Goal: Information Seeking & Learning: Check status

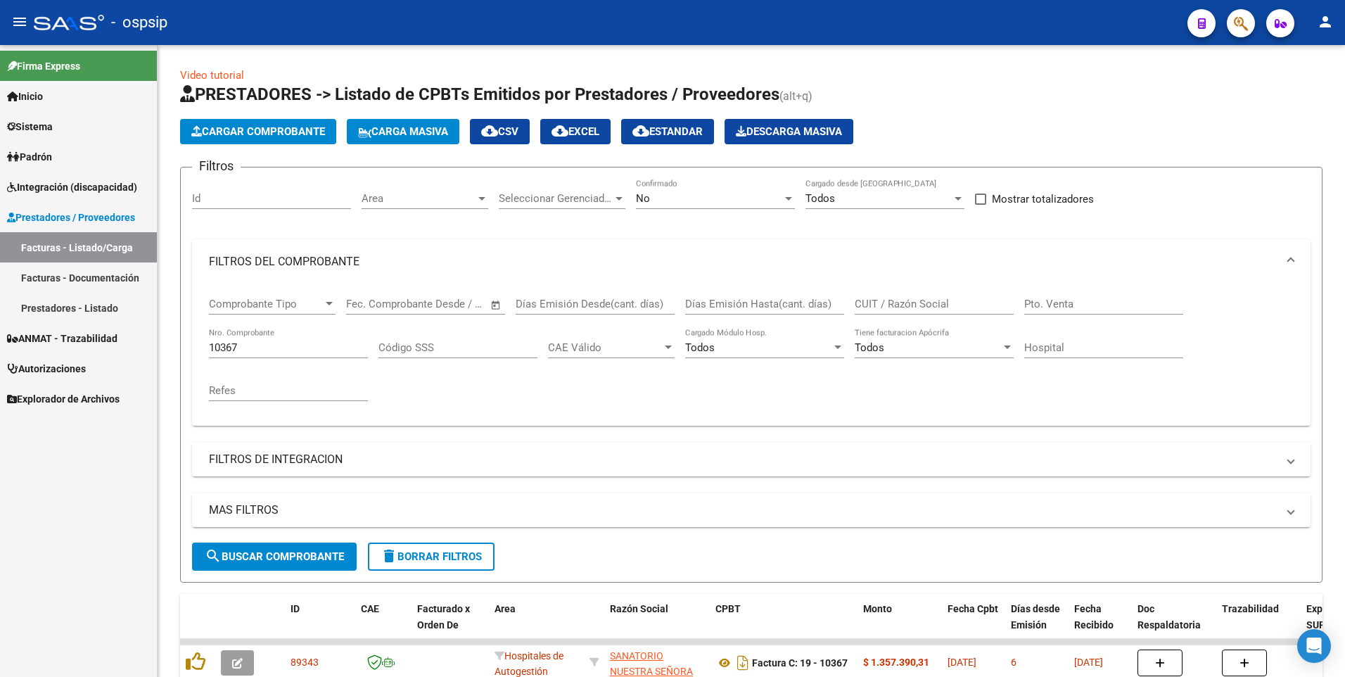
scroll to position [99, 0]
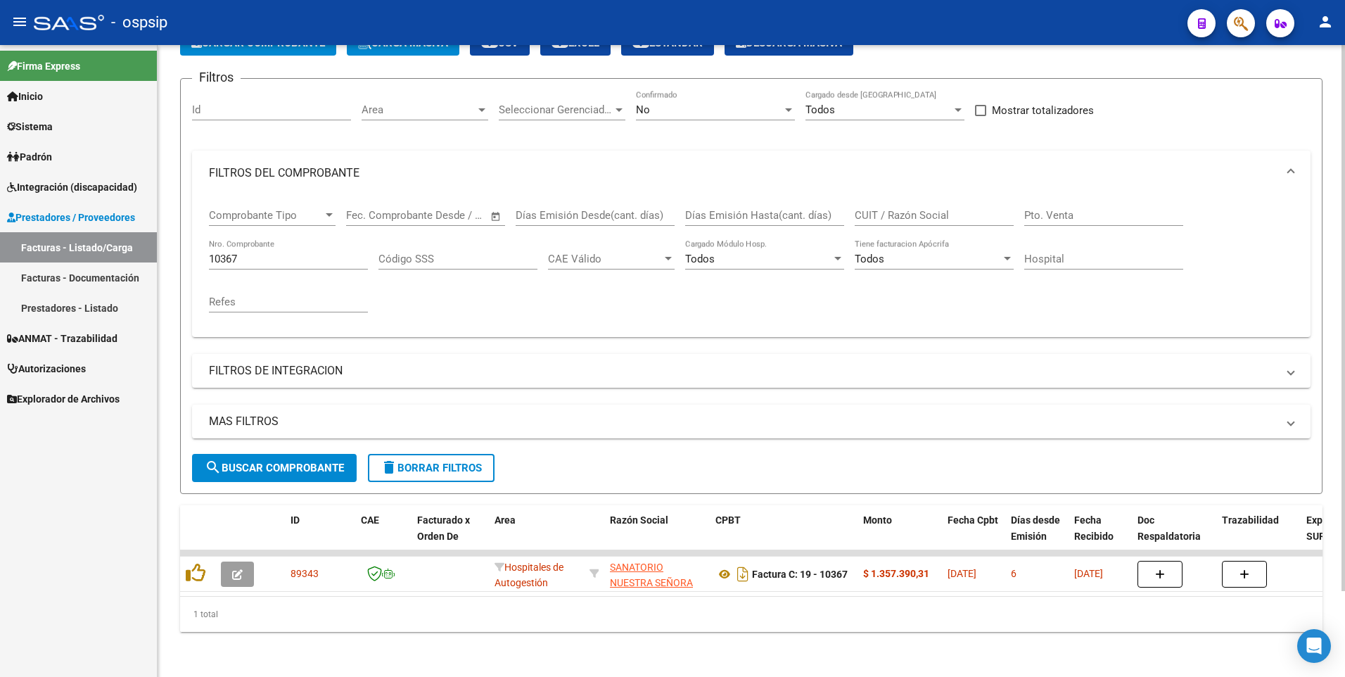
drag, startPoint x: 263, startPoint y: 223, endPoint x: 254, endPoint y: 234, distance: 14.0
click at [254, 234] on div "Comprobante Tipo Comprobante Tipo Fecha inicio – Fecha fin Fec. Comprobante Des…" at bounding box center [751, 261] width 1085 height 130
drag, startPoint x: 254, startPoint y: 234, endPoint x: 251, endPoint y: 250, distance: 17.1
click at [251, 253] on input "10367" at bounding box center [288, 259] width 159 height 13
drag, startPoint x: 251, startPoint y: 250, endPoint x: 81, endPoint y: 291, distance: 175.1
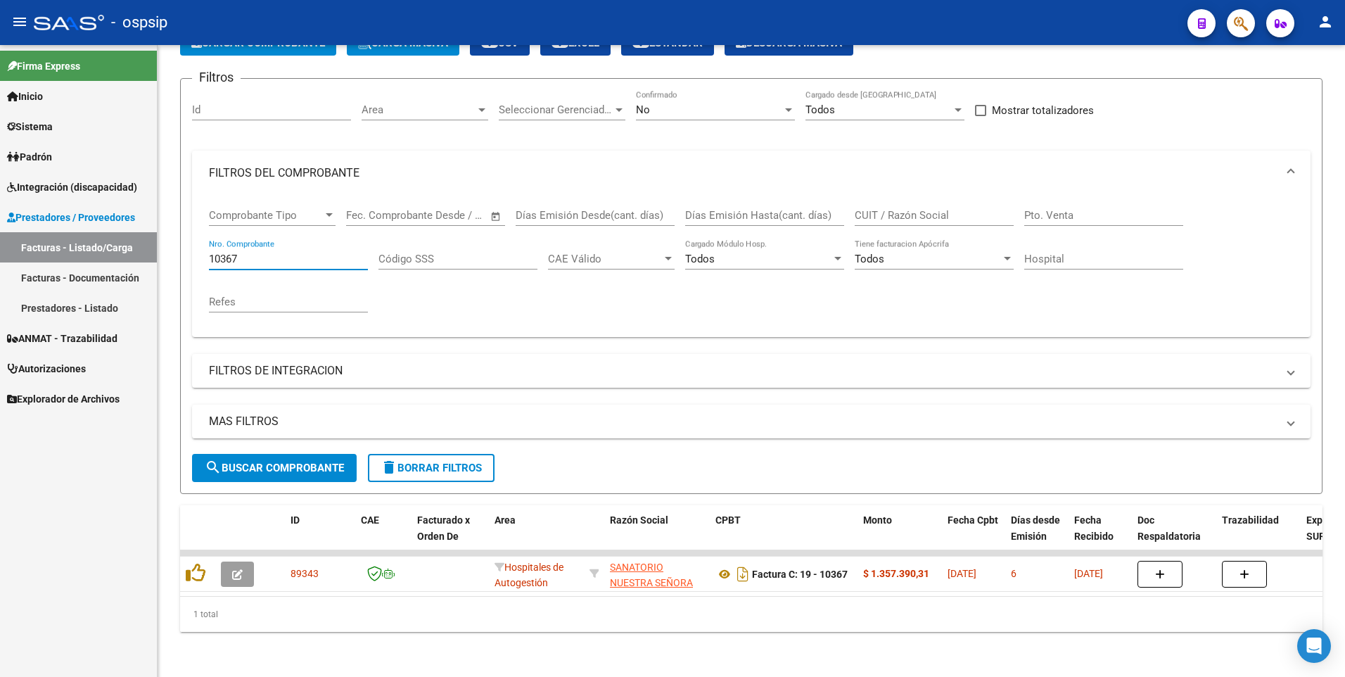
click at [81, 291] on mat-sidenav-container "Firma Express Inicio Instructivos Contacto OS Sistema Usuarios Todos los Usuari…" at bounding box center [672, 361] width 1345 height 632
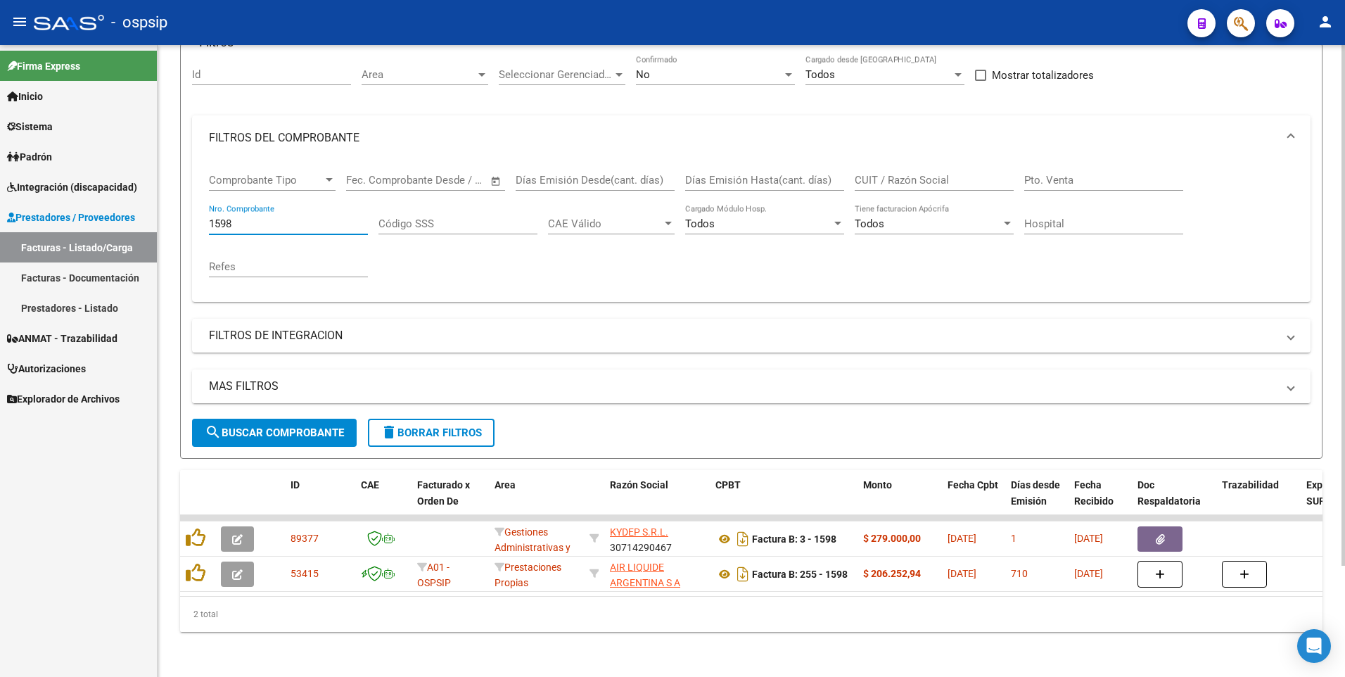
scroll to position [134, 0]
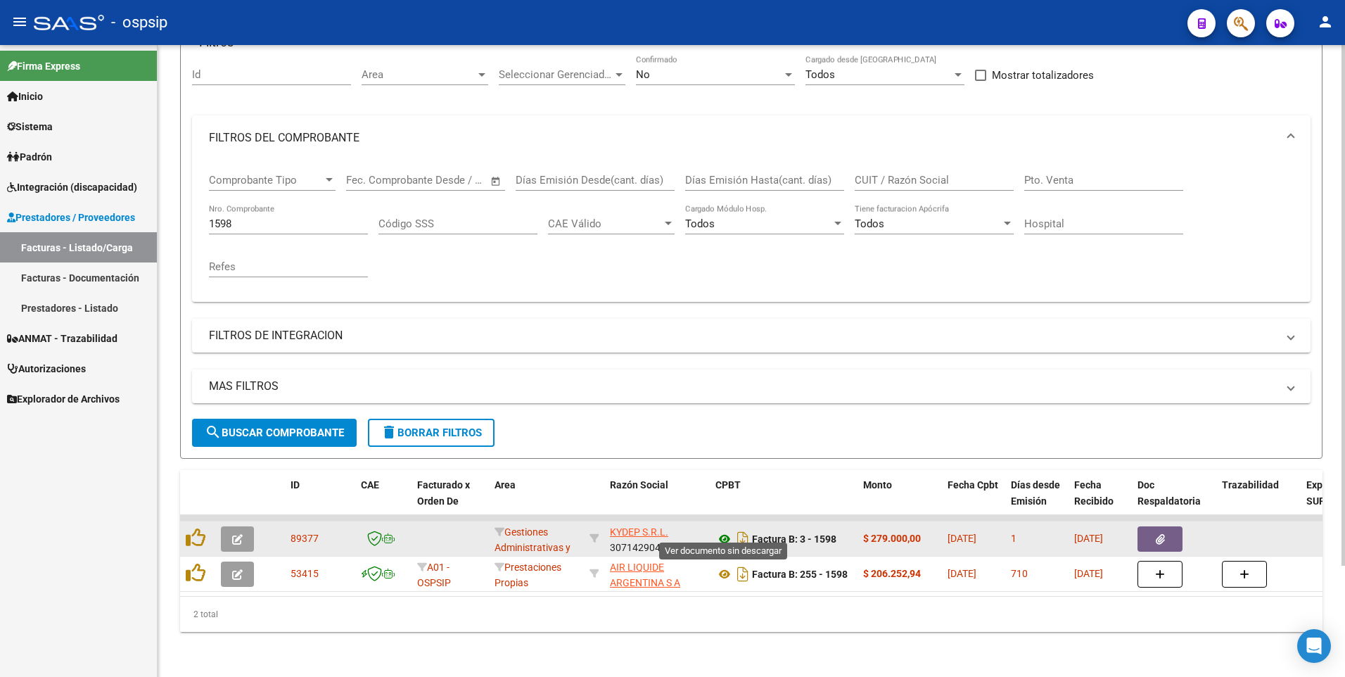
click at [728, 531] on icon at bounding box center [725, 539] width 18 height 17
click at [1154, 526] on button "button" at bounding box center [1160, 538] width 45 height 25
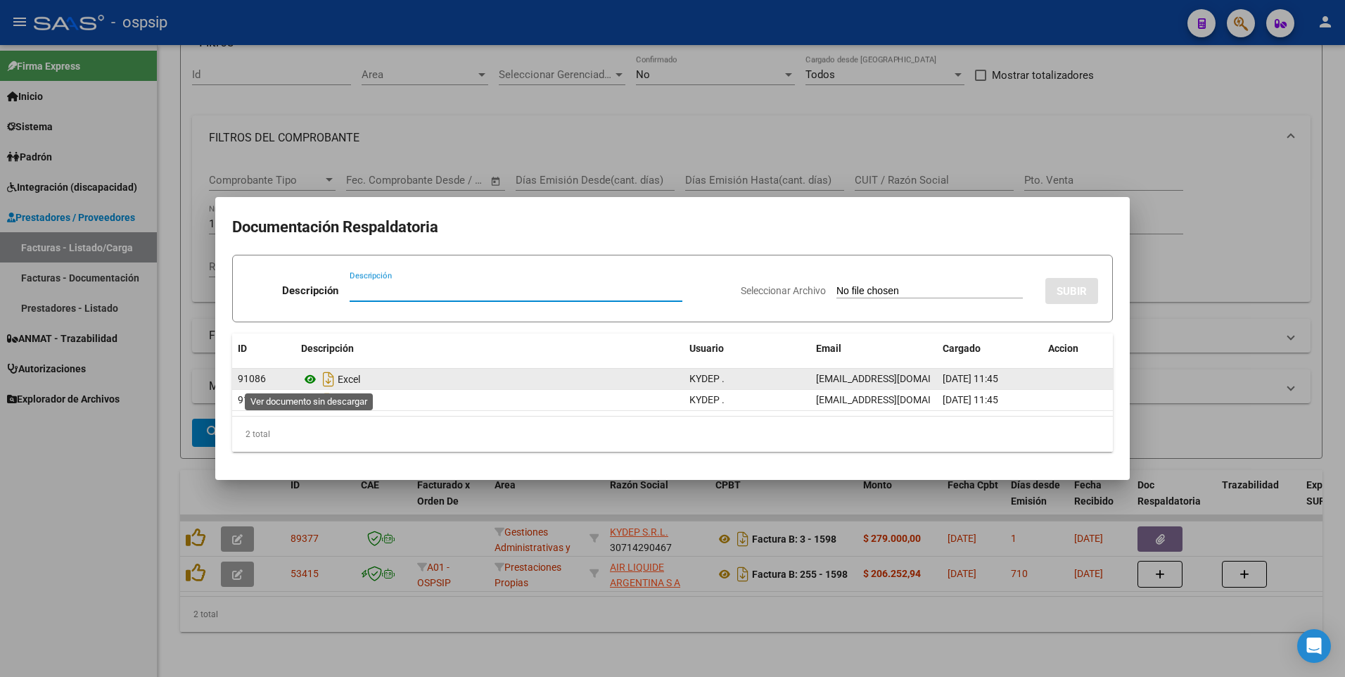
click at [312, 381] on icon at bounding box center [310, 379] width 18 height 17
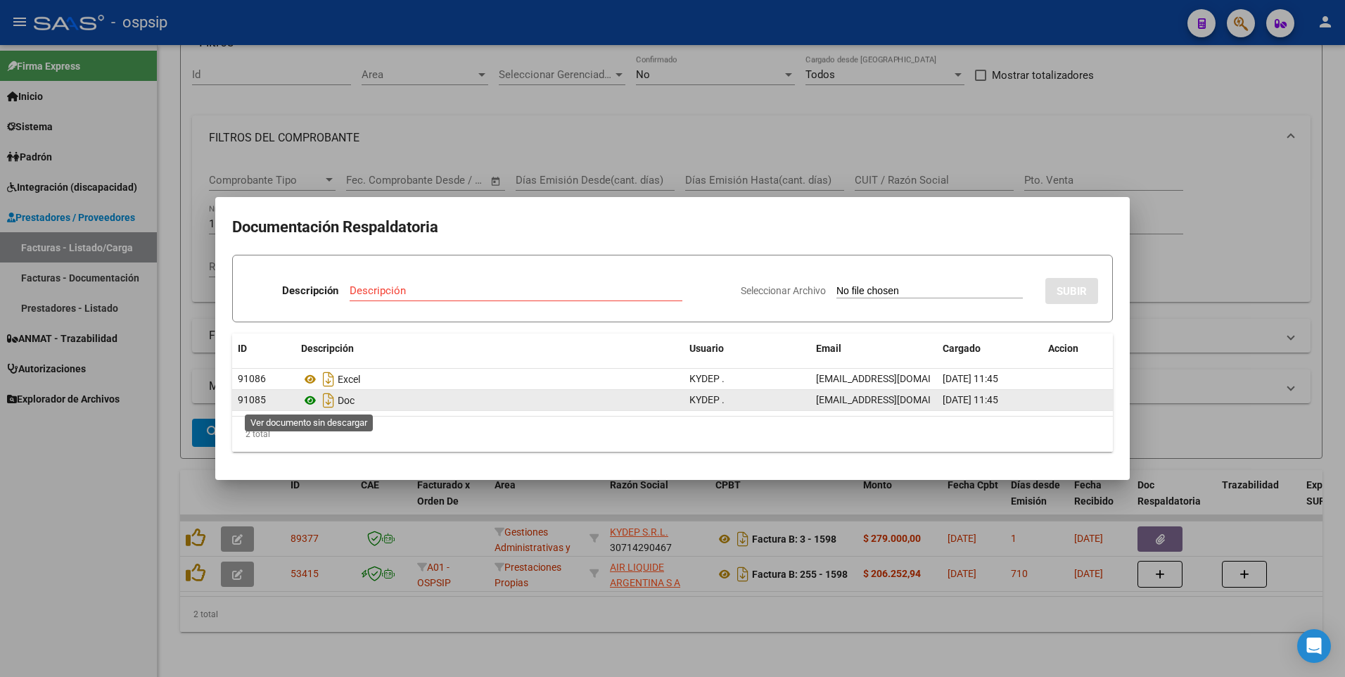
click at [311, 397] on icon at bounding box center [310, 400] width 18 height 17
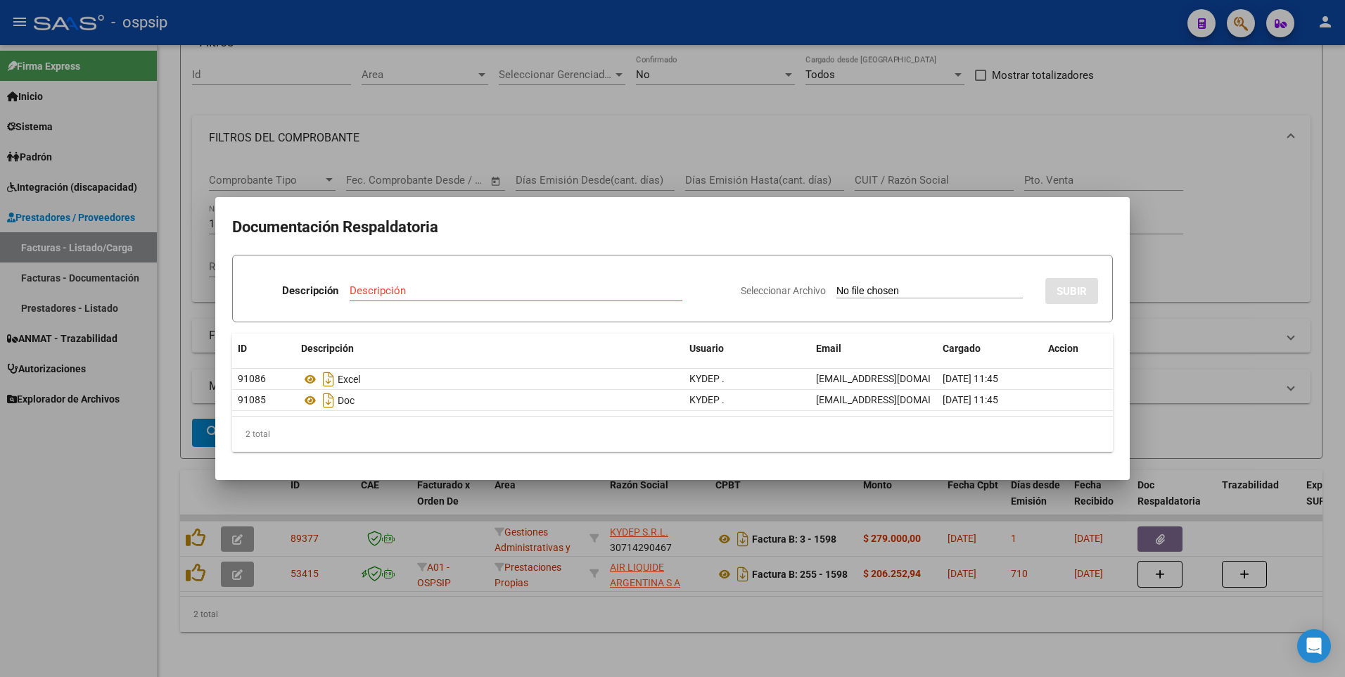
click at [1109, 141] on div at bounding box center [672, 338] width 1345 height 677
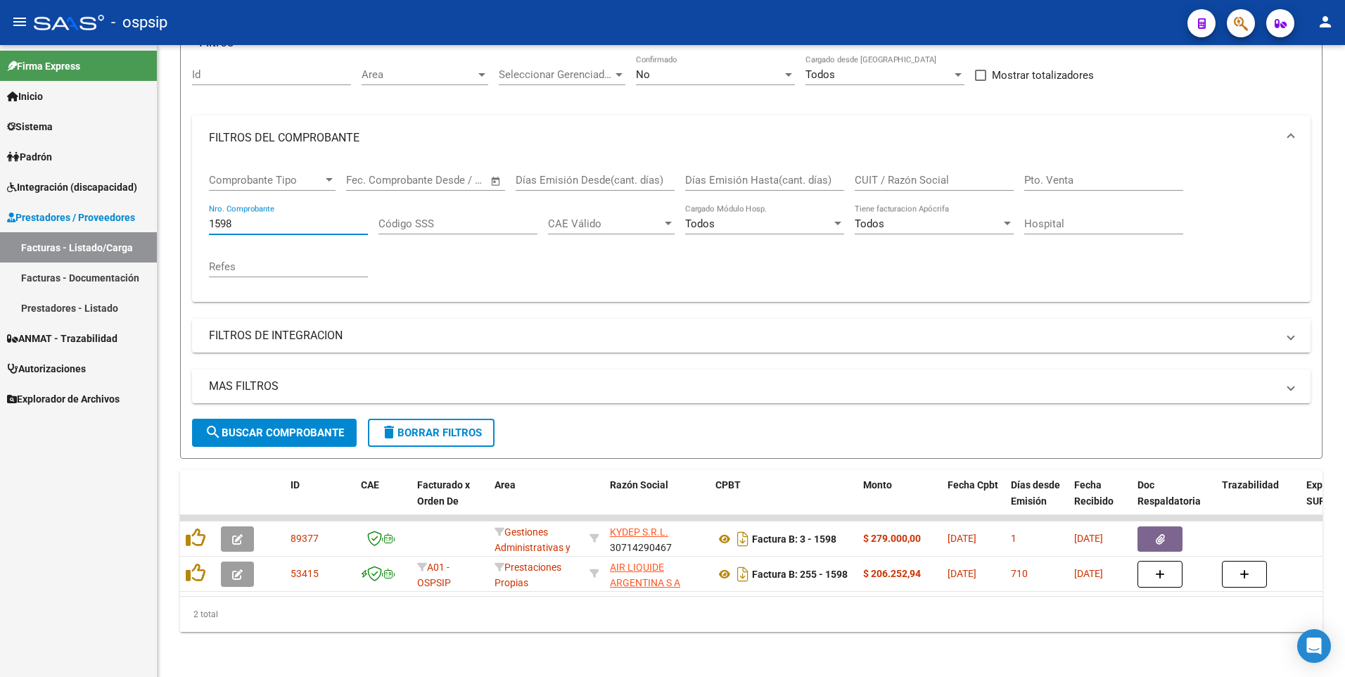
drag, startPoint x: 244, startPoint y: 209, endPoint x: 107, endPoint y: 243, distance: 141.5
click at [107, 243] on mat-sidenav-container "Firma Express Inicio Instructivos Contacto OS Sistema Usuarios Todos los Usuari…" at bounding box center [672, 361] width 1345 height 632
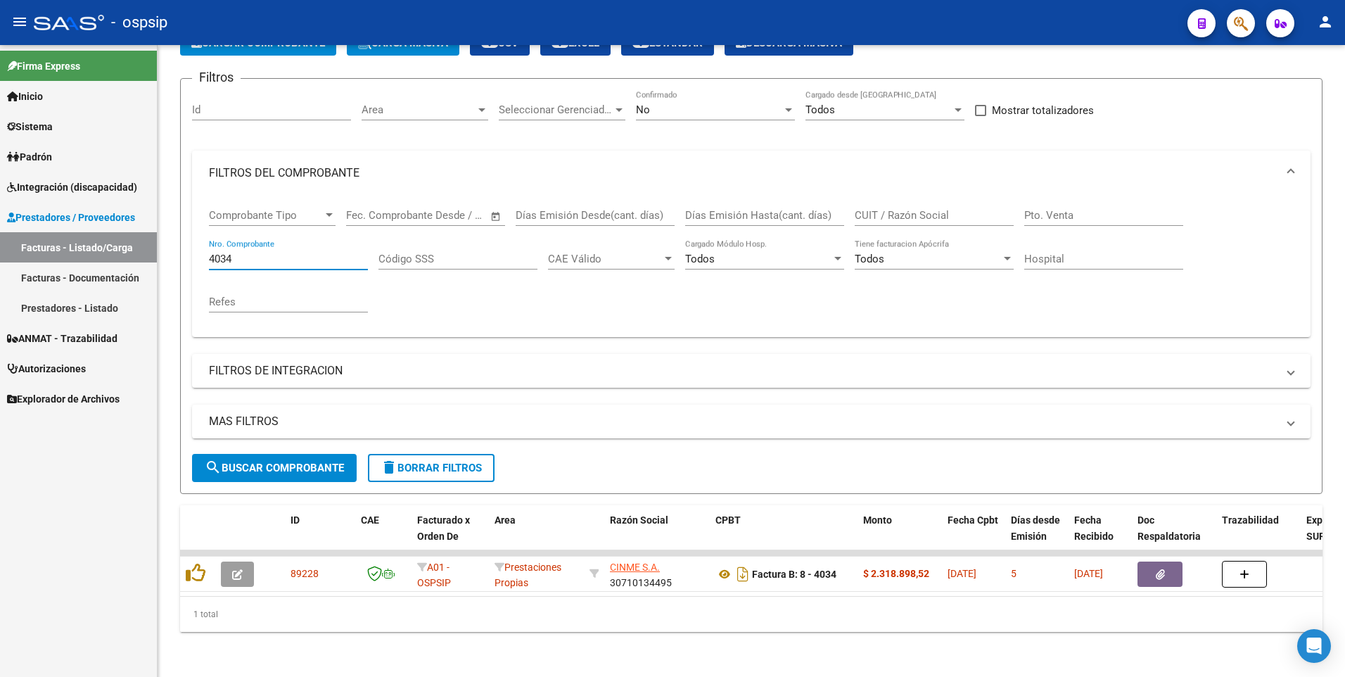
scroll to position [99, 0]
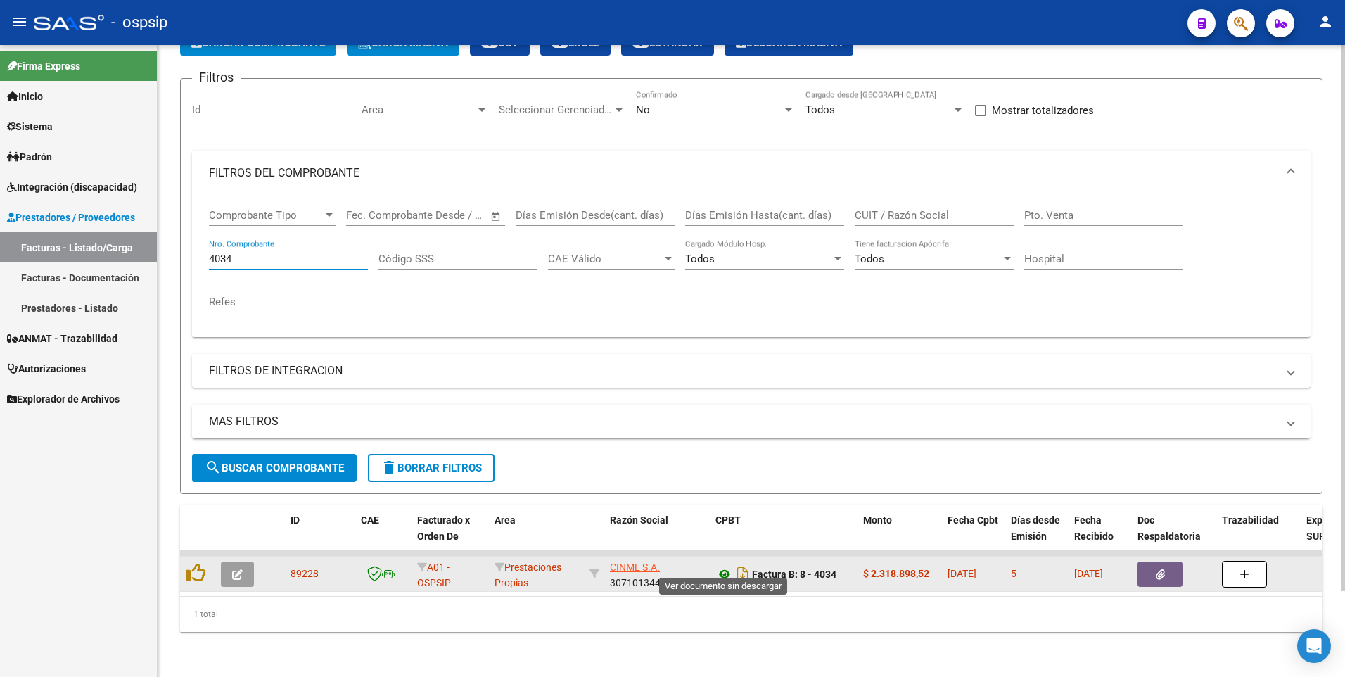
type input "4034"
click at [725, 566] on icon at bounding box center [725, 574] width 18 height 17
click at [1162, 569] on icon "button" at bounding box center [1160, 574] width 9 height 11
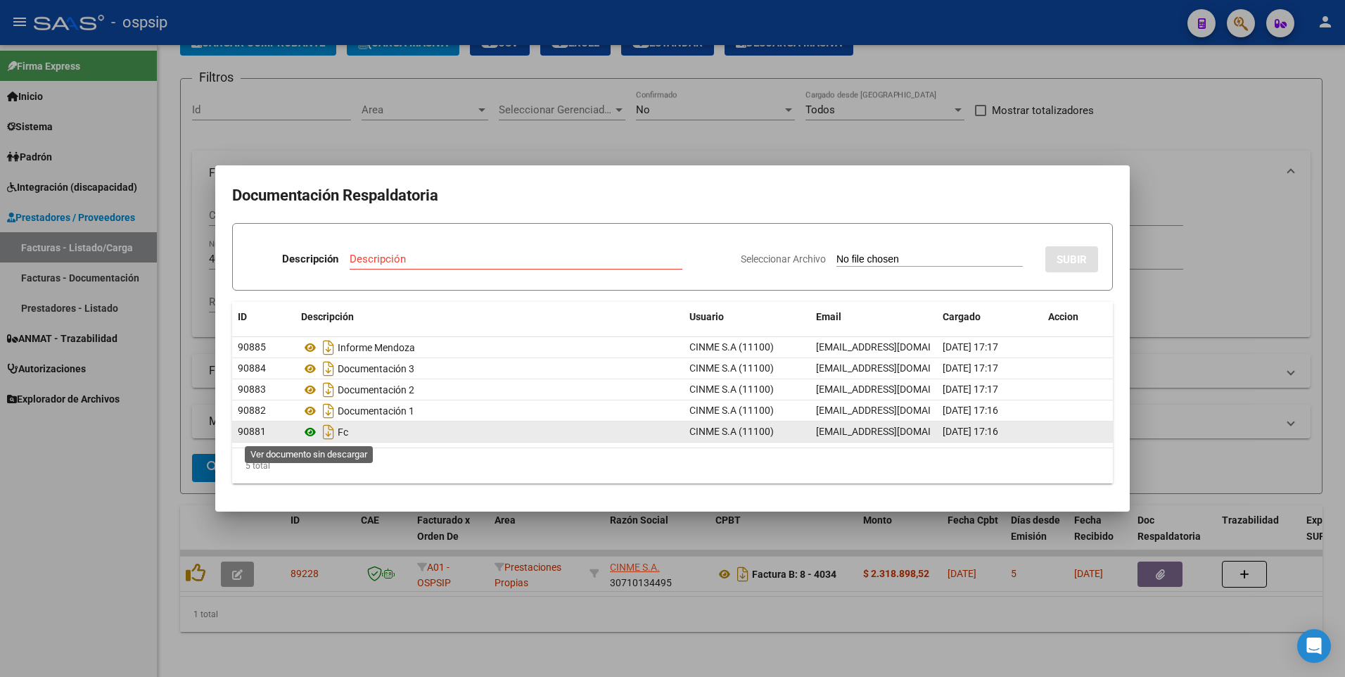
click at [307, 439] on icon at bounding box center [310, 432] width 18 height 17
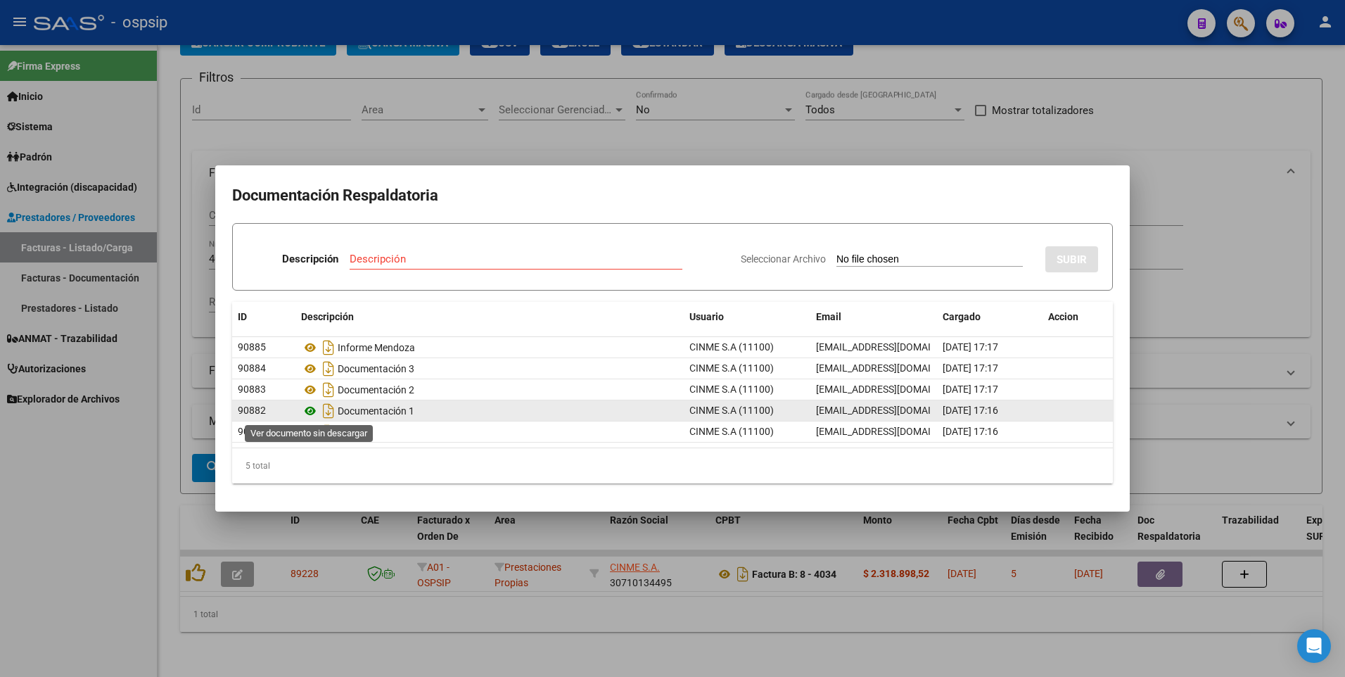
click at [311, 410] on icon at bounding box center [310, 410] width 18 height 17
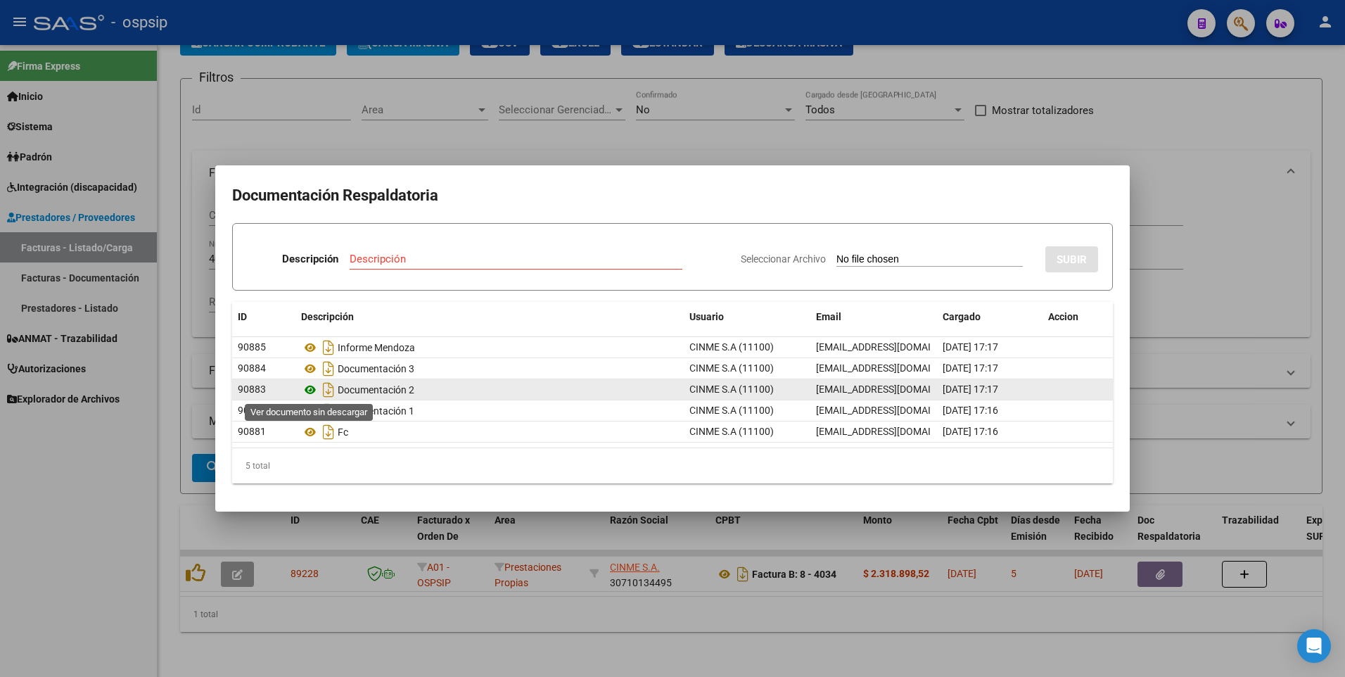
click at [304, 391] on icon at bounding box center [310, 389] width 18 height 17
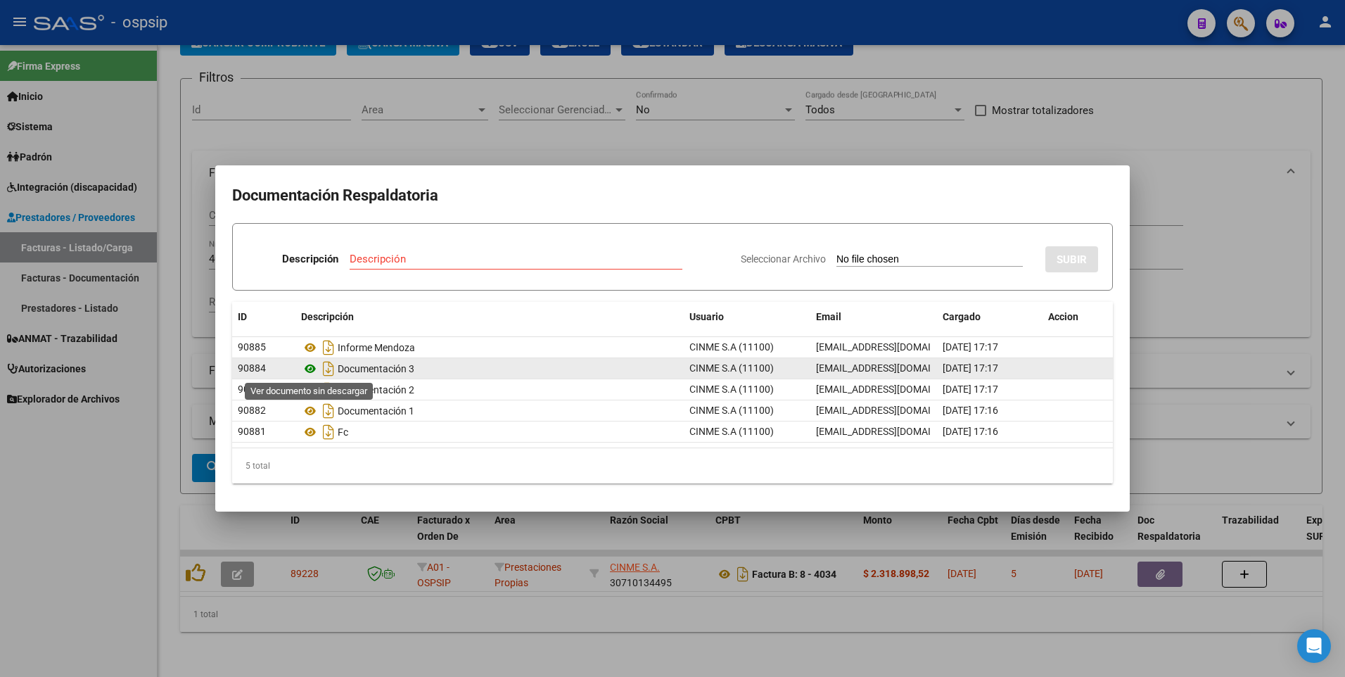
click at [310, 372] on icon at bounding box center [310, 368] width 18 height 17
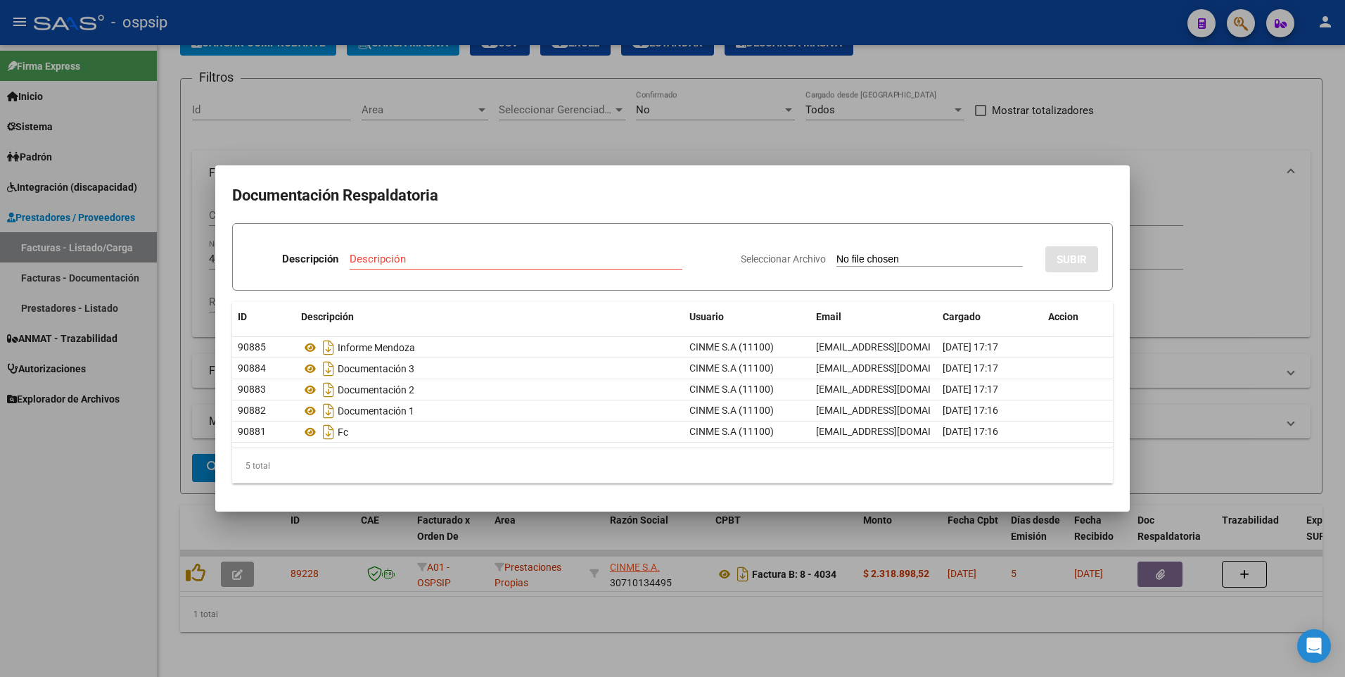
click at [1204, 129] on div at bounding box center [672, 338] width 1345 height 677
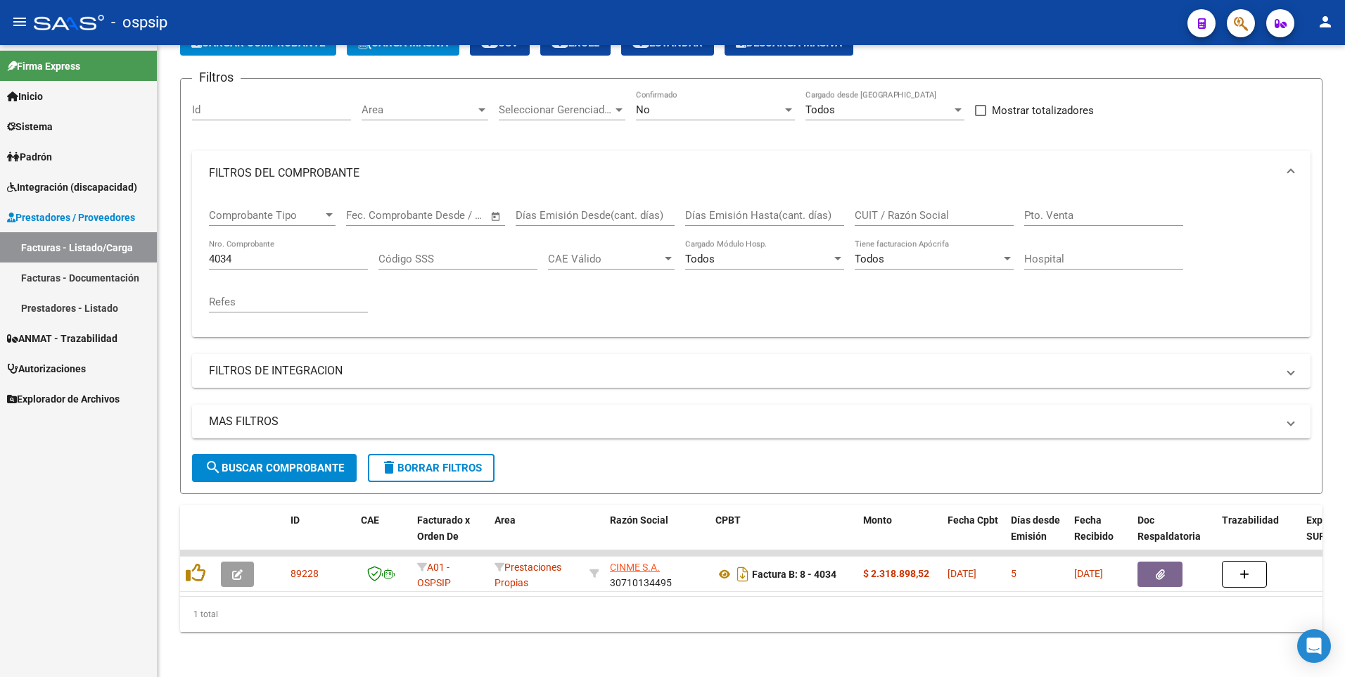
click at [1252, 36] on div at bounding box center [1235, 22] width 39 height 29
click at [1245, 23] on icon "button" at bounding box center [1241, 23] width 14 height 16
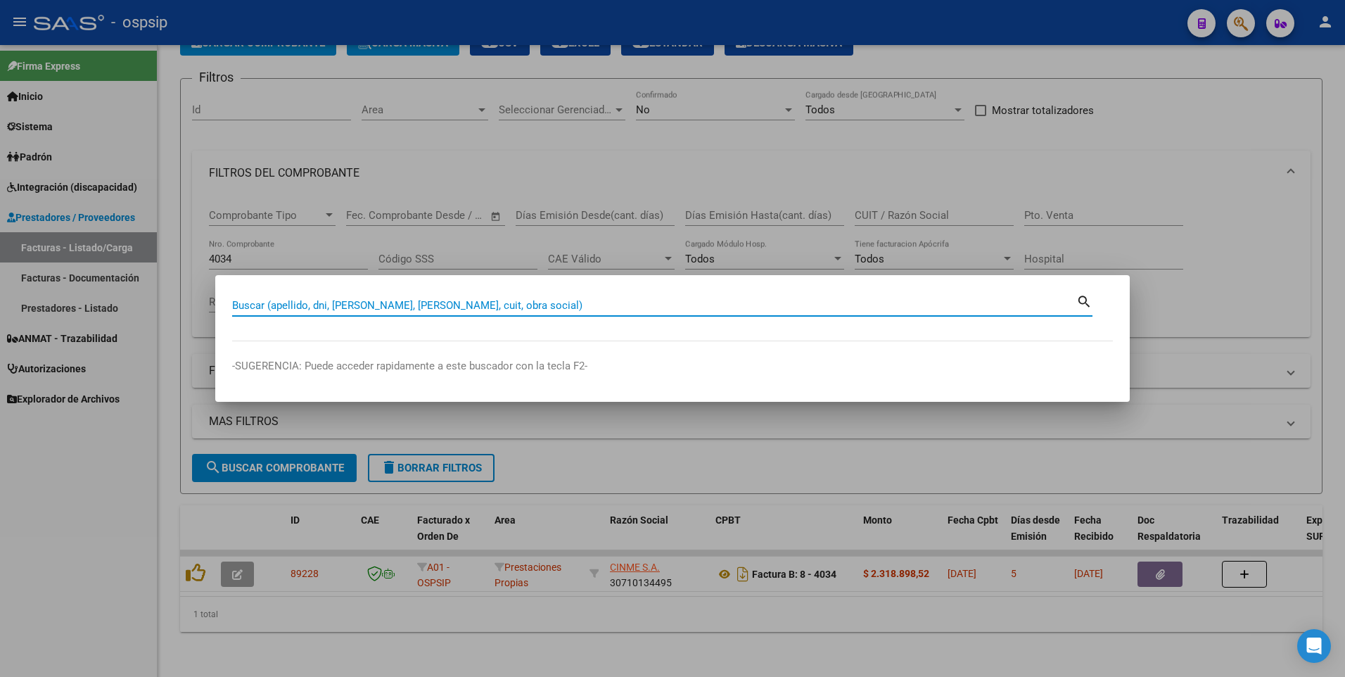
click at [270, 303] on input "Buscar (apellido, dni, [PERSON_NAME], [PERSON_NAME], cuit, obra social)" at bounding box center [654, 305] width 844 height 13
type input "92748436"
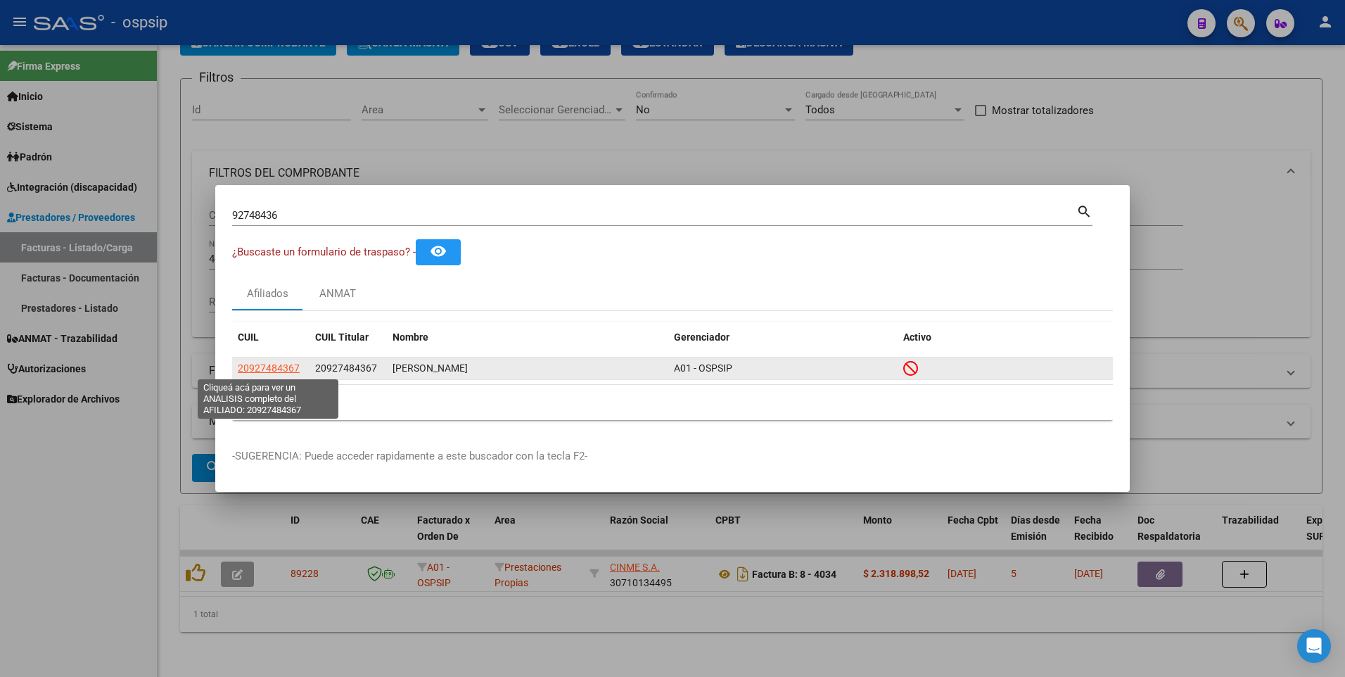
click at [260, 370] on span "20927484367" at bounding box center [269, 367] width 62 height 11
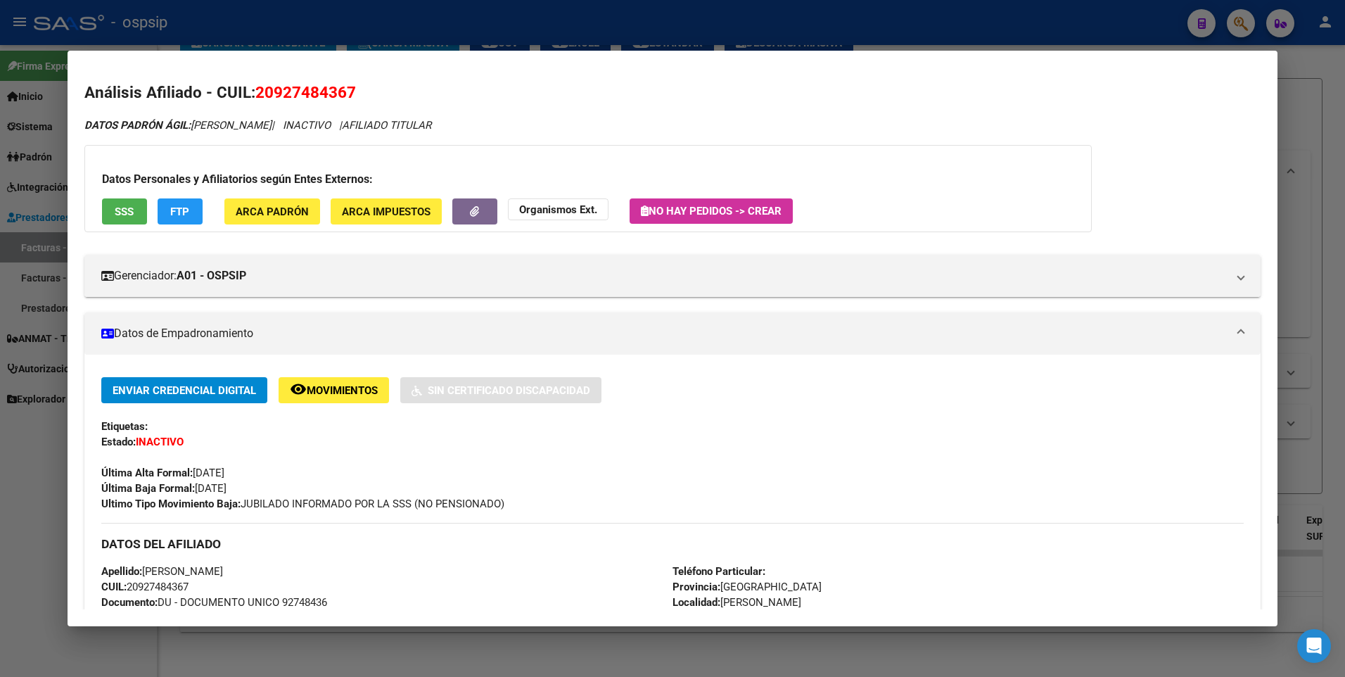
click at [132, 205] on span "SSS" at bounding box center [124, 211] width 19 height 13
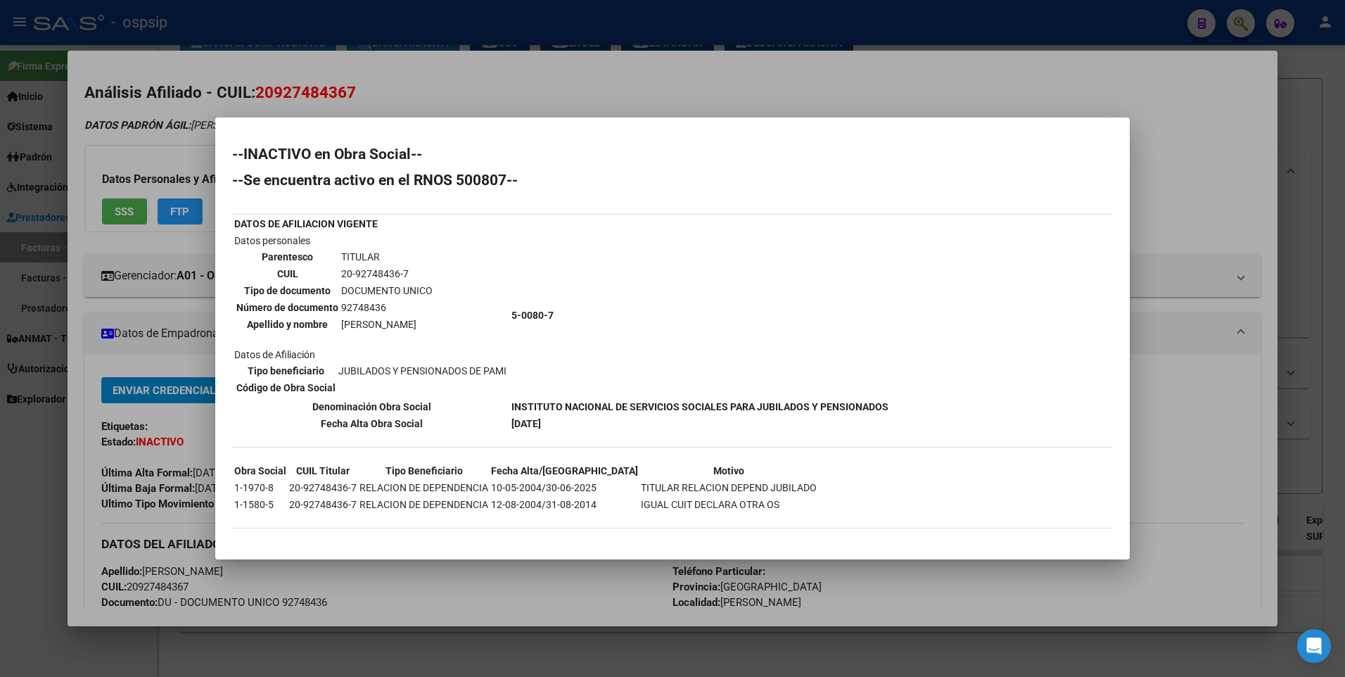
click at [1281, 121] on div at bounding box center [672, 338] width 1345 height 677
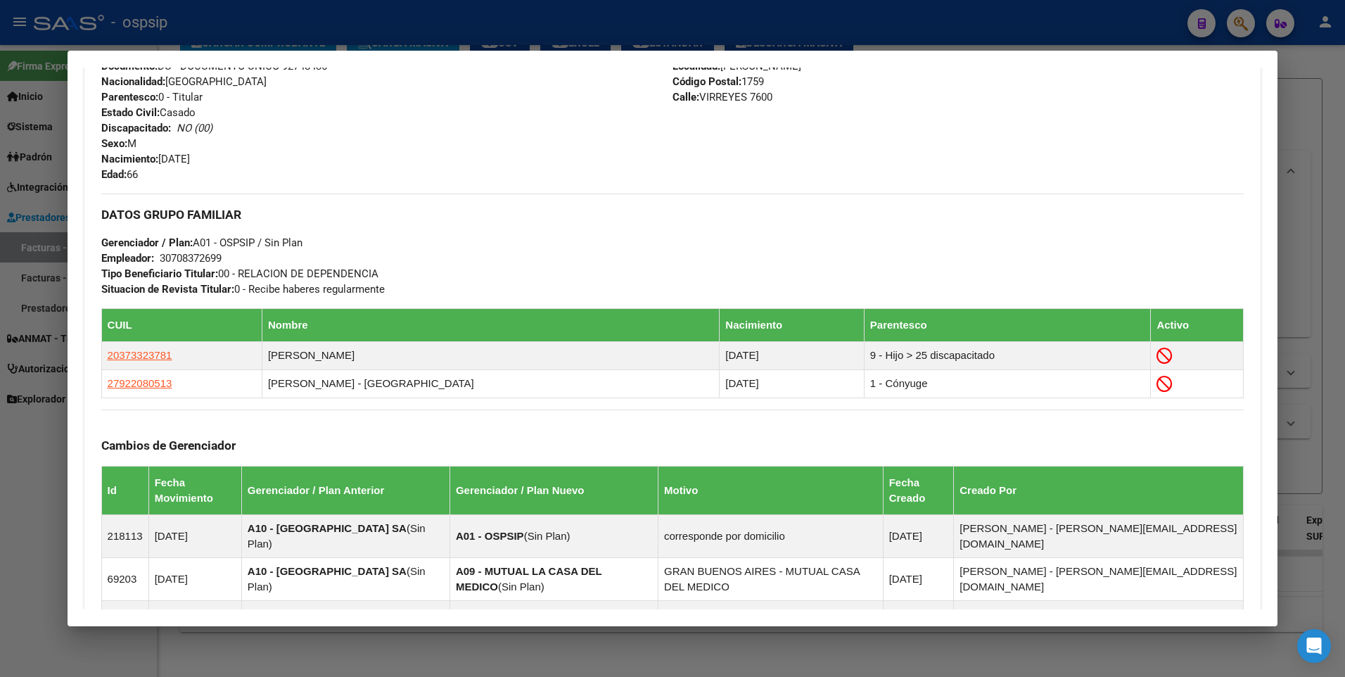
scroll to position [633, 0]
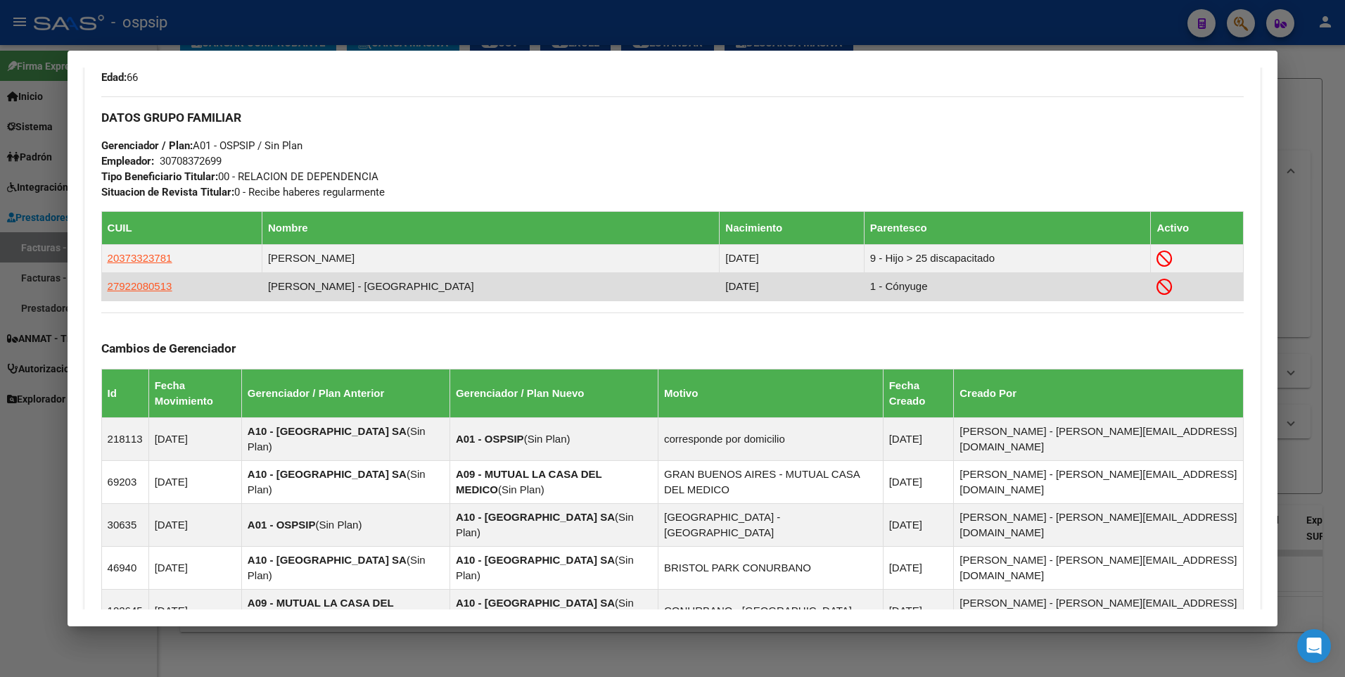
click at [218, 287] on td "27922080513" at bounding box center [181, 286] width 160 height 28
click at [148, 287] on span "27922080513" at bounding box center [140, 286] width 65 height 12
type textarea "27922080513"
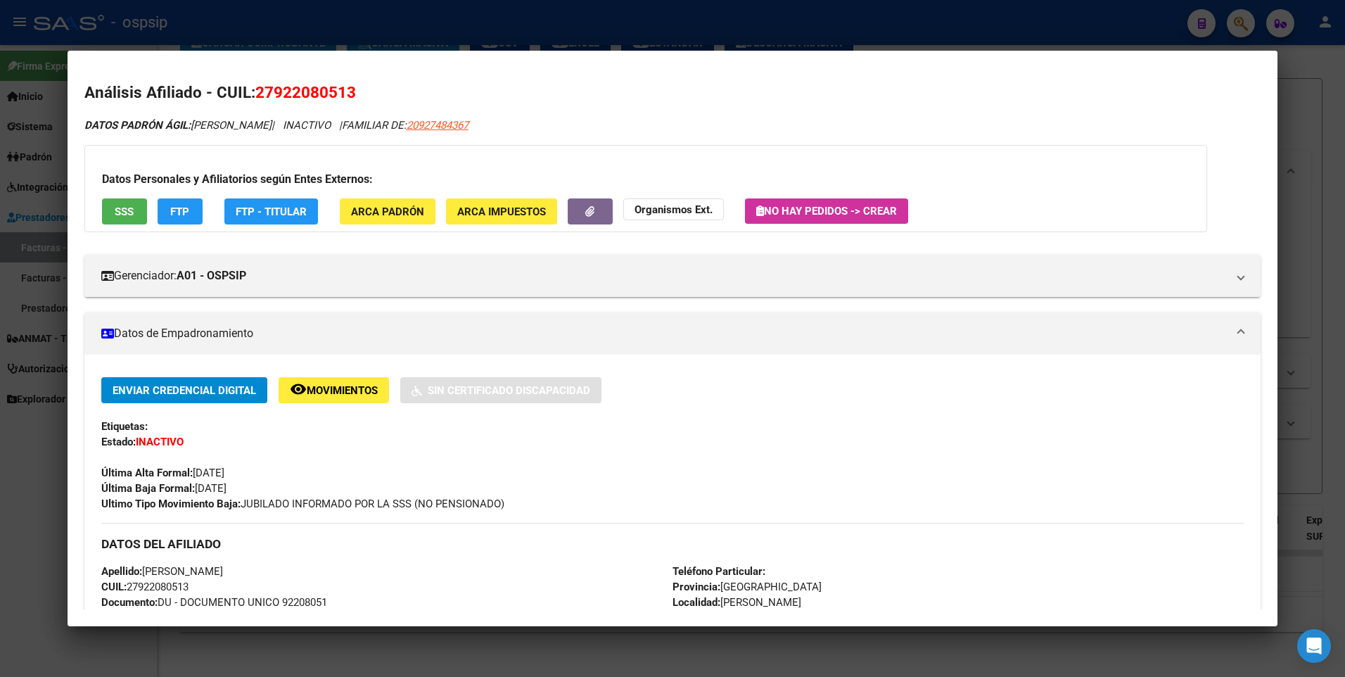
click at [124, 207] on span "SSS" at bounding box center [124, 211] width 19 height 13
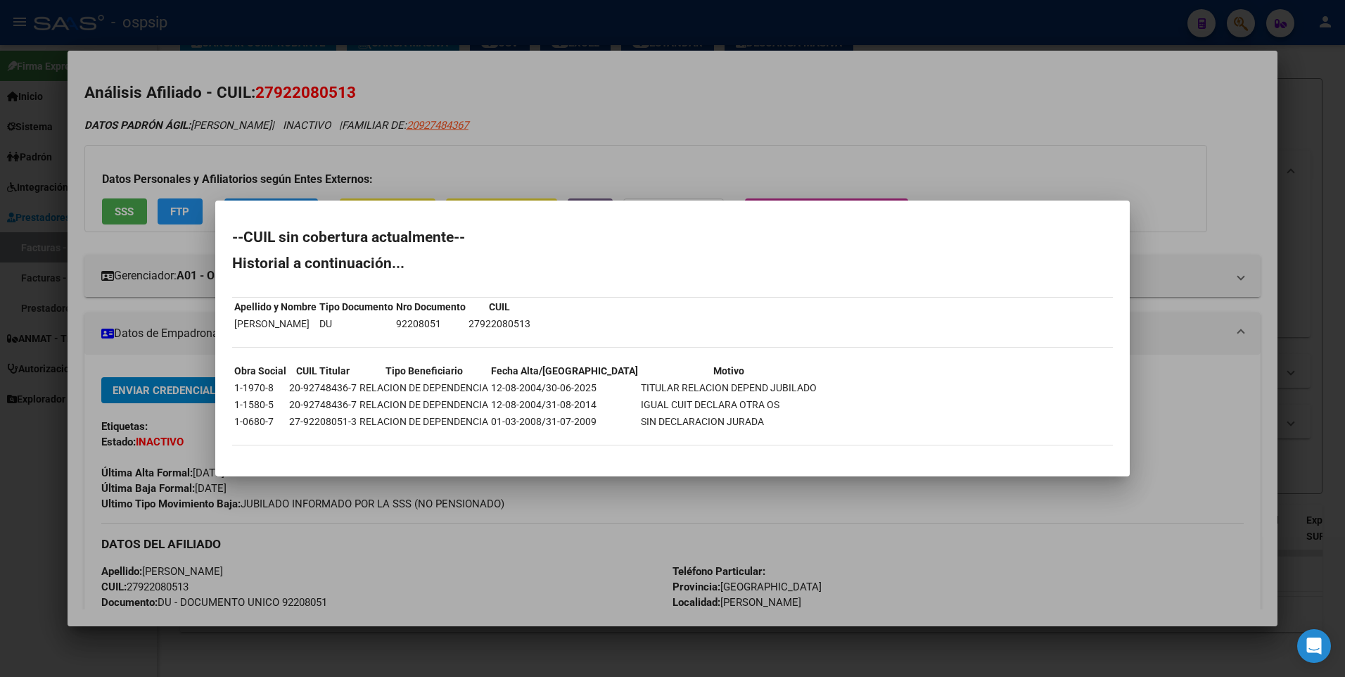
click at [1024, 119] on div at bounding box center [672, 338] width 1345 height 677
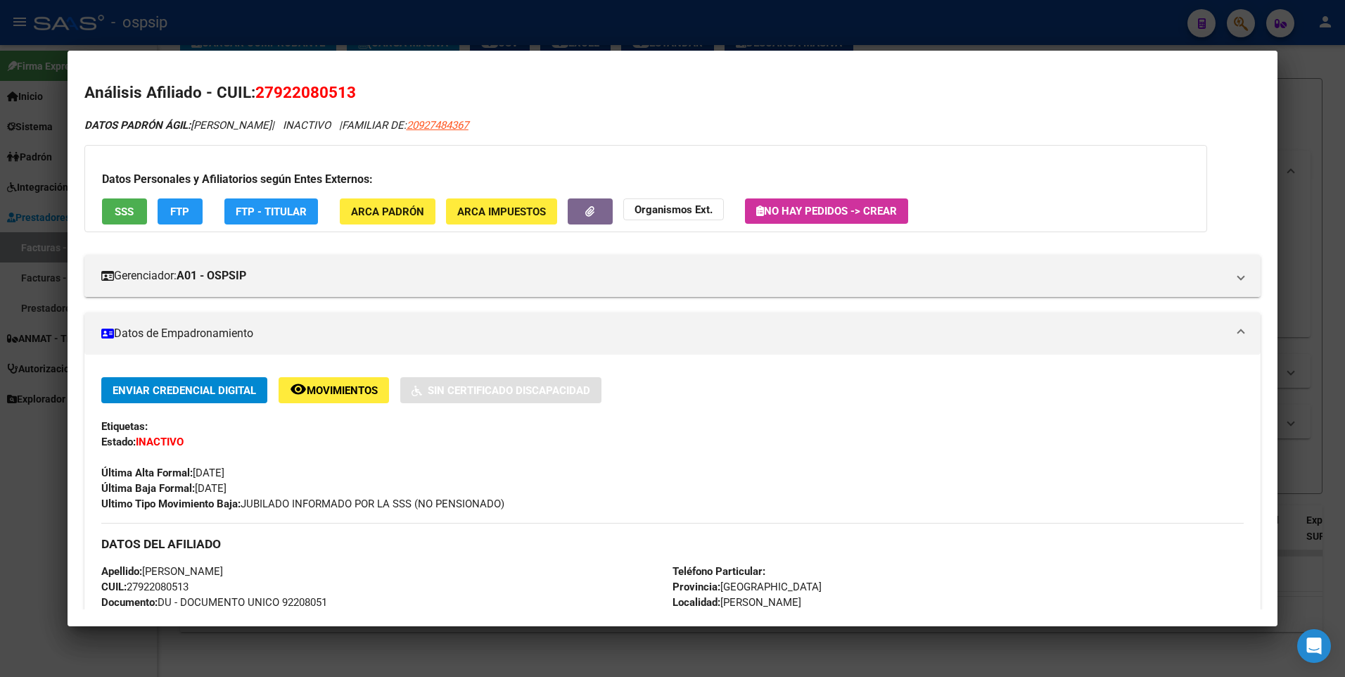
click at [1339, 118] on div at bounding box center [672, 338] width 1345 height 677
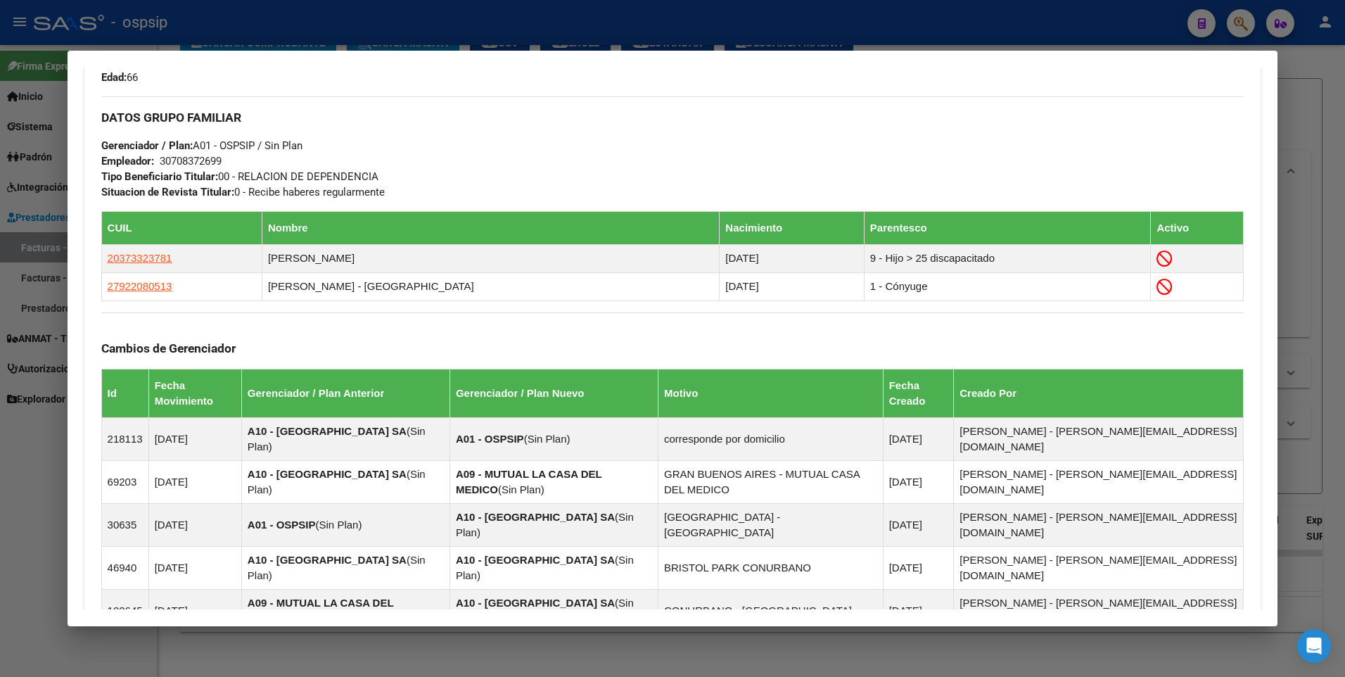
click at [1307, 120] on div at bounding box center [672, 338] width 1345 height 677
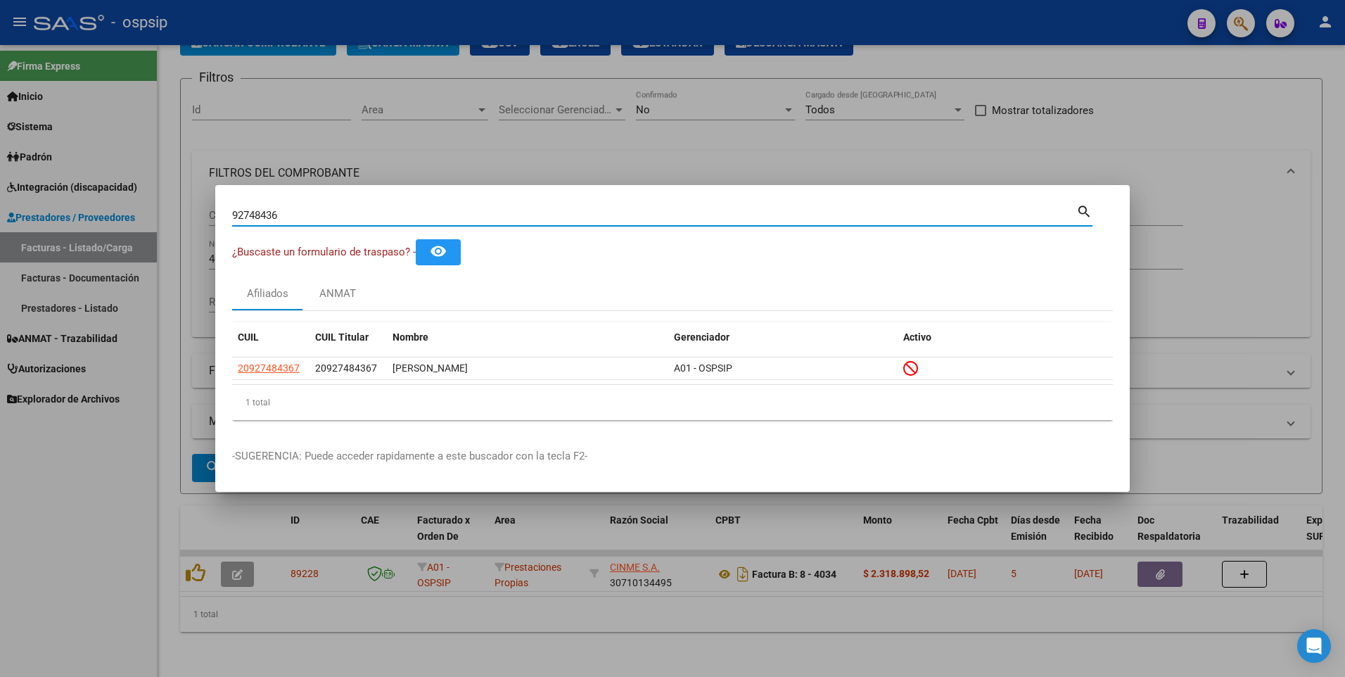
drag, startPoint x: 298, startPoint y: 215, endPoint x: 16, endPoint y: 258, distance: 285.4
click at [12, 258] on div "92748436 Buscar (apellido, dni, cuil, nro traspaso, cuit, obra social) search ¿…" at bounding box center [672, 338] width 1345 height 677
type input "17372790"
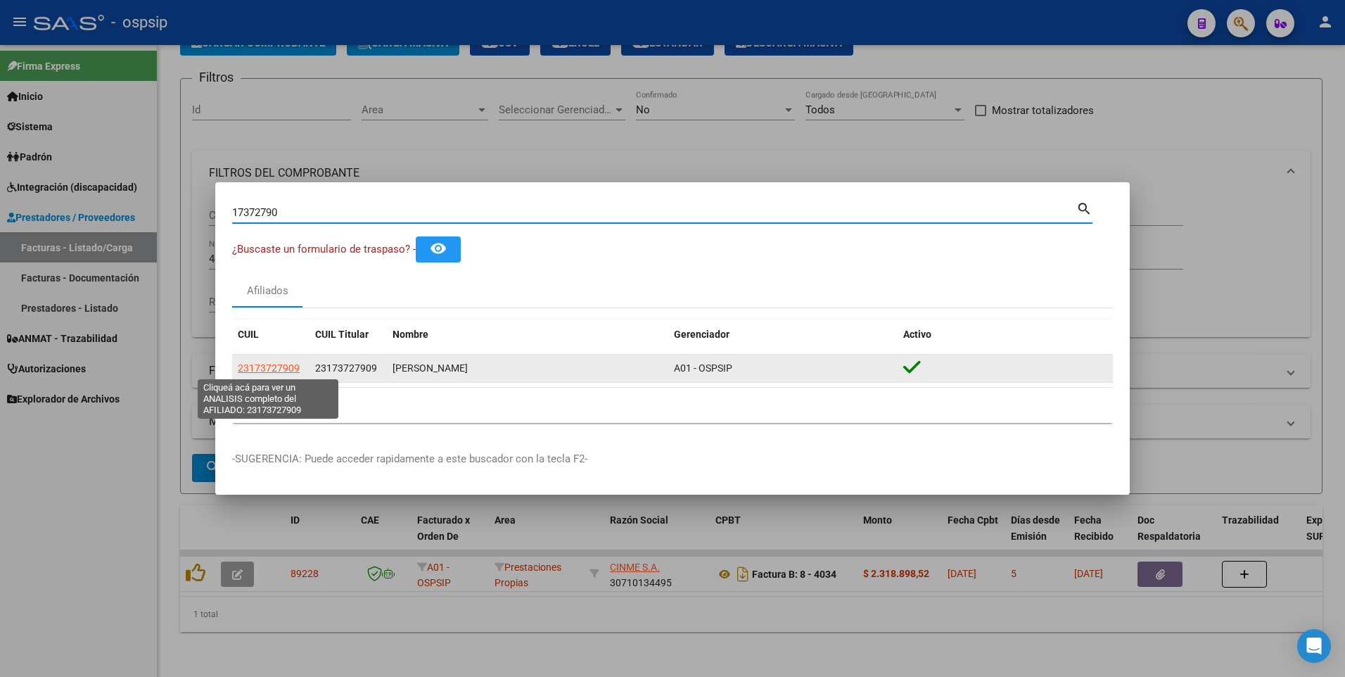
click at [275, 373] on span "23173727909" at bounding box center [269, 367] width 62 height 11
type textarea "23173727909"
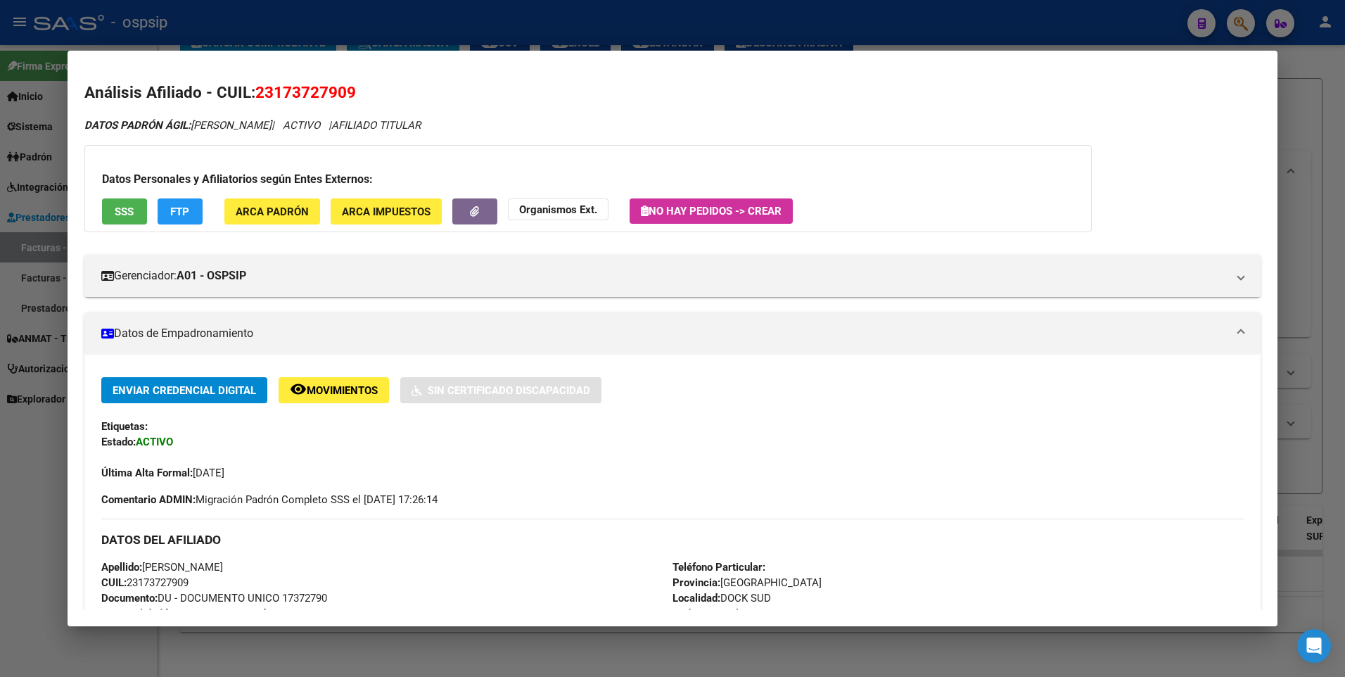
click at [134, 205] on span "SSS" at bounding box center [124, 211] width 19 height 13
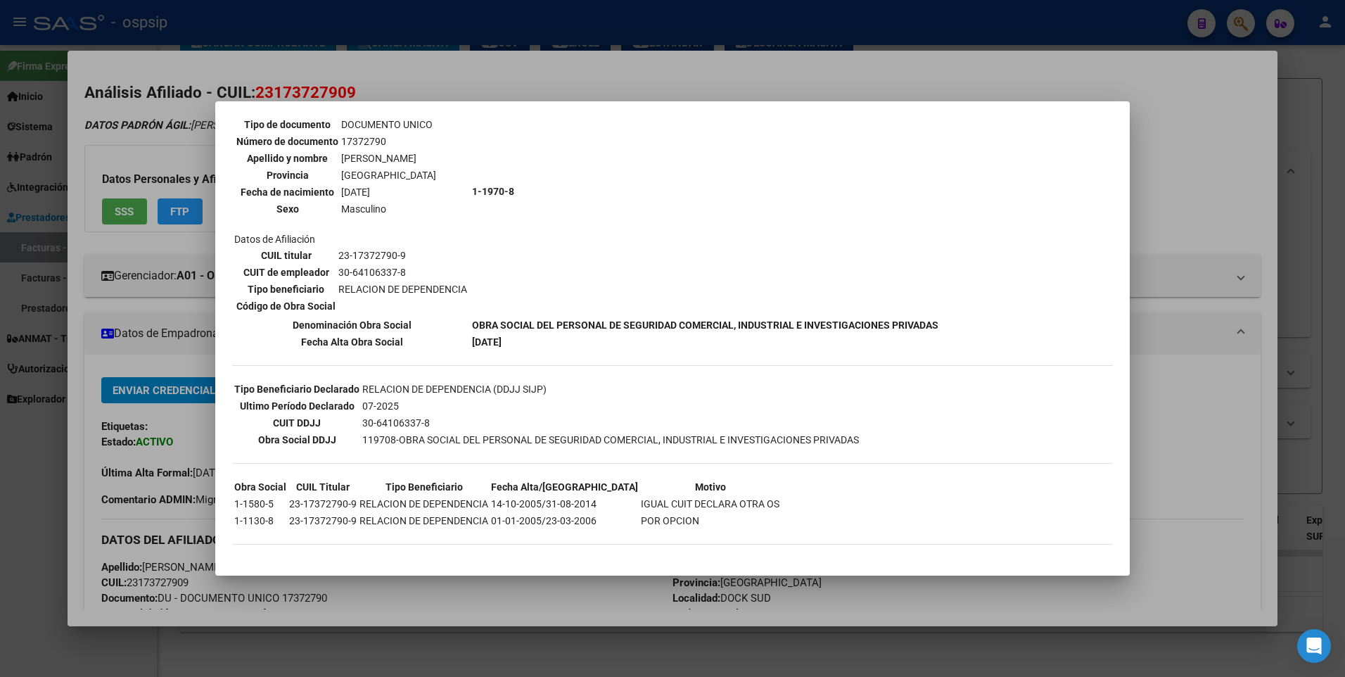
scroll to position [0, 0]
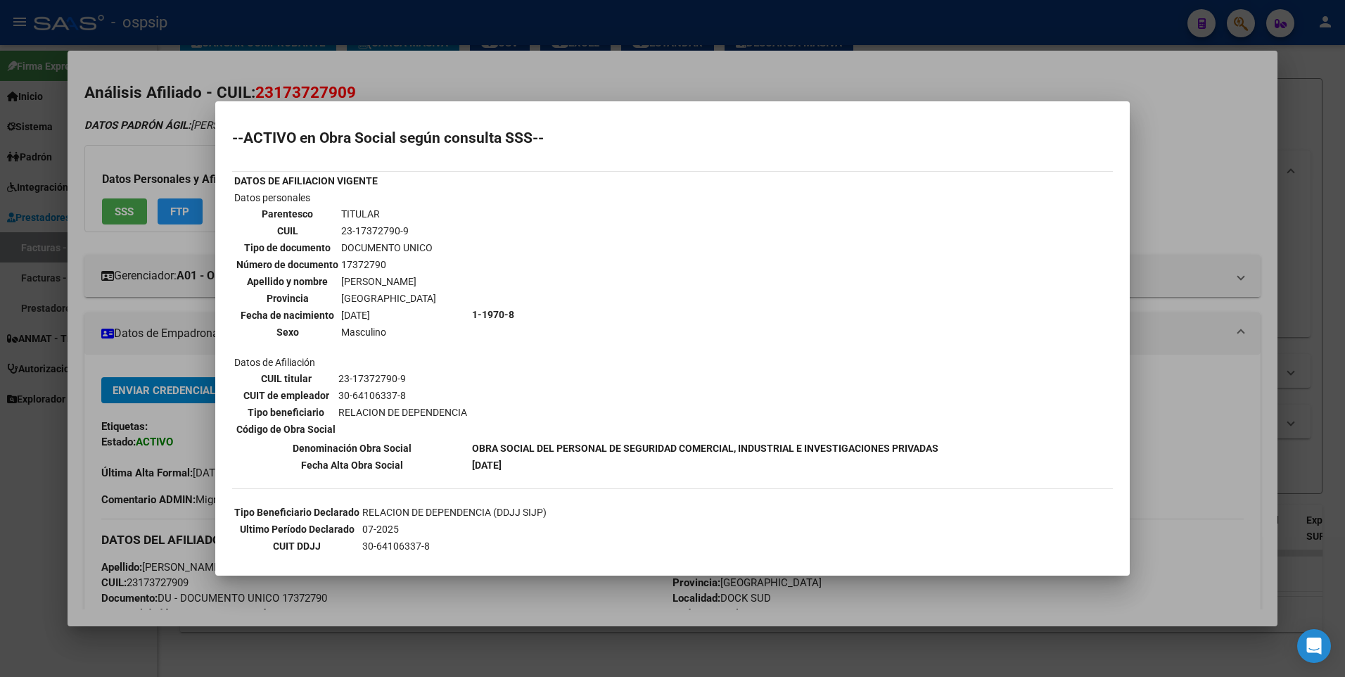
click at [1207, 153] on div at bounding box center [672, 338] width 1345 height 677
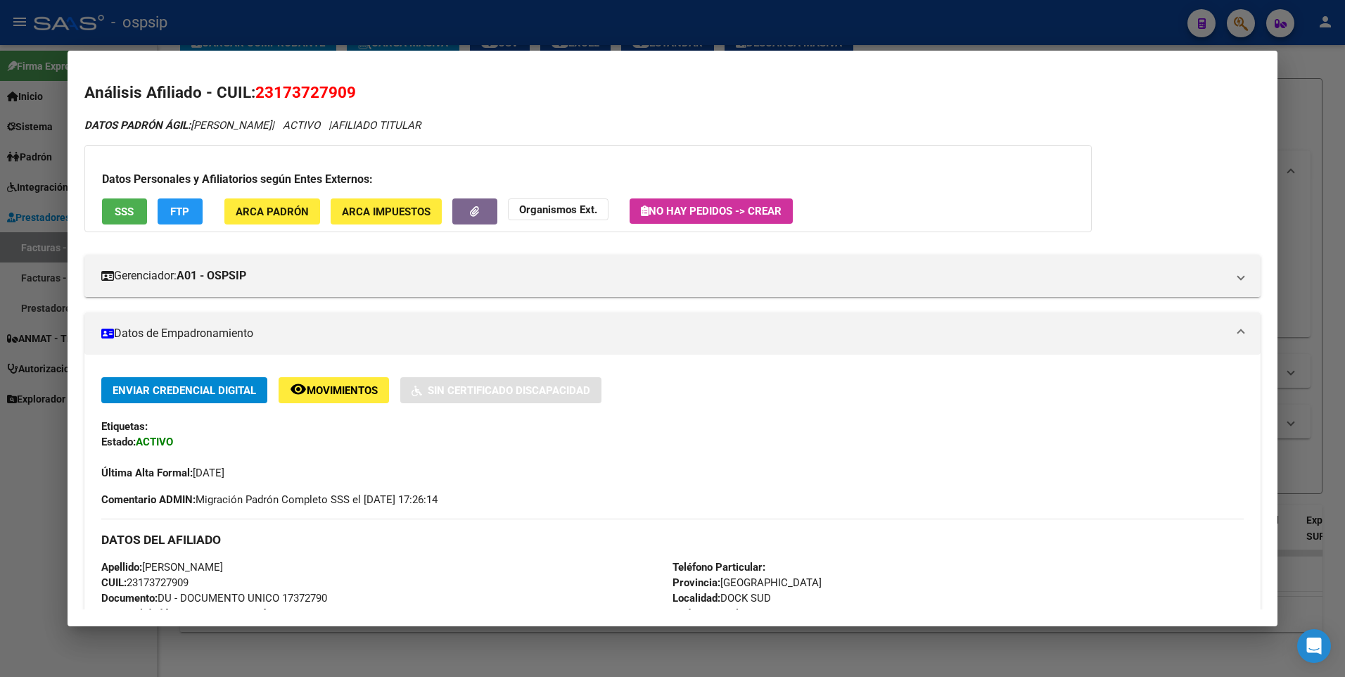
click at [1322, 106] on div at bounding box center [672, 338] width 1345 height 677
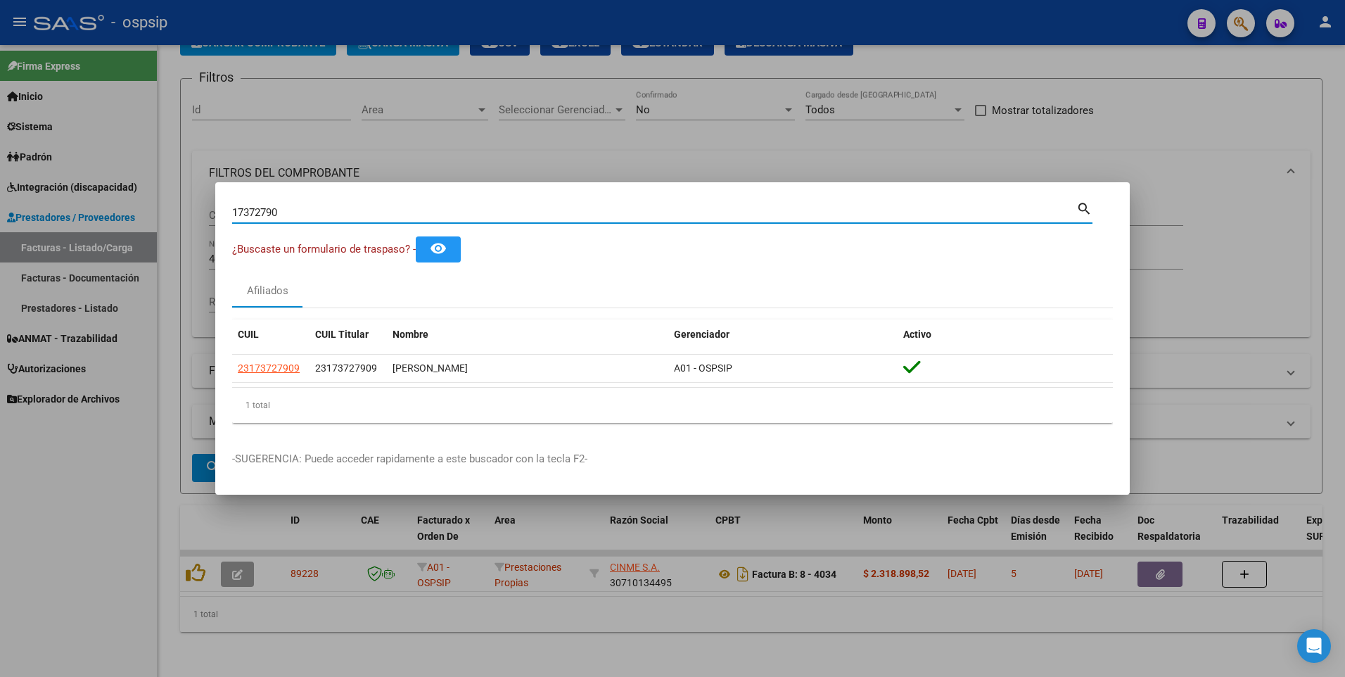
drag, startPoint x: 292, startPoint y: 207, endPoint x: 0, endPoint y: 267, distance: 298.1
click at [0, 266] on html "menu - ospsip person Firma Express Inicio Instructivos Contacto OS Sistema Usua…" at bounding box center [672, 338] width 1345 height 677
type input "93763925"
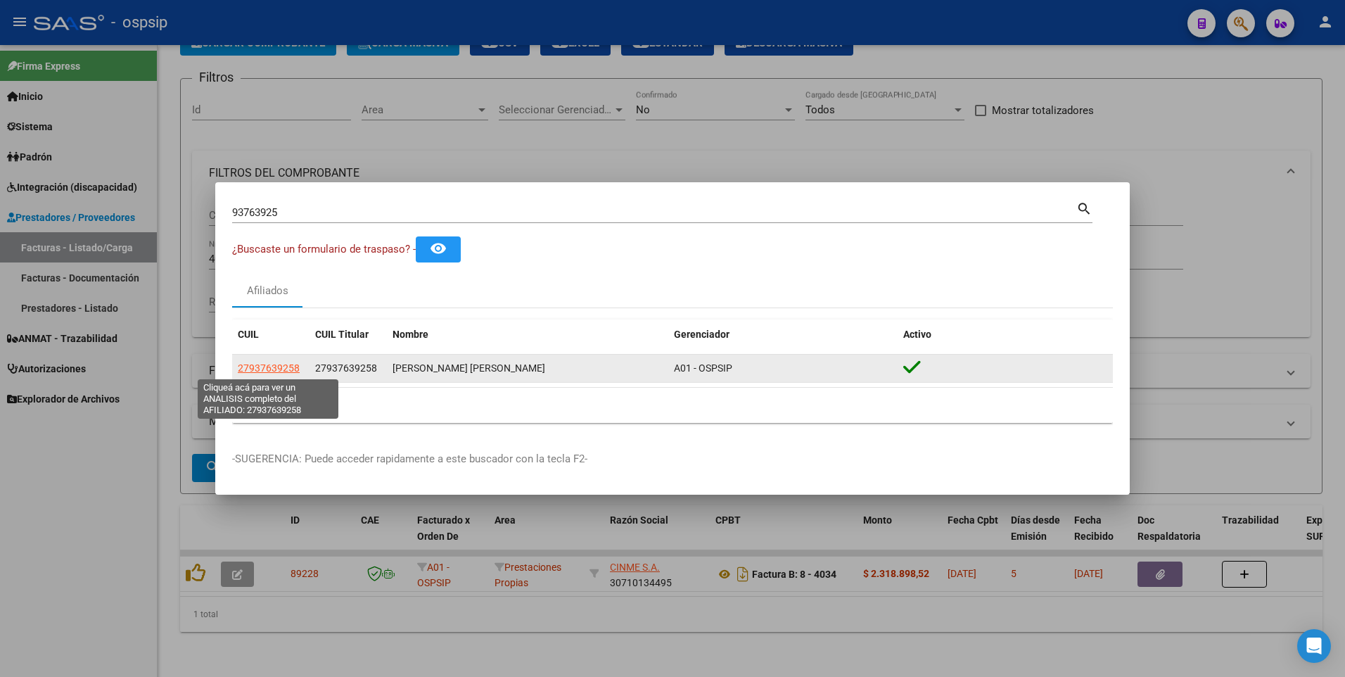
click at [298, 374] on span "27937639258" at bounding box center [269, 367] width 62 height 11
type textarea "27937639258"
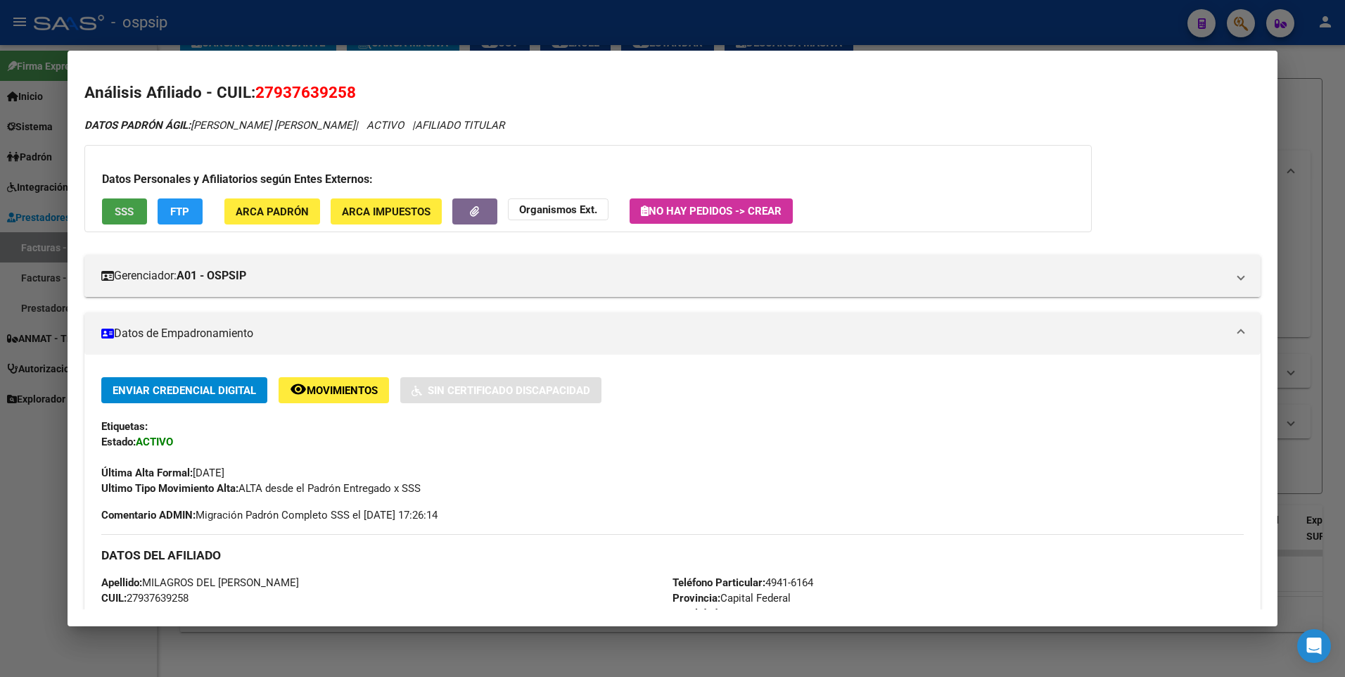
click at [127, 218] on button "SSS" at bounding box center [124, 211] width 45 height 26
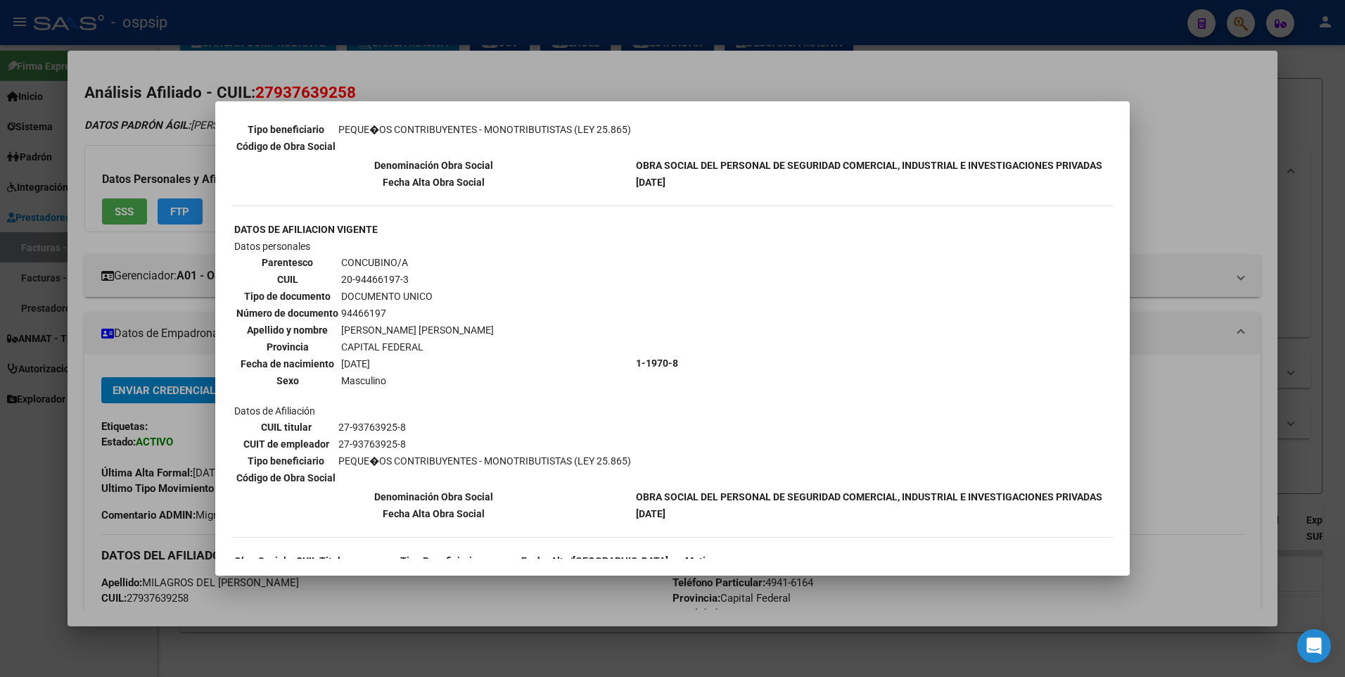
scroll to position [424, 0]
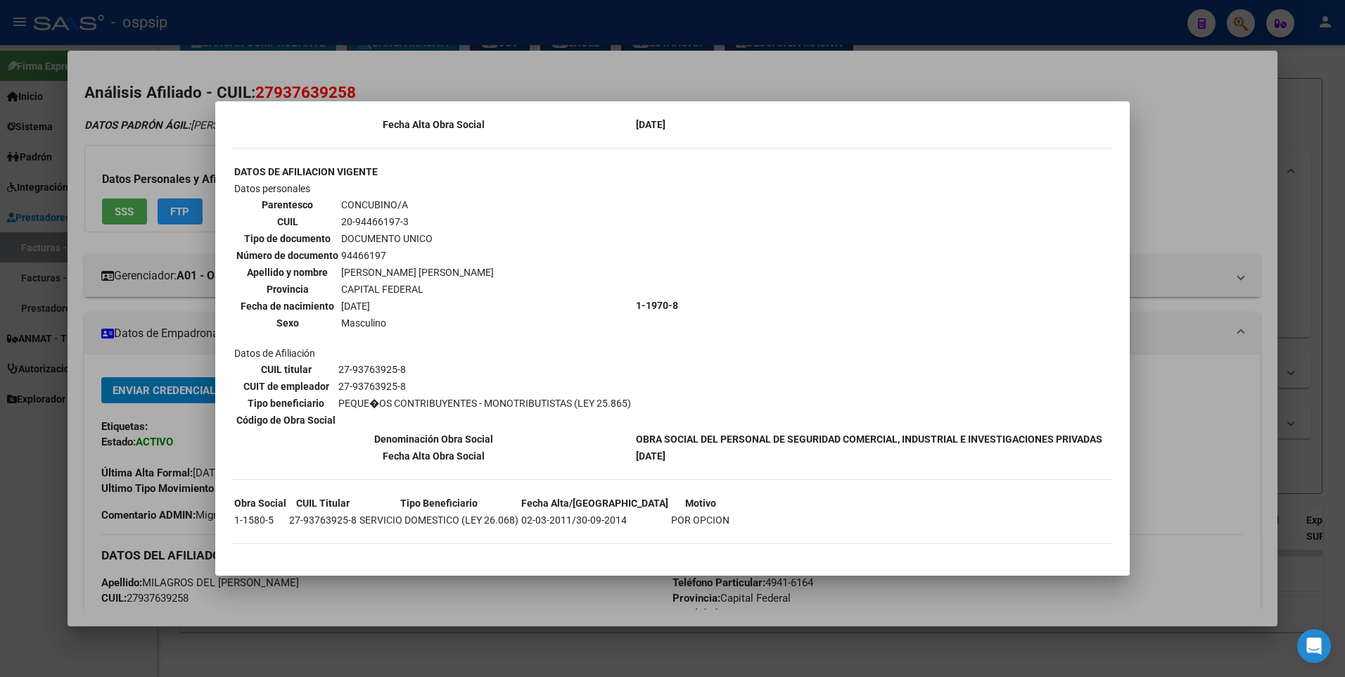
click at [1205, 96] on div at bounding box center [672, 338] width 1345 height 677
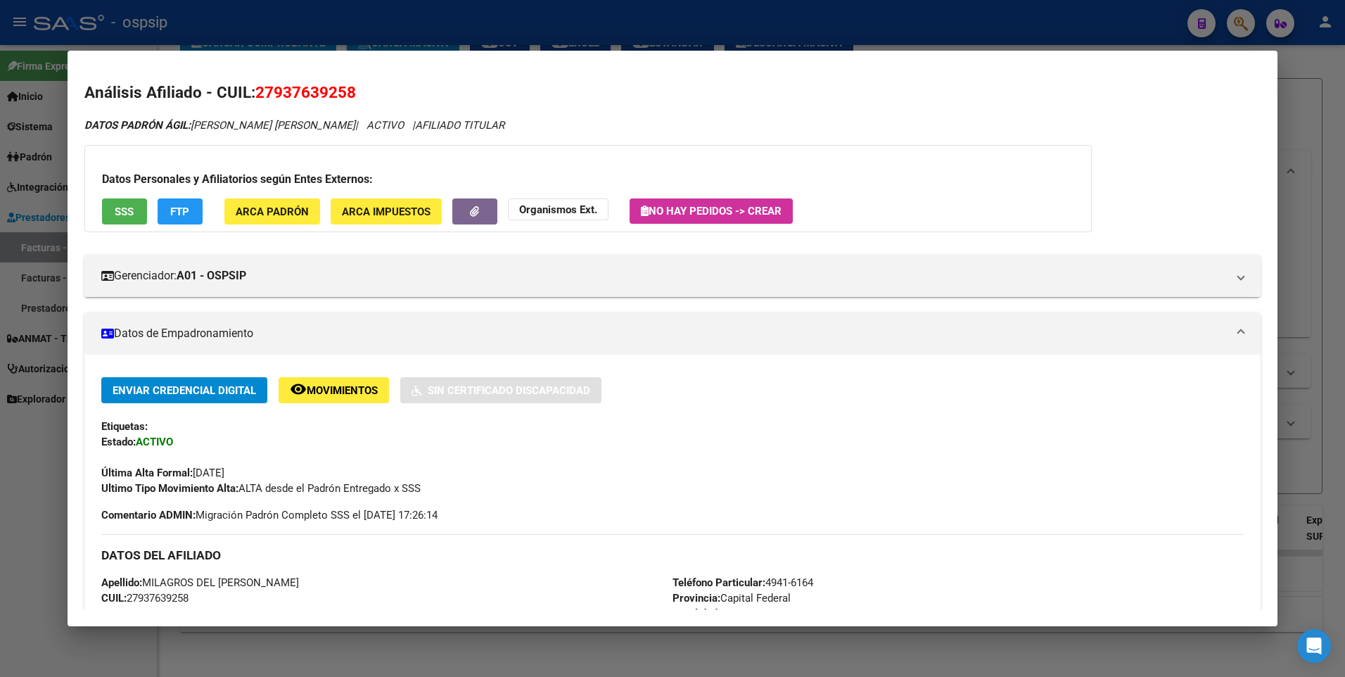
click at [1301, 88] on div at bounding box center [672, 338] width 1345 height 677
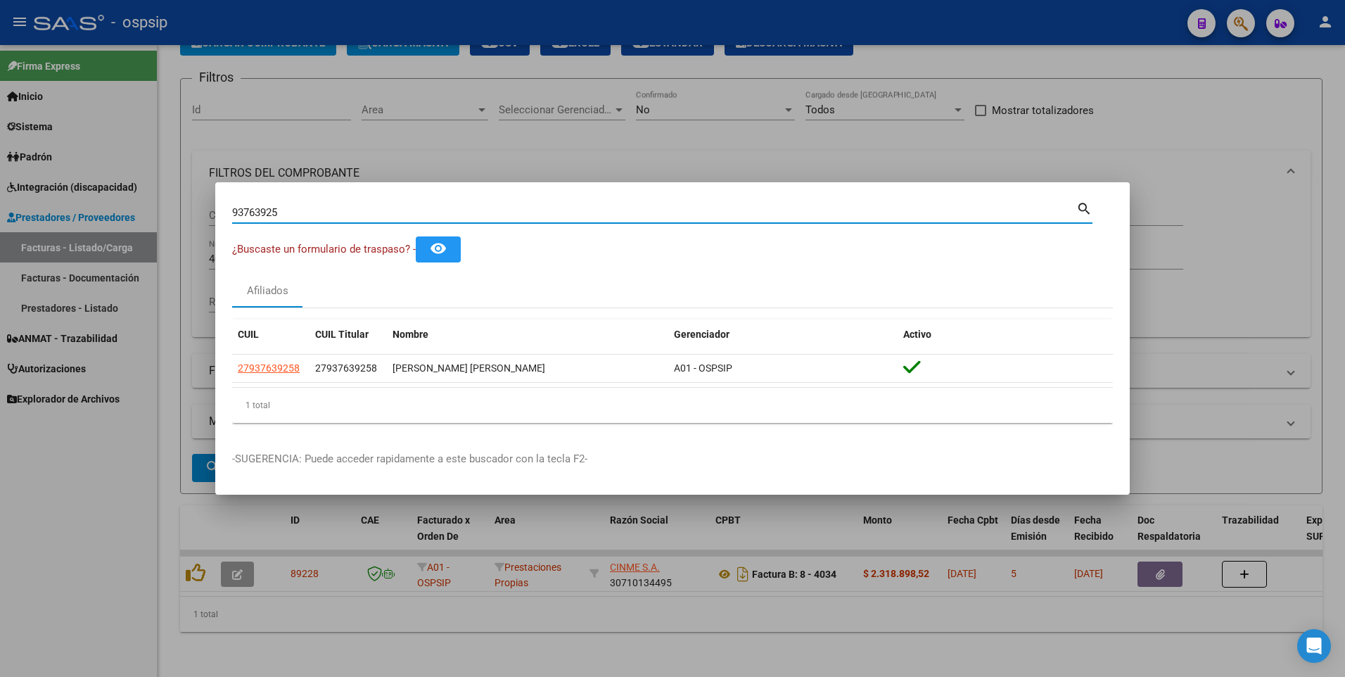
drag, startPoint x: 289, startPoint y: 212, endPoint x: 112, endPoint y: 224, distance: 177.7
click at [113, 224] on div "93763925 Buscar (apellido, dni, cuil, nro traspaso, cuit, obra social) search ¿…" at bounding box center [672, 338] width 1345 height 677
type input "14284357"
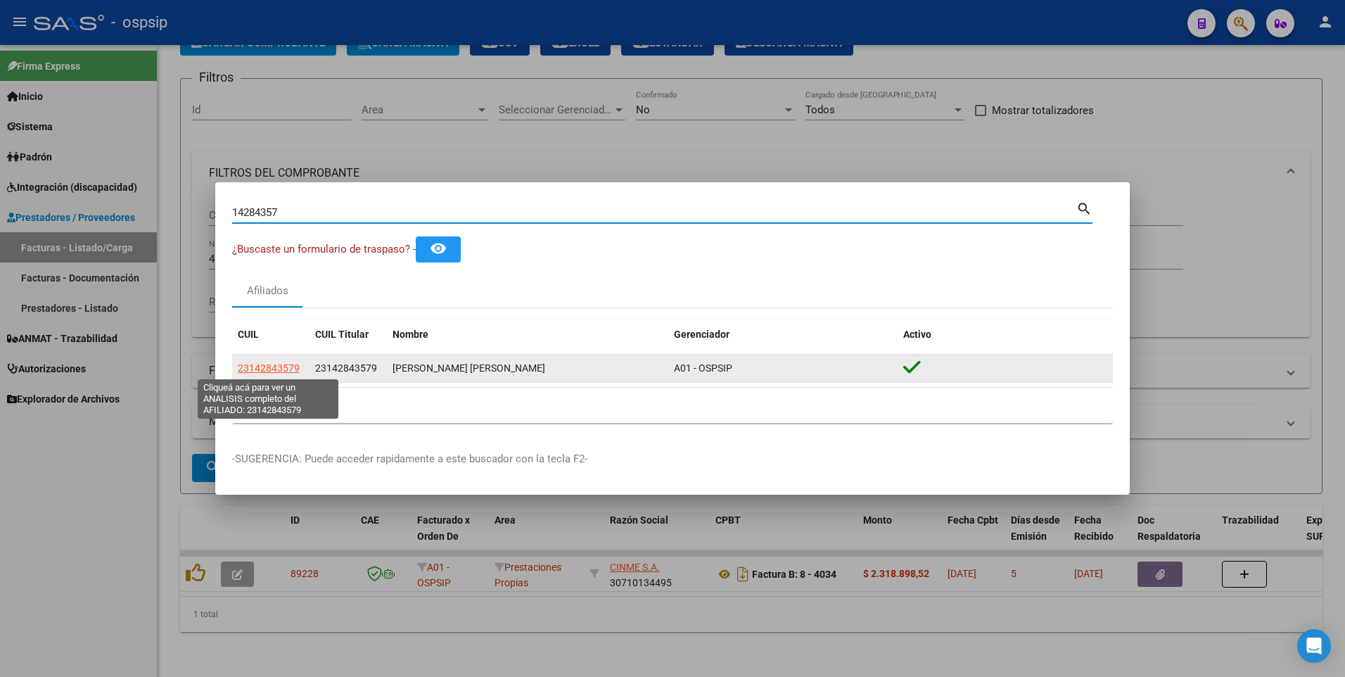
click at [263, 363] on span "23142843579" at bounding box center [269, 367] width 62 height 11
type textarea "23142843579"
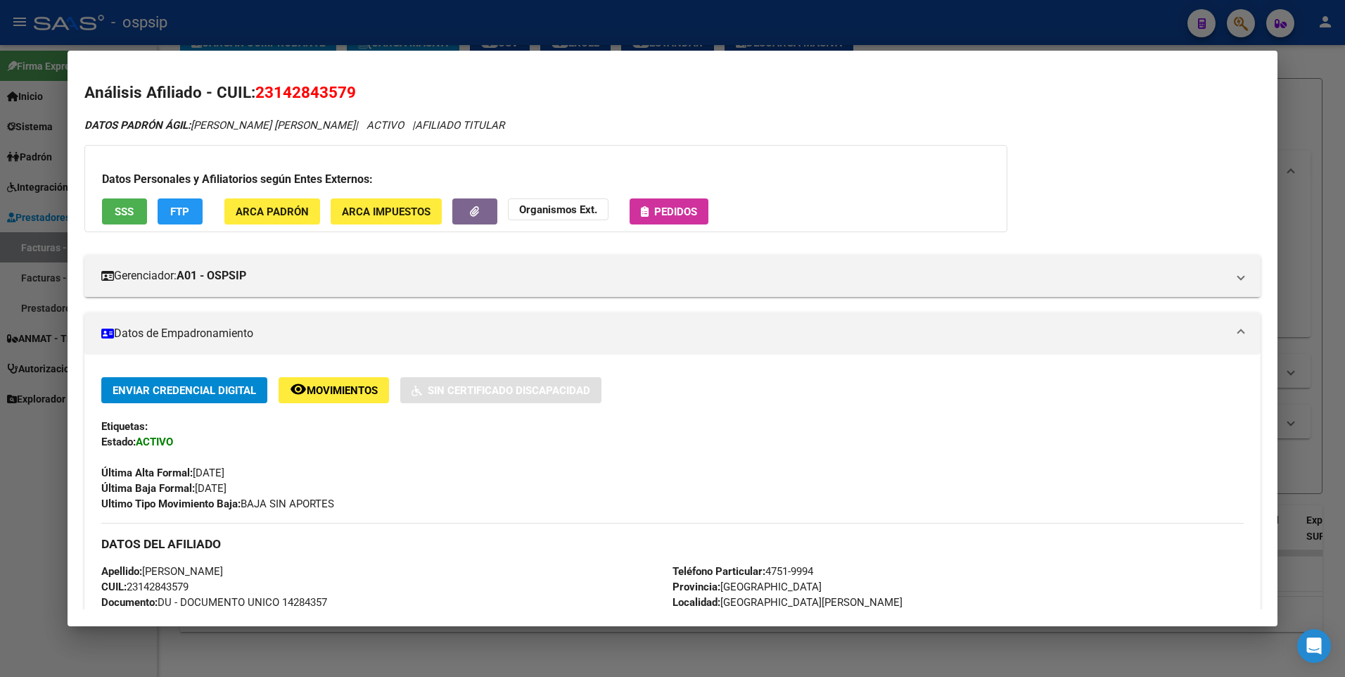
click at [109, 213] on button "SSS" at bounding box center [124, 211] width 45 height 26
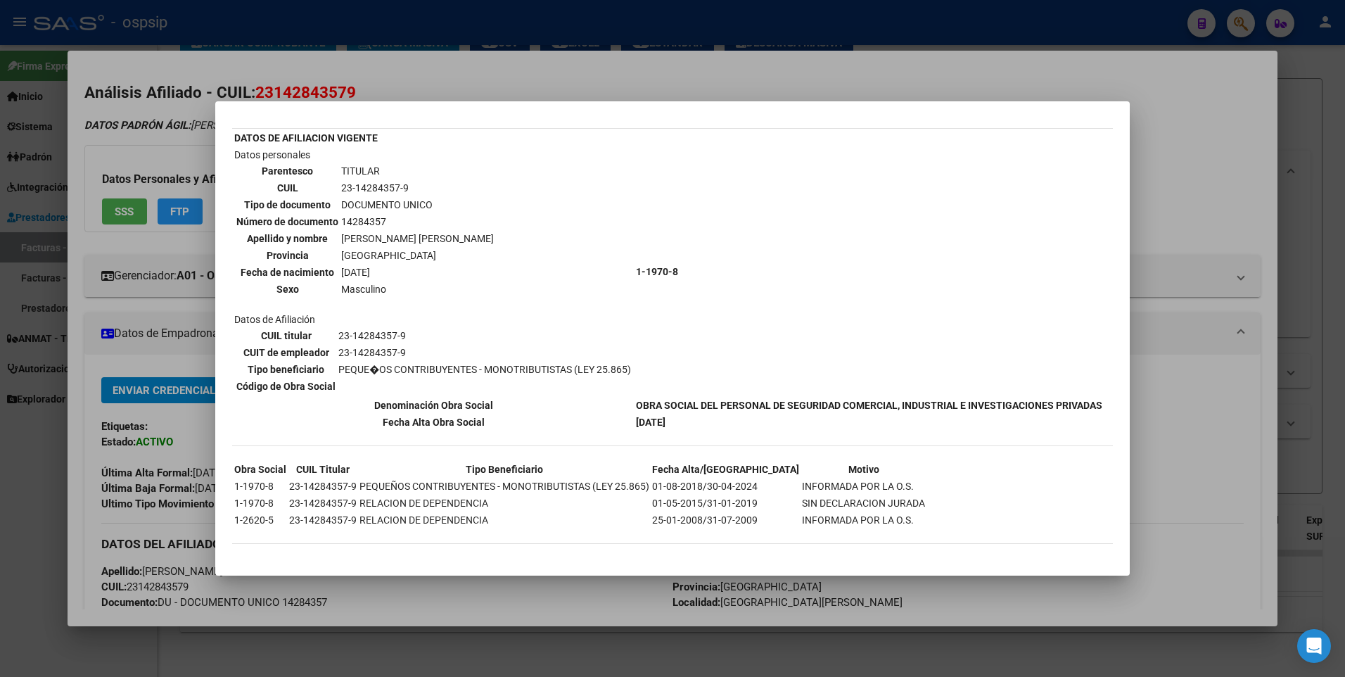
scroll to position [0, 0]
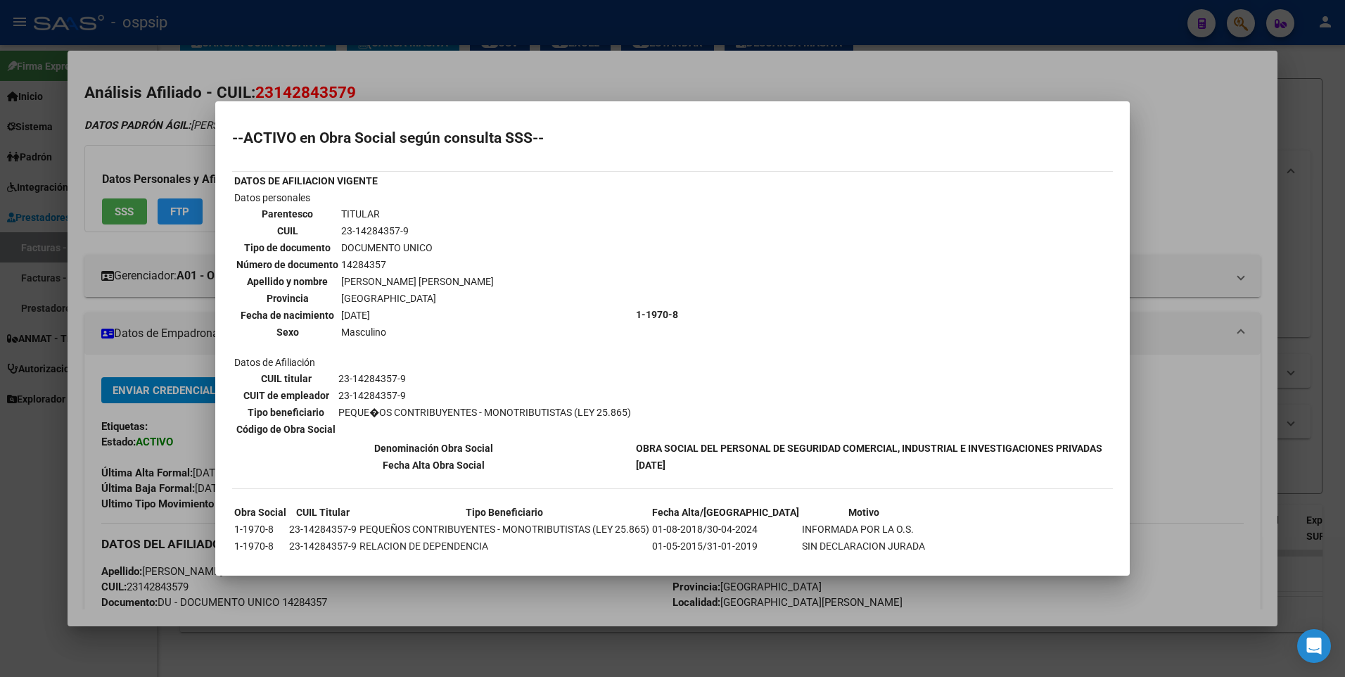
click at [1243, 132] on div at bounding box center [672, 338] width 1345 height 677
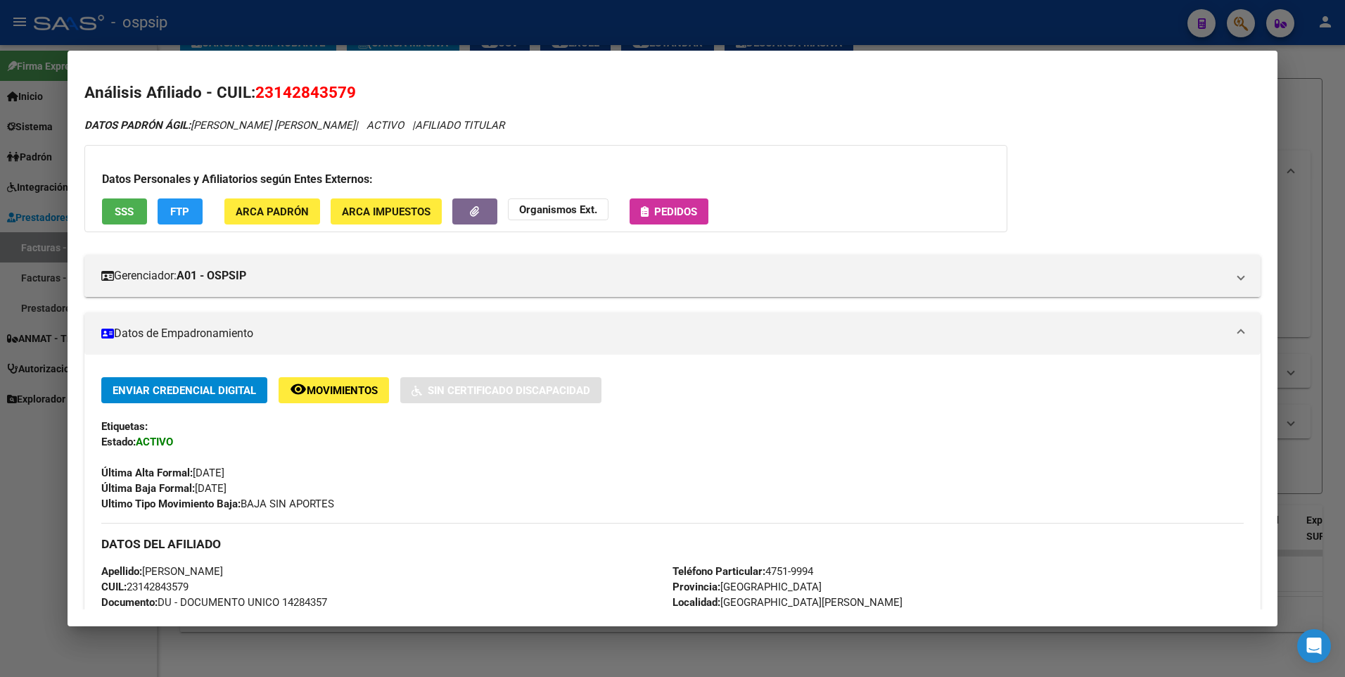
click at [1314, 109] on div at bounding box center [672, 338] width 1345 height 677
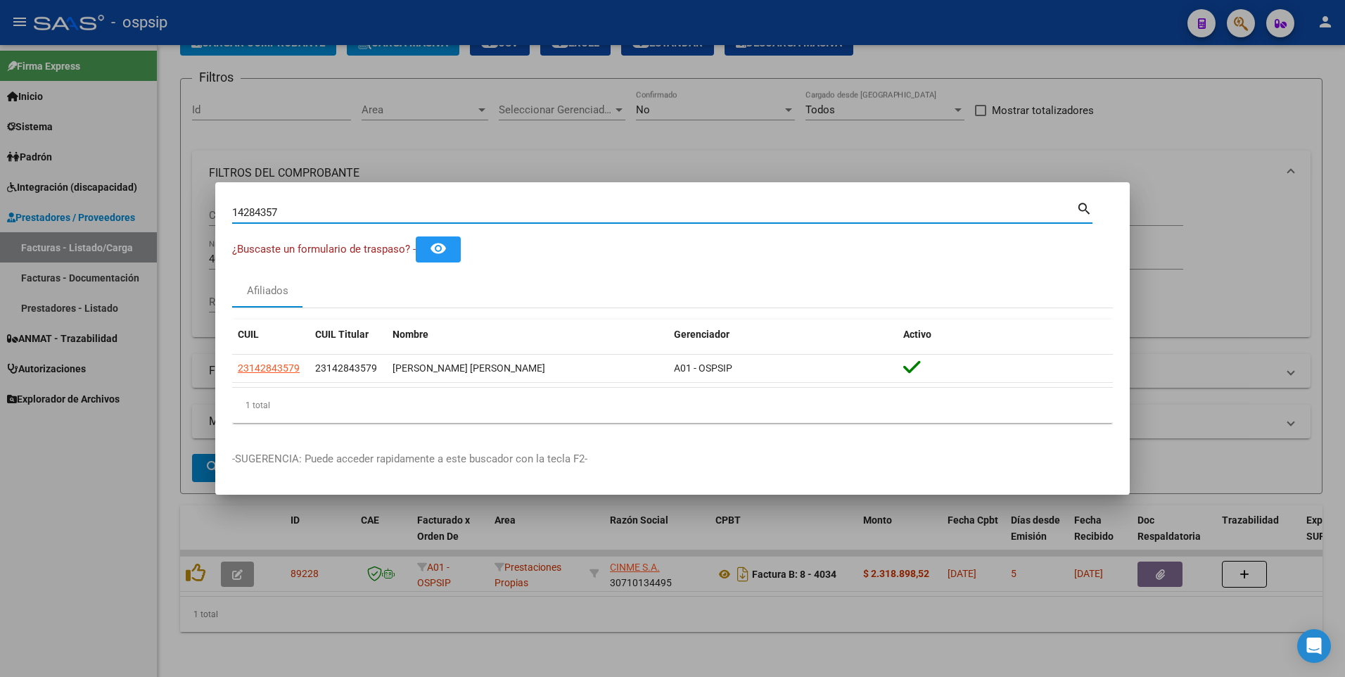
drag, startPoint x: 303, startPoint y: 208, endPoint x: 303, endPoint y: 253, distance: 44.3
click at [0, 258] on html "menu - ospsip person Firma Express Inicio Instructivos Contacto OS Sistema Usua…" at bounding box center [672, 338] width 1345 height 677
type input "14568726"
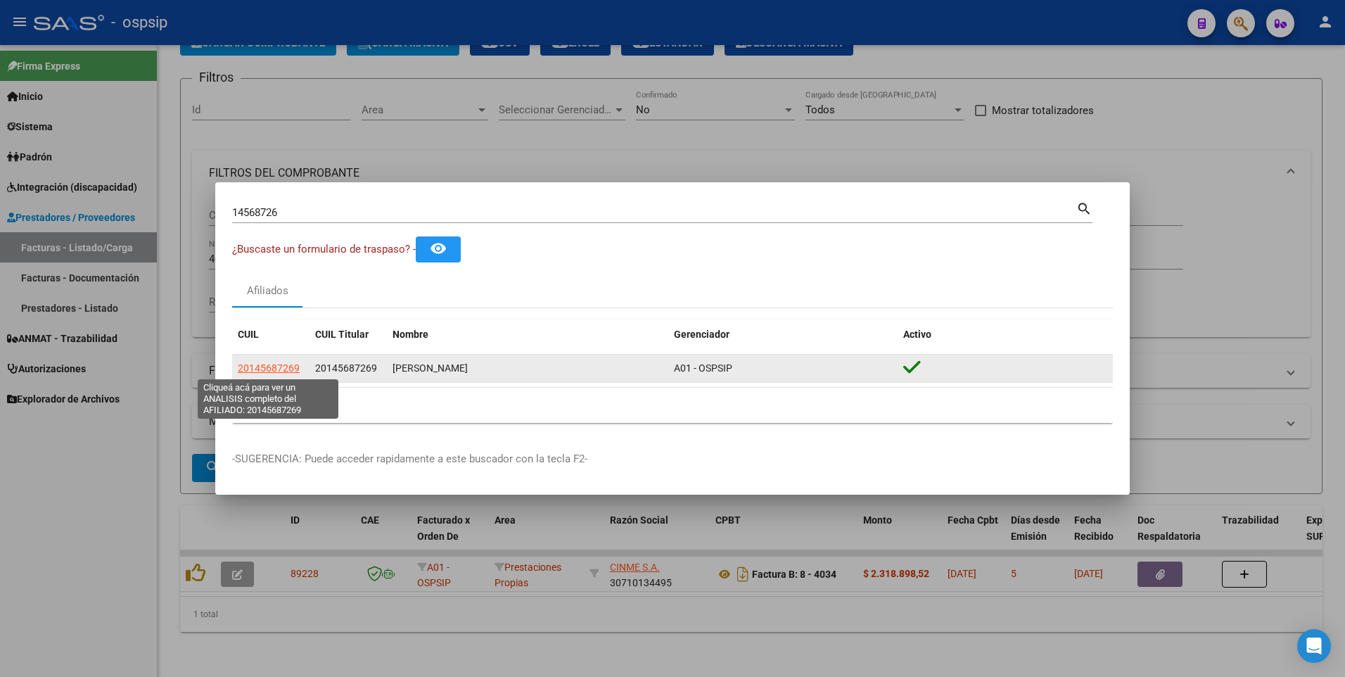
click at [278, 369] on span "20145687269" at bounding box center [269, 367] width 62 height 11
type textarea "20145687269"
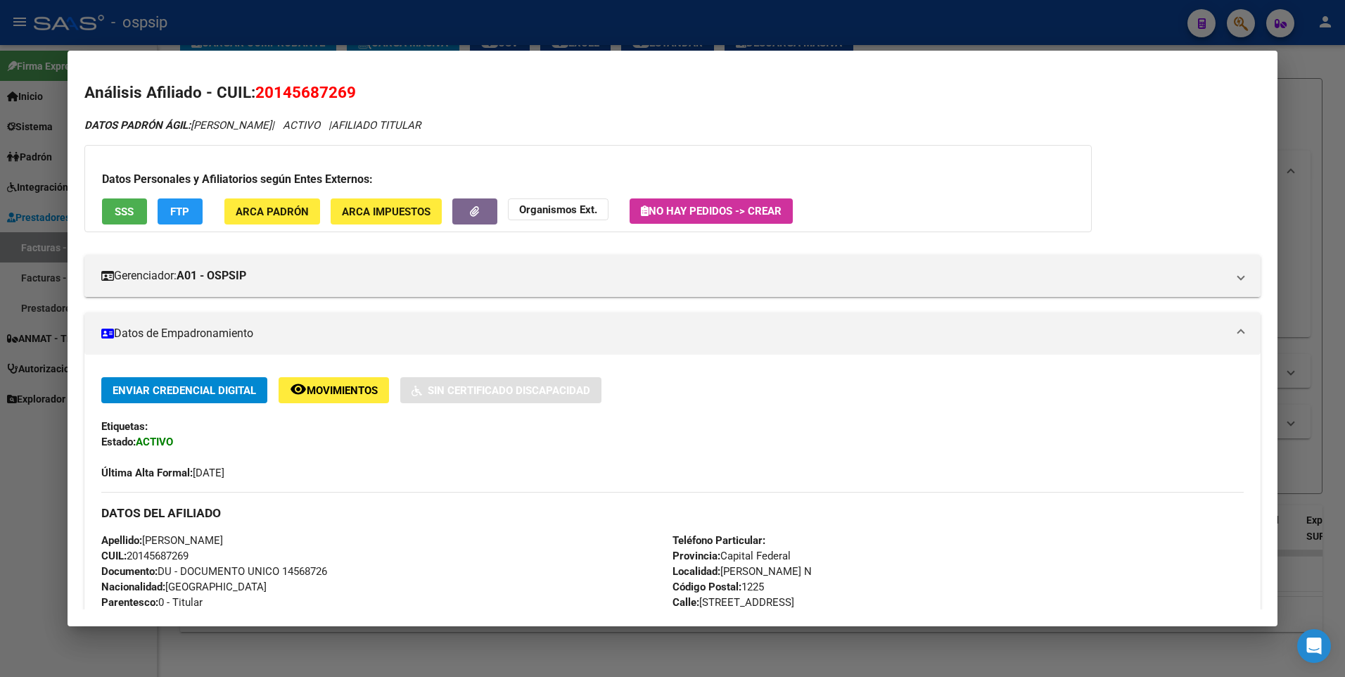
click at [121, 213] on span "SSS" at bounding box center [124, 211] width 19 height 13
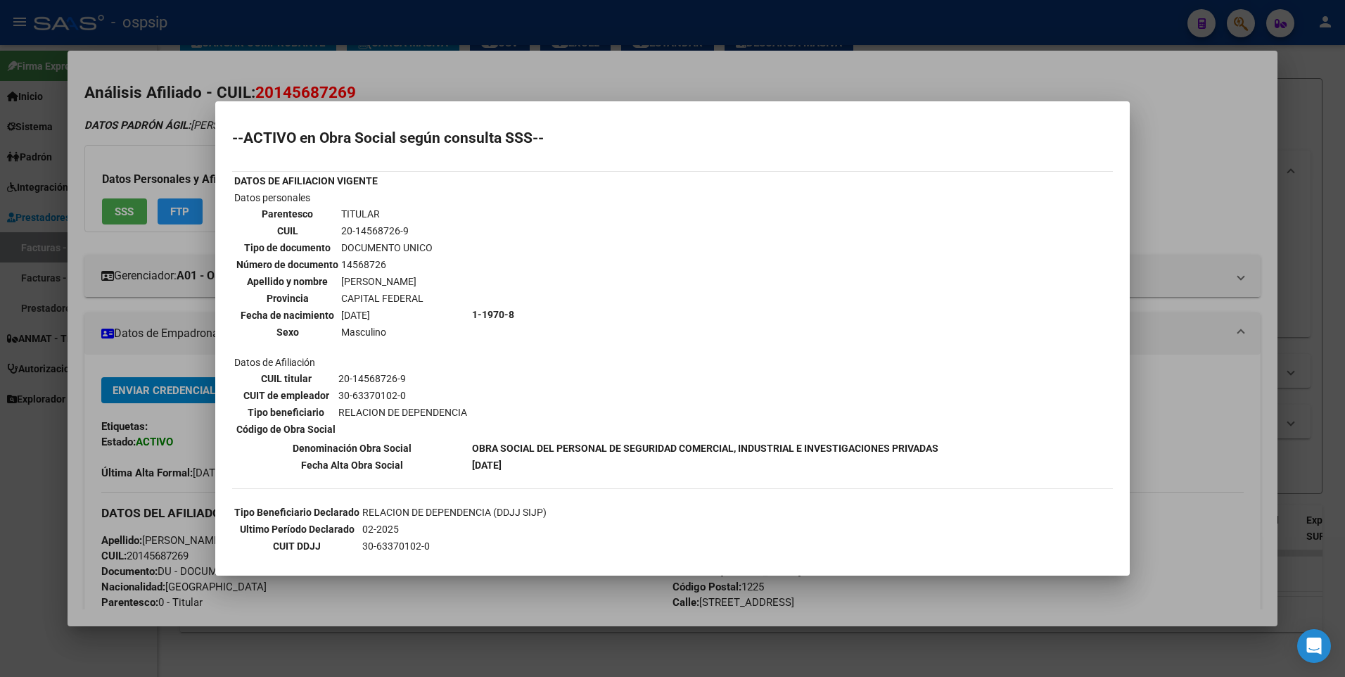
click at [1172, 177] on div at bounding box center [672, 338] width 1345 height 677
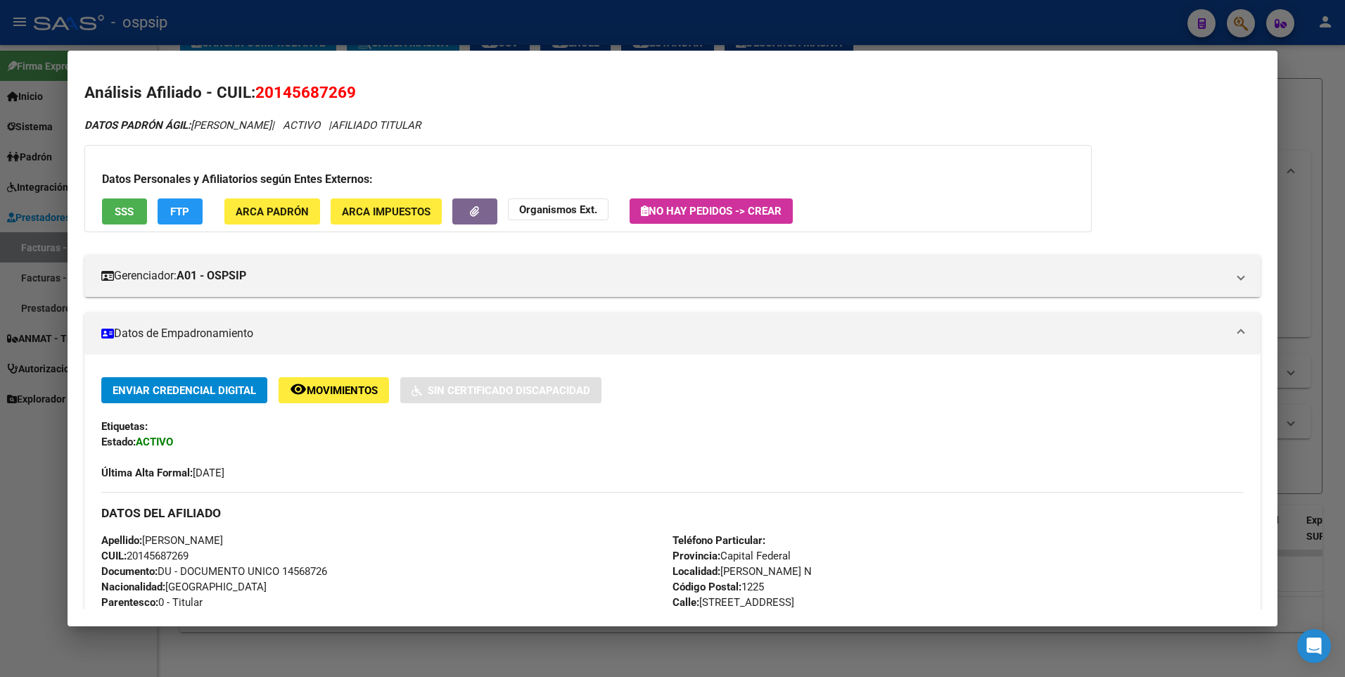
click at [1311, 117] on div at bounding box center [672, 338] width 1345 height 677
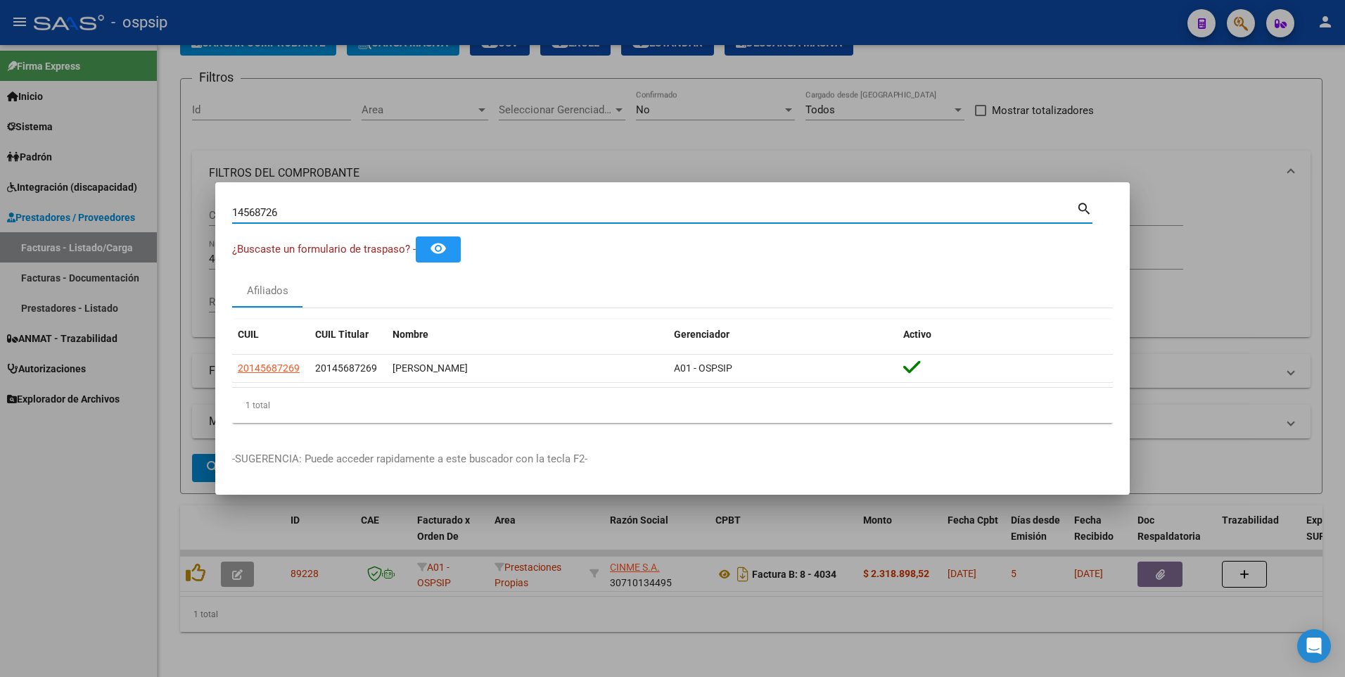
drag, startPoint x: 303, startPoint y: 215, endPoint x: 106, endPoint y: 256, distance: 201.2
click at [106, 256] on div "14568726 Buscar (apellido, dni, cuil, nro traspaso, cuit, obra social) search ¿…" at bounding box center [672, 338] width 1345 height 677
type input "20036870"
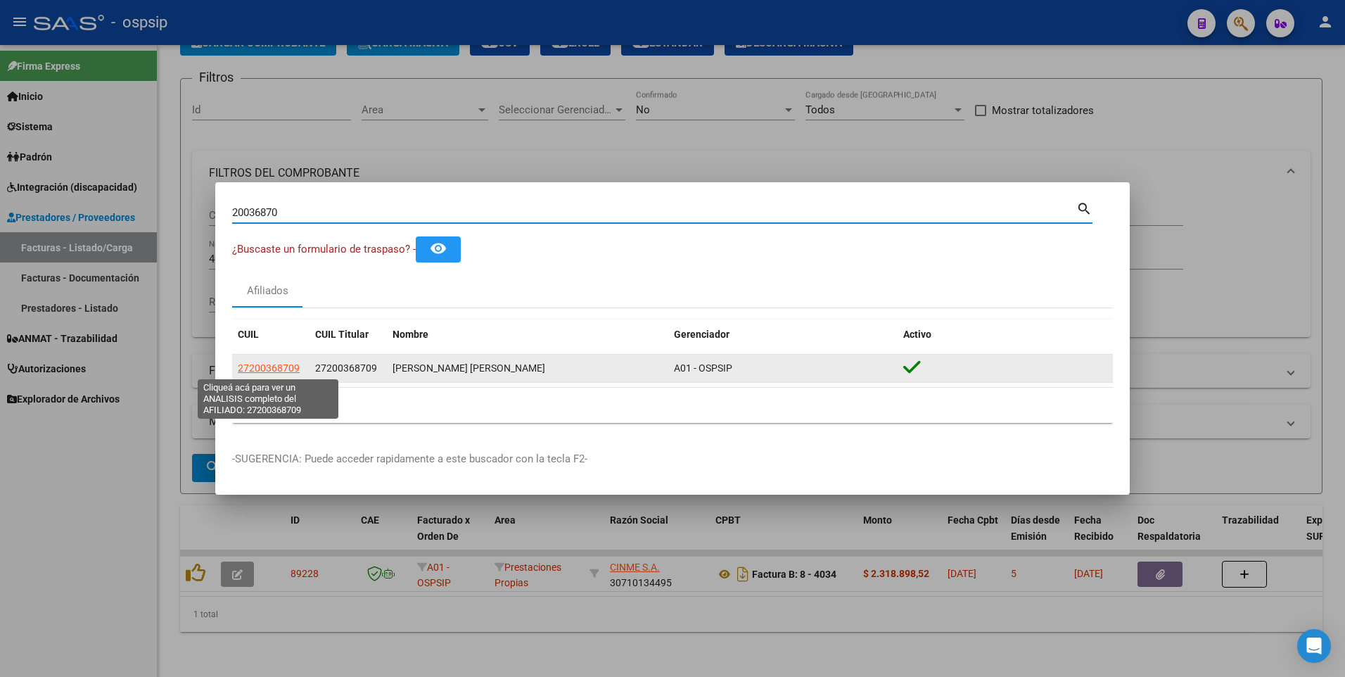
click at [292, 367] on span "27200368709" at bounding box center [269, 367] width 62 height 11
type textarea "27200368709"
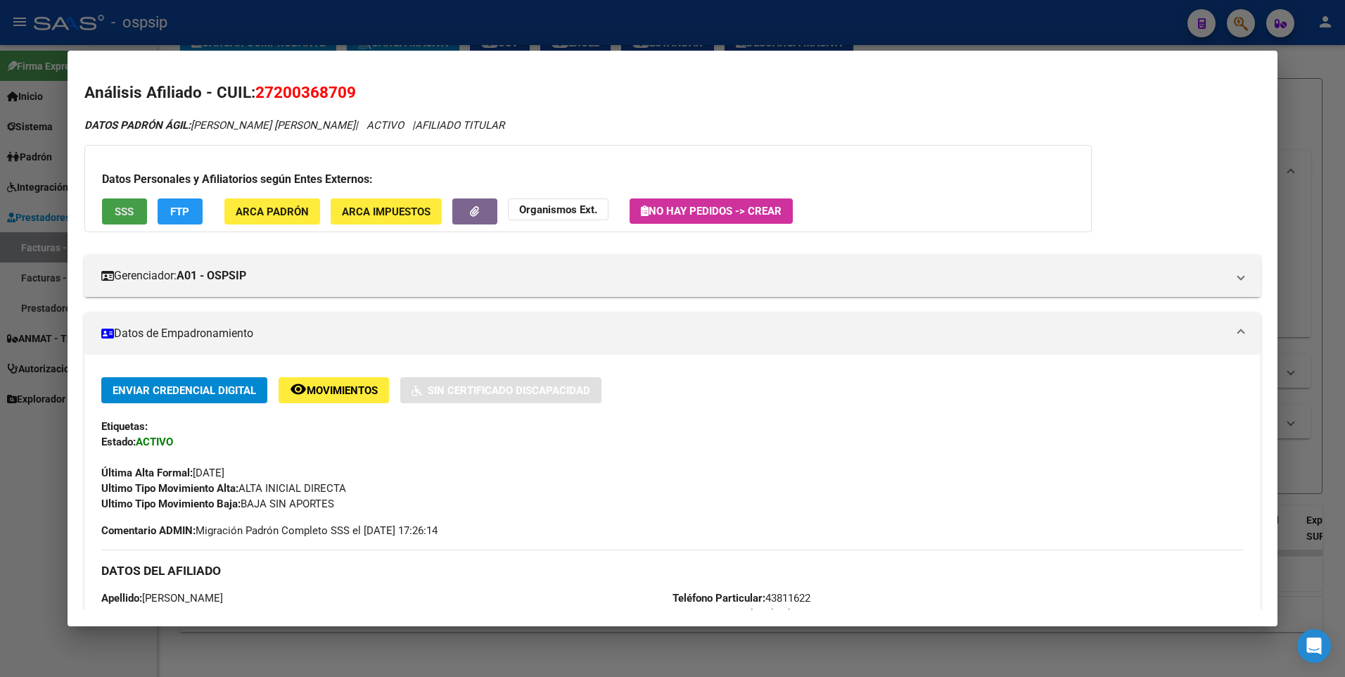
click at [122, 212] on span "SSS" at bounding box center [124, 211] width 19 height 13
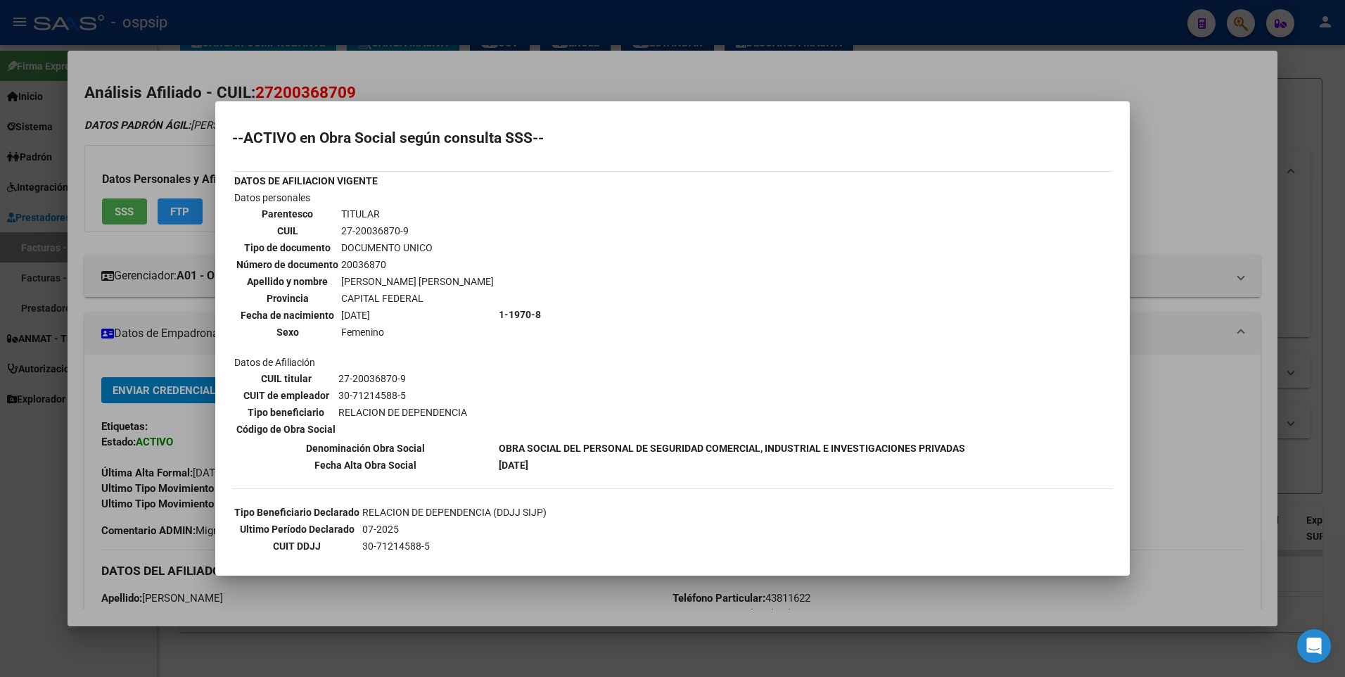
click at [1213, 200] on div at bounding box center [672, 338] width 1345 height 677
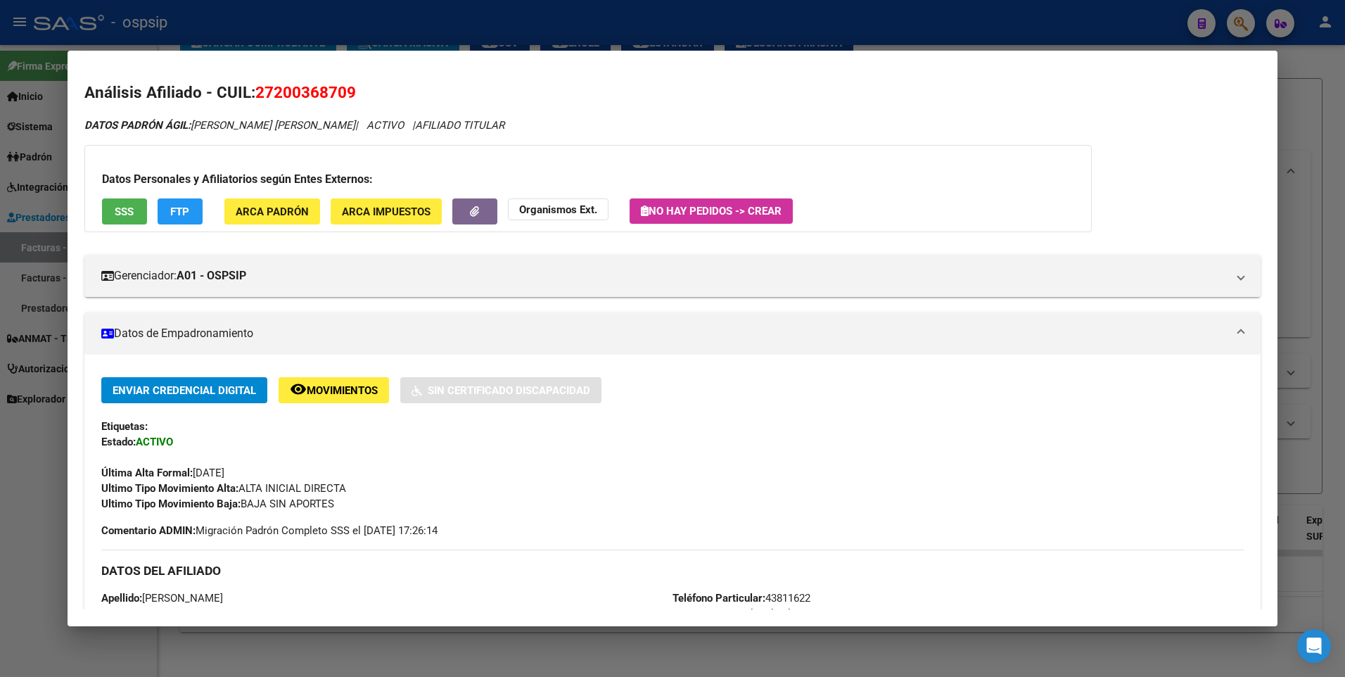
click at [1298, 99] on div at bounding box center [672, 338] width 1345 height 677
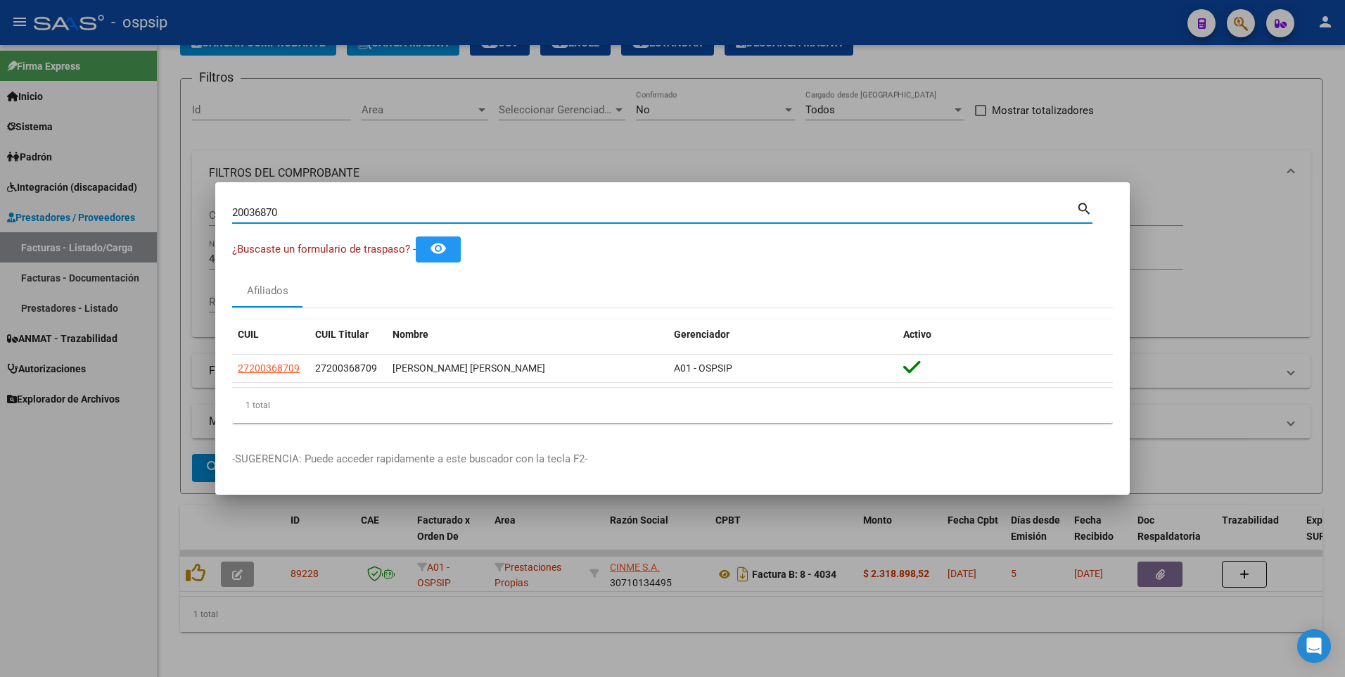
drag, startPoint x: 285, startPoint y: 217, endPoint x: 70, endPoint y: 253, distance: 217.5
click at [70, 253] on div "20036870 Buscar (apellido, dni, cuil, nro traspaso, cuit, obra social) search ¿…" at bounding box center [672, 338] width 1345 height 677
type input "14071487"
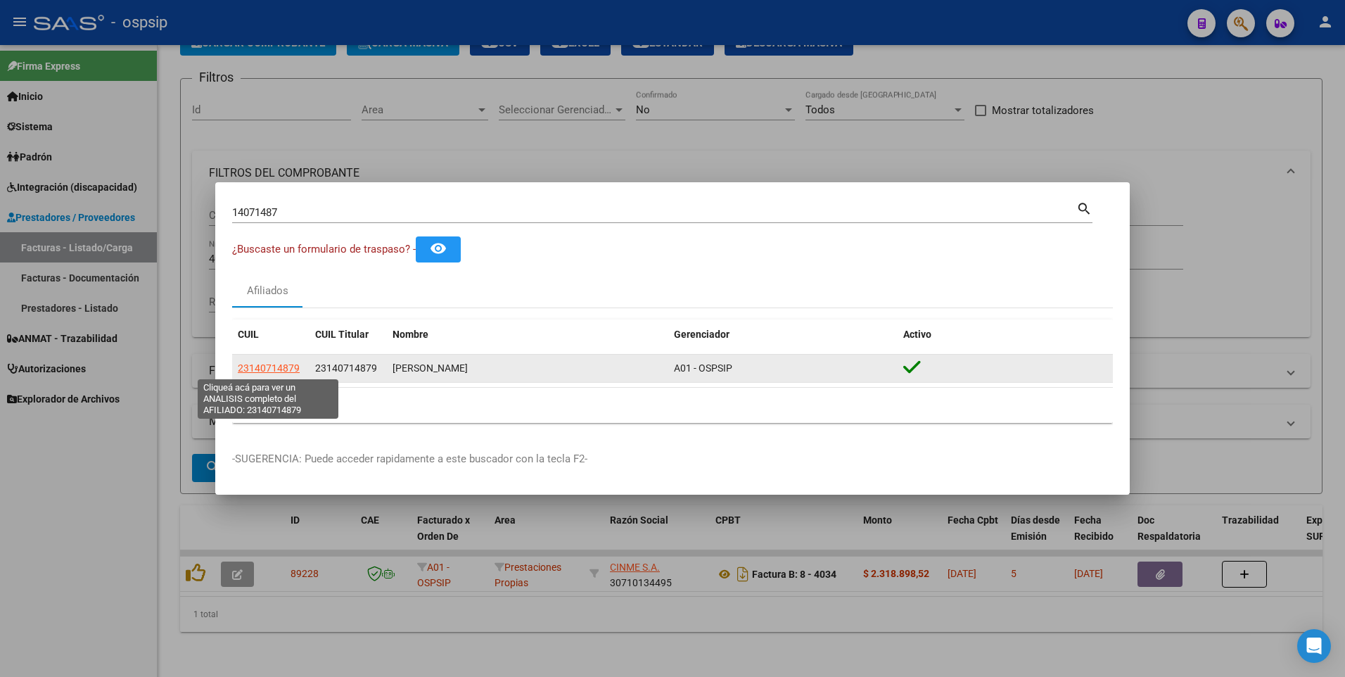
click at [277, 367] on span "23140714879" at bounding box center [269, 367] width 62 height 11
type textarea "23140714879"
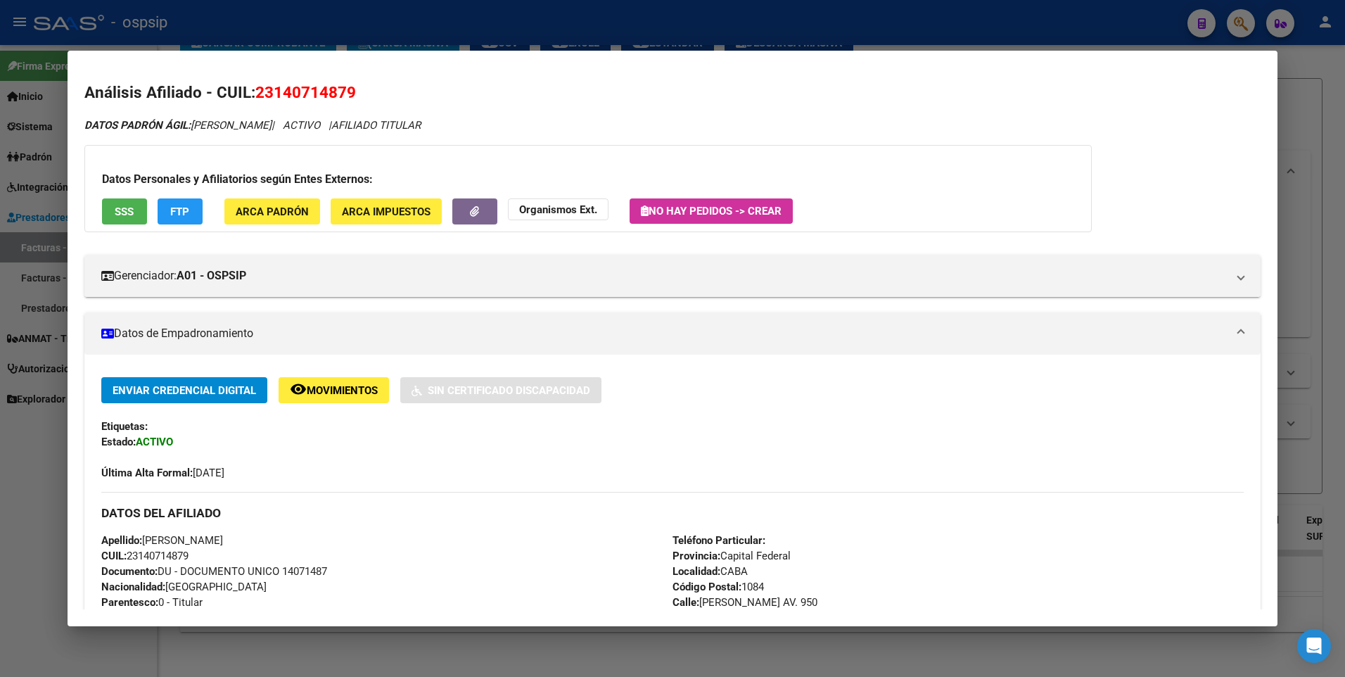
click at [120, 205] on span "SSS" at bounding box center [124, 211] width 19 height 13
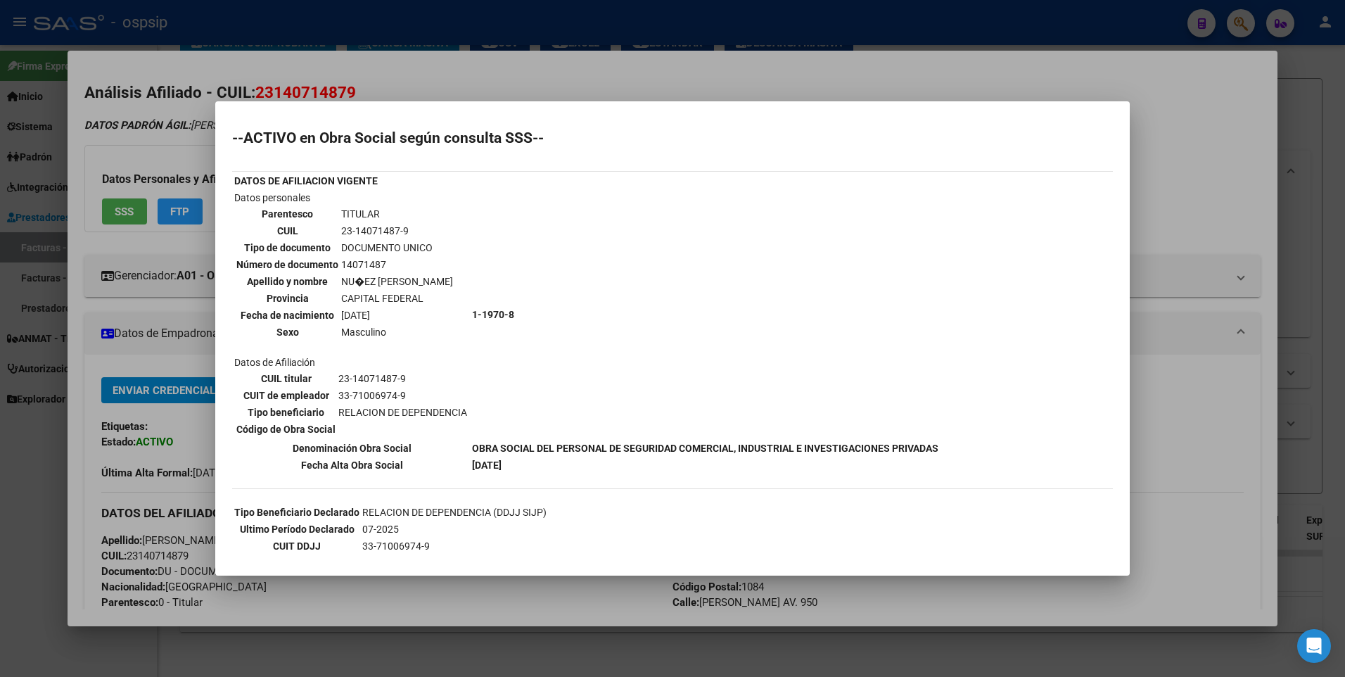
click at [1207, 148] on div at bounding box center [672, 338] width 1345 height 677
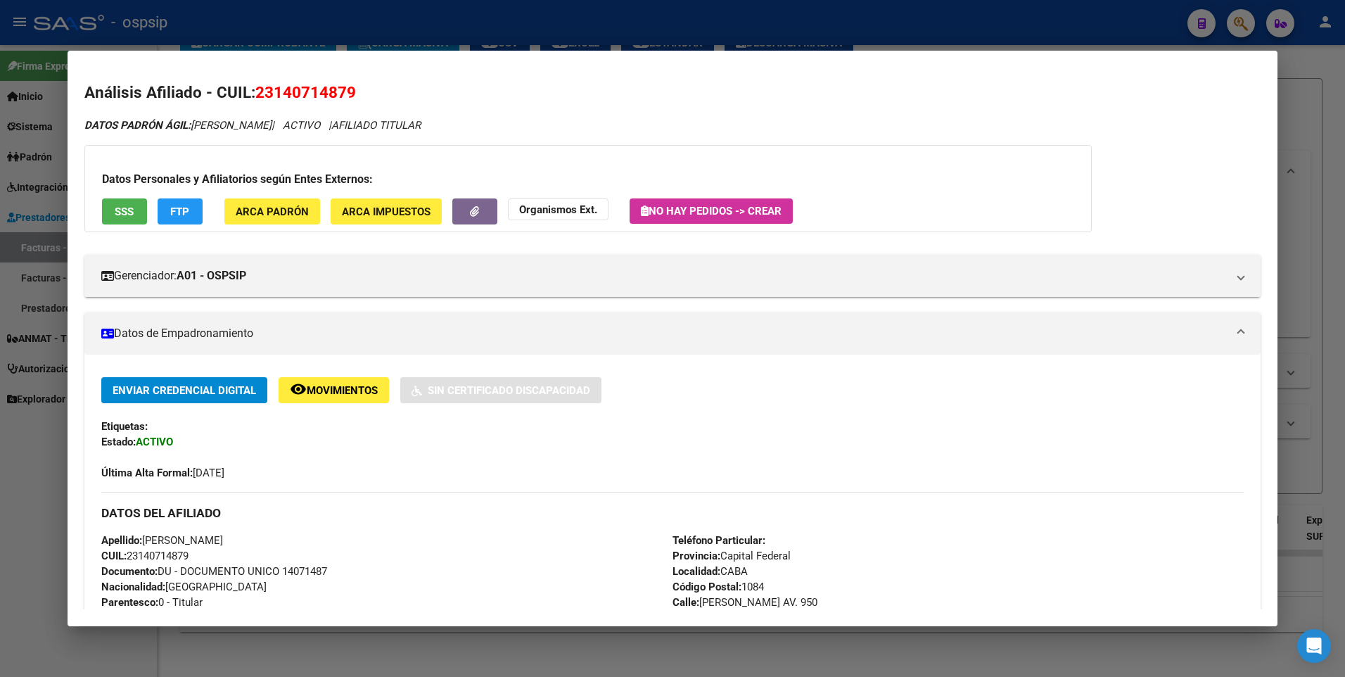
click at [1338, 87] on div at bounding box center [672, 338] width 1345 height 677
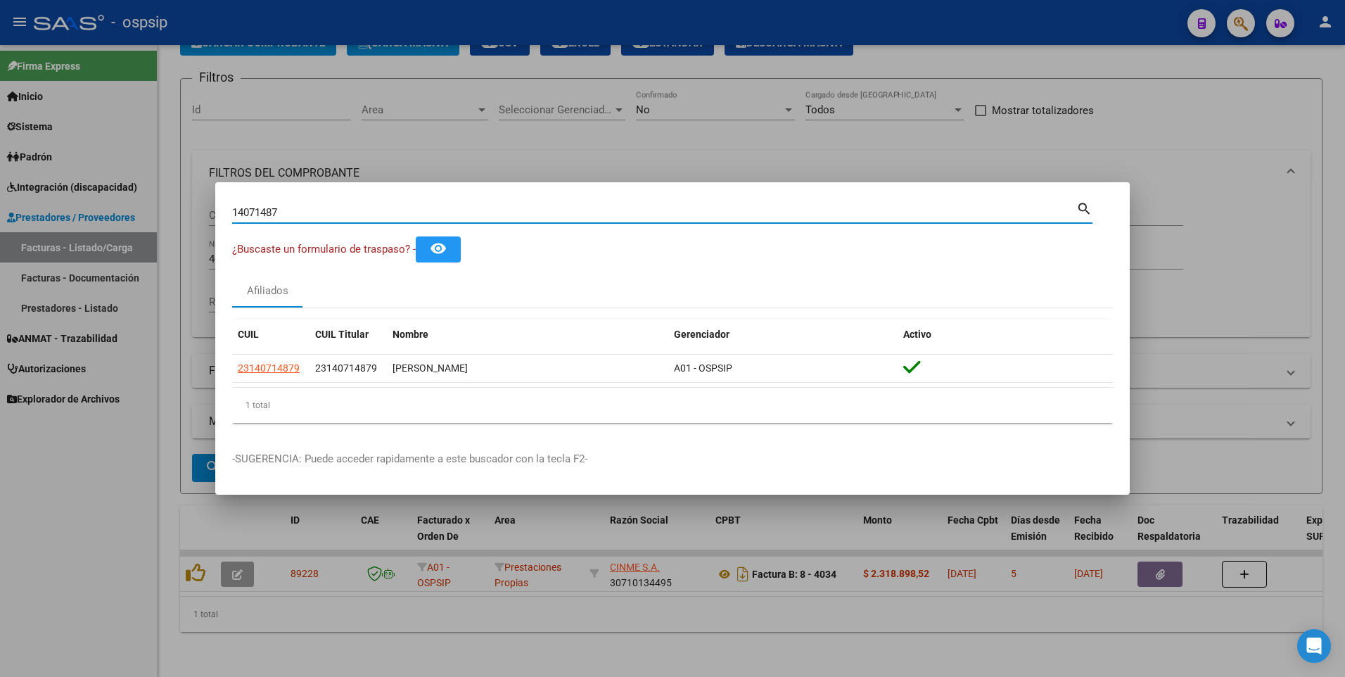
drag, startPoint x: 298, startPoint y: 209, endPoint x: 120, endPoint y: 261, distance: 185.5
click at [120, 261] on div "14071487 Buscar (apellido, dni, cuil, nro traspaso, cuit, obra social) search ¿…" at bounding box center [672, 338] width 1345 height 677
type input "16112519"
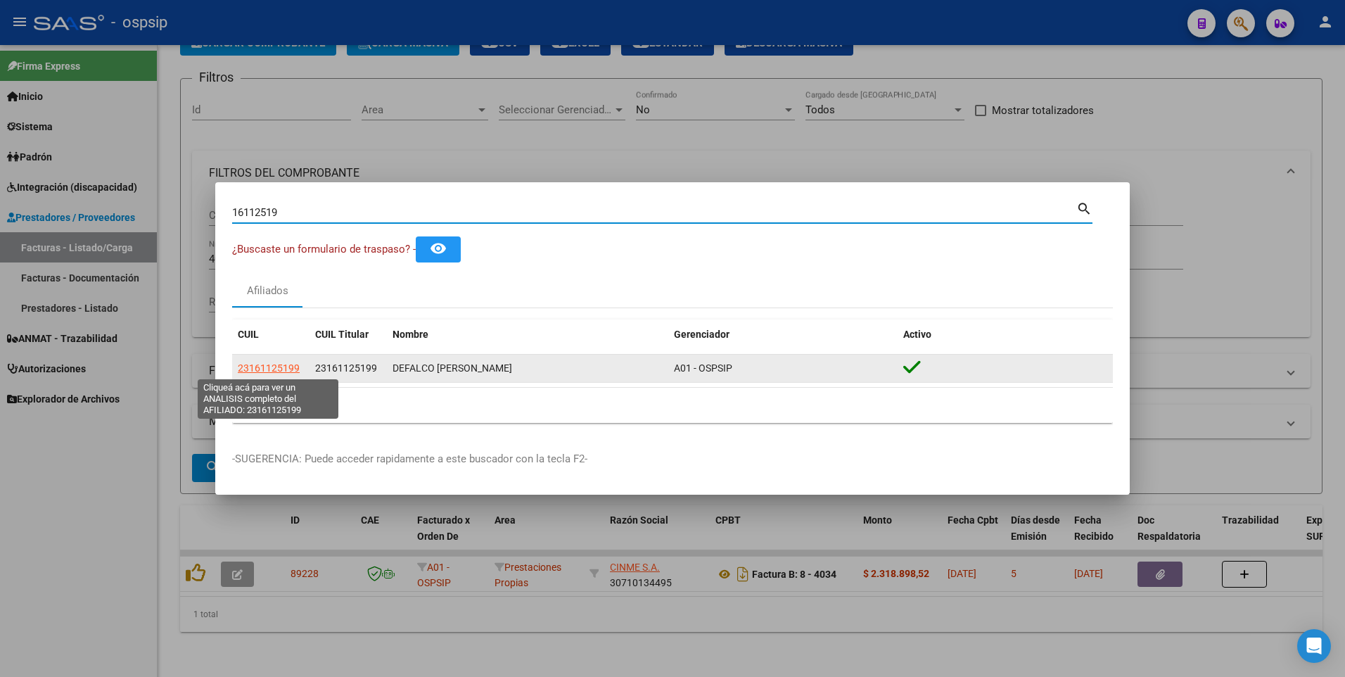
click at [253, 370] on span "23161125199" at bounding box center [269, 367] width 62 height 11
type textarea "23161125199"
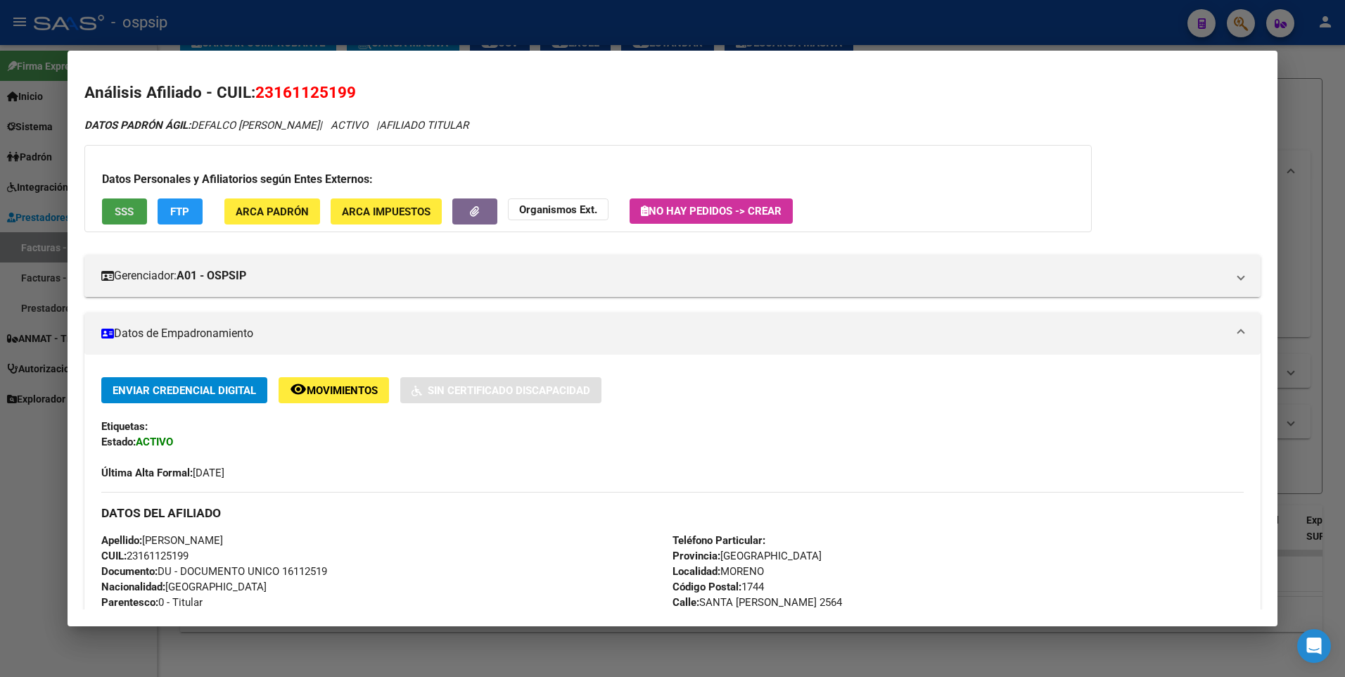
click at [135, 220] on button "SSS" at bounding box center [124, 211] width 45 height 26
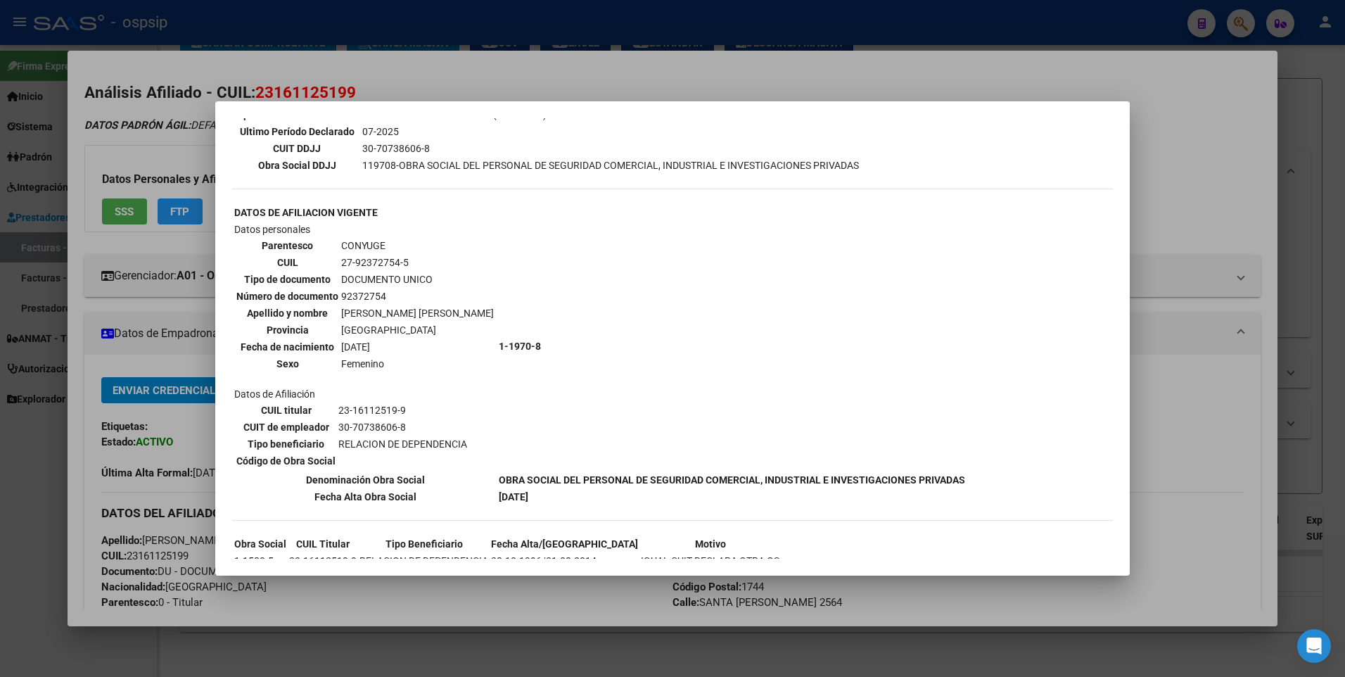
scroll to position [422, 0]
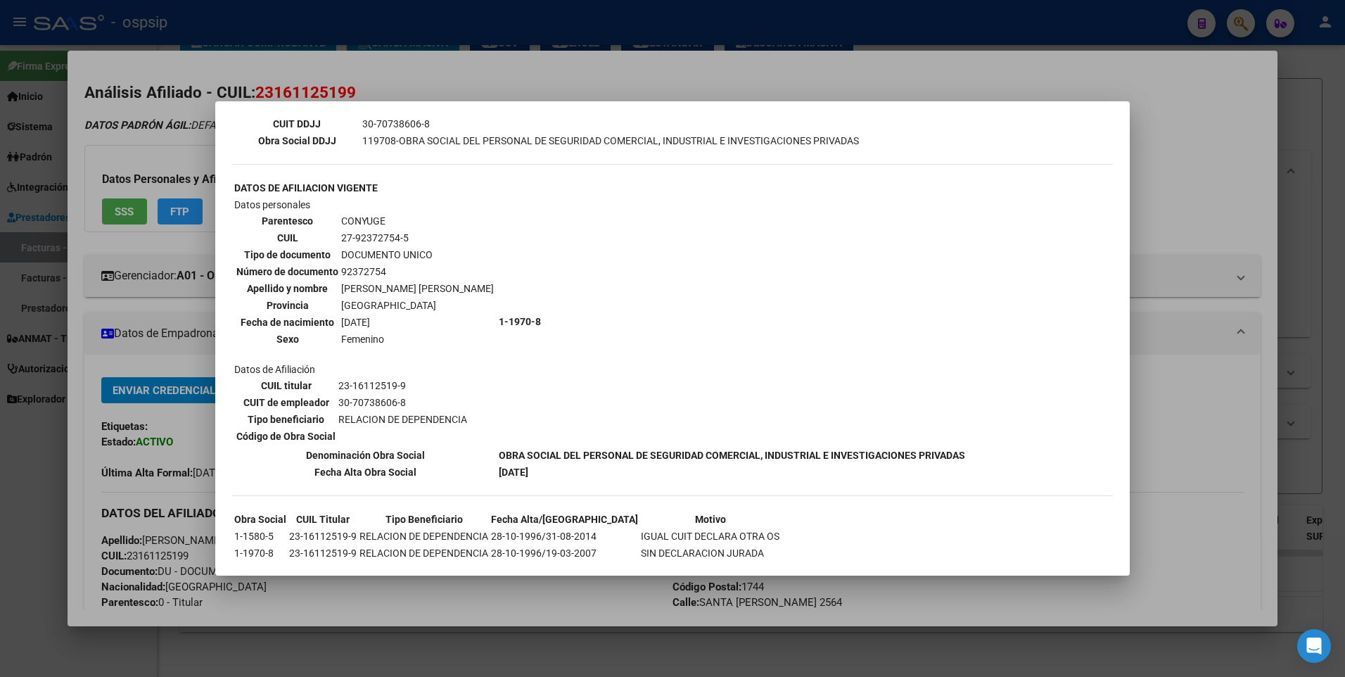
click at [1233, 98] on div at bounding box center [672, 338] width 1345 height 677
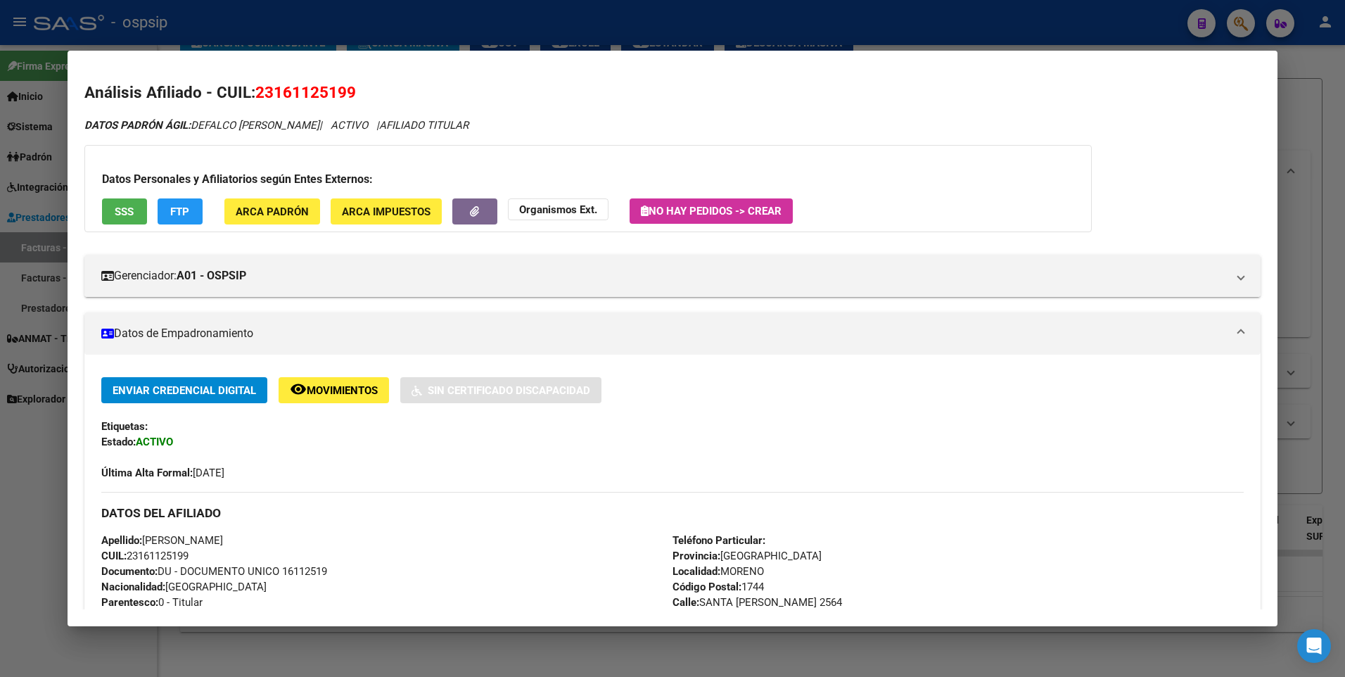
click at [1294, 76] on div at bounding box center [672, 338] width 1345 height 677
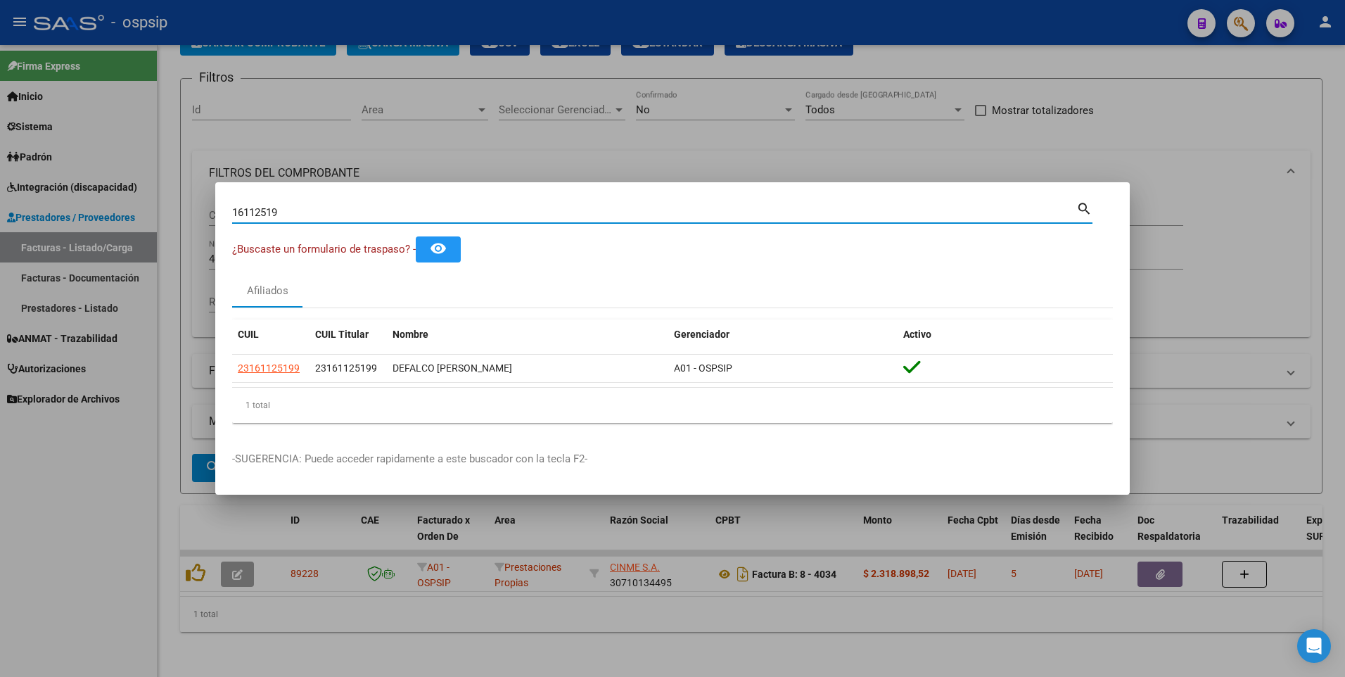
drag, startPoint x: 291, startPoint y: 215, endPoint x: 136, endPoint y: 243, distance: 156.8
click at [136, 243] on div "16112519 Buscar (apellido, dni, cuil, nro traspaso, cuit, obra social) search ¿…" at bounding box center [672, 338] width 1345 height 677
type input "26117675"
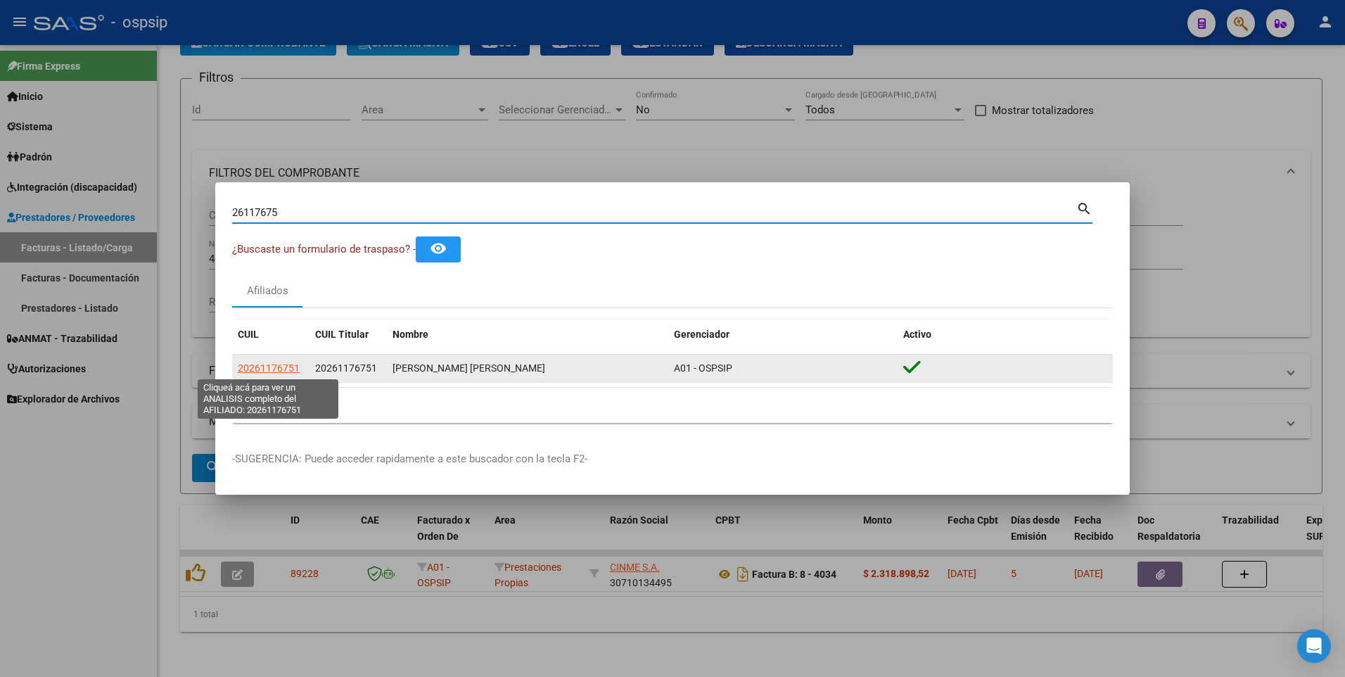
click at [269, 367] on span "20261176751" at bounding box center [269, 367] width 62 height 11
type textarea "20261176751"
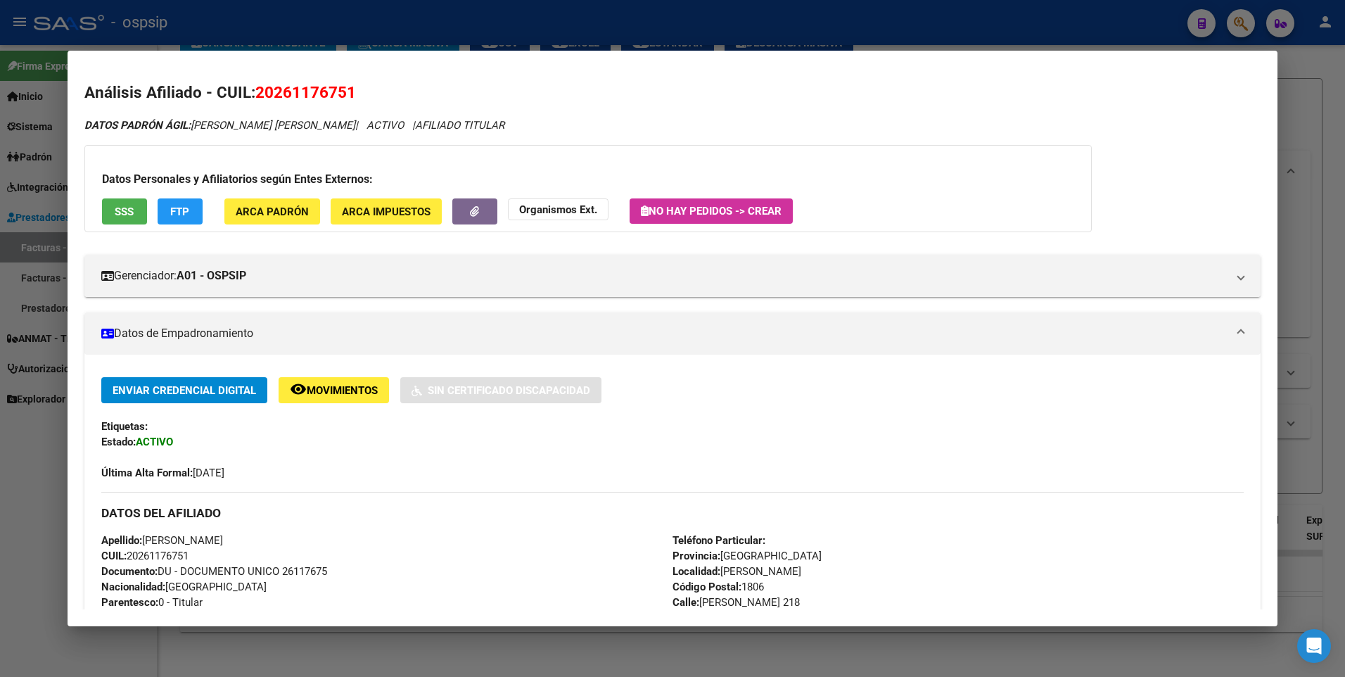
click at [132, 207] on span "SSS" at bounding box center [124, 211] width 19 height 13
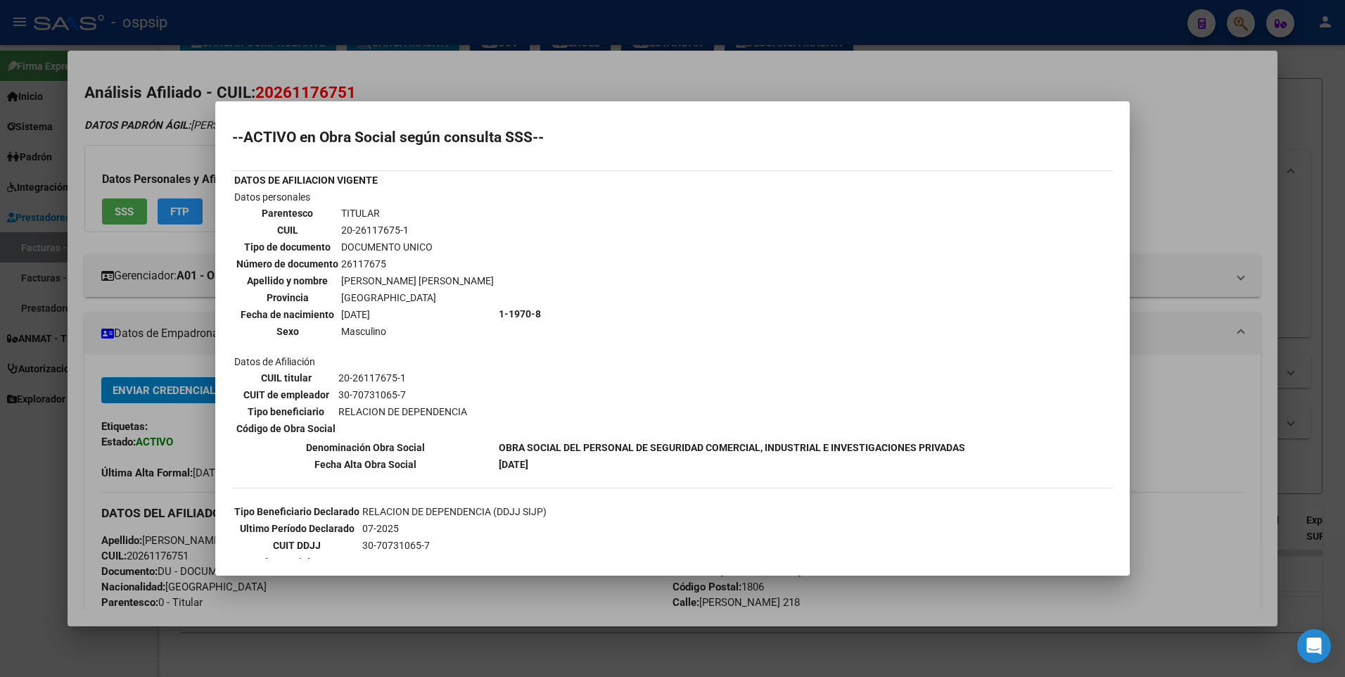
scroll to position [0, 0]
click at [1220, 128] on div at bounding box center [672, 338] width 1345 height 677
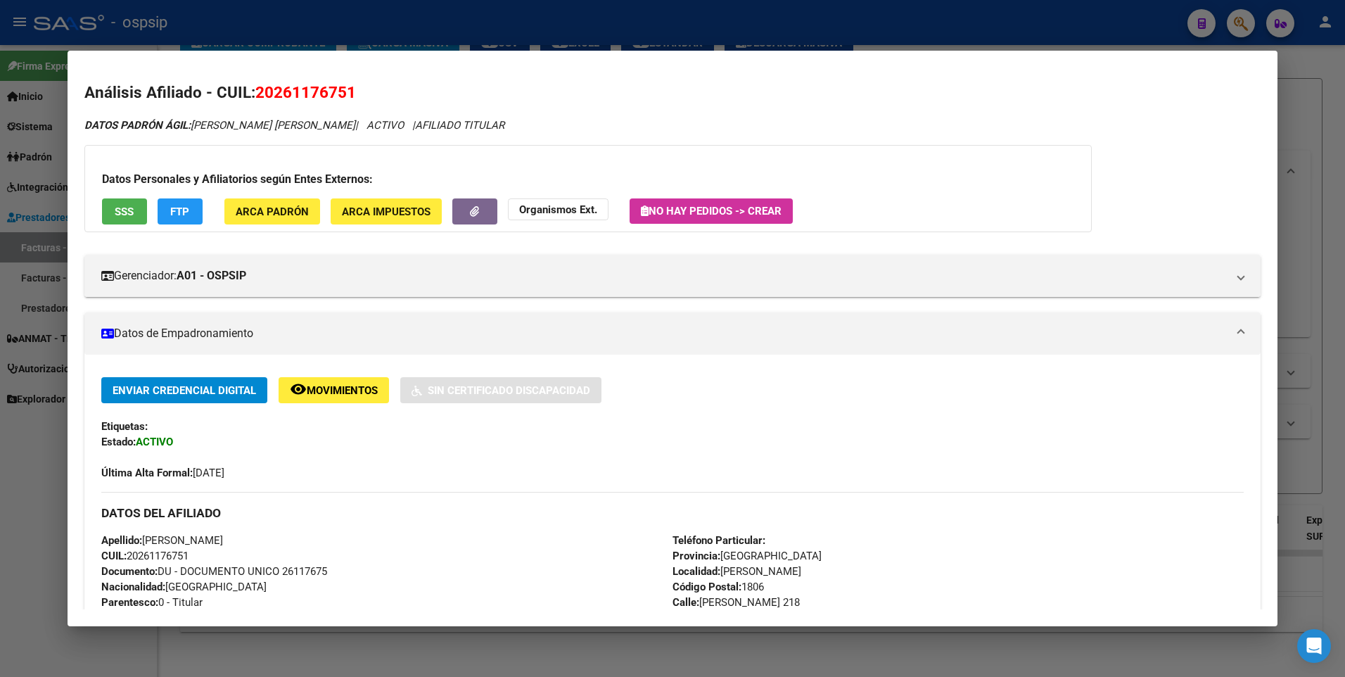
click at [1301, 109] on div at bounding box center [672, 338] width 1345 height 677
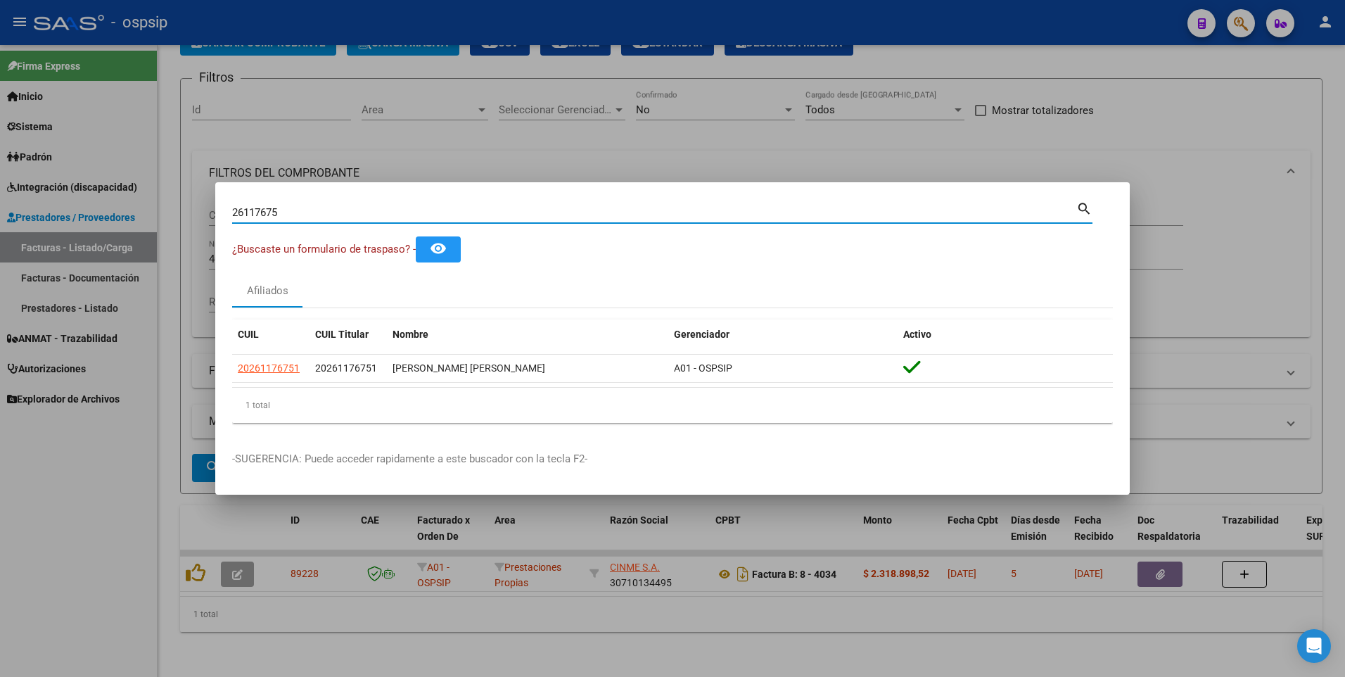
drag, startPoint x: 313, startPoint y: 212, endPoint x: 82, endPoint y: 251, distance: 234.8
click at [82, 251] on div "26117675 Buscar (apellido, dni, cuil, nro traspaso, cuit, obra social) search ¿…" at bounding box center [672, 338] width 1345 height 677
type input "27061329"
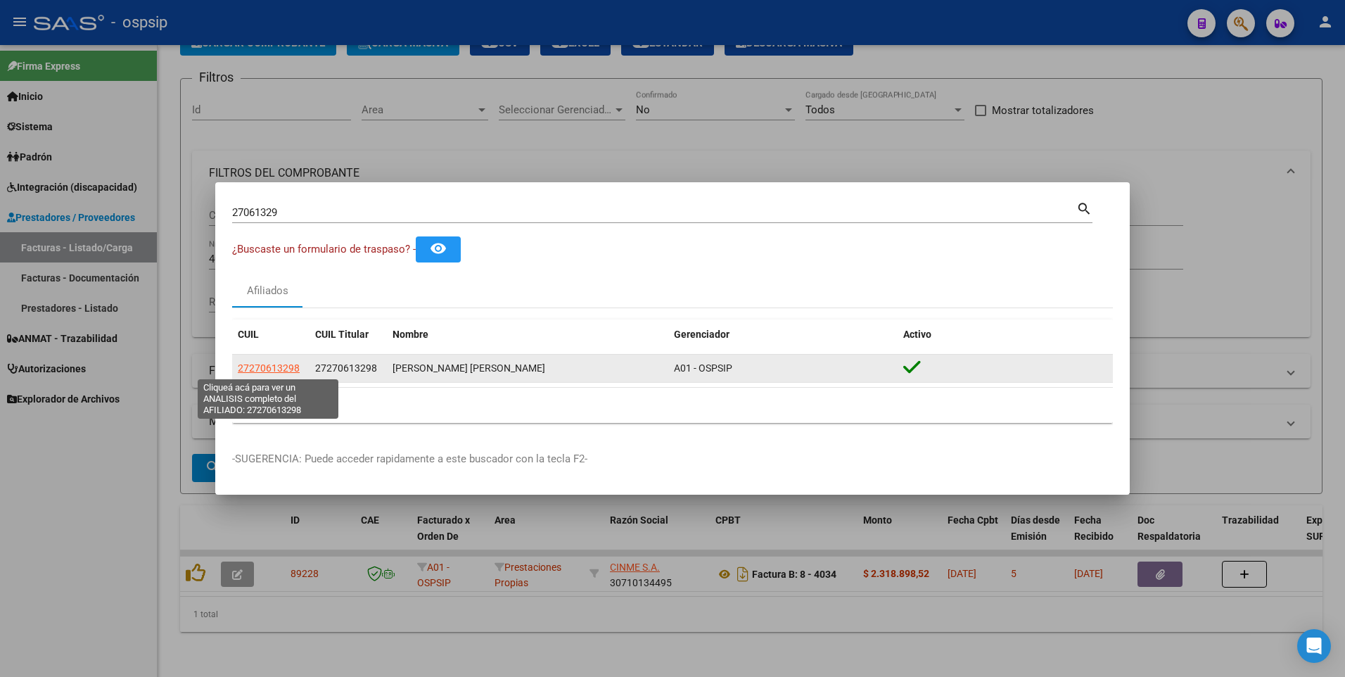
click at [273, 369] on span "27270613298" at bounding box center [269, 367] width 62 height 11
type textarea "27270613298"
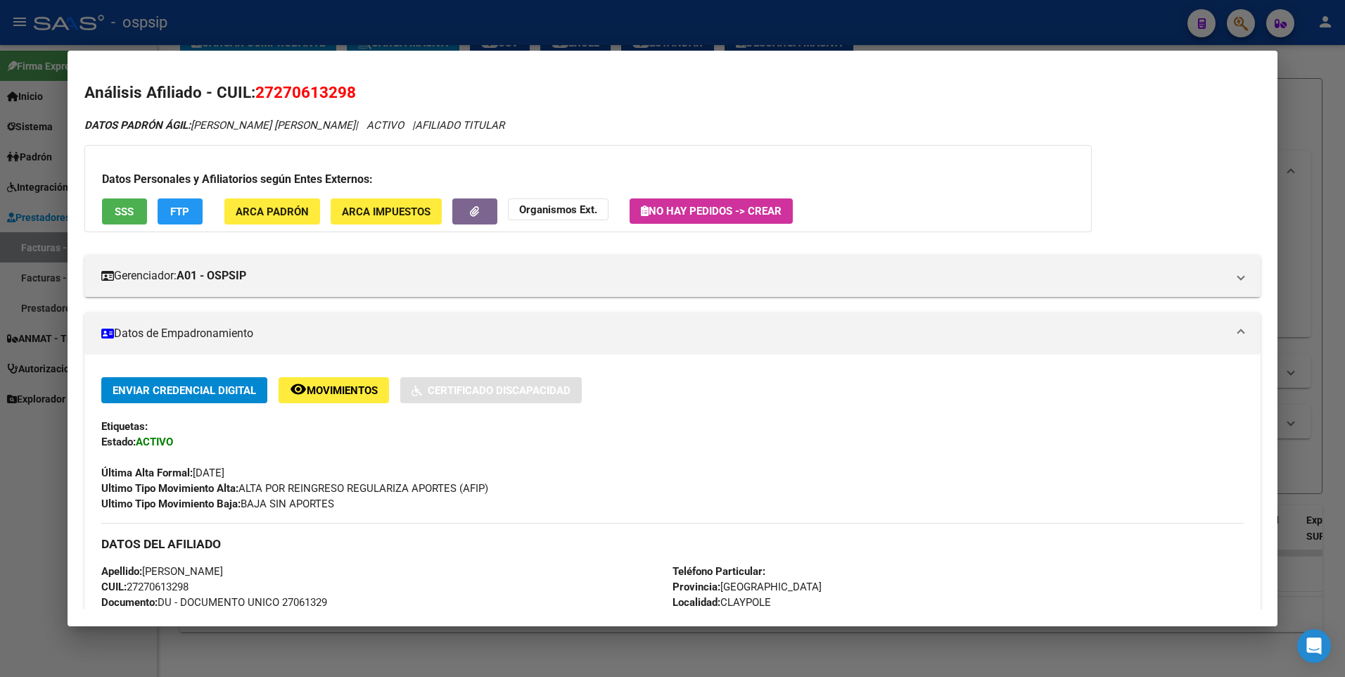
click at [129, 215] on span "SSS" at bounding box center [124, 211] width 19 height 13
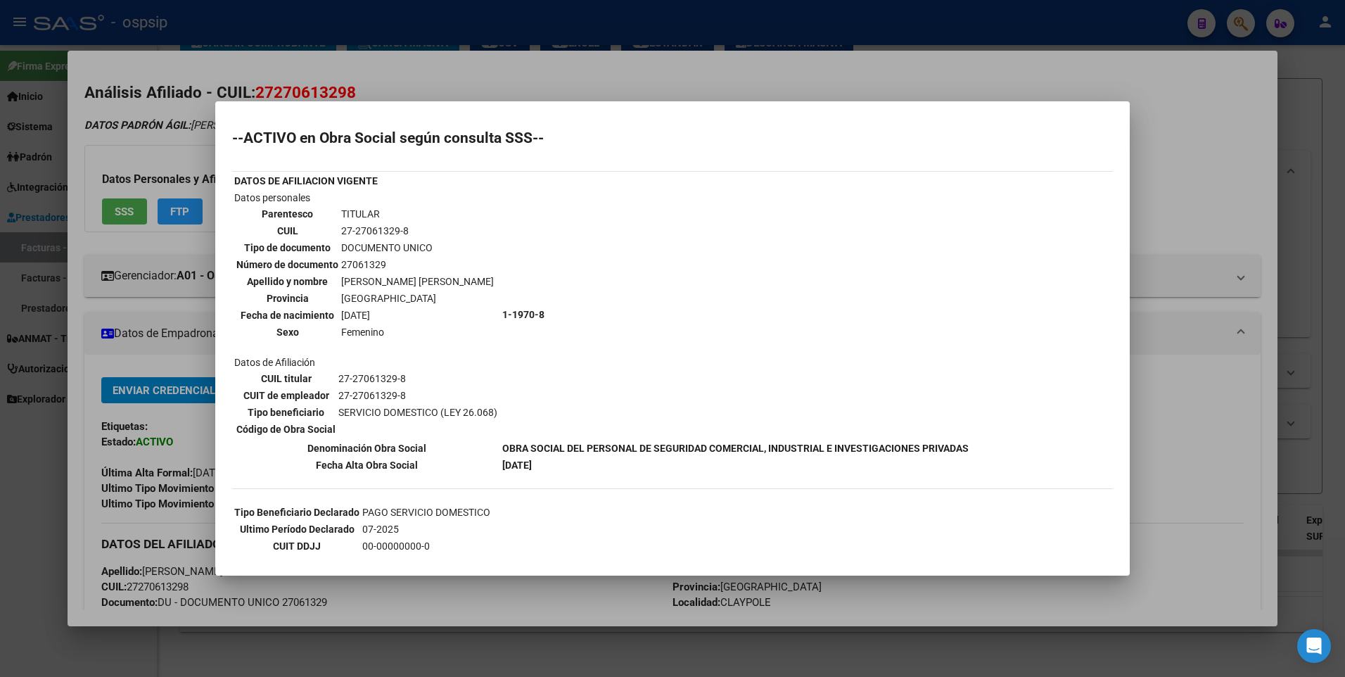
click at [1188, 172] on div at bounding box center [672, 338] width 1345 height 677
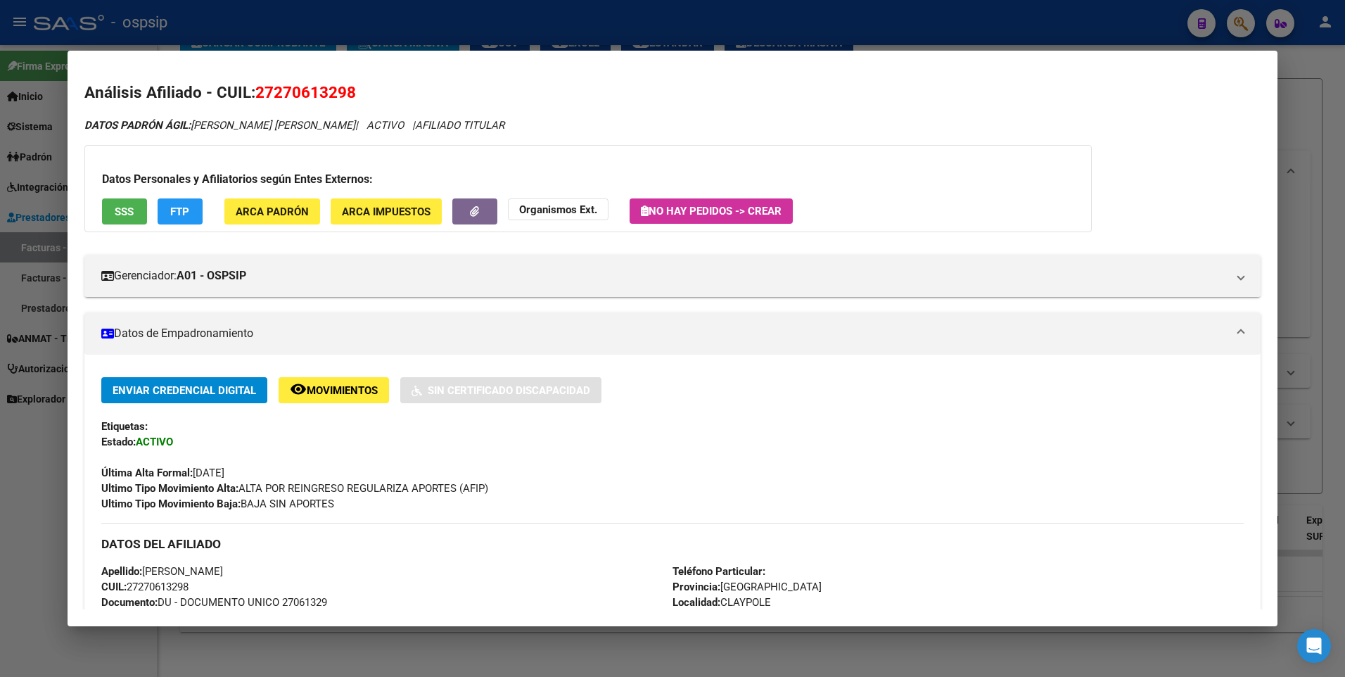
click at [1282, 125] on div at bounding box center [672, 338] width 1345 height 677
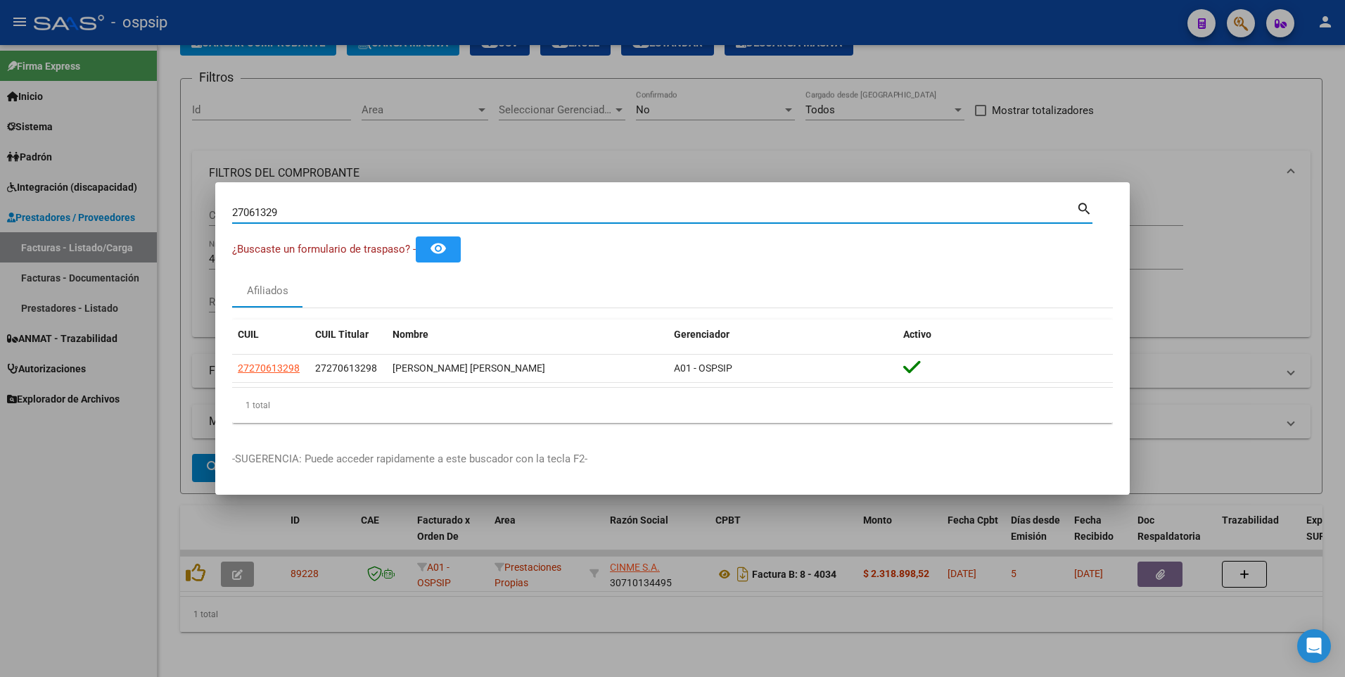
drag, startPoint x: 282, startPoint y: 210, endPoint x: 90, endPoint y: 239, distance: 194.2
click at [90, 239] on div "27061329 Buscar (apellido, dni, cuil, nro traspaso, cuit, obra social) search ¿…" at bounding box center [672, 338] width 1345 height 677
type input "17820332"
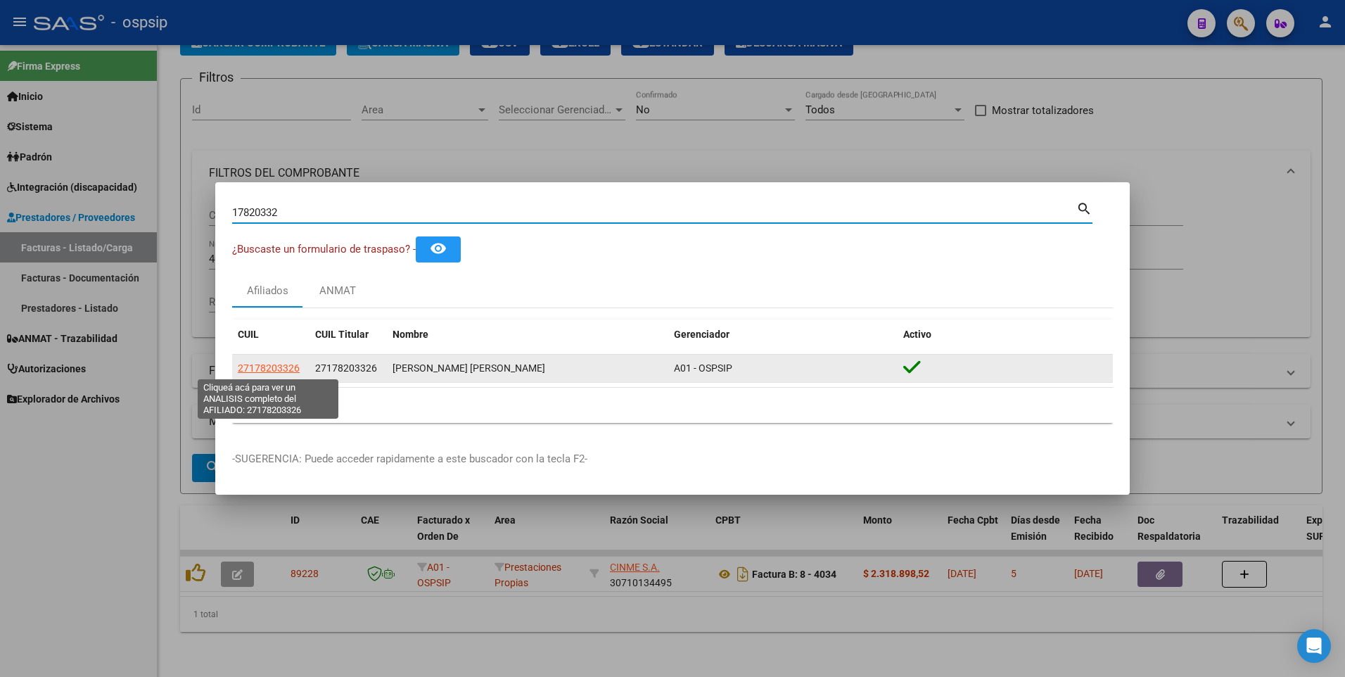
click at [288, 371] on span "27178203326" at bounding box center [269, 367] width 62 height 11
type textarea "27178203326"
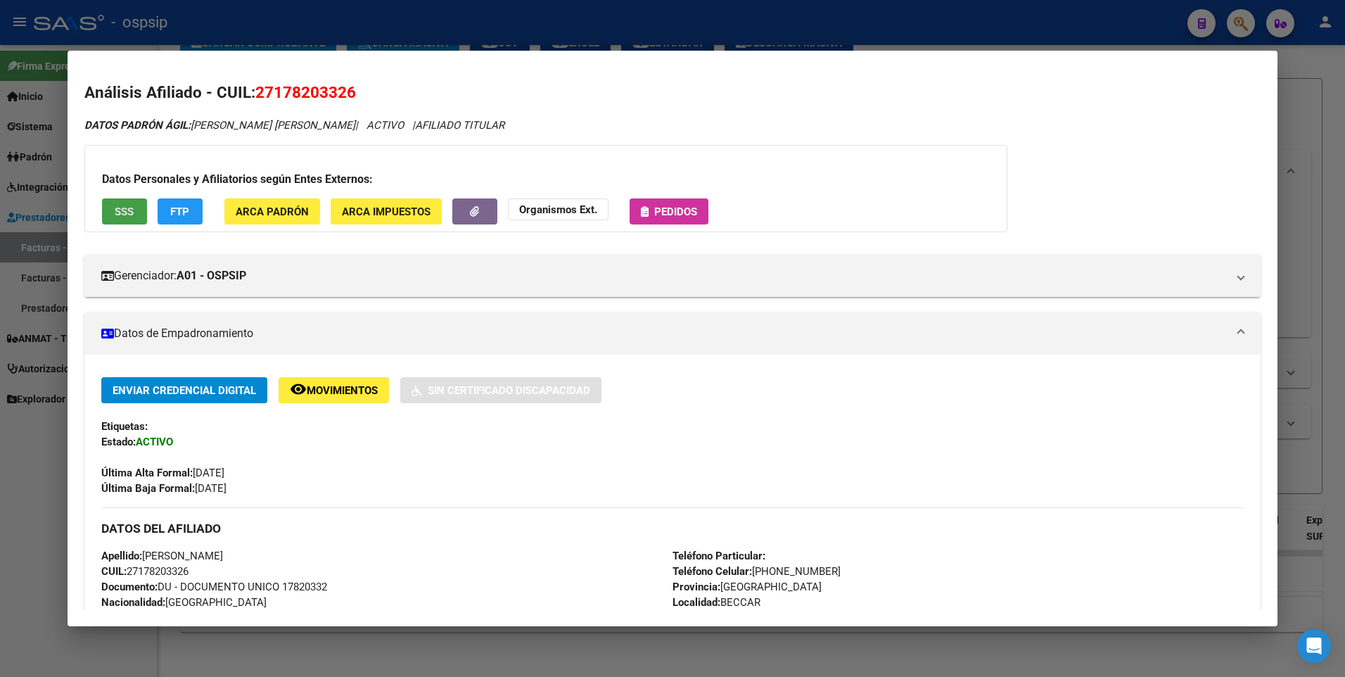
click at [127, 208] on span "SSS" at bounding box center [124, 211] width 19 height 13
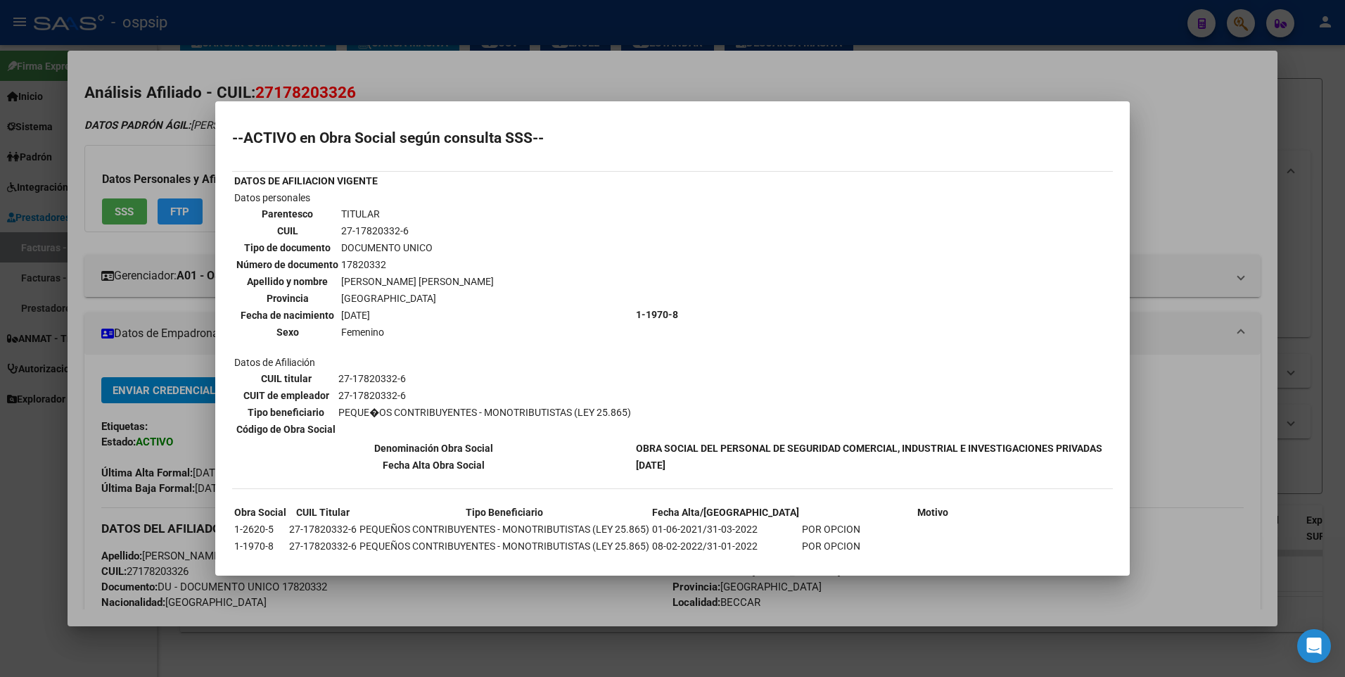
click at [1211, 153] on div at bounding box center [672, 338] width 1345 height 677
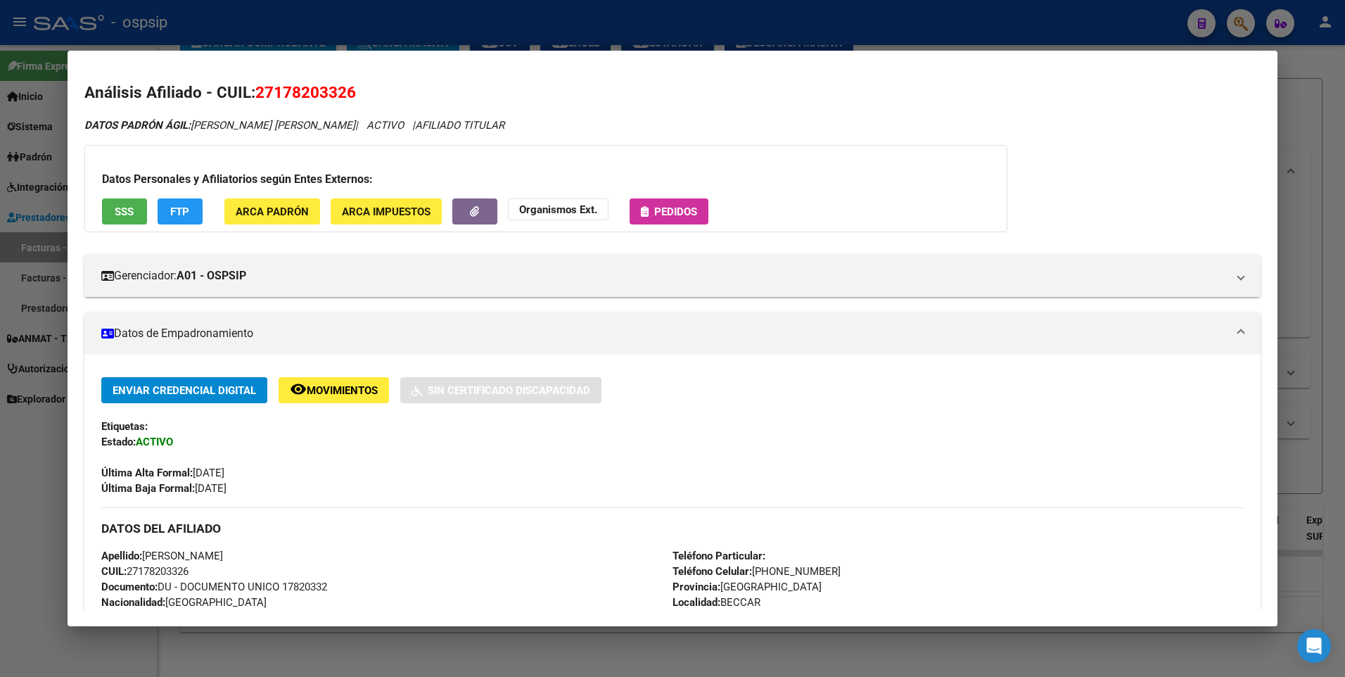
click at [1345, 141] on html "menu - ospsip person Firma Express Inicio Instructivos Contacto OS Sistema Usua…" at bounding box center [672, 338] width 1345 height 677
click at [1317, 134] on div at bounding box center [672, 338] width 1345 height 677
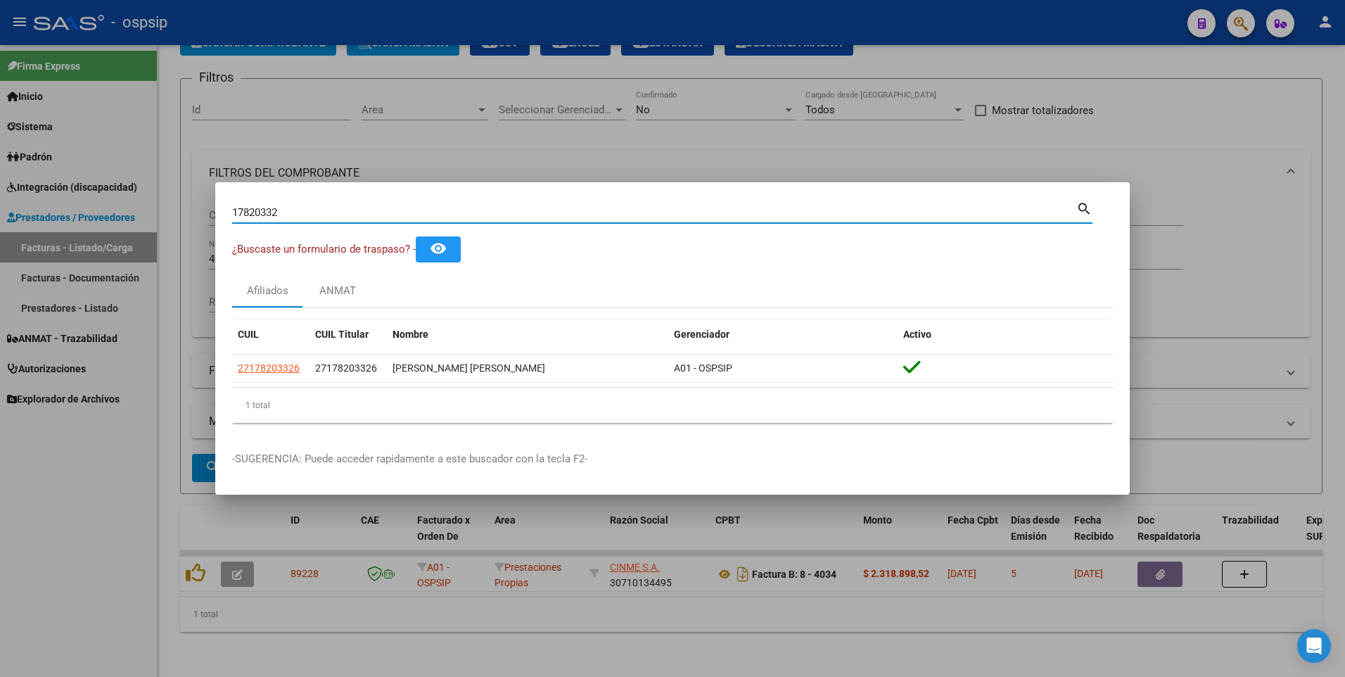
drag, startPoint x: 291, startPoint y: 212, endPoint x: 53, endPoint y: 250, distance: 240.3
click at [53, 250] on div "17820332 Buscar (apellido, dni, cuil, nro traspaso, cuit, obra social) search ¿…" at bounding box center [672, 338] width 1345 height 677
type input "18515815"
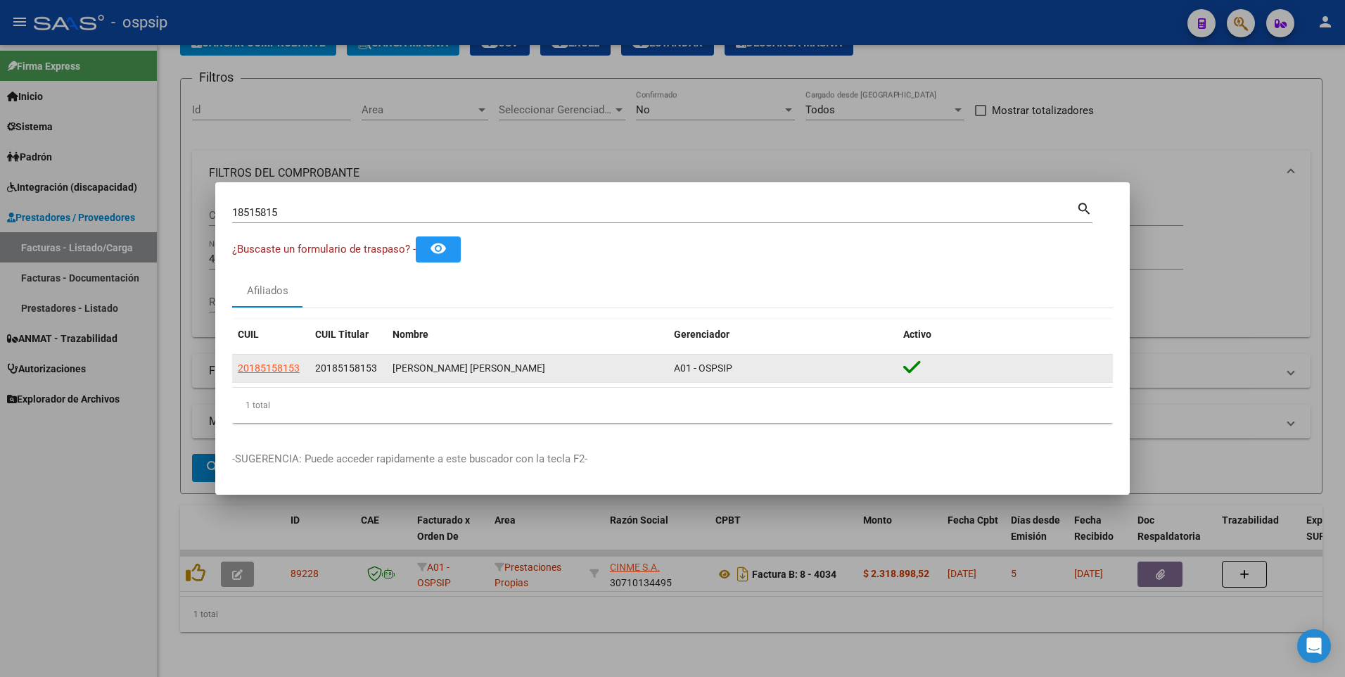
click at [272, 361] on app-link-go-to "20185158153" at bounding box center [269, 368] width 62 height 16
click at [267, 370] on span "20185158153" at bounding box center [269, 367] width 62 height 11
type textarea "20185158153"
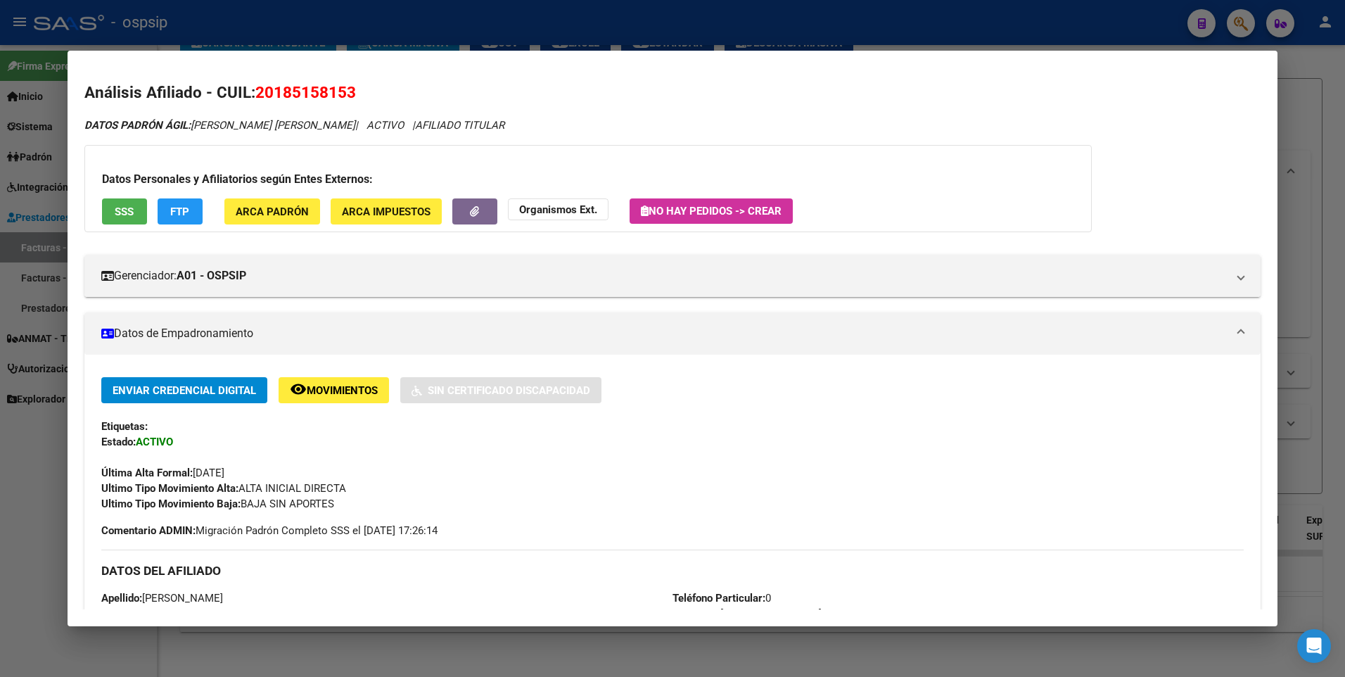
click at [132, 219] on button "SSS" at bounding box center [124, 211] width 45 height 26
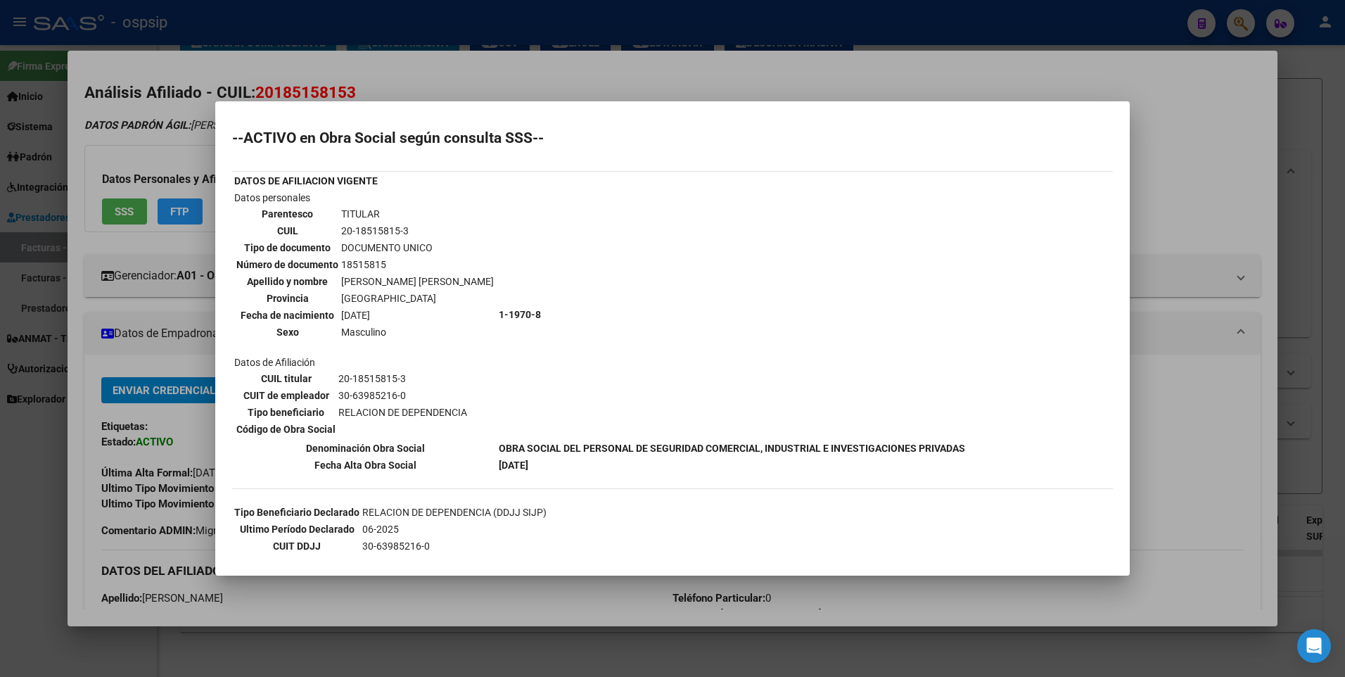
click at [1183, 150] on div at bounding box center [672, 338] width 1345 height 677
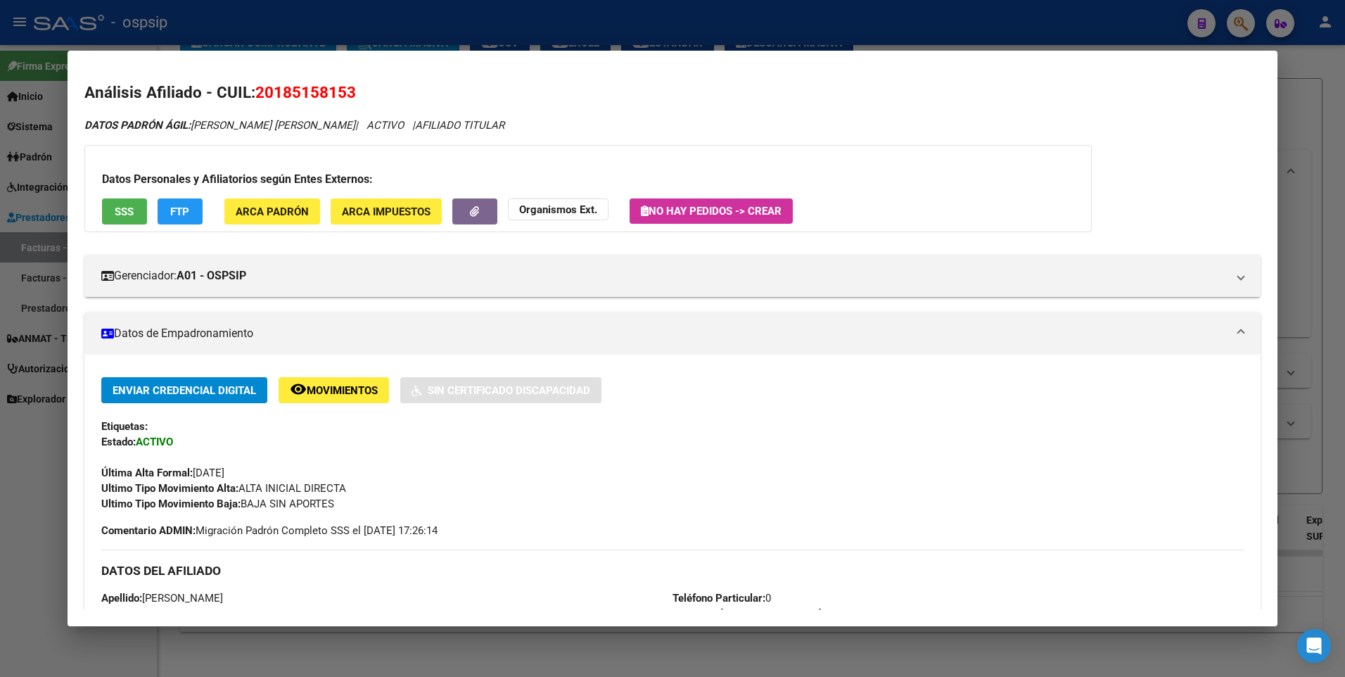
click at [1302, 92] on div at bounding box center [672, 338] width 1345 height 677
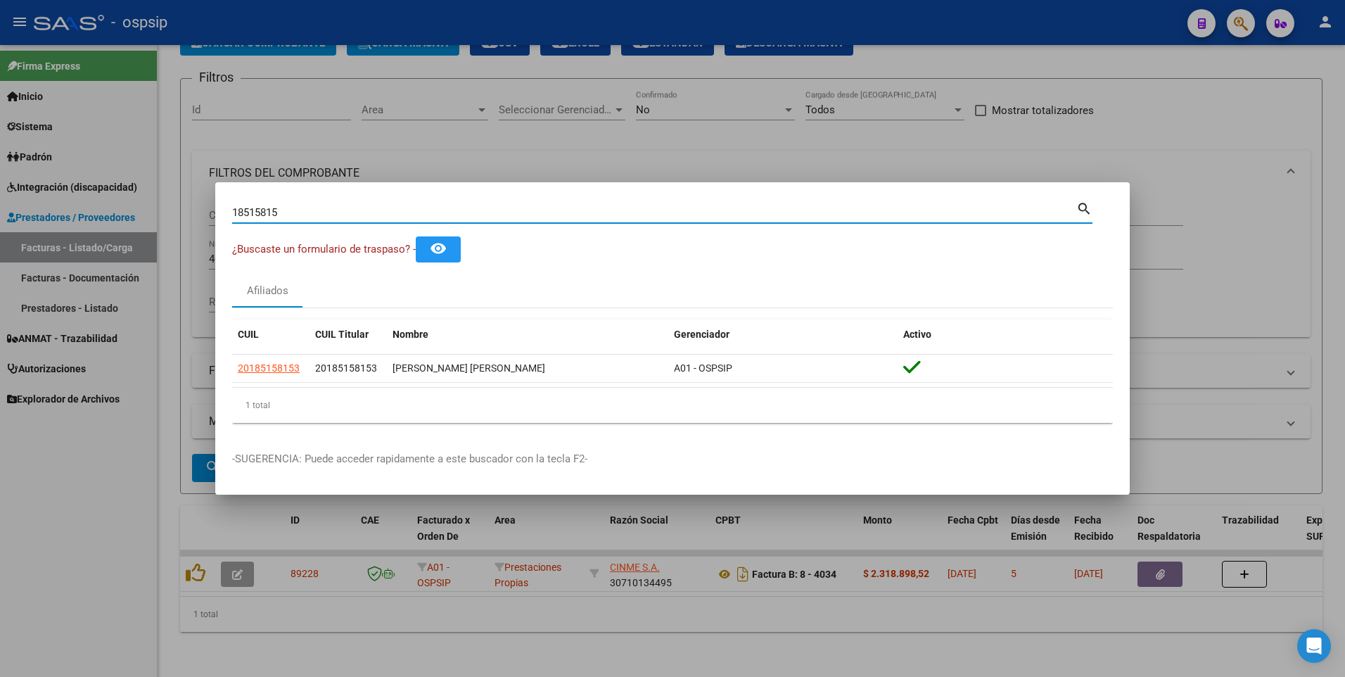
drag, startPoint x: 298, startPoint y: 211, endPoint x: 78, endPoint y: 258, distance: 225.2
click at [79, 258] on div "18515815 Buscar (apellido, dni, cuil, nro traspaso, cuit, obra social) search ¿…" at bounding box center [672, 338] width 1345 height 677
type input "17617530"
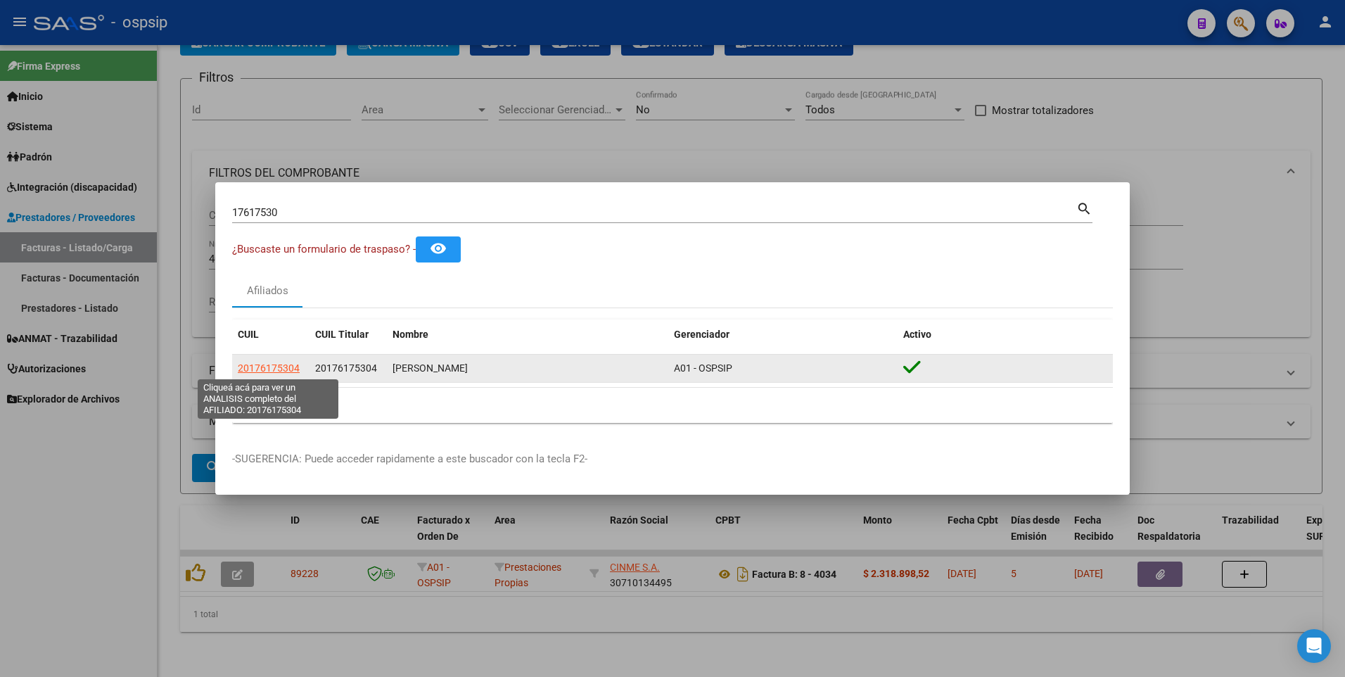
click at [271, 368] on span "20176175304" at bounding box center [269, 367] width 62 height 11
type textarea "20176175304"
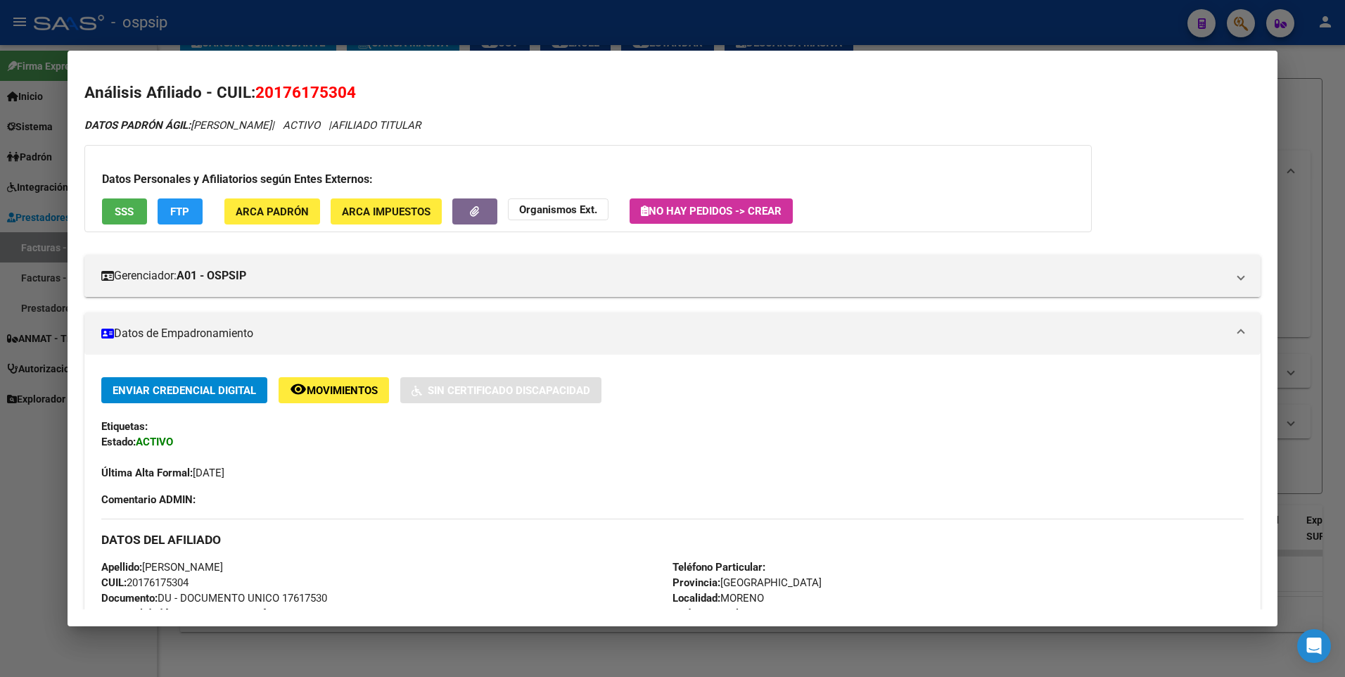
click at [126, 212] on span "SSS" at bounding box center [124, 211] width 19 height 13
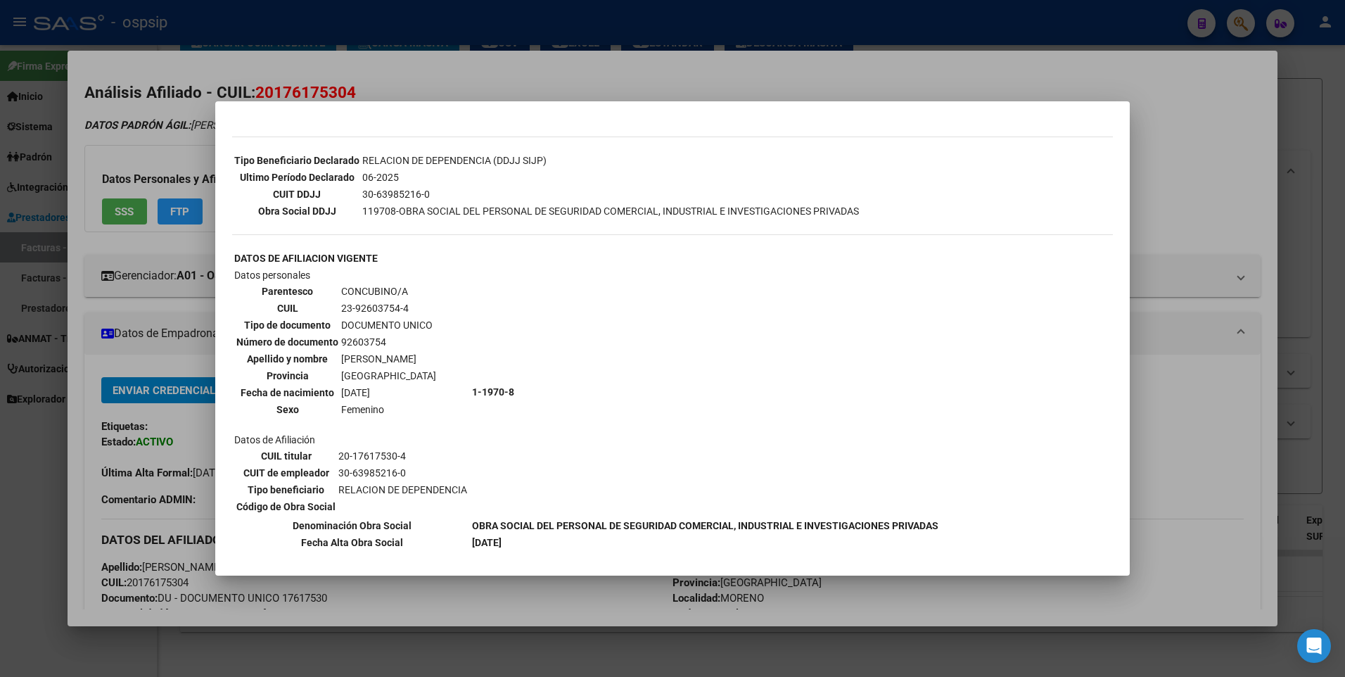
scroll to position [422, 0]
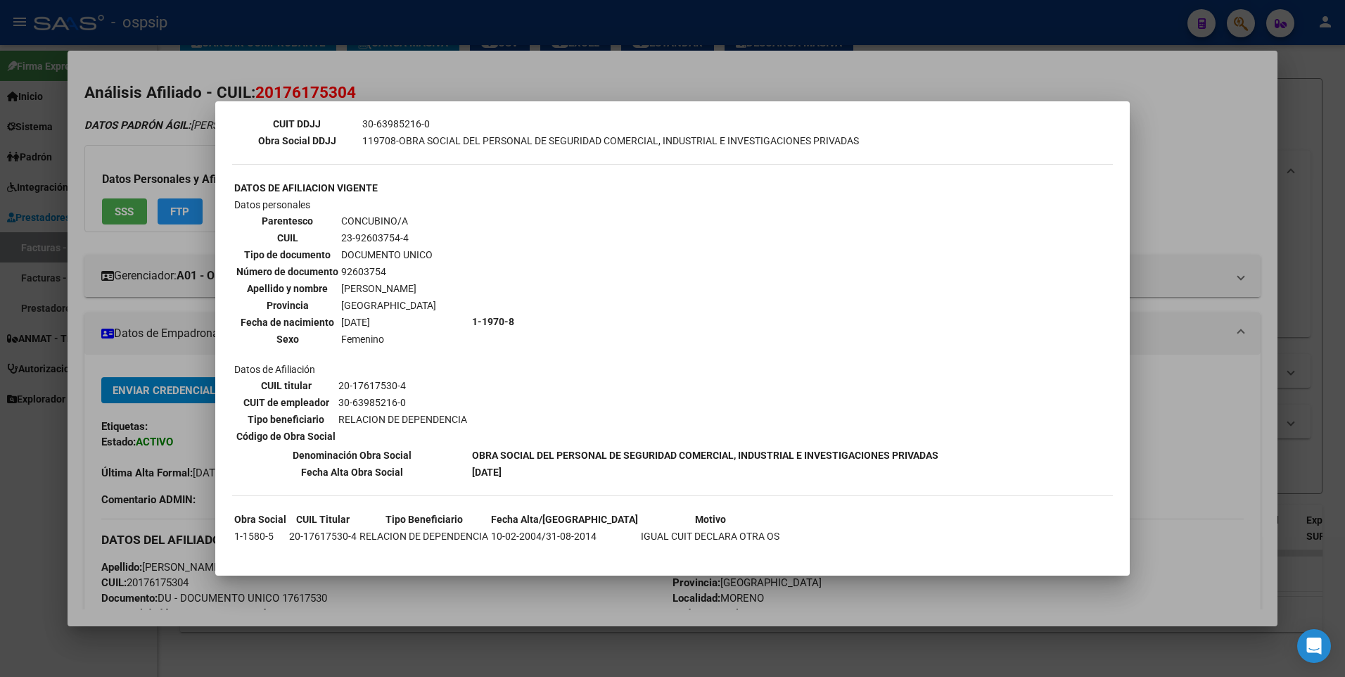
click at [1162, 205] on div at bounding box center [672, 338] width 1345 height 677
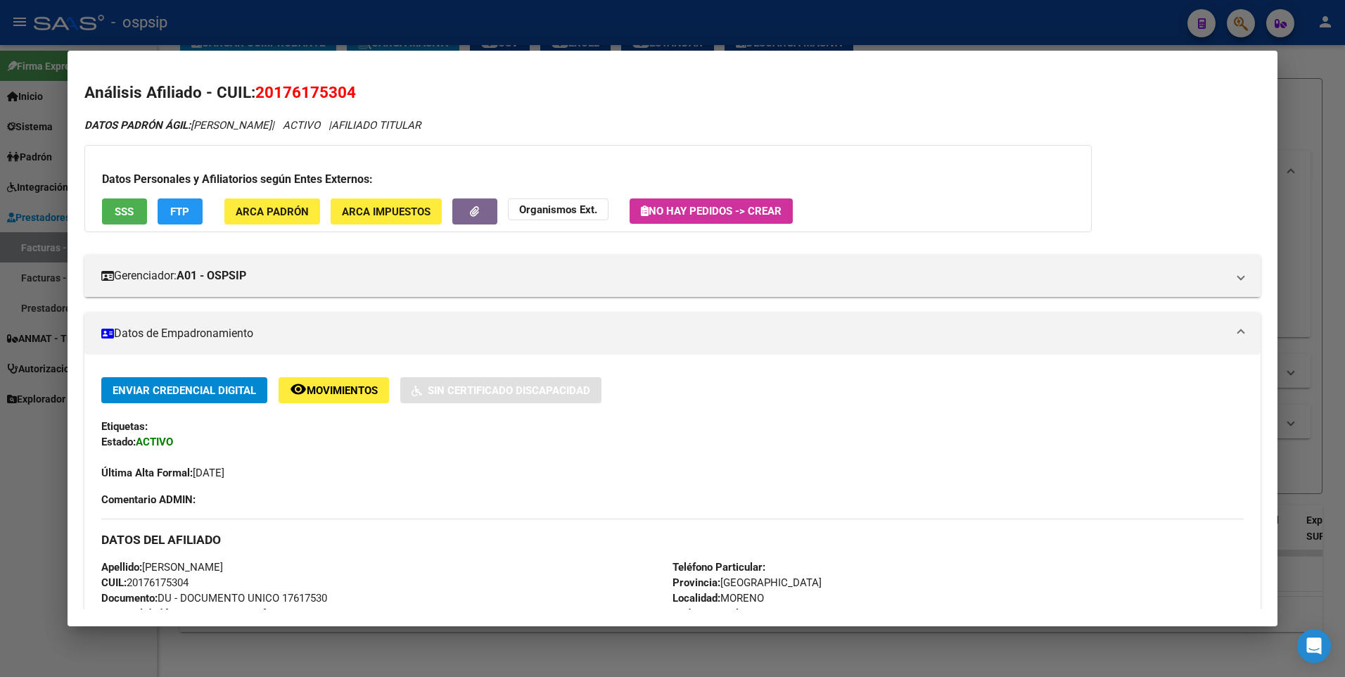
click at [1307, 129] on div at bounding box center [672, 338] width 1345 height 677
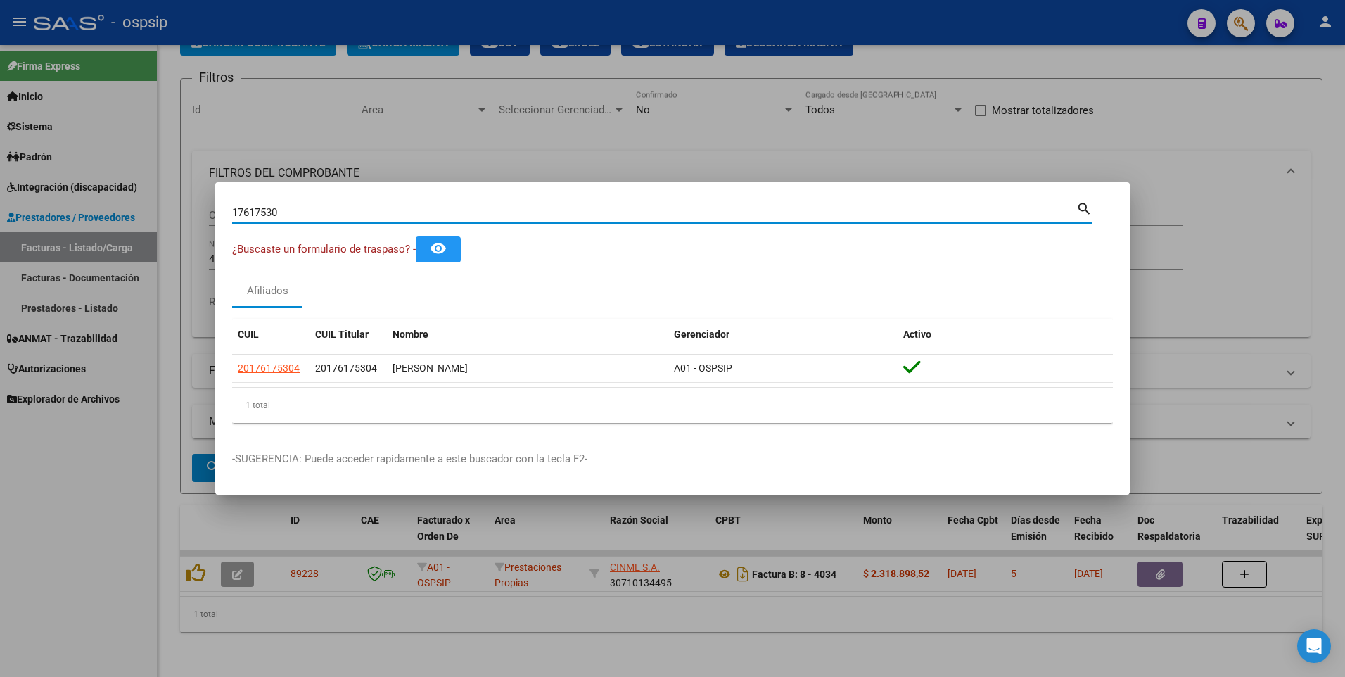
drag, startPoint x: 298, startPoint y: 218, endPoint x: 177, endPoint y: 241, distance: 123.1
click at [177, 241] on div "17617530 Buscar (apellido, dni, cuil, nro traspaso, cuit, obra social) search ¿…" at bounding box center [672, 338] width 1345 height 677
type input "22860172"
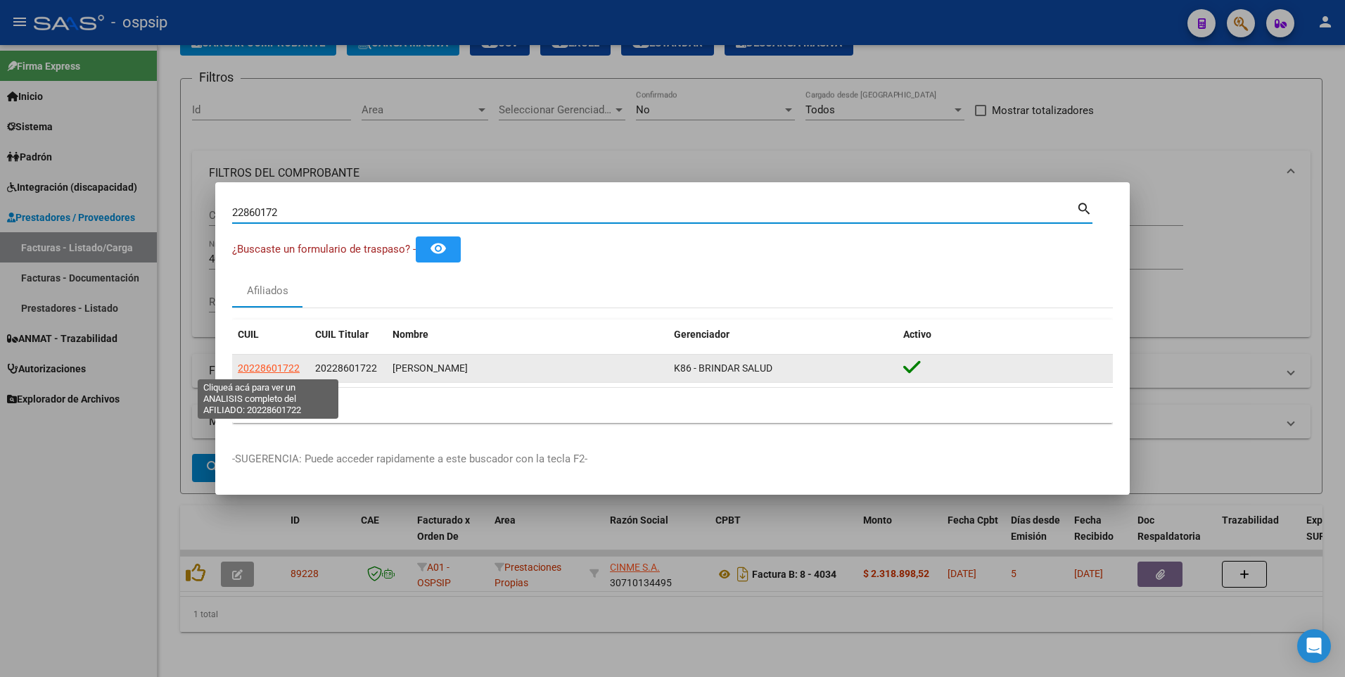
click at [288, 367] on span "20228601722" at bounding box center [269, 367] width 62 height 11
type textarea "20228601722"
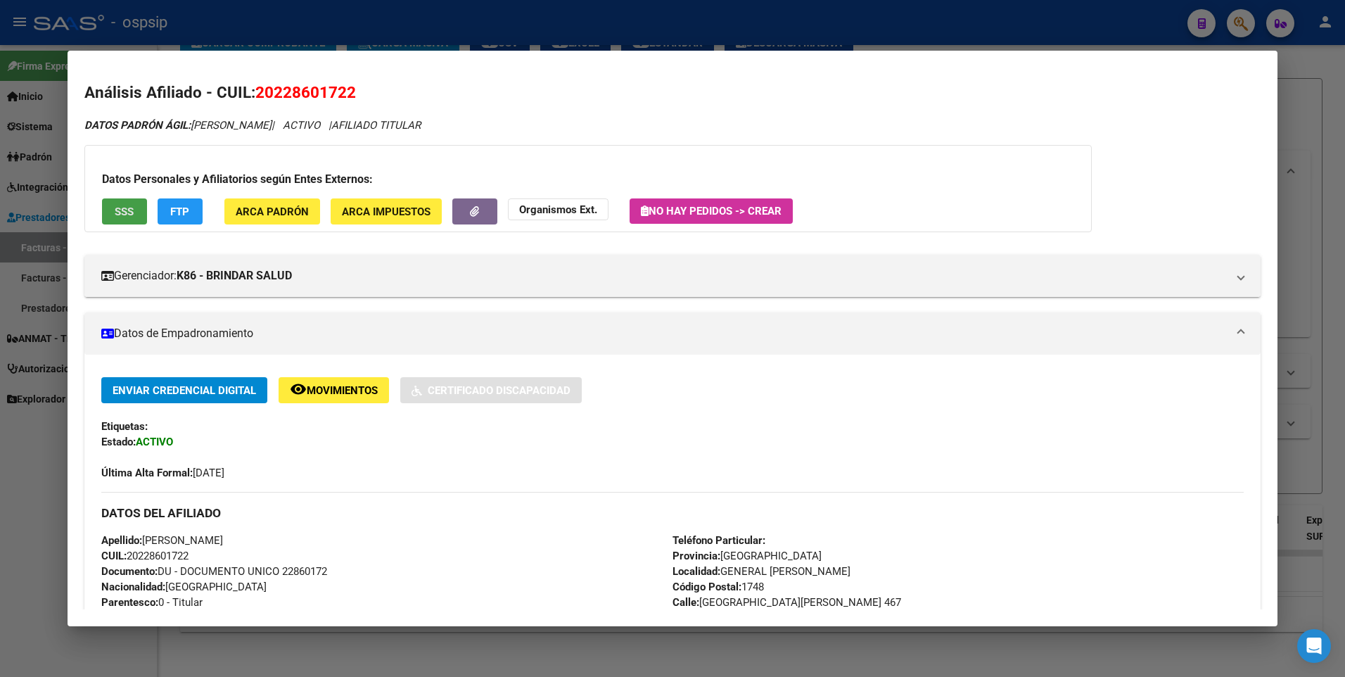
click at [124, 214] on span "SSS" at bounding box center [124, 211] width 19 height 13
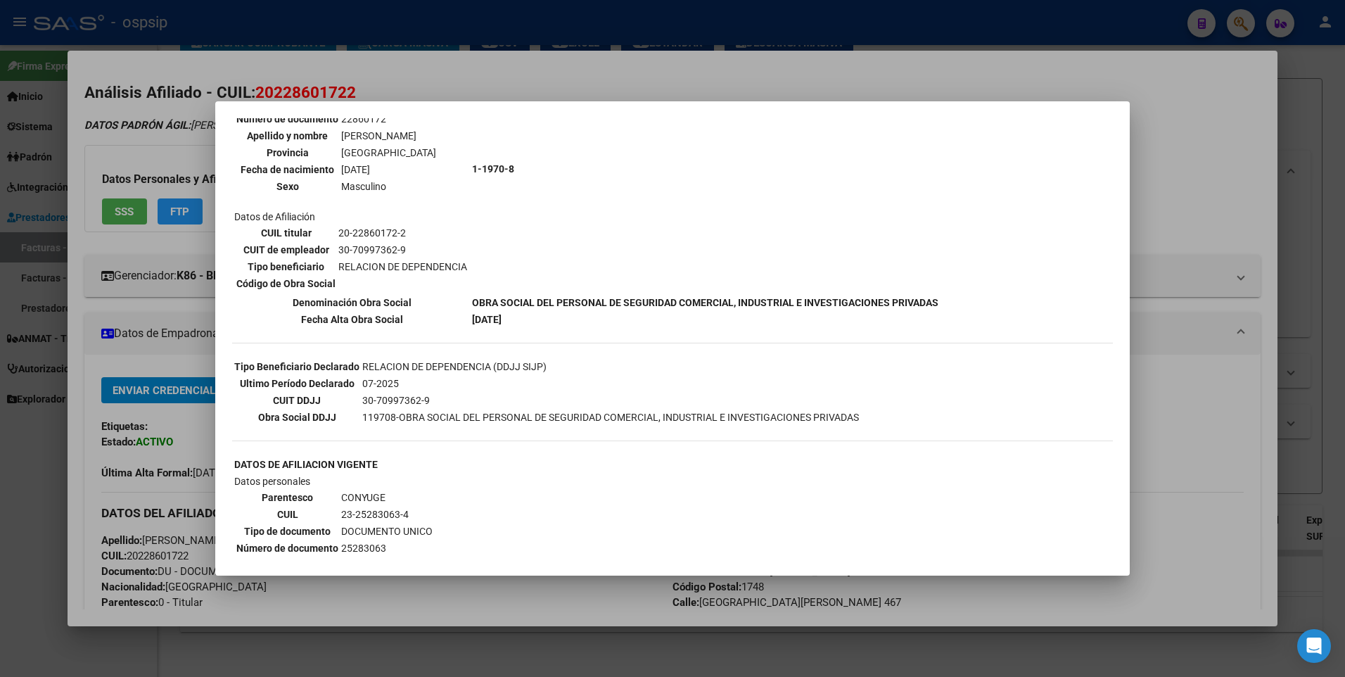
scroll to position [0, 0]
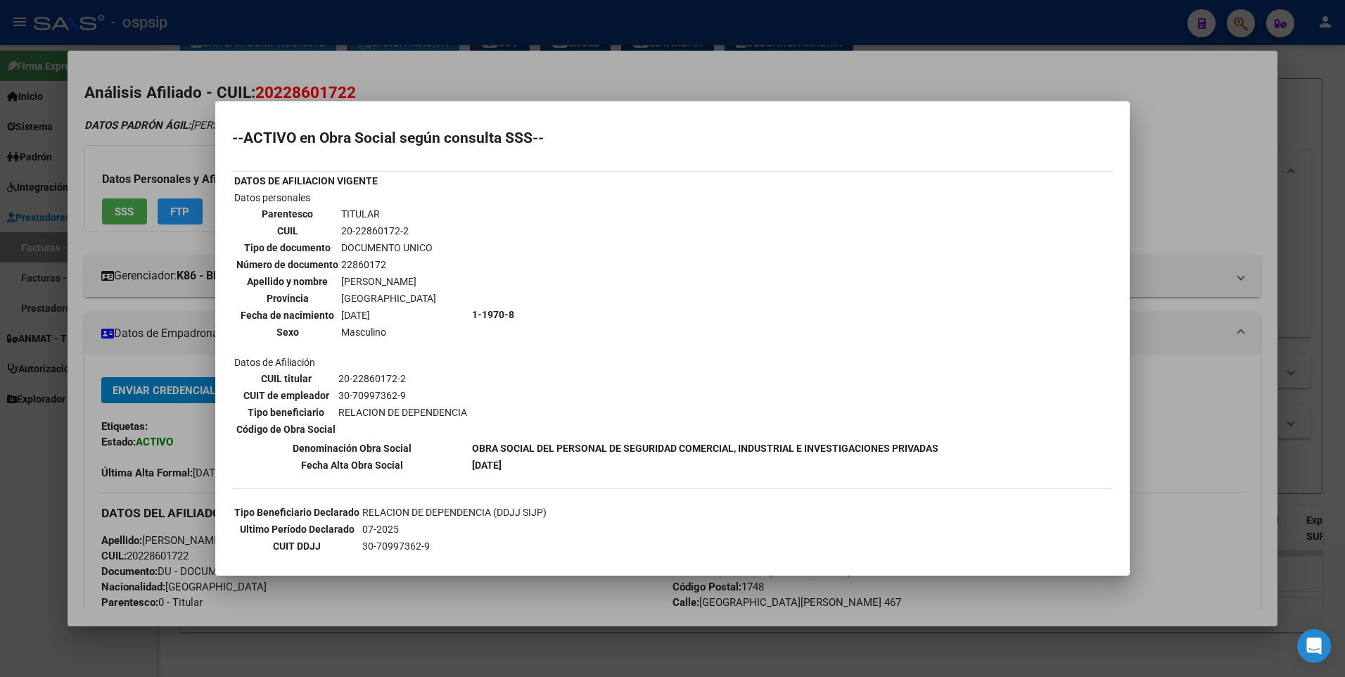
drag, startPoint x: 1158, startPoint y: 133, endPoint x: 1176, endPoint y: 133, distance: 17.6
click at [1176, 133] on div at bounding box center [672, 338] width 1345 height 677
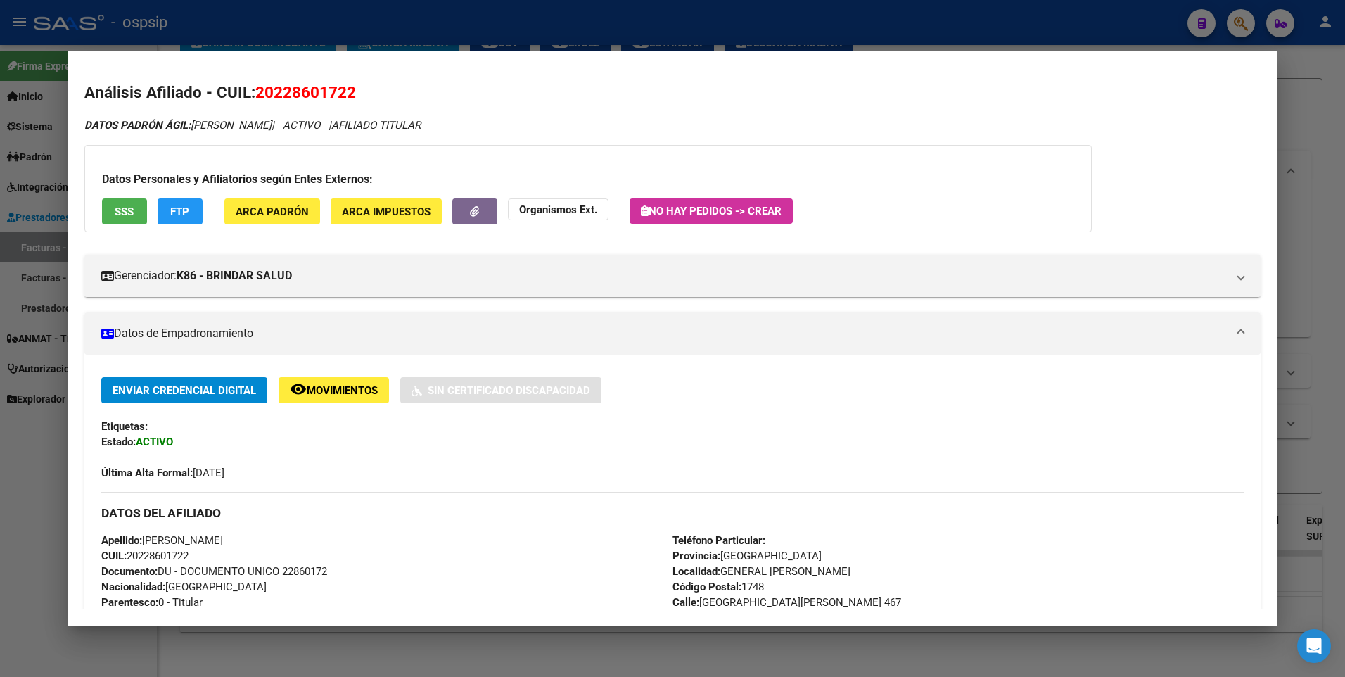
click at [1331, 102] on div at bounding box center [672, 338] width 1345 height 677
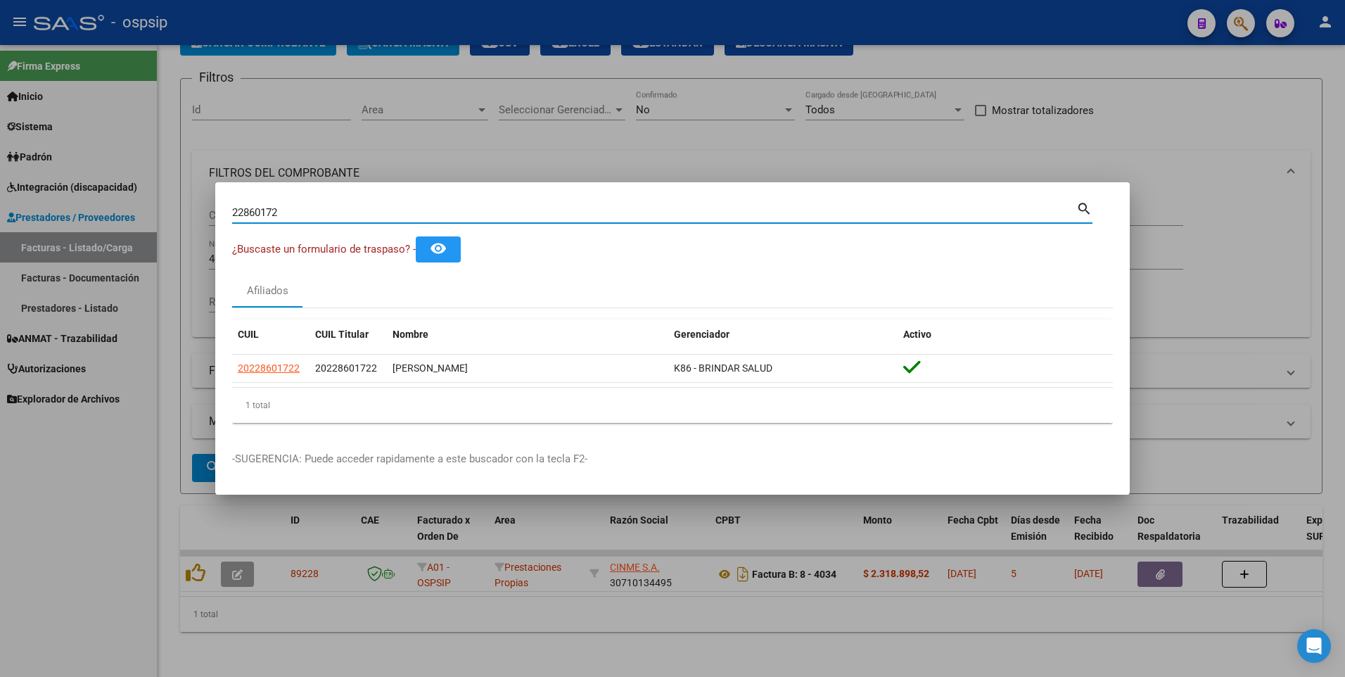
drag, startPoint x: 291, startPoint y: 212, endPoint x: 161, endPoint y: 235, distance: 131.4
click at [162, 235] on div "22860172 Buscar (apellido, dni, cuil, nro traspaso, cuit, obra social) search ¿…" at bounding box center [672, 338] width 1345 height 677
type input "22748428"
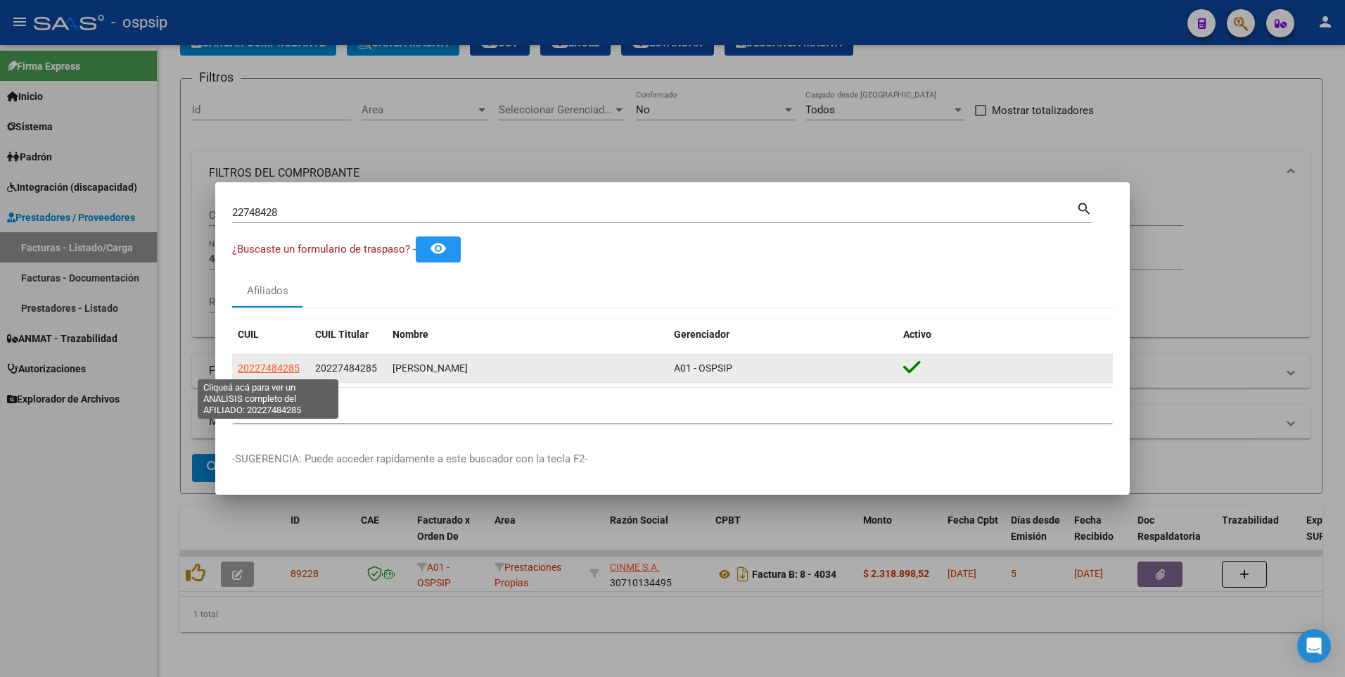
click at [277, 366] on span "20227484285" at bounding box center [269, 367] width 62 height 11
type textarea "20227484285"
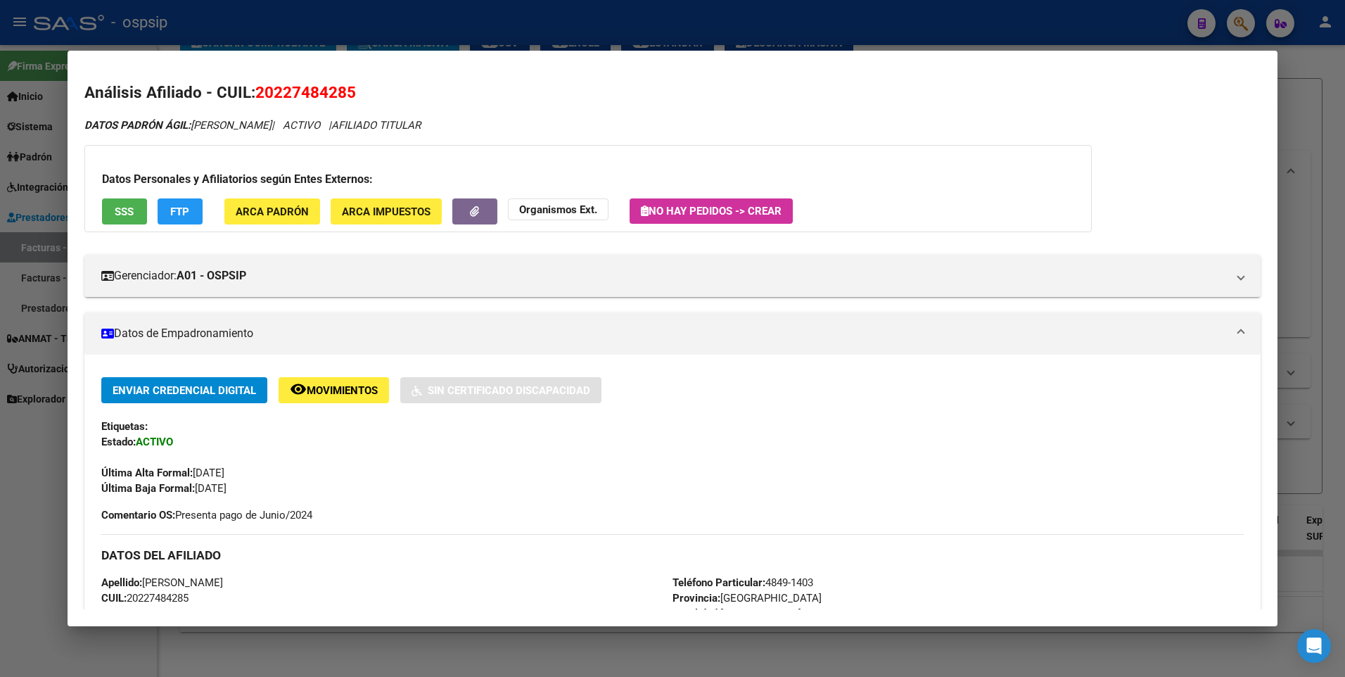
click at [109, 191] on div "Datos Personales y Afiliatorios según Entes Externos: SSS FTP ARCA Padrón ARCA …" at bounding box center [588, 188] width 1008 height 87
click at [115, 208] on span "SSS" at bounding box center [124, 211] width 19 height 13
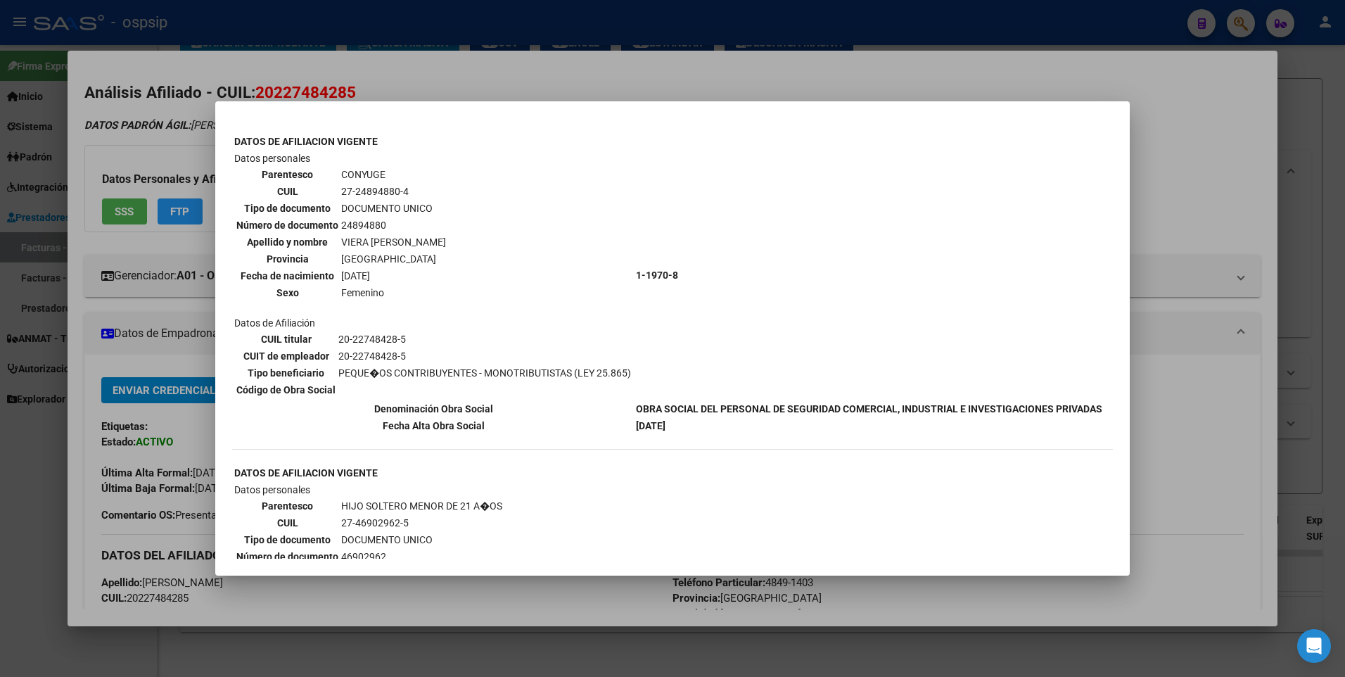
scroll to position [317, 0]
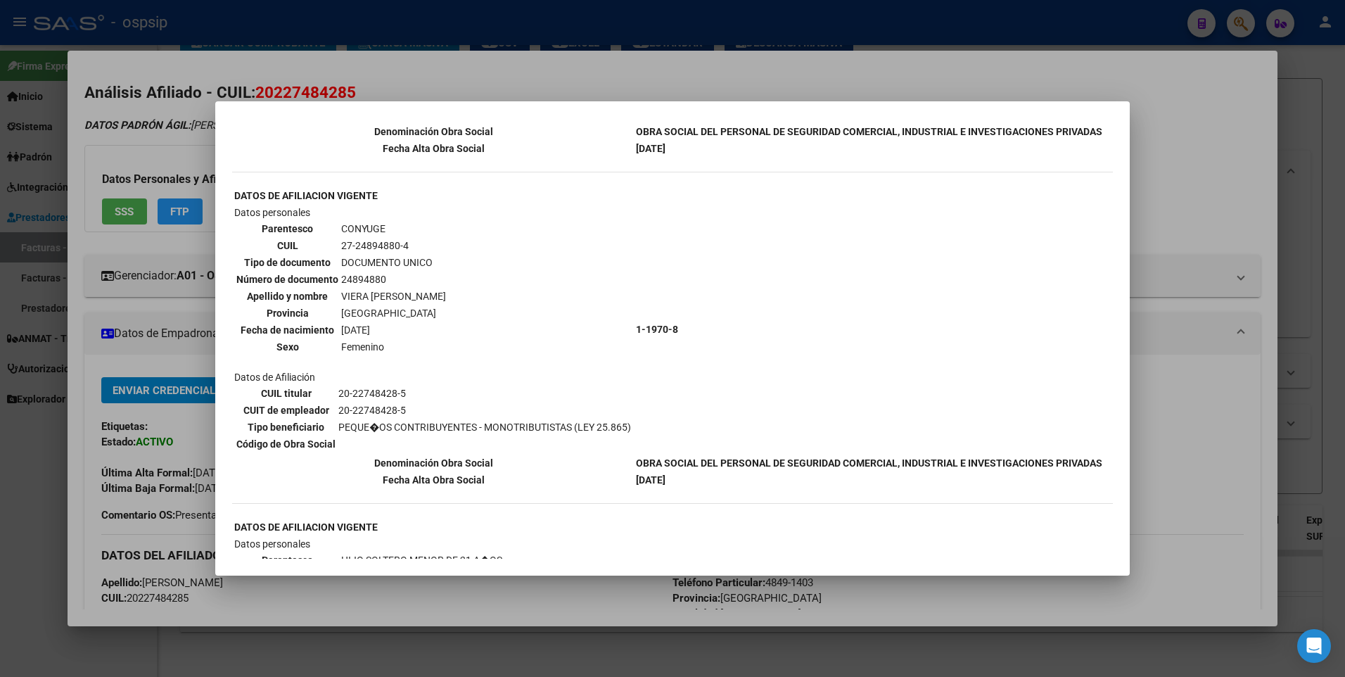
click at [1247, 169] on div at bounding box center [672, 338] width 1345 height 677
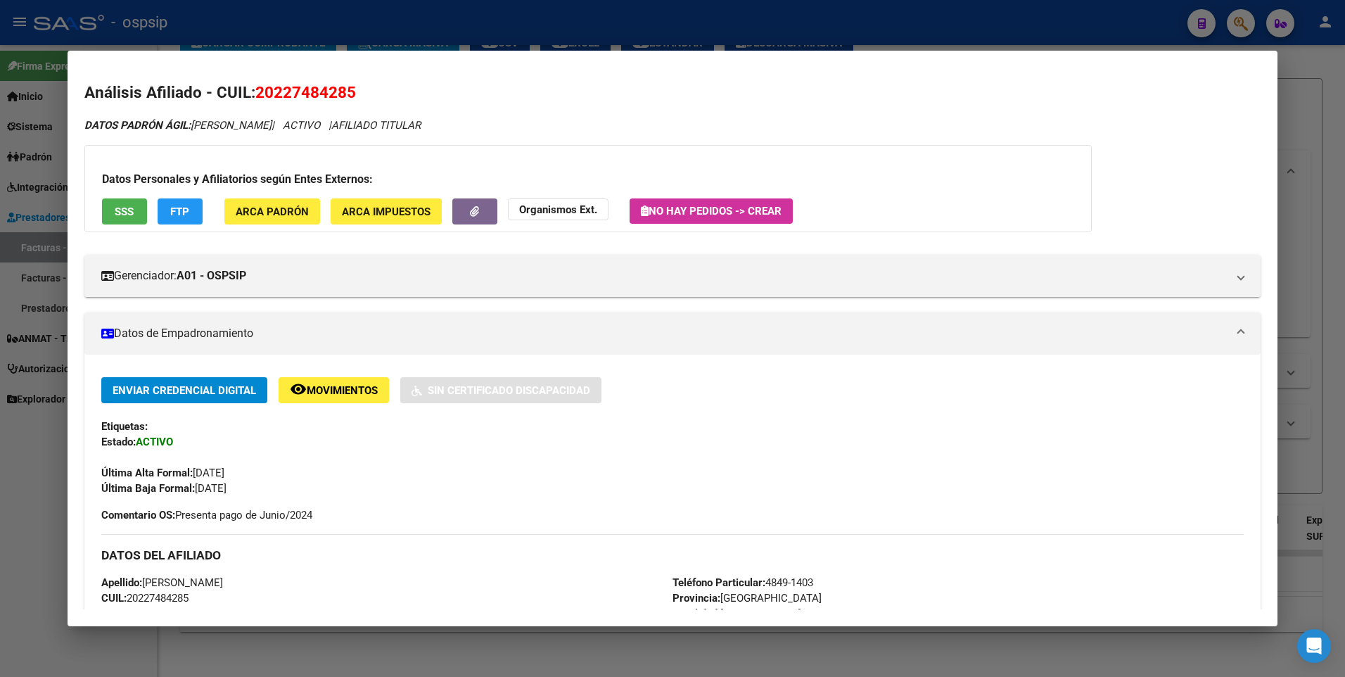
click at [1326, 104] on div at bounding box center [672, 338] width 1345 height 677
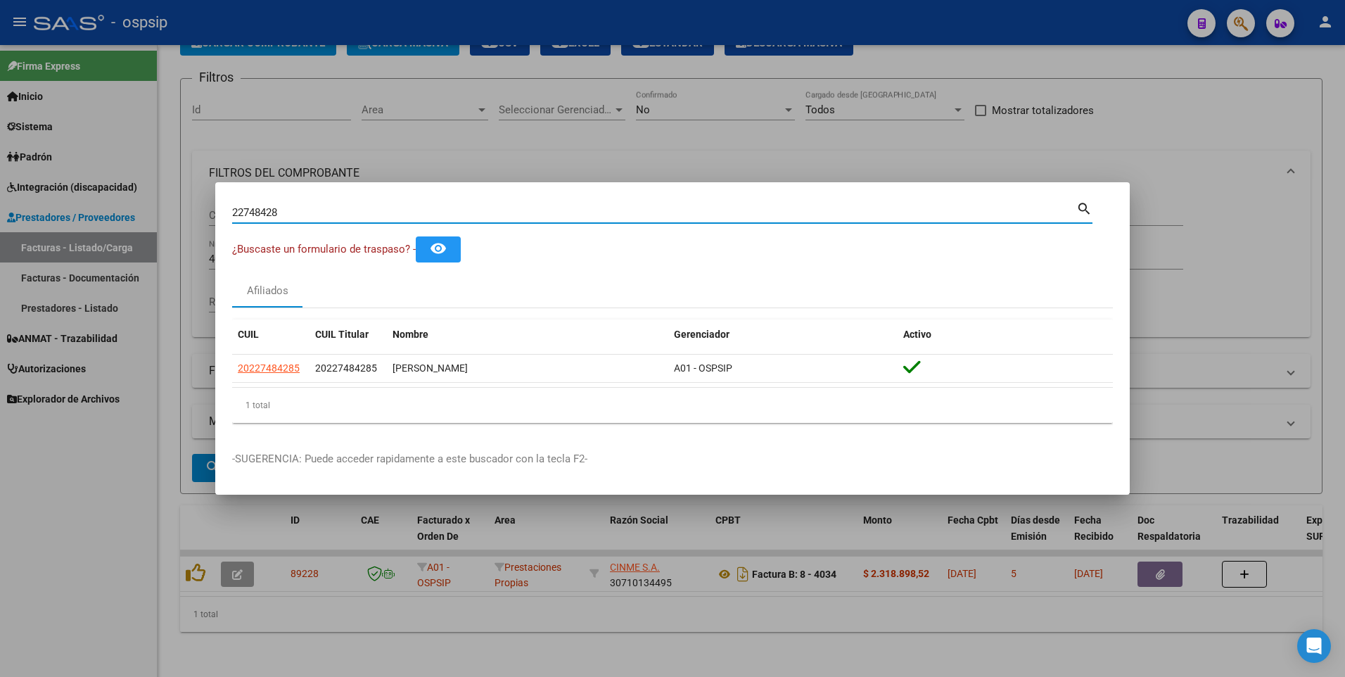
drag, startPoint x: 290, startPoint y: 211, endPoint x: 96, endPoint y: 250, distance: 197.5
click at [96, 250] on div "22748428 Buscar (apellido, dni, cuil, nro traspaso, cuit, obra social) search ¿…" at bounding box center [672, 338] width 1345 height 677
type input "14390012"
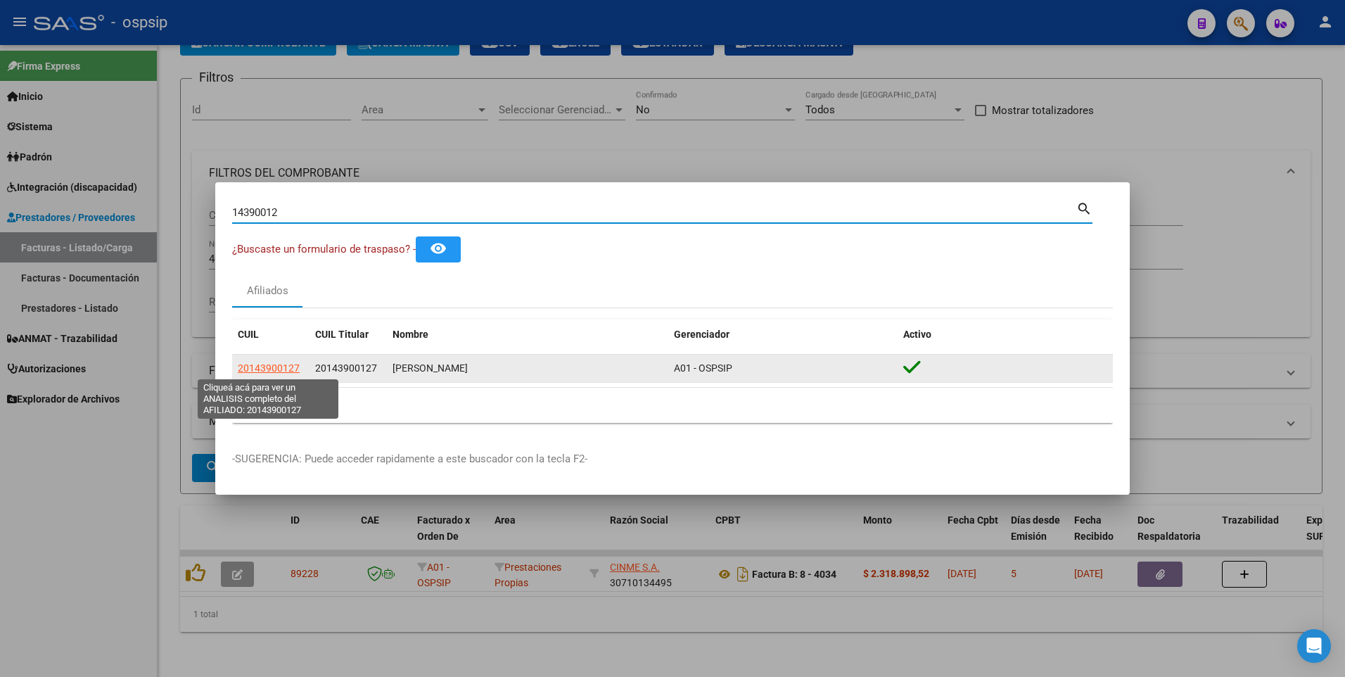
click at [272, 362] on span "20143900127" at bounding box center [269, 367] width 62 height 11
type textarea "20143900127"
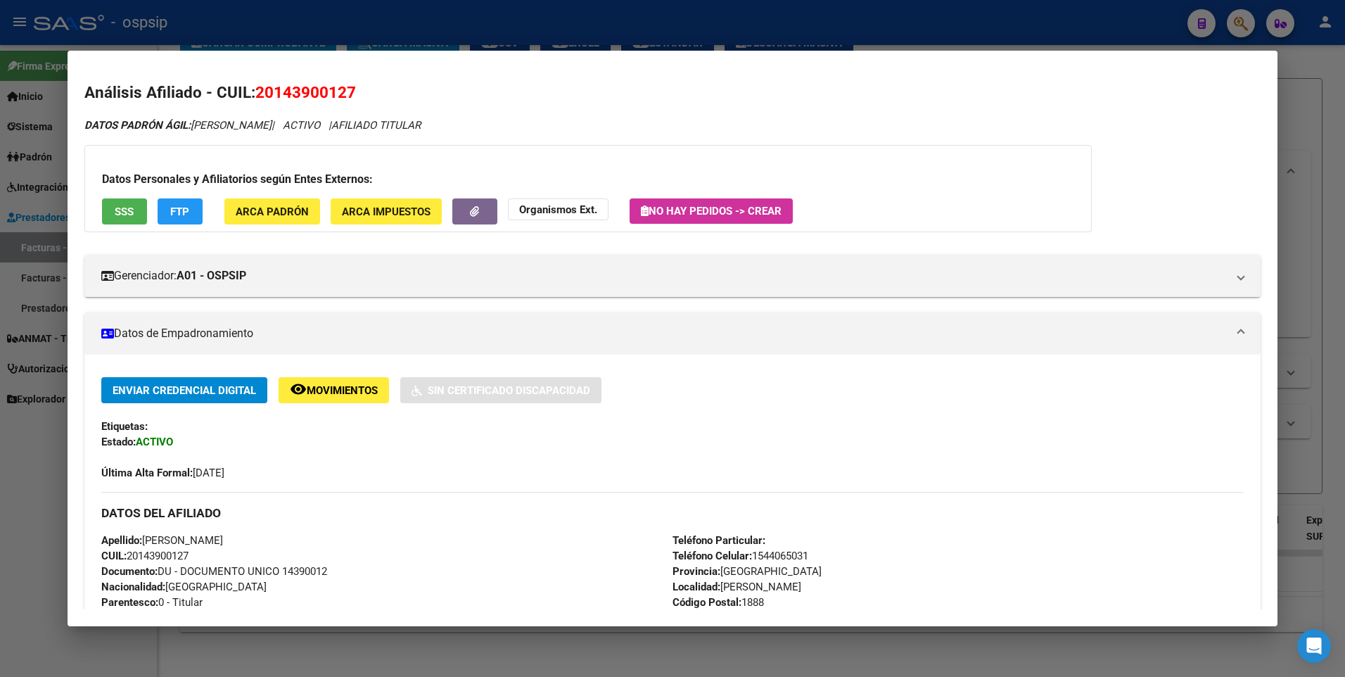
click at [115, 216] on span "SSS" at bounding box center [124, 211] width 19 height 13
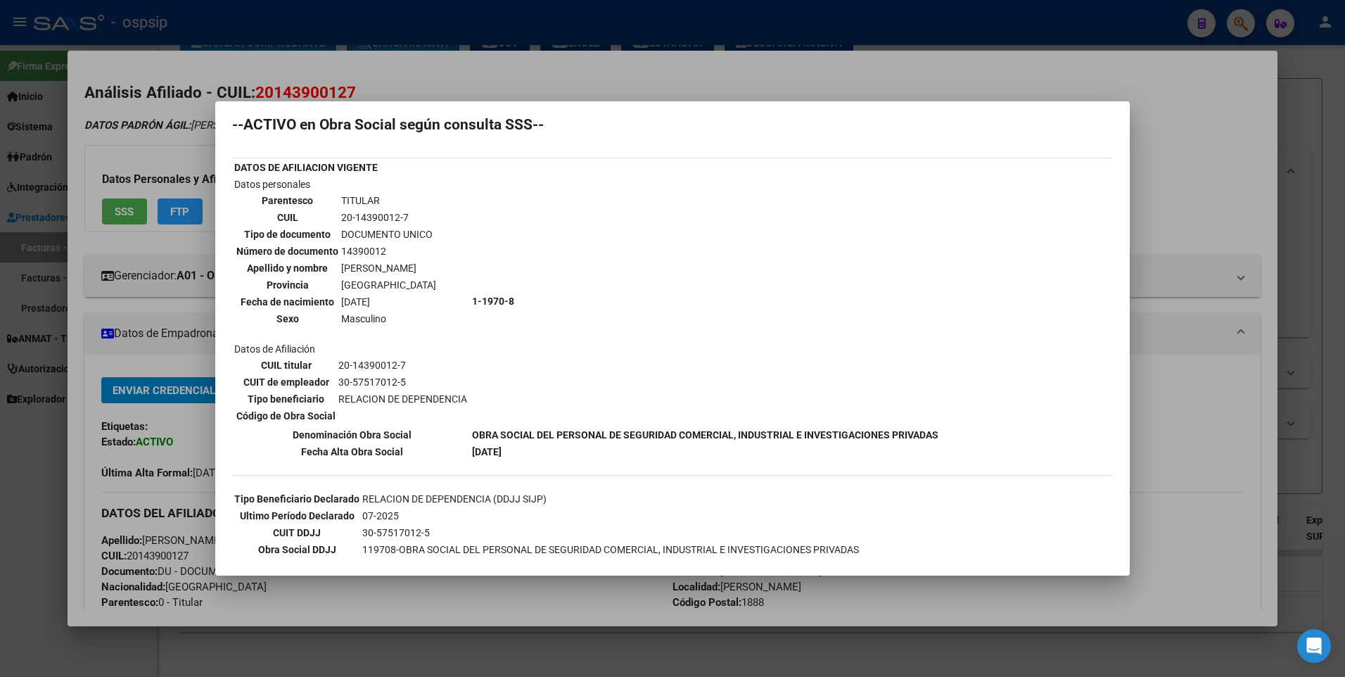
scroll to position [0, 0]
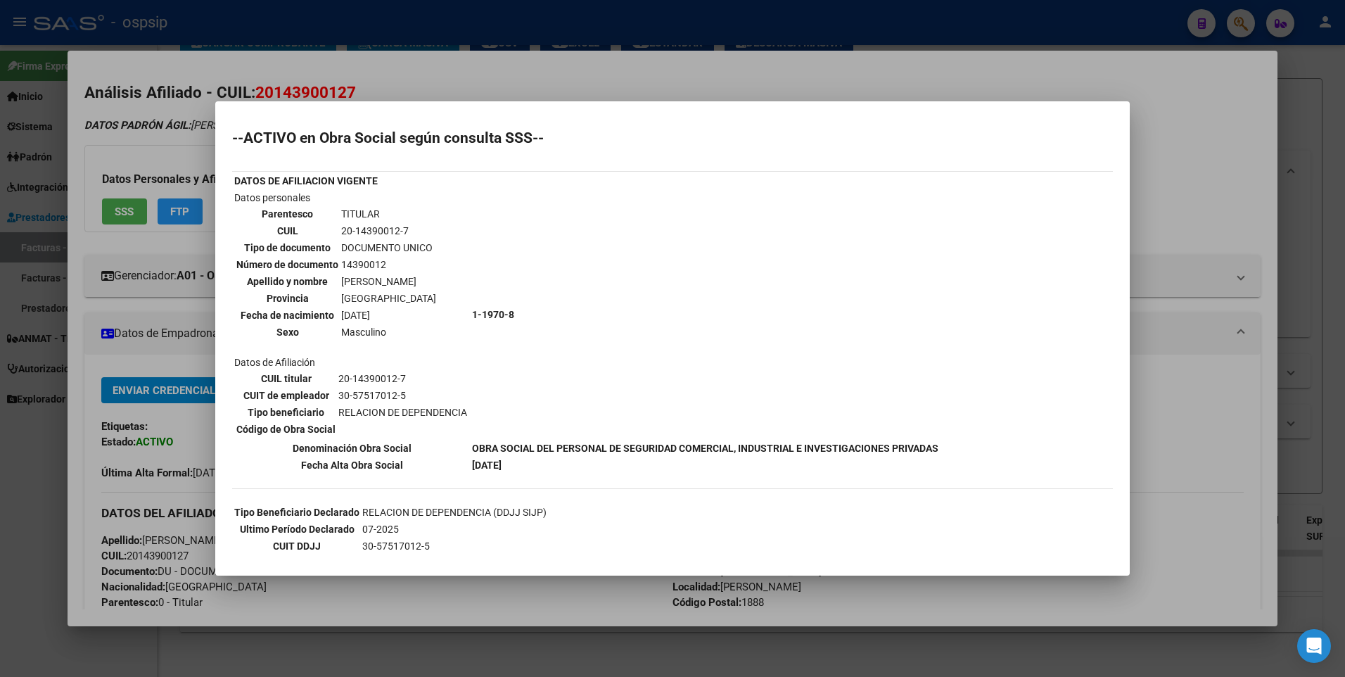
click at [1252, 147] on div at bounding box center [672, 338] width 1345 height 677
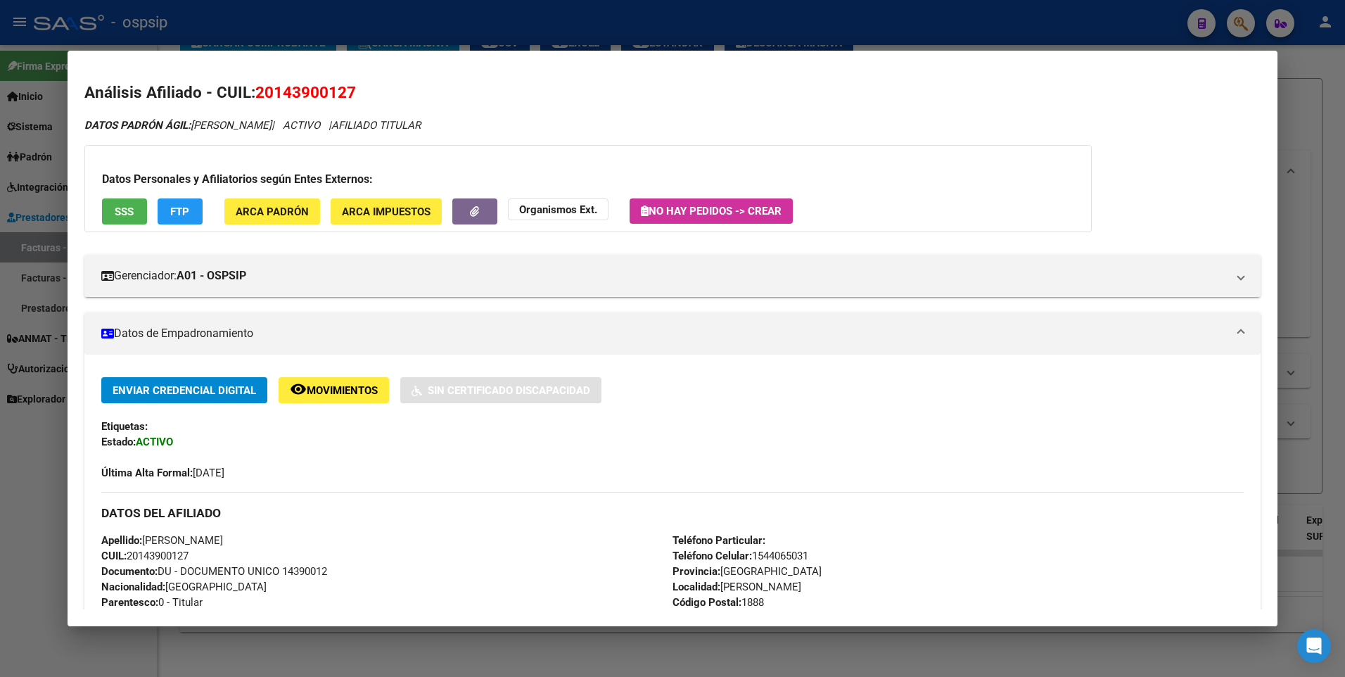
click at [1312, 116] on div at bounding box center [672, 338] width 1345 height 677
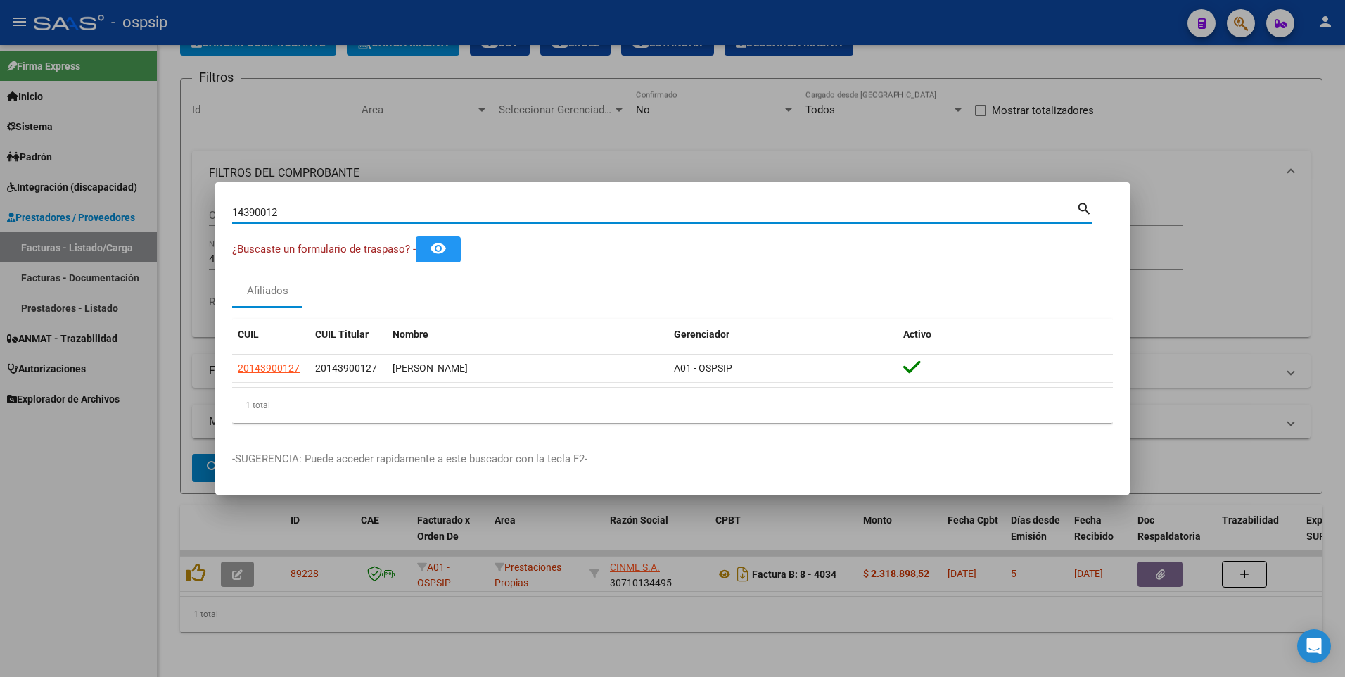
drag, startPoint x: 283, startPoint y: 213, endPoint x: 133, endPoint y: 220, distance: 150.0
click at [133, 220] on div "14390012 Buscar (apellido, dni, cuil, nro traspaso, cuit, obra social) search ¿…" at bounding box center [672, 338] width 1345 height 677
type input "24645564"
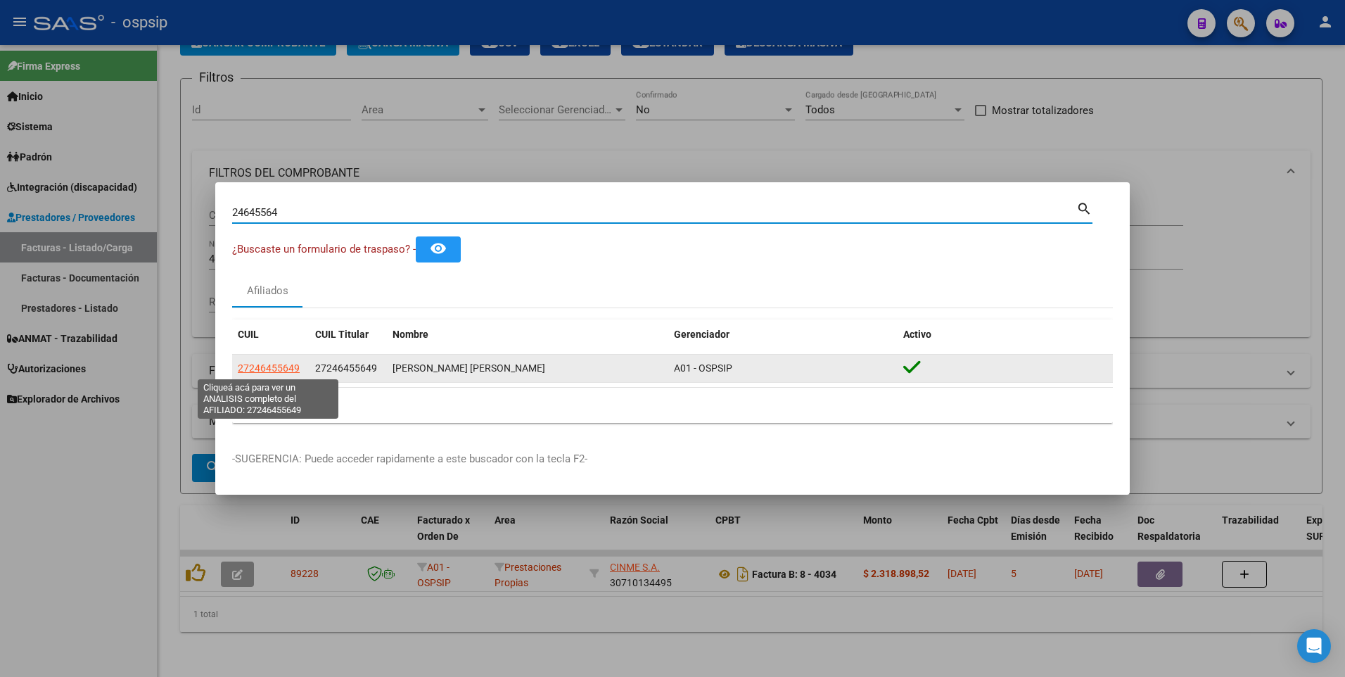
click at [267, 370] on span "27246455649" at bounding box center [269, 367] width 62 height 11
type textarea "27246455649"
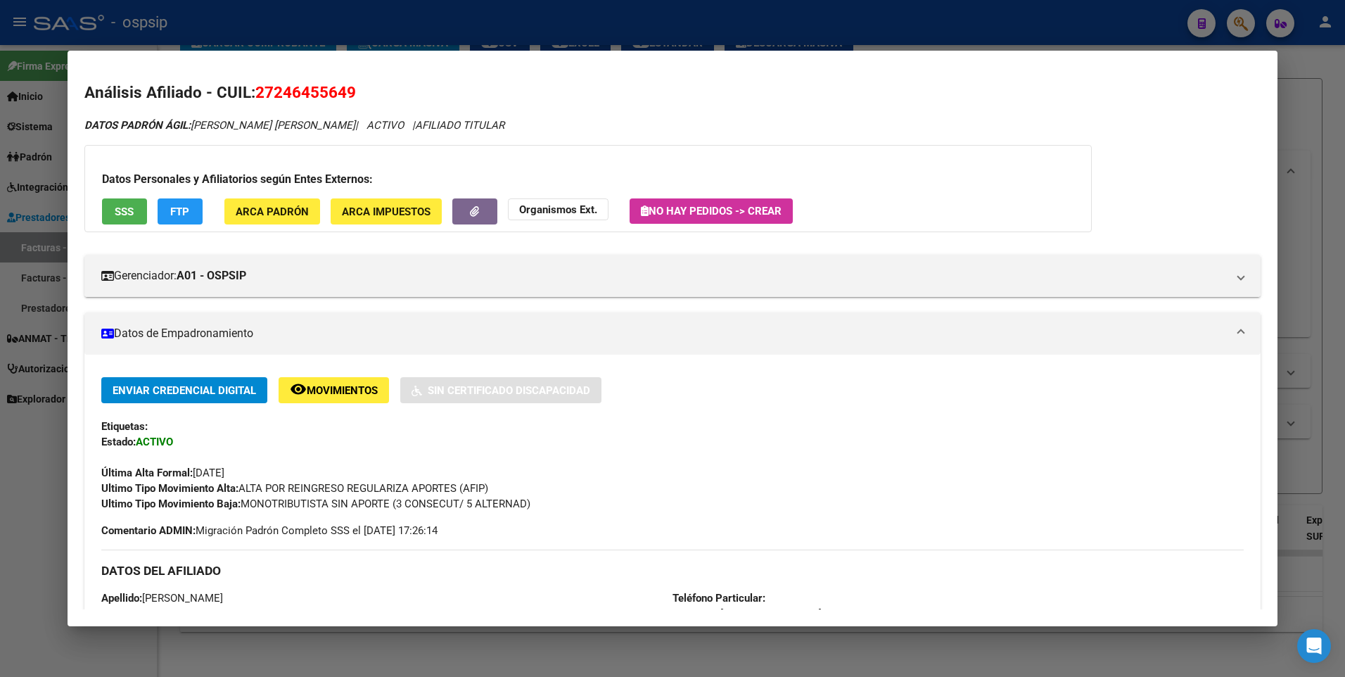
click at [135, 217] on button "SSS" at bounding box center [124, 211] width 45 height 26
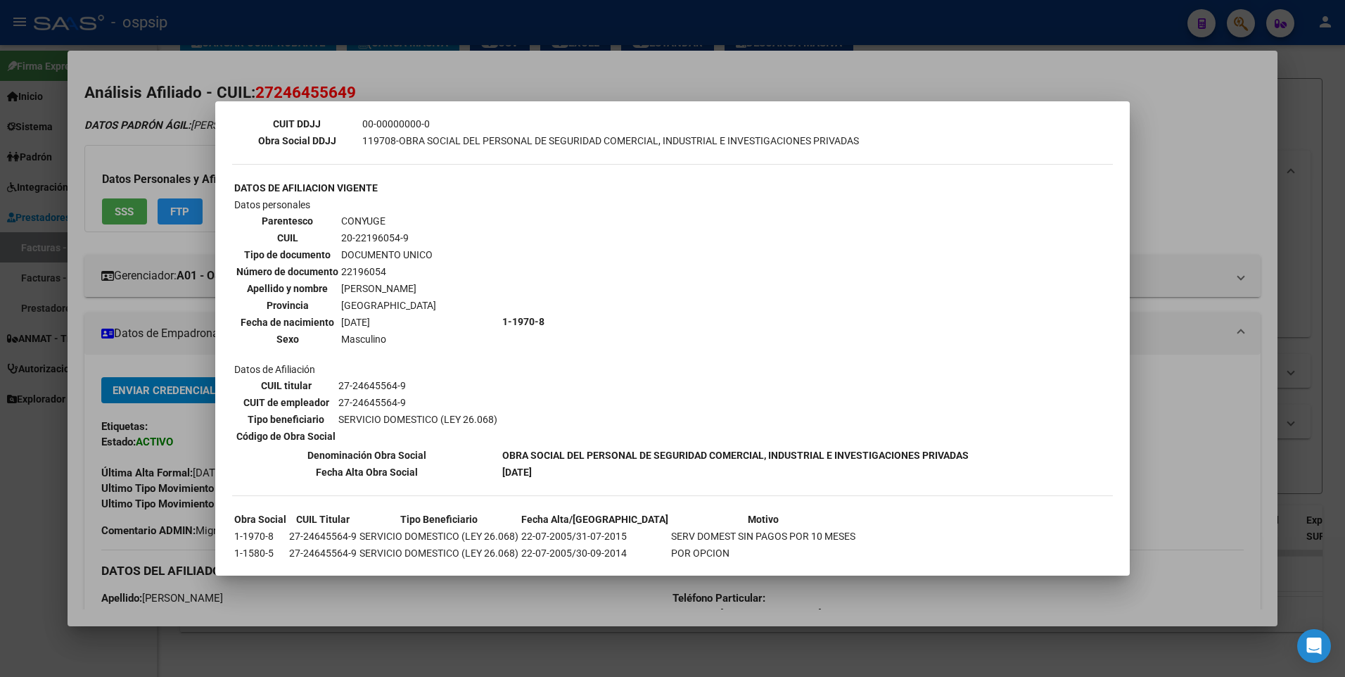
scroll to position [455, 0]
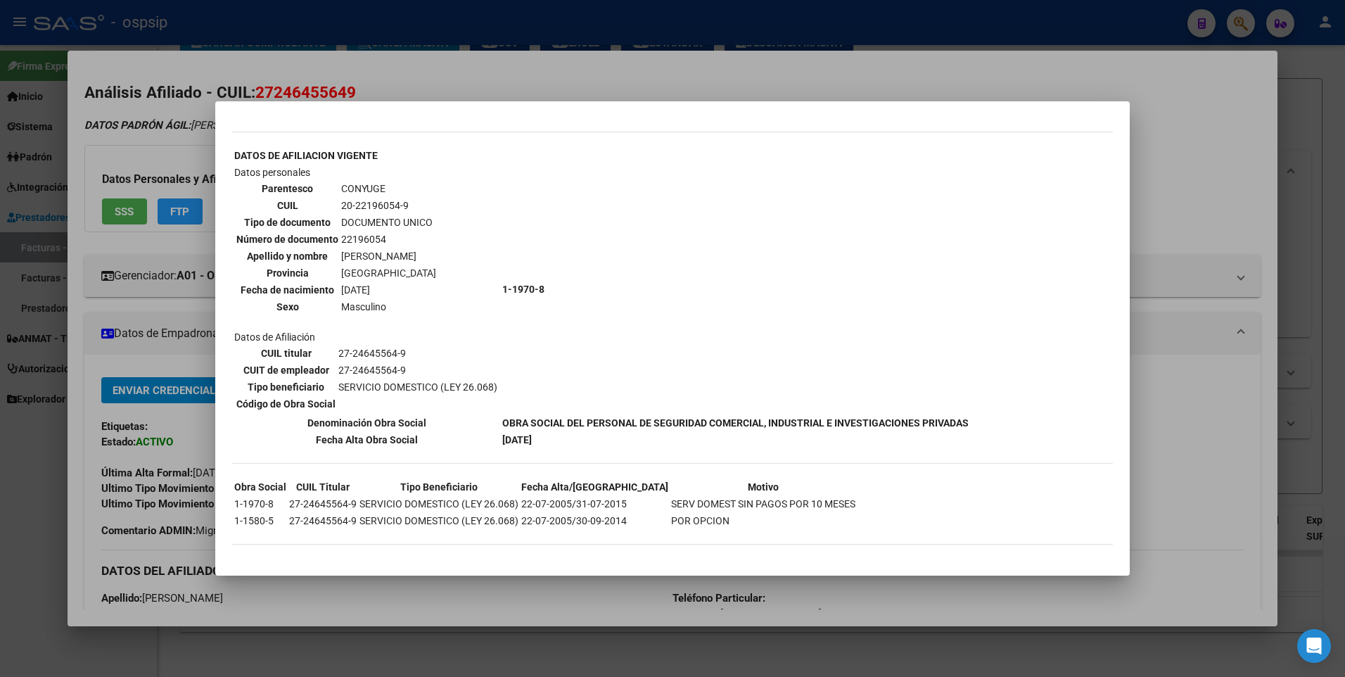
click at [1240, 103] on div at bounding box center [672, 338] width 1345 height 677
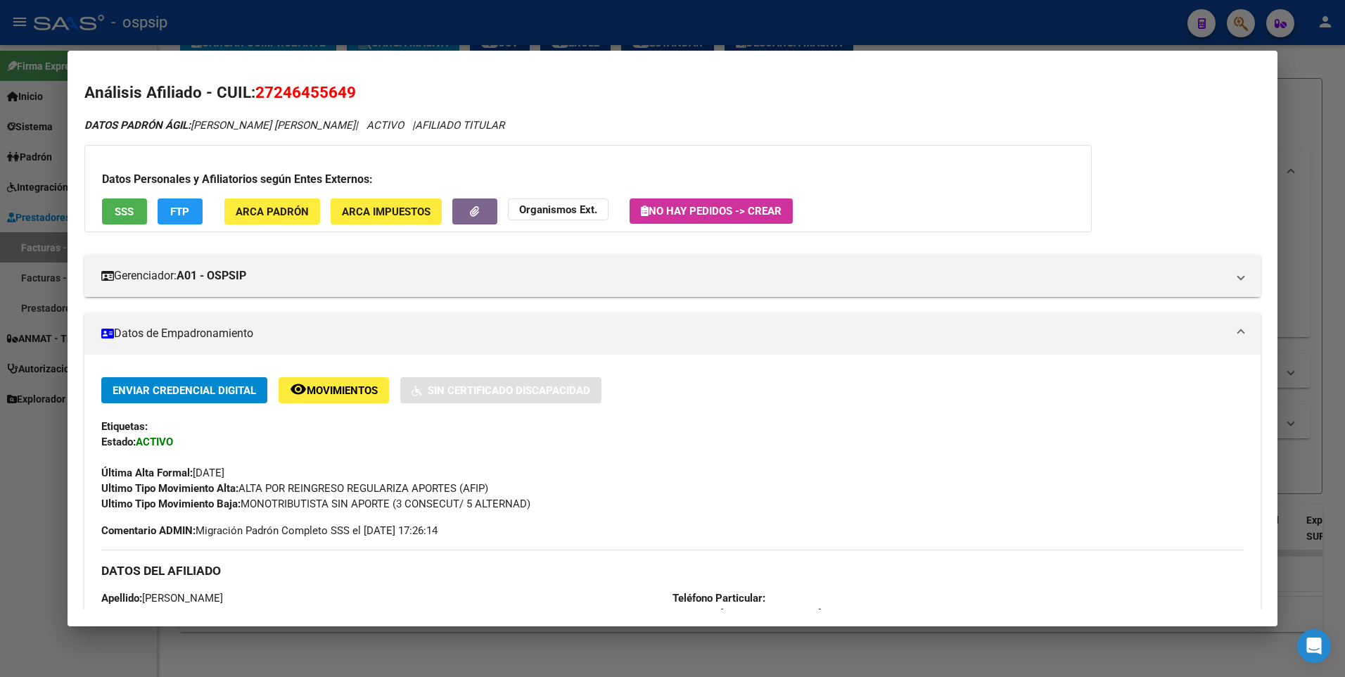
click at [1295, 87] on div at bounding box center [672, 338] width 1345 height 677
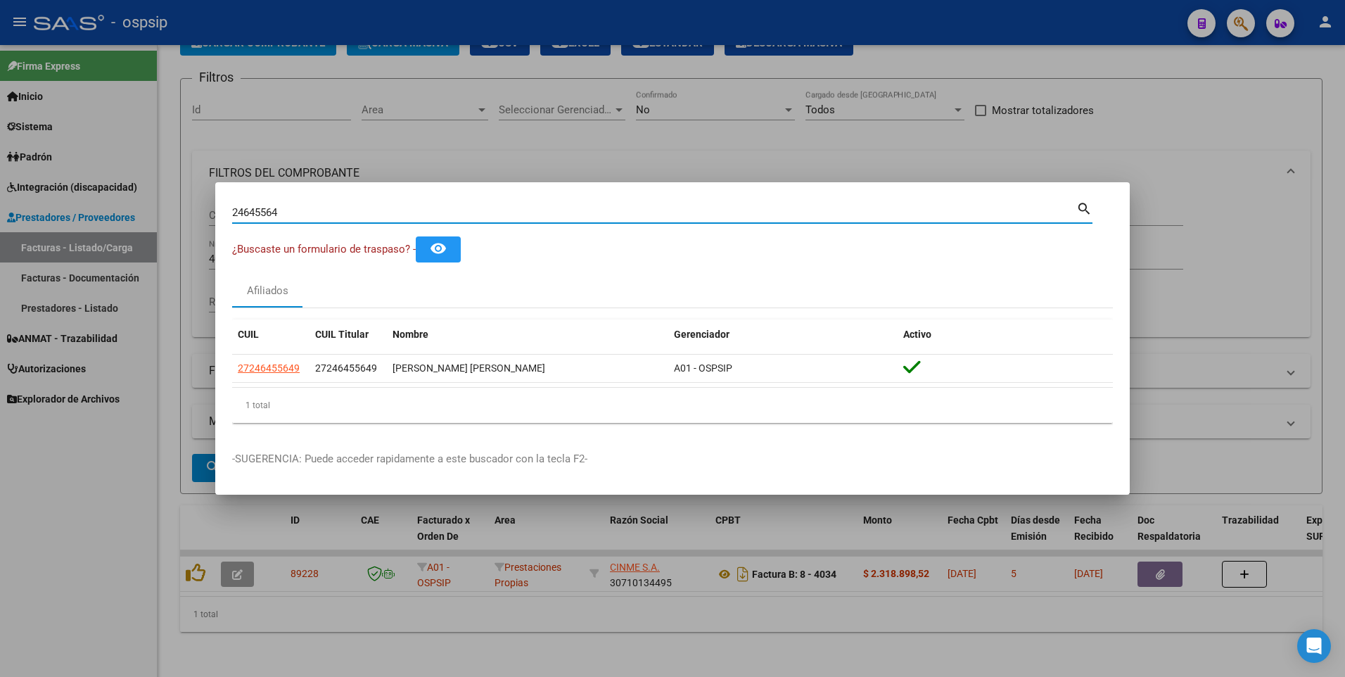
drag, startPoint x: 284, startPoint y: 208, endPoint x: 89, endPoint y: 237, distance: 197.0
click at [89, 237] on div "24645564 Buscar (apellido, dni, cuil, nro traspaso, cuit, obra social) search ¿…" at bounding box center [672, 338] width 1345 height 677
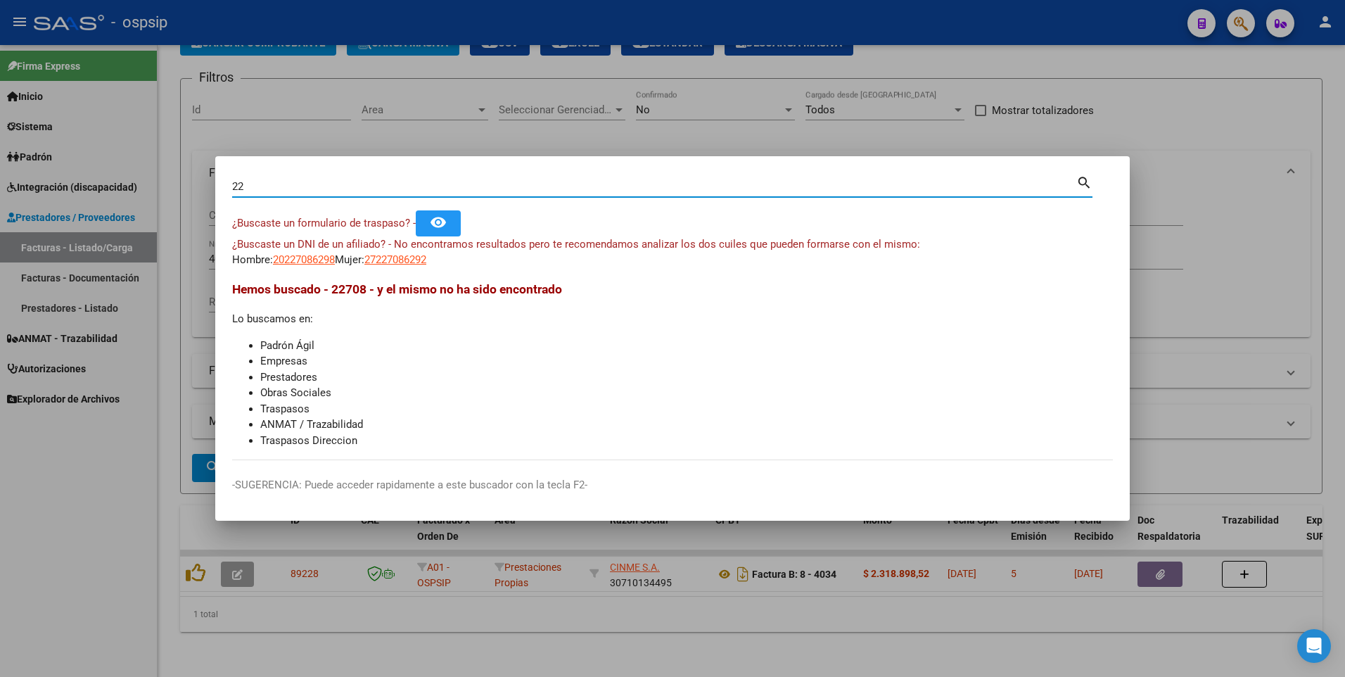
type input "2"
type input "17928550"
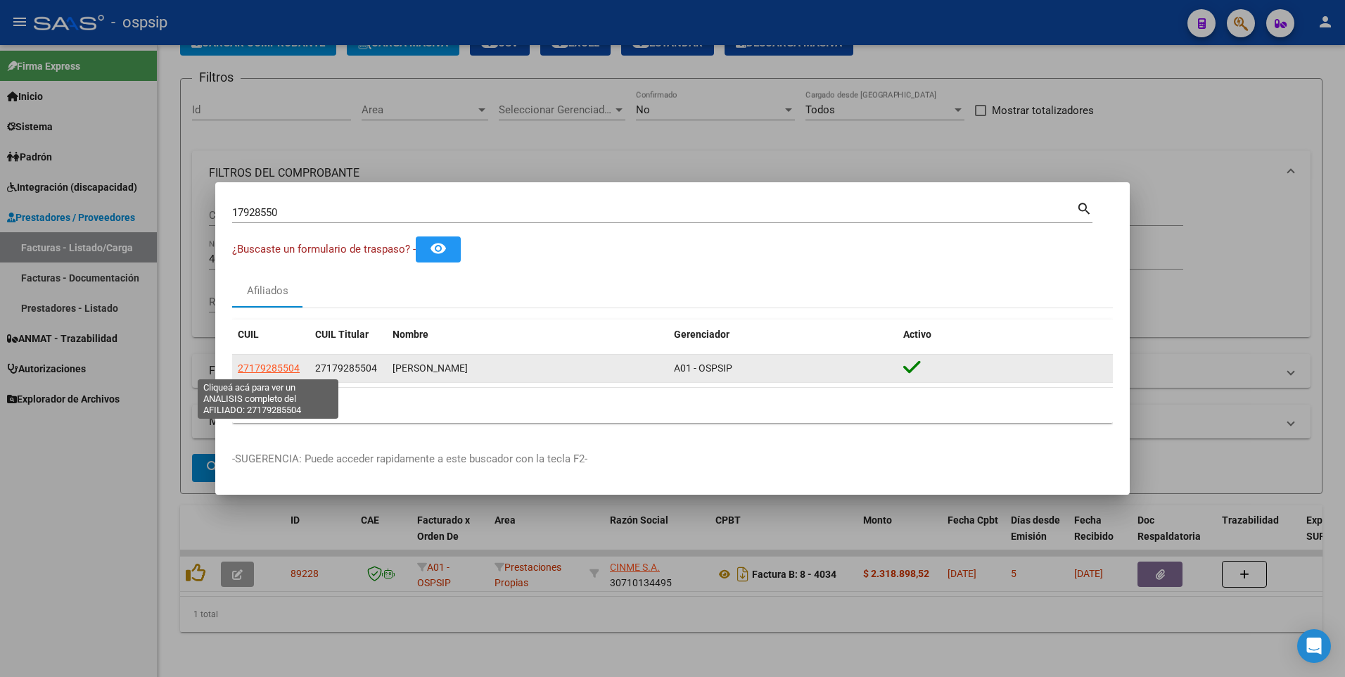
click at [282, 368] on span "27179285504" at bounding box center [269, 367] width 62 height 11
type textarea "27179285504"
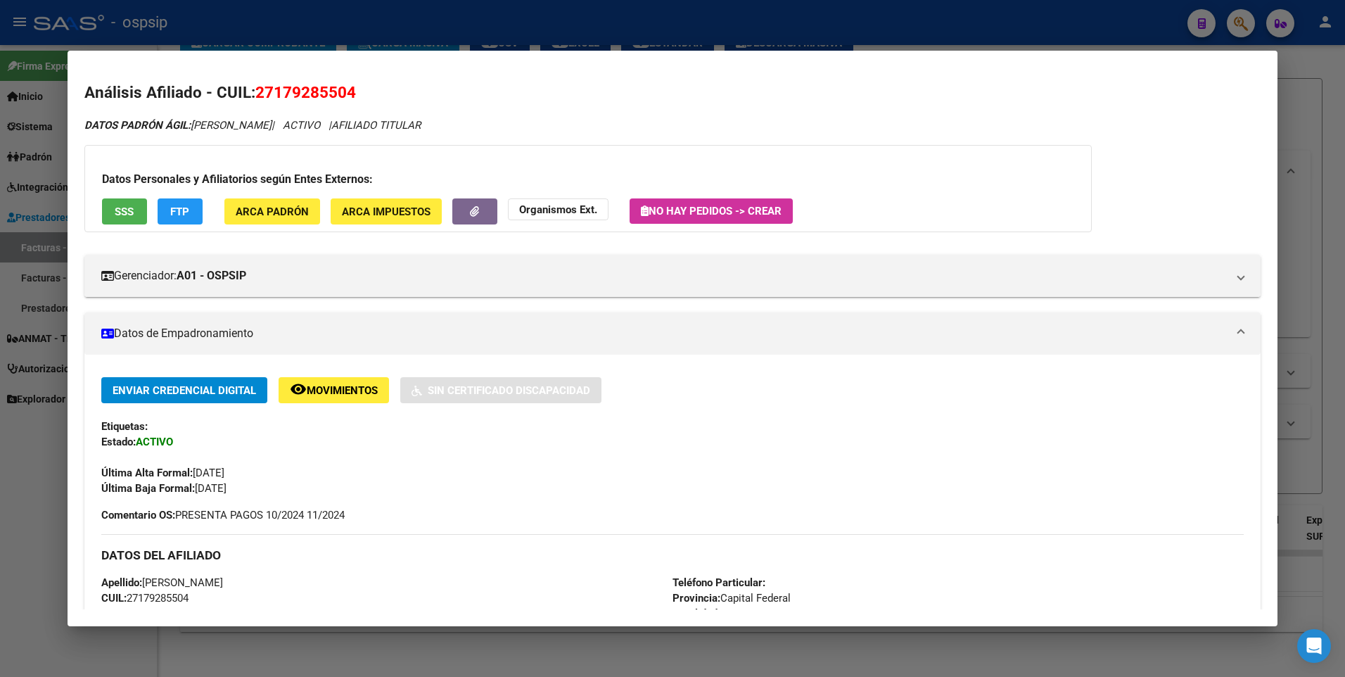
click at [136, 219] on button "SSS" at bounding box center [124, 211] width 45 height 26
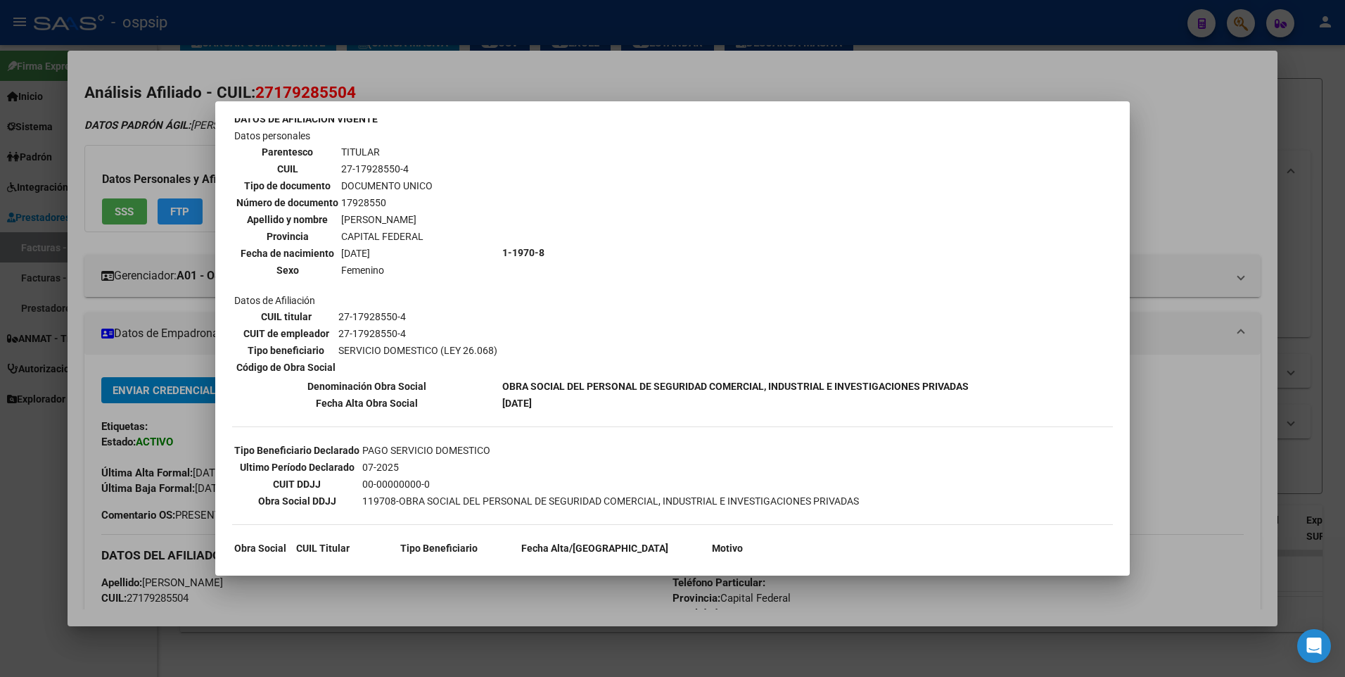
scroll to position [0, 0]
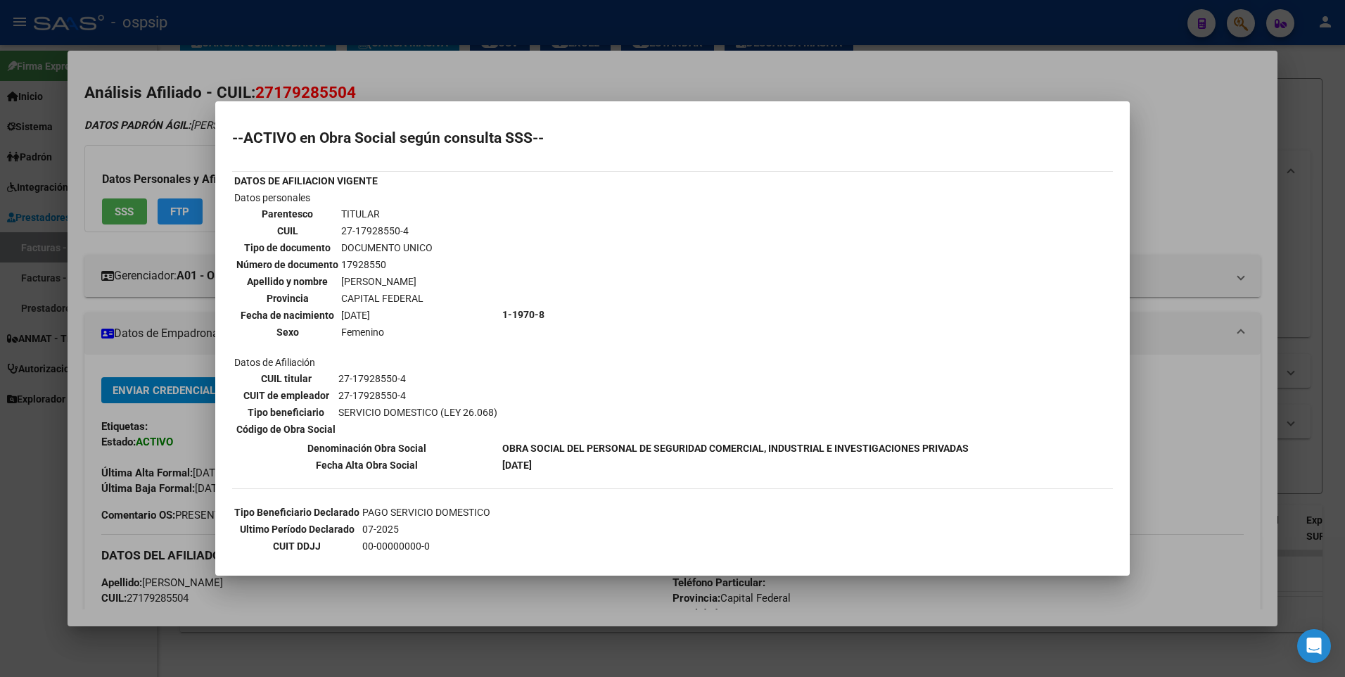
click at [1284, 127] on div at bounding box center [672, 338] width 1345 height 677
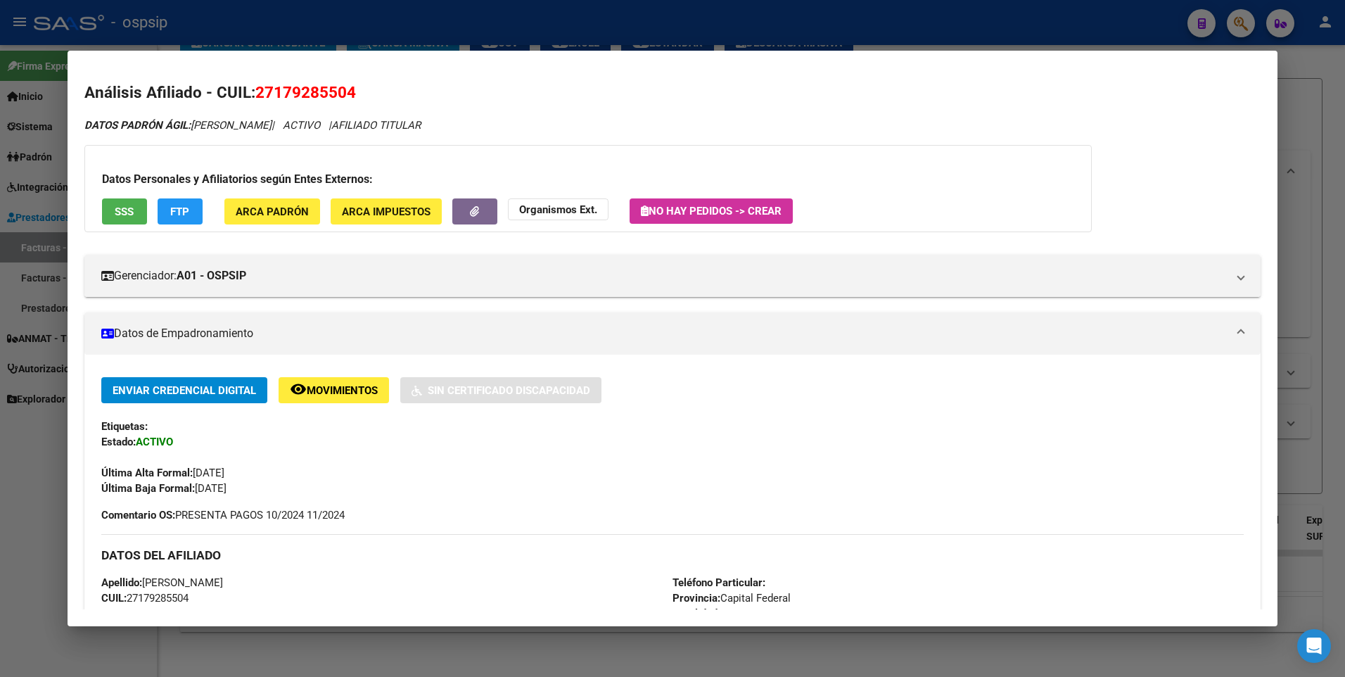
click at [1298, 117] on div at bounding box center [672, 338] width 1345 height 677
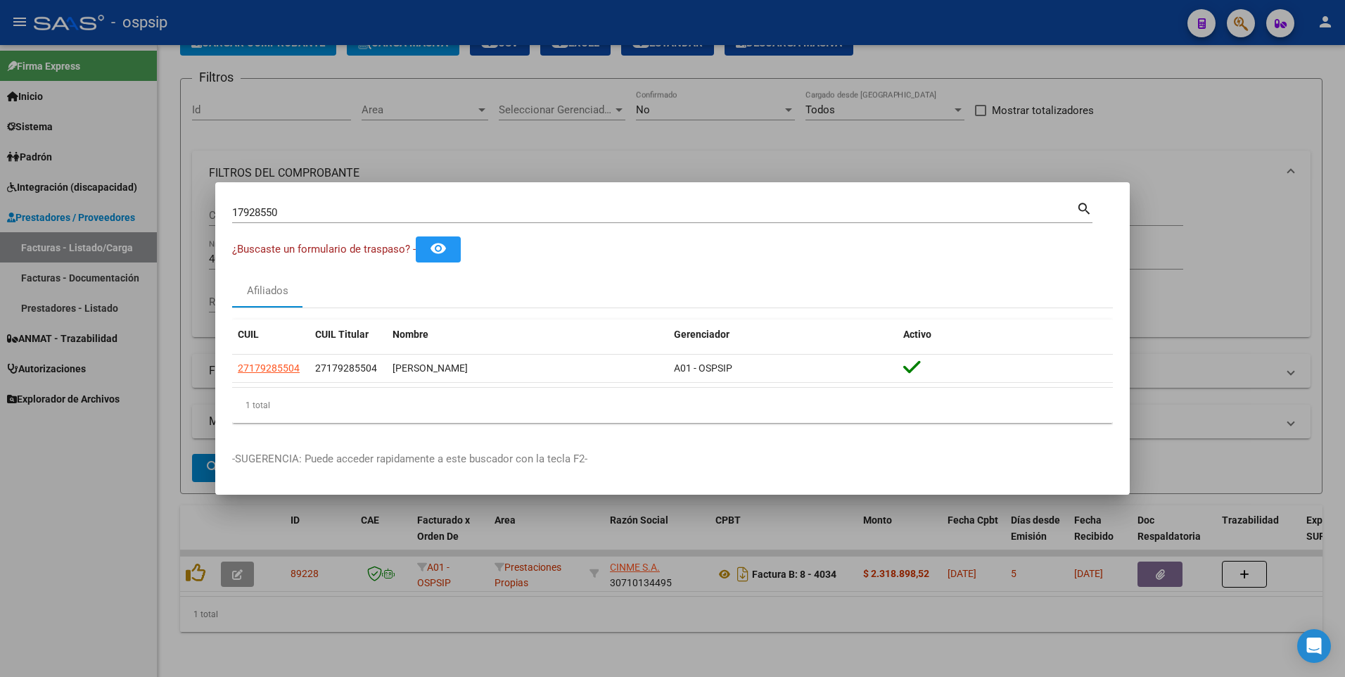
drag, startPoint x: 298, startPoint y: 219, endPoint x: 281, endPoint y: 210, distance: 19.2
click at [284, 212] on div "17928550 Buscar (apellido, dni, cuil, [PERSON_NAME], cuit, obra social)" at bounding box center [654, 212] width 844 height 21
drag, startPoint x: 281, startPoint y: 210, endPoint x: 164, endPoint y: 243, distance: 121.4
click at [164, 243] on div "17928550 Buscar (apellido, dni, cuil, nro traspaso, cuit, obra social) search ¿…" at bounding box center [672, 338] width 1345 height 677
type input "92993277"
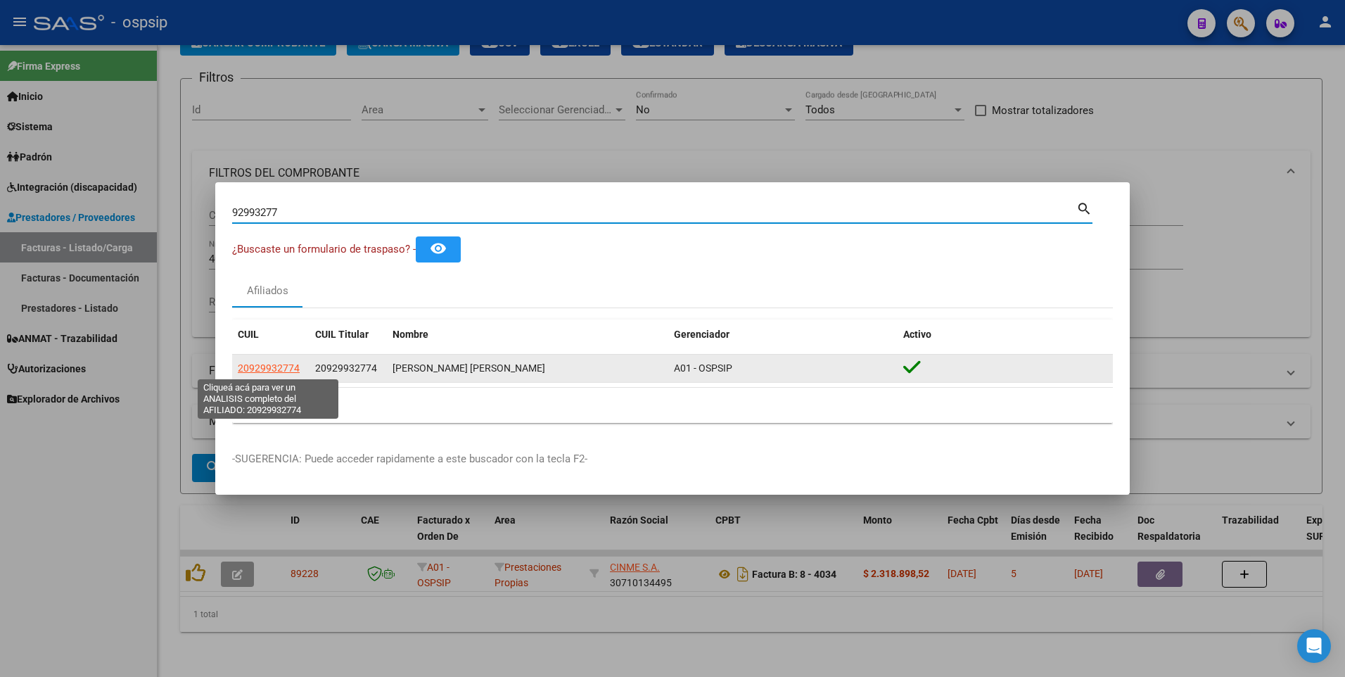
click at [271, 373] on span "20929932774" at bounding box center [269, 367] width 62 height 11
type textarea "20929932774"
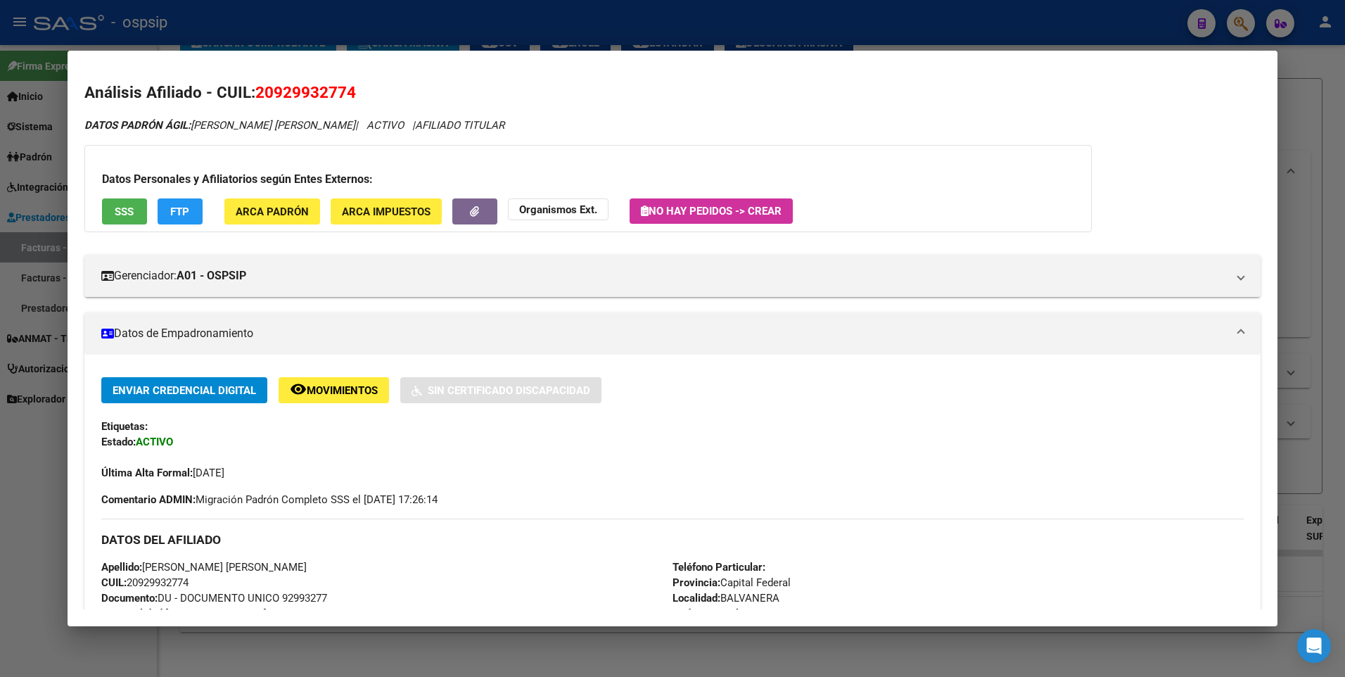
click at [133, 210] on span "SSS" at bounding box center [124, 211] width 19 height 13
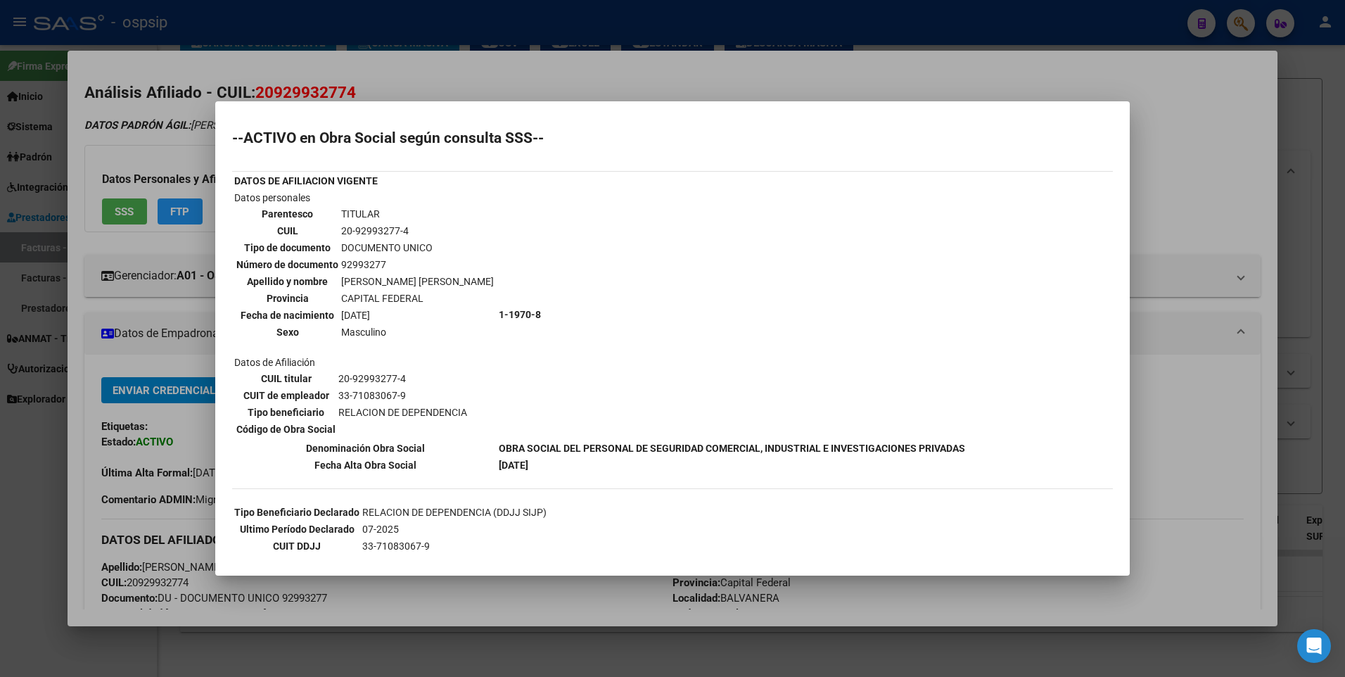
click at [1210, 177] on div at bounding box center [672, 338] width 1345 height 677
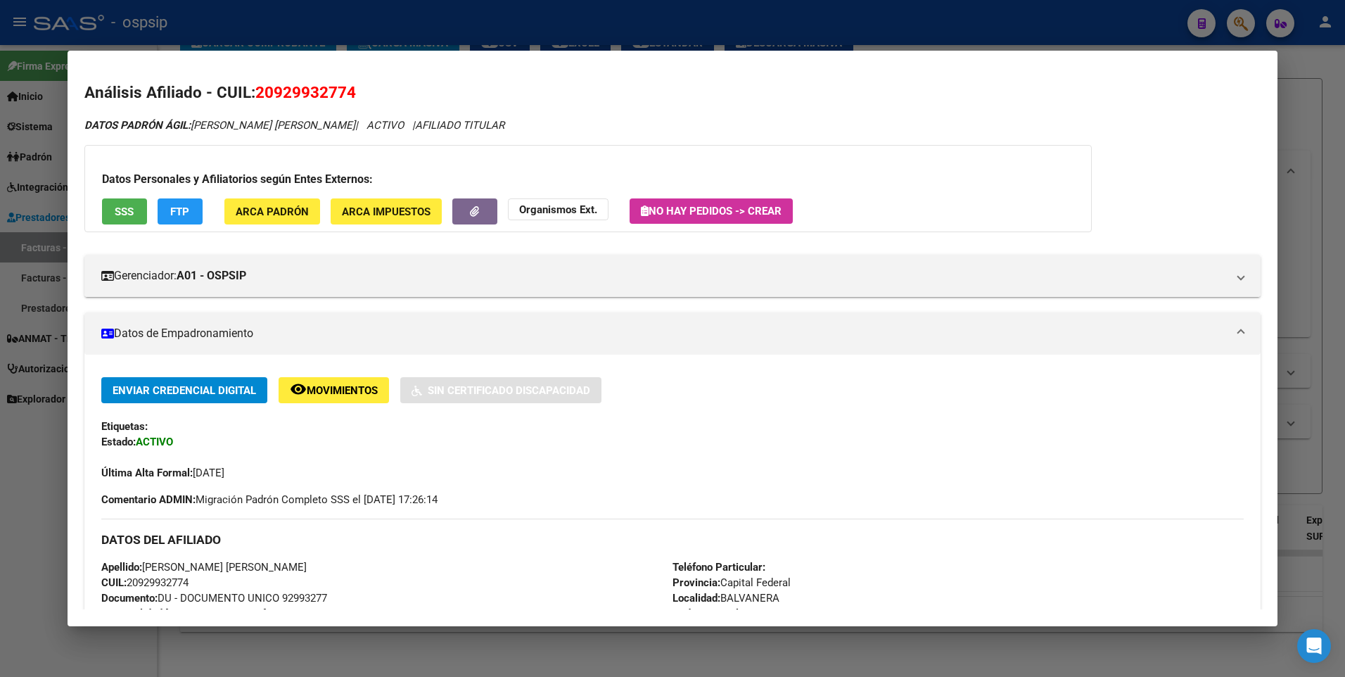
click at [1305, 89] on div at bounding box center [672, 338] width 1345 height 677
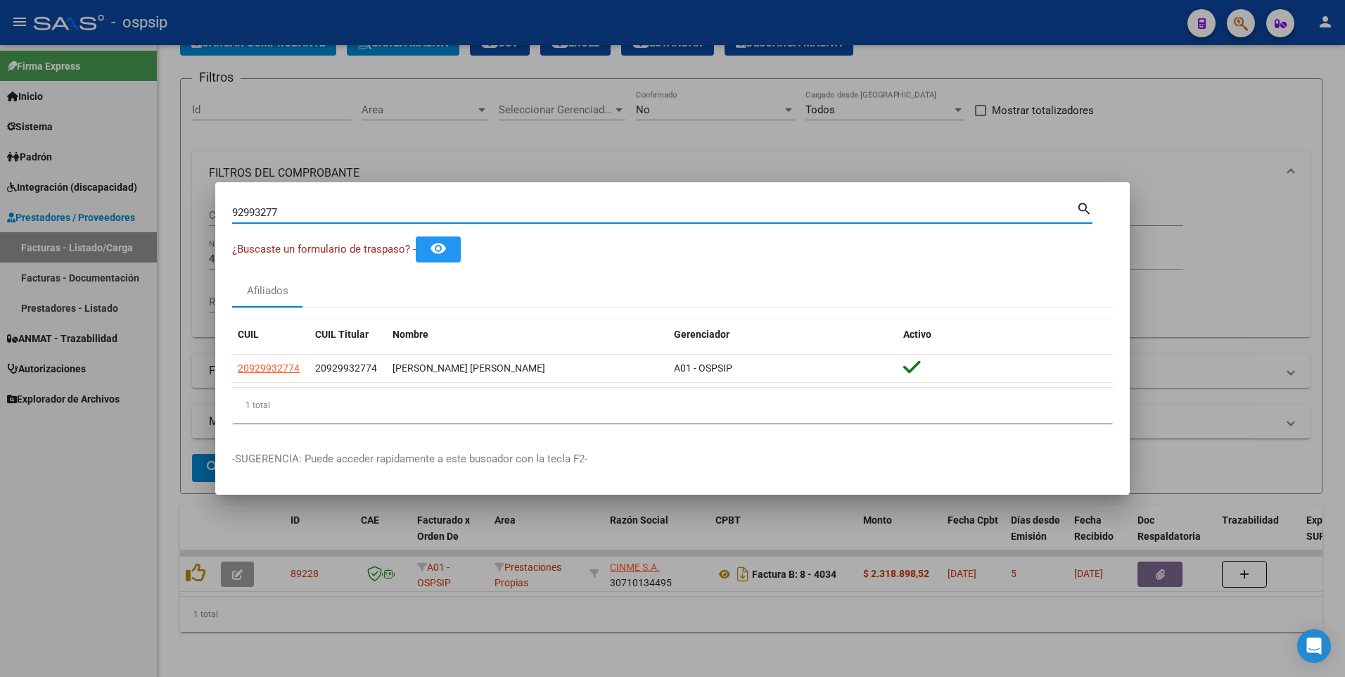
drag, startPoint x: 301, startPoint y: 210, endPoint x: 114, endPoint y: 234, distance: 188.7
click at [114, 234] on div "92993277 Buscar (apellido, dni, cuil, nro traspaso, cuit, obra social) search ¿…" at bounding box center [672, 338] width 1345 height 677
type input "17198414"
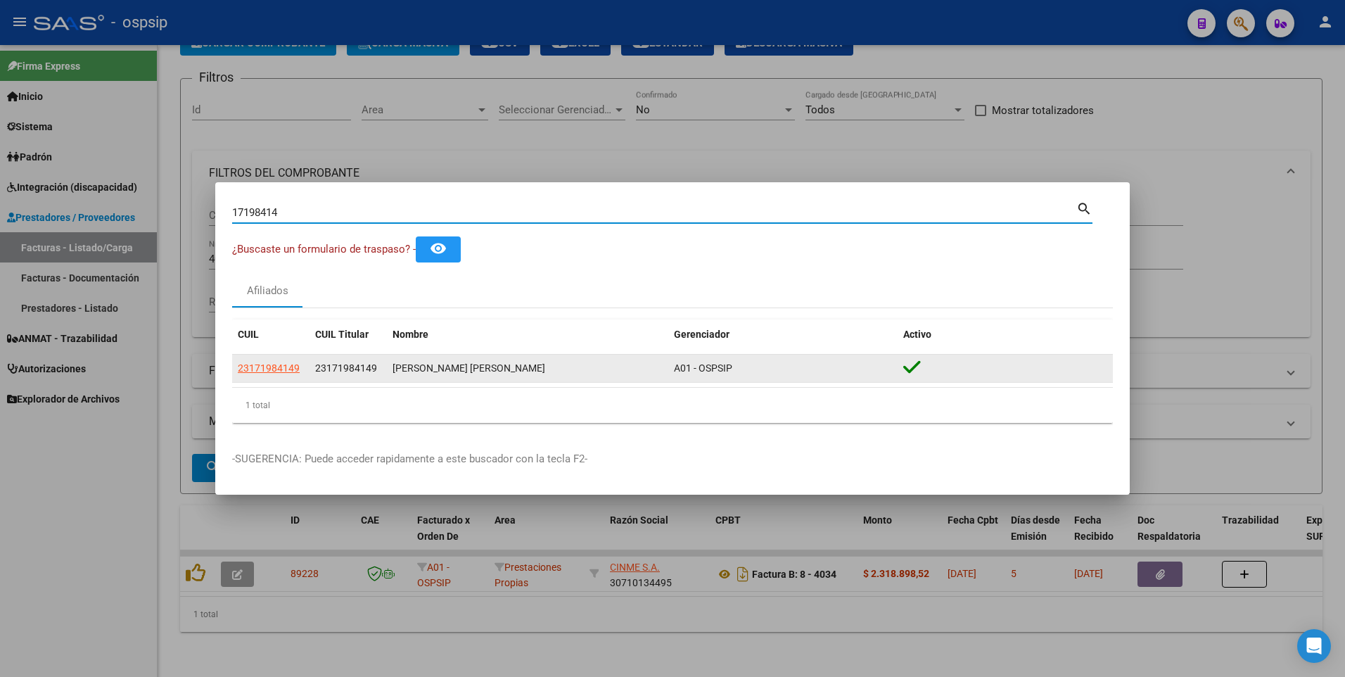
click at [281, 373] on span "23171984149" at bounding box center [269, 367] width 62 height 11
type textarea "23171984149"
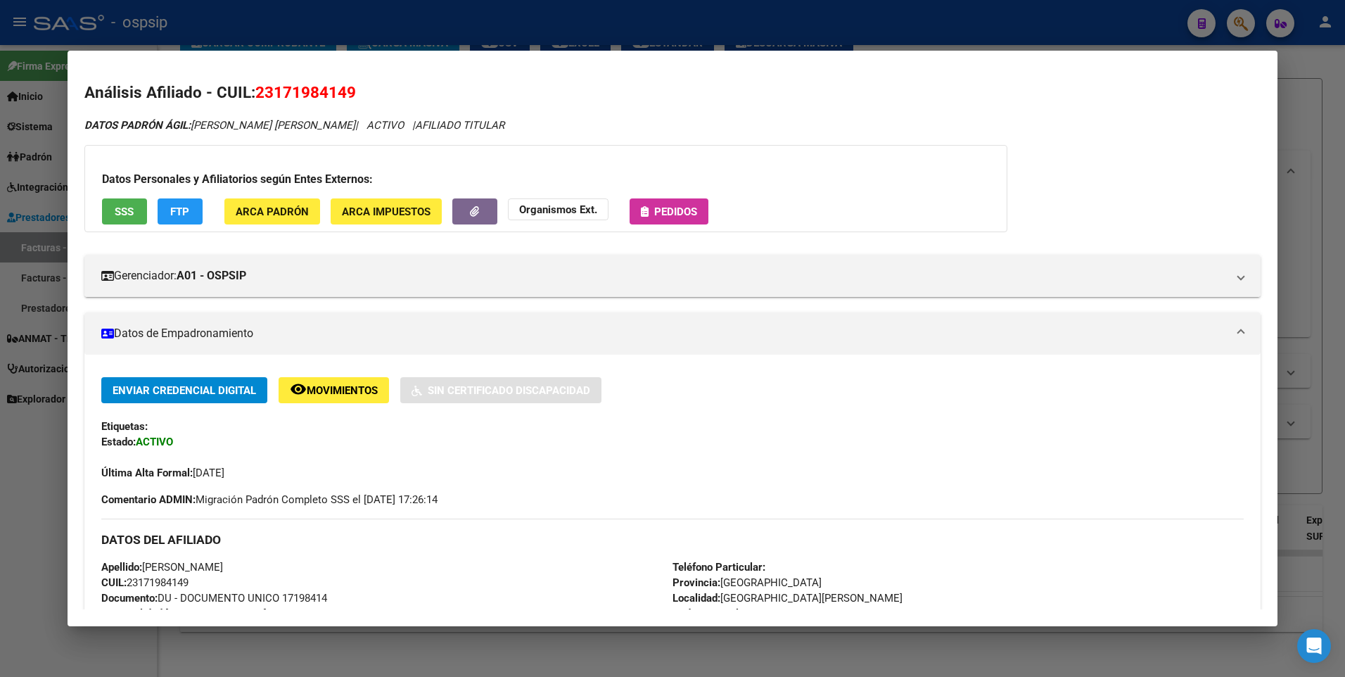
click at [141, 222] on button "SSS" at bounding box center [124, 211] width 45 height 26
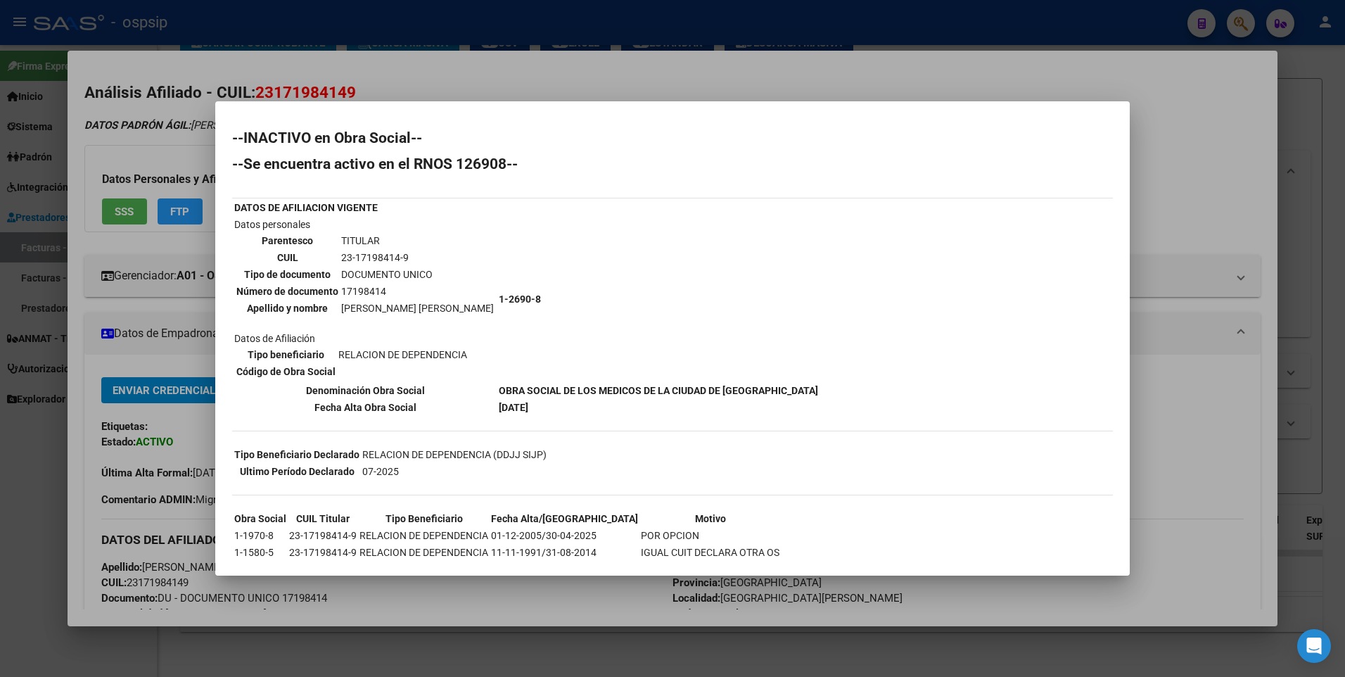
click at [1168, 184] on div at bounding box center [672, 338] width 1345 height 677
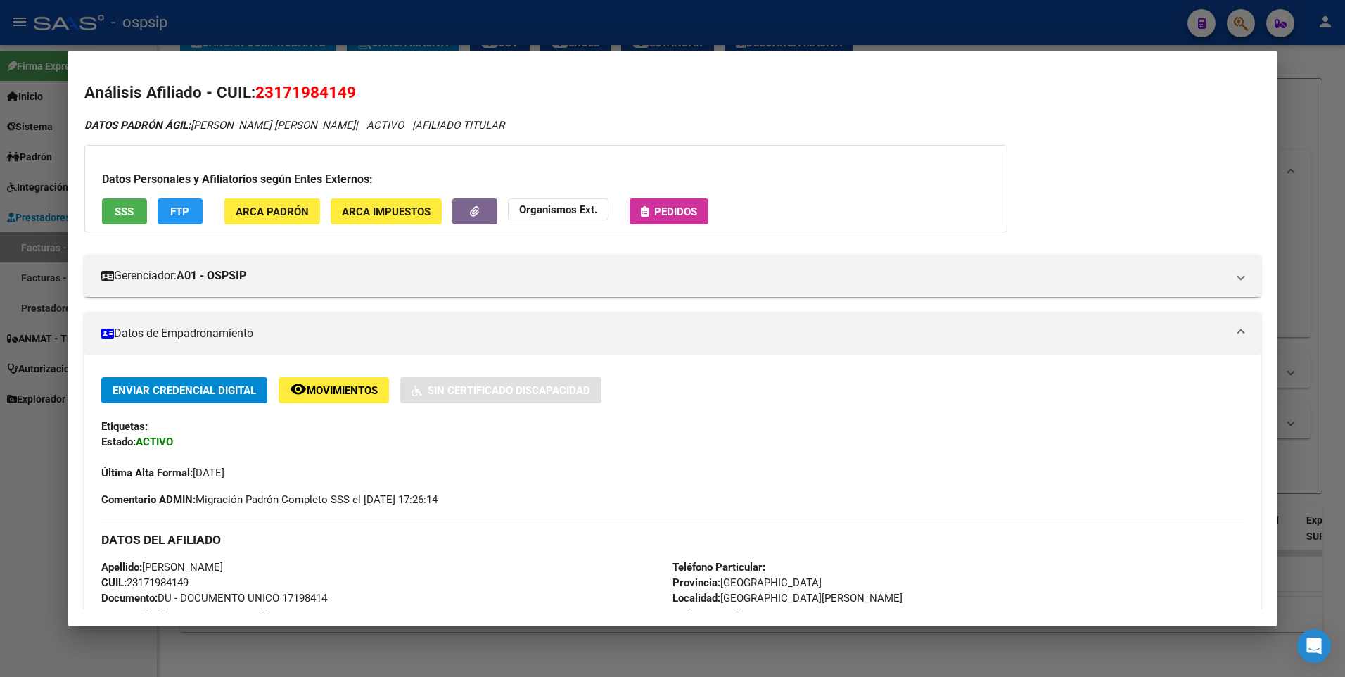
click at [1285, 118] on div at bounding box center [672, 338] width 1345 height 677
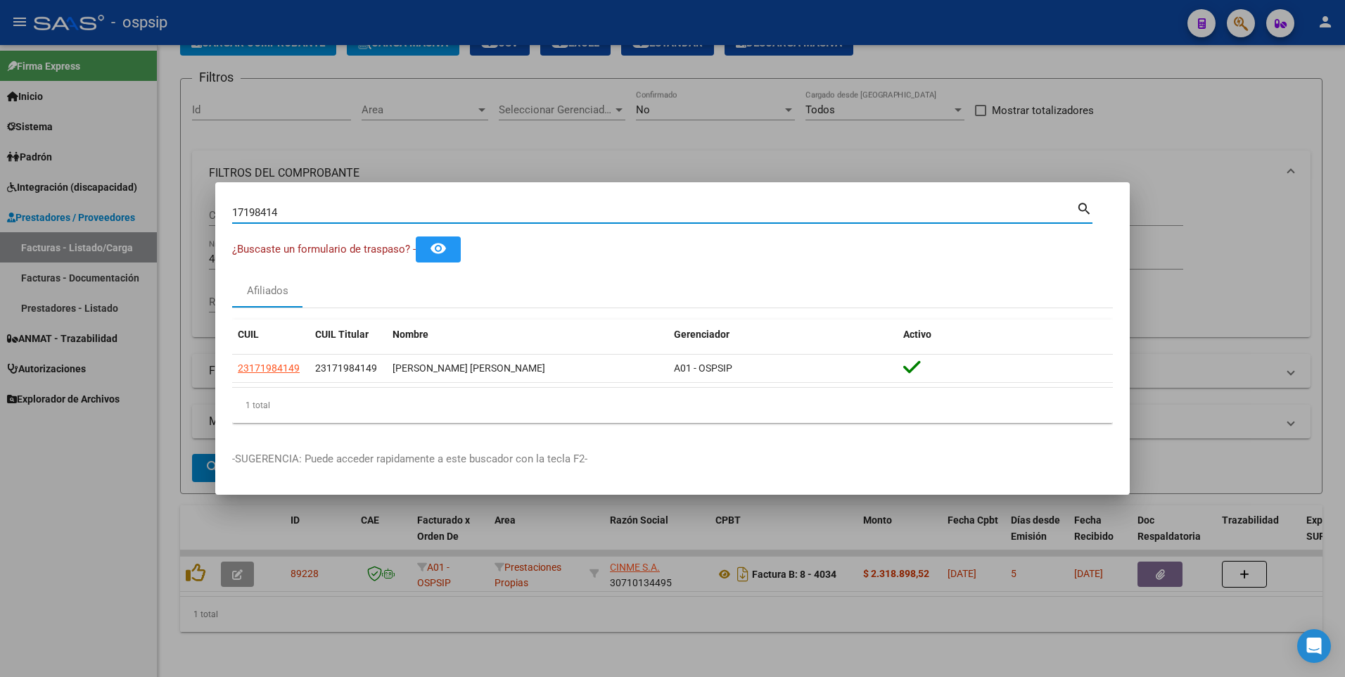
drag, startPoint x: 288, startPoint y: 217, endPoint x: 105, endPoint y: 229, distance: 183.3
click at [105, 229] on div "17198414 Buscar (apellido, dni, cuil, nro traspaso, cuit, obra social) search ¿…" at bounding box center [672, 338] width 1345 height 677
type input "92623847"
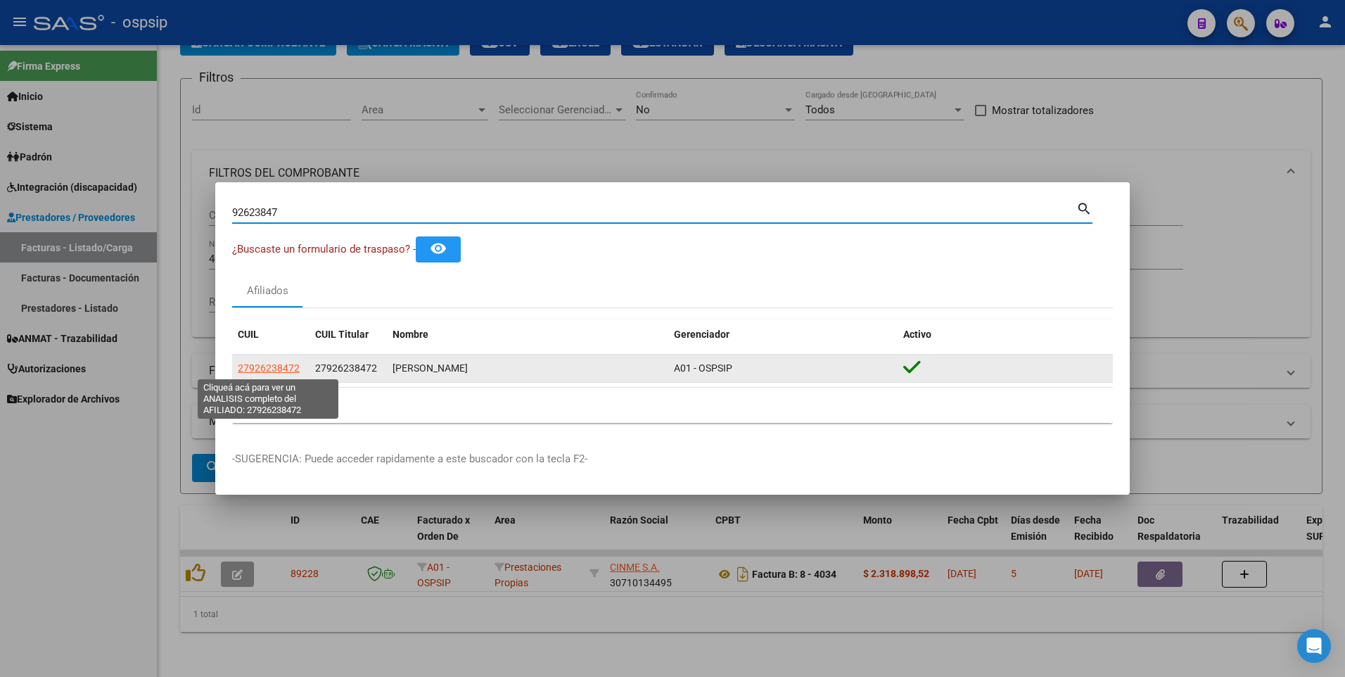
click at [255, 373] on span "27926238472" at bounding box center [269, 367] width 62 height 11
type textarea "27926238472"
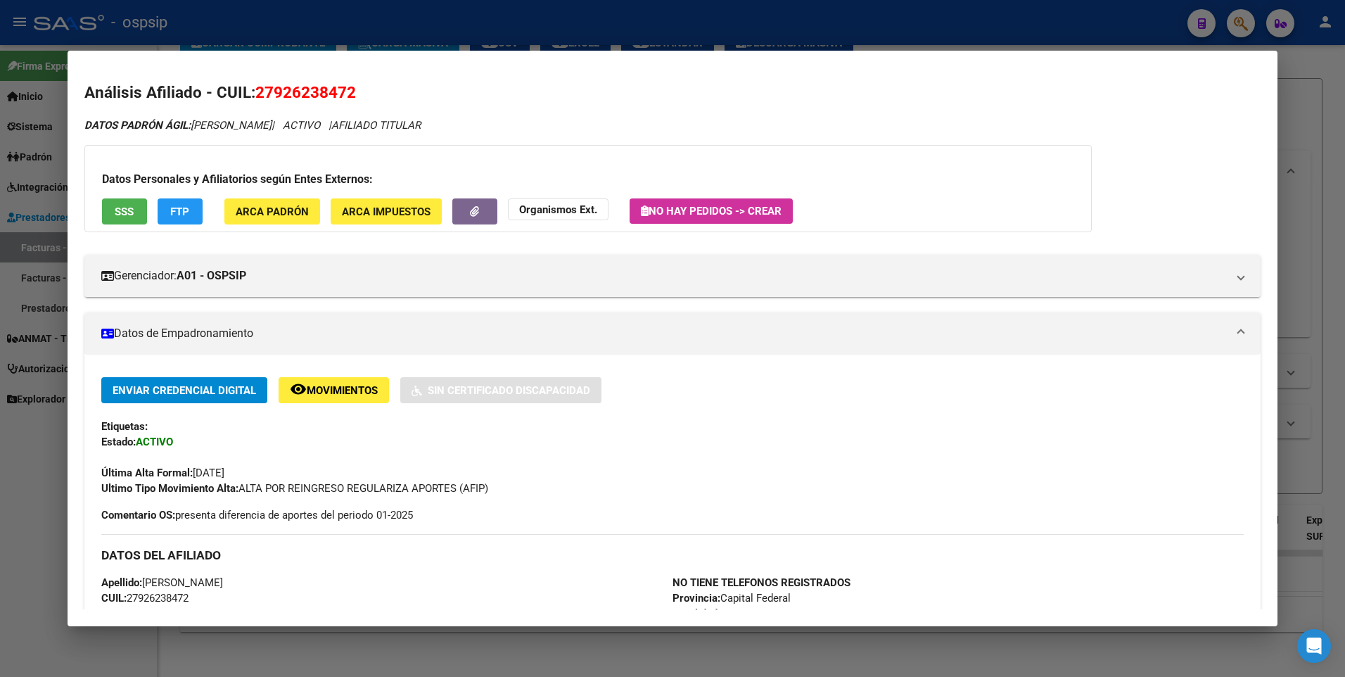
click at [122, 228] on div "Datos Personales y Afiliatorios según Entes Externos: SSS FTP ARCA Padrón ARCA …" at bounding box center [588, 188] width 1008 height 87
click at [123, 223] on button "SSS" at bounding box center [124, 211] width 45 height 26
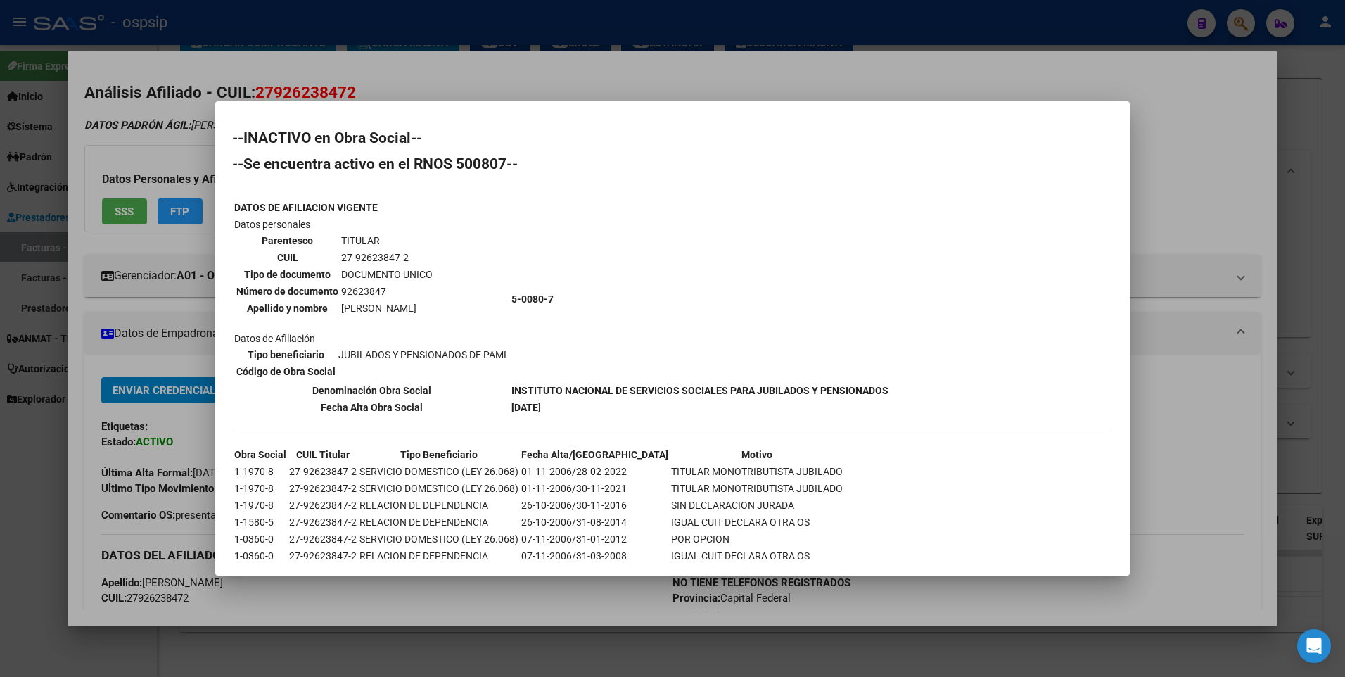
click at [1167, 114] on div at bounding box center [672, 338] width 1345 height 677
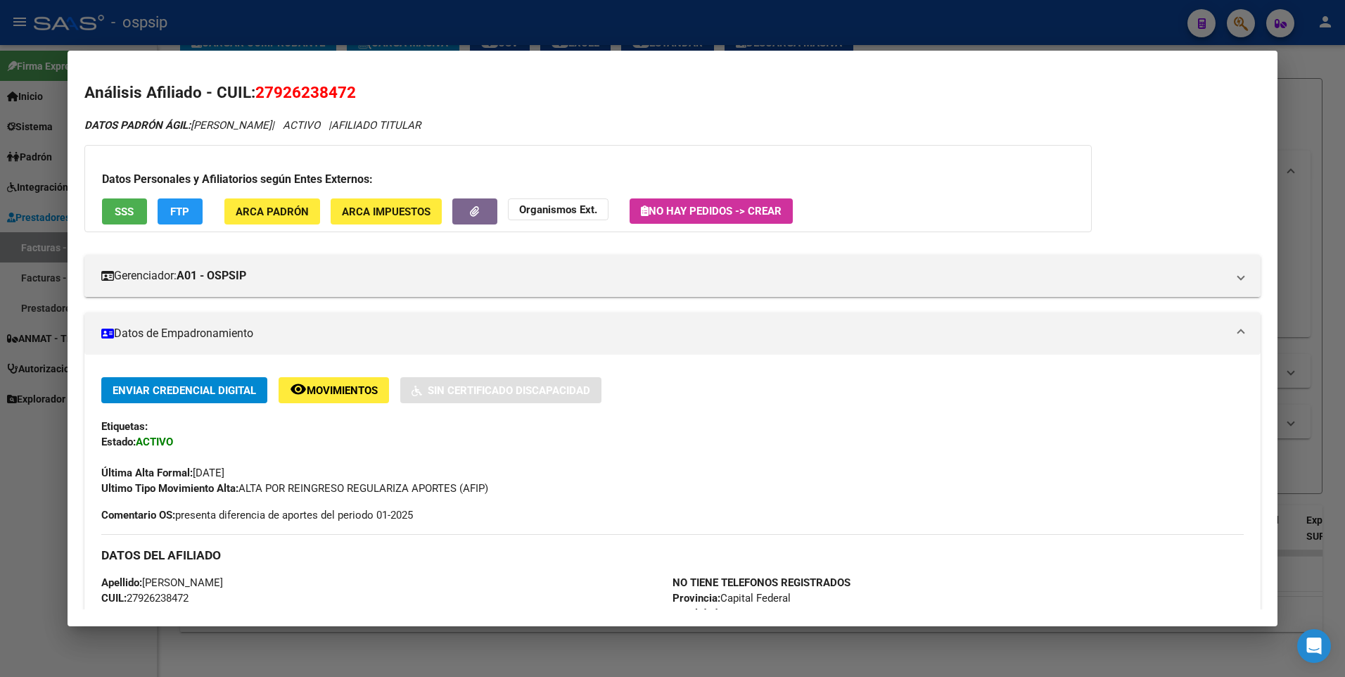
click at [1288, 83] on div at bounding box center [672, 338] width 1345 height 677
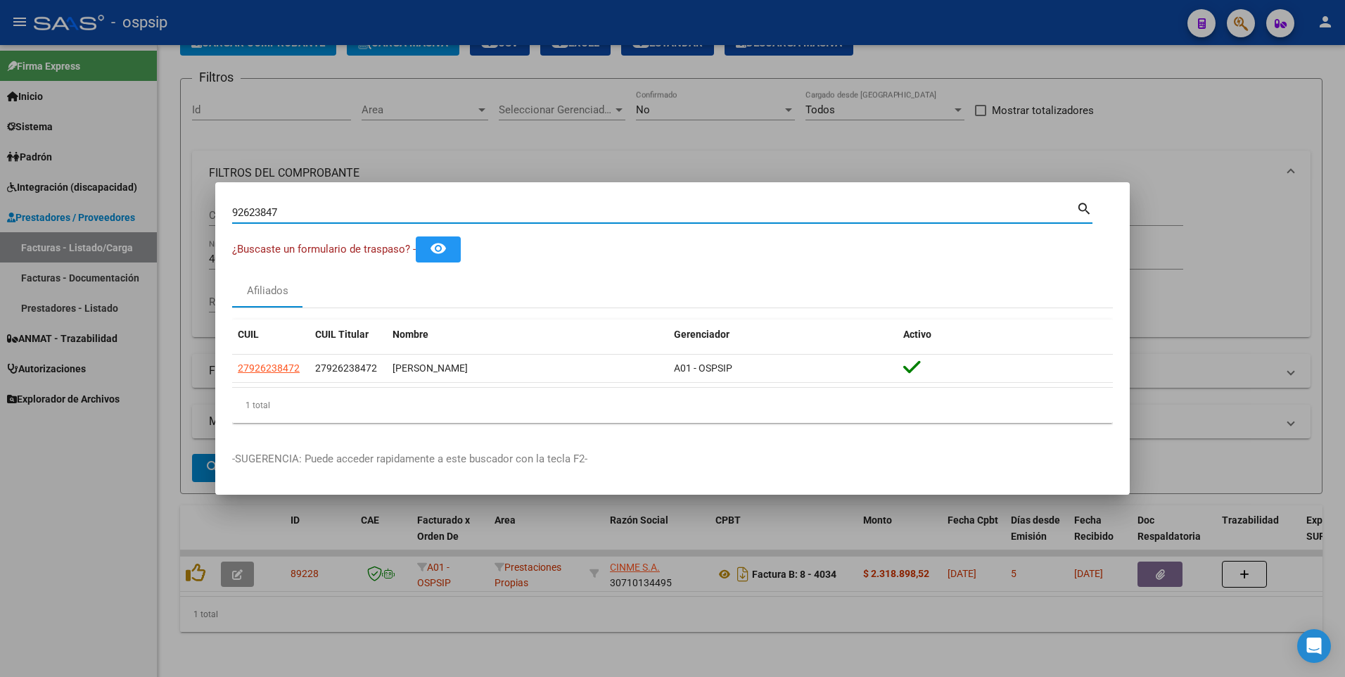
drag, startPoint x: 291, startPoint y: 215, endPoint x: 139, endPoint y: 231, distance: 152.1
click at [139, 231] on div "92623847 Buscar (apellido, dni, cuil, nro traspaso, cuit, obra social) search ¿…" at bounding box center [672, 338] width 1345 height 677
type input "94089934"
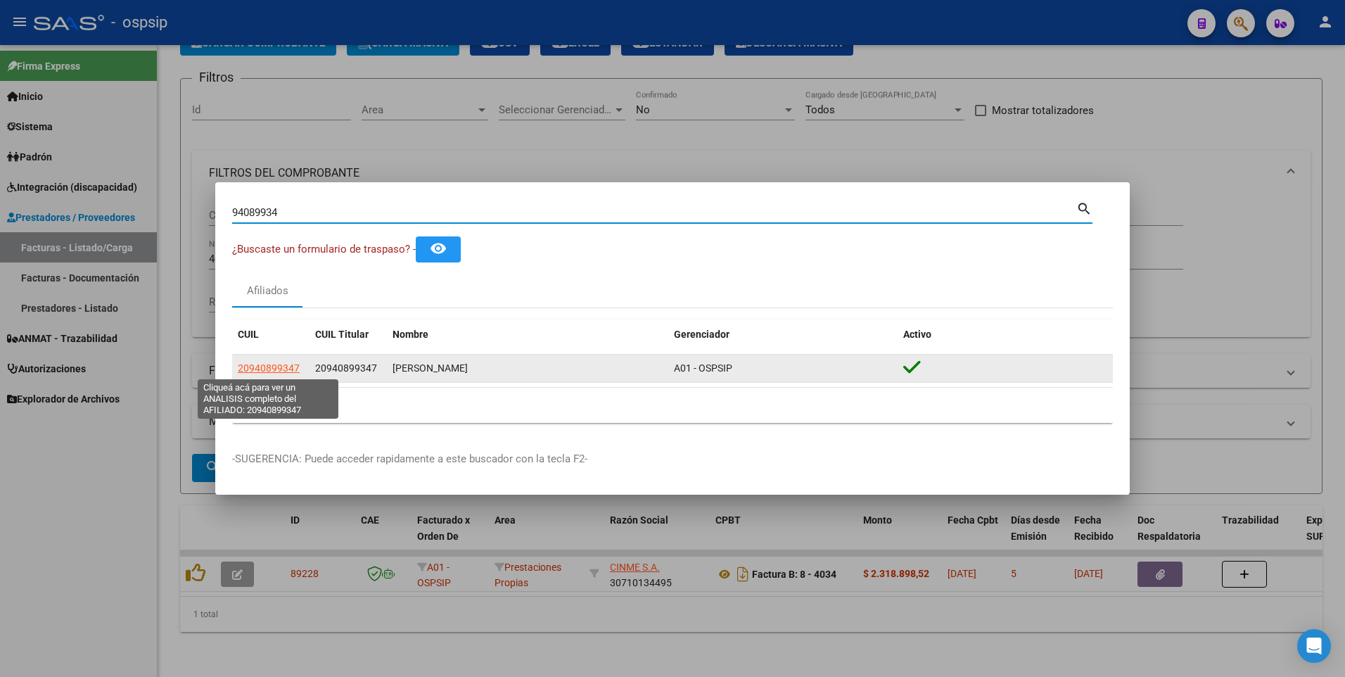
click at [291, 371] on span "20940899347" at bounding box center [269, 367] width 62 height 11
type textarea "20940899347"
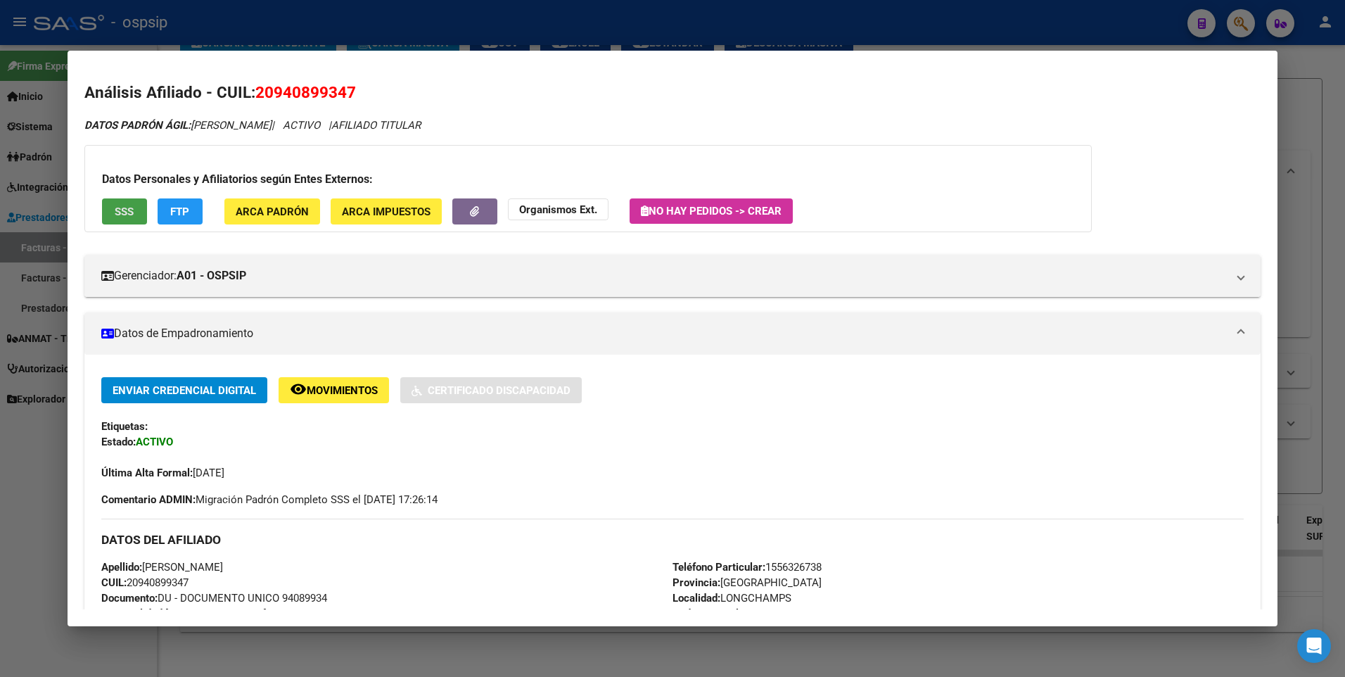
click at [113, 201] on button "SSS" at bounding box center [124, 211] width 45 height 26
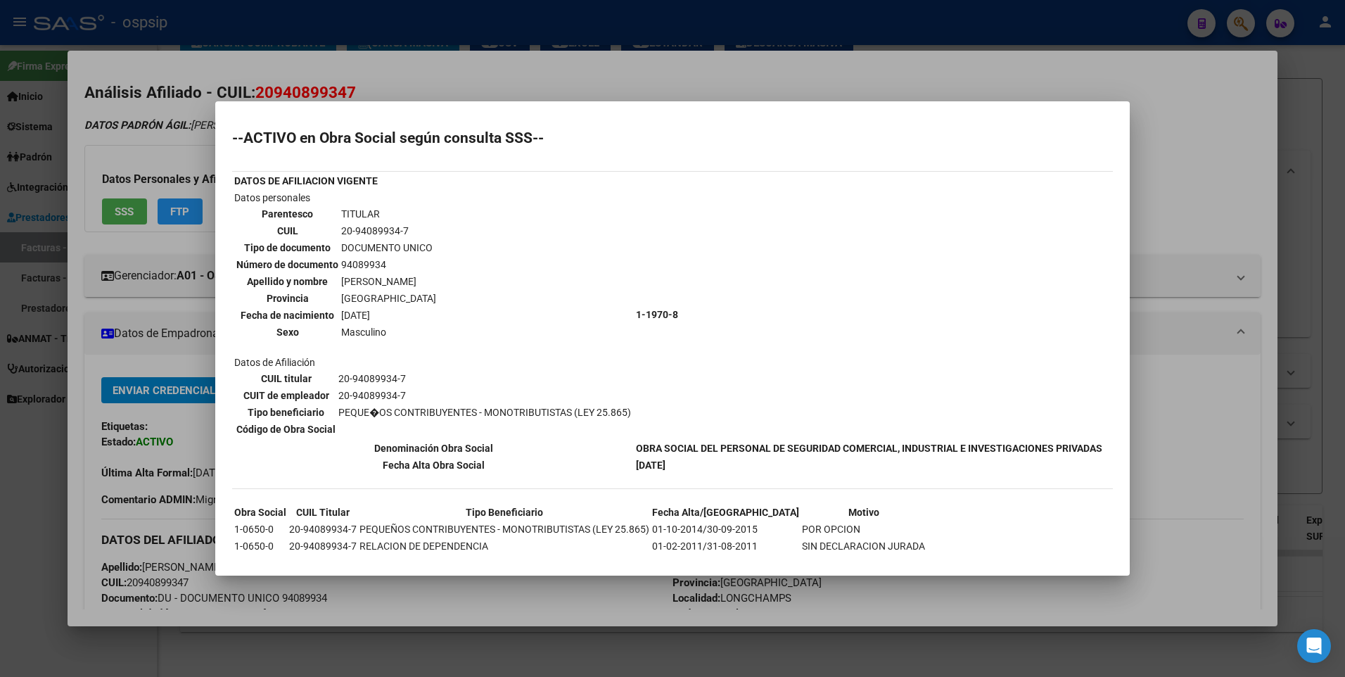
click at [1221, 142] on div at bounding box center [672, 338] width 1345 height 677
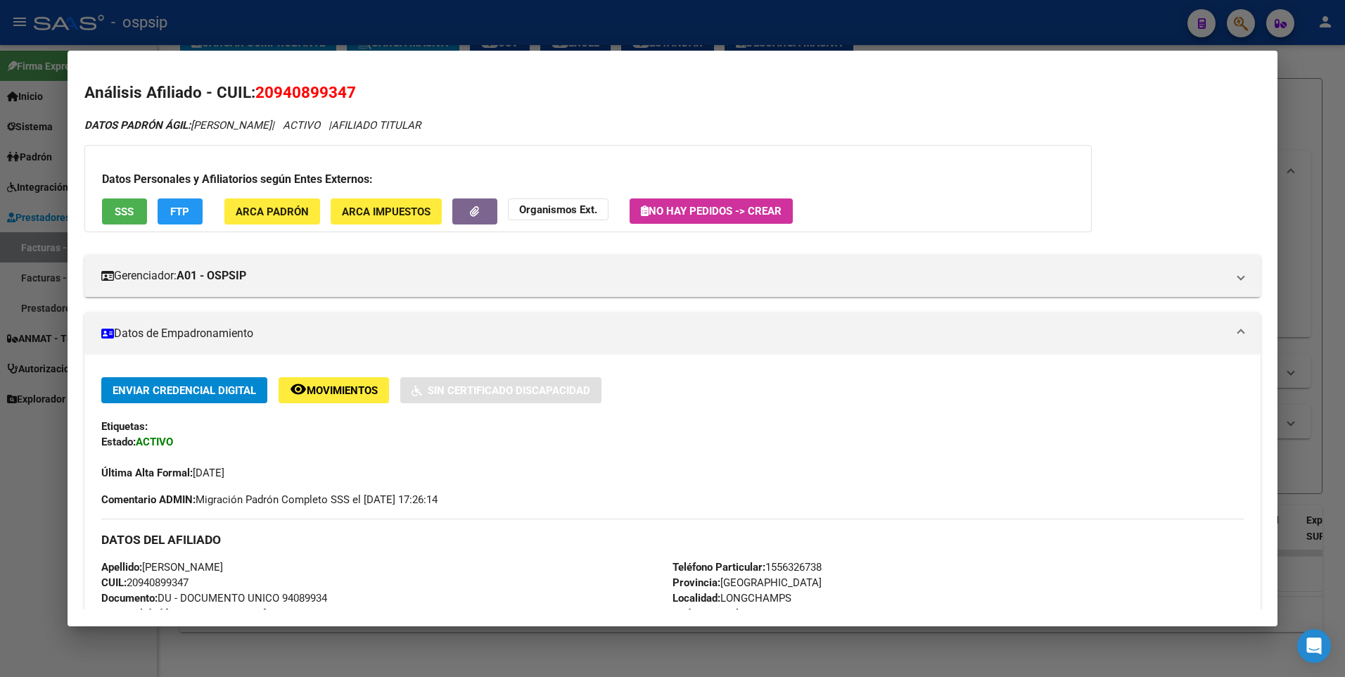
click at [1290, 106] on div at bounding box center [672, 338] width 1345 height 677
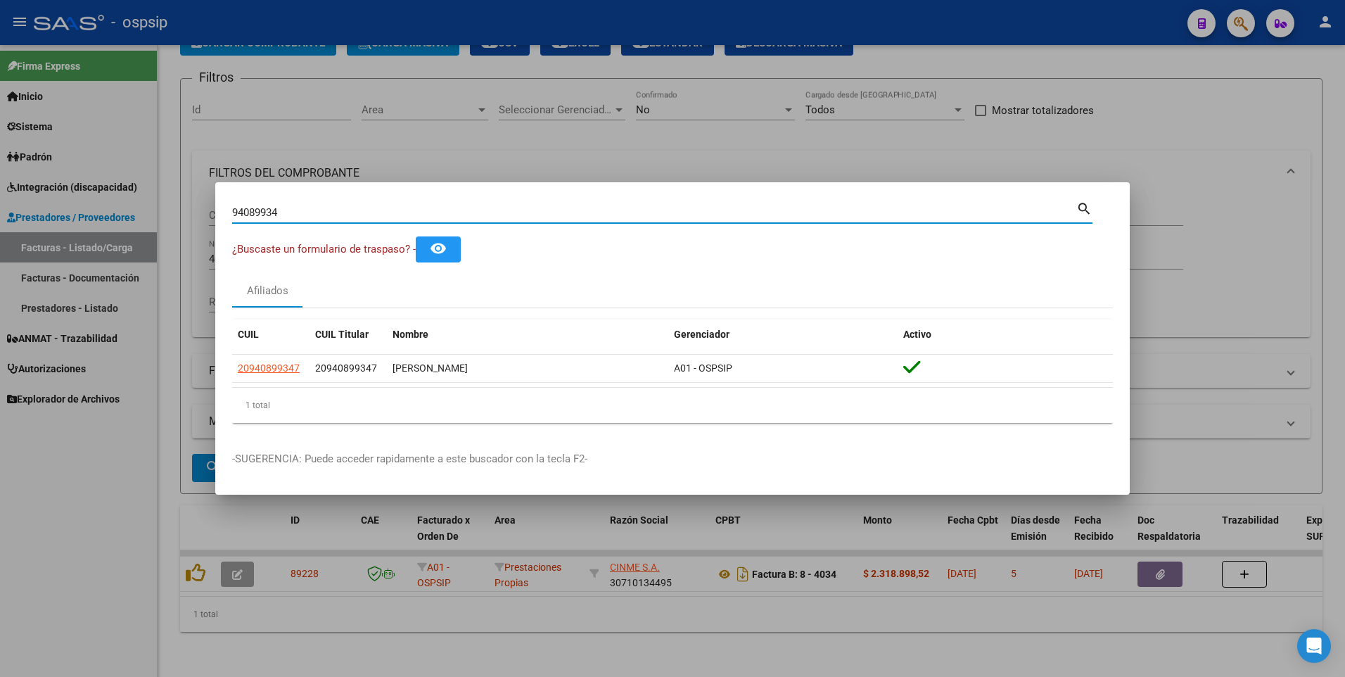
drag, startPoint x: 279, startPoint y: 210, endPoint x: 127, endPoint y: 223, distance: 152.5
click at [128, 222] on div "94089934 Buscar (apellido, dni, cuil, nro traspaso, cuit, obra social) search ¿…" at bounding box center [672, 338] width 1345 height 677
type input "17411720"
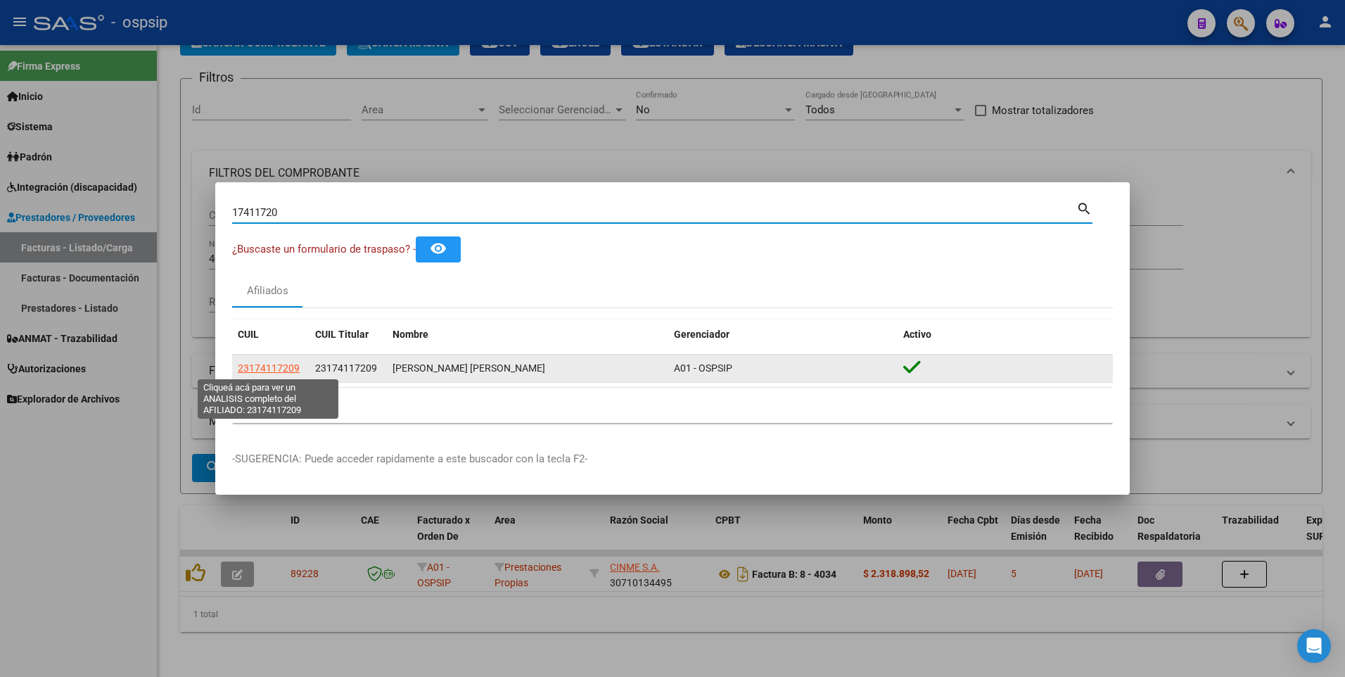
click at [289, 370] on span "23174117209" at bounding box center [269, 367] width 62 height 11
type textarea "23174117209"
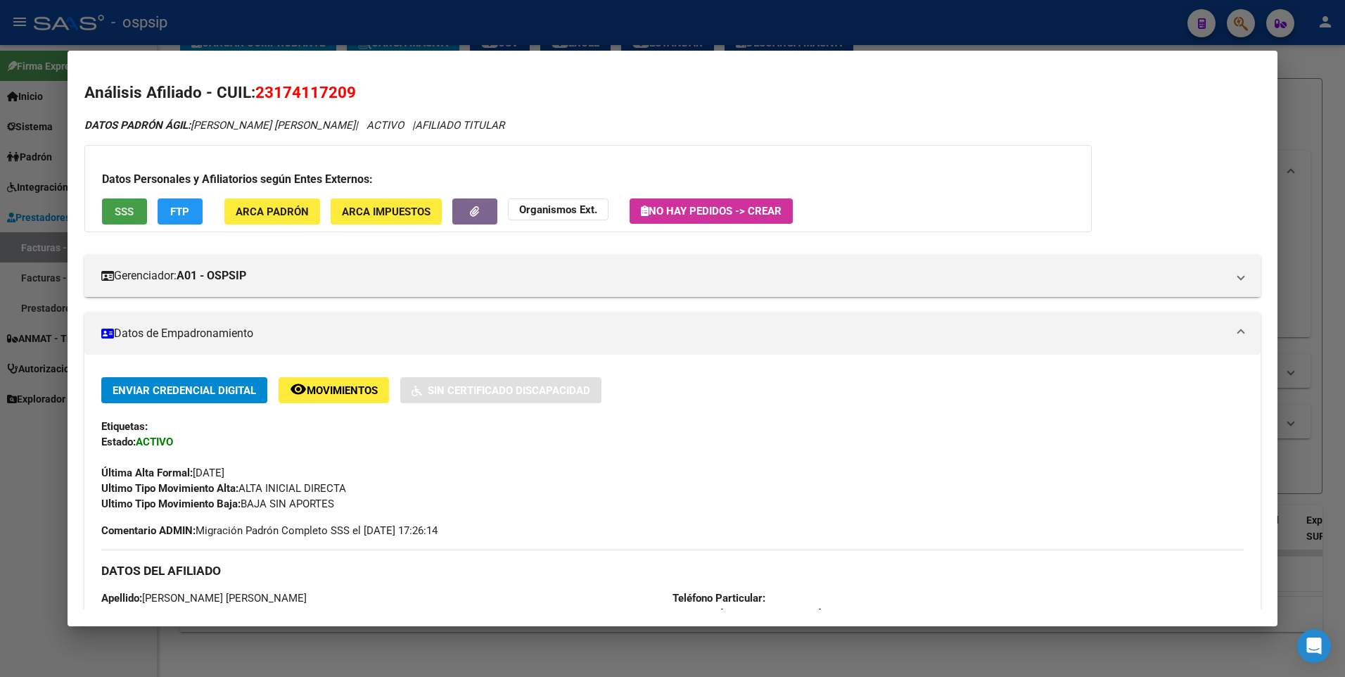
click at [132, 212] on span "SSS" at bounding box center [124, 211] width 19 height 13
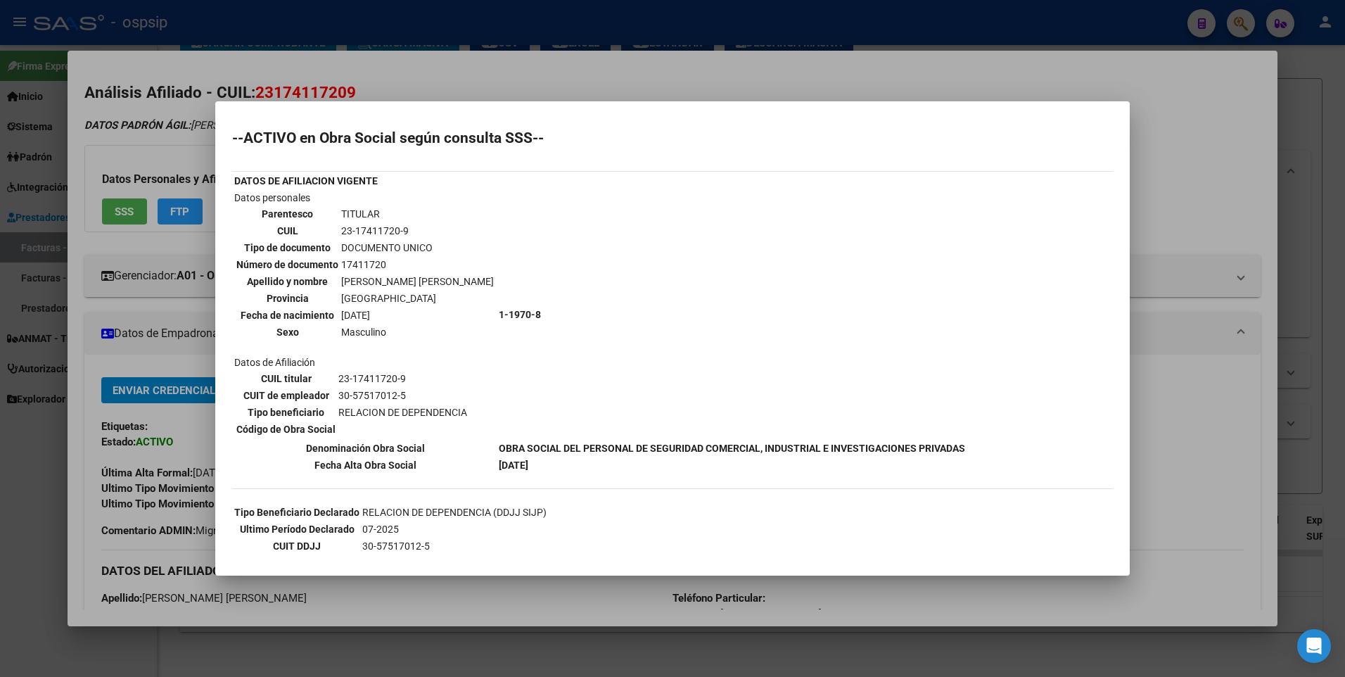
click at [1186, 172] on div at bounding box center [672, 338] width 1345 height 677
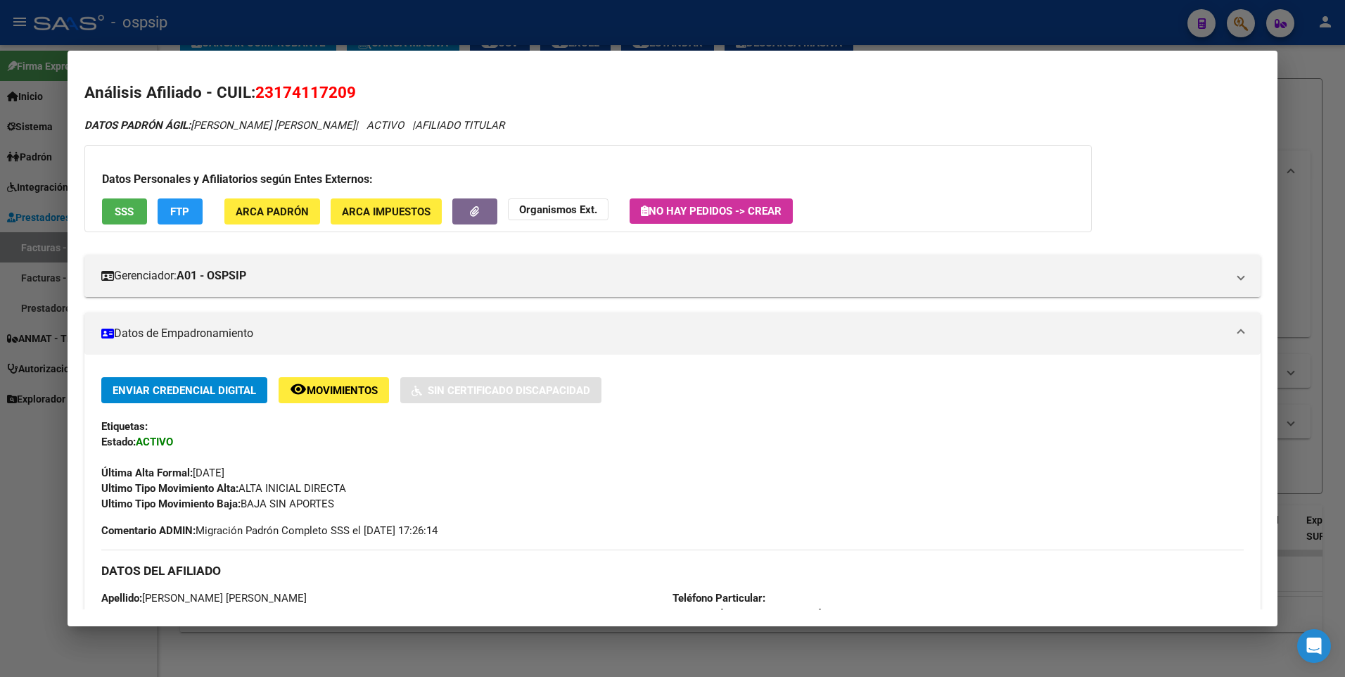
click at [1312, 132] on div at bounding box center [672, 338] width 1345 height 677
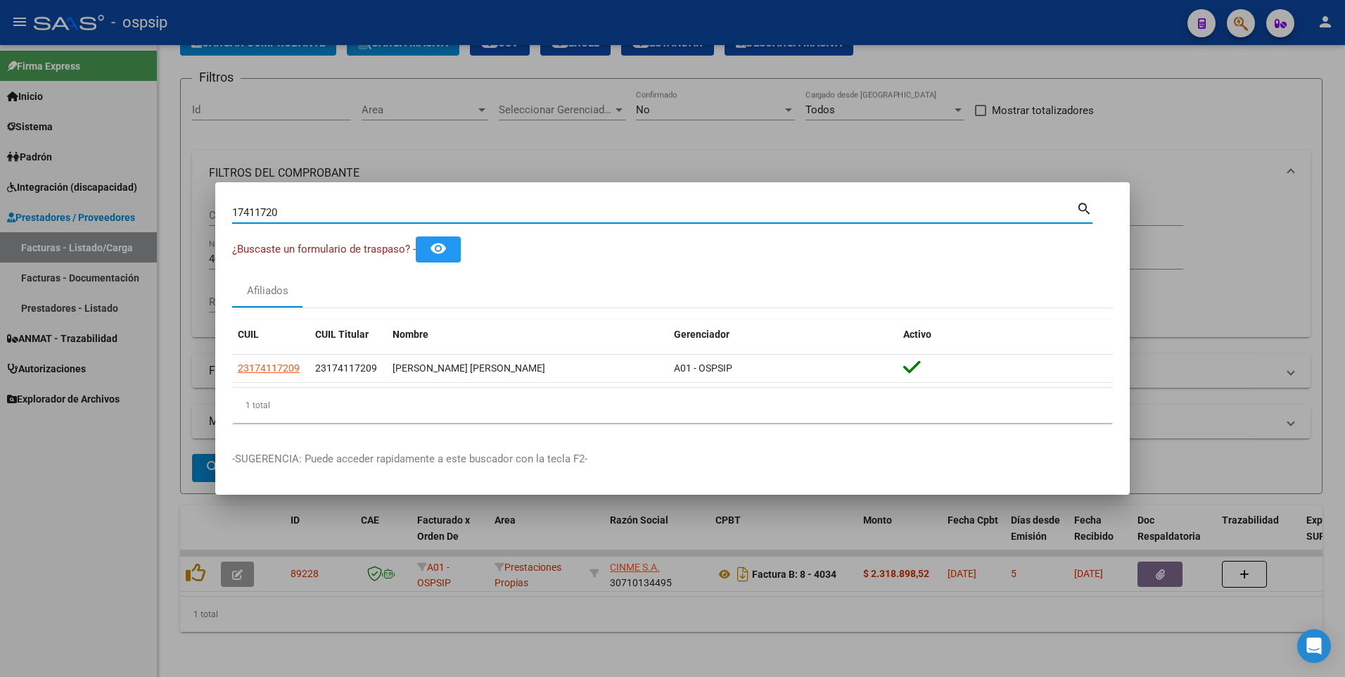
drag, startPoint x: 304, startPoint y: 211, endPoint x: -3, endPoint y: 245, distance: 308.6
click at [0, 245] on html "menu - ospsip person Firma Express Inicio Instructivos Contacto OS Sistema Usua…" at bounding box center [672, 338] width 1345 height 677
type input "22278600"
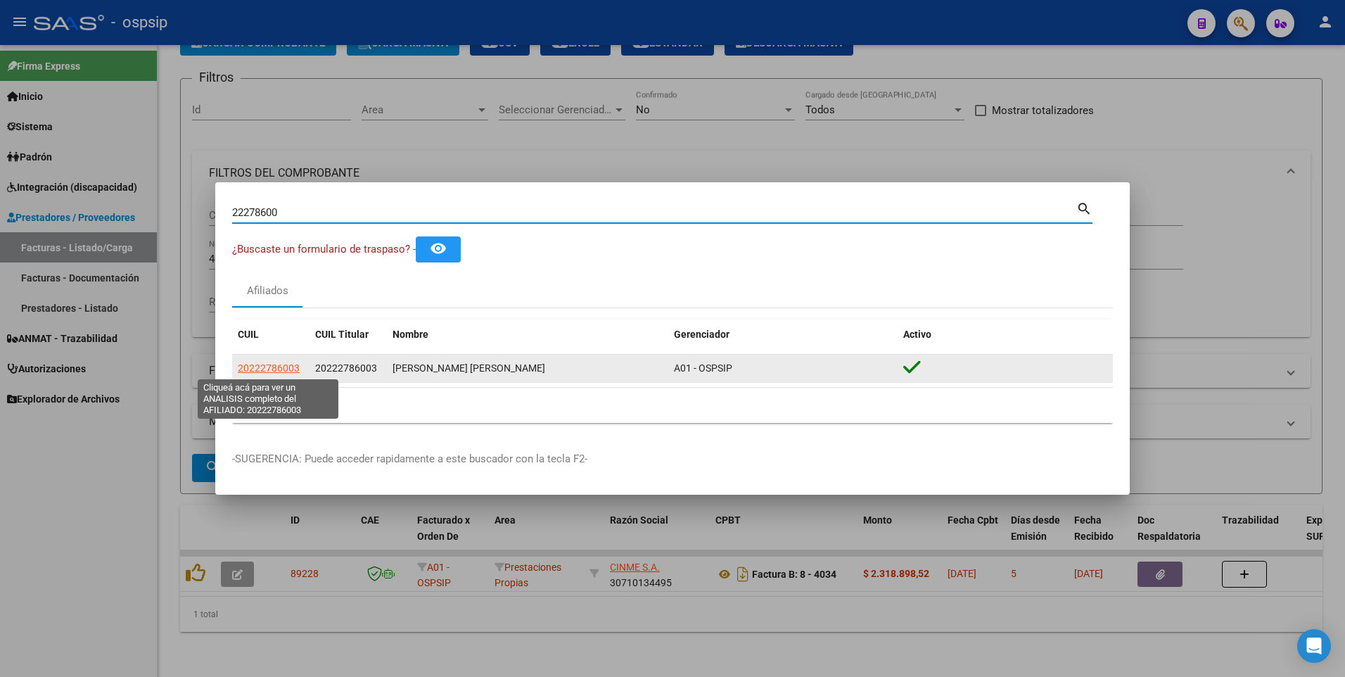
click at [267, 372] on span "20222786003" at bounding box center [269, 367] width 62 height 11
type textarea "20222786003"
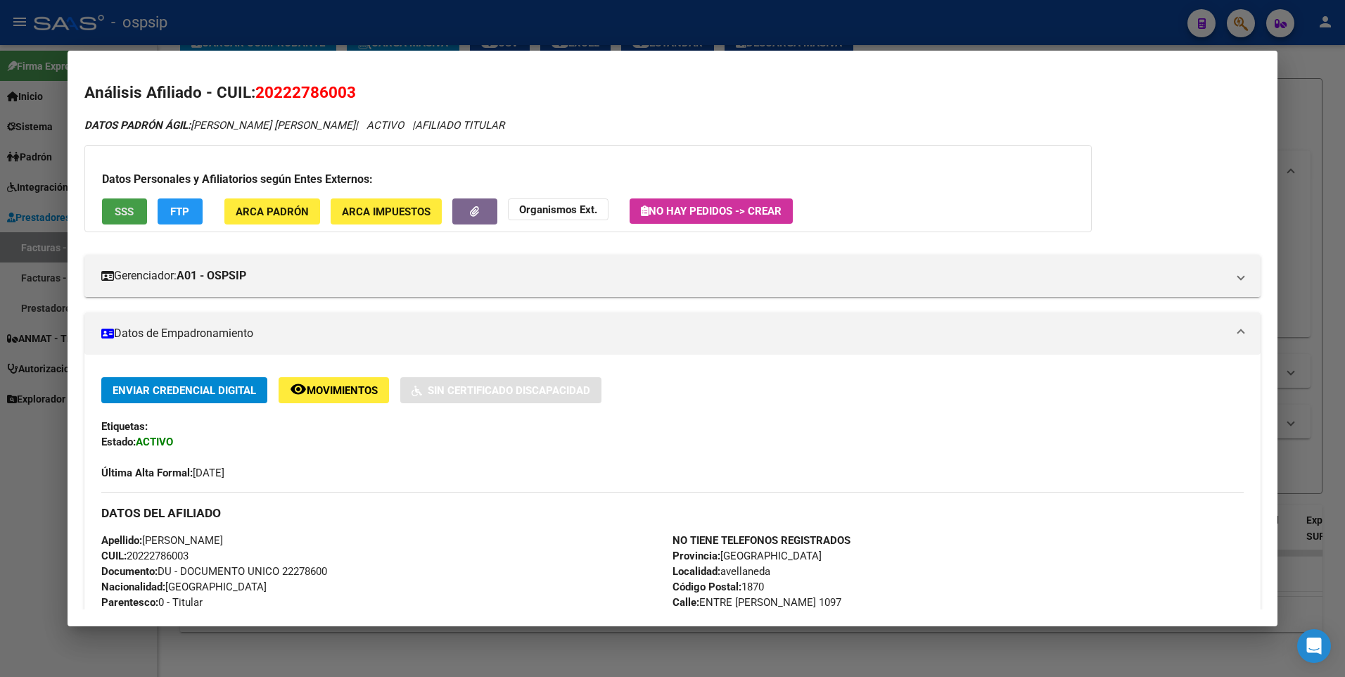
click at [139, 203] on button "SSS" at bounding box center [124, 211] width 45 height 26
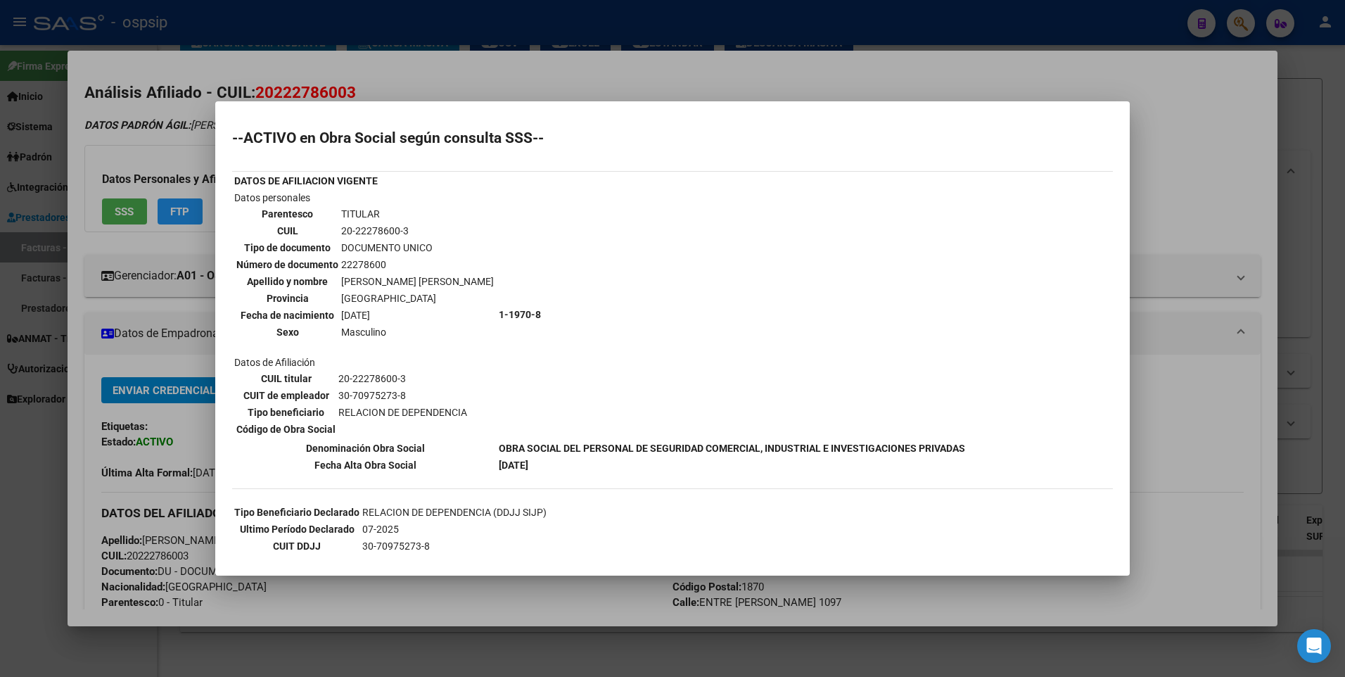
click at [1168, 209] on div at bounding box center [672, 338] width 1345 height 677
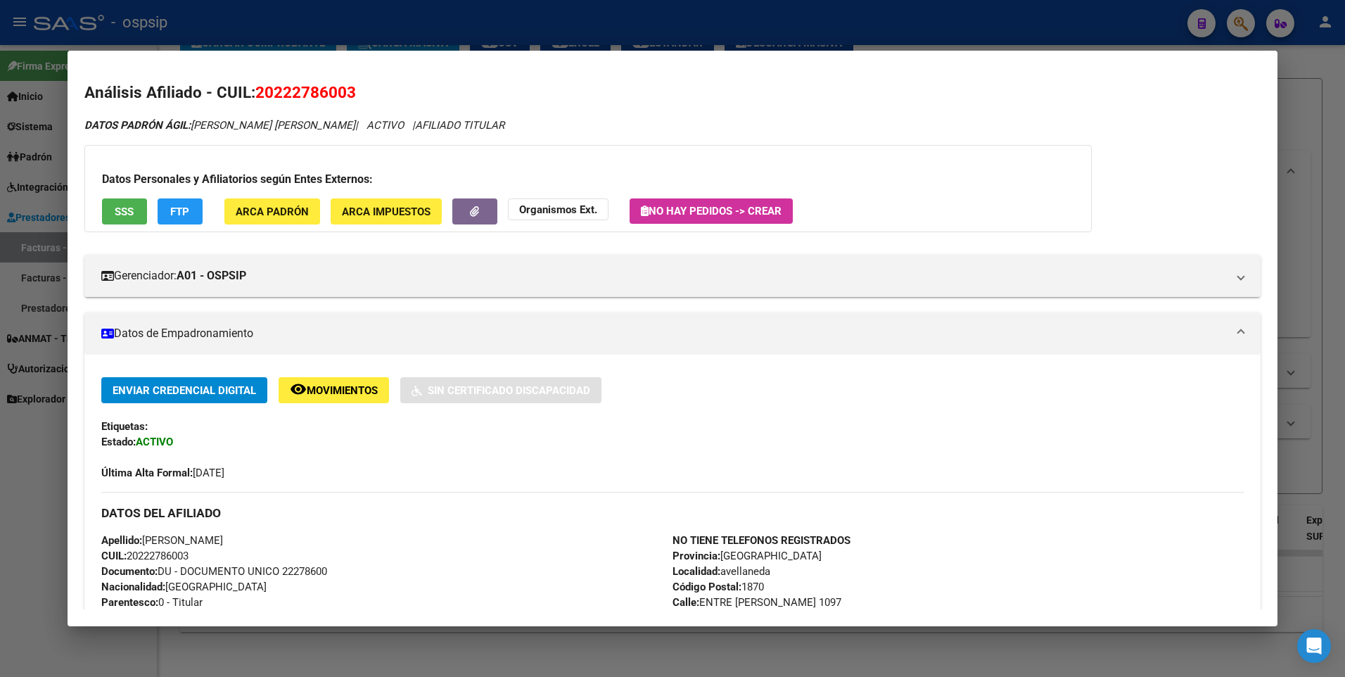
click at [1319, 136] on div at bounding box center [672, 338] width 1345 height 677
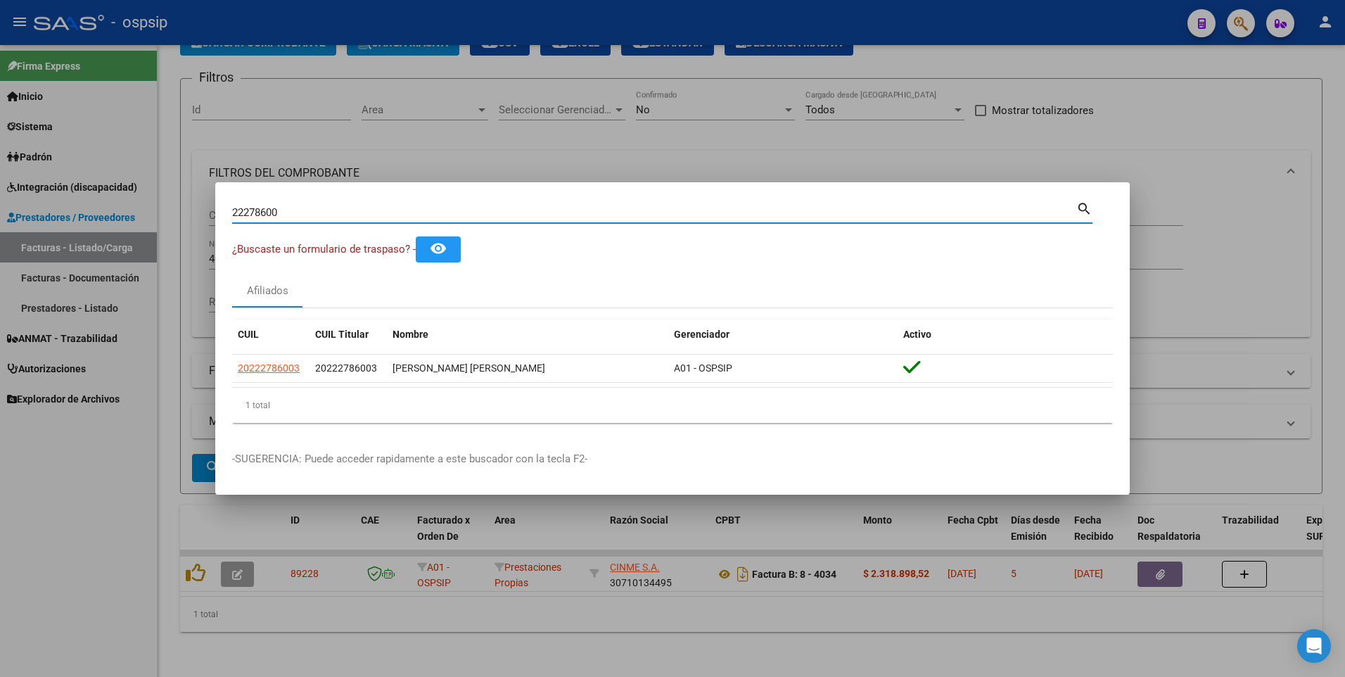
drag, startPoint x: 293, startPoint y: 211, endPoint x: 203, endPoint y: 224, distance: 91.7
click at [203, 224] on div "22278600 Buscar (apellido, dni, cuil, nro traspaso, cuit, obra social) search ¿…" at bounding box center [672, 338] width 1345 height 677
type input "40769931"
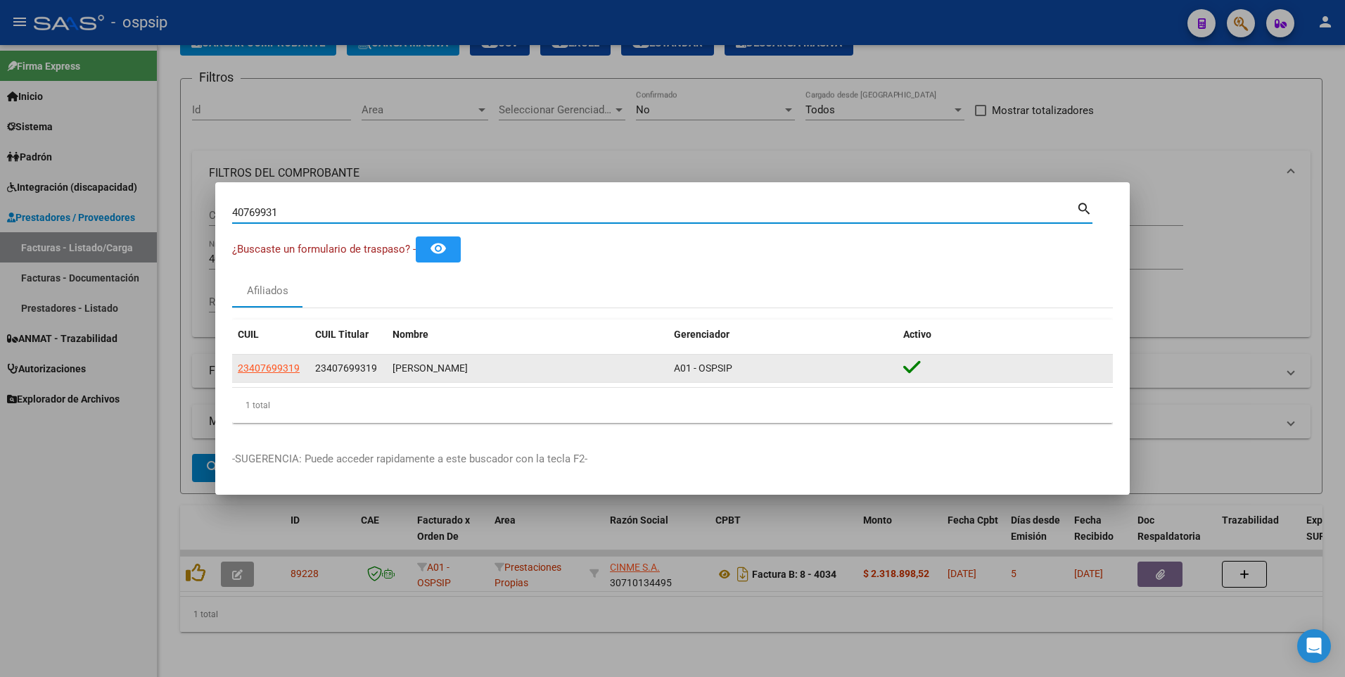
click at [294, 374] on app-link-go-to "23407699319" at bounding box center [269, 368] width 62 height 16
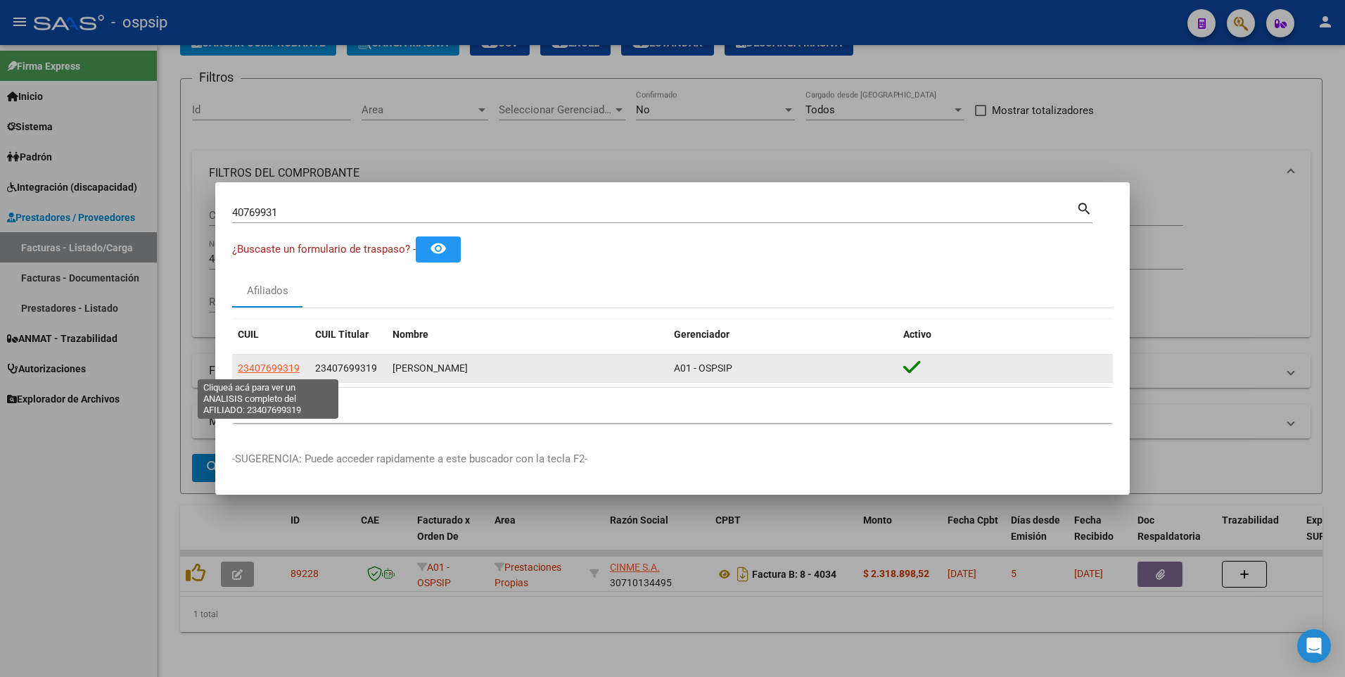
click at [291, 372] on span "23407699319" at bounding box center [269, 367] width 62 height 11
type textarea "23407699319"
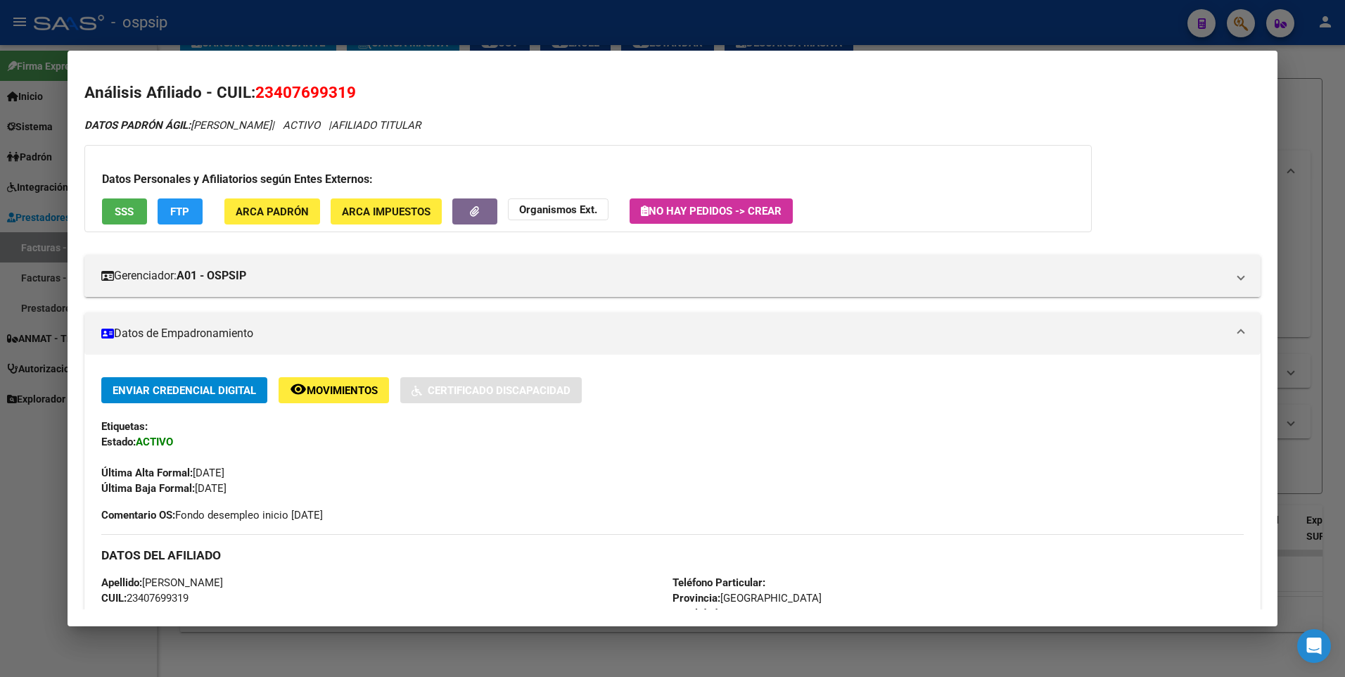
click at [122, 225] on div "Datos Personales y Afiliatorios según Entes Externos: SSS FTP ARCA Padrón ARCA …" at bounding box center [588, 188] width 1008 height 87
click at [132, 205] on span "SSS" at bounding box center [124, 211] width 19 height 13
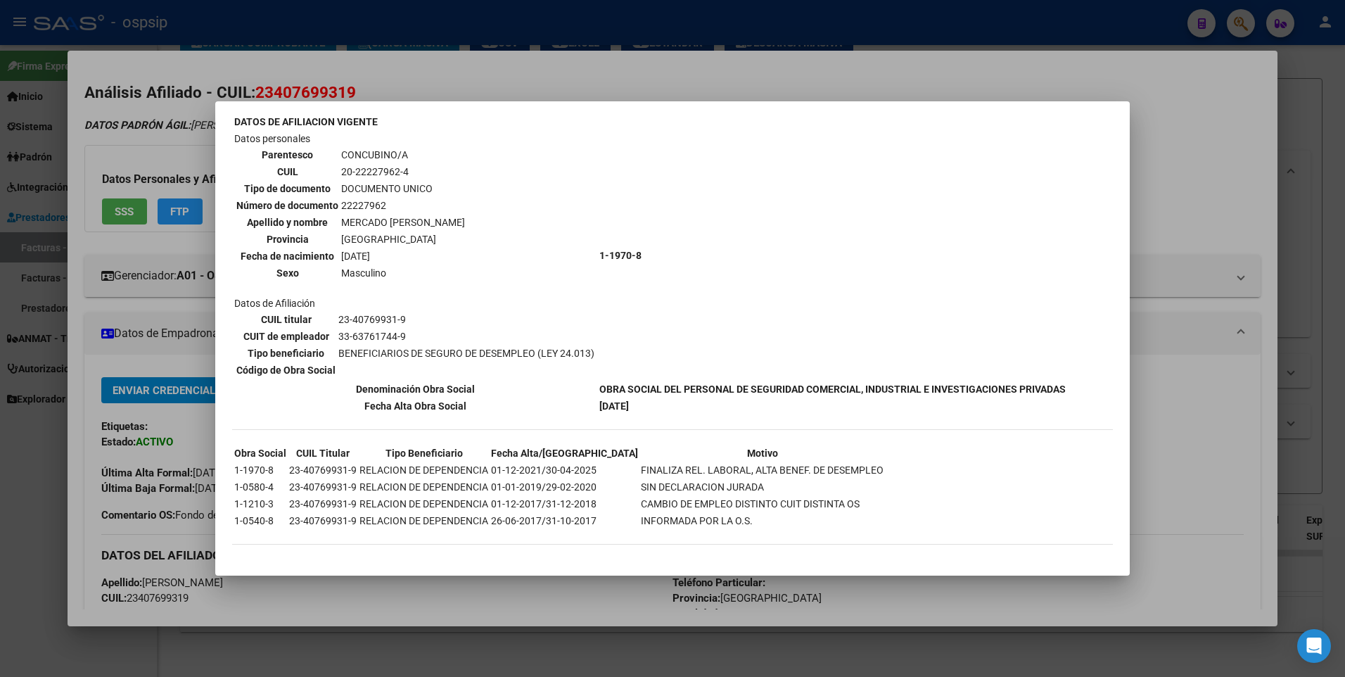
scroll to position [320, 0]
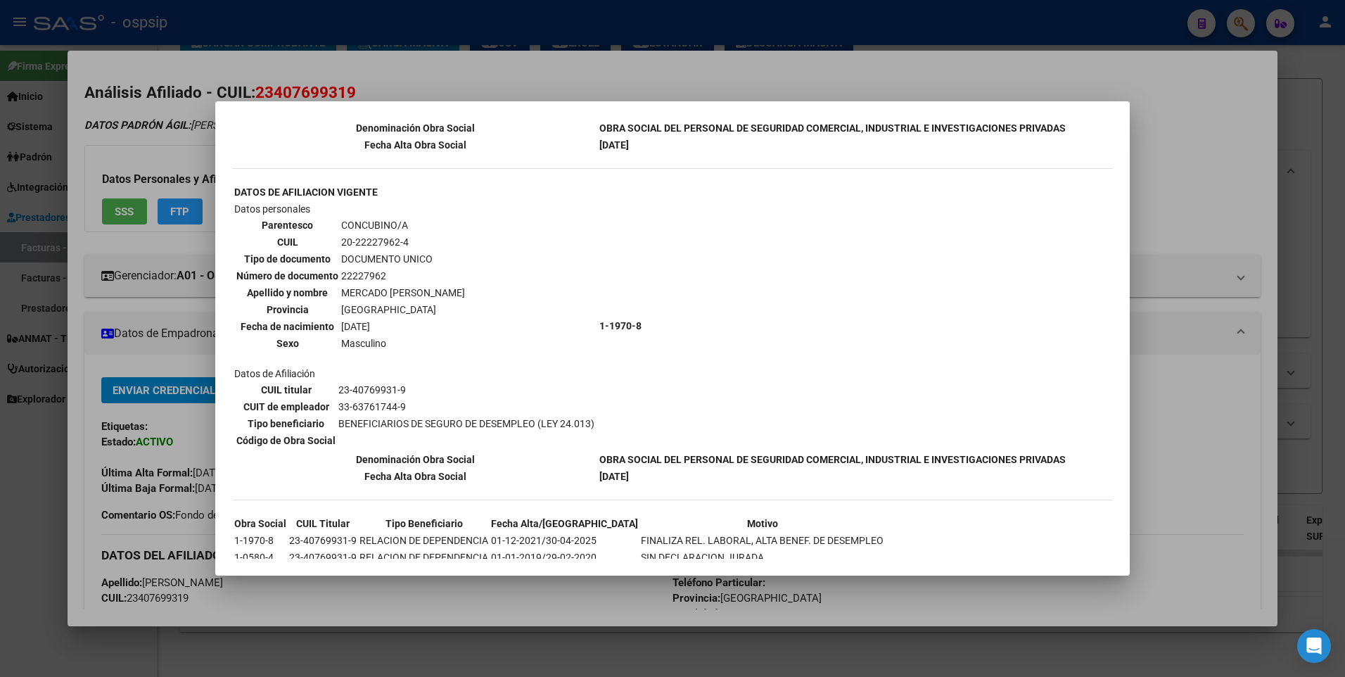
click at [1169, 152] on div at bounding box center [672, 338] width 1345 height 677
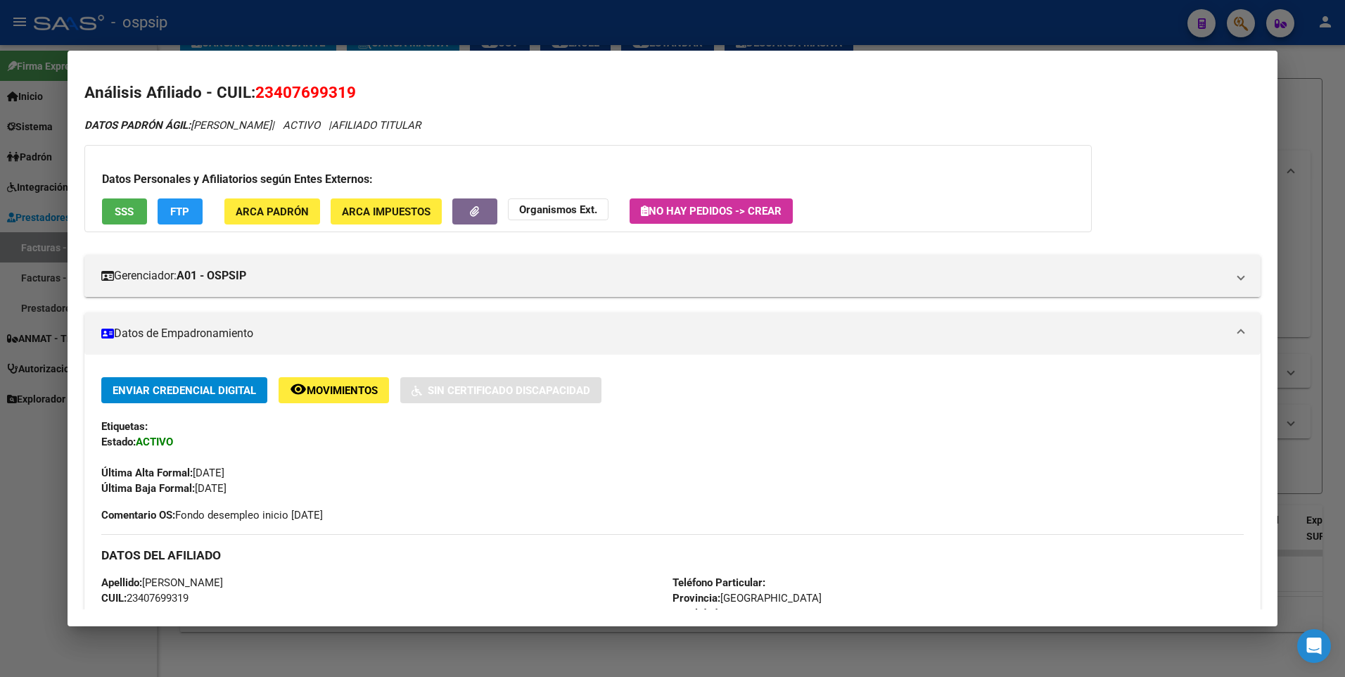
click at [1313, 111] on div at bounding box center [672, 338] width 1345 height 677
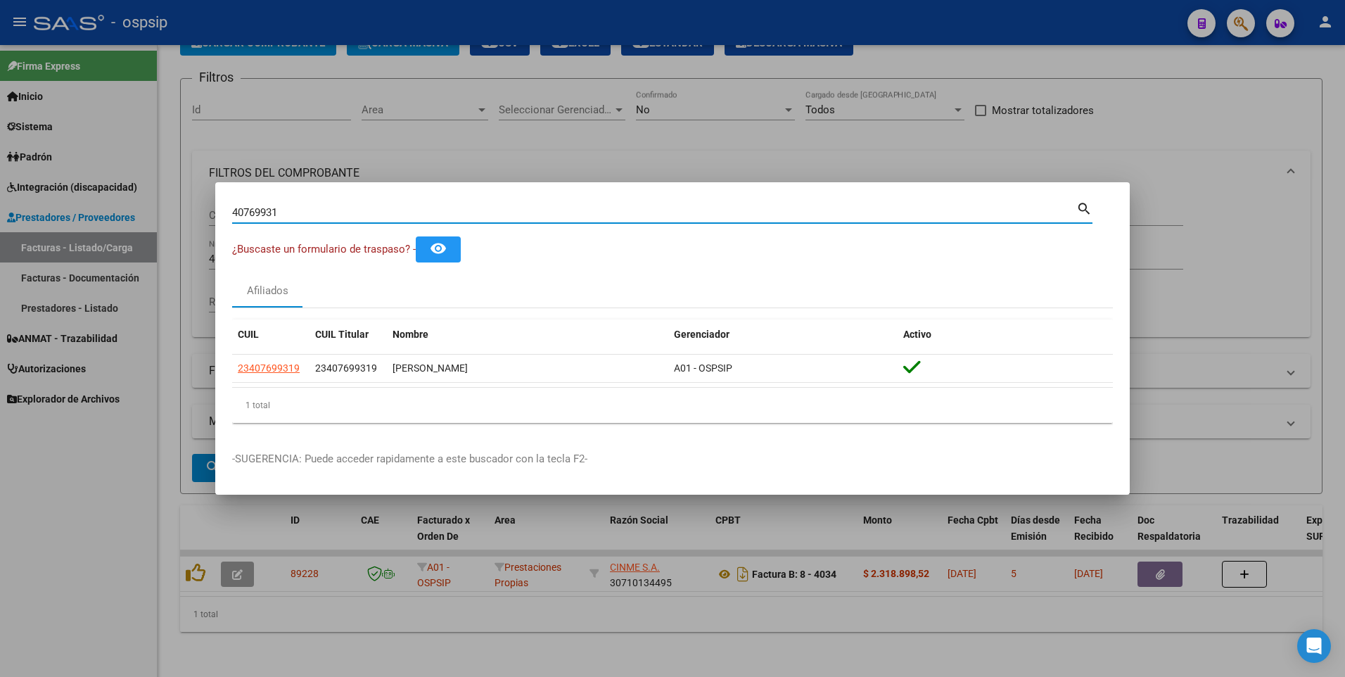
drag, startPoint x: 307, startPoint y: 212, endPoint x: 27, endPoint y: 253, distance: 283.1
click at [29, 253] on div "40769931 Buscar (apellido, dni, cuil, nro traspaso, cuit, obra social) search ¿…" at bounding box center [672, 338] width 1345 height 677
type input "22983314"
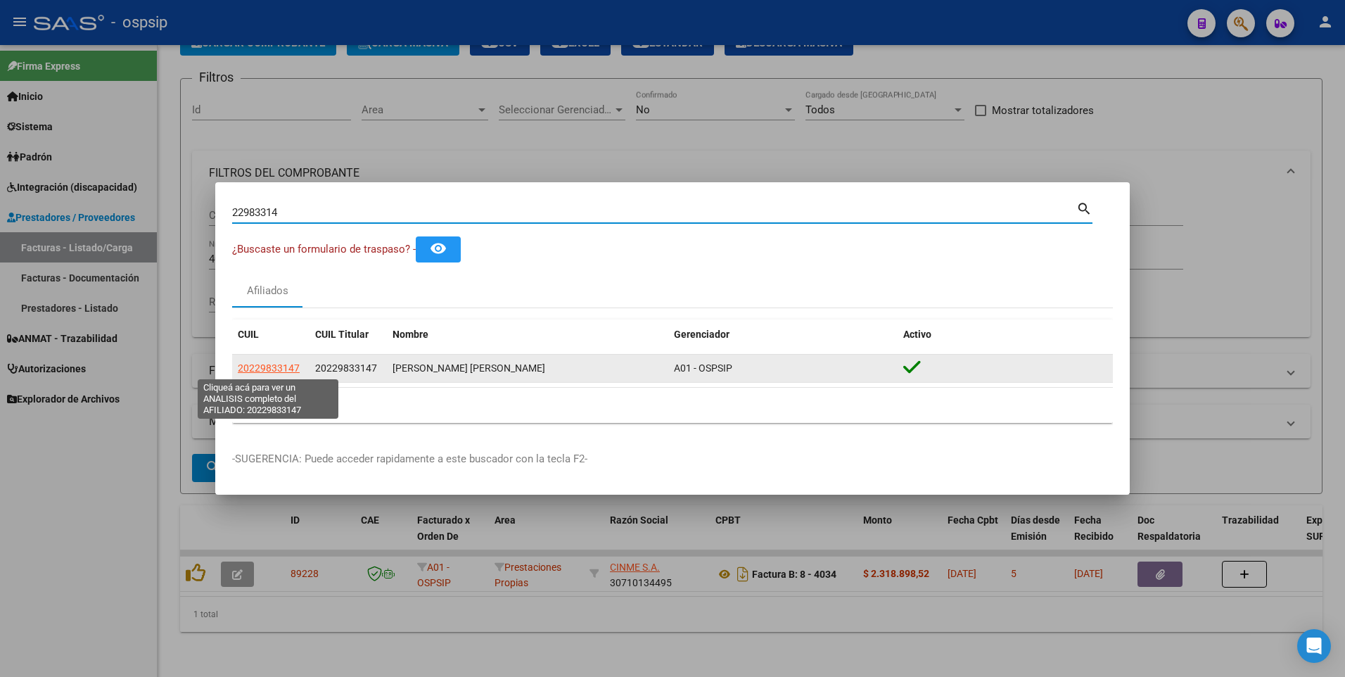
click at [266, 372] on span "20229833147" at bounding box center [269, 367] width 62 height 11
type textarea "20229833147"
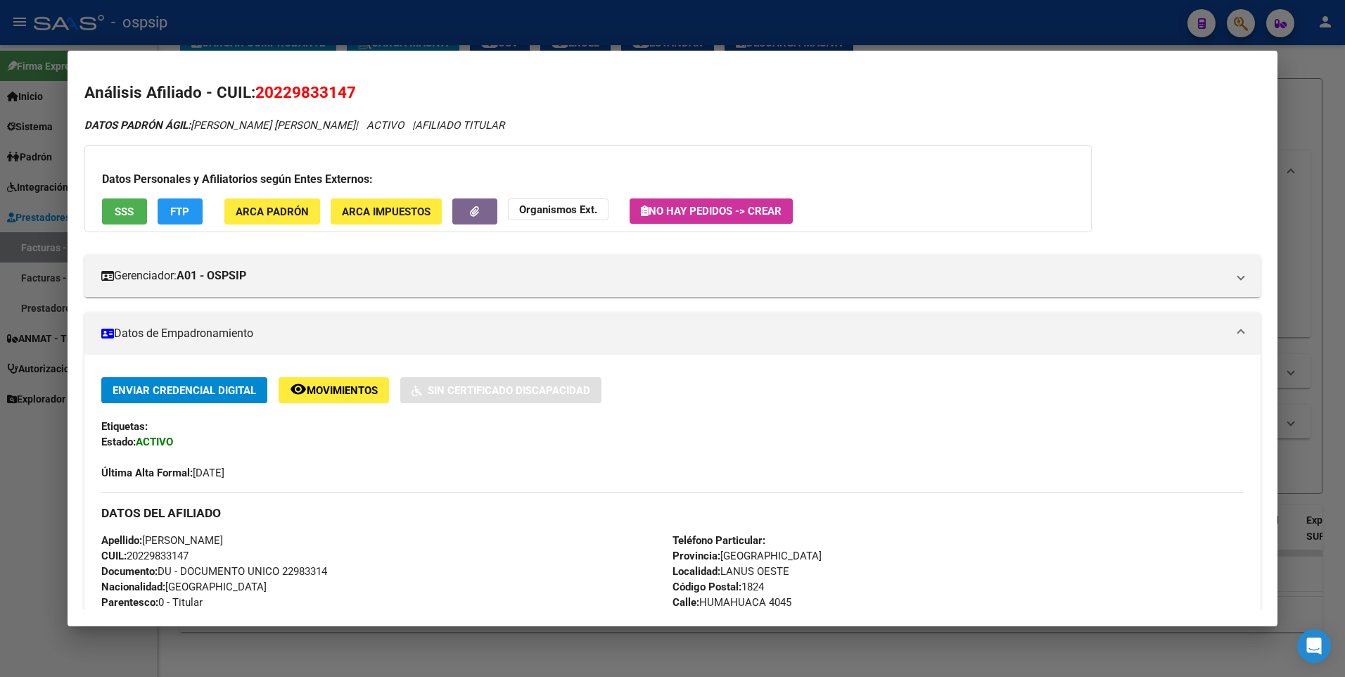
click at [148, 220] on div "Datos Personales y Afiliatorios según Entes Externos: SSS FTP ARCA Padrón ARCA …" at bounding box center [588, 188] width 1008 height 87
click at [134, 214] on button "SSS" at bounding box center [124, 211] width 45 height 26
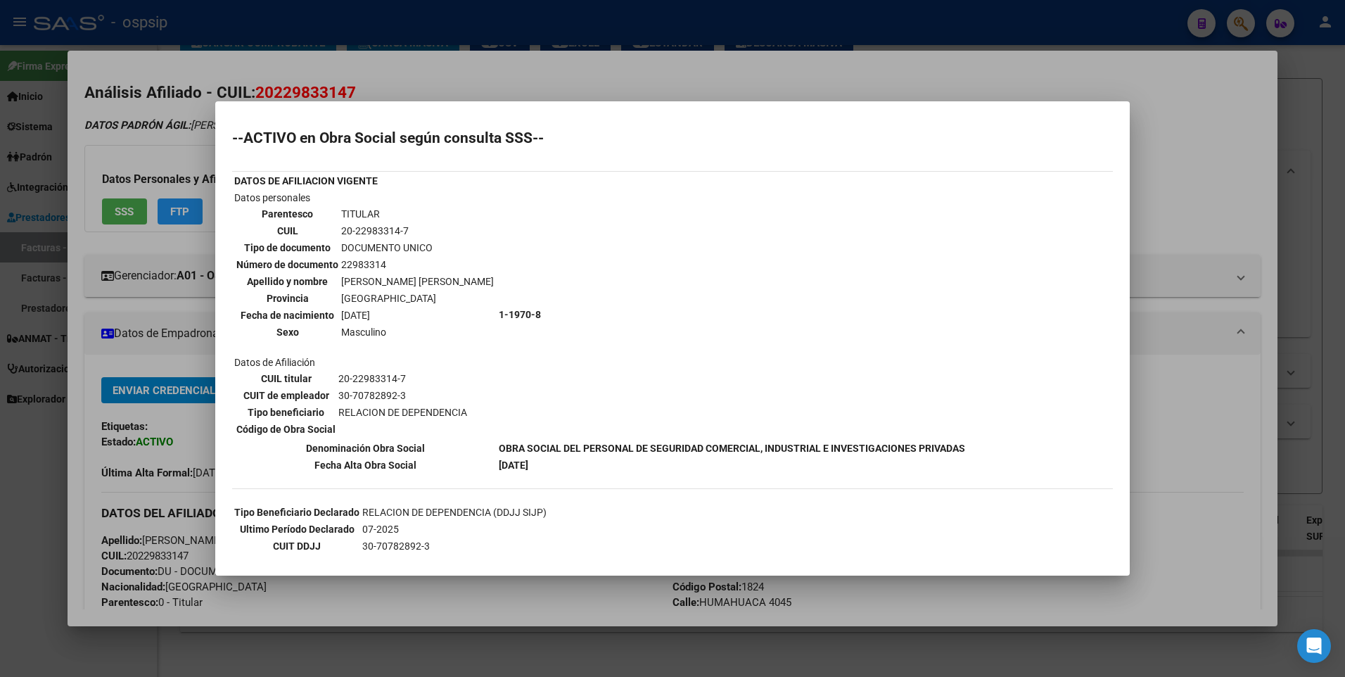
click at [1197, 193] on div at bounding box center [672, 338] width 1345 height 677
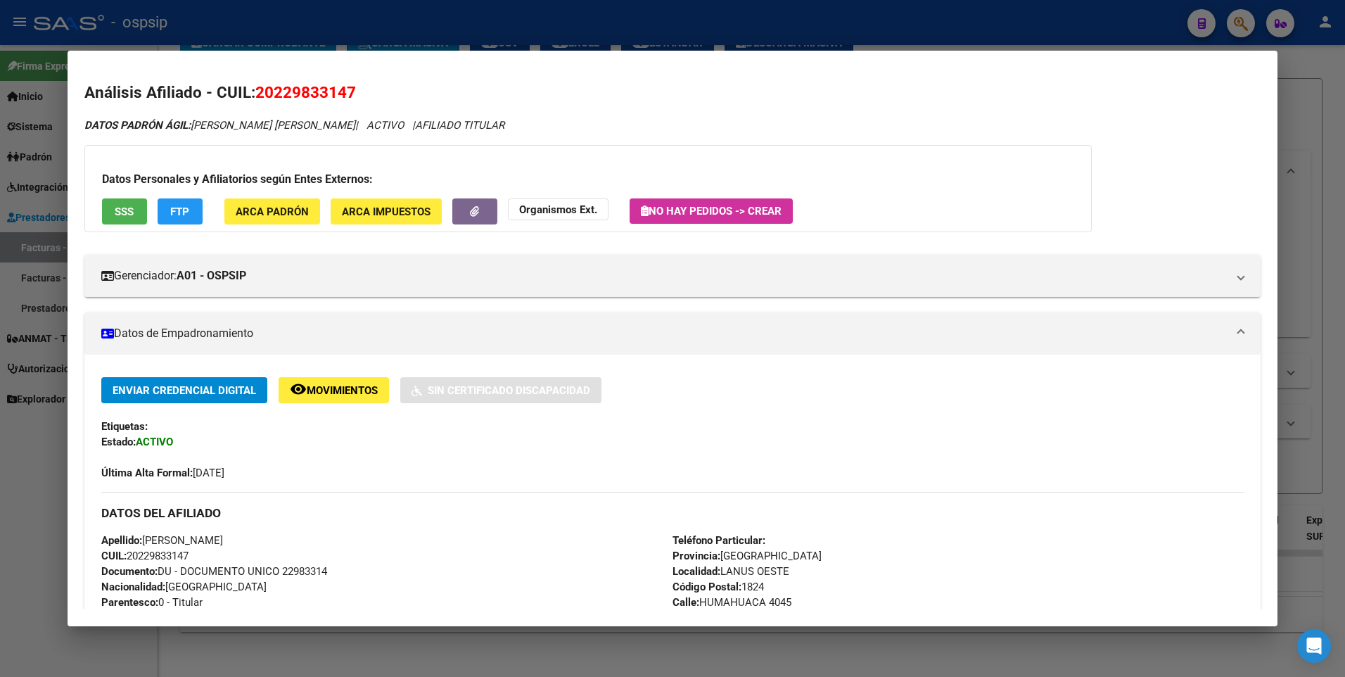
click at [1312, 131] on div at bounding box center [672, 338] width 1345 height 677
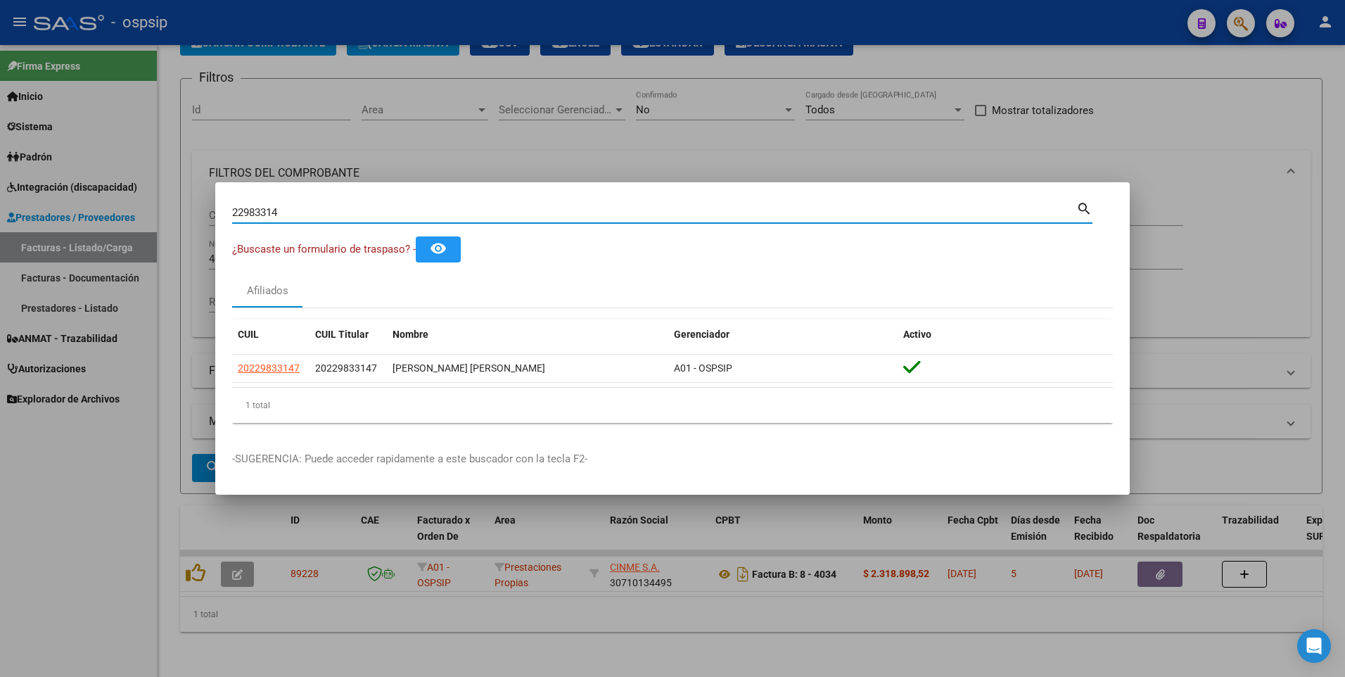
drag, startPoint x: 279, startPoint y: 212, endPoint x: 156, endPoint y: 224, distance: 123.7
click at [156, 224] on div "22983314 Buscar (apellido, dni, cuil, nro traspaso, cuit, obra social) search ¿…" at bounding box center [672, 338] width 1345 height 677
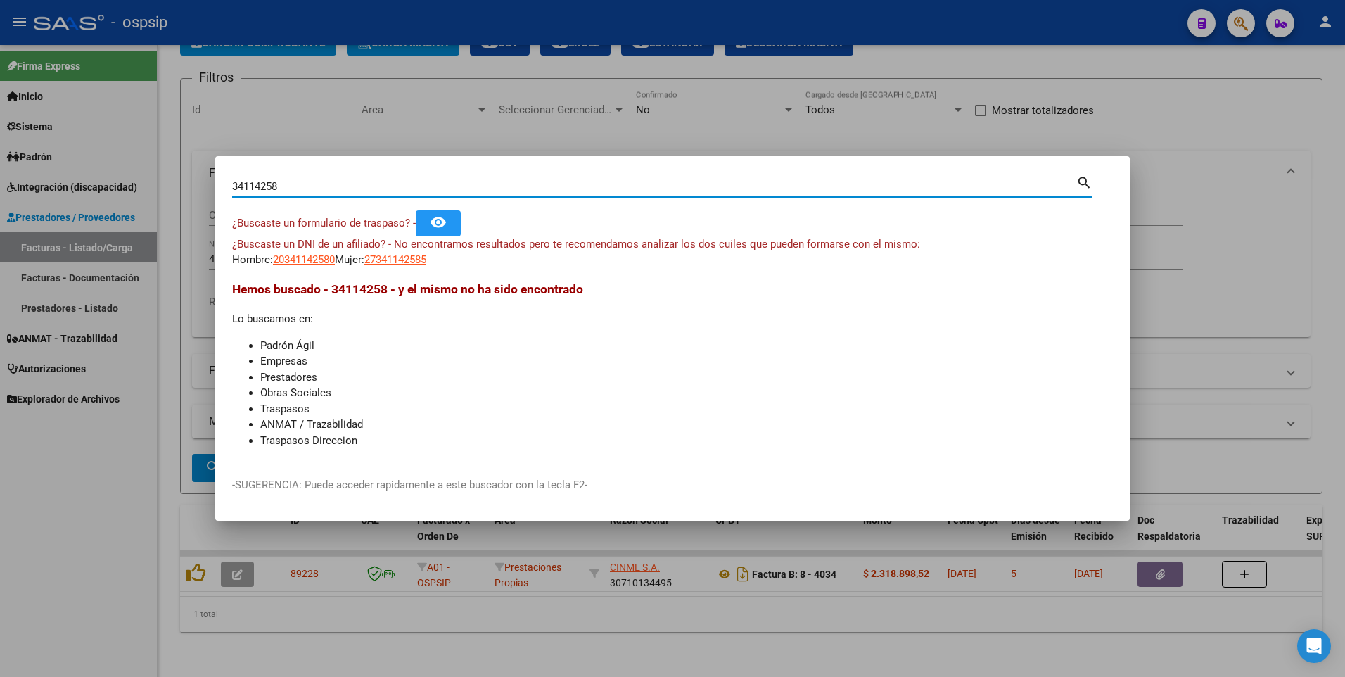
click at [245, 191] on input "34114258" at bounding box center [654, 186] width 844 height 13
drag, startPoint x: 280, startPoint y: 185, endPoint x: 139, endPoint y: 190, distance: 140.8
click at [139, 190] on div "33114258 Buscar (apellido, dni, cuil, nro traspaso, cuit, obra social) search ¿…" at bounding box center [672, 338] width 1345 height 677
type input "19076945"
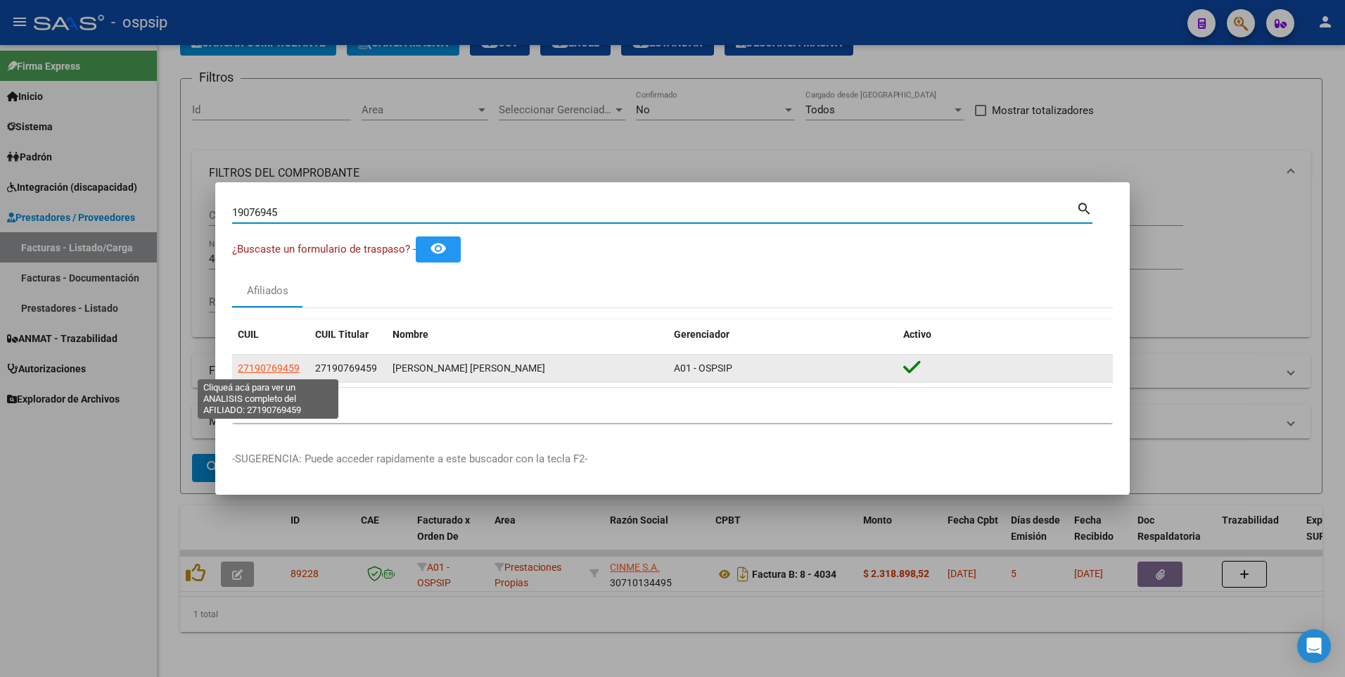
click at [281, 372] on span "27190769459" at bounding box center [269, 367] width 62 height 11
type textarea "27190769459"
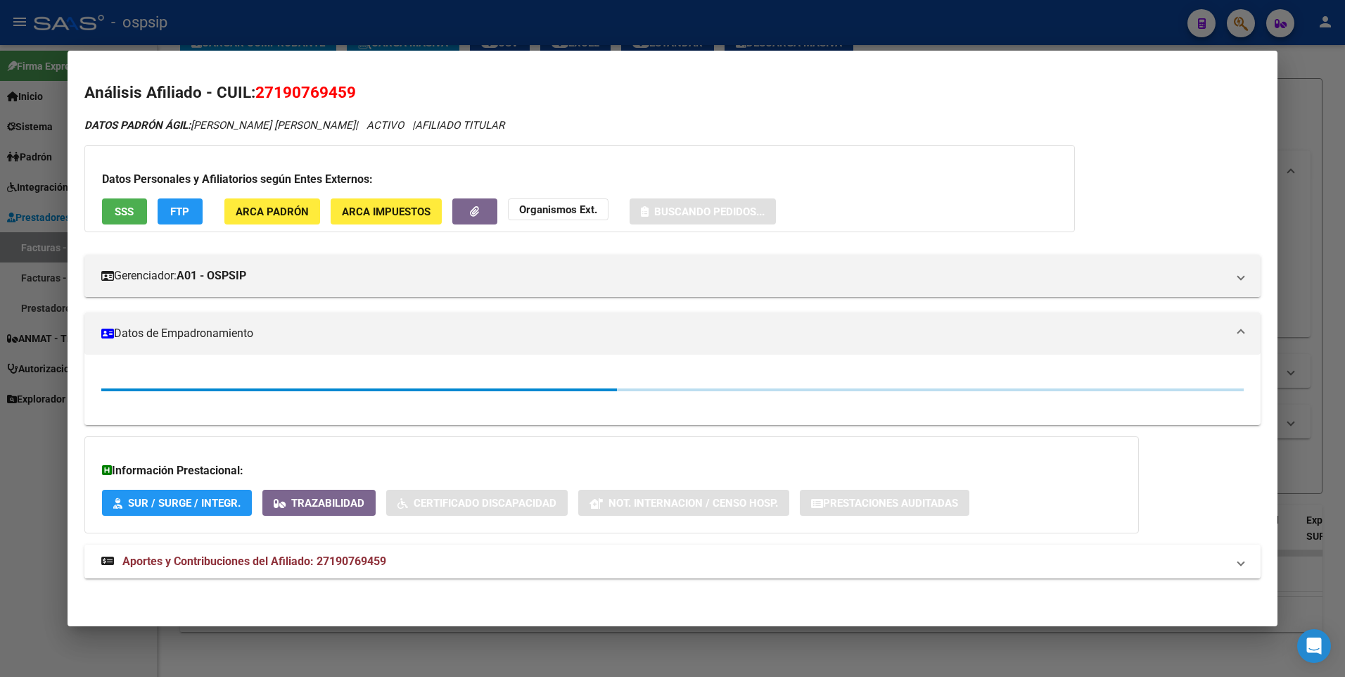
click at [128, 210] on span "SSS" at bounding box center [124, 211] width 19 height 13
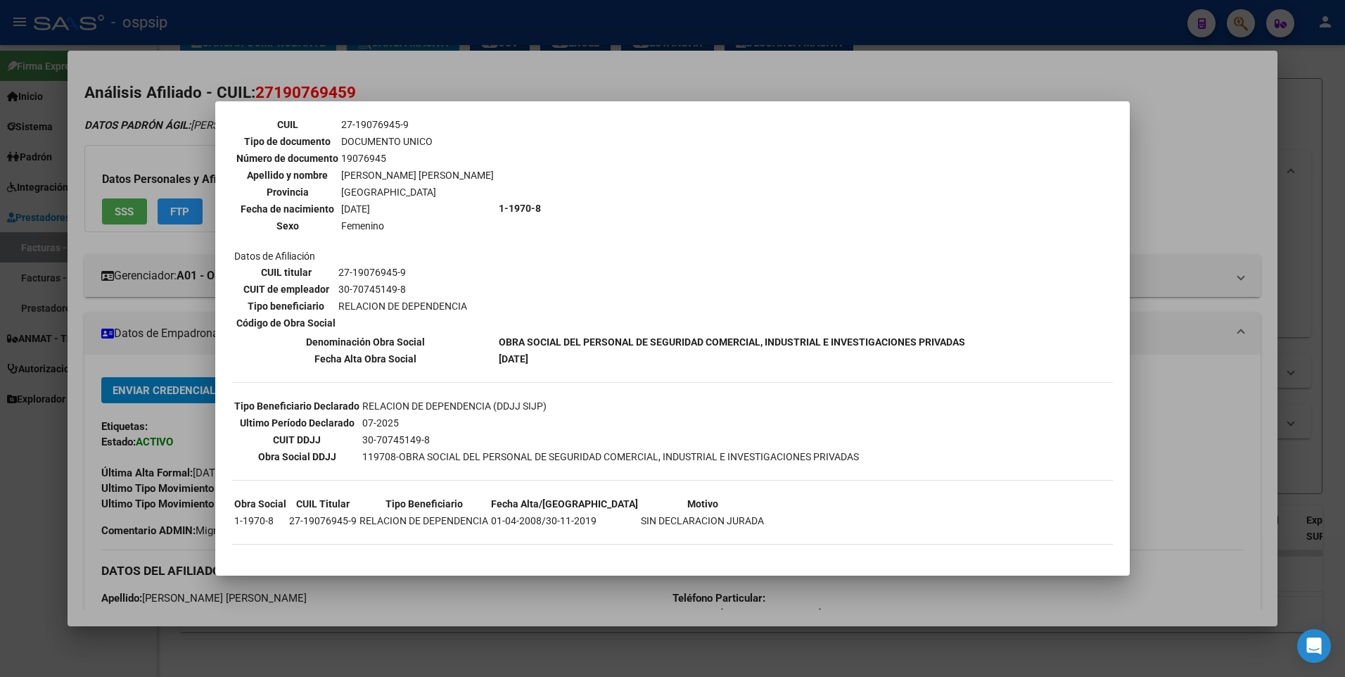
scroll to position [0, 0]
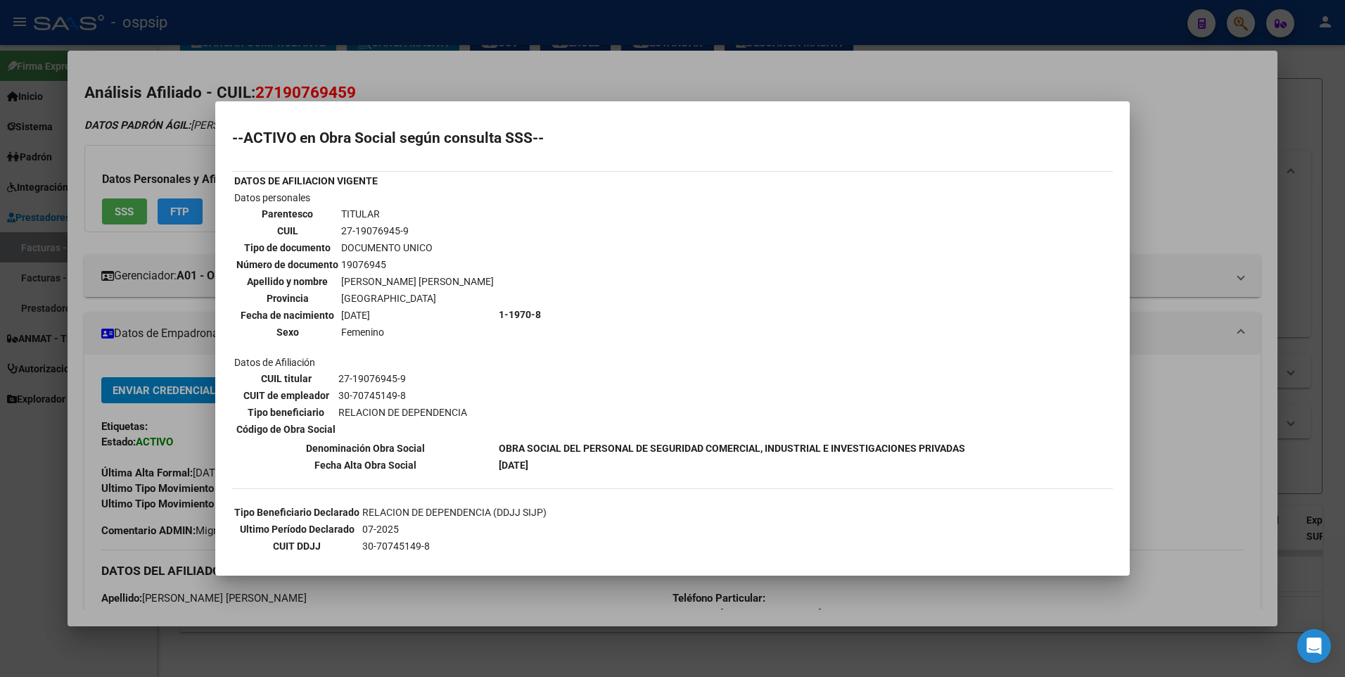
click at [1191, 153] on div at bounding box center [672, 338] width 1345 height 677
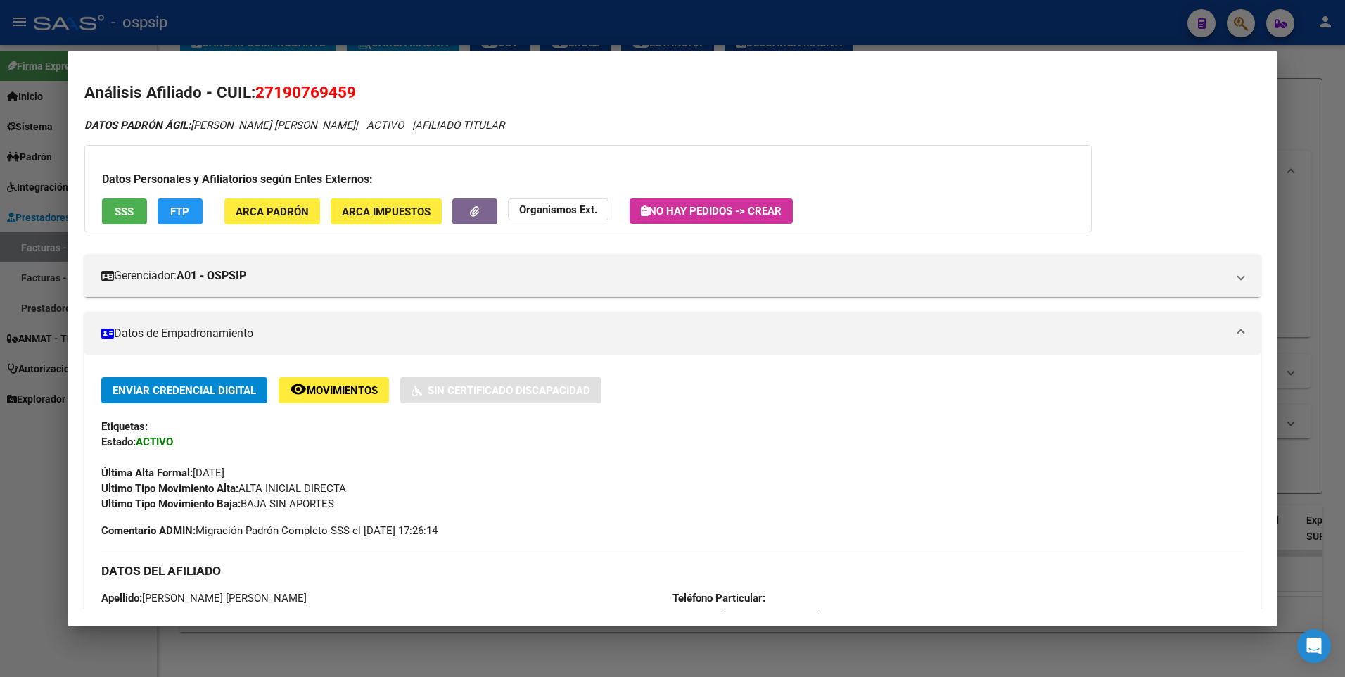
click at [1281, 105] on div at bounding box center [672, 338] width 1345 height 677
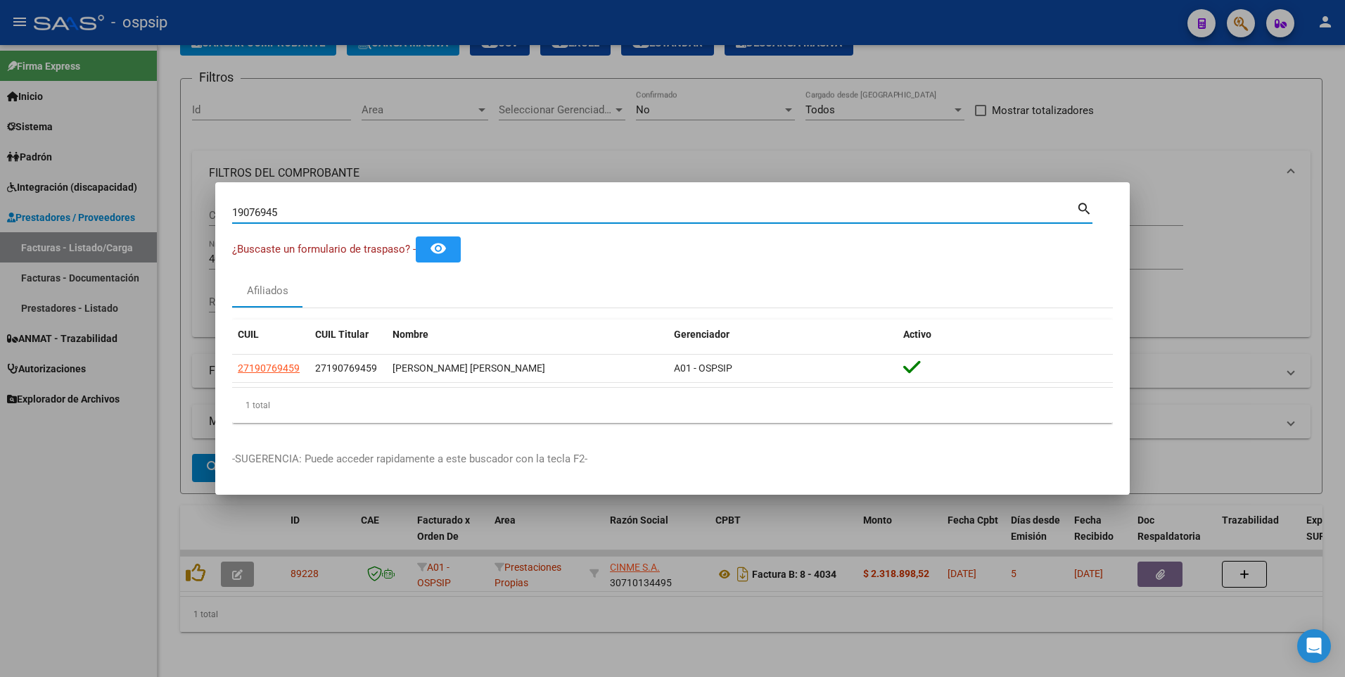
drag, startPoint x: 282, startPoint y: 209, endPoint x: 142, endPoint y: 240, distance: 143.4
click at [143, 240] on div "19076945 Buscar (apellido, dni, cuil, nro traspaso, cuit, obra social) search ¿…" at bounding box center [672, 338] width 1345 height 677
type input "22748428"
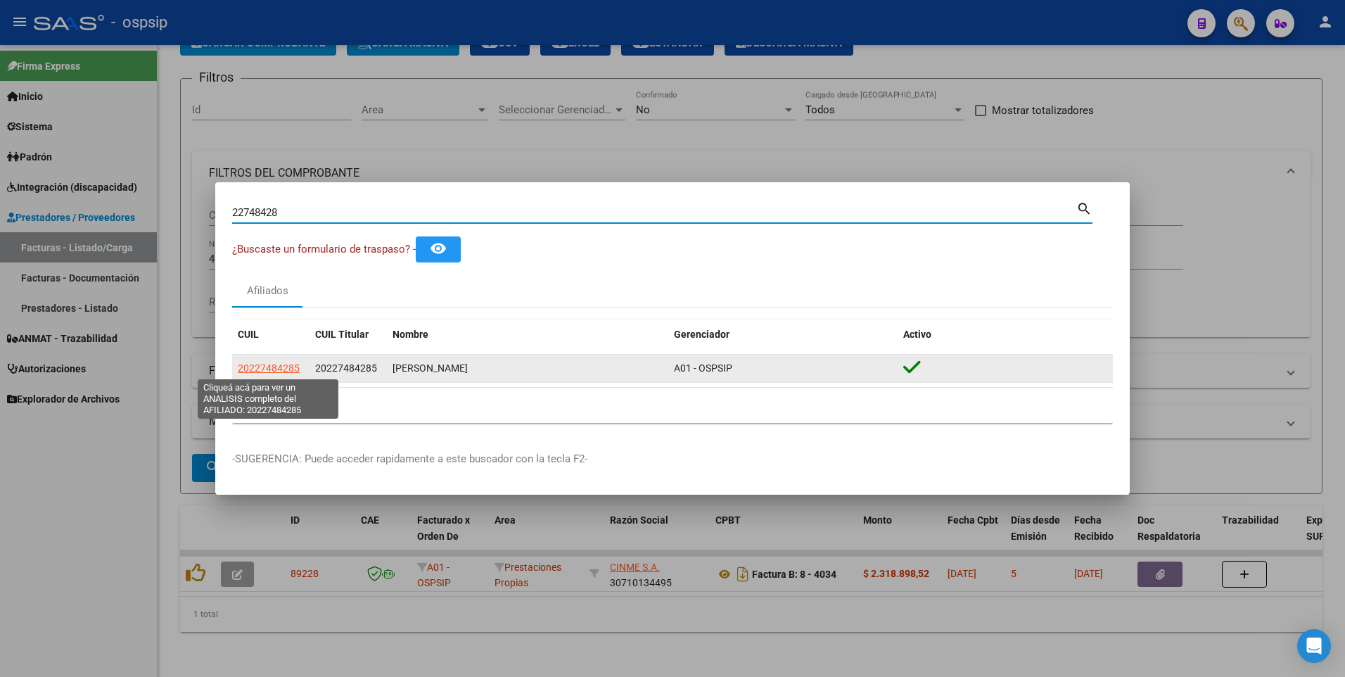
click at [274, 365] on span "20227484285" at bounding box center [269, 367] width 62 height 11
type textarea "20227484285"
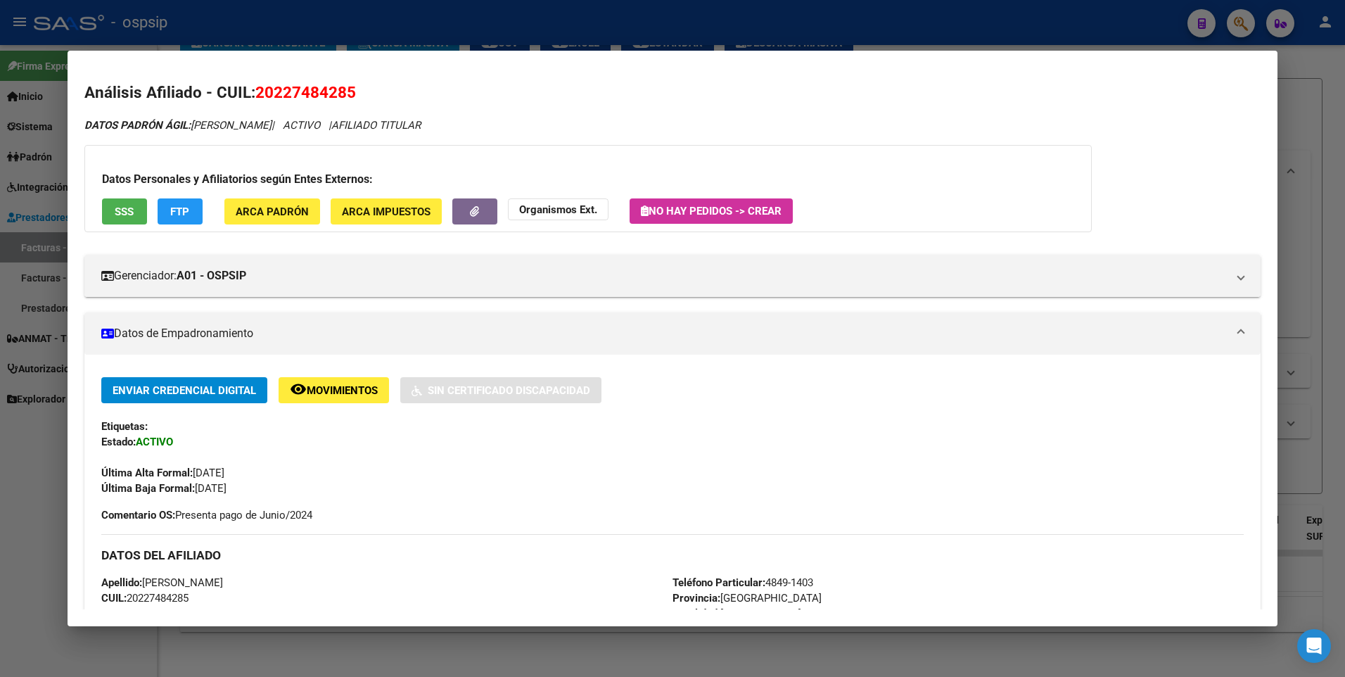
click at [115, 205] on span "SSS" at bounding box center [124, 211] width 19 height 13
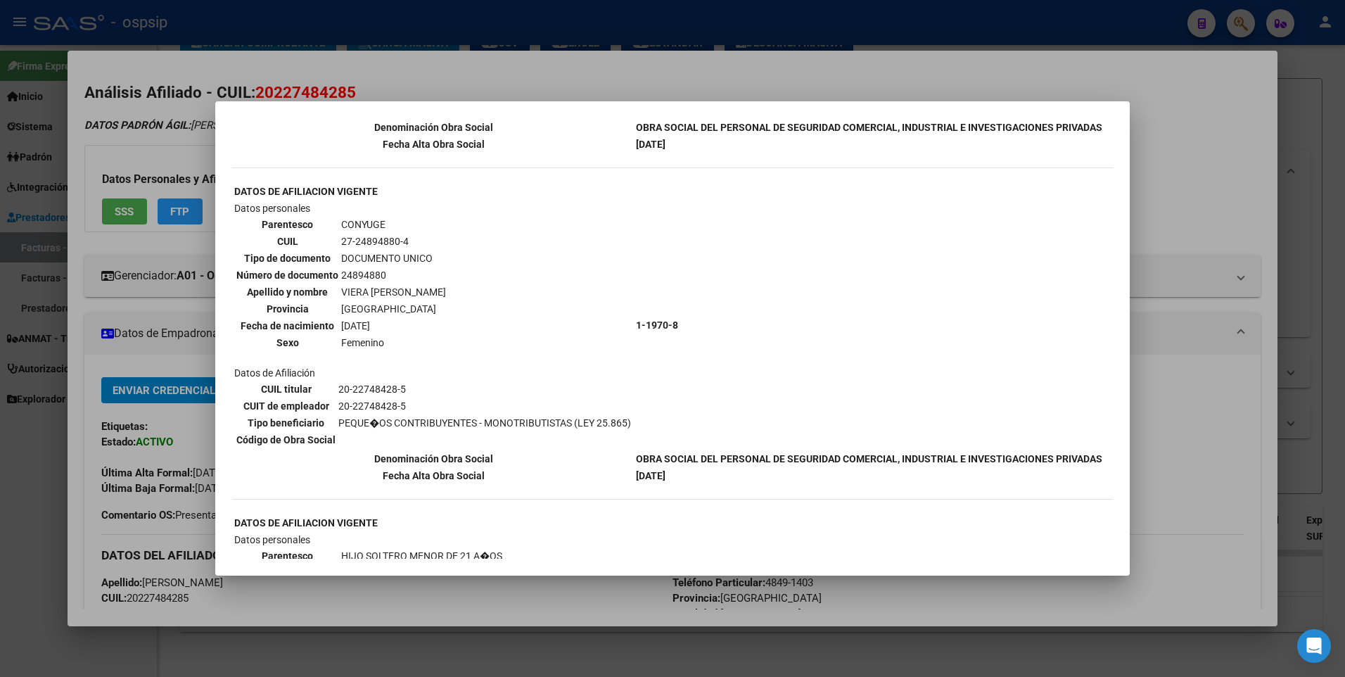
scroll to position [352, 0]
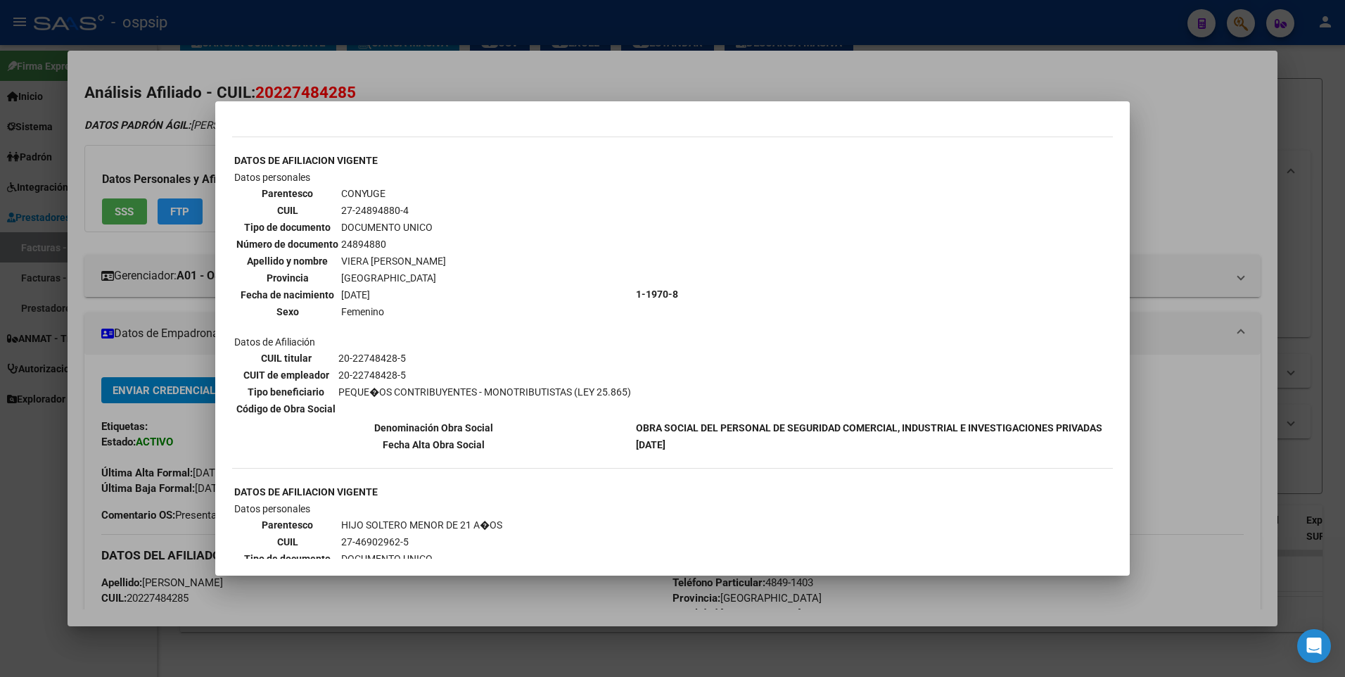
click at [1226, 191] on div at bounding box center [672, 338] width 1345 height 677
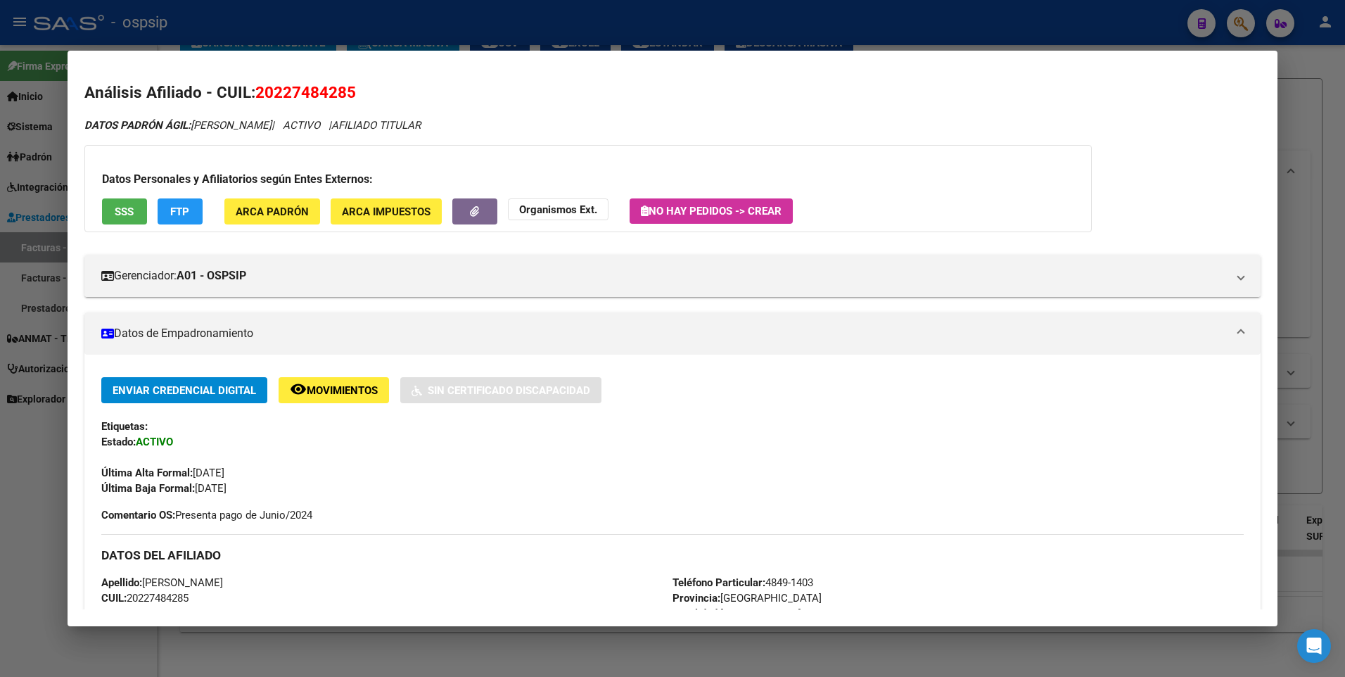
click at [1290, 132] on div at bounding box center [672, 338] width 1345 height 677
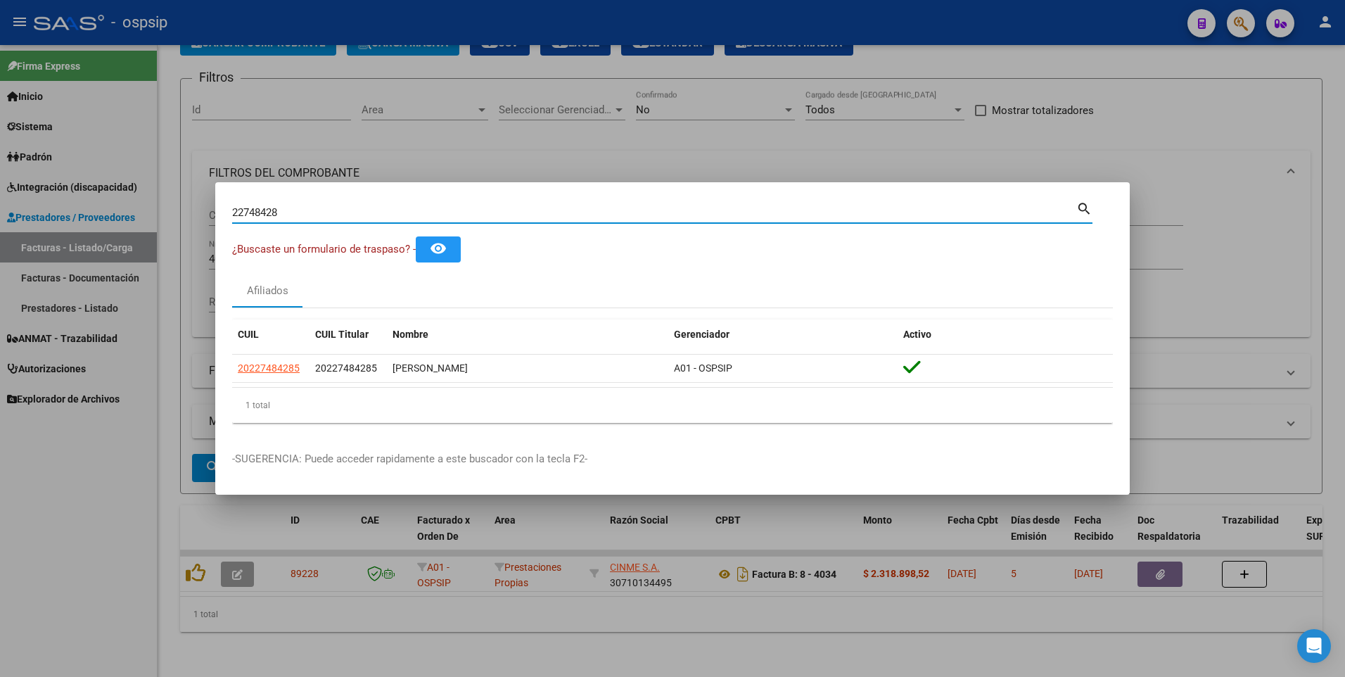
drag, startPoint x: 288, startPoint y: 211, endPoint x: 139, endPoint y: 220, distance: 149.4
click at [139, 220] on div "22748428 Buscar (apellido, dni, cuil, nro traspaso, cuit, obra social) search ¿…" at bounding box center [672, 338] width 1345 height 677
type input "3"
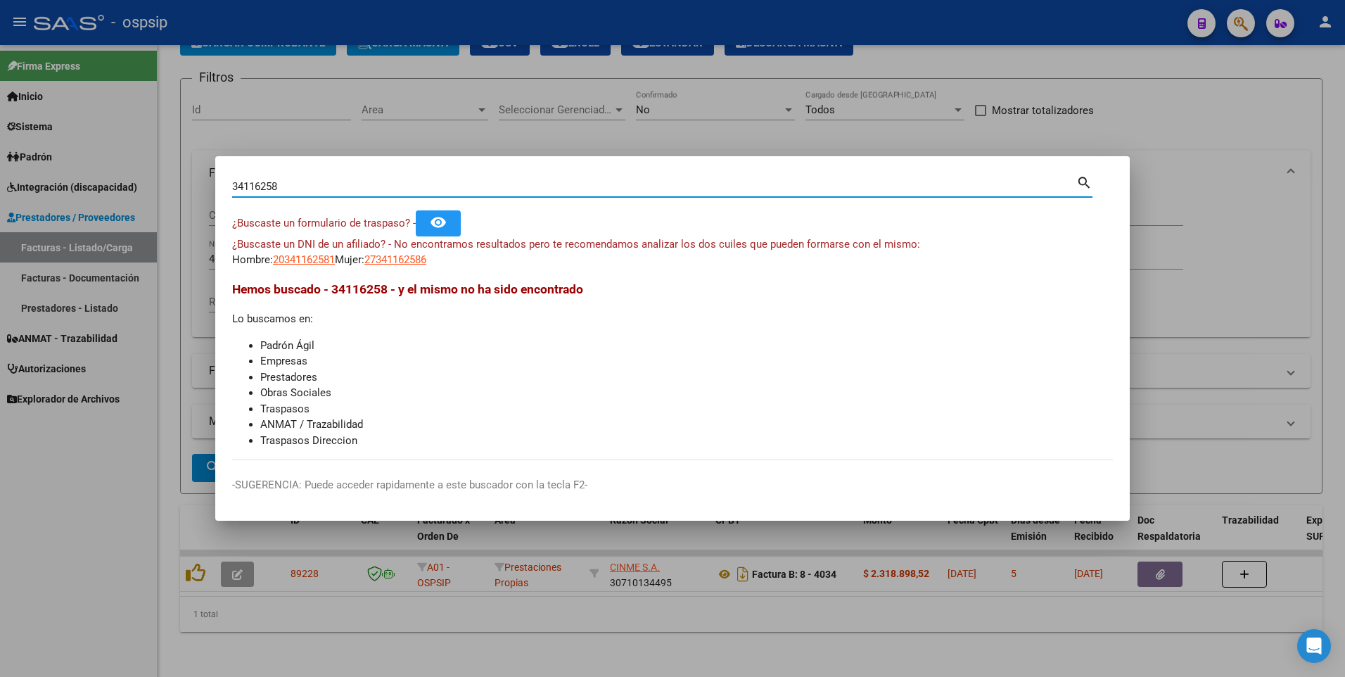
click at [245, 189] on input "34116258" at bounding box center [654, 186] width 844 height 13
drag, startPoint x: 290, startPoint y: 189, endPoint x: 141, endPoint y: 212, distance: 150.9
click at [141, 212] on div "36114258 Buscar (apellido, dni, cuil, nro traspaso, cuit, obra social) search ¿…" at bounding box center [672, 338] width 1345 height 677
type input "30383481"
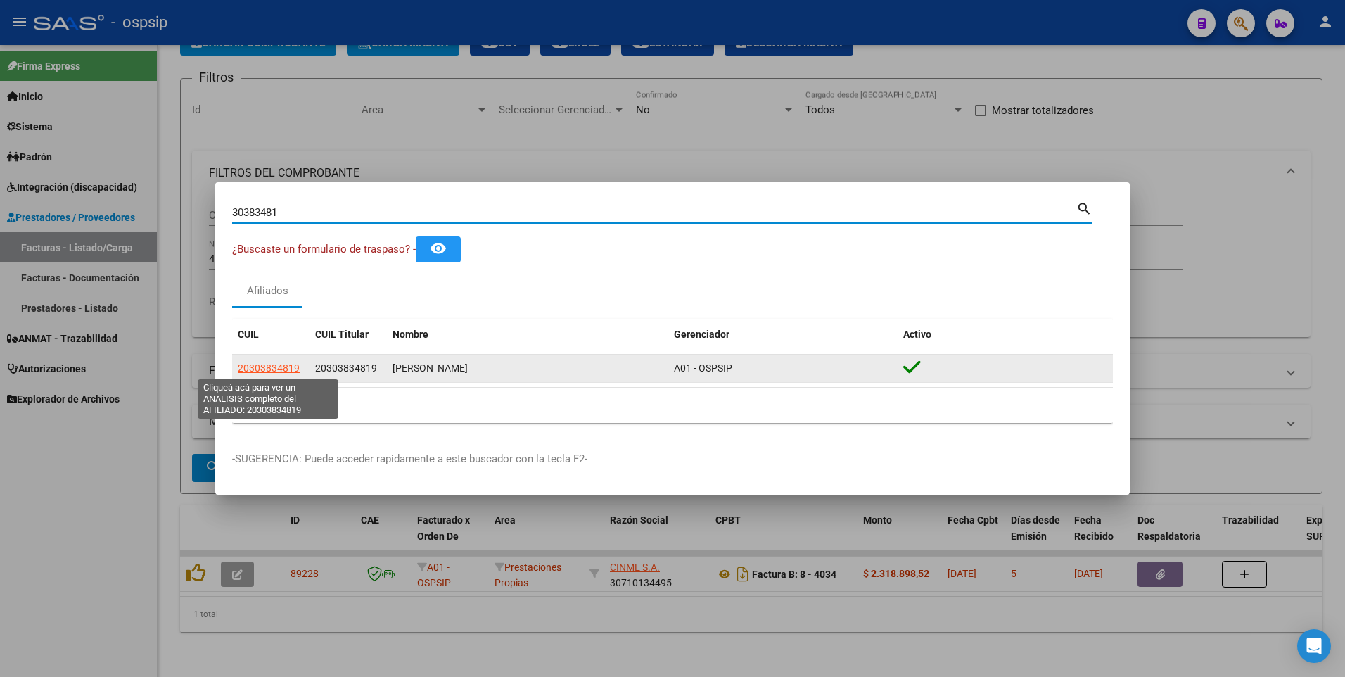
click at [280, 369] on span "20303834819" at bounding box center [269, 367] width 62 height 11
type textarea "20303834819"
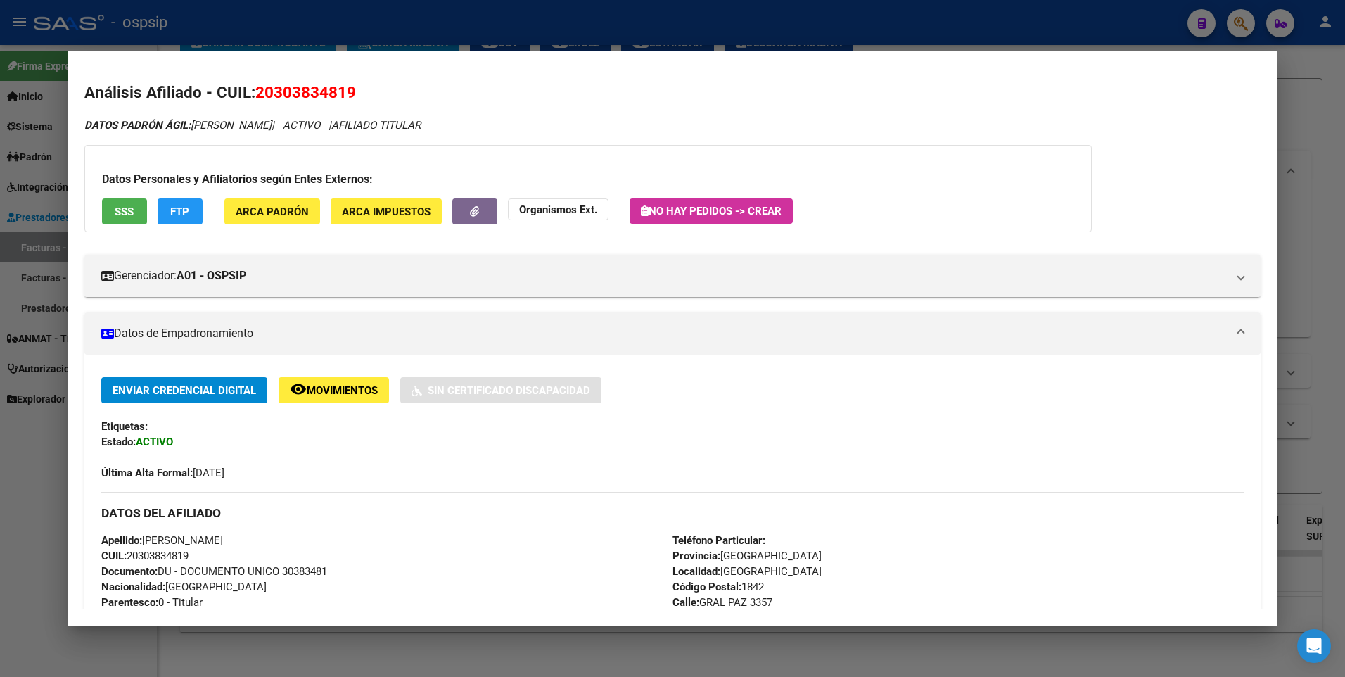
click at [120, 205] on span "SSS" at bounding box center [124, 211] width 19 height 13
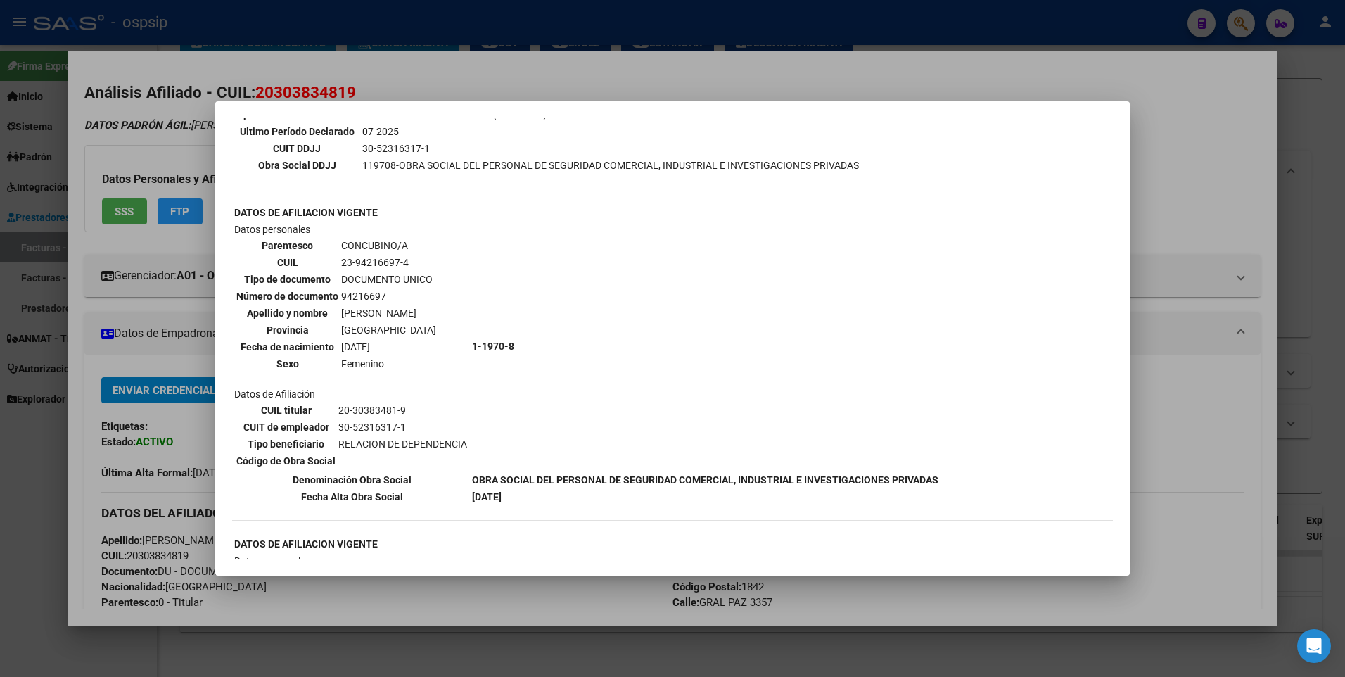
scroll to position [0, 0]
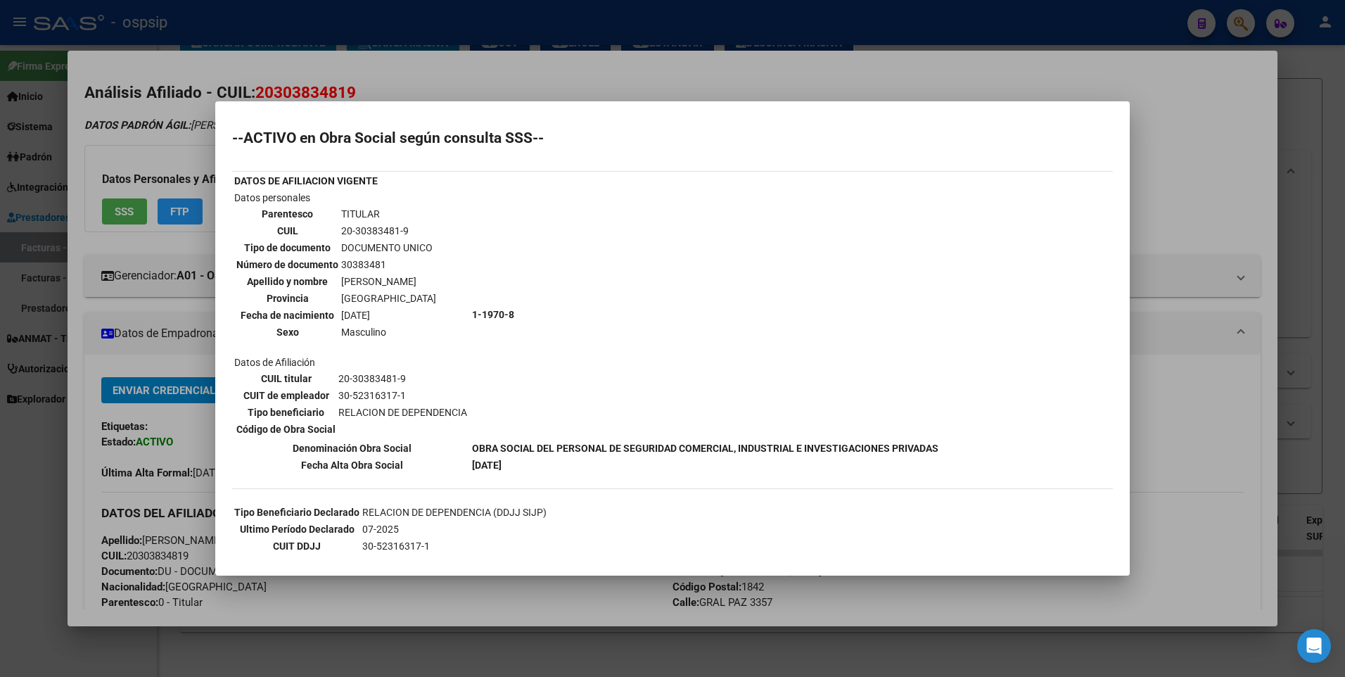
click at [1227, 158] on div at bounding box center [672, 338] width 1345 height 677
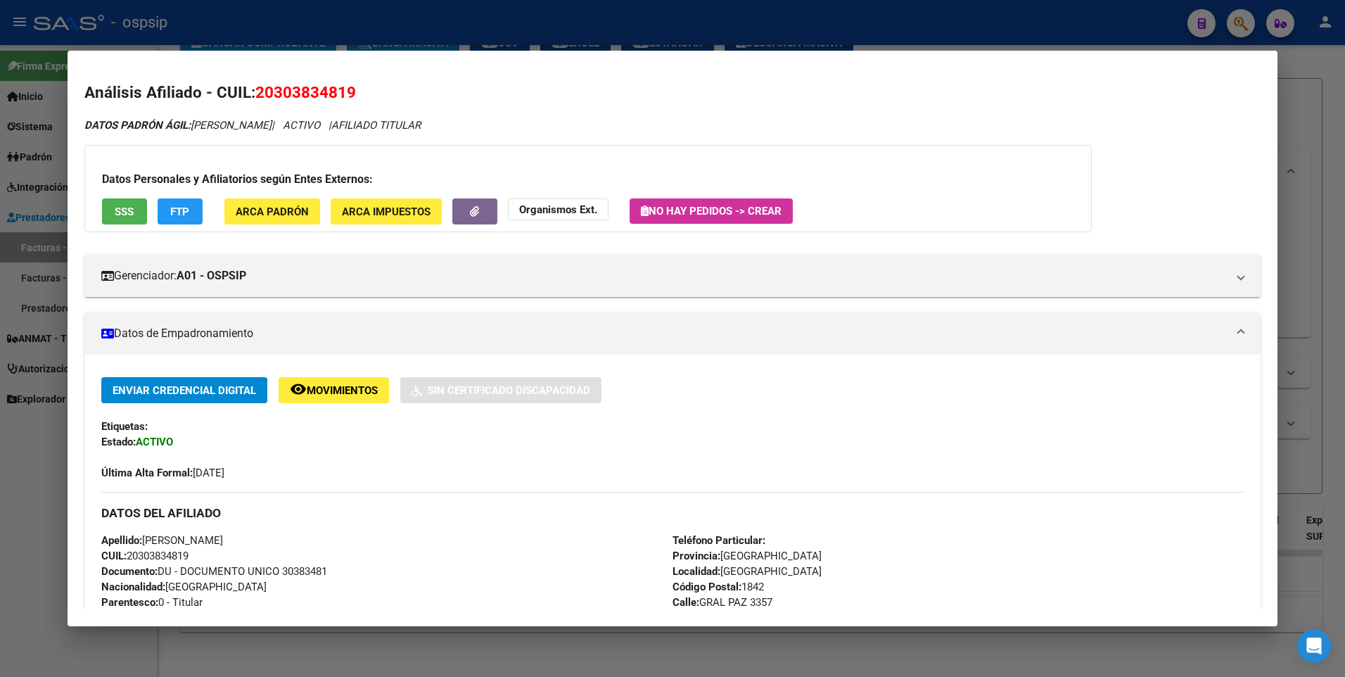
click at [1296, 126] on div at bounding box center [672, 338] width 1345 height 677
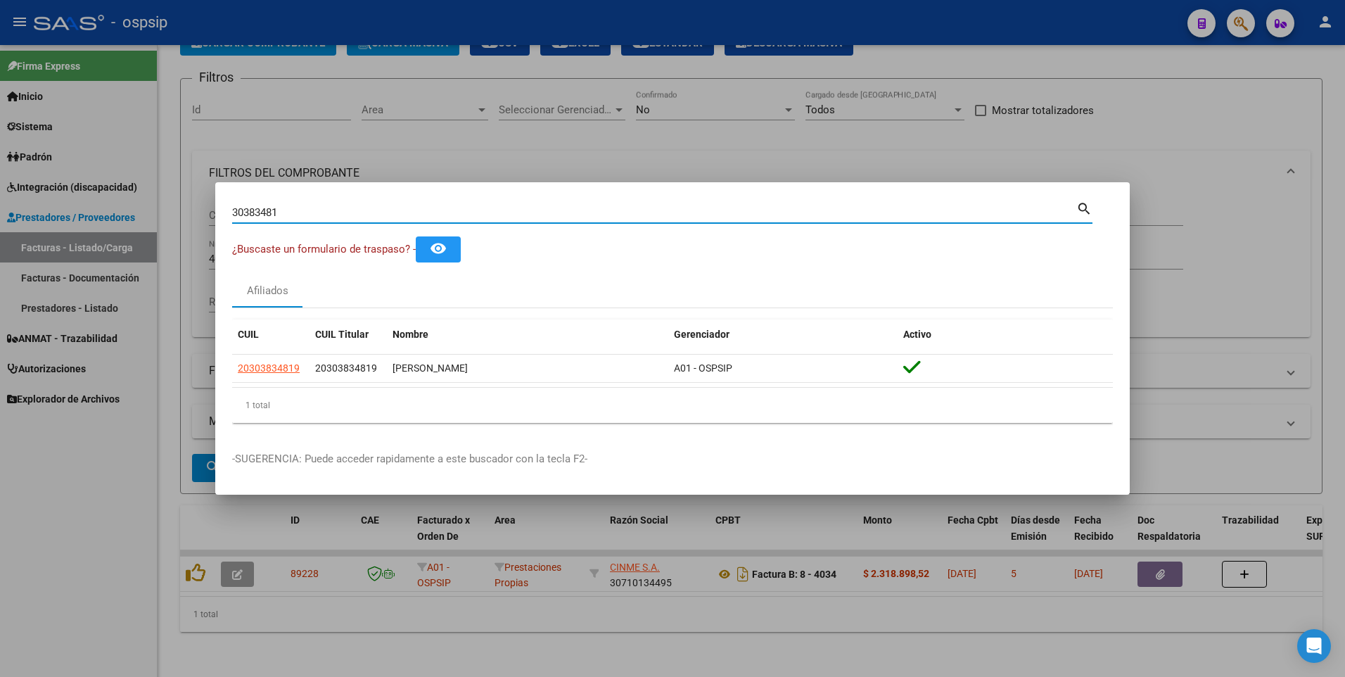
drag, startPoint x: 286, startPoint y: 208, endPoint x: -3, endPoint y: 242, distance: 291.2
click at [0, 242] on html "menu - ospsip person Firma Express Inicio Instructivos Contacto OS Sistema Usua…" at bounding box center [672, 338] width 1345 height 677
type input "14060517"
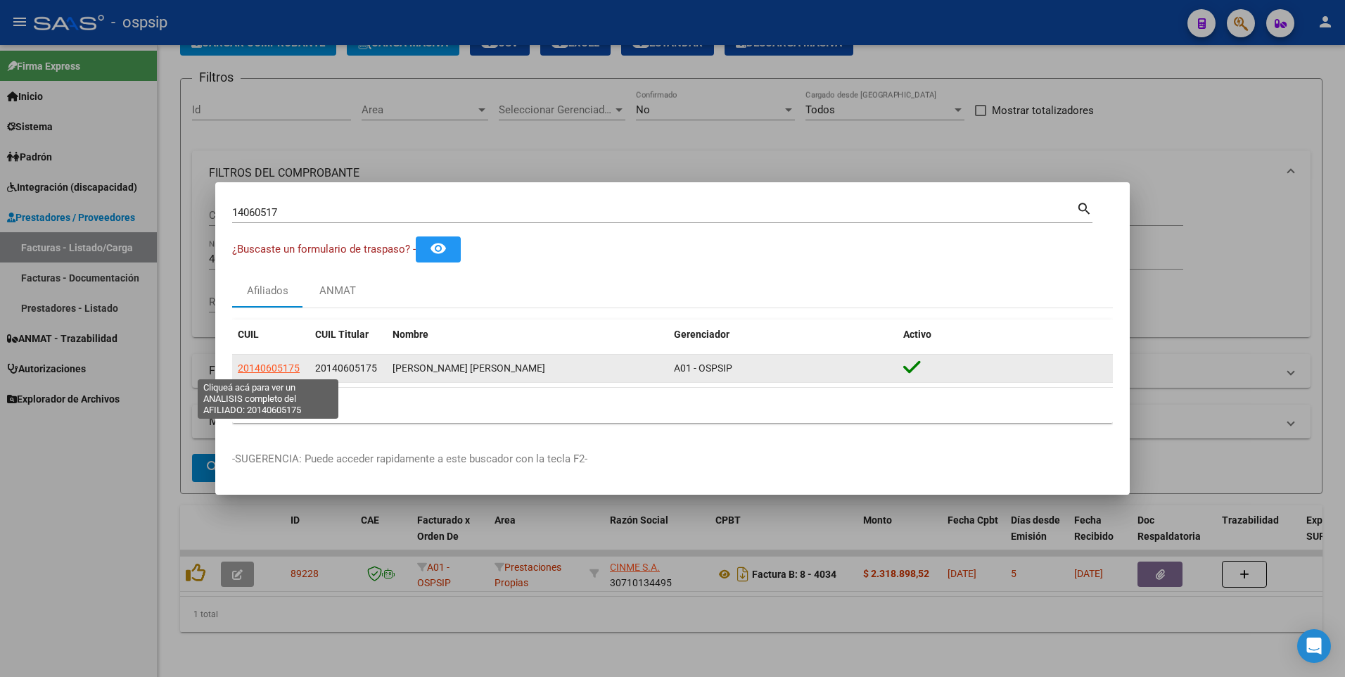
click at [248, 371] on span "20140605175" at bounding box center [269, 367] width 62 height 11
type textarea "20140605175"
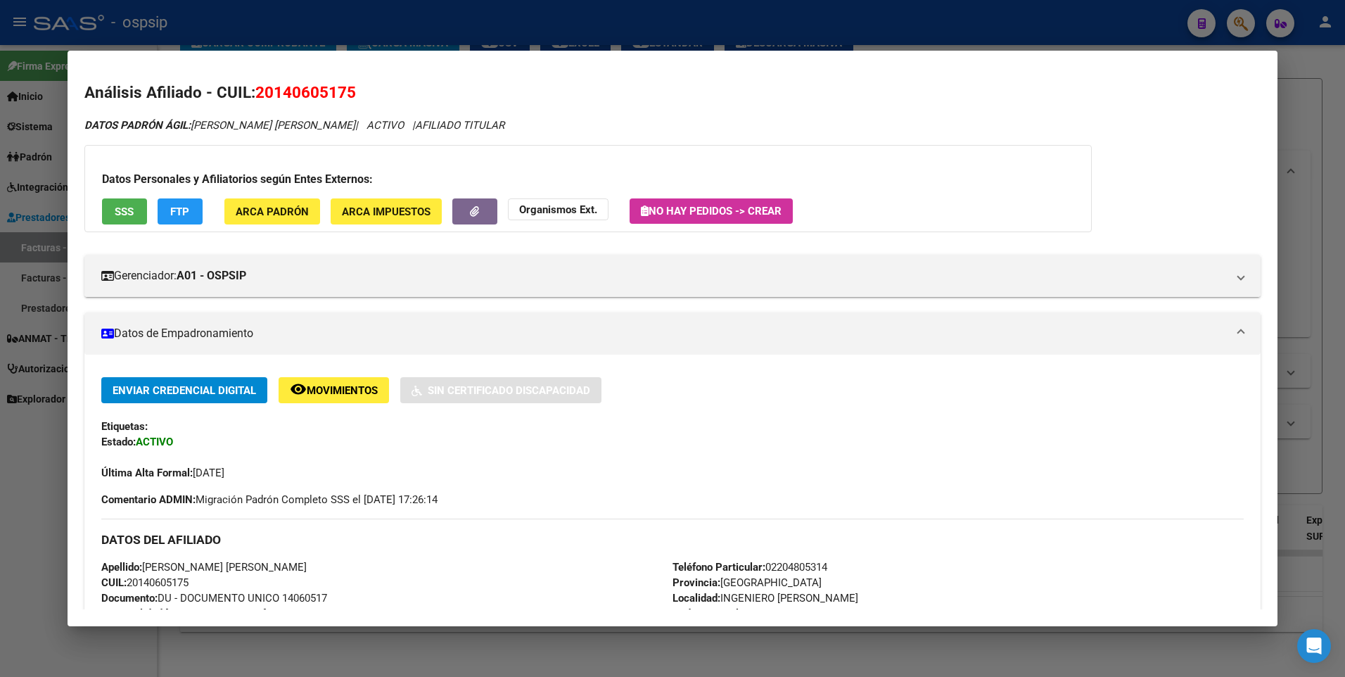
click at [132, 220] on button "SSS" at bounding box center [124, 211] width 45 height 26
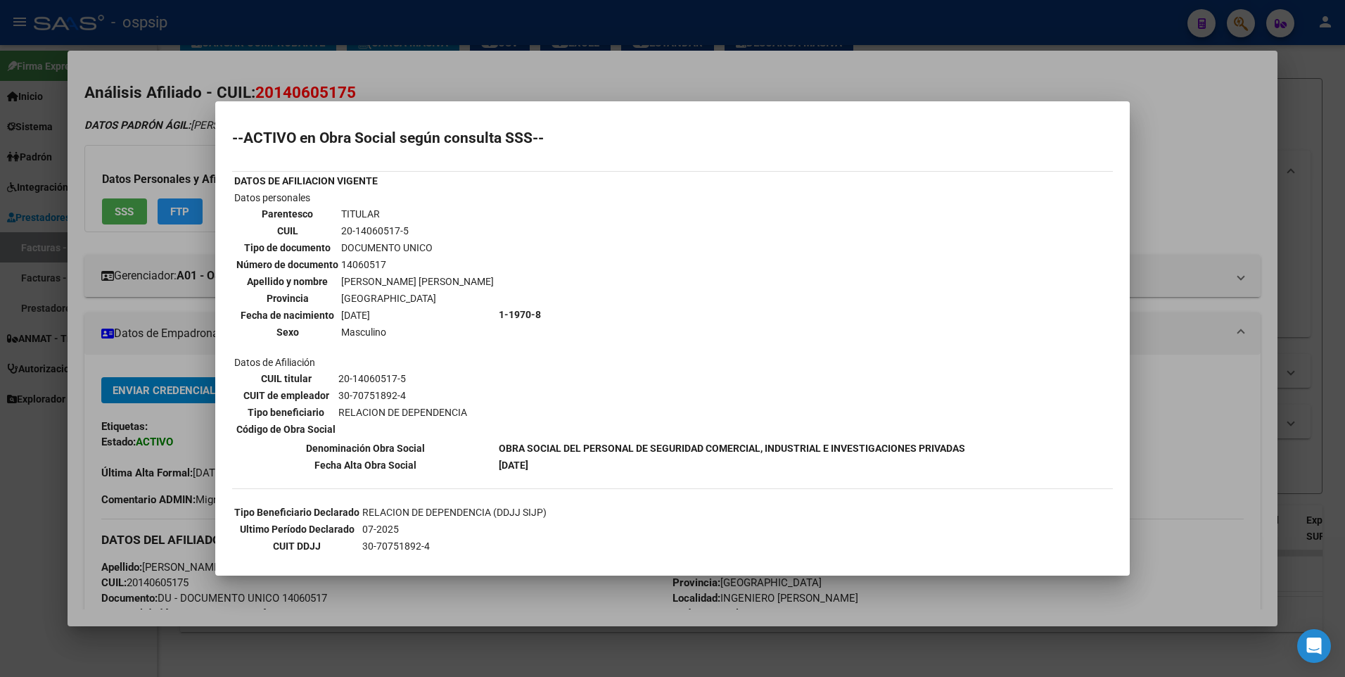
click at [1195, 184] on div at bounding box center [672, 338] width 1345 height 677
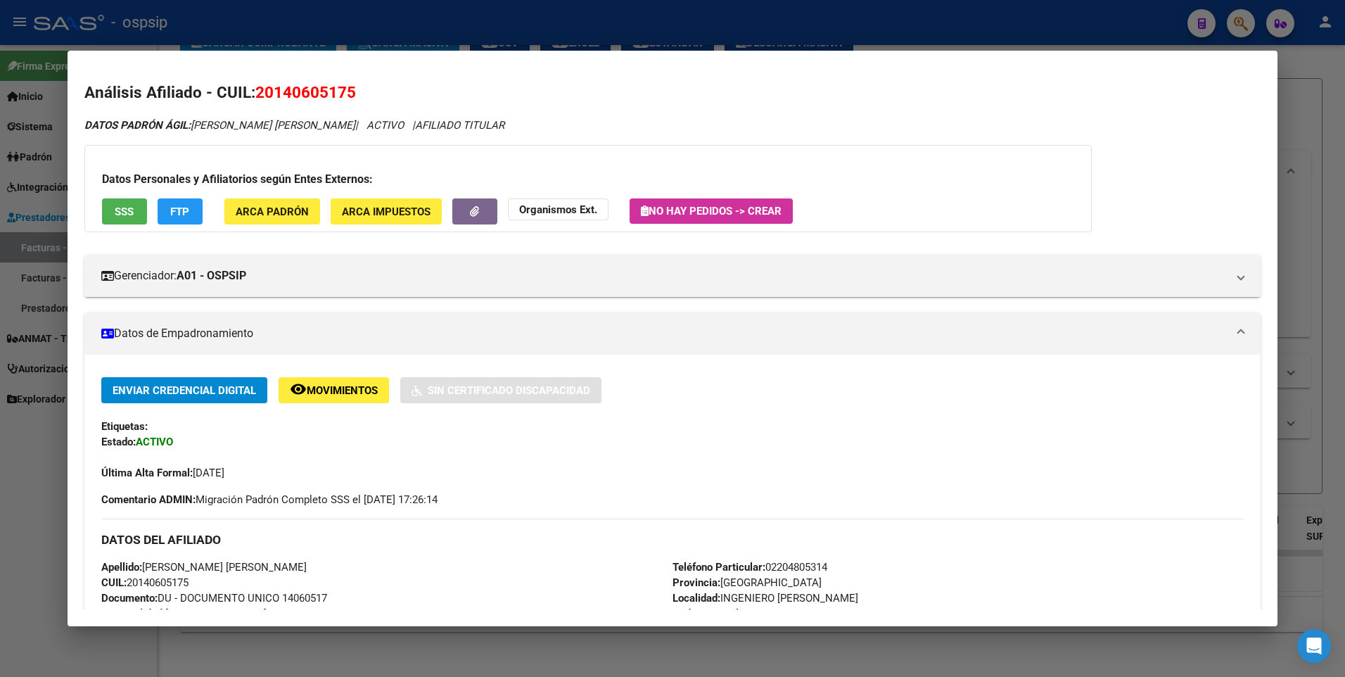
click at [1300, 115] on div at bounding box center [672, 338] width 1345 height 677
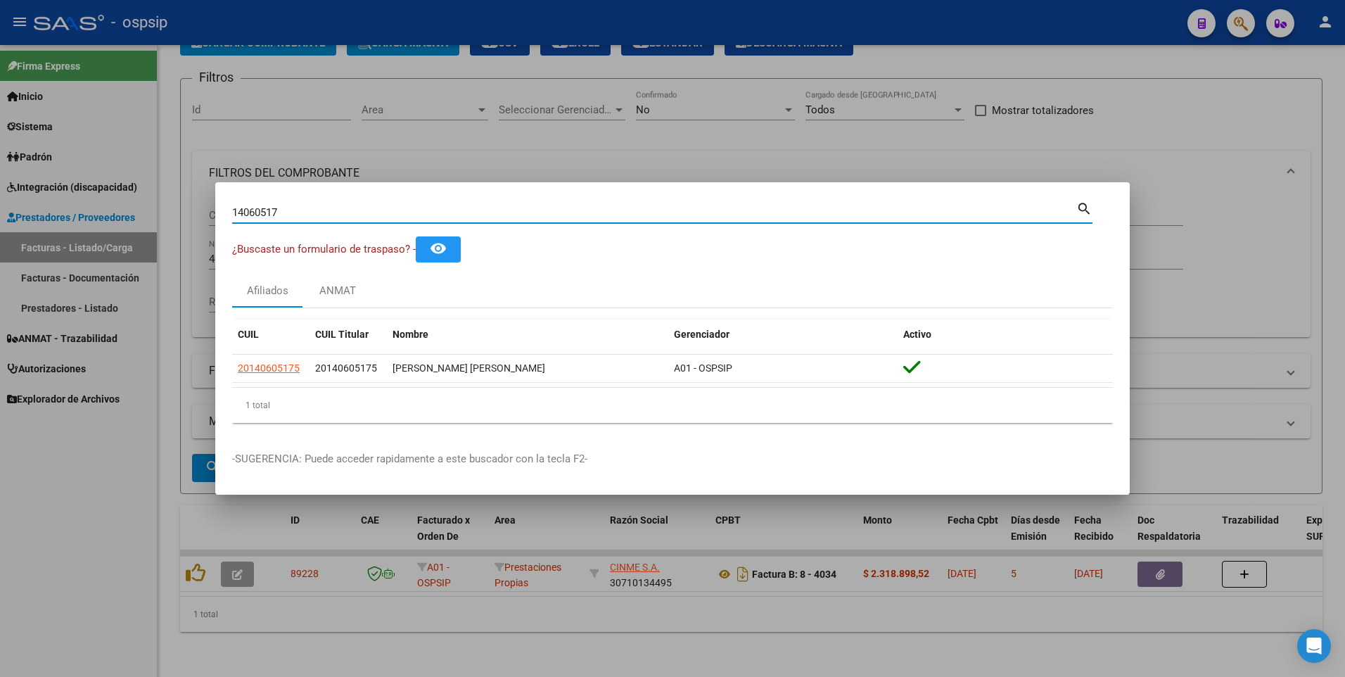
drag, startPoint x: 289, startPoint y: 214, endPoint x: 47, endPoint y: 258, distance: 245.9
click at [47, 258] on div "14060517 Buscar (apellido, dni, cuil, nro traspaso, cuit, obra social) search ¿…" at bounding box center [672, 338] width 1345 height 677
type input "22708631"
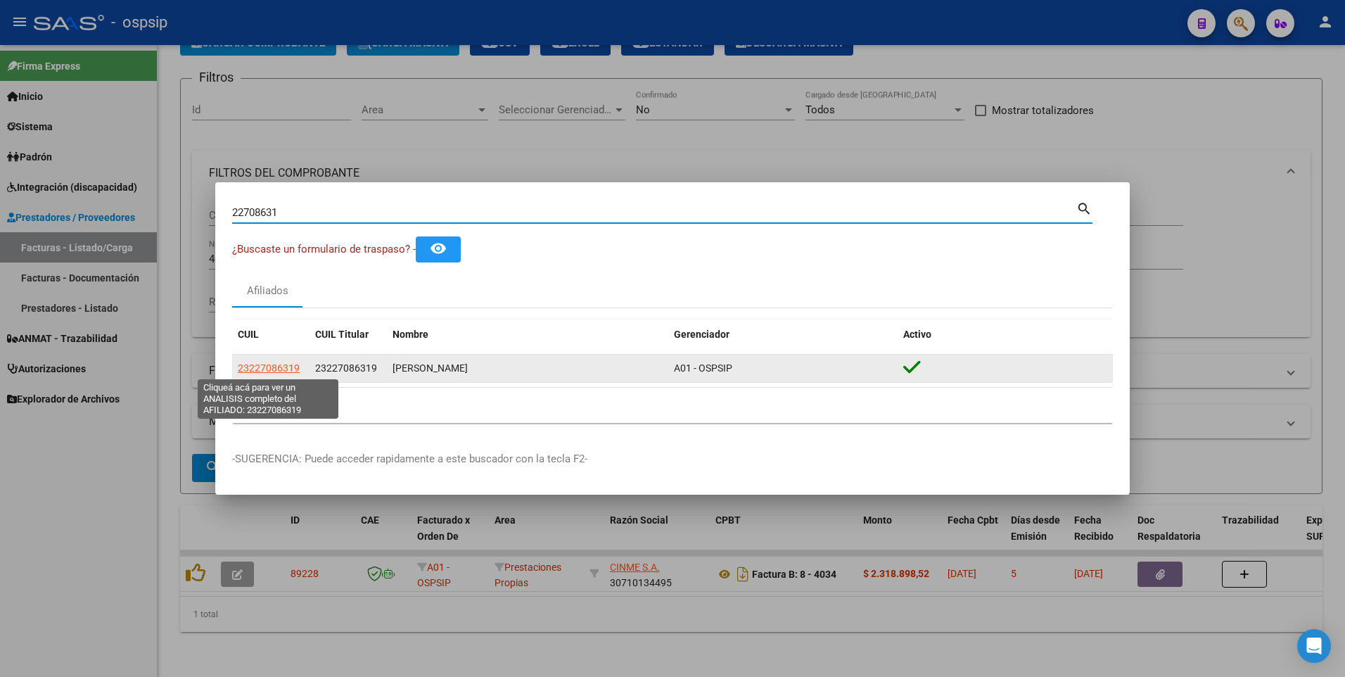
click at [261, 367] on span "23227086319" at bounding box center [269, 367] width 62 height 11
type textarea "23227086319"
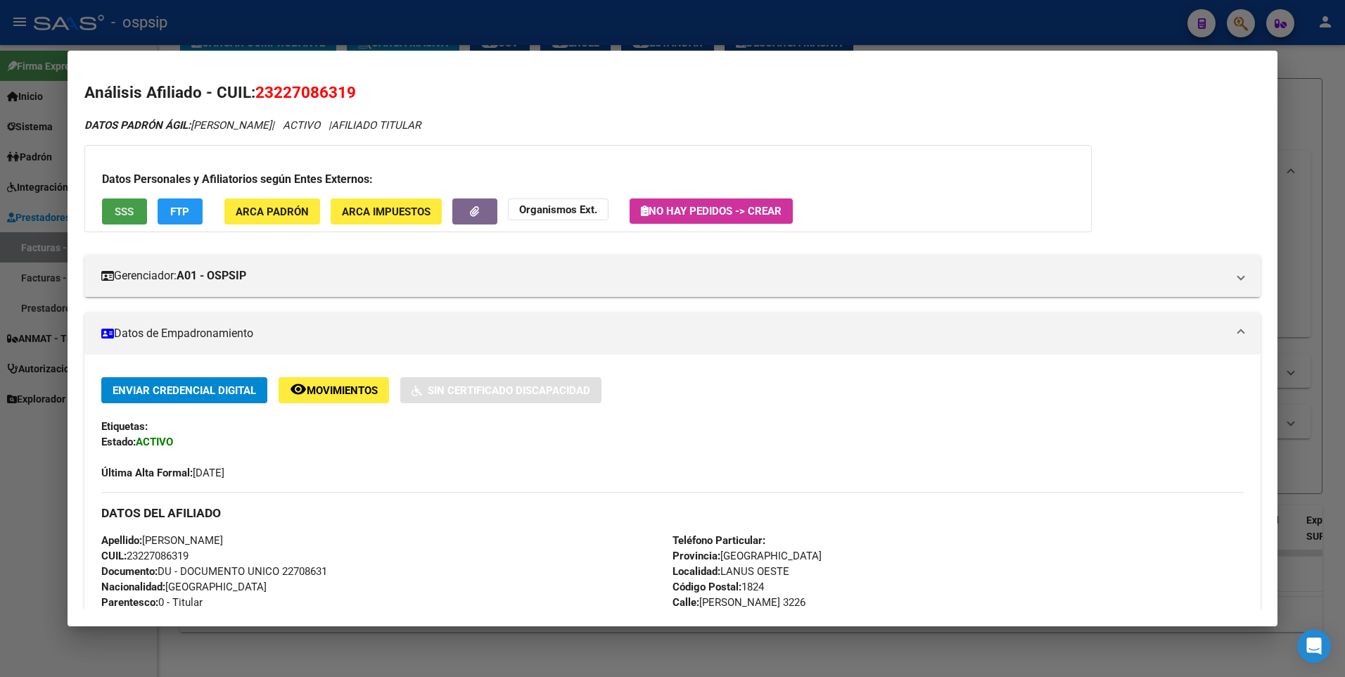
click at [129, 217] on span "SSS" at bounding box center [124, 211] width 19 height 13
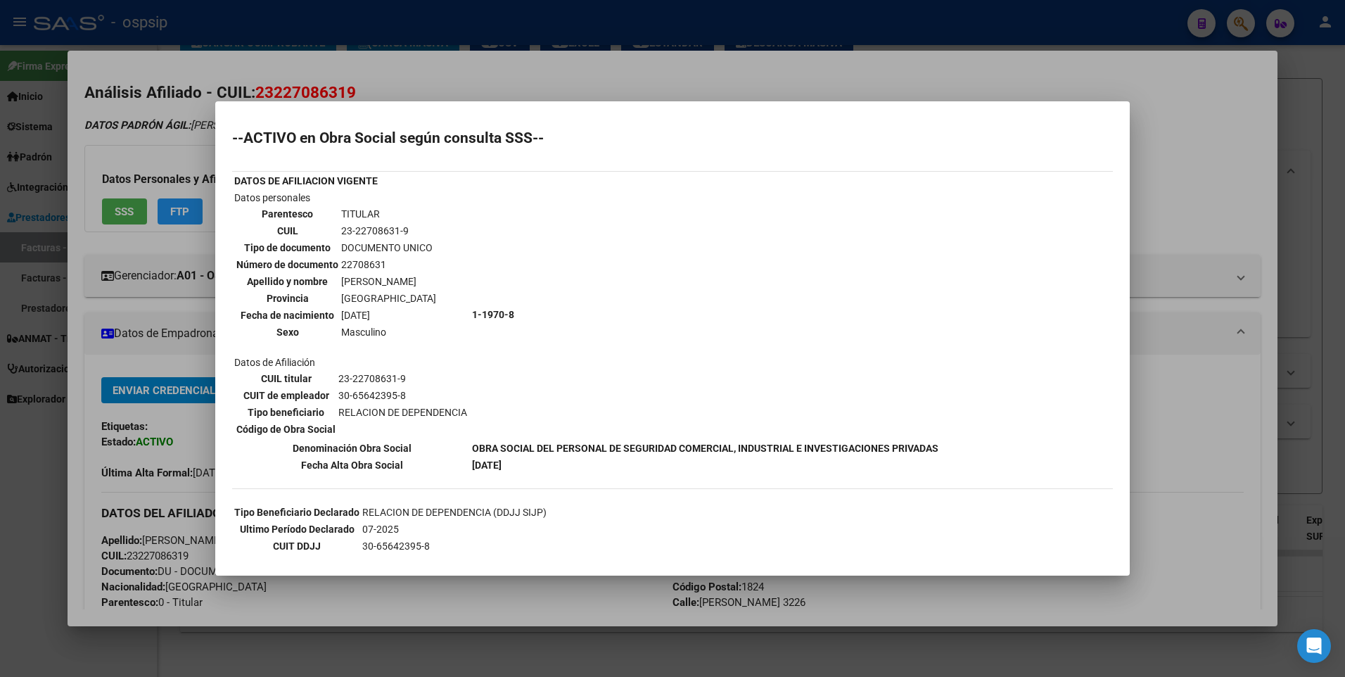
click at [1150, 188] on div at bounding box center [672, 338] width 1345 height 677
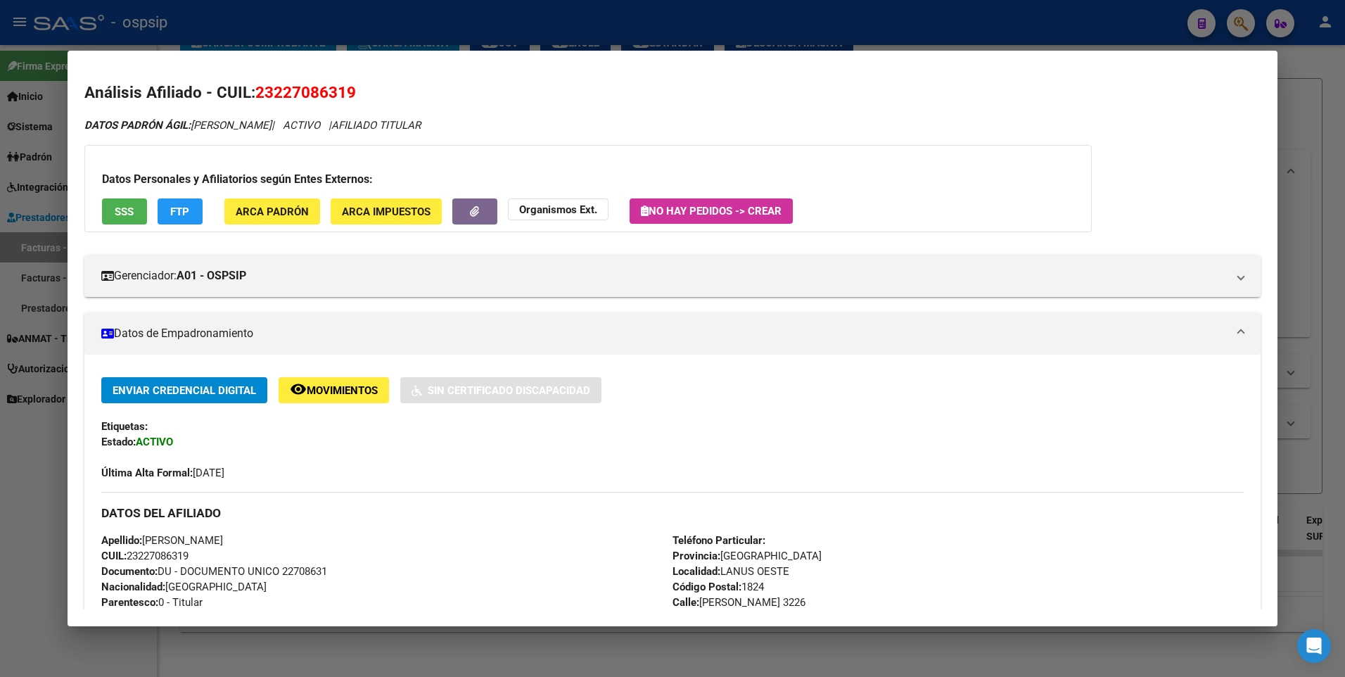
click at [1299, 136] on div at bounding box center [672, 338] width 1345 height 677
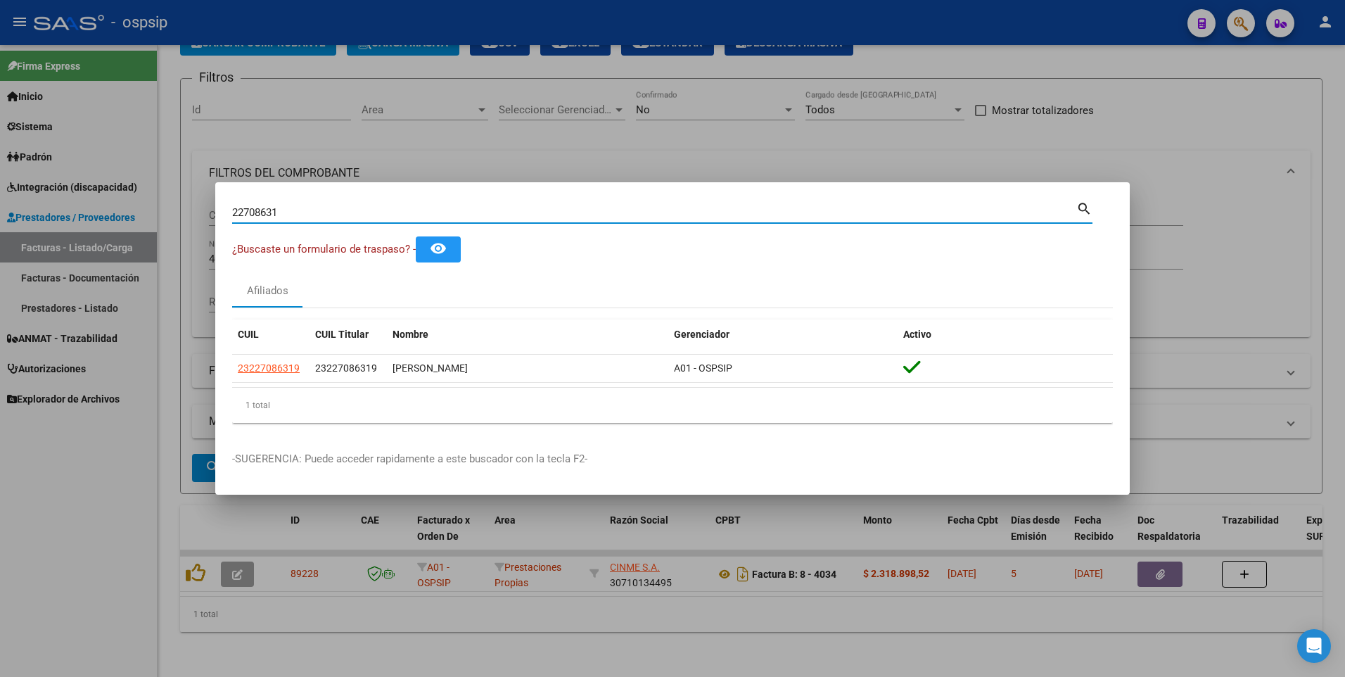
drag, startPoint x: 285, startPoint y: 210, endPoint x: 119, endPoint y: 239, distance: 168.7
click at [127, 235] on div "22708631 Buscar (apellido, dni, cuil, nro traspaso, cuit, obra social) search ¿…" at bounding box center [672, 338] width 1345 height 677
type input "26587845"
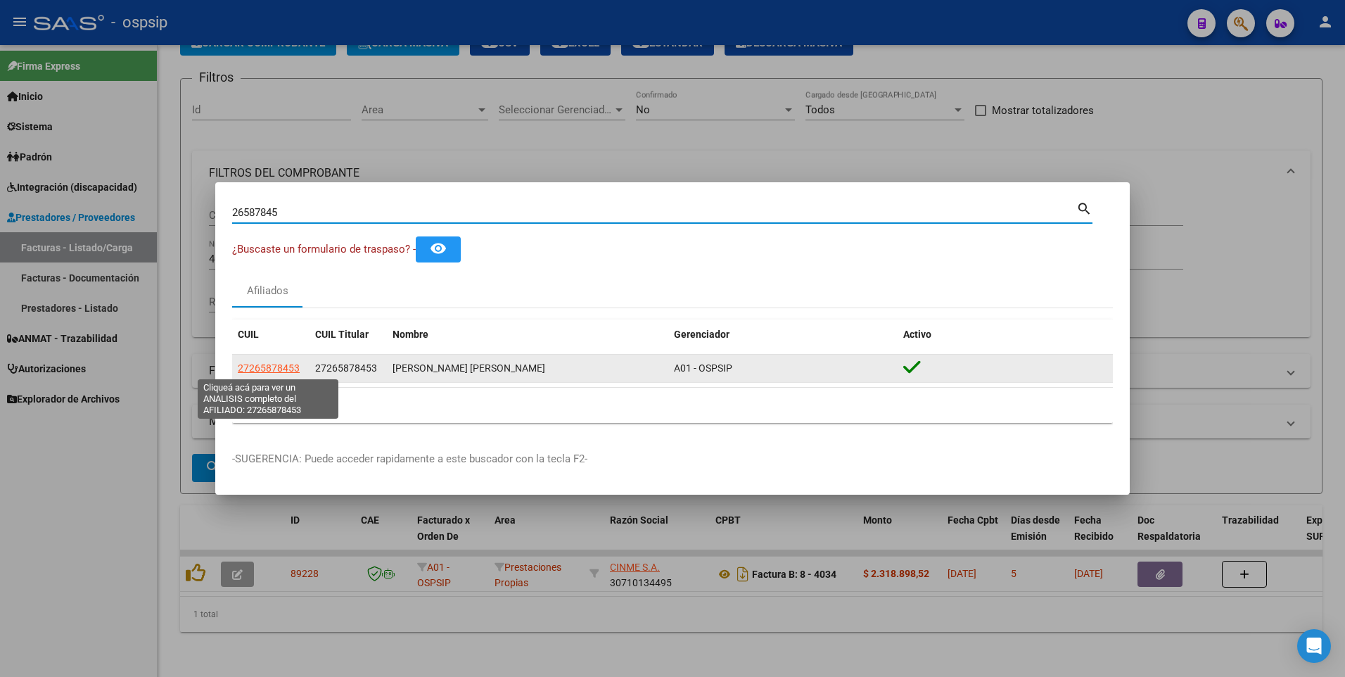
click at [275, 364] on span "27265878453" at bounding box center [269, 367] width 62 height 11
type textarea "27265878453"
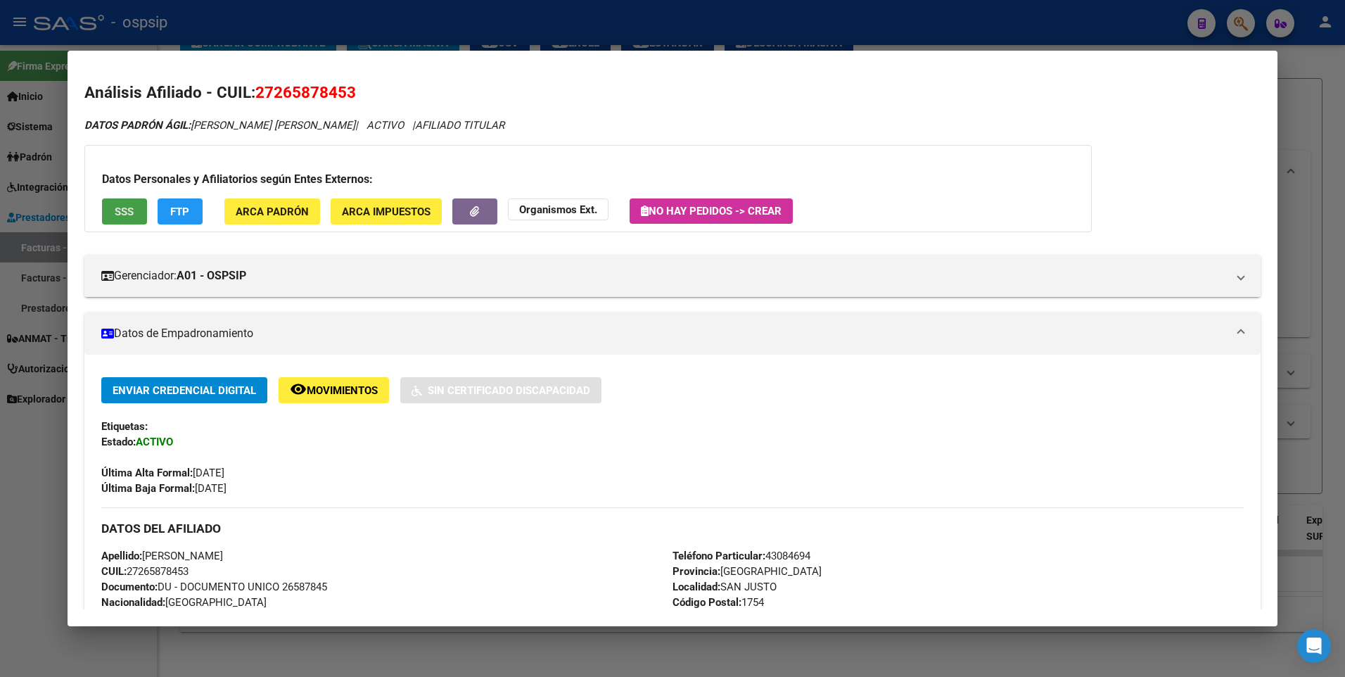
click at [132, 218] on button "SSS" at bounding box center [124, 211] width 45 height 26
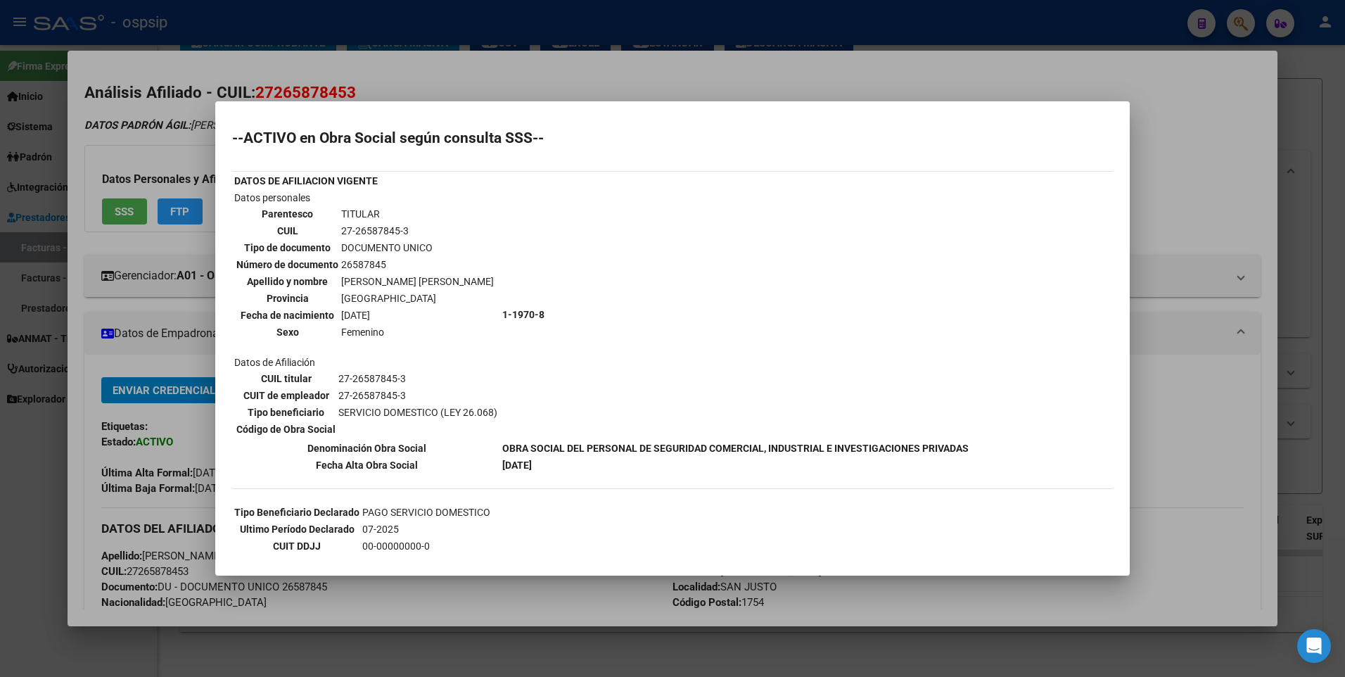
click at [1228, 169] on div at bounding box center [672, 338] width 1345 height 677
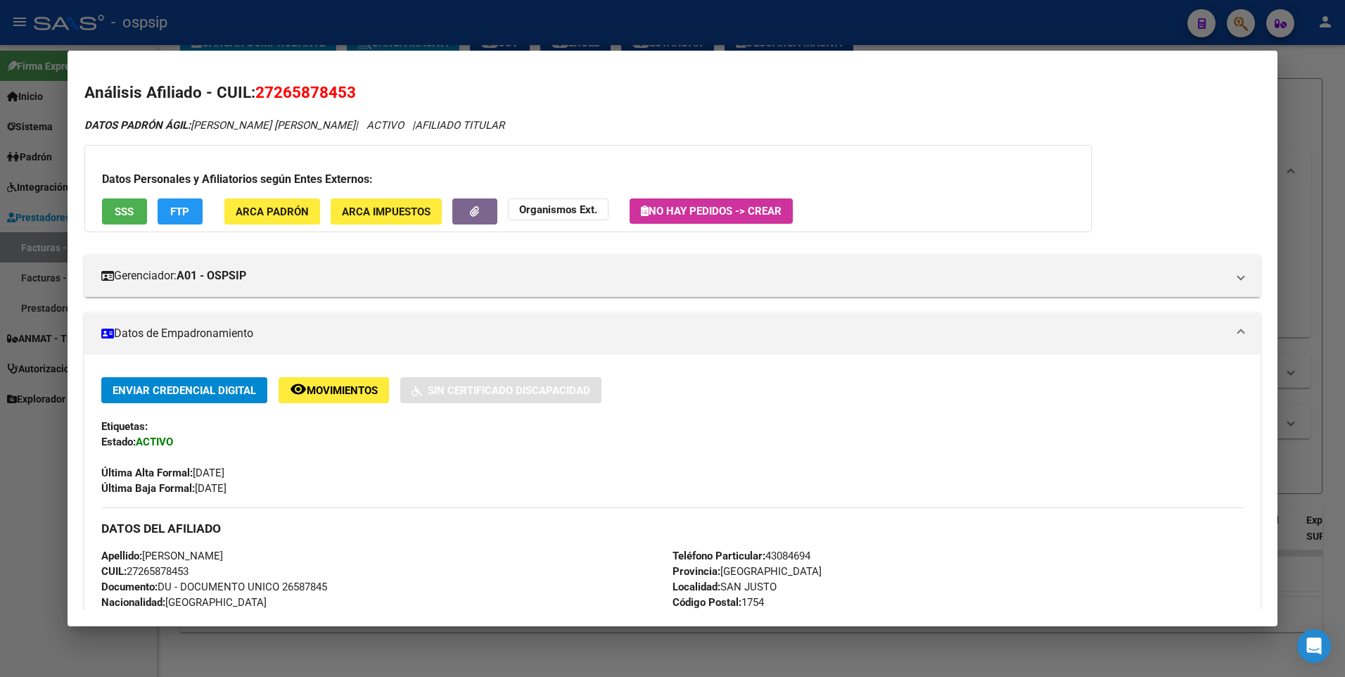
click at [1319, 125] on div at bounding box center [672, 338] width 1345 height 677
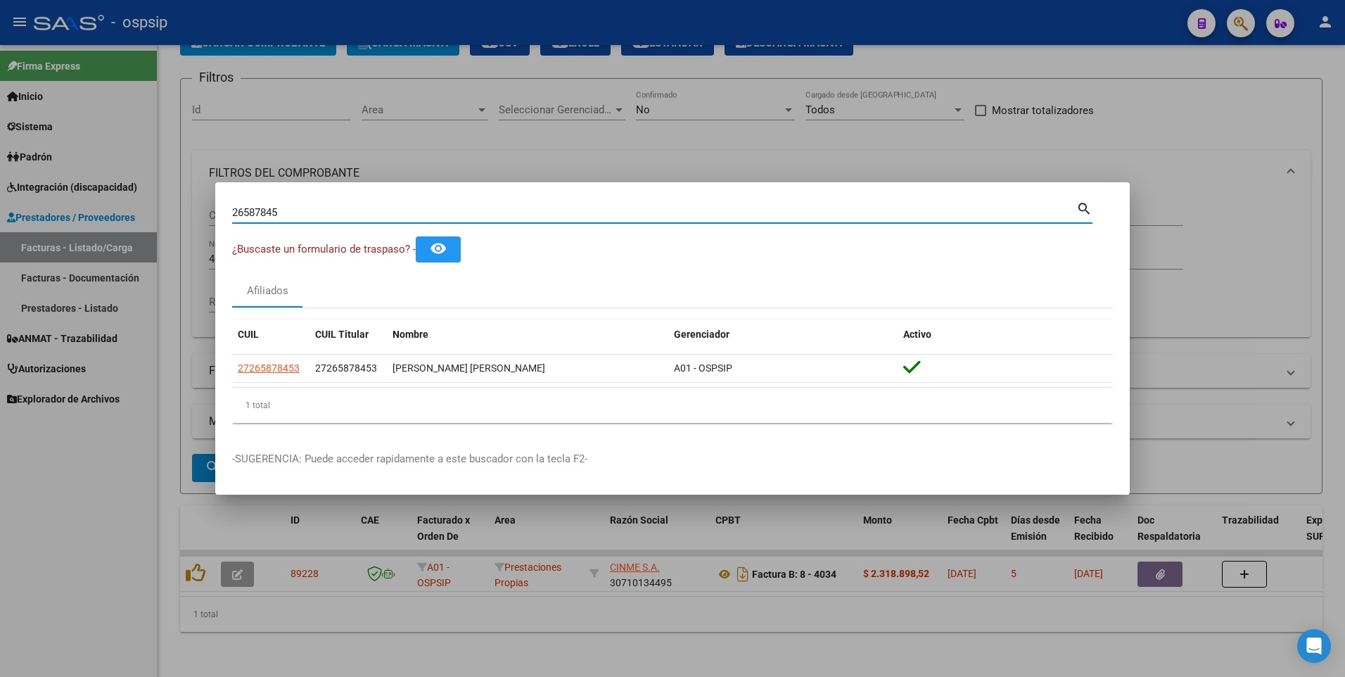
drag, startPoint x: 298, startPoint y: 216, endPoint x: 93, endPoint y: 236, distance: 205.7
click at [93, 236] on div "26587845 Buscar (apellido, dni, cuil, nro traspaso, cuit, obra social) search ¿…" at bounding box center [672, 338] width 1345 height 677
type input "24163943"
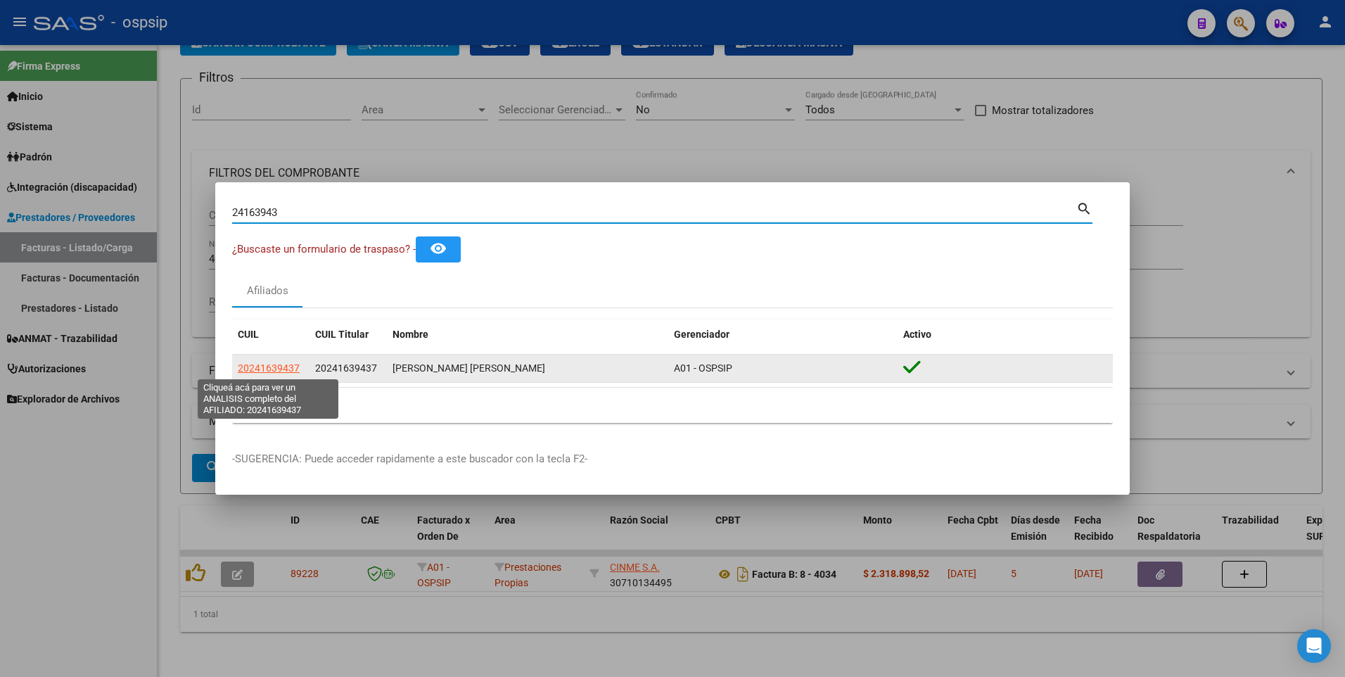
click at [259, 369] on span "20241639437" at bounding box center [269, 367] width 62 height 11
type textarea "20241639437"
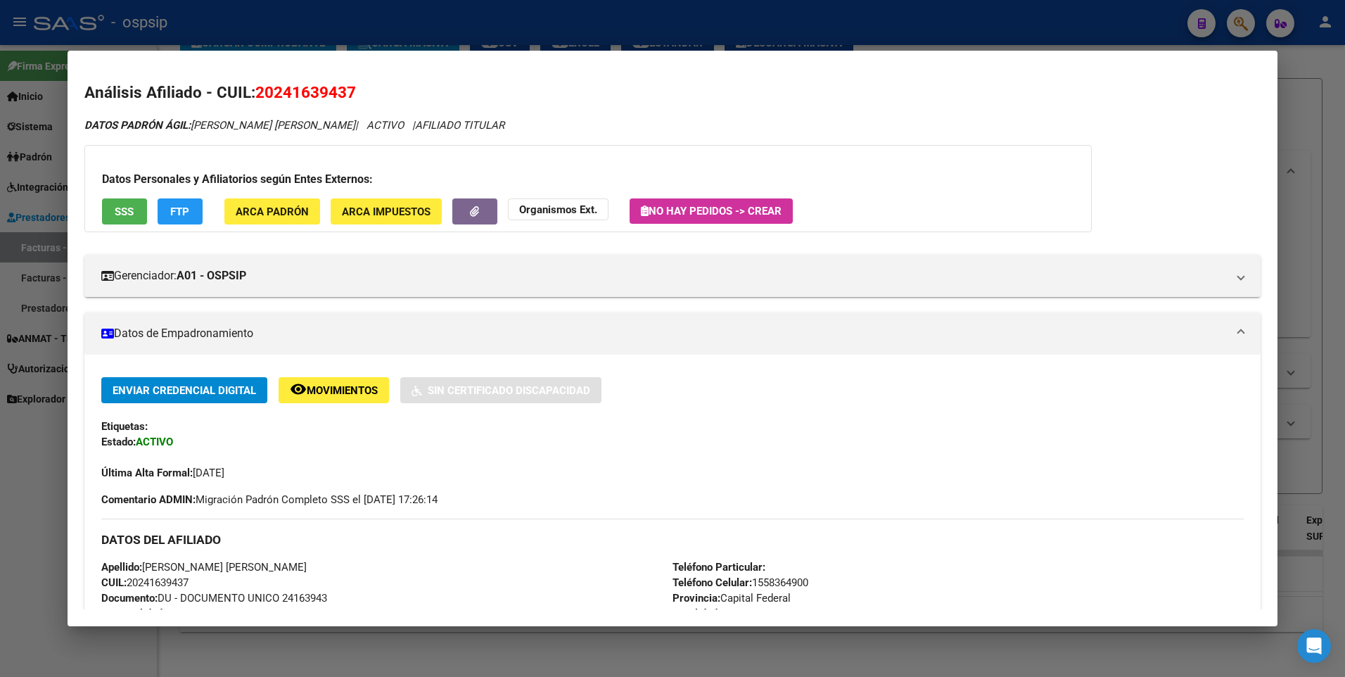
click at [125, 215] on span "SSS" at bounding box center [124, 211] width 19 height 13
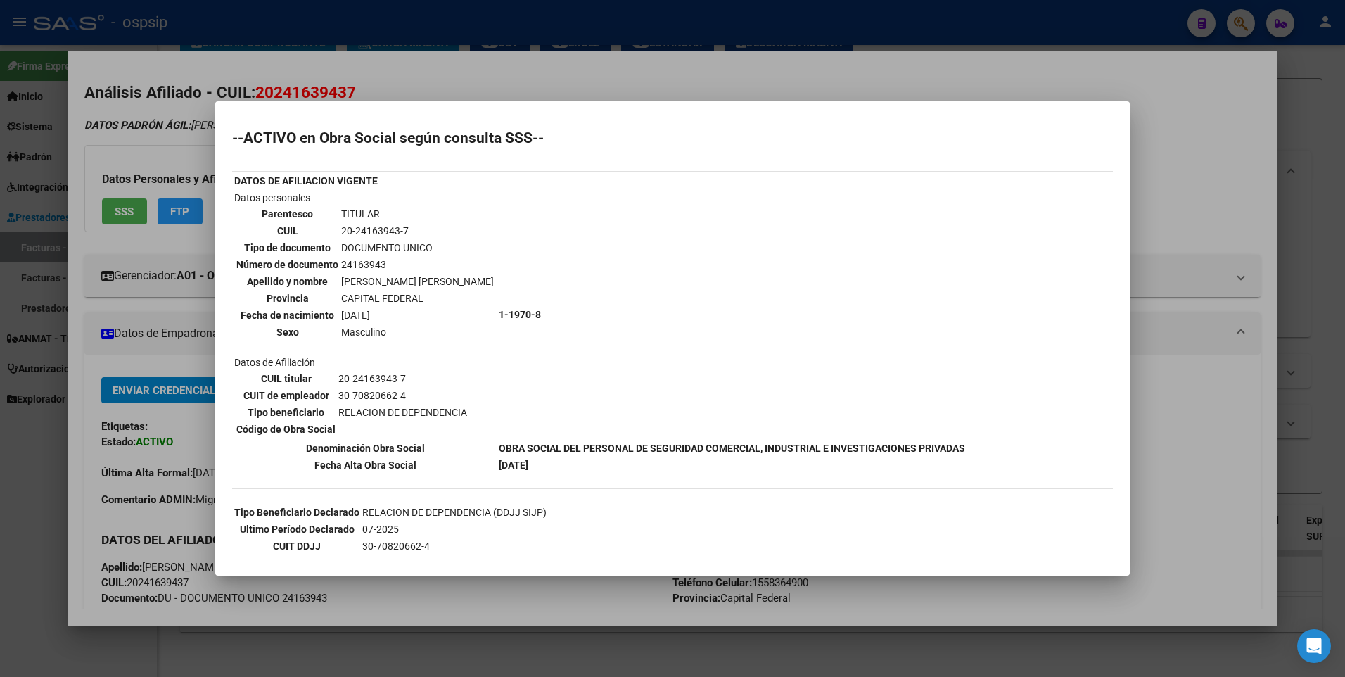
click at [1226, 172] on div at bounding box center [672, 338] width 1345 height 677
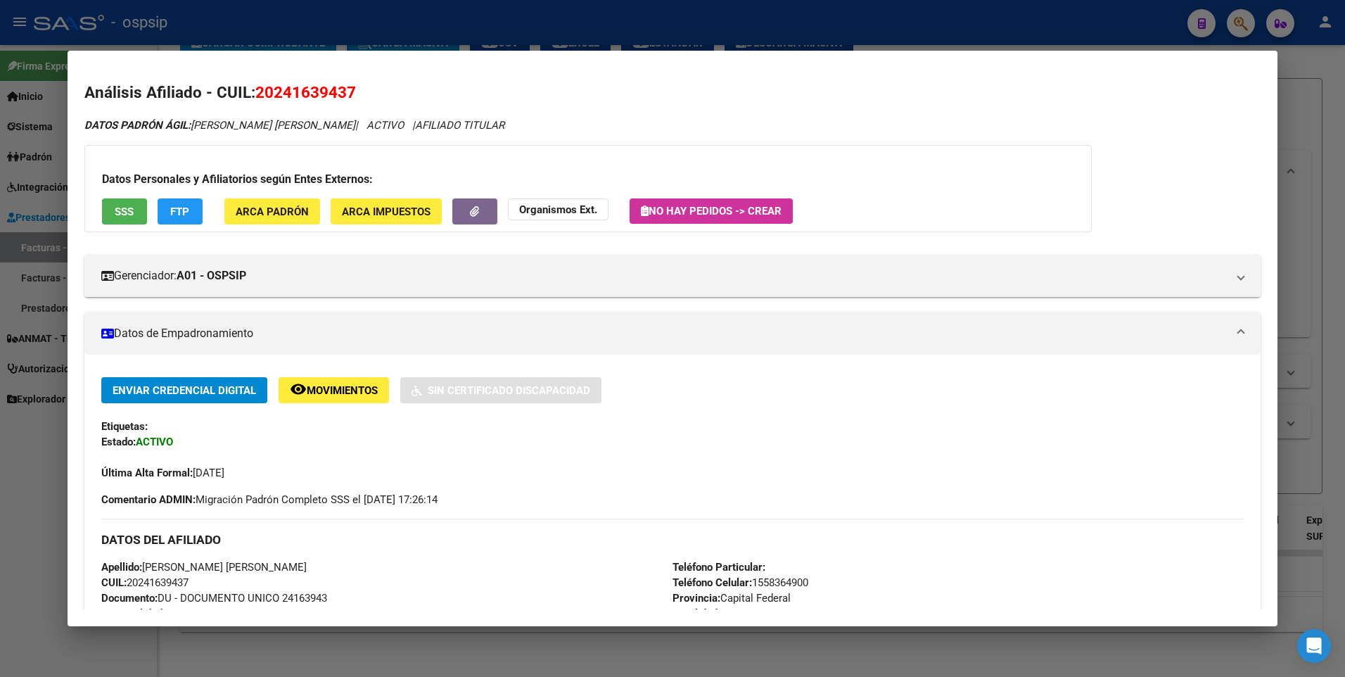
click at [1291, 116] on div at bounding box center [672, 338] width 1345 height 677
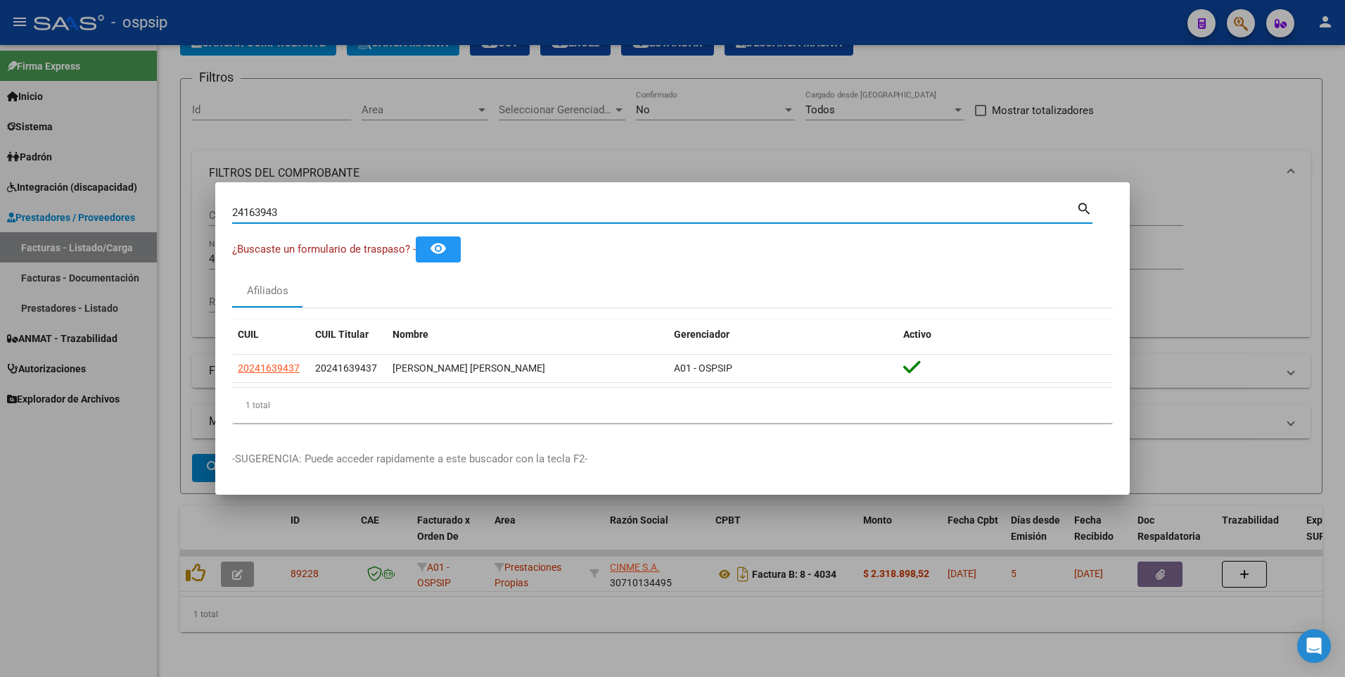
drag, startPoint x: 287, startPoint y: 211, endPoint x: 151, endPoint y: 224, distance: 136.4
click at [151, 224] on div "24163943 Buscar (apellido, dni, cuil, nro traspaso, cuit, obra social) search ¿…" at bounding box center [672, 338] width 1345 height 677
type input "20703349"
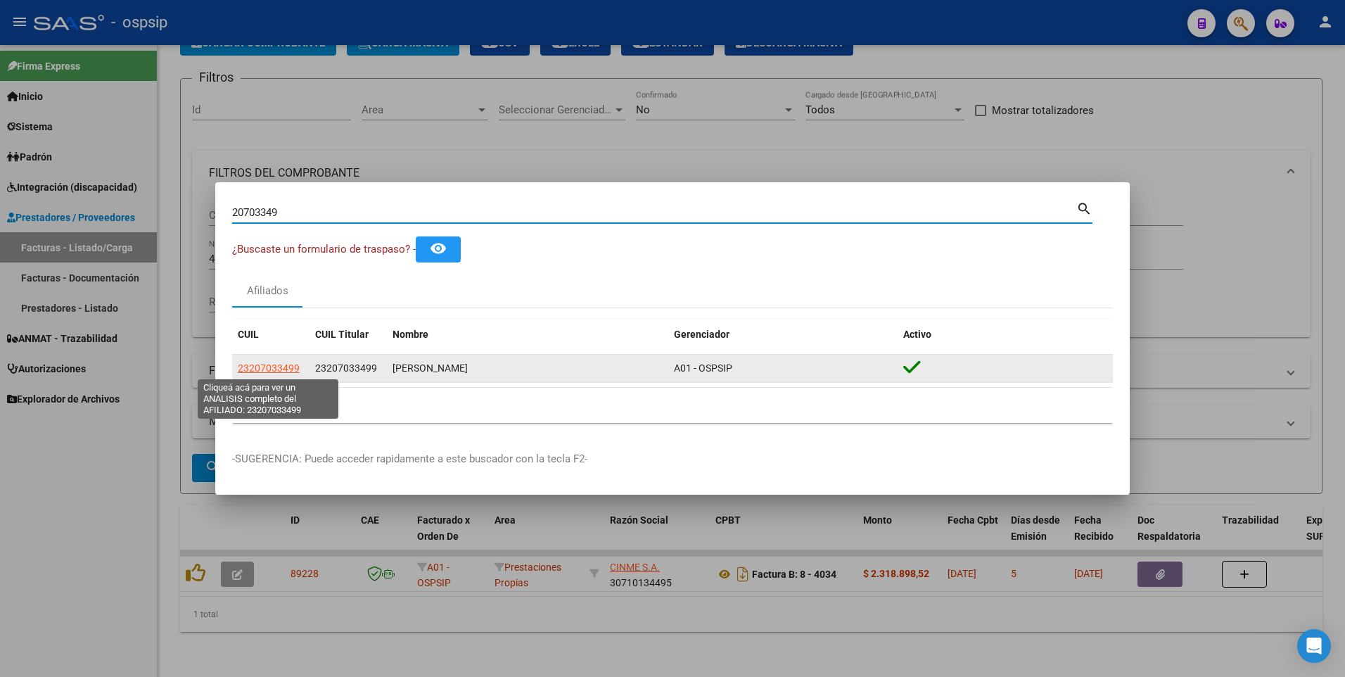
click at [276, 365] on span "23207033499" at bounding box center [269, 367] width 62 height 11
type textarea "23207033499"
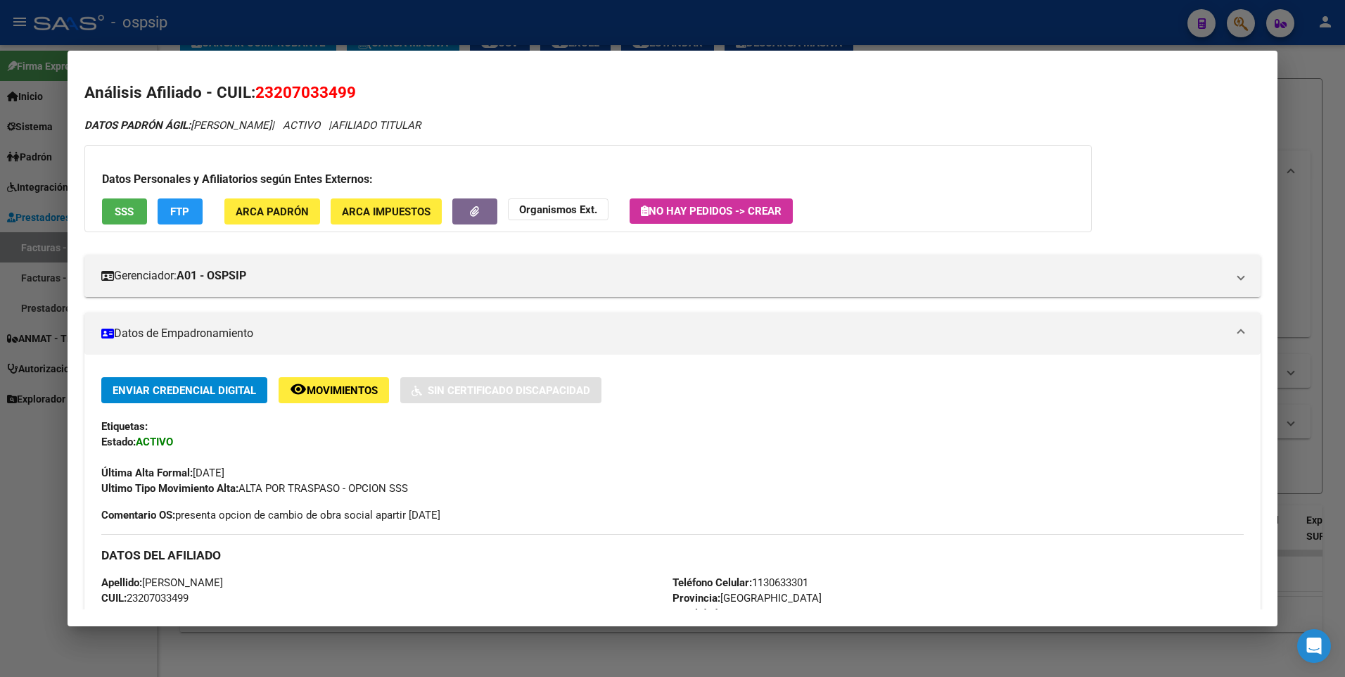
click at [113, 209] on button "SSS" at bounding box center [124, 211] width 45 height 26
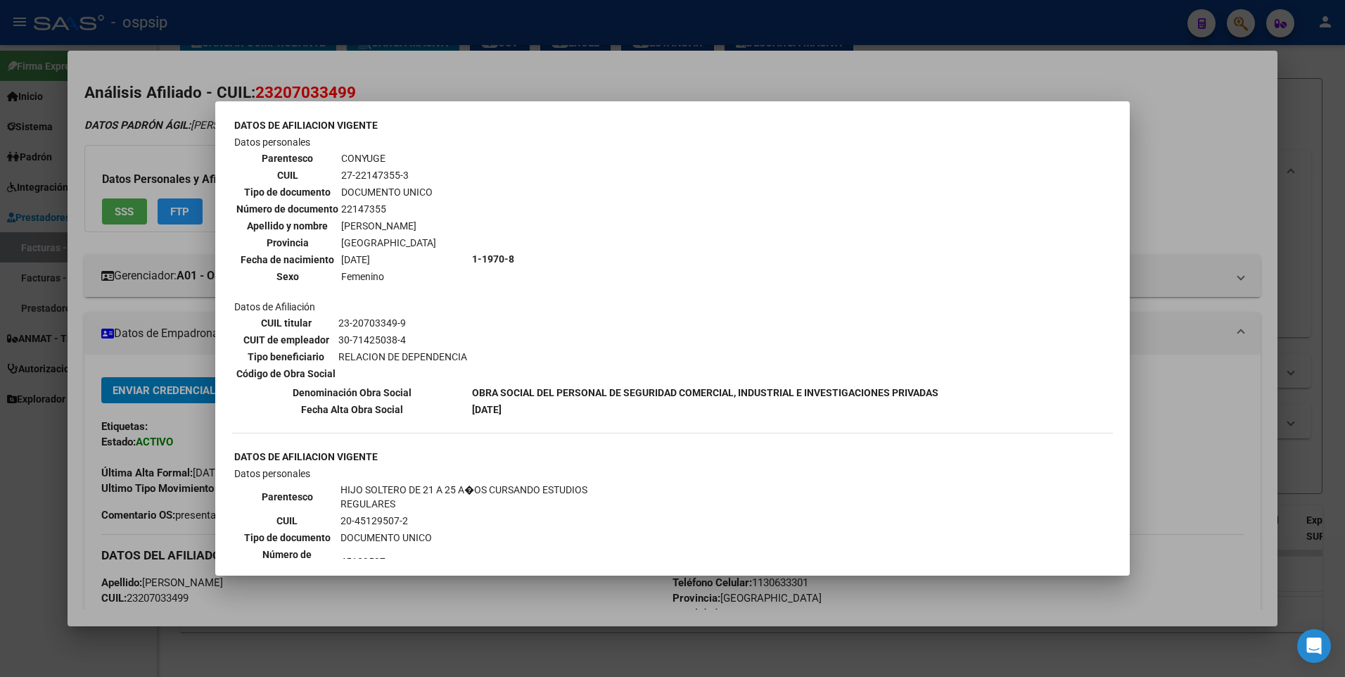
scroll to position [915, 0]
click at [1222, 165] on div at bounding box center [672, 338] width 1345 height 677
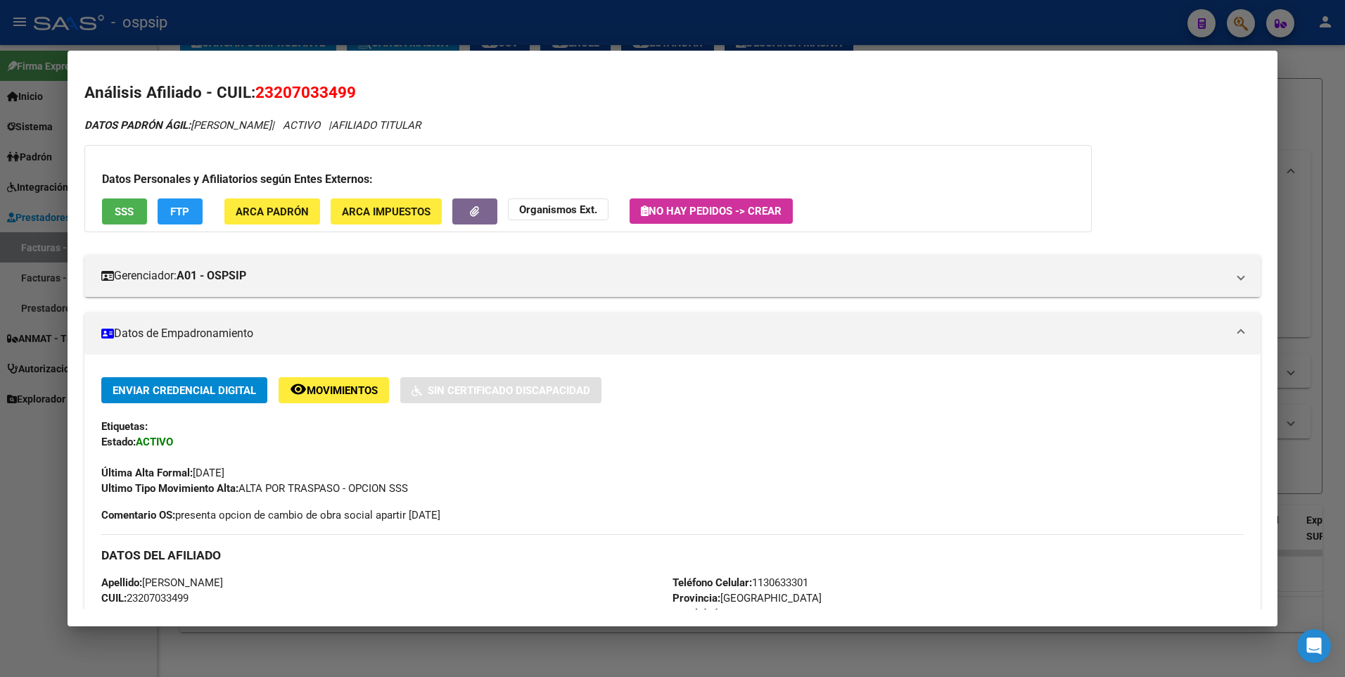
click at [1311, 122] on div at bounding box center [672, 338] width 1345 height 677
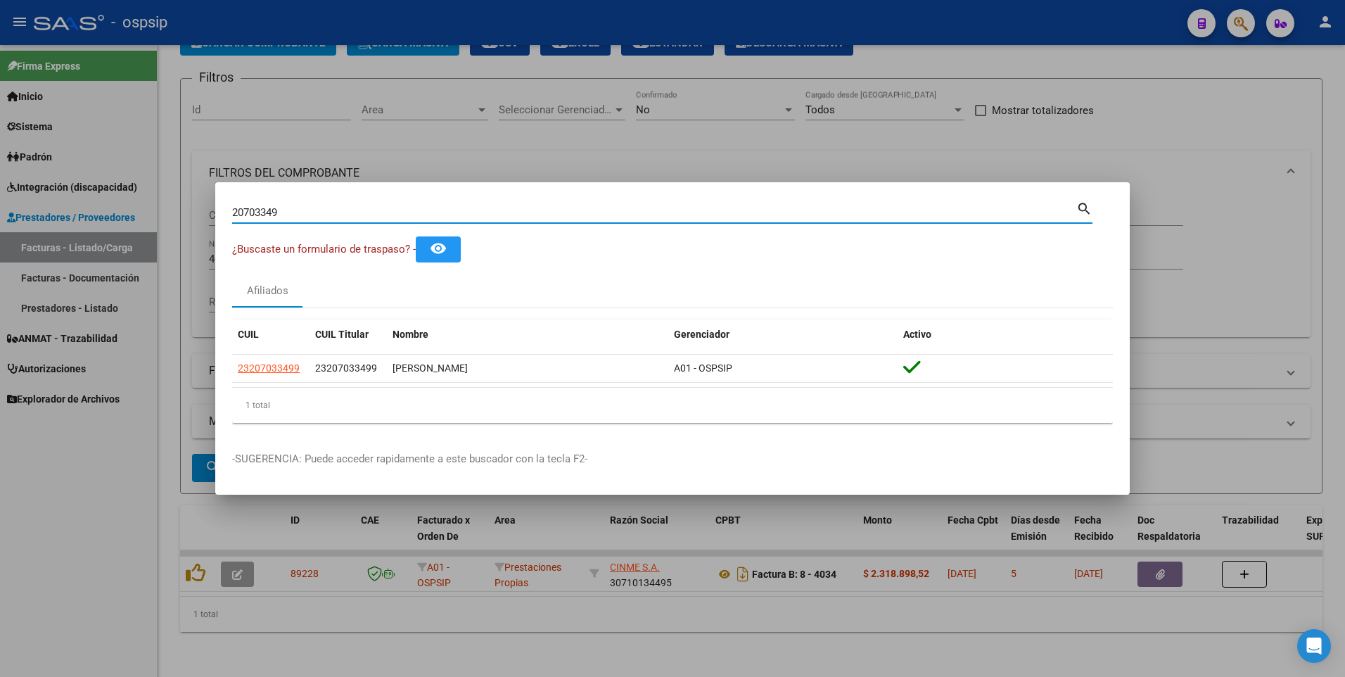
drag, startPoint x: 291, startPoint y: 210, endPoint x: 25, endPoint y: 229, distance: 265.9
click at [25, 229] on div "20703349 Buscar (apellido, dni, cuil, nro traspaso, cuit, obra social) search ¿…" at bounding box center [672, 338] width 1345 height 677
type input "14755245"
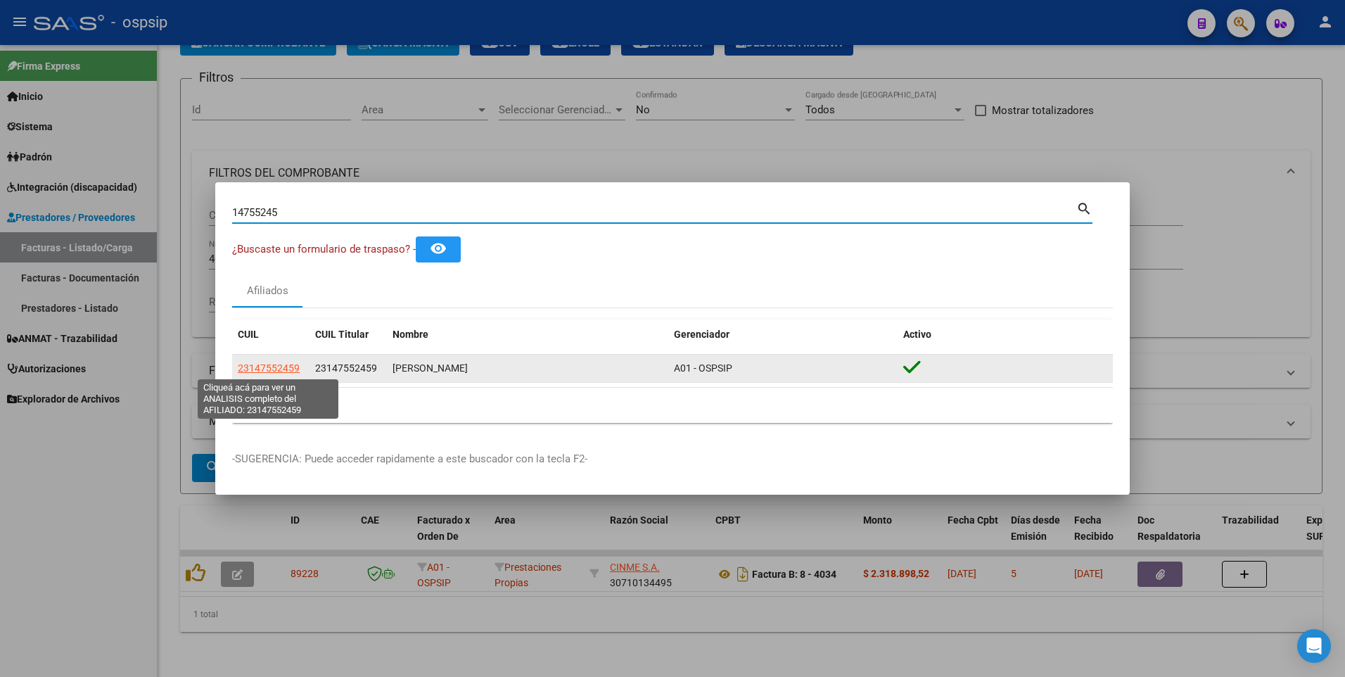
click at [279, 368] on span "23147552459" at bounding box center [269, 367] width 62 height 11
type textarea "23147552459"
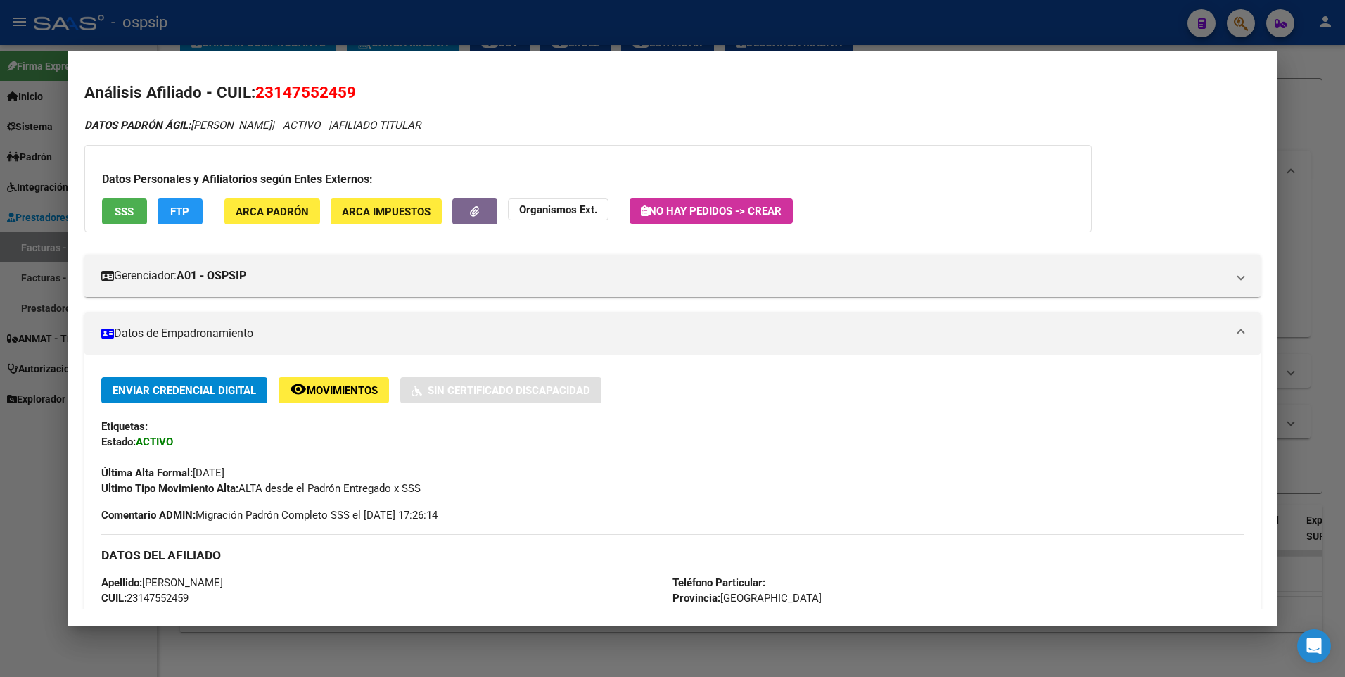
click at [134, 210] on span "SSS" at bounding box center [124, 211] width 19 height 13
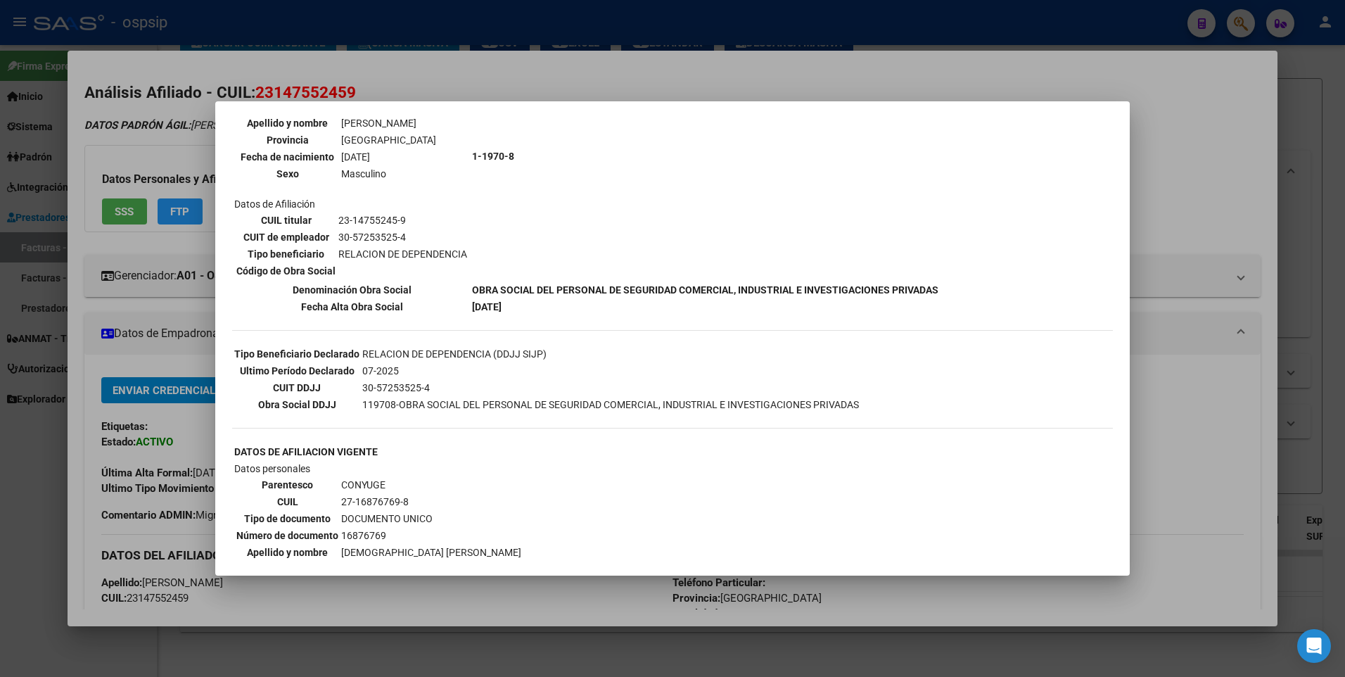
scroll to position [422, 0]
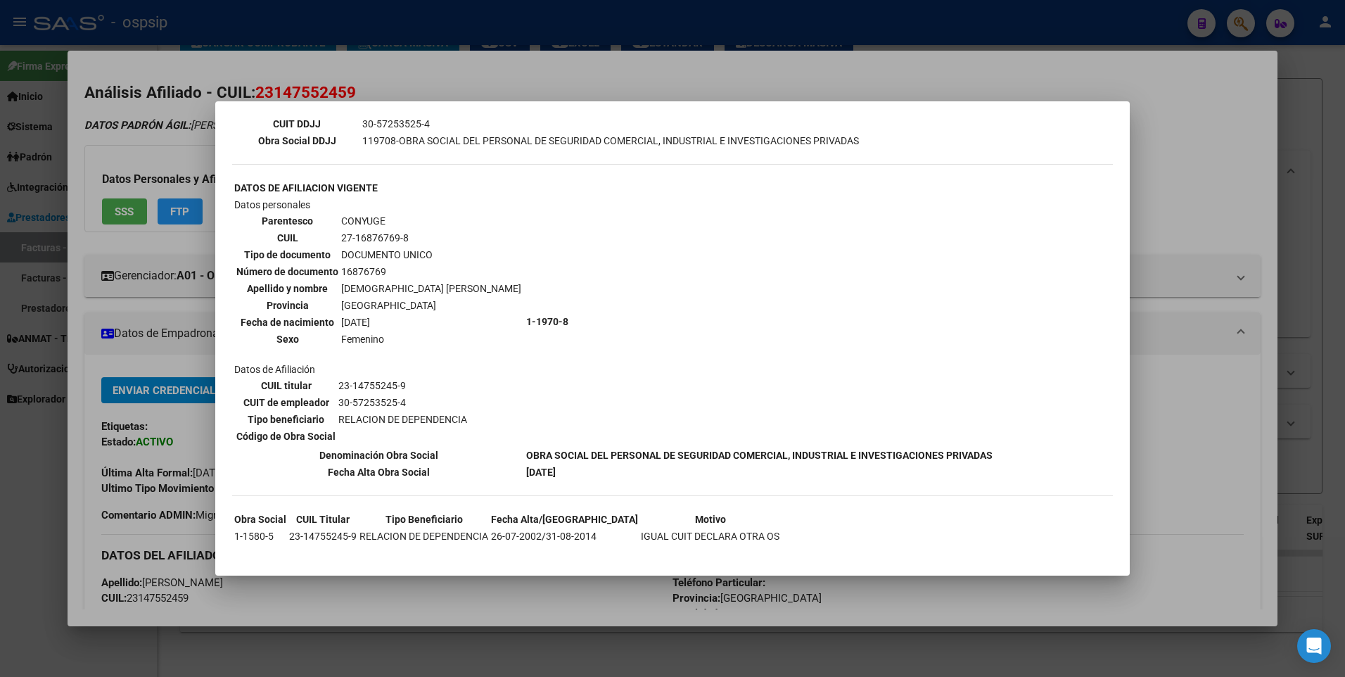
click at [1172, 166] on div at bounding box center [672, 338] width 1345 height 677
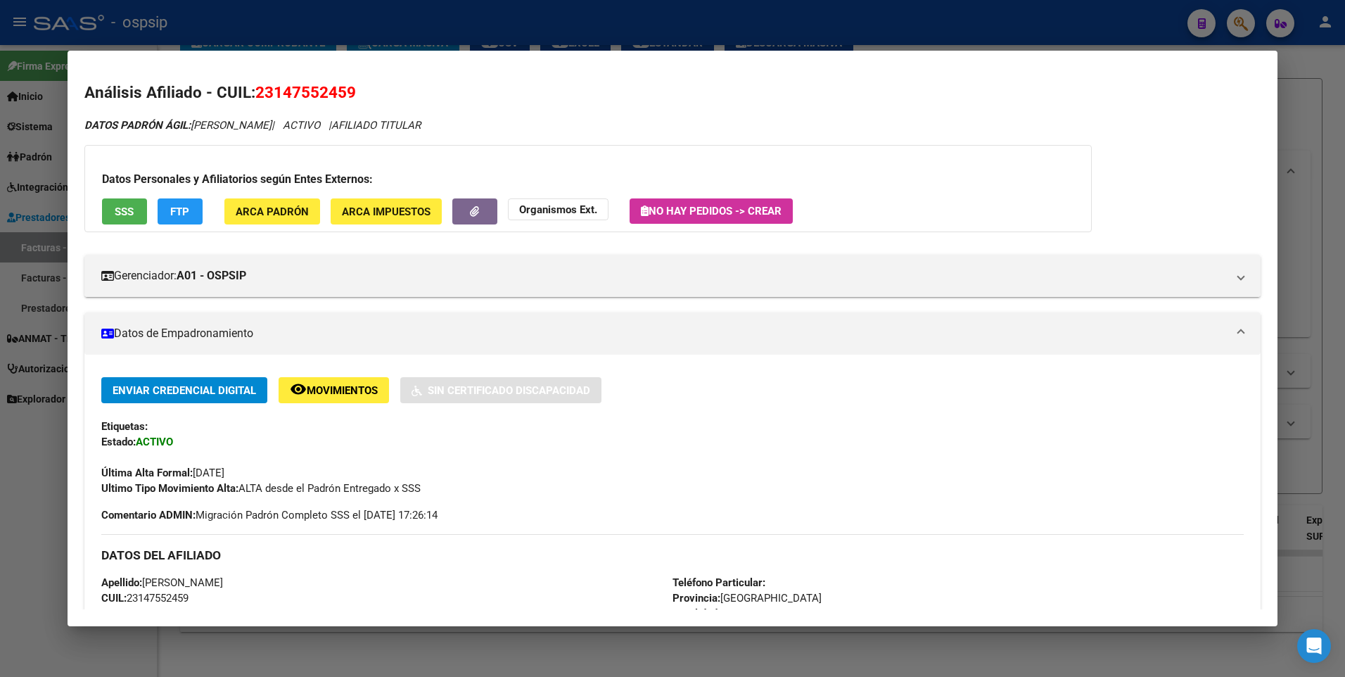
click at [1307, 115] on div at bounding box center [672, 338] width 1345 height 677
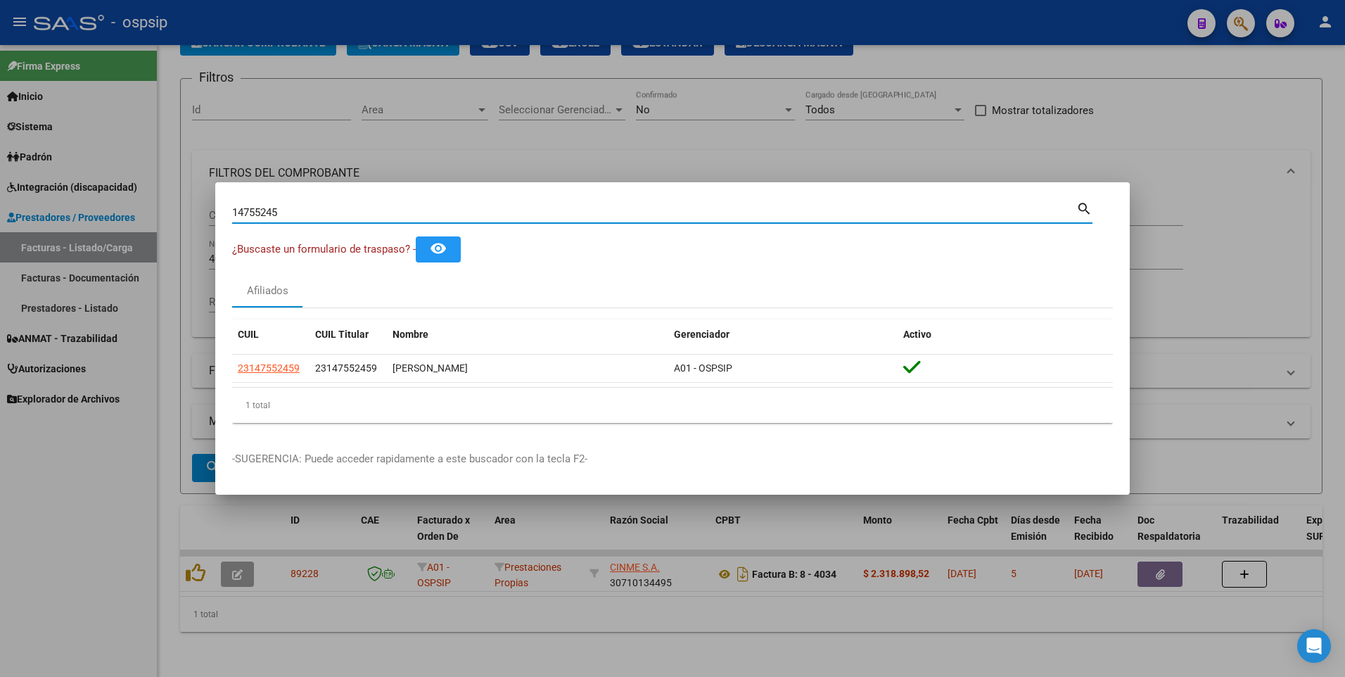
drag, startPoint x: 281, startPoint y: 213, endPoint x: 53, endPoint y: 229, distance: 227.8
click at [54, 229] on div "14755245 Buscar (apellido, dni, cuil, nro traspaso, cuit, obra social) search ¿…" at bounding box center [672, 338] width 1345 height 677
type input "23091530"
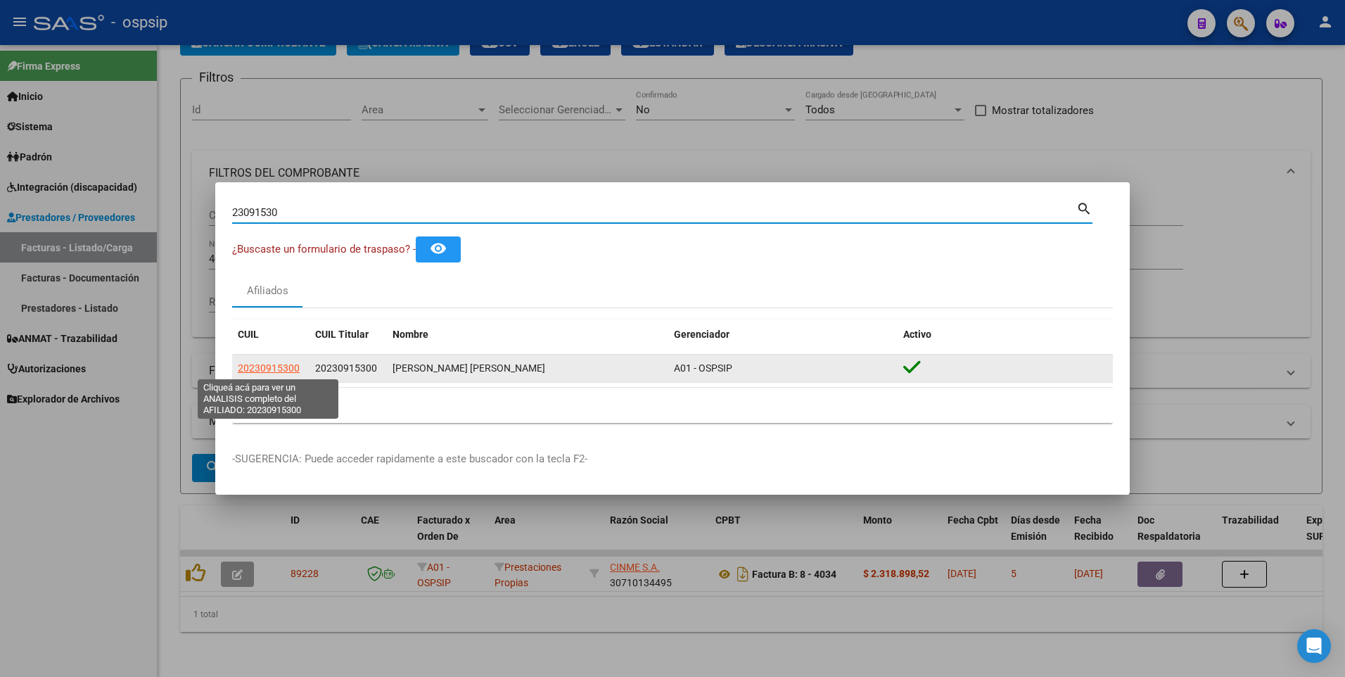
click at [284, 366] on span "20230915300" at bounding box center [269, 367] width 62 height 11
type textarea "20230915300"
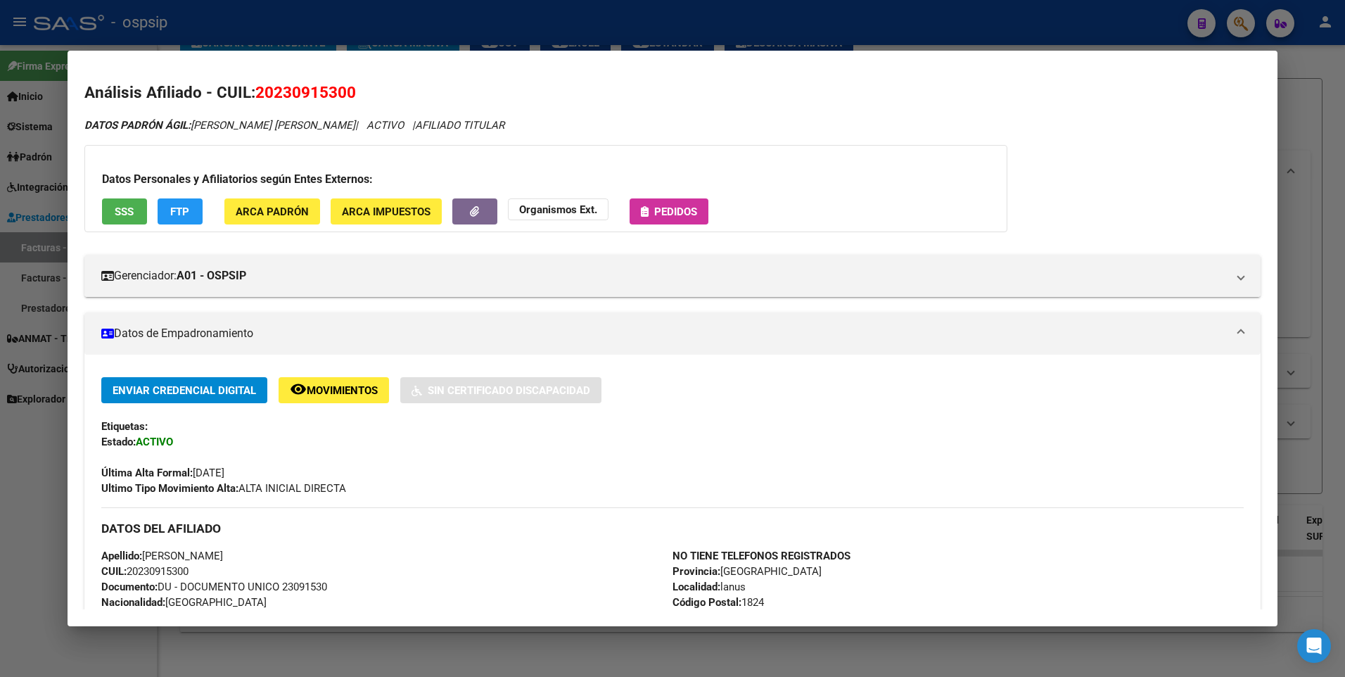
click at [120, 211] on span "SSS" at bounding box center [124, 211] width 19 height 13
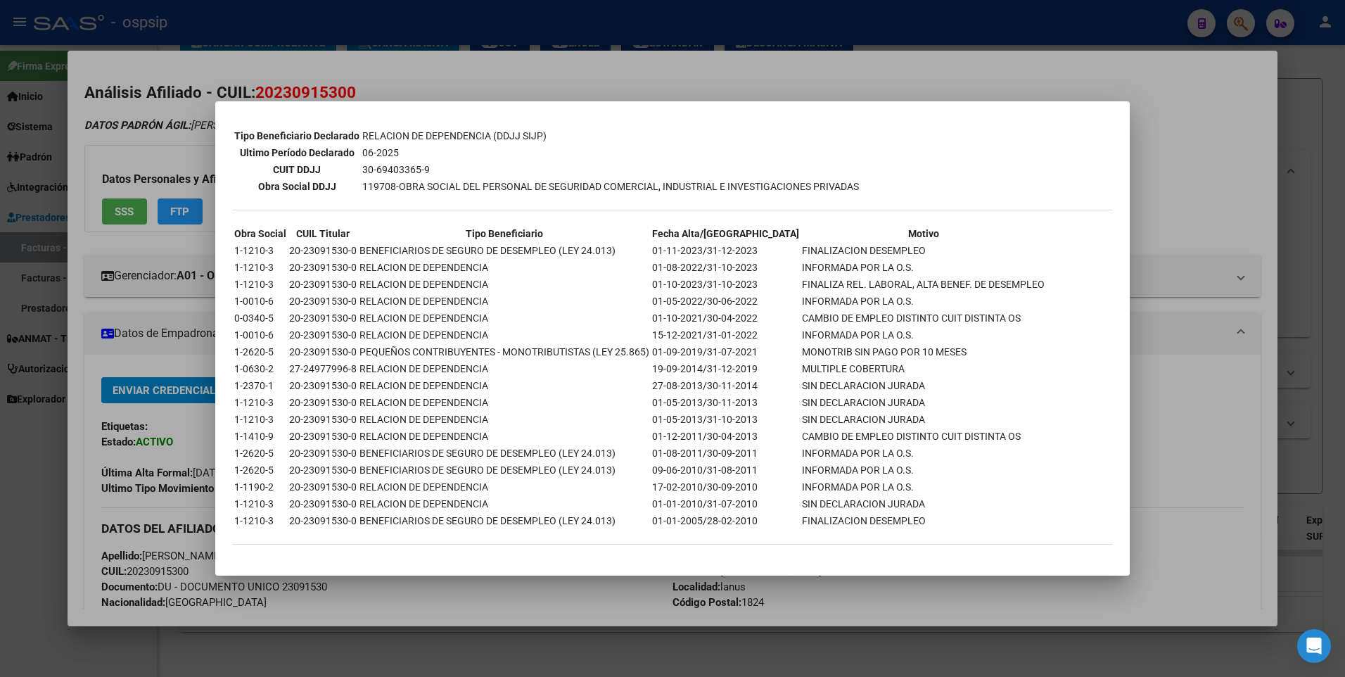
scroll to position [0, 0]
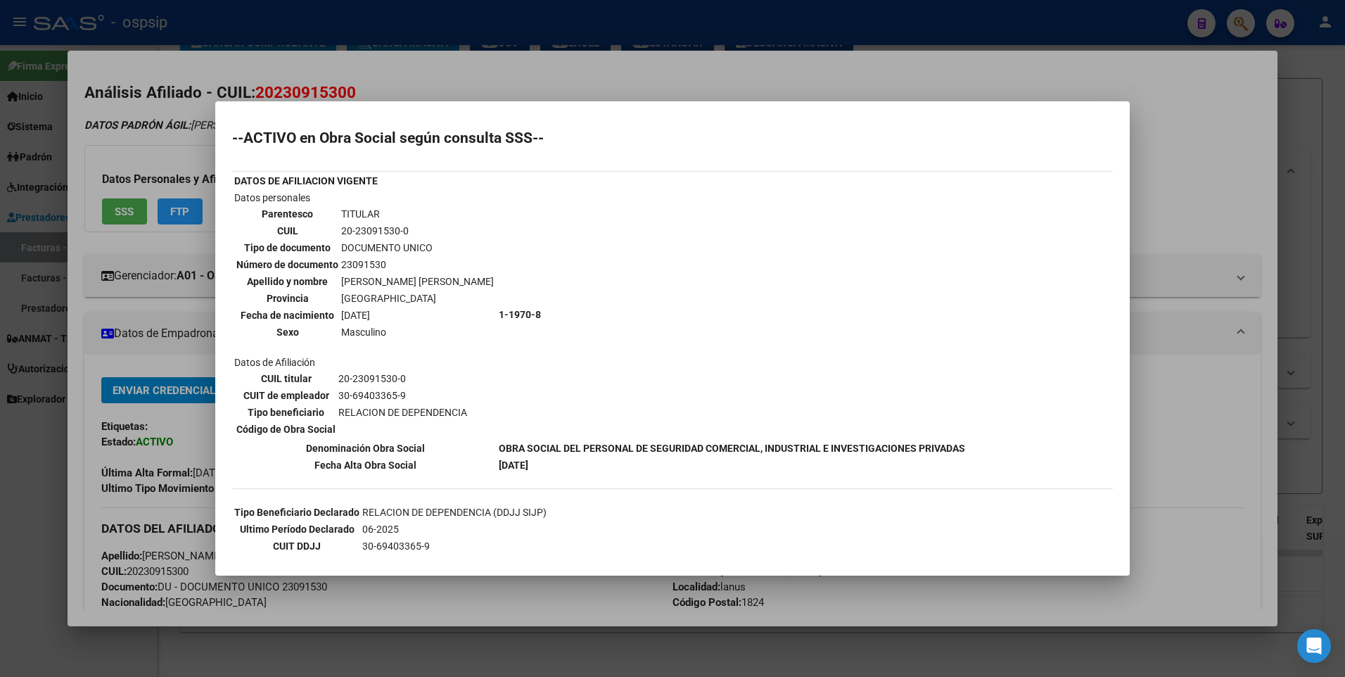
click at [1134, 144] on div at bounding box center [672, 338] width 1345 height 677
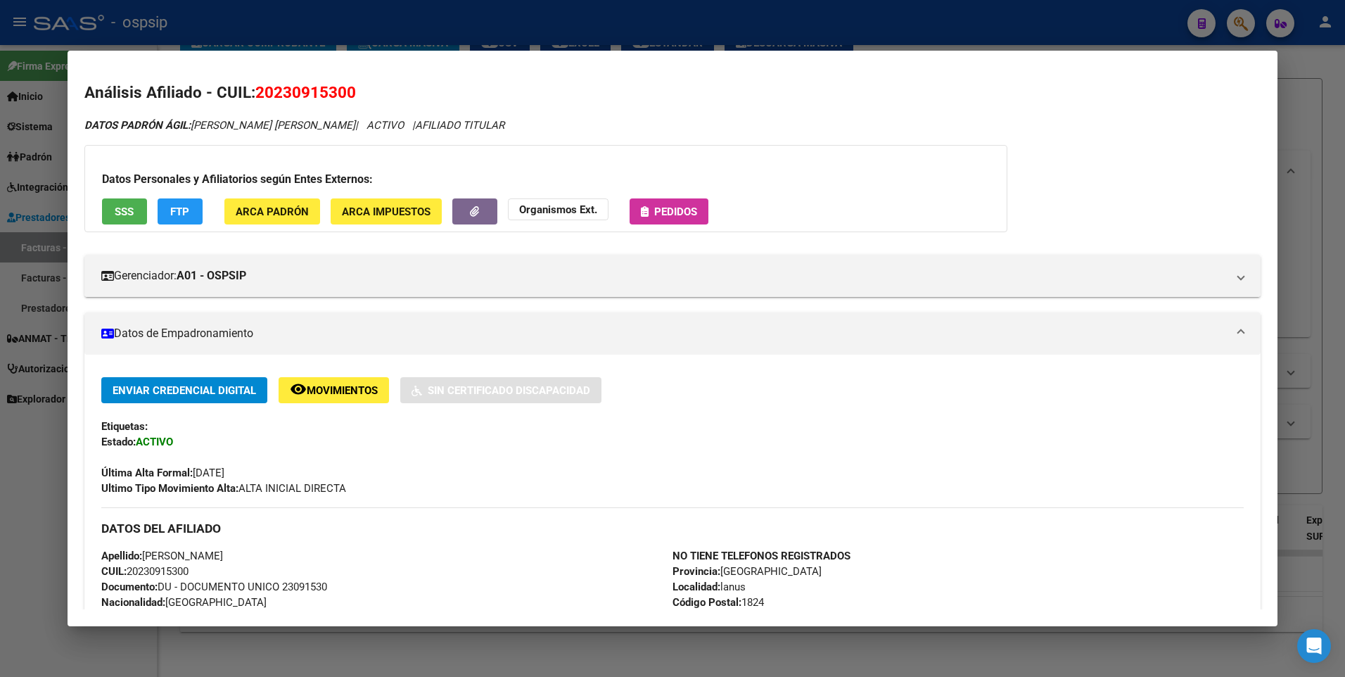
click at [1297, 109] on div at bounding box center [672, 338] width 1345 height 677
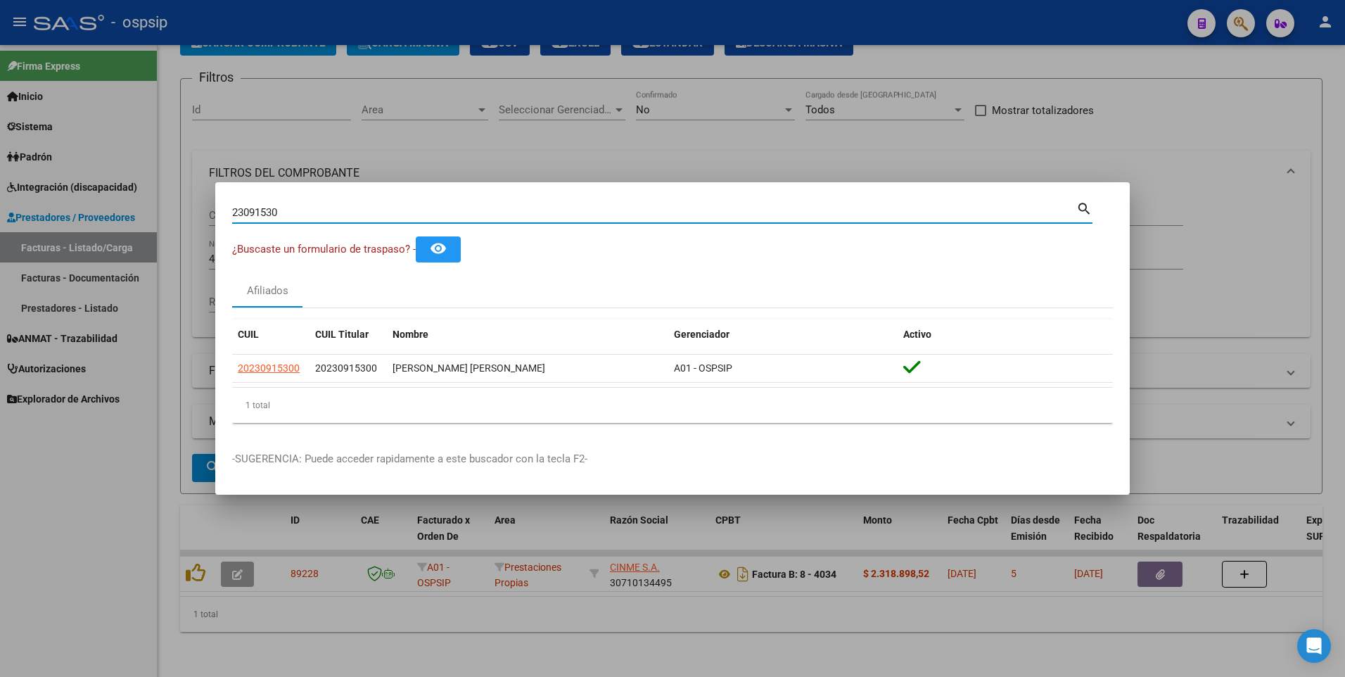
drag, startPoint x: 281, startPoint y: 214, endPoint x: 98, endPoint y: 236, distance: 184.9
click at [98, 236] on div "23091530 Buscar (apellido, dni, cuil, nro traspaso, cuit, obra social) search ¿…" at bounding box center [672, 338] width 1345 height 677
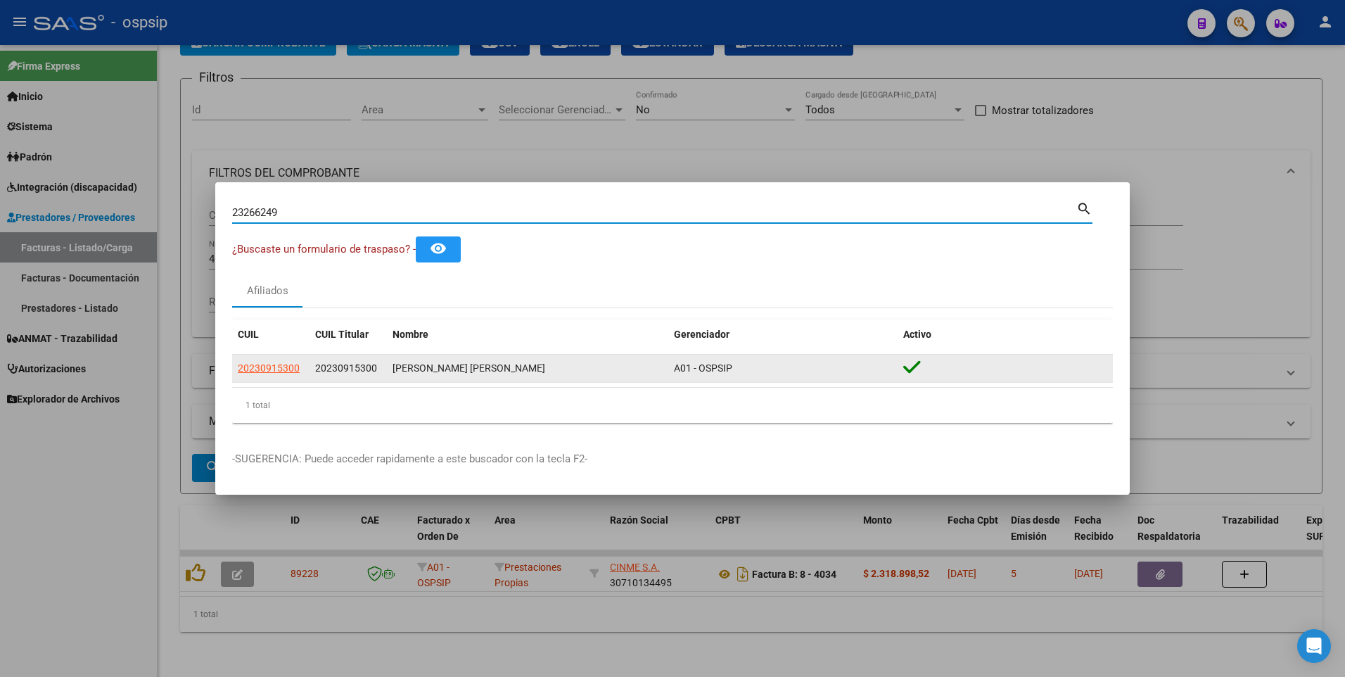
type input "23266249"
click at [264, 369] on span "20232662493" at bounding box center [269, 367] width 62 height 11
type textarea "20232662493"
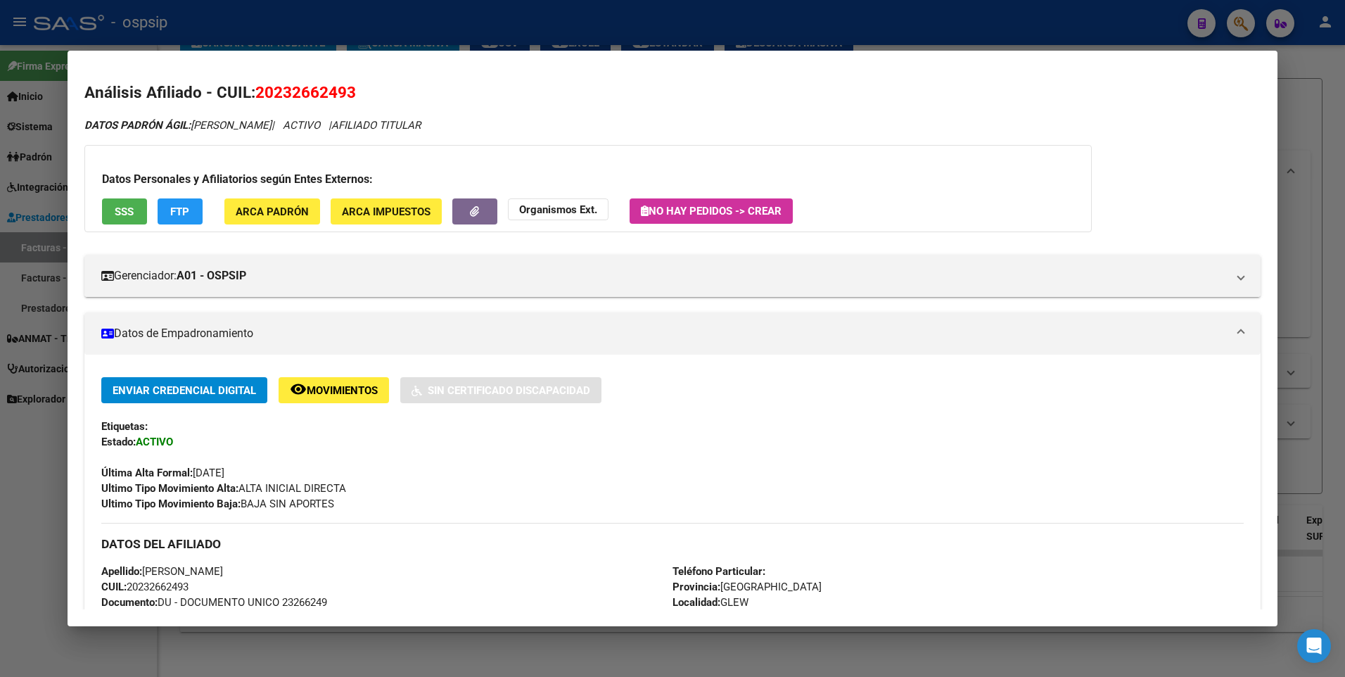
click at [125, 210] on span "SSS" at bounding box center [124, 211] width 19 height 13
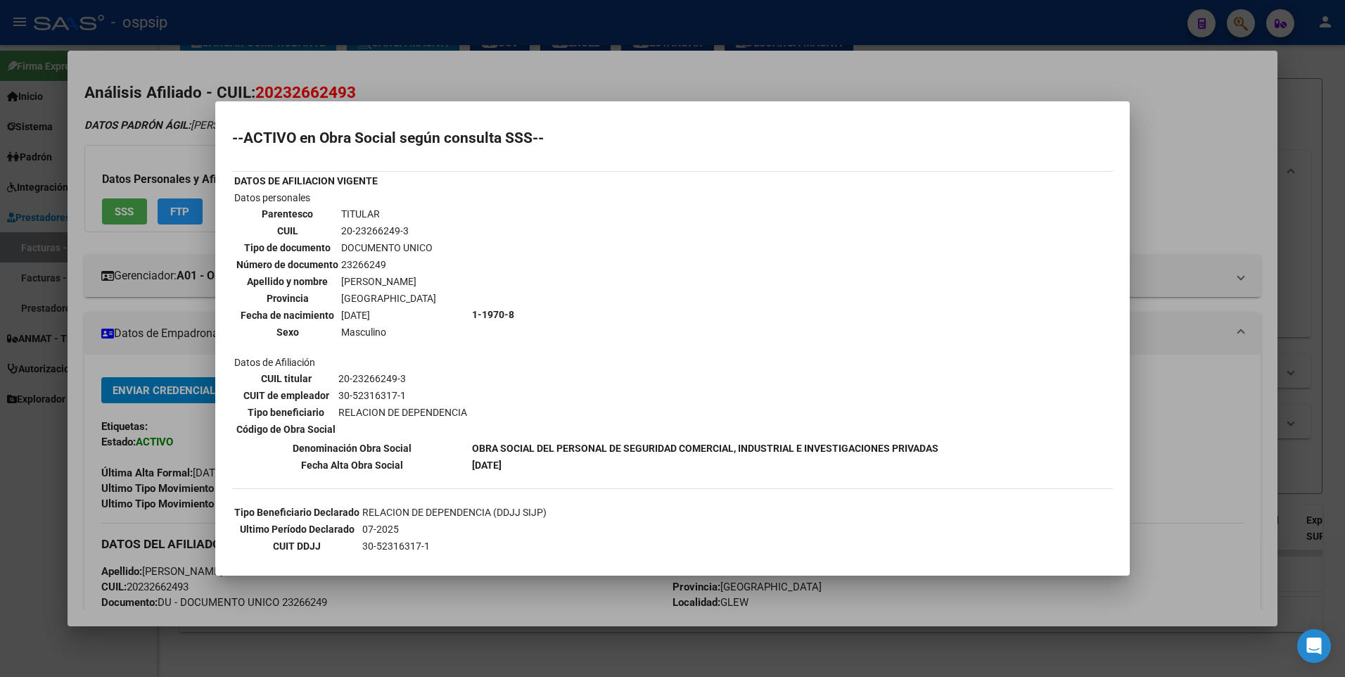
drag, startPoint x: 1148, startPoint y: 162, endPoint x: 1214, endPoint y: 161, distance: 65.4
click at [1150, 161] on div at bounding box center [672, 338] width 1345 height 677
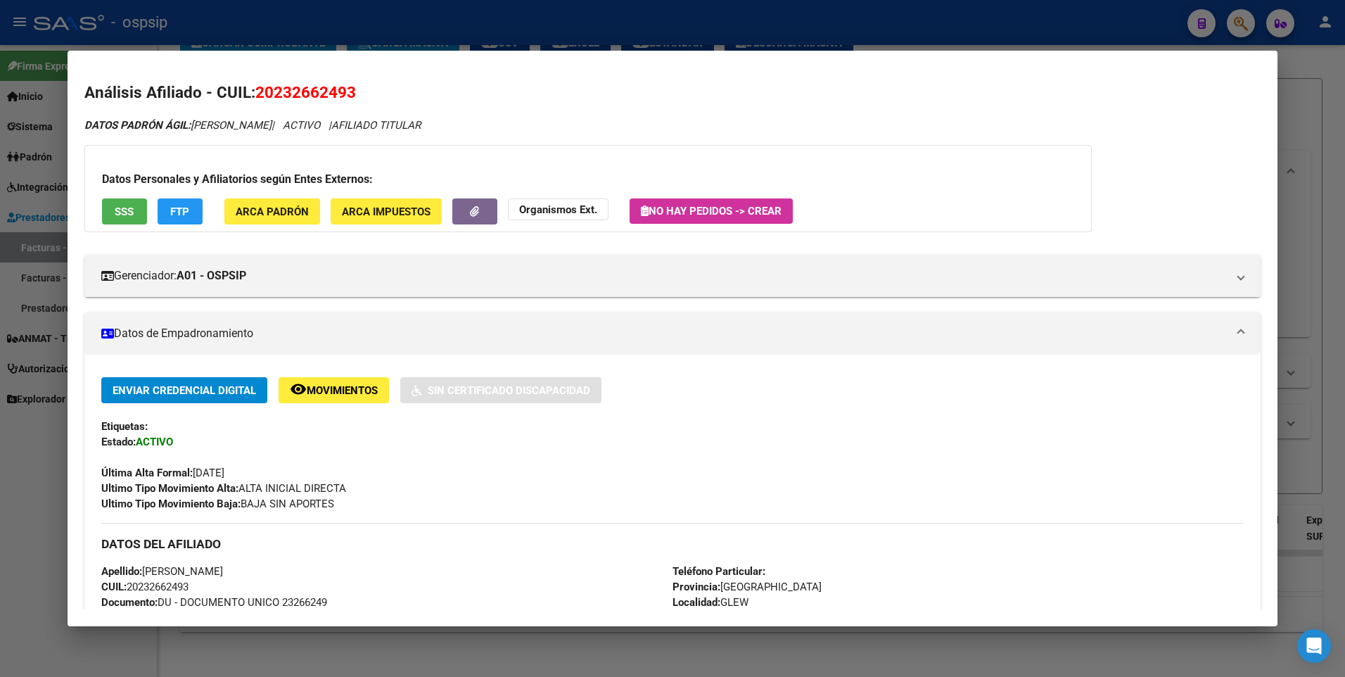
click at [1314, 141] on div at bounding box center [672, 338] width 1345 height 677
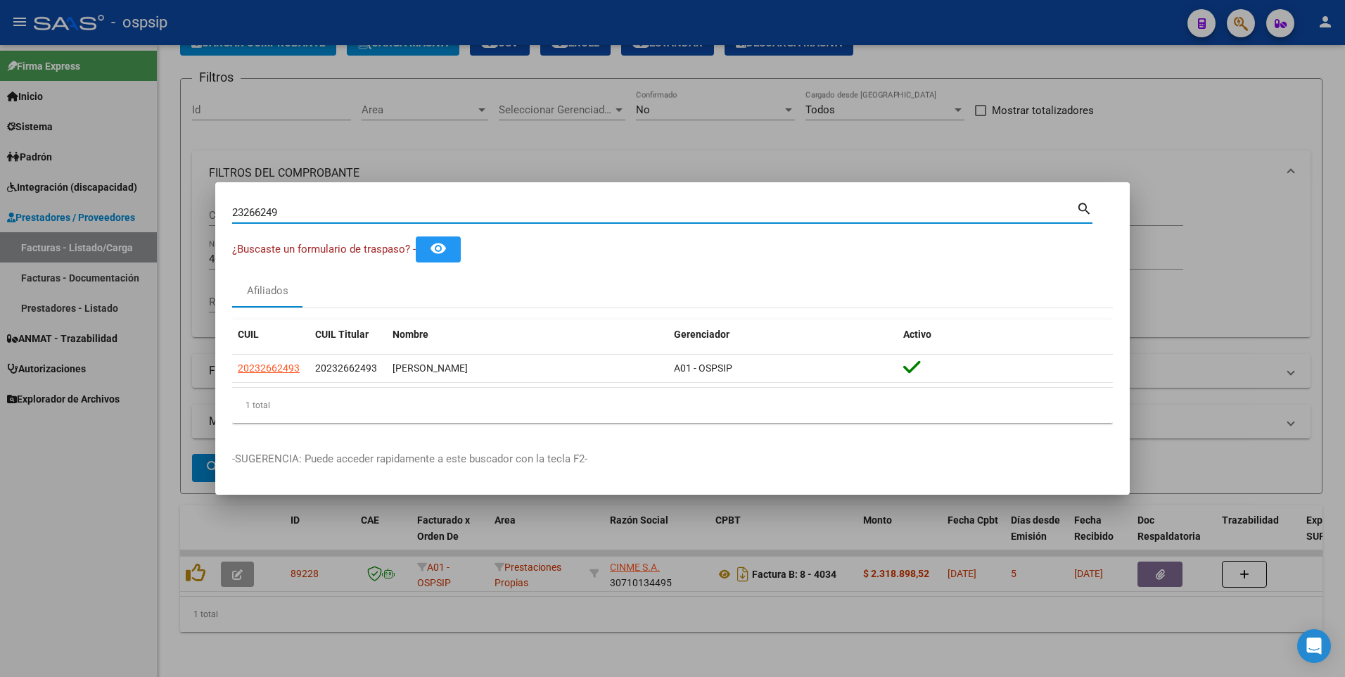
drag, startPoint x: 303, startPoint y: 215, endPoint x: 130, endPoint y: 232, distance: 173.2
click at [130, 232] on div "23266249 Buscar (apellido, dni, cuil, nro traspaso, cuit, obra social) search ¿…" at bounding box center [672, 338] width 1345 height 677
type input "16558102"
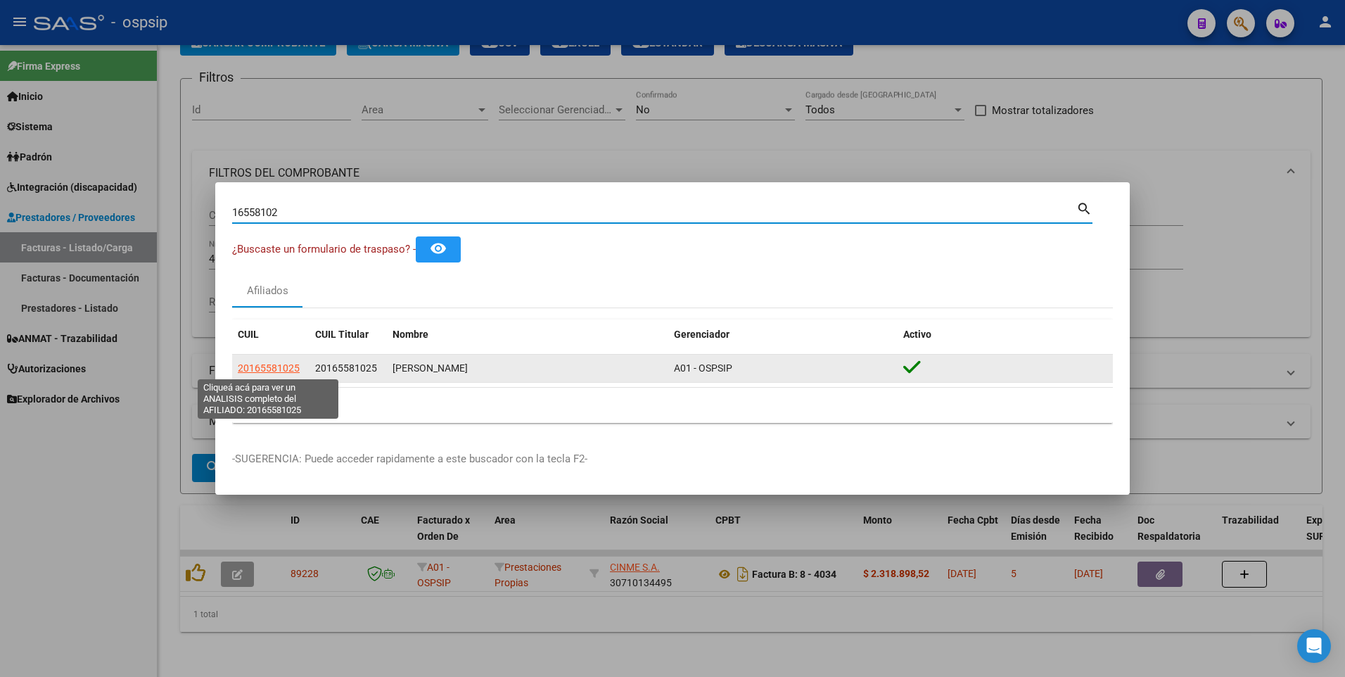
click at [261, 362] on span "20165581025" at bounding box center [269, 367] width 62 height 11
type textarea "20165581025"
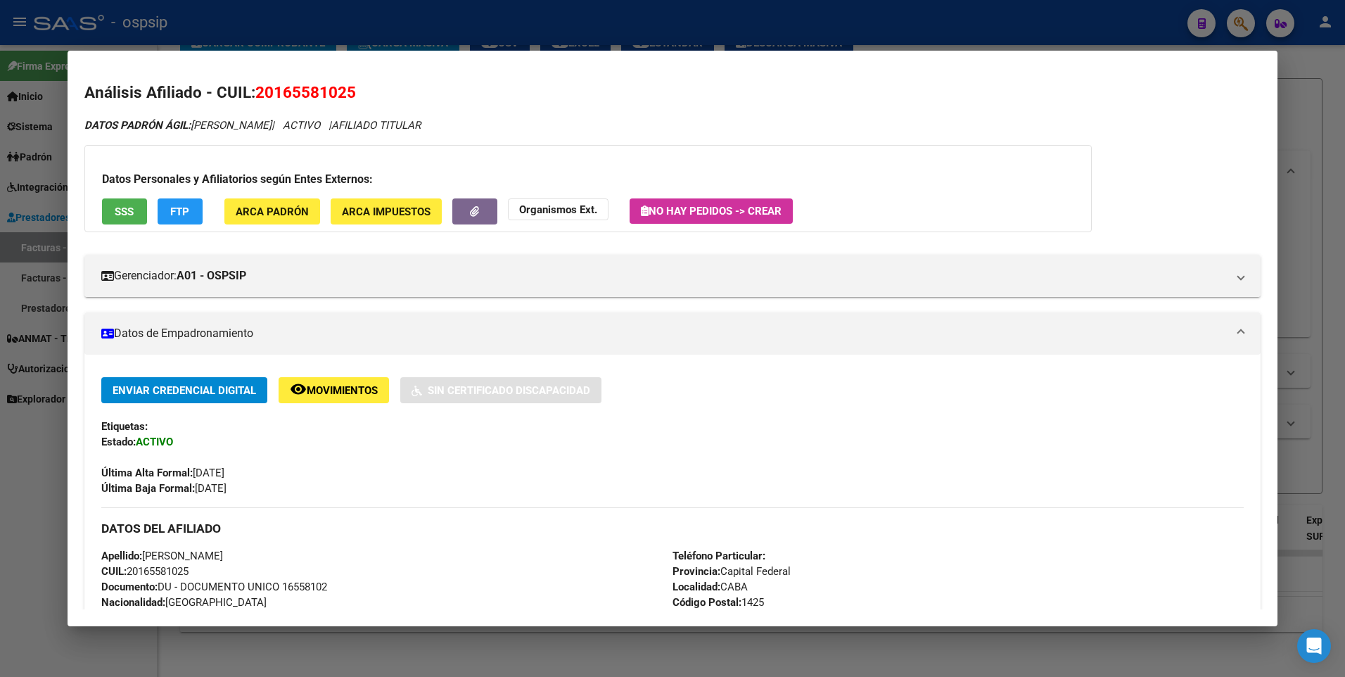
click at [146, 218] on button "SSS" at bounding box center [124, 211] width 45 height 26
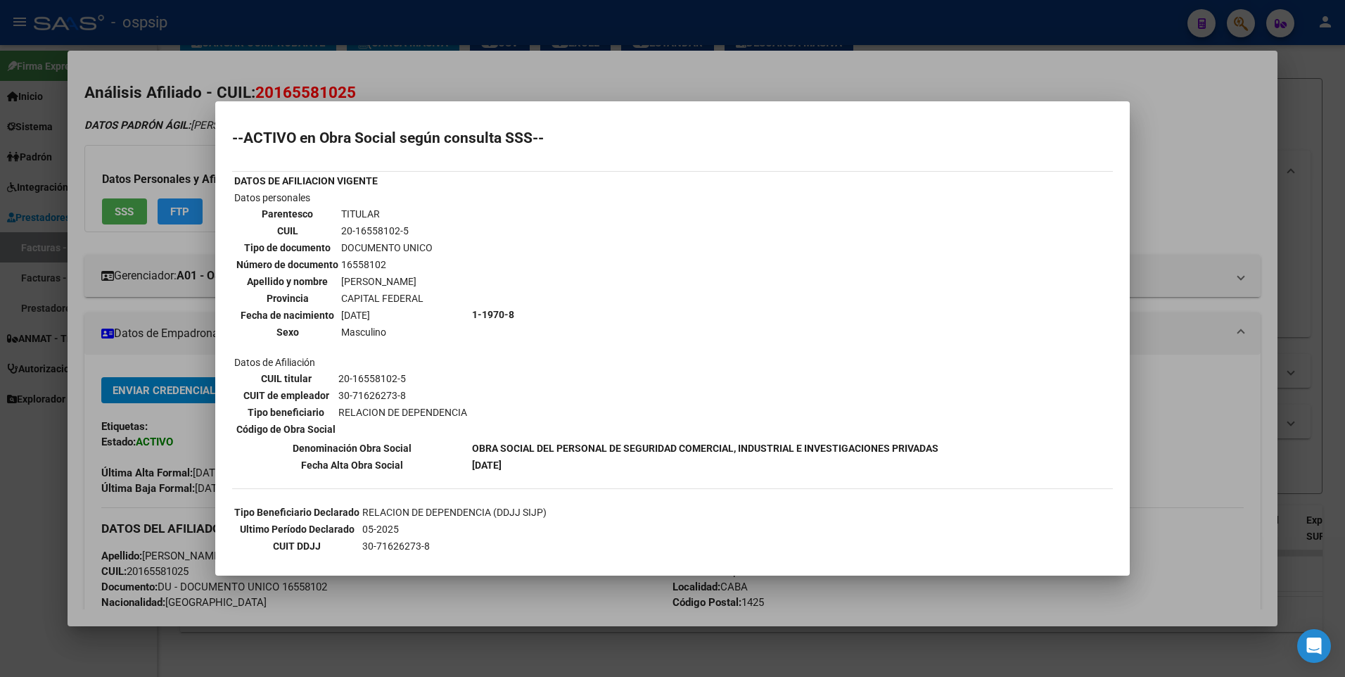
click at [1169, 173] on div at bounding box center [672, 338] width 1345 height 677
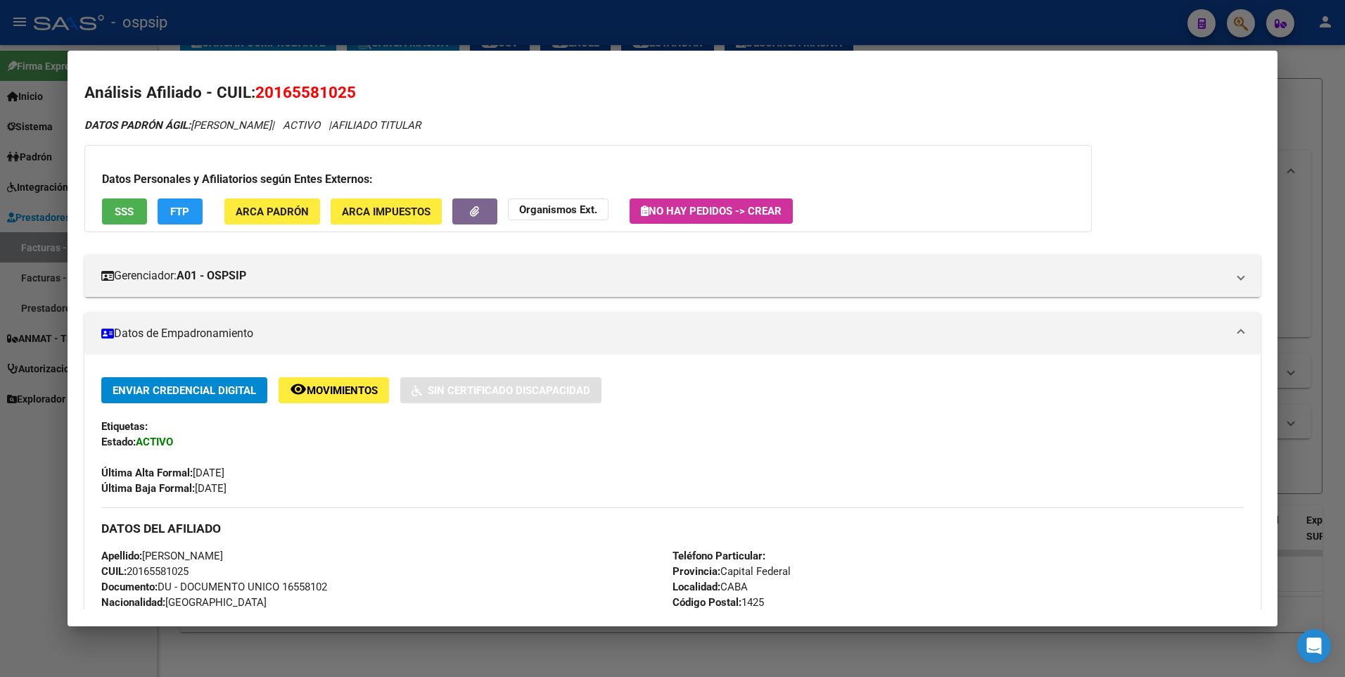
click at [1280, 116] on div at bounding box center [672, 338] width 1345 height 677
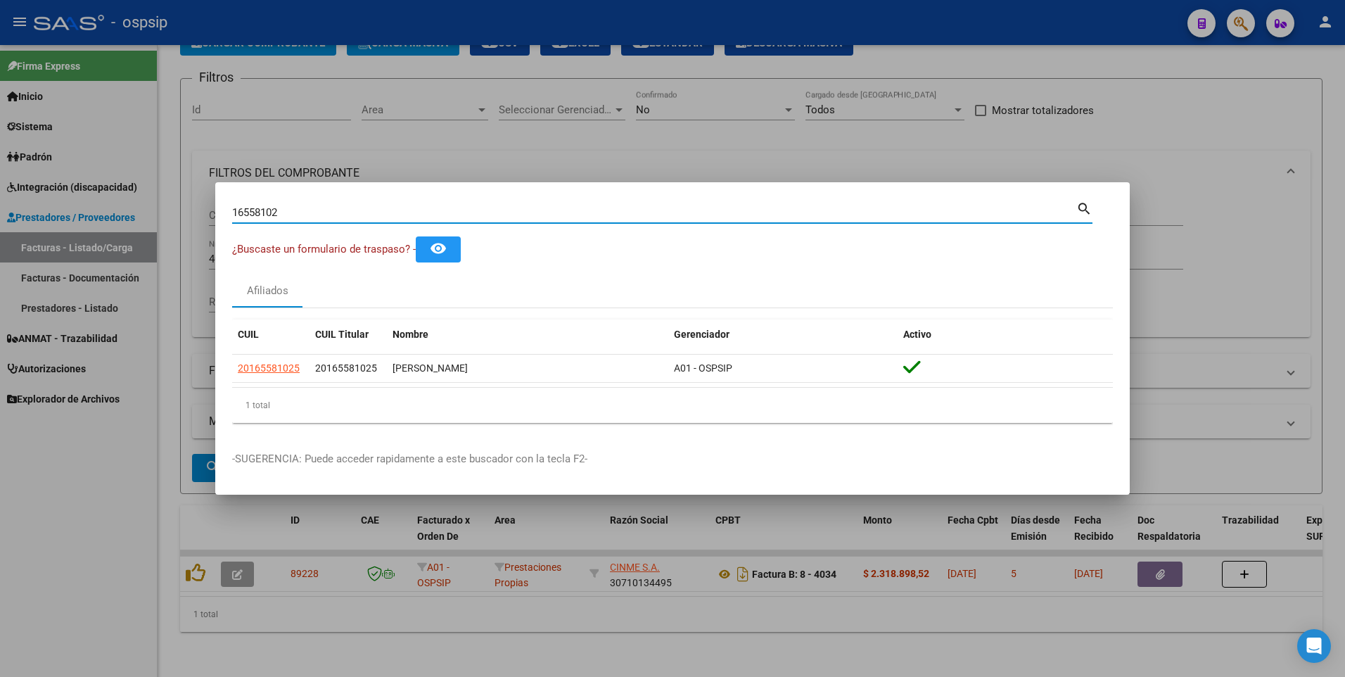
drag, startPoint x: 295, startPoint y: 210, endPoint x: 44, endPoint y: 236, distance: 252.5
click at [44, 236] on div "16558102 Buscar (apellido, dni, cuil, nro traspaso, cuit, obra social) search ¿…" at bounding box center [672, 338] width 1345 height 677
type input "20356893"
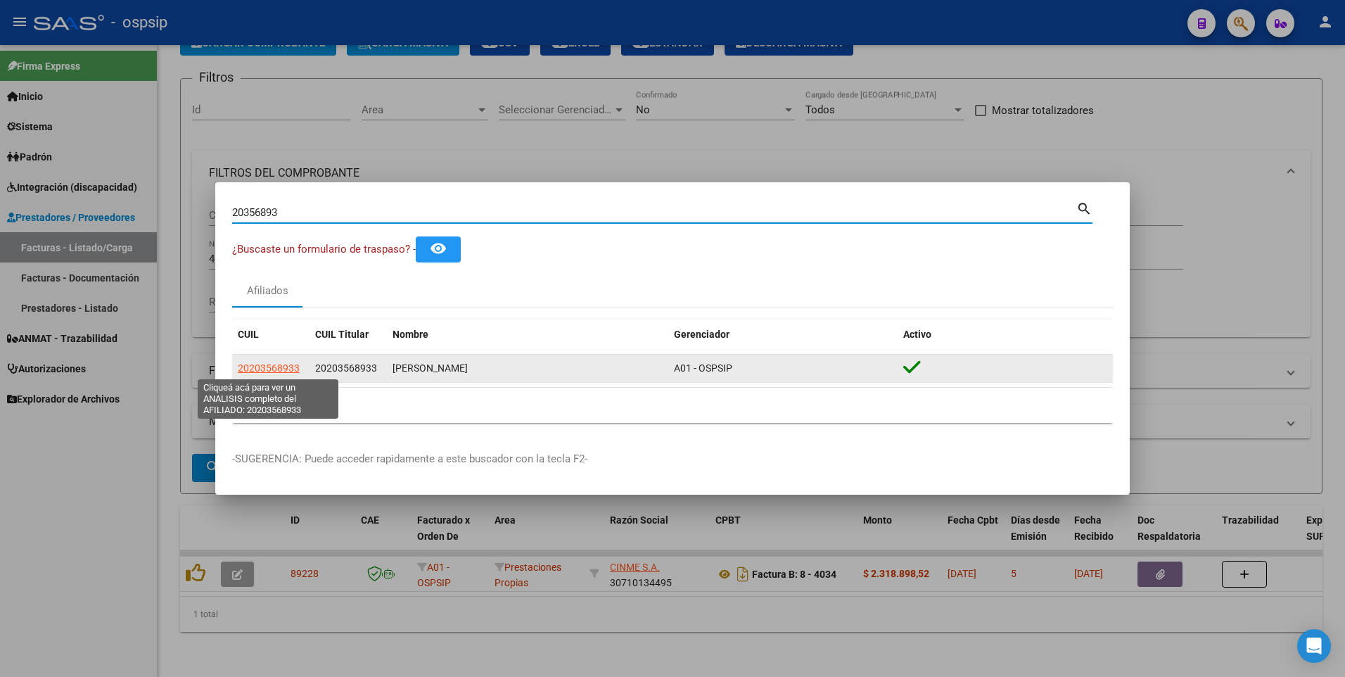
click at [290, 368] on span "20203568933" at bounding box center [269, 367] width 62 height 11
type textarea "20203568933"
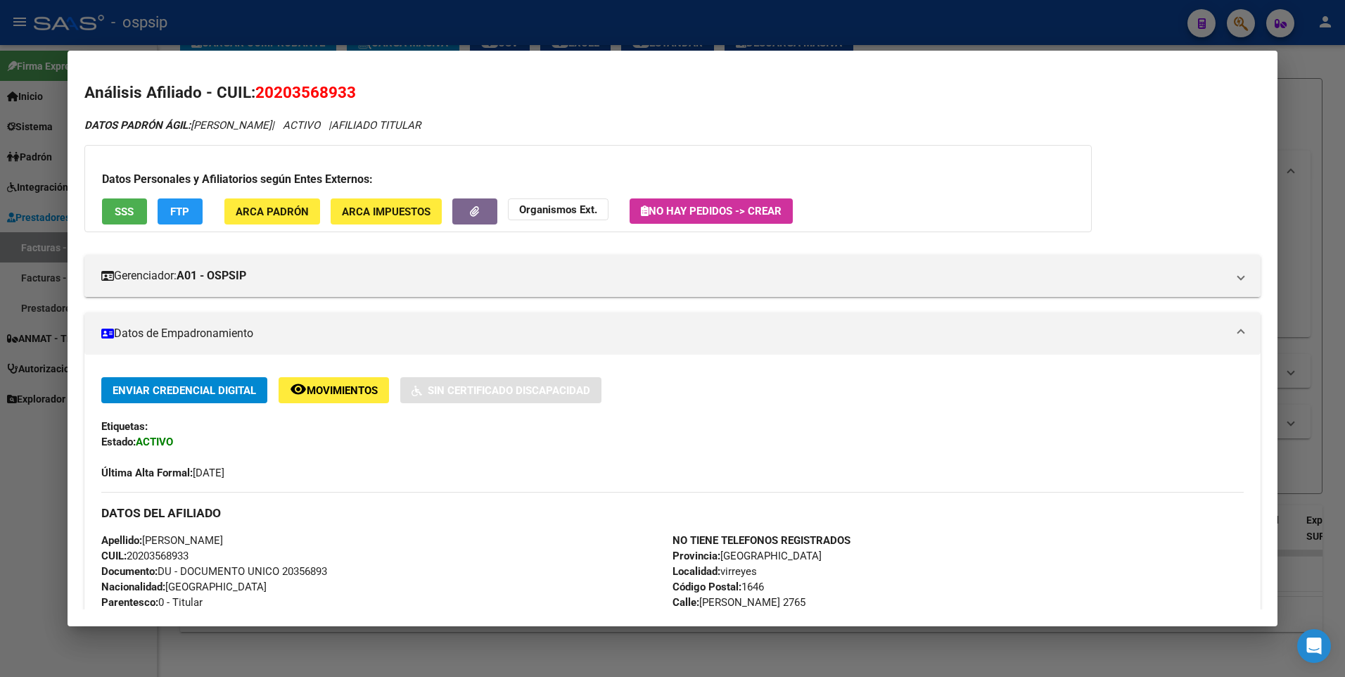
click at [112, 207] on button "SSS" at bounding box center [124, 211] width 45 height 26
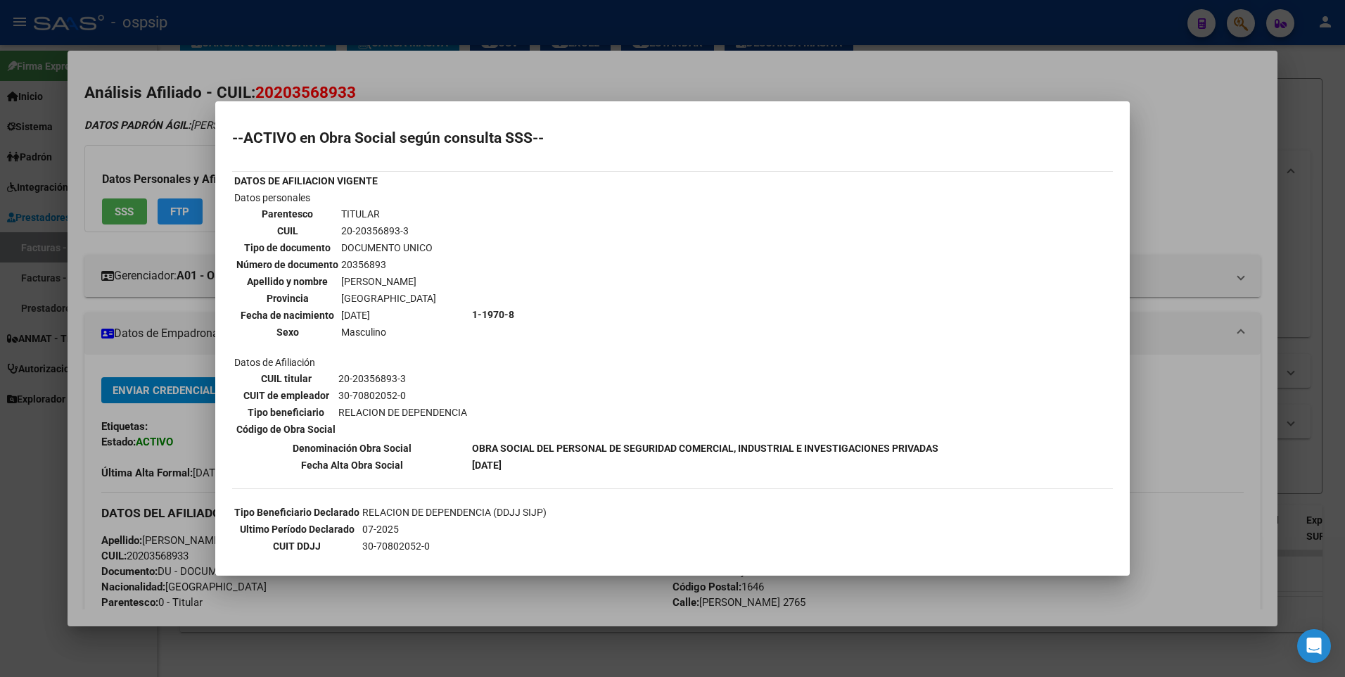
drag, startPoint x: 1196, startPoint y: 148, endPoint x: 1227, endPoint y: 137, distance: 32.9
click at [1197, 147] on div at bounding box center [672, 338] width 1345 height 677
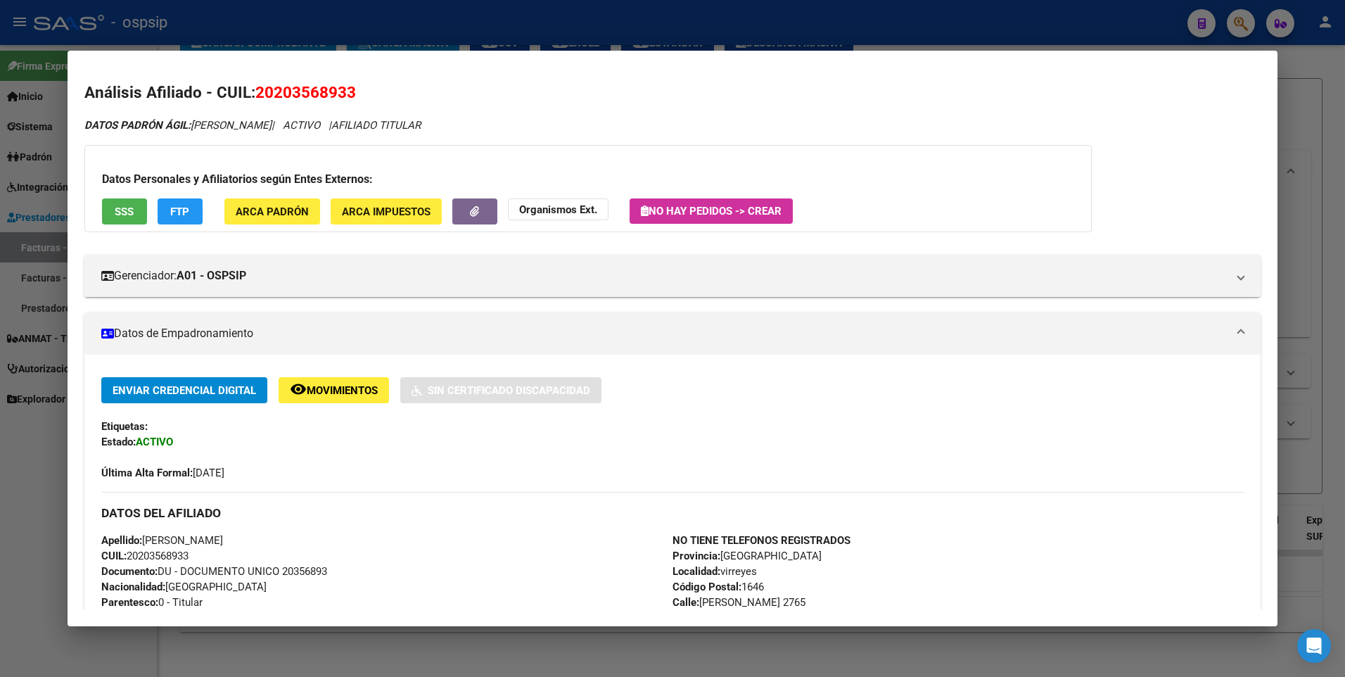
click at [1312, 104] on div at bounding box center [672, 338] width 1345 height 677
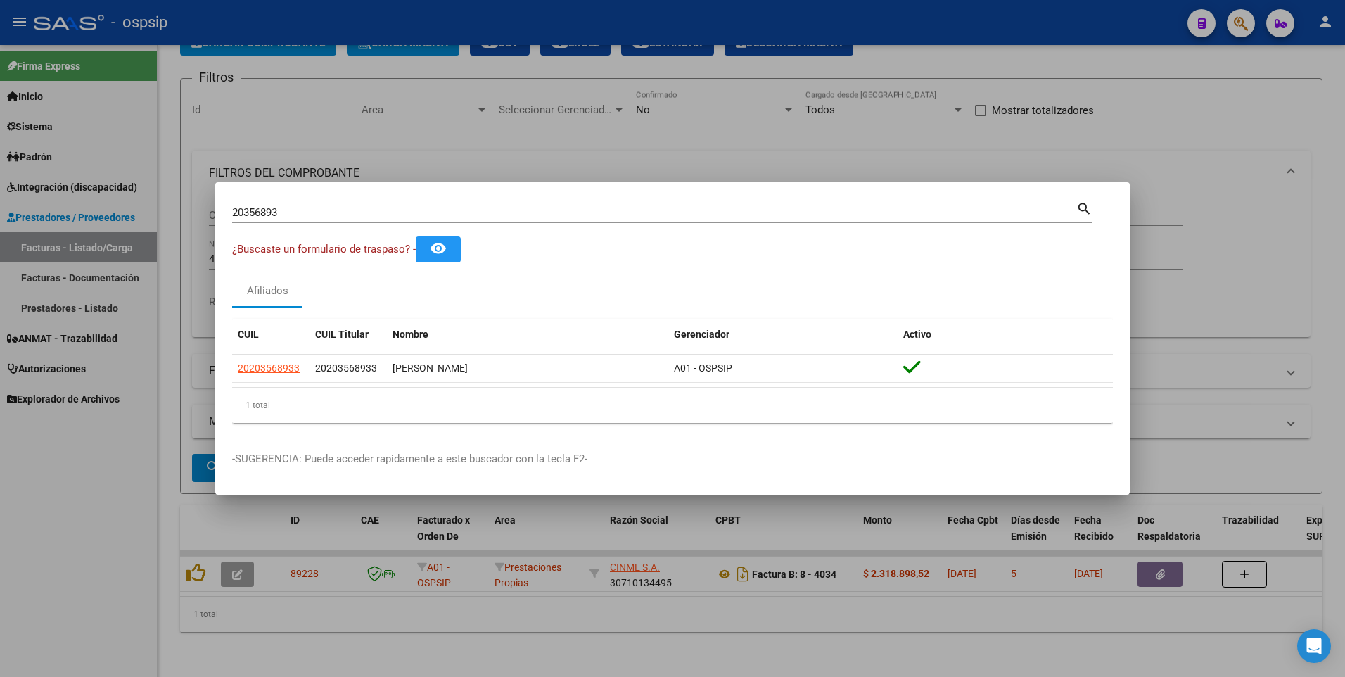
click at [414, 149] on div at bounding box center [672, 338] width 1345 height 677
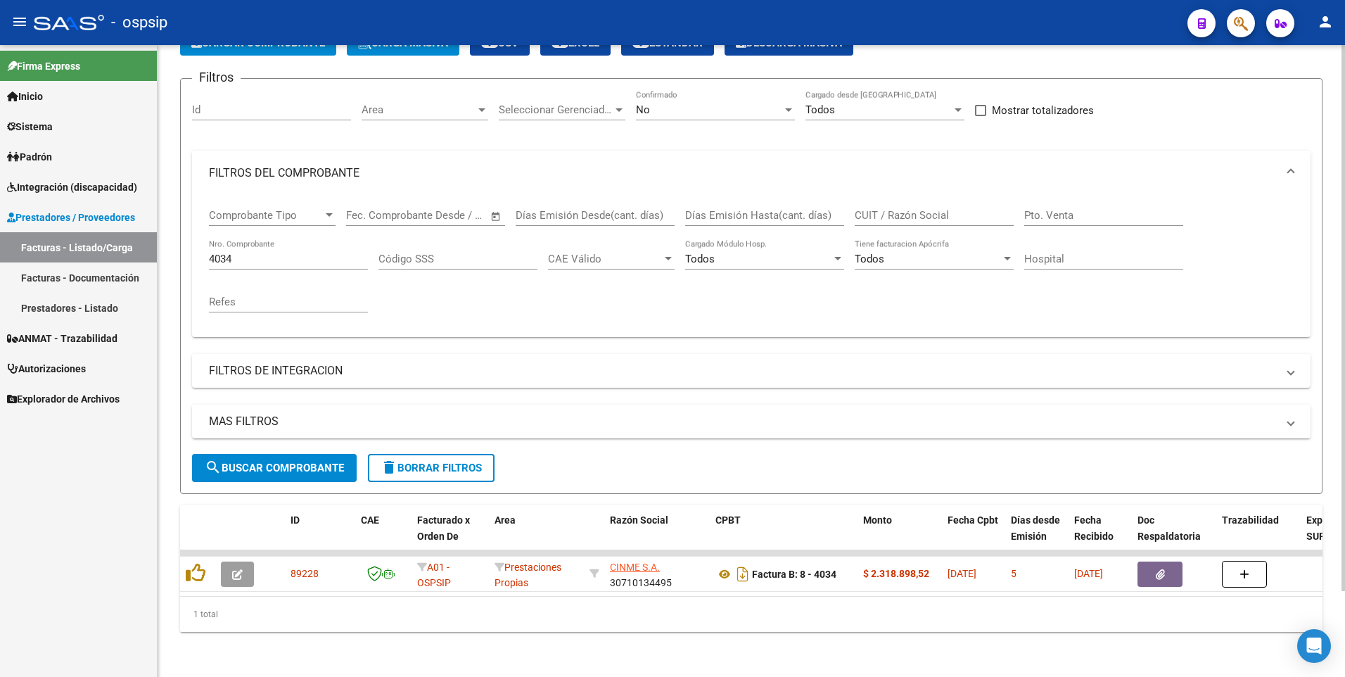
click at [1183, 94] on div "Filtros Id Area Area Seleccionar Gerenciador Seleccionar Gerenciador No Confirm…" at bounding box center [751, 272] width 1119 height 364
click at [1187, 102] on div "Filtros Id Area Area Seleccionar Gerenciador Seleccionar Gerenciador No Confirm…" at bounding box center [751, 272] width 1119 height 364
click at [1237, 21] on icon "button" at bounding box center [1241, 23] width 14 height 16
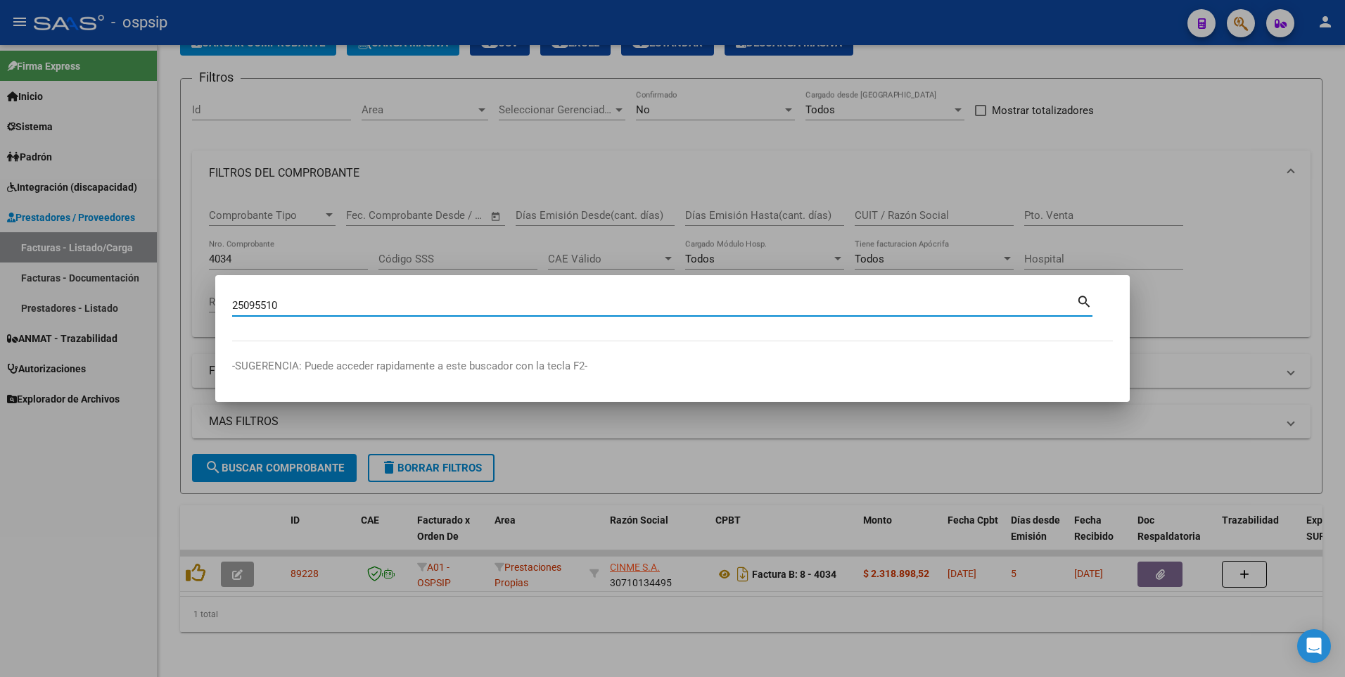
type input "25095510"
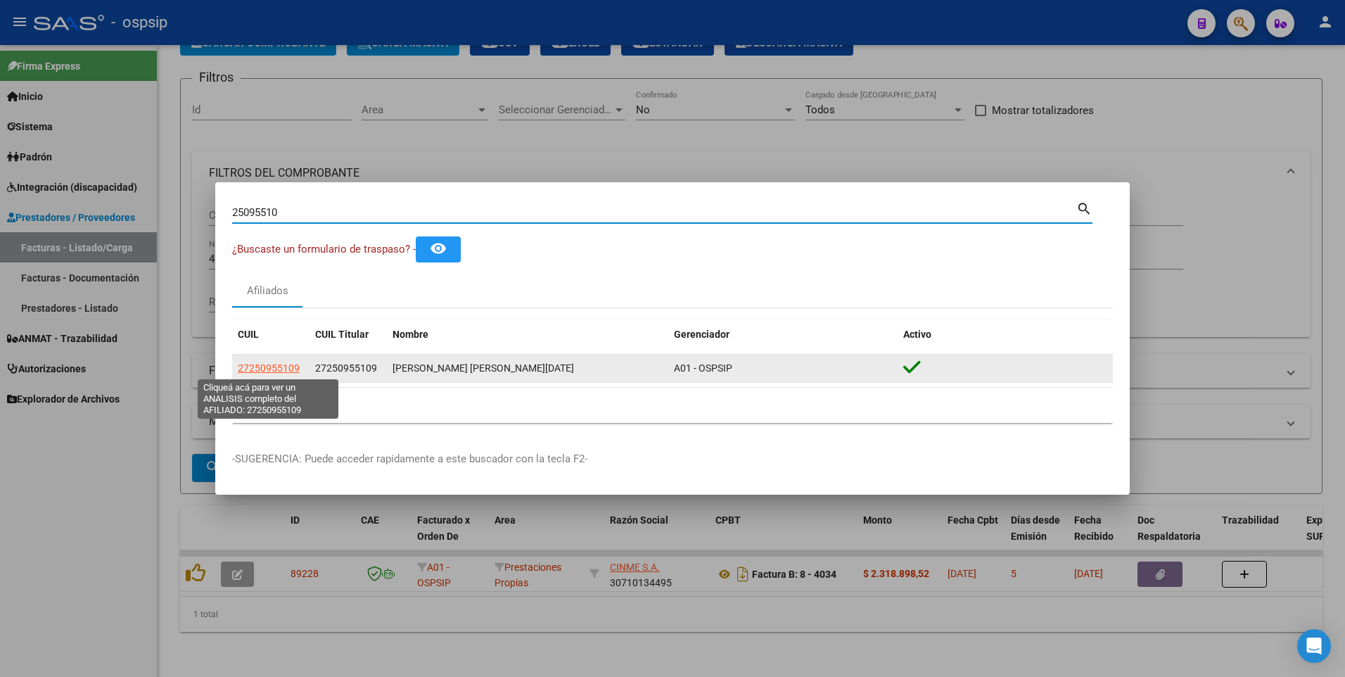
click at [265, 366] on span "27250955109" at bounding box center [269, 367] width 62 height 11
type textarea "27250955109"
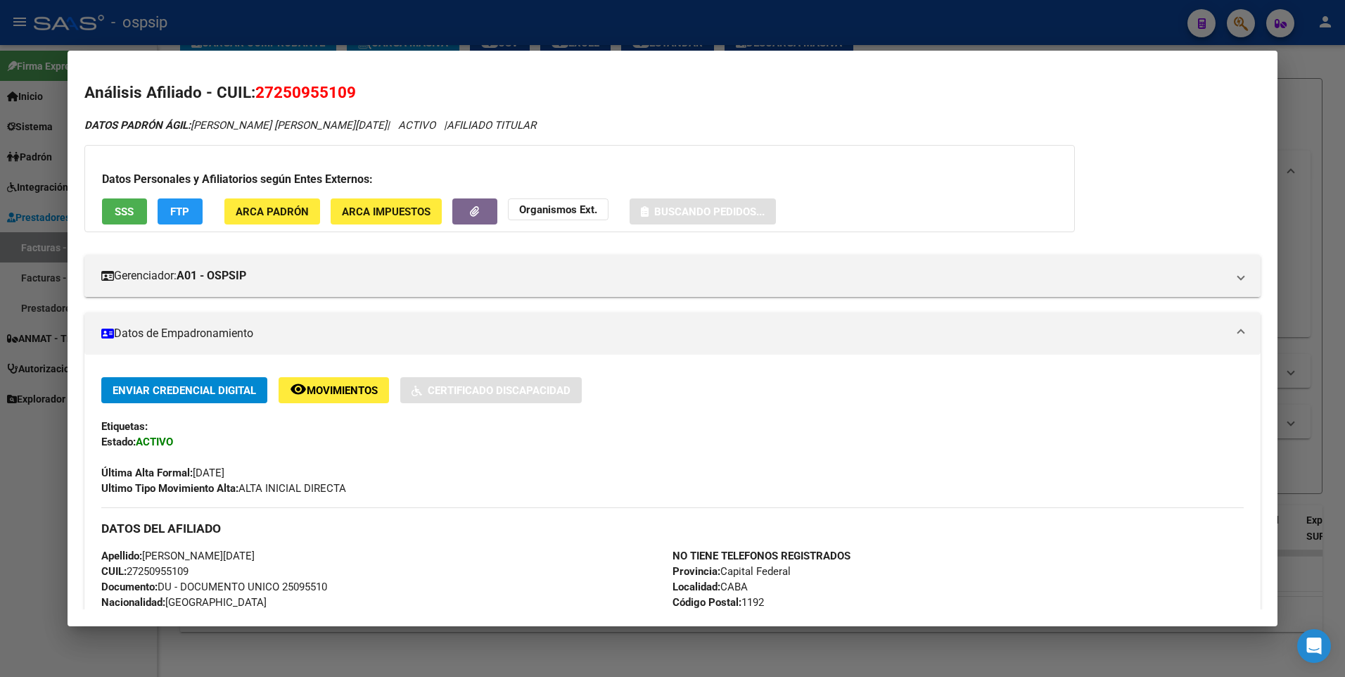
click at [130, 217] on span "SSS" at bounding box center [124, 211] width 19 height 13
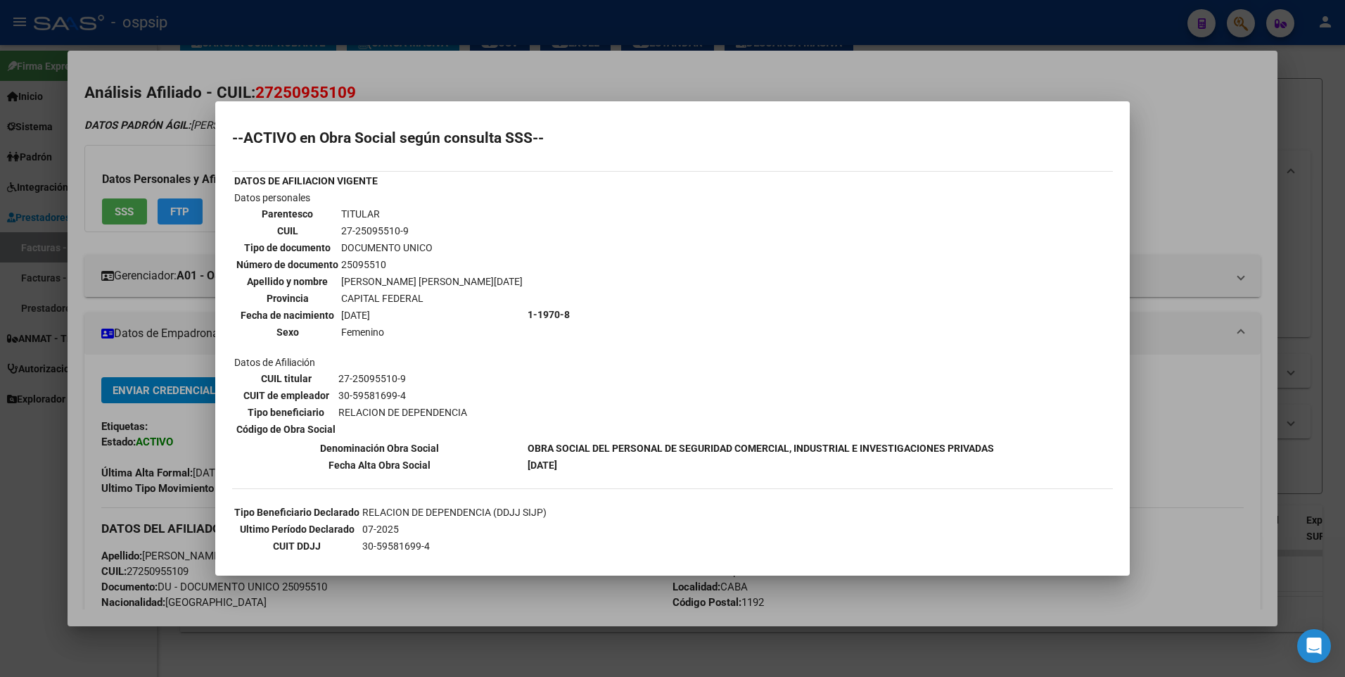
click at [1238, 135] on div at bounding box center [672, 338] width 1345 height 677
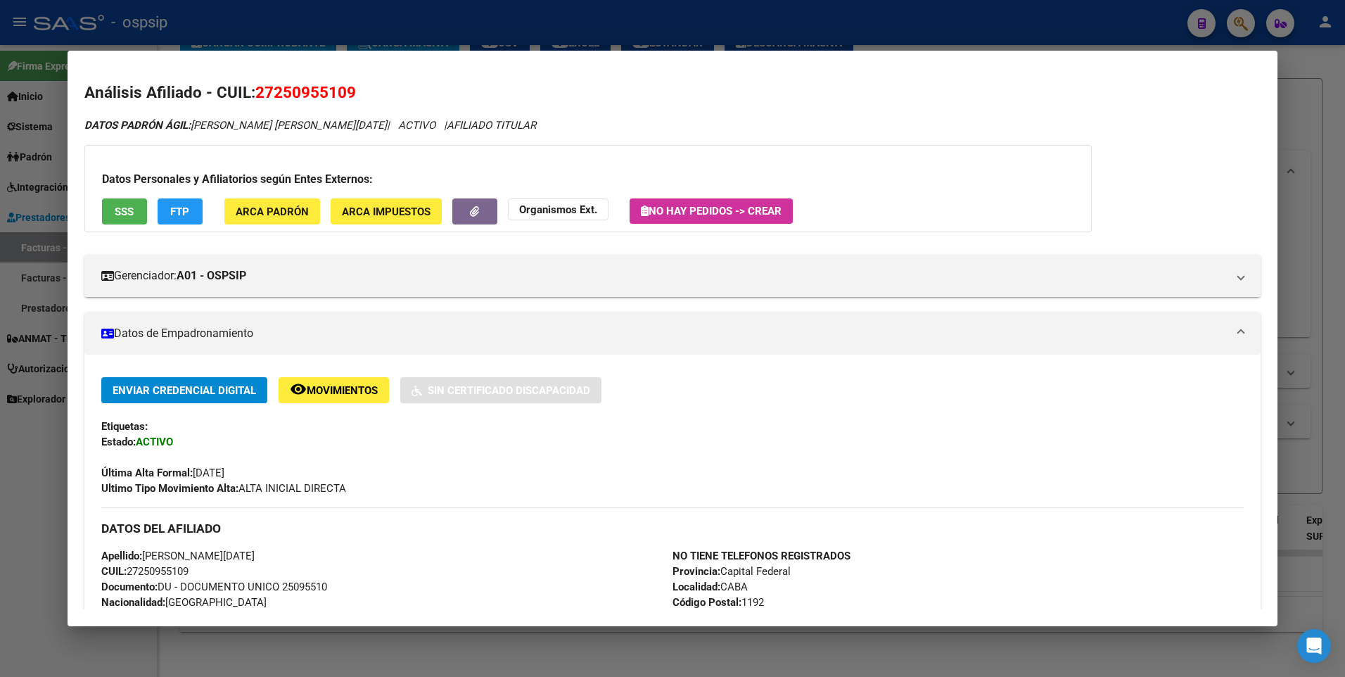
click at [1309, 85] on div at bounding box center [672, 338] width 1345 height 677
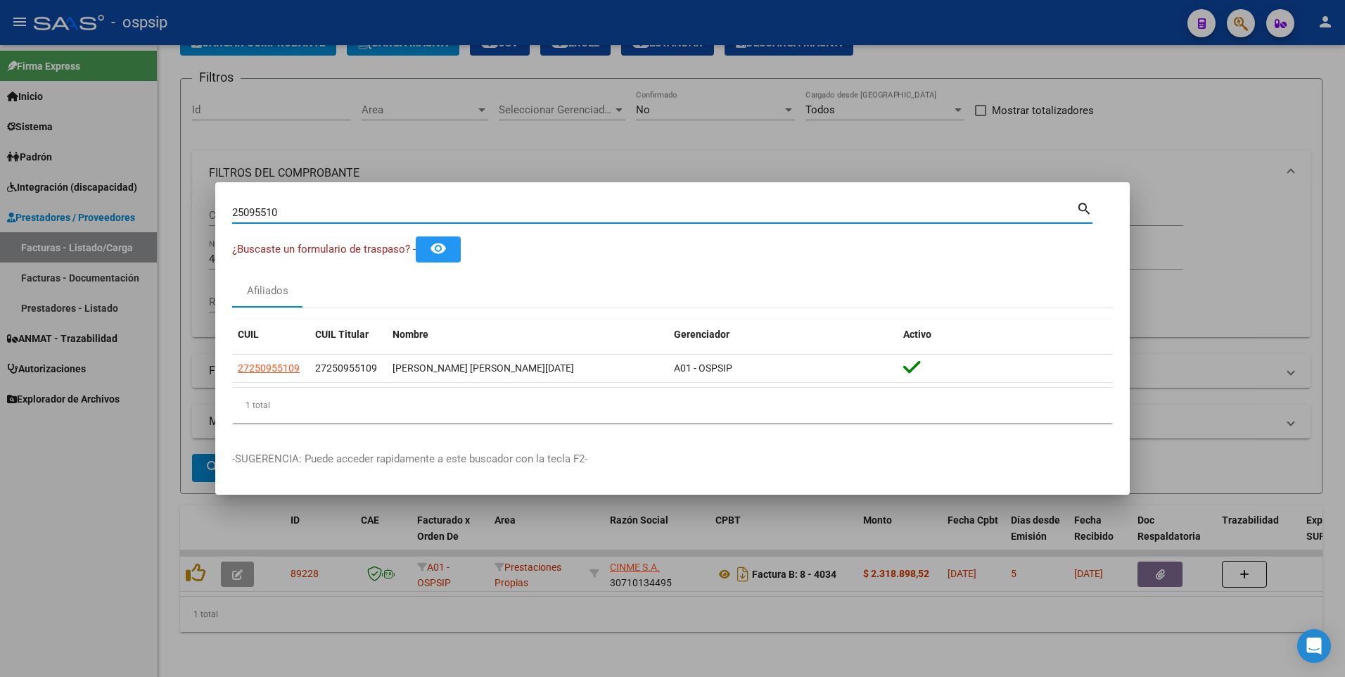
drag, startPoint x: 293, startPoint y: 216, endPoint x: 141, endPoint y: 222, distance: 152.1
click at [141, 222] on div "25095510 Buscar (apellido, dni, cuil, nro traspaso, cuit, obra social) search ¿…" at bounding box center [672, 338] width 1345 height 677
type input "11694408"
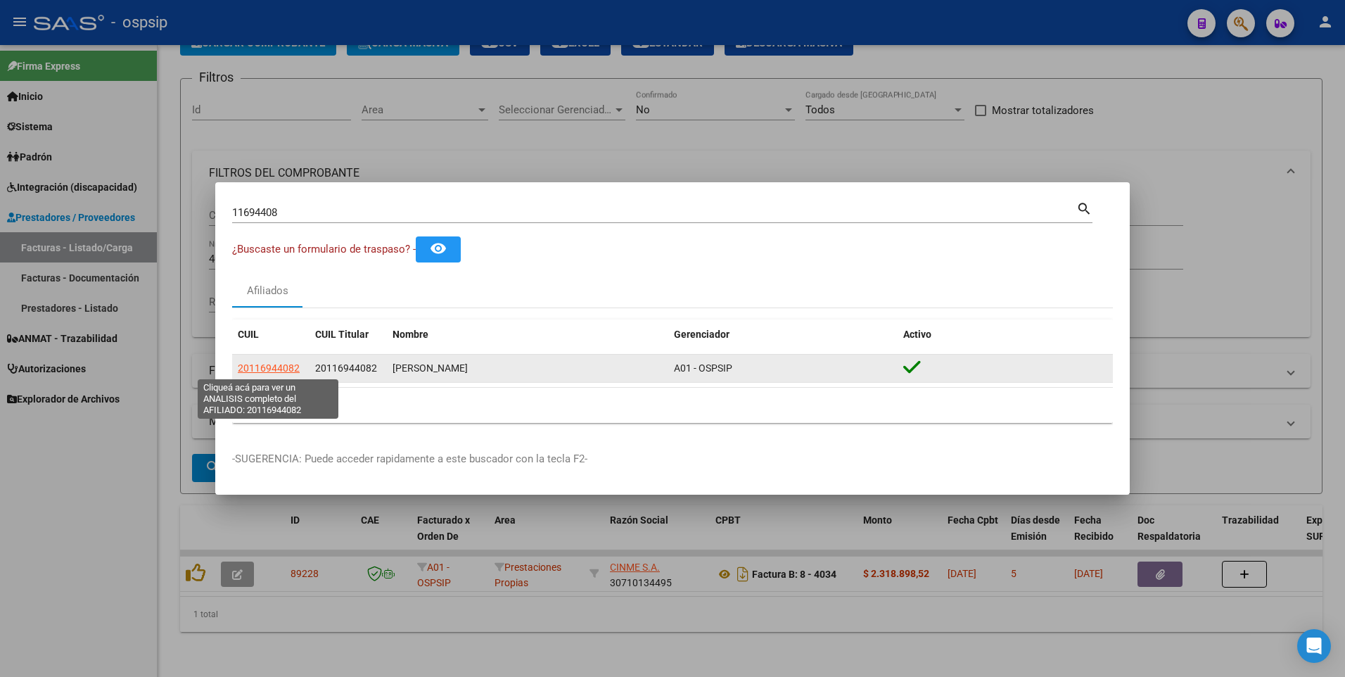
click at [247, 366] on span "20116944082" at bounding box center [269, 367] width 62 height 11
type textarea "20116944082"
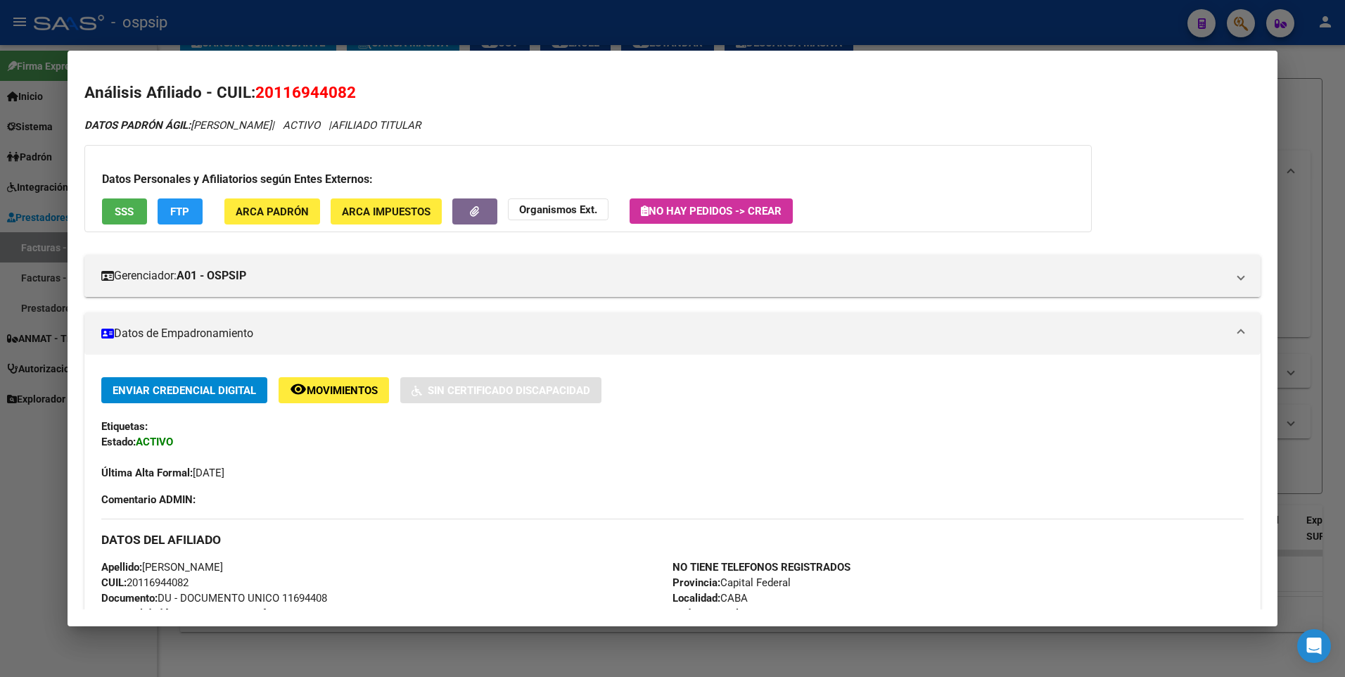
click at [136, 210] on button "SSS" at bounding box center [124, 211] width 45 height 26
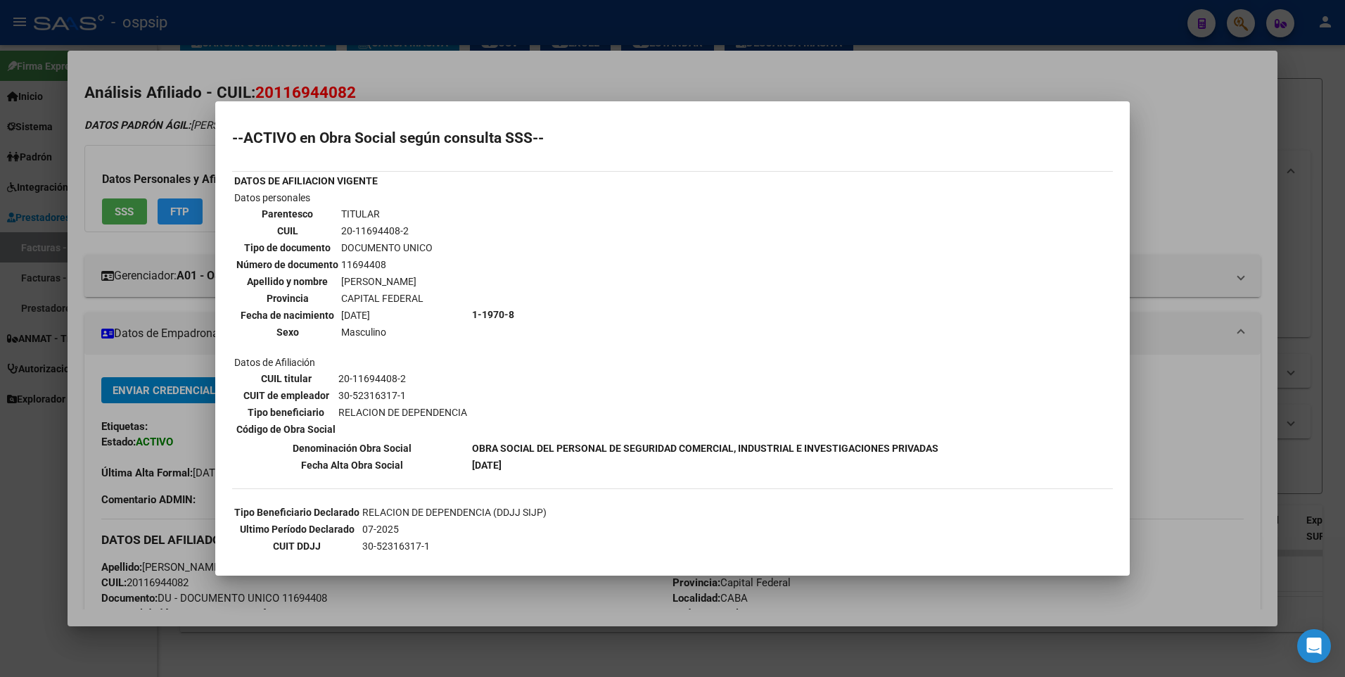
click at [1181, 125] on div at bounding box center [672, 338] width 1345 height 677
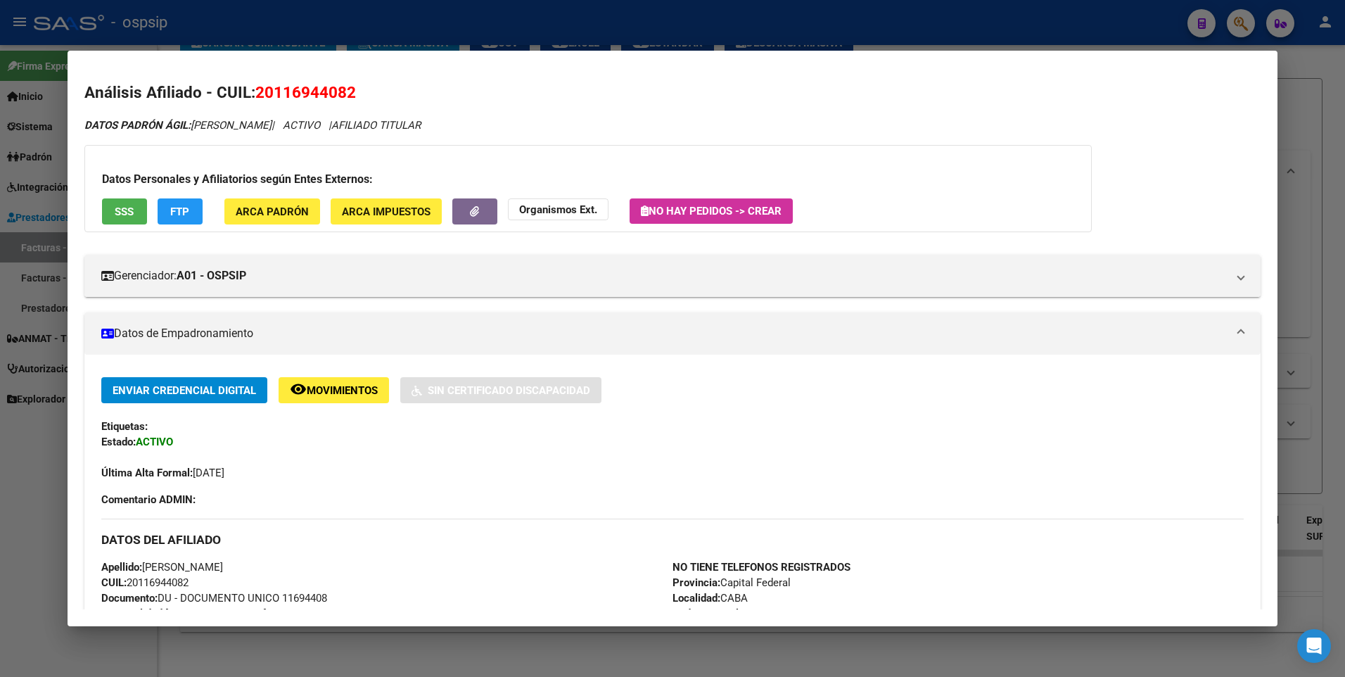
click at [1290, 80] on div at bounding box center [672, 338] width 1345 height 677
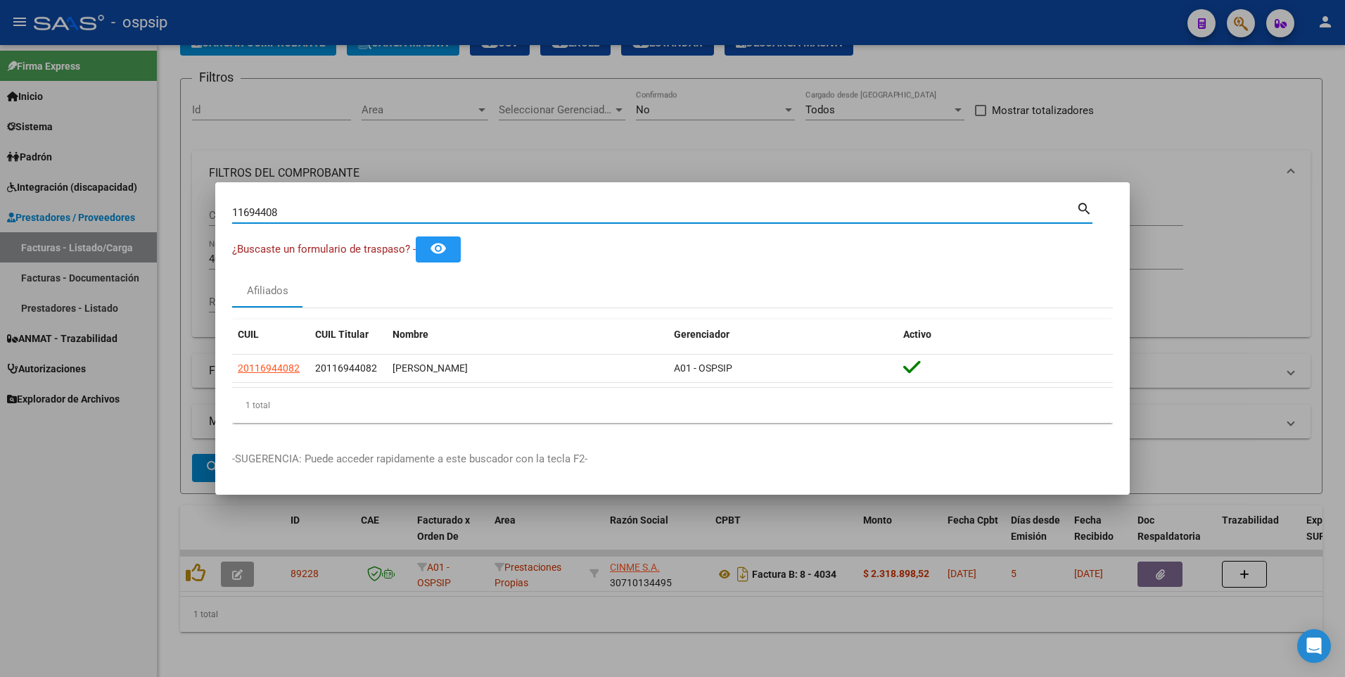
drag, startPoint x: 286, startPoint y: 217, endPoint x: 66, endPoint y: 241, distance: 221.5
click at [66, 241] on div "11694408 Buscar (apellido, dni, cuil, nro traspaso, cuit, obra social) search ¿…" at bounding box center [672, 338] width 1345 height 677
type input "23798296"
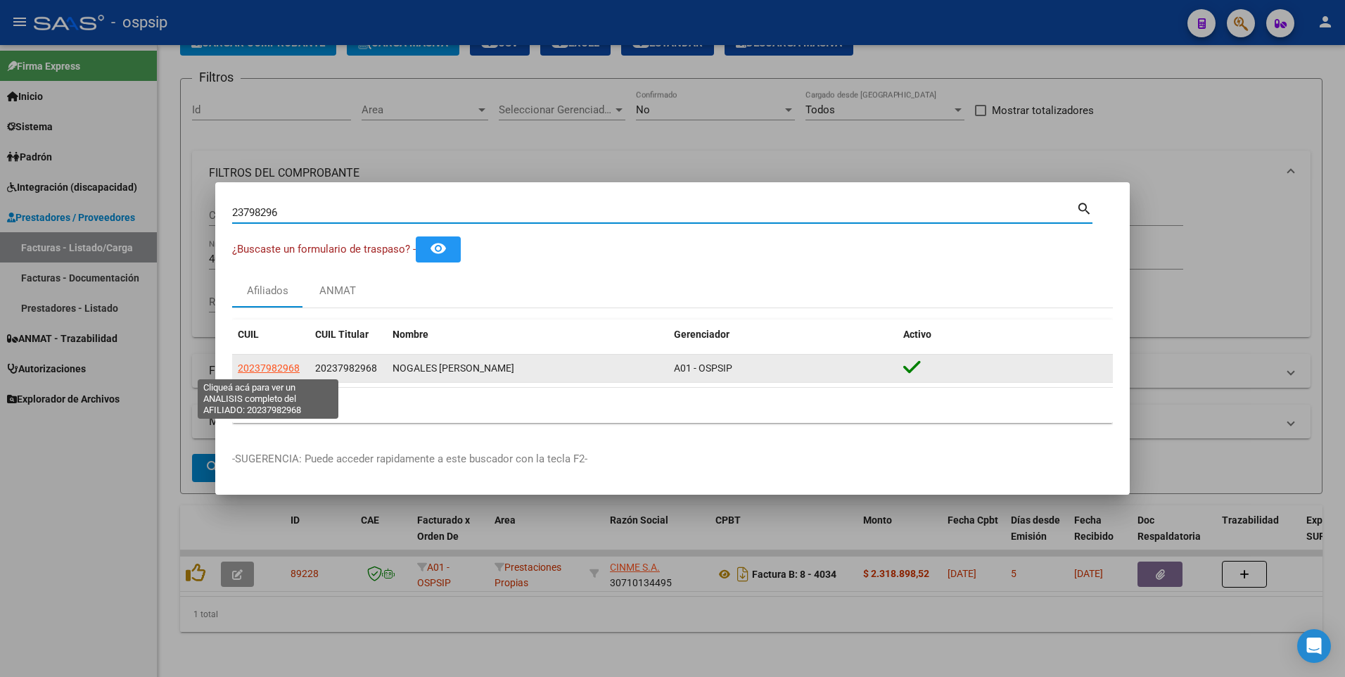
click at [267, 367] on span "20237982968" at bounding box center [269, 367] width 62 height 11
type textarea "20237982968"
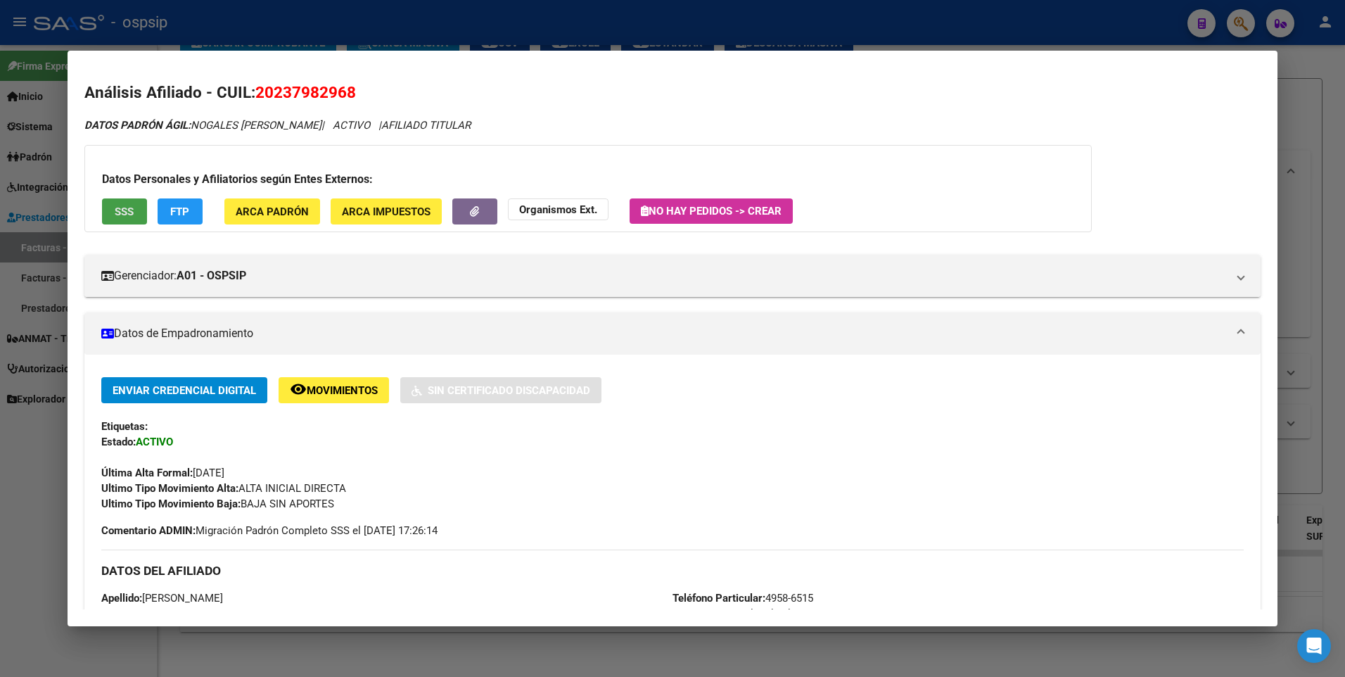
click at [112, 210] on button "SSS" at bounding box center [124, 211] width 45 height 26
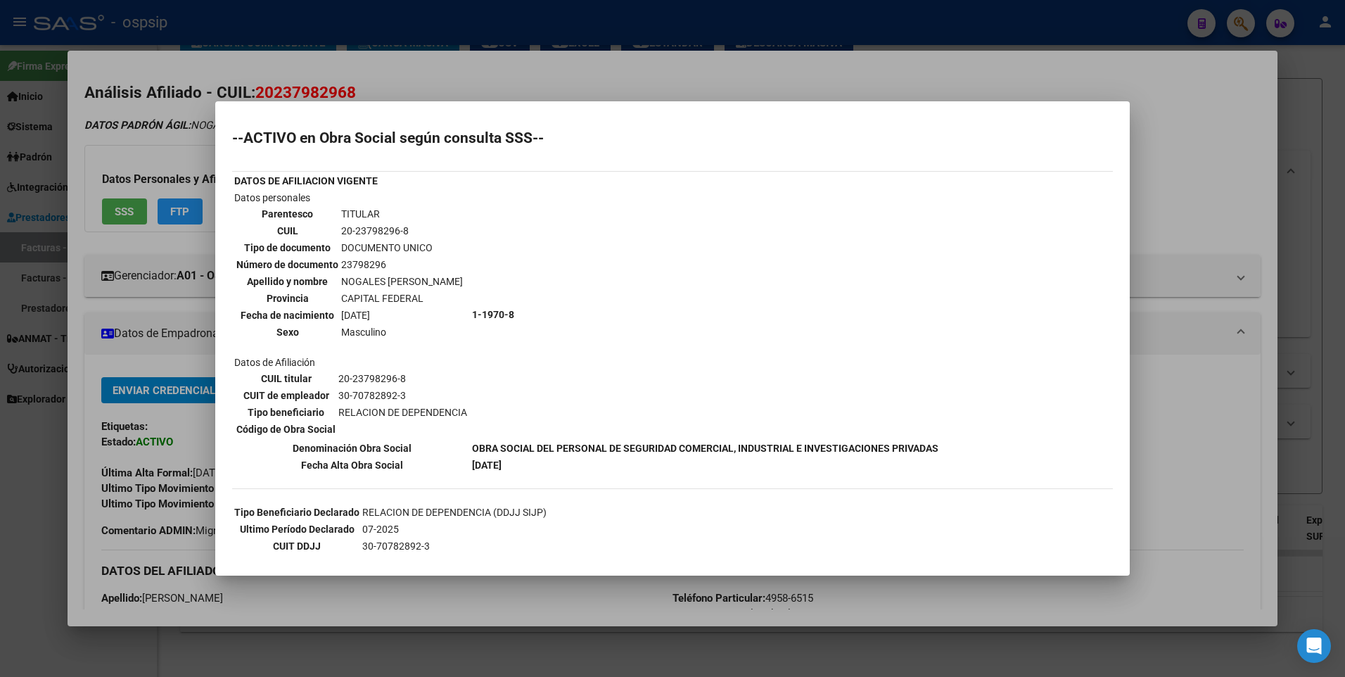
click at [1229, 148] on div at bounding box center [672, 338] width 1345 height 677
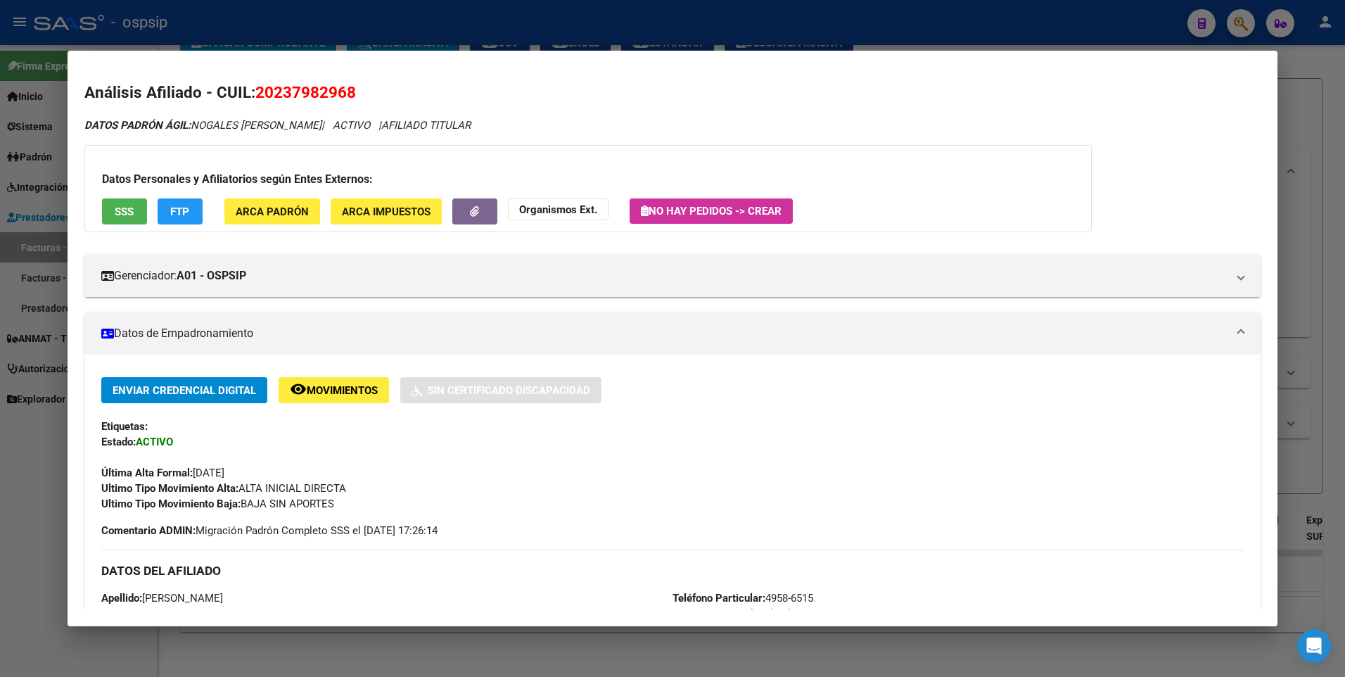
click at [1293, 106] on div at bounding box center [672, 338] width 1345 height 677
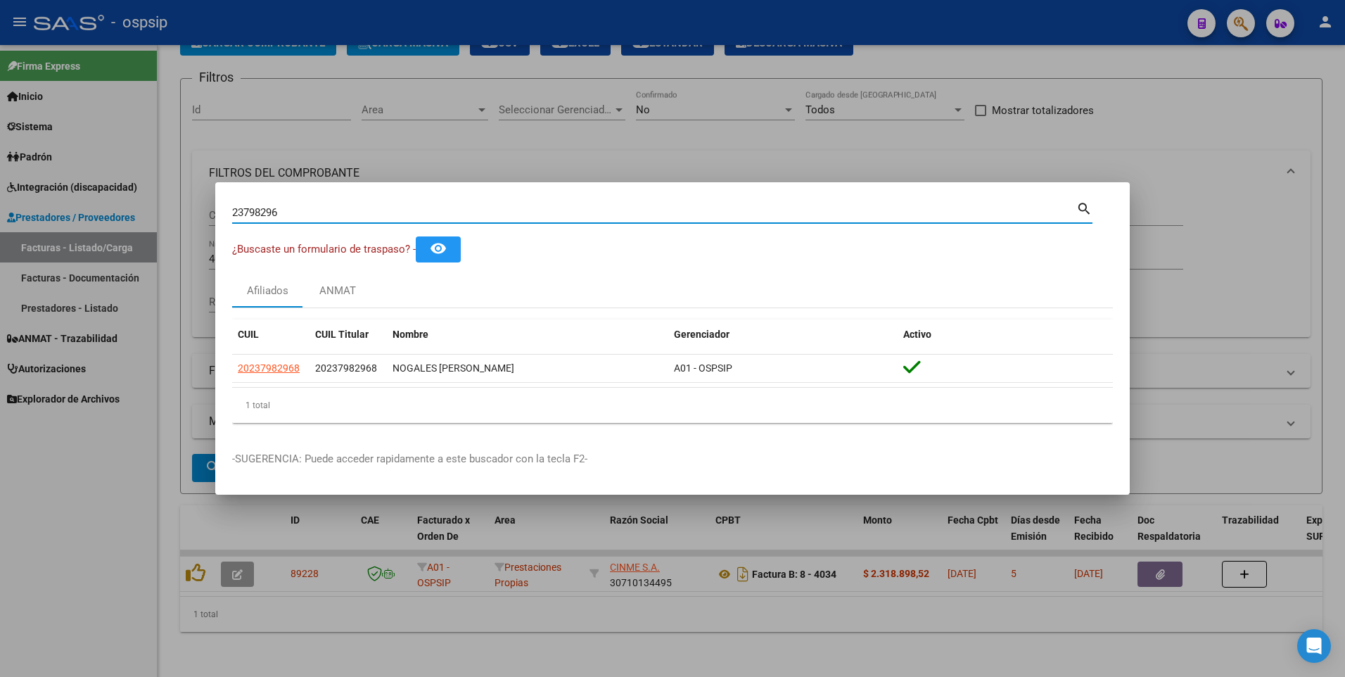
drag, startPoint x: 288, startPoint y: 212, endPoint x: 131, endPoint y: 246, distance: 160.5
click at [131, 246] on div "23798296 Buscar (apellido, dni, cuil, nro traspaso, cuit, obra social) search ¿…" at bounding box center [672, 338] width 1345 height 677
type input "17191046"
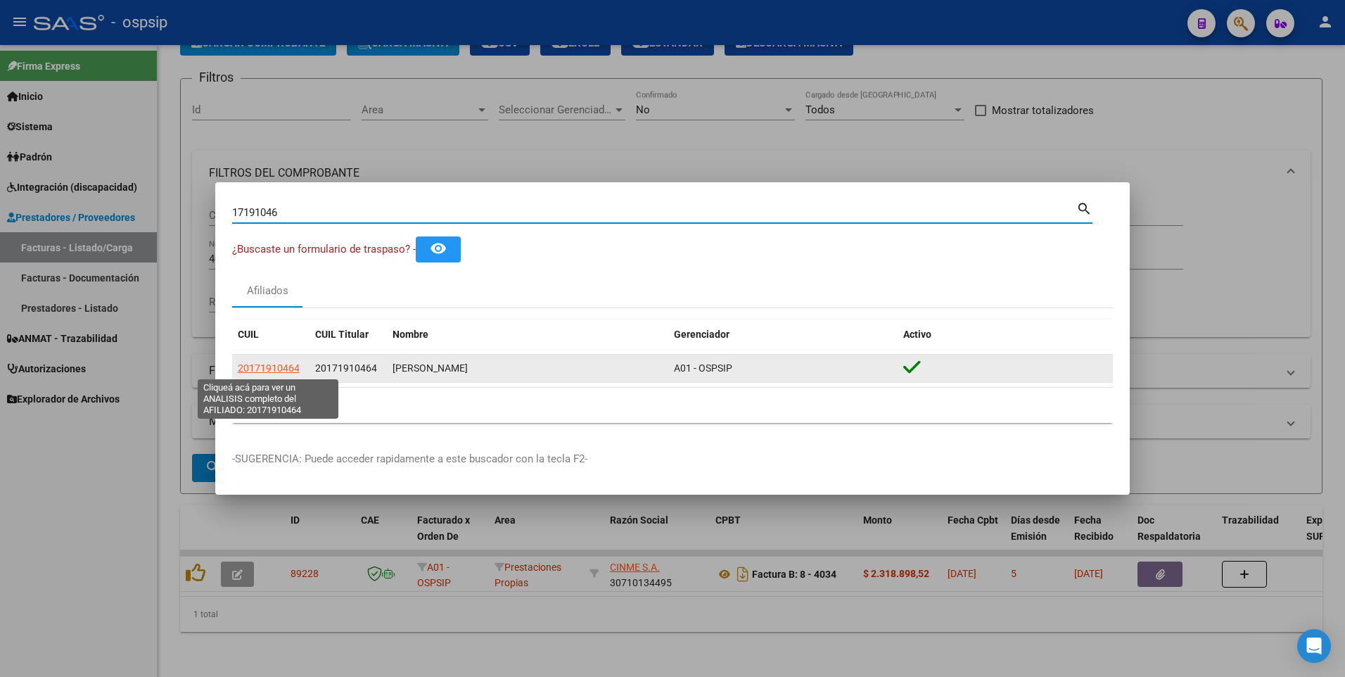
click at [275, 374] on span "20171910464" at bounding box center [269, 367] width 62 height 11
type textarea "20171910464"
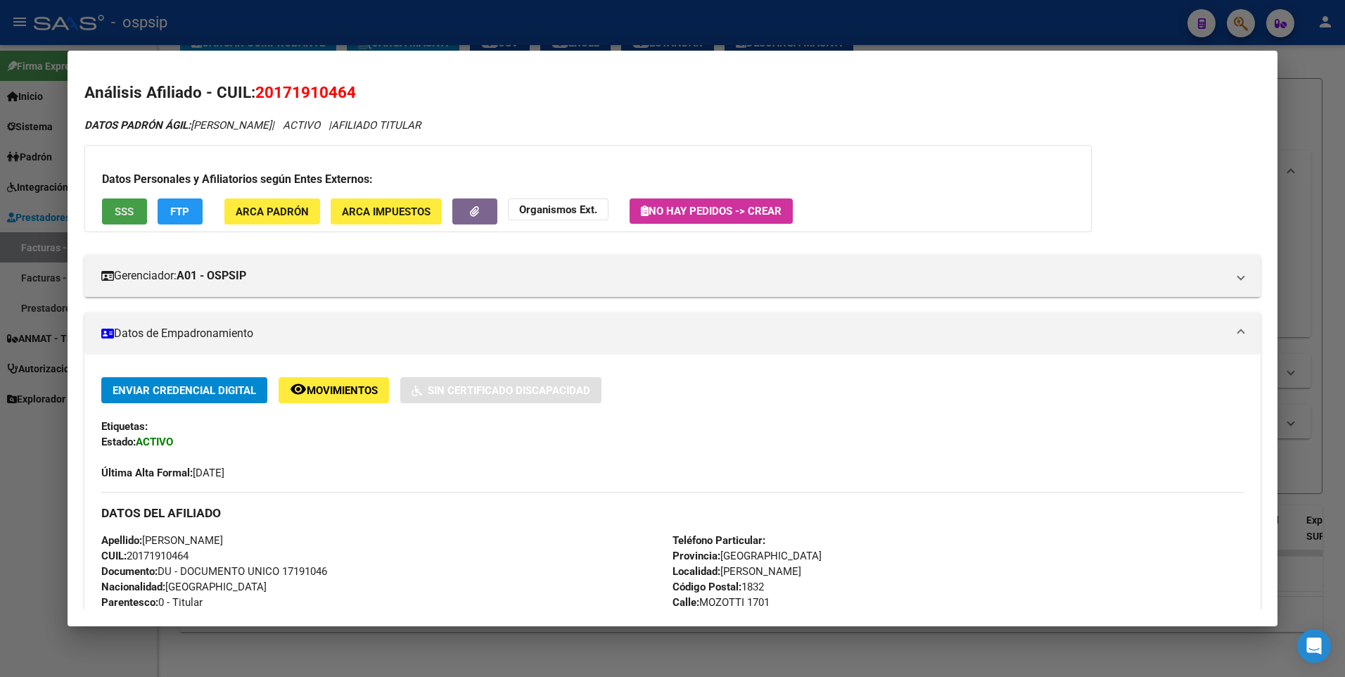
click at [136, 217] on button "SSS" at bounding box center [124, 211] width 45 height 26
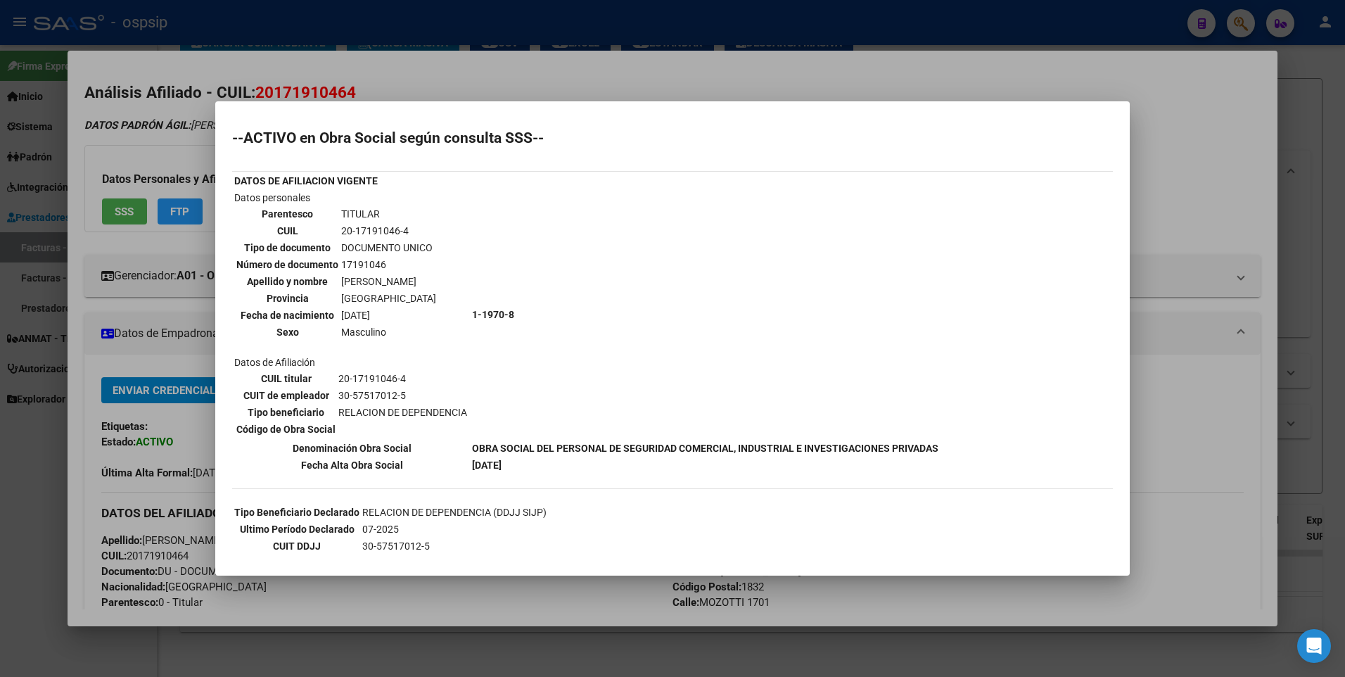
click at [1200, 170] on div at bounding box center [672, 338] width 1345 height 677
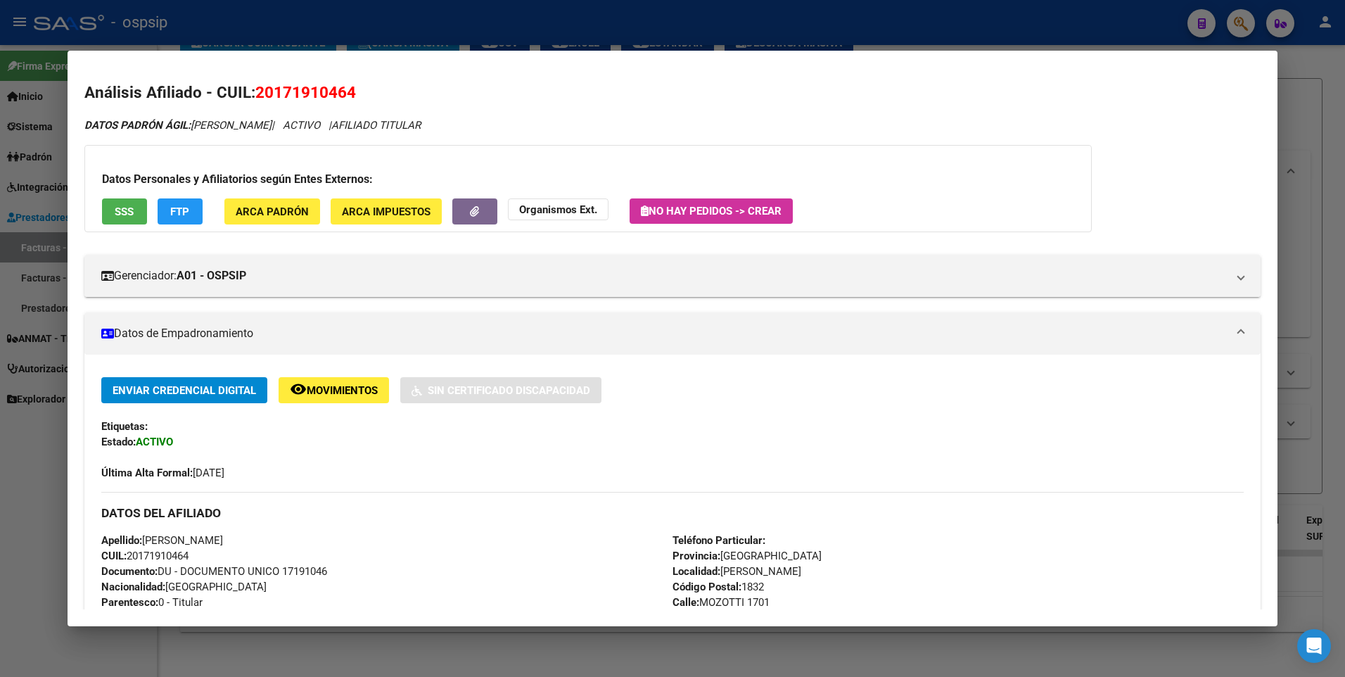
drag, startPoint x: 1319, startPoint y: 88, endPoint x: 1297, endPoint y: 88, distance: 21.8
click at [1319, 87] on div at bounding box center [672, 338] width 1345 height 677
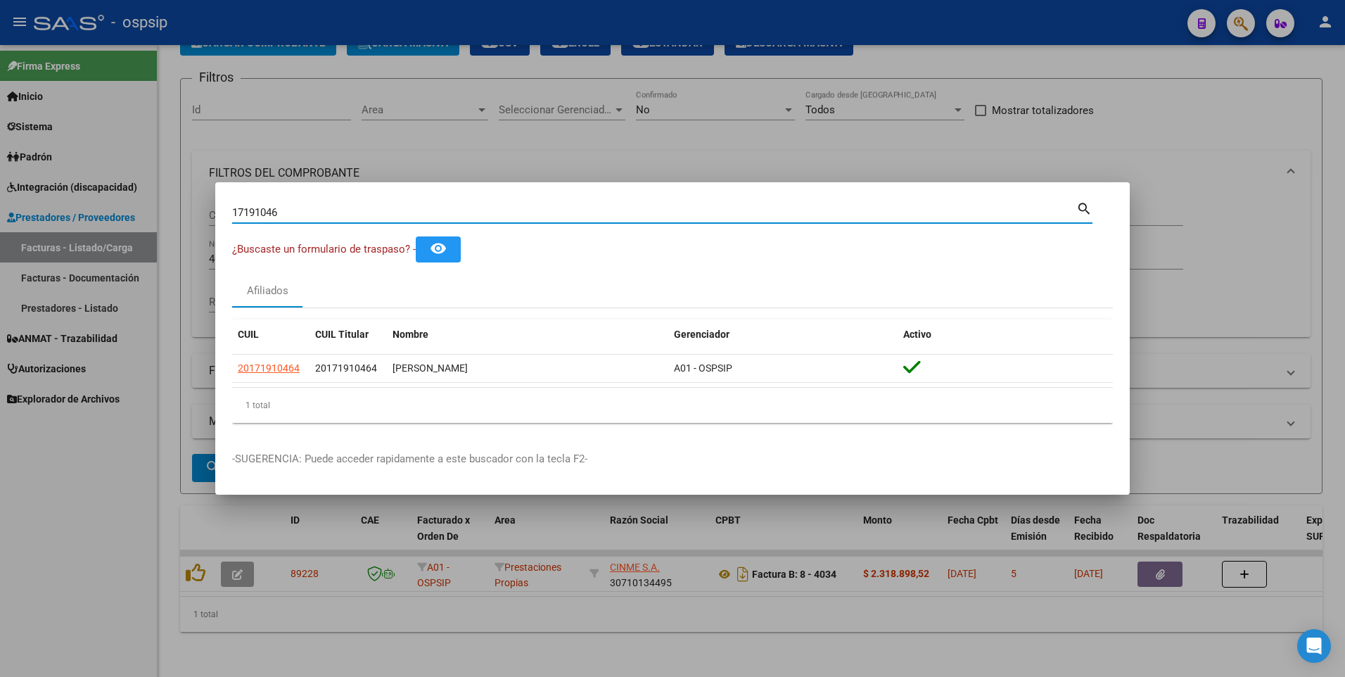
drag, startPoint x: 287, startPoint y: 214, endPoint x: 91, endPoint y: 223, distance: 195.8
click at [91, 223] on div "17191046 Buscar (apellido, dni, cuil, nro traspaso, cuit, obra social) search ¿…" at bounding box center [672, 338] width 1345 height 677
type input "16849015"
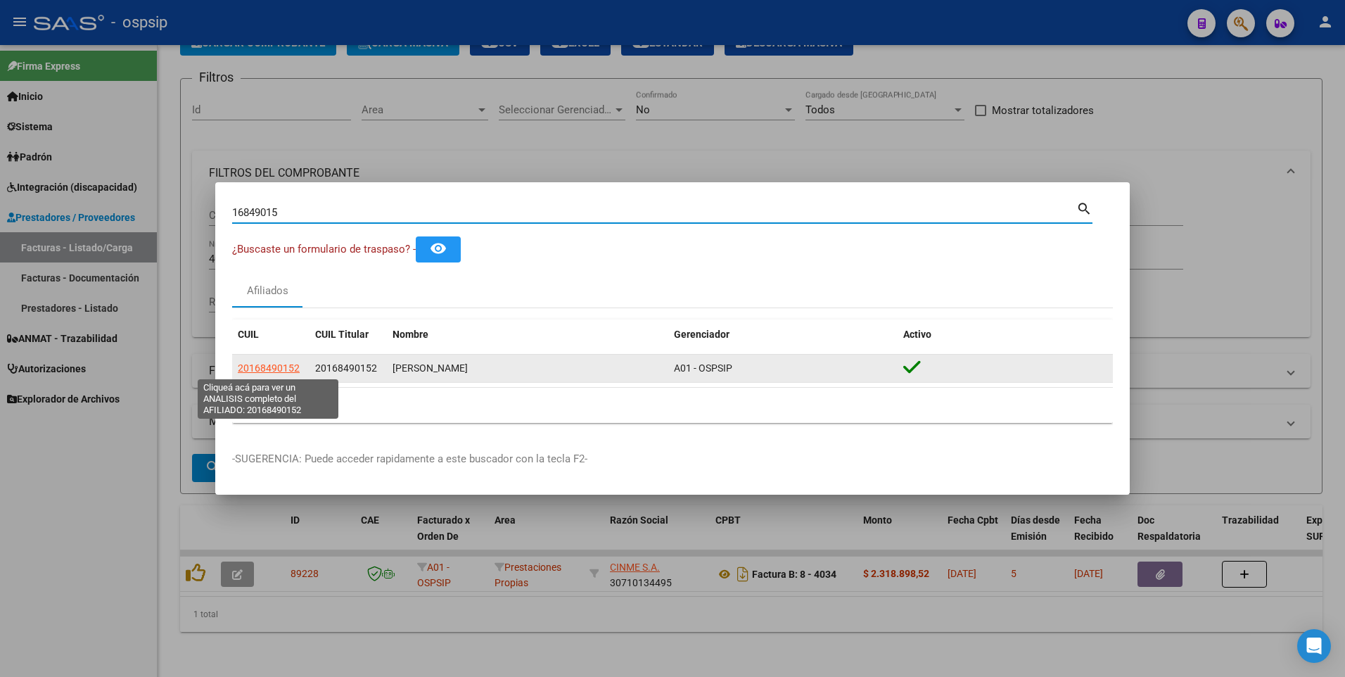
click at [256, 369] on span "20168490152" at bounding box center [269, 367] width 62 height 11
type textarea "20168490152"
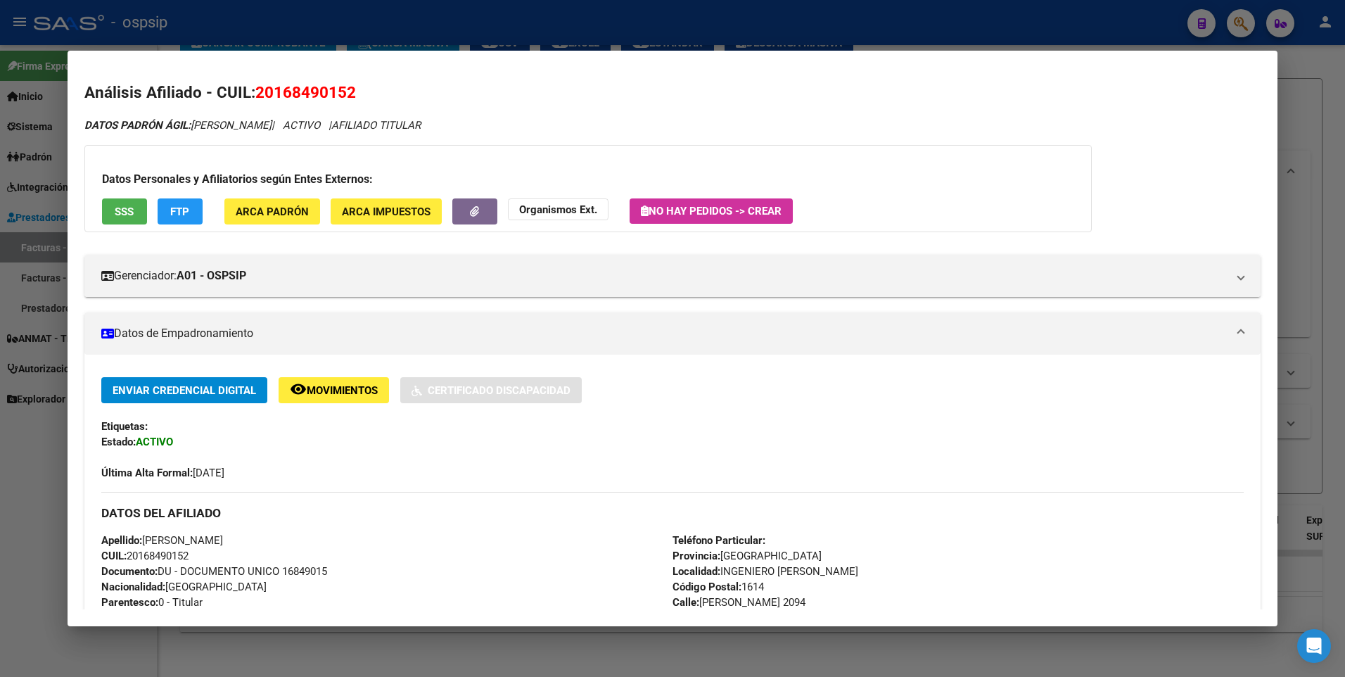
click at [115, 220] on button "SSS" at bounding box center [124, 211] width 45 height 26
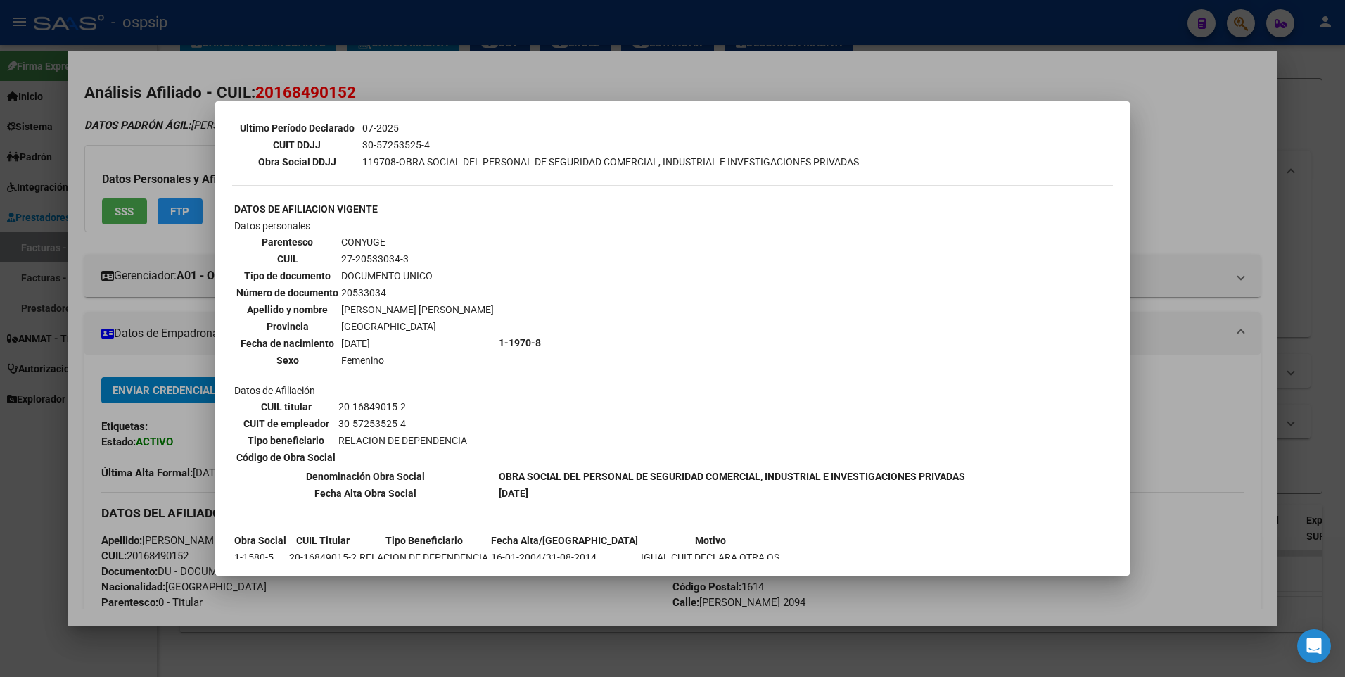
scroll to position [422, 0]
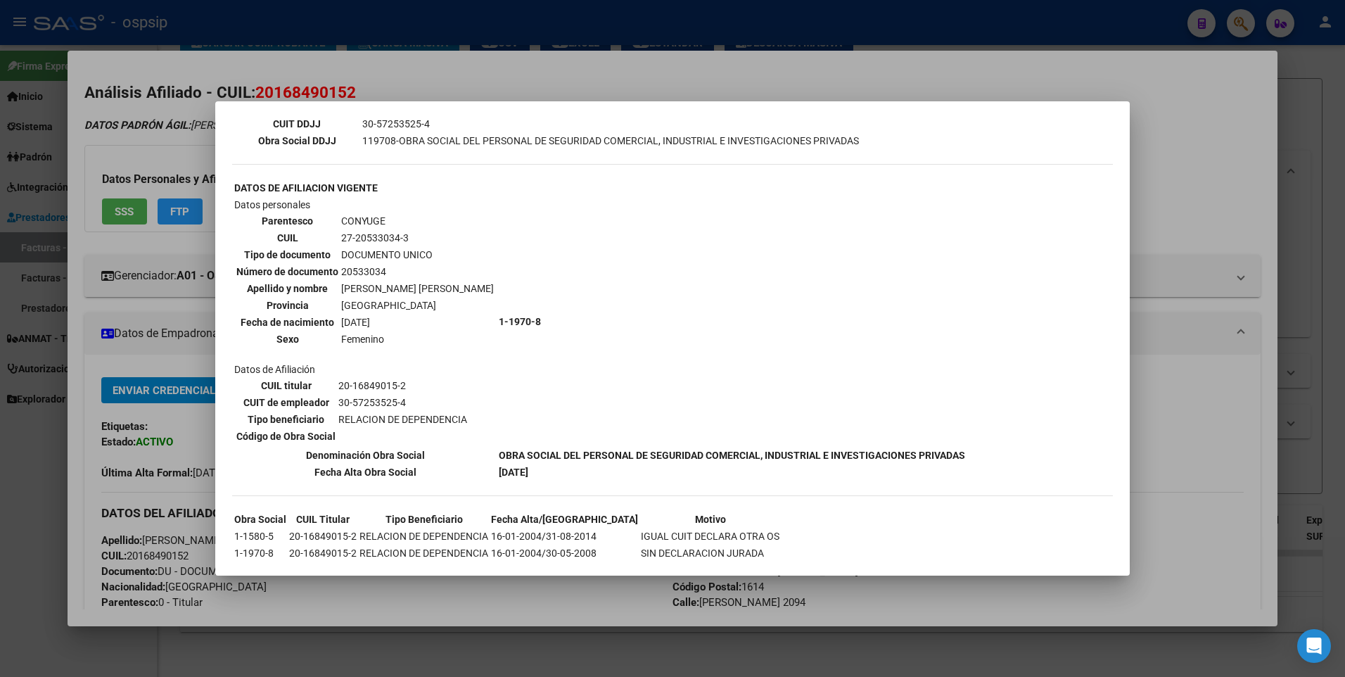
click at [1241, 123] on div at bounding box center [672, 338] width 1345 height 677
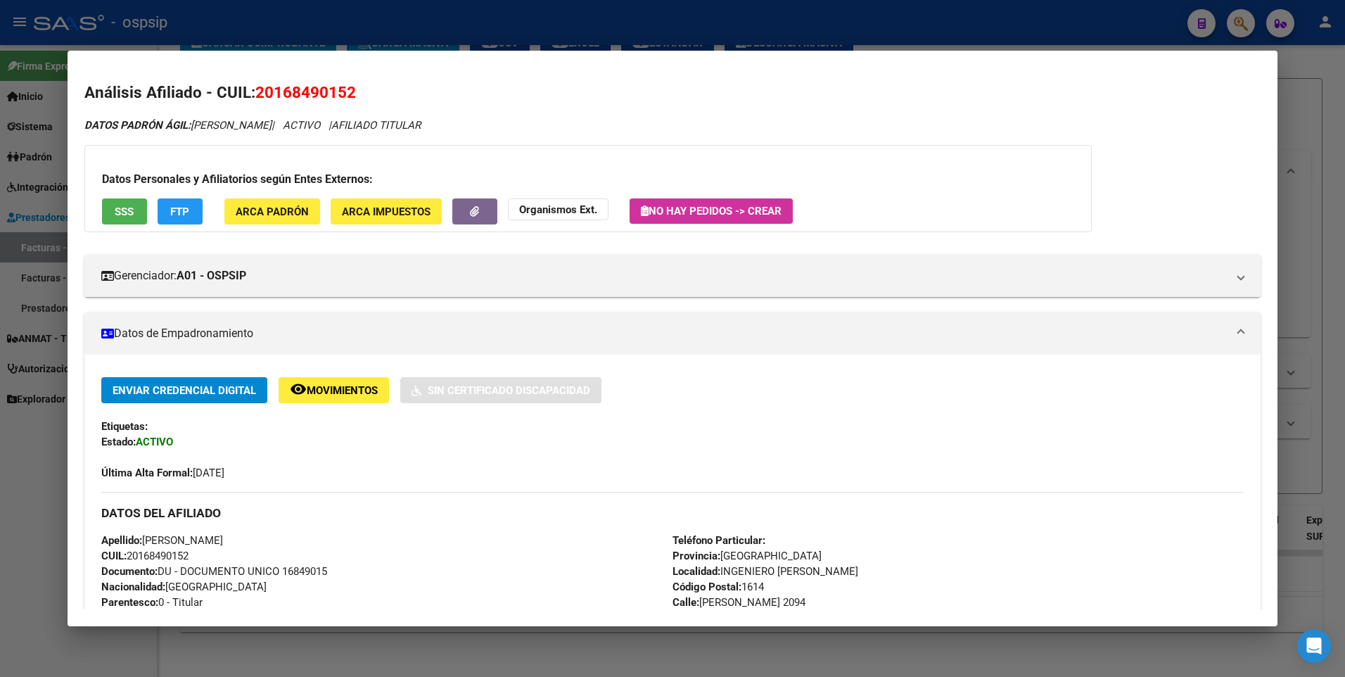
click at [1305, 87] on div at bounding box center [672, 338] width 1345 height 677
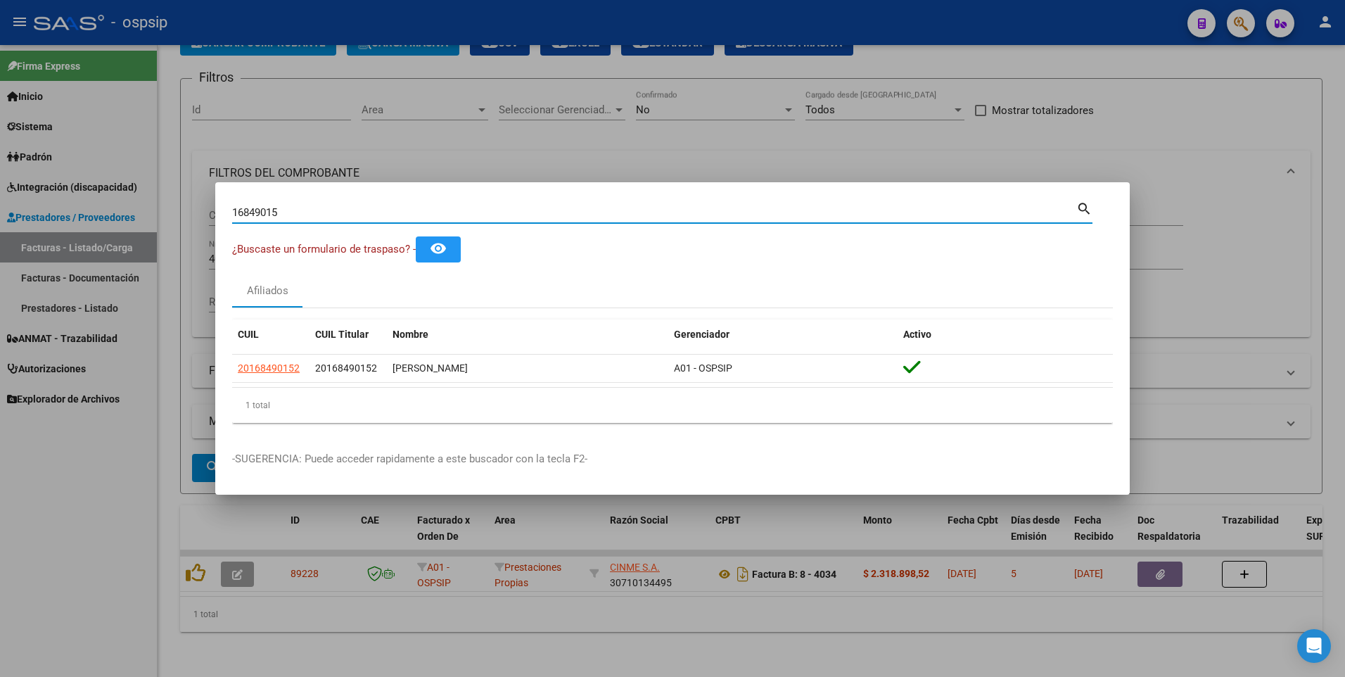
drag, startPoint x: 291, startPoint y: 210, endPoint x: 113, endPoint y: 231, distance: 178.6
click at [113, 231] on div "16849015 Buscar (apellido, dni, cuil, nro traspaso, cuit, obra social) search ¿…" at bounding box center [672, 338] width 1345 height 677
type input "14619917"
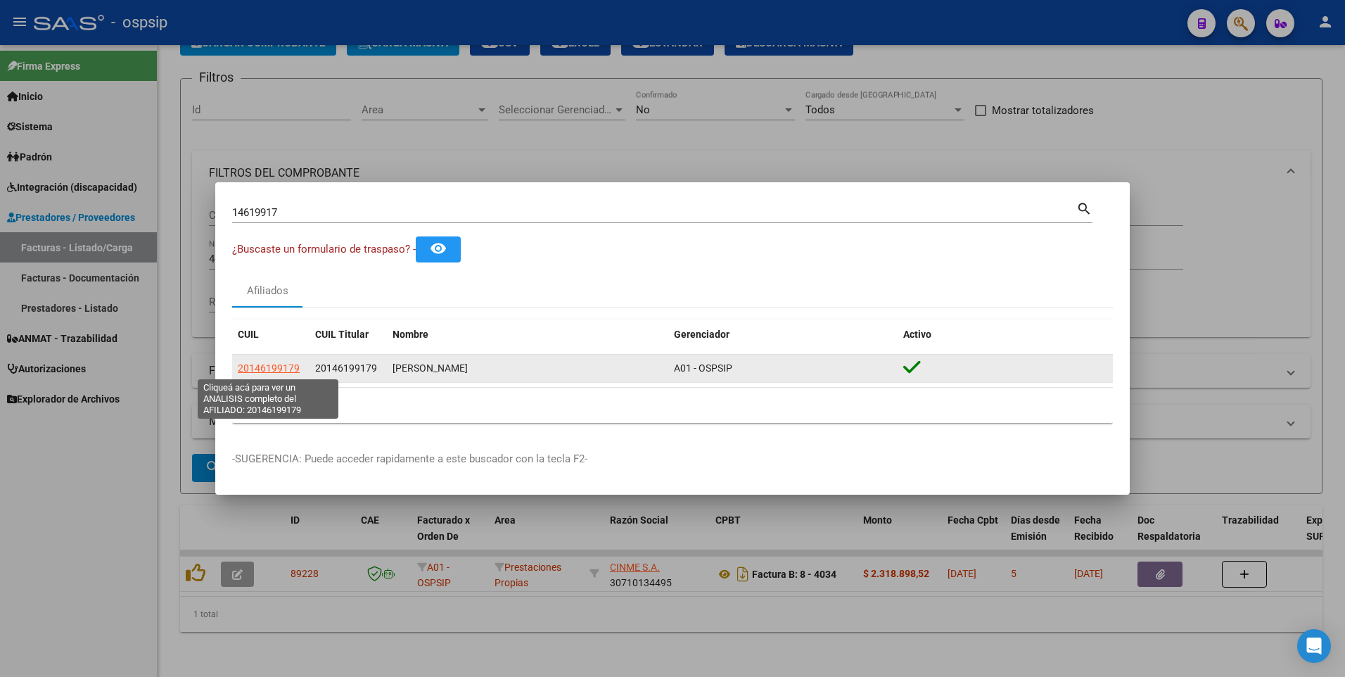
click at [289, 373] on span "20146199179" at bounding box center [269, 367] width 62 height 11
type textarea "20146199179"
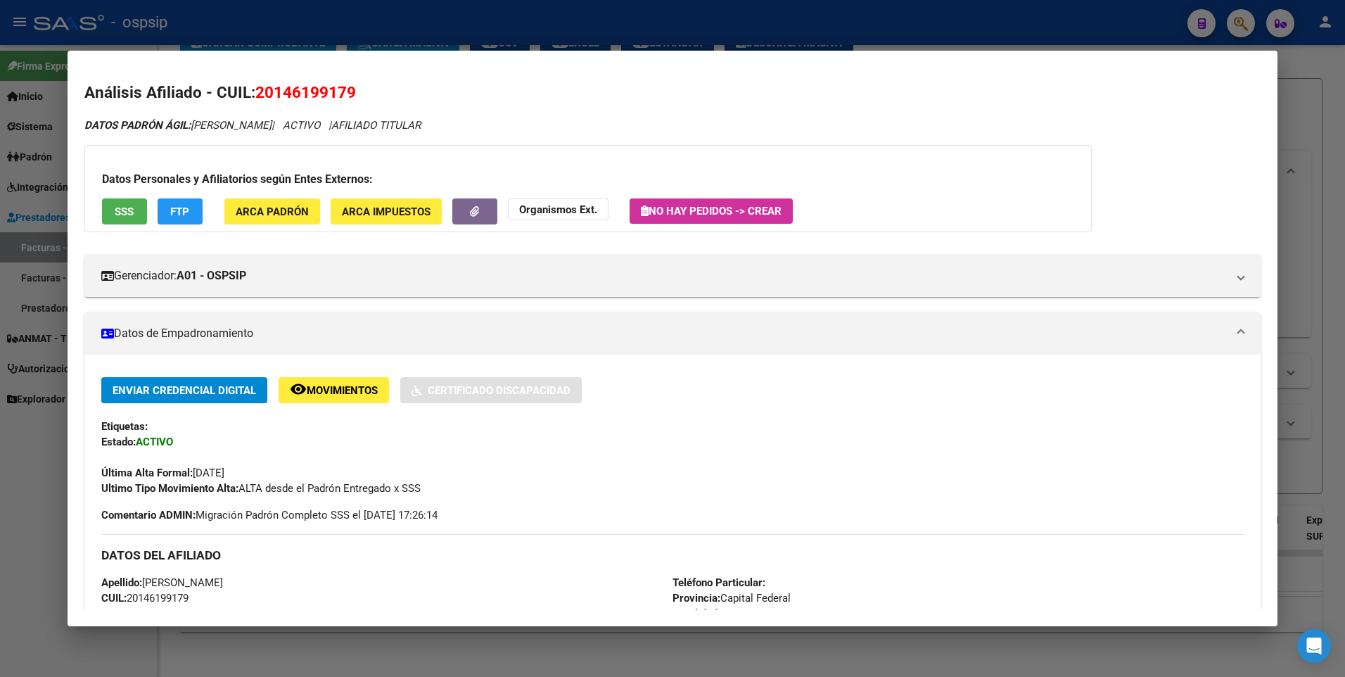
click at [125, 231] on div "Datos Personales y Afiliatorios según Entes Externos: SSS FTP ARCA Padrón ARCA …" at bounding box center [588, 188] width 1008 height 87
click at [119, 211] on span "SSS" at bounding box center [124, 211] width 19 height 13
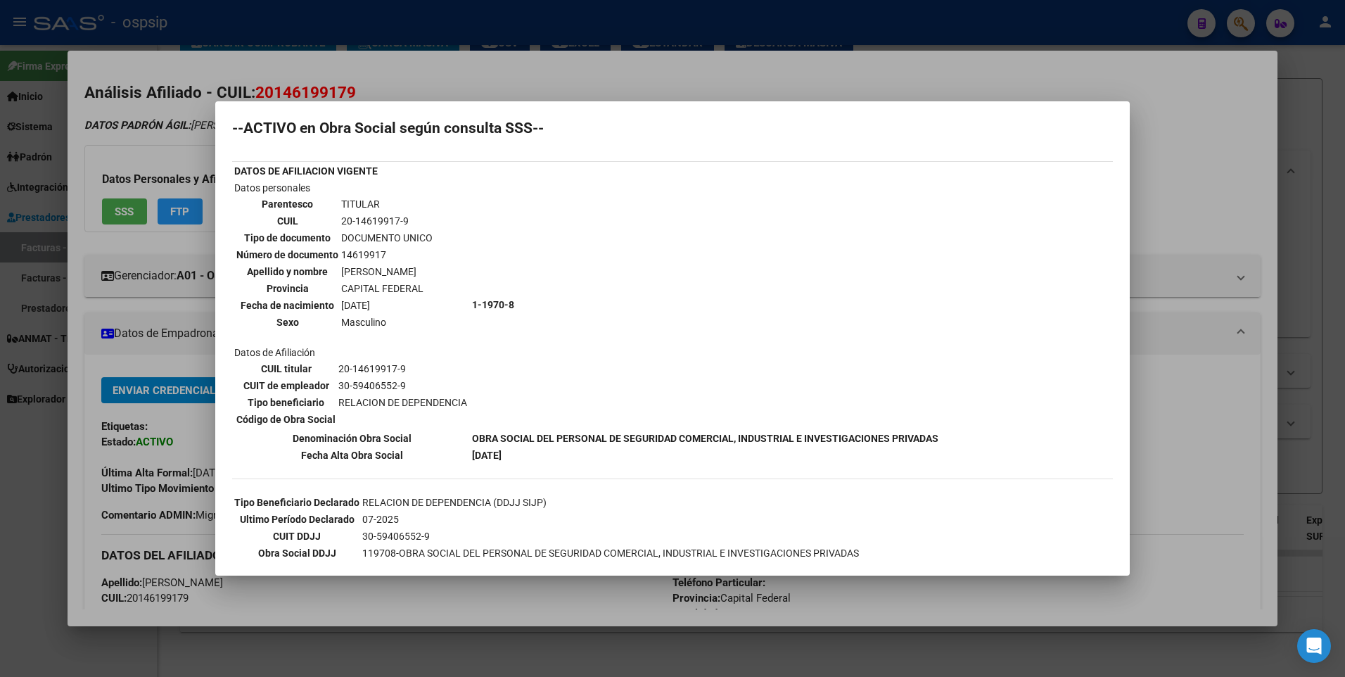
scroll to position [0, 0]
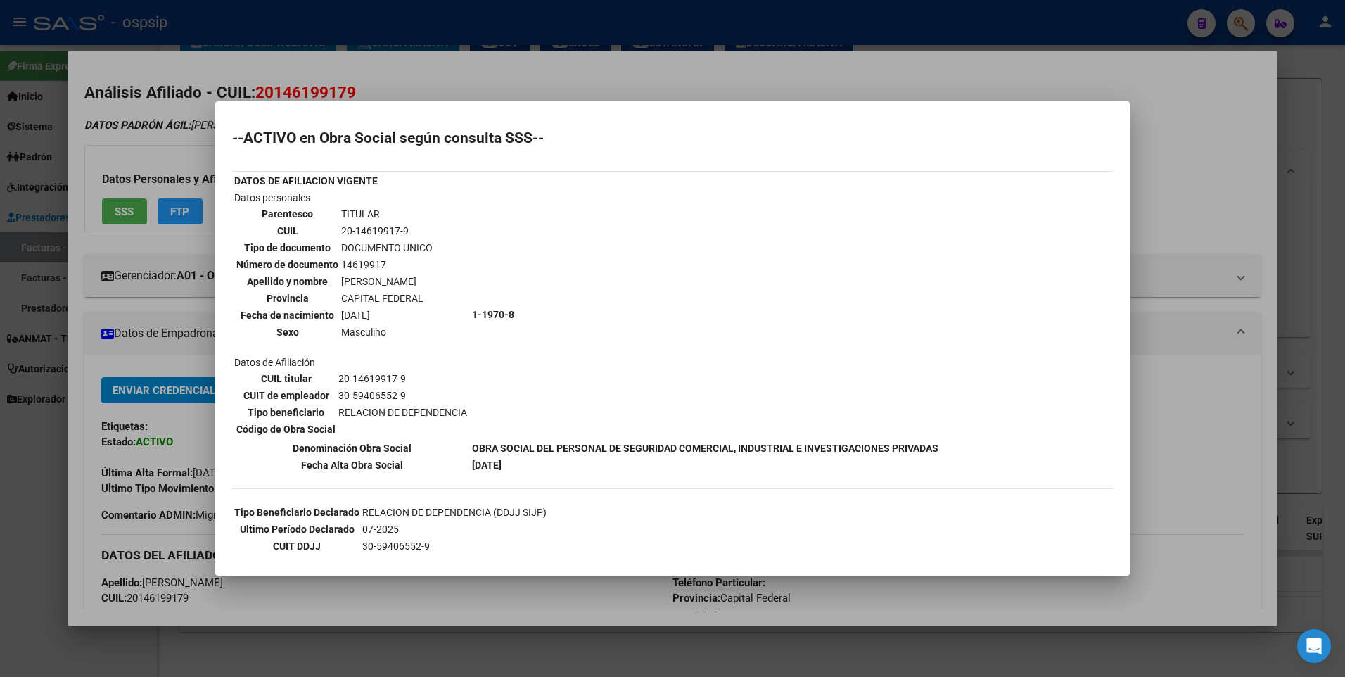
click at [1198, 117] on div at bounding box center [672, 338] width 1345 height 677
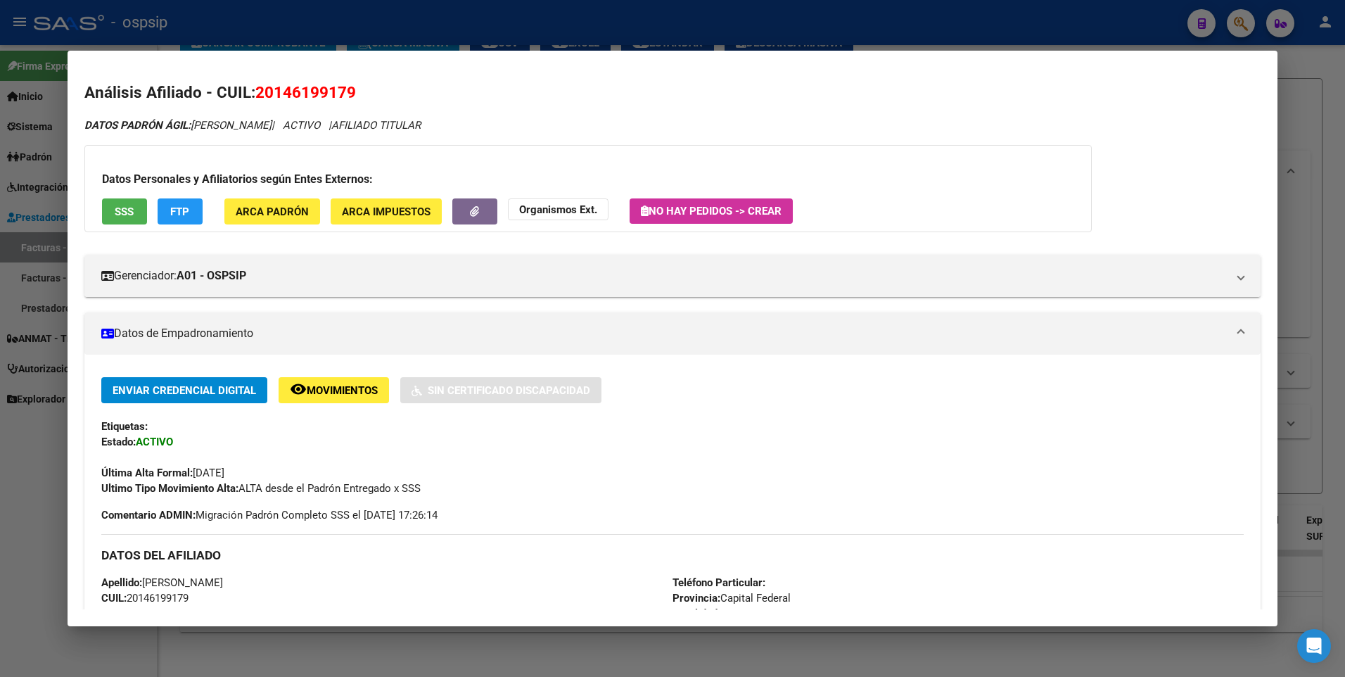
click at [1297, 73] on div at bounding box center [672, 338] width 1345 height 677
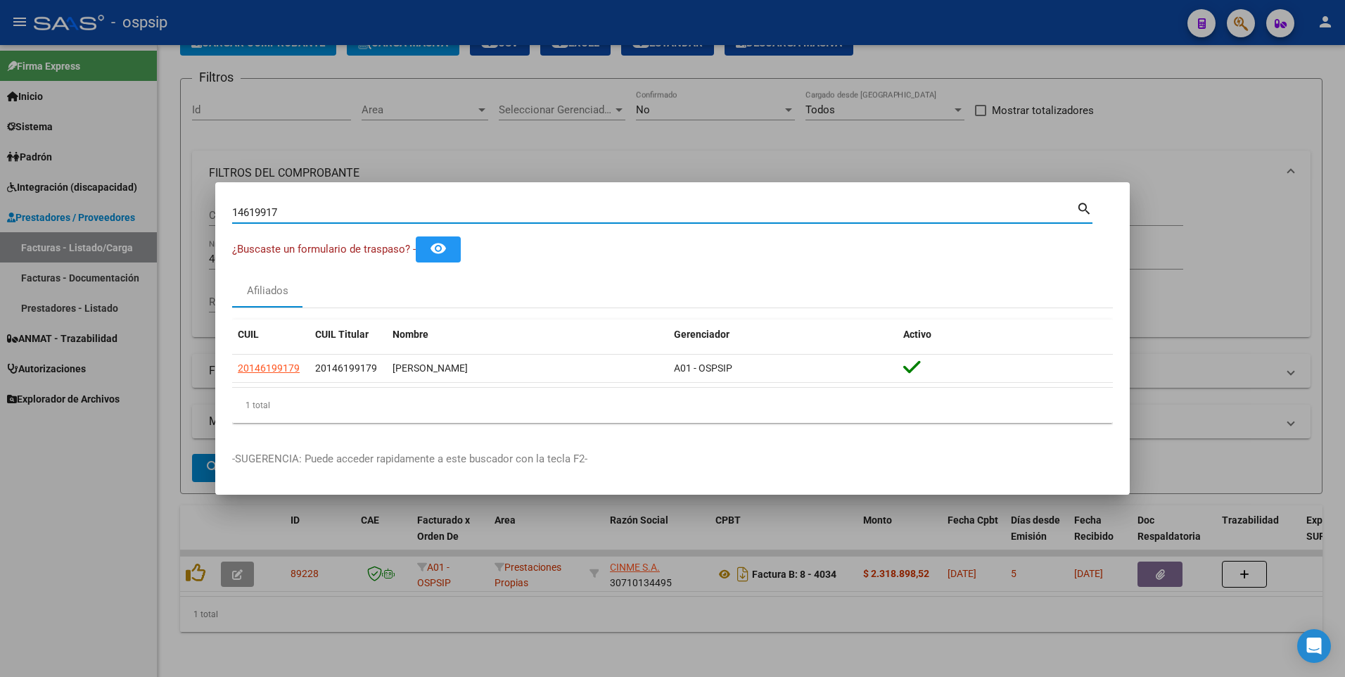
drag, startPoint x: 293, startPoint y: 213, endPoint x: 79, endPoint y: 250, distance: 217.1
click at [75, 248] on div "14619917 Buscar (apellido, dni, cuil, nro traspaso, cuit, obra social) search ¿…" at bounding box center [672, 338] width 1345 height 677
type input "18318199"
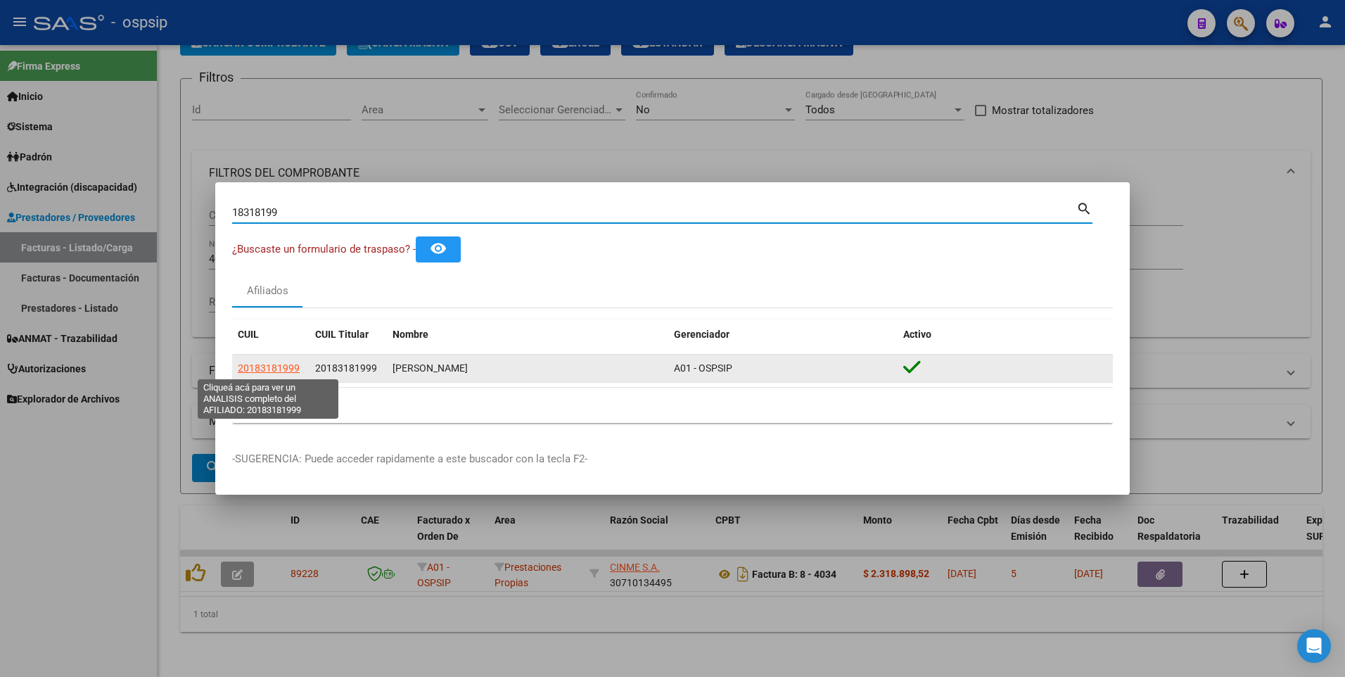
click at [267, 371] on span "20183181999" at bounding box center [269, 367] width 62 height 11
type textarea "20183181999"
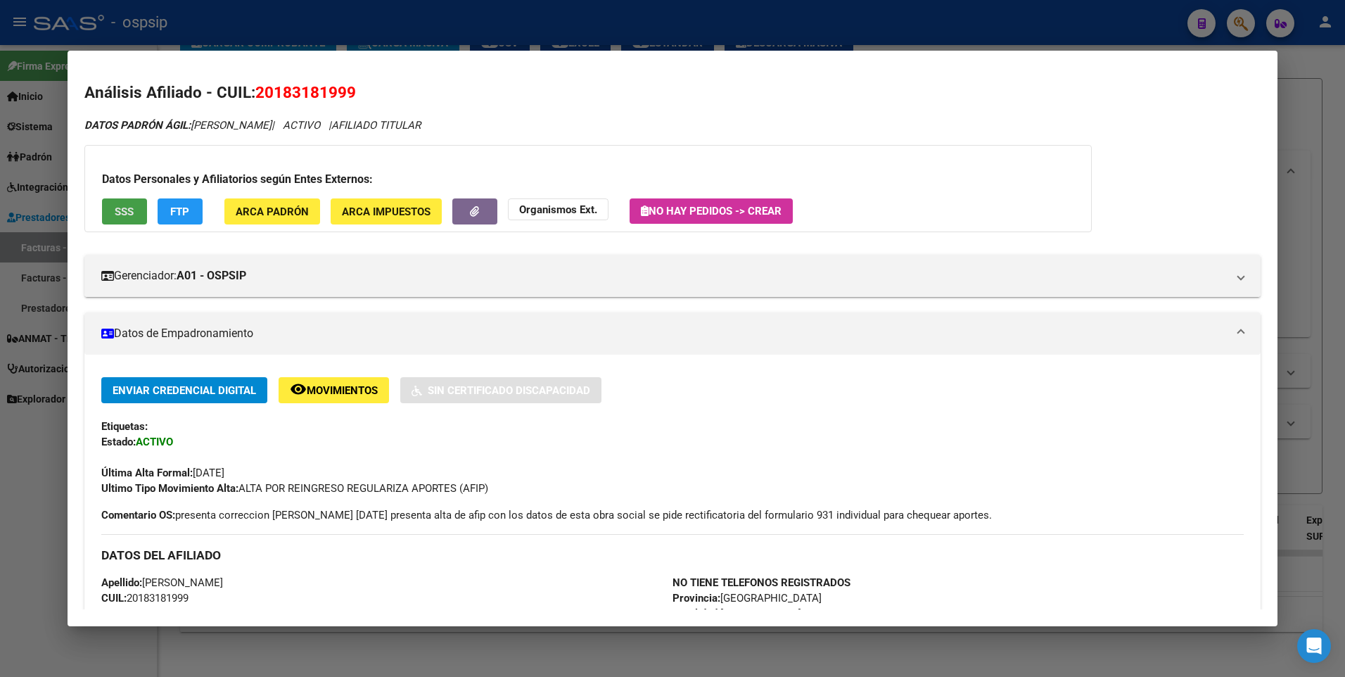
click at [137, 208] on button "SSS" at bounding box center [124, 211] width 45 height 26
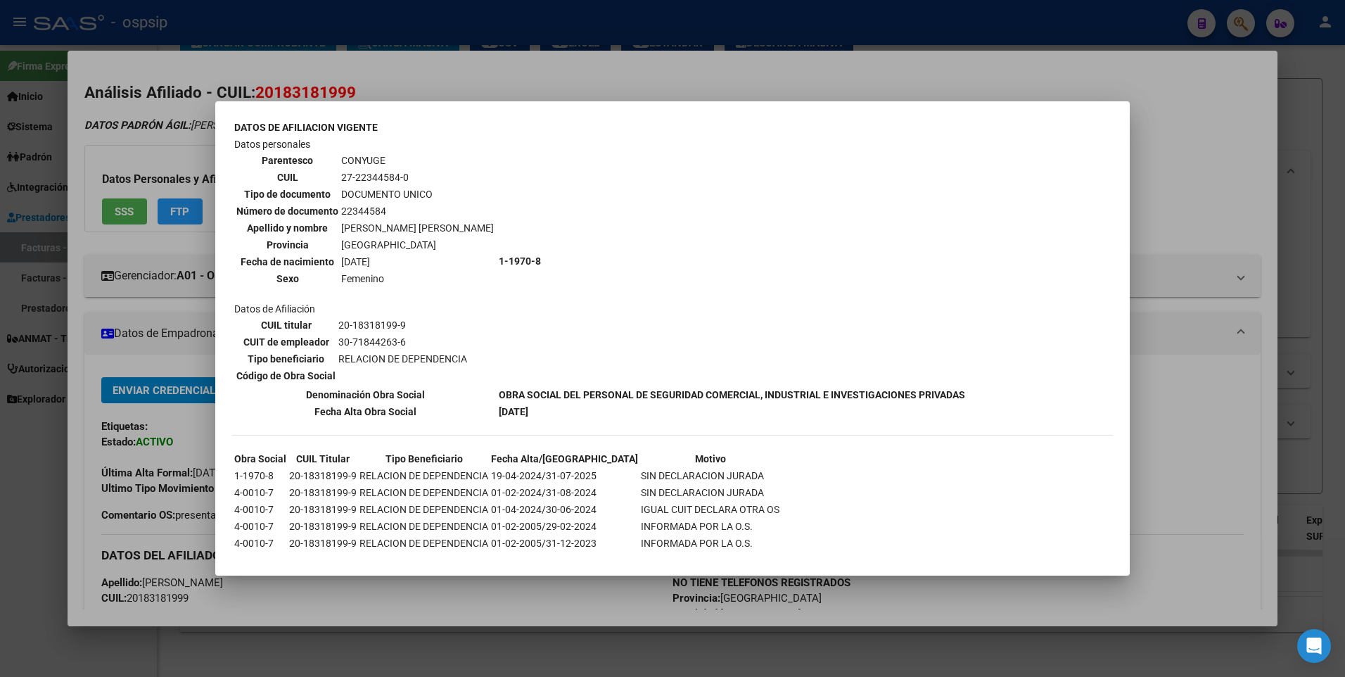
scroll to position [493, 0]
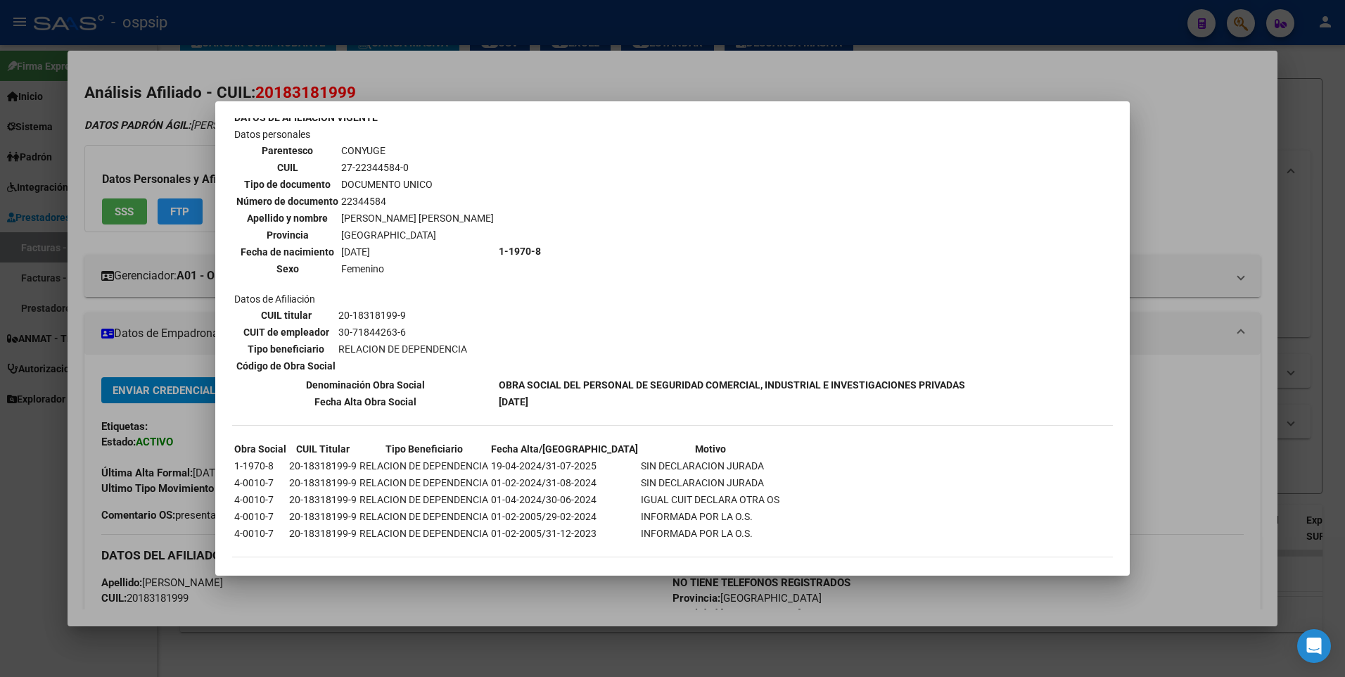
click at [1212, 179] on div at bounding box center [672, 338] width 1345 height 677
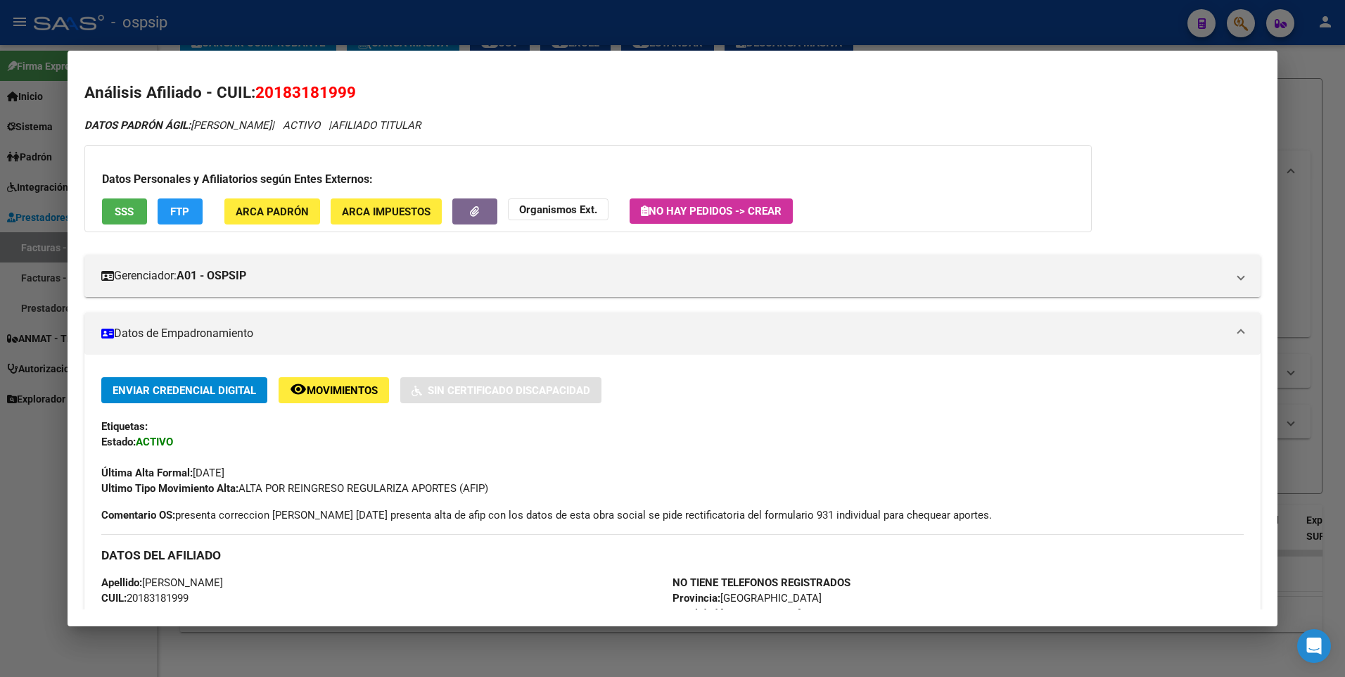
click at [1311, 96] on div at bounding box center [672, 338] width 1345 height 677
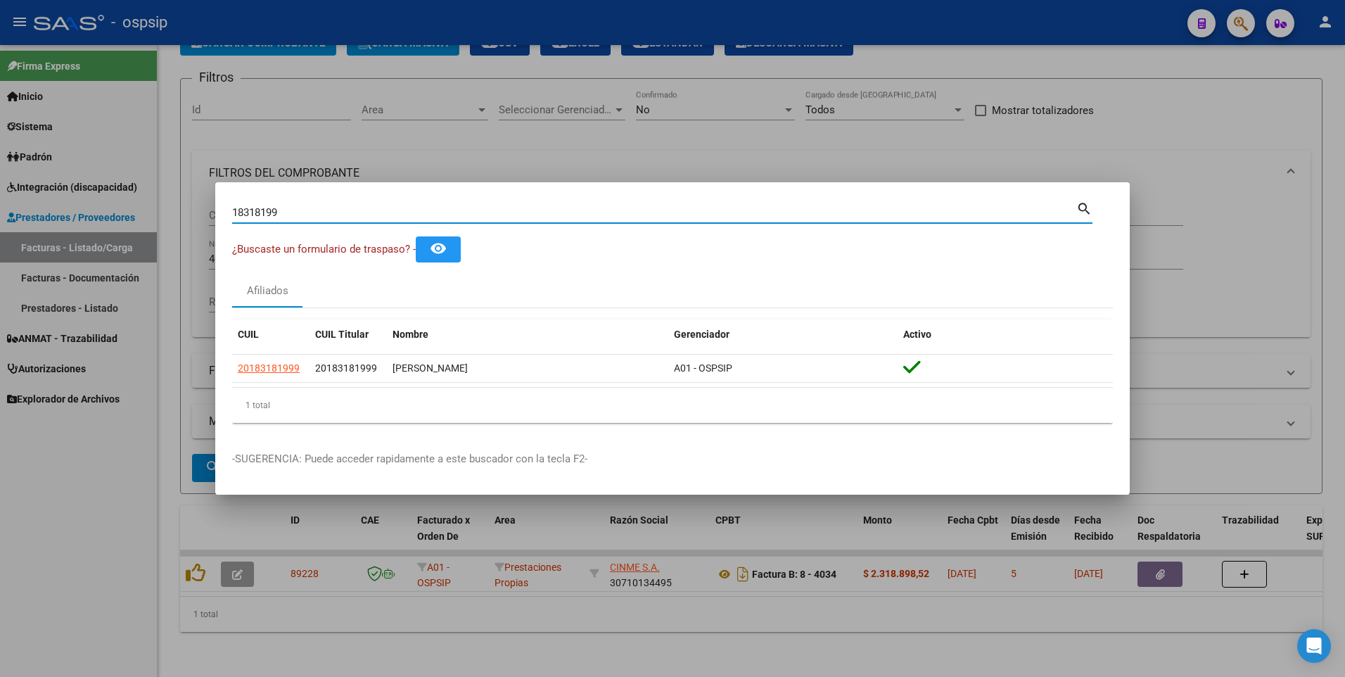
drag, startPoint x: 303, startPoint y: 216, endPoint x: 150, endPoint y: 228, distance: 153.2
click at [150, 228] on div "18318199 Buscar (apellido, dni, cuil, nro traspaso, cuit, obra social) search ¿…" at bounding box center [672, 338] width 1345 height 677
type input "24079969"
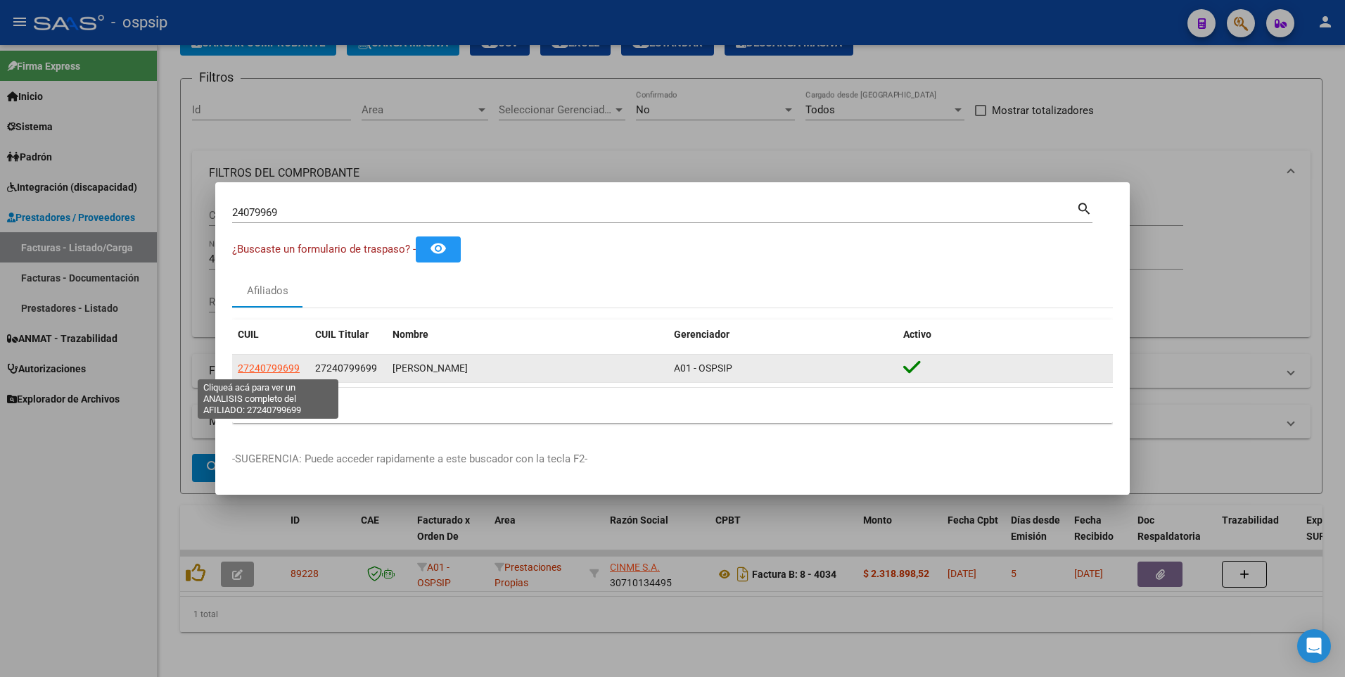
click at [250, 367] on span "27240799699" at bounding box center [269, 367] width 62 height 11
type textarea "27240799699"
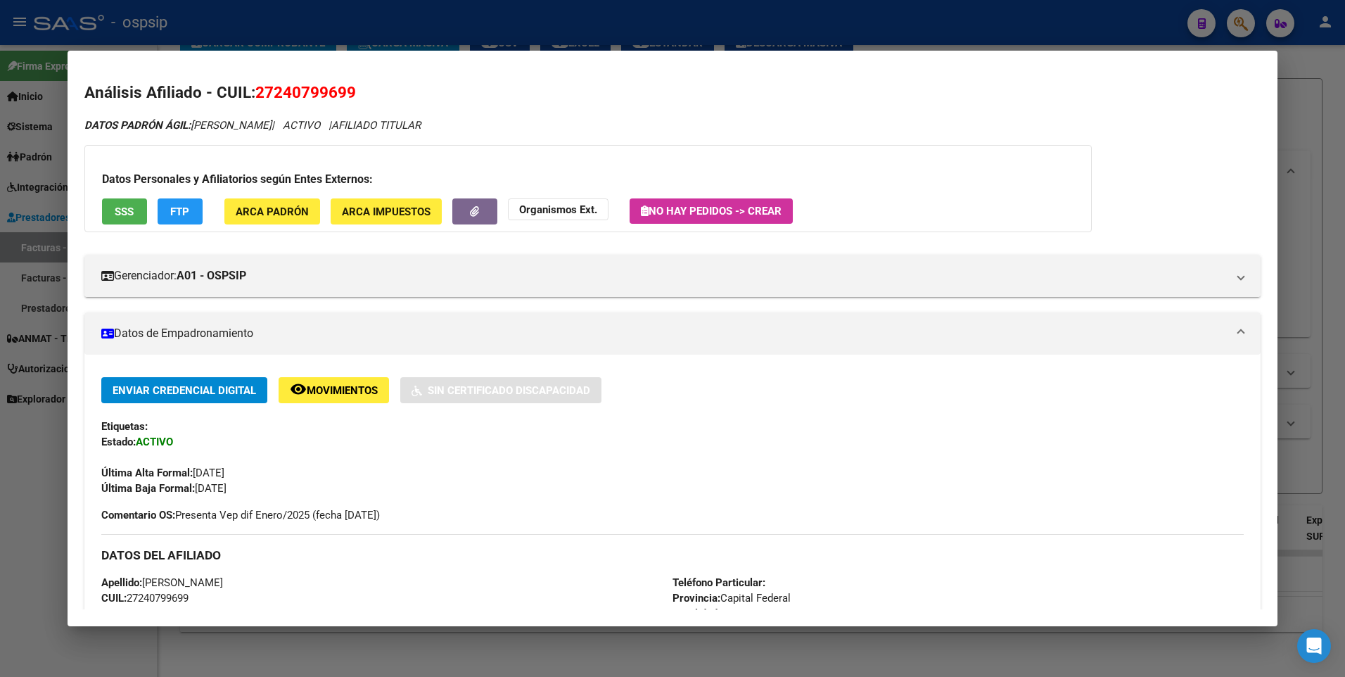
click at [110, 205] on button "SSS" at bounding box center [124, 211] width 45 height 26
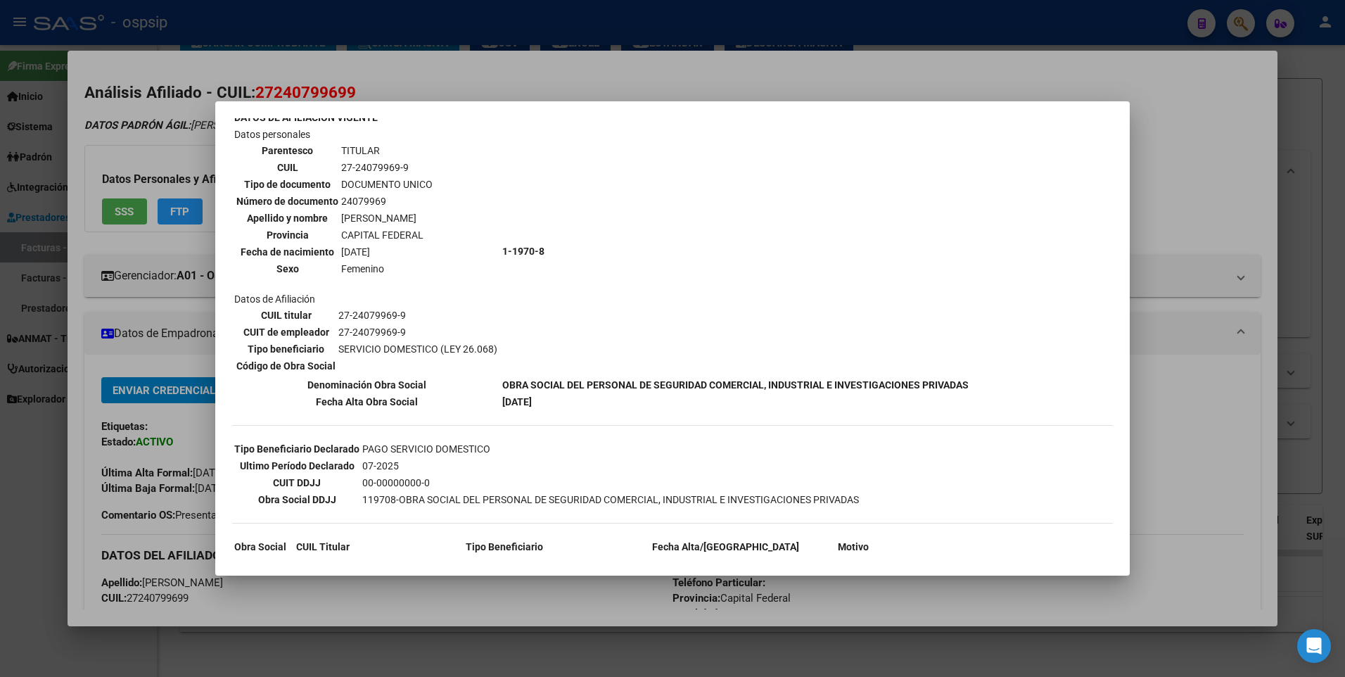
scroll to position [0, 0]
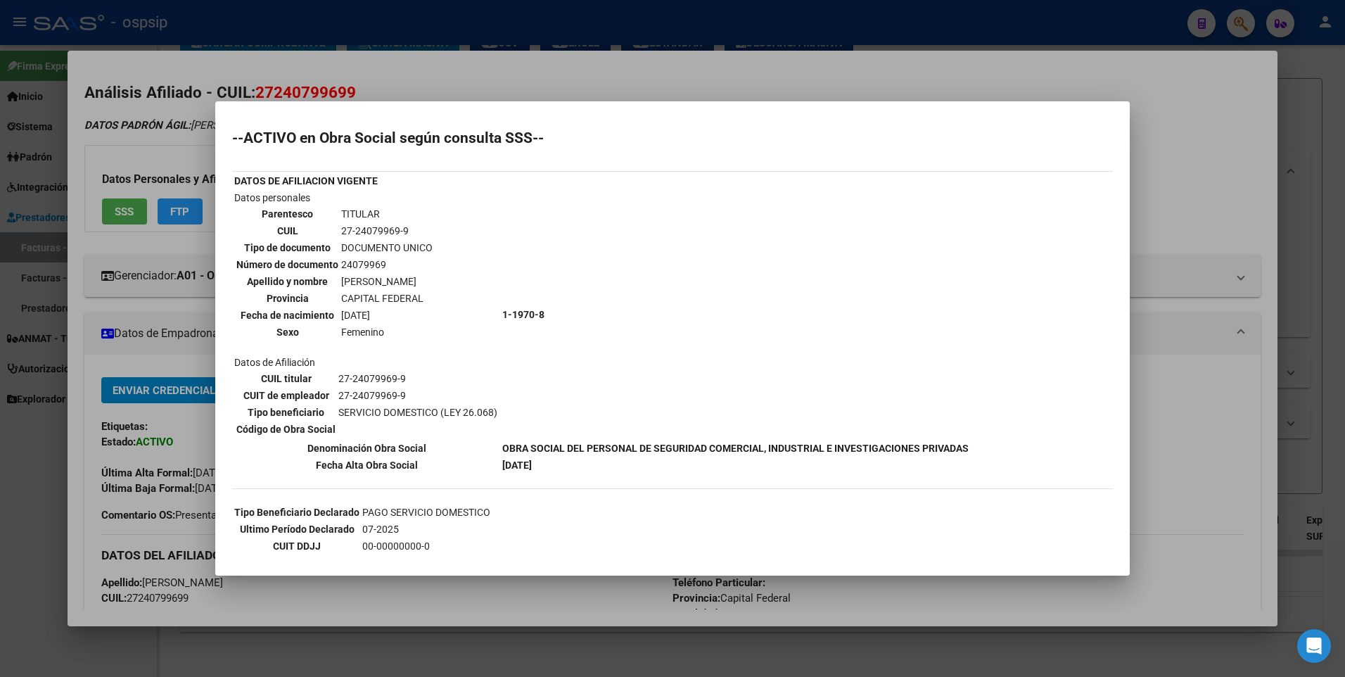
click at [1221, 154] on div at bounding box center [672, 338] width 1345 height 677
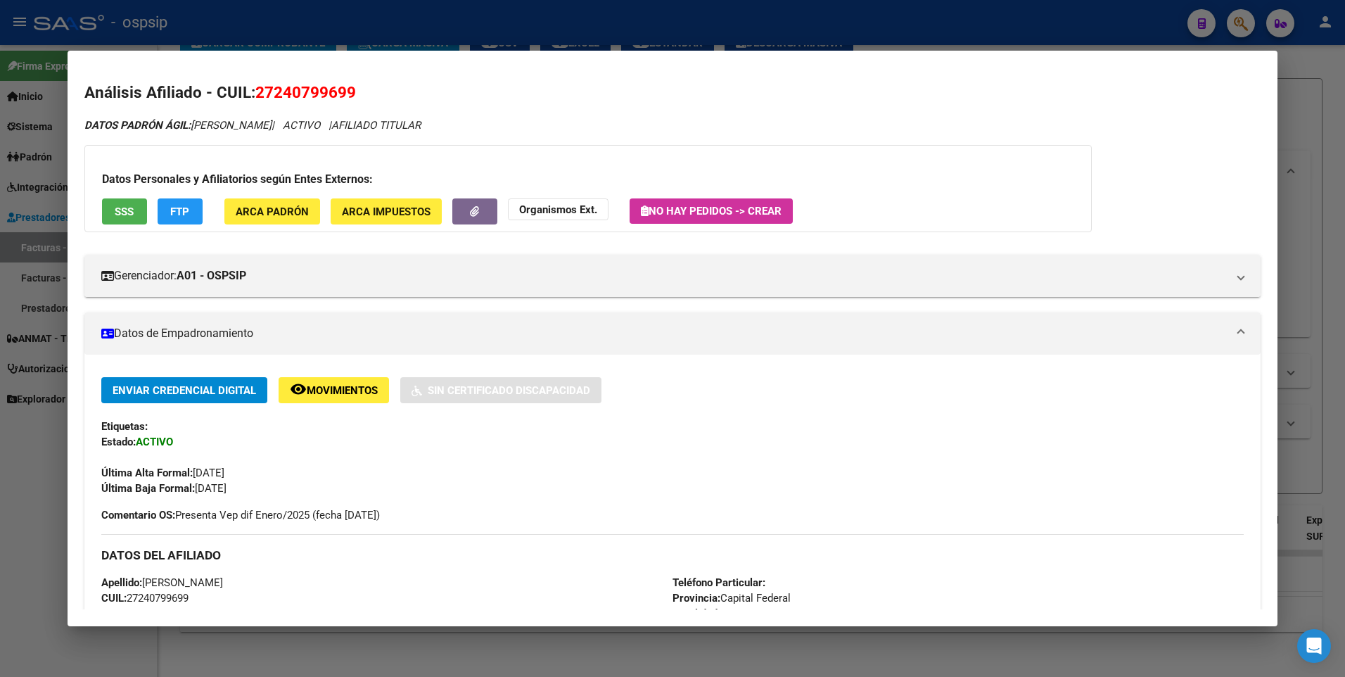
click at [1294, 96] on div at bounding box center [672, 338] width 1345 height 677
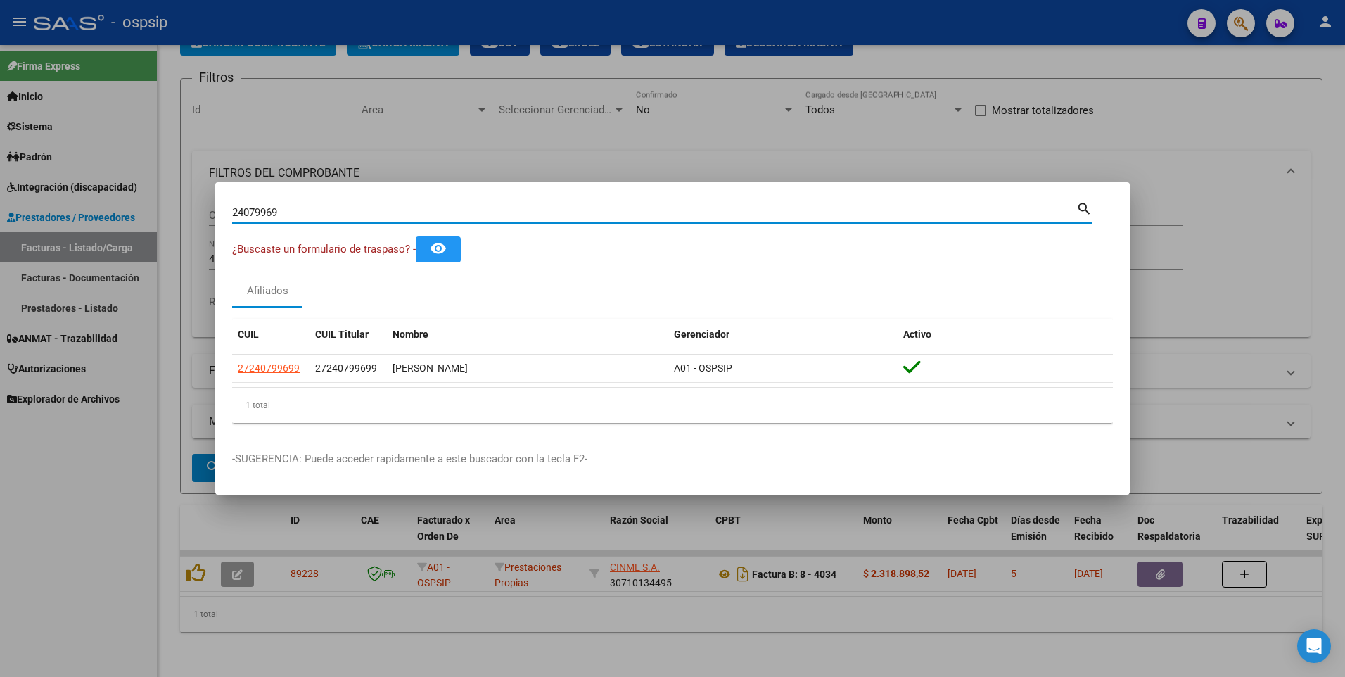
drag, startPoint x: 284, startPoint y: 210, endPoint x: 0, endPoint y: 243, distance: 286.2
click at [0, 243] on html "menu - ospsip person Firma Express Inicio Instructivos Contacto OS Sistema Usua…" at bounding box center [672, 338] width 1345 height 677
type input "27494989"
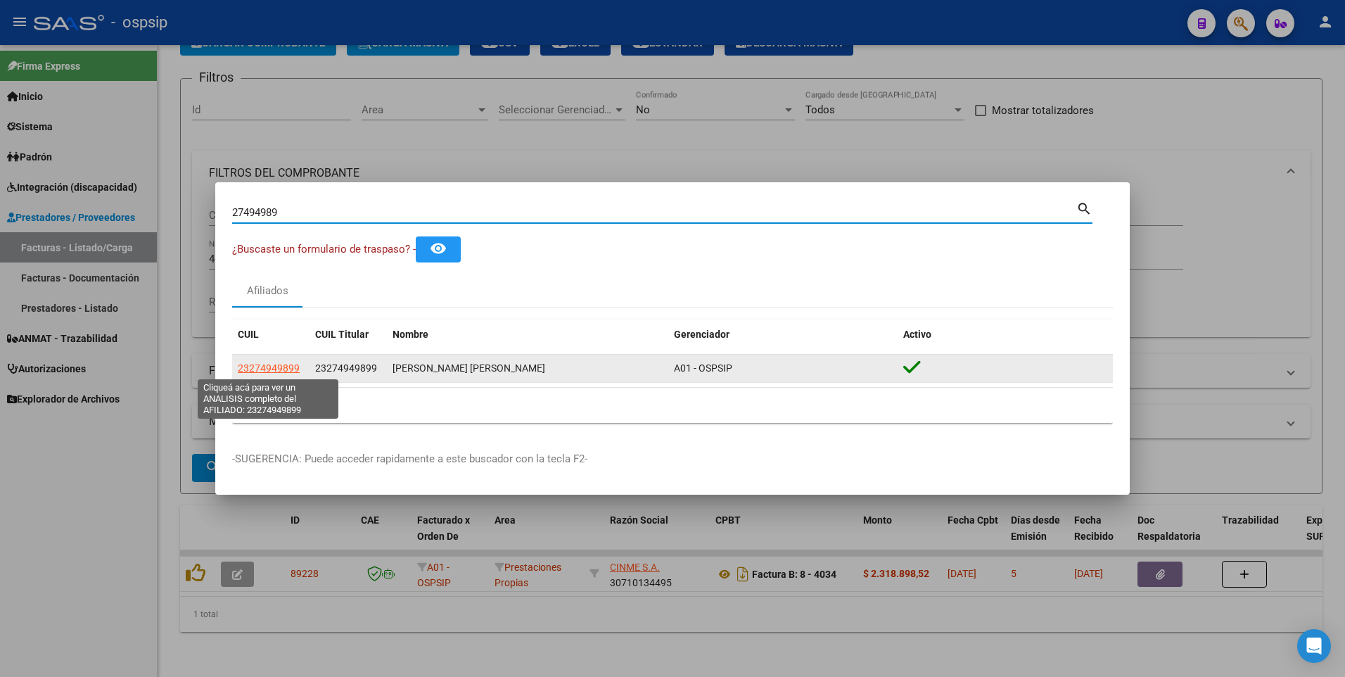
click at [279, 370] on span "23274949899" at bounding box center [269, 367] width 62 height 11
type textarea "23274949899"
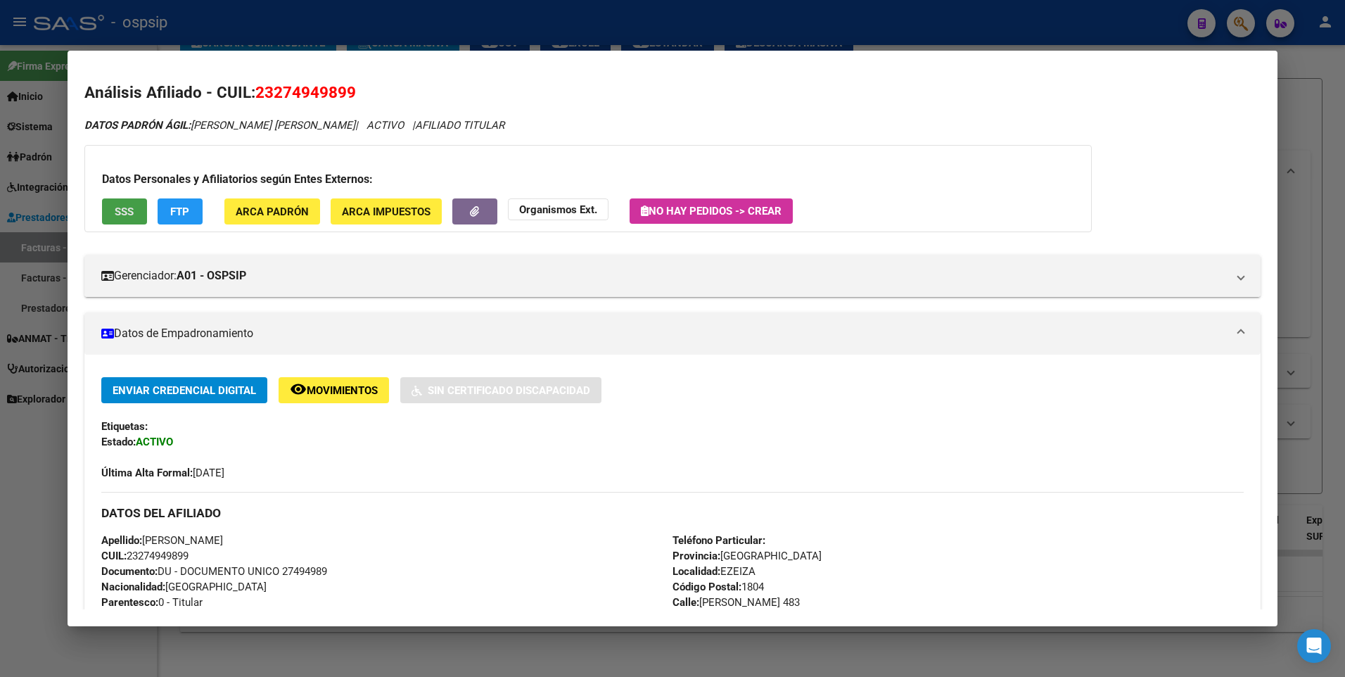
click at [117, 213] on span "SSS" at bounding box center [124, 211] width 19 height 13
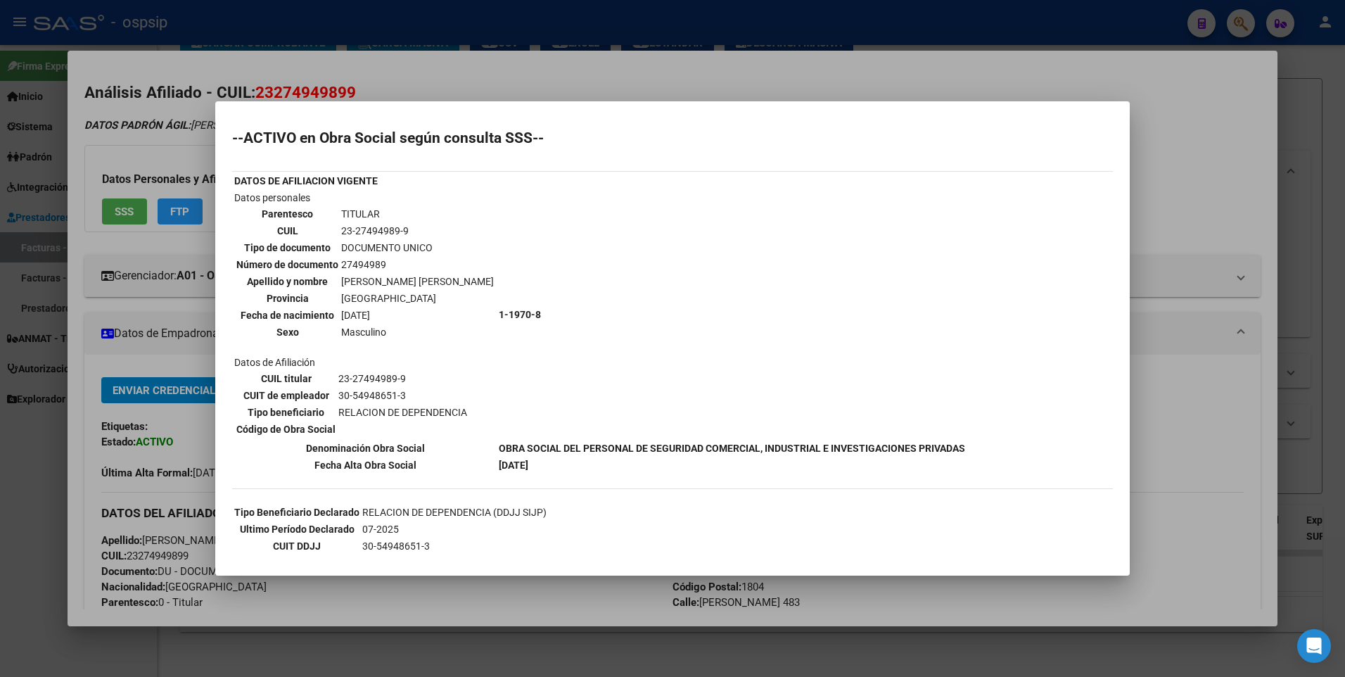
click at [1226, 179] on div at bounding box center [672, 338] width 1345 height 677
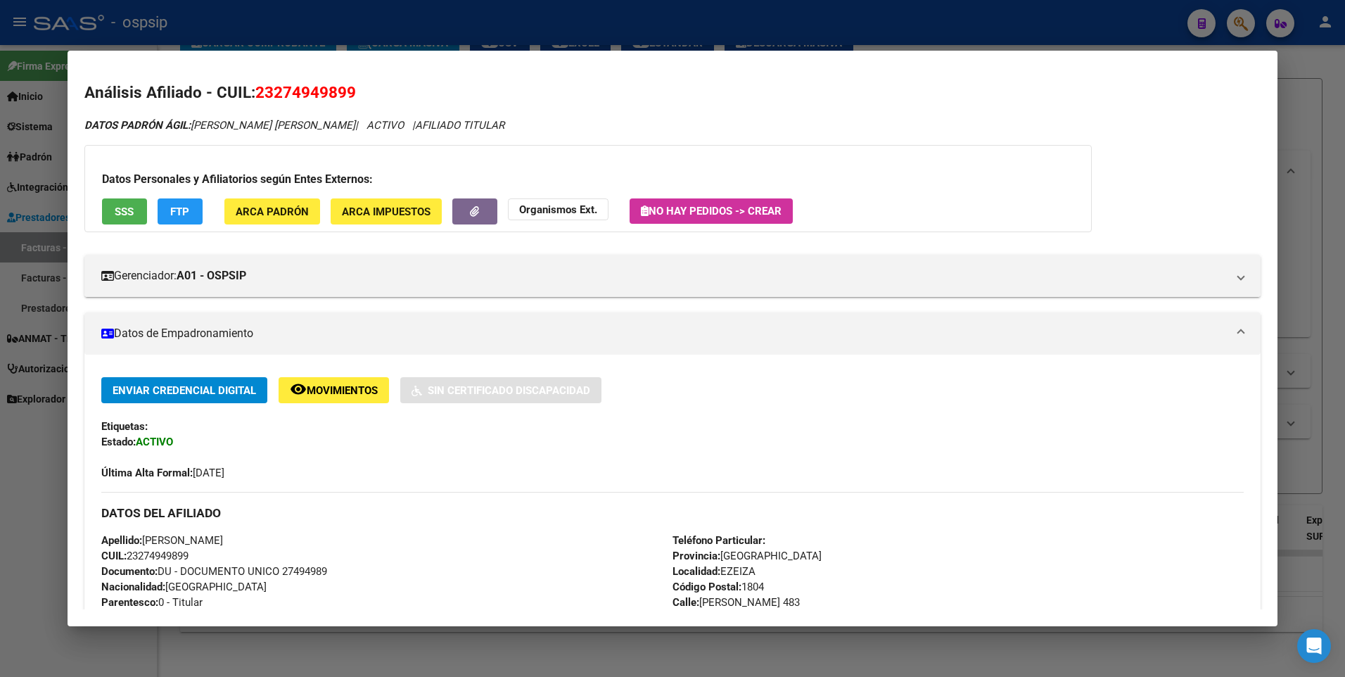
click at [1330, 134] on div at bounding box center [672, 338] width 1345 height 677
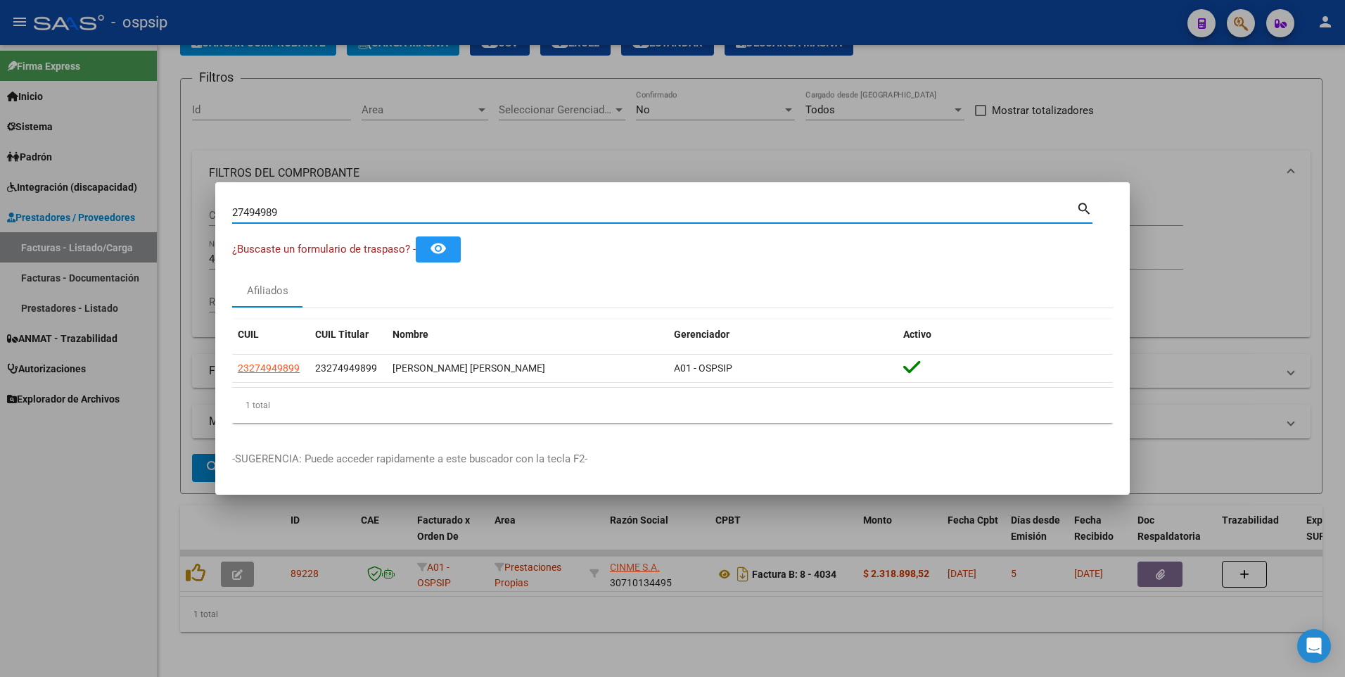
drag, startPoint x: 233, startPoint y: 218, endPoint x: 18, endPoint y: 224, distance: 215.4
click at [19, 224] on div "27494989 Buscar (apellido, dni, cuil, nro traspaso, cuit, obra social) search ¿…" at bounding box center [672, 338] width 1345 height 677
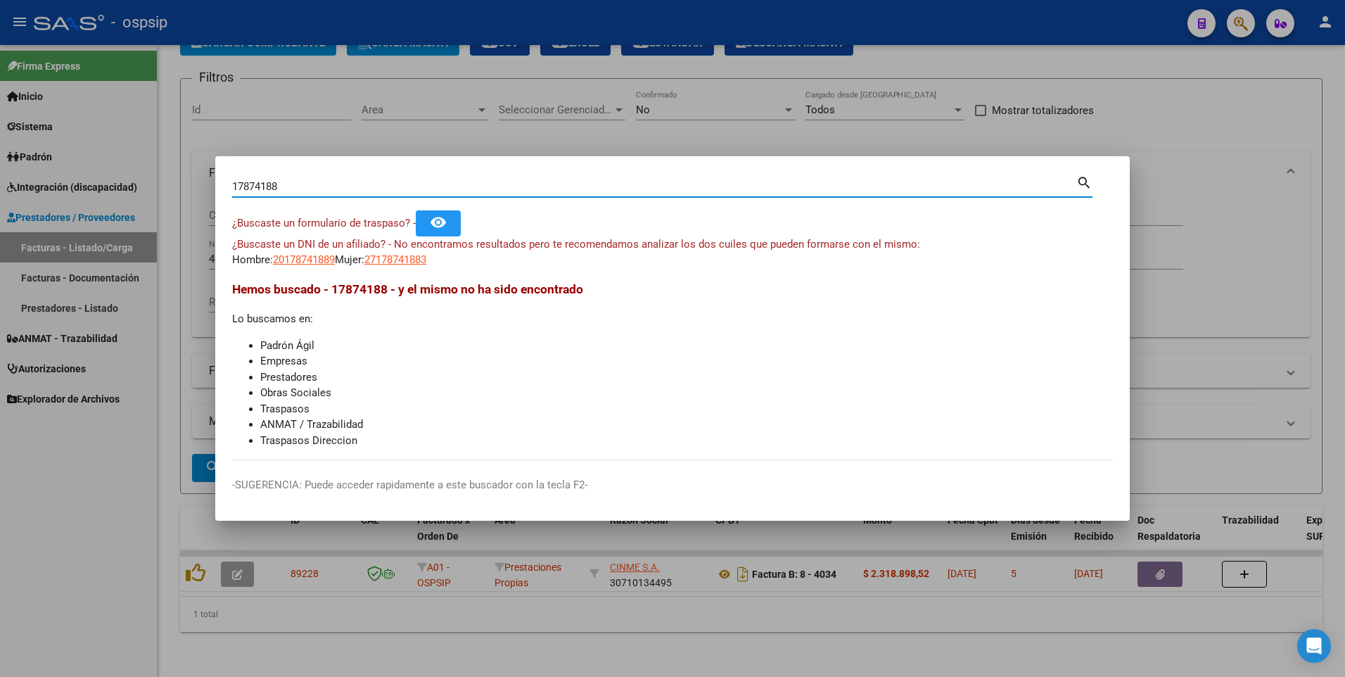
click at [248, 182] on input "17874188" at bounding box center [654, 186] width 844 height 13
type input "17674188"
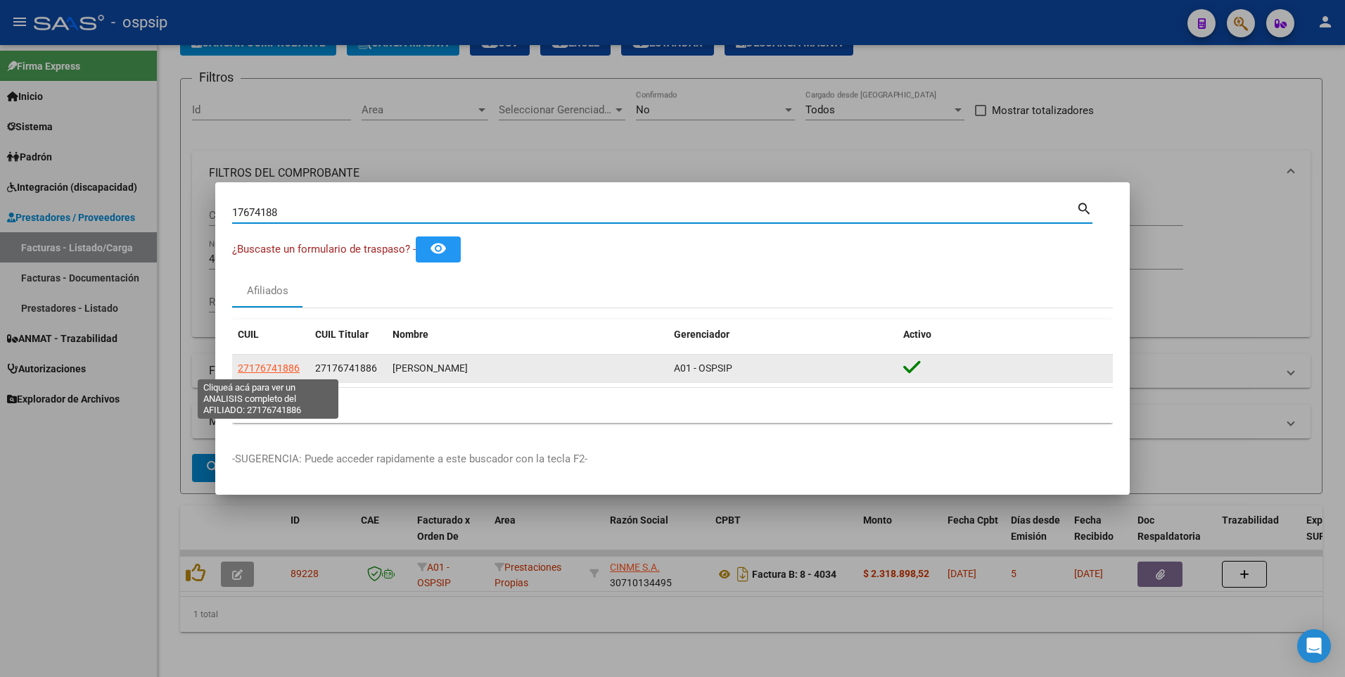
click at [261, 373] on span "27176741886" at bounding box center [269, 367] width 62 height 11
type textarea "27176741886"
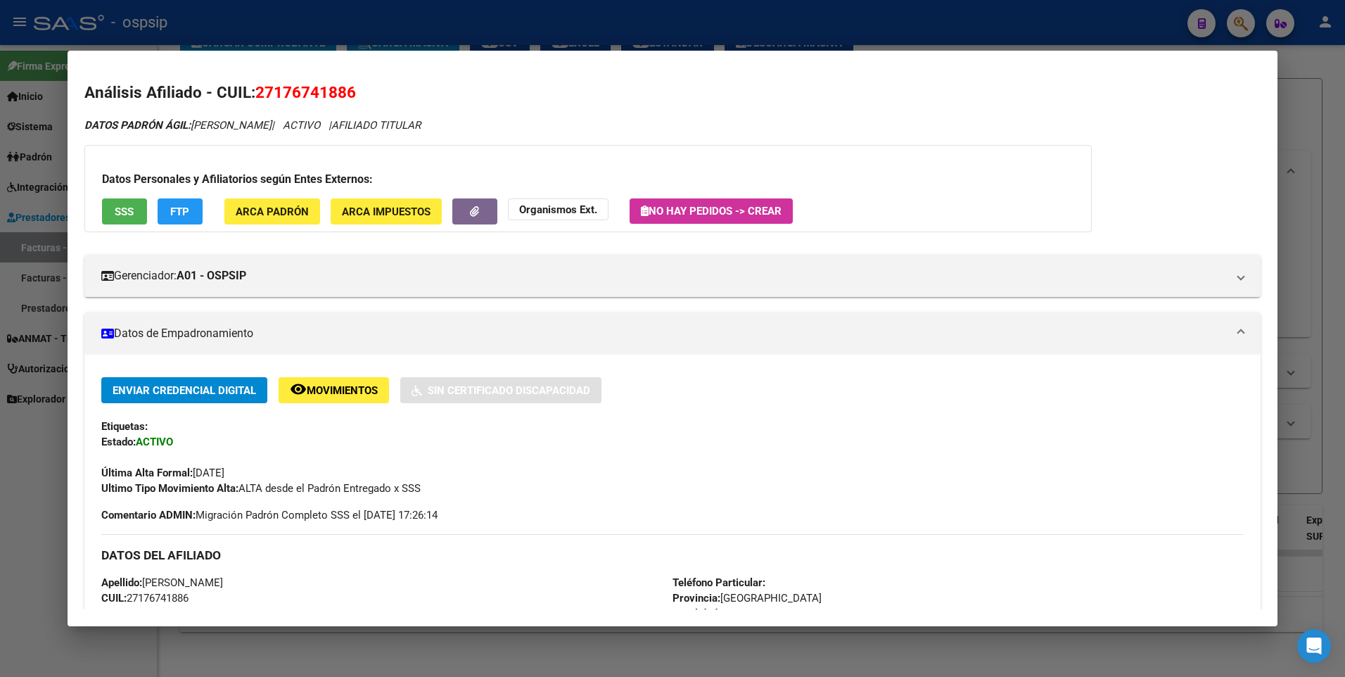
click at [137, 228] on div "Datos Personales y Afiliatorios según Entes Externos: SSS FTP ARCA Padrón ARCA …" at bounding box center [588, 188] width 1008 height 87
click at [136, 218] on button "SSS" at bounding box center [124, 211] width 45 height 26
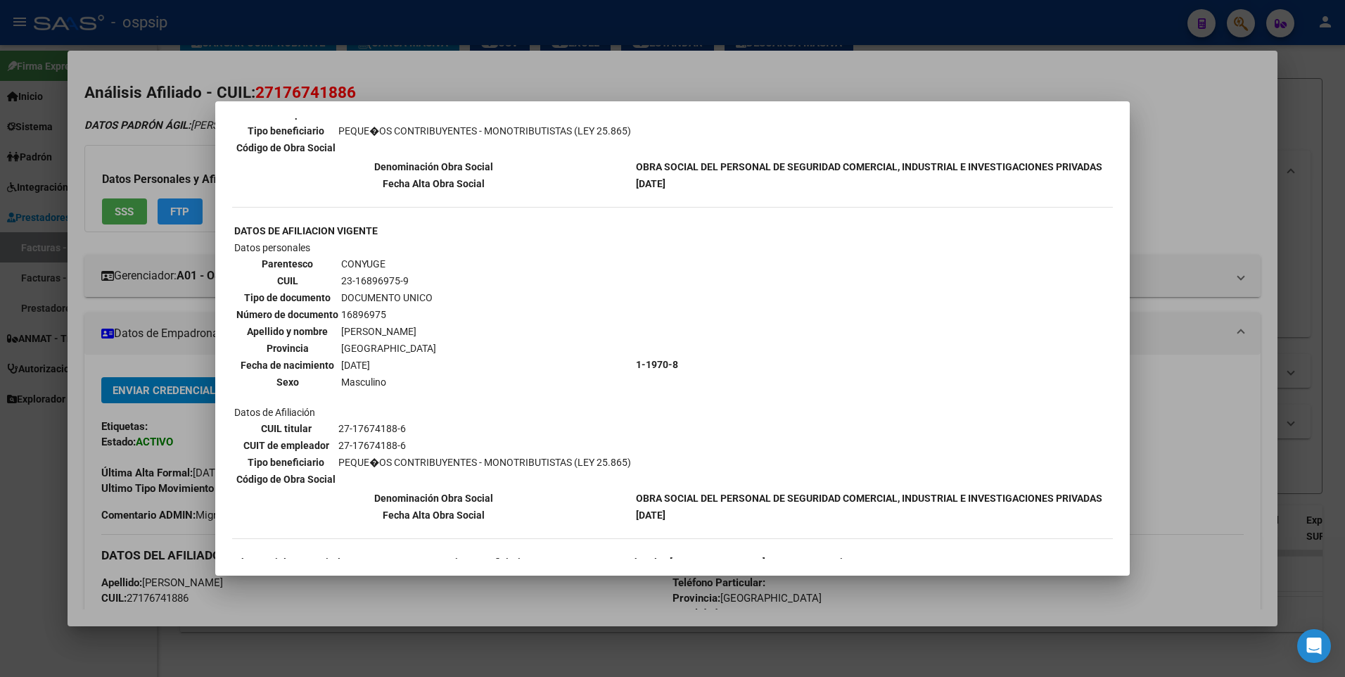
scroll to position [352, 0]
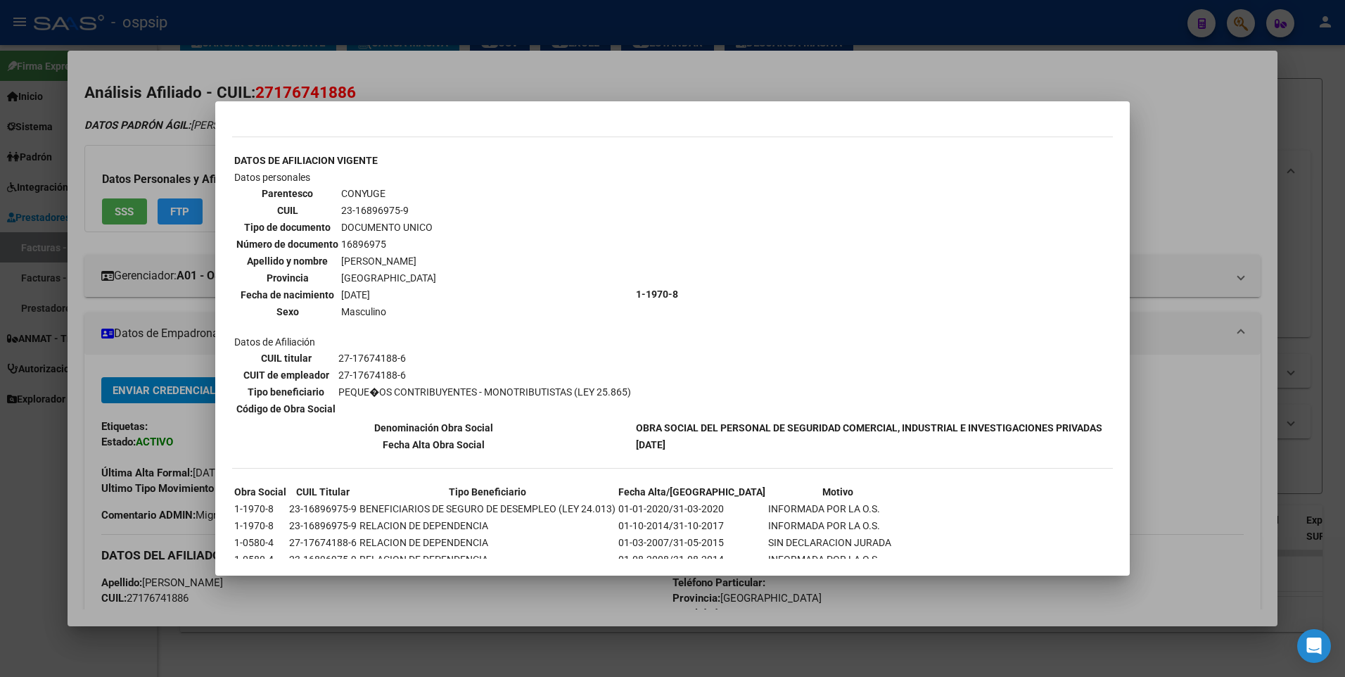
click at [1243, 132] on div at bounding box center [672, 338] width 1345 height 677
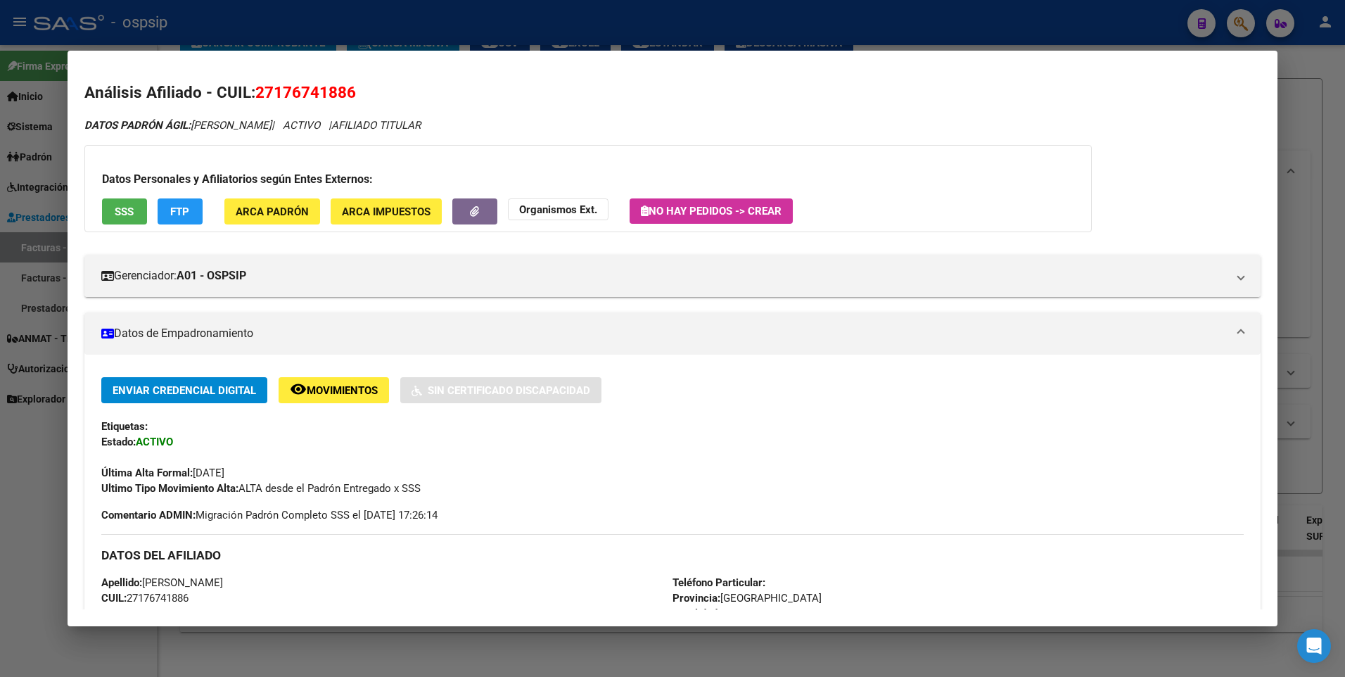
click at [1322, 123] on div at bounding box center [672, 338] width 1345 height 677
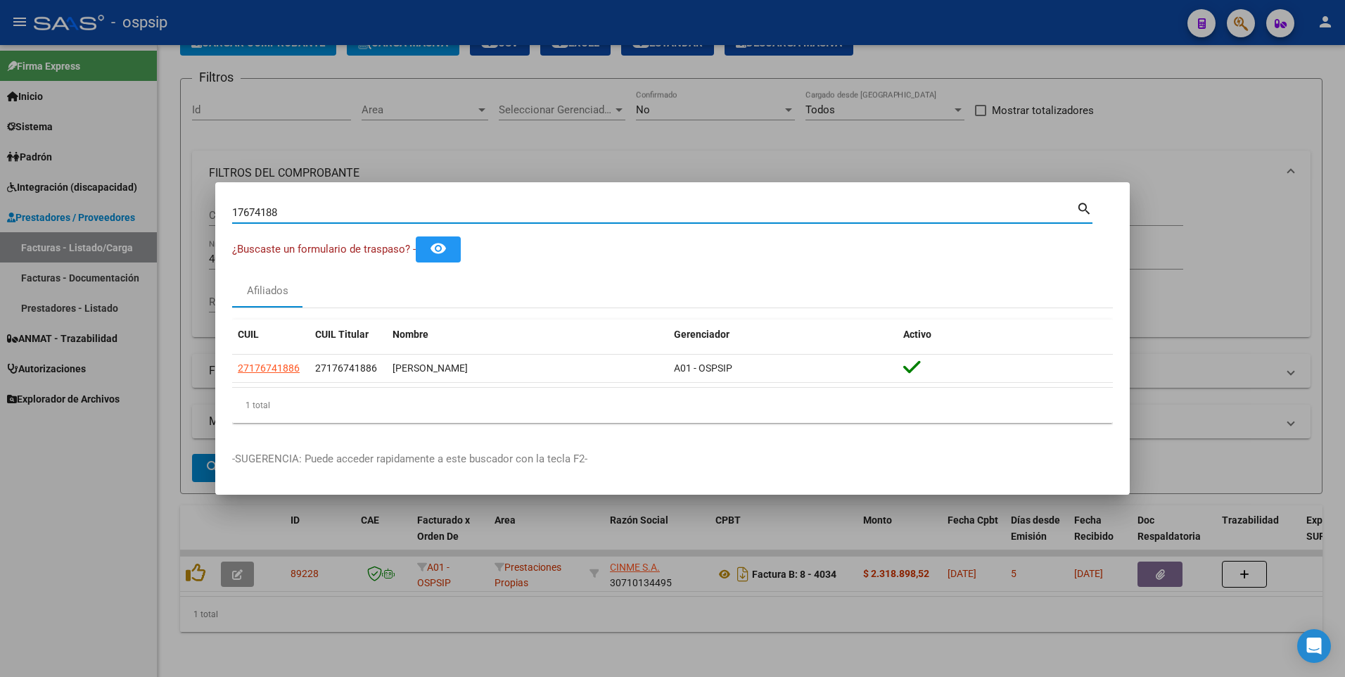
drag, startPoint x: 279, startPoint y: 215, endPoint x: 152, endPoint y: 238, distance: 129.5
click at [152, 238] on div "17674188 Buscar (apellido, dni, cuil, nro traspaso, cuit, obra social) search ¿…" at bounding box center [672, 338] width 1345 height 677
type input "21138194"
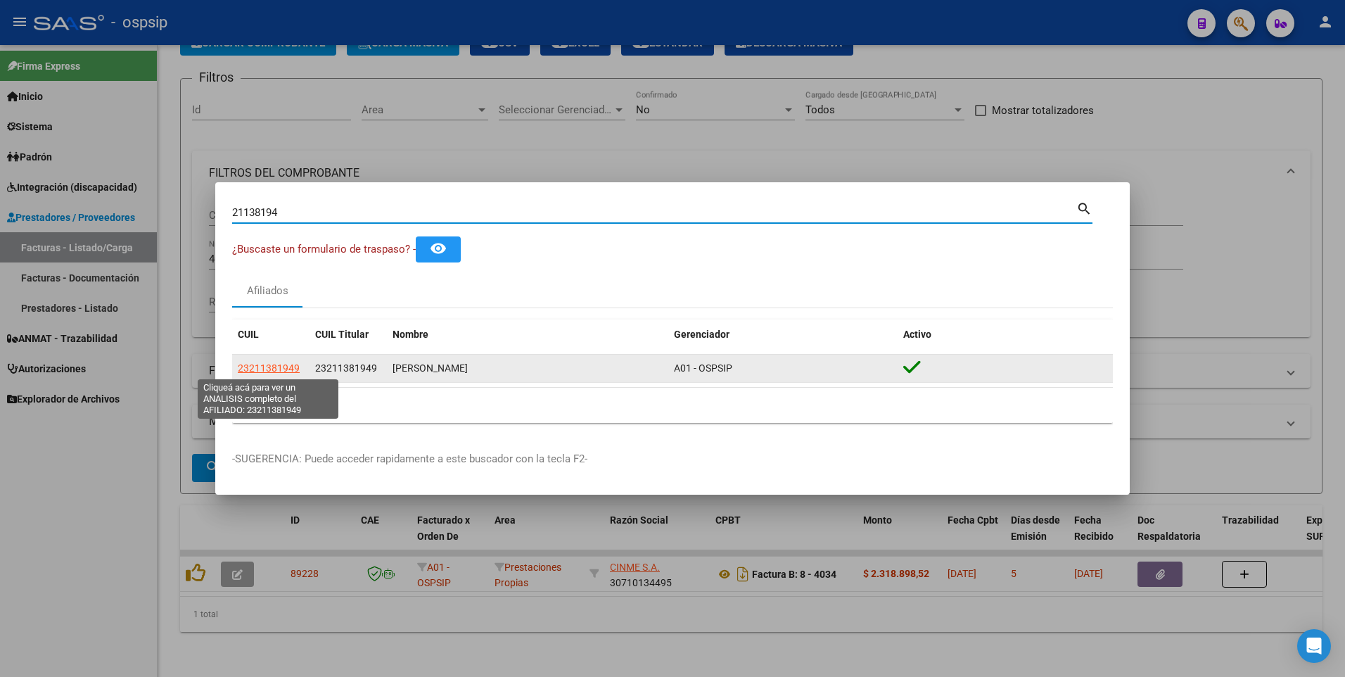
click at [264, 362] on span "23211381949" at bounding box center [269, 367] width 62 height 11
type textarea "23211381949"
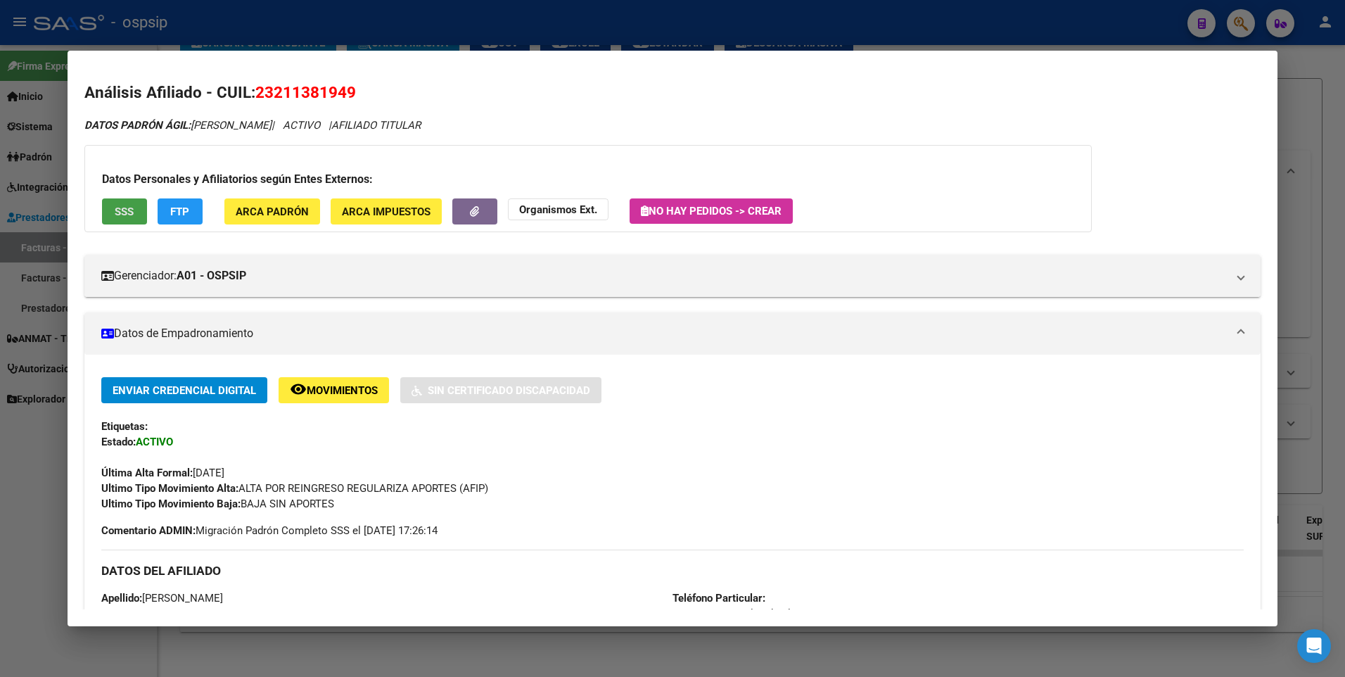
click at [109, 212] on button "SSS" at bounding box center [124, 211] width 45 height 26
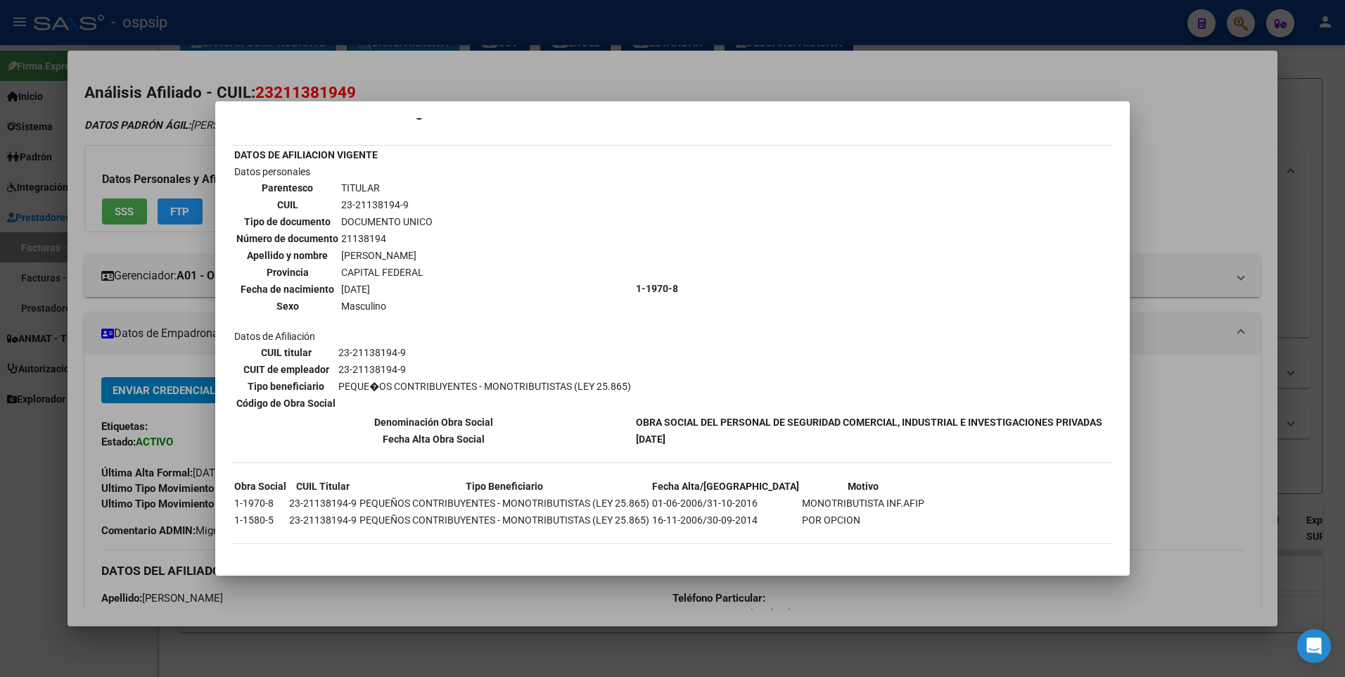
scroll to position [0, 0]
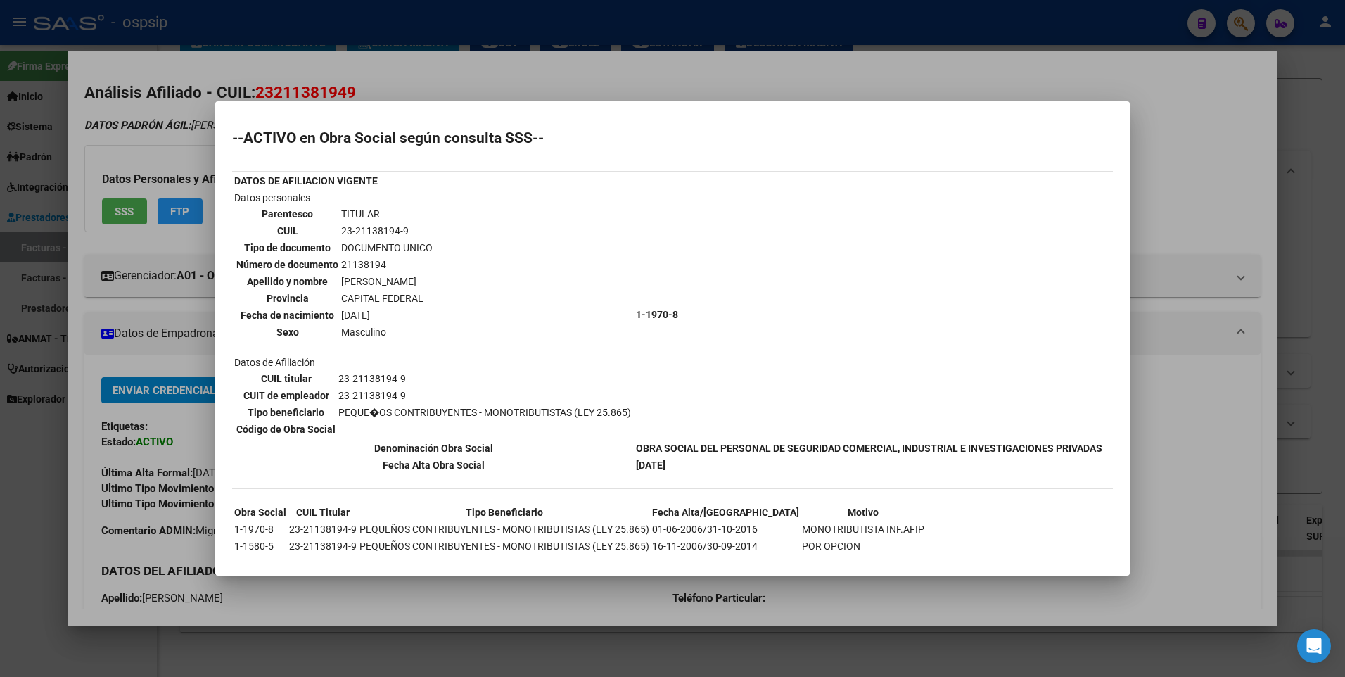
click at [1232, 125] on div at bounding box center [672, 338] width 1345 height 677
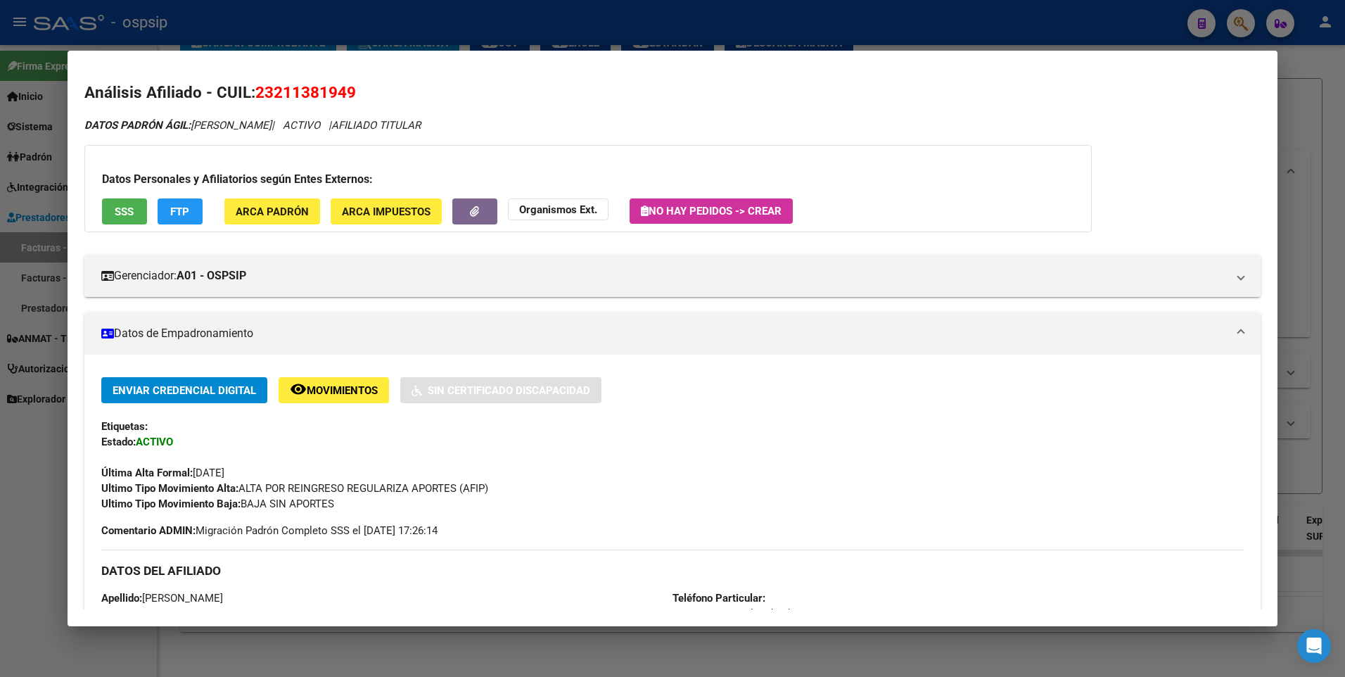
click at [1301, 101] on div at bounding box center [672, 338] width 1345 height 677
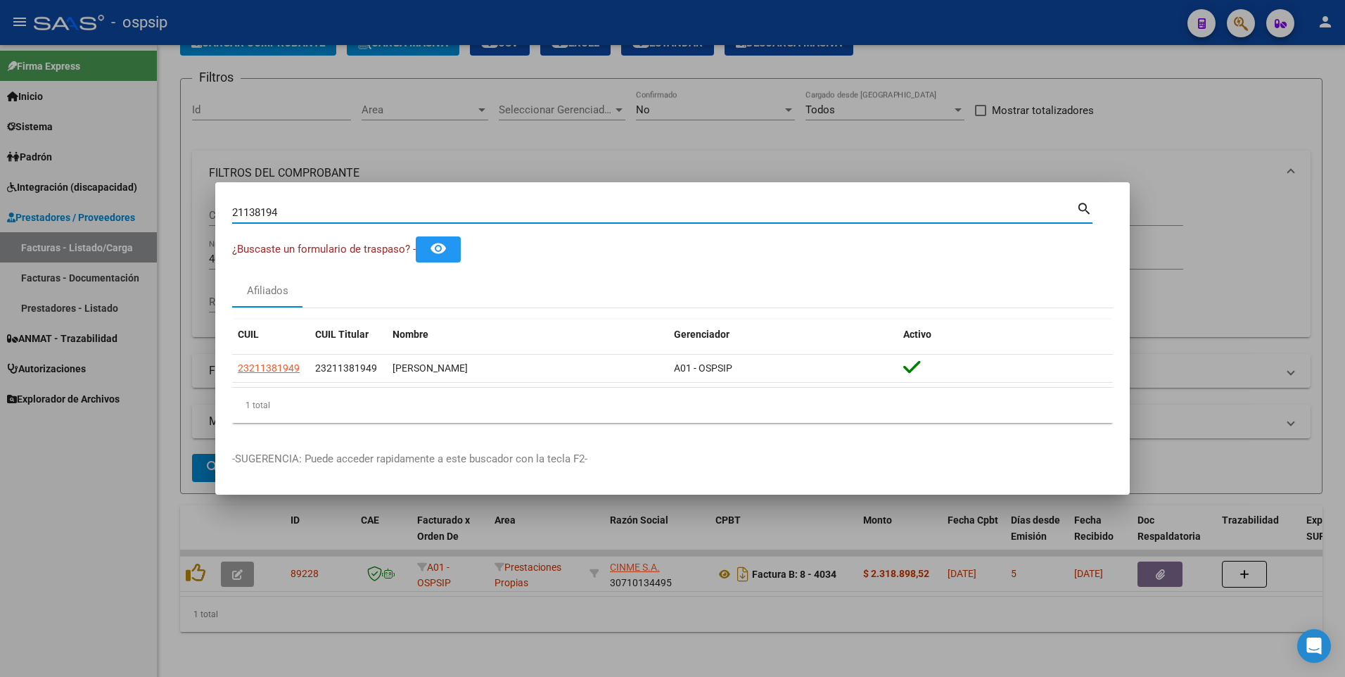
drag, startPoint x: 290, startPoint y: 217, endPoint x: 82, endPoint y: 228, distance: 208.6
click at [82, 228] on div "21138194 Buscar (apellido, dni, cuil, nro traspaso, cuit, obra social) search ¿…" at bounding box center [672, 338] width 1345 height 677
type input "14992951"
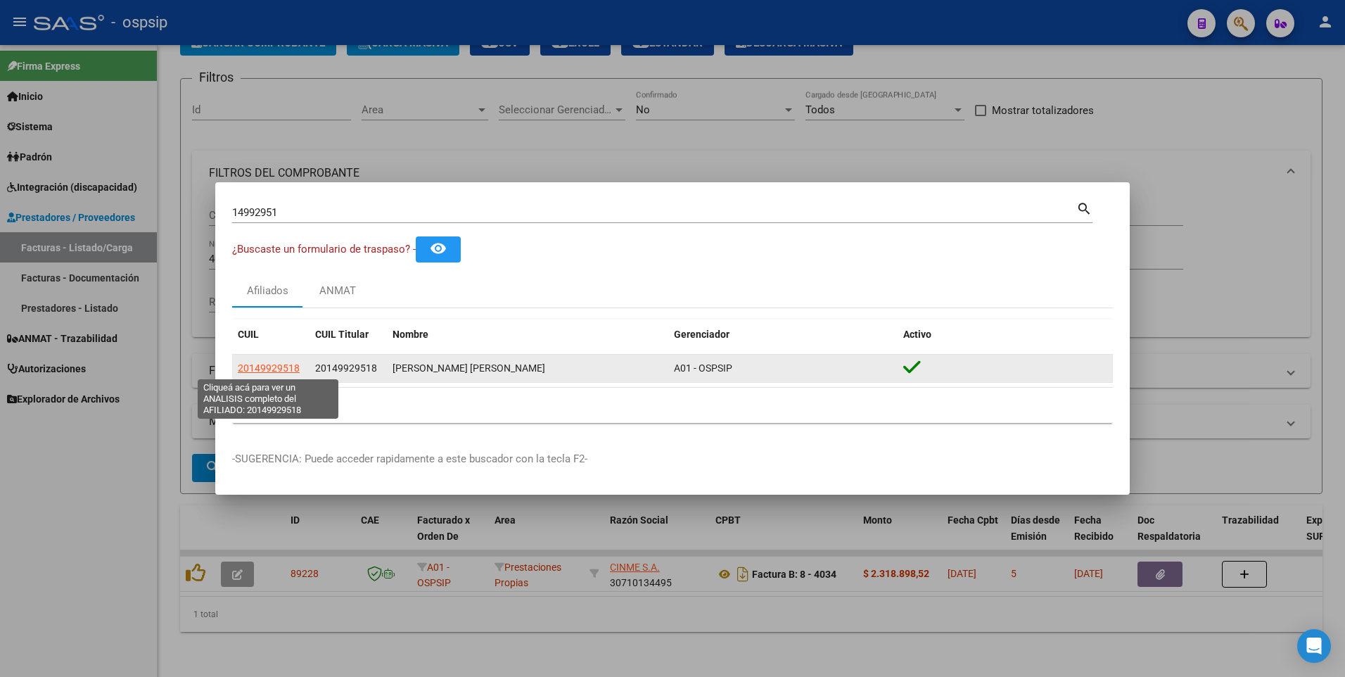
click at [267, 372] on span "20149929518" at bounding box center [269, 367] width 62 height 11
type textarea "20149929518"
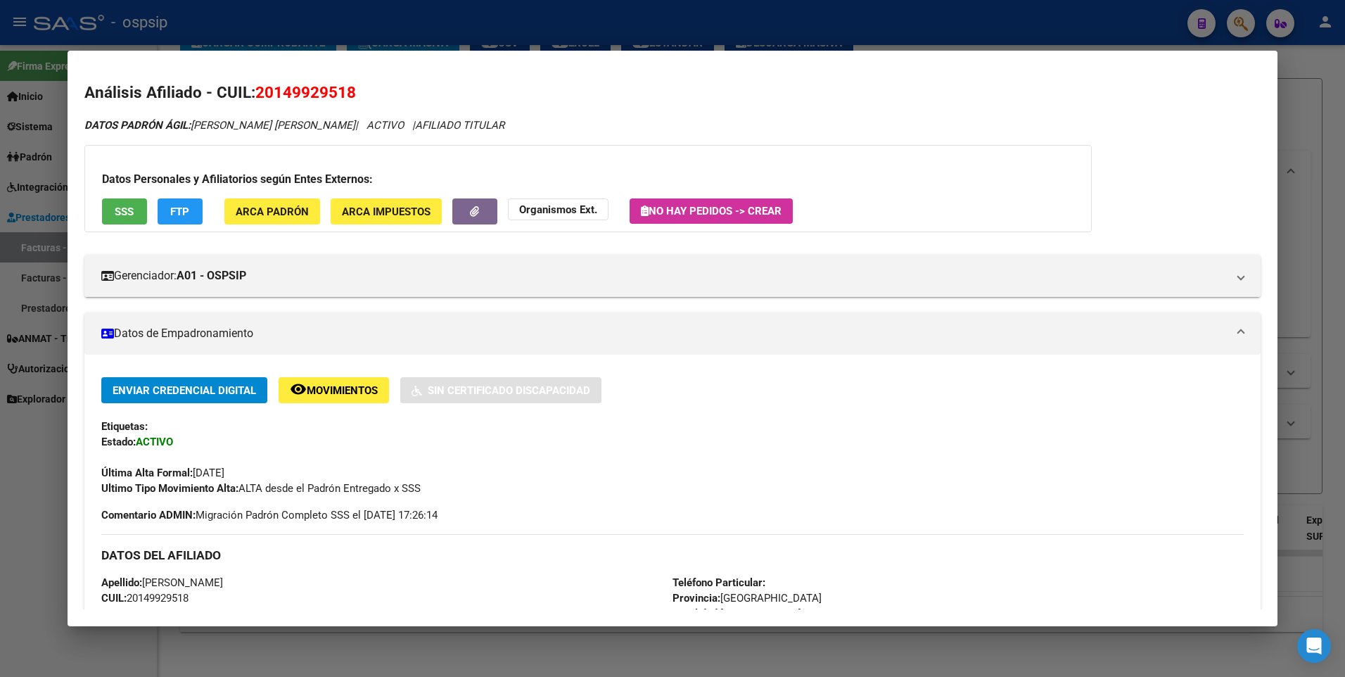
click at [132, 215] on span "SSS" at bounding box center [124, 211] width 19 height 13
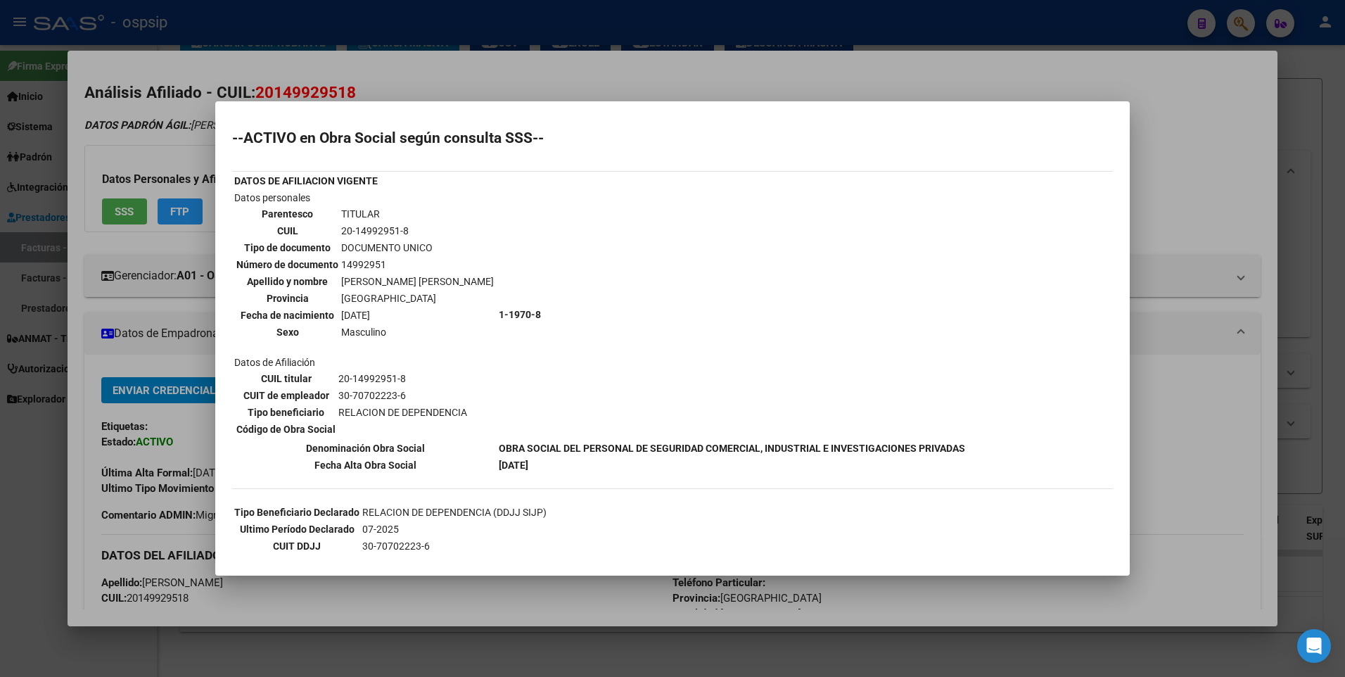
click at [1179, 115] on div at bounding box center [672, 338] width 1345 height 677
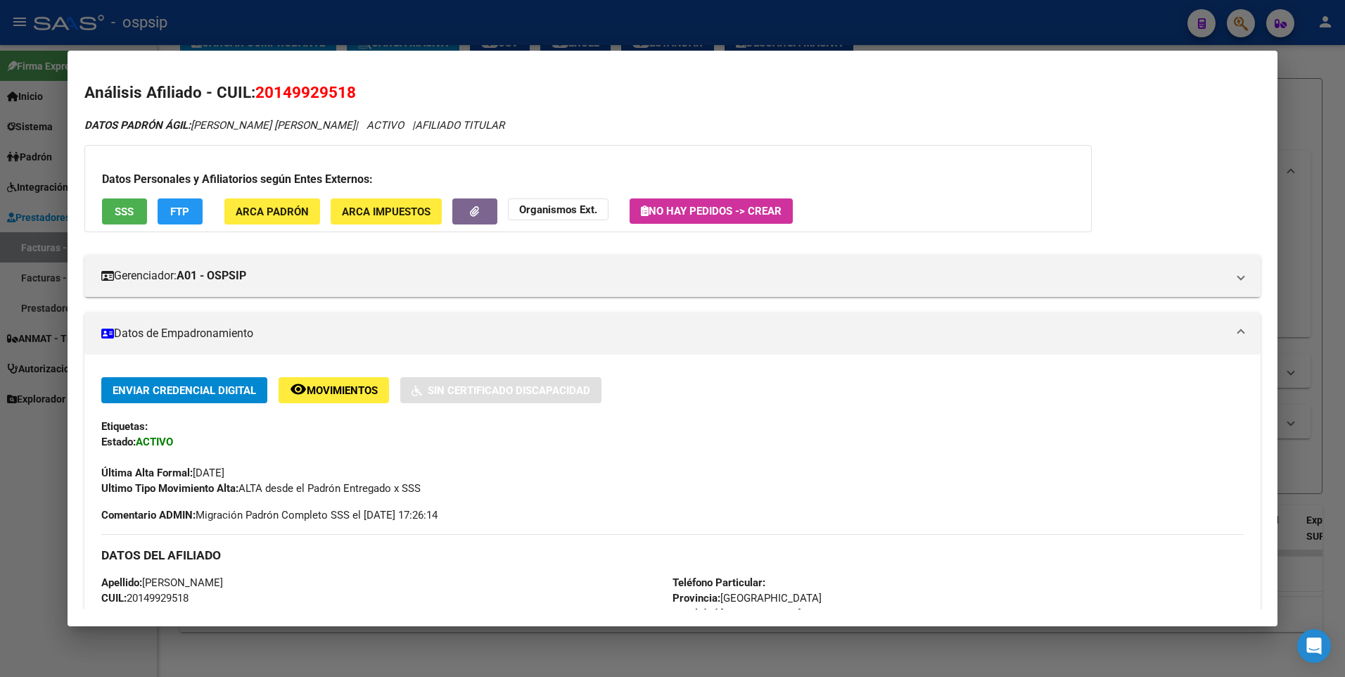
click at [1319, 65] on div at bounding box center [672, 338] width 1345 height 677
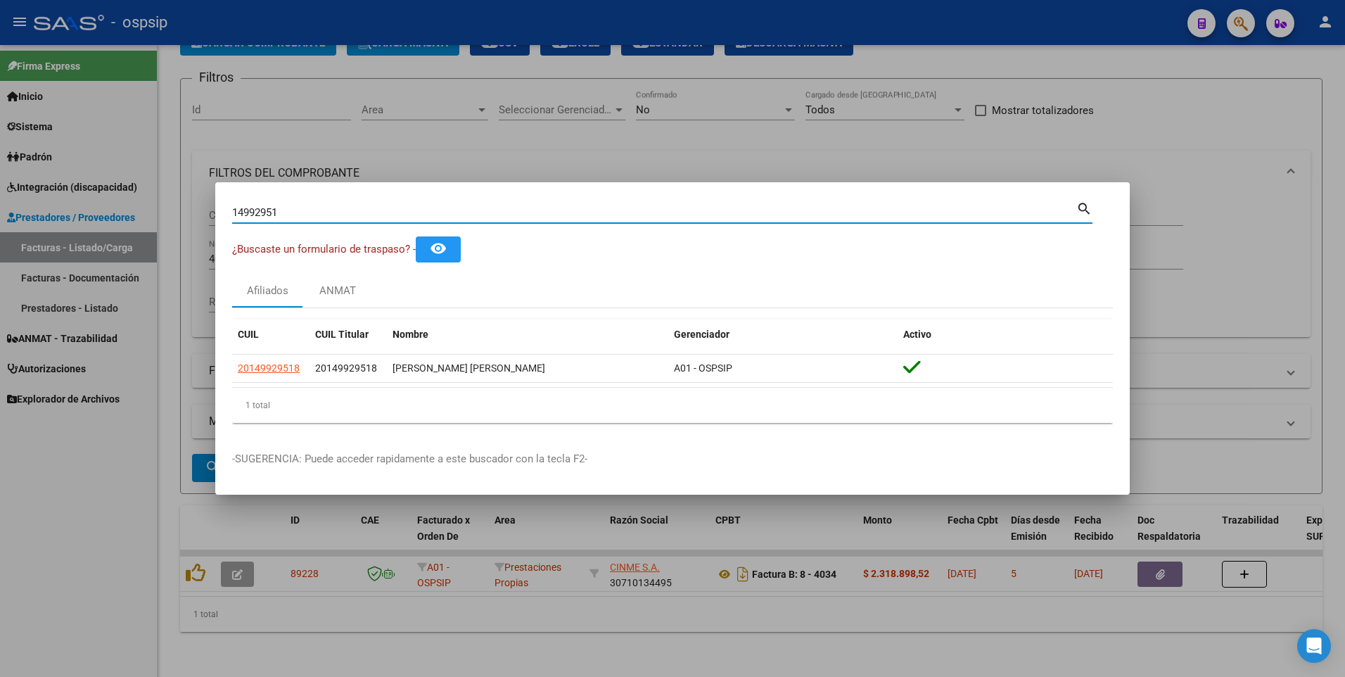
drag, startPoint x: 295, startPoint y: 210, endPoint x: 6, endPoint y: 233, distance: 289.4
click at [1, 234] on div "14992951 Buscar (apellido, dni, cuil, nro traspaso, cuit, obra social) search ¿…" at bounding box center [672, 338] width 1345 height 677
type input "27865656"
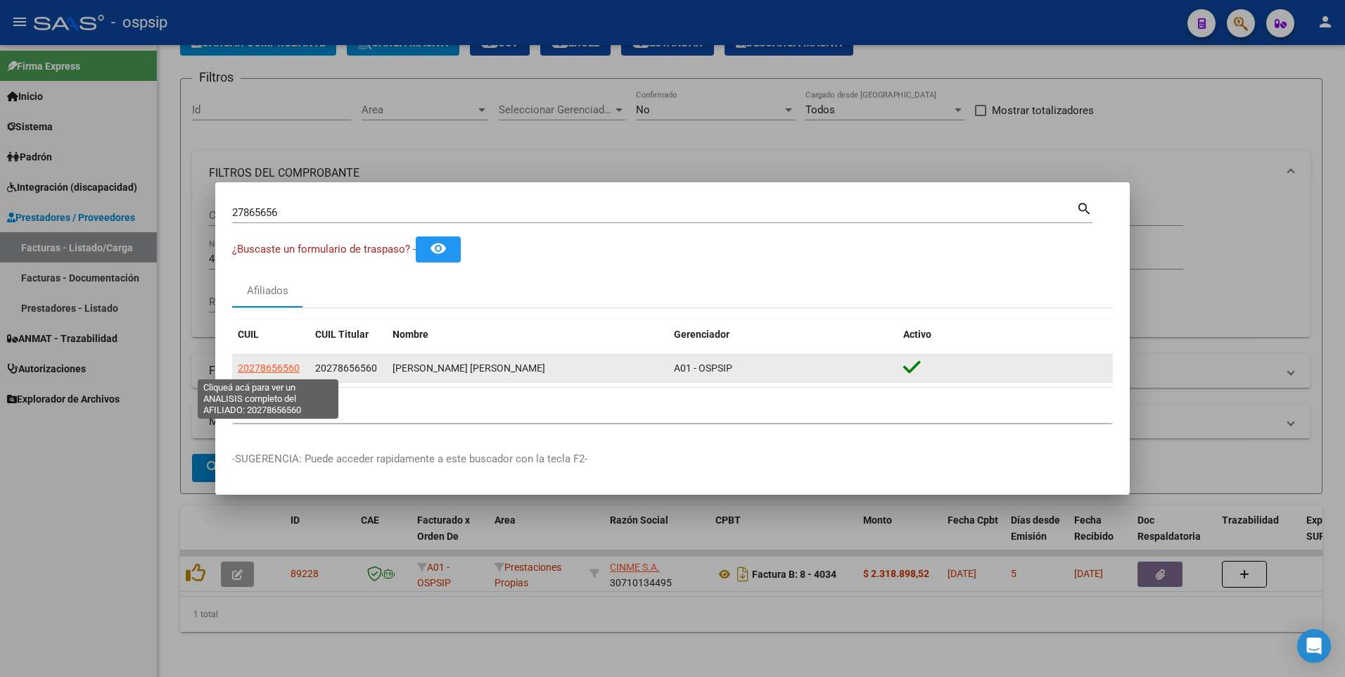
click at [273, 368] on span "20278656560" at bounding box center [269, 367] width 62 height 11
type textarea "20278656560"
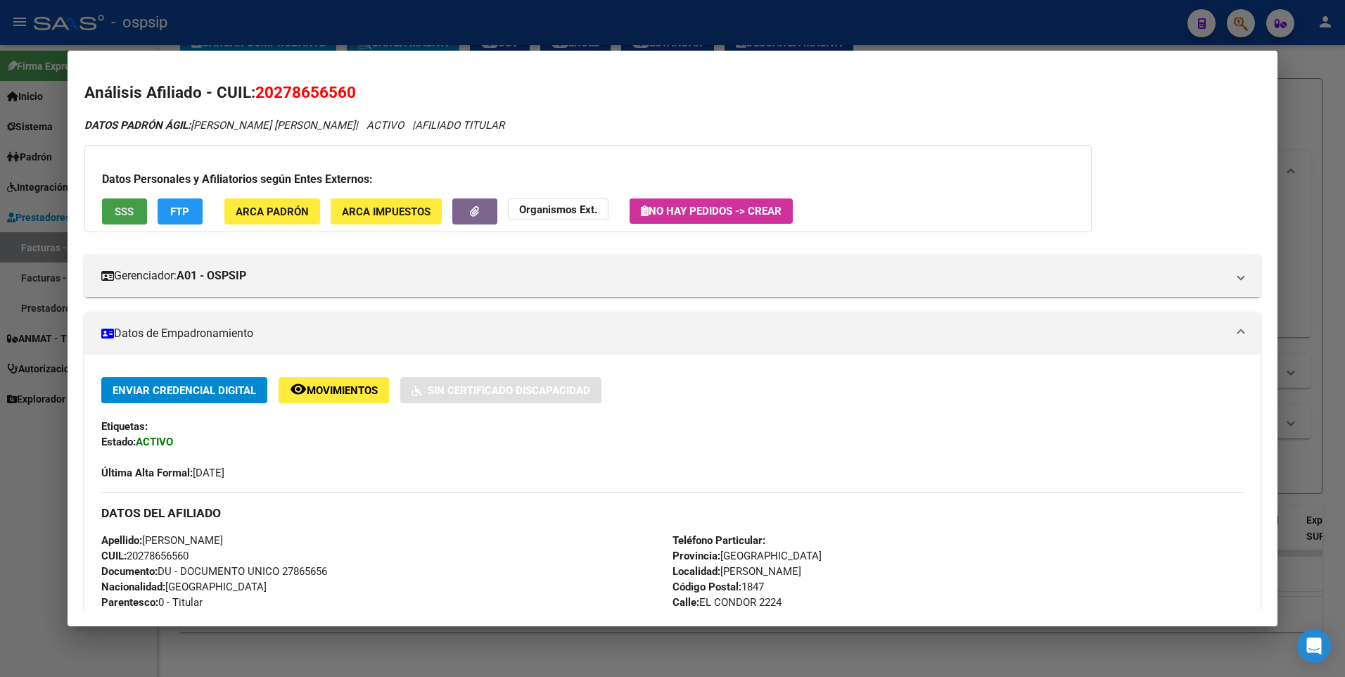
click at [120, 218] on button "SSS" at bounding box center [124, 211] width 45 height 26
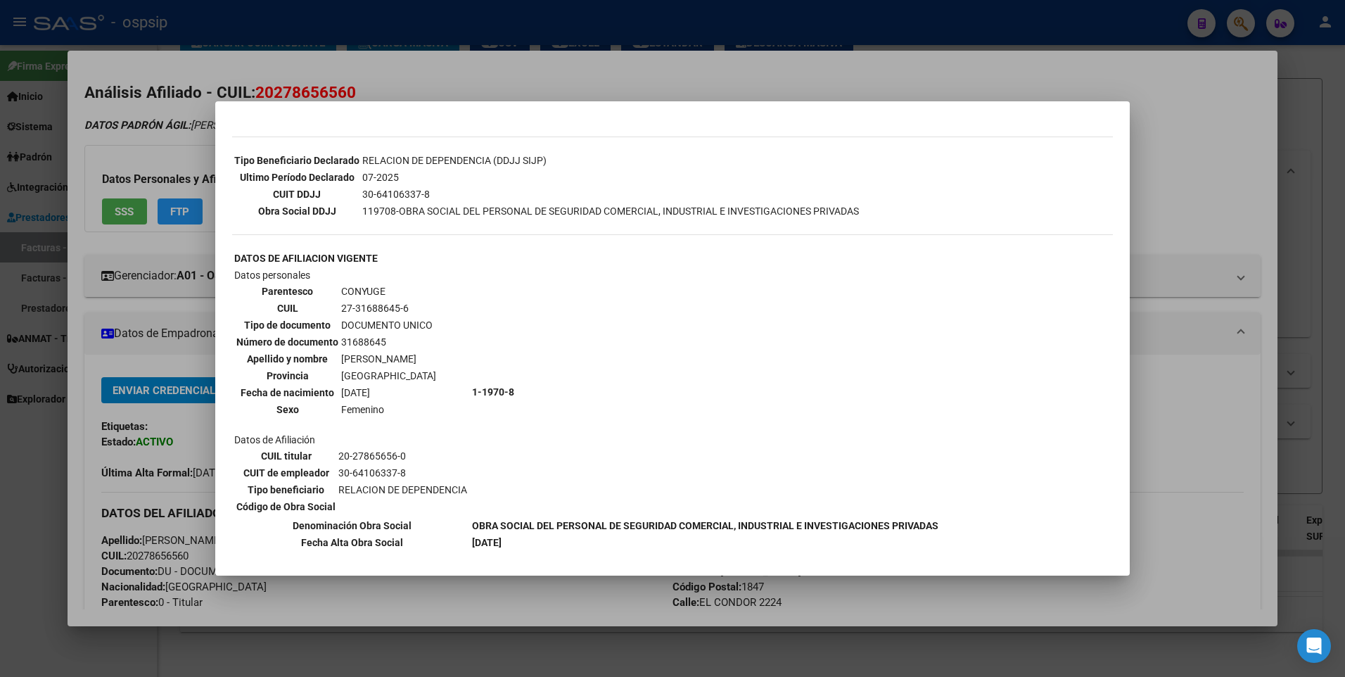
scroll to position [422, 0]
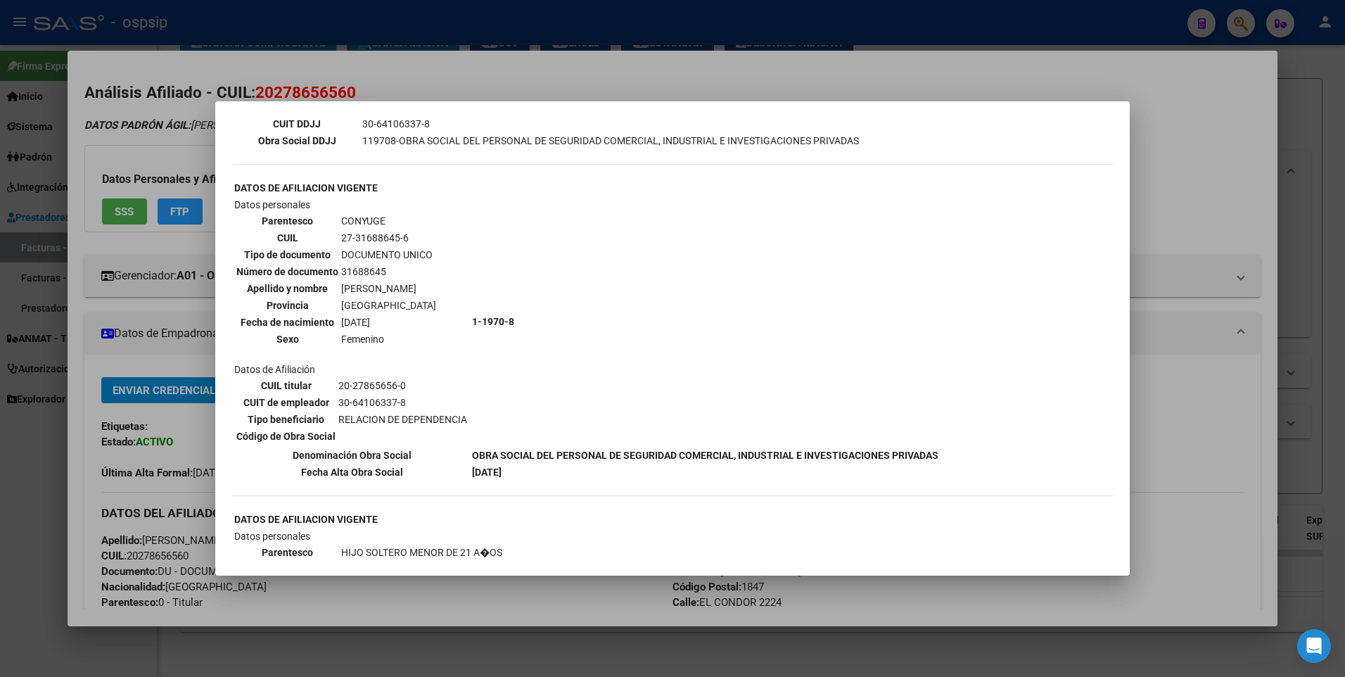
drag, startPoint x: 1154, startPoint y: 171, endPoint x: 1182, endPoint y: 155, distance: 32.5
click at [1155, 170] on div at bounding box center [672, 338] width 1345 height 677
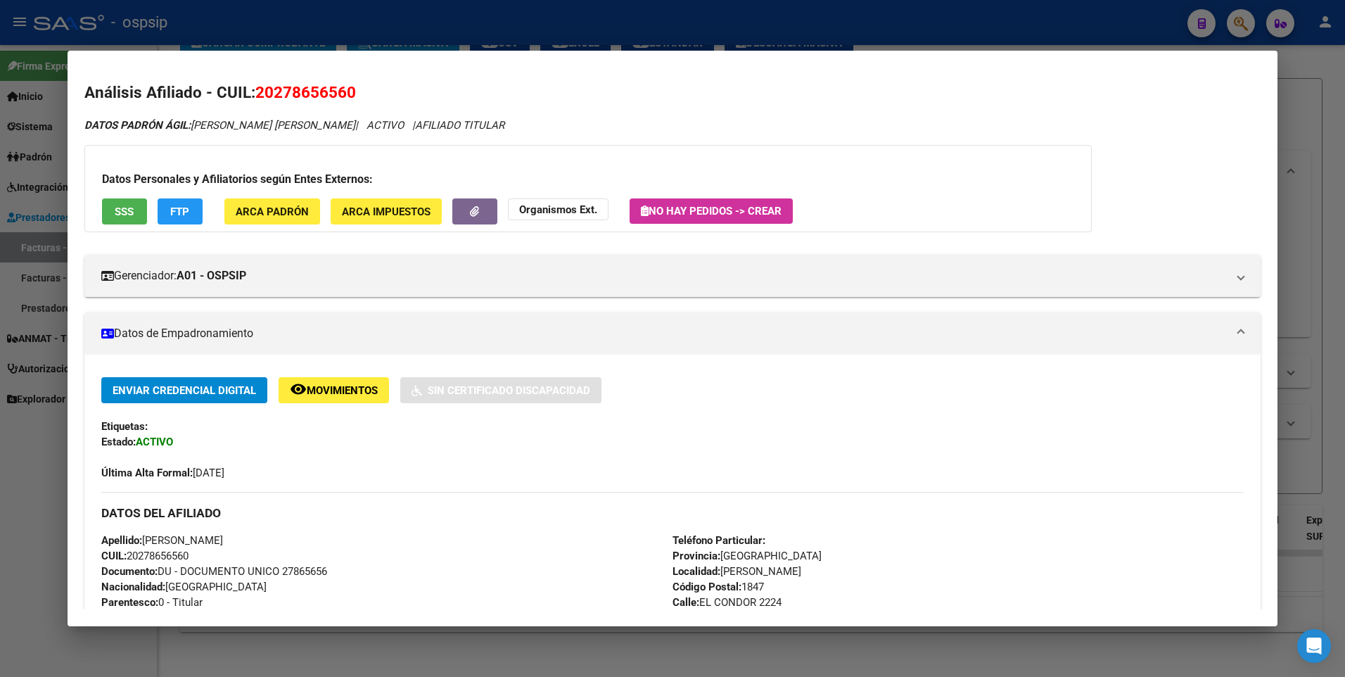
click at [1315, 84] on div at bounding box center [672, 338] width 1345 height 677
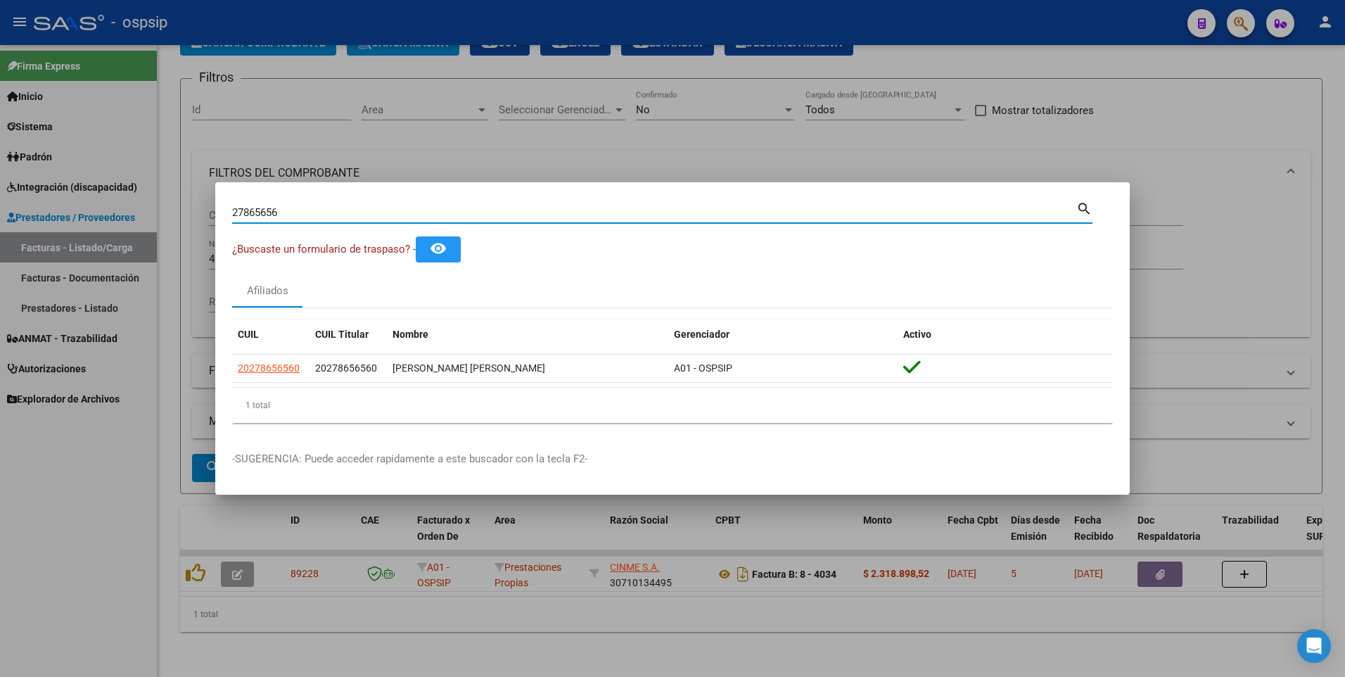
drag, startPoint x: 296, startPoint y: 216, endPoint x: -3, endPoint y: 237, distance: 299.1
click at [0, 237] on html "menu - ospsip person Firma Express Inicio Instructivos Contacto OS Sistema Usua…" at bounding box center [672, 338] width 1345 height 677
type input "22611606"
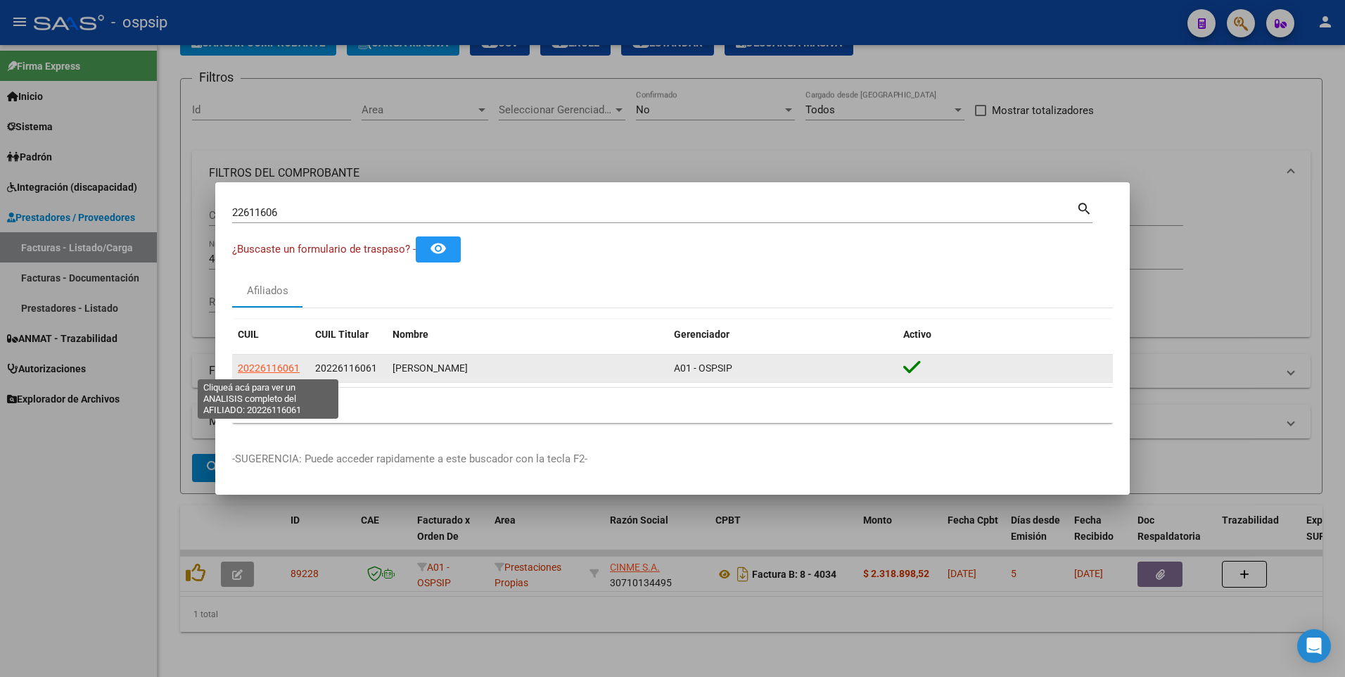
click at [274, 369] on span "20226116061" at bounding box center [269, 367] width 62 height 11
copy span "1"
type textarea "20226116061"
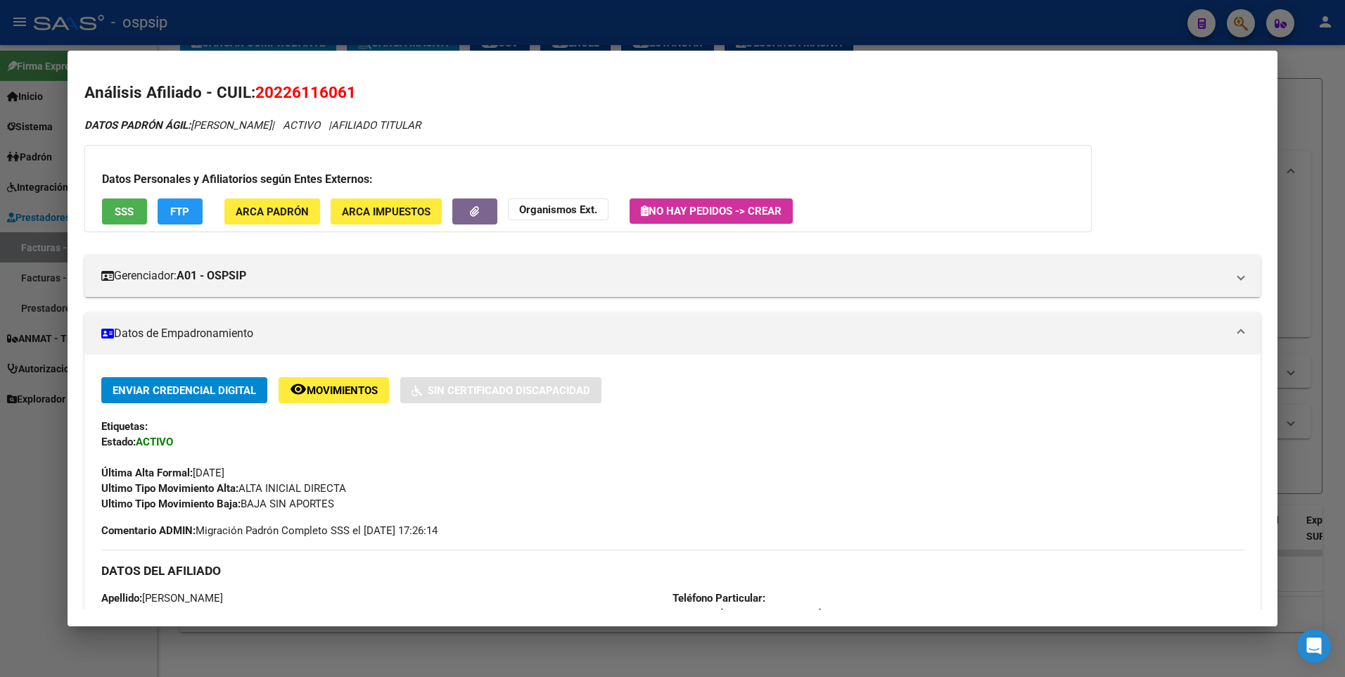
click at [123, 220] on button "SSS" at bounding box center [124, 211] width 45 height 26
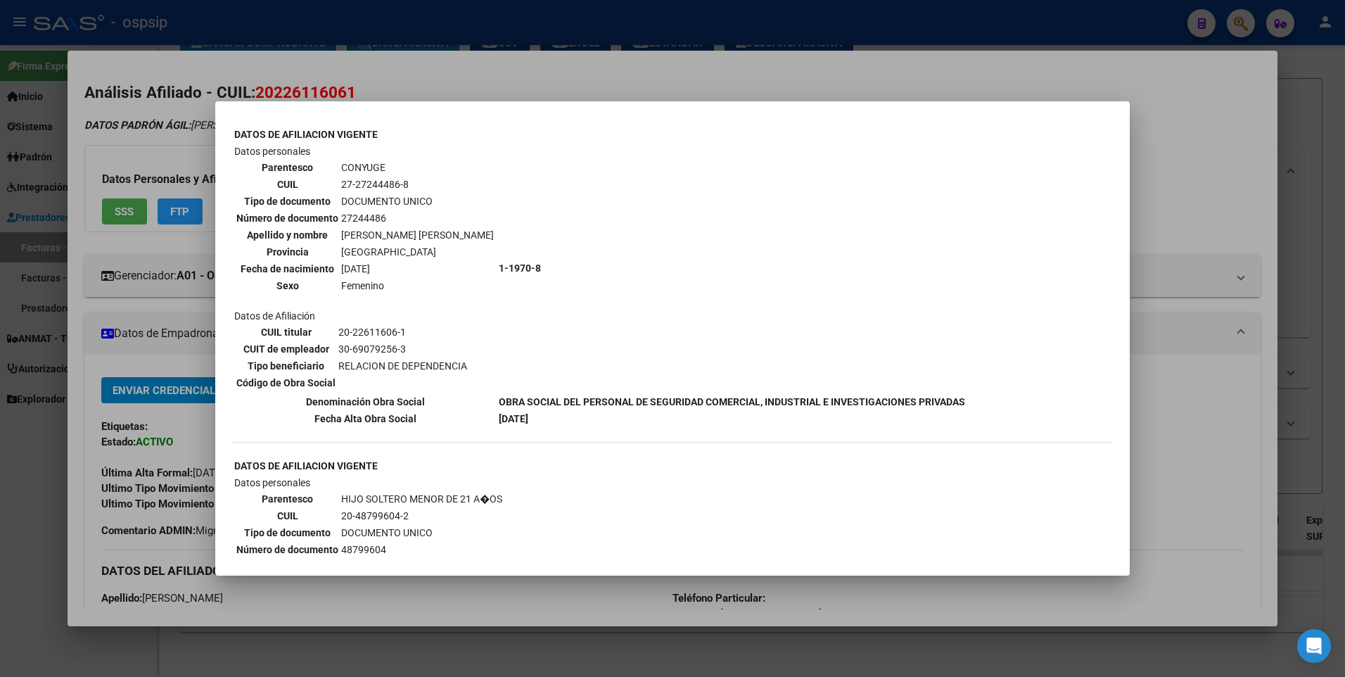
scroll to position [493, 0]
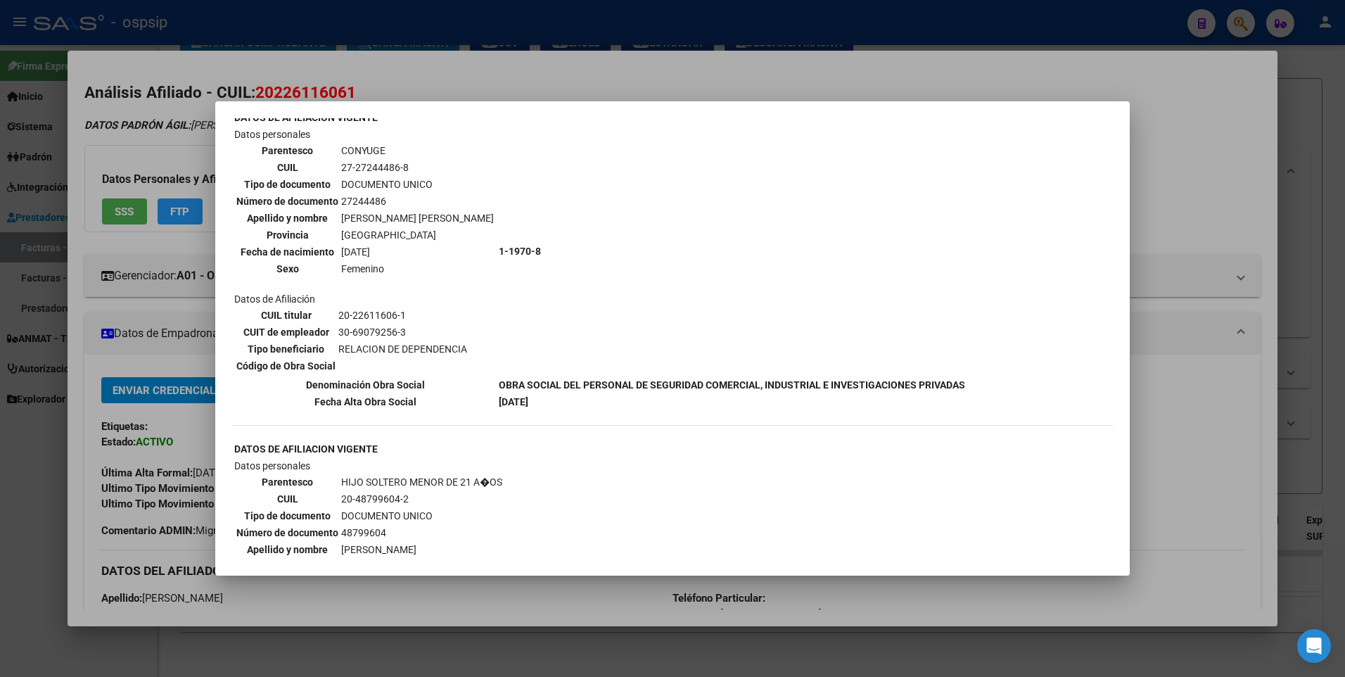
click at [1187, 201] on div at bounding box center [672, 338] width 1345 height 677
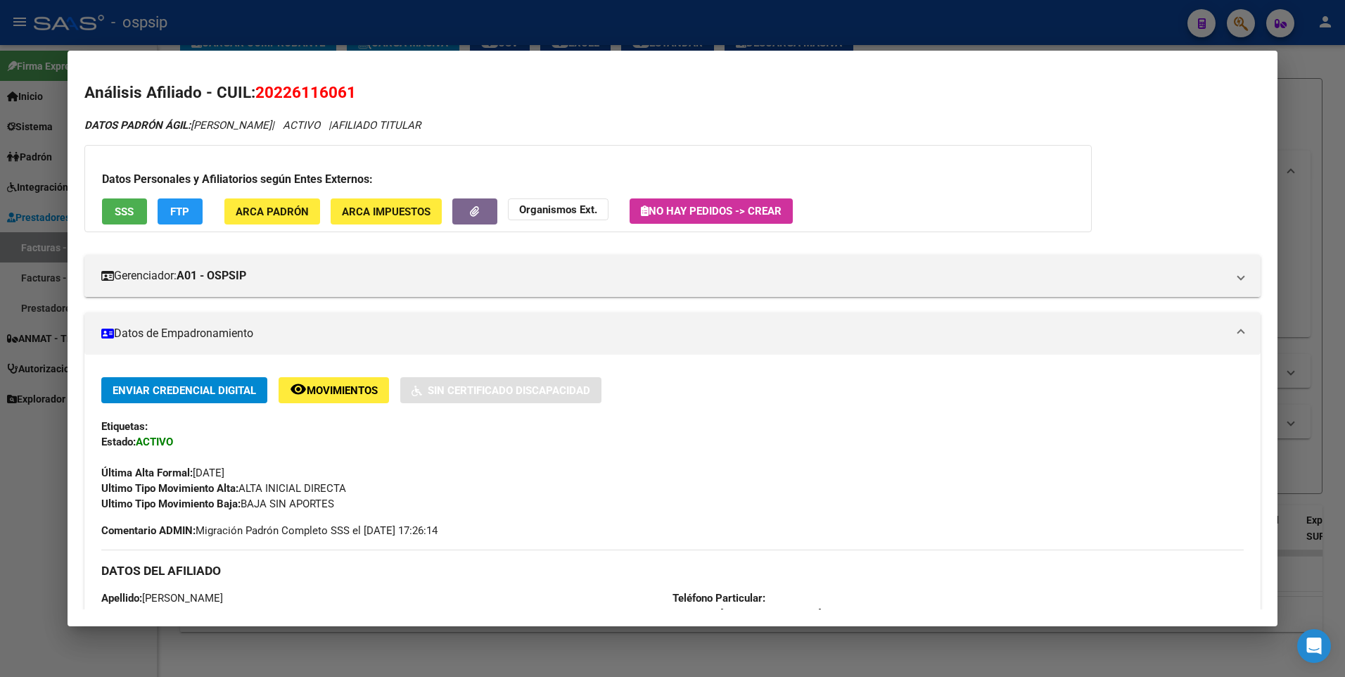
click at [1309, 111] on div at bounding box center [672, 338] width 1345 height 677
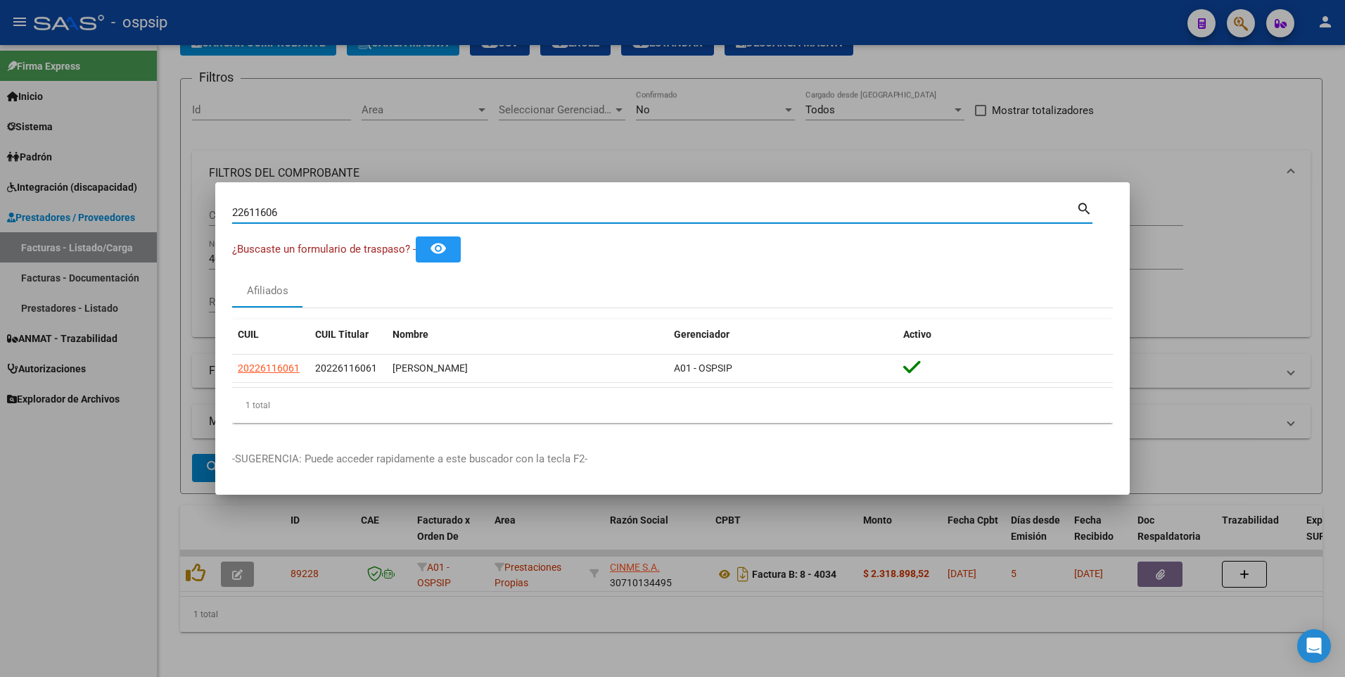
drag, startPoint x: 291, startPoint y: 215, endPoint x: 19, endPoint y: 228, distance: 272.6
click at [19, 228] on div "22611606 Buscar (apellido, dni, cuil, nro traspaso, cuit, obra social) search ¿…" at bounding box center [672, 338] width 1345 height 677
type input "22860172"
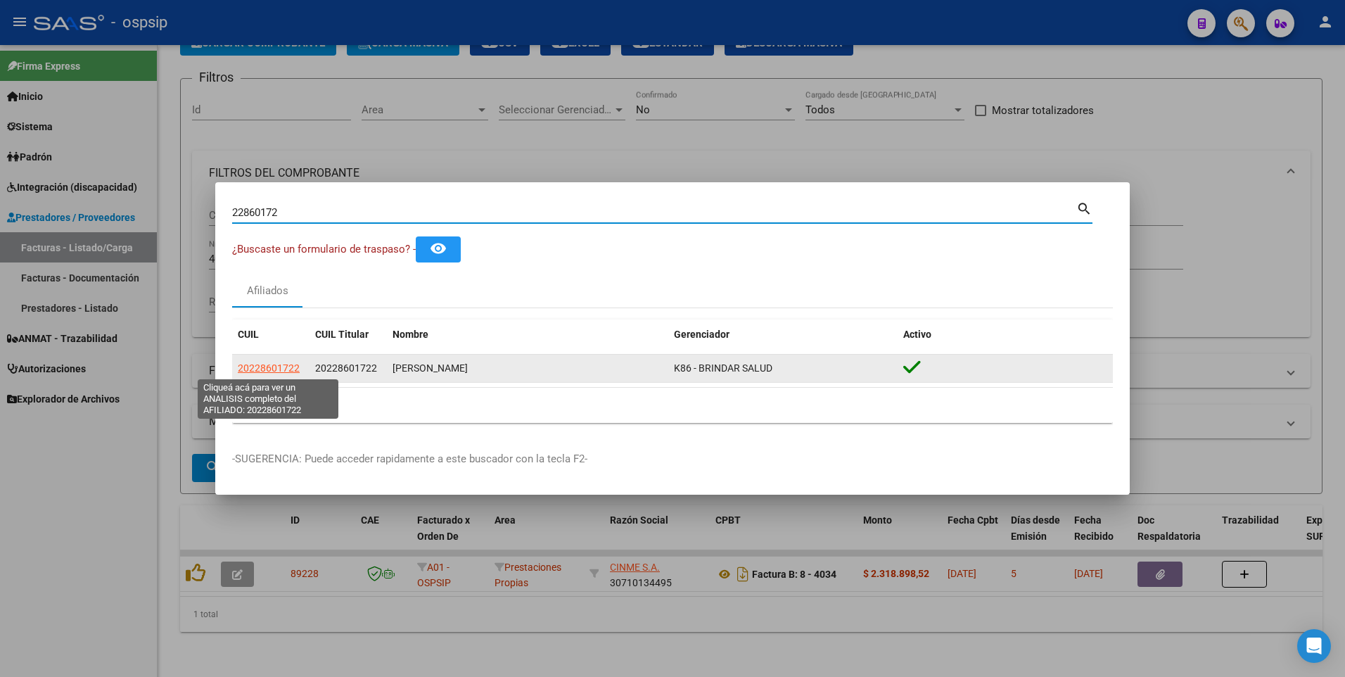
click at [273, 370] on span "20228601722" at bounding box center [269, 367] width 62 height 11
type textarea "20228601722"
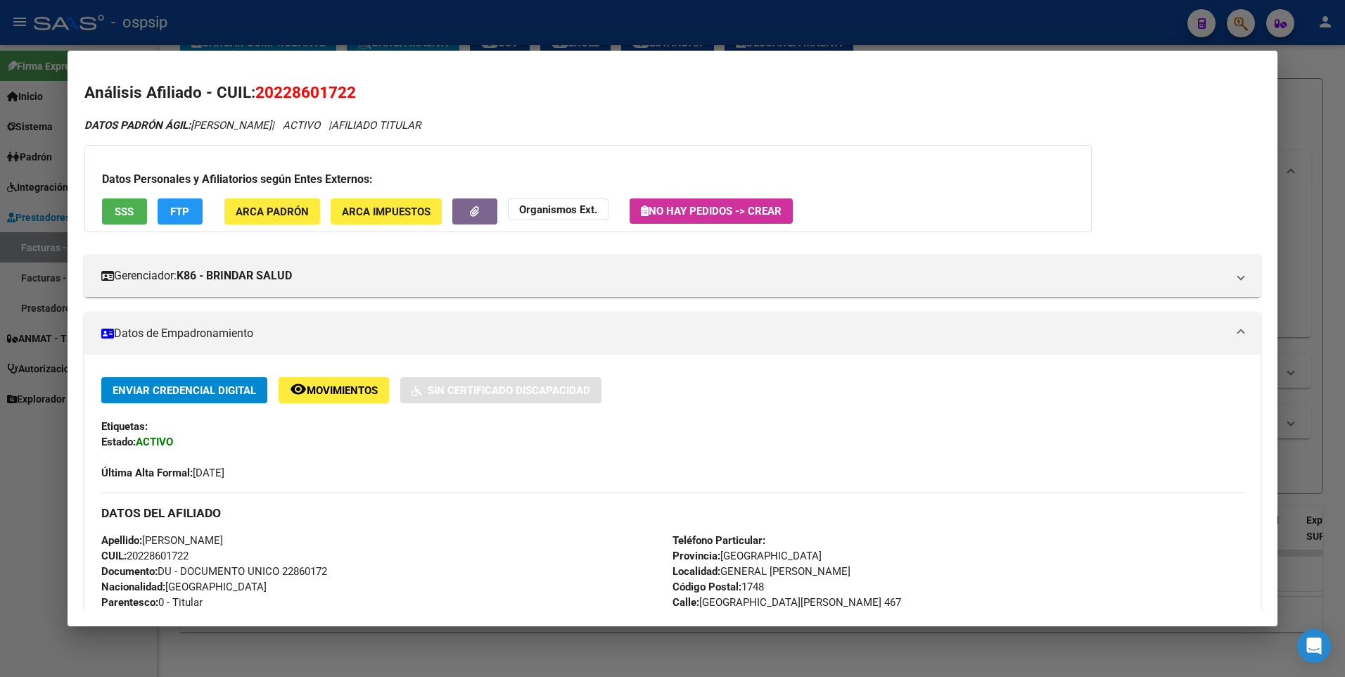
click at [129, 215] on span "SSS" at bounding box center [124, 211] width 19 height 13
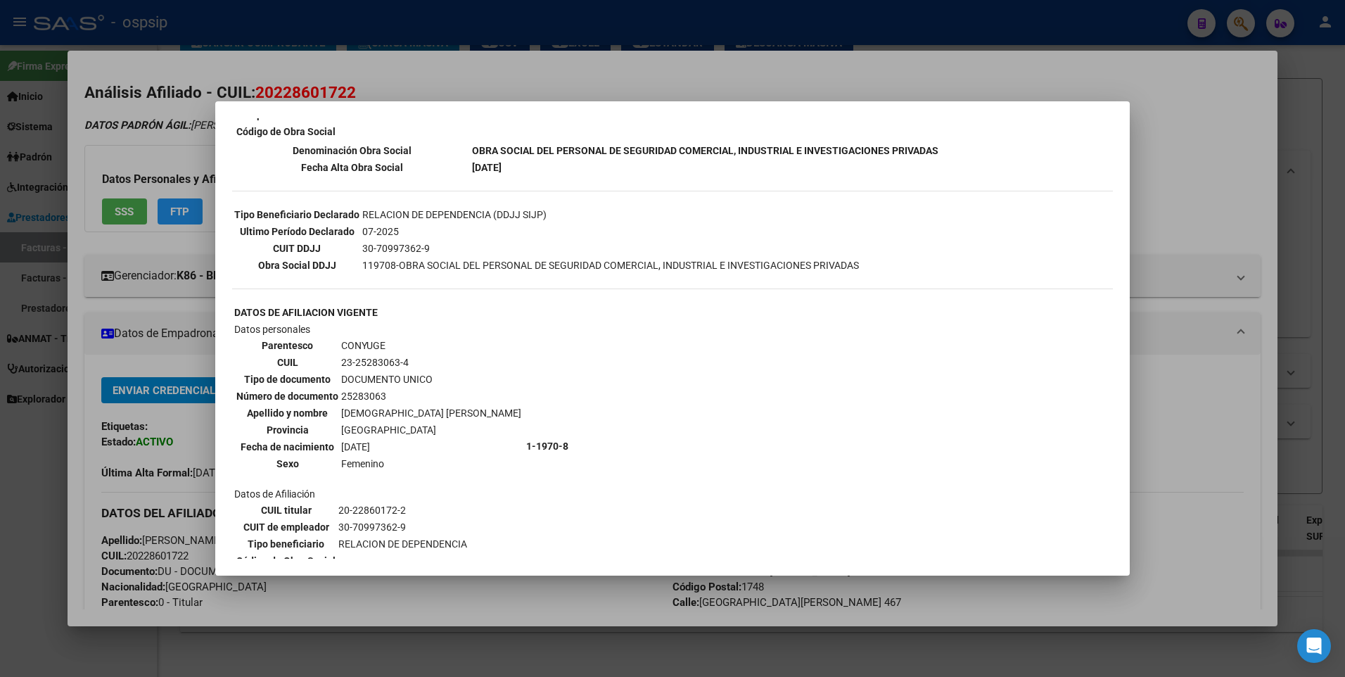
scroll to position [0, 0]
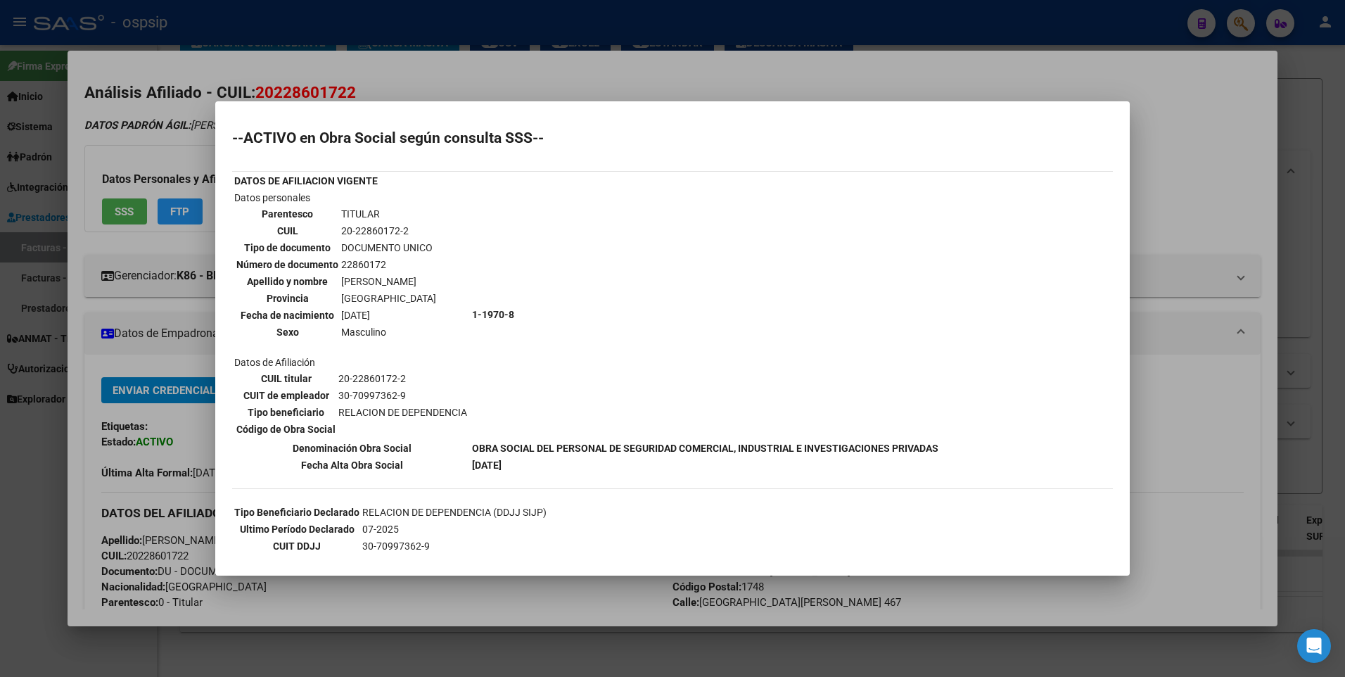
click at [1232, 123] on div at bounding box center [672, 338] width 1345 height 677
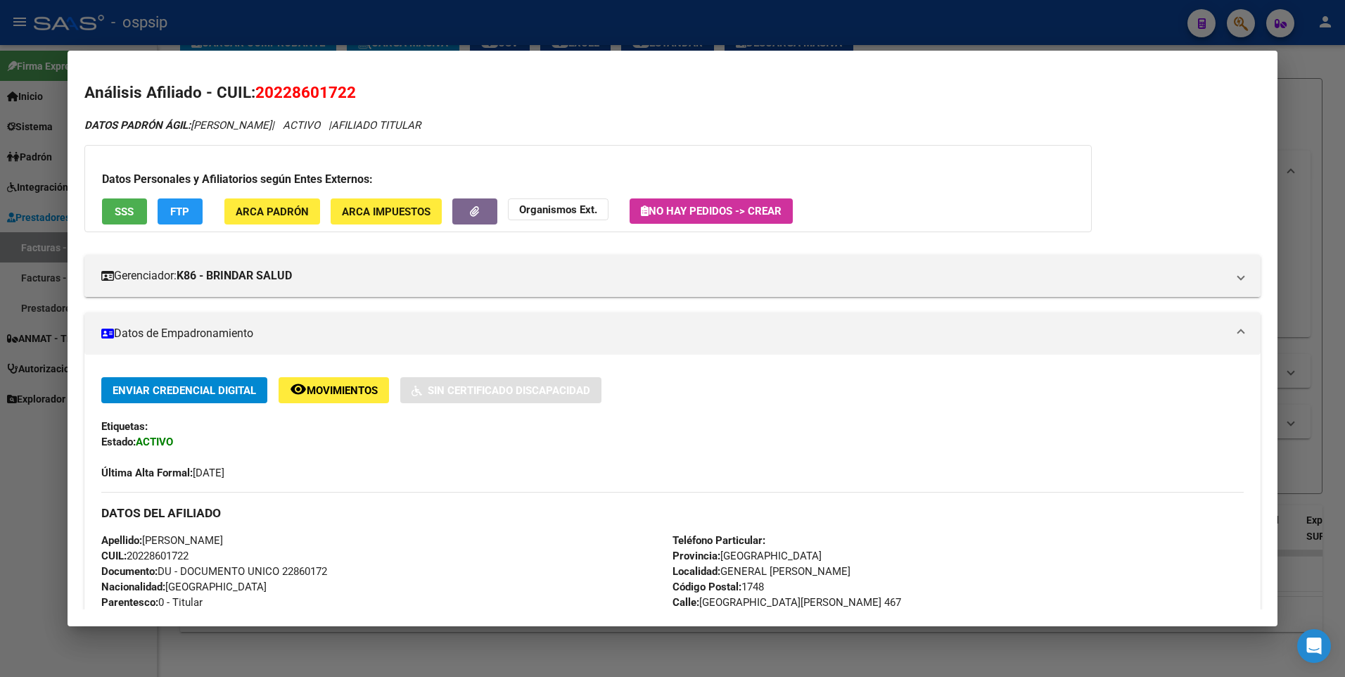
click at [1289, 93] on div at bounding box center [672, 338] width 1345 height 677
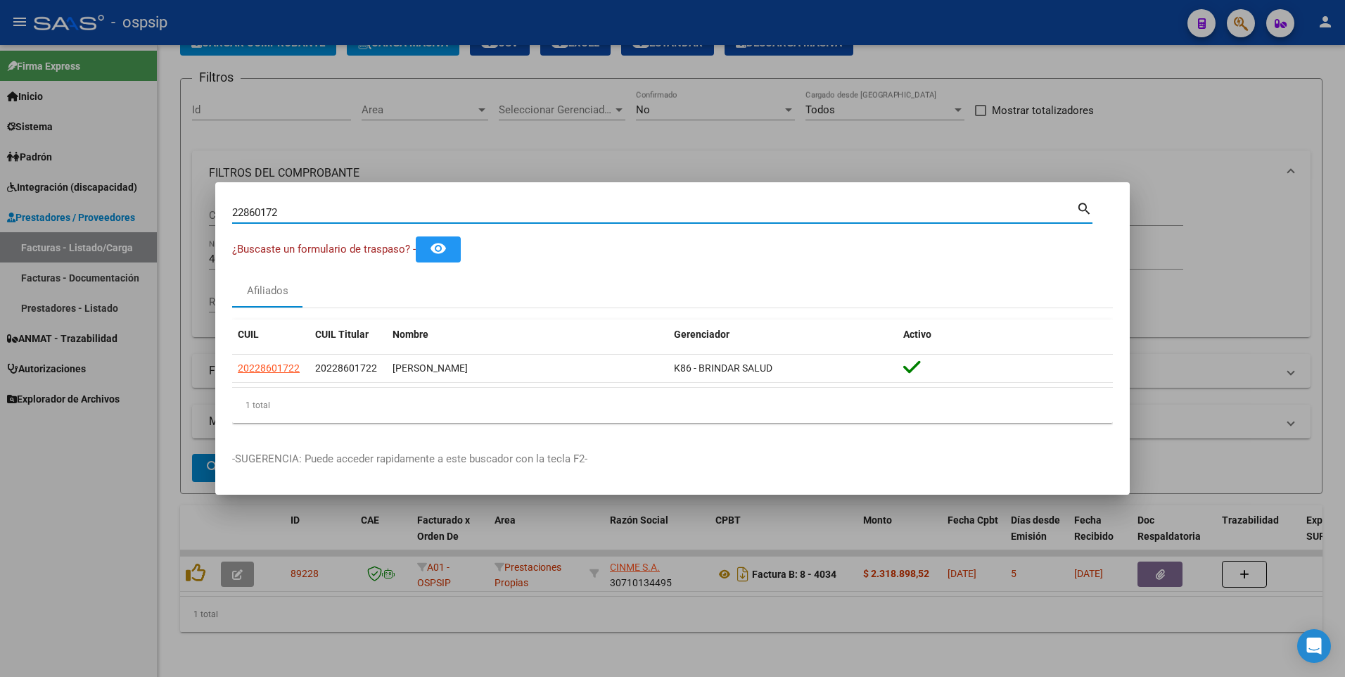
drag, startPoint x: 294, startPoint y: 218, endPoint x: 108, endPoint y: 234, distance: 187.2
click at [108, 234] on div "22860172 Buscar (apellido, dni, cuil, nro traspaso, cuit, obra social) search ¿…" at bounding box center [672, 338] width 1345 height 677
type input "94552682"
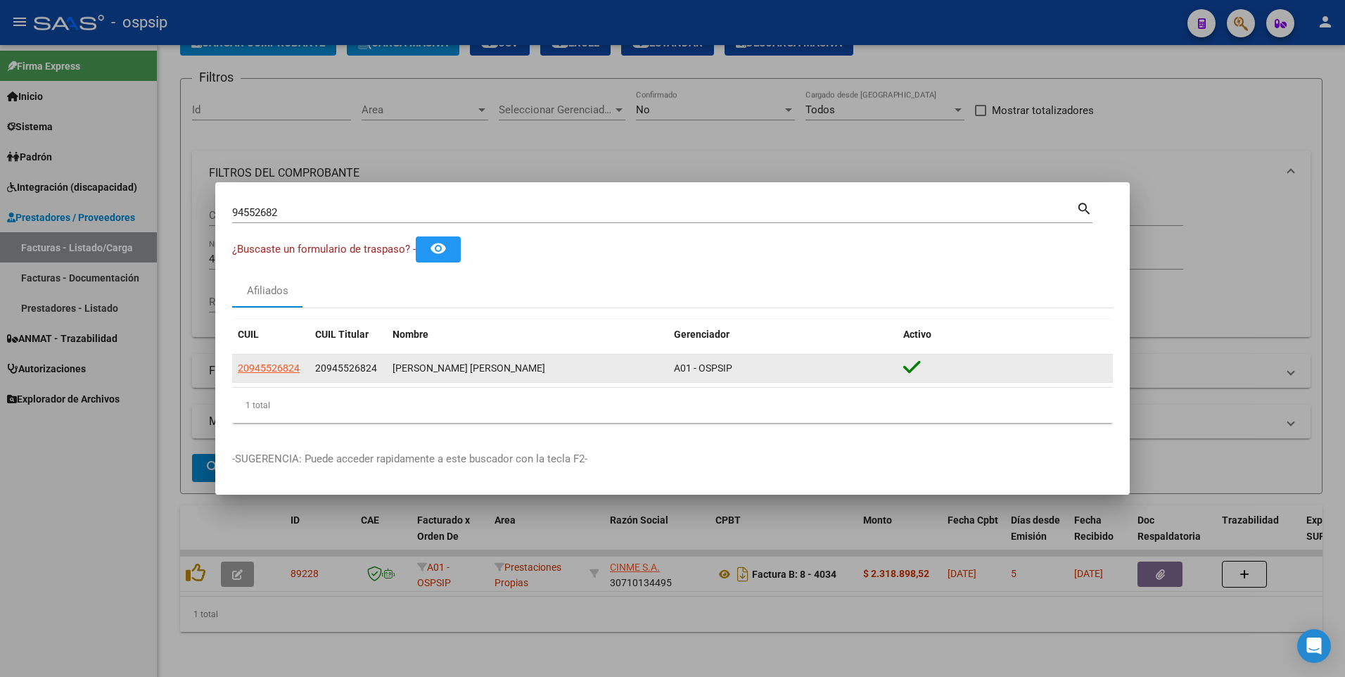
click at [251, 361] on app-link-go-to "20945526824" at bounding box center [269, 368] width 62 height 16
click at [252, 362] on span "20945526824" at bounding box center [269, 367] width 62 height 11
type textarea "20945526824"
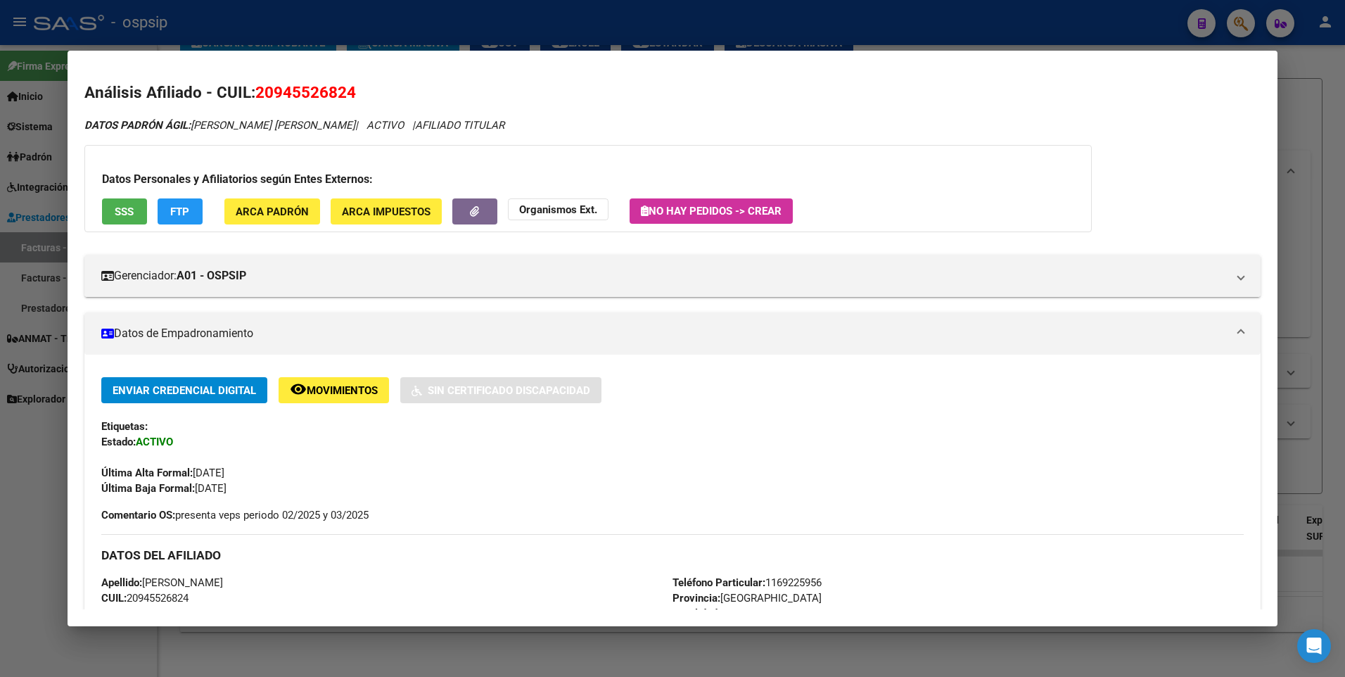
click at [125, 211] on span "SSS" at bounding box center [124, 211] width 19 height 13
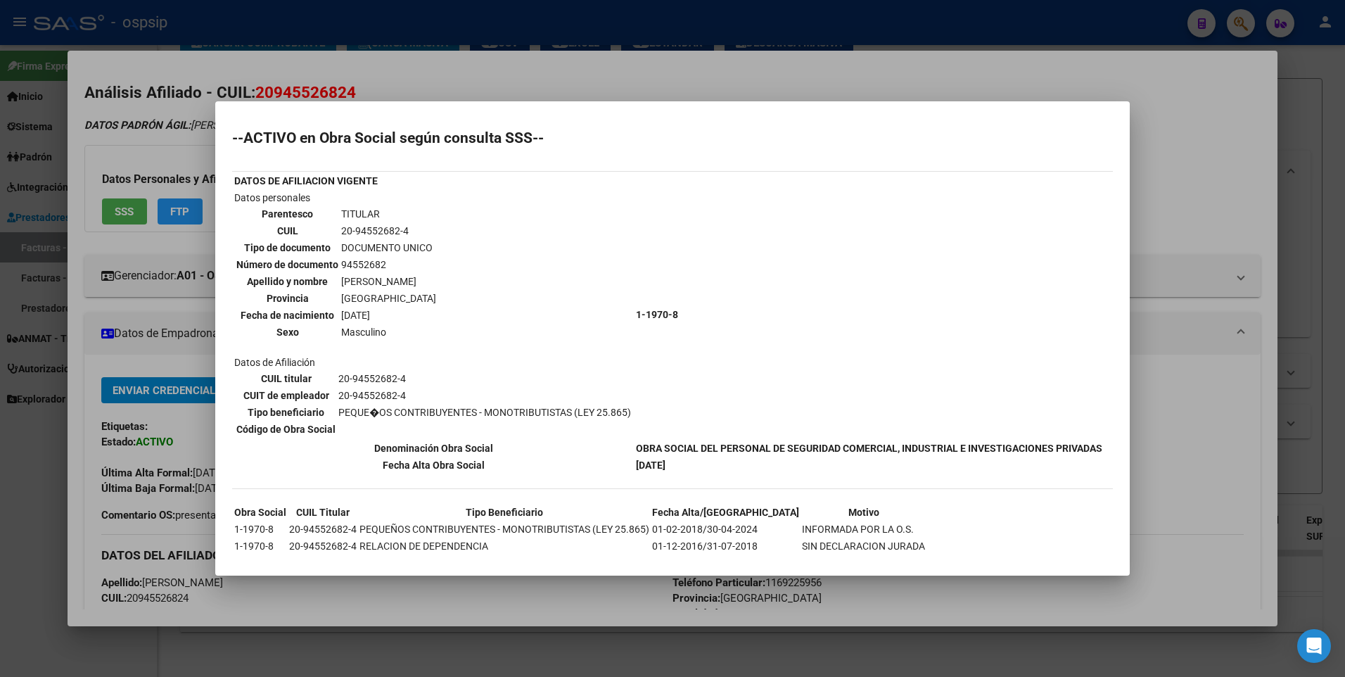
click at [1157, 165] on div at bounding box center [672, 338] width 1345 height 677
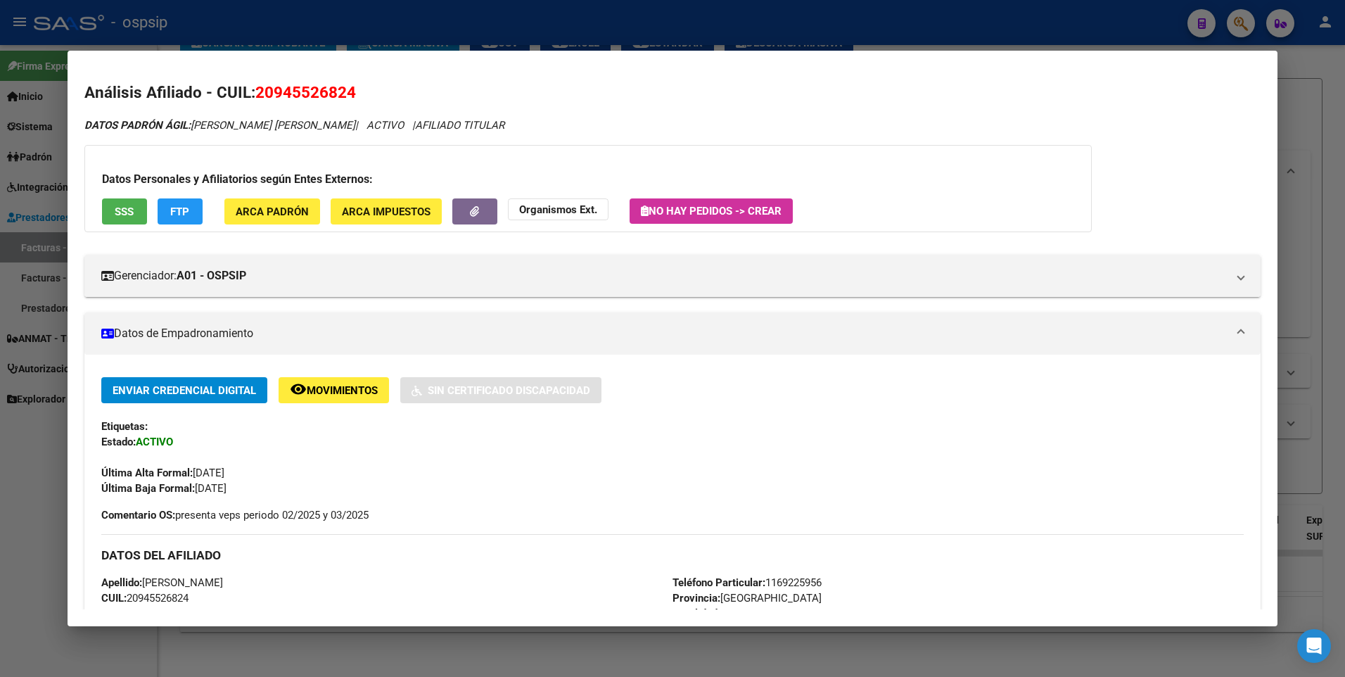
click at [1301, 87] on div at bounding box center [672, 338] width 1345 height 677
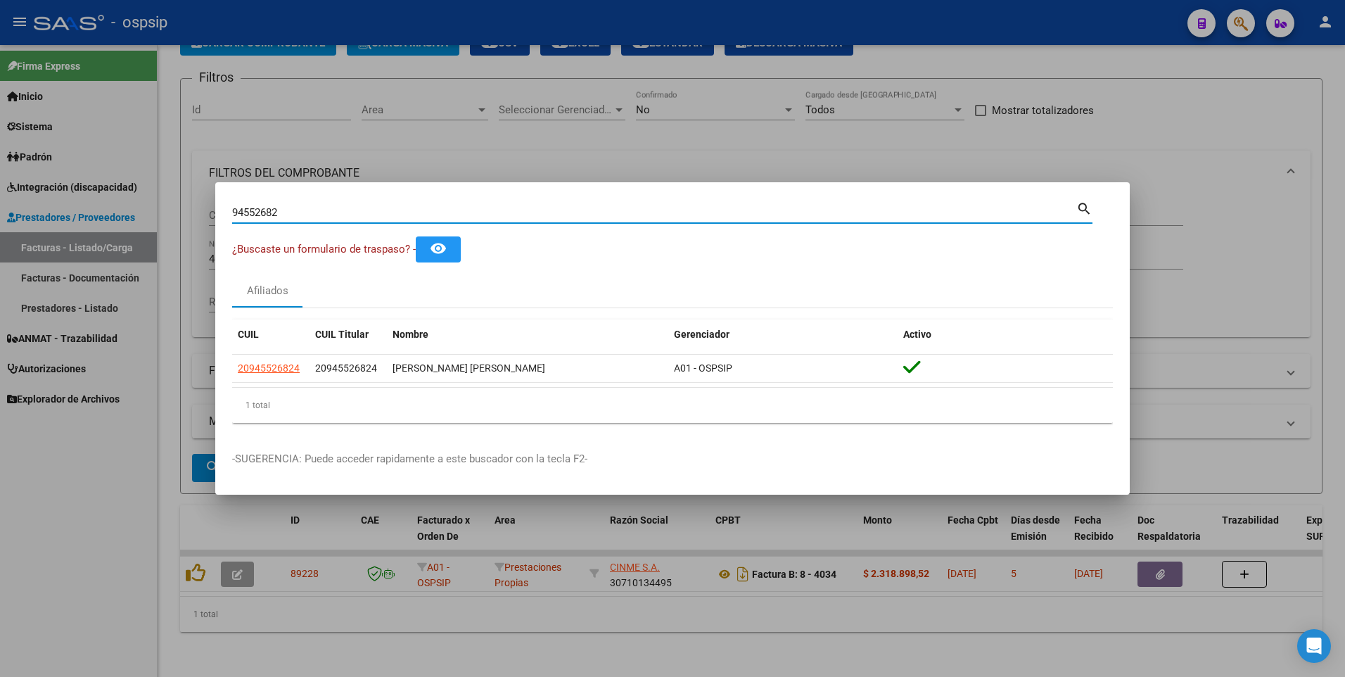
drag, startPoint x: 291, startPoint y: 210, endPoint x: 70, endPoint y: 249, distance: 224.4
click at [73, 248] on div "94552682 Buscar (apellido, dni, cuil, nro traspaso, cuit, obra social) search ¿…" at bounding box center [672, 338] width 1345 height 677
type input "92509577"
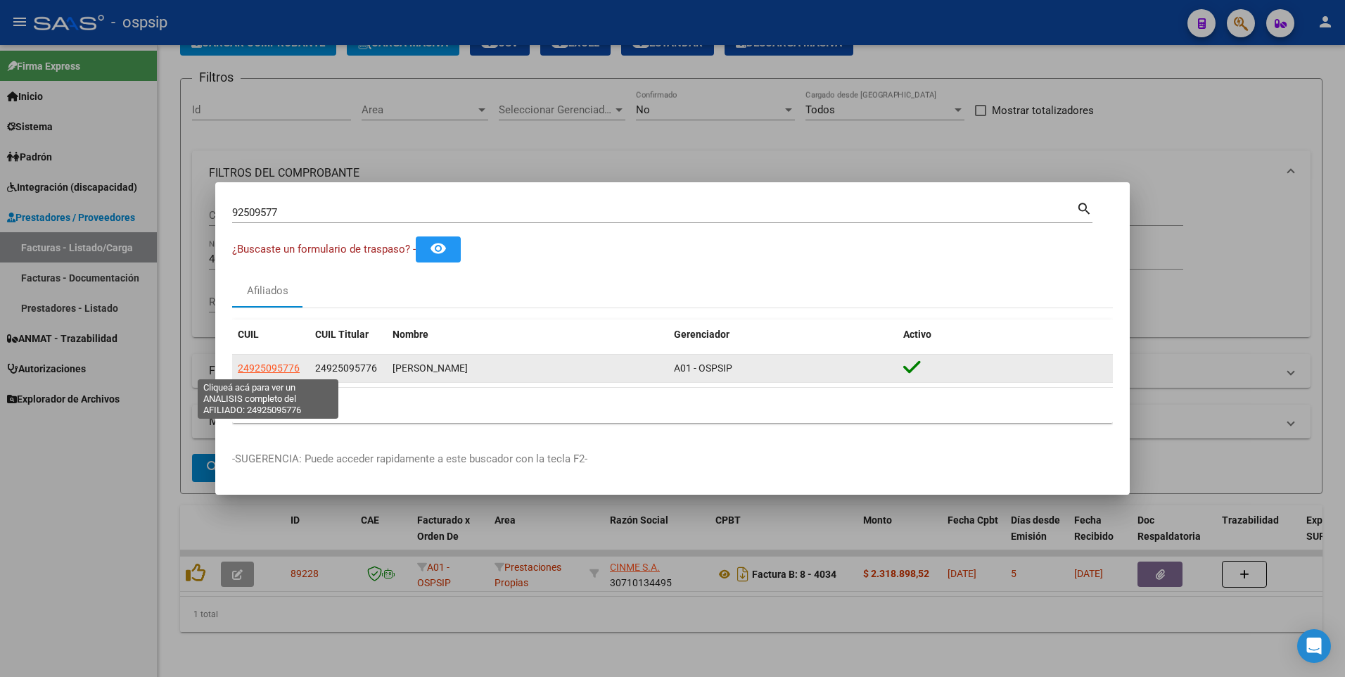
click at [280, 367] on span "24925095776" at bounding box center [269, 367] width 62 height 11
type textarea "24925095776"
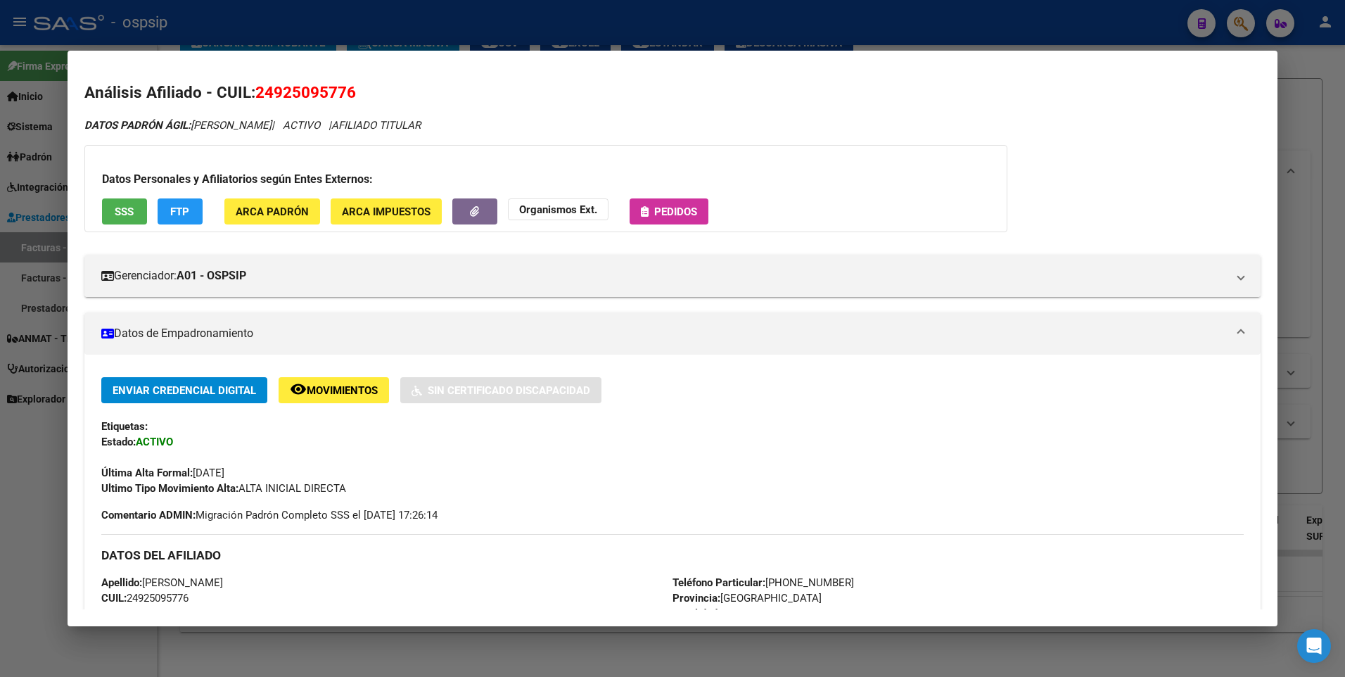
click at [127, 219] on button "SSS" at bounding box center [124, 211] width 45 height 26
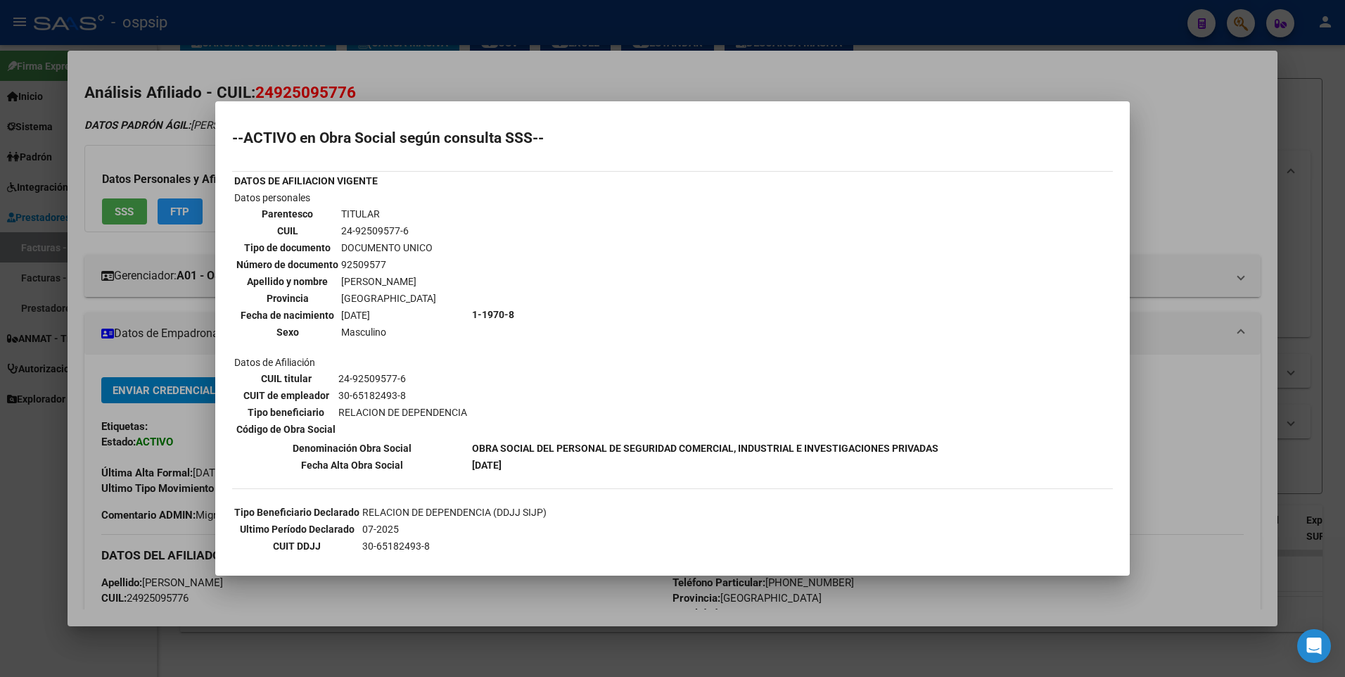
click at [1229, 161] on div at bounding box center [672, 338] width 1345 height 677
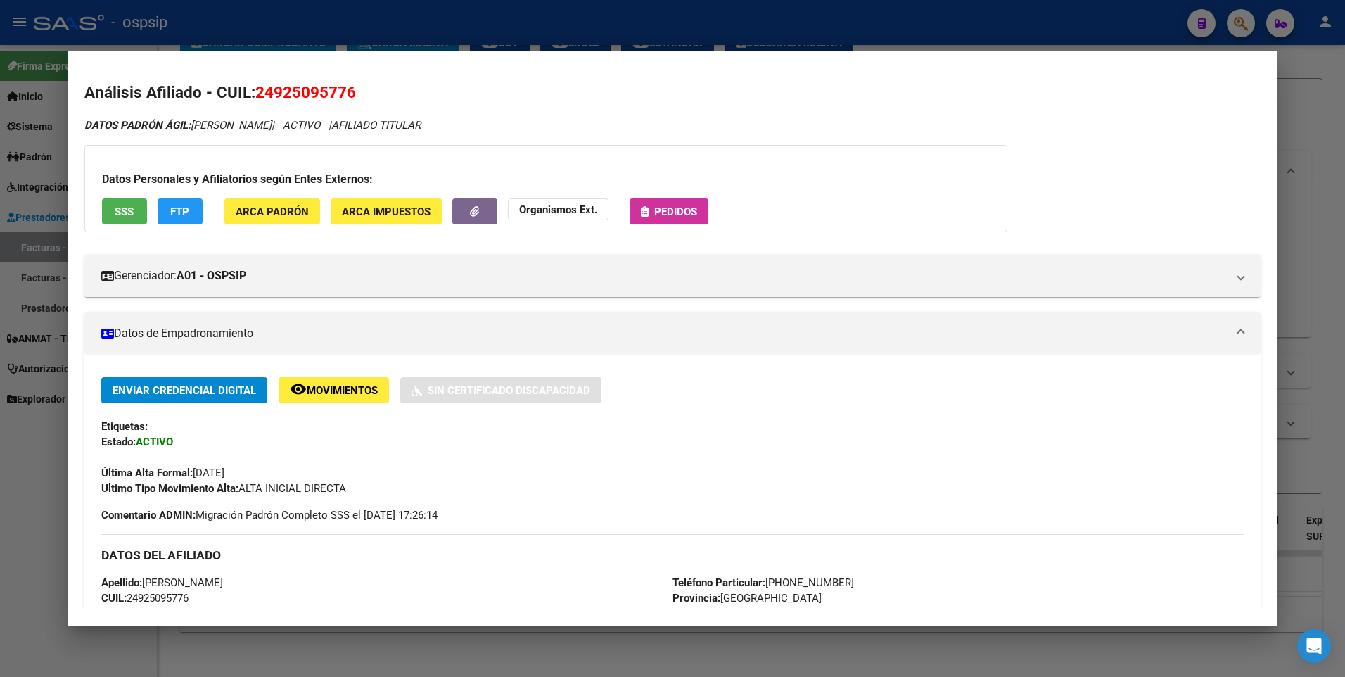
click at [1295, 95] on div at bounding box center [672, 338] width 1345 height 677
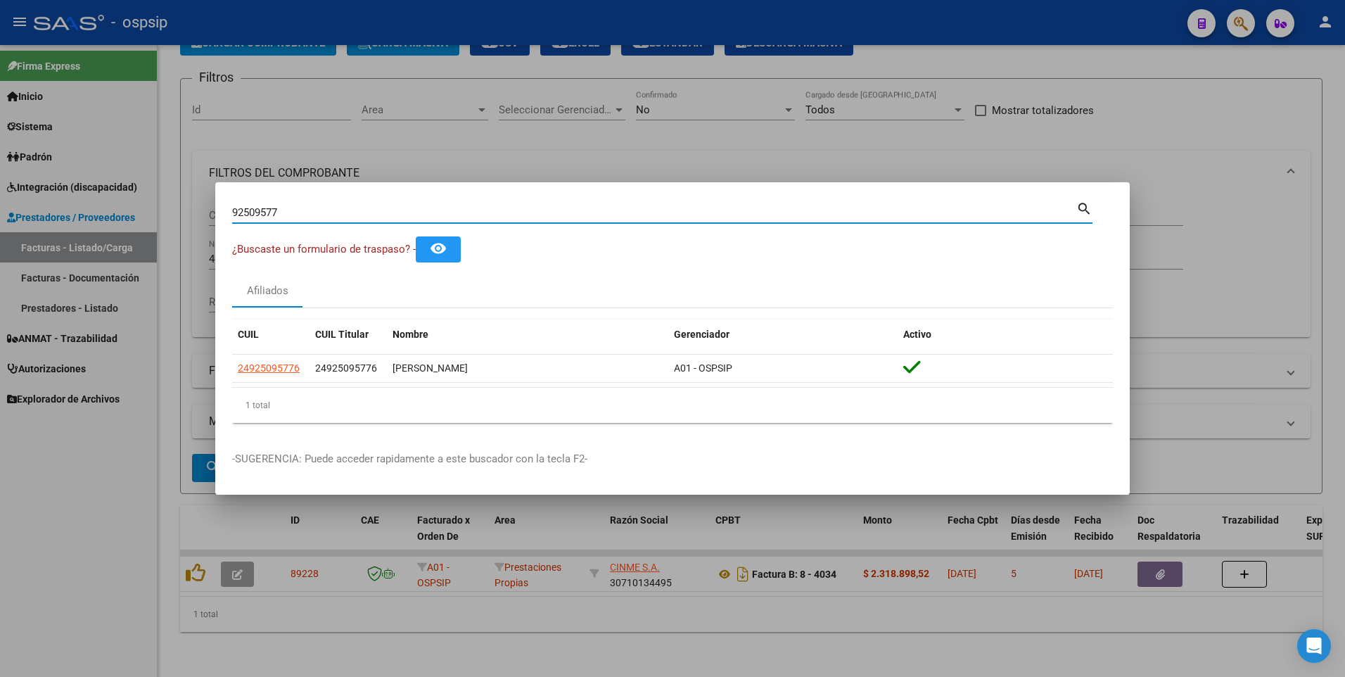
drag, startPoint x: 294, startPoint y: 208, endPoint x: 144, endPoint y: 234, distance: 152.0
click at [145, 234] on div "92509577 Buscar (apellido, dni, cuil, nro traspaso, cuit, obra social) search ¿…" at bounding box center [672, 338] width 1345 height 677
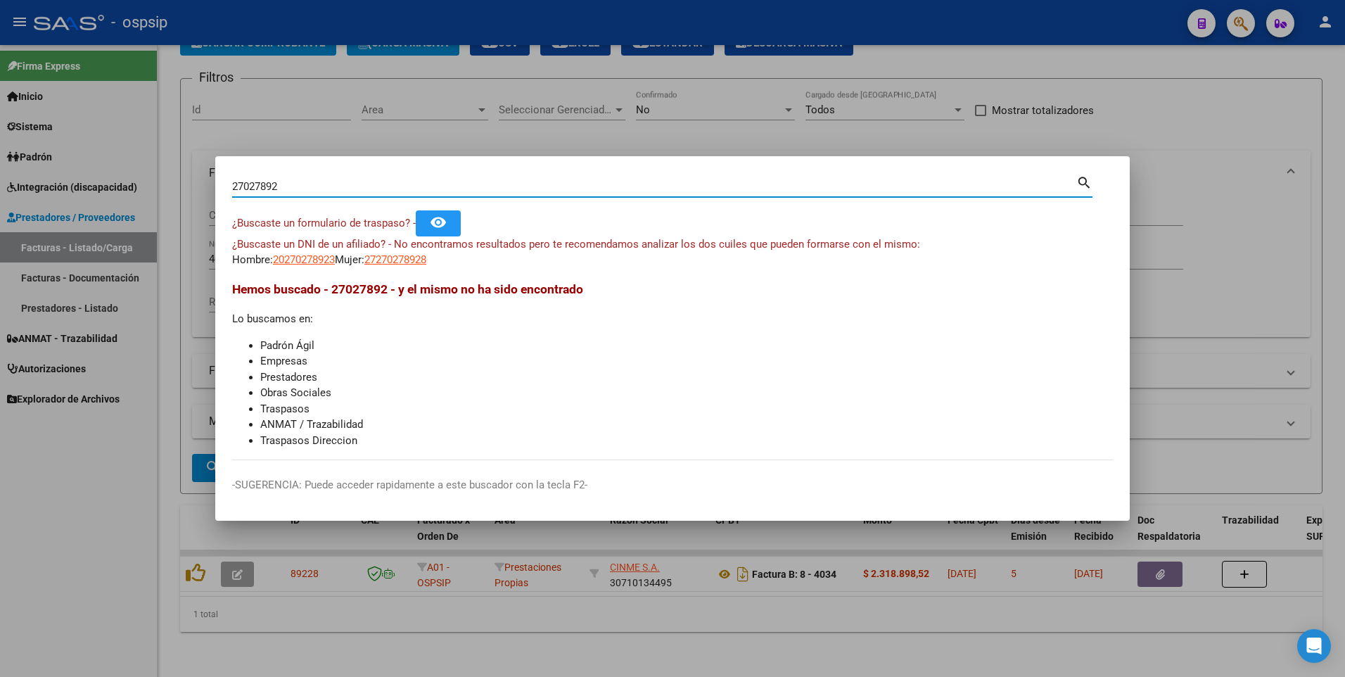
drag, startPoint x: 288, startPoint y: 190, endPoint x: 175, endPoint y: 214, distance: 115.1
click at [175, 214] on div "27027892 Buscar (apellido, dni, cuil, nro traspaso, cuit, obra social) search ¿…" at bounding box center [672, 338] width 1345 height 677
type input "92705484"
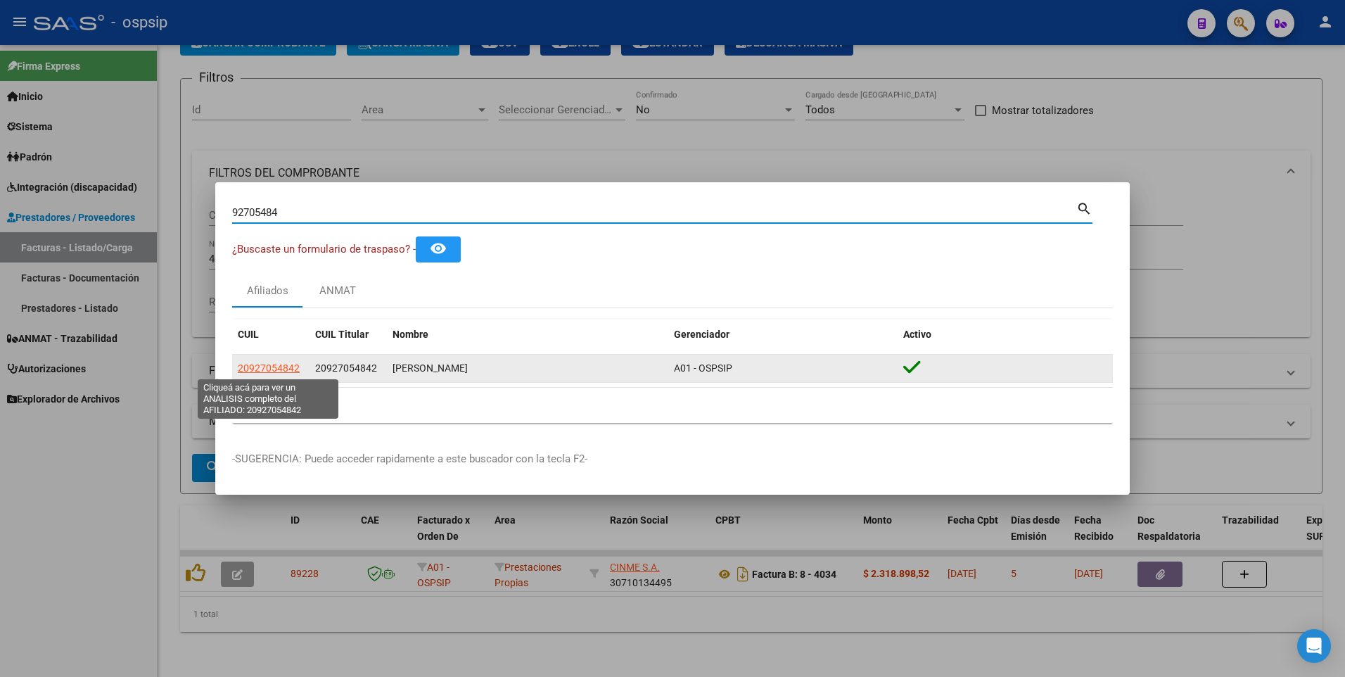
click at [279, 370] on span "20927054842" at bounding box center [269, 367] width 62 height 11
type textarea "20927054842"
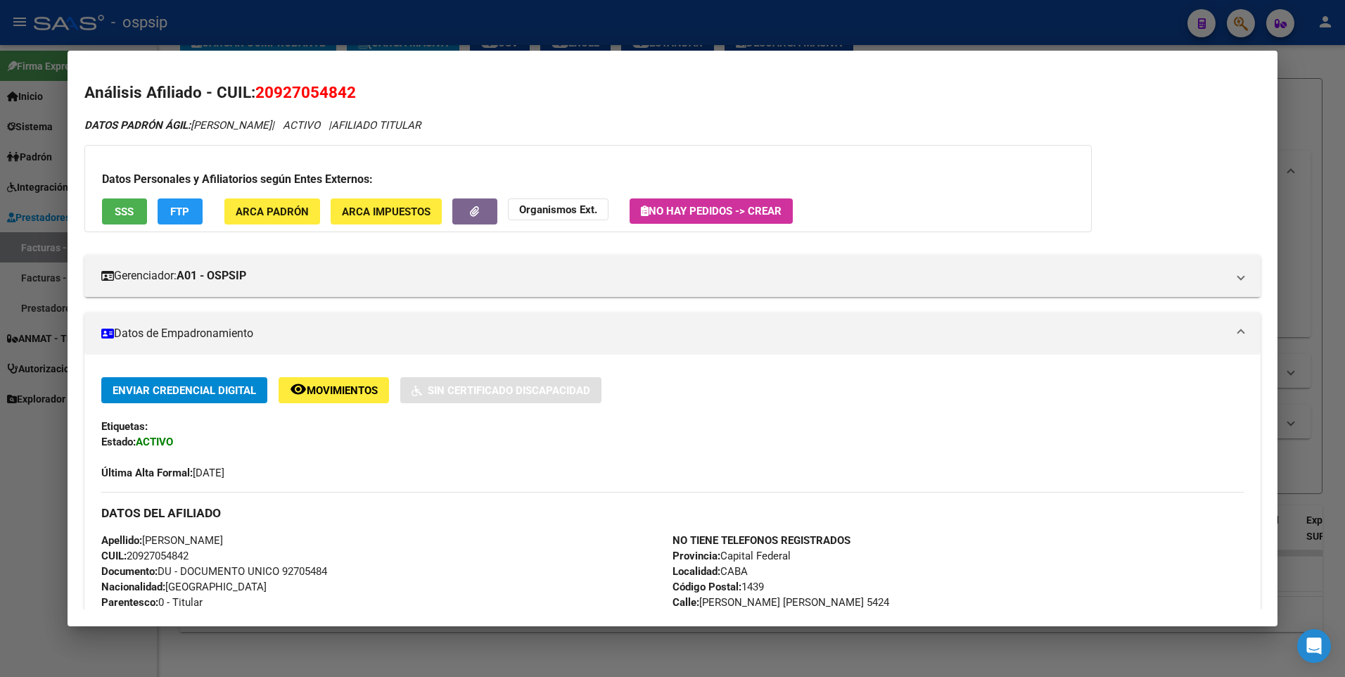
click at [139, 220] on button "SSS" at bounding box center [124, 211] width 45 height 26
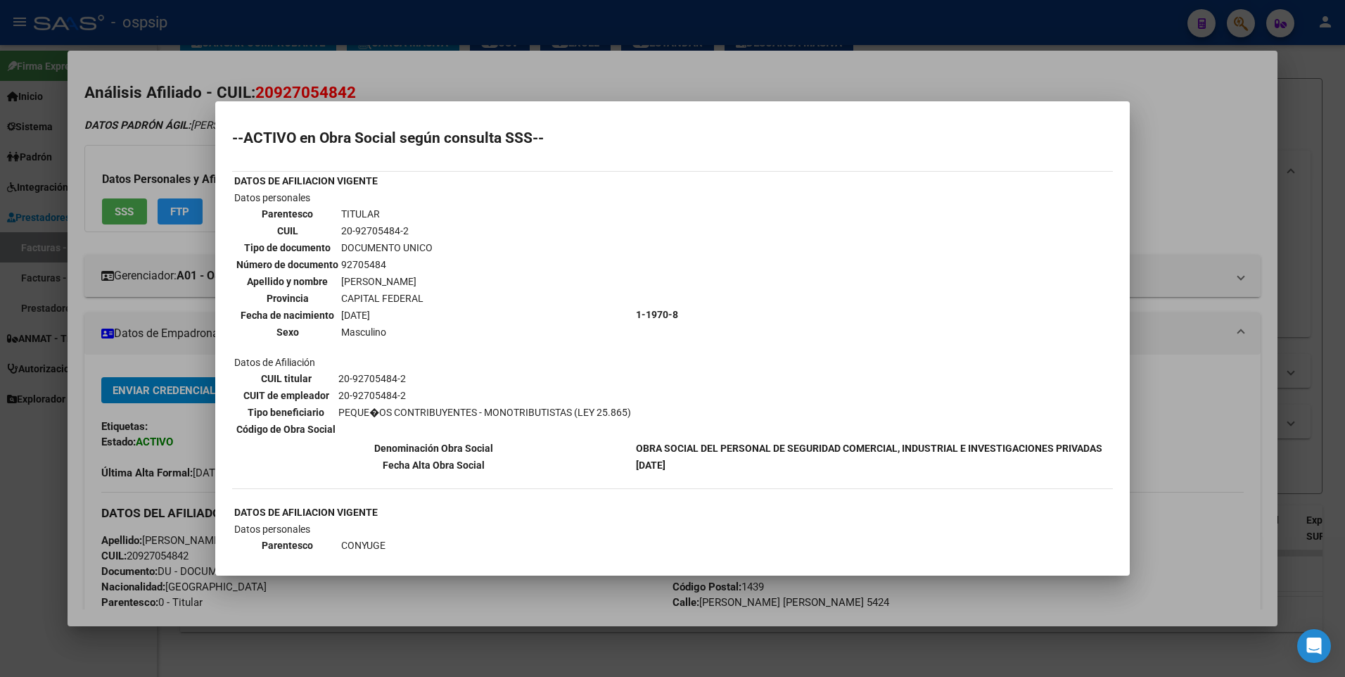
click at [1182, 128] on div at bounding box center [672, 338] width 1345 height 677
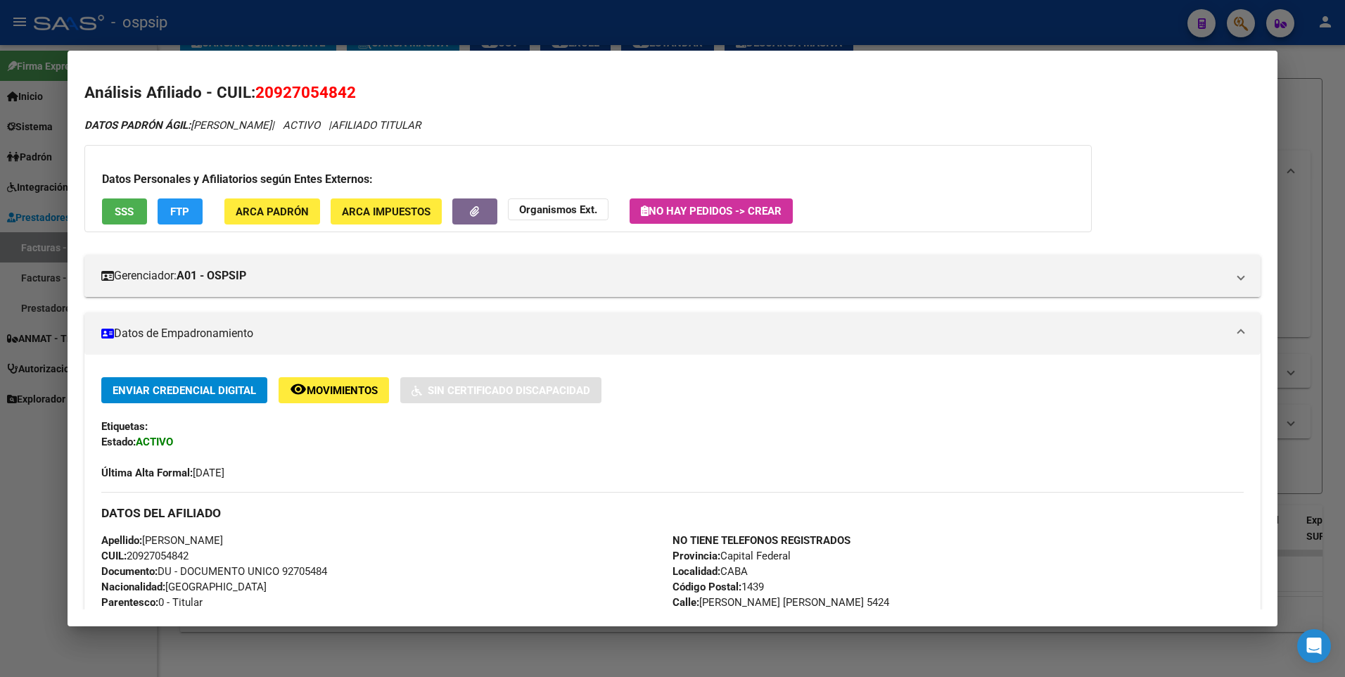
click at [1297, 63] on div at bounding box center [672, 338] width 1345 height 677
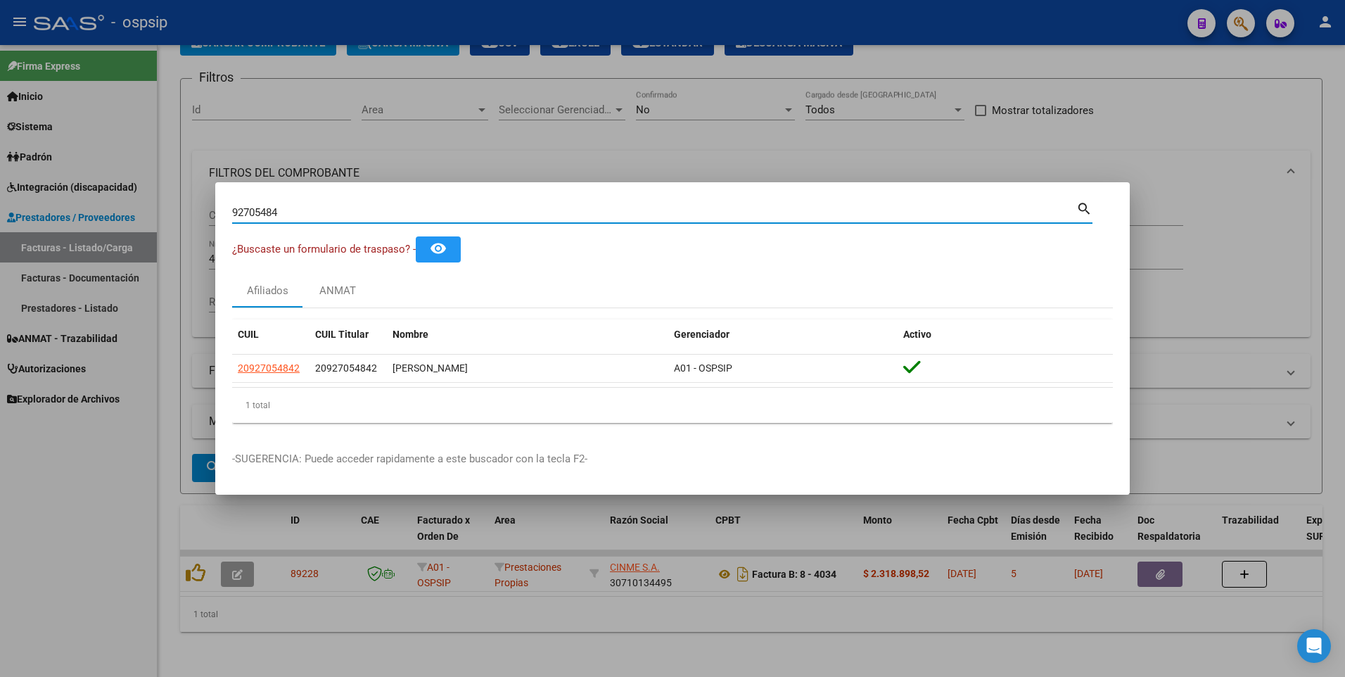
drag, startPoint x: 300, startPoint y: 209, endPoint x: 114, endPoint y: 219, distance: 186.0
click at [115, 218] on div "92705484 Buscar (apellido, dni, cuil, nro traspaso, cuit, obra social) search ¿…" at bounding box center [672, 338] width 1345 height 677
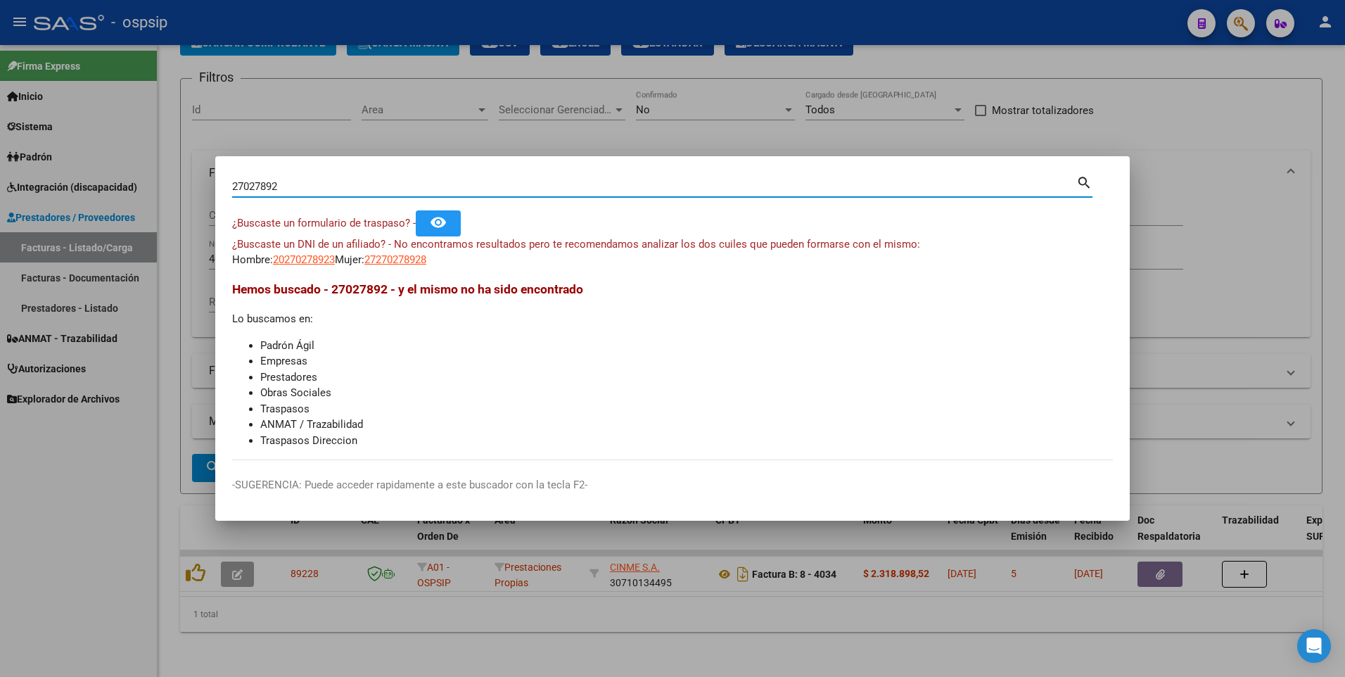
drag, startPoint x: 288, startPoint y: 183, endPoint x: -3, endPoint y: 217, distance: 293.3
click at [0, 217] on html "menu - ospsip person Firma Express Inicio Instructivos Contacto OS Sistema Usua…" at bounding box center [672, 338] width 1345 height 677
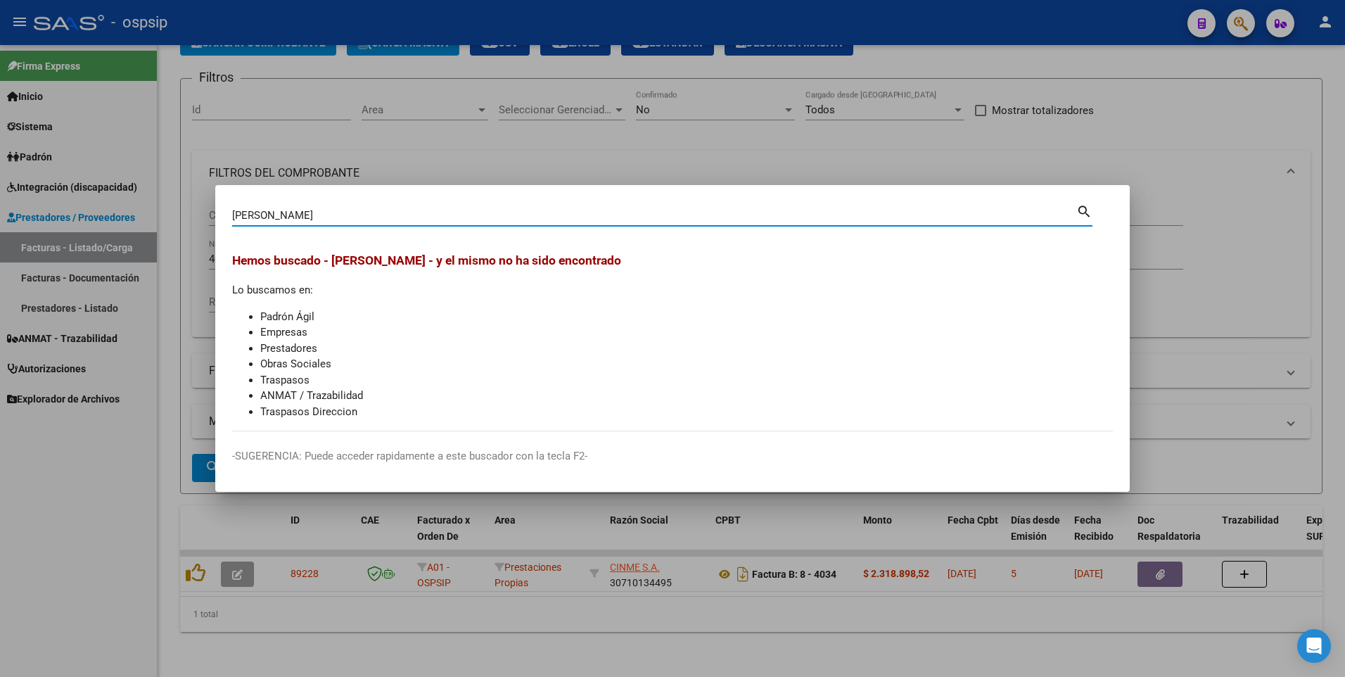
click at [342, 220] on input "[PERSON_NAME]" at bounding box center [654, 215] width 844 height 13
drag, startPoint x: 342, startPoint y: 220, endPoint x: 196, endPoint y: 215, distance: 145.8
click at [196, 215] on div "[PERSON_NAME] (apellido, dni, cuil, nro traspaso, cuit, obra social) search [PE…" at bounding box center [672, 338] width 1345 height 677
drag, startPoint x: 348, startPoint y: 221, endPoint x: 181, endPoint y: 231, distance: 167.0
click at [182, 231] on div "[PERSON_NAME] (apellido, dni, cuil, nro traspaso, cuit, obra social) search [PE…" at bounding box center [672, 338] width 1345 height 677
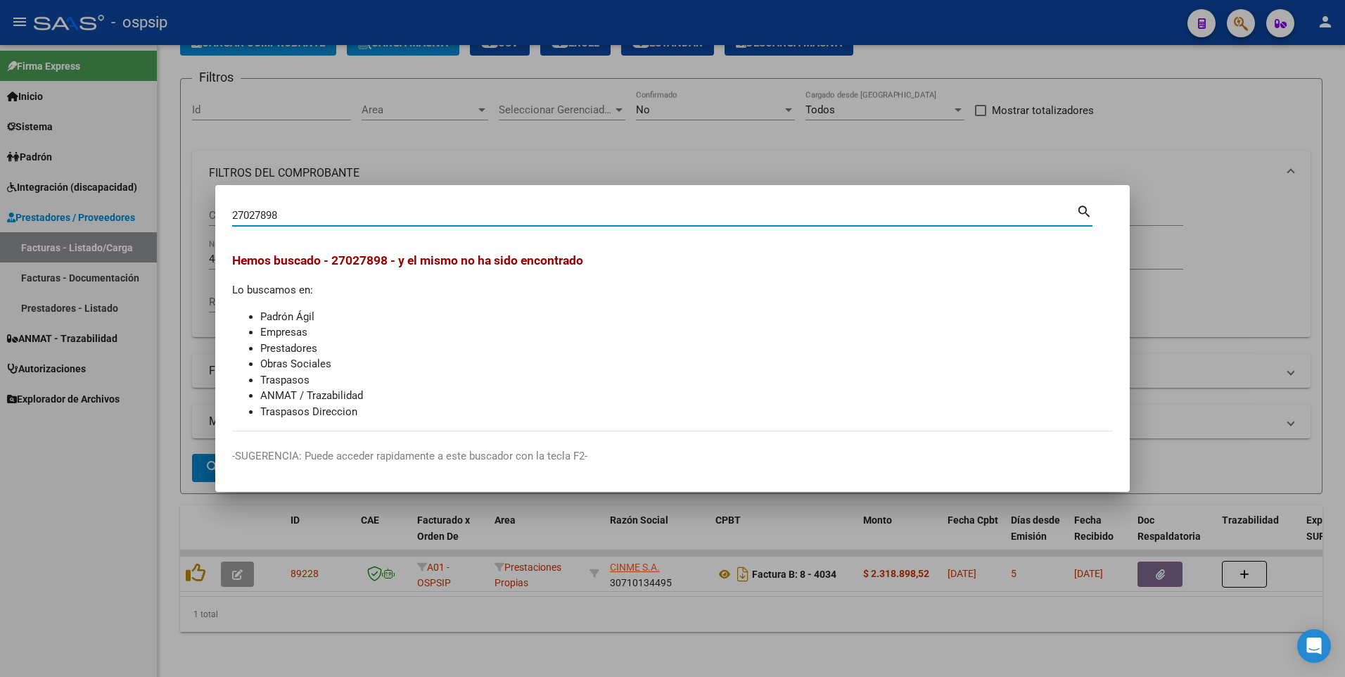
type input "27027898"
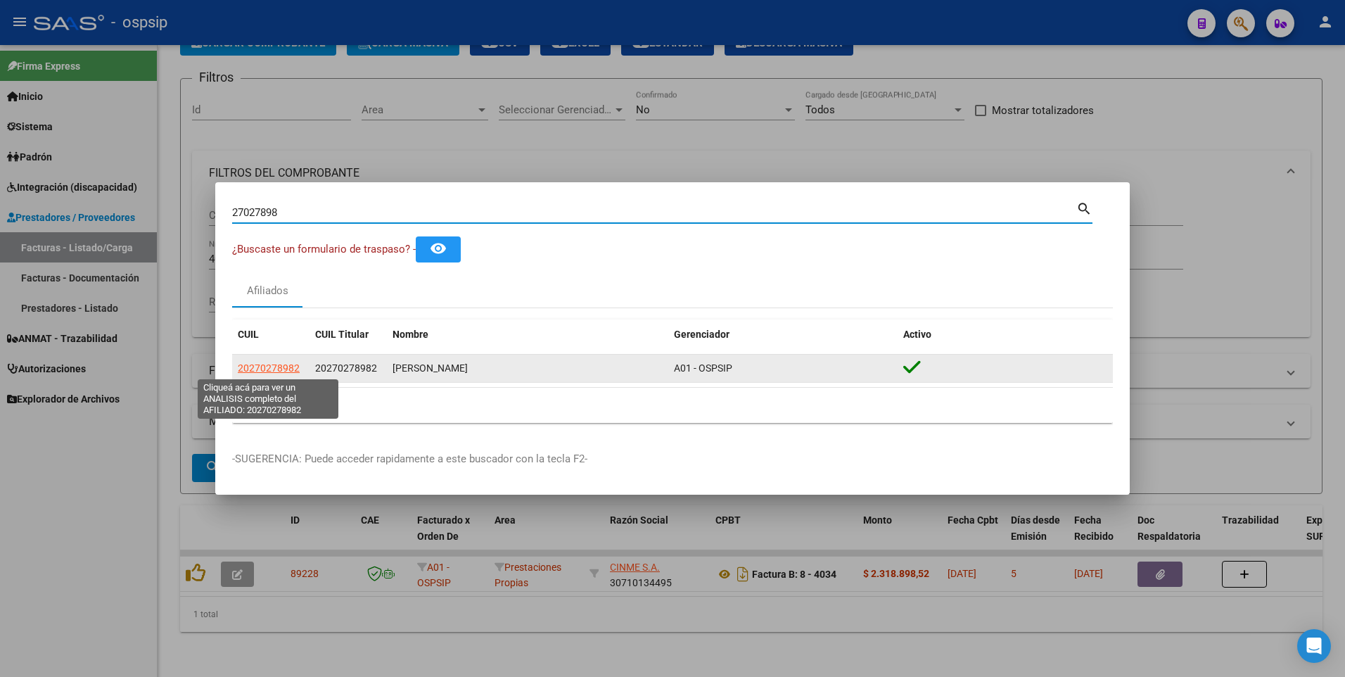
click at [283, 367] on span "20270278982" at bounding box center [269, 367] width 62 height 11
type textarea "20270278982"
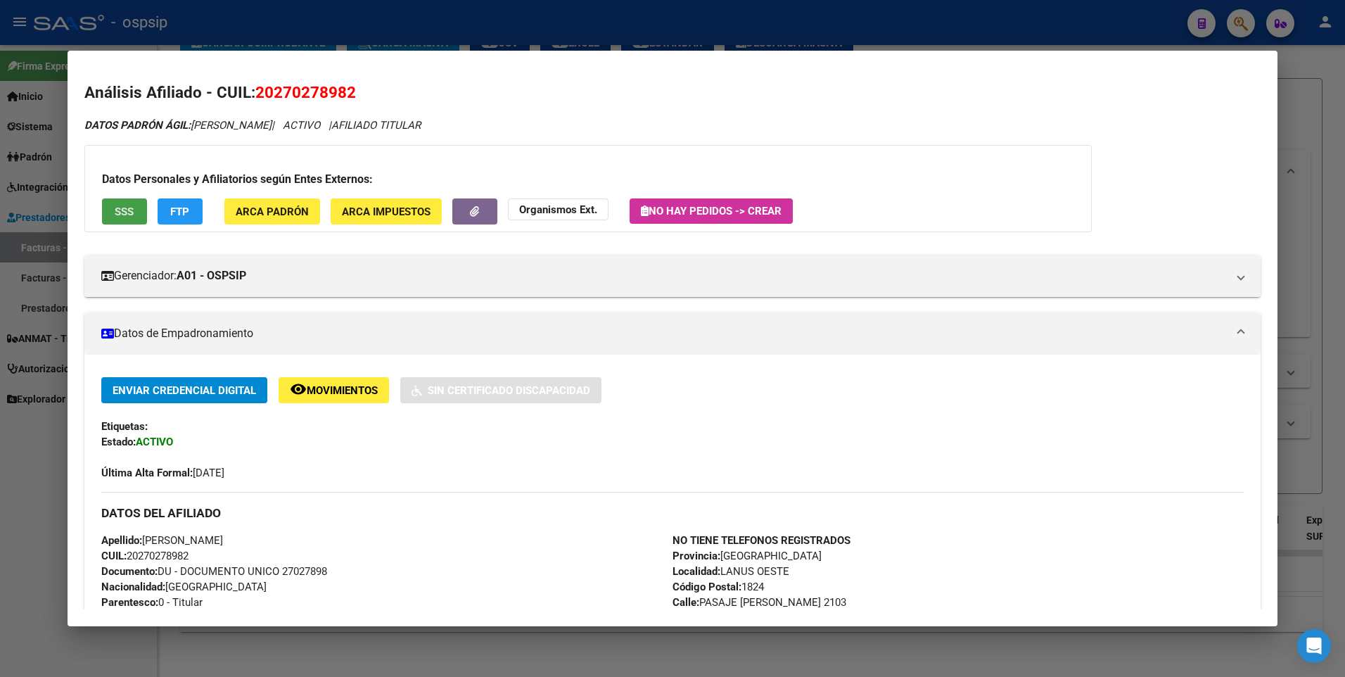
click at [124, 213] on span "SSS" at bounding box center [124, 211] width 19 height 13
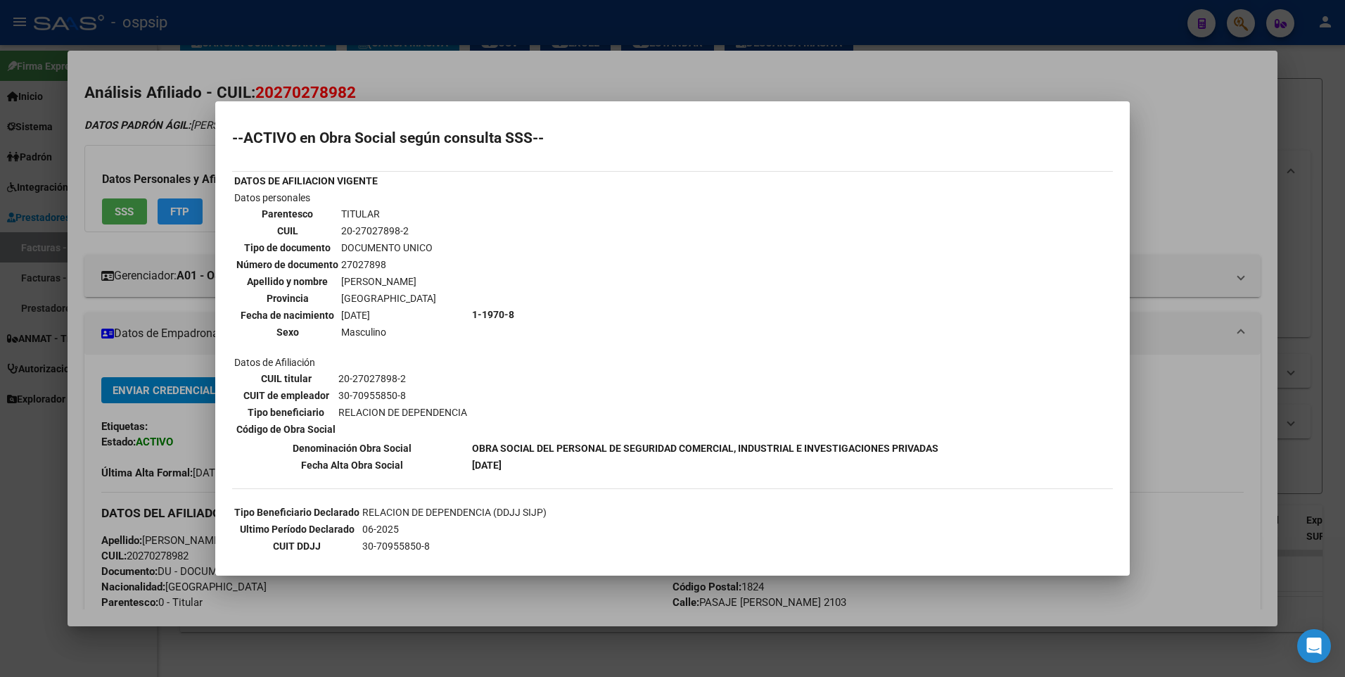
click at [1207, 167] on div at bounding box center [672, 338] width 1345 height 677
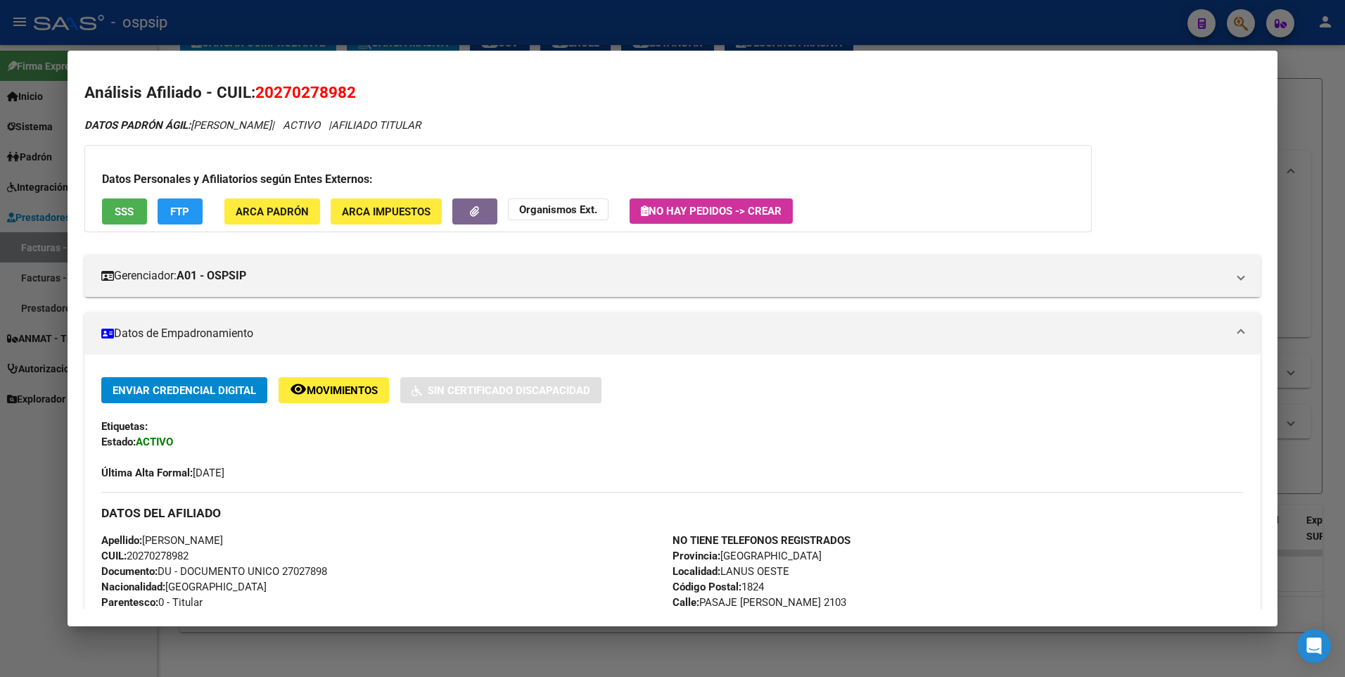
click at [1301, 122] on div at bounding box center [672, 338] width 1345 height 677
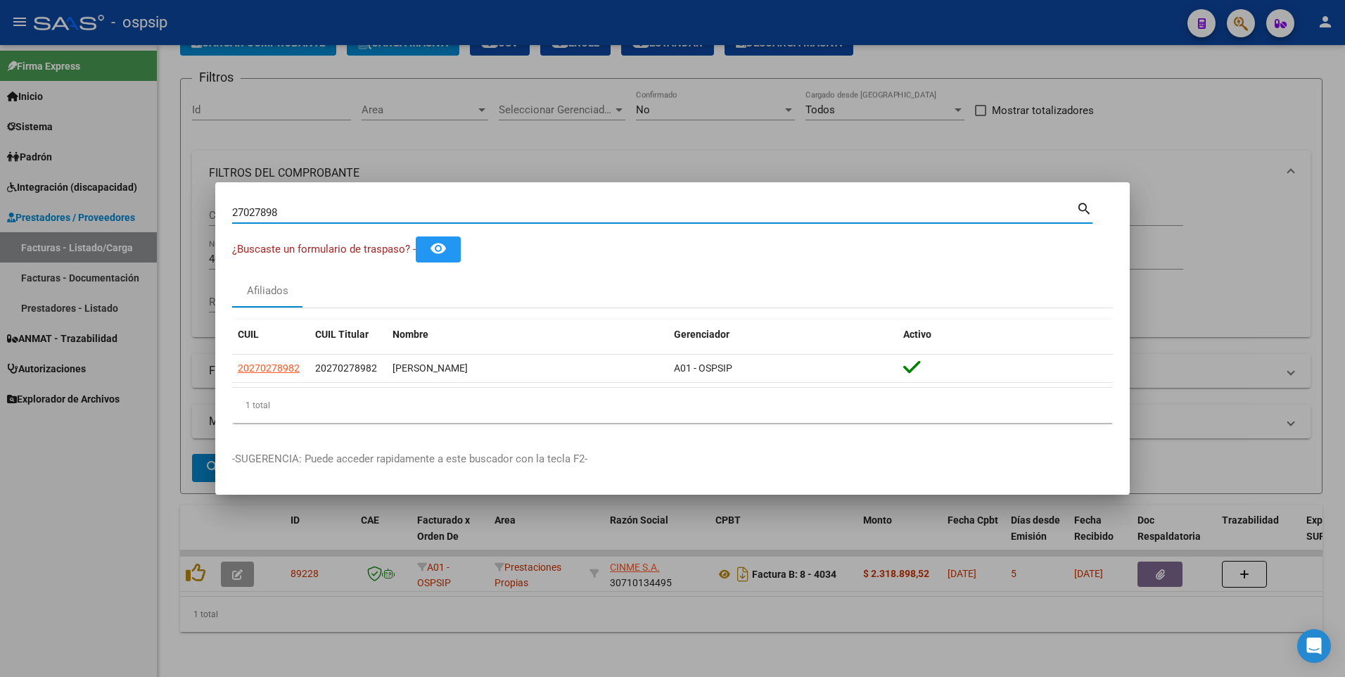
drag, startPoint x: 291, startPoint y: 215, endPoint x: 94, endPoint y: 244, distance: 198.5
click at [94, 244] on div "27027898 Buscar (apellido, dni, cuil, nro traspaso, cuit, obra social) search ¿…" at bounding box center [672, 338] width 1345 height 677
type input "20547803"
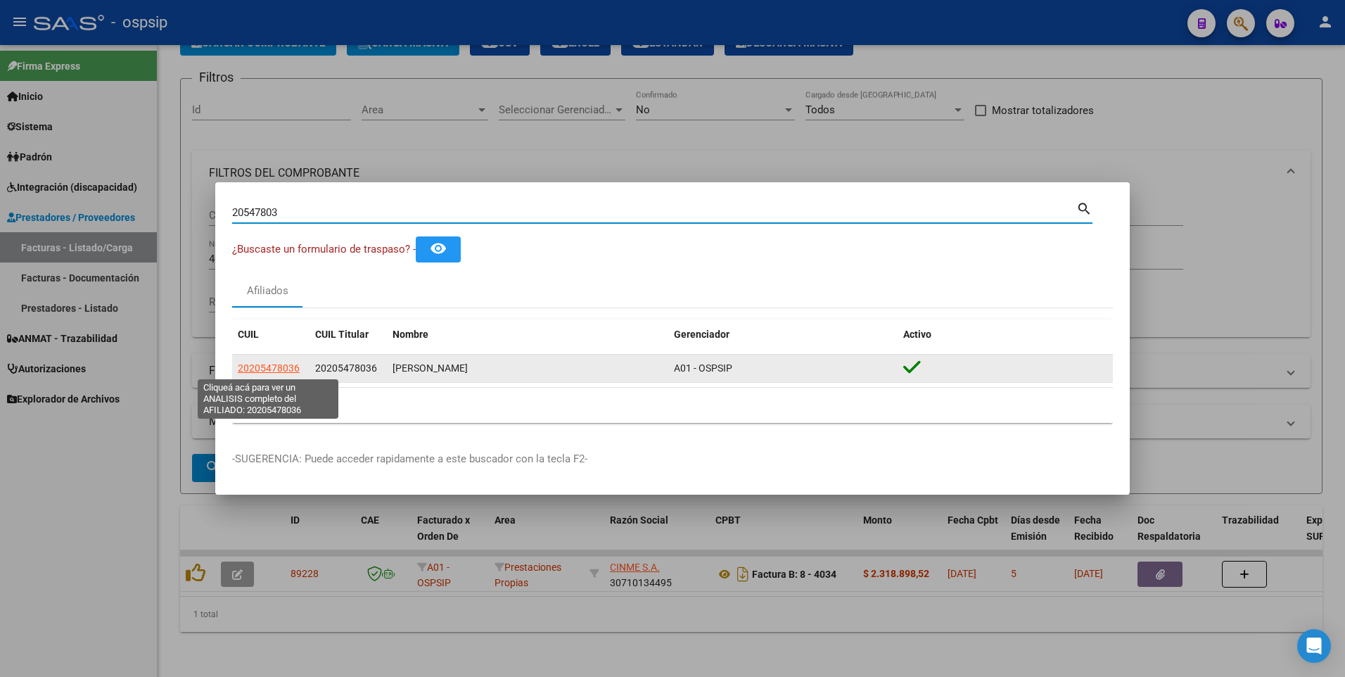
click at [278, 374] on span "20205478036" at bounding box center [269, 367] width 62 height 11
type textarea "20205478036"
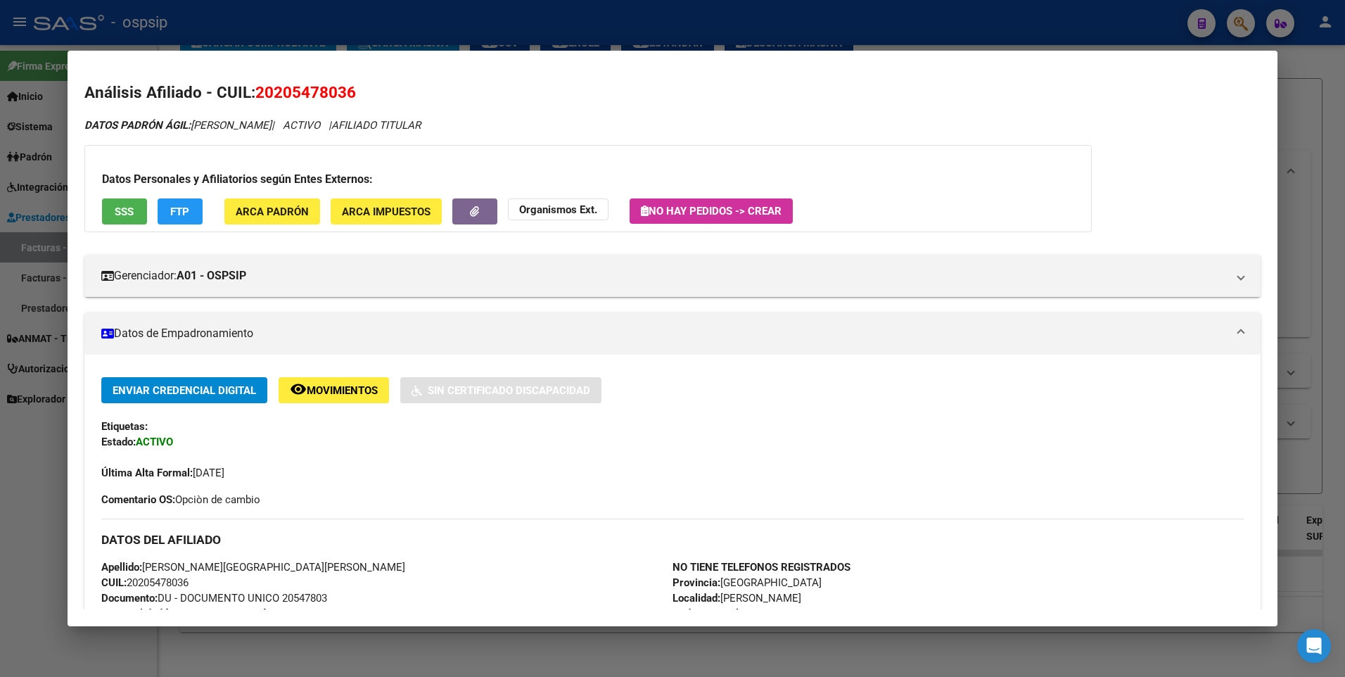
click at [141, 219] on button "SSS" at bounding box center [124, 211] width 45 height 26
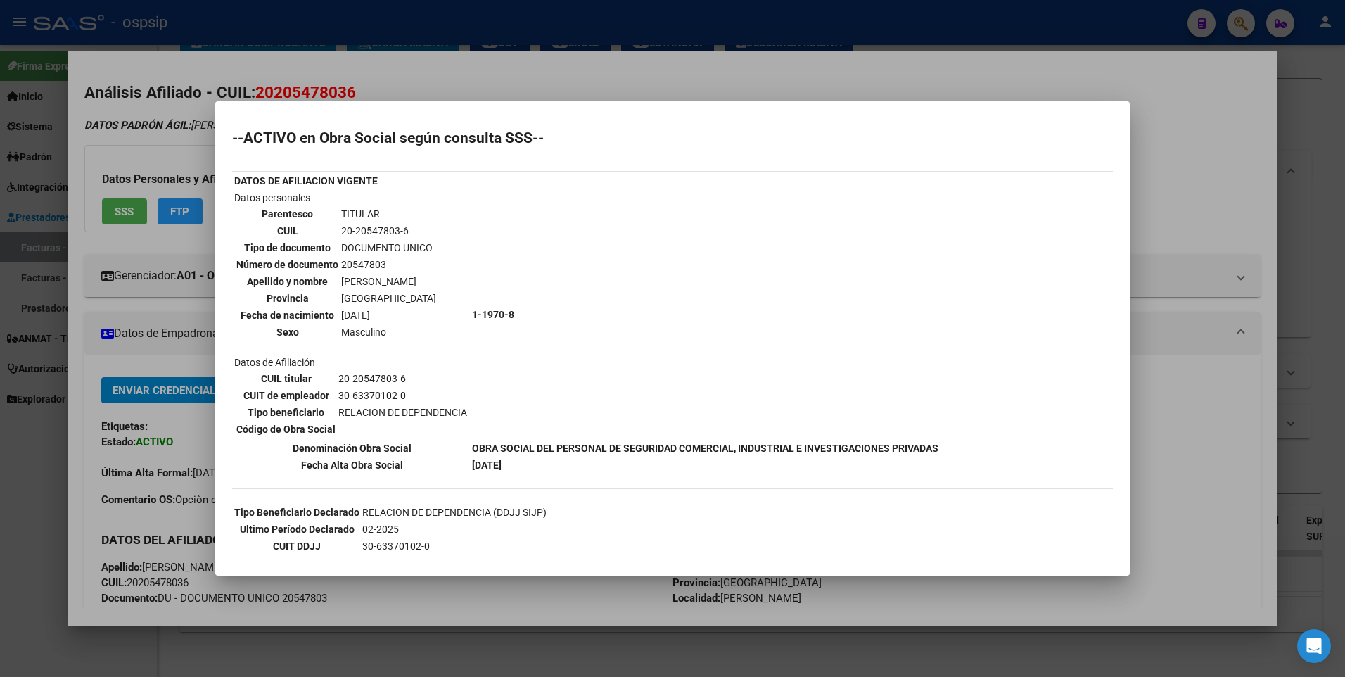
click at [1164, 182] on div at bounding box center [672, 338] width 1345 height 677
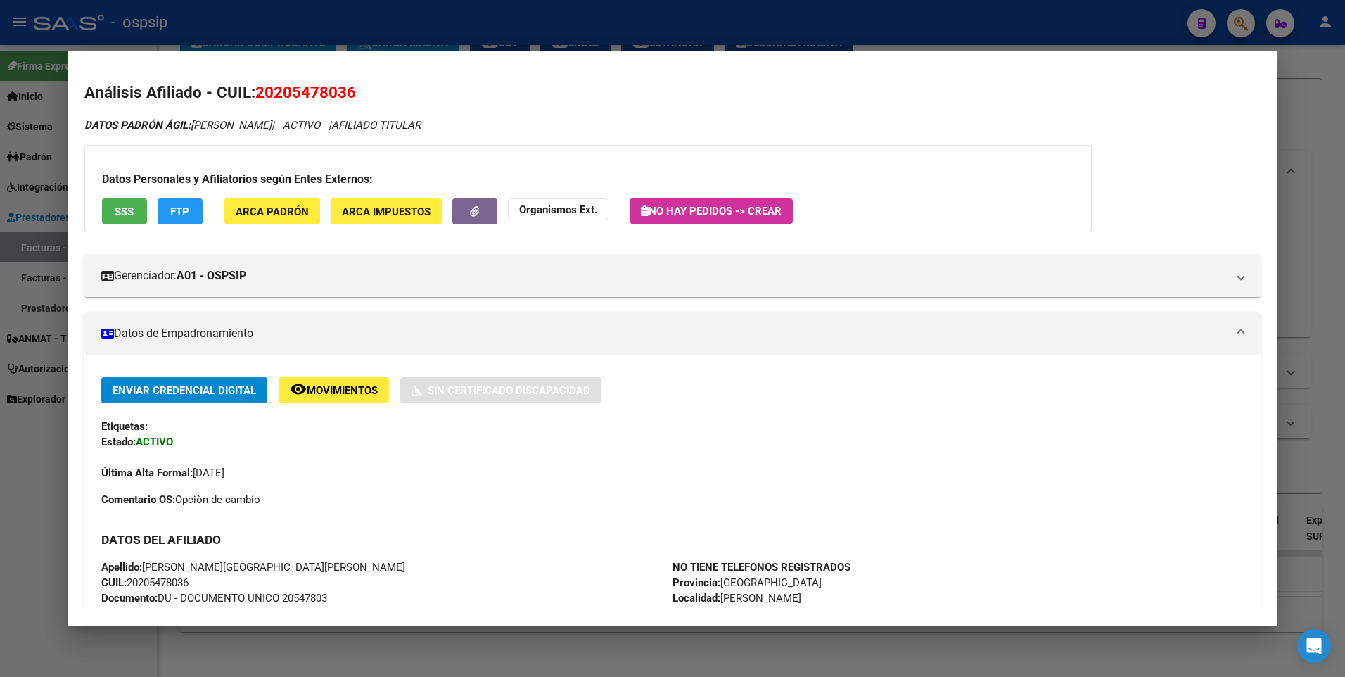
click at [1306, 77] on div at bounding box center [672, 338] width 1345 height 677
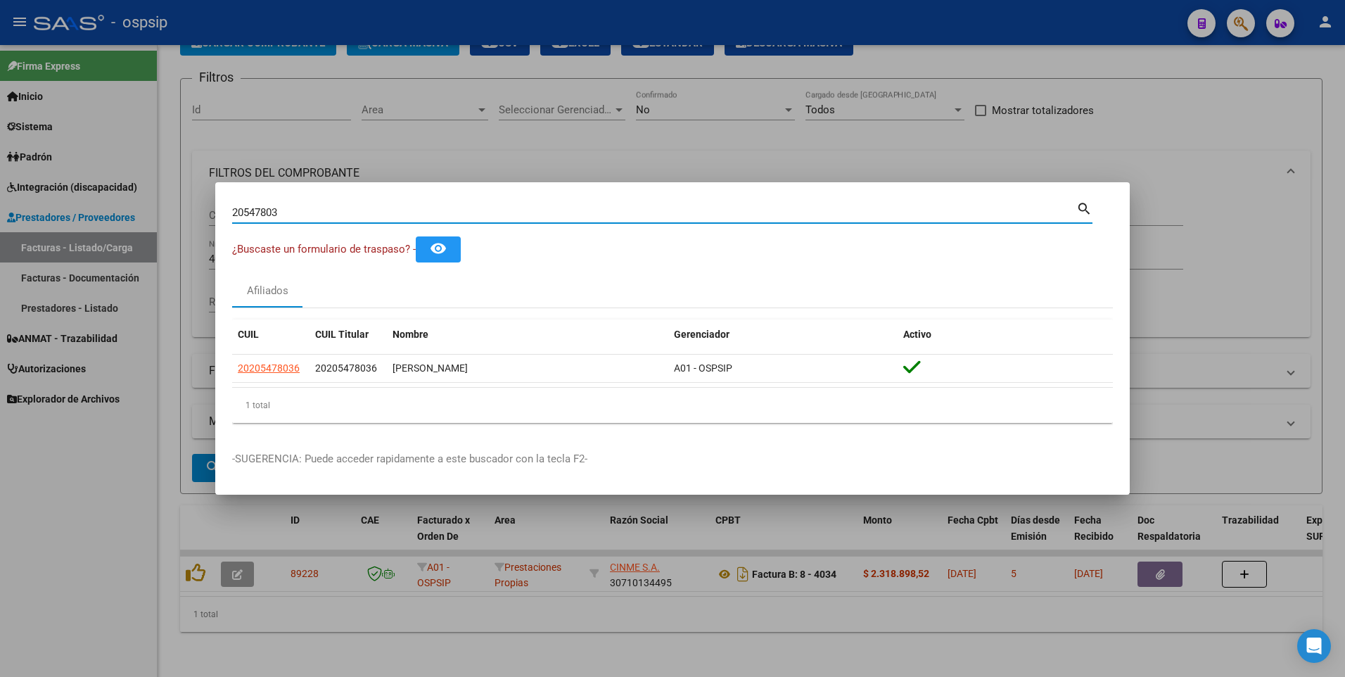
drag, startPoint x: 290, startPoint y: 210, endPoint x: 146, endPoint y: 239, distance: 147.1
click at [146, 239] on div "20547803 Buscar (apellido, dni, cuil, nro traspaso, cuit, obra social) search ¿…" at bounding box center [672, 338] width 1345 height 677
type input "20912291"
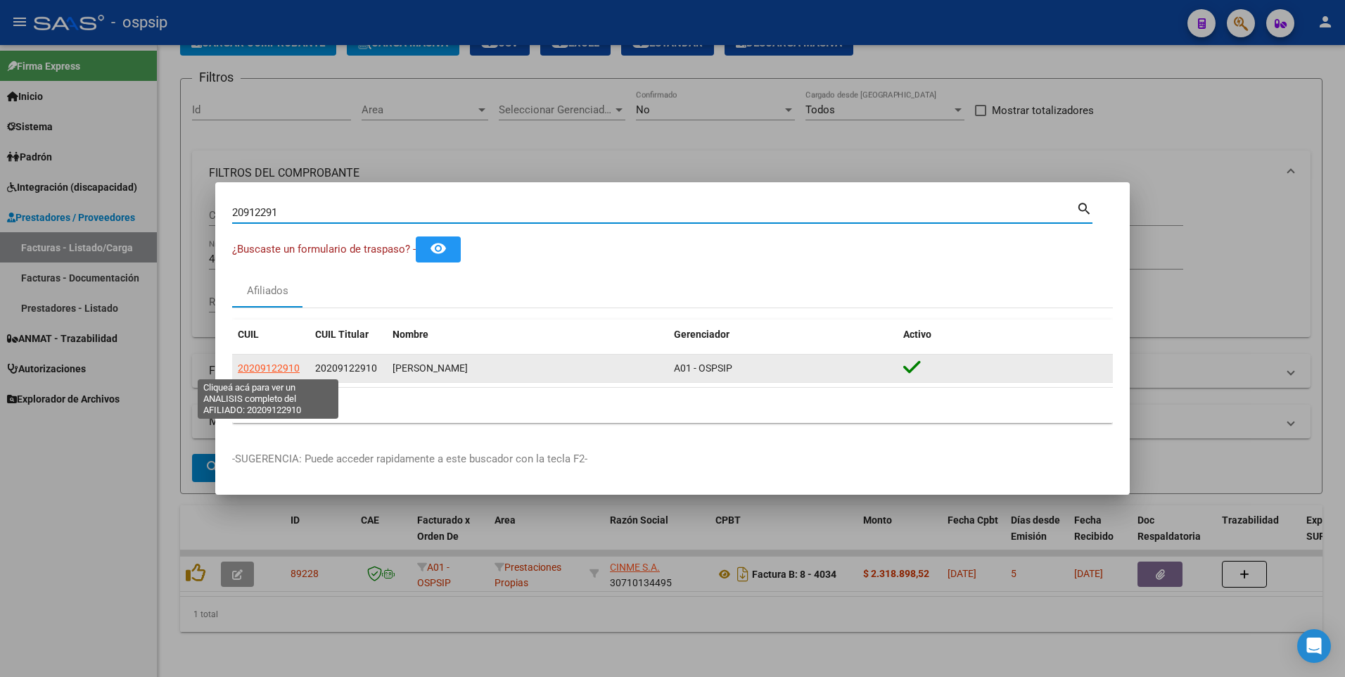
click at [270, 369] on span "20209122910" at bounding box center [269, 367] width 62 height 11
type textarea "20209122910"
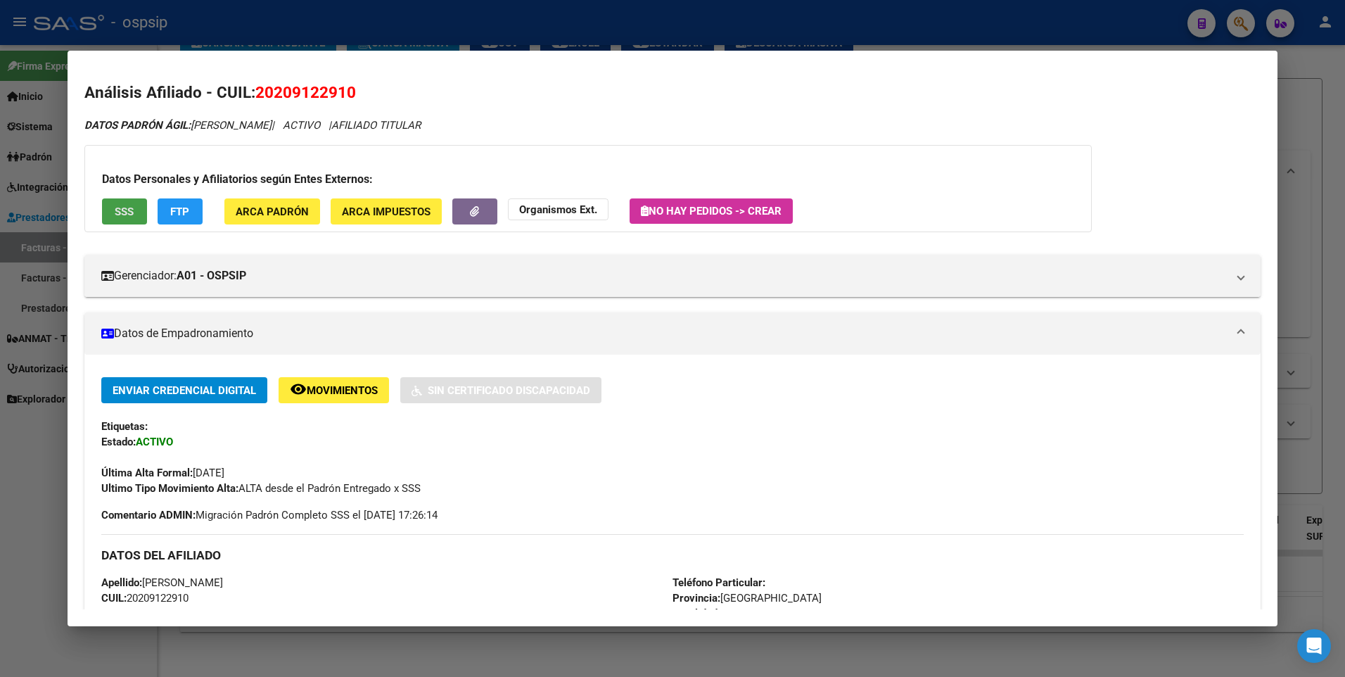
click at [132, 206] on span "SSS" at bounding box center [124, 211] width 19 height 13
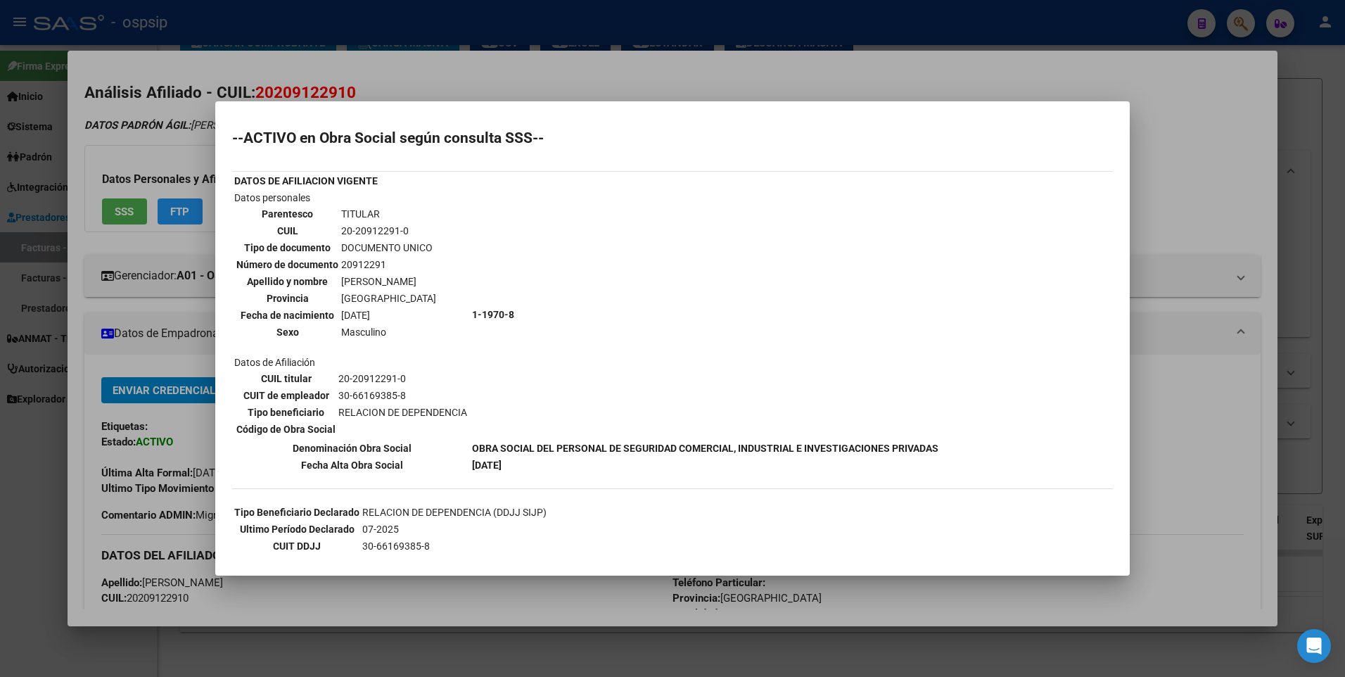
click at [1181, 153] on div at bounding box center [672, 338] width 1345 height 677
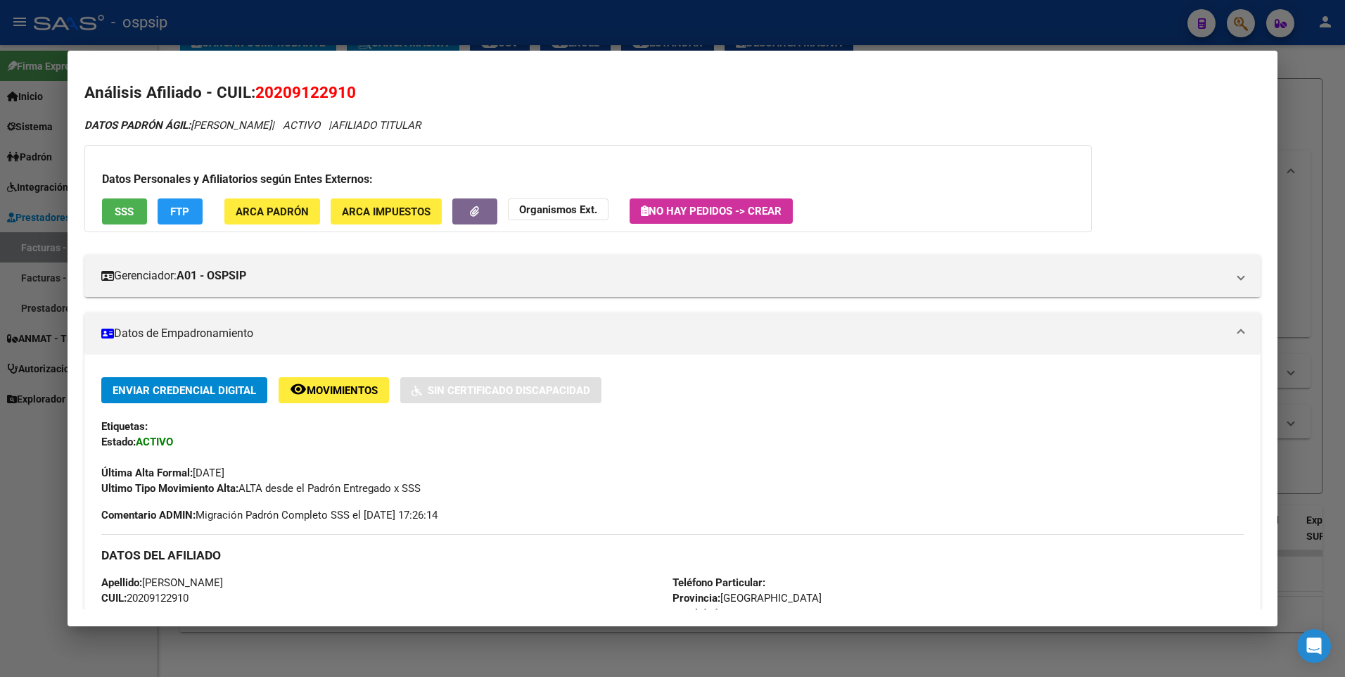
click at [1290, 77] on div at bounding box center [672, 338] width 1345 height 677
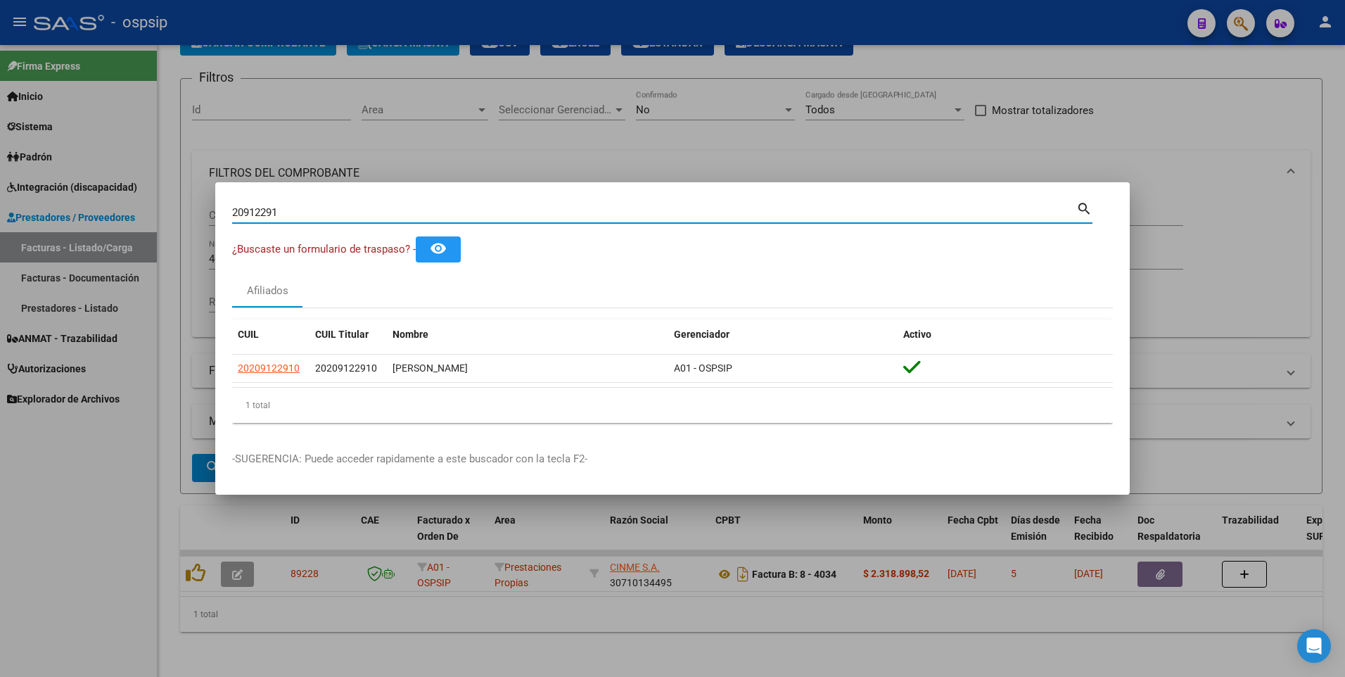
drag, startPoint x: 300, startPoint y: 210, endPoint x: 65, endPoint y: 220, distance: 235.2
click at [66, 218] on div "20912291 Buscar (apellido, dni, cuil, nro traspaso, cuit, obra social) search ¿…" at bounding box center [672, 338] width 1345 height 677
type input "20697666"
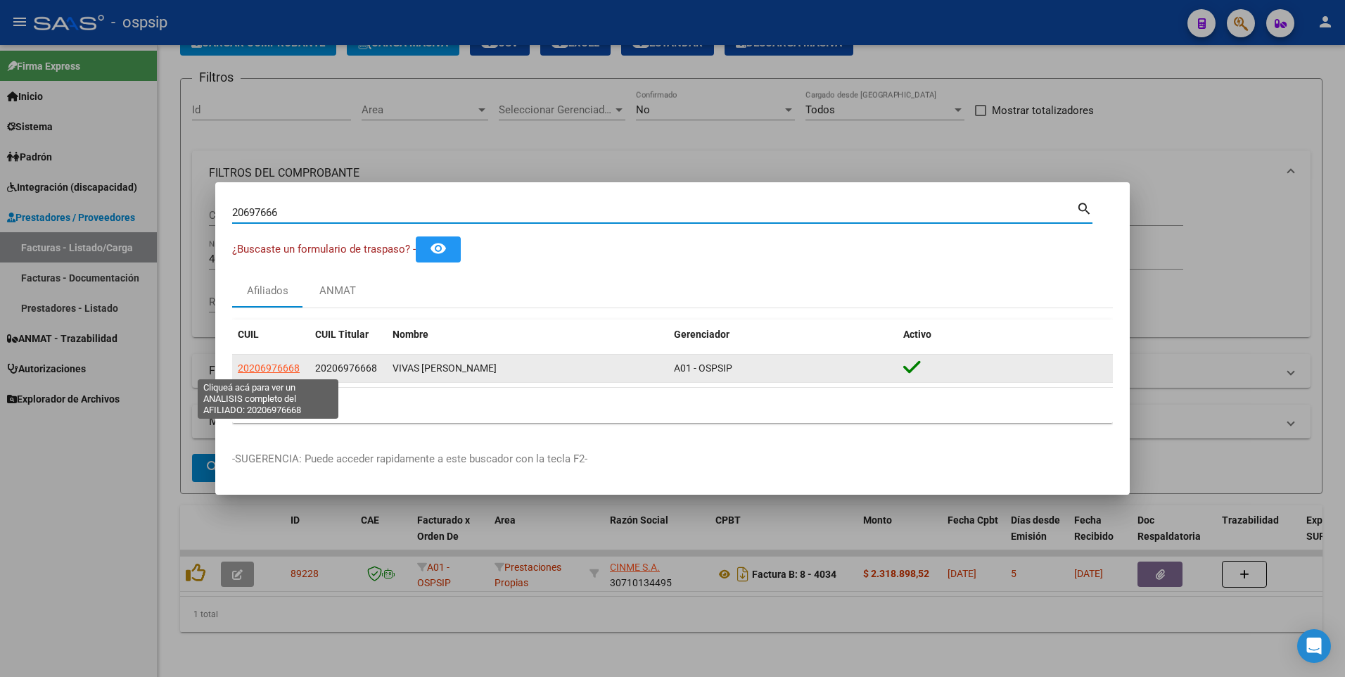
click at [285, 367] on span "20206976668" at bounding box center [269, 367] width 62 height 11
type textarea "20206976668"
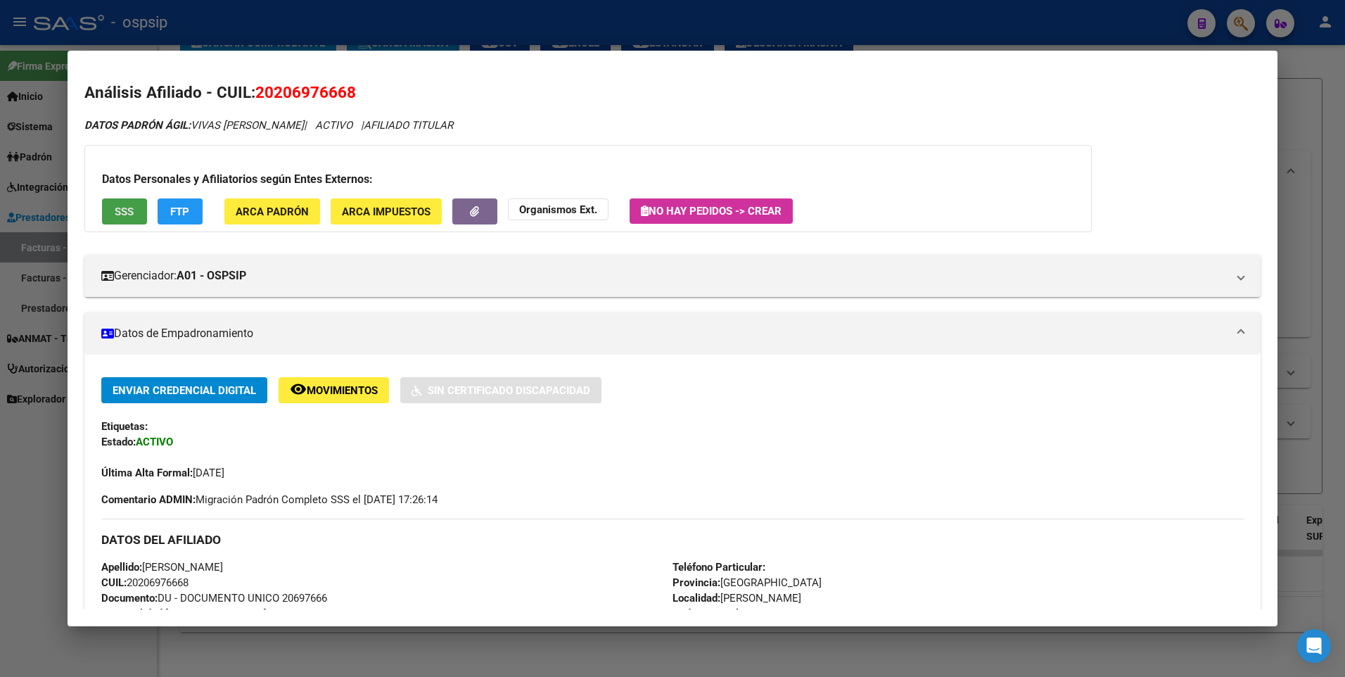
click at [122, 222] on button "SSS" at bounding box center [124, 211] width 45 height 26
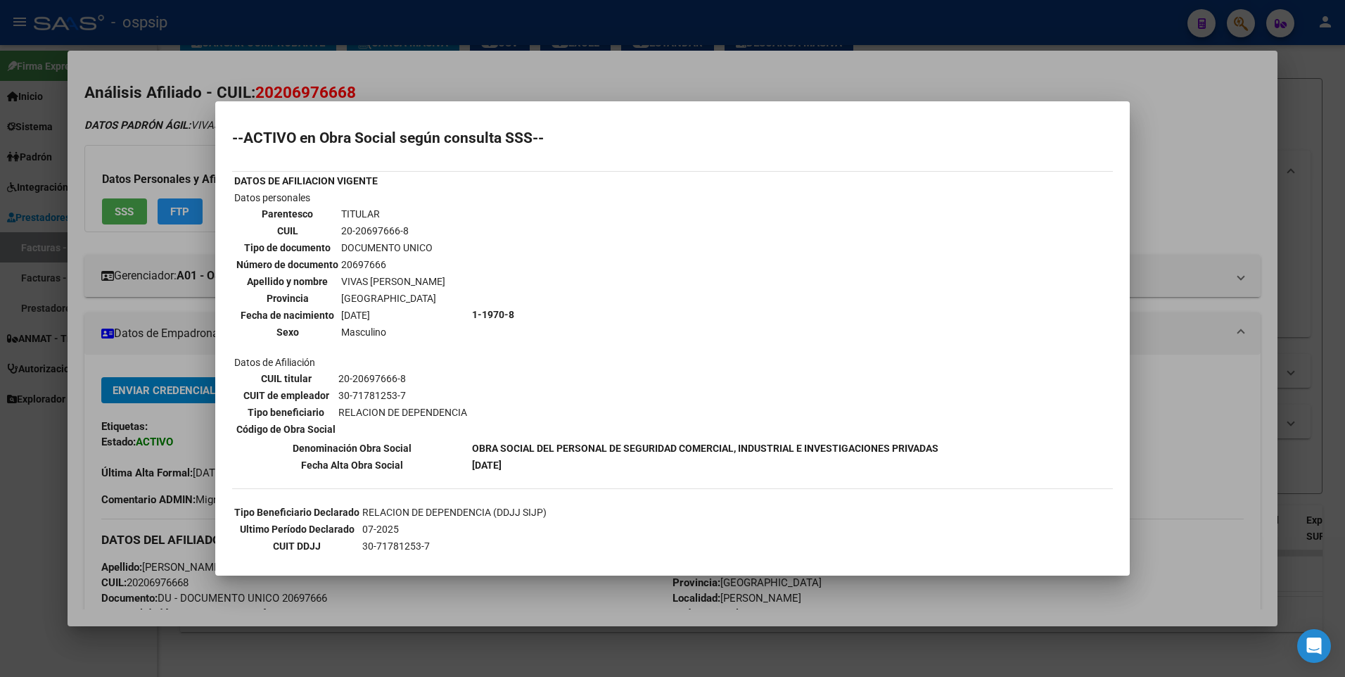
click at [1214, 139] on div at bounding box center [672, 338] width 1345 height 677
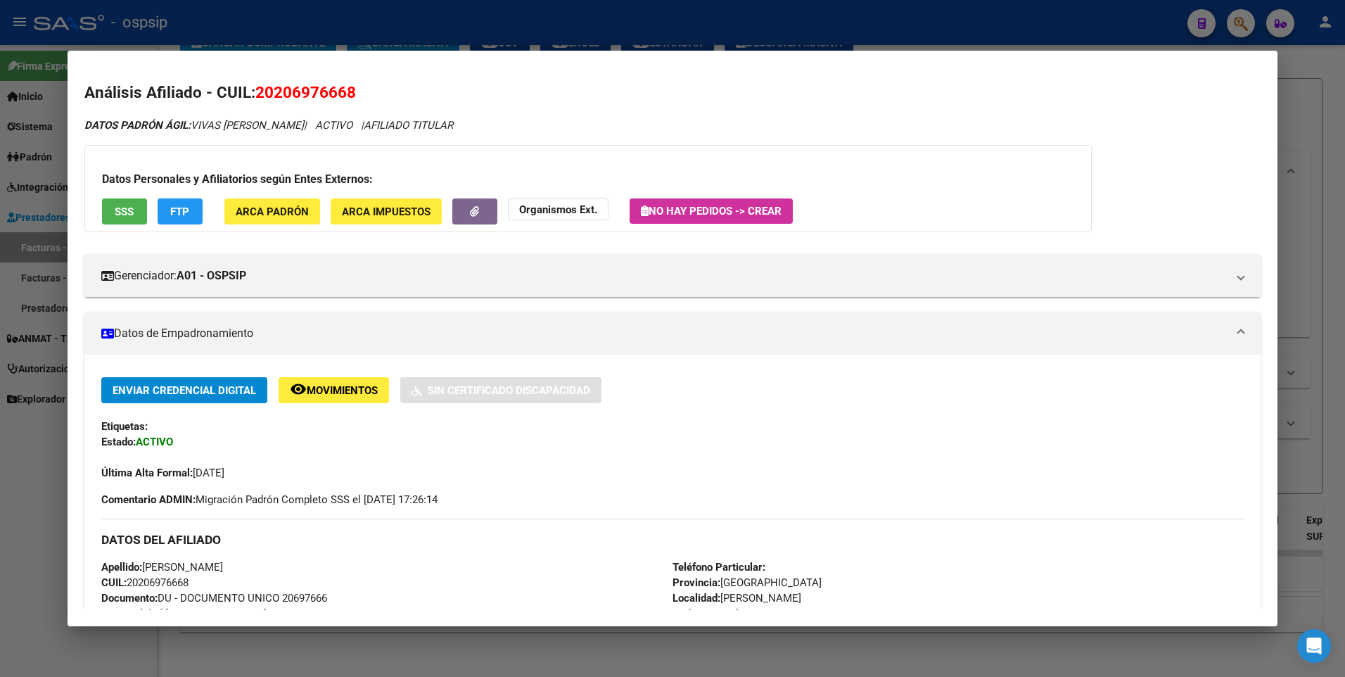
click at [1312, 90] on div at bounding box center [672, 338] width 1345 height 677
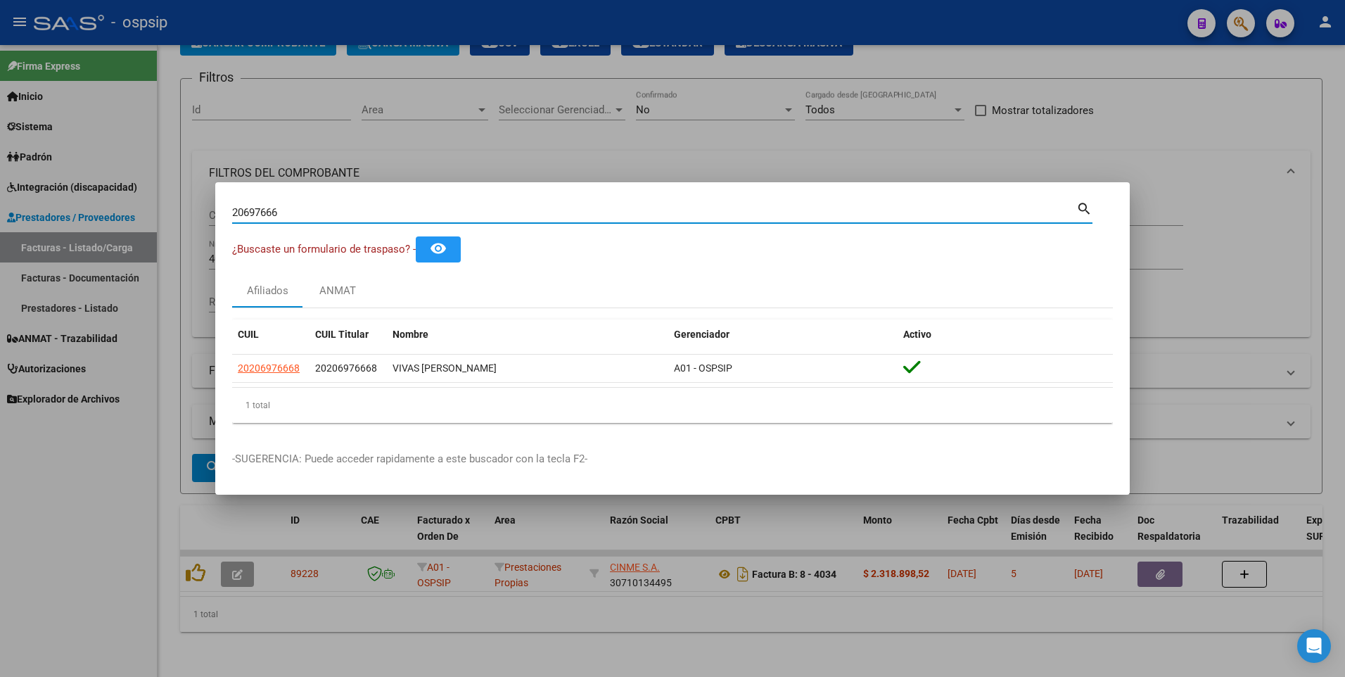
drag, startPoint x: 281, startPoint y: 215, endPoint x: 152, endPoint y: 229, distance: 129.5
click at [152, 229] on div "20697666 Buscar (apellido, dni, cuil, nro traspaso, cuit, obra social) search ¿…" at bounding box center [672, 338] width 1345 height 677
type input "30315094"
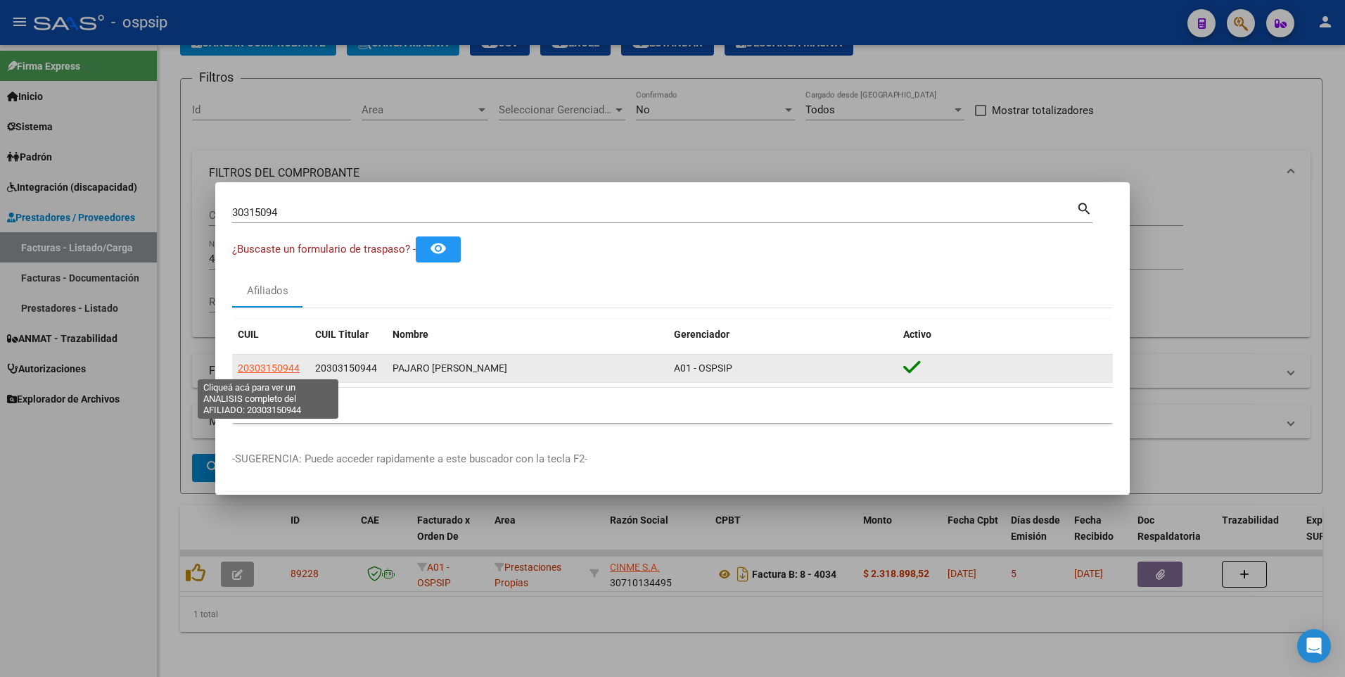
click at [261, 367] on span "20303150944" at bounding box center [269, 367] width 62 height 11
type textarea "20303150944"
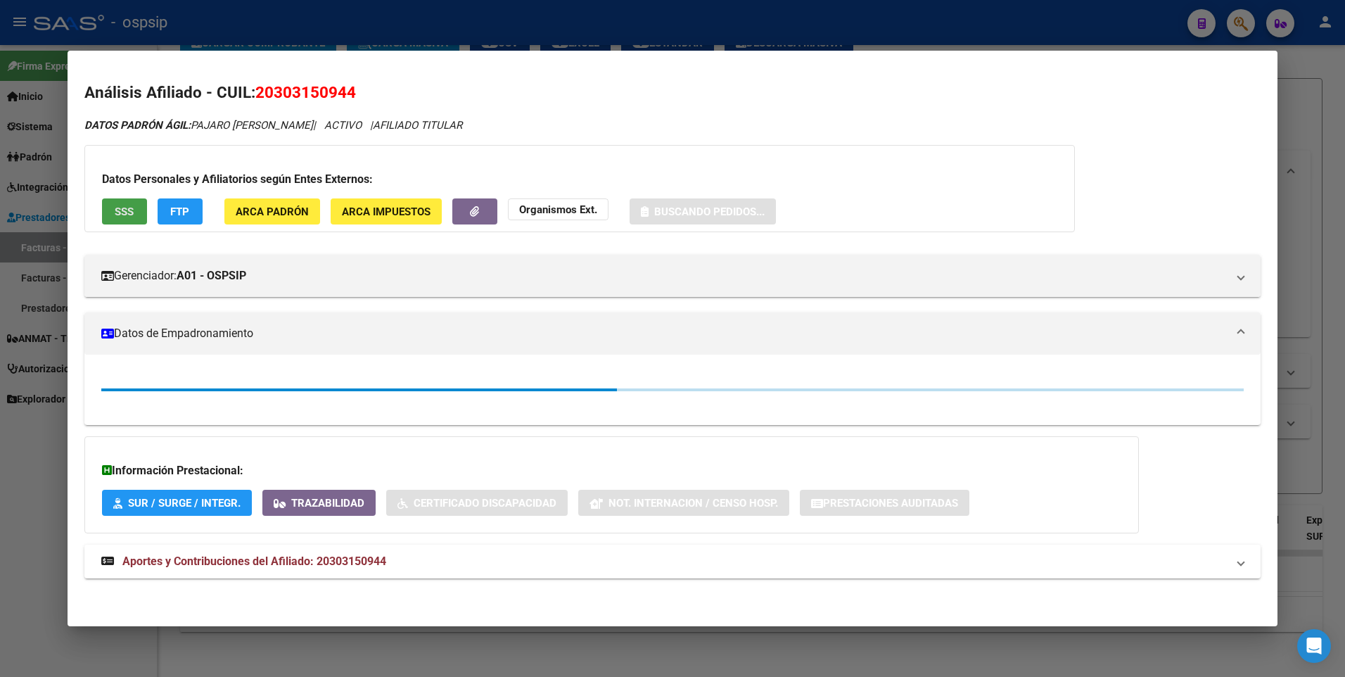
click at [128, 220] on button "SSS" at bounding box center [124, 211] width 45 height 26
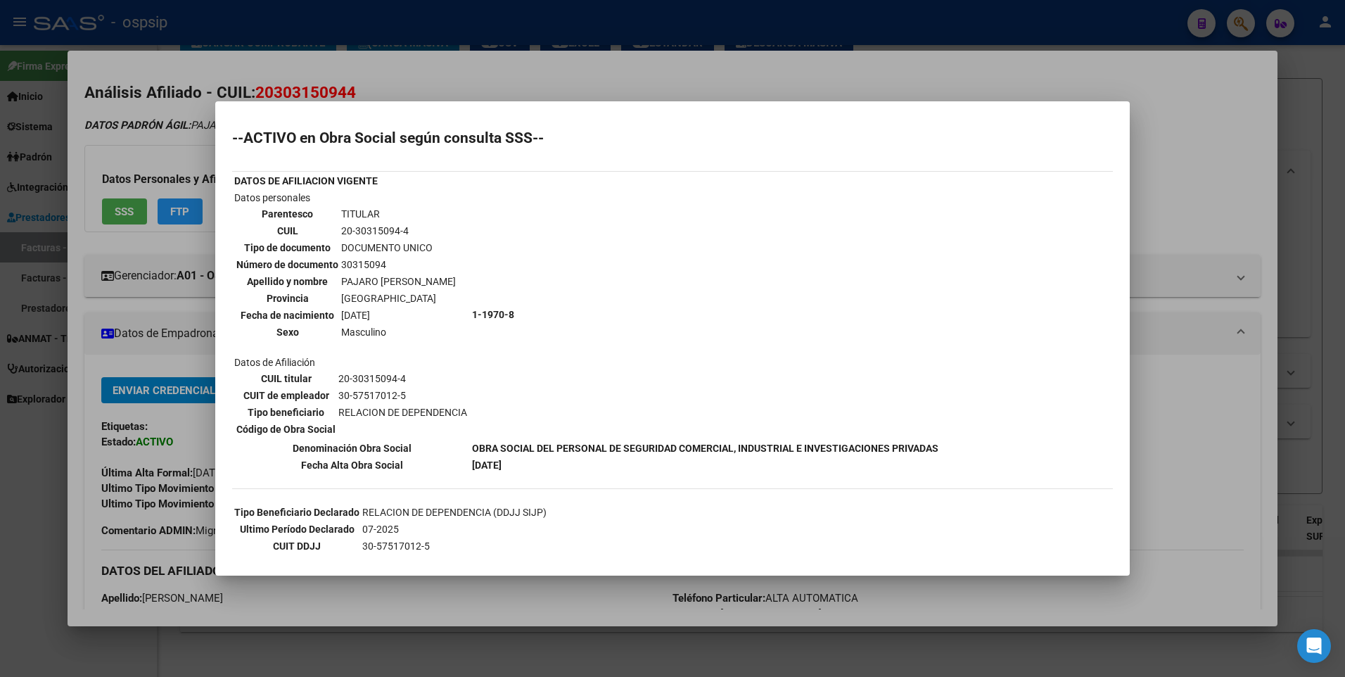
click at [1198, 141] on div at bounding box center [672, 338] width 1345 height 677
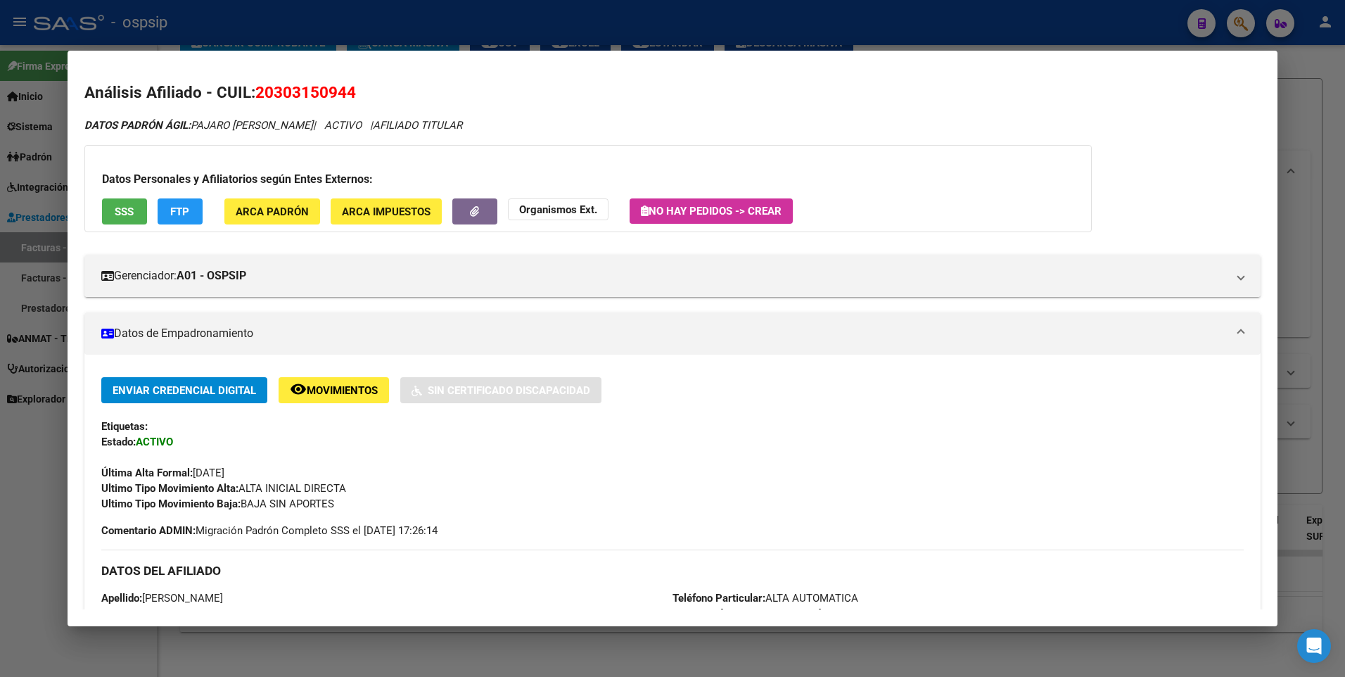
click at [1320, 100] on div at bounding box center [672, 338] width 1345 height 677
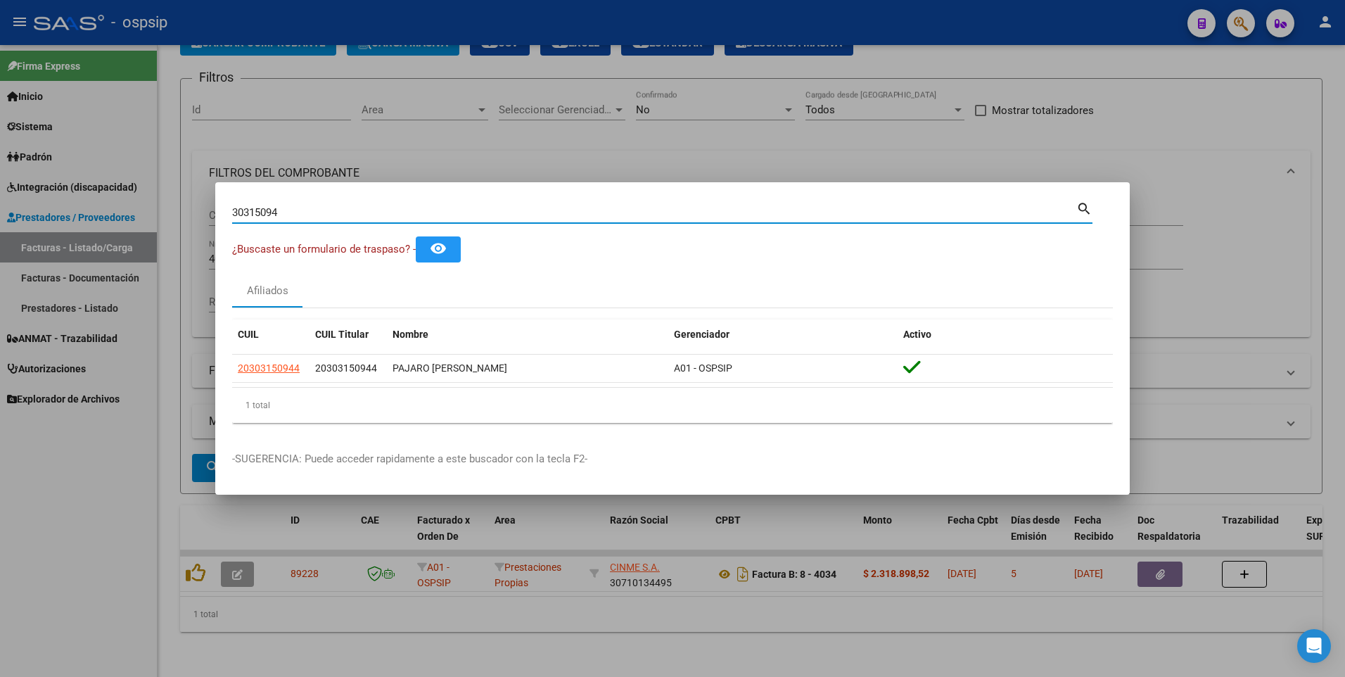
drag, startPoint x: 300, startPoint y: 210, endPoint x: 115, endPoint y: 218, distance: 185.2
click at [115, 218] on div "30315094 Buscar (apellido, dni, cuil, nro traspaso, cuit, obra social) search ¿…" at bounding box center [672, 338] width 1345 height 677
type input "16379034"
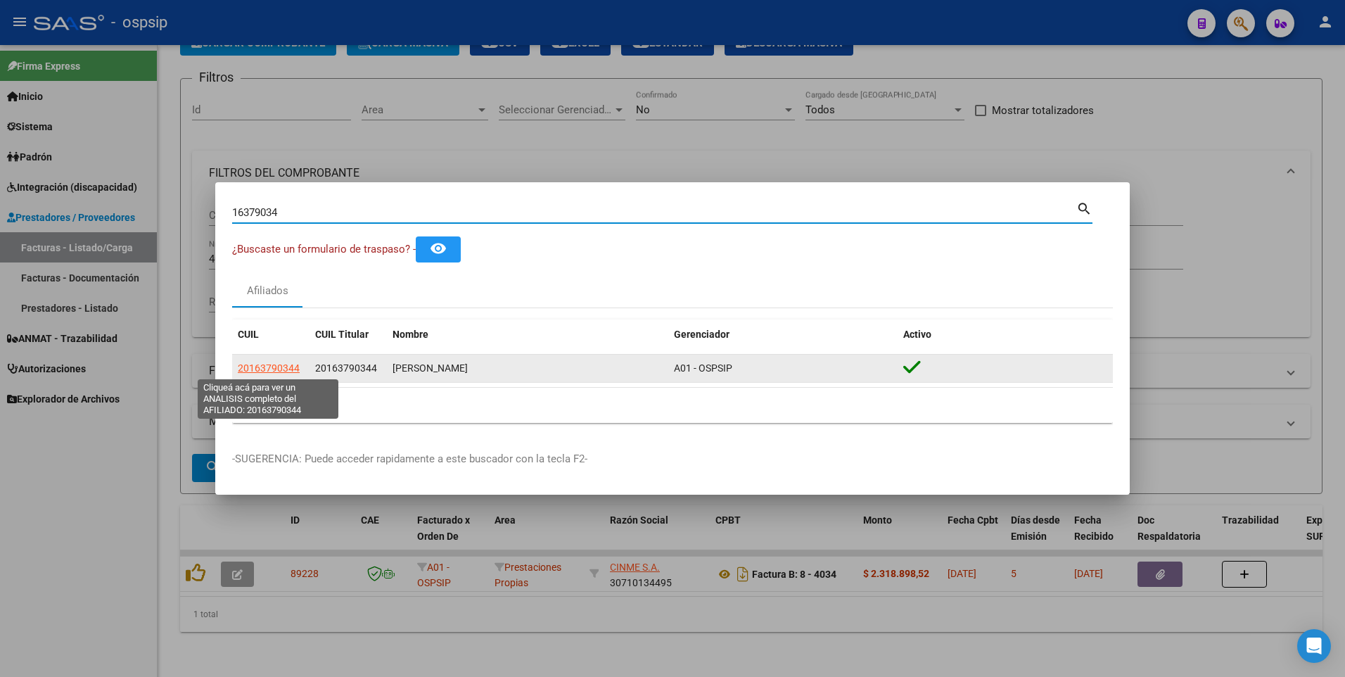
click at [273, 367] on span "20163790344" at bounding box center [269, 367] width 62 height 11
type textarea "20163790344"
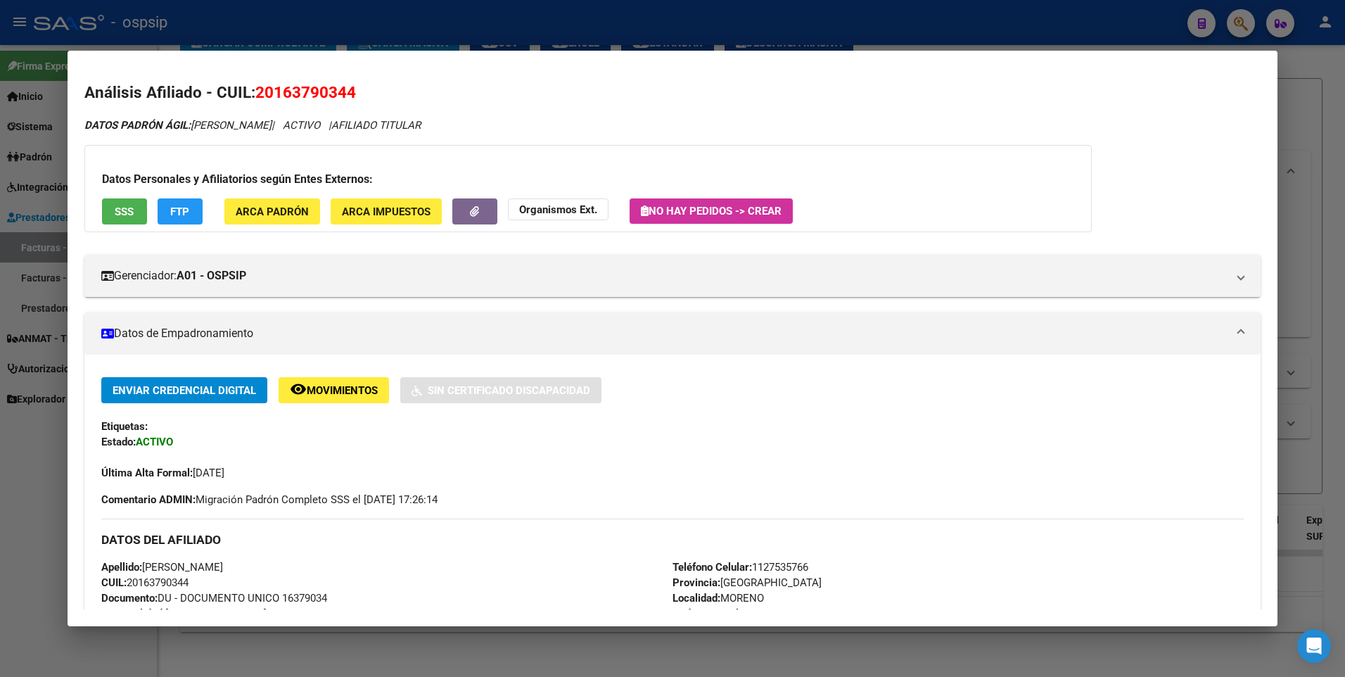
click at [125, 211] on span "SSS" at bounding box center [124, 211] width 19 height 13
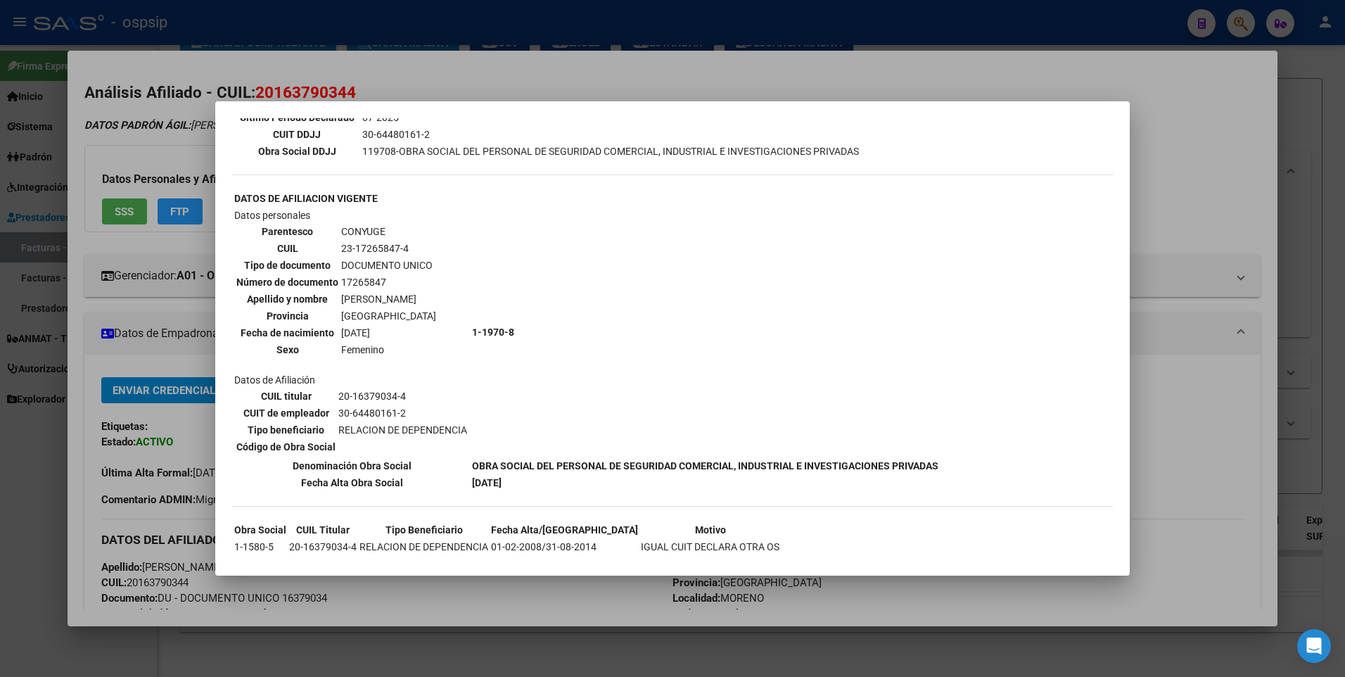
scroll to position [455, 0]
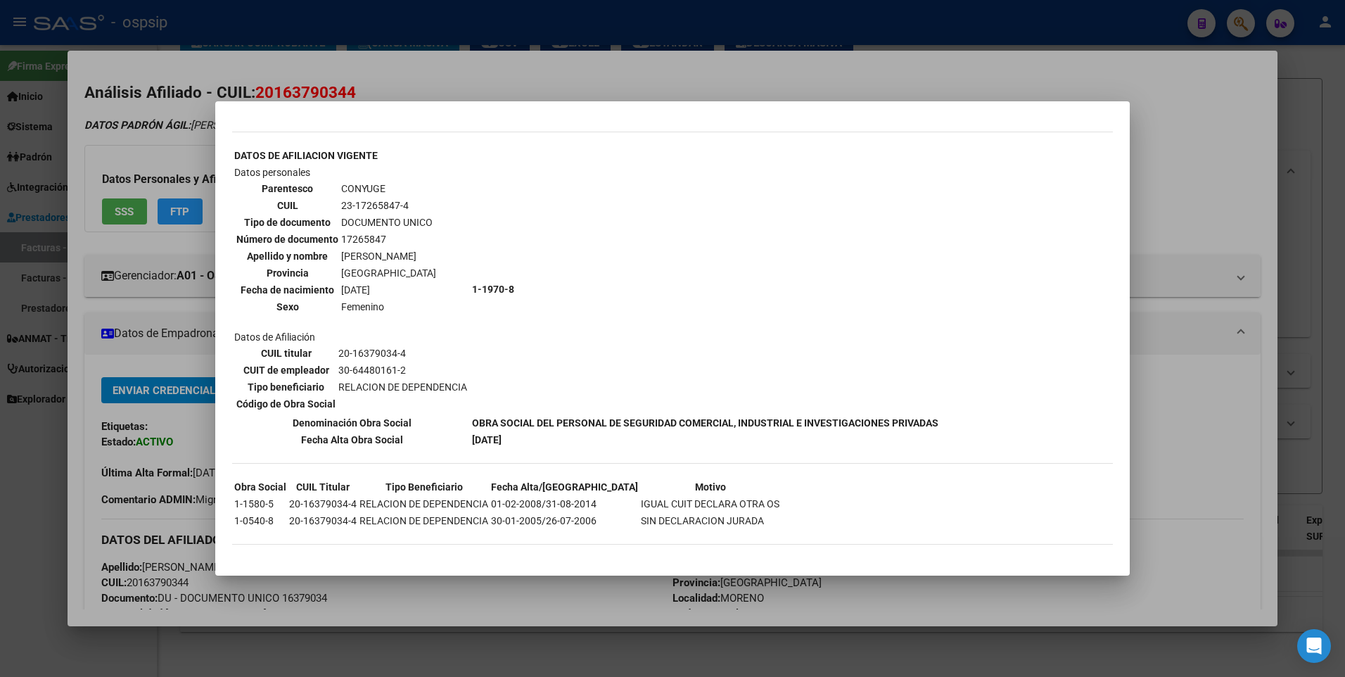
click at [1234, 186] on div at bounding box center [672, 338] width 1345 height 677
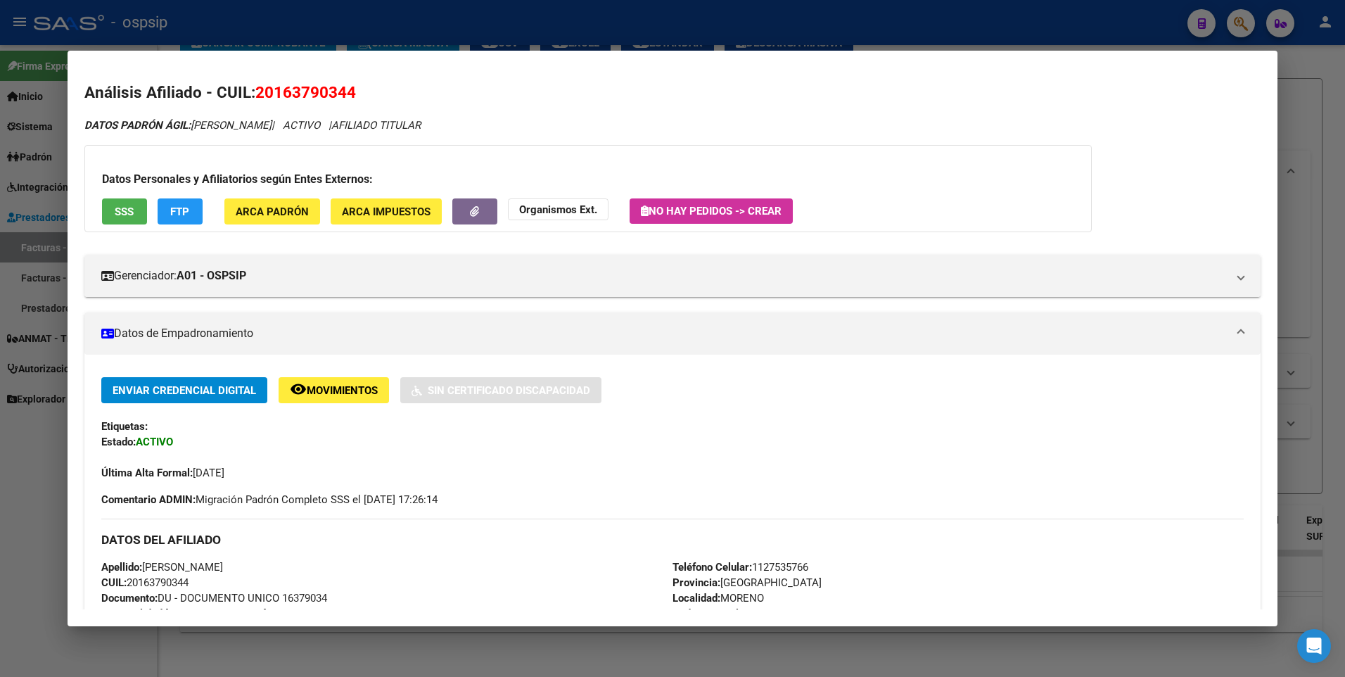
click at [1318, 139] on div at bounding box center [672, 338] width 1345 height 677
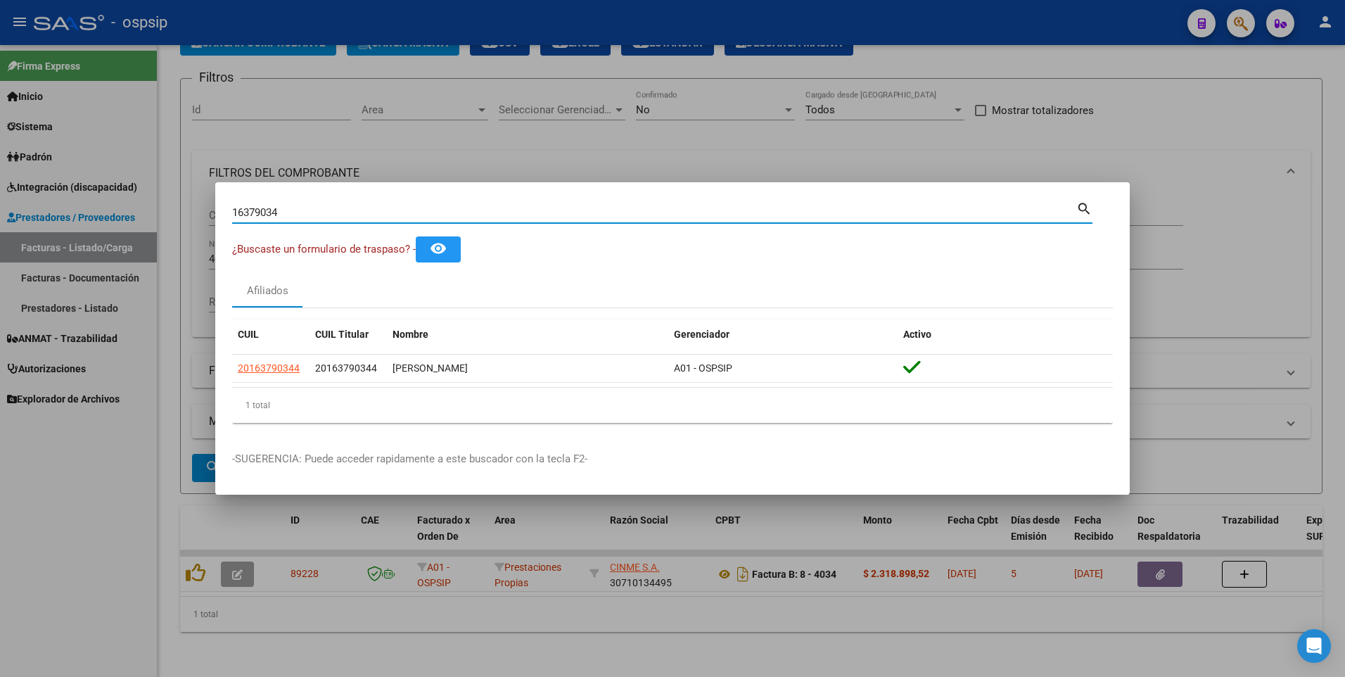
drag, startPoint x: 298, startPoint y: 215, endPoint x: 170, endPoint y: 239, distance: 129.6
click at [172, 239] on div "16379034 Buscar (apellido, dni, cuil, nro traspaso, cuit, obra social) search ¿…" at bounding box center [672, 338] width 1345 height 677
type input "14557769"
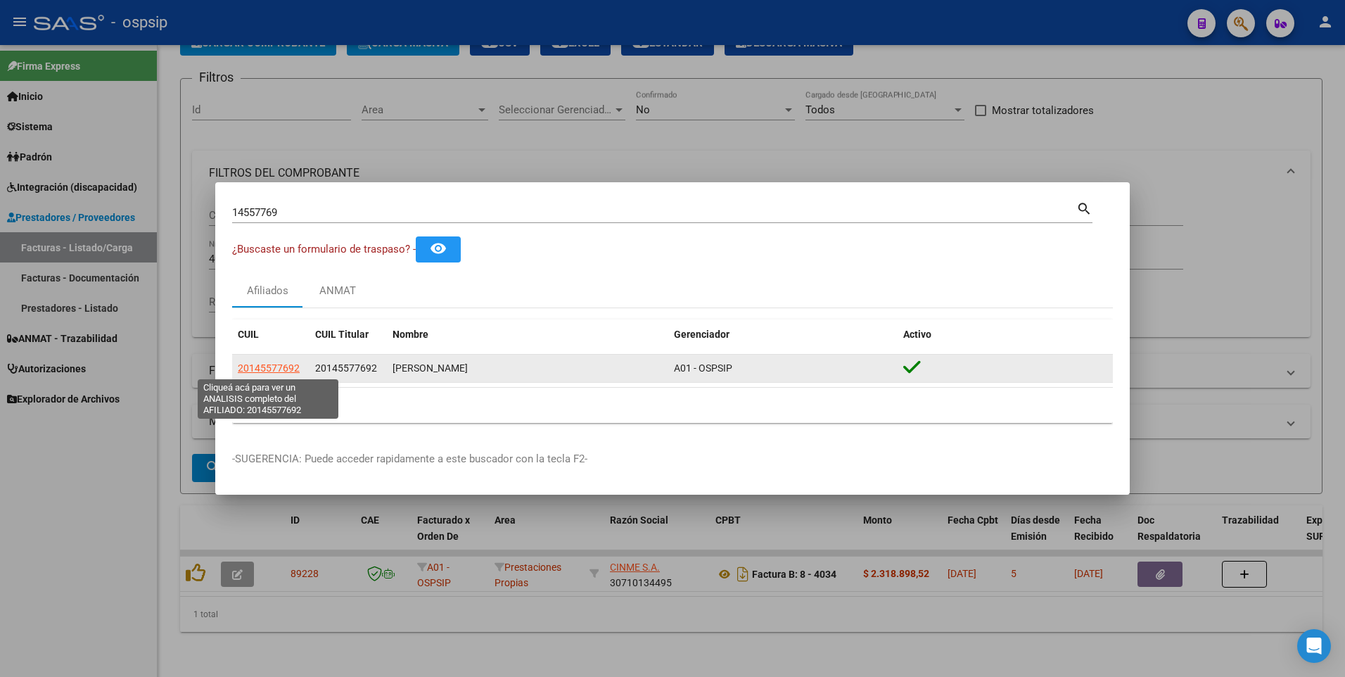
click at [282, 370] on span "20145577692" at bounding box center [269, 367] width 62 height 11
type textarea "20145577692"
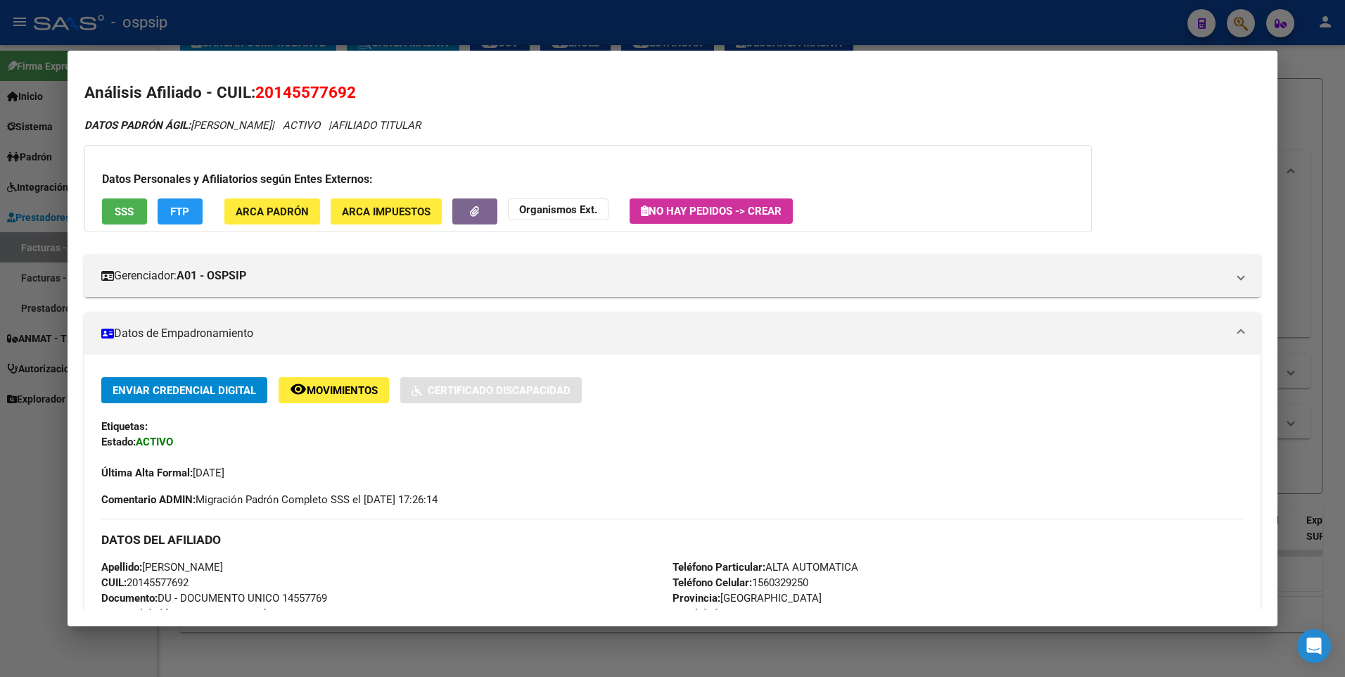
click at [115, 220] on button "SSS" at bounding box center [124, 211] width 45 height 26
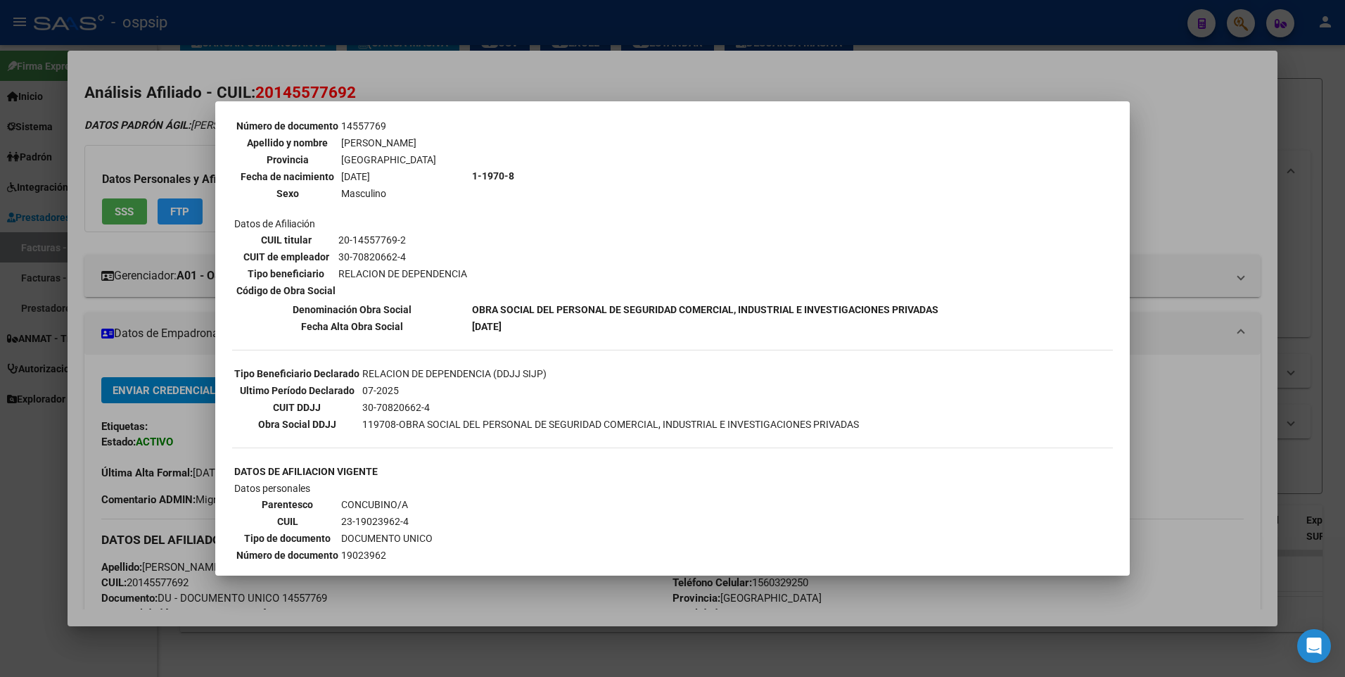
scroll to position [0, 0]
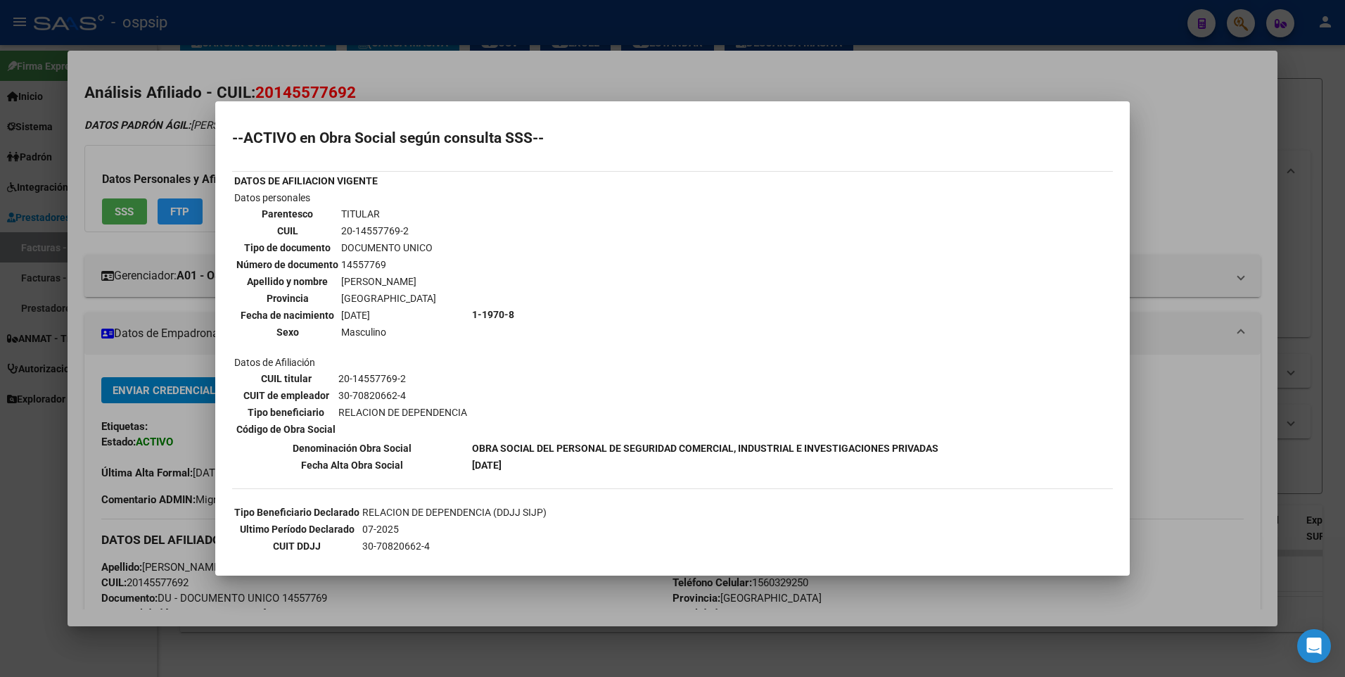
click at [1183, 152] on div at bounding box center [672, 338] width 1345 height 677
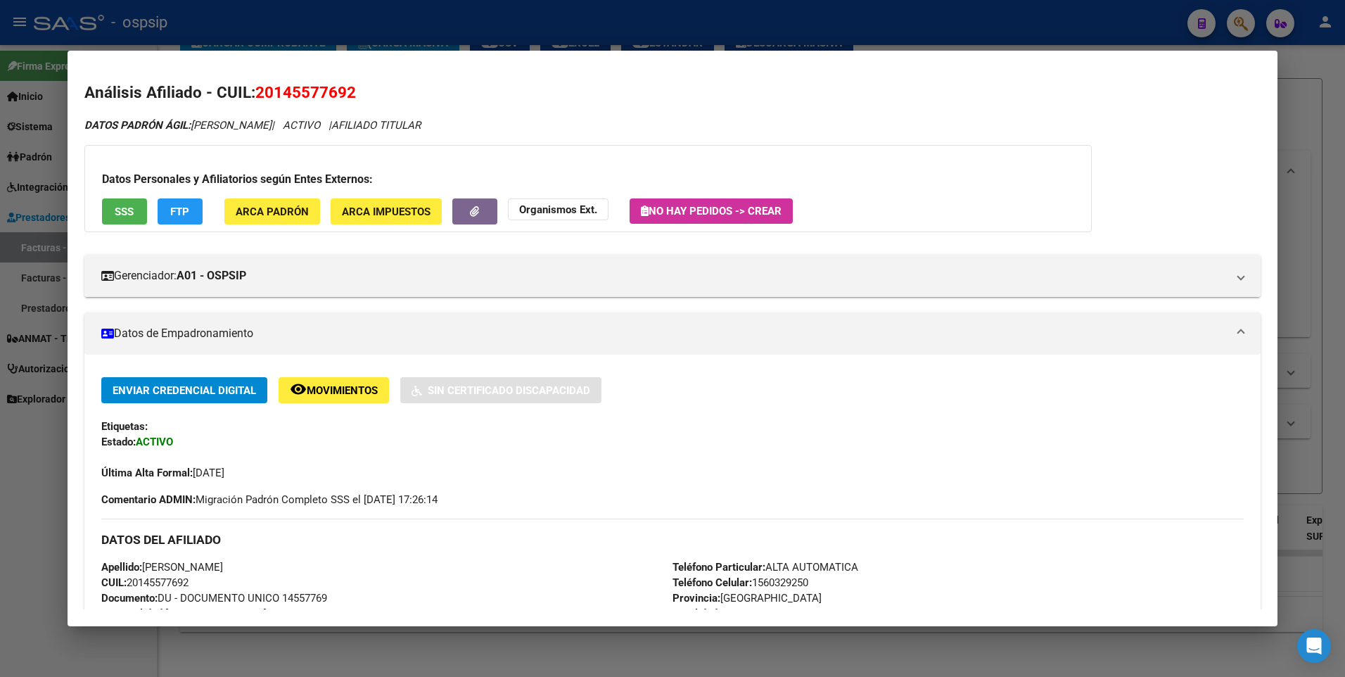
click at [1320, 104] on div at bounding box center [672, 338] width 1345 height 677
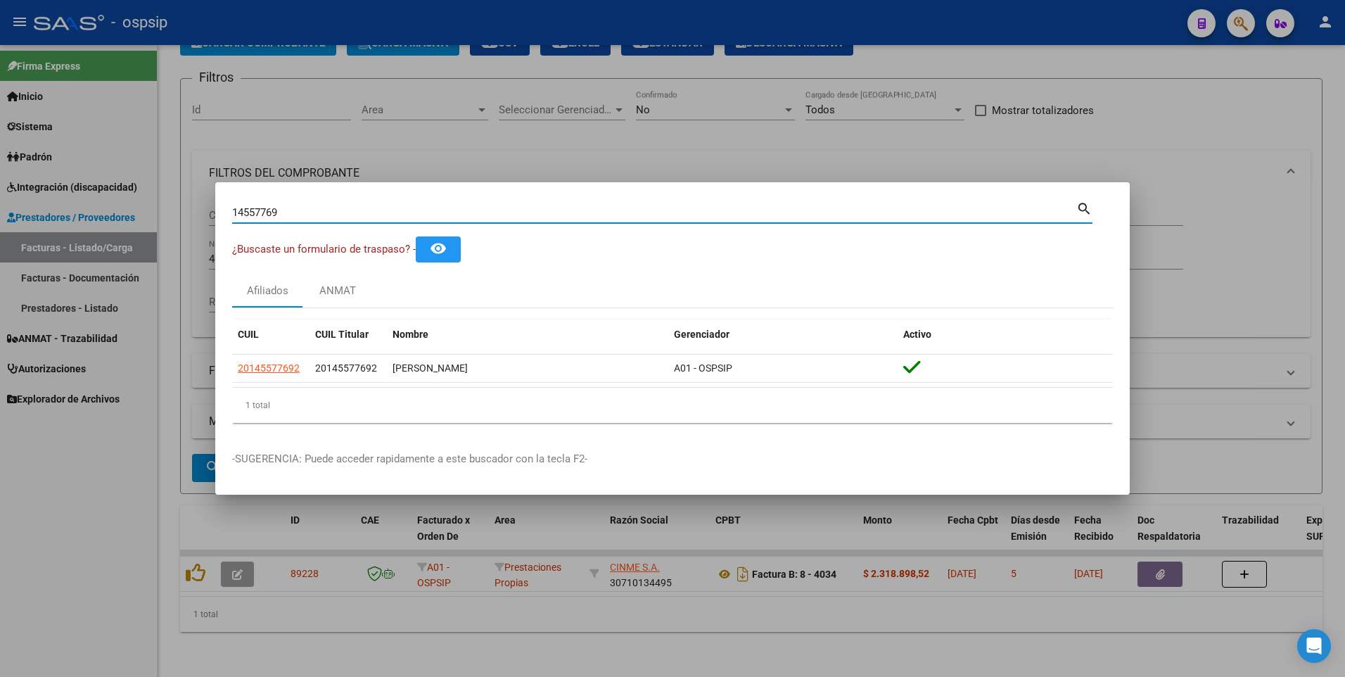
drag, startPoint x: 288, startPoint y: 215, endPoint x: 117, endPoint y: 234, distance: 172.0
click at [118, 234] on div "14557769 Buscar (apellido, dni, cuil, nro traspaso, cuit, obra social) search ¿…" at bounding box center [672, 338] width 1345 height 677
type input "21971443"
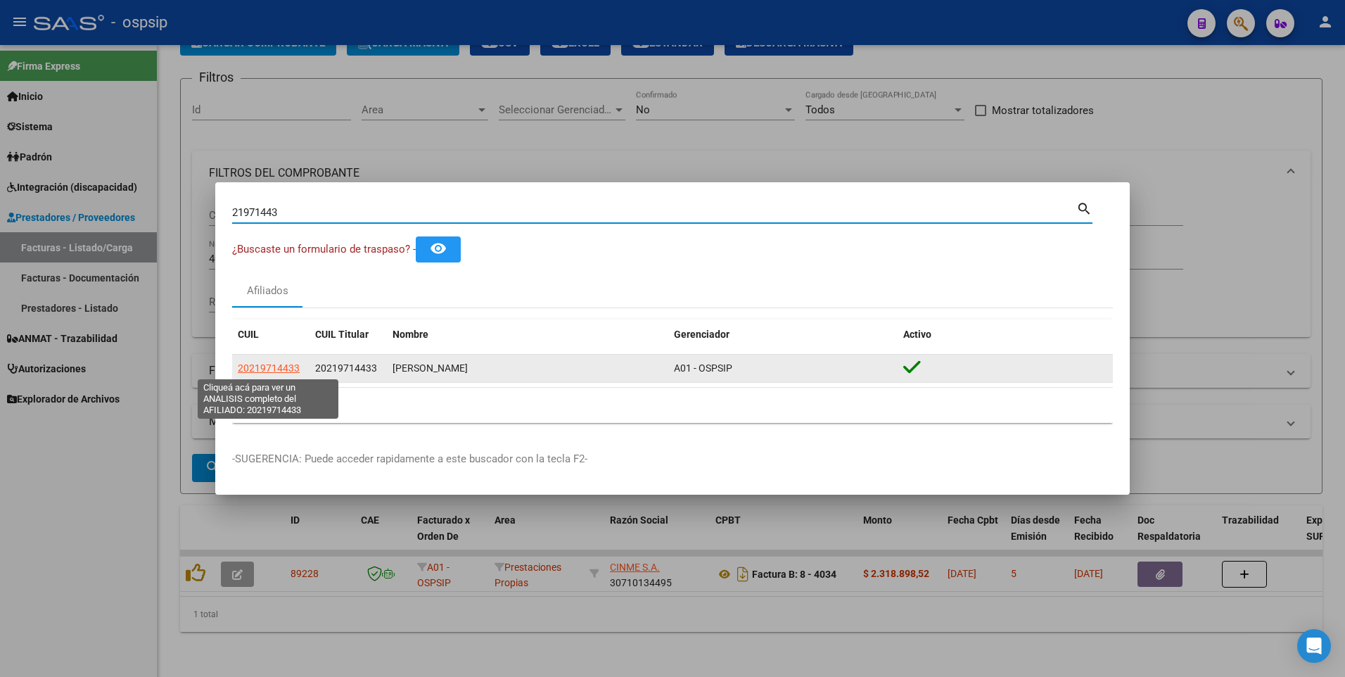
click at [267, 372] on span "20219714433" at bounding box center [269, 367] width 62 height 11
type textarea "20219714433"
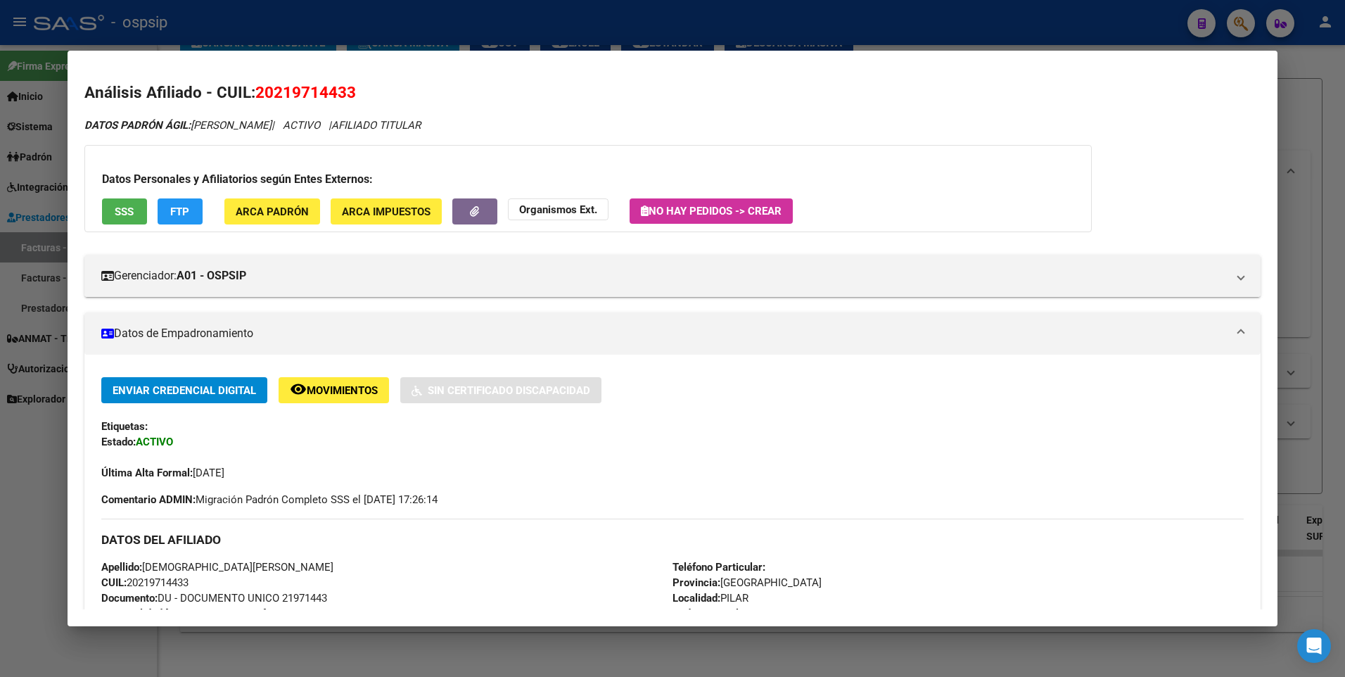
click at [129, 222] on button "SSS" at bounding box center [124, 211] width 45 height 26
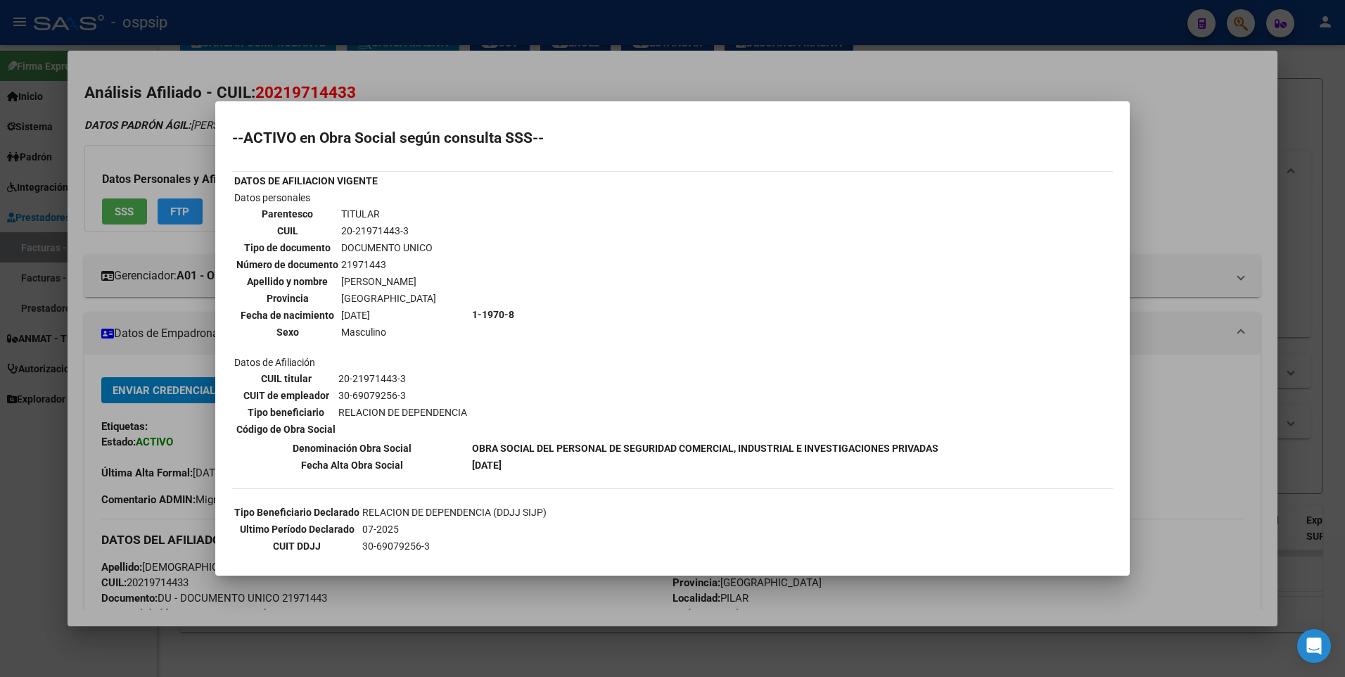
click at [1192, 191] on div at bounding box center [672, 338] width 1345 height 677
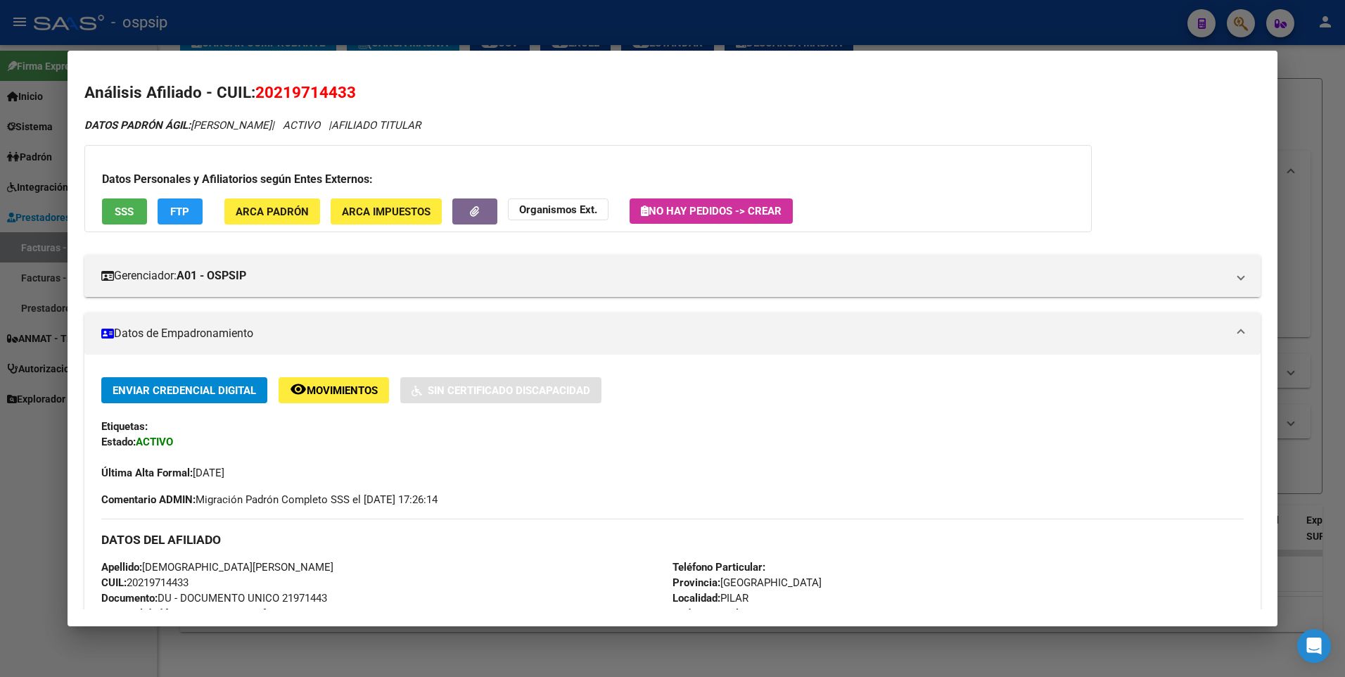
click at [1314, 94] on div at bounding box center [672, 338] width 1345 height 677
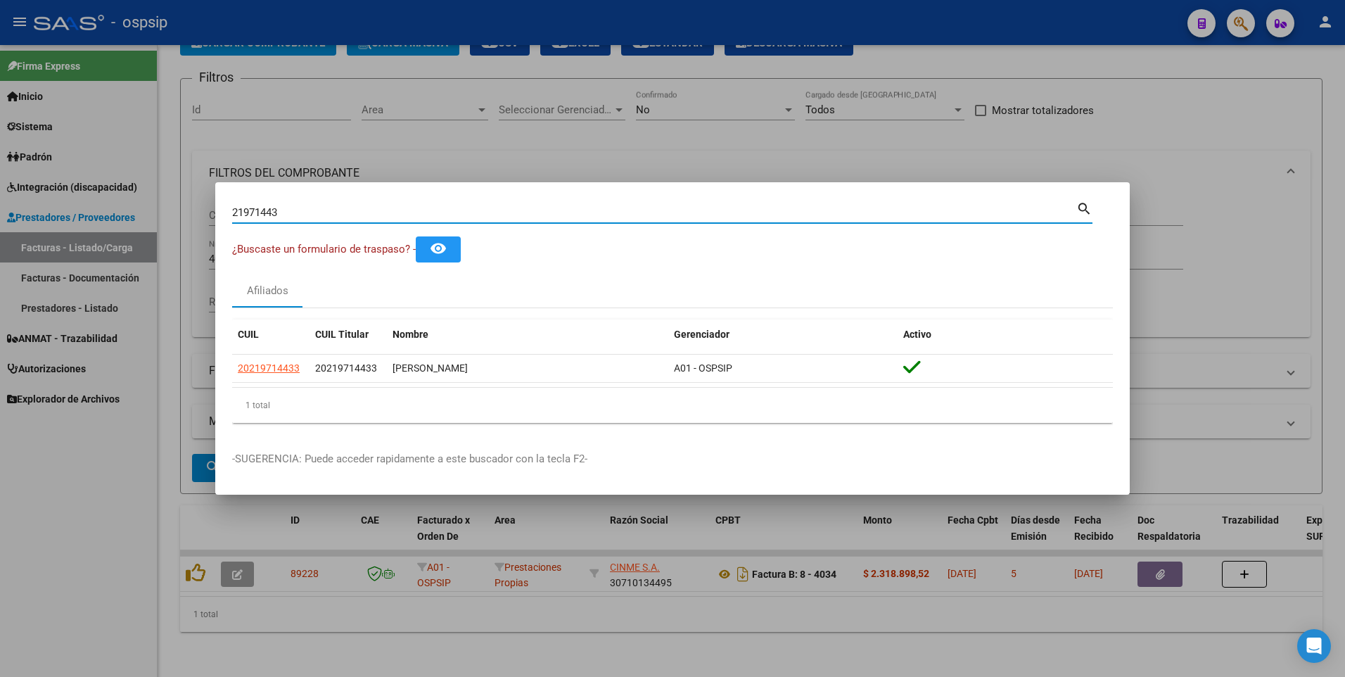
drag, startPoint x: 288, startPoint y: 216, endPoint x: 171, endPoint y: 243, distance: 120.7
click at [171, 243] on div "21971443 Buscar (apellido, dni, cuil, nro traspaso, cuit, obra social) search ¿…" at bounding box center [672, 338] width 1345 height 677
type input "17617530"
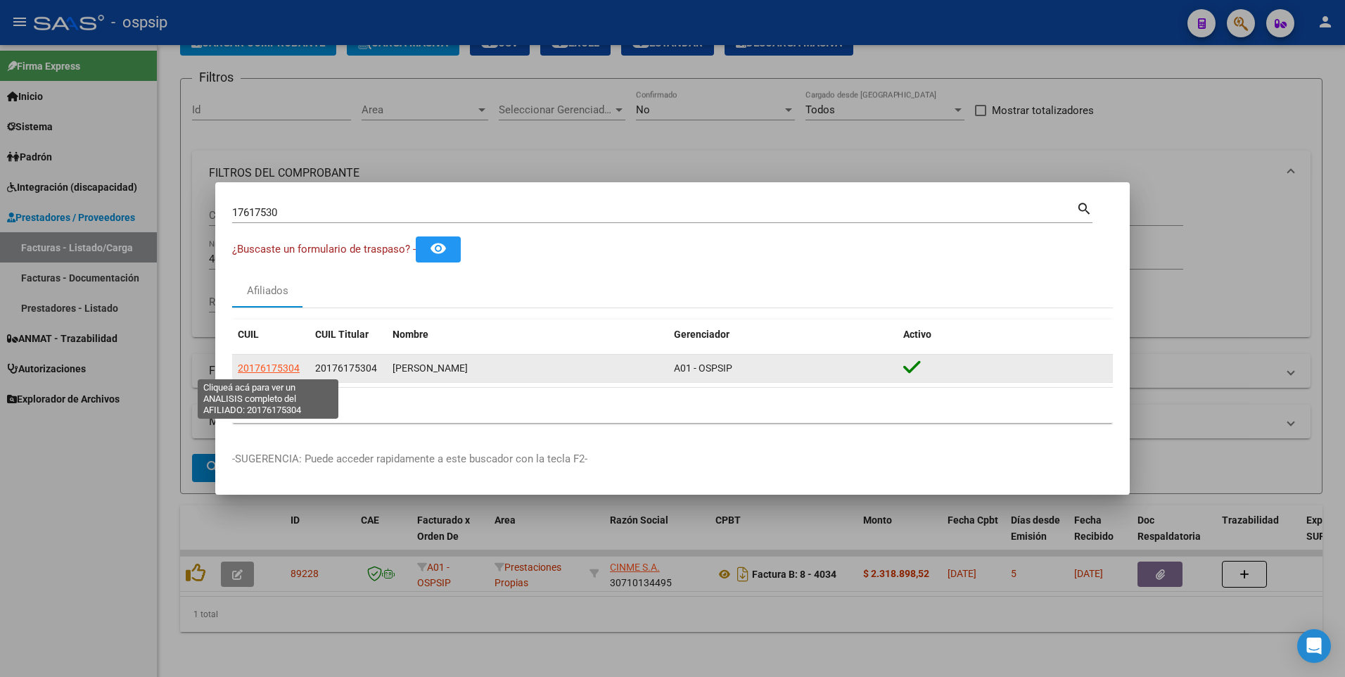
click at [272, 369] on span "20176175304" at bounding box center [269, 367] width 62 height 11
type textarea "20176175304"
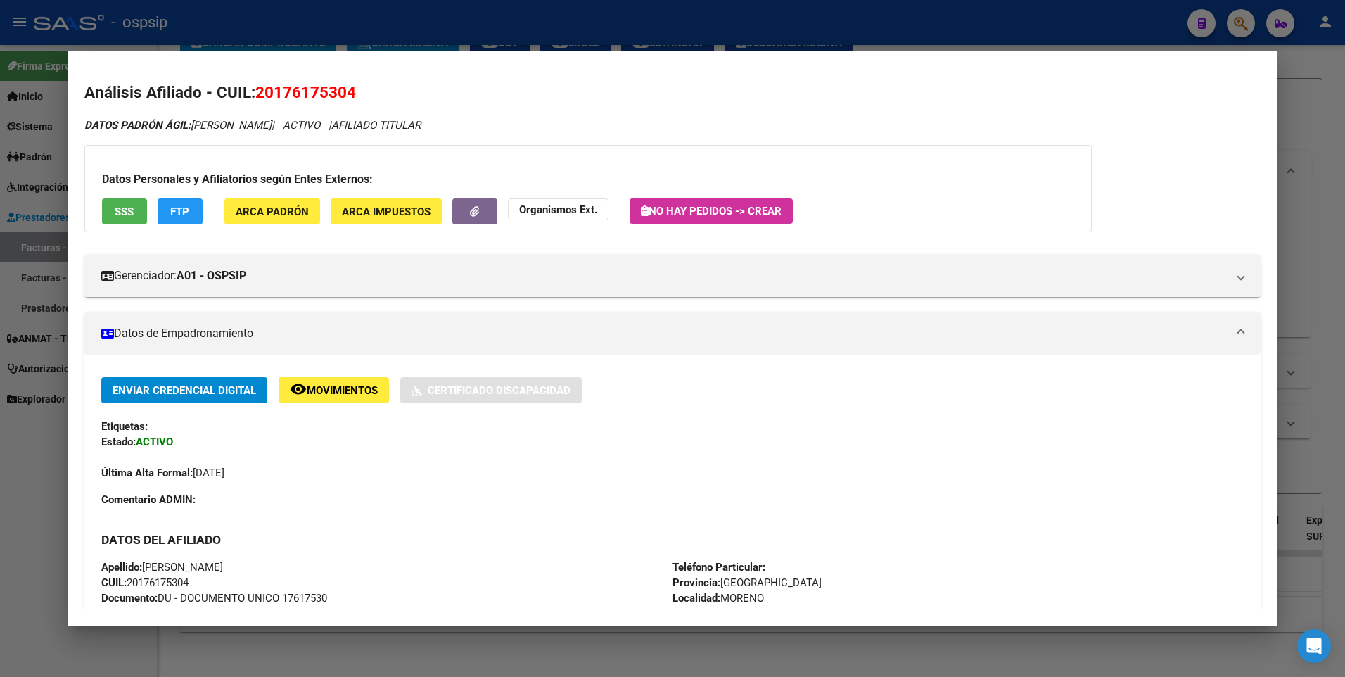
click at [139, 203] on button "SSS" at bounding box center [124, 211] width 45 height 26
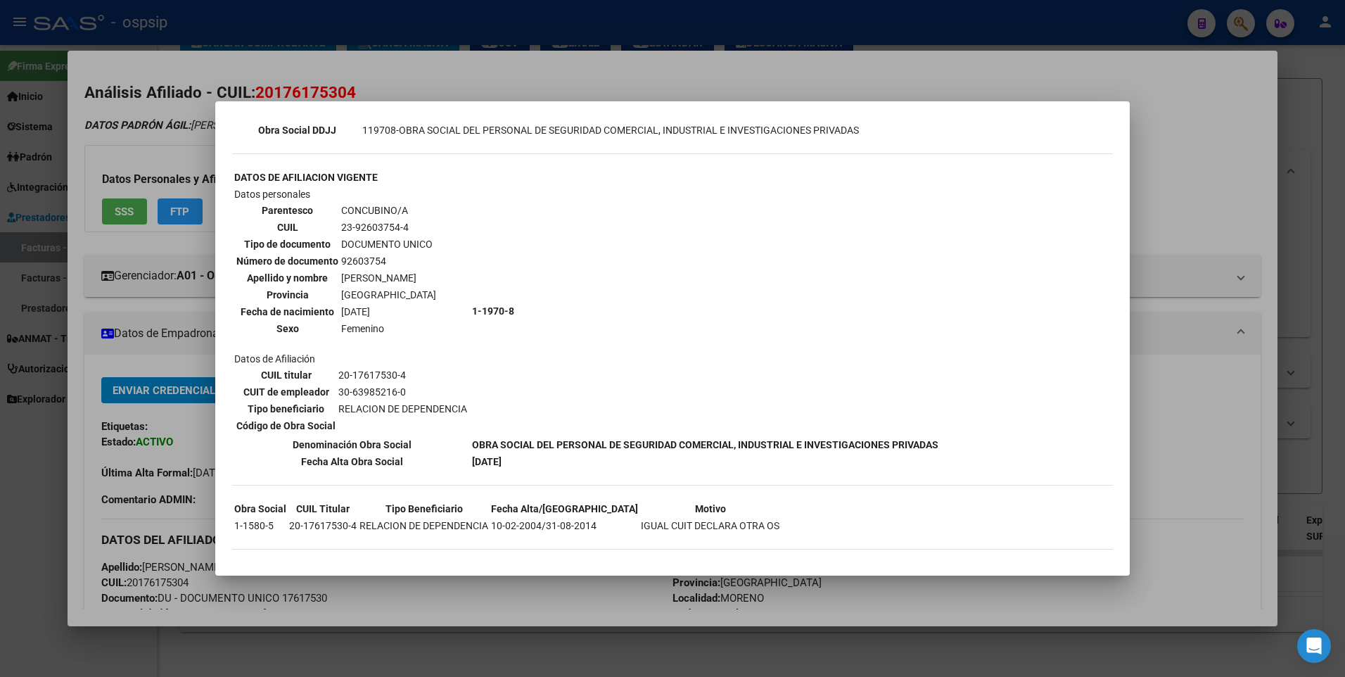
scroll to position [438, 0]
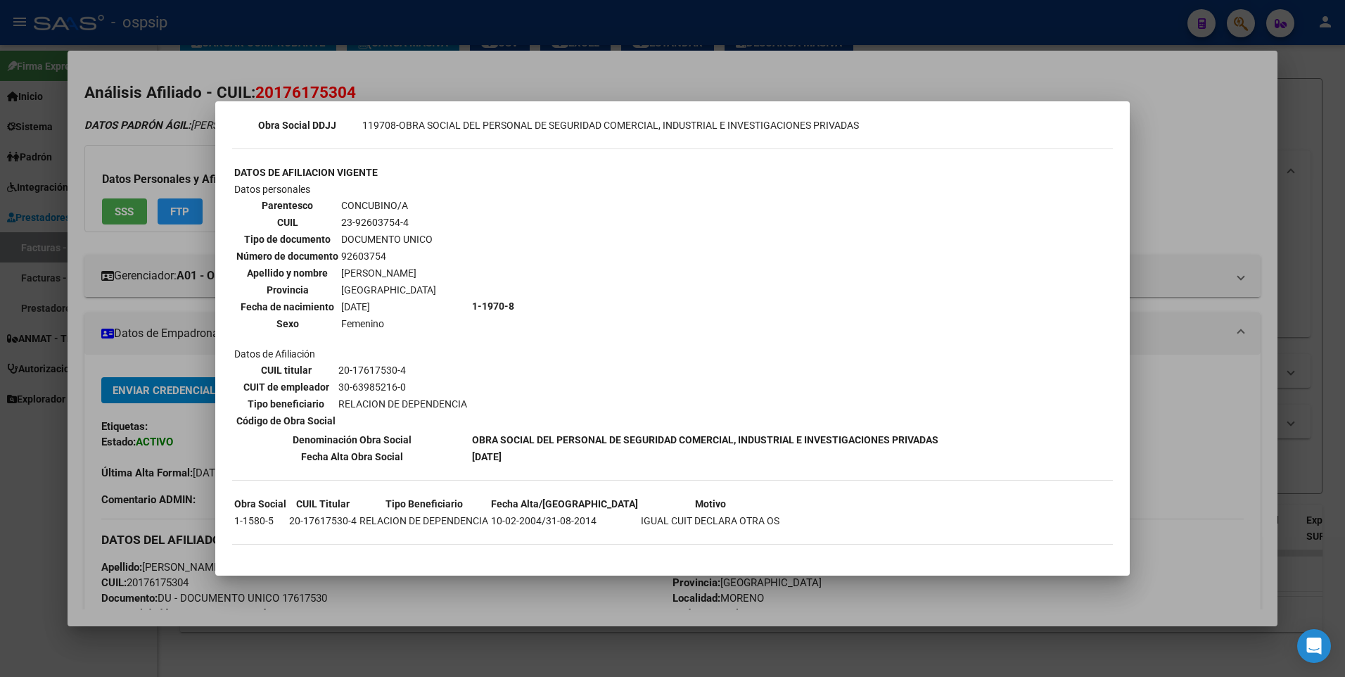
click at [1202, 217] on div at bounding box center [672, 338] width 1345 height 677
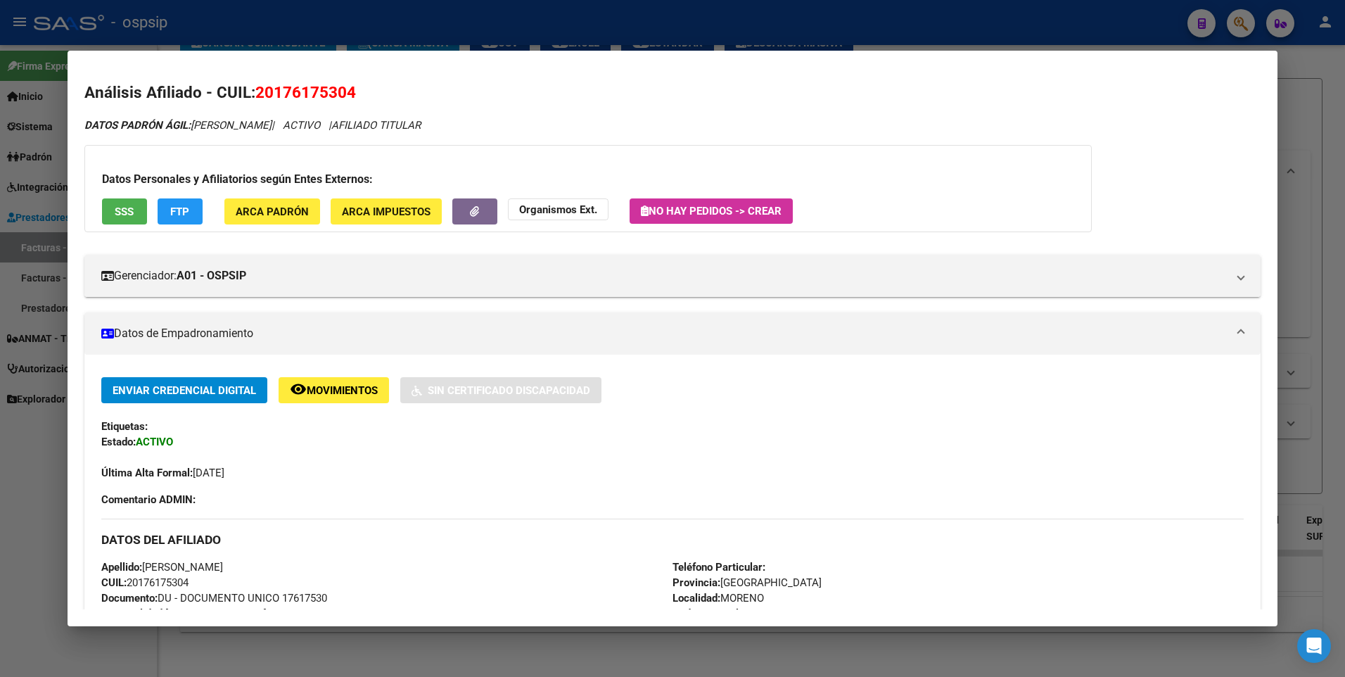
click at [1297, 160] on div at bounding box center [672, 338] width 1345 height 677
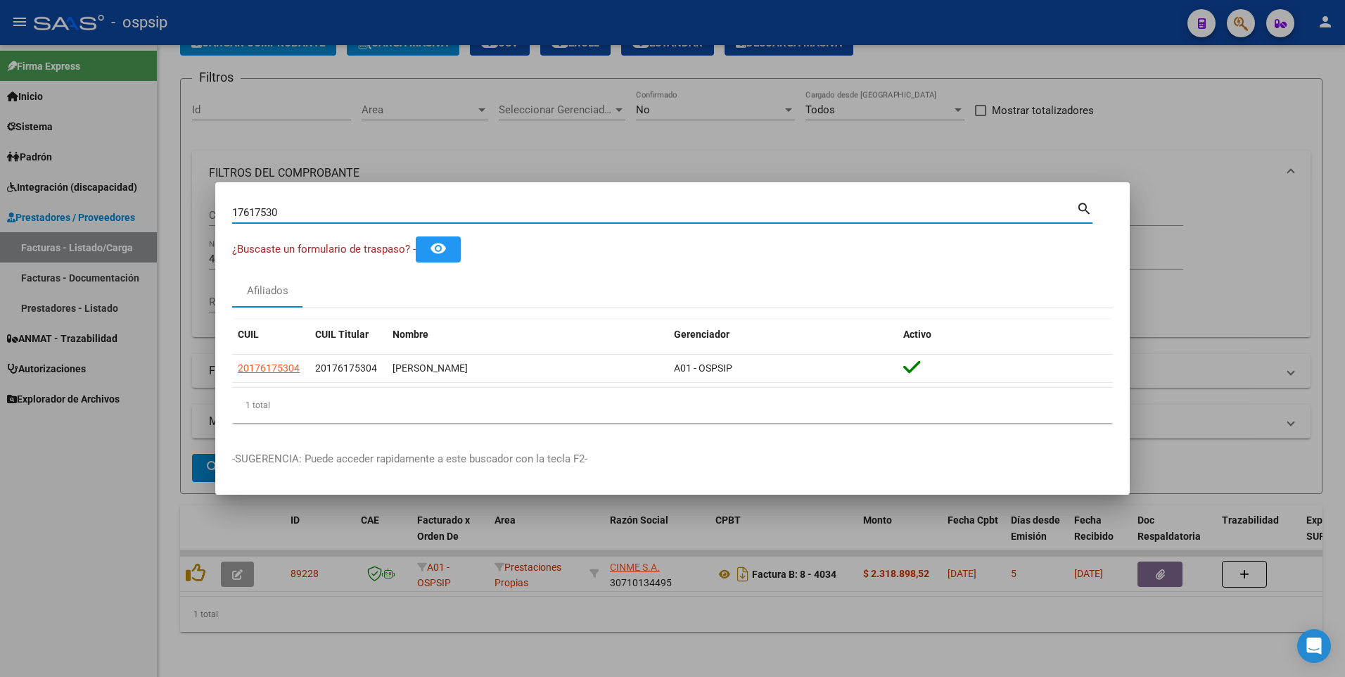
drag, startPoint x: 288, startPoint y: 212, endPoint x: 53, endPoint y: 251, distance: 238.2
click at [53, 251] on div "17617530 Buscar (apellido, dni, cuil, nro traspaso, cuit, obra social) search ¿…" at bounding box center [672, 338] width 1345 height 677
type input "17667296"
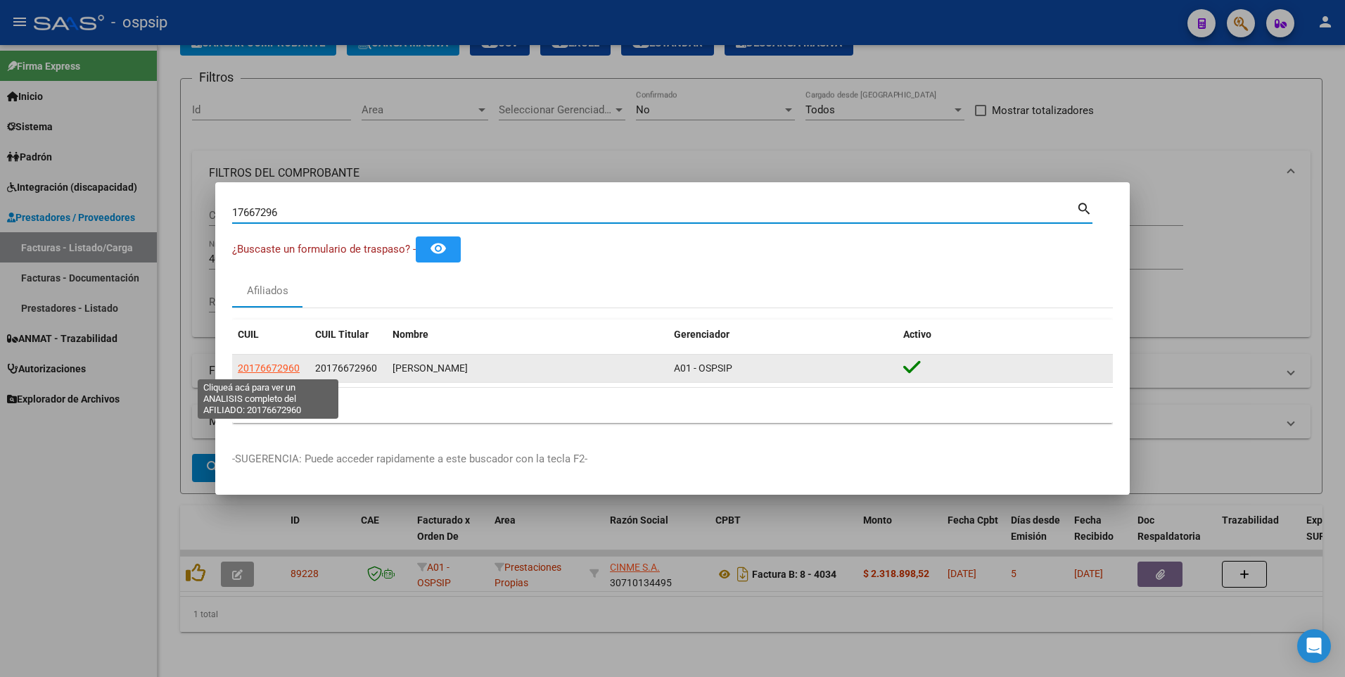
click at [258, 362] on span "20176672960" at bounding box center [269, 367] width 62 height 11
type textarea "20176672960"
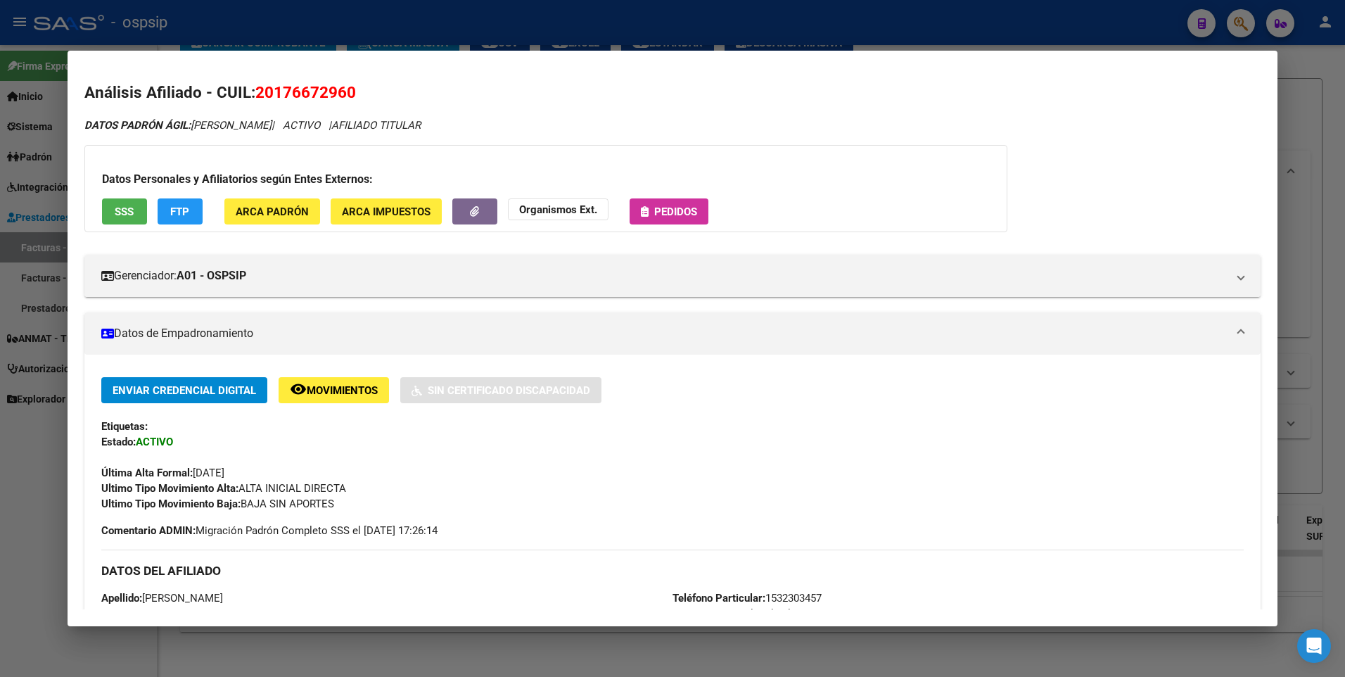
click at [116, 217] on span "SSS" at bounding box center [124, 211] width 19 height 13
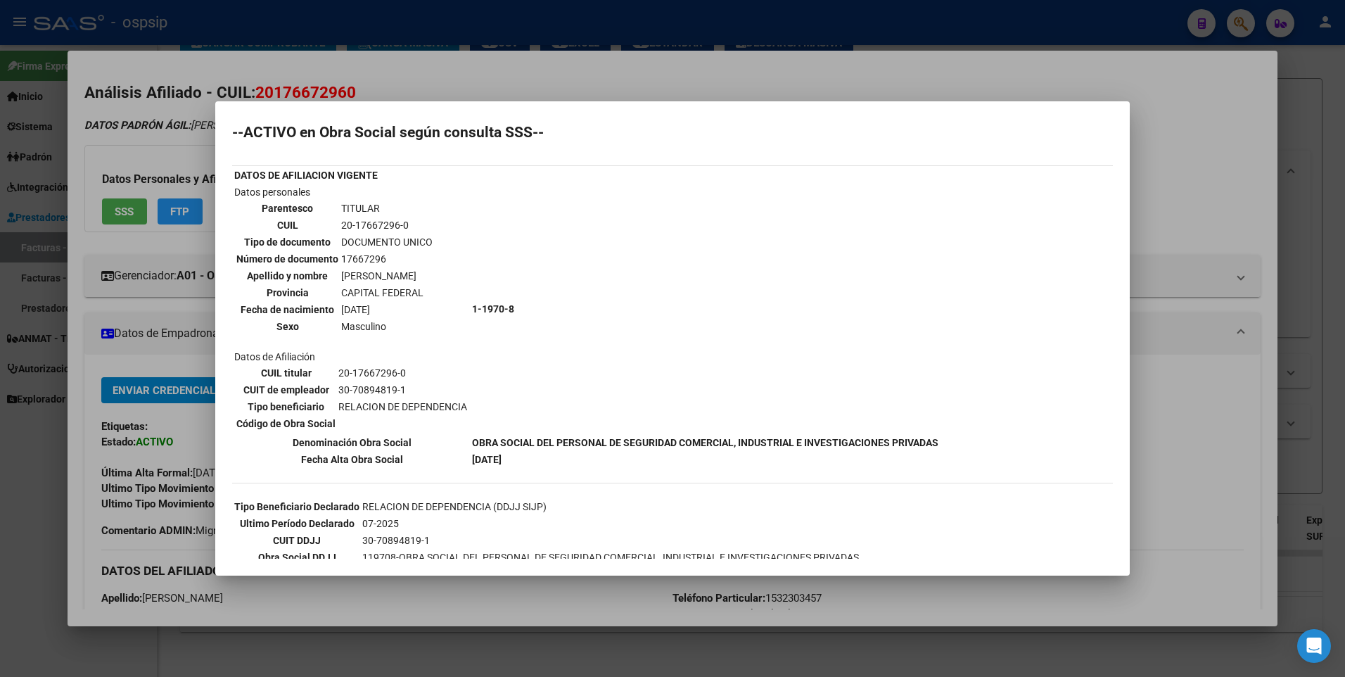
scroll to position [0, 0]
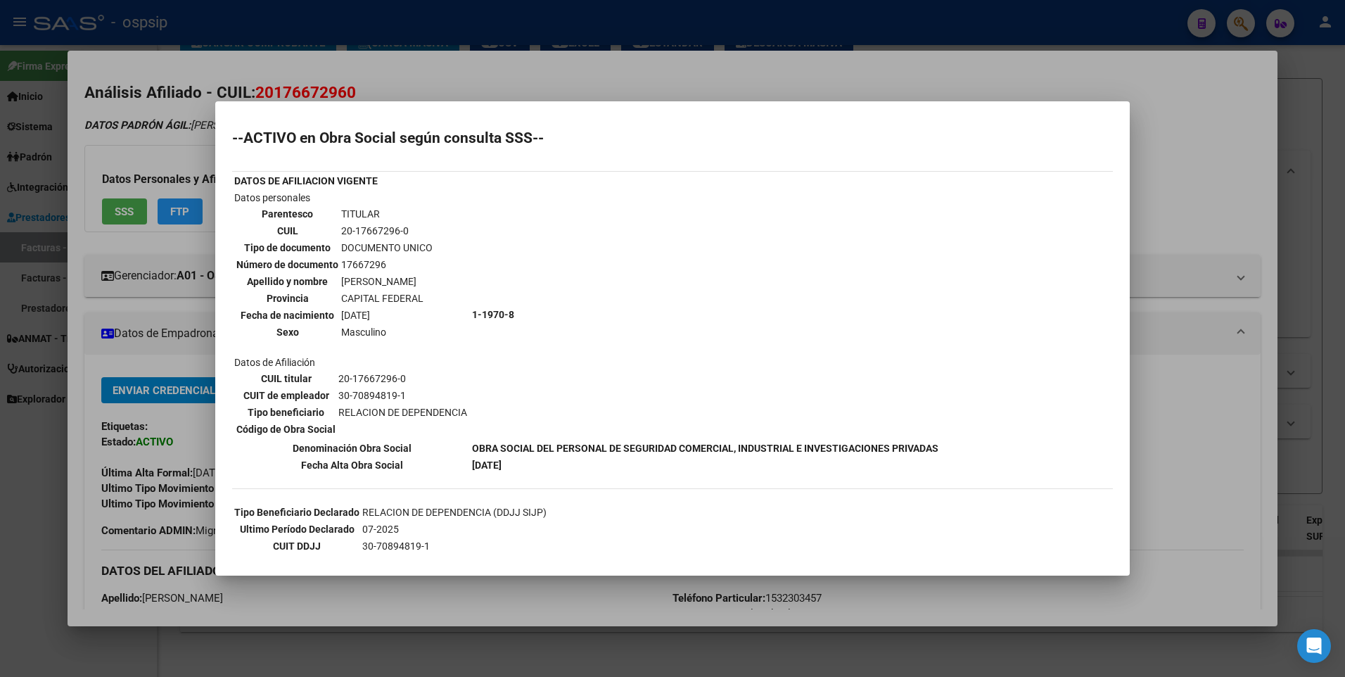
click at [1162, 170] on div at bounding box center [672, 338] width 1345 height 677
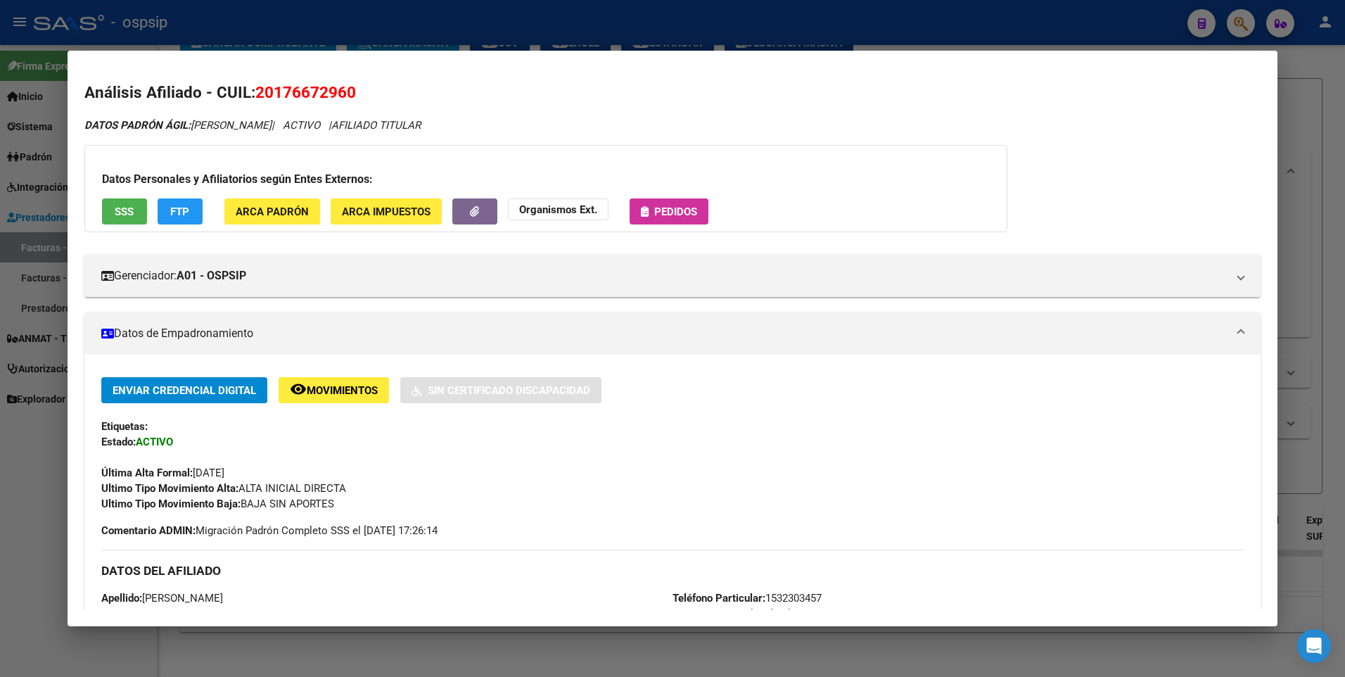
click at [1300, 122] on div at bounding box center [672, 338] width 1345 height 677
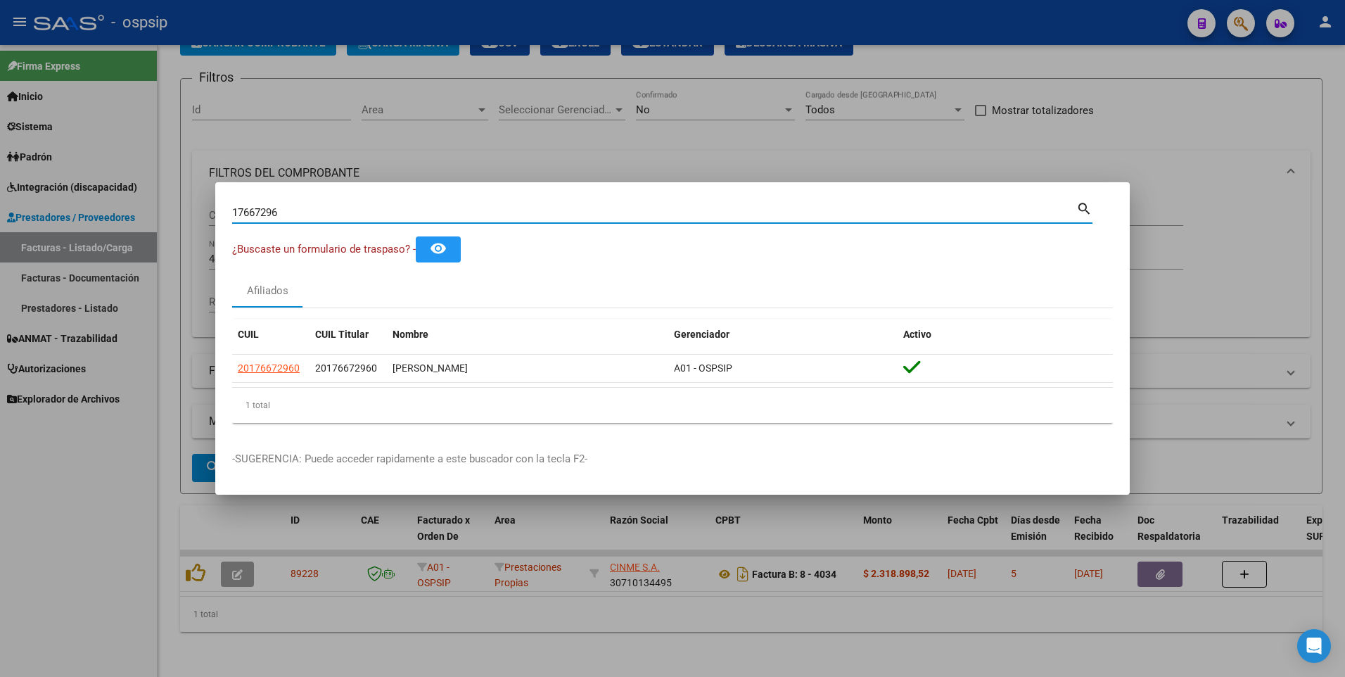
drag, startPoint x: 285, startPoint y: 217, endPoint x: 172, endPoint y: 233, distance: 114.3
click at [172, 233] on div "17667296 Buscar (apellido, dni, cuil, nro traspaso, cuit, obra social) search ¿…" at bounding box center [672, 338] width 1345 height 677
type input "12422989"
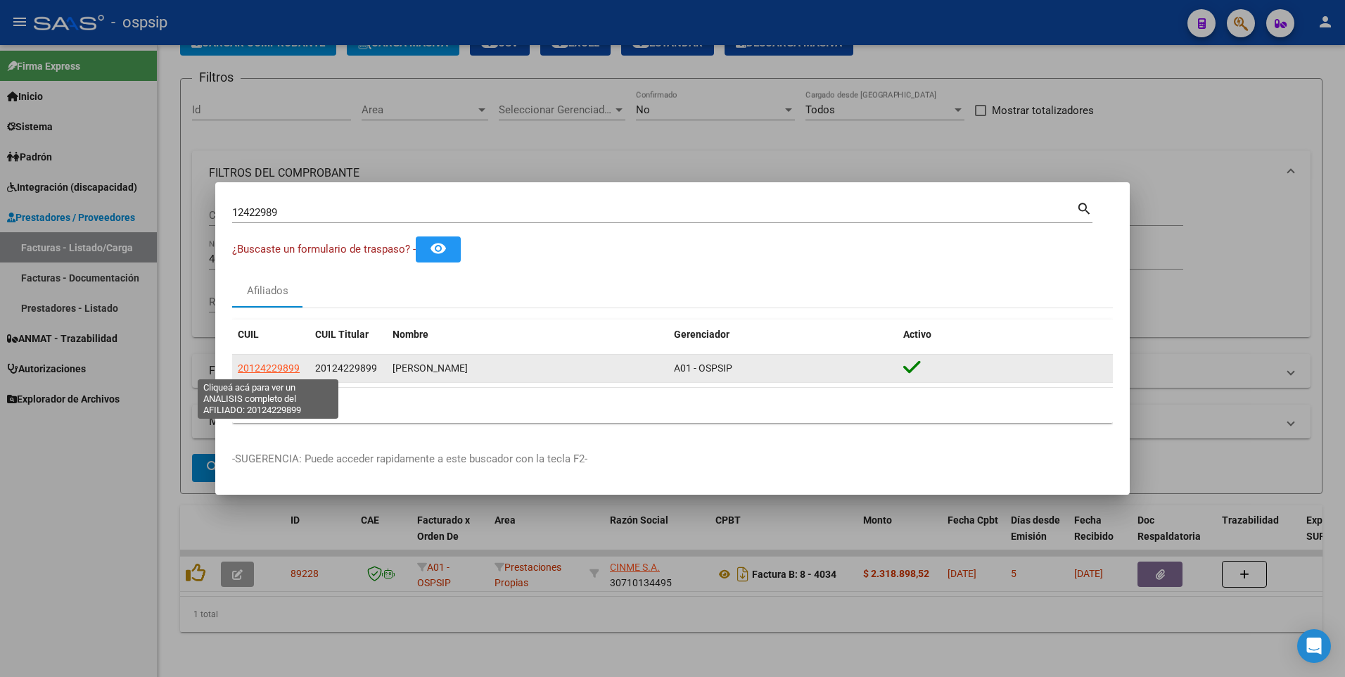
click at [266, 362] on span "20124229899" at bounding box center [269, 367] width 62 height 11
type textarea "20124229899"
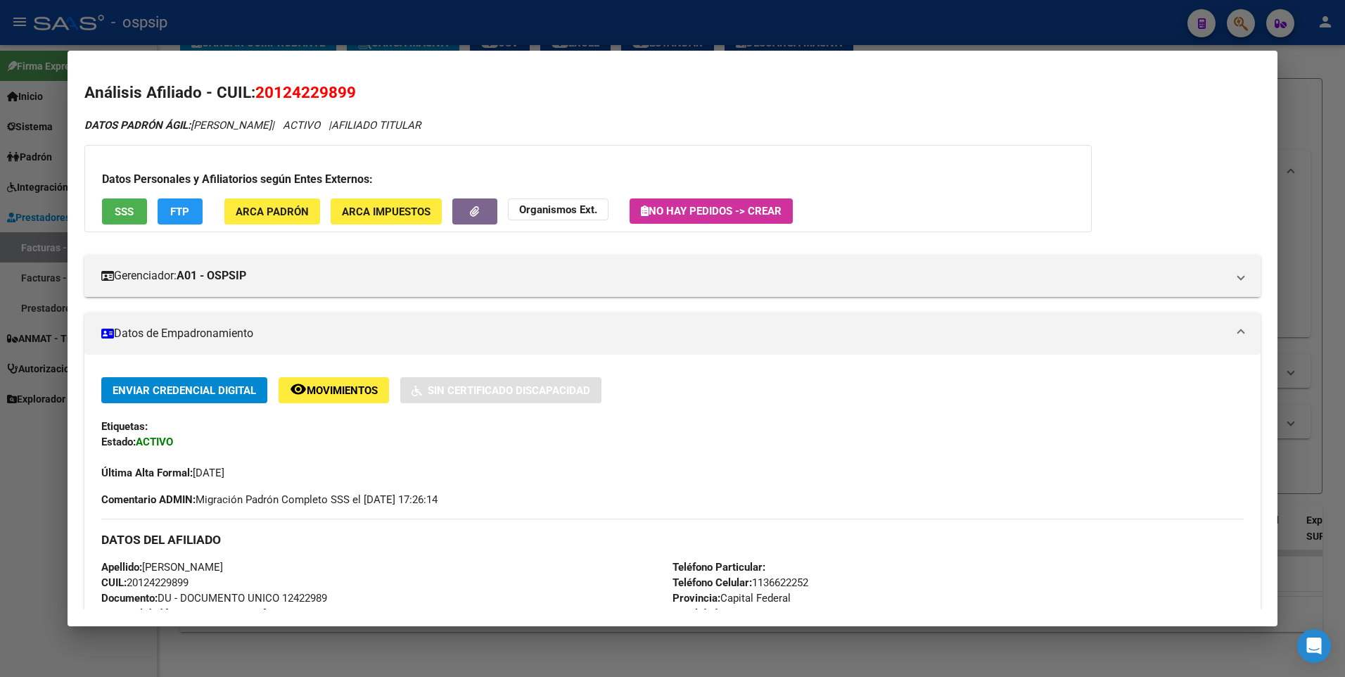
click at [113, 210] on button "SSS" at bounding box center [124, 211] width 45 height 26
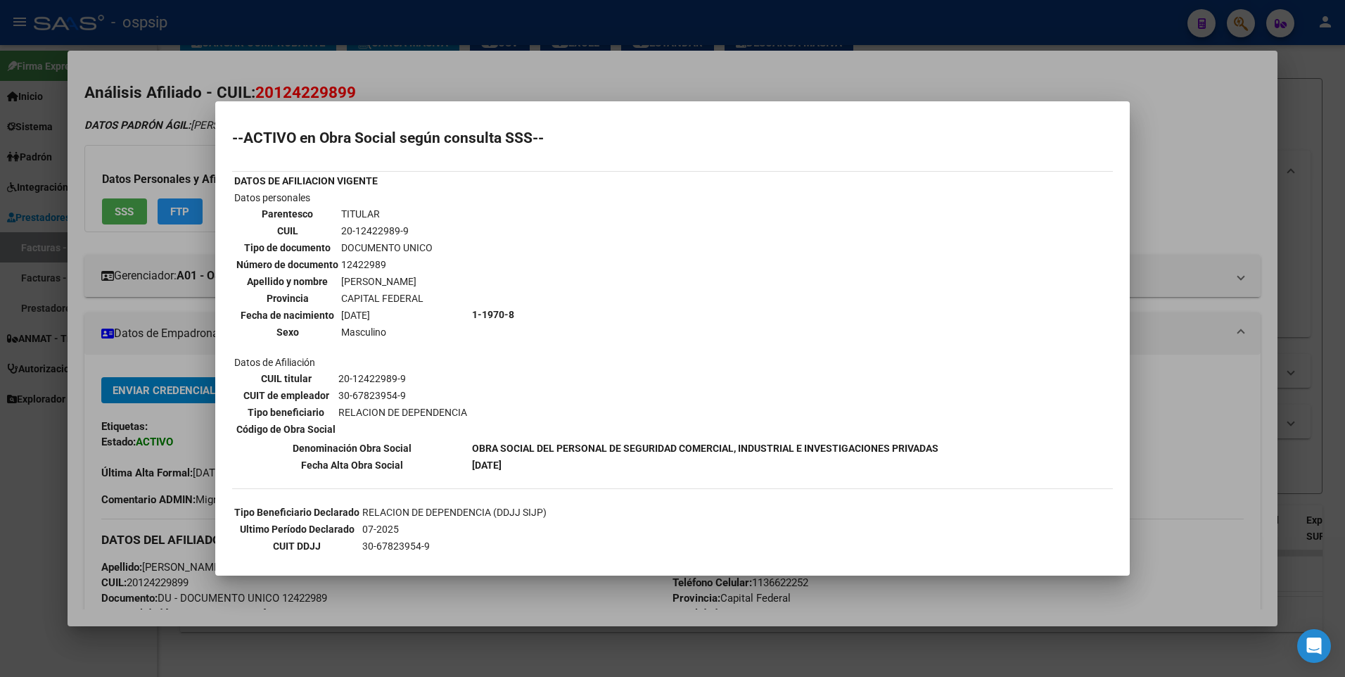
click at [1193, 125] on div at bounding box center [672, 338] width 1345 height 677
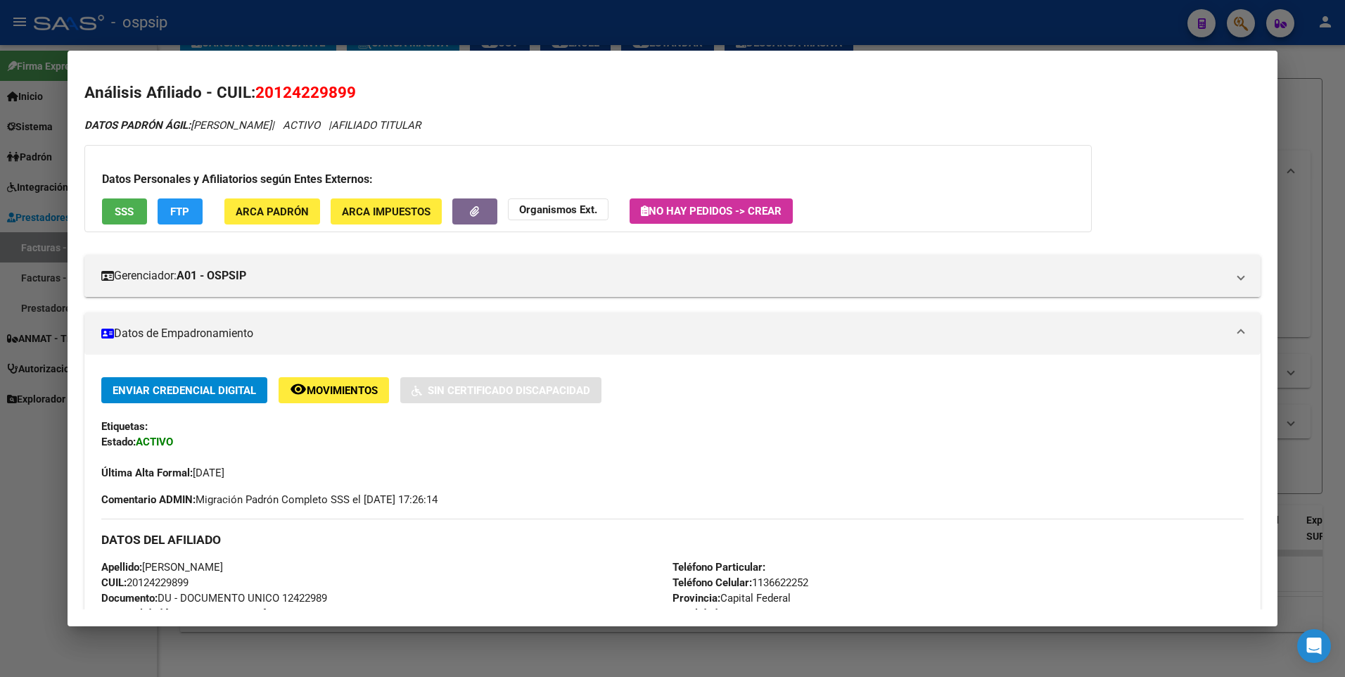
click at [1312, 109] on div at bounding box center [672, 338] width 1345 height 677
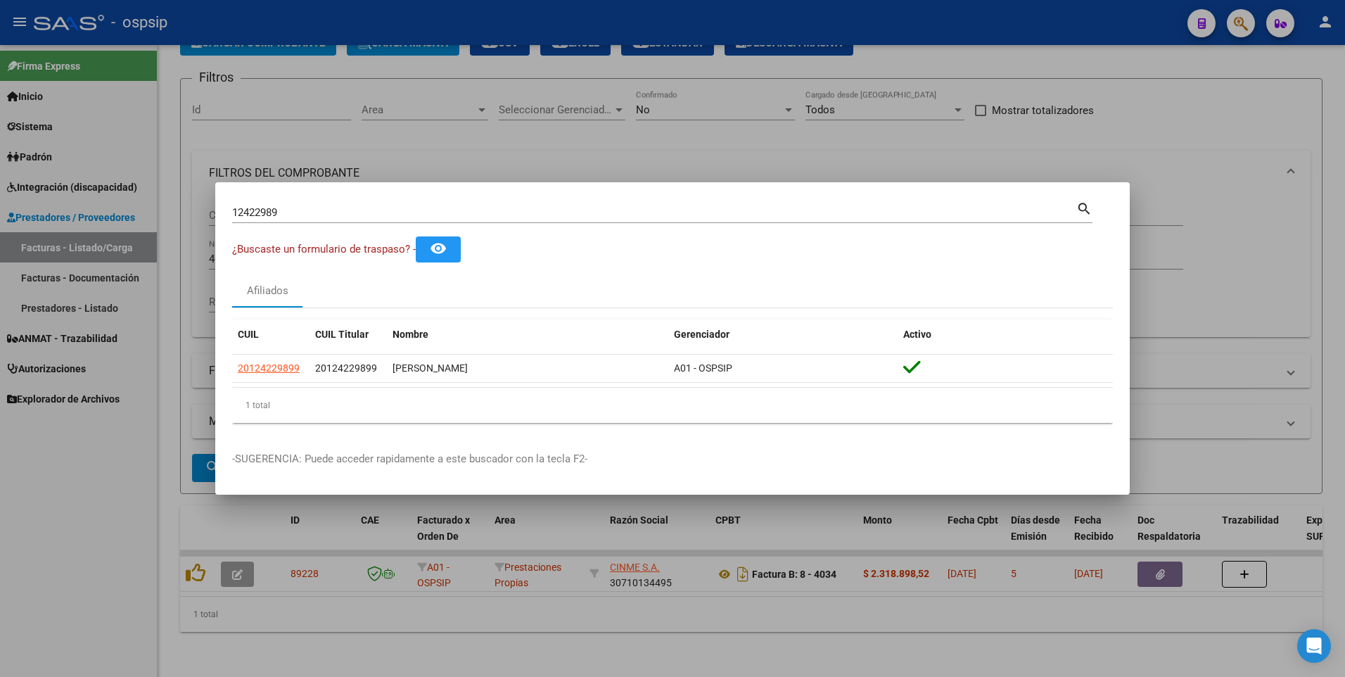
click at [284, 218] on div "12422989 Buscar (apellido, dni, [PERSON_NAME], [PERSON_NAME], cuit, obra social)" at bounding box center [654, 212] width 844 height 21
drag, startPoint x: 283, startPoint y: 216, endPoint x: 127, endPoint y: 239, distance: 157.2
click at [127, 239] on div "12422989 Buscar (apellido, dni, cuil, nro traspaso, cuit, obra social) search ¿…" at bounding box center [672, 338] width 1345 height 677
type input "28206161"
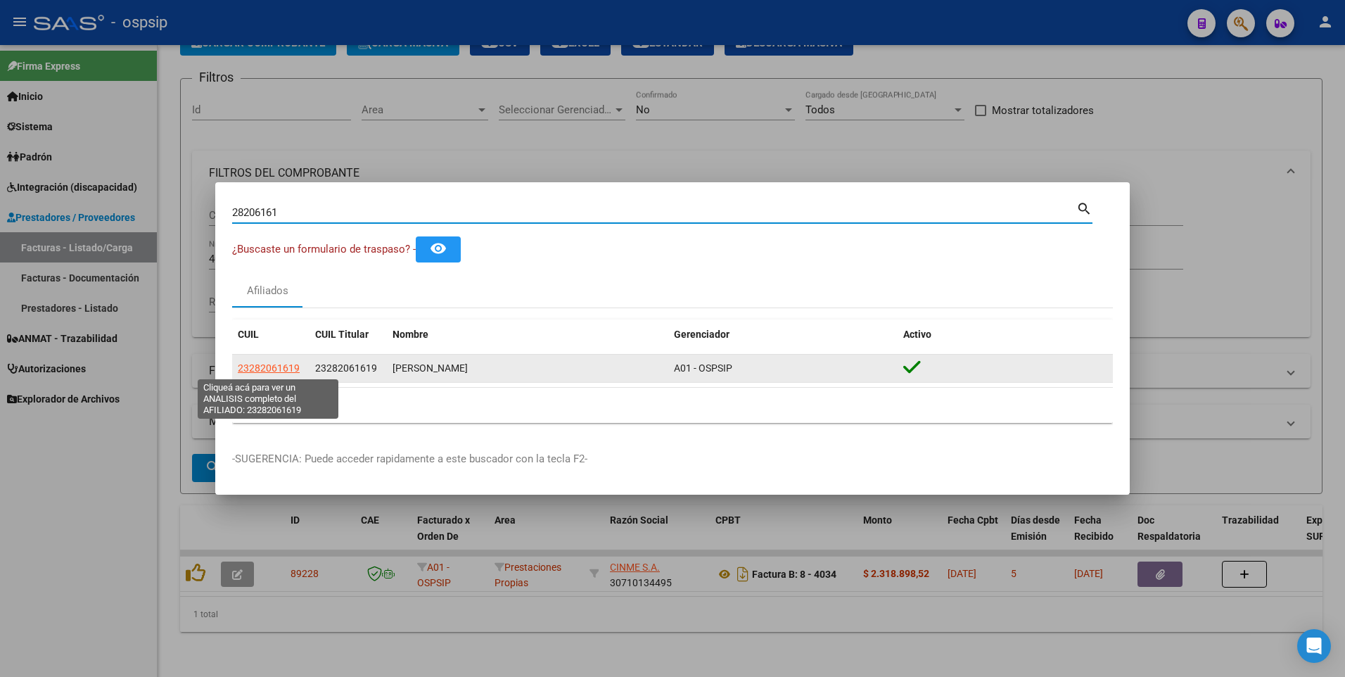
click at [266, 369] on span "23282061619" at bounding box center [269, 367] width 62 height 11
type textarea "23282061619"
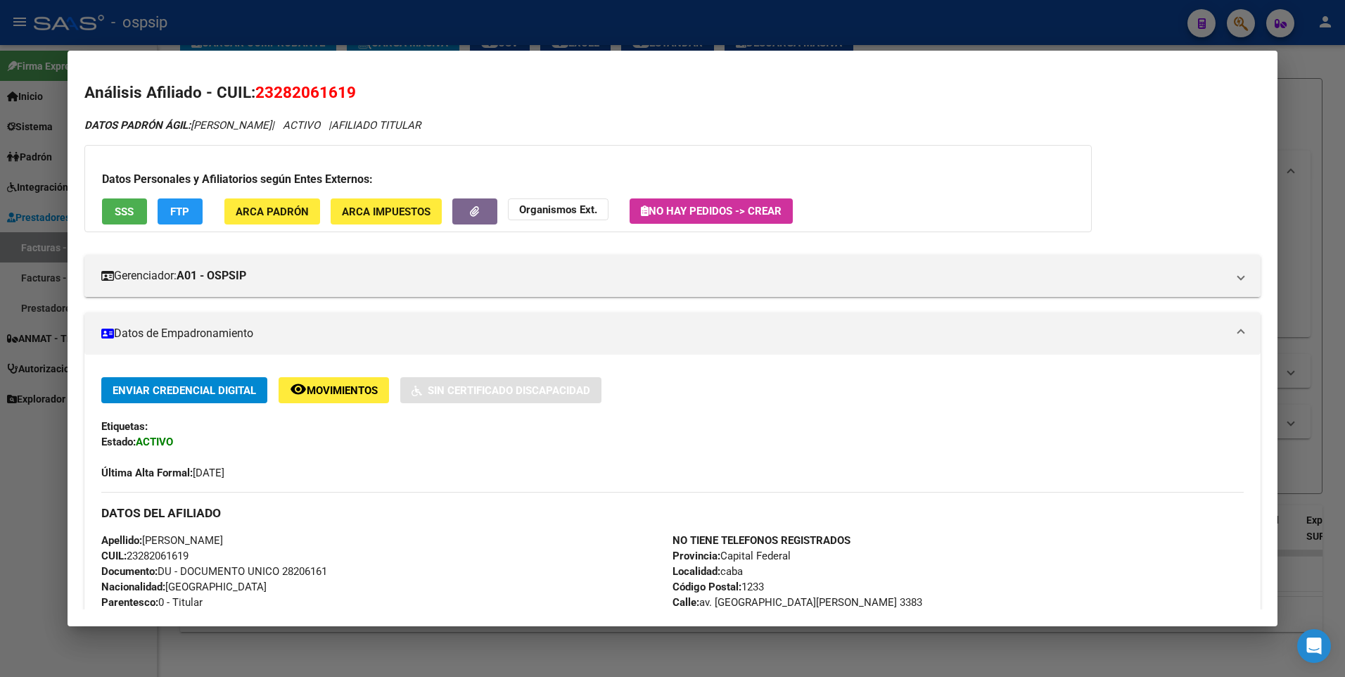
click at [121, 205] on span "SSS" at bounding box center [124, 211] width 19 height 13
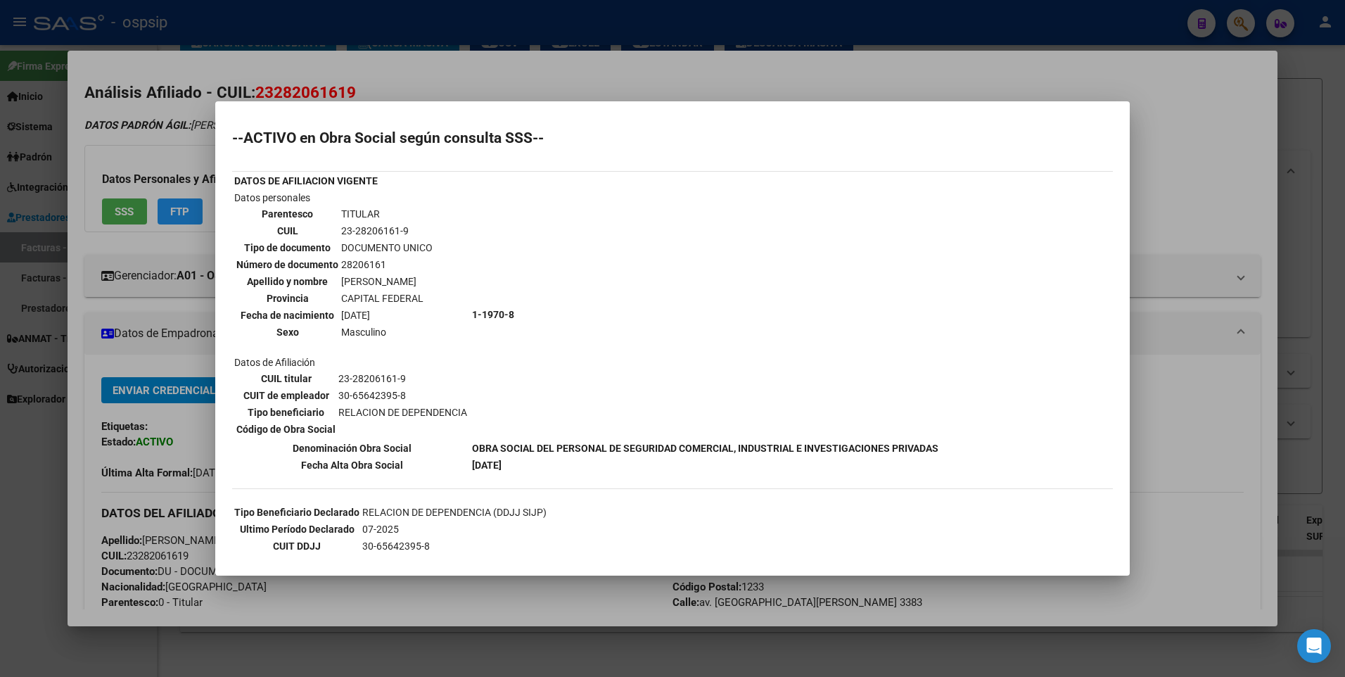
click at [1227, 155] on div at bounding box center [672, 338] width 1345 height 677
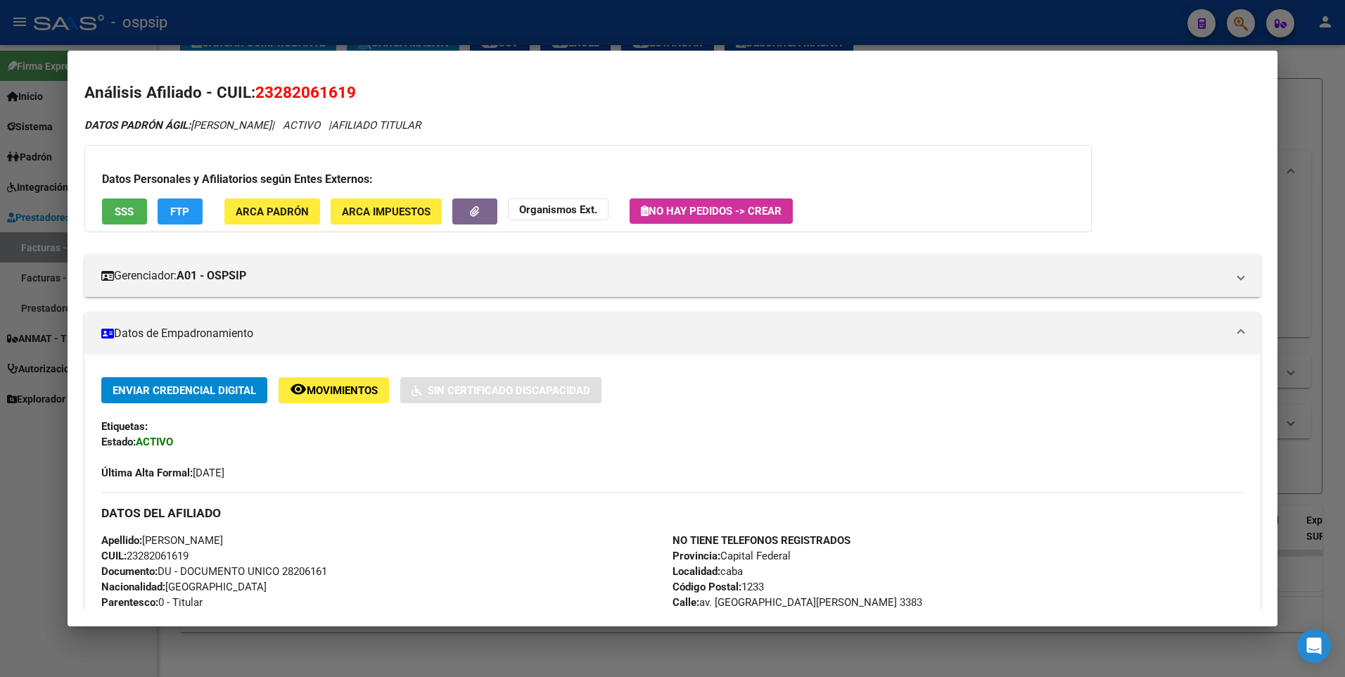
click at [1306, 109] on div at bounding box center [672, 338] width 1345 height 677
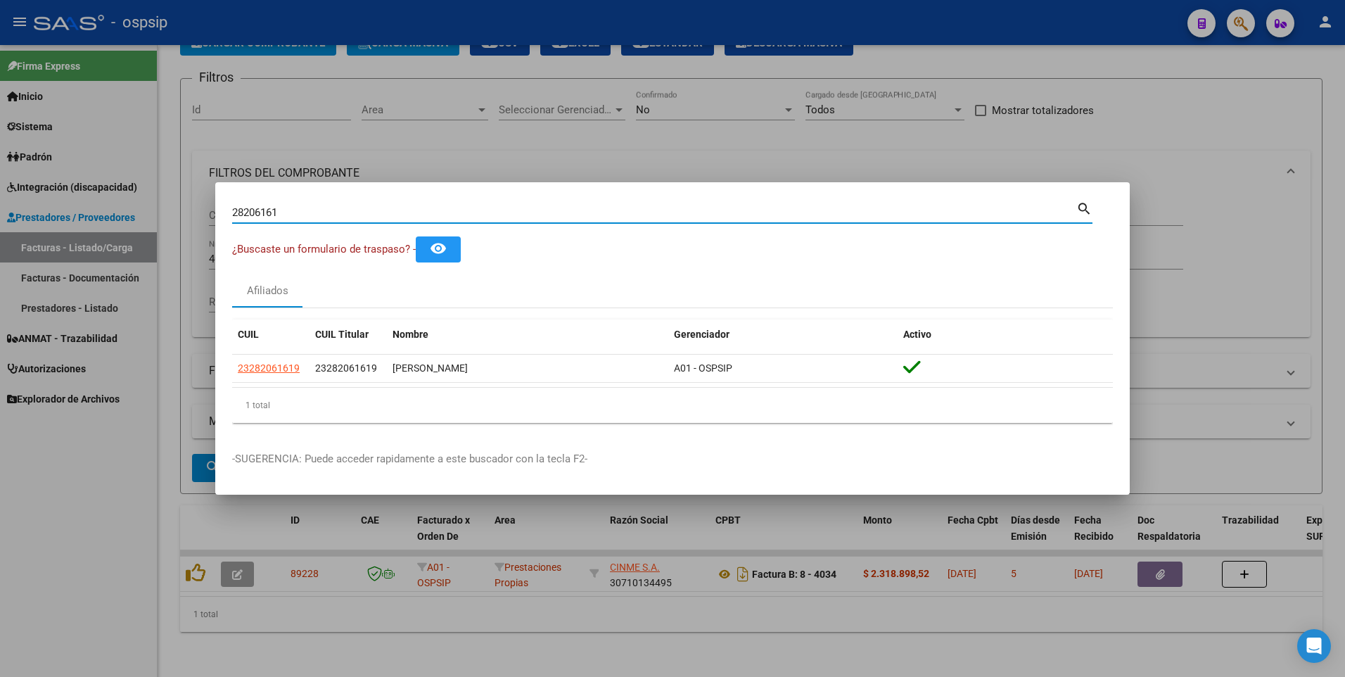
drag, startPoint x: 297, startPoint y: 212, endPoint x: 36, endPoint y: 265, distance: 266.3
click at [36, 265] on div "28206161 Buscar (apellido, dni, cuil, nro traspaso, cuit, obra social) search ¿…" at bounding box center [672, 338] width 1345 height 677
type input "16684954"
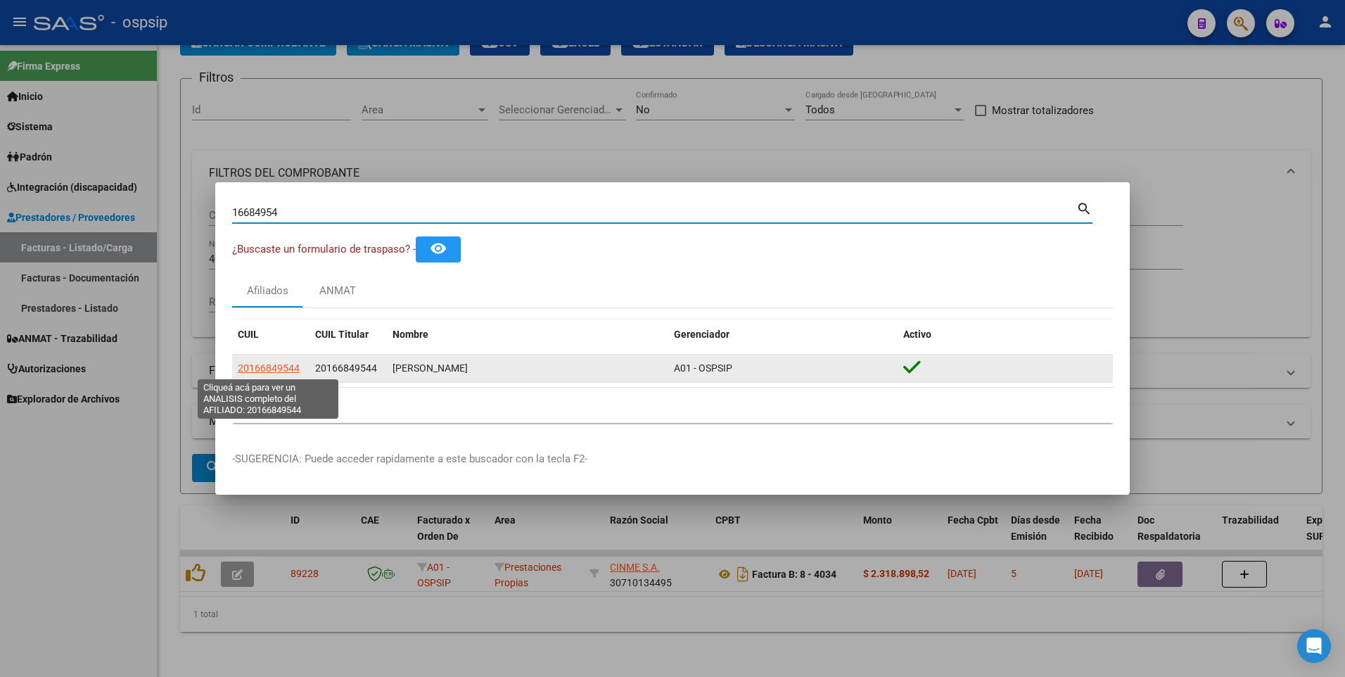
click at [274, 368] on span "20166849544" at bounding box center [269, 367] width 62 height 11
type textarea "20166849544"
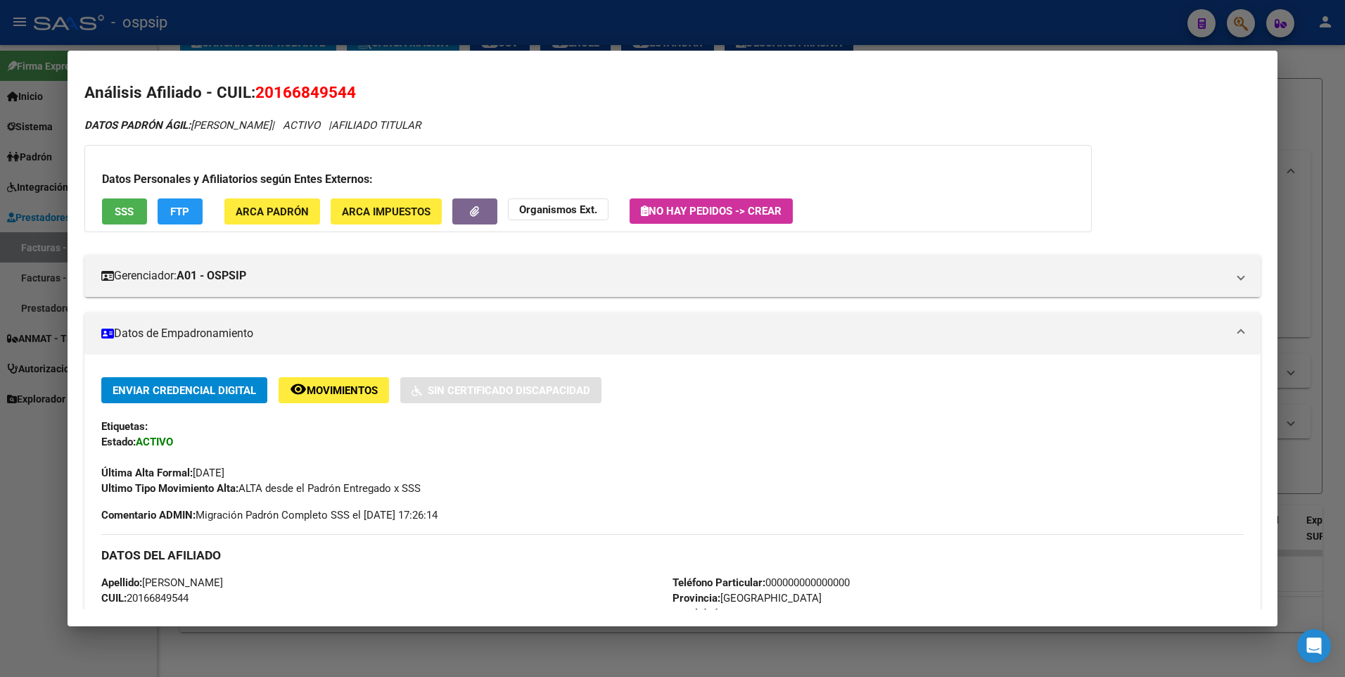
click at [144, 199] on button "SSS" at bounding box center [124, 211] width 45 height 26
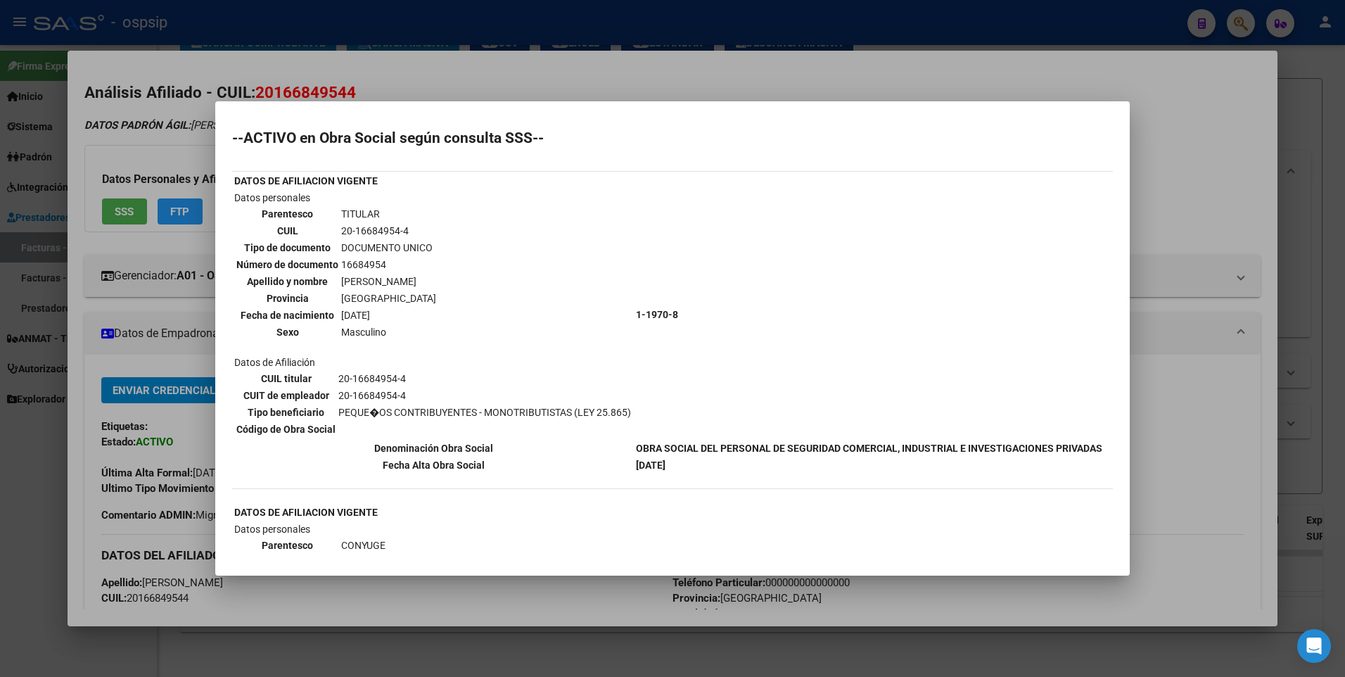
click at [1160, 150] on div at bounding box center [672, 338] width 1345 height 677
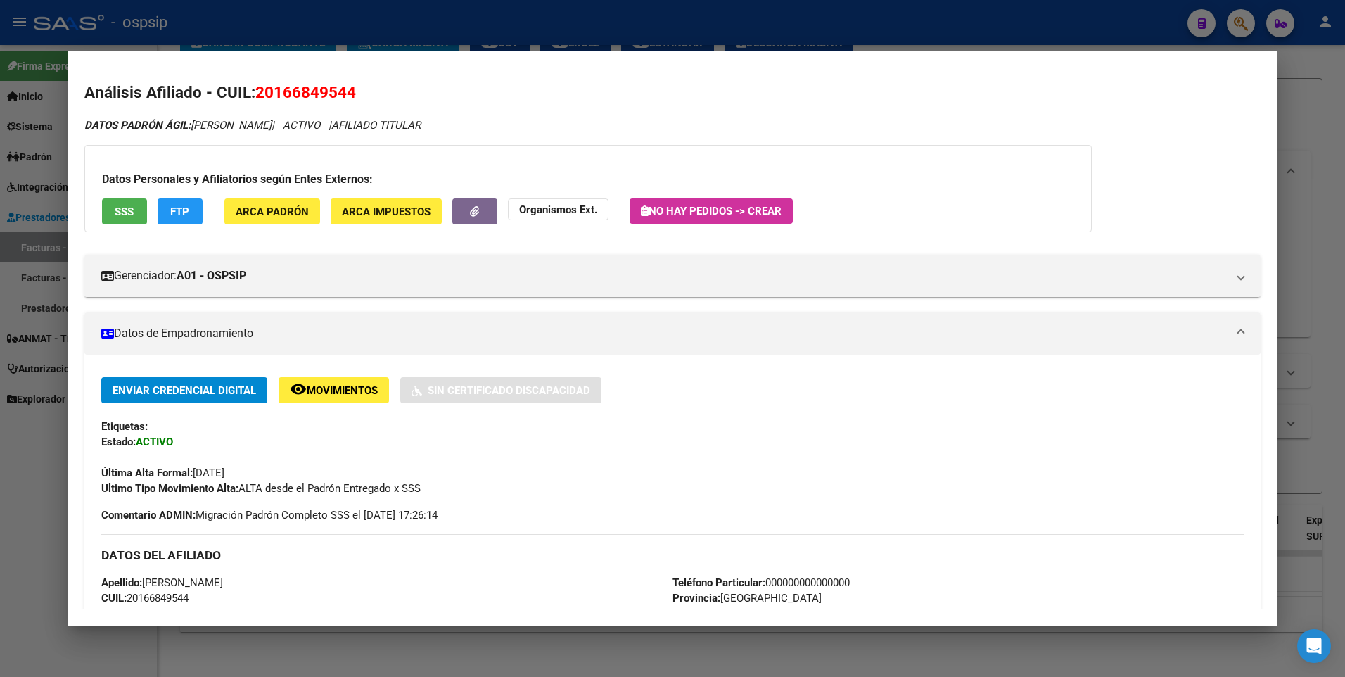
click at [1315, 99] on div at bounding box center [672, 338] width 1345 height 677
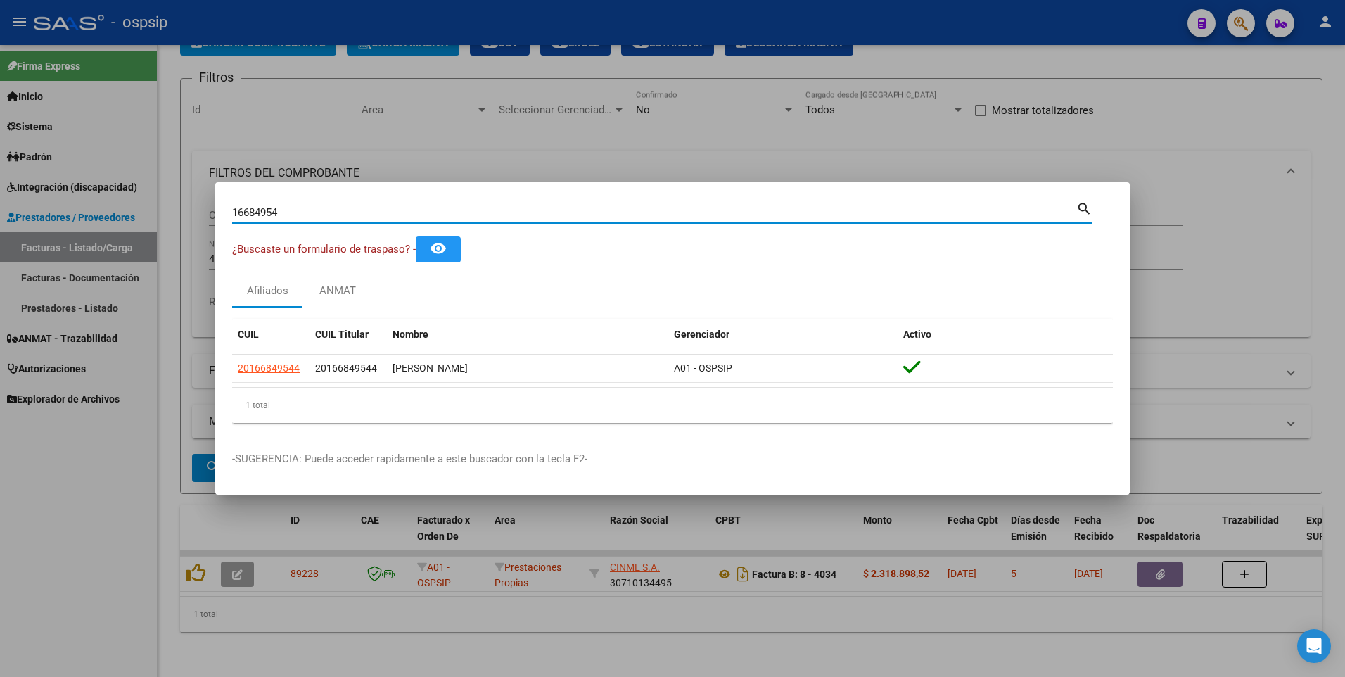
drag, startPoint x: 285, startPoint y: 208, endPoint x: 97, endPoint y: 241, distance: 190.8
click at [103, 239] on div "16684954 Buscar (apellido, dni, cuil, nro traspaso, cuit, obra social) search ¿…" at bounding box center [672, 338] width 1345 height 677
type input "14585397"
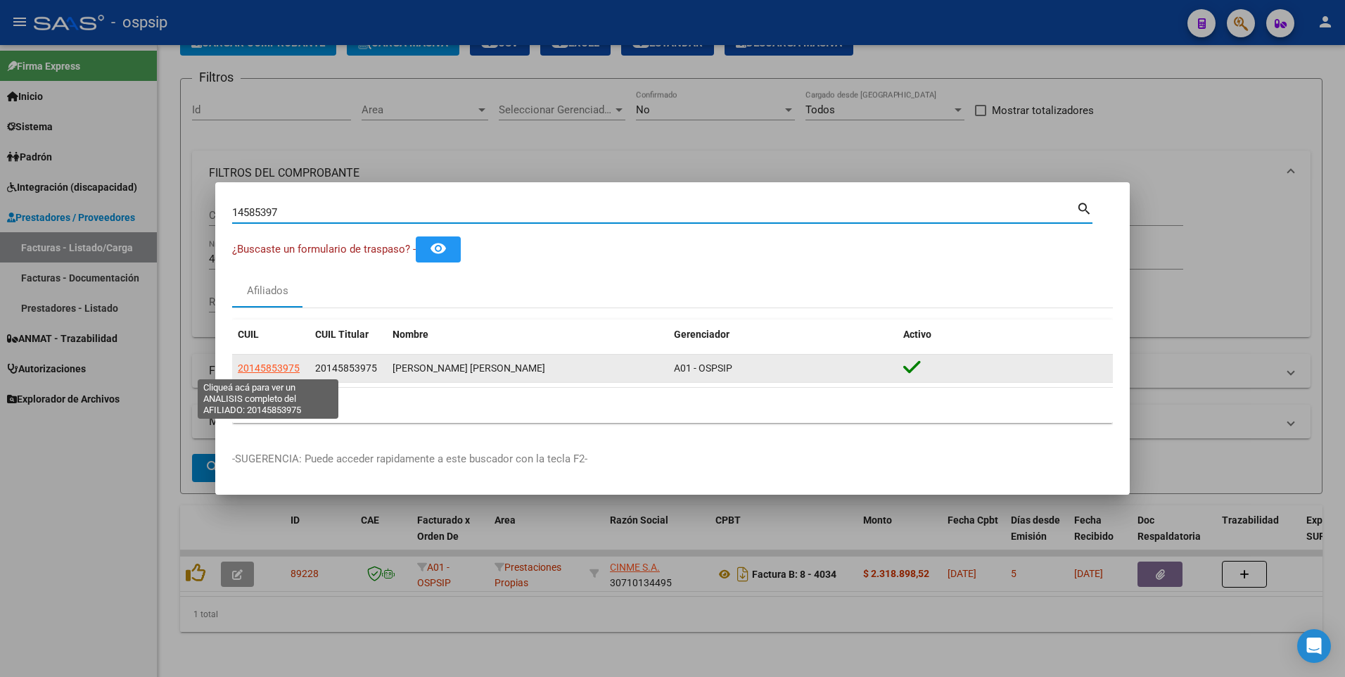
click at [279, 372] on span "20145853975" at bounding box center [269, 367] width 62 height 11
type textarea "20145853975"
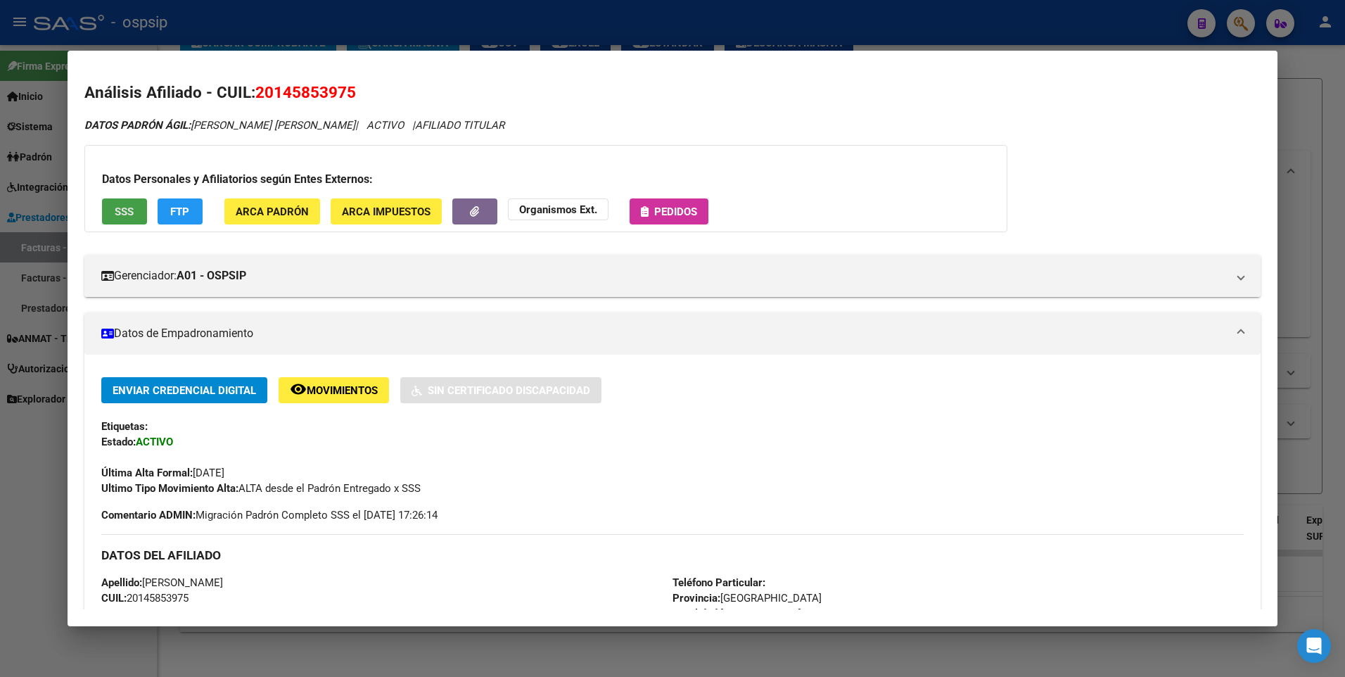
click at [139, 208] on button "SSS" at bounding box center [124, 211] width 45 height 26
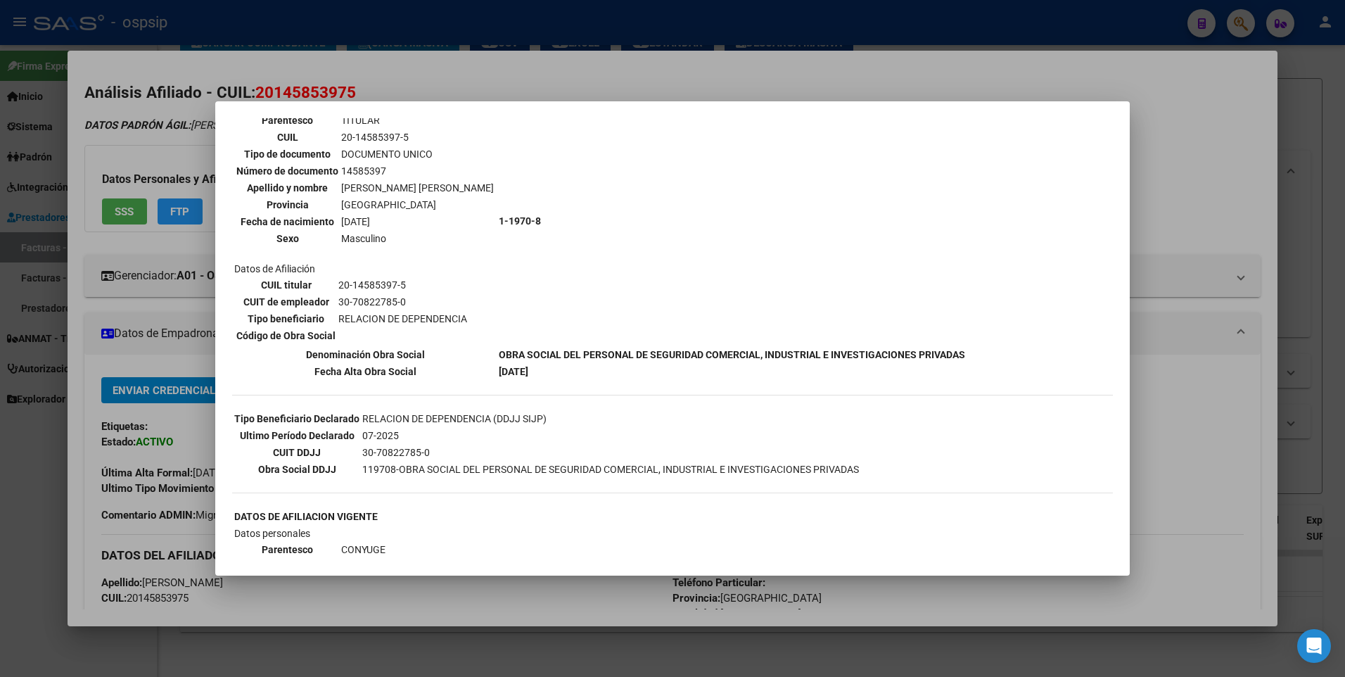
scroll to position [15, 0]
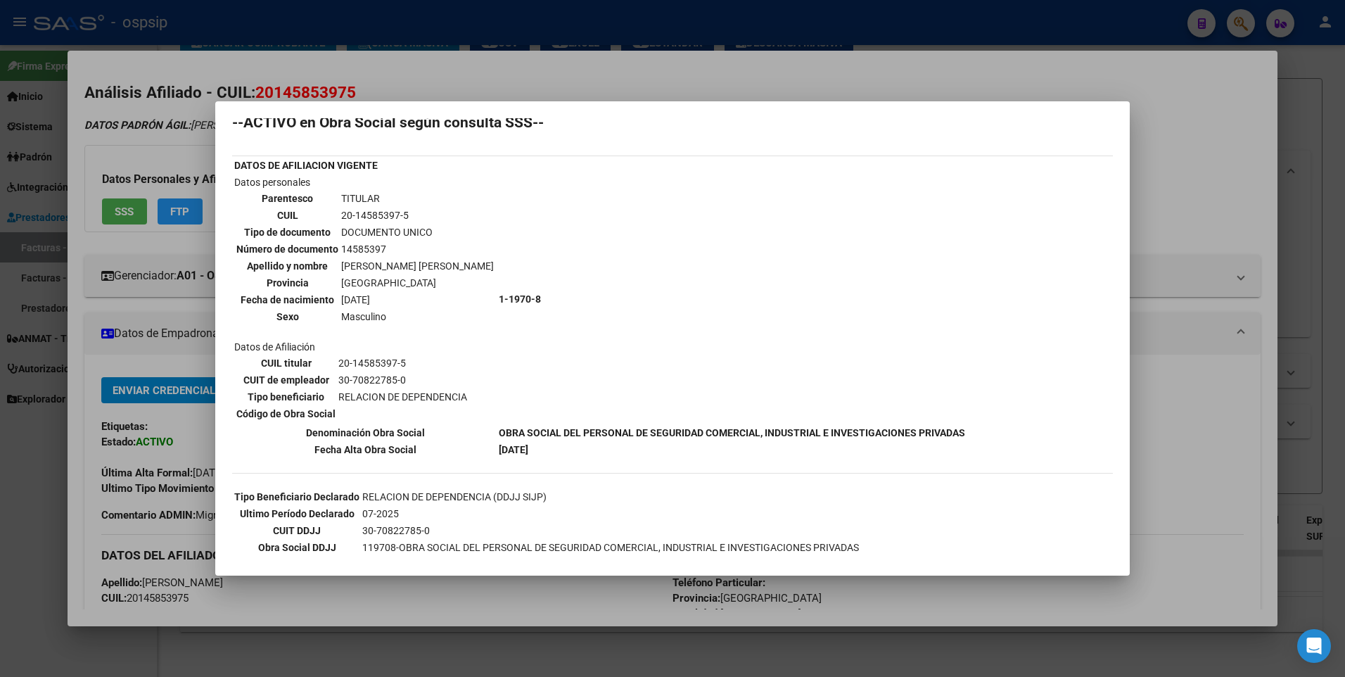
click at [1160, 130] on div at bounding box center [672, 338] width 1345 height 677
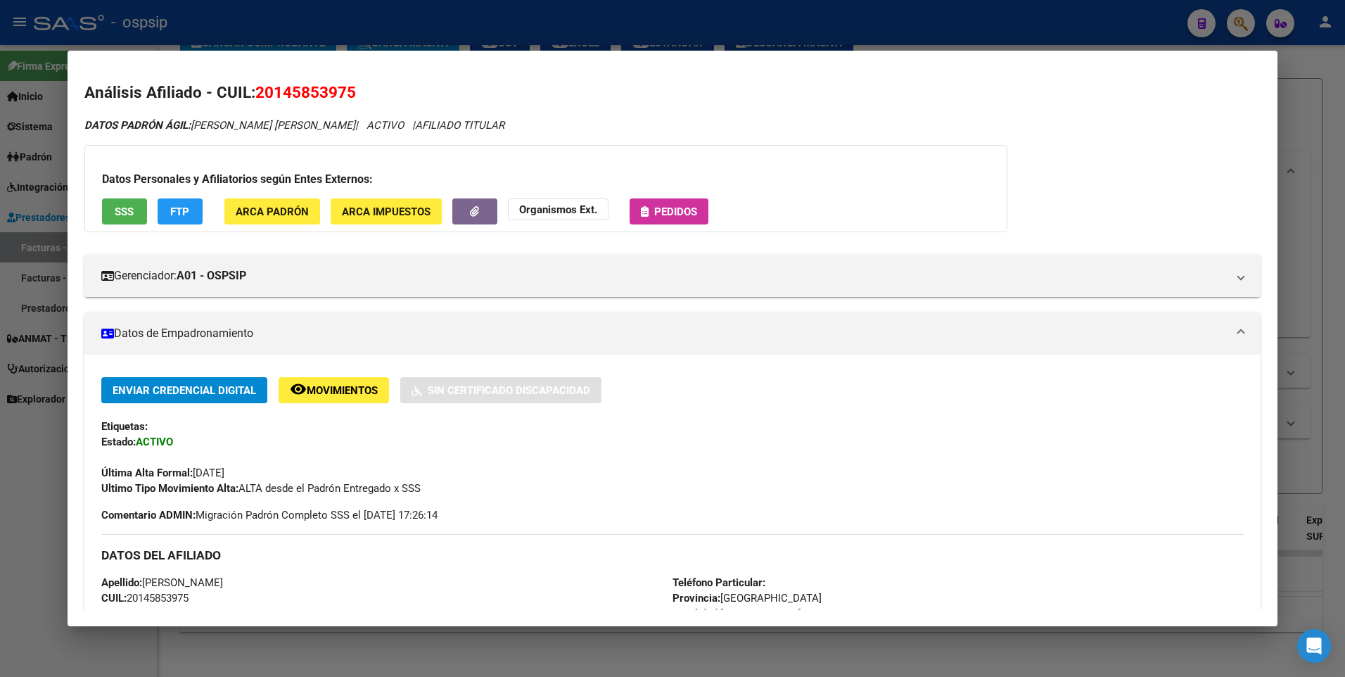
click at [1296, 69] on div at bounding box center [672, 338] width 1345 height 677
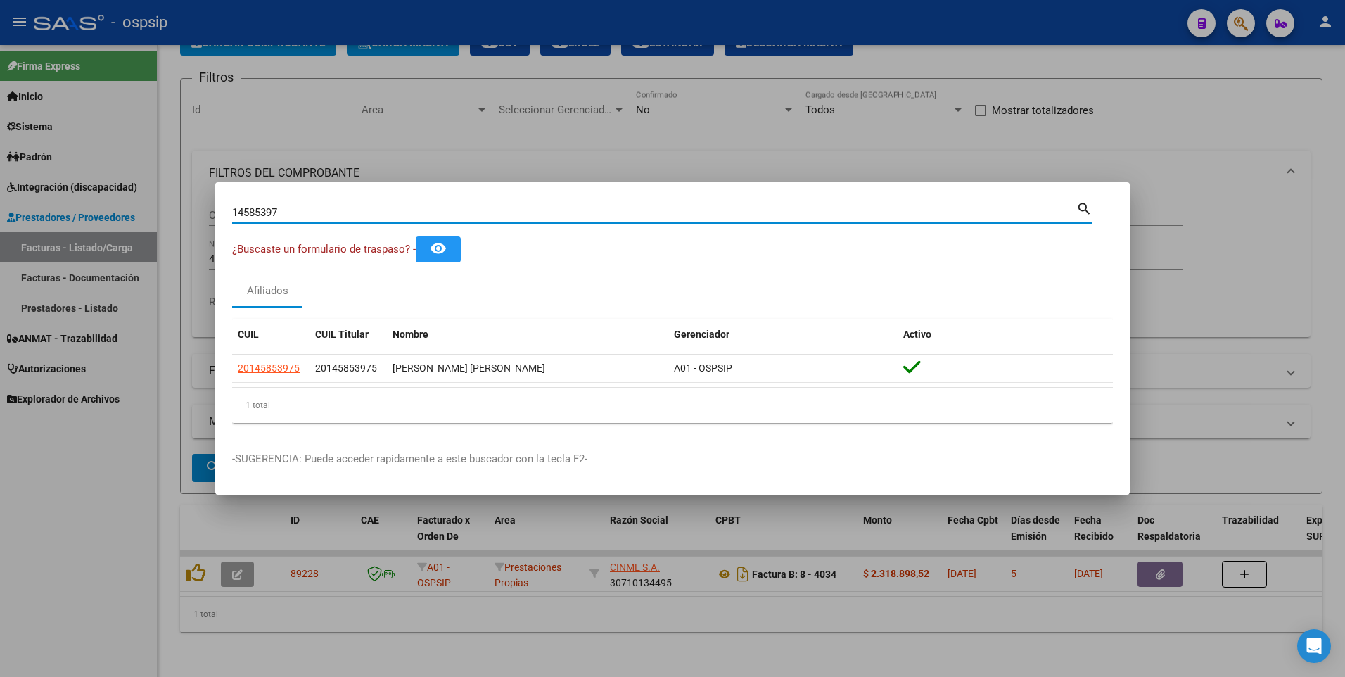
drag, startPoint x: 293, startPoint y: 212, endPoint x: 16, endPoint y: 241, distance: 278.0
click at [16, 241] on div "14585397 Buscar (apellido, dni, cuil, nro traspaso, cuit, obra social) search ¿…" at bounding box center [672, 338] width 1345 height 677
type input "24311389"
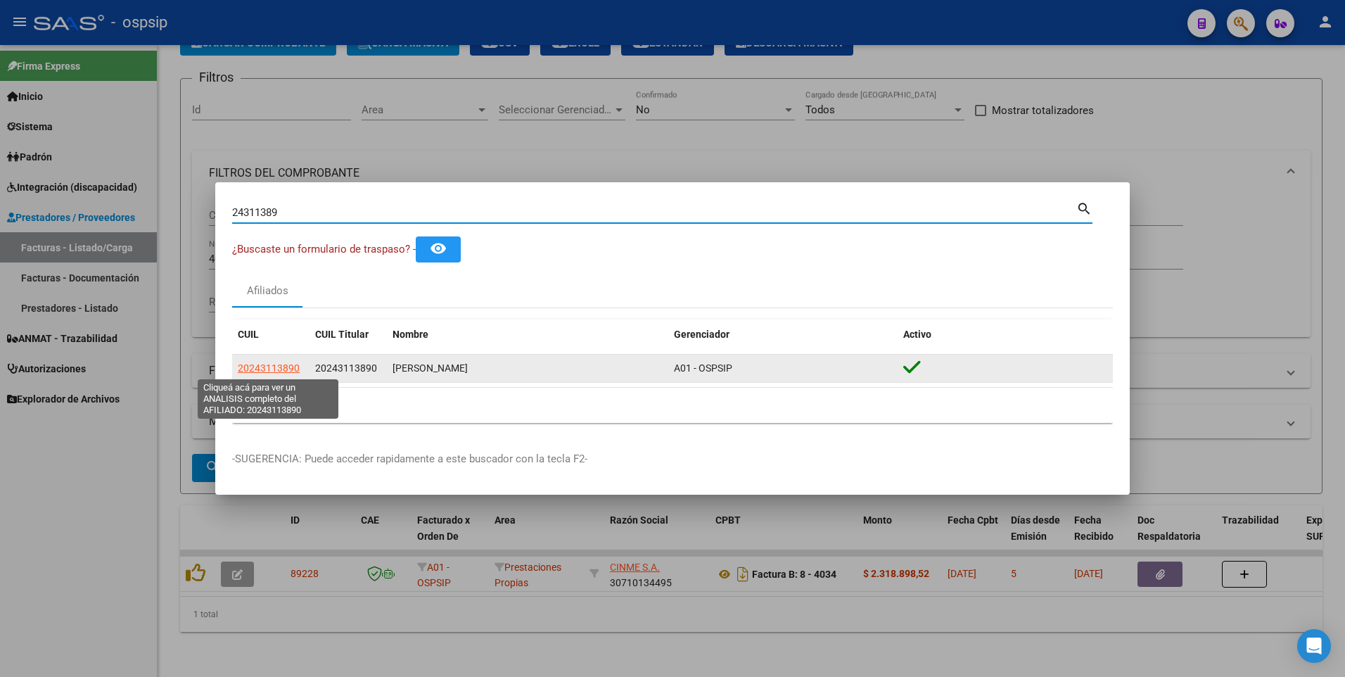
click at [272, 368] on span "20243113890" at bounding box center [269, 367] width 62 height 11
type textarea "20243113890"
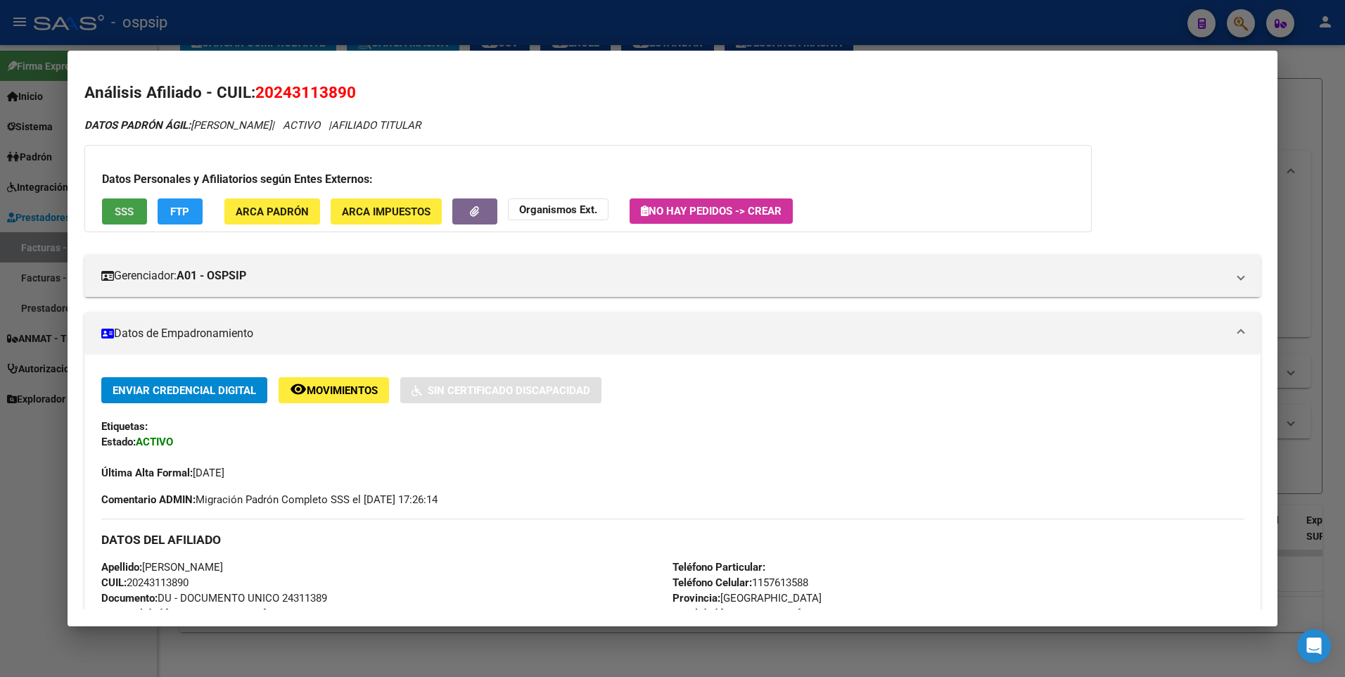
click at [118, 210] on span "SSS" at bounding box center [124, 211] width 19 height 13
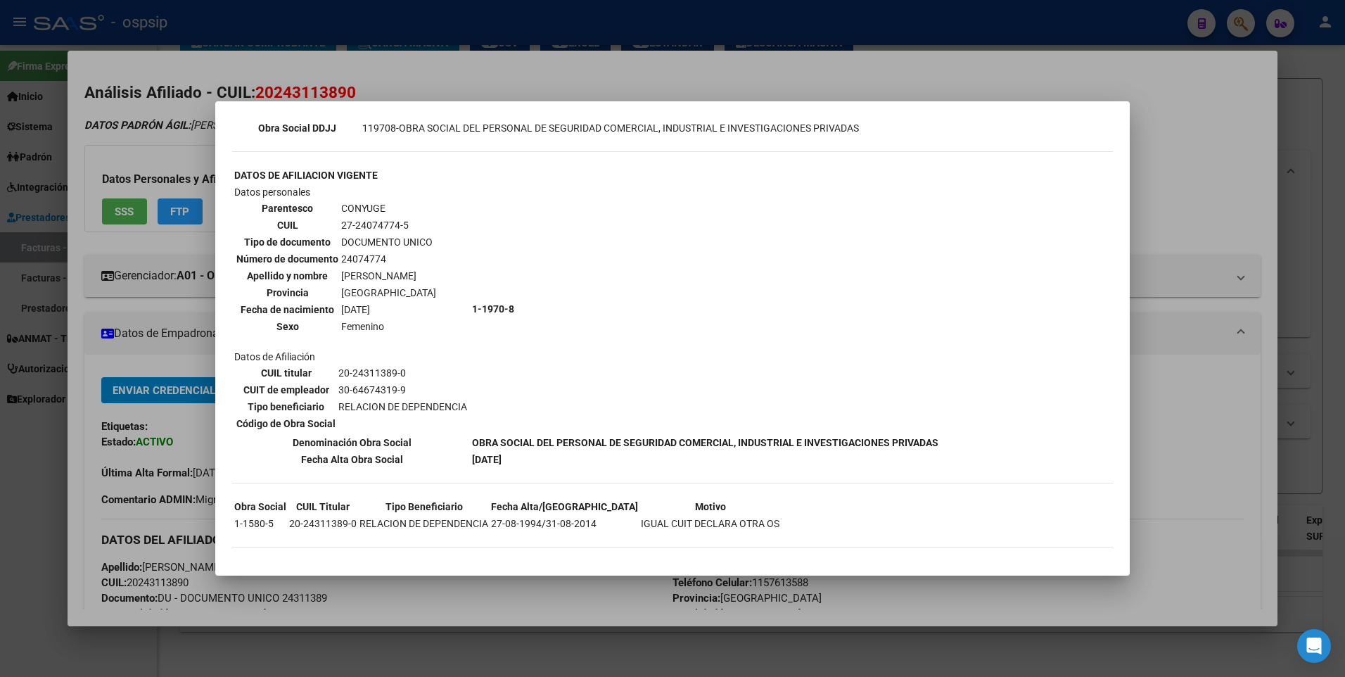
scroll to position [438, 0]
click at [1151, 162] on div at bounding box center [672, 338] width 1345 height 677
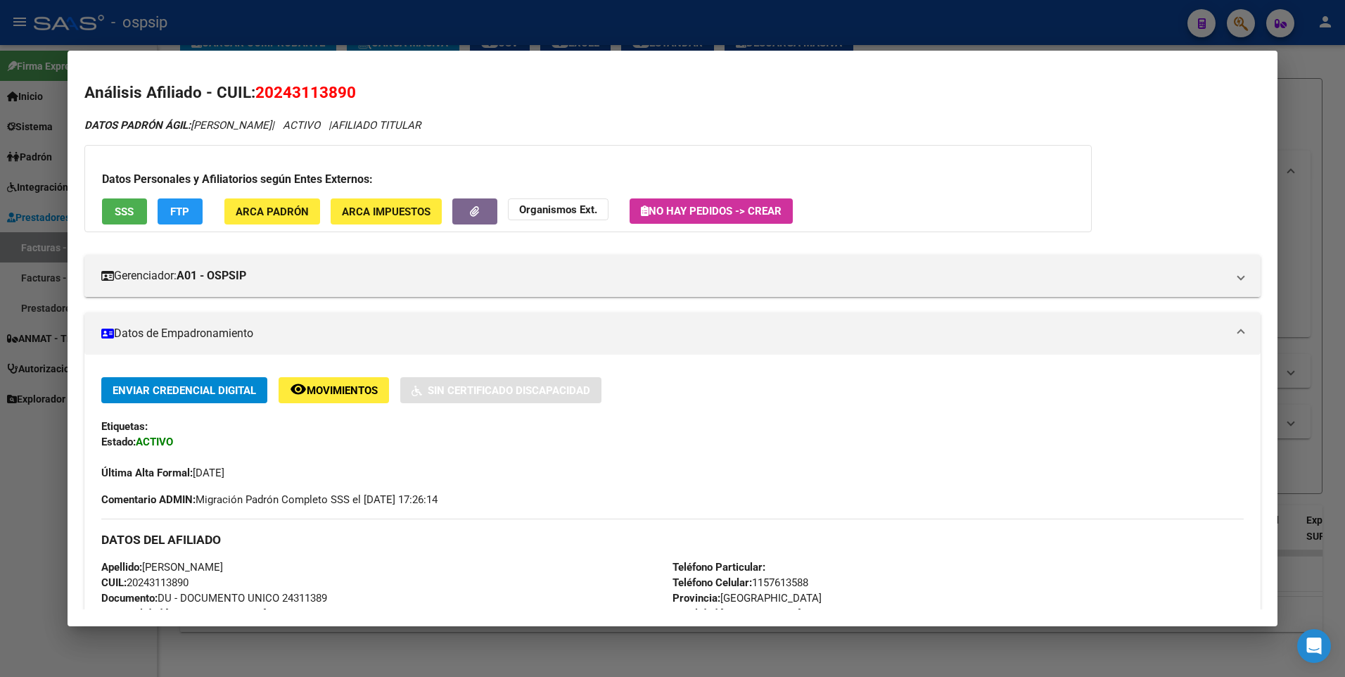
click at [1298, 93] on div at bounding box center [672, 338] width 1345 height 677
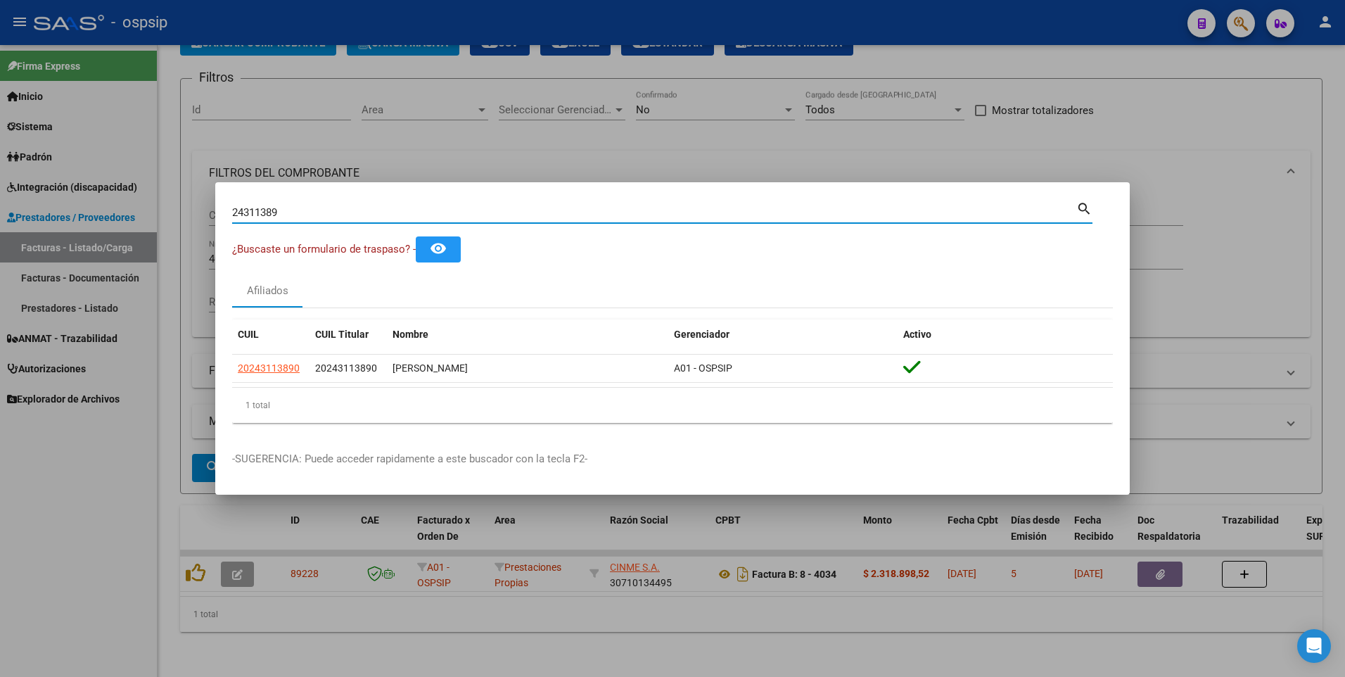
drag, startPoint x: 298, startPoint y: 215, endPoint x: 138, endPoint y: 229, distance: 160.3
click at [139, 228] on div "24311389 Buscar (apellido, dni, cuil, nro traspaso, cuit, obra social) search ¿…" at bounding box center [672, 338] width 1345 height 677
type input "24404460"
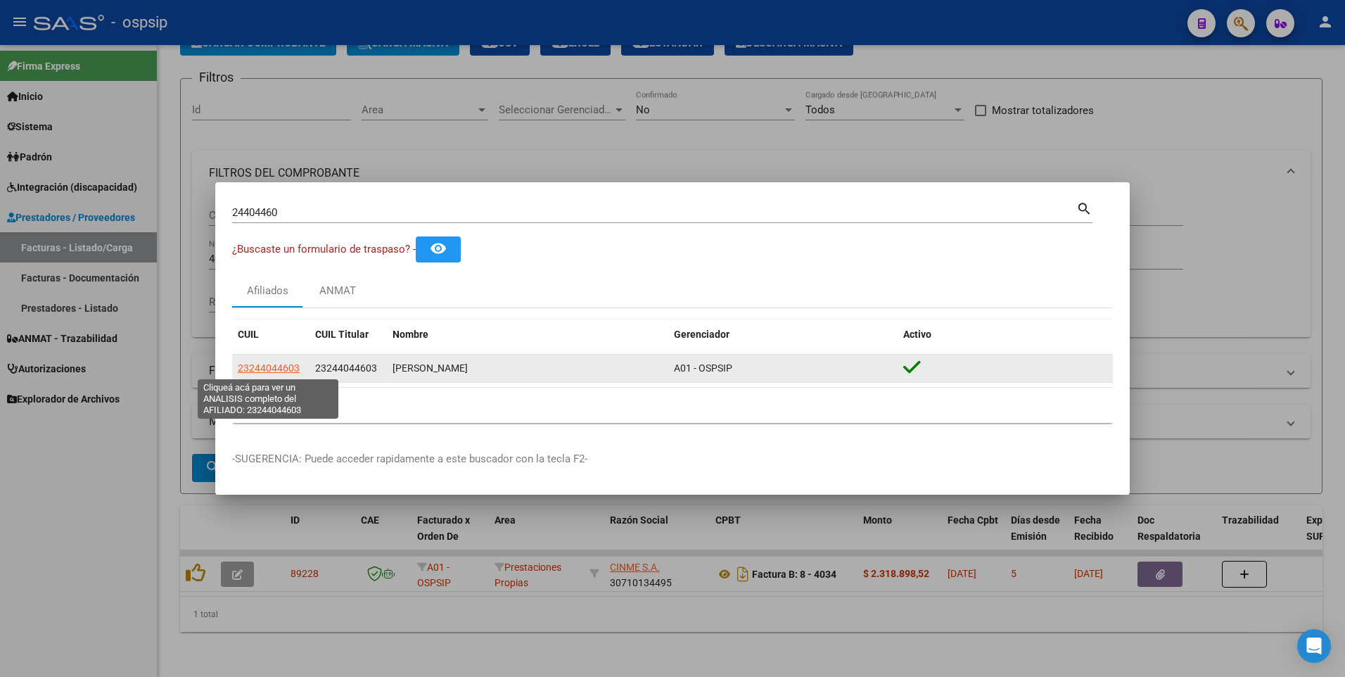
click at [293, 365] on span "23244044603" at bounding box center [269, 367] width 62 height 11
type textarea "23244044603"
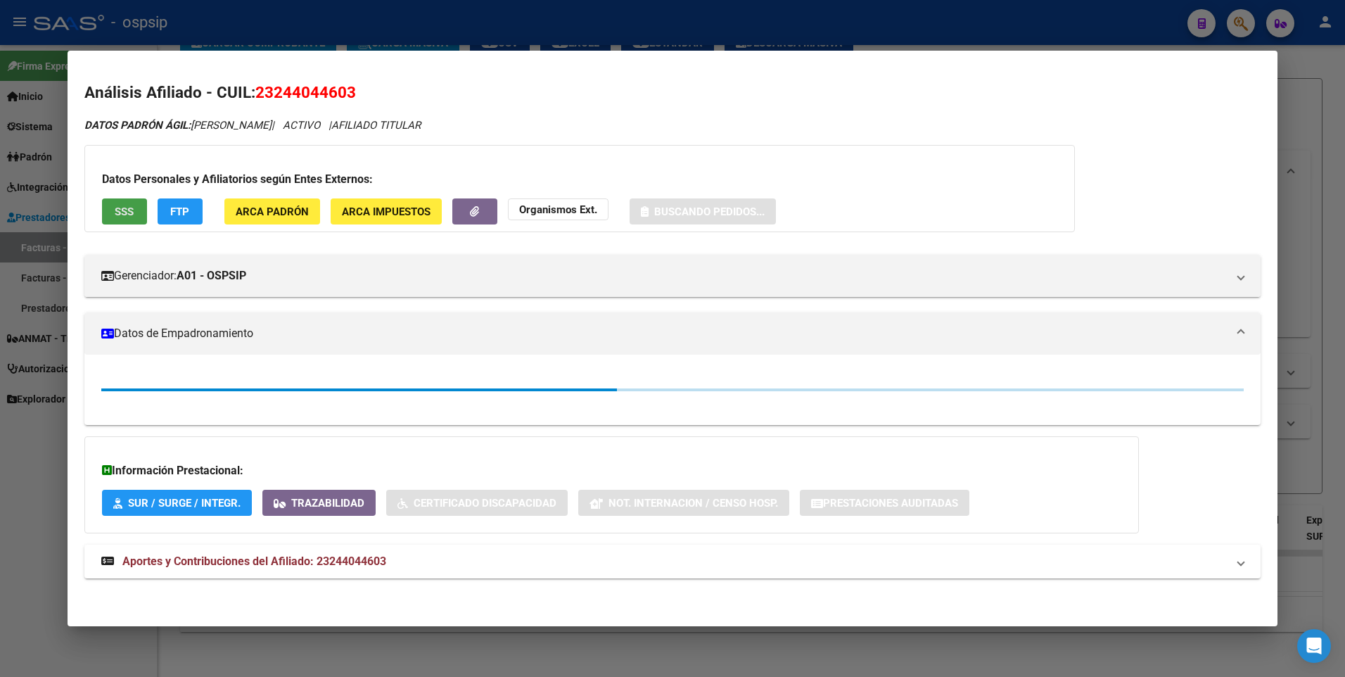
click at [127, 212] on span "SSS" at bounding box center [124, 211] width 19 height 13
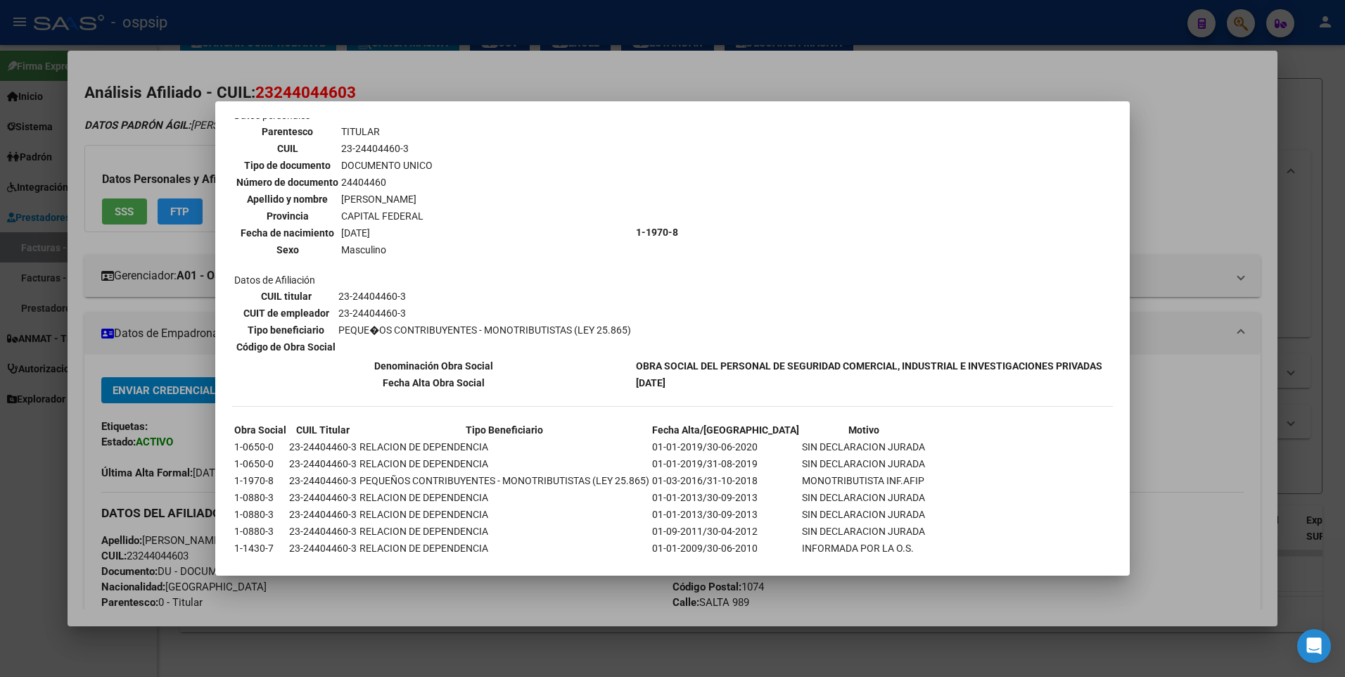
scroll to position [0, 0]
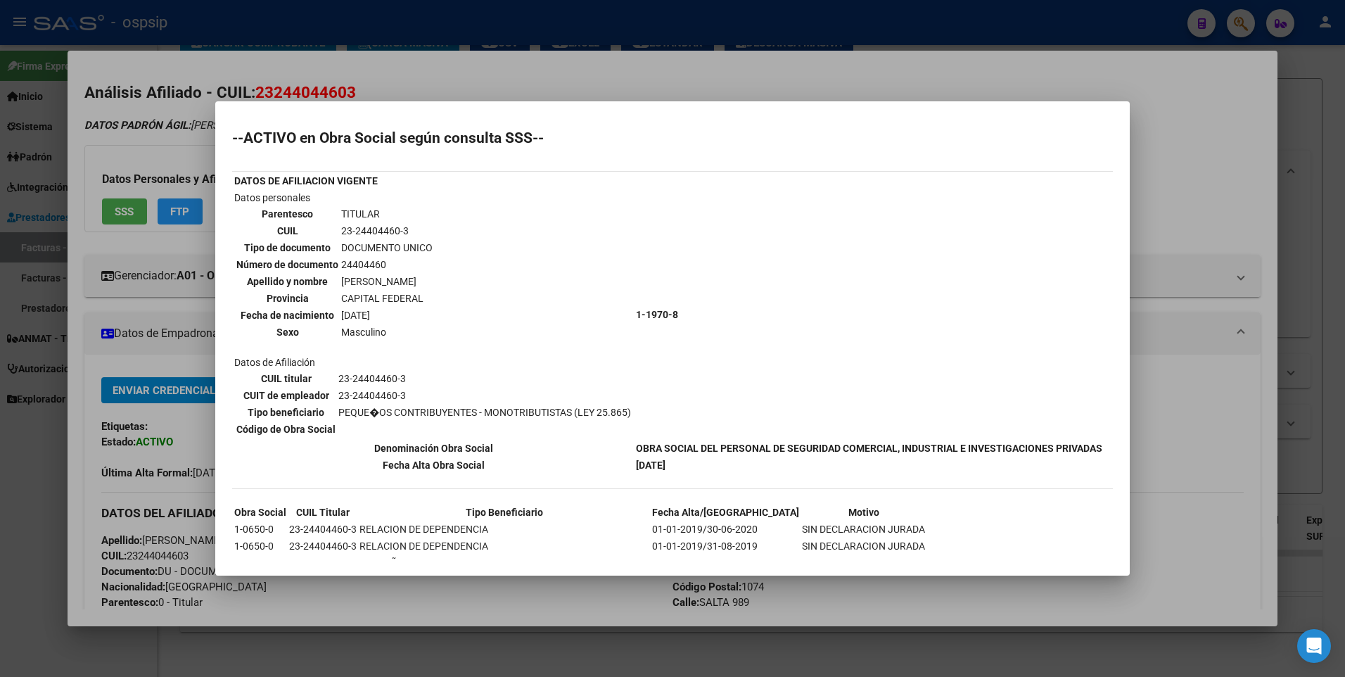
click at [1172, 144] on div at bounding box center [672, 338] width 1345 height 677
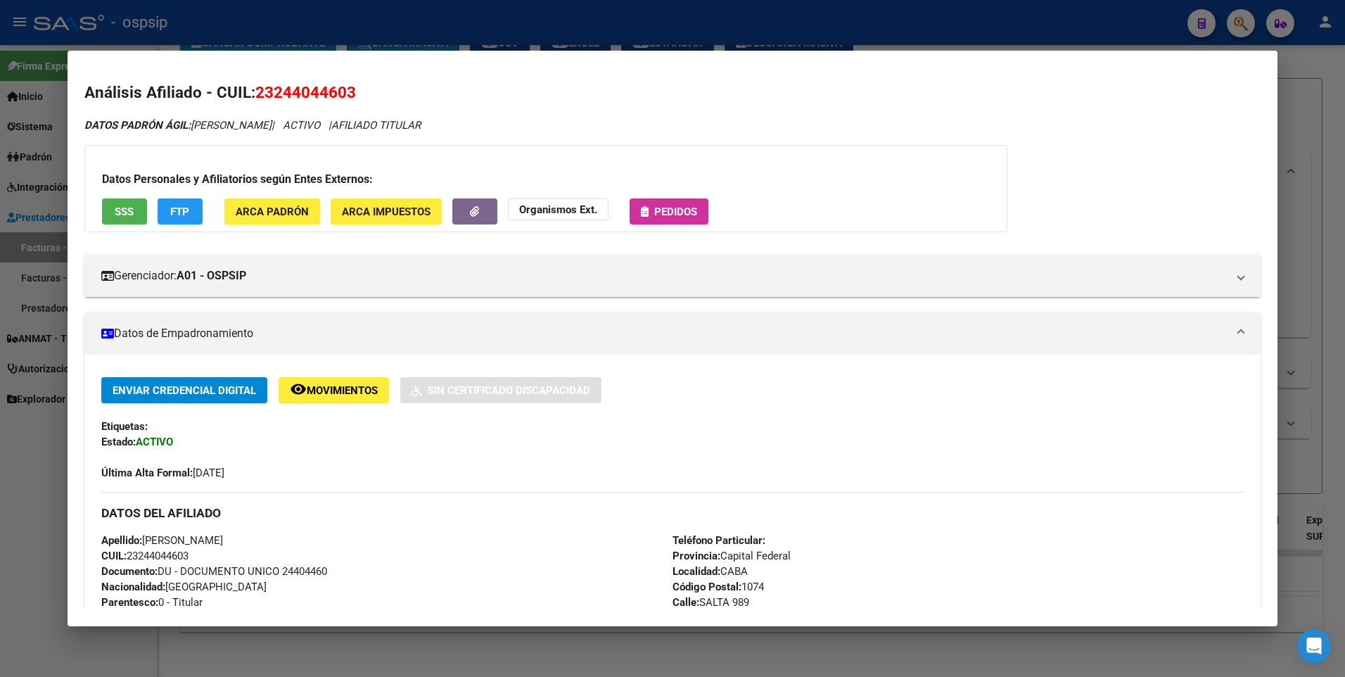
click at [1303, 115] on div at bounding box center [672, 338] width 1345 height 677
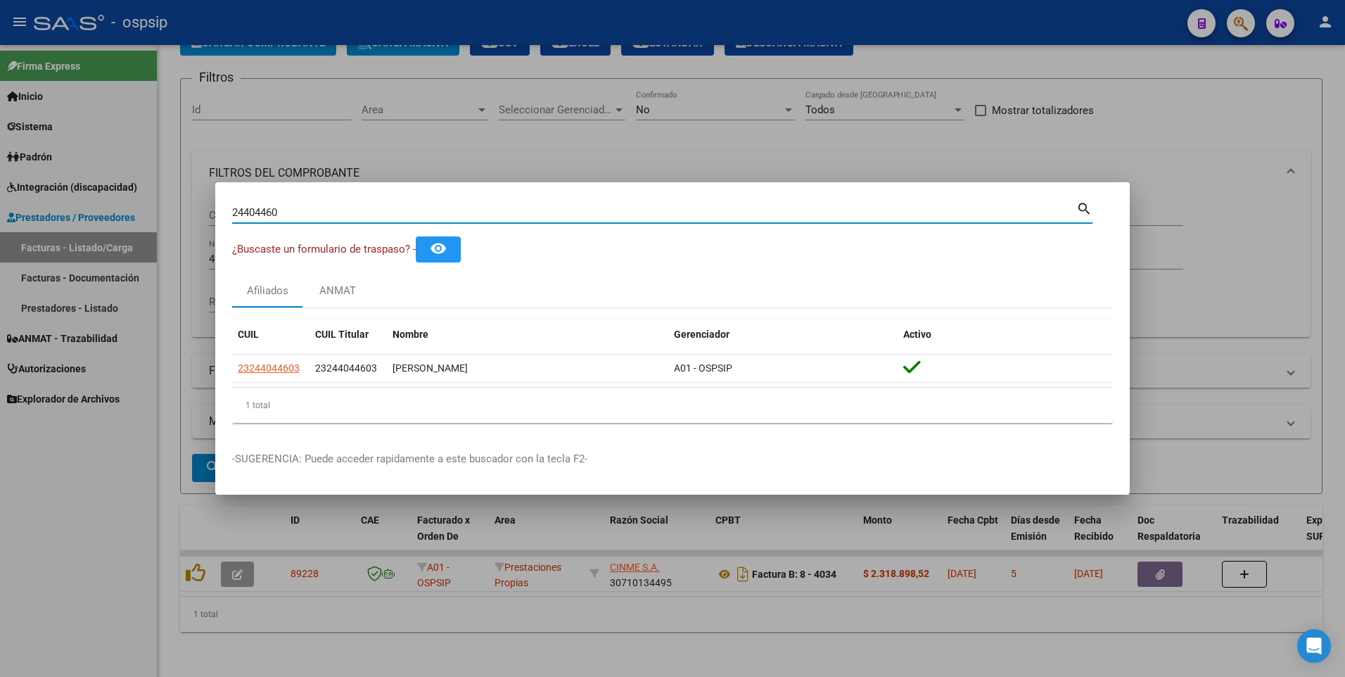
drag, startPoint x: 296, startPoint y: 214, endPoint x: 191, endPoint y: 220, distance: 105.7
click at [191, 220] on div "24404460 Buscar (apellido, dni, cuil, nro traspaso, cuit, obra social) search ¿…" at bounding box center [672, 338] width 1345 height 677
type input "27503729"
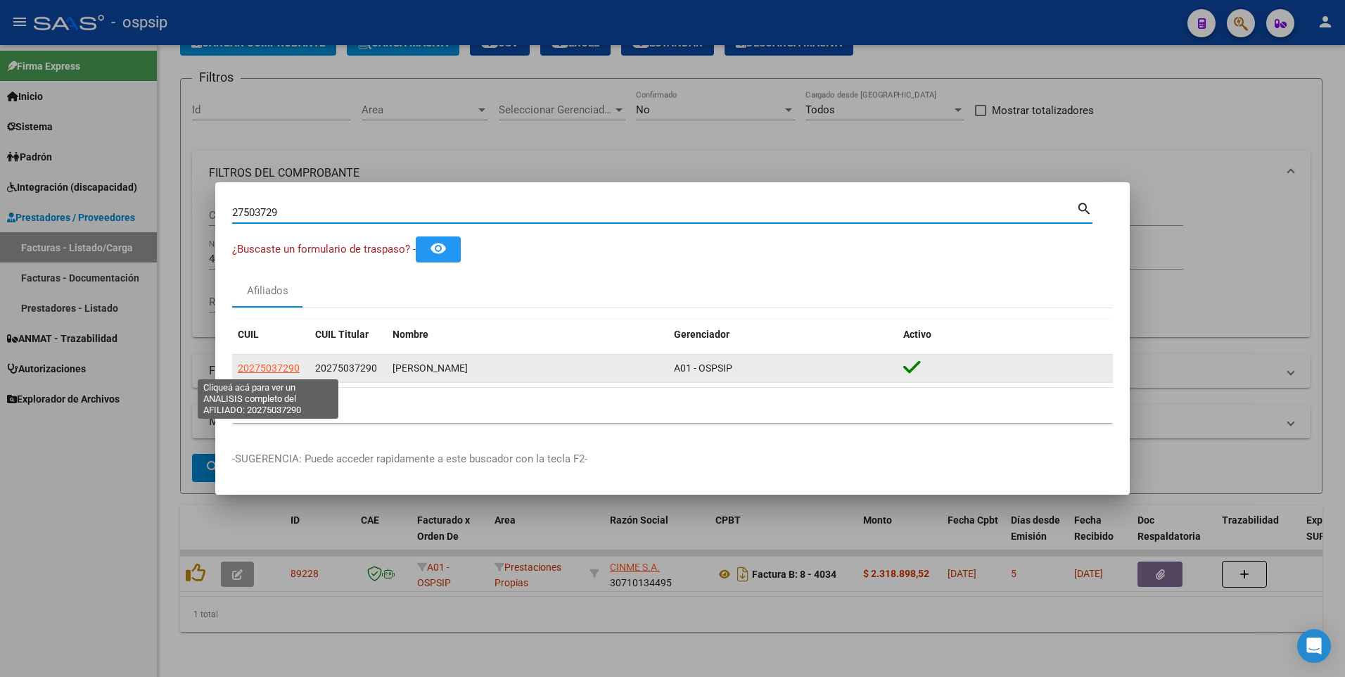
click at [267, 367] on span "20275037290" at bounding box center [269, 367] width 62 height 11
type textarea "20275037290"
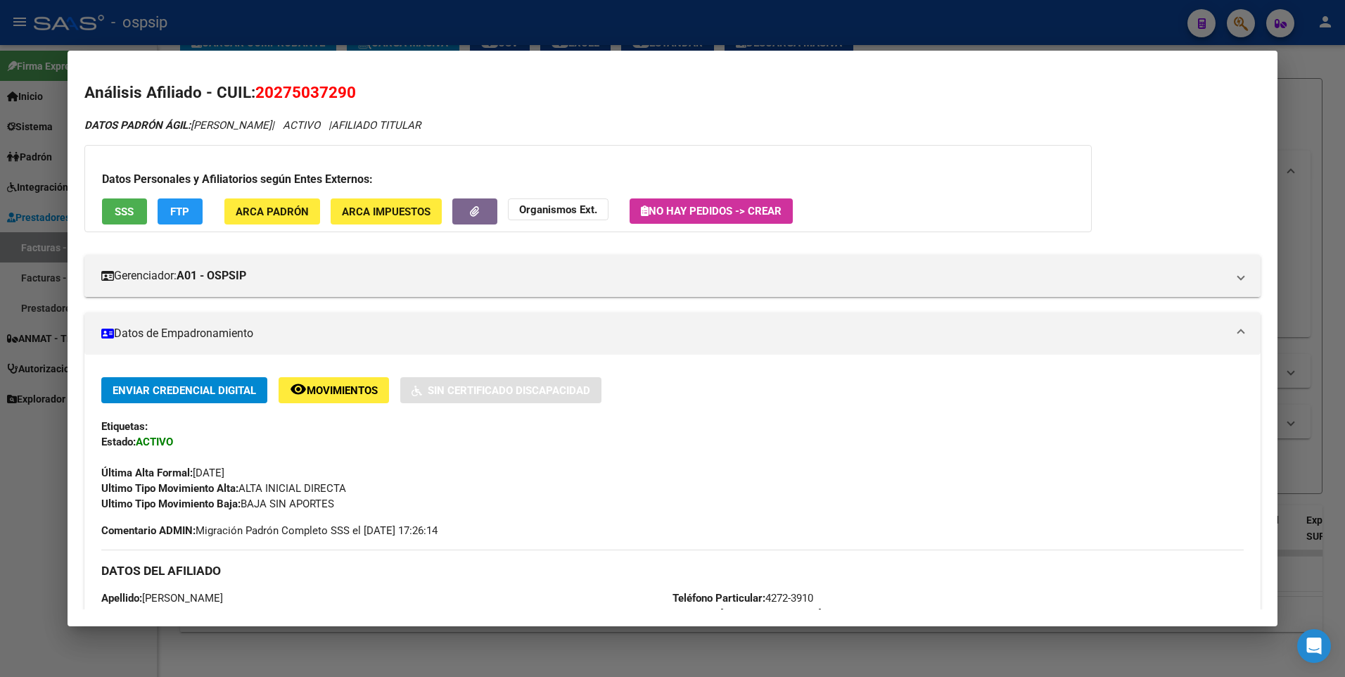
click at [127, 212] on span "SSS" at bounding box center [124, 211] width 19 height 13
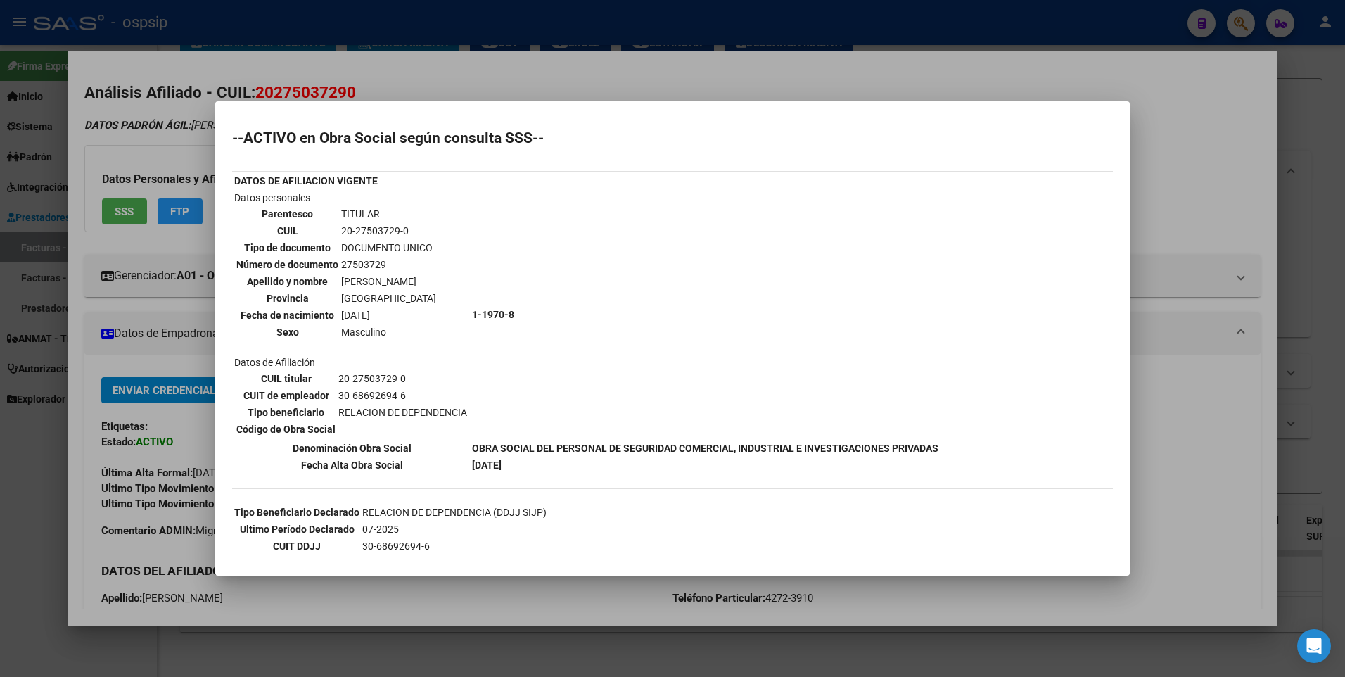
click at [1185, 130] on div at bounding box center [672, 338] width 1345 height 677
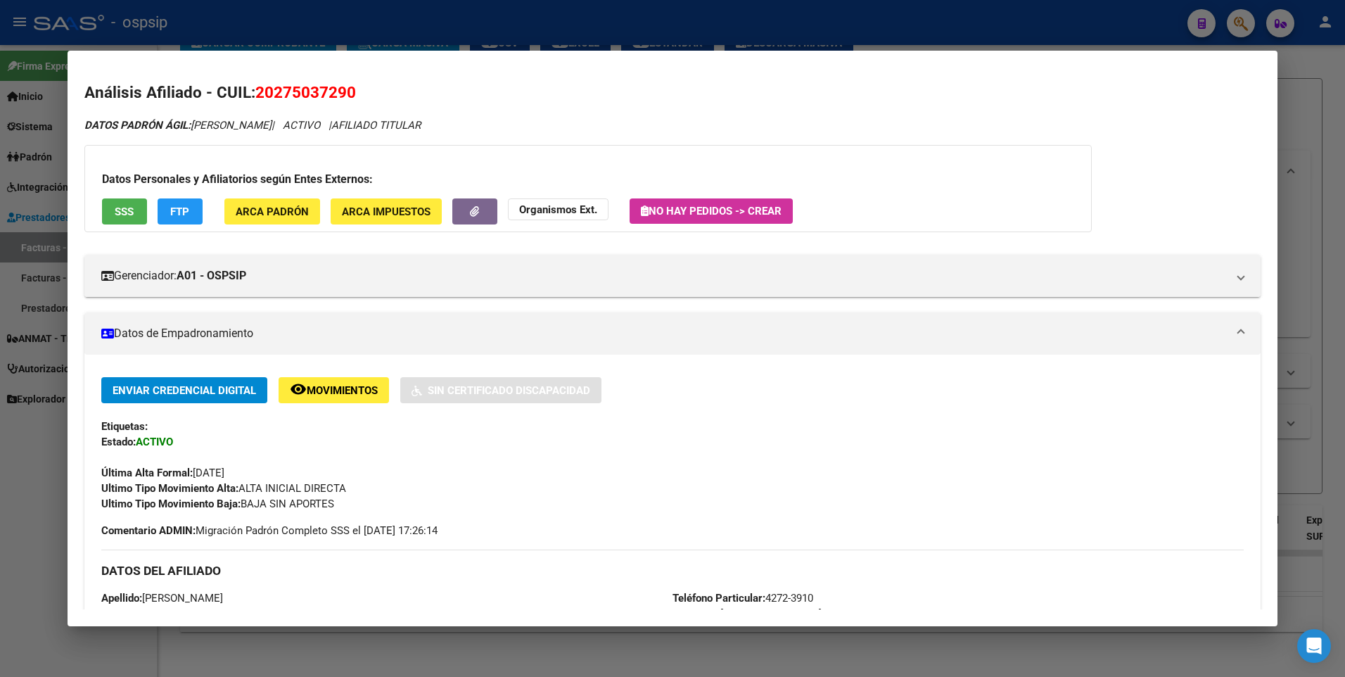
click at [1293, 100] on div at bounding box center [672, 338] width 1345 height 677
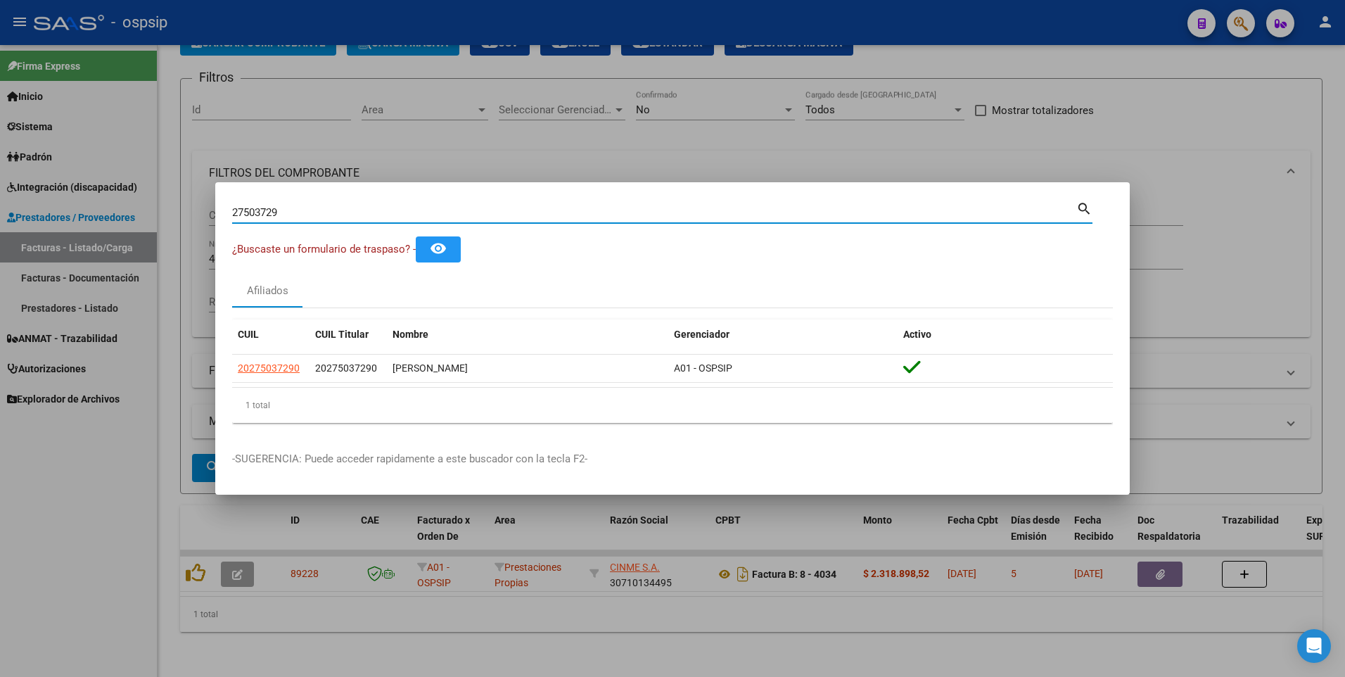
drag, startPoint x: 298, startPoint y: 215, endPoint x: 120, endPoint y: 219, distance: 177.4
click at [120, 218] on div "27503729 Buscar (apellido, dni, cuil, nro traspaso, cuit, obra social) search ¿…" at bounding box center [672, 338] width 1345 height 677
type input "14071487"
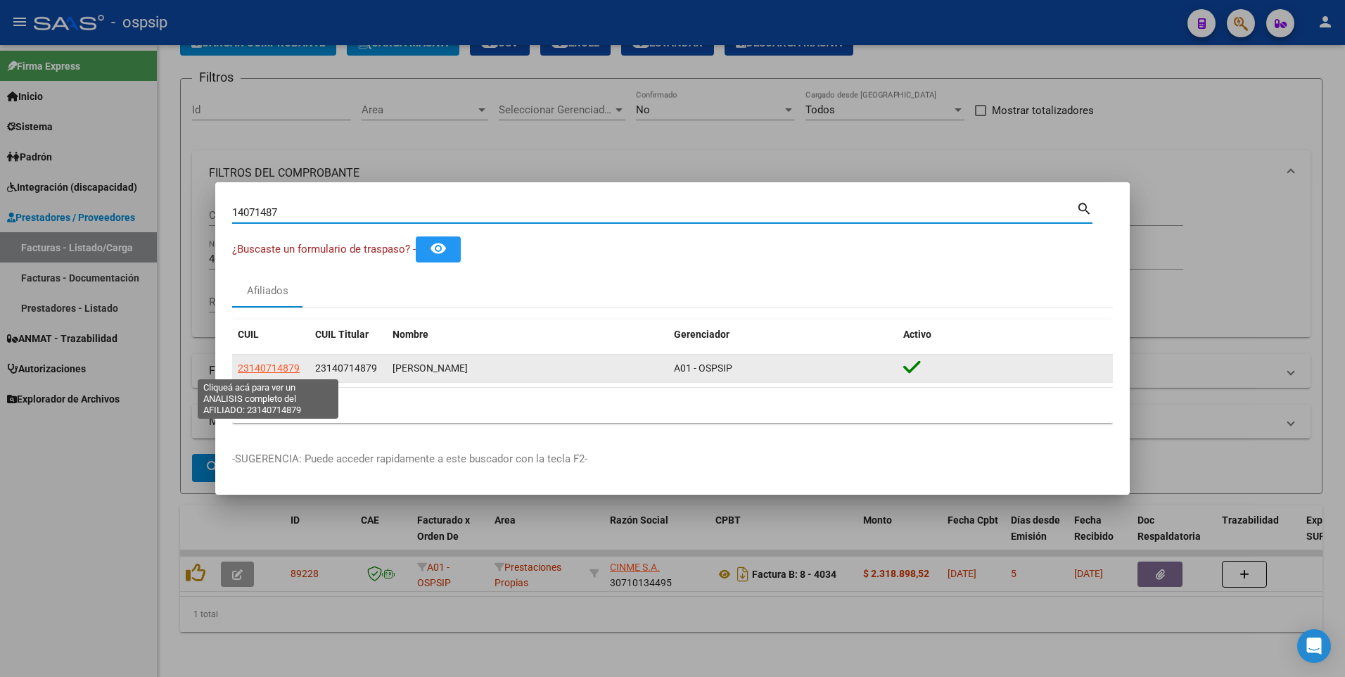
click at [288, 364] on span "23140714879" at bounding box center [269, 367] width 62 height 11
type textarea "23140714879"
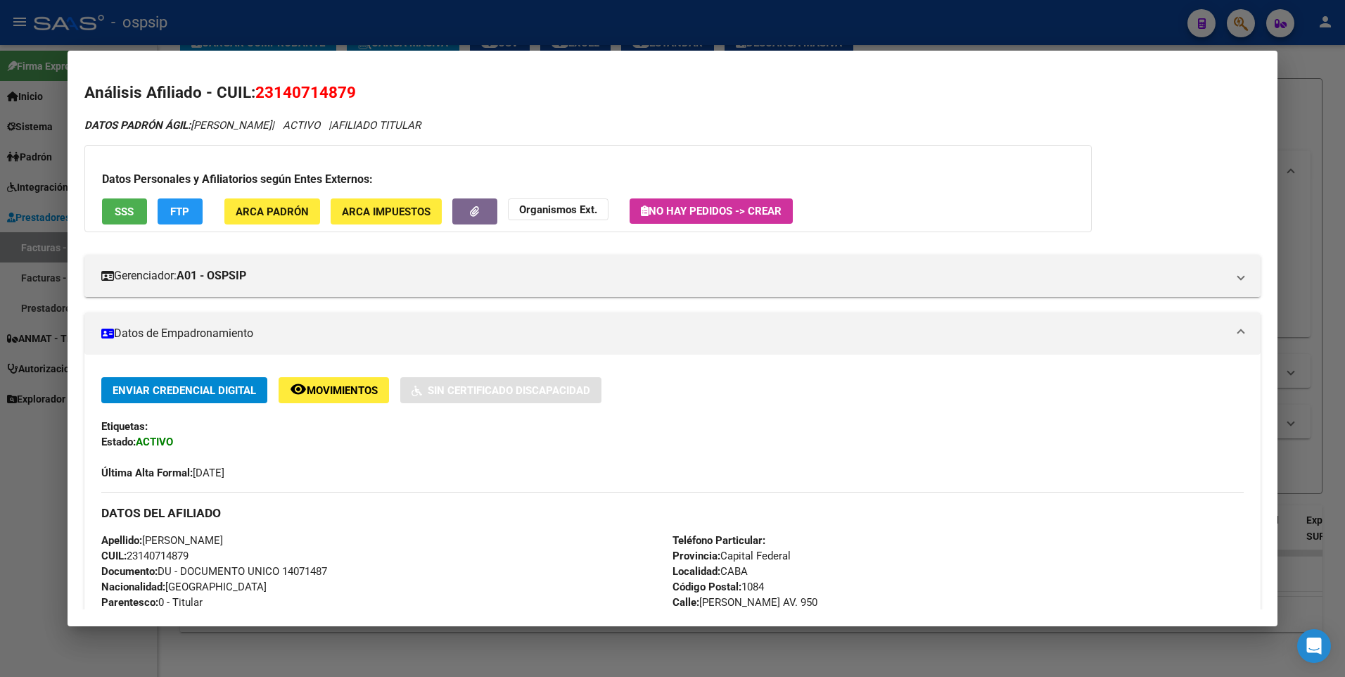
click at [125, 207] on span "SSS" at bounding box center [124, 211] width 19 height 13
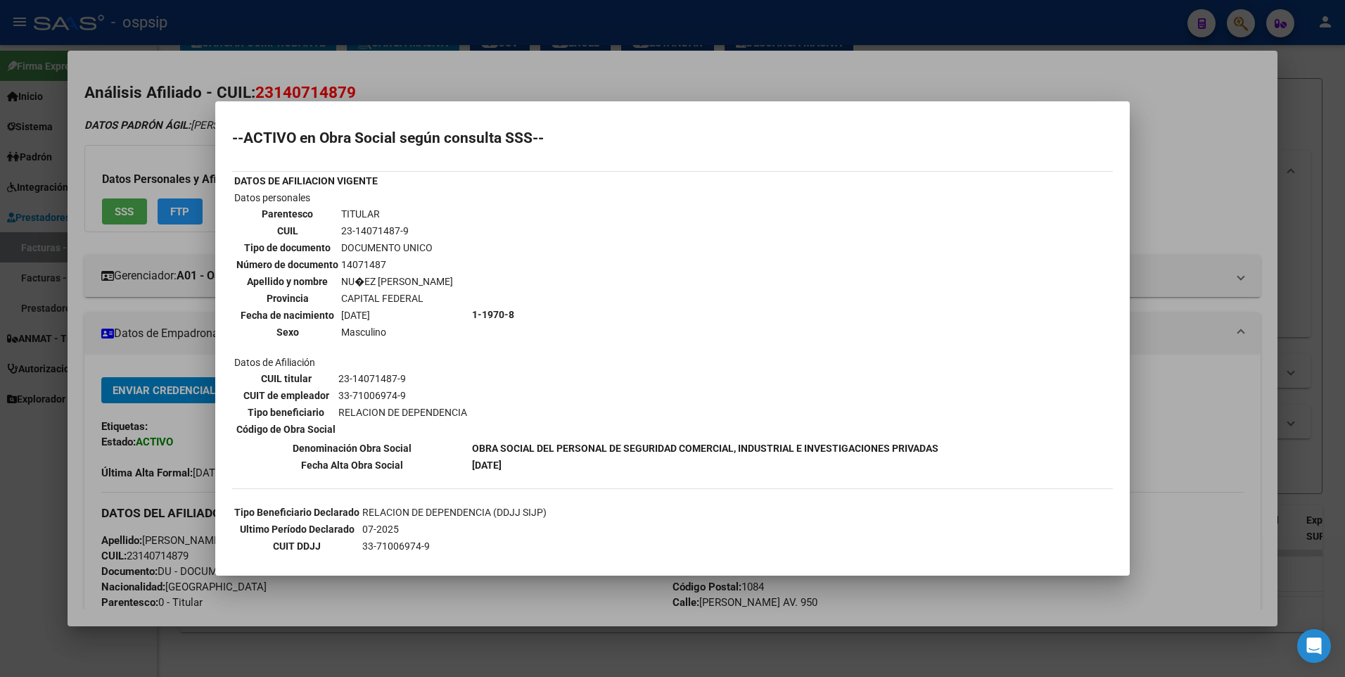
click at [1193, 175] on div at bounding box center [672, 338] width 1345 height 677
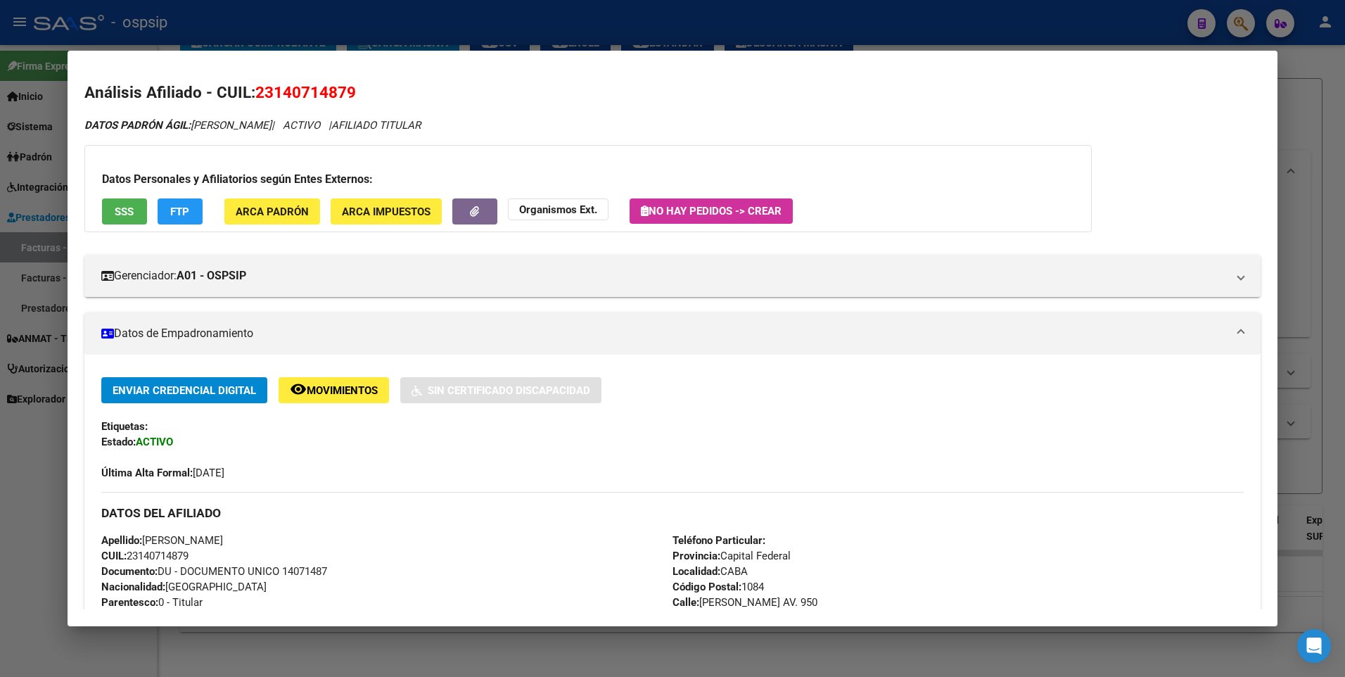
click at [1307, 141] on div at bounding box center [672, 338] width 1345 height 677
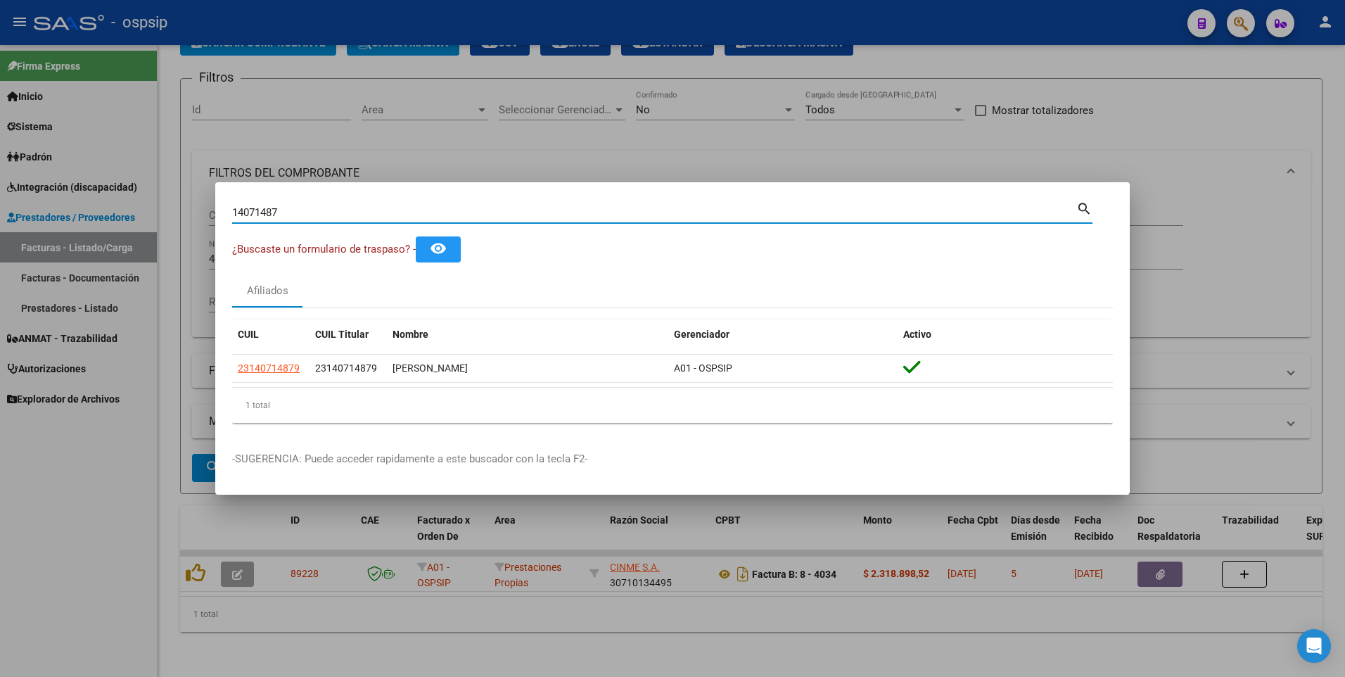
drag, startPoint x: 288, startPoint y: 212, endPoint x: 85, endPoint y: 227, distance: 203.2
click at [85, 227] on div "14071487 Buscar (apellido, dni, cuil, nro traspaso, cuit, obra social) search ¿…" at bounding box center [672, 338] width 1345 height 677
type input "20852545"
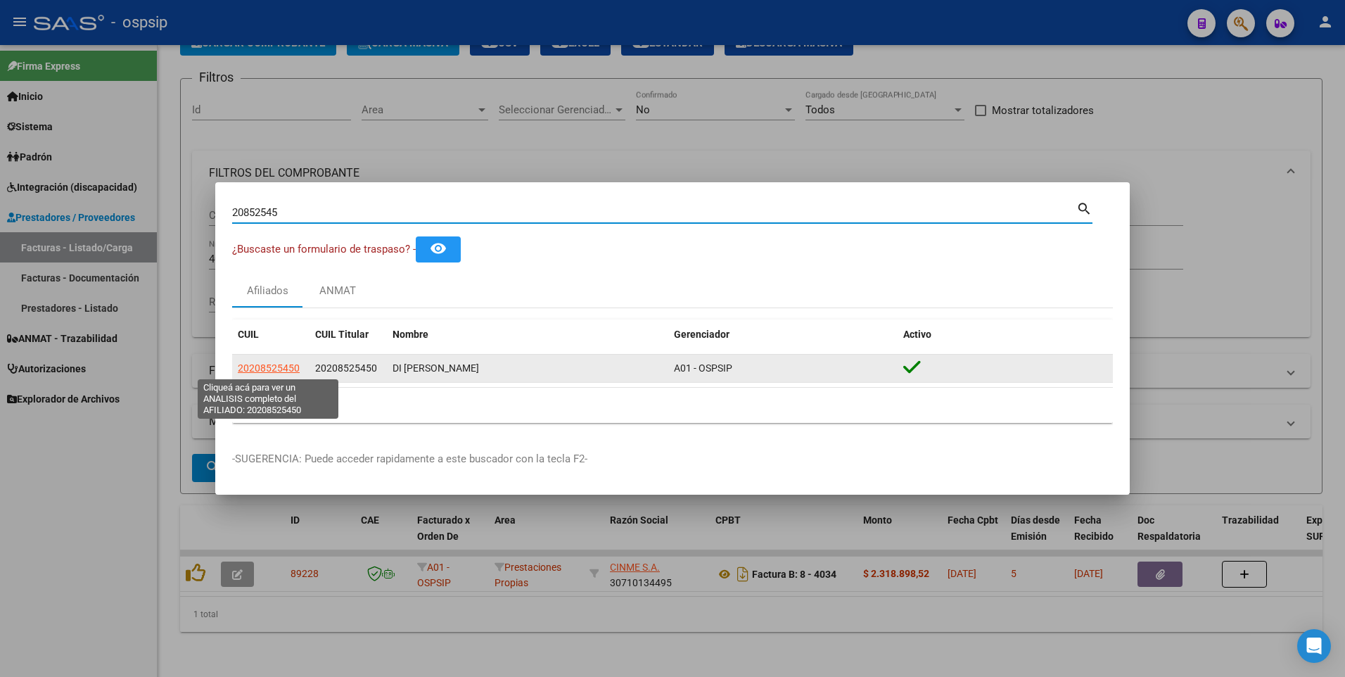
click at [283, 369] on span "20208525450" at bounding box center [269, 367] width 62 height 11
type textarea "20208525450"
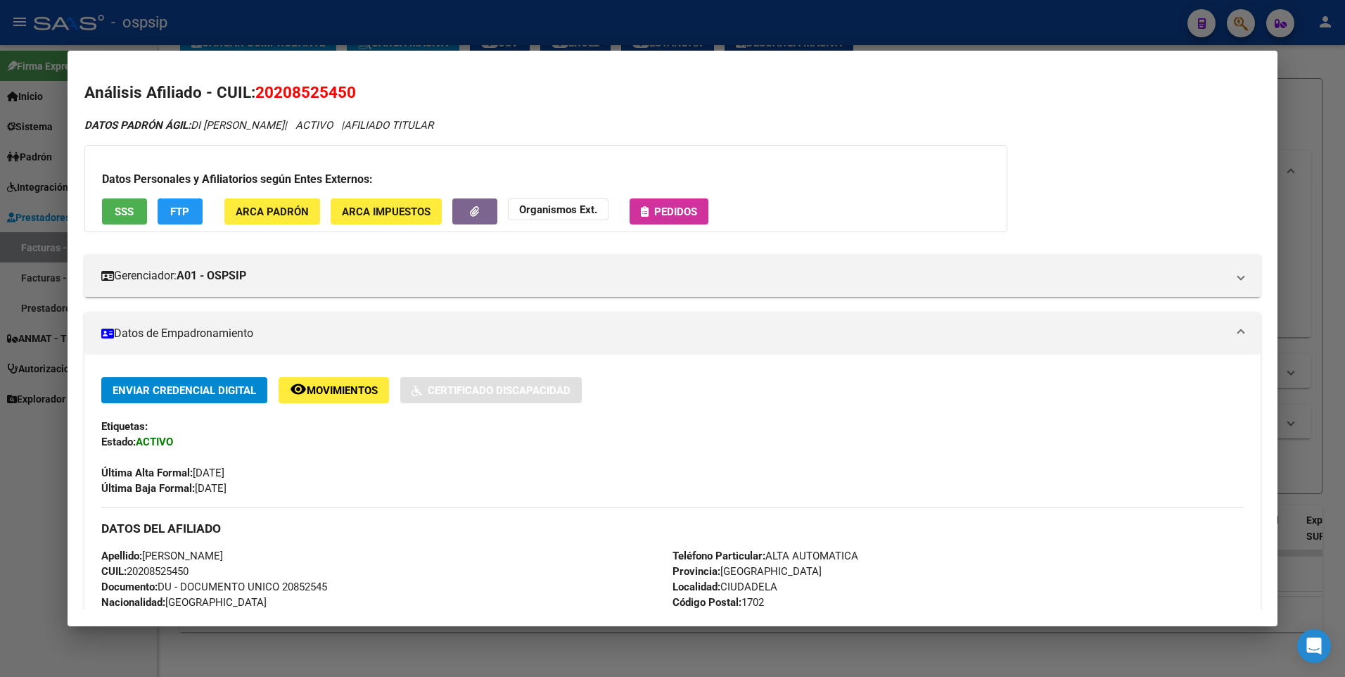
click at [127, 218] on button "SSS" at bounding box center [124, 211] width 45 height 26
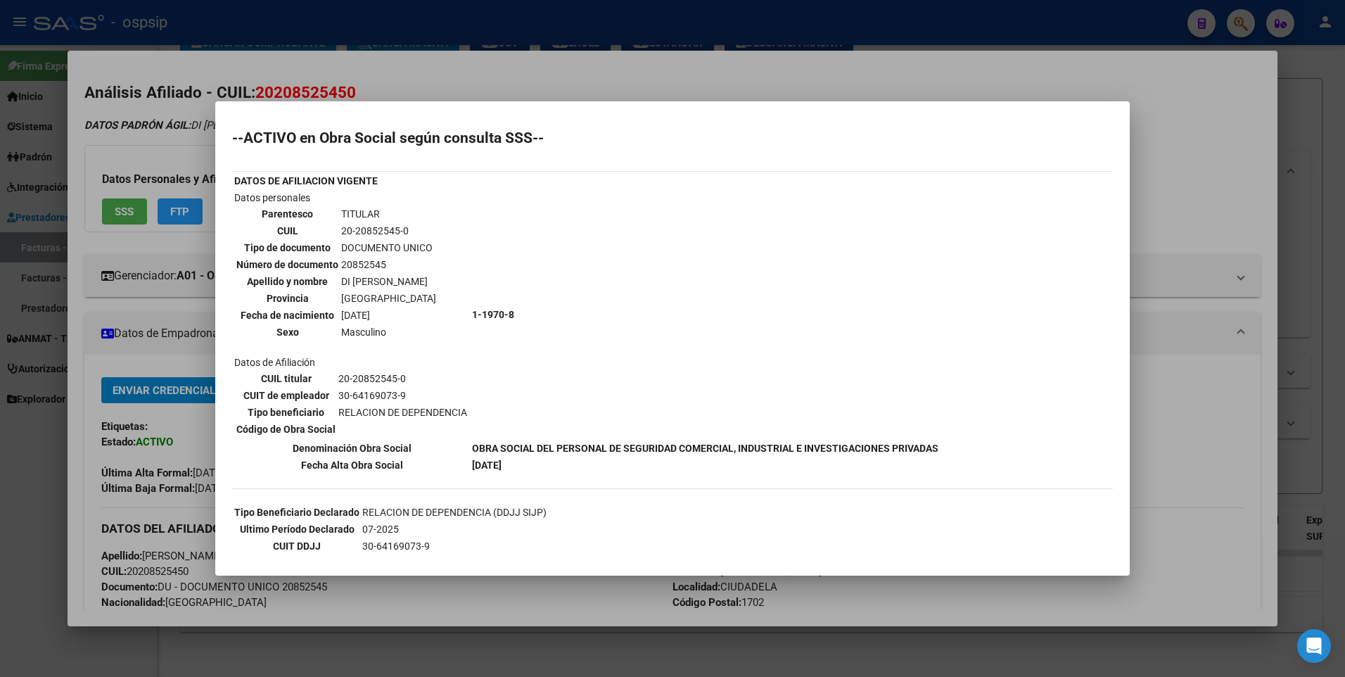
click at [1185, 152] on div at bounding box center [672, 338] width 1345 height 677
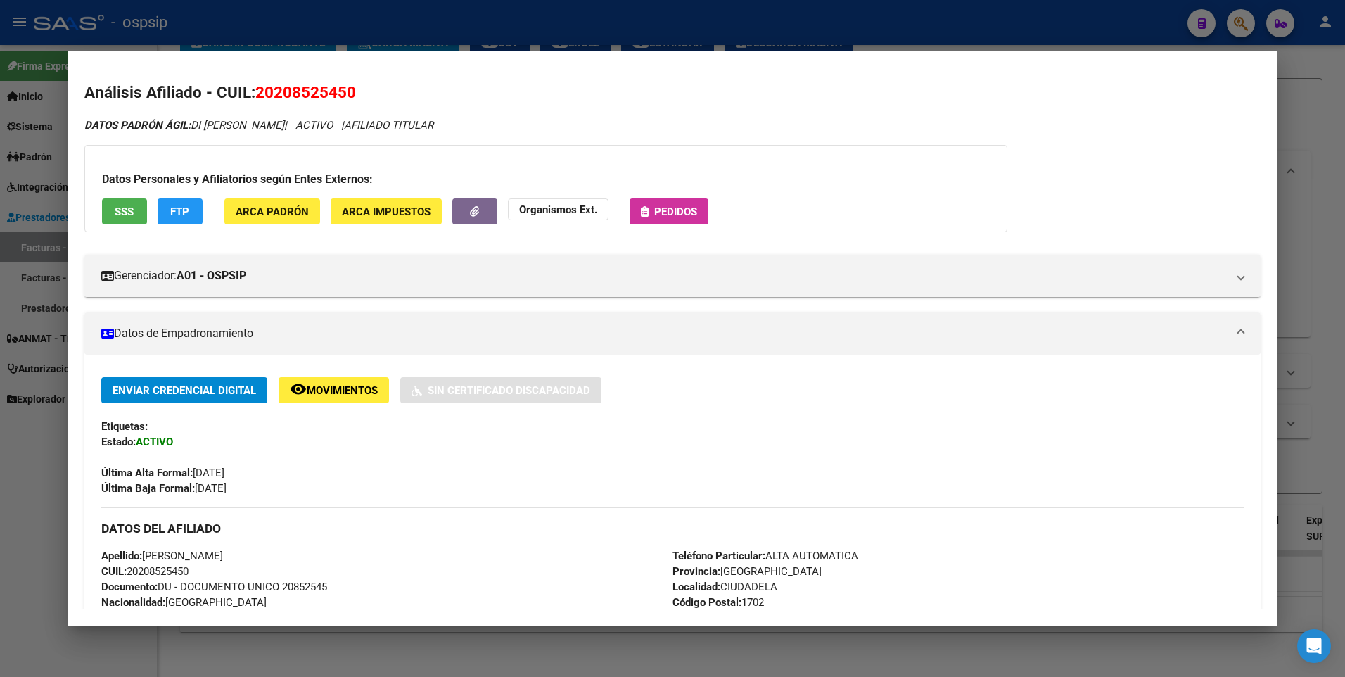
click at [1324, 97] on div at bounding box center [672, 338] width 1345 height 677
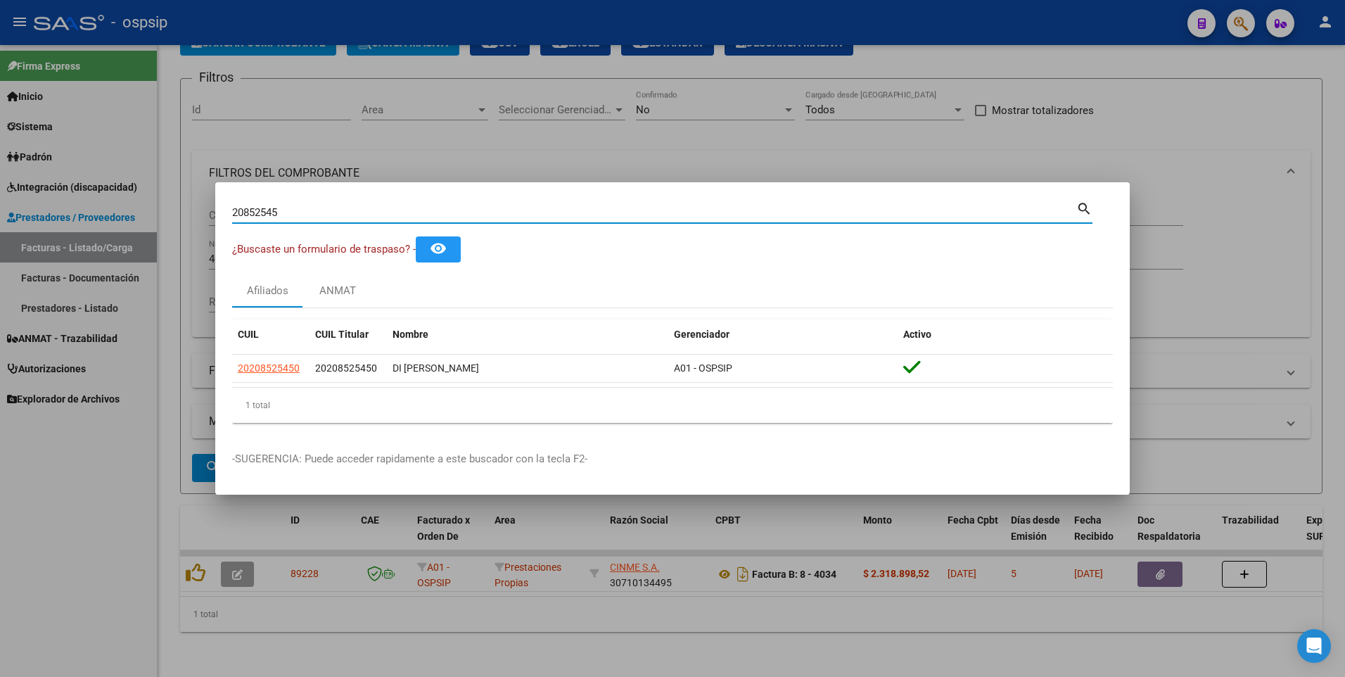
drag, startPoint x: 296, startPoint y: 206, endPoint x: 58, endPoint y: 256, distance: 243.0
click at [58, 256] on div "20852545 Buscar (apellido, dni, cuil, nro traspaso, cuit, obra social) search ¿…" at bounding box center [672, 338] width 1345 height 677
type input "94797888"
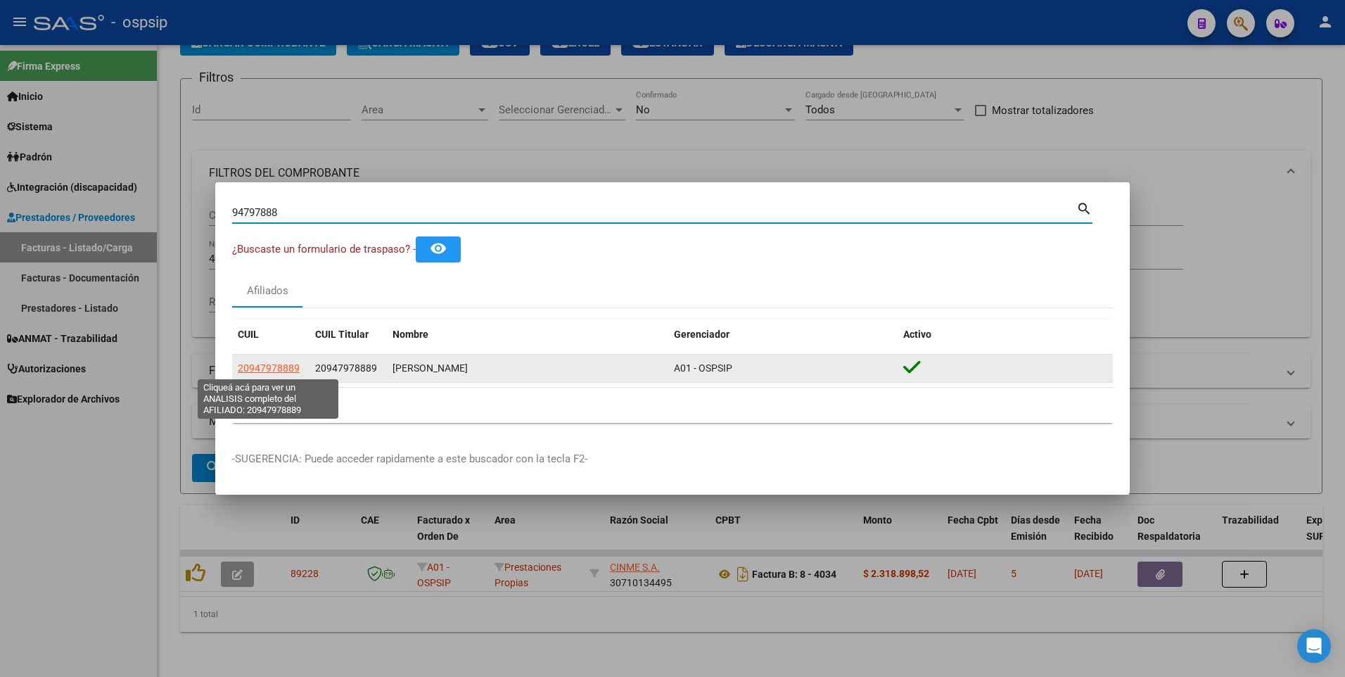
click at [274, 370] on span "20947978889" at bounding box center [269, 367] width 62 height 11
type textarea "20947978889"
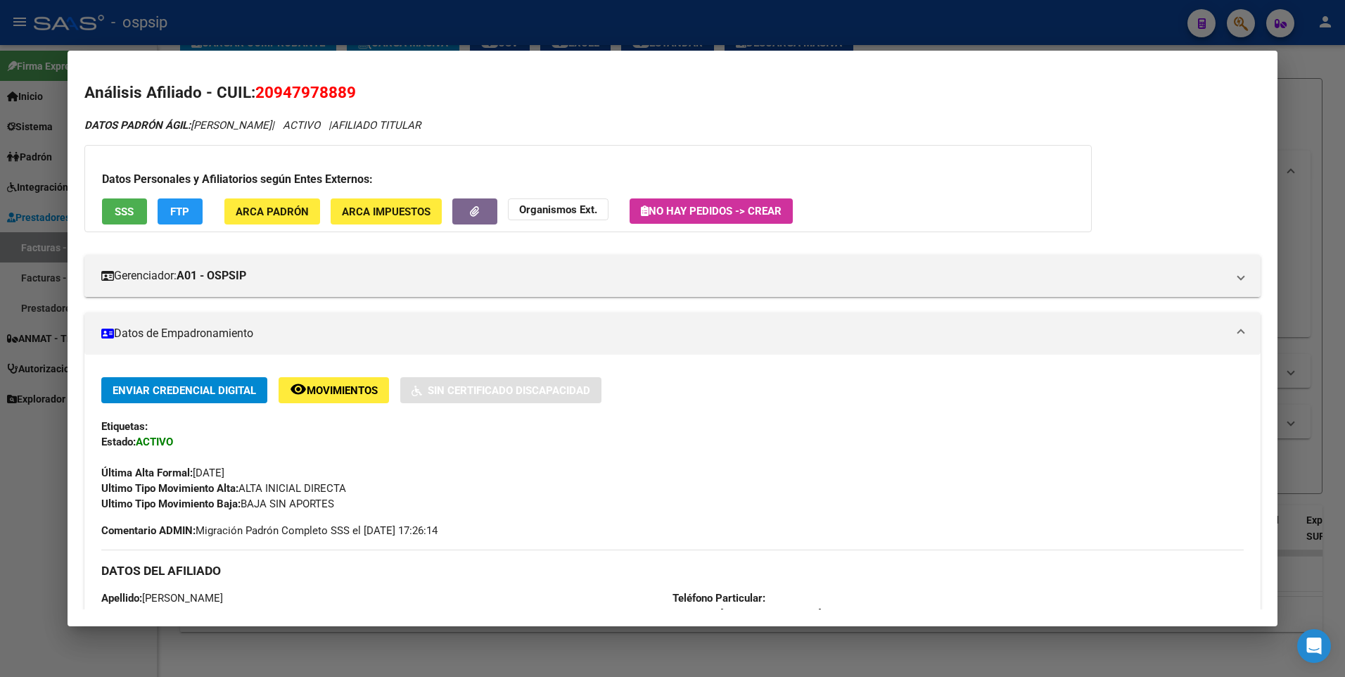
click at [125, 208] on span "SSS" at bounding box center [124, 211] width 19 height 13
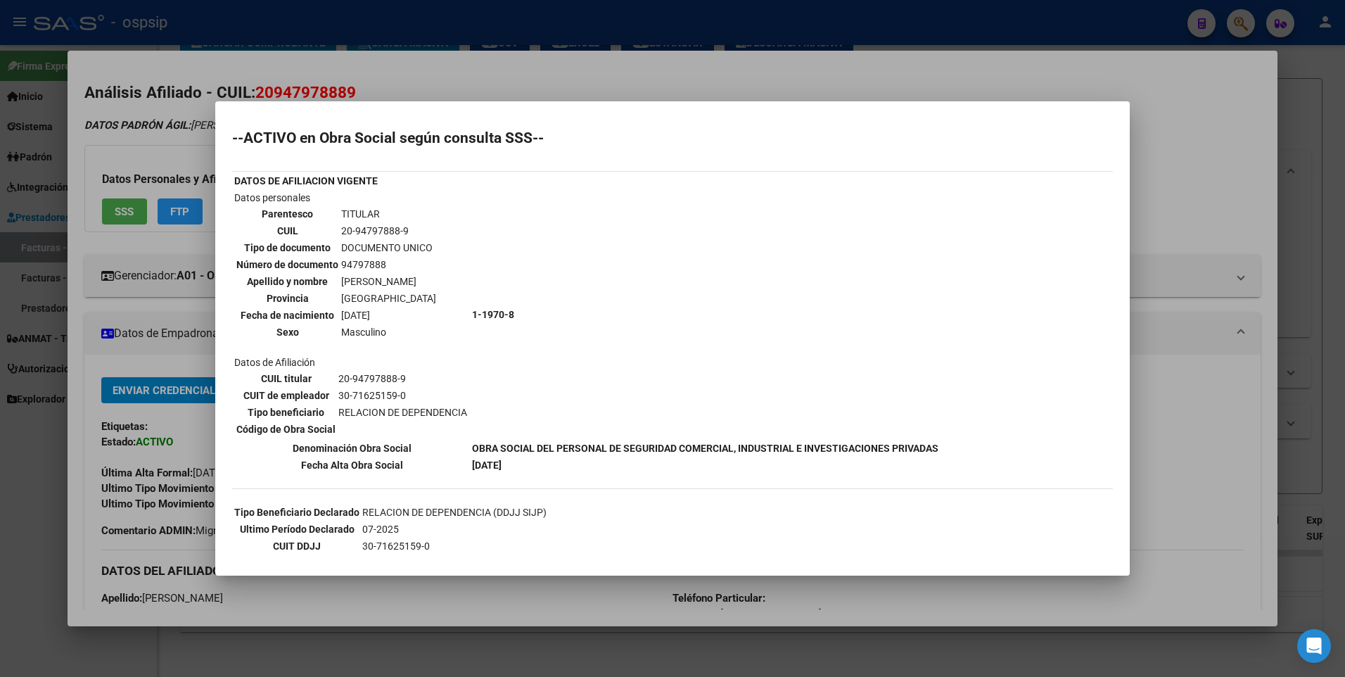
click at [1199, 149] on div at bounding box center [672, 338] width 1345 height 677
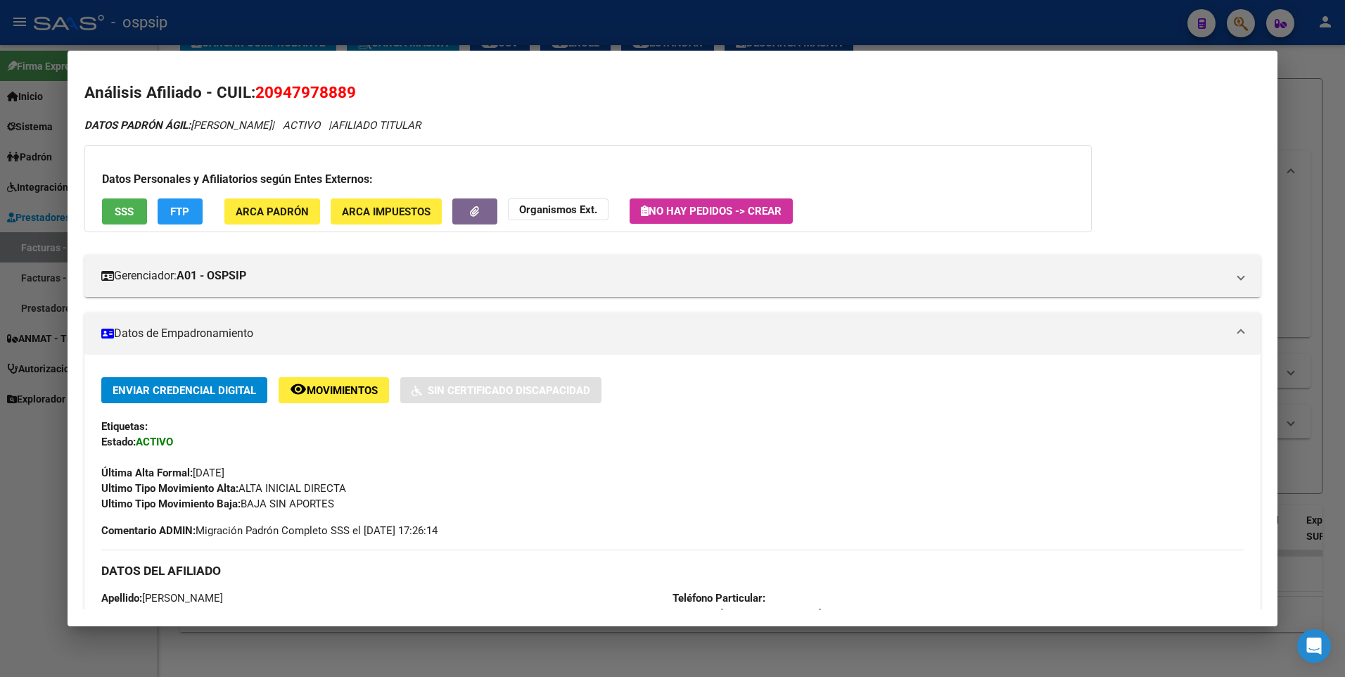
click at [1309, 113] on div at bounding box center [672, 338] width 1345 height 677
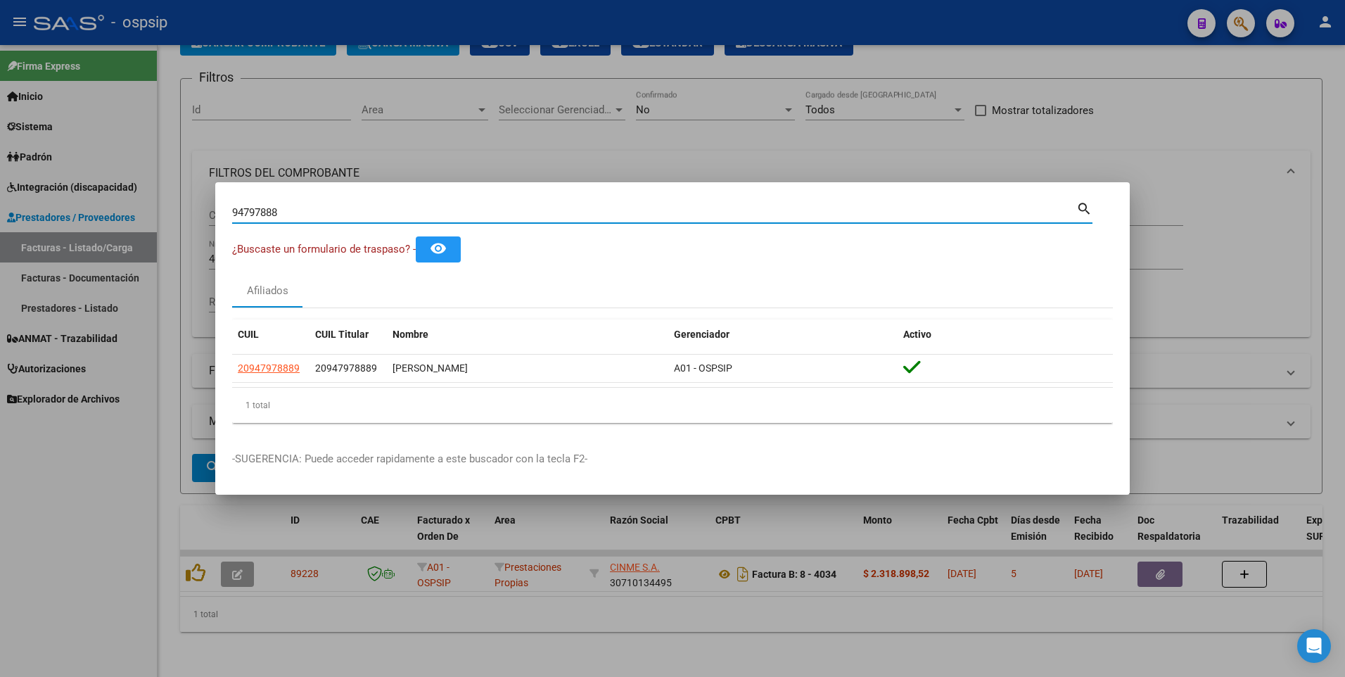
drag, startPoint x: 284, startPoint y: 216, endPoint x: 112, endPoint y: 223, distance: 171.8
click at [112, 223] on div "94797888 Buscar (apellido, dni, cuil, nro traspaso, cuit, obra social) search ¿…" at bounding box center [672, 338] width 1345 height 677
type input "17340360"
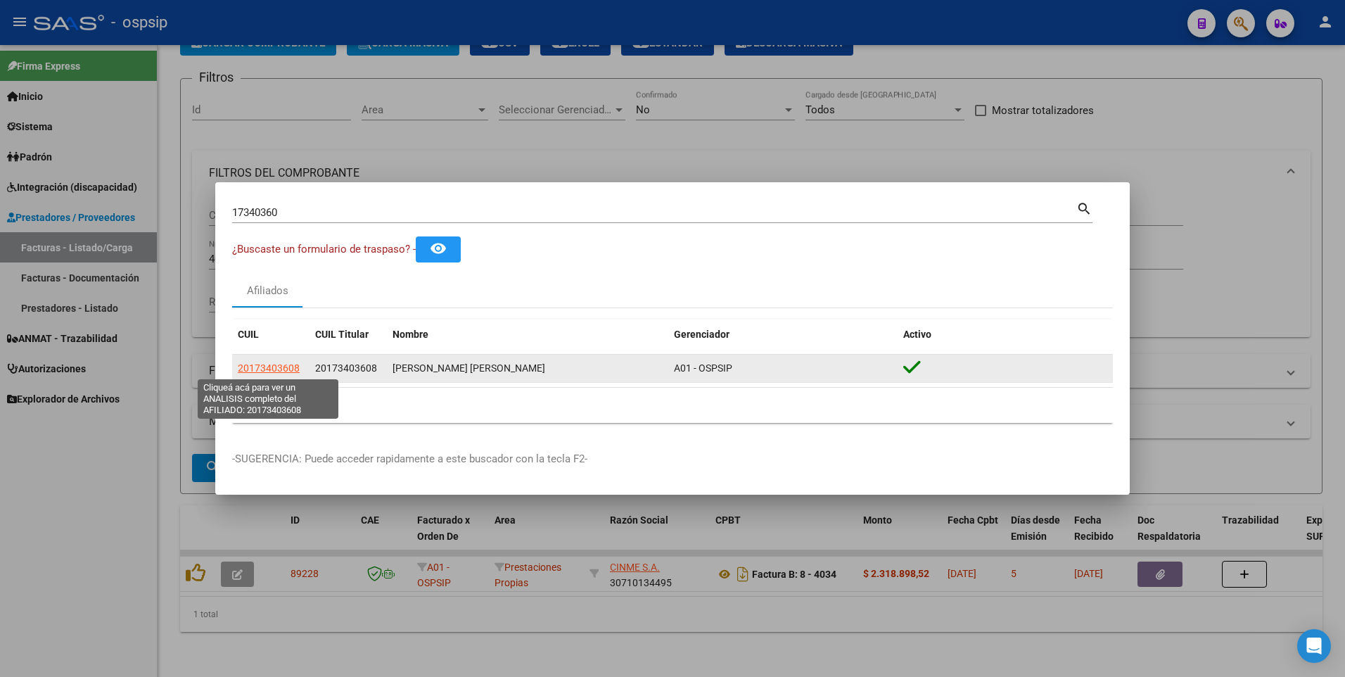
click at [279, 369] on span "20173403608" at bounding box center [269, 367] width 62 height 11
type textarea "20173403608"
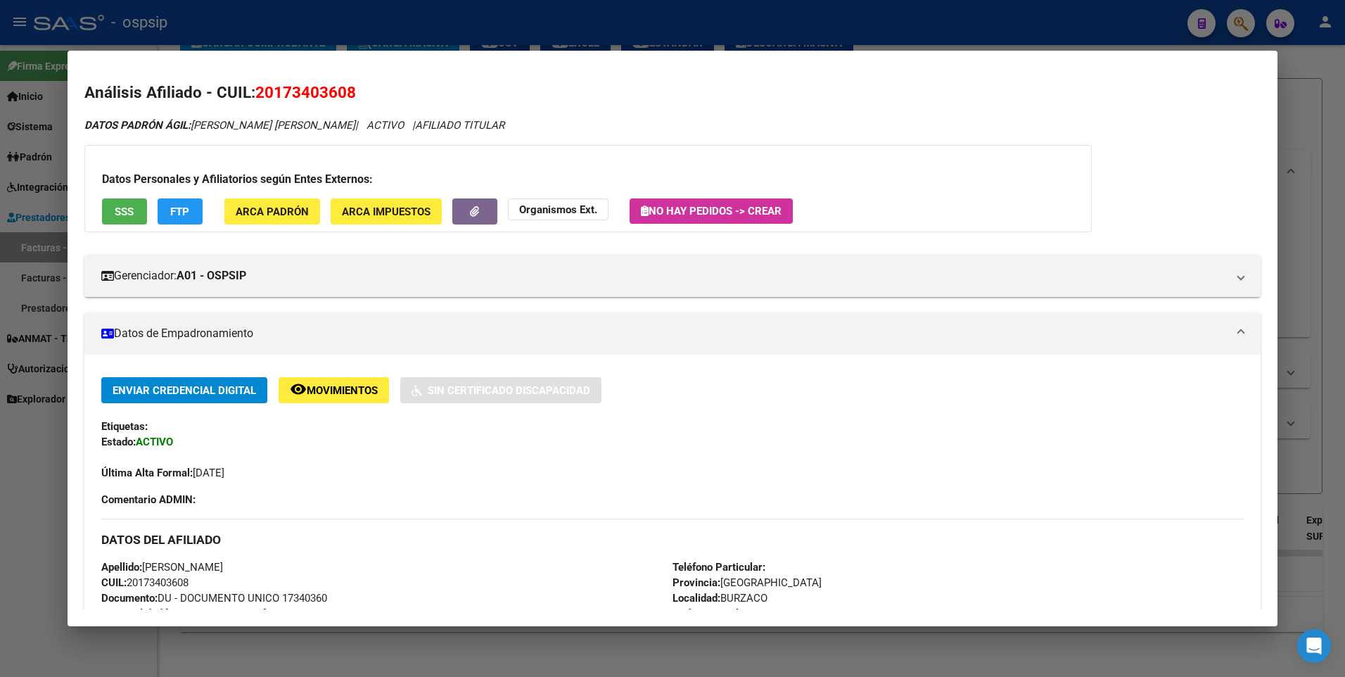
click at [127, 210] on span "SSS" at bounding box center [124, 211] width 19 height 13
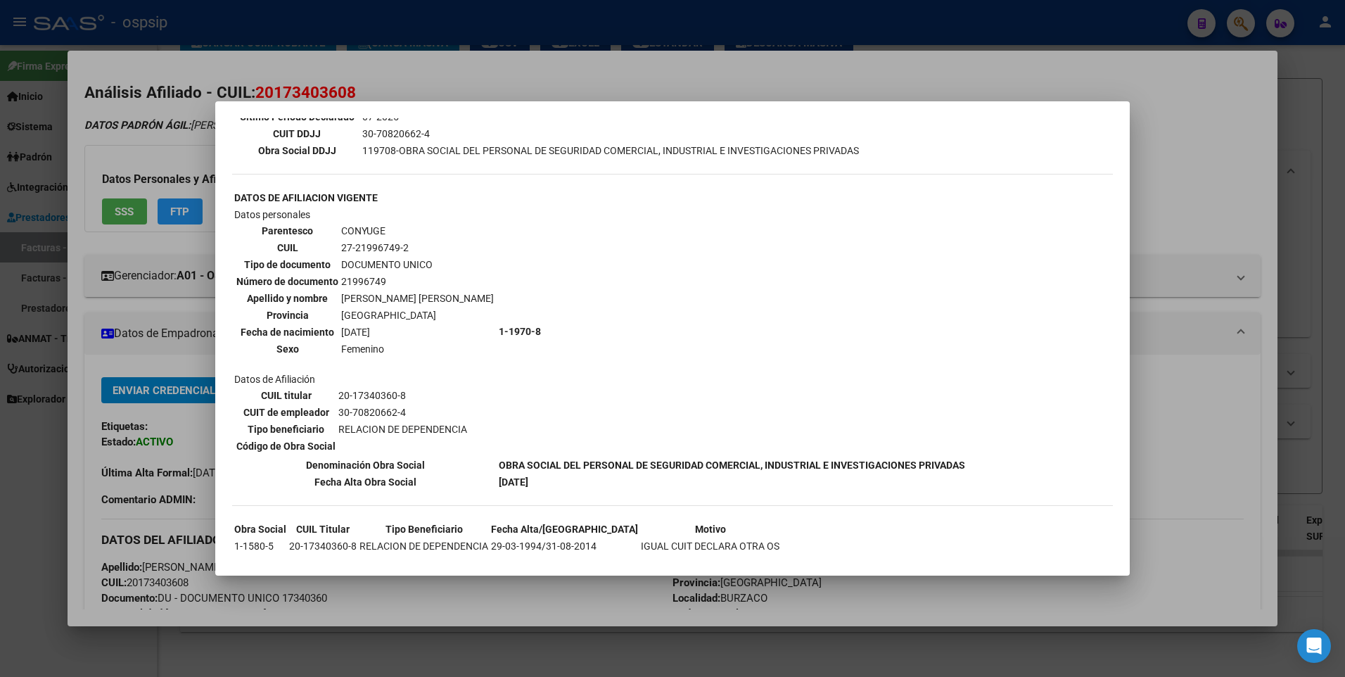
scroll to position [422, 0]
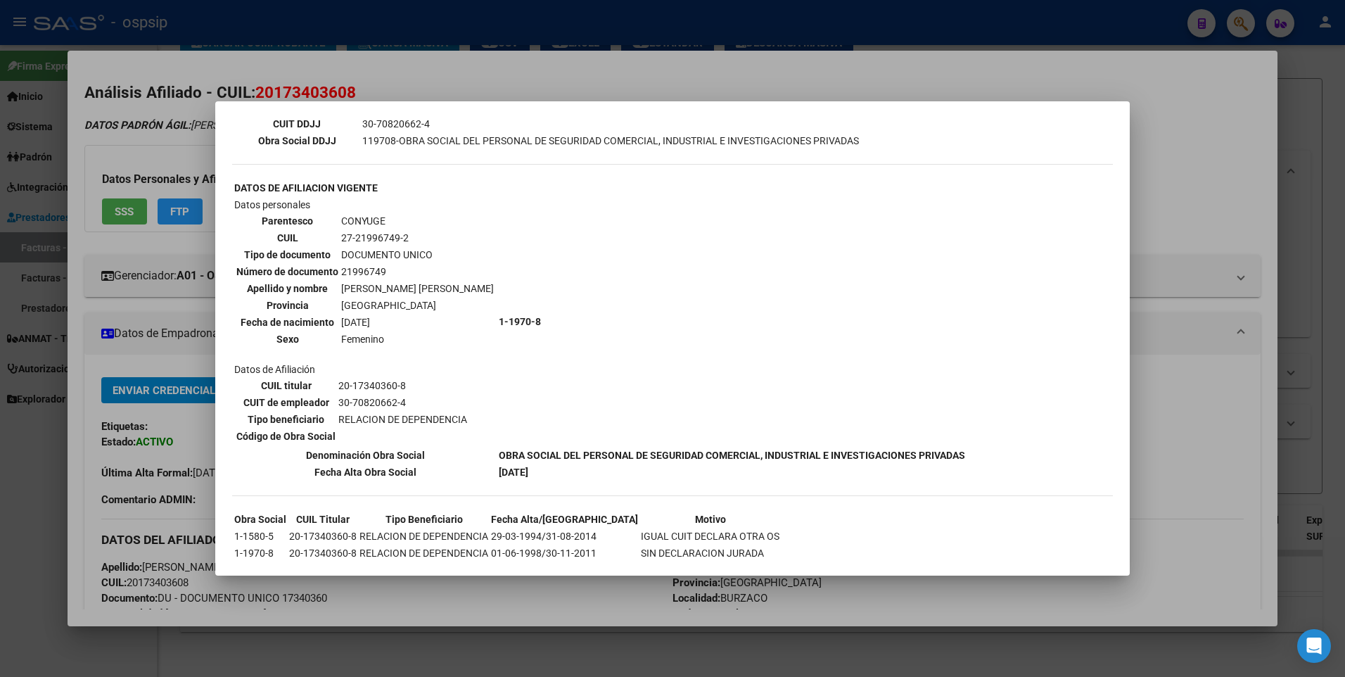
click at [1180, 179] on div at bounding box center [672, 338] width 1345 height 677
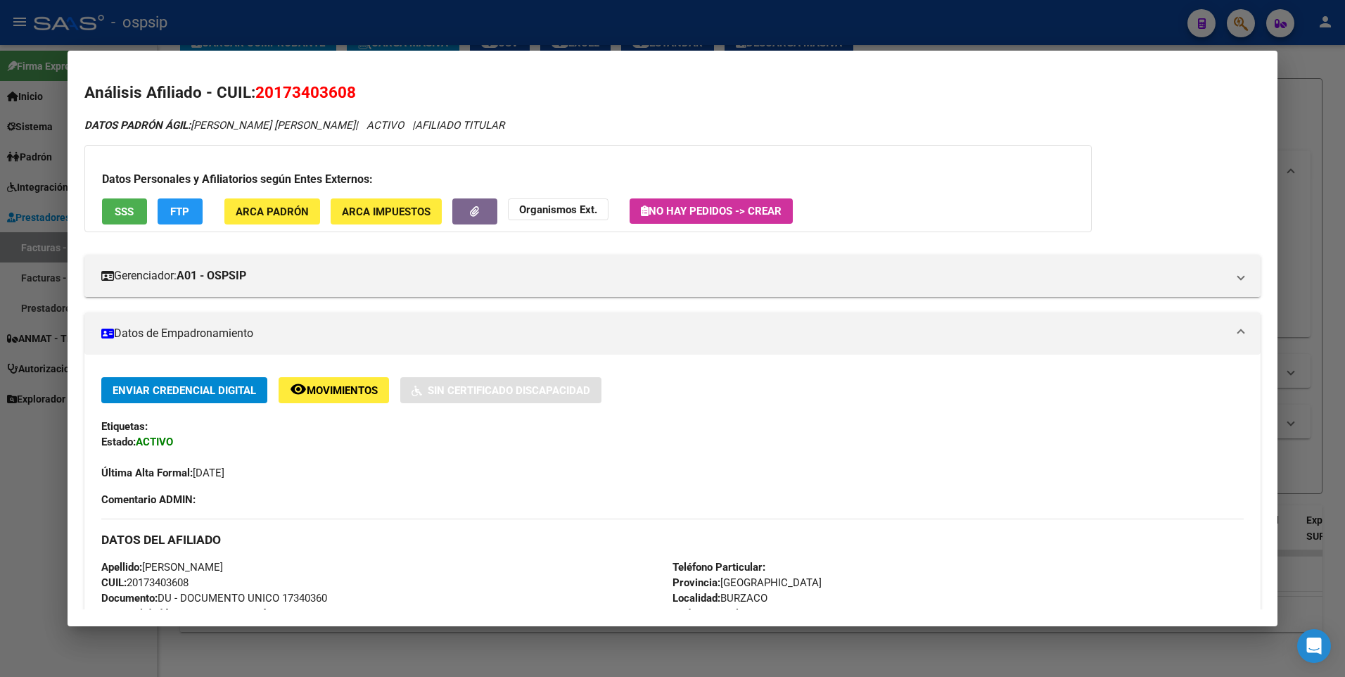
click at [1331, 124] on div at bounding box center [672, 338] width 1345 height 677
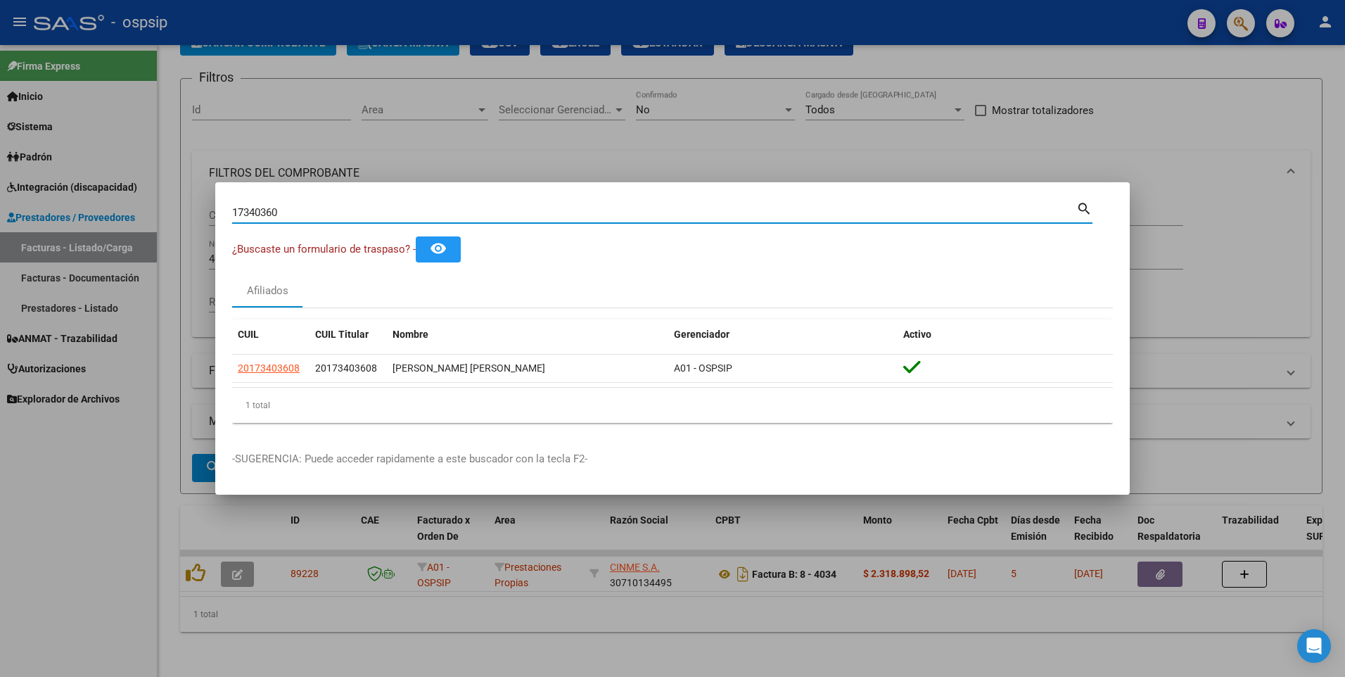
drag, startPoint x: 317, startPoint y: 210, endPoint x: -3, endPoint y: 204, distance: 319.5
click at [0, 204] on html "menu - ospsip person Firma Express Inicio Instructivos Contacto OS Sistema Usua…" at bounding box center [672, 338] width 1345 height 677
type input "20323904"
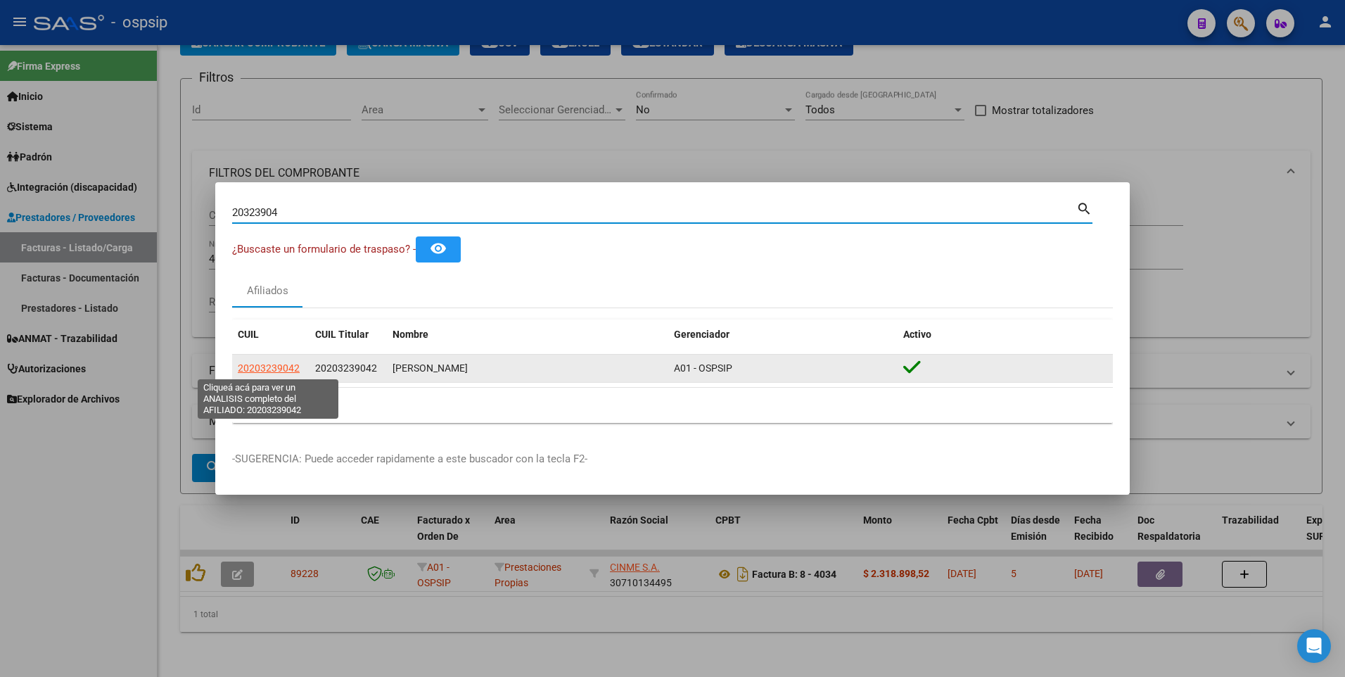
click at [265, 362] on span "20203239042" at bounding box center [269, 367] width 62 height 11
type textarea "20203239042"
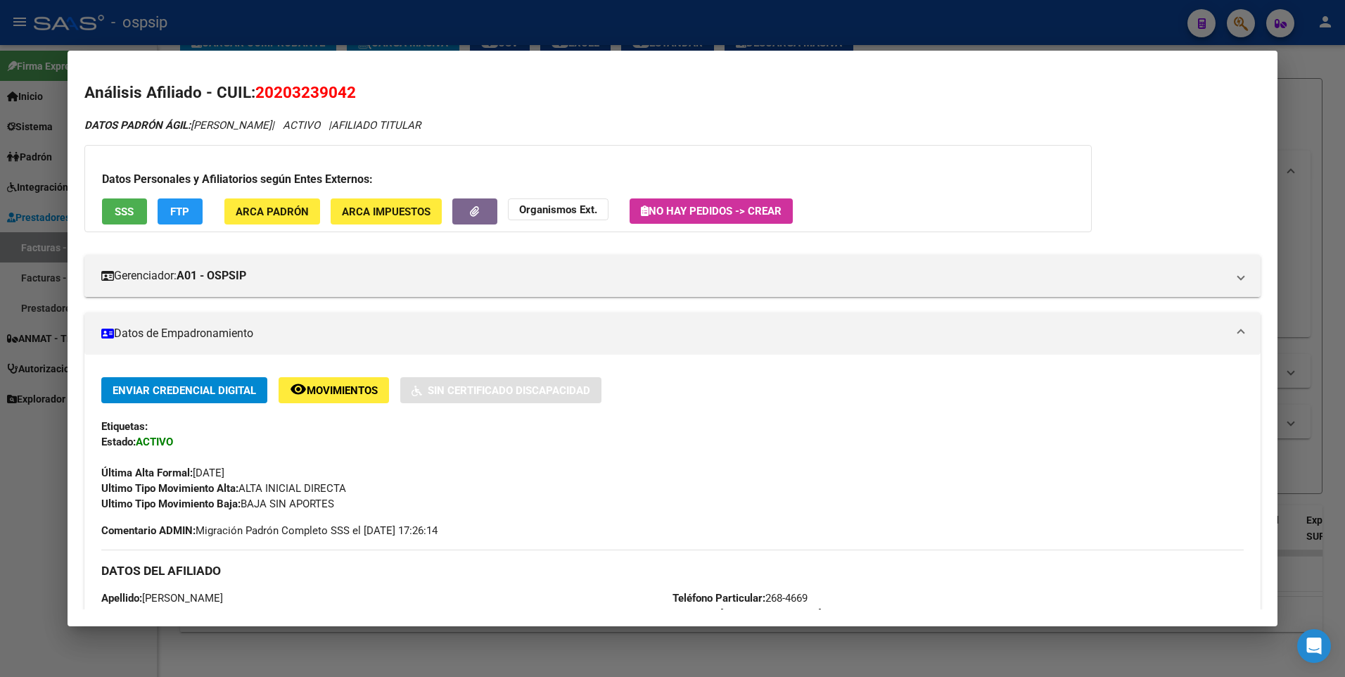
click at [125, 217] on span "SSS" at bounding box center [124, 211] width 19 height 13
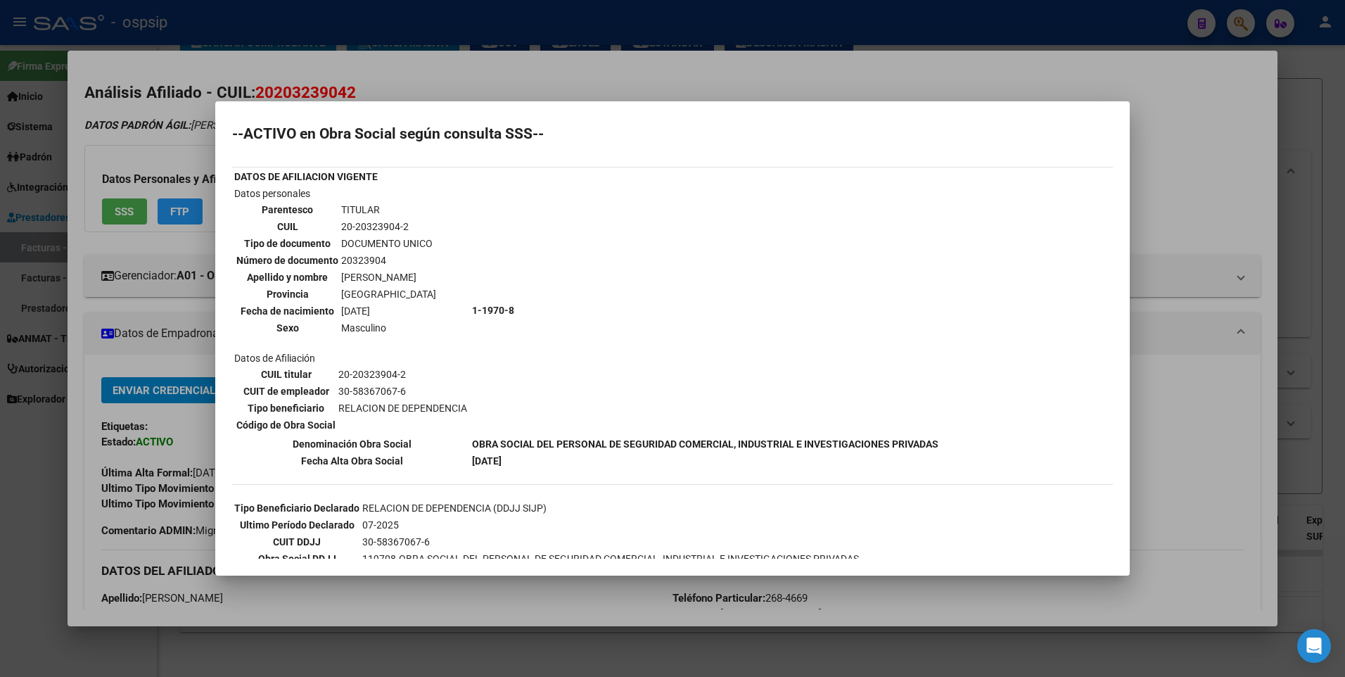
scroll to position [0, 0]
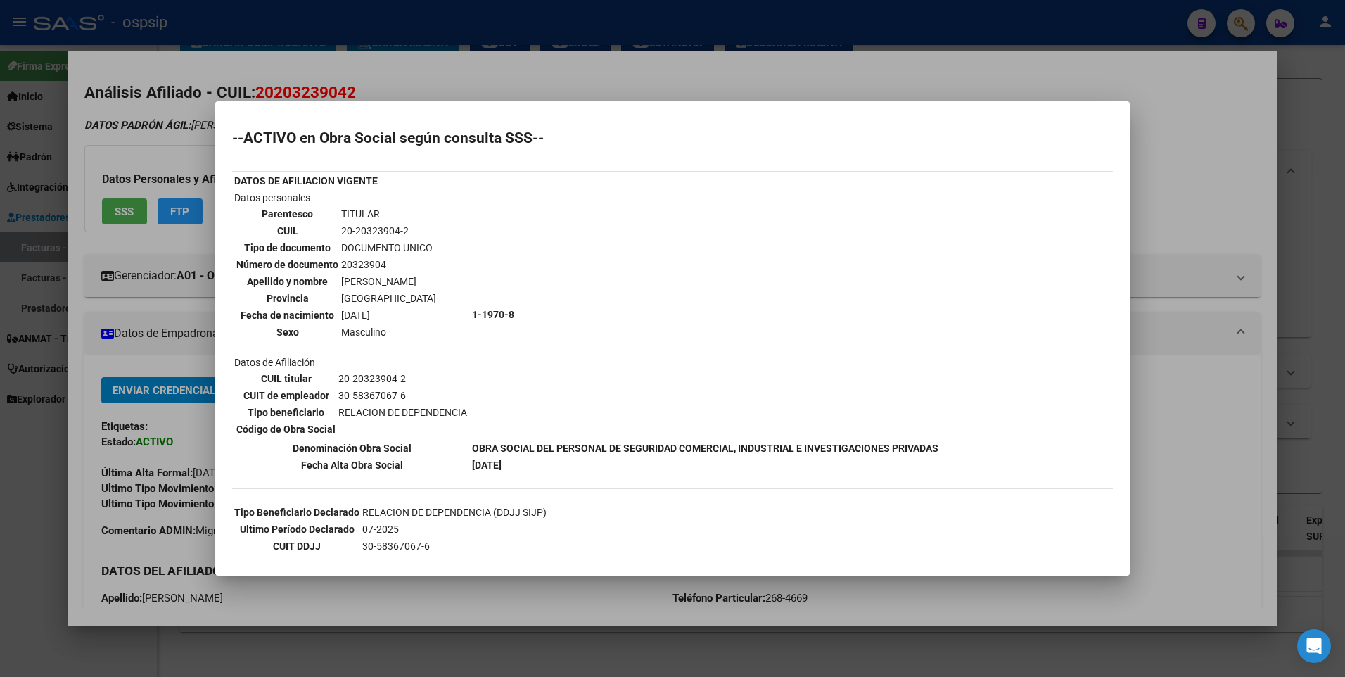
click at [1202, 208] on div at bounding box center [672, 338] width 1345 height 677
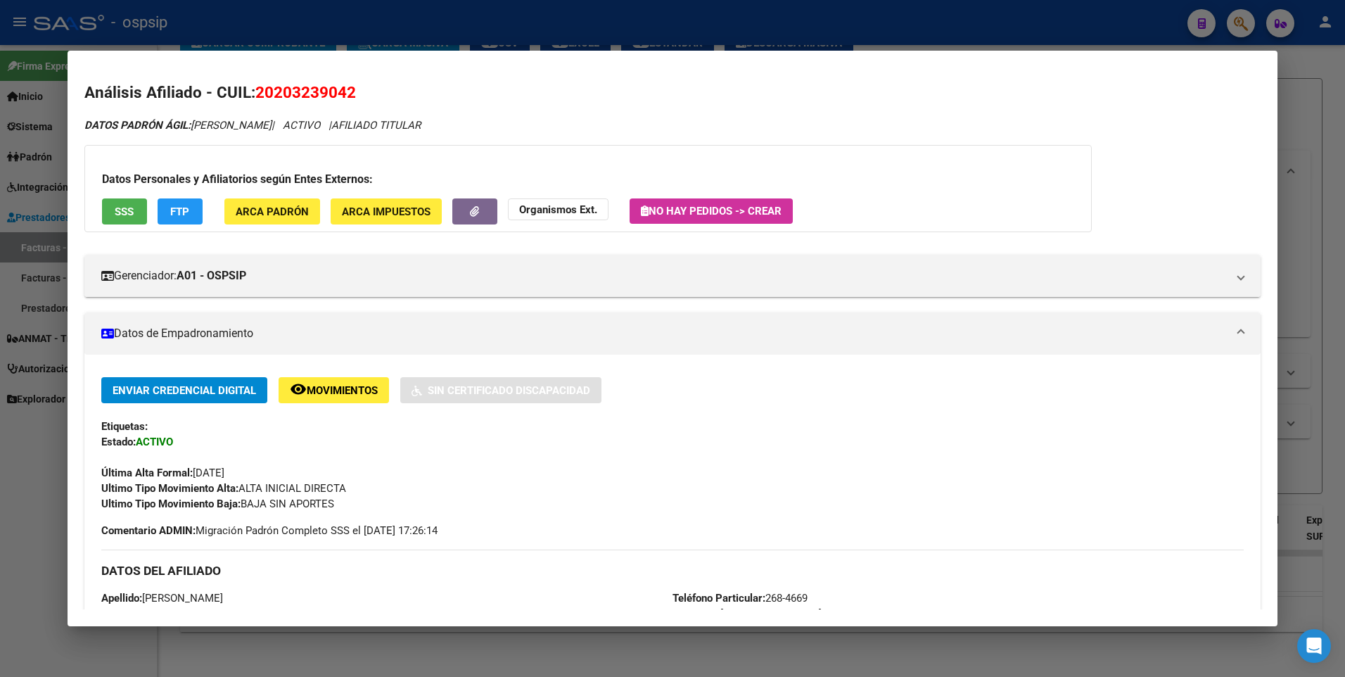
click at [1309, 134] on div at bounding box center [672, 338] width 1345 height 677
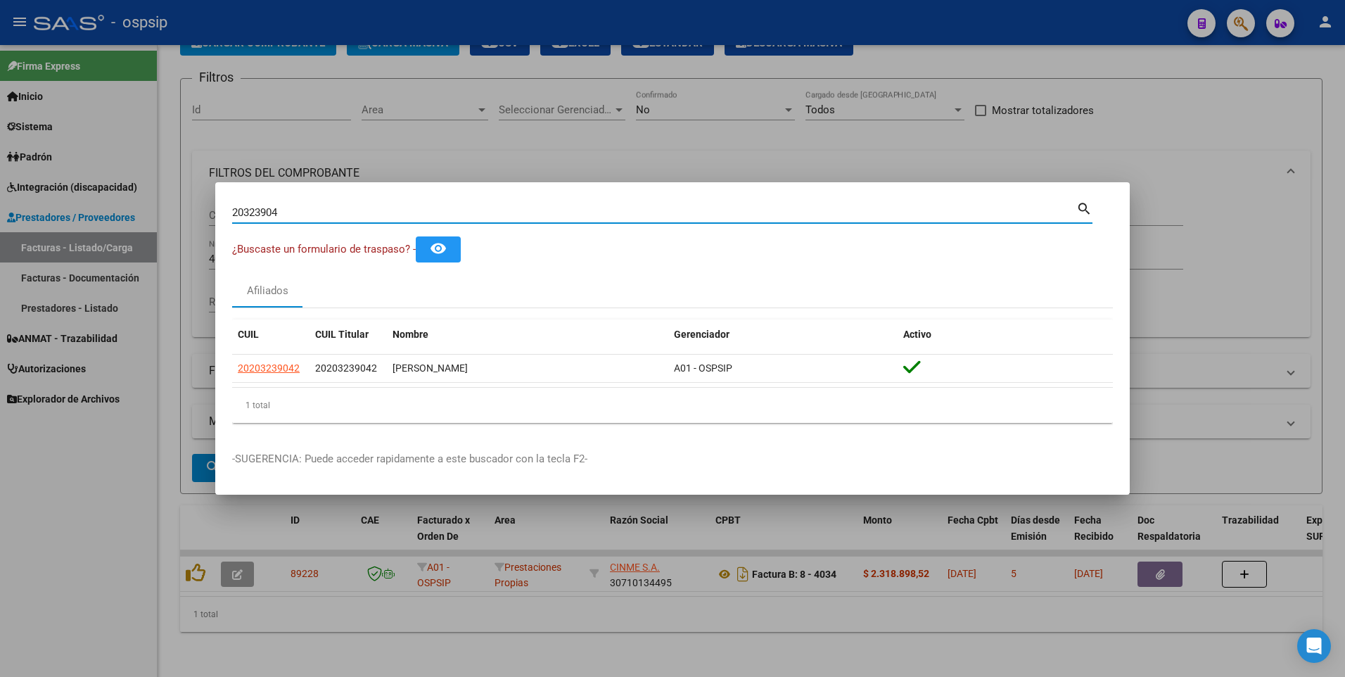
drag, startPoint x: 313, startPoint y: 212, endPoint x: 116, endPoint y: 238, distance: 198.7
click at [116, 238] on div "20323904 Buscar (apellido, dni, cuil, nro traspaso, cuit, obra social) search ¿…" at bounding box center [672, 338] width 1345 height 677
type input "27844360"
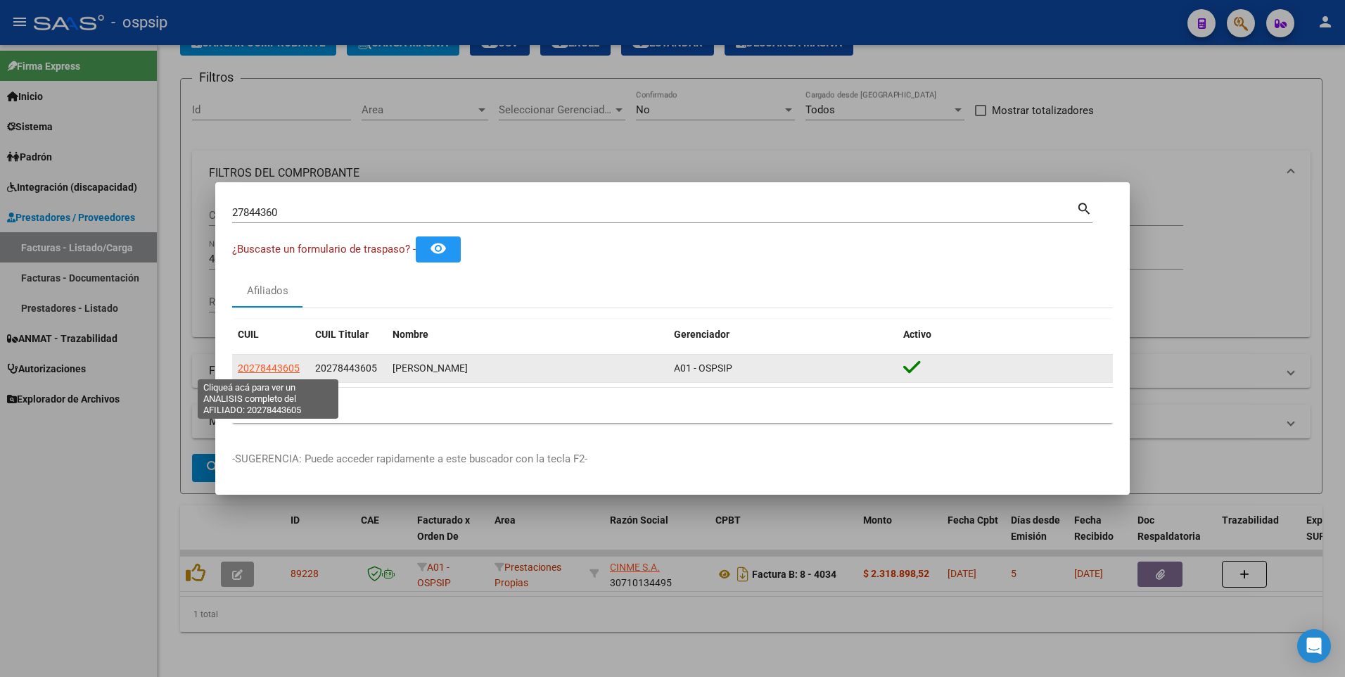
click at [269, 370] on span "20278443605" at bounding box center [269, 367] width 62 height 11
type textarea "20278443605"
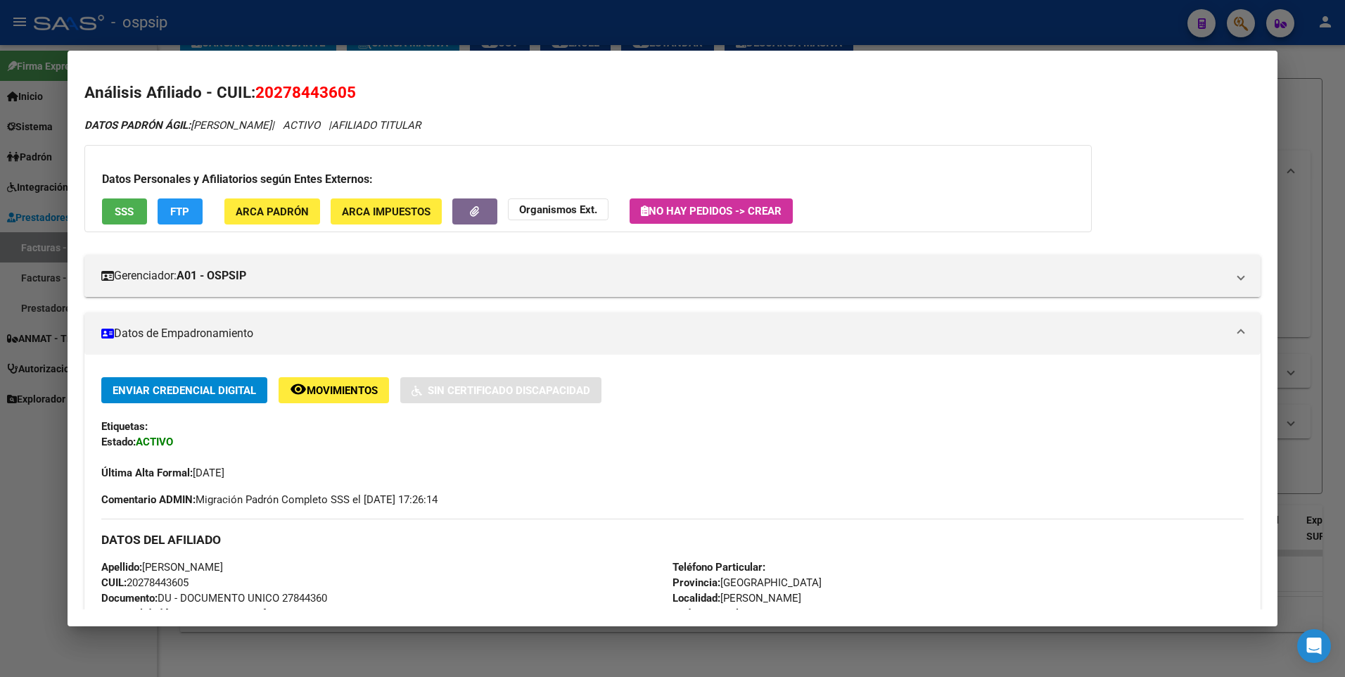
click at [151, 216] on div "Datos Personales y Afiliatorios según Entes Externos: SSS FTP ARCA Padrón ARCA …" at bounding box center [588, 188] width 1008 height 87
click at [136, 217] on button "SSS" at bounding box center [124, 211] width 45 height 26
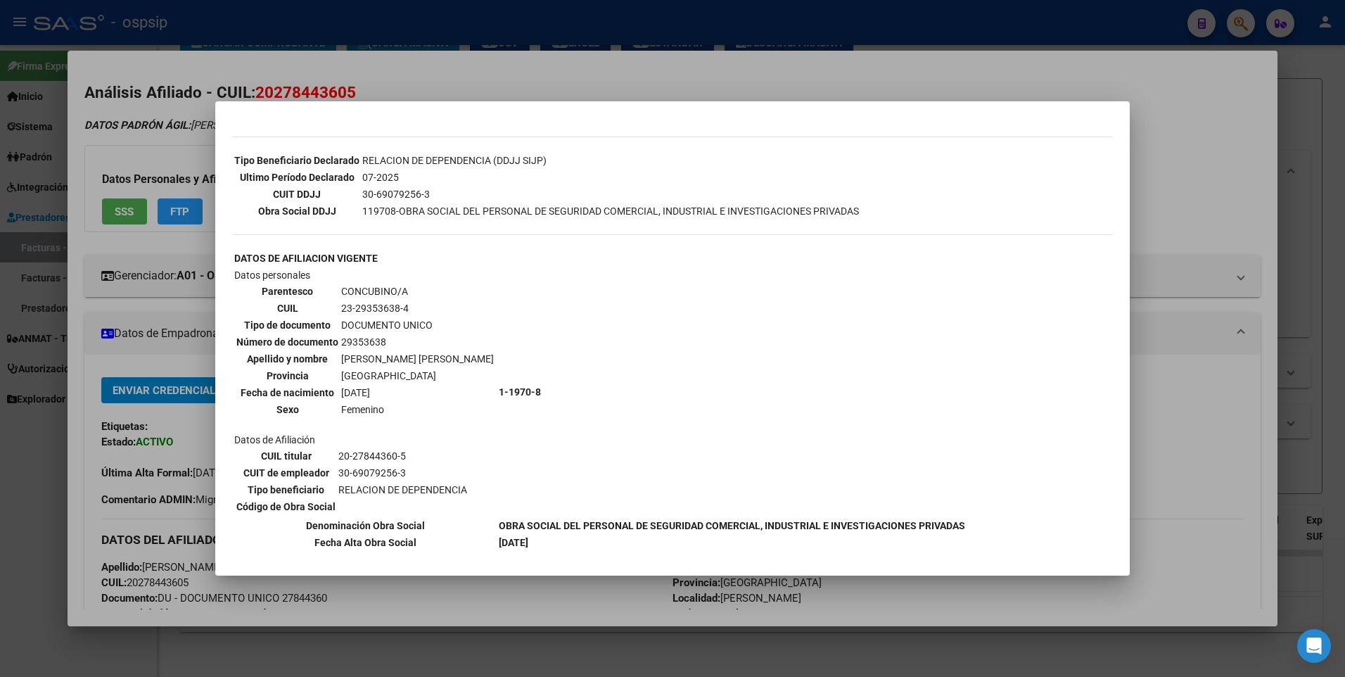
scroll to position [422, 0]
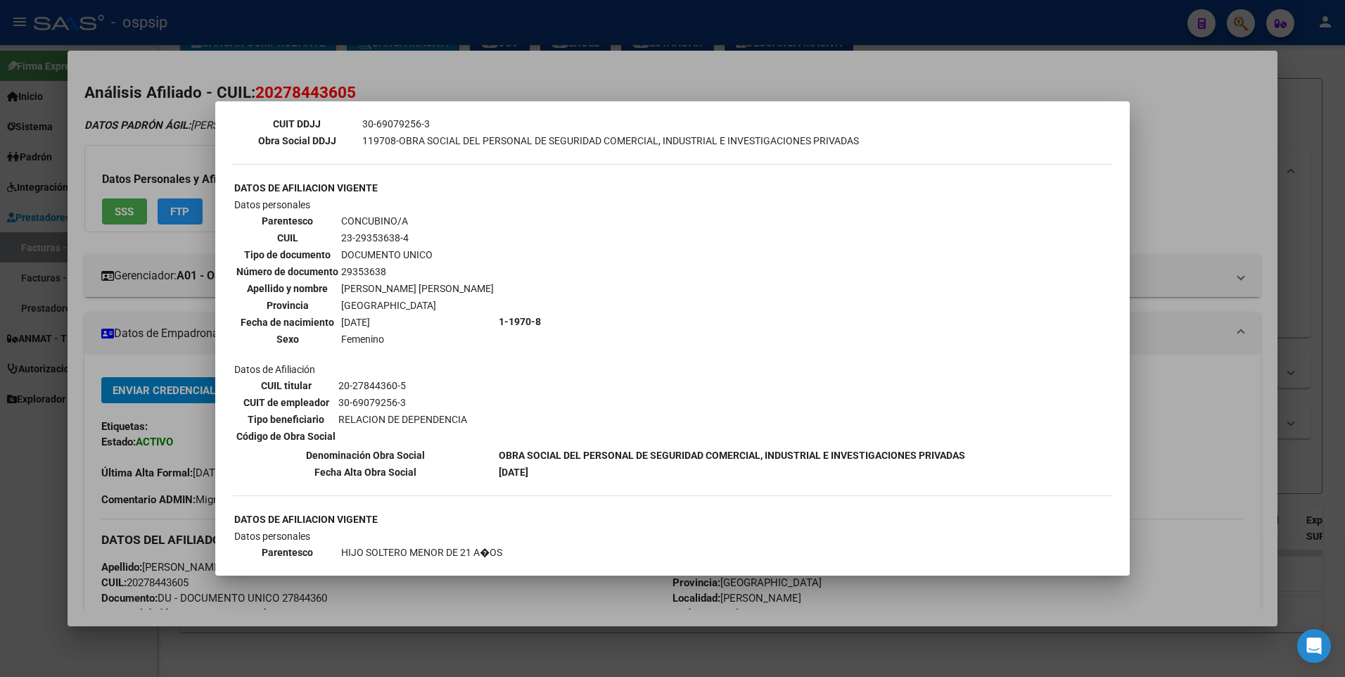
click at [1233, 131] on div at bounding box center [672, 338] width 1345 height 677
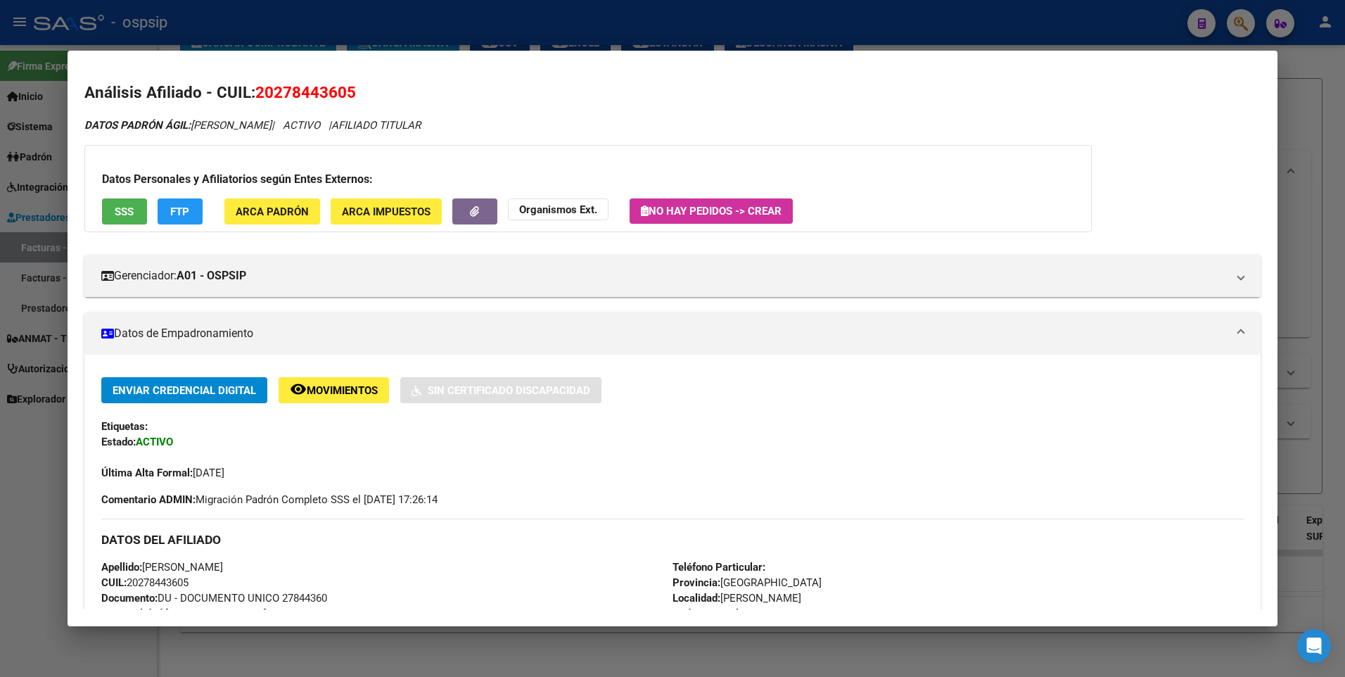
click at [1294, 120] on div at bounding box center [672, 338] width 1345 height 677
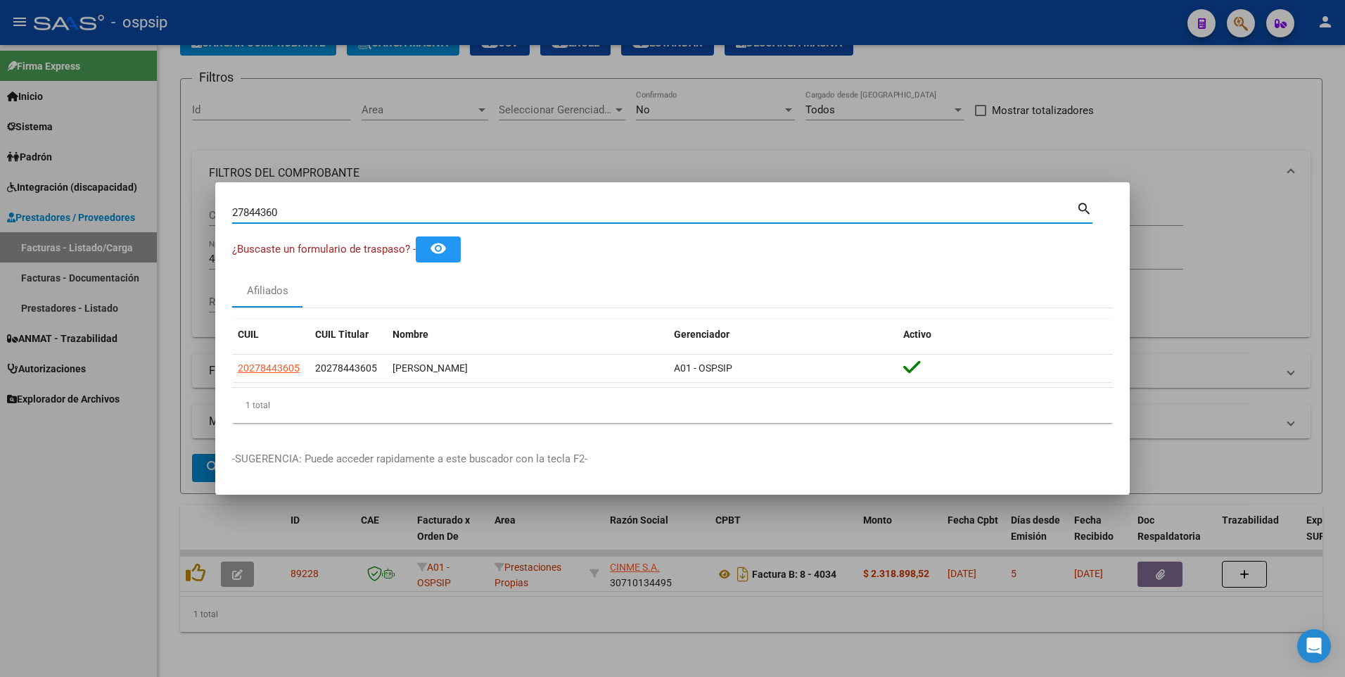
drag, startPoint x: 286, startPoint y: 214, endPoint x: 6, endPoint y: 255, distance: 283.0
click at [6, 255] on div "27844360 Buscar (apellido, dni, cuil, nro traspaso, cuit, obra social) search ¿…" at bounding box center [672, 338] width 1345 height 677
type input "94057561"
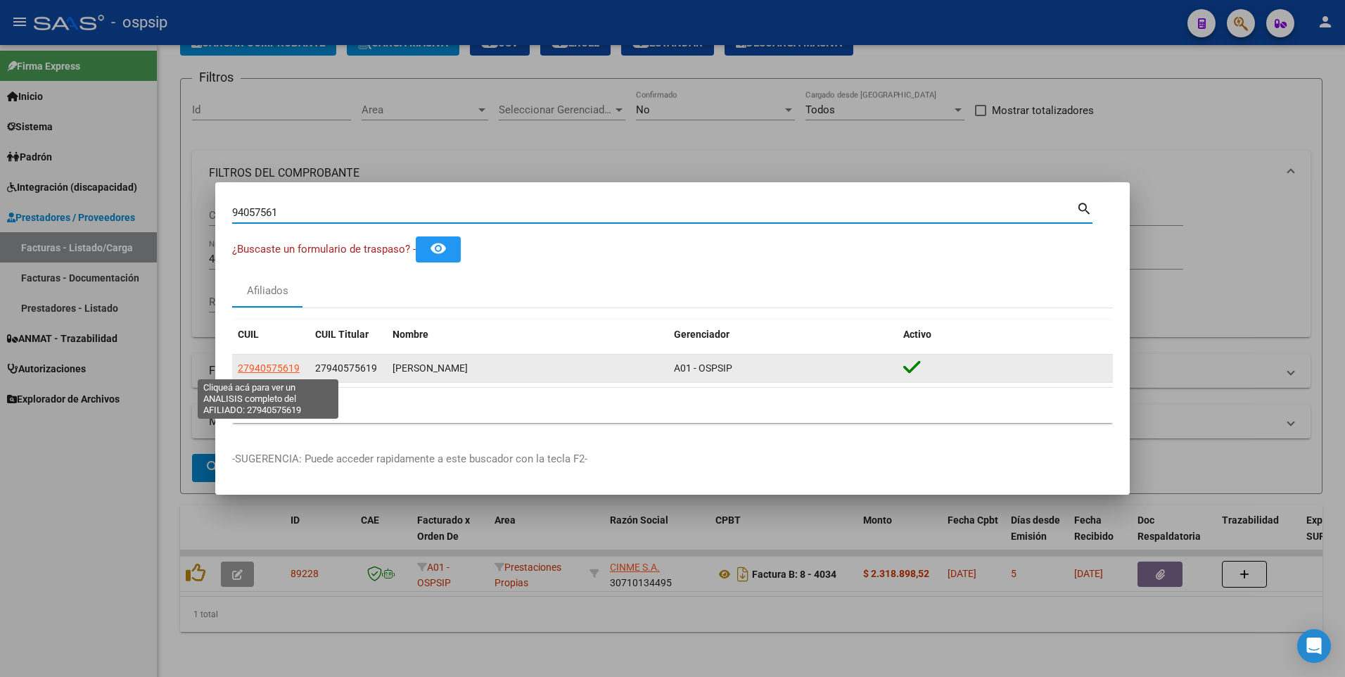
click at [254, 365] on span "27940575619" at bounding box center [269, 367] width 62 height 11
type textarea "27940575619"
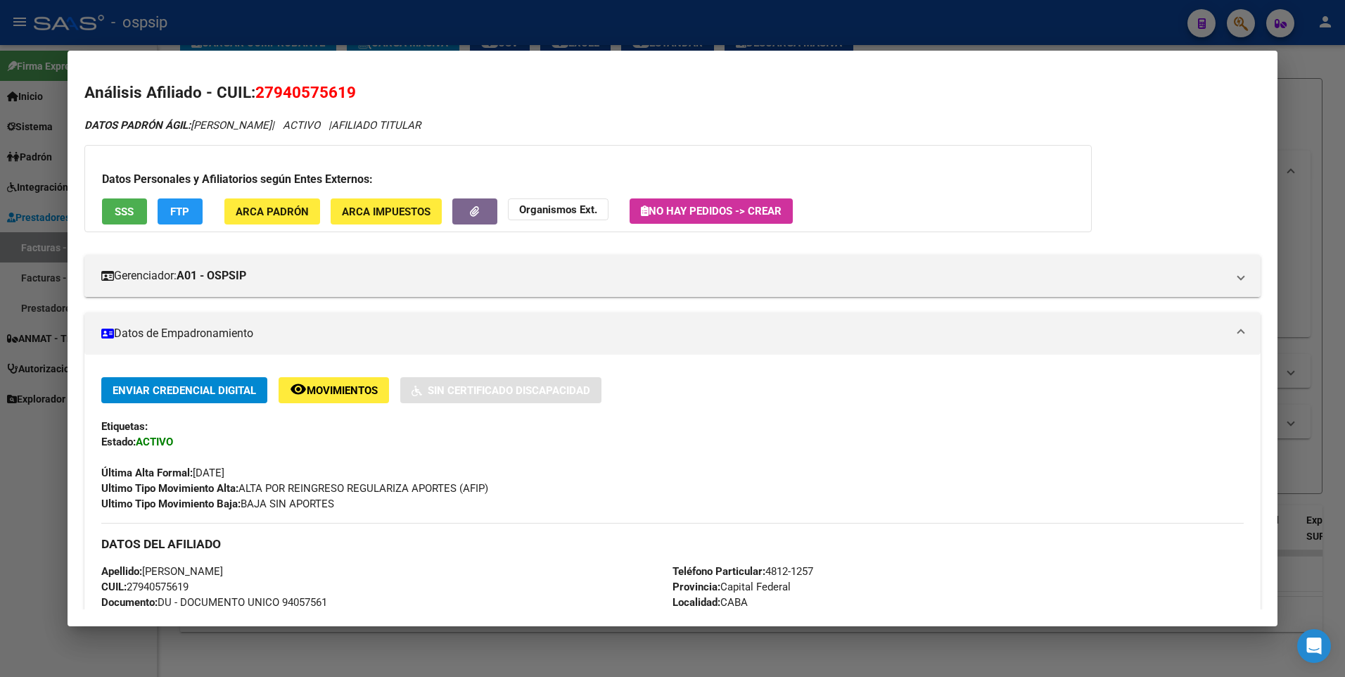
click at [128, 224] on button "SSS" at bounding box center [124, 211] width 45 height 26
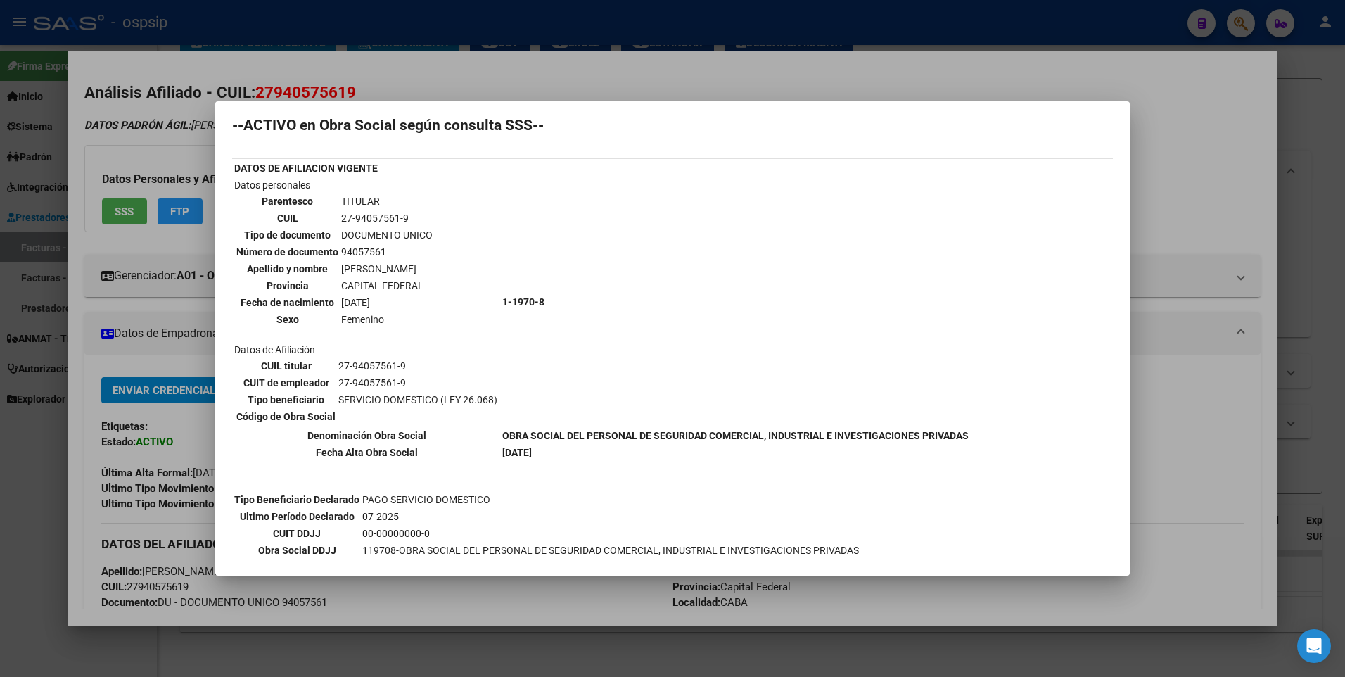
scroll to position [0, 0]
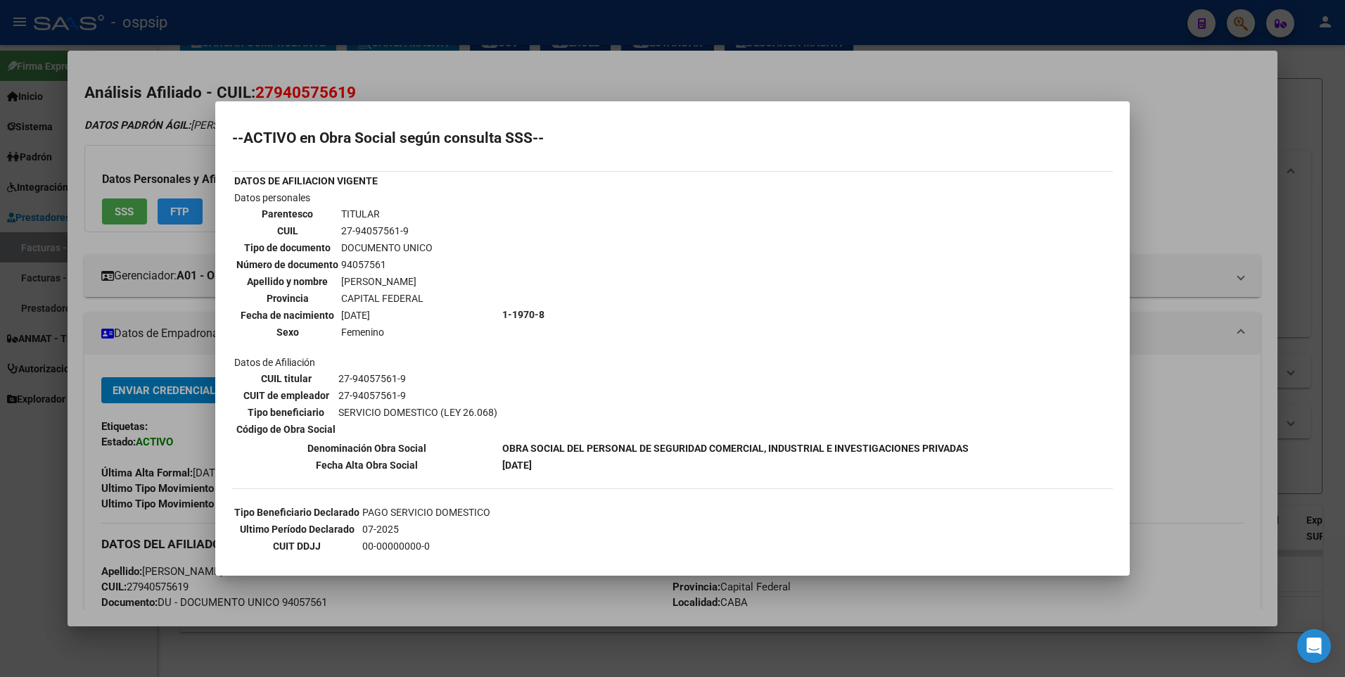
drag, startPoint x: 1158, startPoint y: 111, endPoint x: 1247, endPoint y: 85, distance: 92.4
click at [1158, 110] on div at bounding box center [672, 338] width 1345 height 677
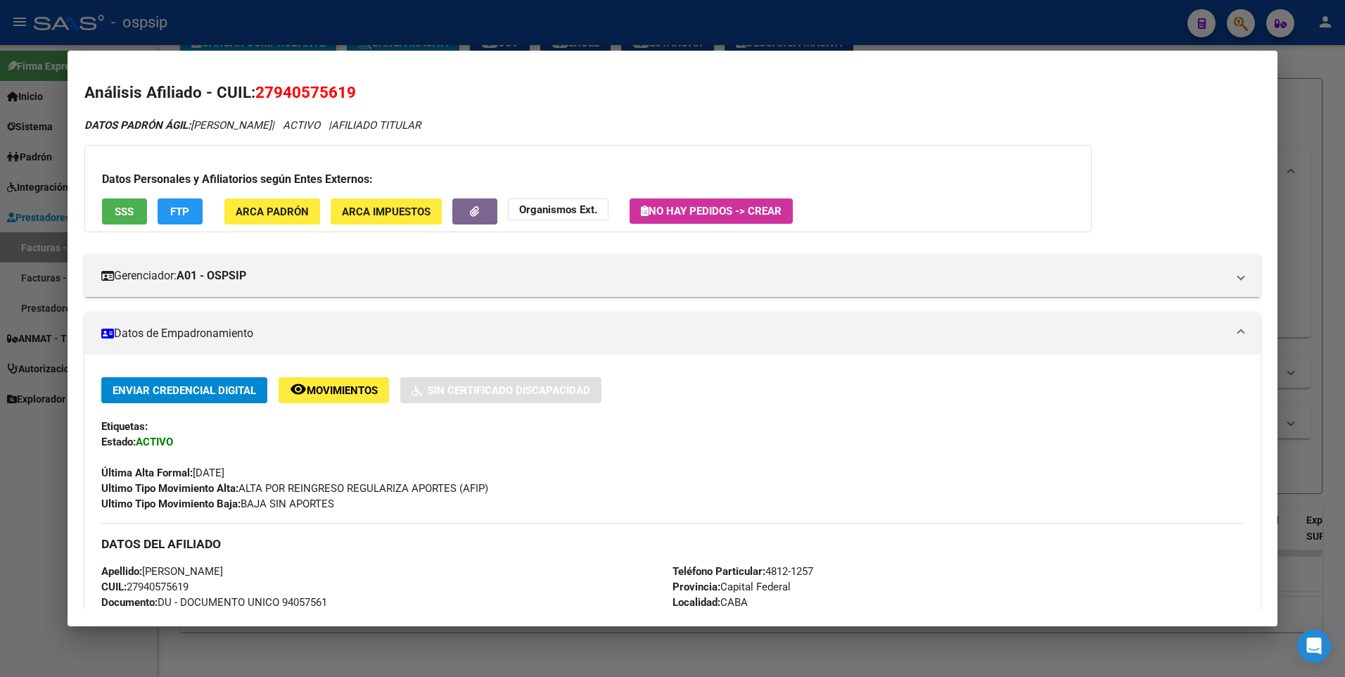
click at [1312, 75] on div at bounding box center [672, 338] width 1345 height 677
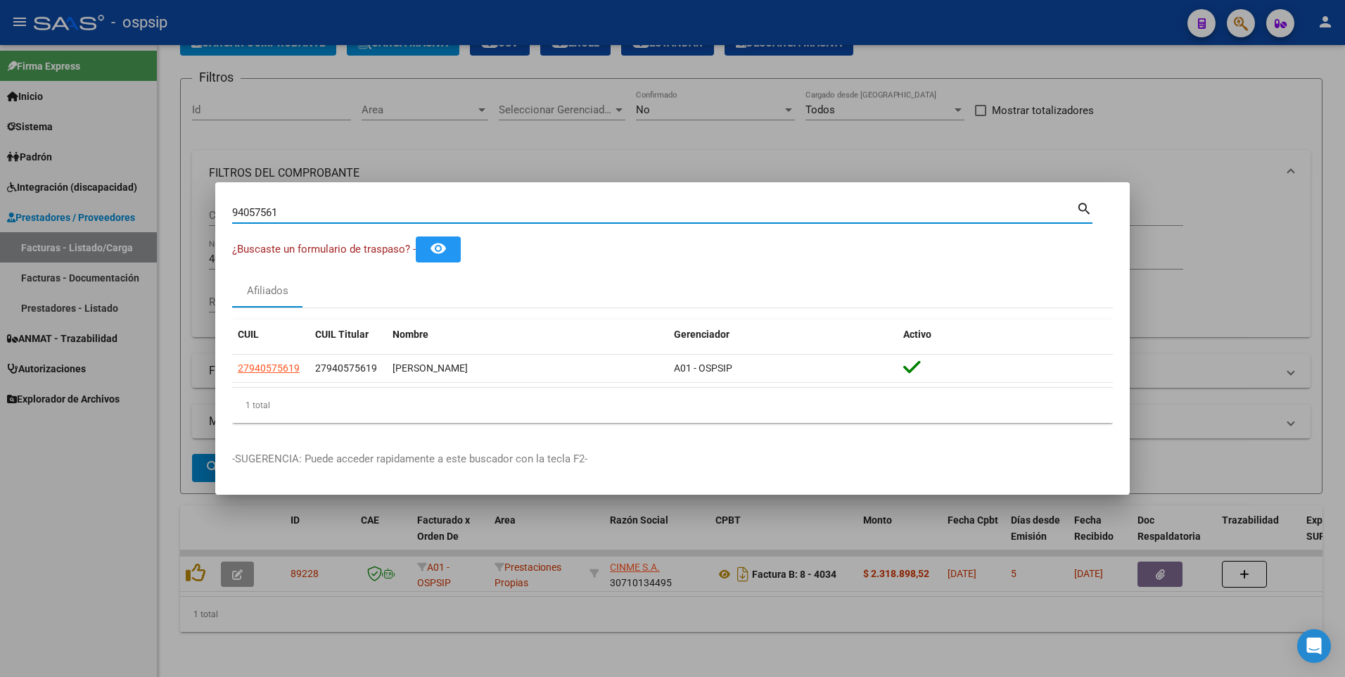
drag, startPoint x: 296, startPoint y: 215, endPoint x: 57, endPoint y: 241, distance: 239.9
click at [58, 241] on div "94057561 Buscar (apellido, dni, cuil, nro traspaso, cuit, obra social) search ¿…" at bounding box center [672, 338] width 1345 height 677
type input "21940326"
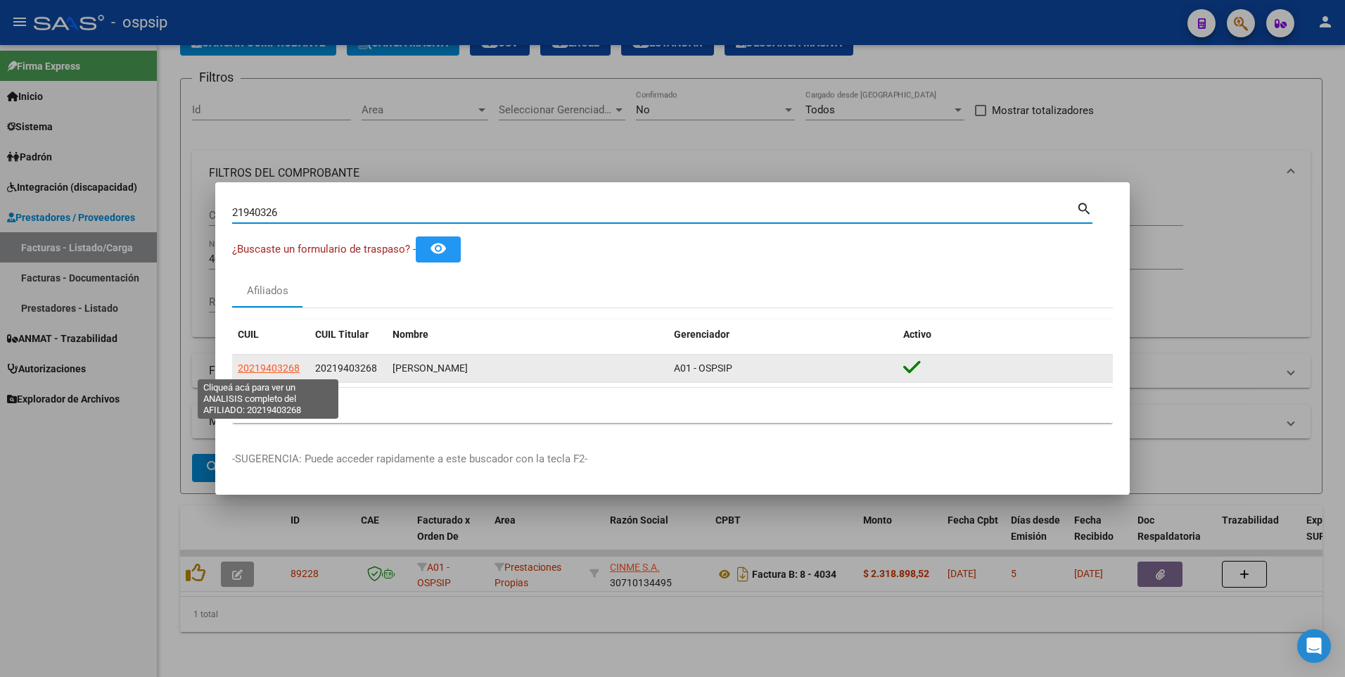
click at [284, 360] on app-link-go-to "20219403268" at bounding box center [269, 368] width 62 height 16
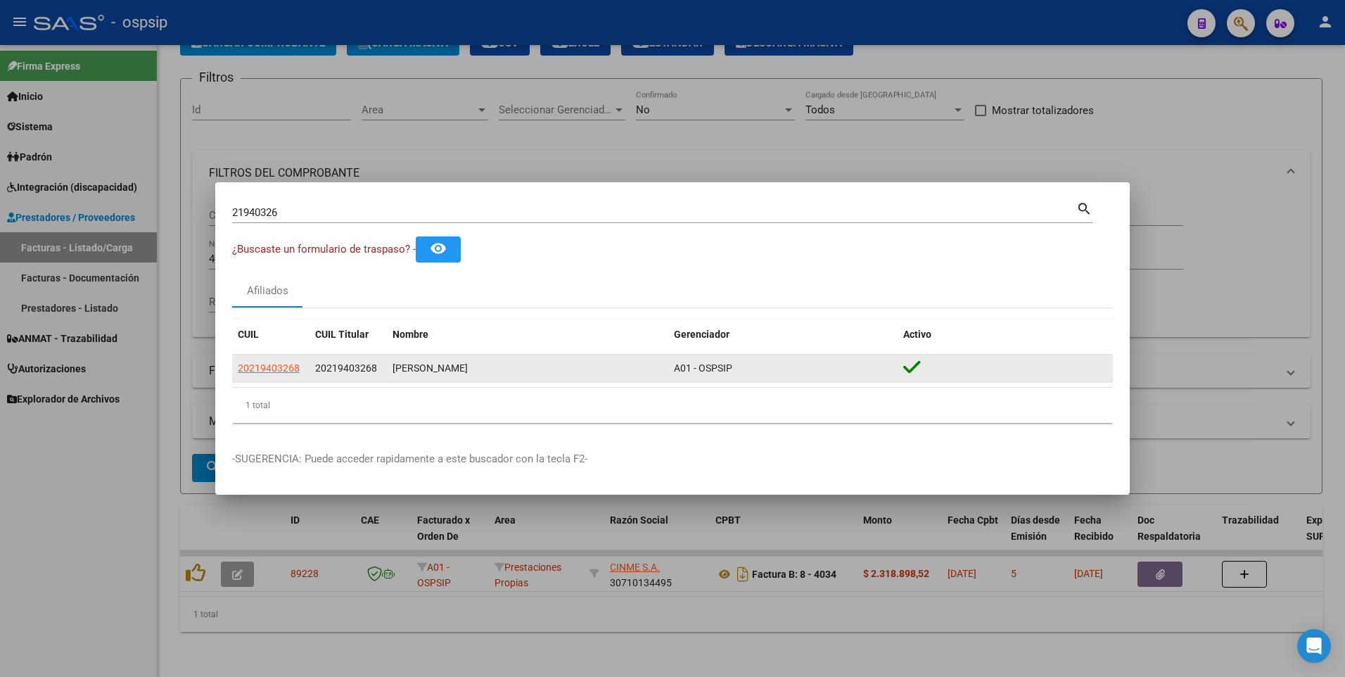
click at [284, 364] on span "20219403268" at bounding box center [269, 367] width 62 height 11
type textarea "20219403268"
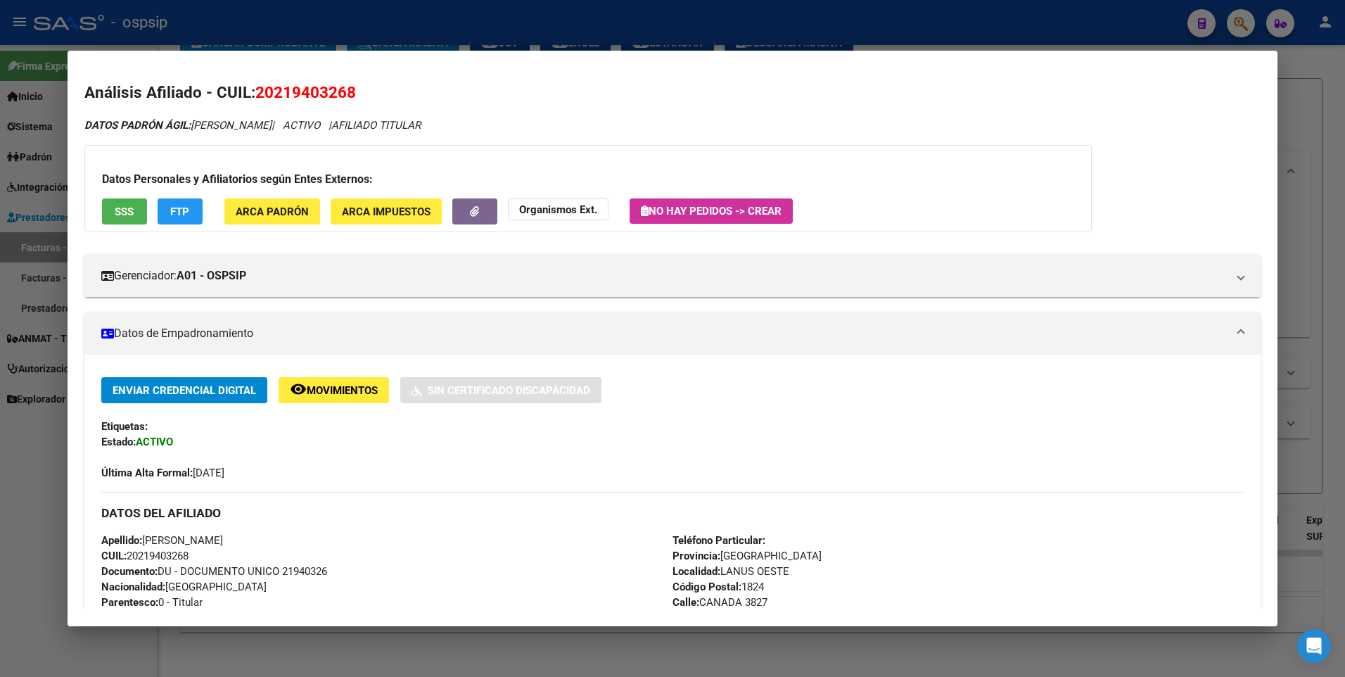
click at [126, 197] on div "Datos Personales y Afiliatorios según Entes Externos: SSS FTP ARCA Padrón ARCA …" at bounding box center [588, 188] width 1008 height 87
click at [128, 205] on span "SSS" at bounding box center [124, 211] width 19 height 13
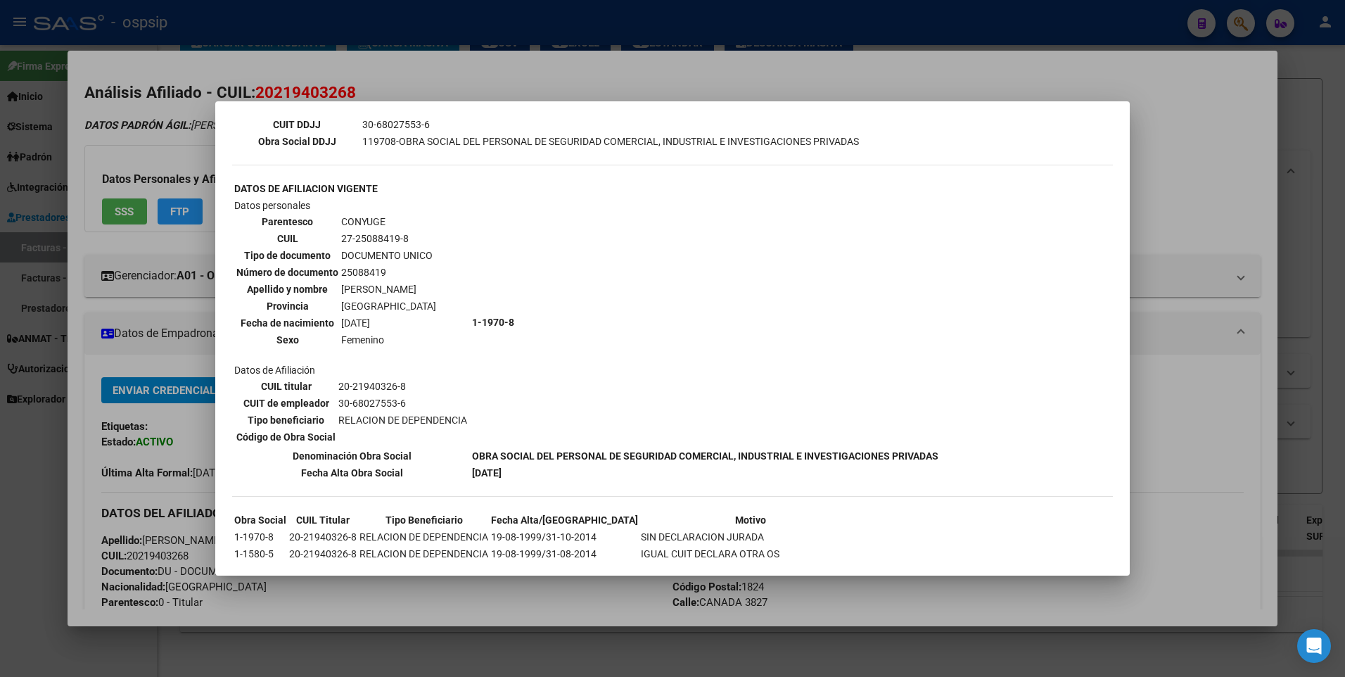
scroll to position [422, 0]
click at [1178, 159] on div at bounding box center [672, 338] width 1345 height 677
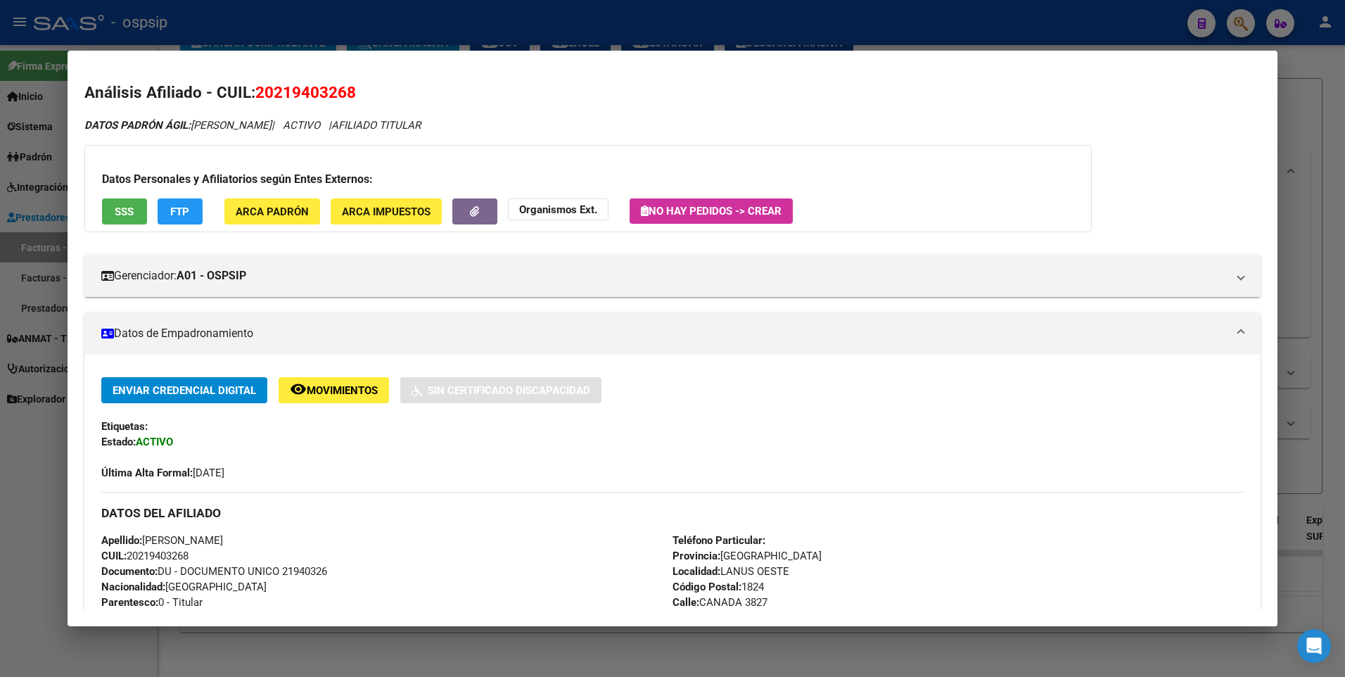
click at [1304, 130] on div at bounding box center [672, 338] width 1345 height 677
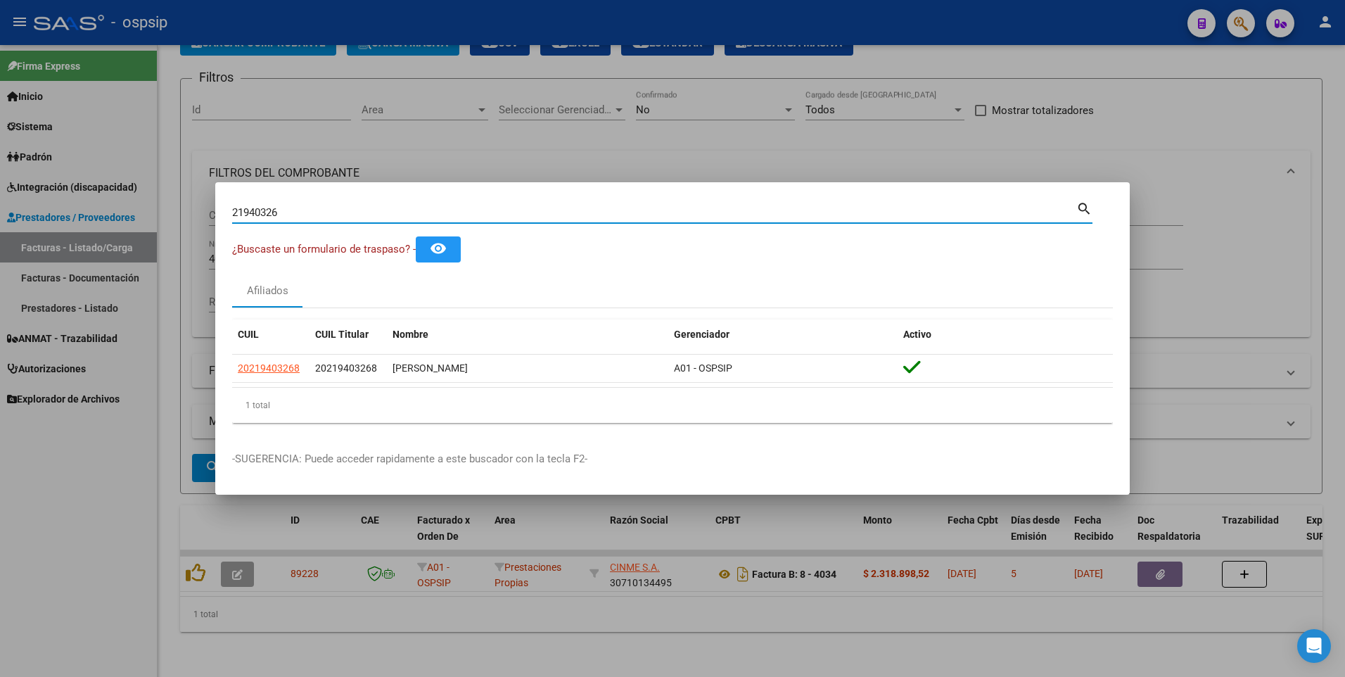
drag, startPoint x: 289, startPoint y: 215, endPoint x: 74, endPoint y: 243, distance: 217.2
click at [75, 242] on div "21940326 Buscar (apellido, dni, cuil, nro traspaso, cuit, obra social) search ¿…" at bounding box center [672, 338] width 1345 height 677
type input "17306451"
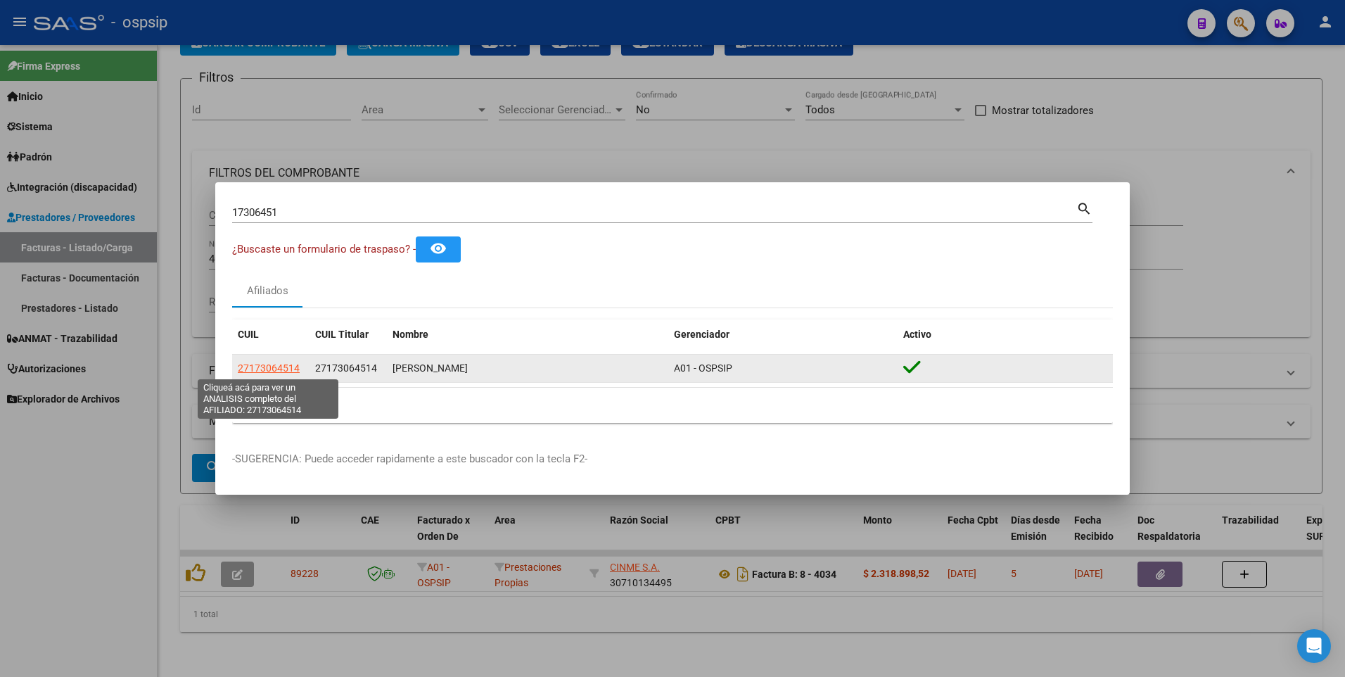
click at [248, 372] on span "27173064514" at bounding box center [269, 367] width 62 height 11
type textarea "27173064514"
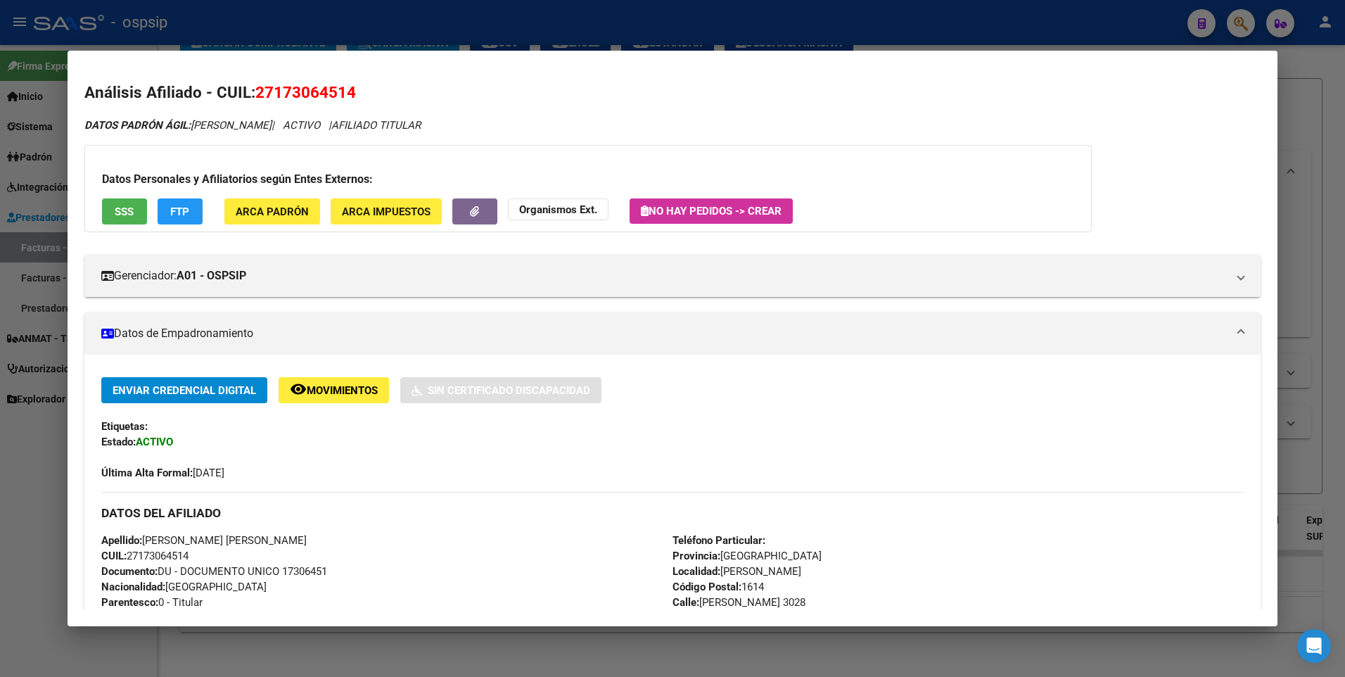
click at [118, 200] on button "SSS" at bounding box center [124, 211] width 45 height 26
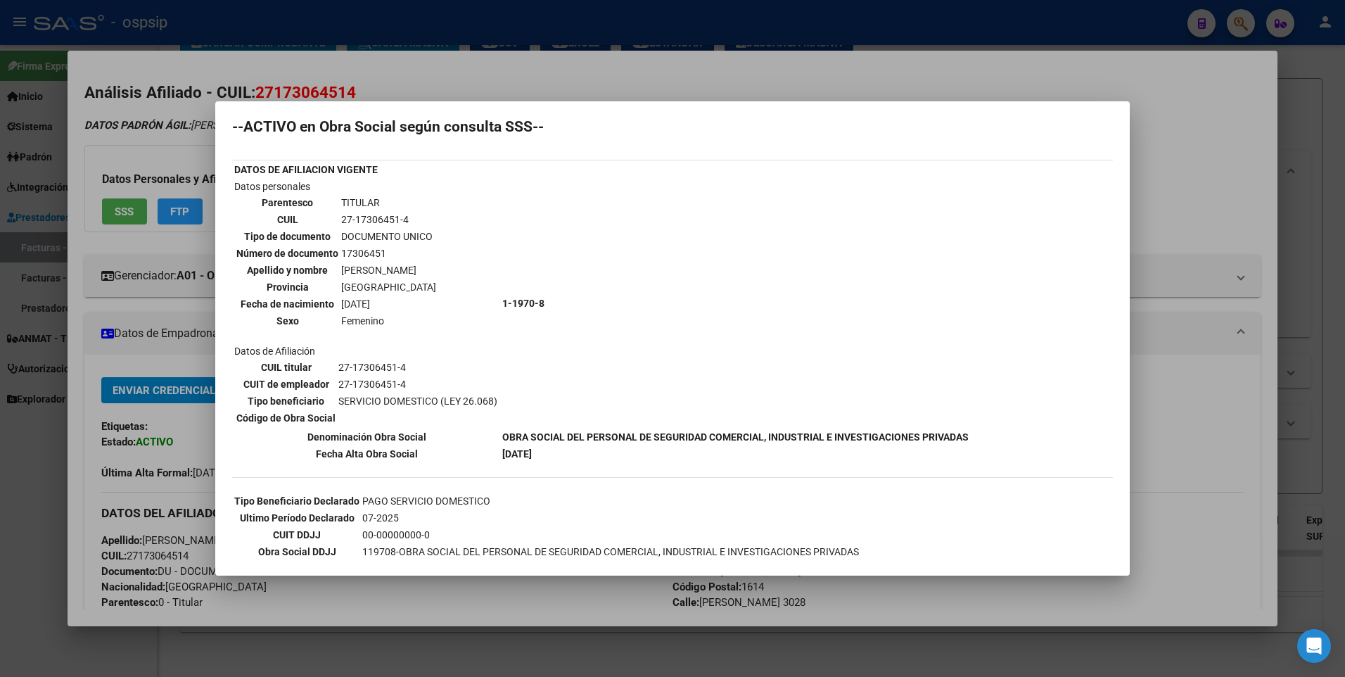
scroll to position [0, 0]
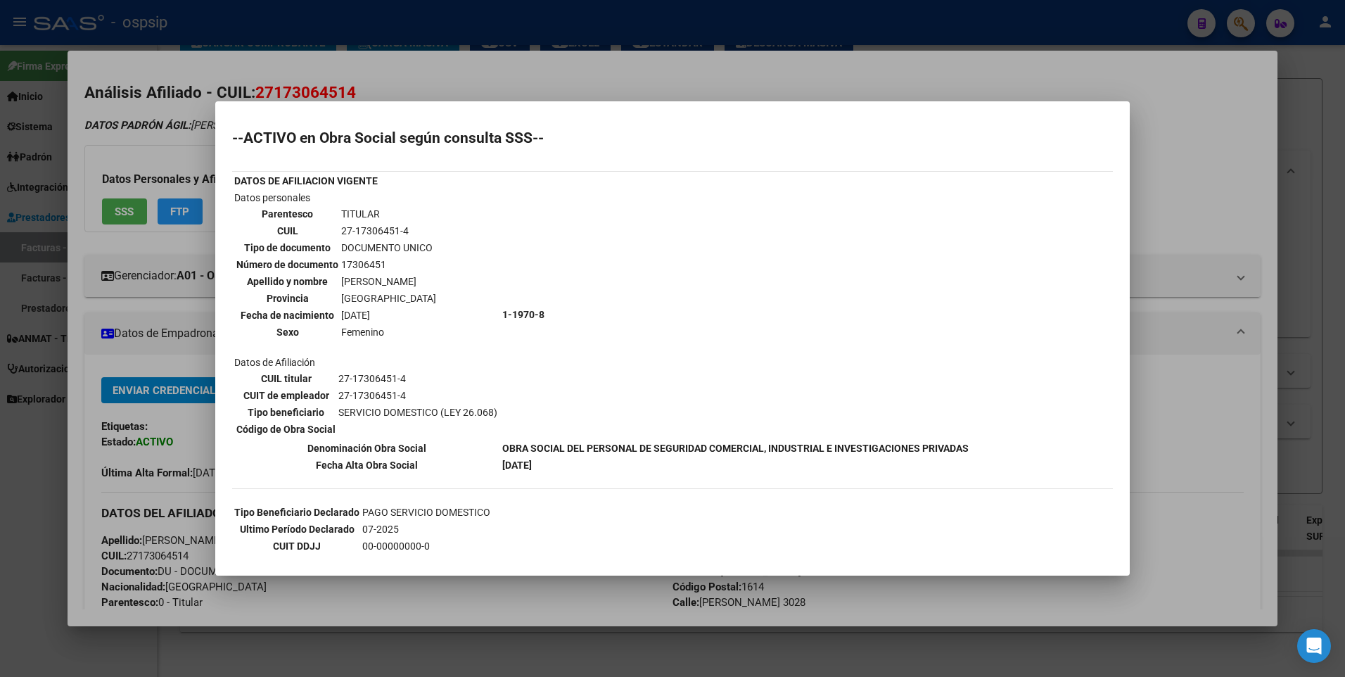
click at [1235, 139] on div at bounding box center [672, 338] width 1345 height 677
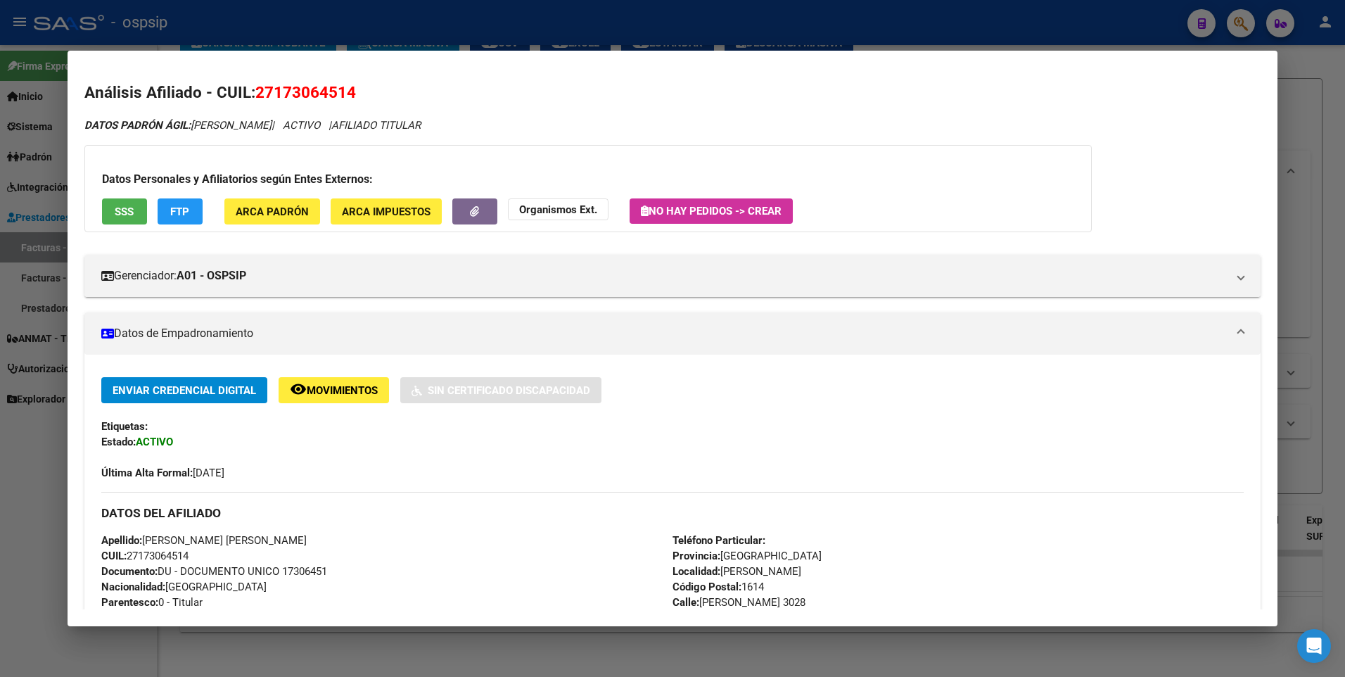
click at [1319, 100] on div at bounding box center [672, 338] width 1345 height 677
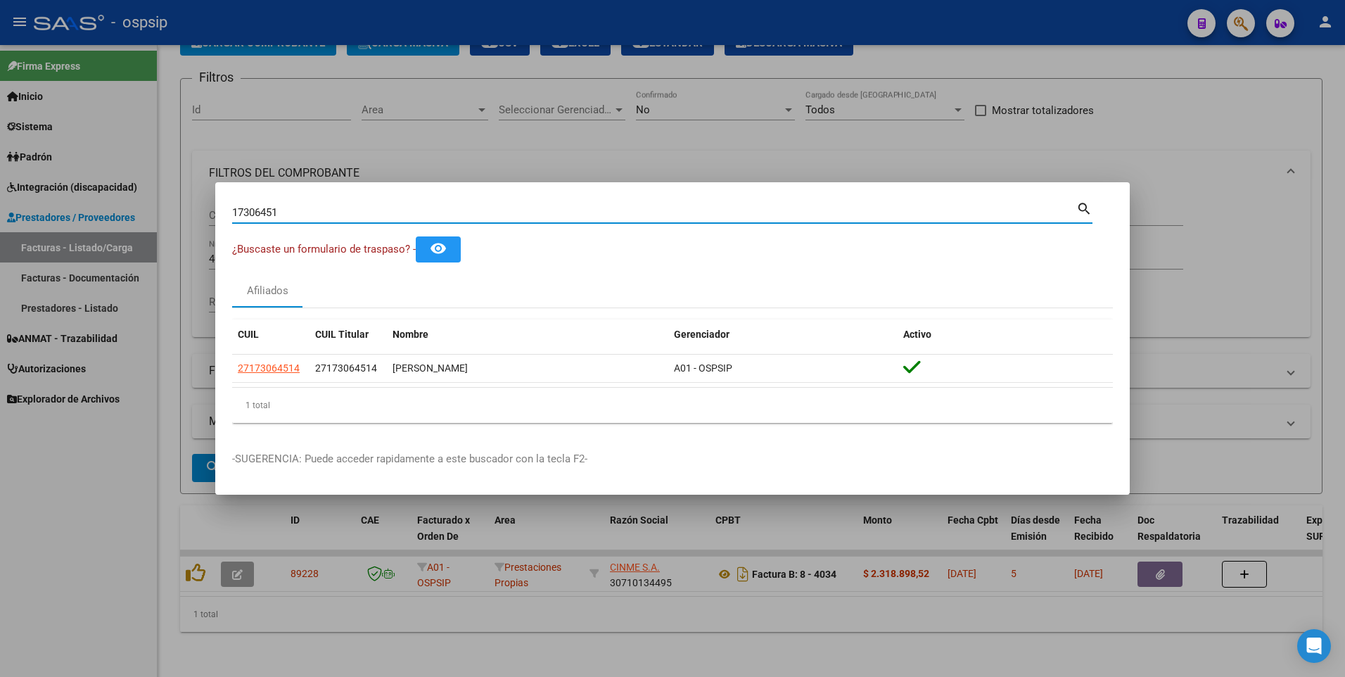
drag, startPoint x: 296, startPoint y: 210, endPoint x: 126, endPoint y: 245, distance: 173.7
click at [126, 245] on div "17306451 Buscar (apellido, dni, cuil, nro traspaso, cuit, obra social) search ¿…" at bounding box center [672, 338] width 1345 height 677
type input "16774895"
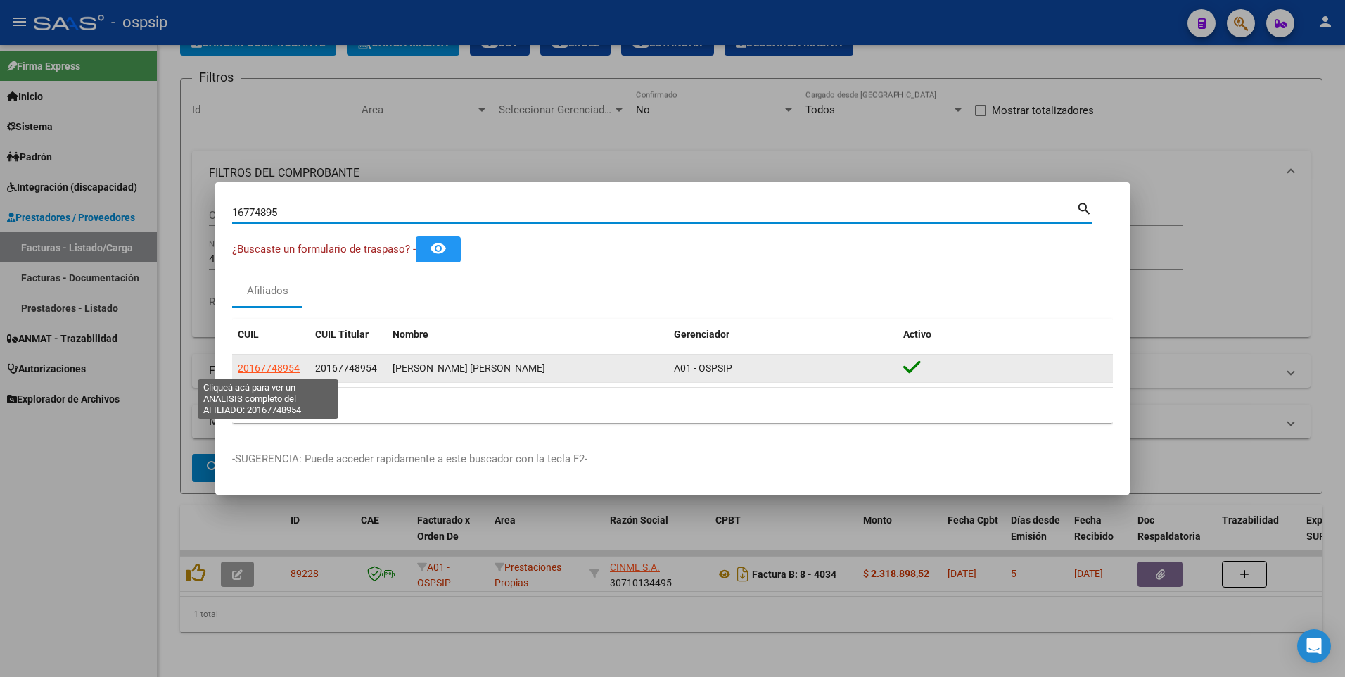
click at [280, 366] on span "20167748954" at bounding box center [269, 367] width 62 height 11
type textarea "20167748954"
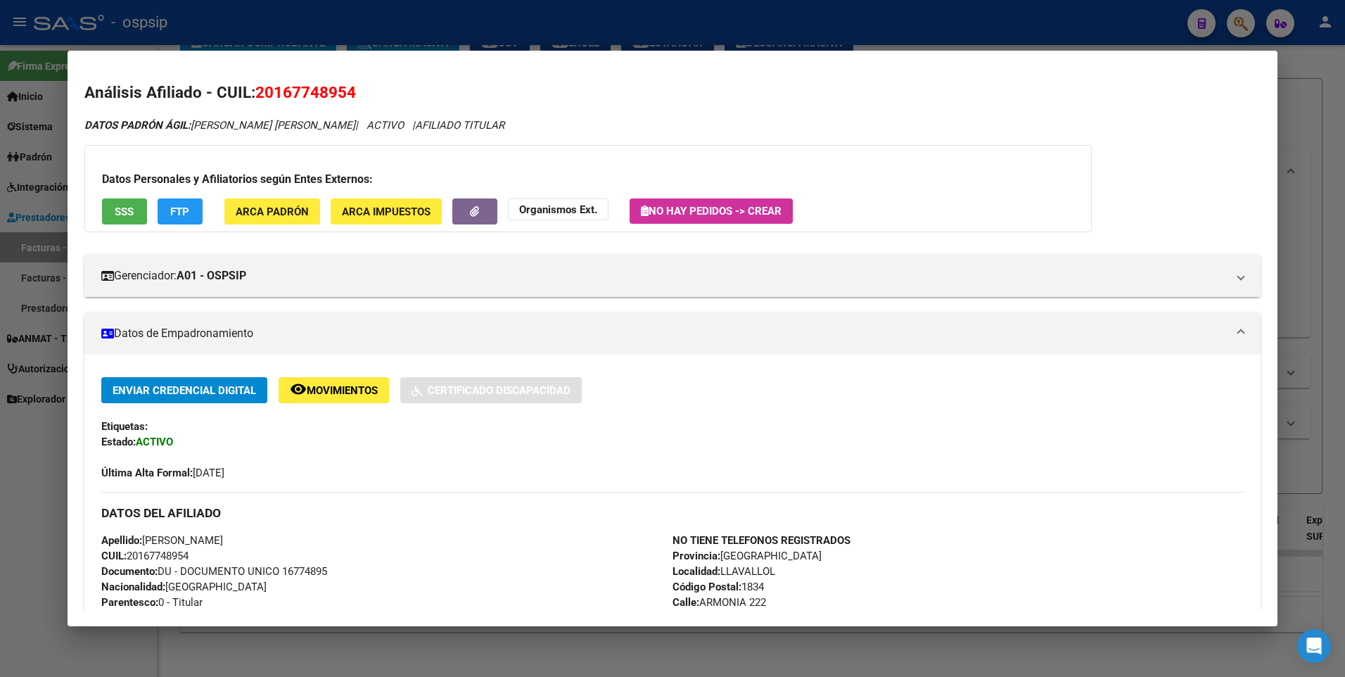
click at [128, 210] on span "SSS" at bounding box center [124, 211] width 19 height 13
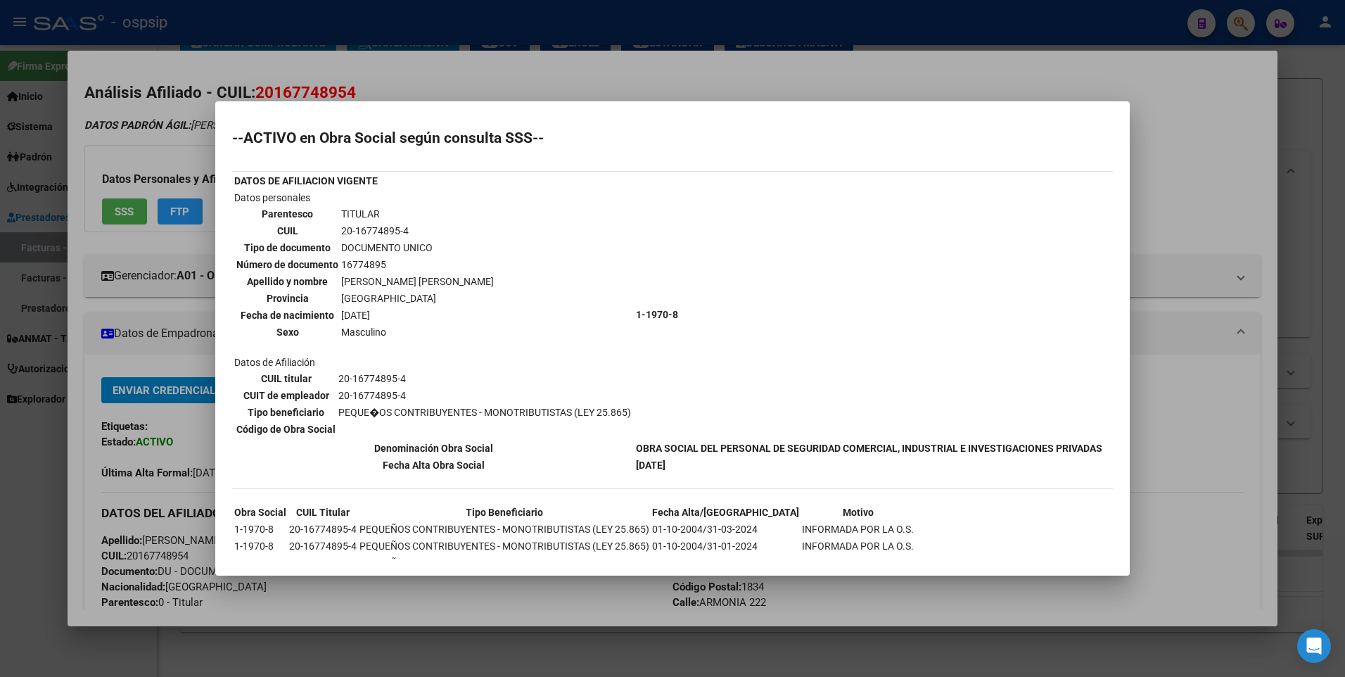
click at [1203, 189] on div at bounding box center [672, 338] width 1345 height 677
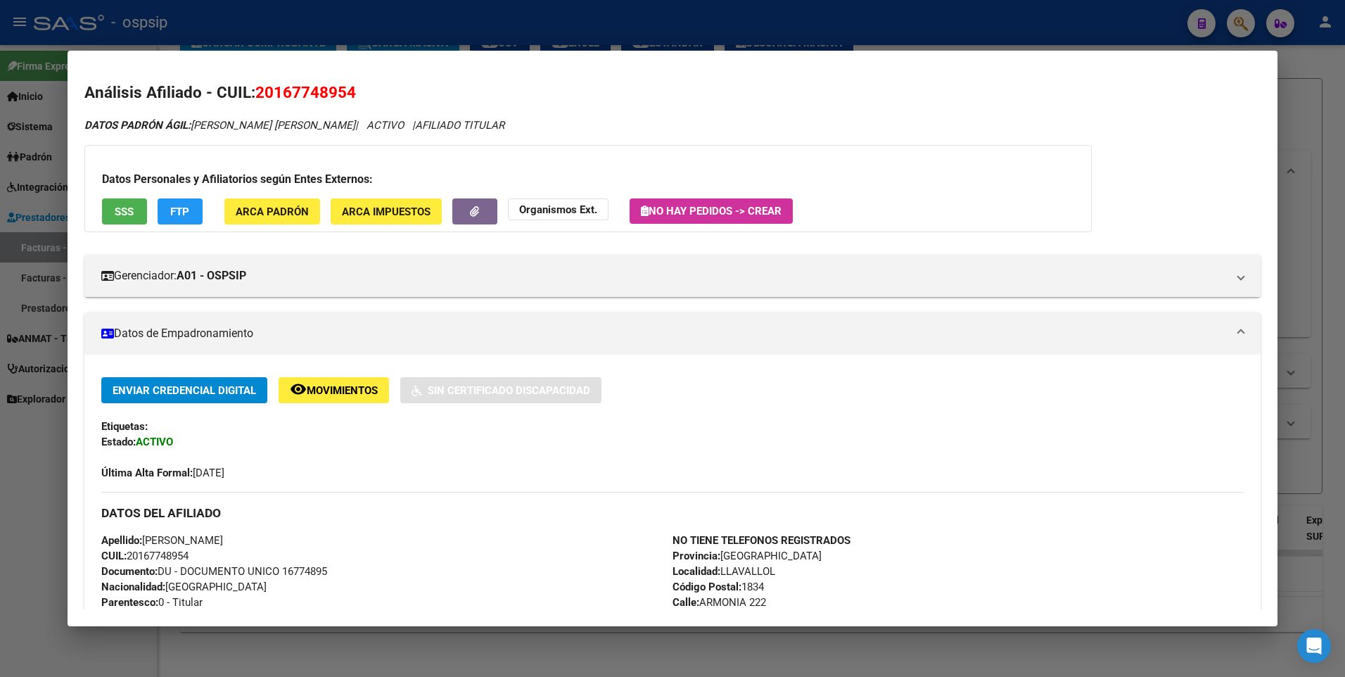
click at [1295, 144] on div at bounding box center [672, 338] width 1345 height 677
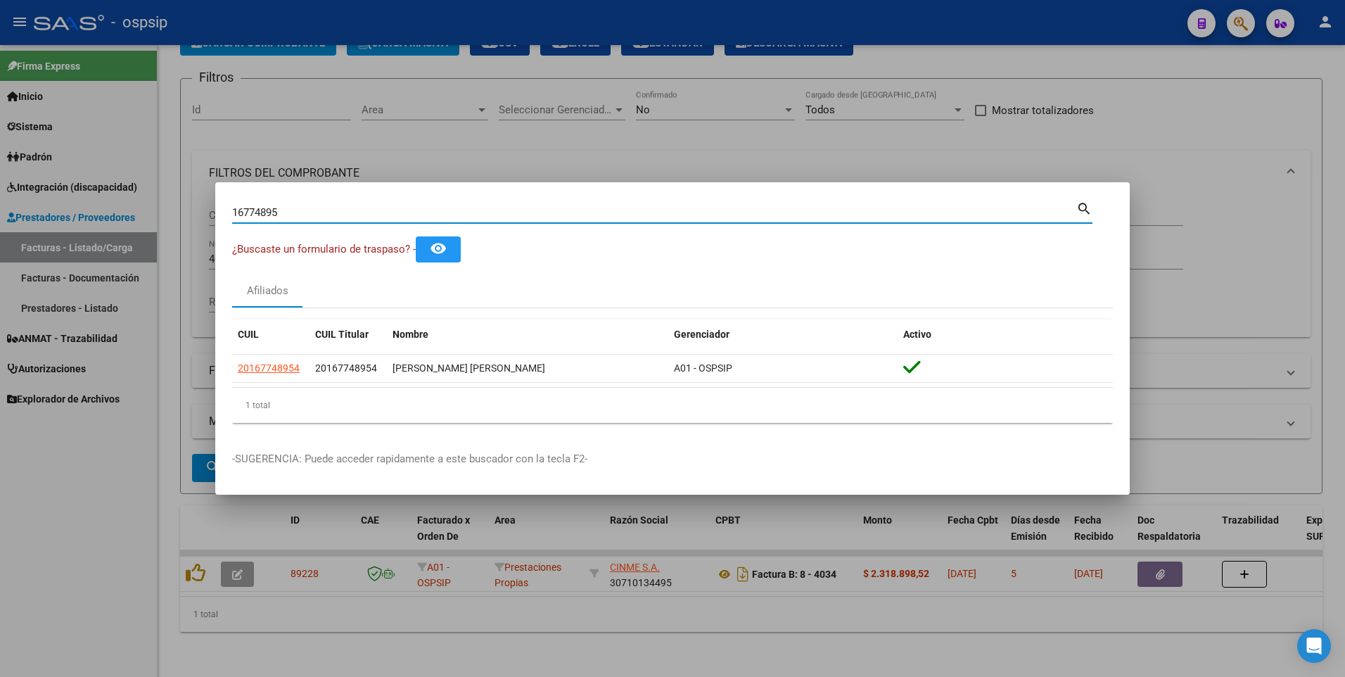
drag, startPoint x: 295, startPoint y: 210, endPoint x: 30, endPoint y: 246, distance: 267.8
click at [30, 246] on div "16774895 Buscar (apellido, dni, cuil, nro traspaso, cuit, obra social) search ¿…" at bounding box center [672, 338] width 1345 height 677
type input "27555049"
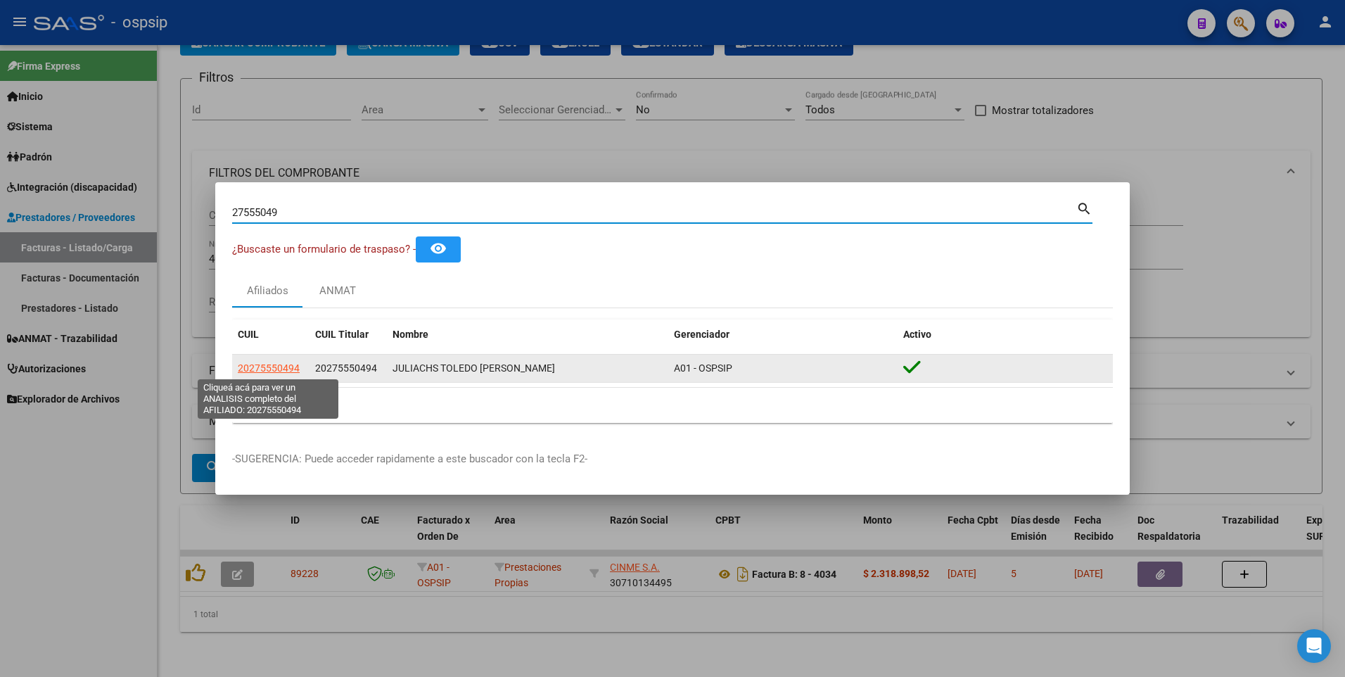
click at [267, 369] on span "20275550494" at bounding box center [269, 367] width 62 height 11
type textarea "20275550494"
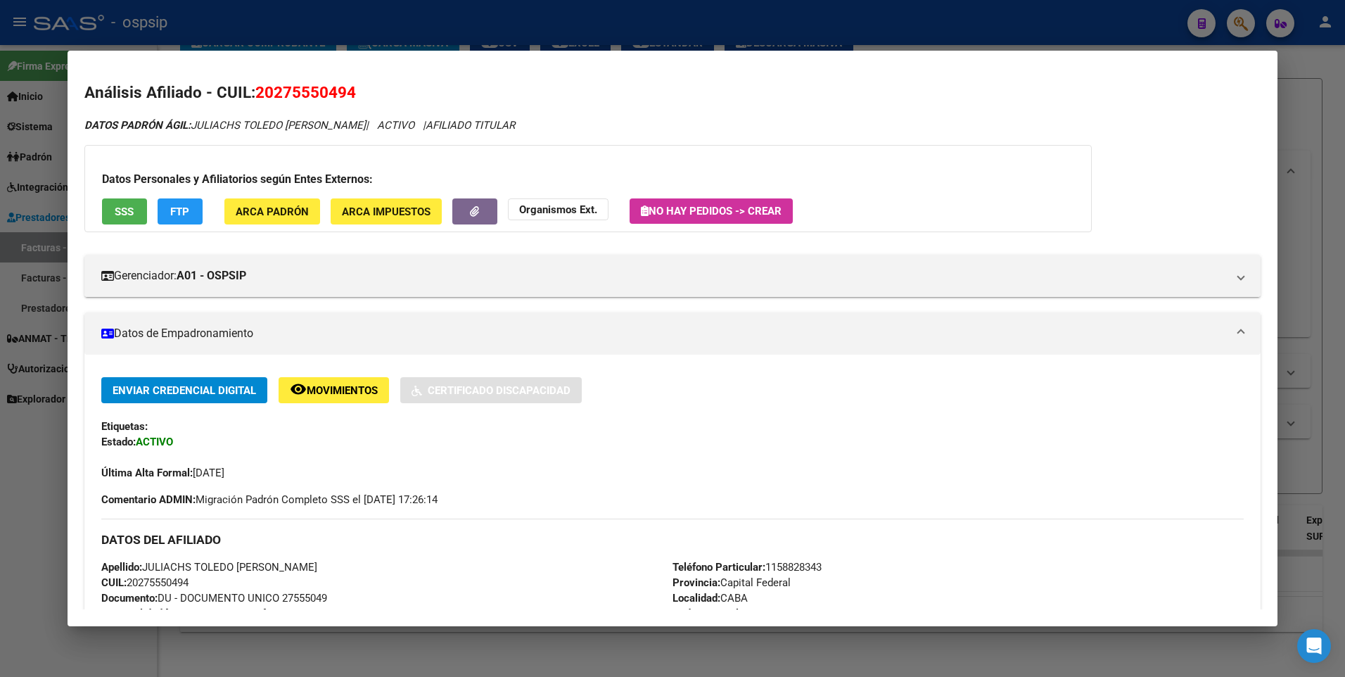
click at [136, 212] on button "SSS" at bounding box center [124, 211] width 45 height 26
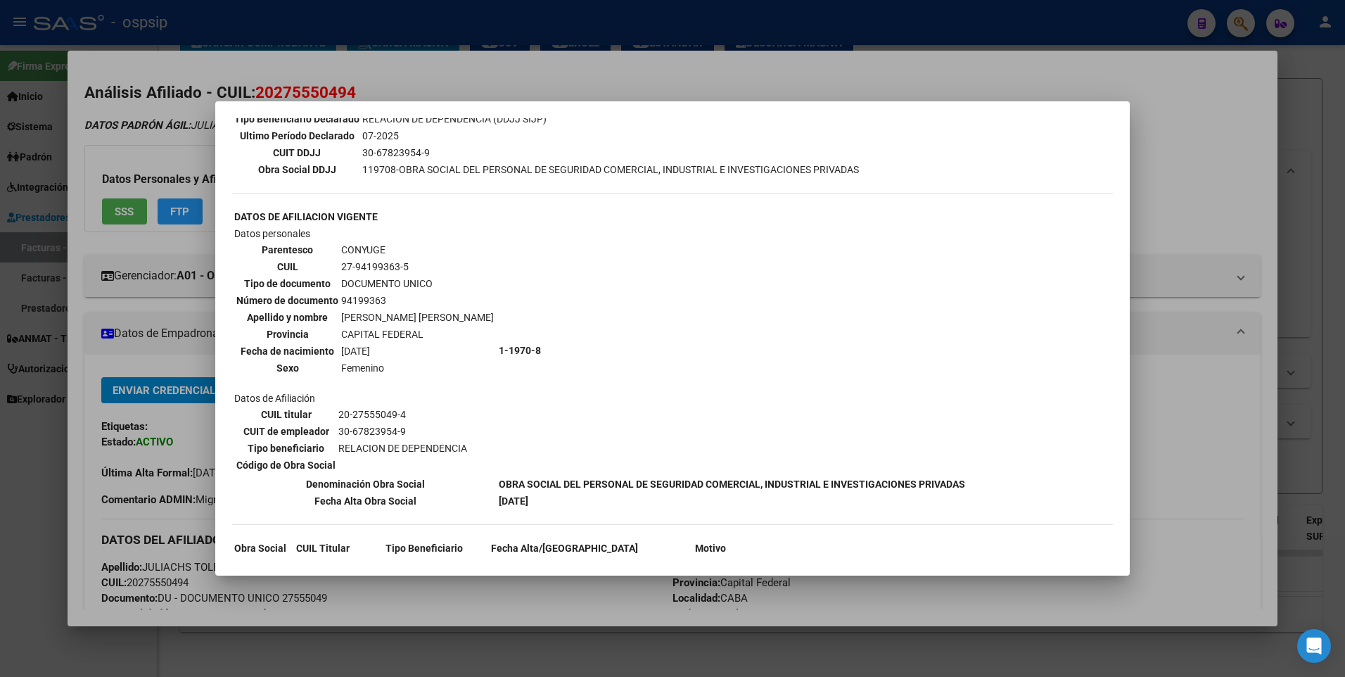
scroll to position [422, 0]
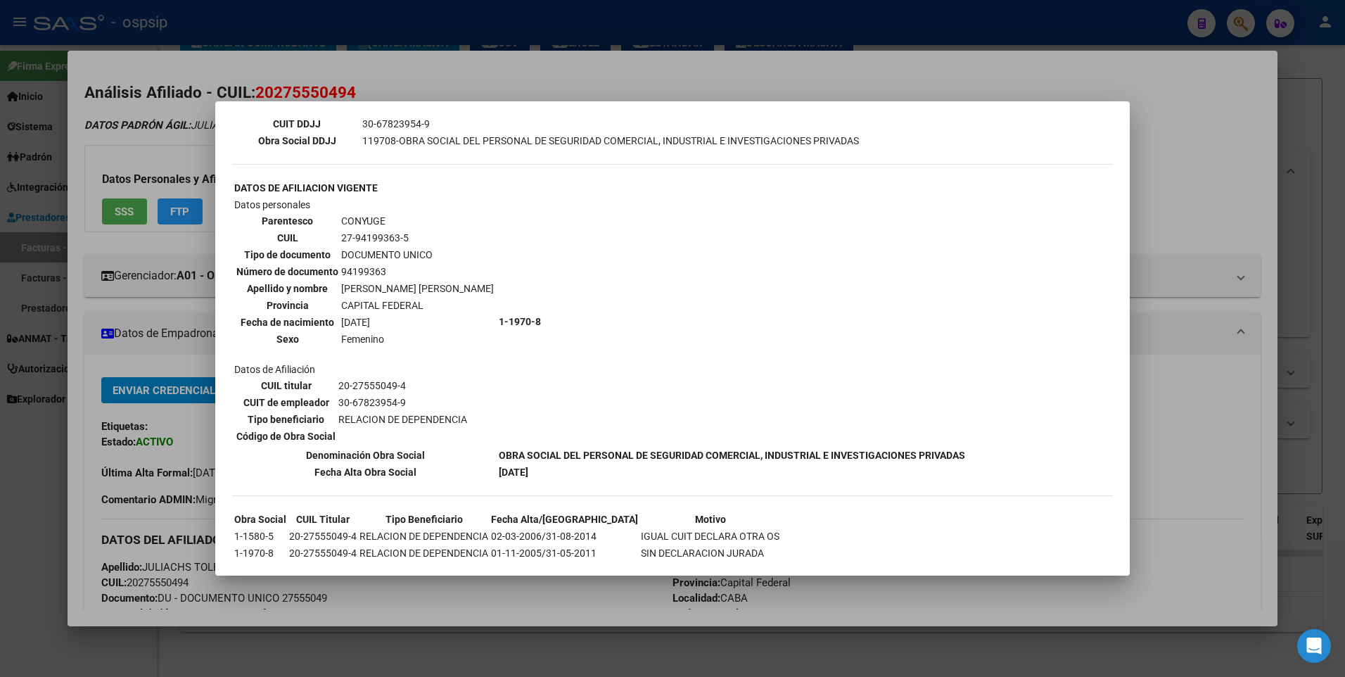
click at [1187, 139] on div at bounding box center [672, 338] width 1345 height 677
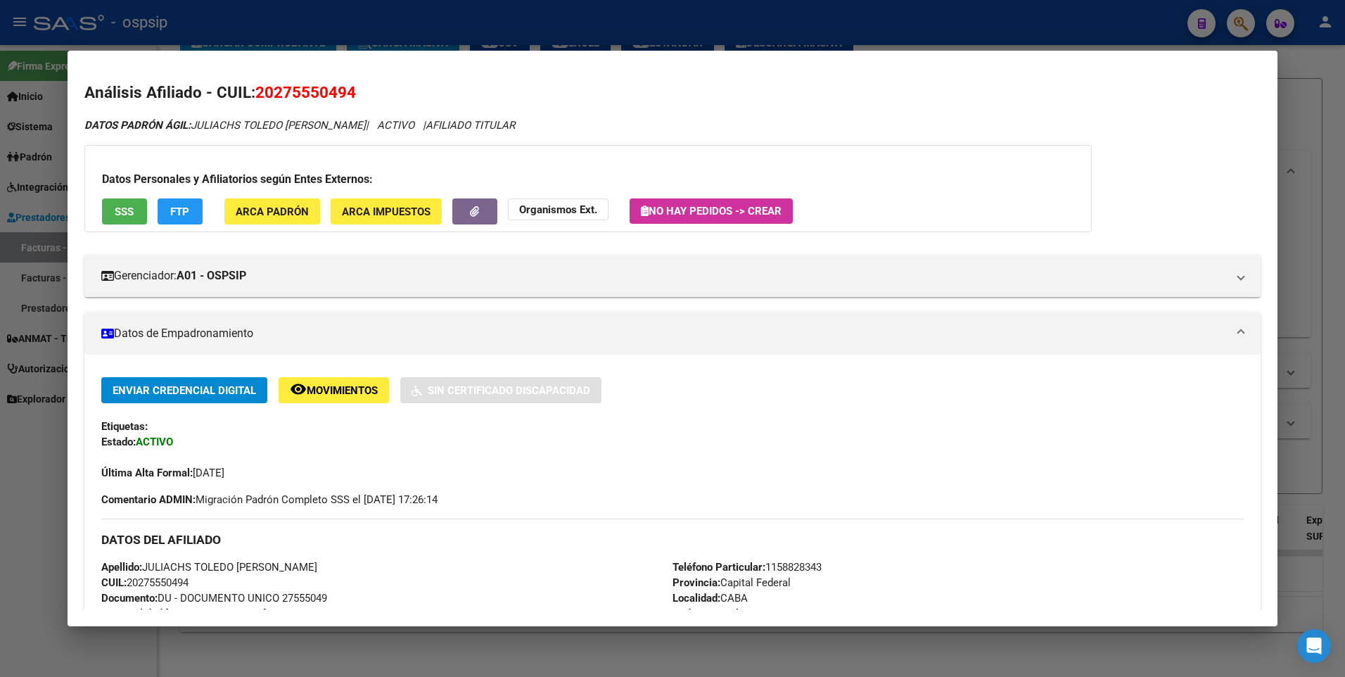
click at [1307, 109] on div at bounding box center [672, 338] width 1345 height 677
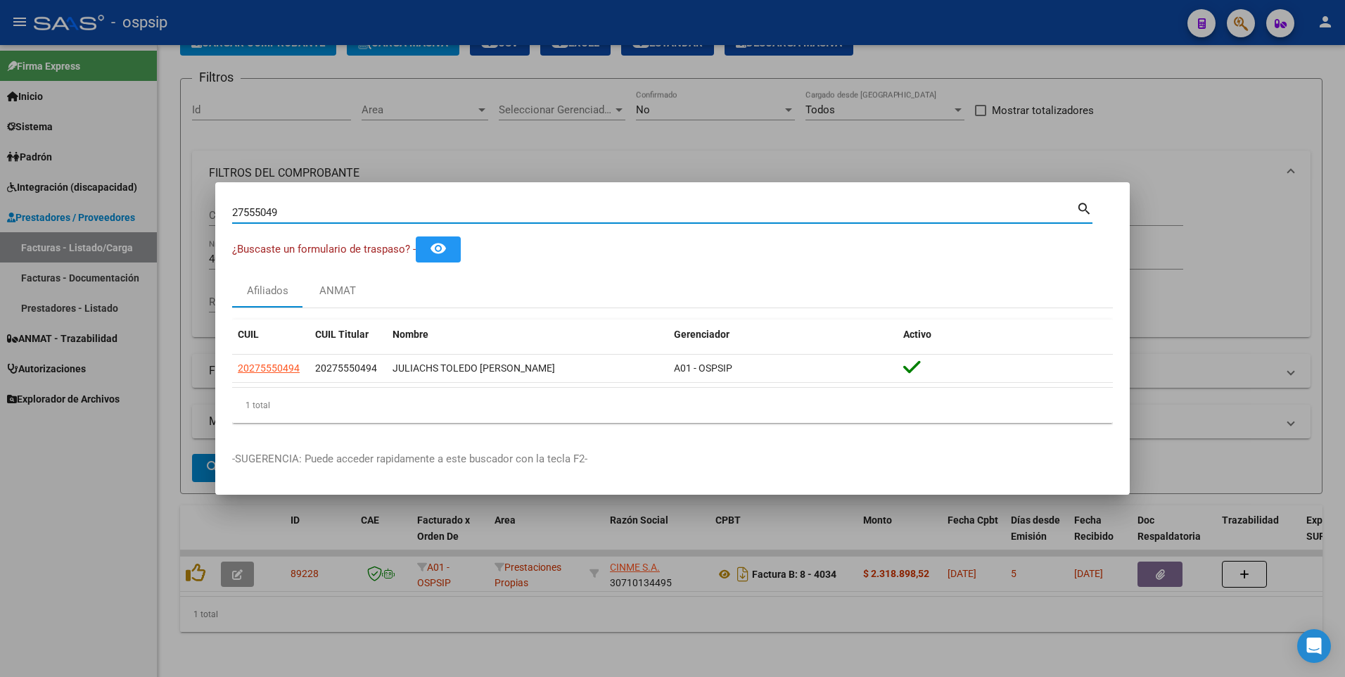
drag, startPoint x: 281, startPoint y: 212, endPoint x: 101, endPoint y: 249, distance: 183.8
click at [101, 249] on div "27555049 Buscar (apellido, dni, cuil, nro traspaso, cuit, obra social) search ¿…" at bounding box center [672, 338] width 1345 height 677
type input "30681153"
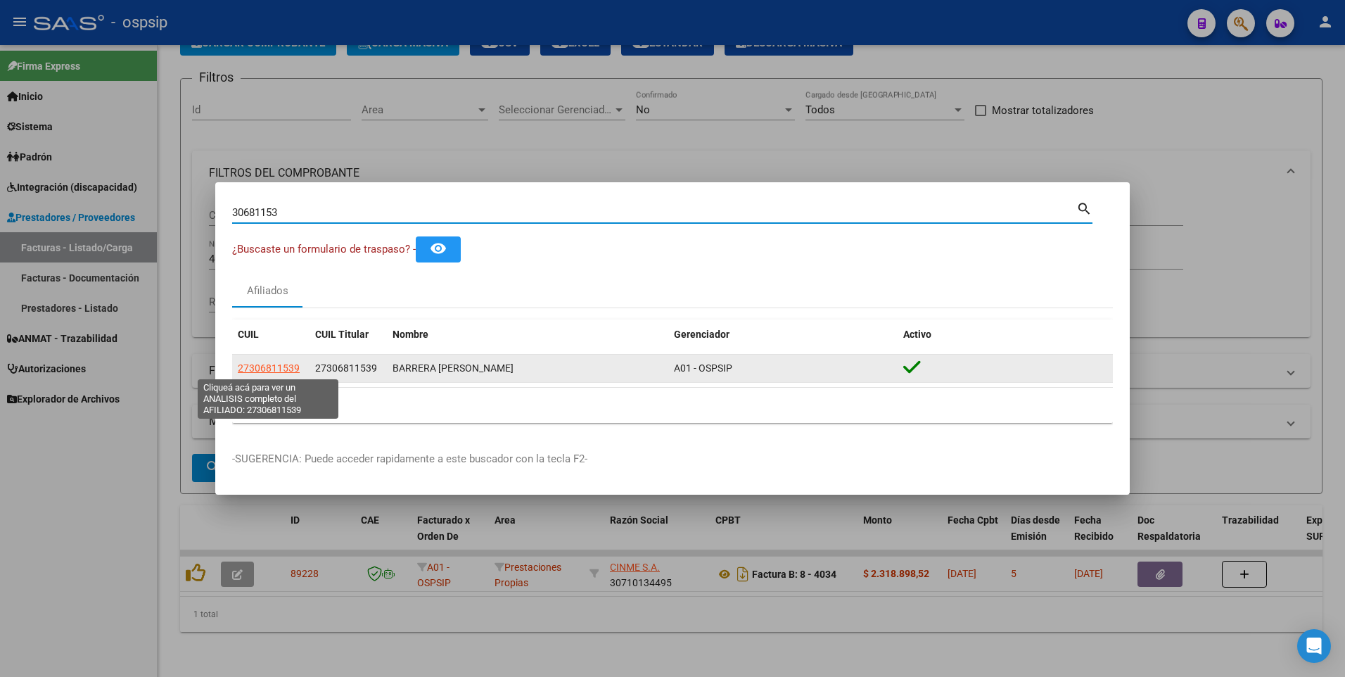
click at [296, 367] on span "27306811539" at bounding box center [269, 367] width 62 height 11
type textarea "27306811539"
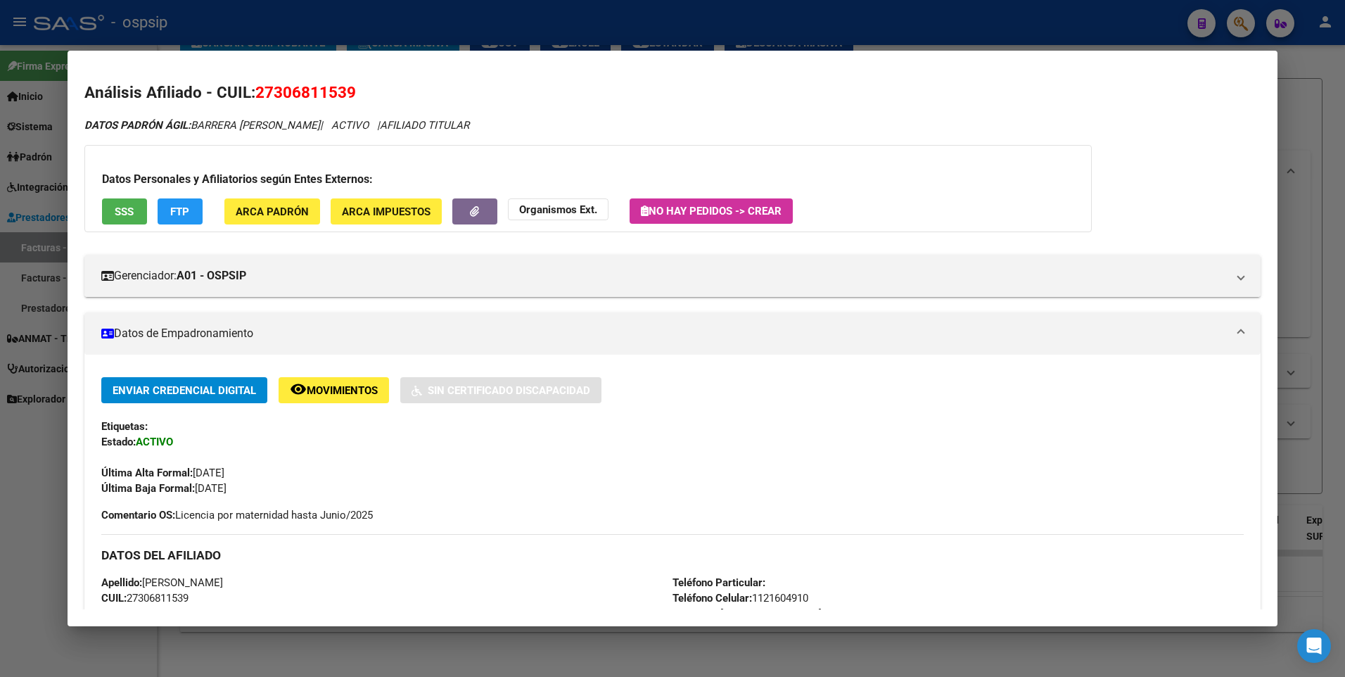
click at [121, 214] on span "SSS" at bounding box center [124, 211] width 19 height 13
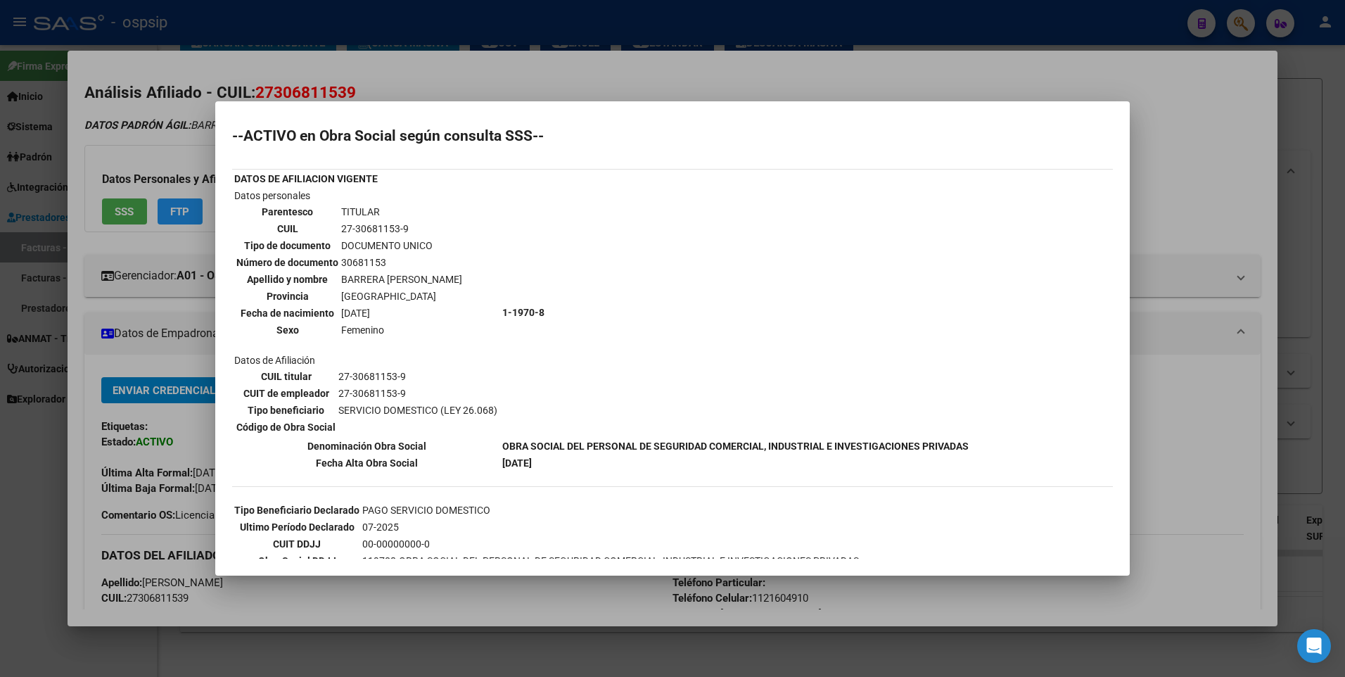
scroll to position [0, 0]
click at [1190, 190] on div at bounding box center [672, 338] width 1345 height 677
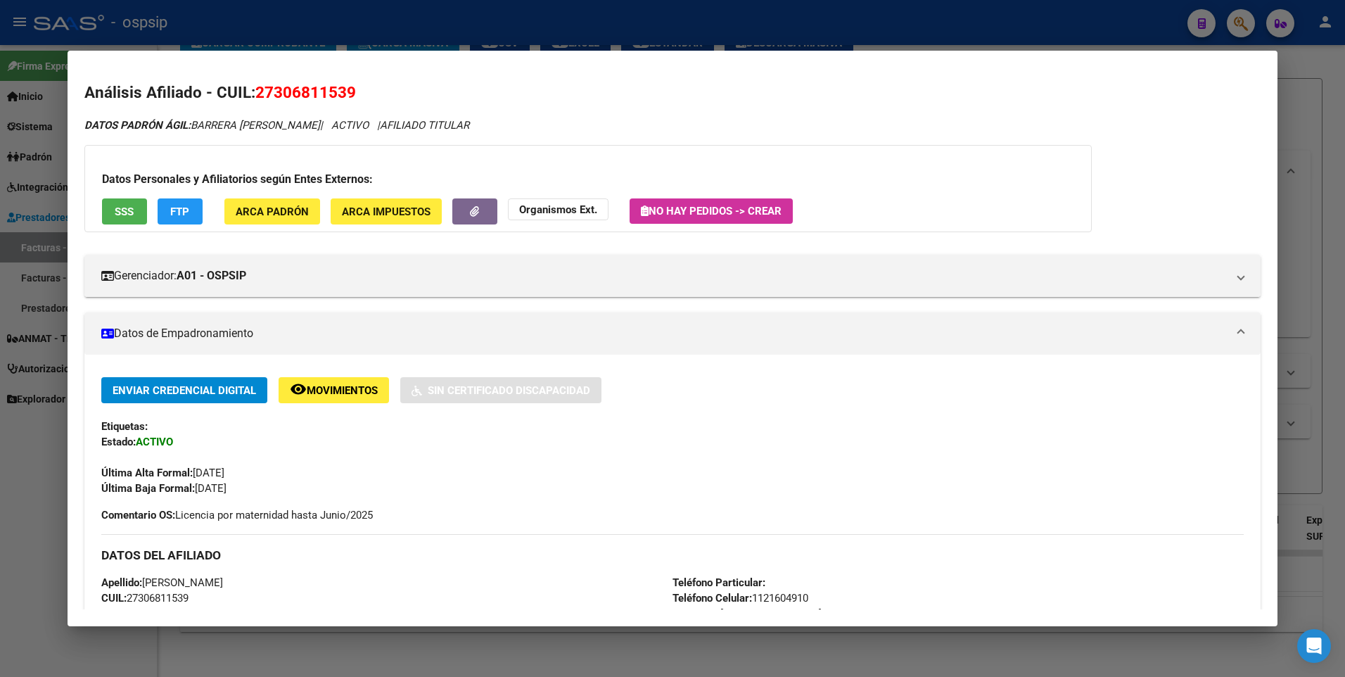
click at [1293, 87] on div at bounding box center [672, 338] width 1345 height 677
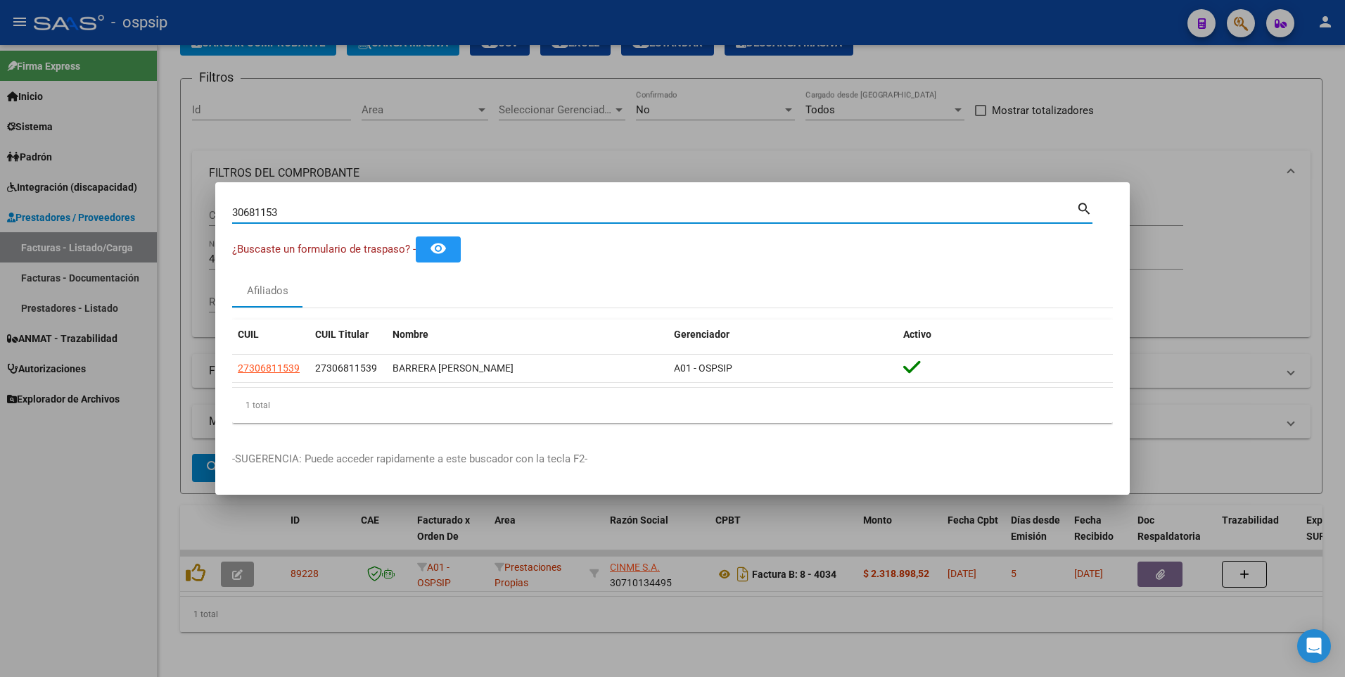
drag, startPoint x: 285, startPoint y: 208, endPoint x: 150, endPoint y: 240, distance: 138.8
click at [150, 240] on div "30681153 Buscar (apellido, dni, cuil, nro traspaso, cuit, obra social) search ¿…" at bounding box center [672, 338] width 1345 height 677
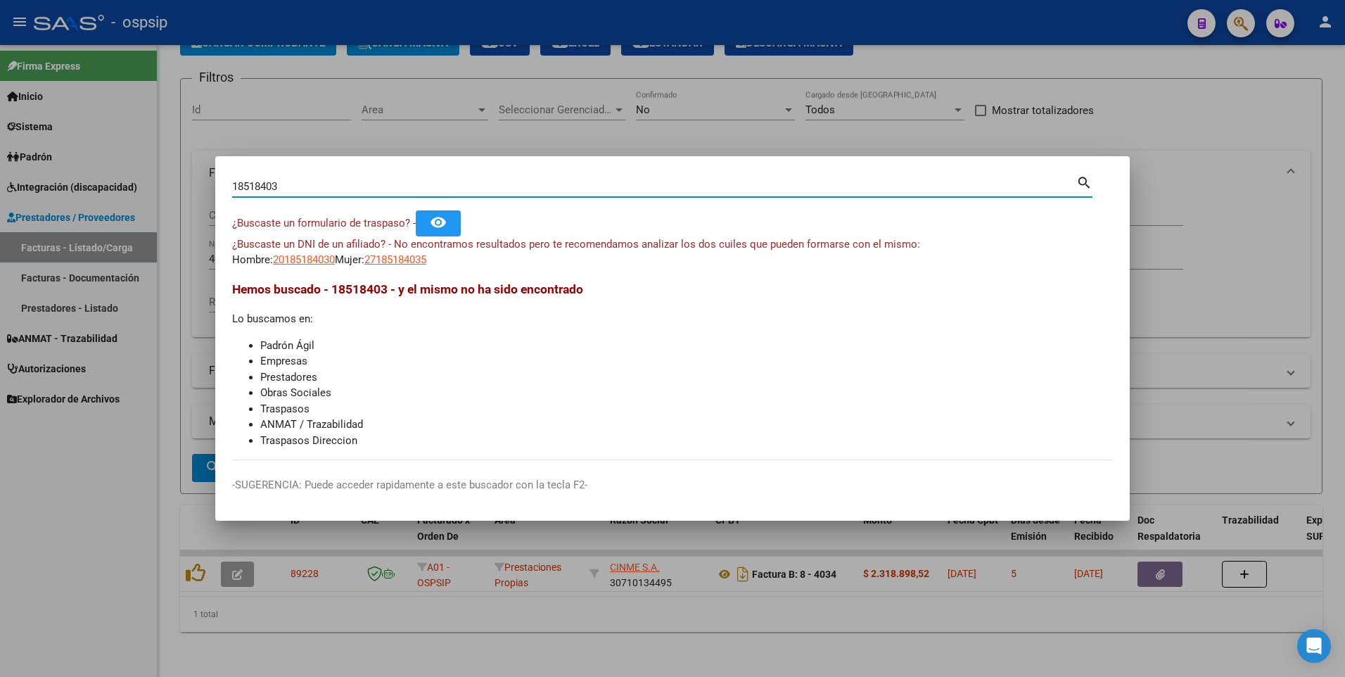
click at [273, 189] on input "18518403" at bounding box center [654, 186] width 844 height 13
type input "18518463"
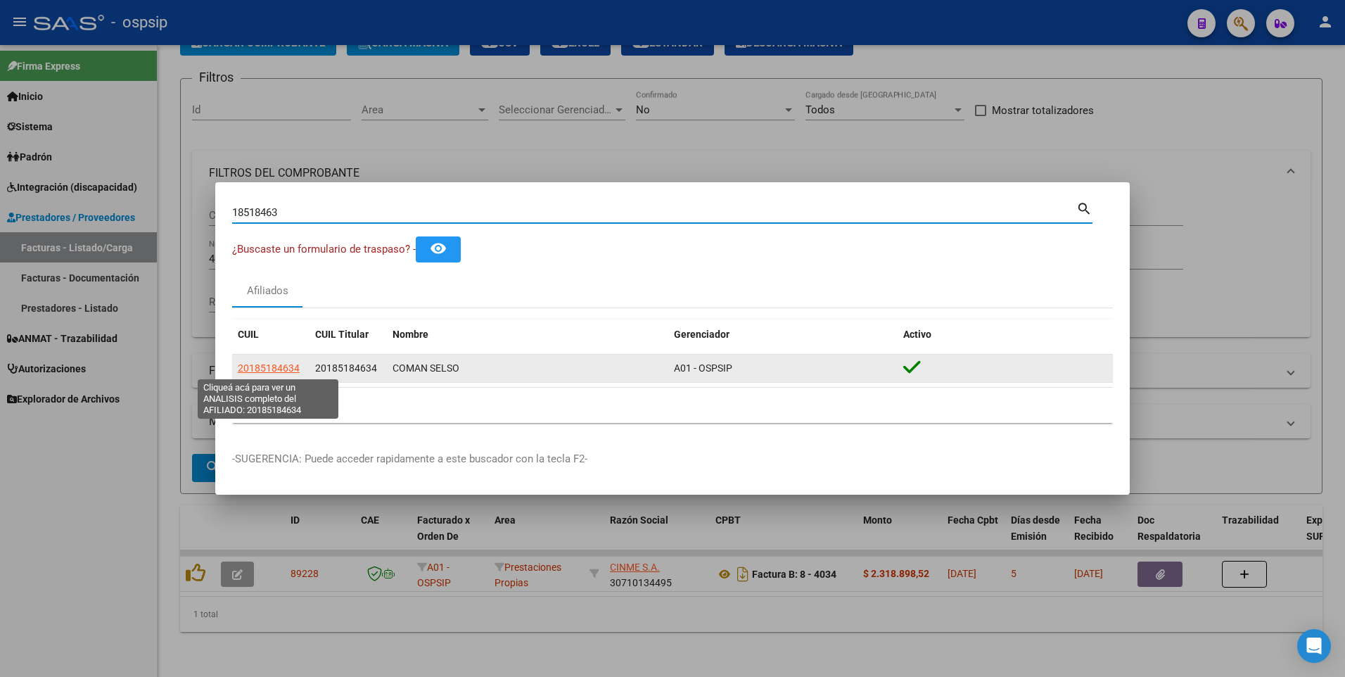
click at [267, 366] on span "20185184634" at bounding box center [269, 367] width 62 height 11
type textarea "20185184634"
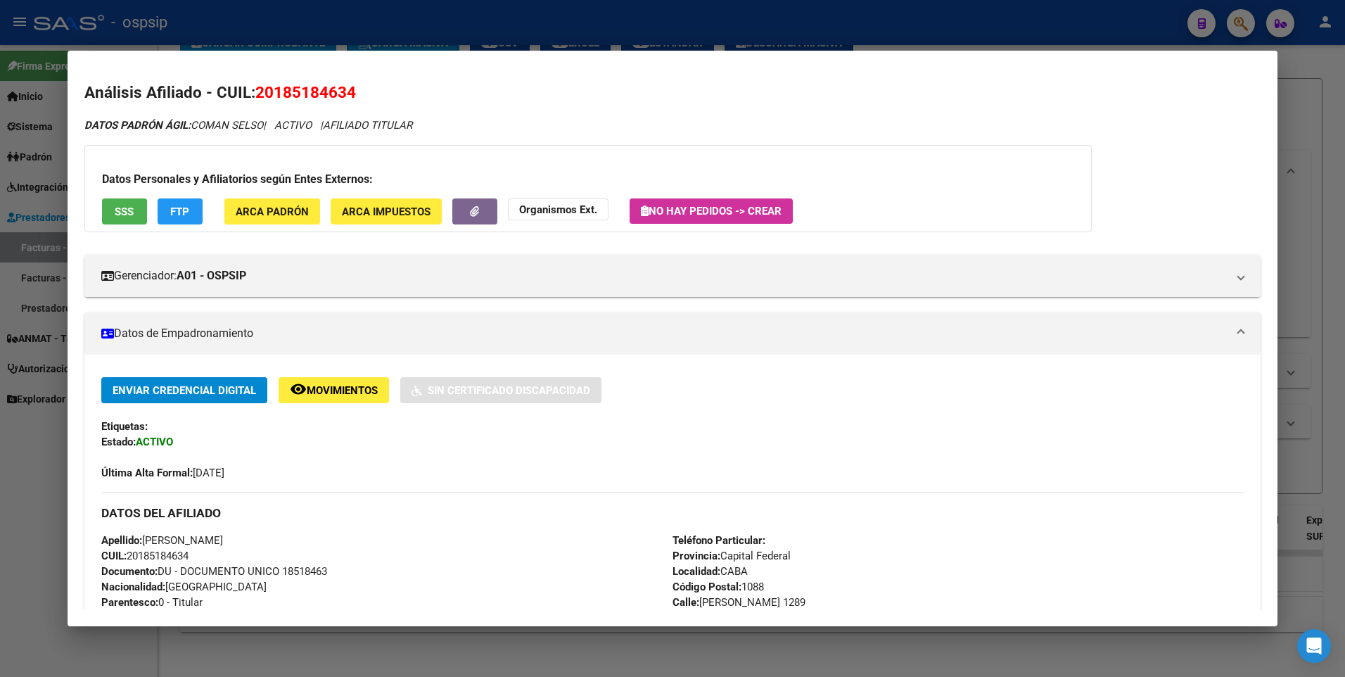
drag, startPoint x: 151, startPoint y: 220, endPoint x: 93, endPoint y: 212, distance: 58.9
click at [150, 220] on div "Datos Personales y Afiliatorios según Entes Externos: SSS FTP ARCA Padrón ARCA …" at bounding box center [588, 188] width 1008 height 87
click at [93, 212] on div "Datos Personales y Afiliatorios según Entes Externos: SSS FTP ARCA Padrón ARCA …" at bounding box center [588, 188] width 1008 height 87
click at [119, 215] on span "SSS" at bounding box center [124, 211] width 19 height 13
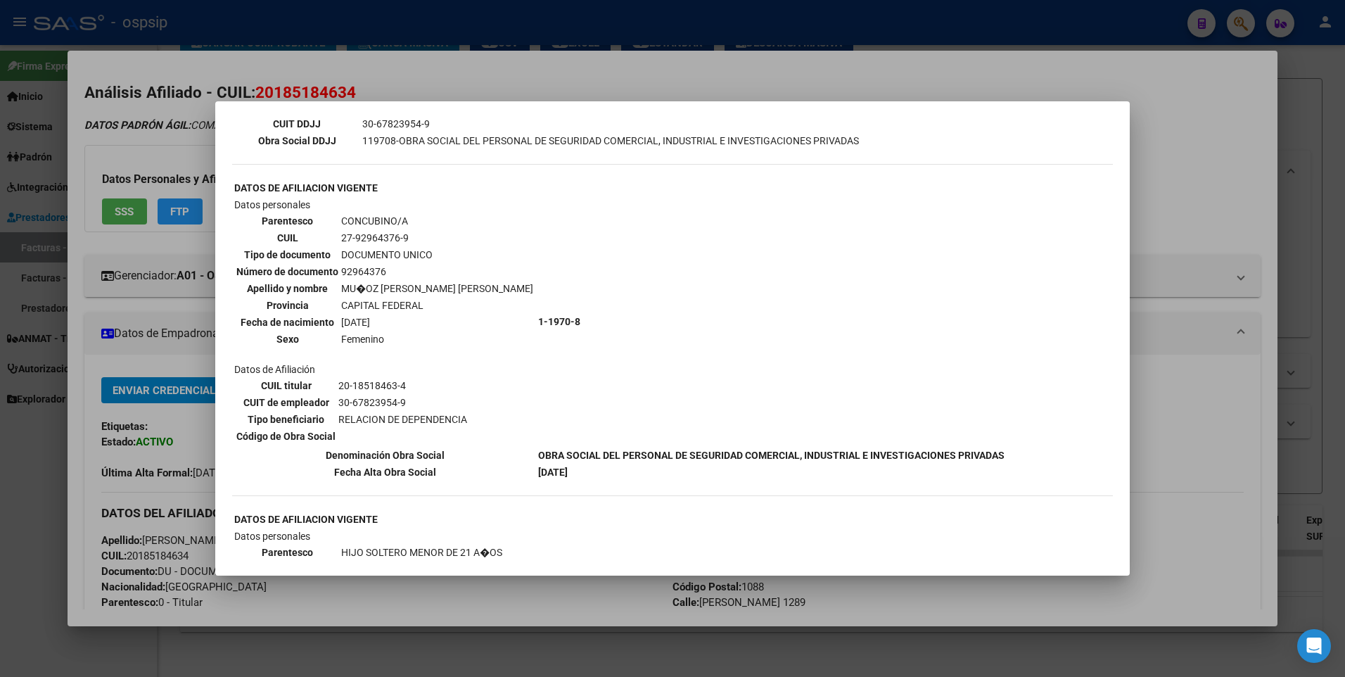
scroll to position [493, 0]
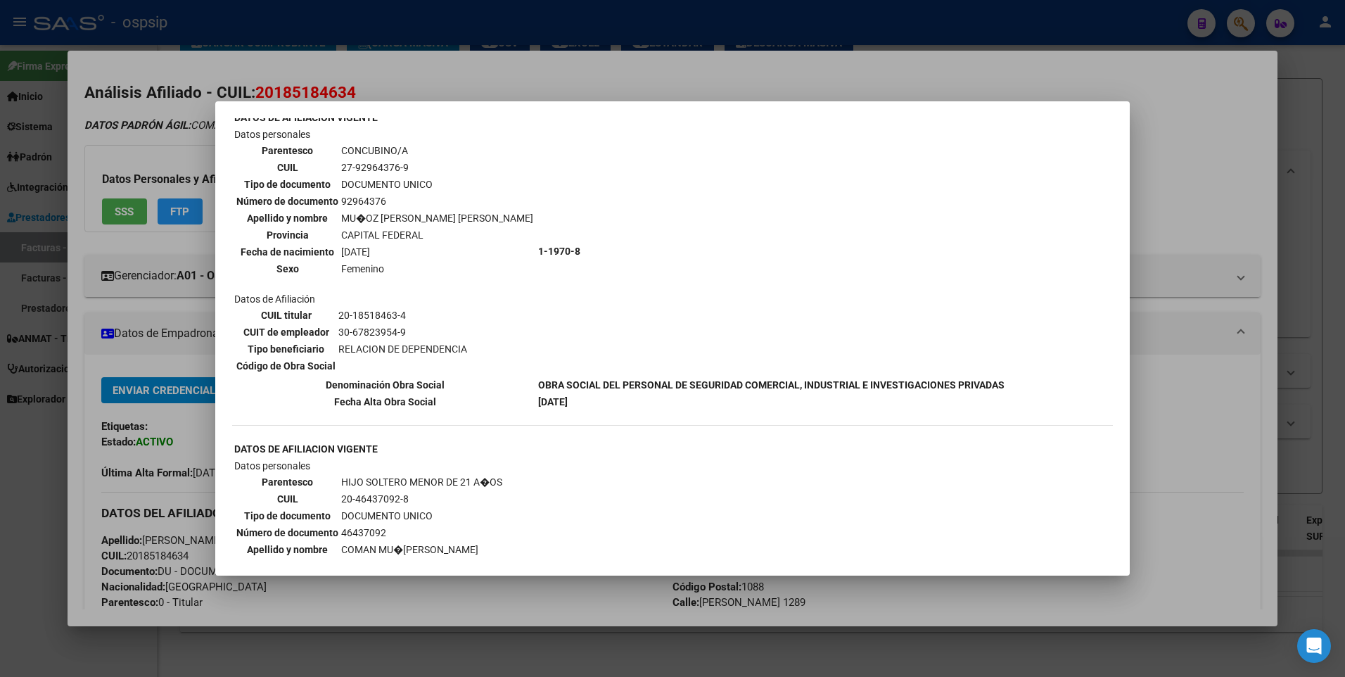
click at [1192, 206] on div at bounding box center [672, 338] width 1345 height 677
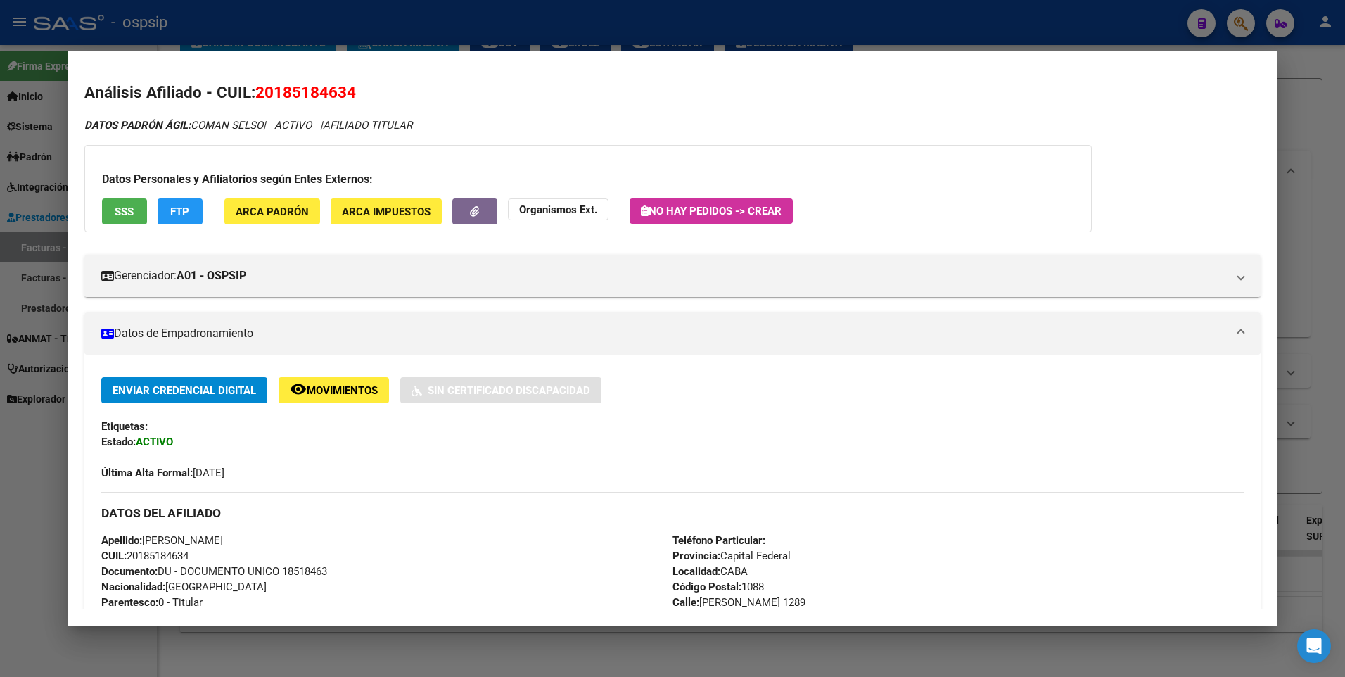
click at [1298, 110] on div at bounding box center [672, 338] width 1345 height 677
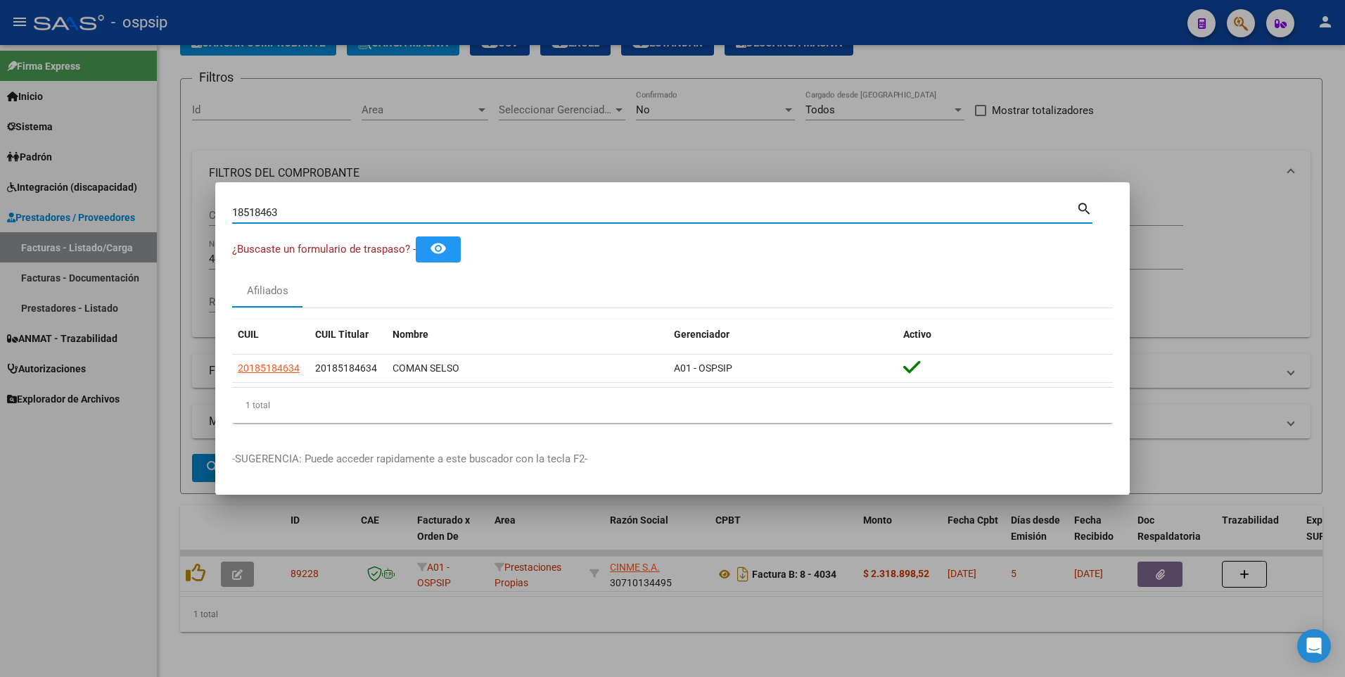
drag, startPoint x: 288, startPoint y: 212, endPoint x: 142, endPoint y: 244, distance: 149.9
click at [142, 244] on div "18518463 Buscar (apellido, dni, cuil, nro traspaso, cuit, obra social) search ¿…" at bounding box center [672, 338] width 1345 height 677
type input "13816375"
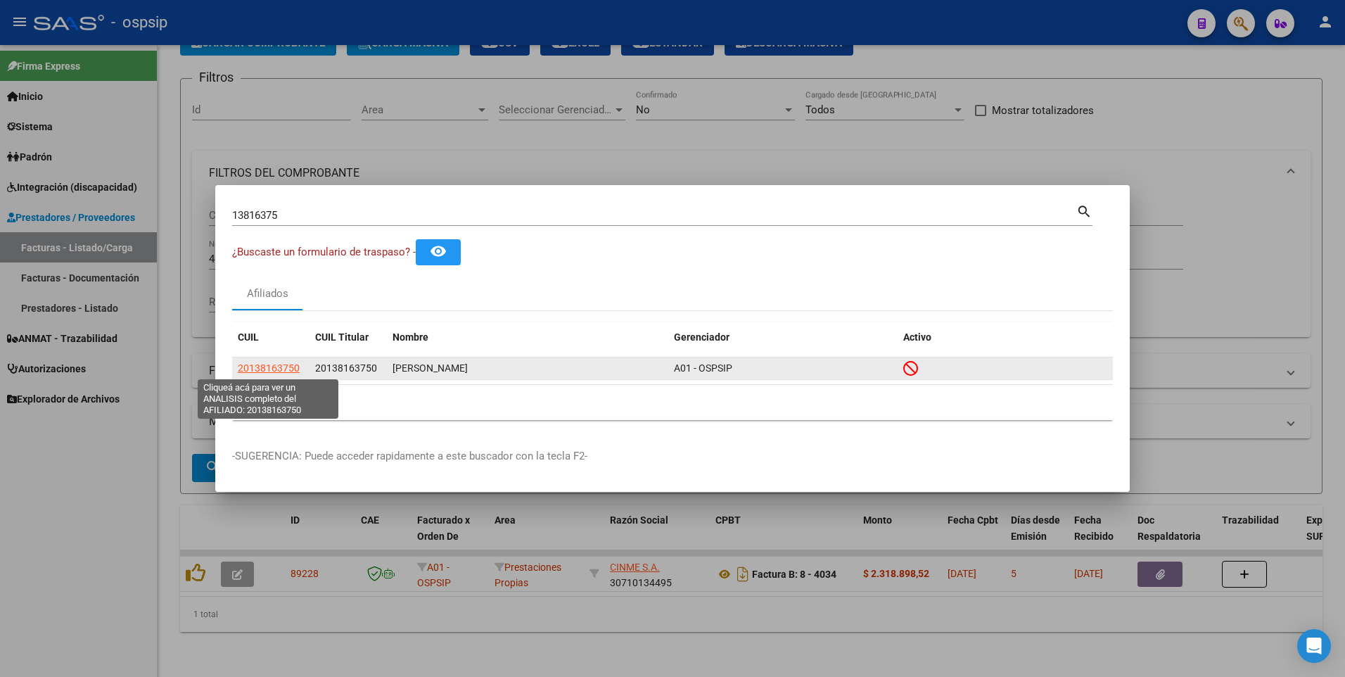
click at [293, 367] on span "20138163750" at bounding box center [269, 367] width 62 height 11
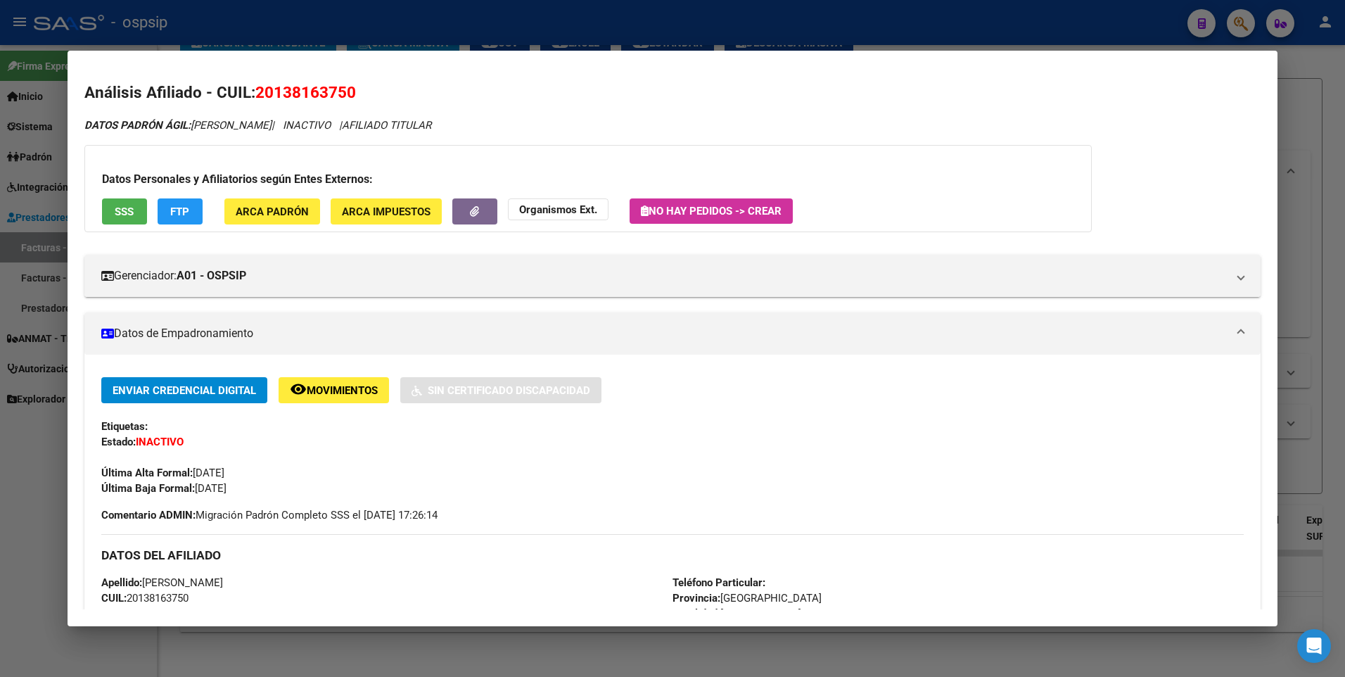
click at [128, 215] on span "SSS" at bounding box center [124, 211] width 19 height 13
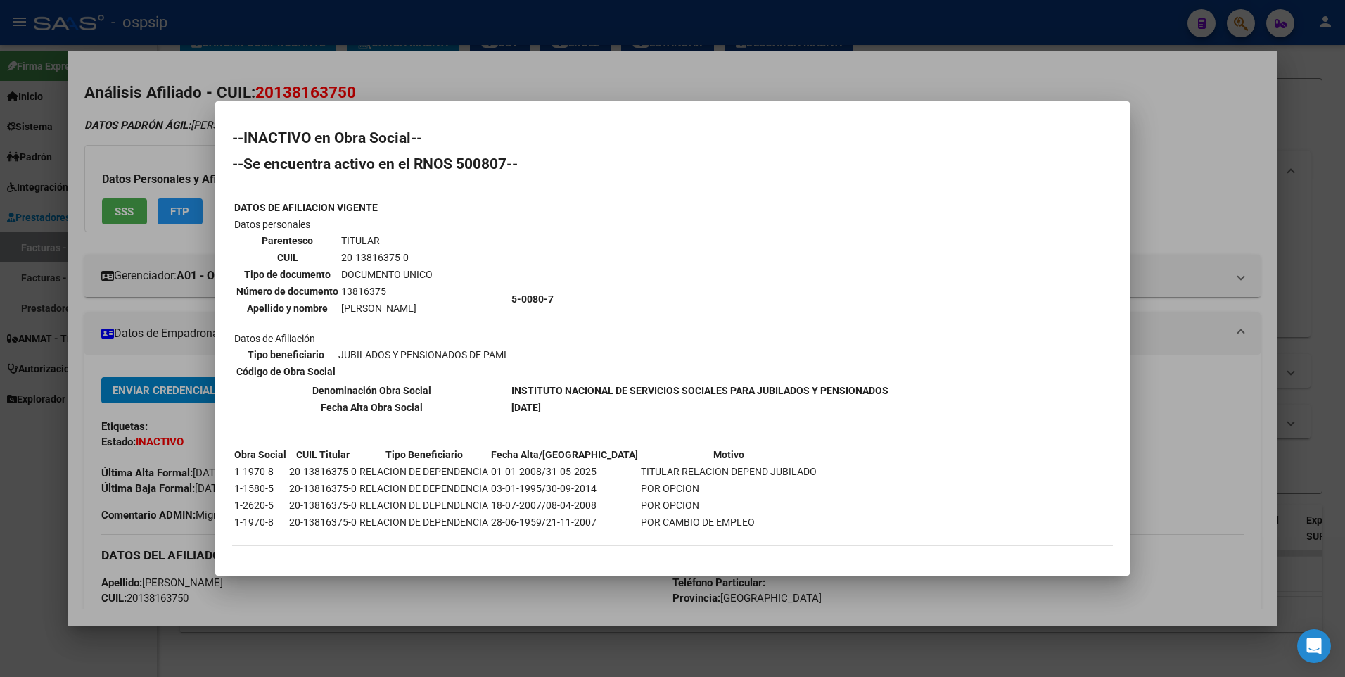
click at [1173, 184] on div at bounding box center [672, 338] width 1345 height 677
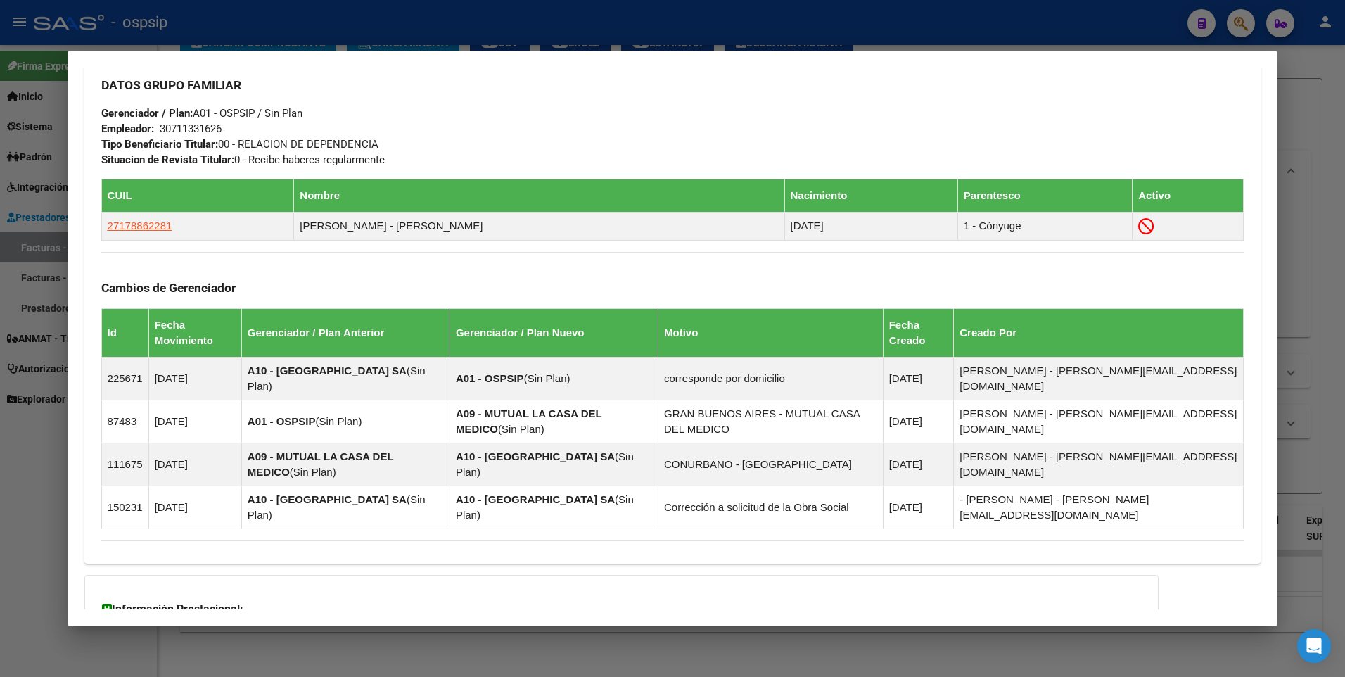
scroll to position [704, 0]
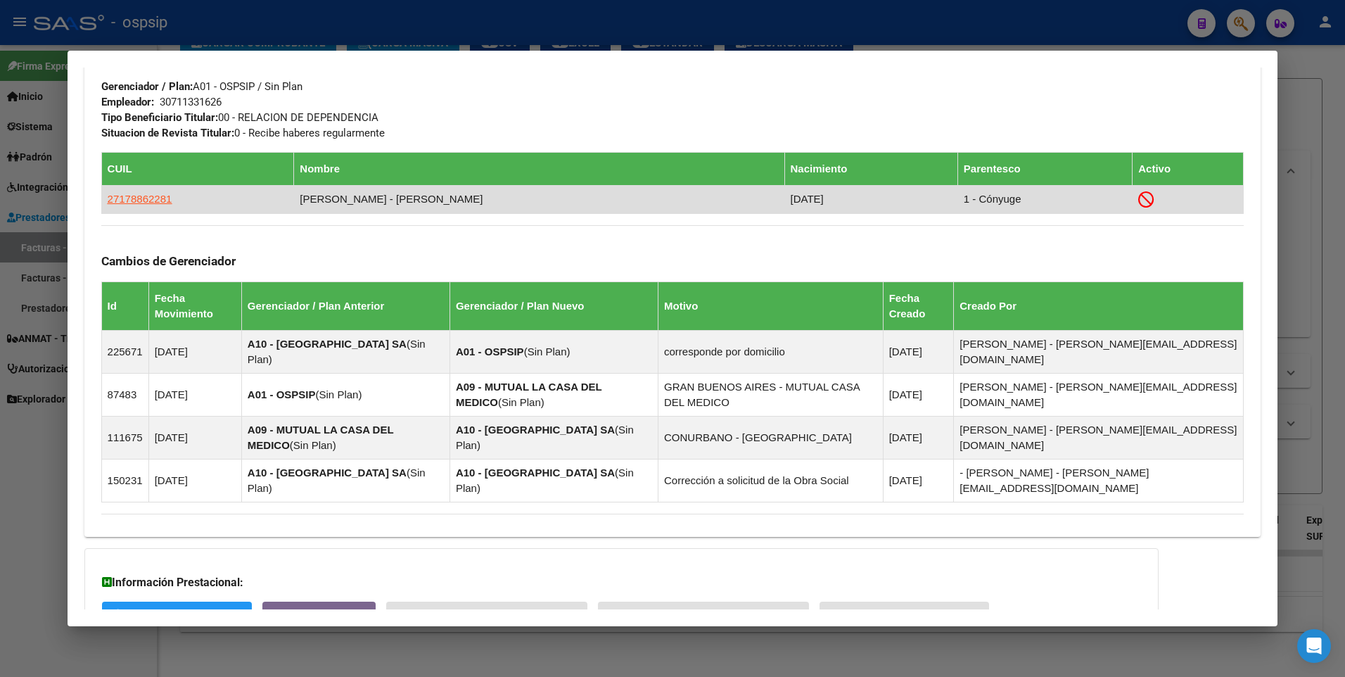
click at [413, 203] on td "[PERSON_NAME] - [PERSON_NAME]" at bounding box center [539, 199] width 490 height 28
click at [143, 200] on span "27178862281" at bounding box center [140, 199] width 65 height 12
type textarea "27178862281"
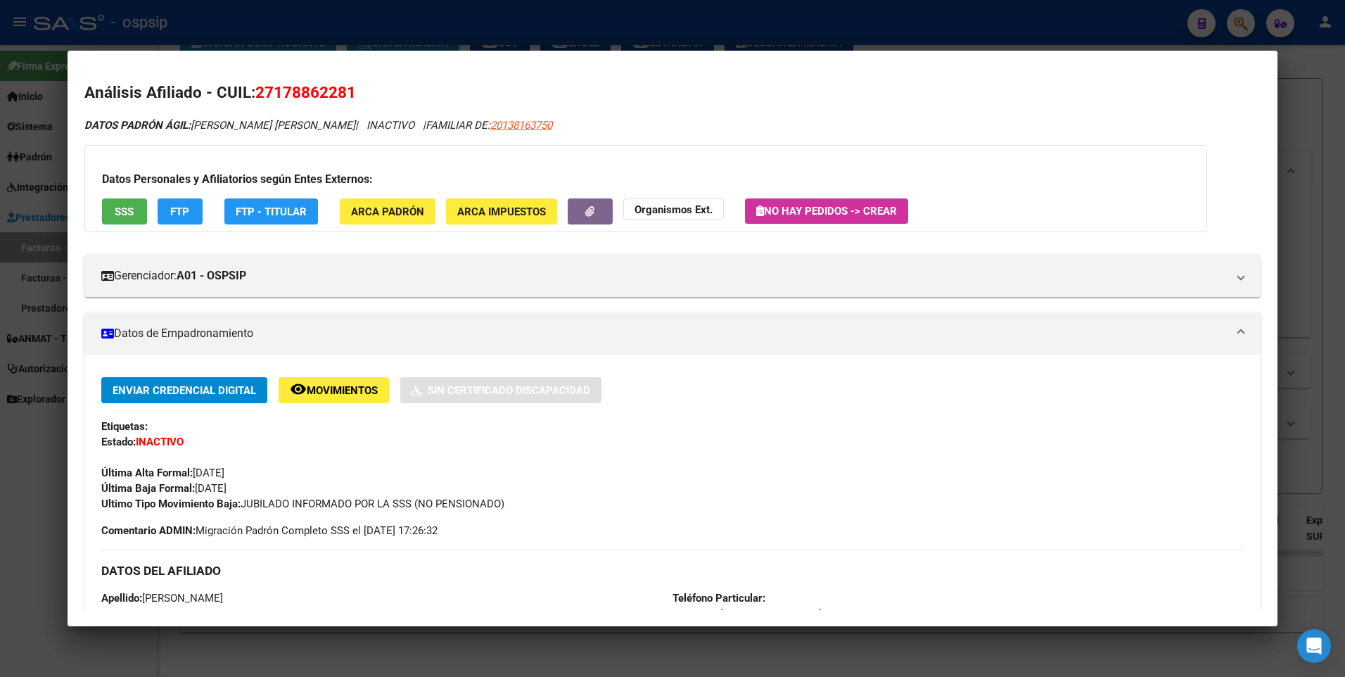
click at [115, 208] on span "SSS" at bounding box center [124, 211] width 19 height 13
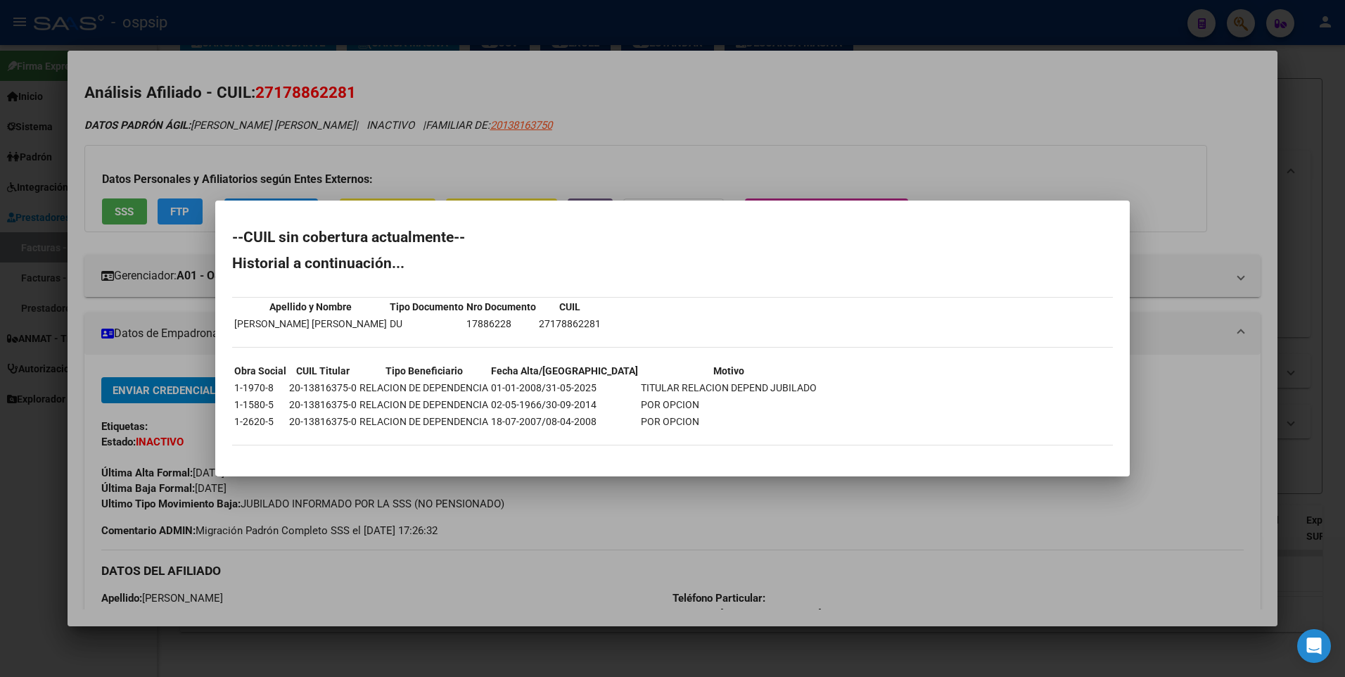
click at [1028, 119] on div at bounding box center [672, 338] width 1345 height 677
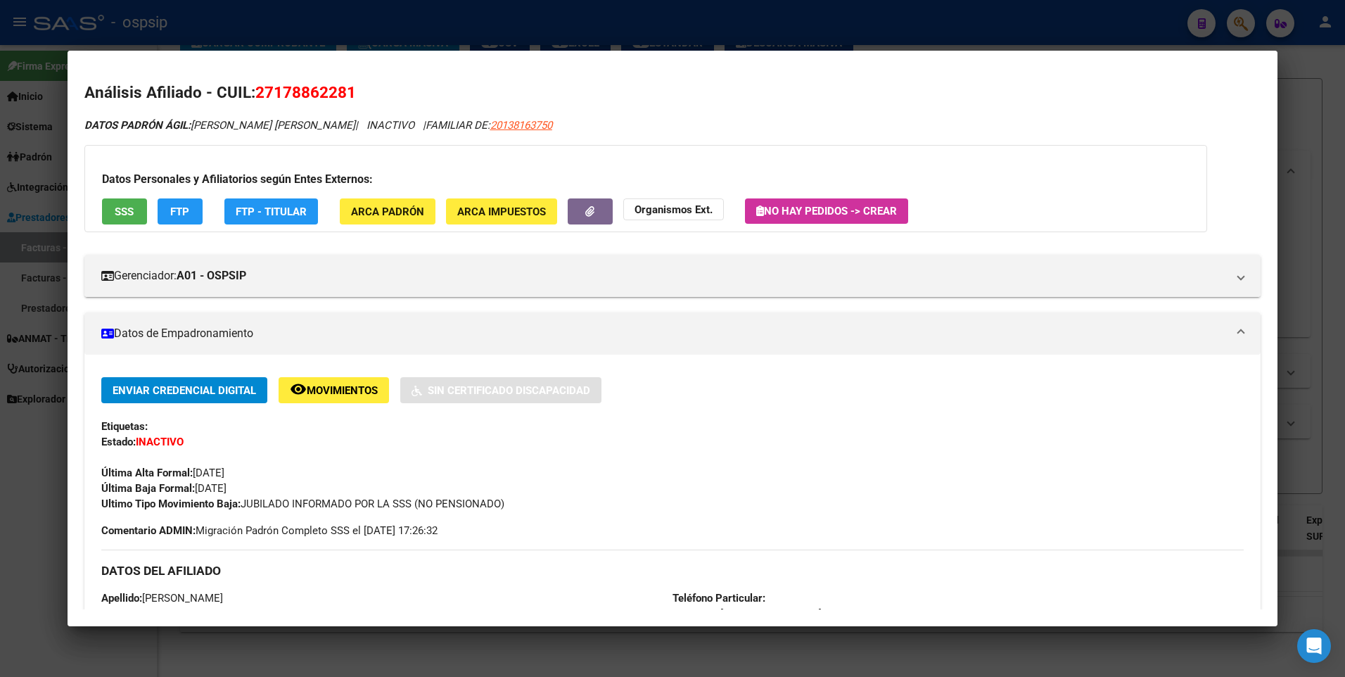
click at [1309, 108] on div at bounding box center [672, 338] width 1345 height 677
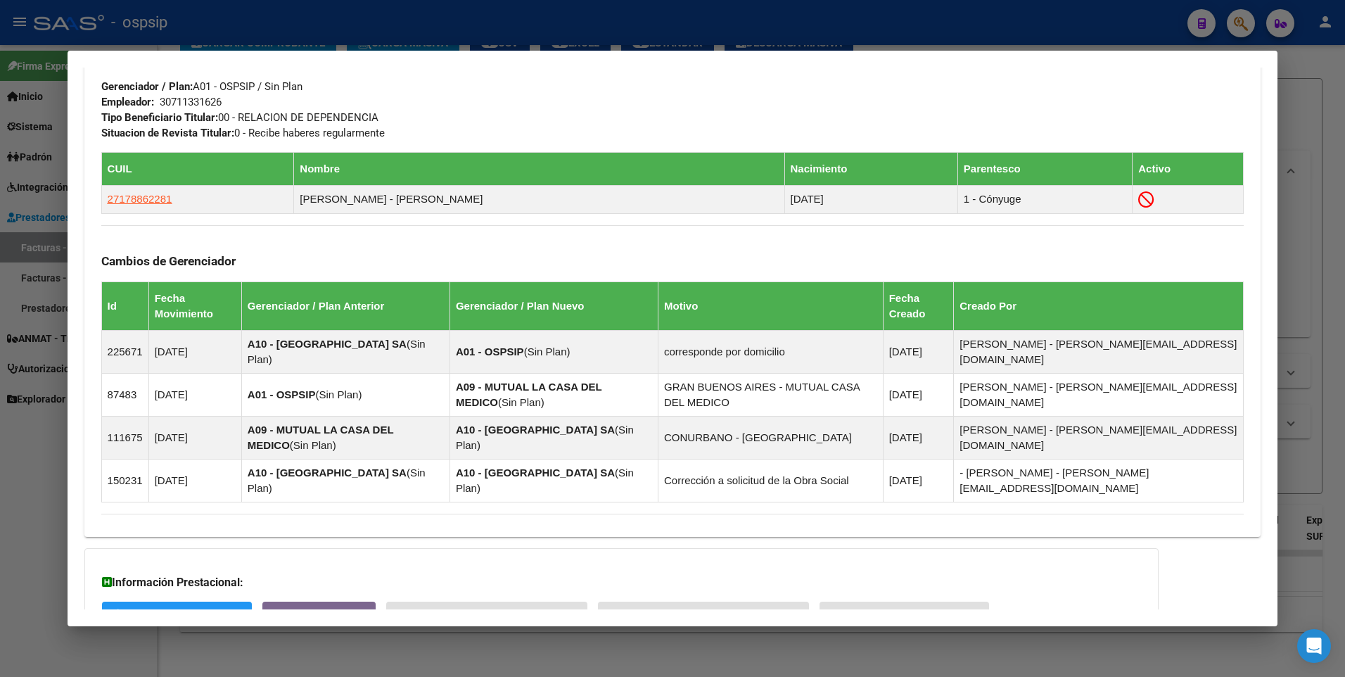
click at [1301, 132] on div at bounding box center [672, 338] width 1345 height 677
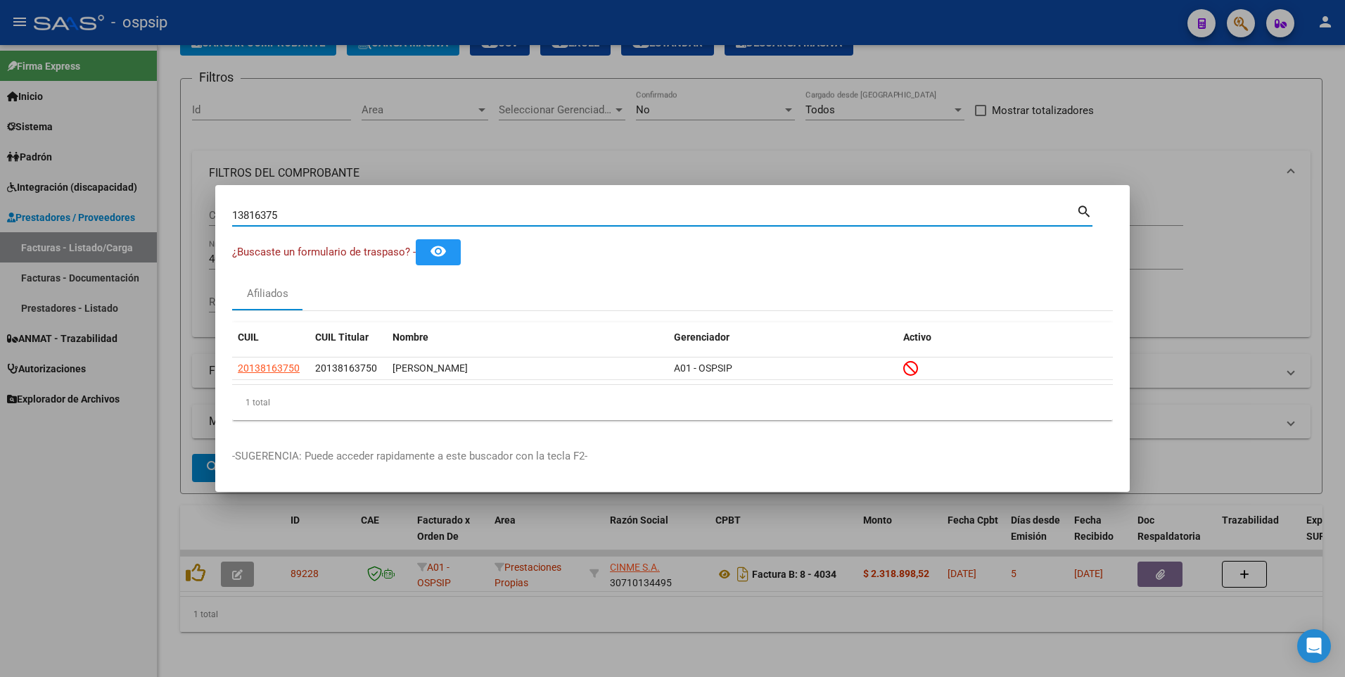
drag, startPoint x: 286, startPoint y: 215, endPoint x: 21, endPoint y: 243, distance: 266.1
click at [21, 243] on div "13816375 Buscar (apellido, dni, cuil, nro traspaso, cuit, obra social) search ¿…" at bounding box center [672, 338] width 1345 height 677
type input "21787045"
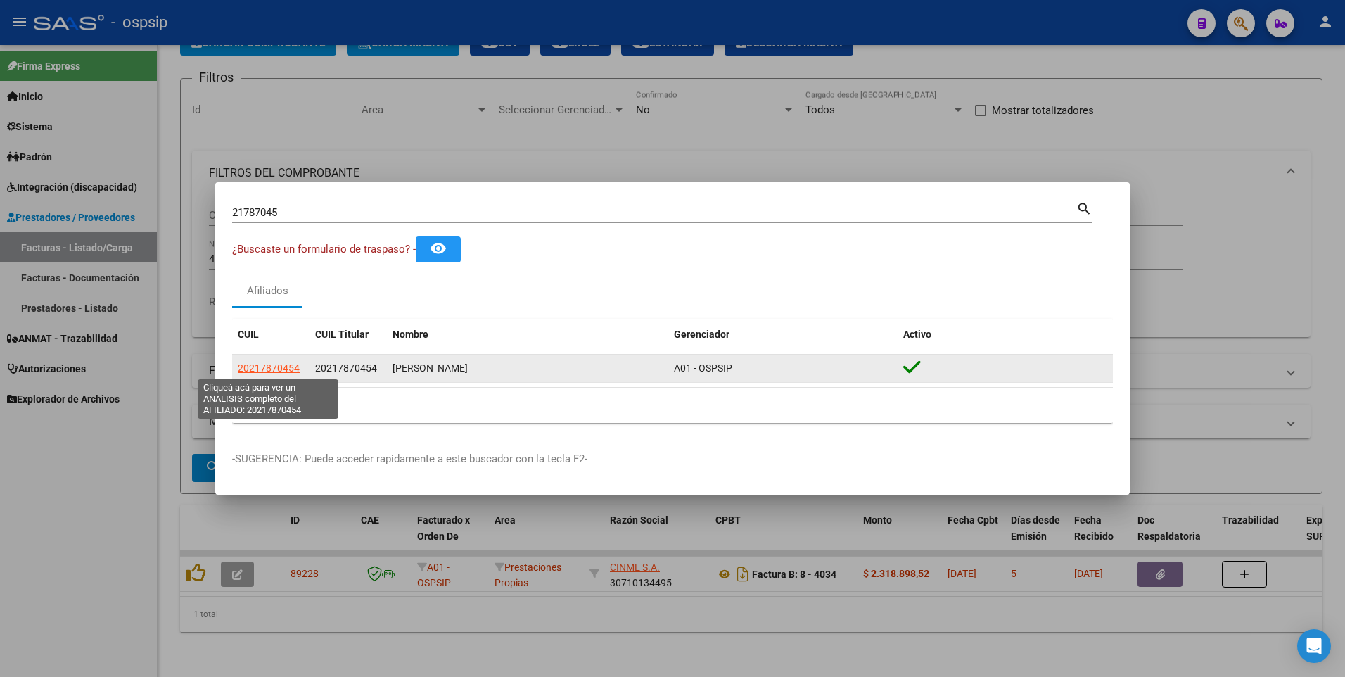
click at [276, 367] on span "20217870454" at bounding box center [269, 367] width 62 height 11
type textarea "20217870454"
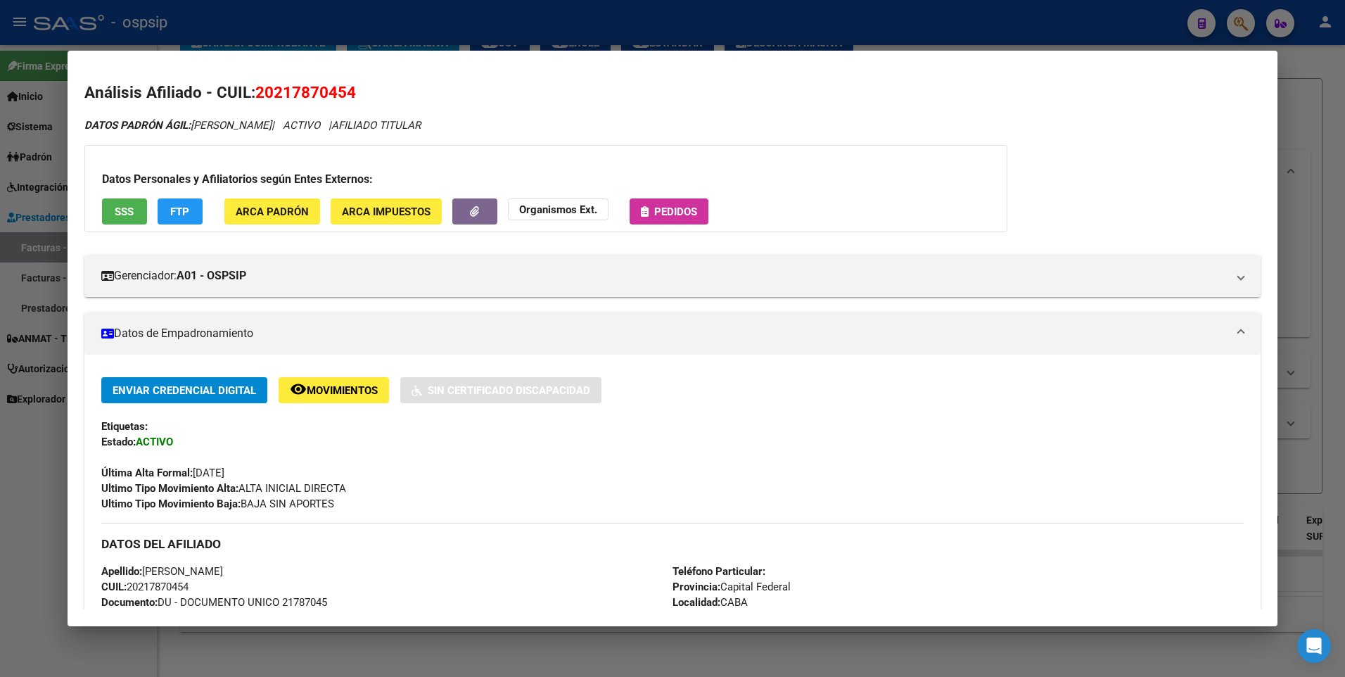
click at [129, 218] on button "SSS" at bounding box center [124, 211] width 45 height 26
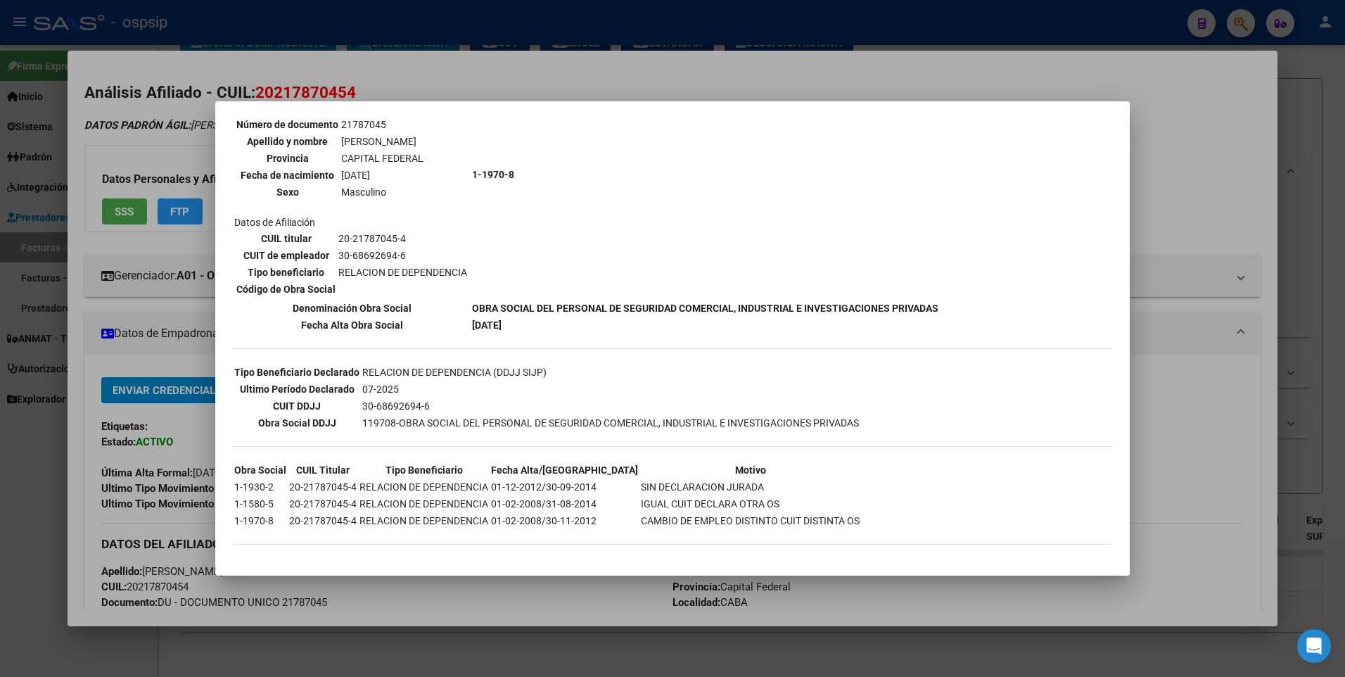
scroll to position [0, 0]
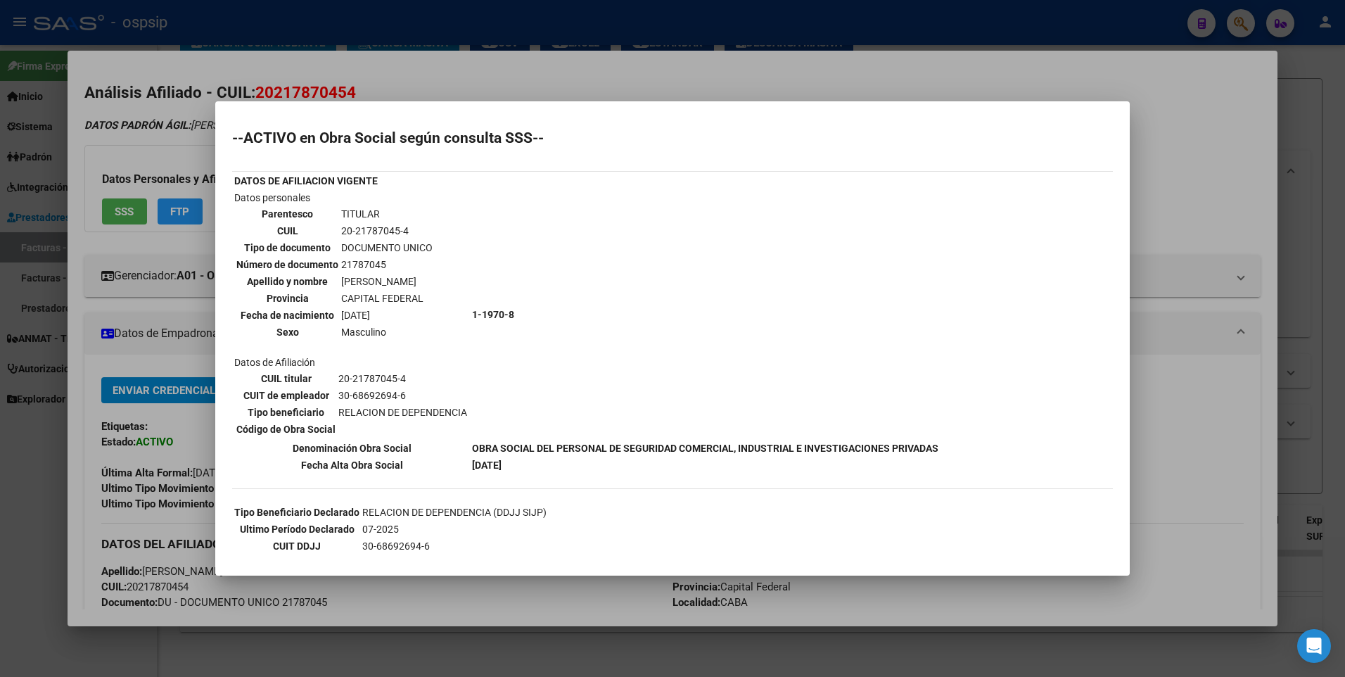
click at [1175, 182] on div at bounding box center [672, 338] width 1345 height 677
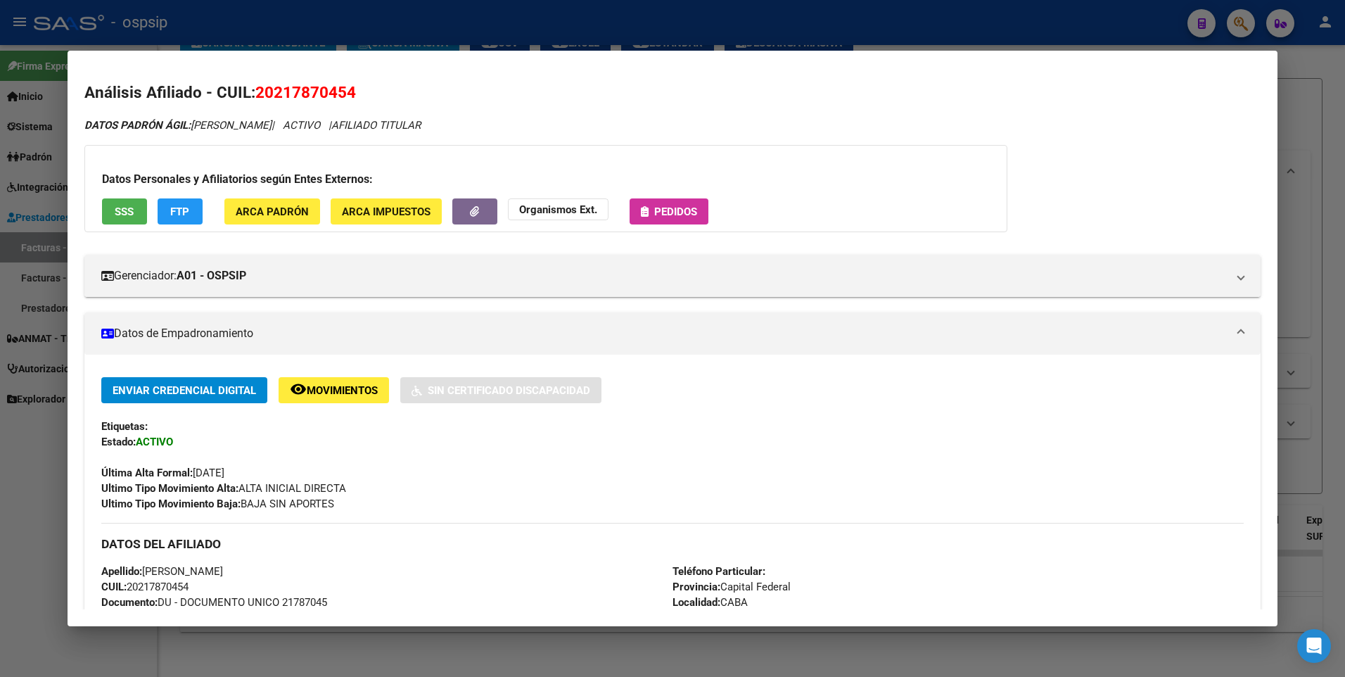
click at [1330, 144] on div at bounding box center [672, 338] width 1345 height 677
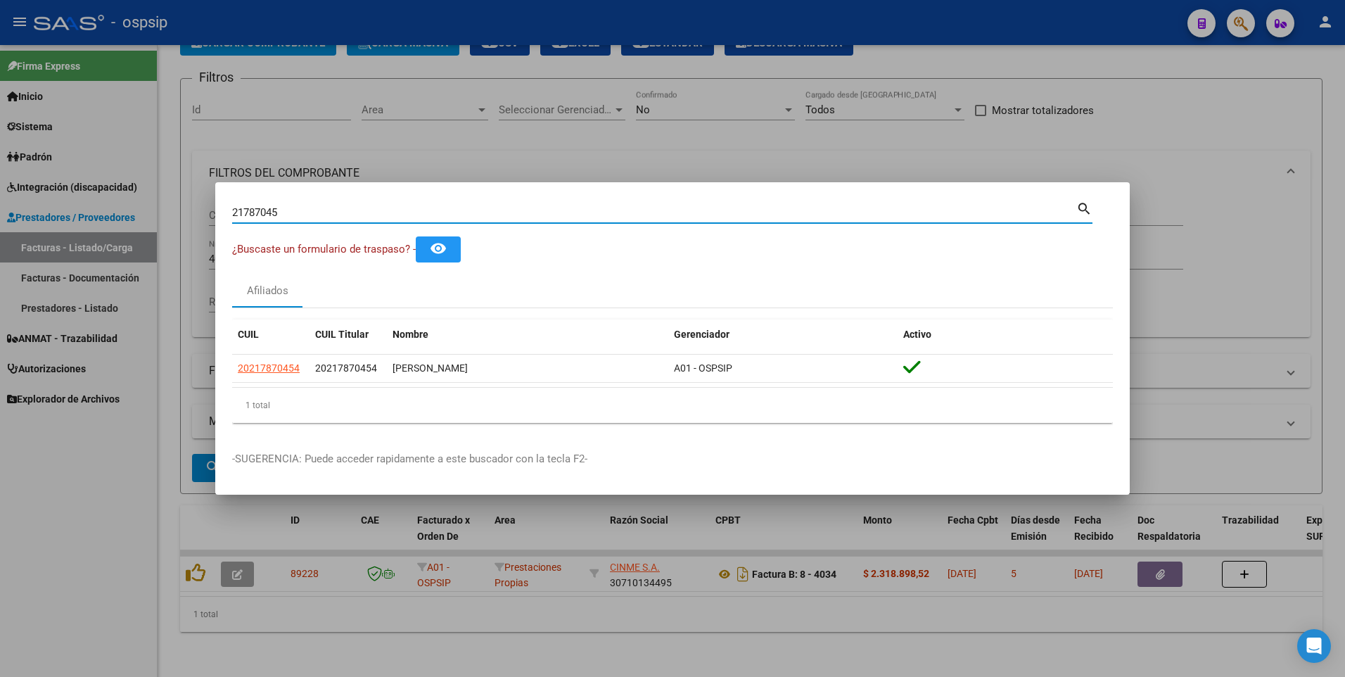
drag, startPoint x: 291, startPoint y: 210, endPoint x: 56, endPoint y: 252, distance: 238.8
click at [70, 241] on div "21787045 Buscar (apellido, dni, cuil, nro traspaso, cuit, obra social) search ¿…" at bounding box center [672, 338] width 1345 height 677
type input "26476205"
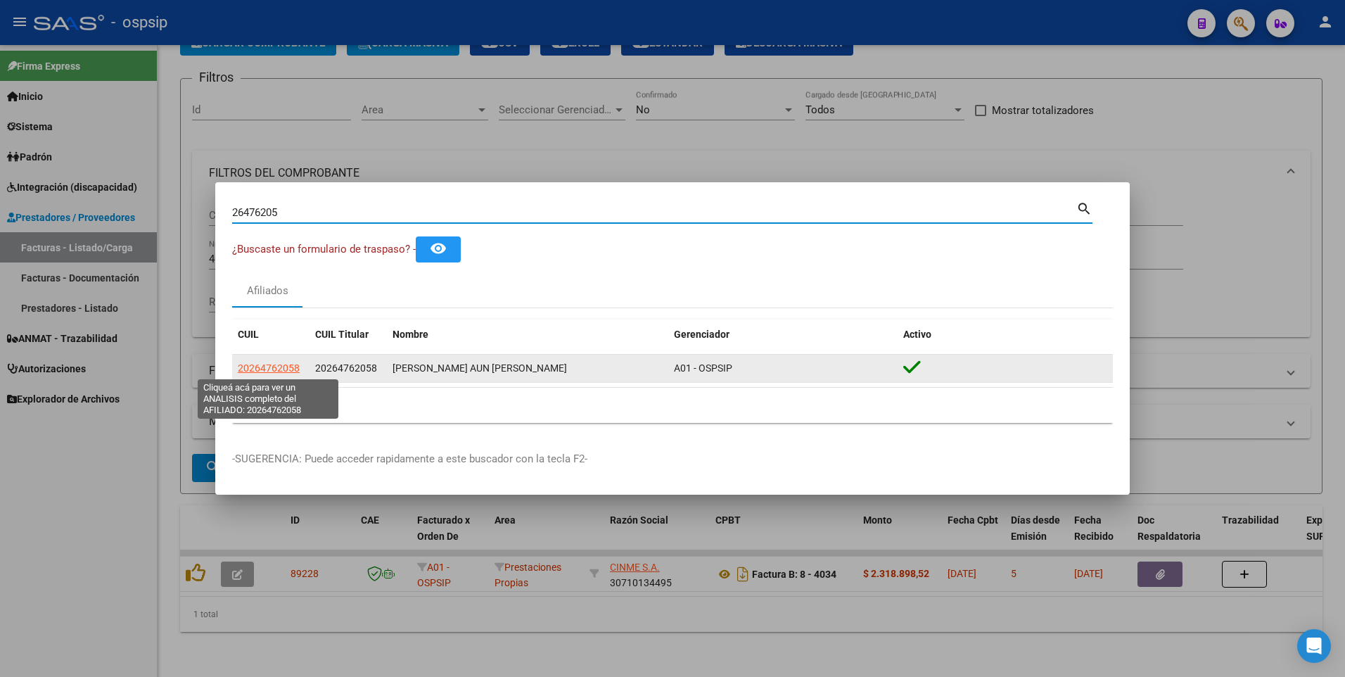
click at [274, 370] on span "20264762058" at bounding box center [269, 367] width 62 height 11
type textarea "20264762058"
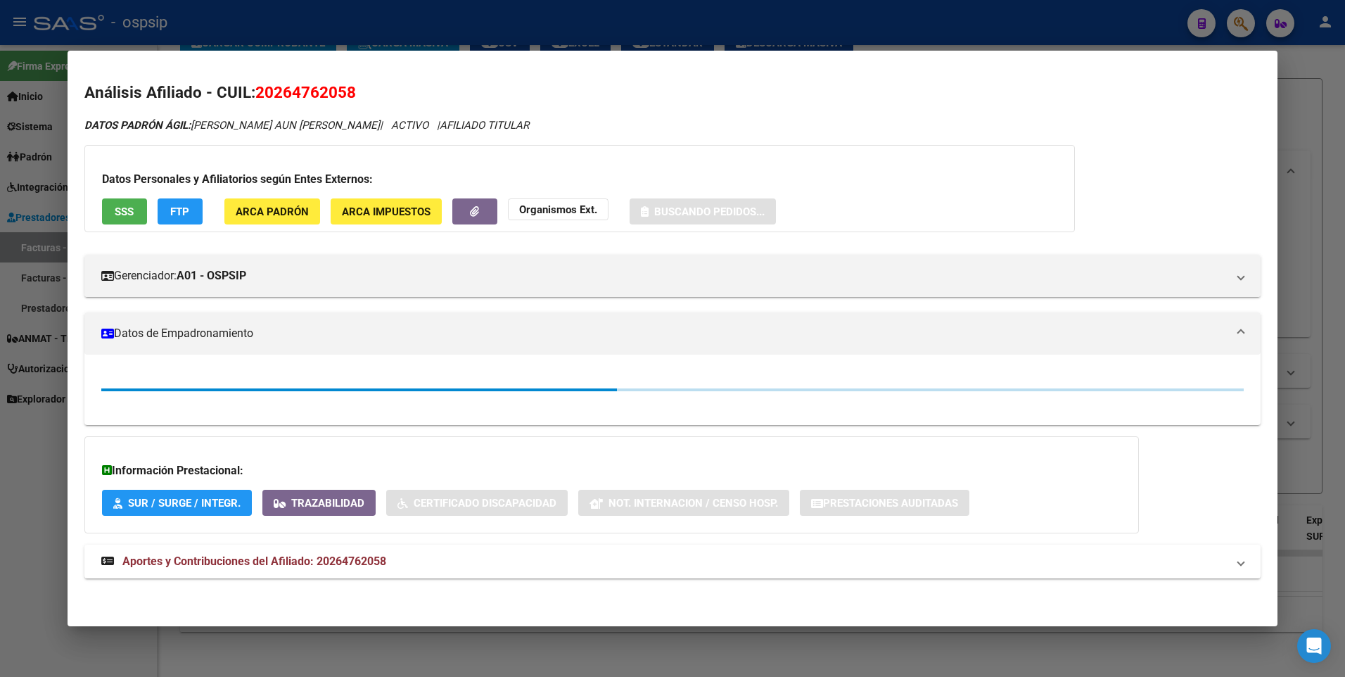
click at [117, 208] on span "SSS" at bounding box center [124, 211] width 19 height 13
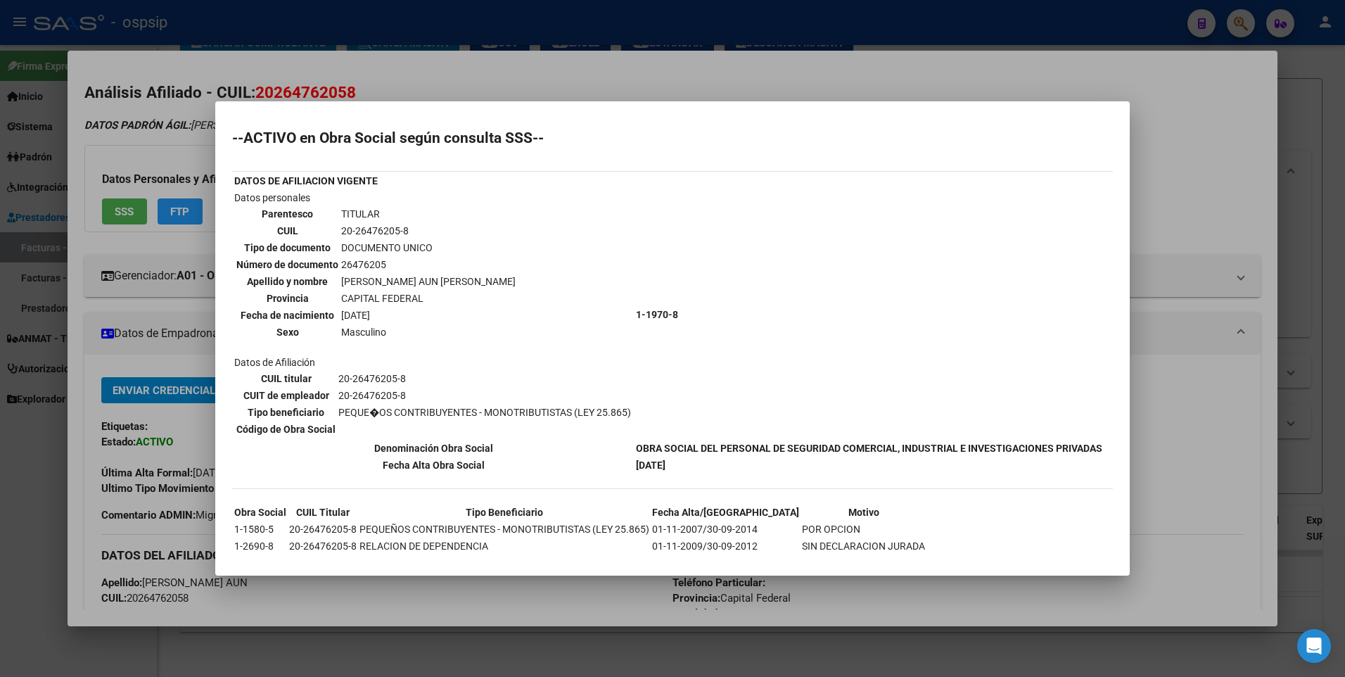
click at [1150, 133] on div at bounding box center [672, 338] width 1345 height 677
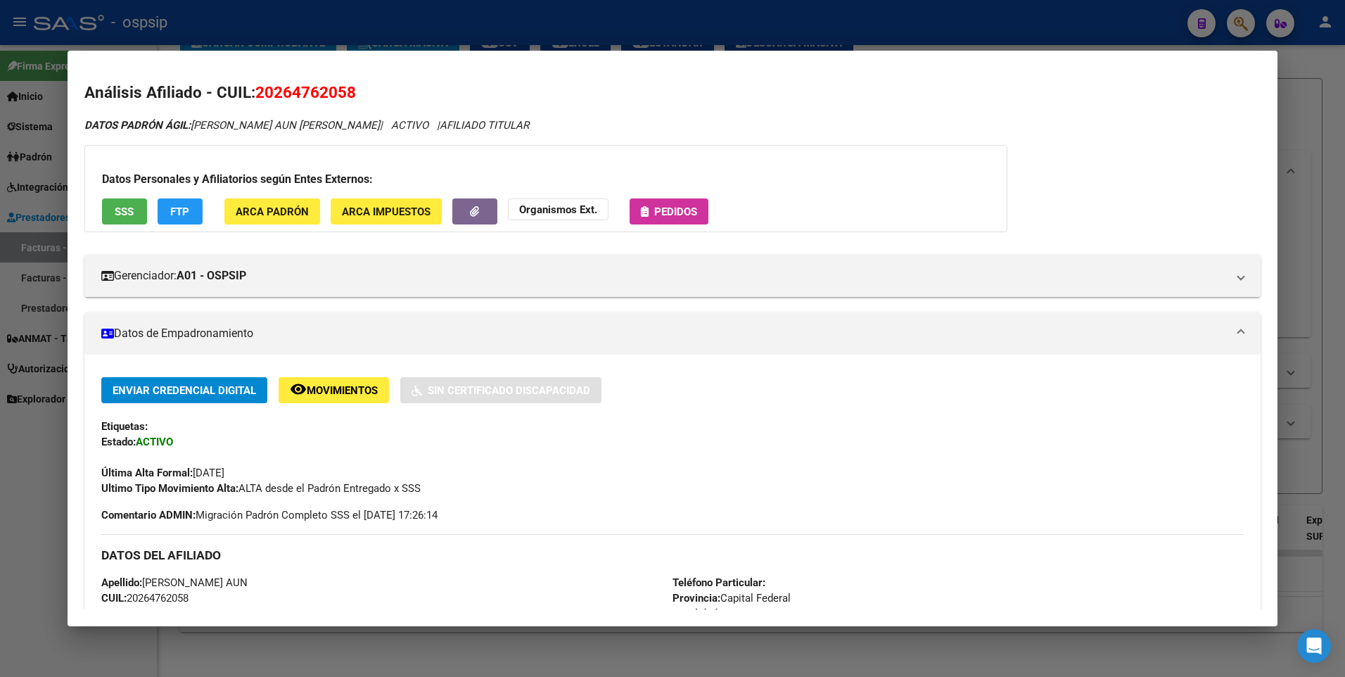
click at [1300, 108] on div at bounding box center [672, 338] width 1345 height 677
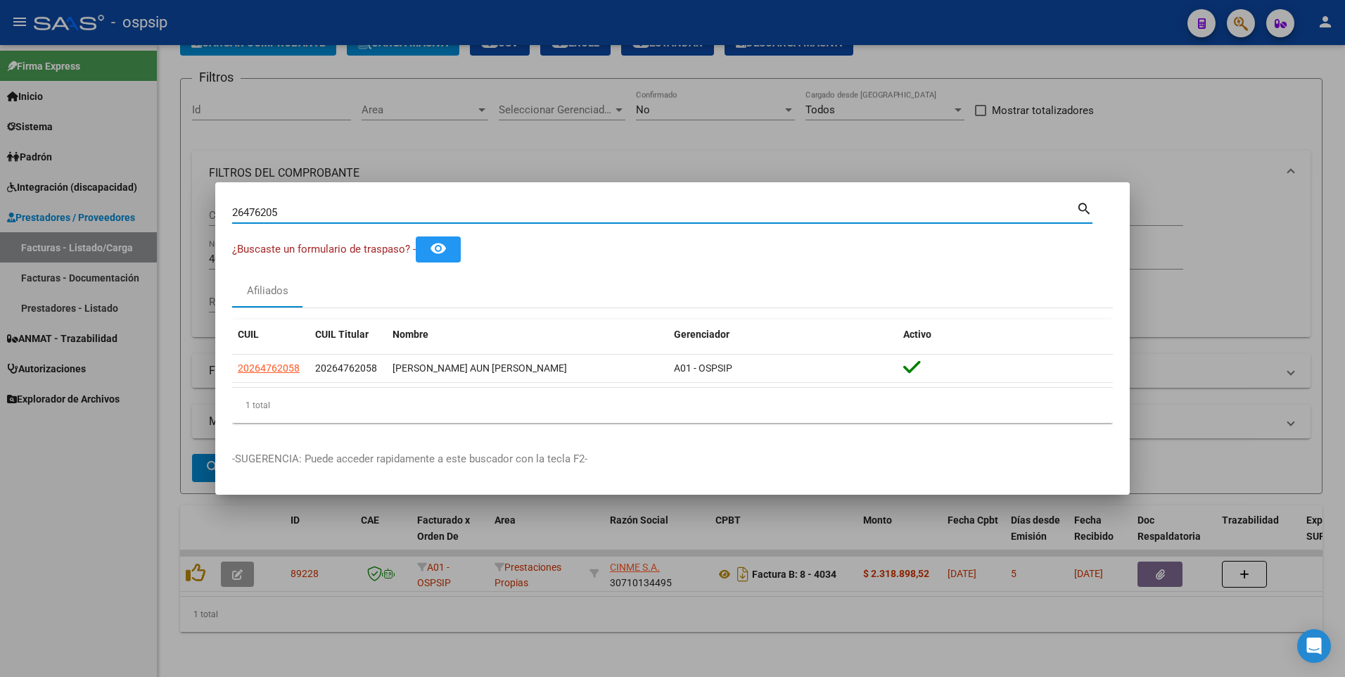
drag, startPoint x: 284, startPoint y: 208, endPoint x: 139, endPoint y: 241, distance: 149.4
click at [141, 240] on div "26476205 Buscar (apellido, dni, cuil, nro traspaso, cuit, obra social) search ¿…" at bounding box center [672, 338] width 1345 height 677
type input "18199131"
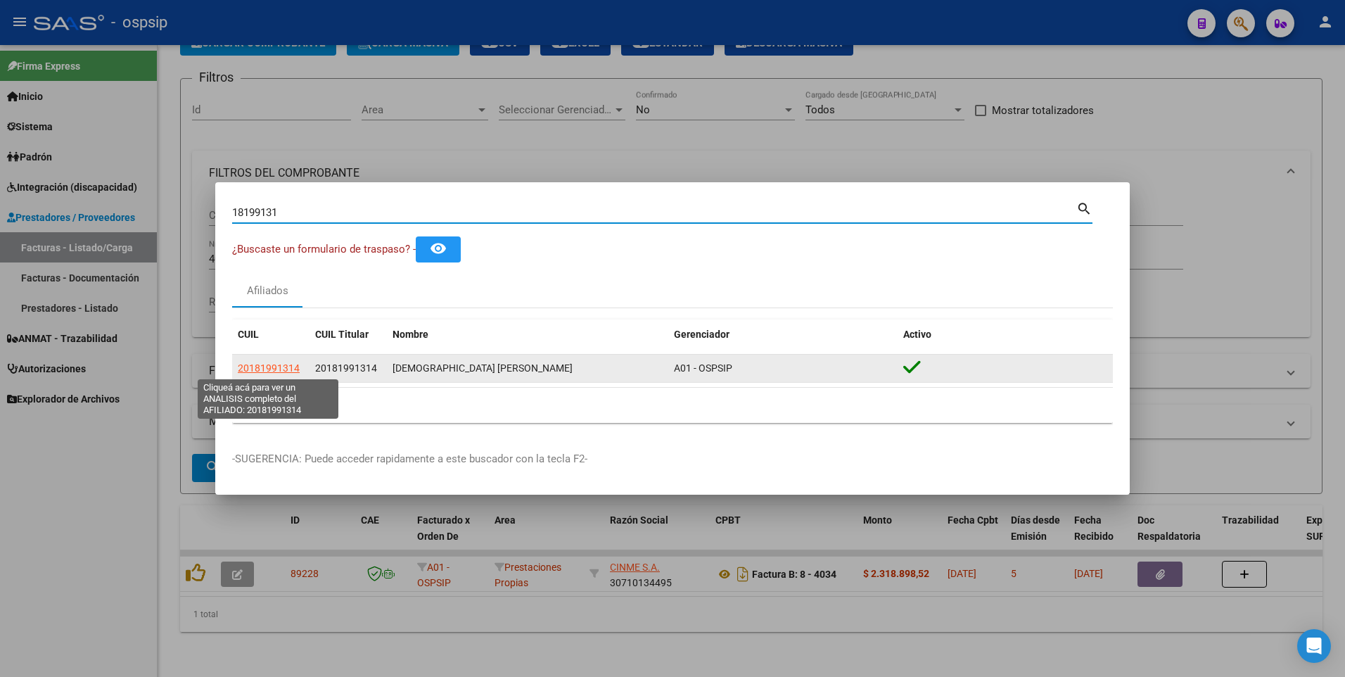
click at [289, 368] on span "20181991314" at bounding box center [269, 367] width 62 height 11
type textarea "20181991314"
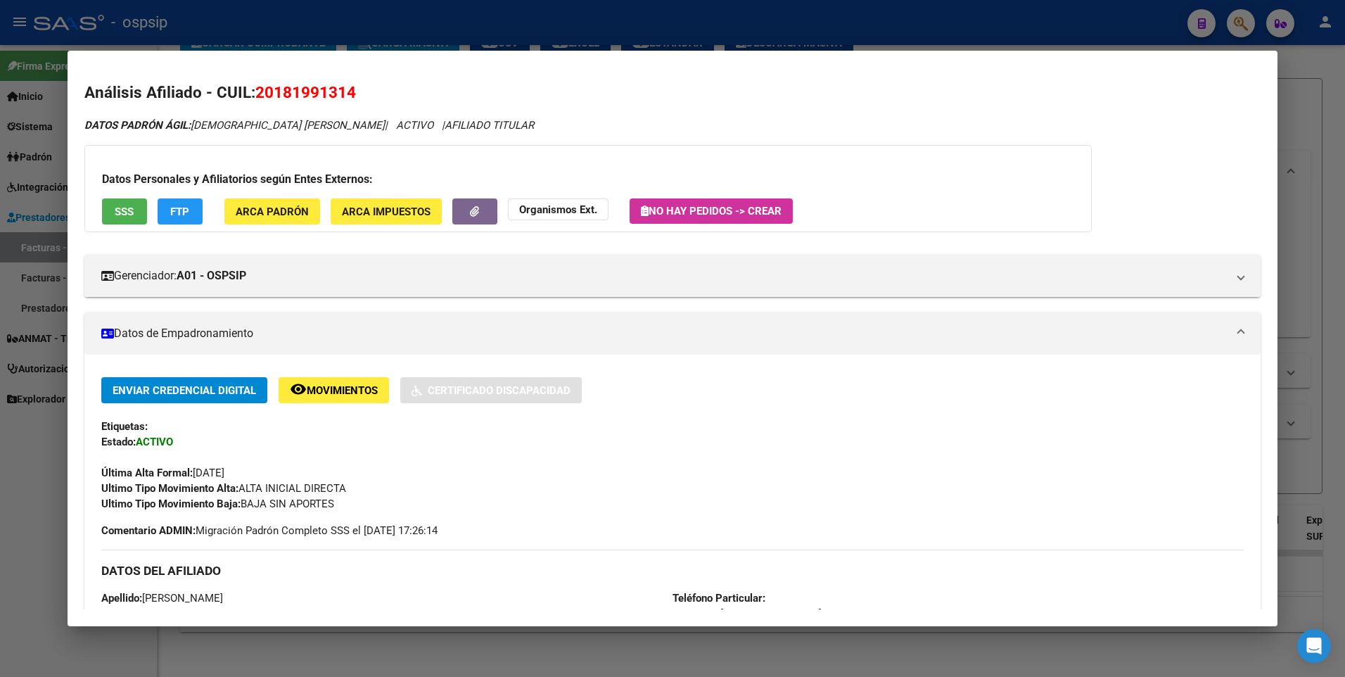
click at [129, 213] on span "SSS" at bounding box center [124, 211] width 19 height 13
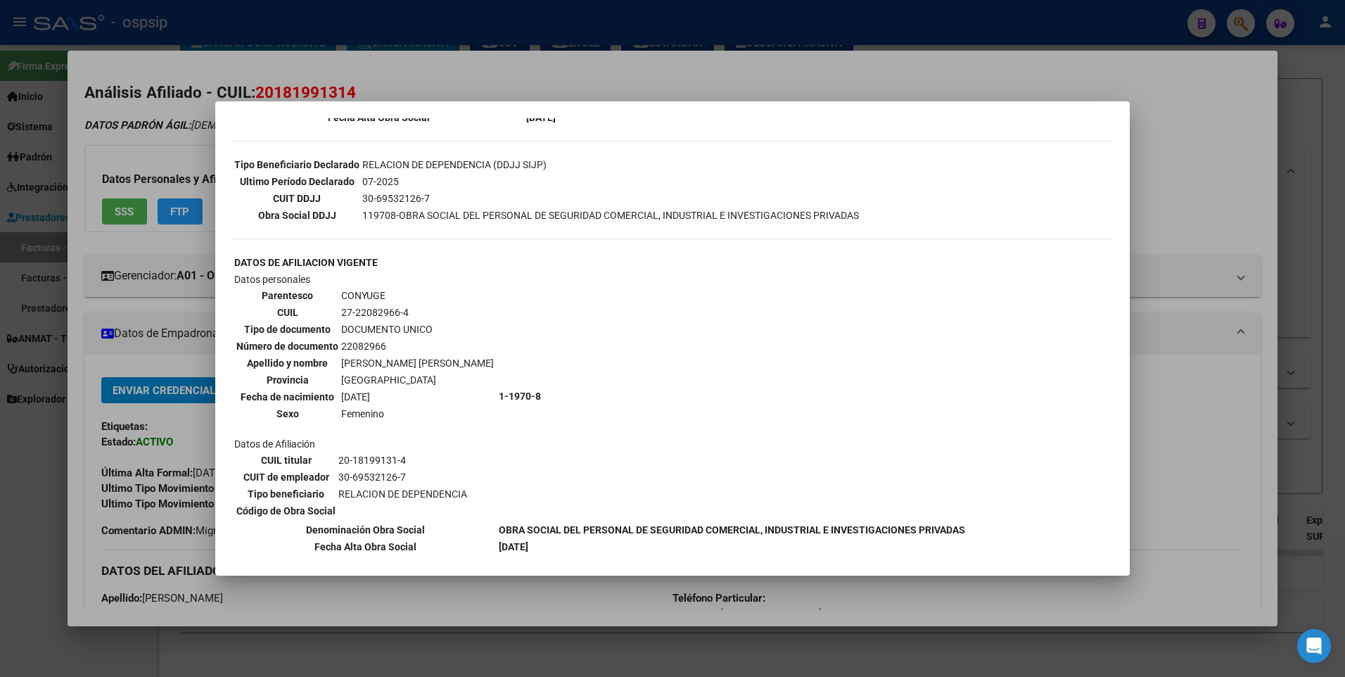
scroll to position [422, 0]
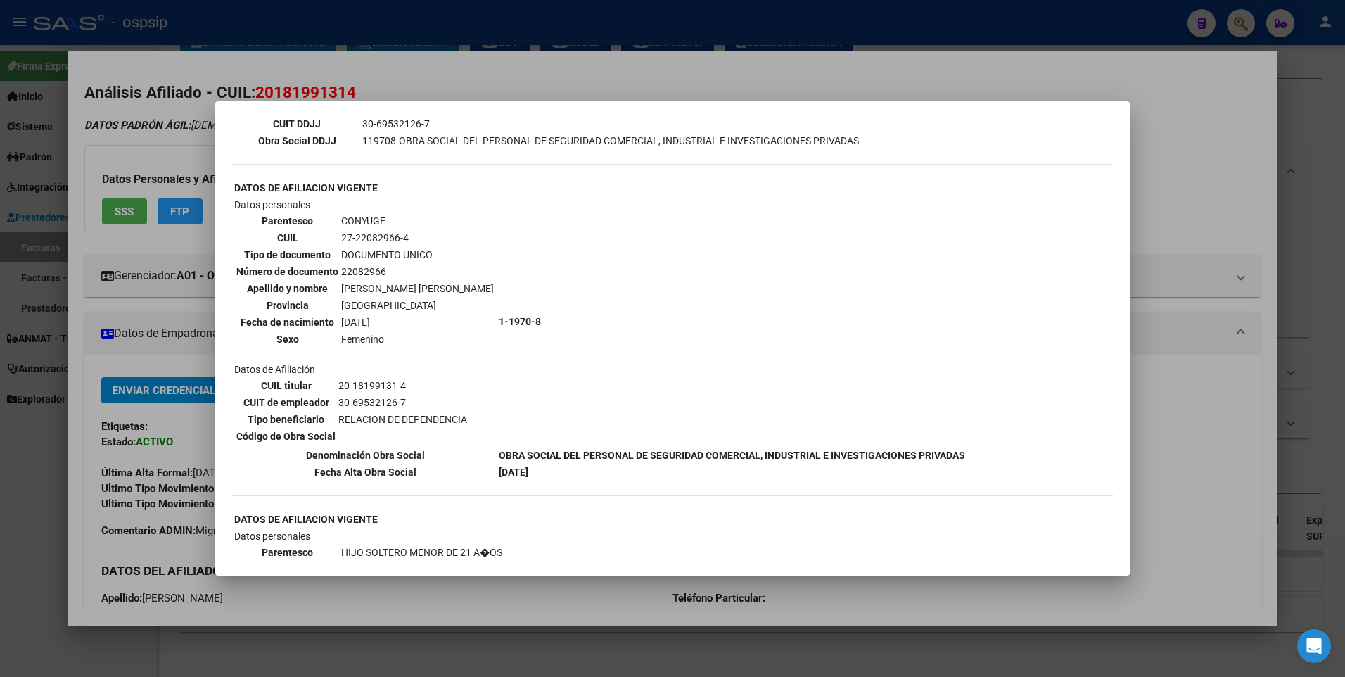
click at [1217, 166] on div at bounding box center [672, 338] width 1345 height 677
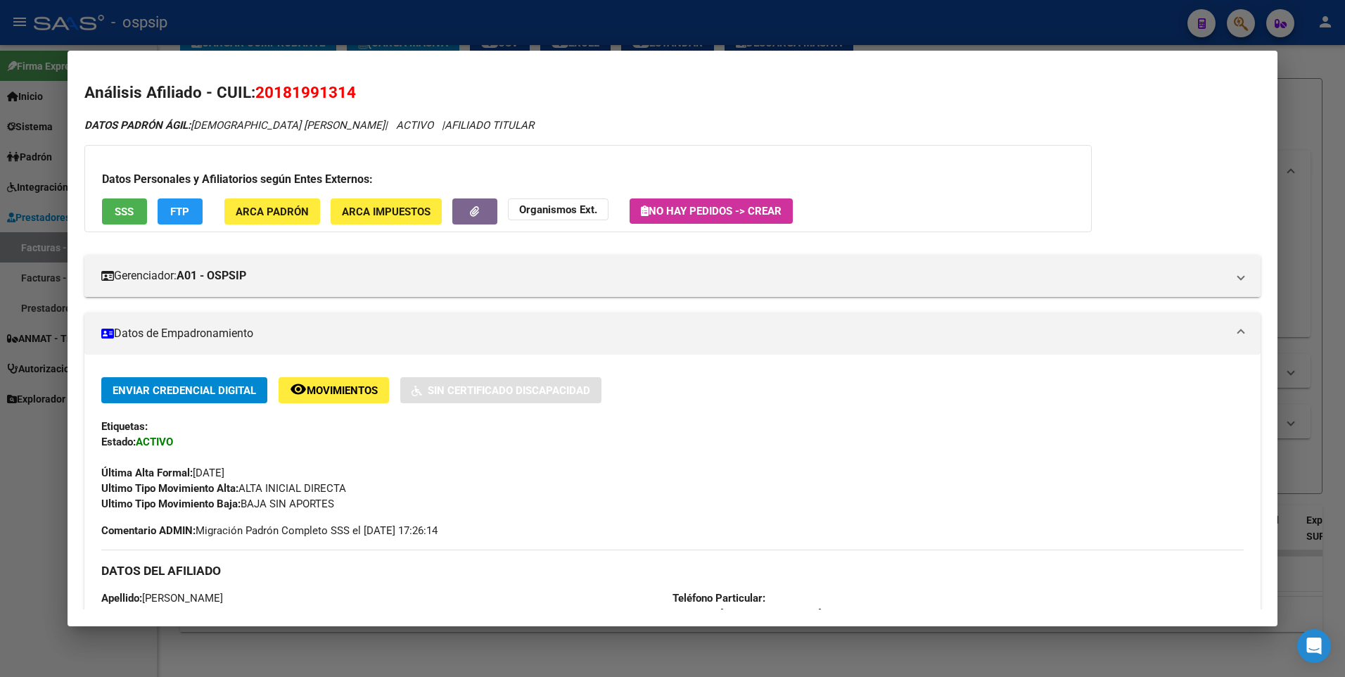
click at [1309, 110] on div at bounding box center [672, 338] width 1345 height 677
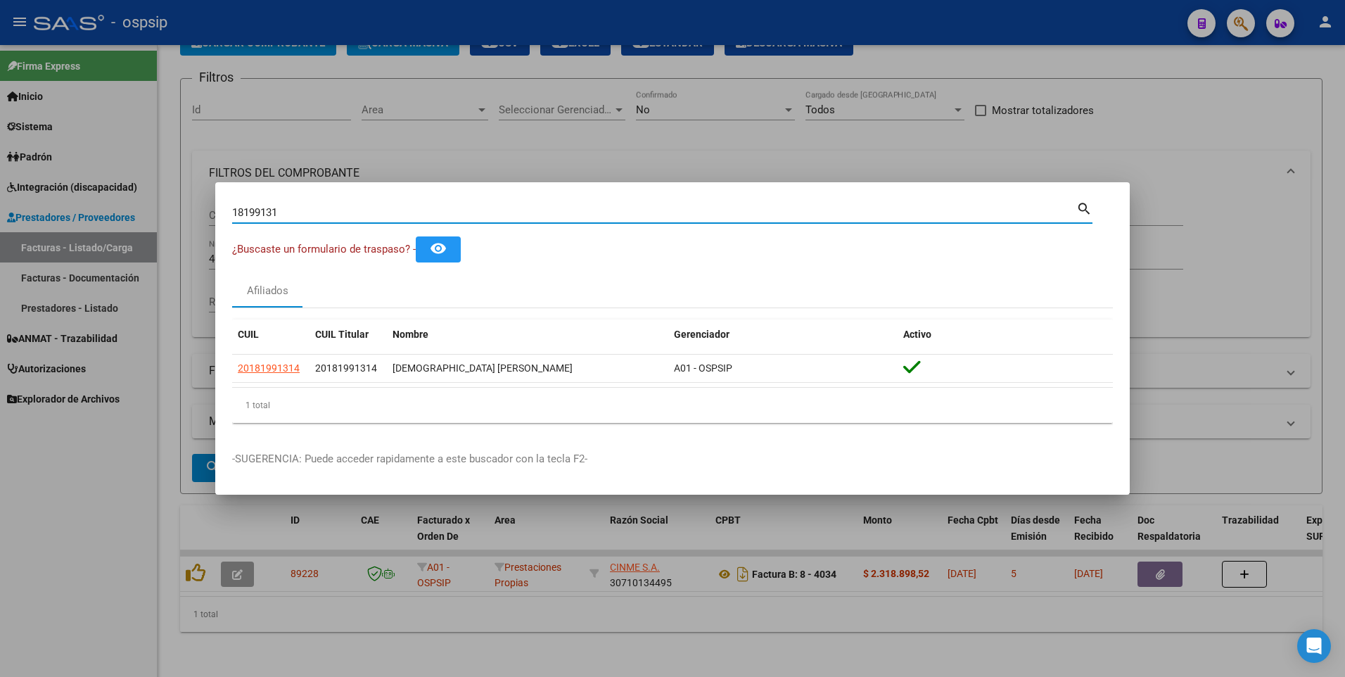
drag, startPoint x: 284, startPoint y: 216, endPoint x: 138, endPoint y: 239, distance: 148.2
click at [138, 239] on div "18199131 Buscar (apellido, dni, cuil, nro traspaso, cuit, obra social) search ¿…" at bounding box center [672, 338] width 1345 height 677
type input "12763343"
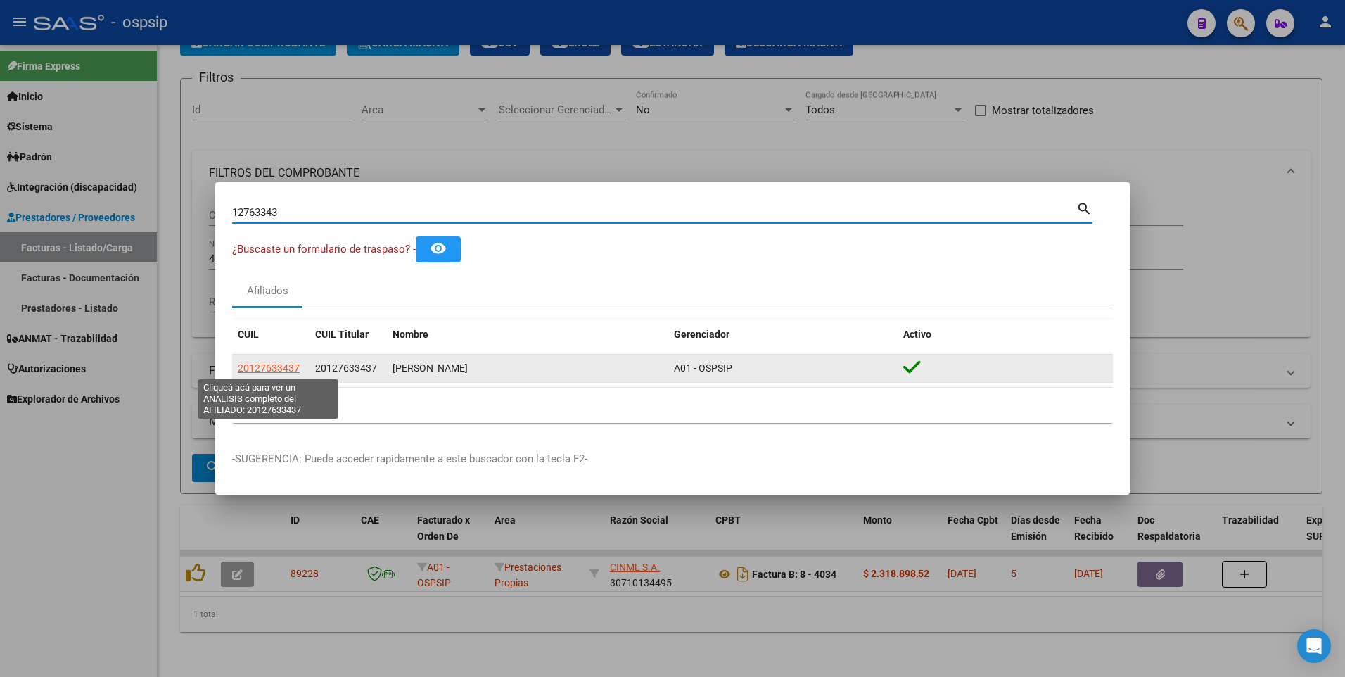
click at [274, 372] on span "20127633437" at bounding box center [269, 367] width 62 height 11
type textarea "20127633437"
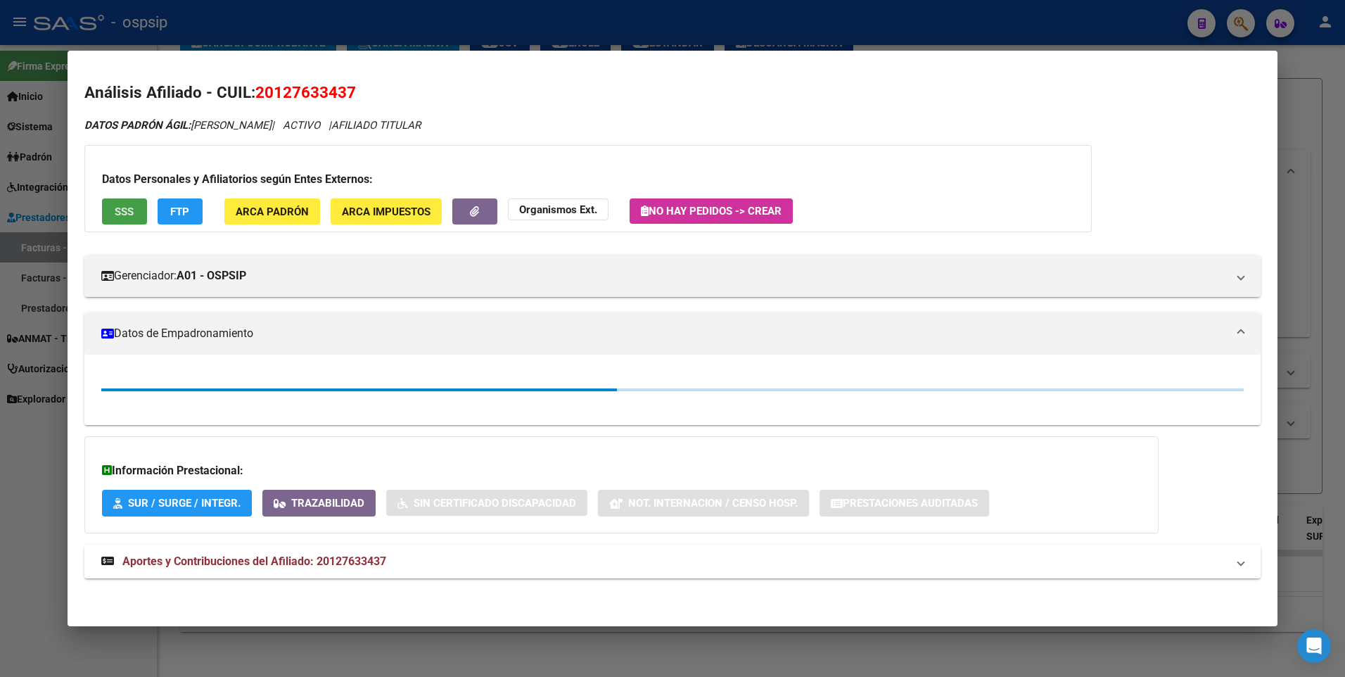
click at [130, 219] on button "SSS" at bounding box center [124, 211] width 45 height 26
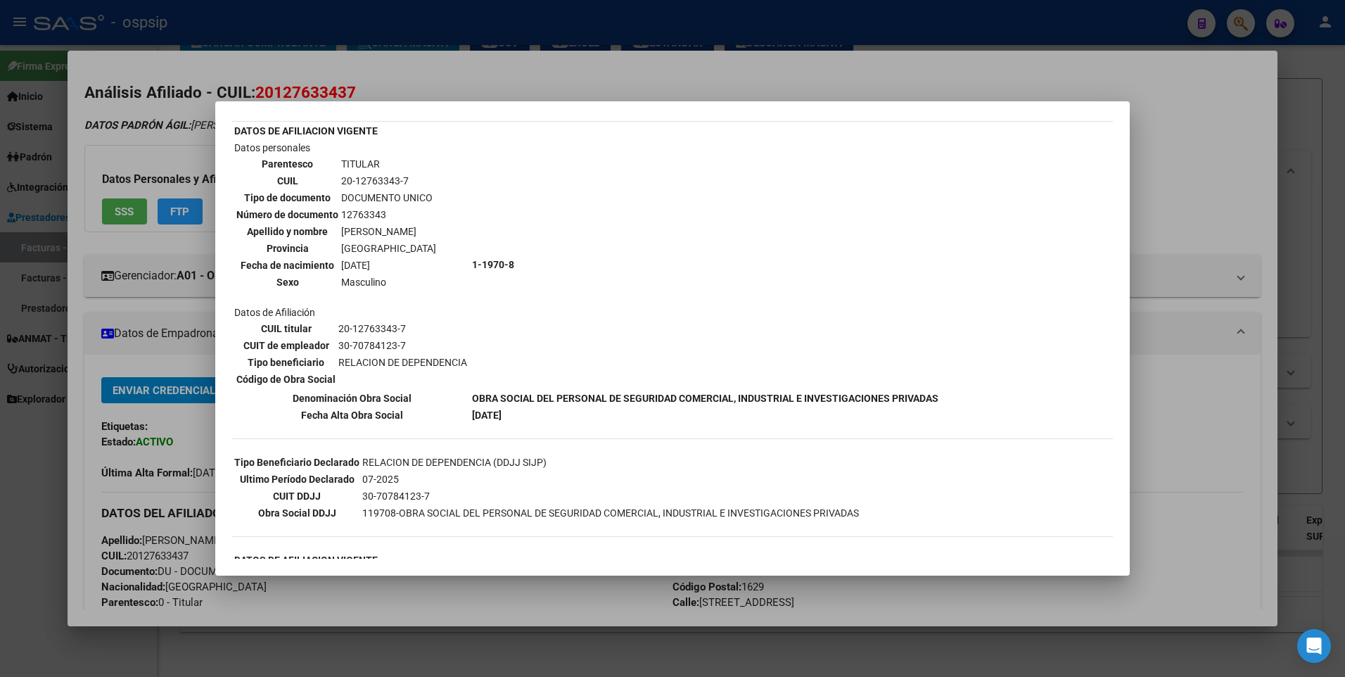
scroll to position [0, 0]
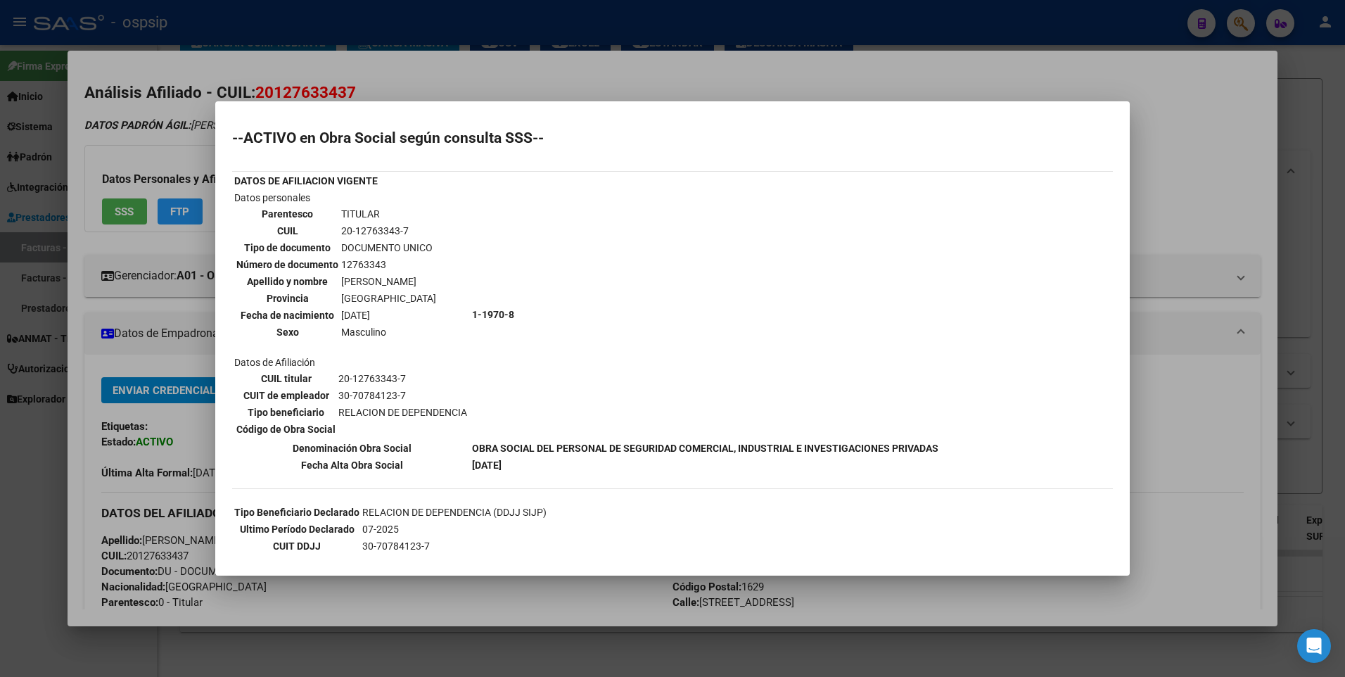
click at [1258, 181] on div at bounding box center [672, 338] width 1345 height 677
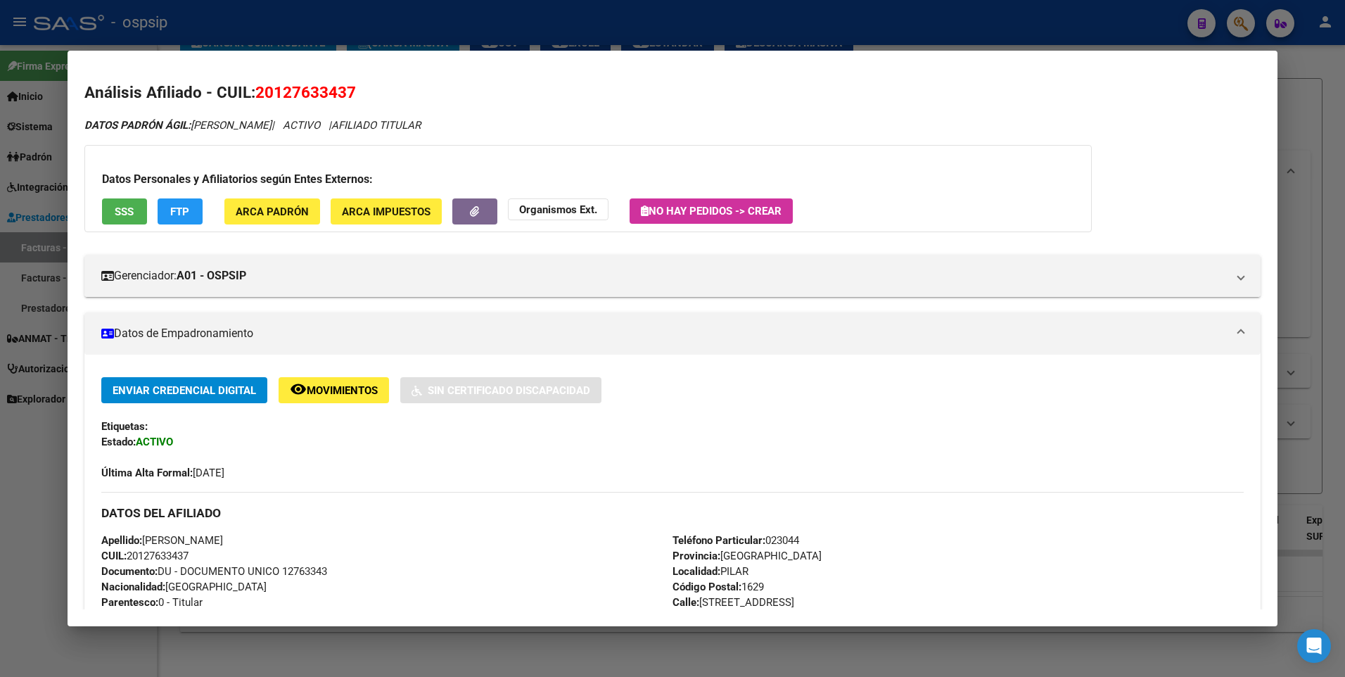
click at [1315, 147] on div at bounding box center [672, 338] width 1345 height 677
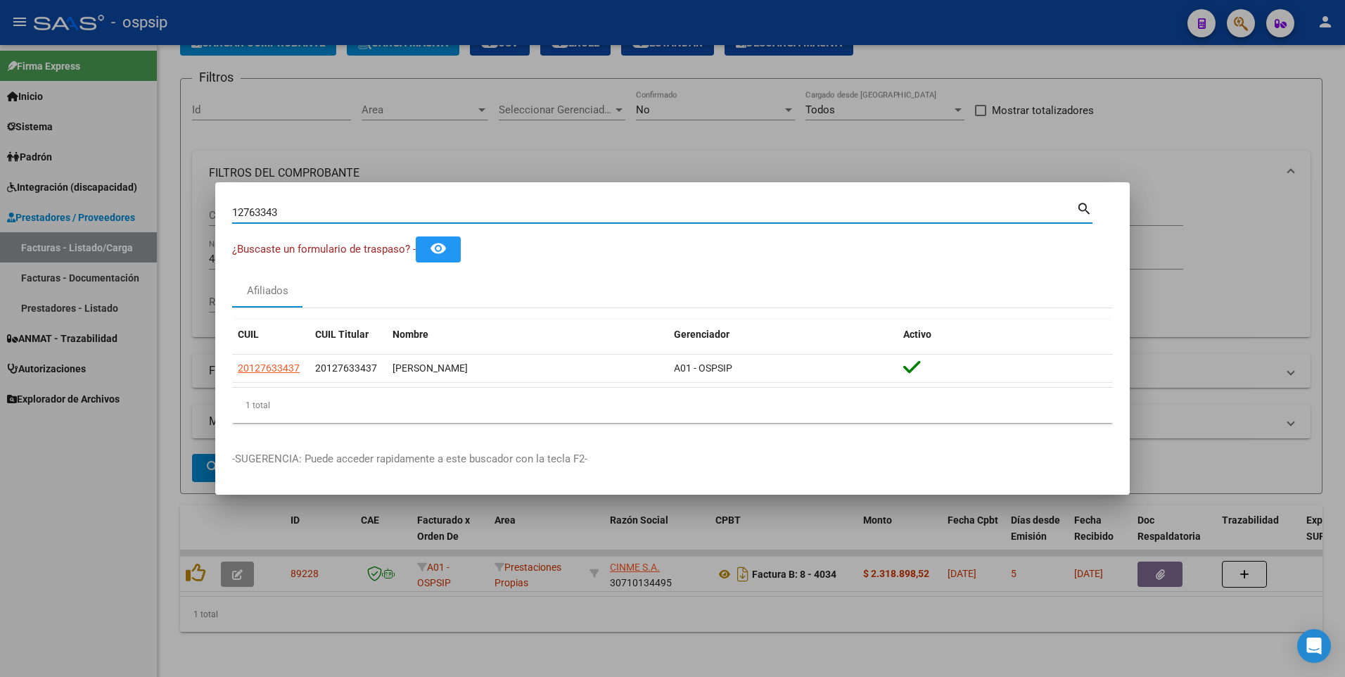
drag, startPoint x: 288, startPoint y: 215, endPoint x: 108, endPoint y: 238, distance: 180.8
click at [108, 238] on div "12763343 Buscar (apellido, dni, cuil, nro traspaso, cuit, obra social) search ¿…" at bounding box center [672, 338] width 1345 height 677
type input "92099783"
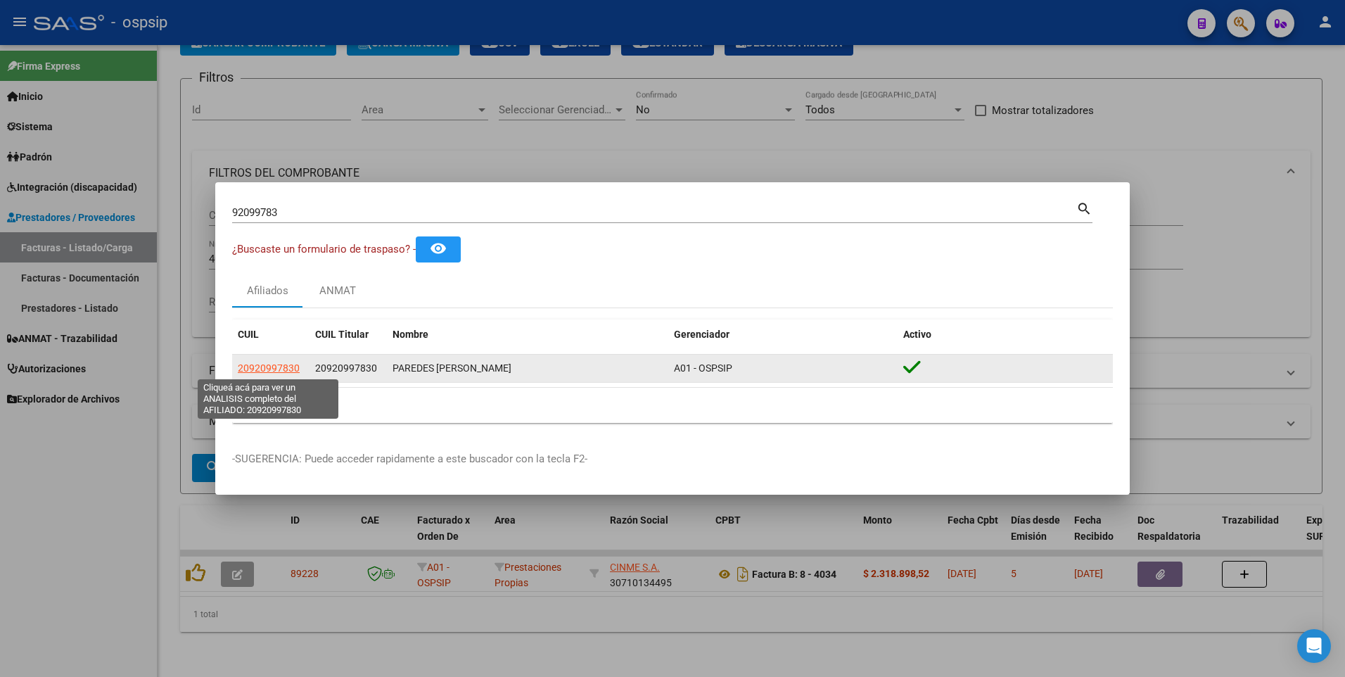
click at [279, 367] on span "20920997830" at bounding box center [269, 367] width 62 height 11
type textarea "20920997830"
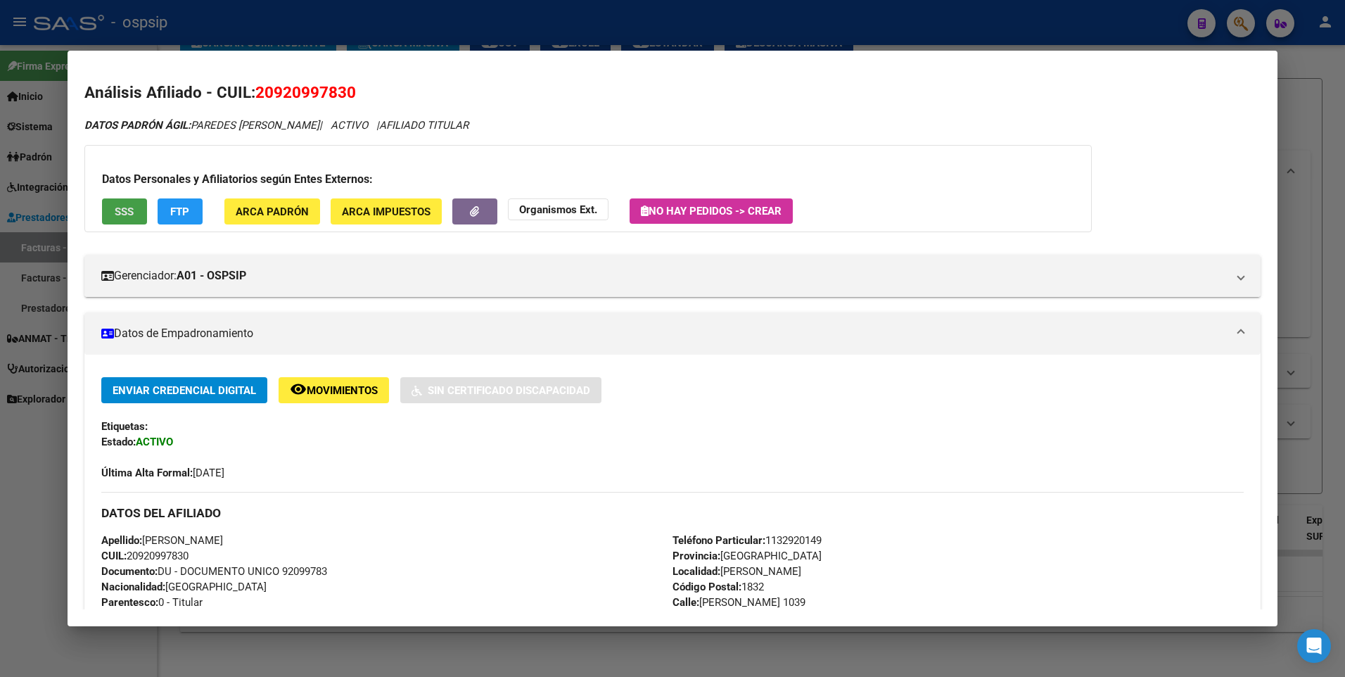
click at [132, 212] on span "SSS" at bounding box center [124, 211] width 19 height 13
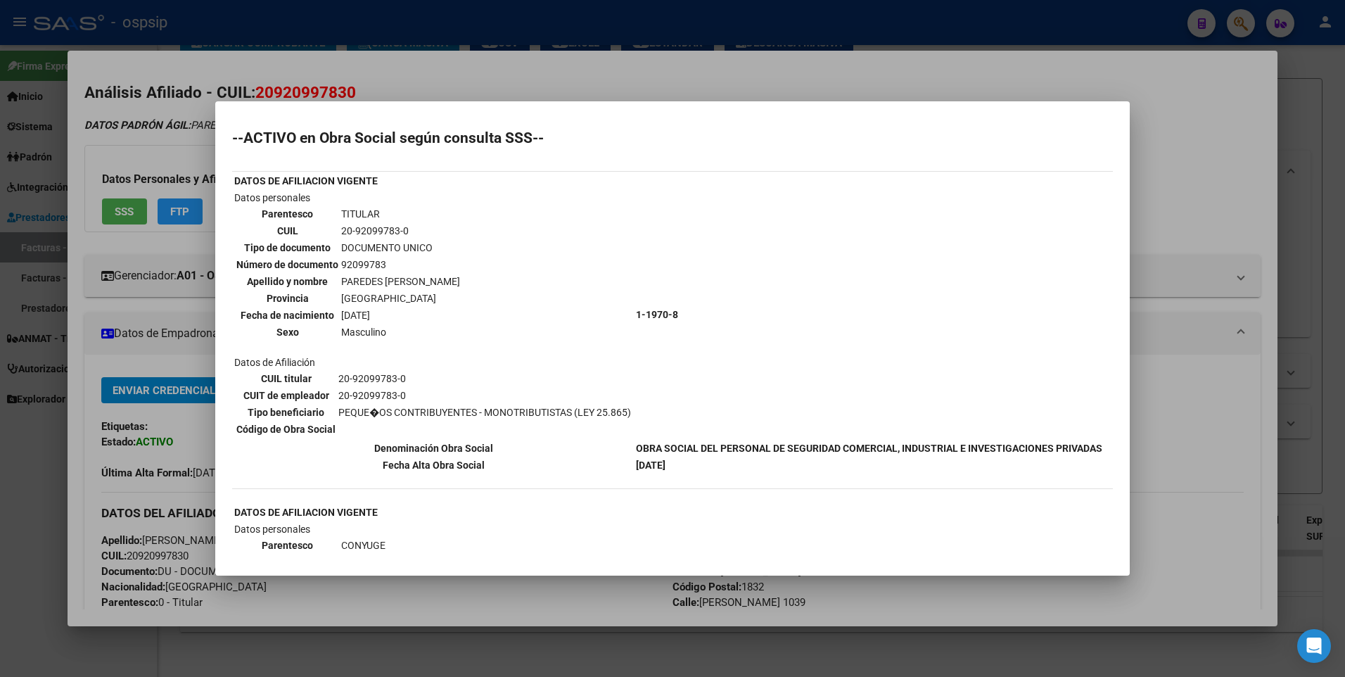
click at [1181, 173] on div at bounding box center [672, 338] width 1345 height 677
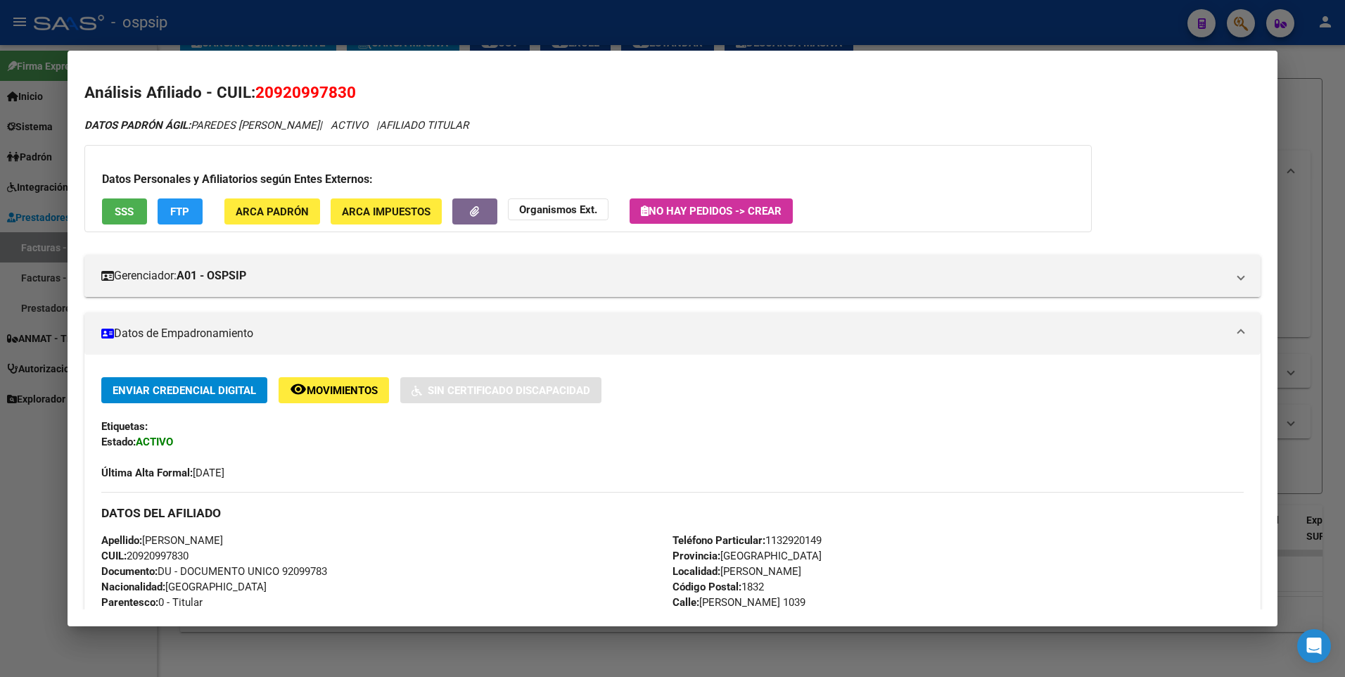
click at [1295, 102] on div at bounding box center [672, 338] width 1345 height 677
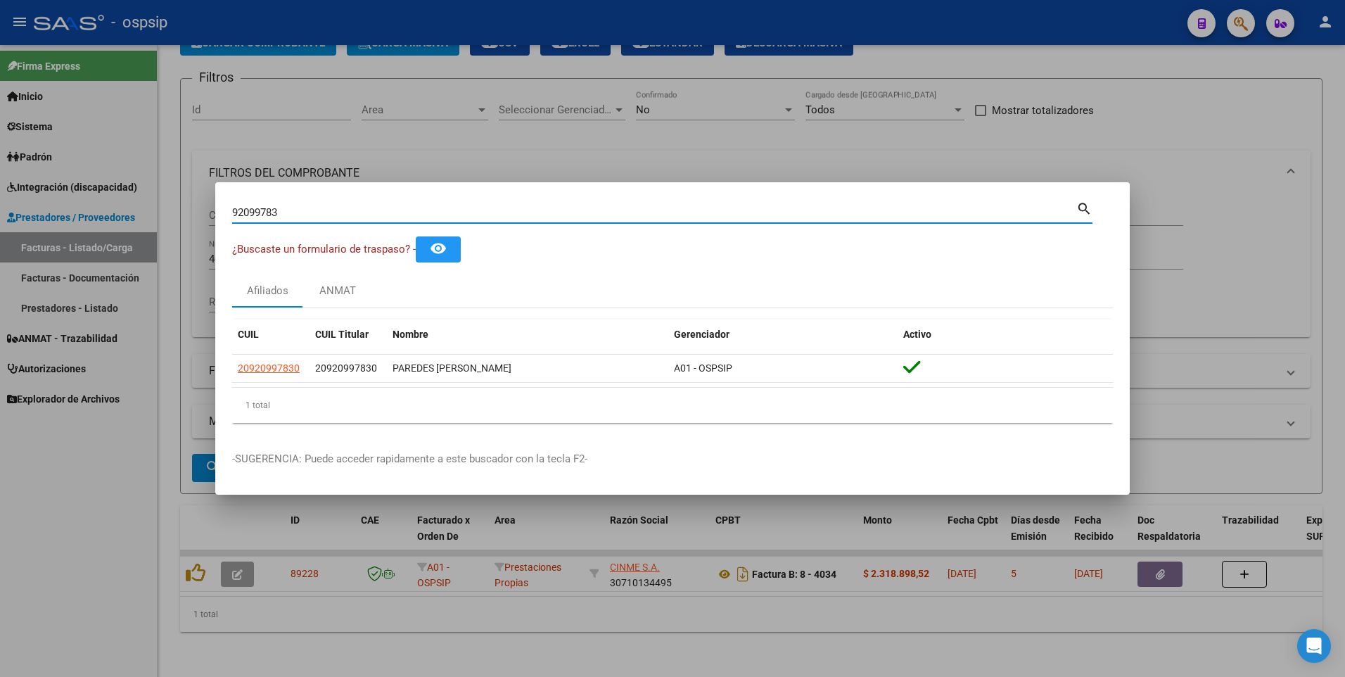
drag, startPoint x: 295, startPoint y: 209, endPoint x: 98, endPoint y: 255, distance: 202.4
click at [99, 254] on div "92099783 Buscar (apellido, dni, cuil, nro traspaso, cuit, obra social) search ¿…" at bounding box center [672, 338] width 1345 height 677
type input "27326487"
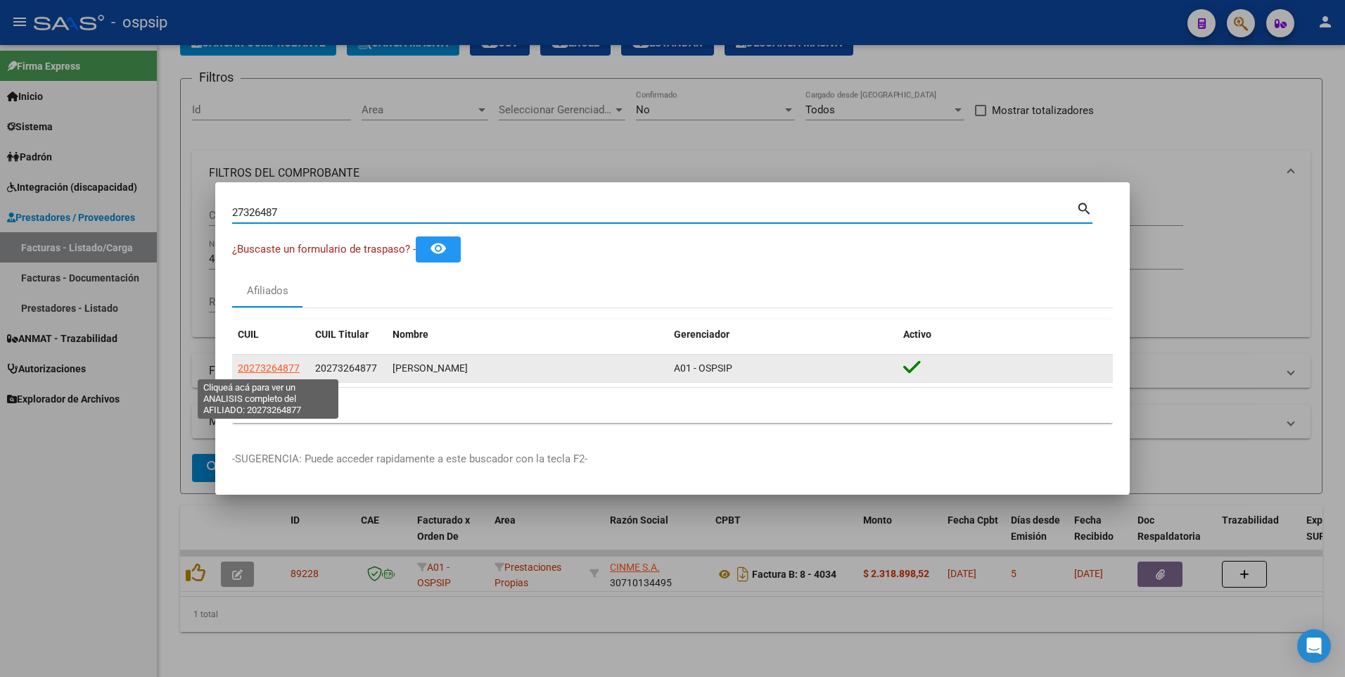
click at [252, 369] on span "20273264877" at bounding box center [269, 367] width 62 height 11
type textarea "20273264877"
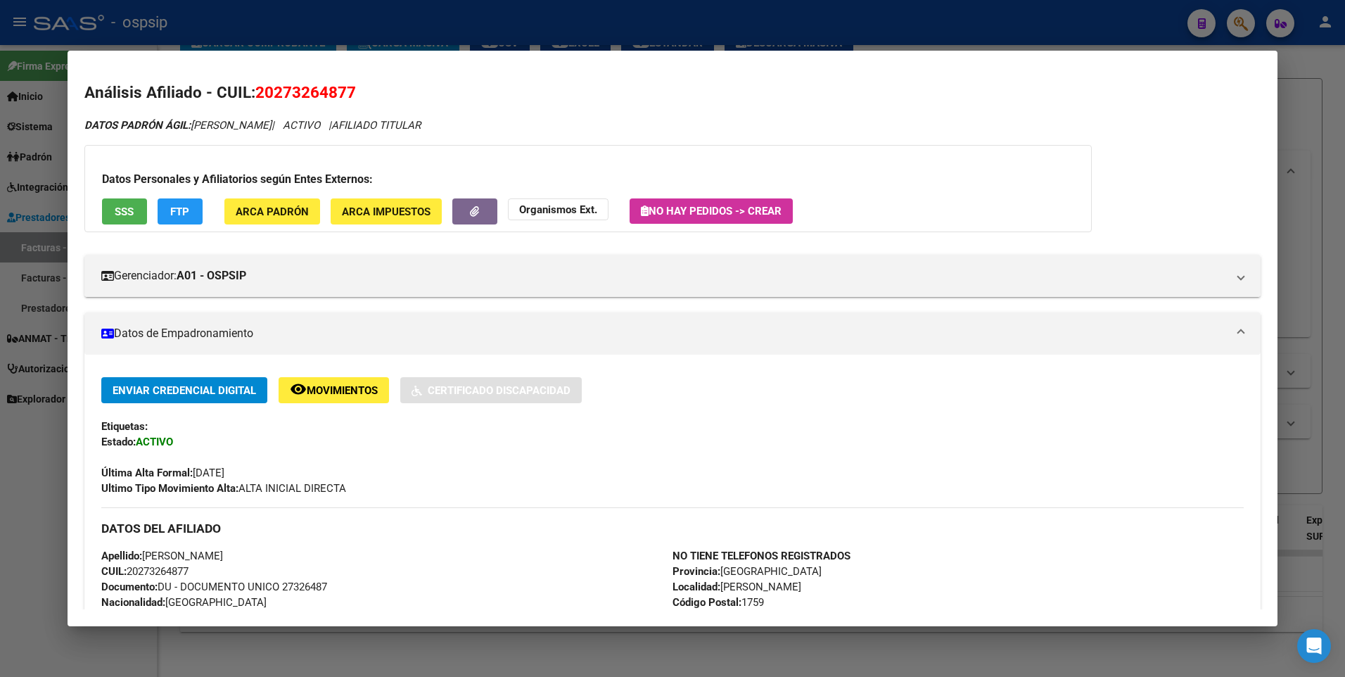
click at [131, 215] on span "SSS" at bounding box center [124, 211] width 19 height 13
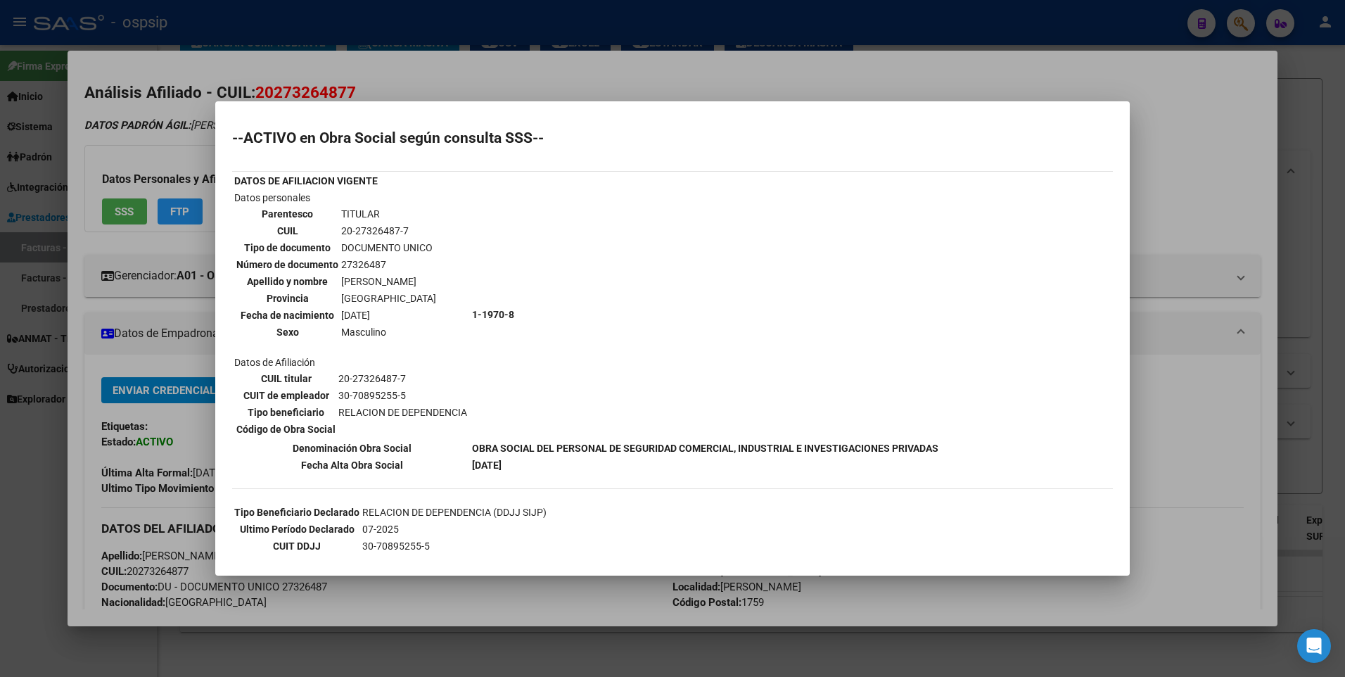
drag, startPoint x: 1174, startPoint y: 196, endPoint x: 1232, endPoint y: 178, distance: 61.2
click at [1174, 196] on div at bounding box center [672, 338] width 1345 height 677
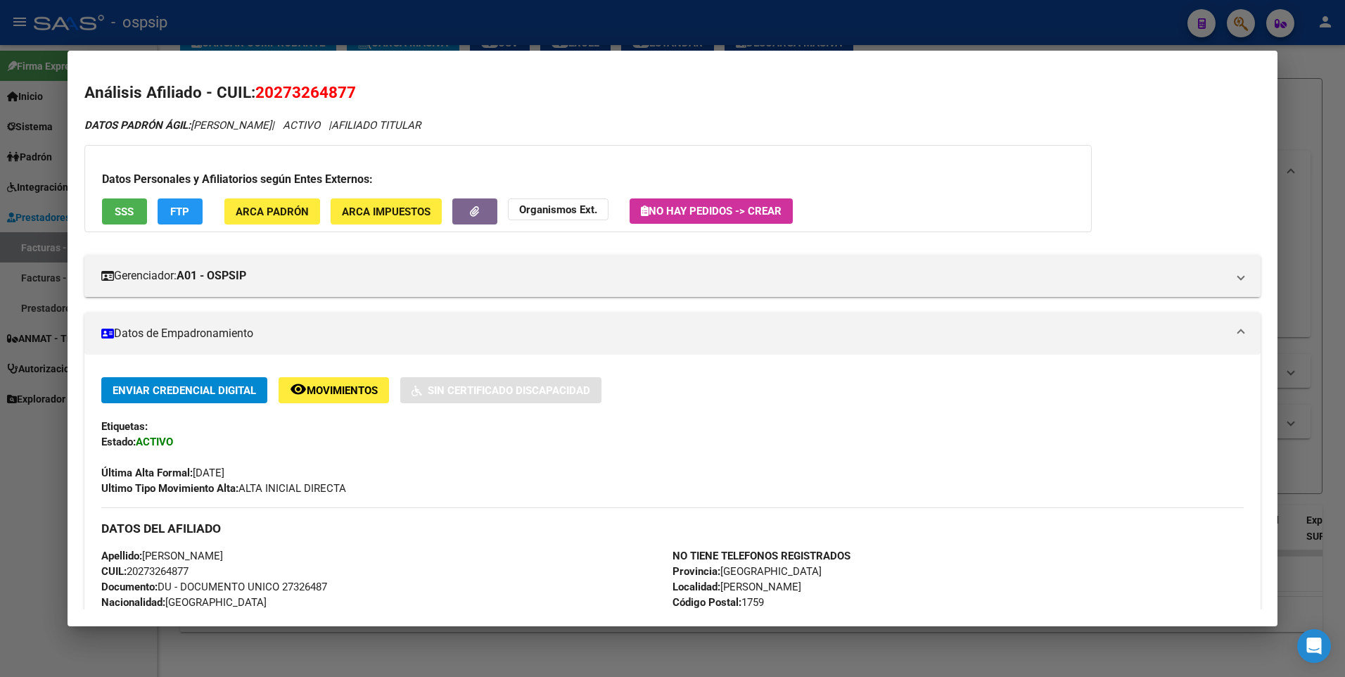
click at [1293, 153] on div at bounding box center [672, 338] width 1345 height 677
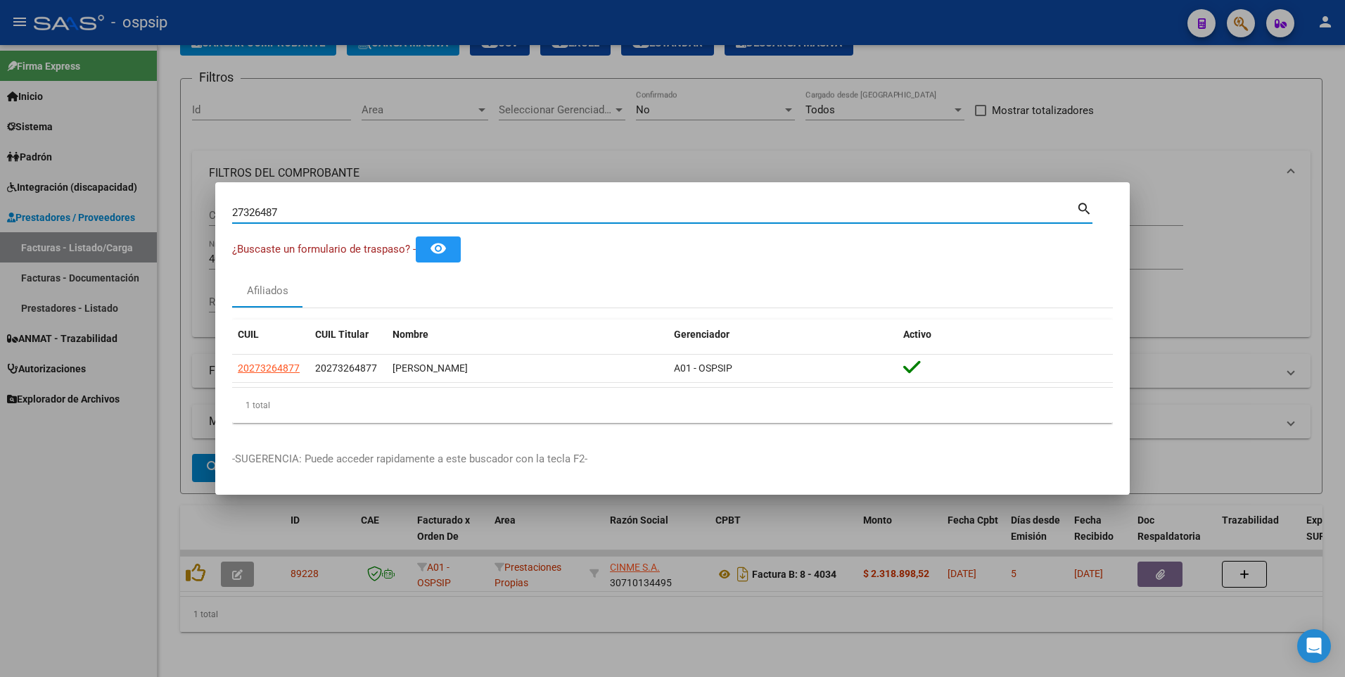
drag, startPoint x: 281, startPoint y: 216, endPoint x: 69, endPoint y: 234, distance: 213.2
click at [69, 234] on div "27326487 Buscar (apellido, dni, cuil, nro traspaso, cuit, obra social) search ¿…" at bounding box center [672, 338] width 1345 height 677
type input "16736228"
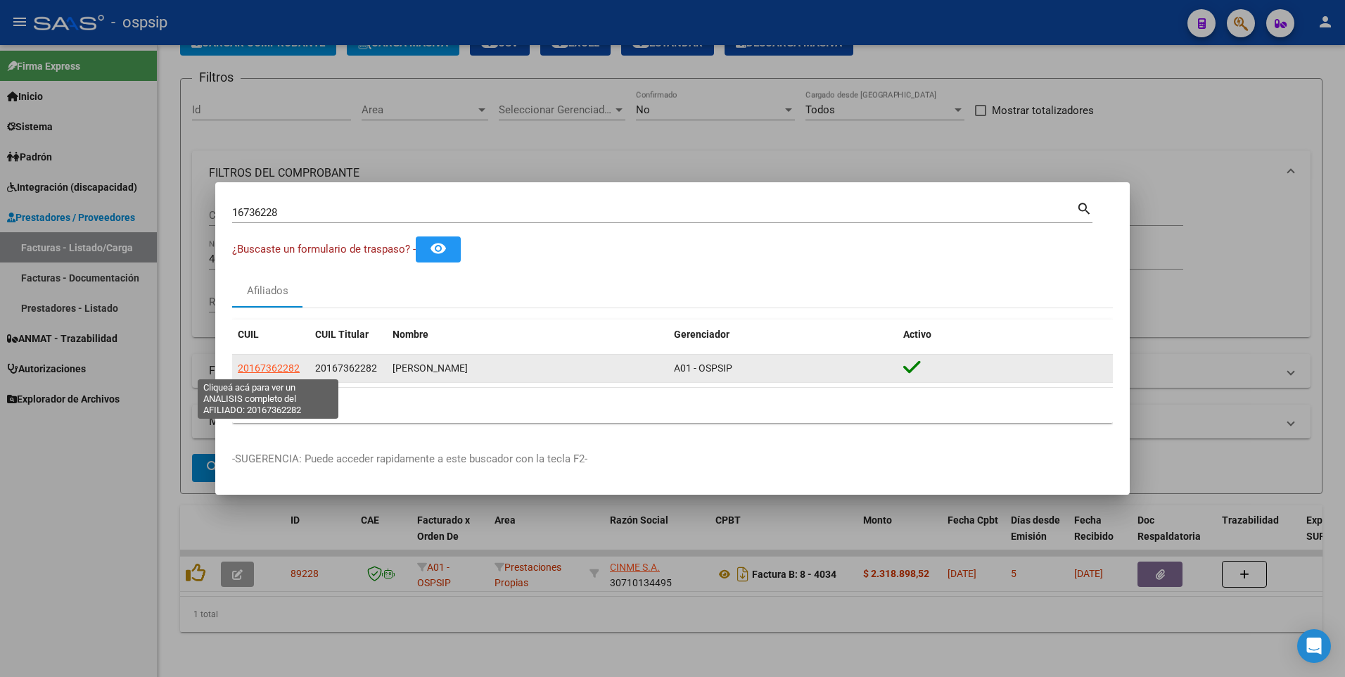
click at [293, 364] on span "20167362282" at bounding box center [269, 367] width 62 height 11
type textarea "20167362282"
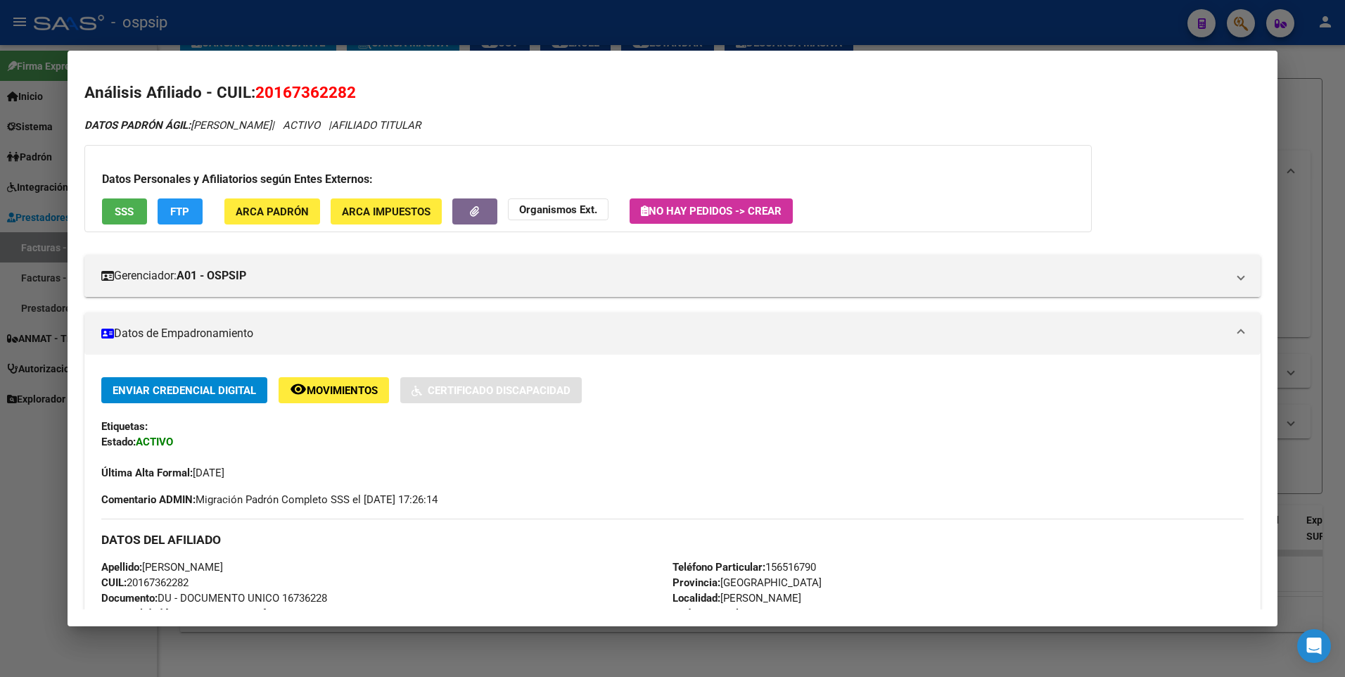
click at [127, 210] on span "SSS" at bounding box center [124, 211] width 19 height 13
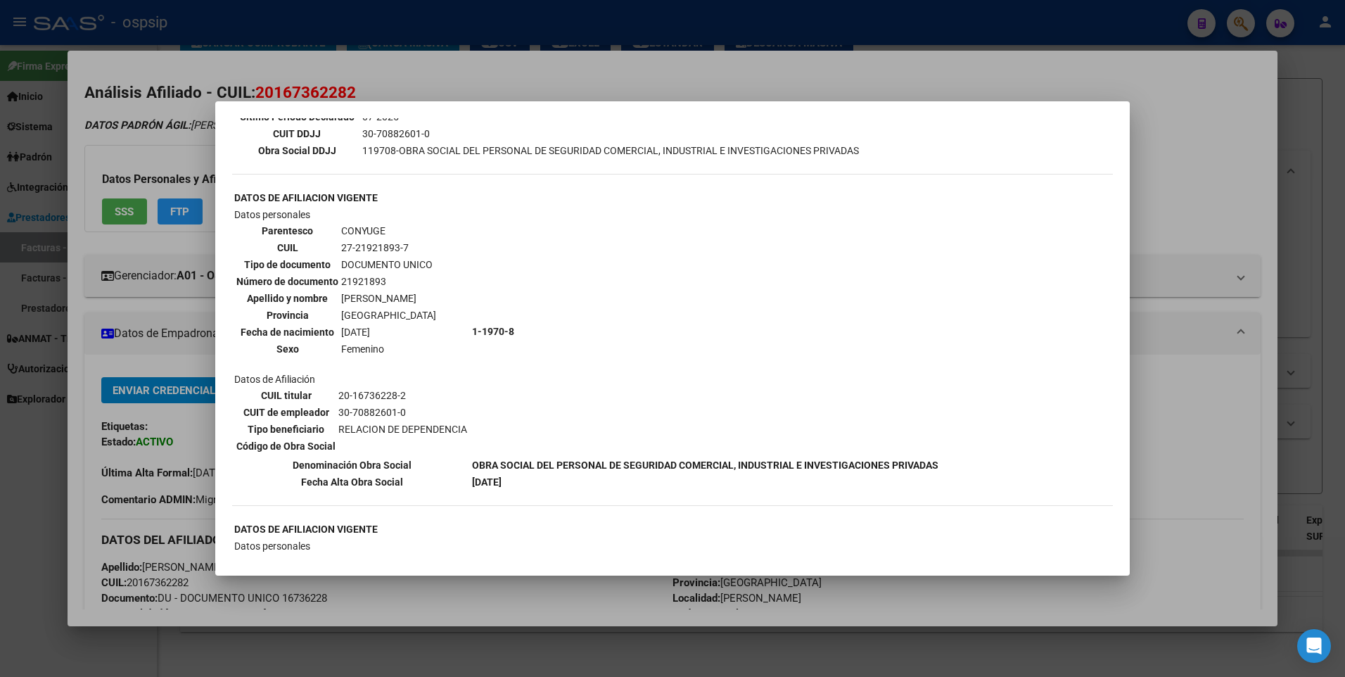
scroll to position [422, 0]
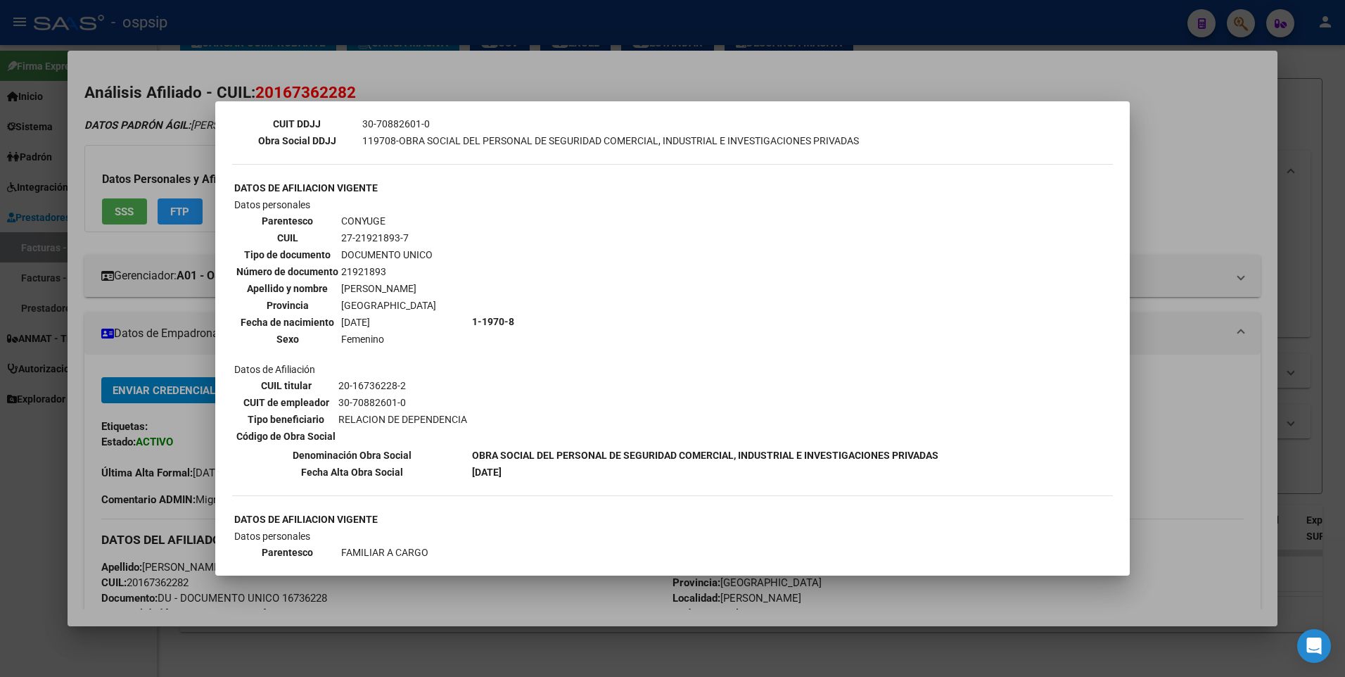
click at [1150, 200] on div at bounding box center [672, 338] width 1345 height 677
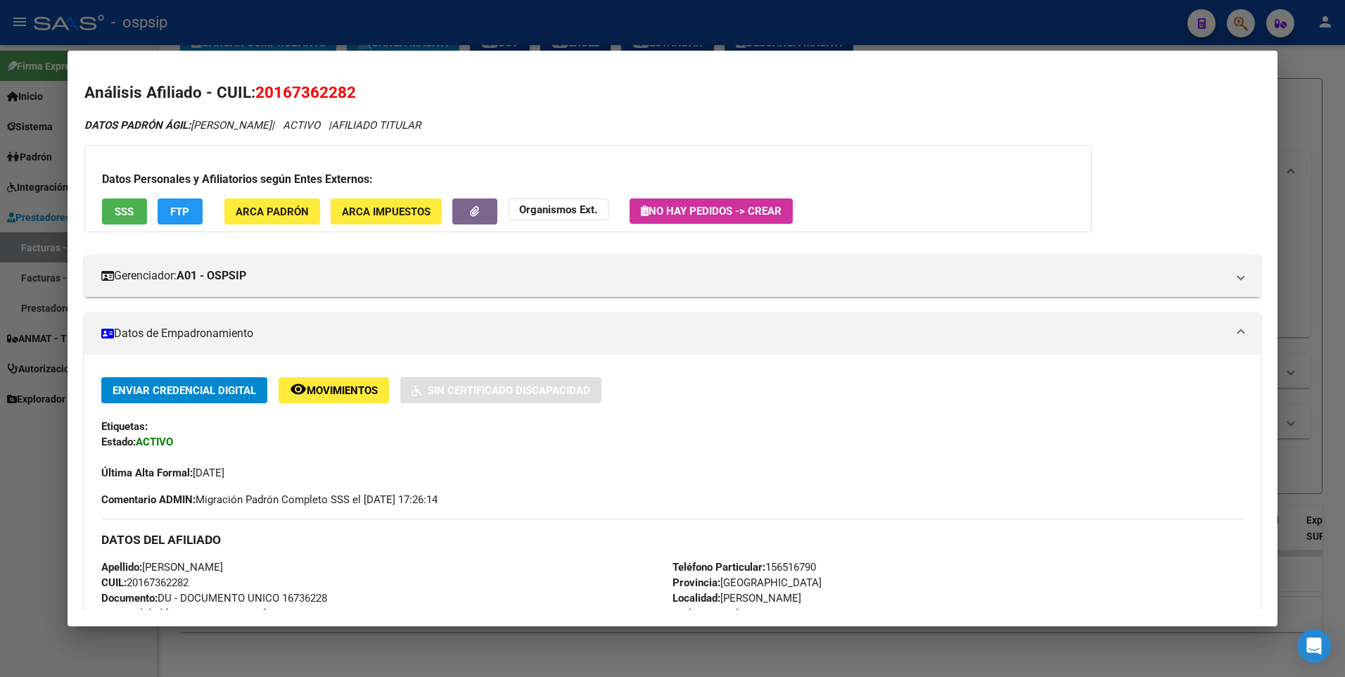
click at [1335, 145] on div at bounding box center [672, 338] width 1345 height 677
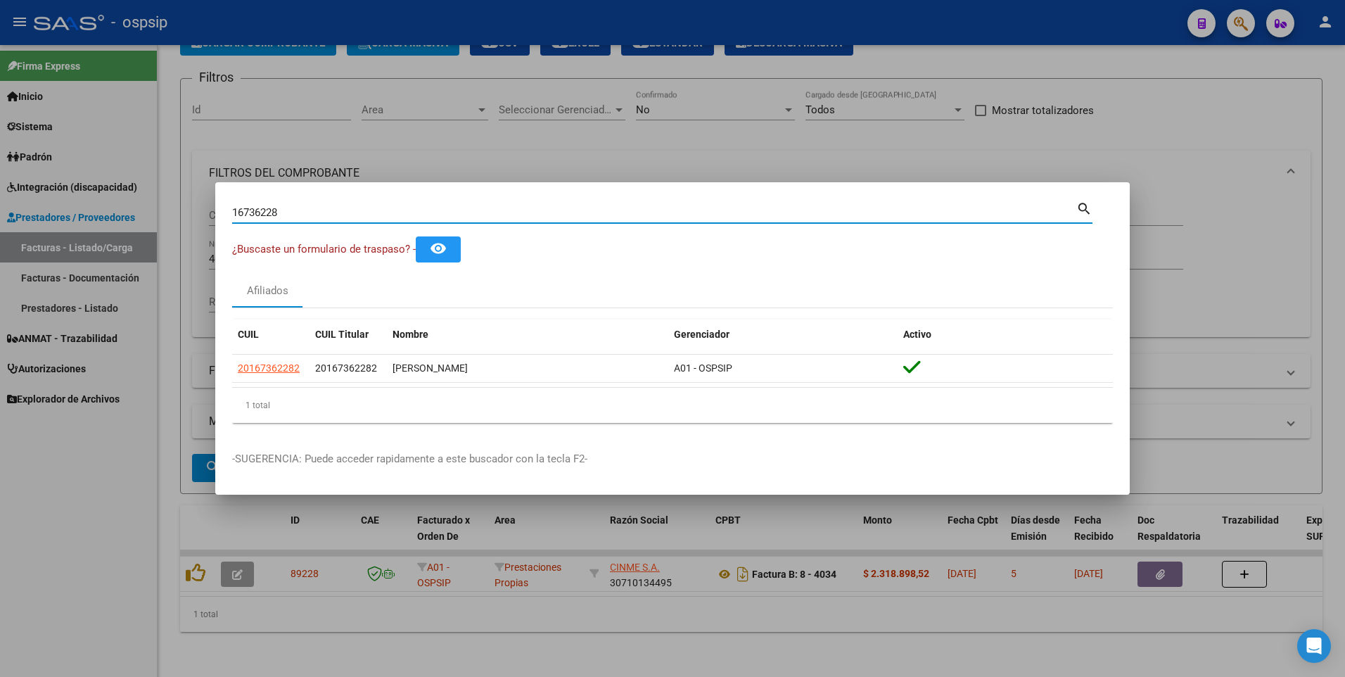
drag, startPoint x: 293, startPoint y: 212, endPoint x: 30, endPoint y: 247, distance: 265.5
click at [30, 247] on div "16736228 Buscar (apellido, dni, cuil, nro traspaso, cuit, obra social) search ¿…" at bounding box center [672, 338] width 1345 height 677
type input "16794052"
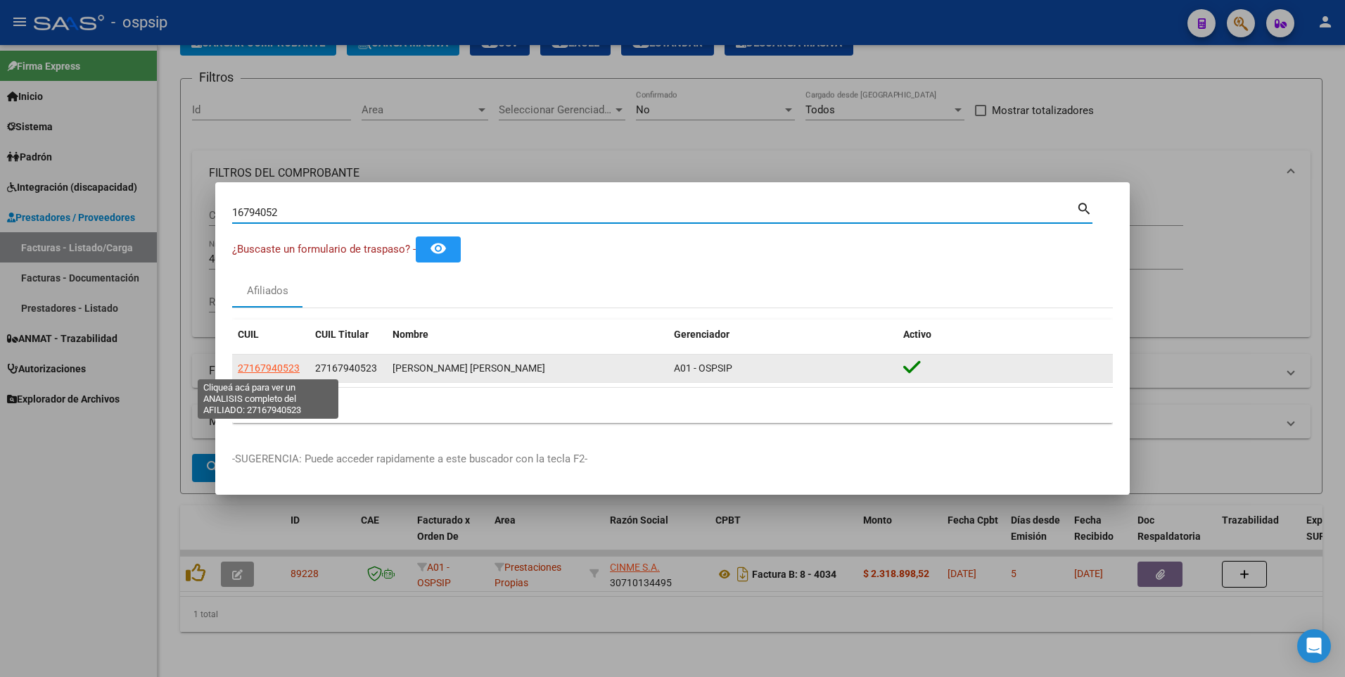
click at [290, 371] on span "27167940523" at bounding box center [269, 367] width 62 height 11
type textarea "27167940523"
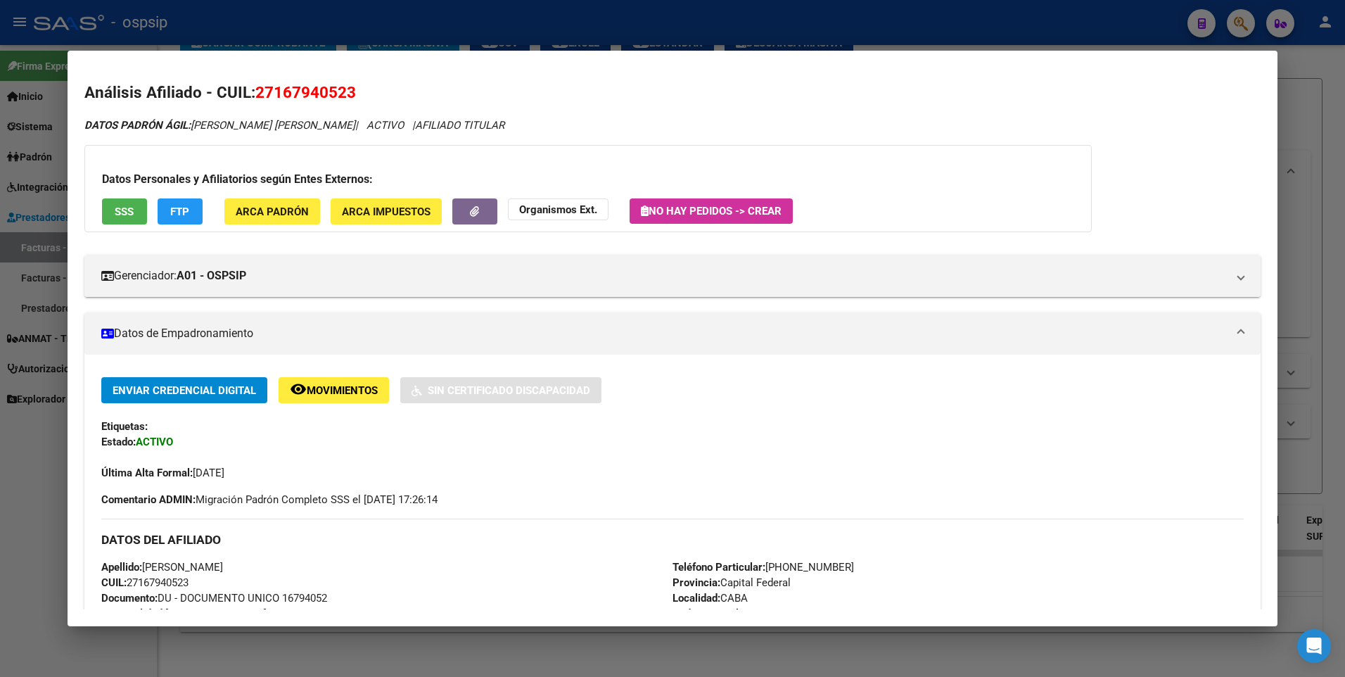
click at [124, 193] on div "Datos Personales y Afiliatorios según Entes Externos: SSS FTP ARCA Padrón ARCA …" at bounding box center [588, 188] width 1008 height 87
click at [118, 227] on div "Datos Personales y Afiliatorios según Entes Externos: SSS FTP ARCA Padrón ARCA …" at bounding box center [588, 188] width 1008 height 87
click at [120, 205] on span "SSS" at bounding box center [124, 211] width 19 height 13
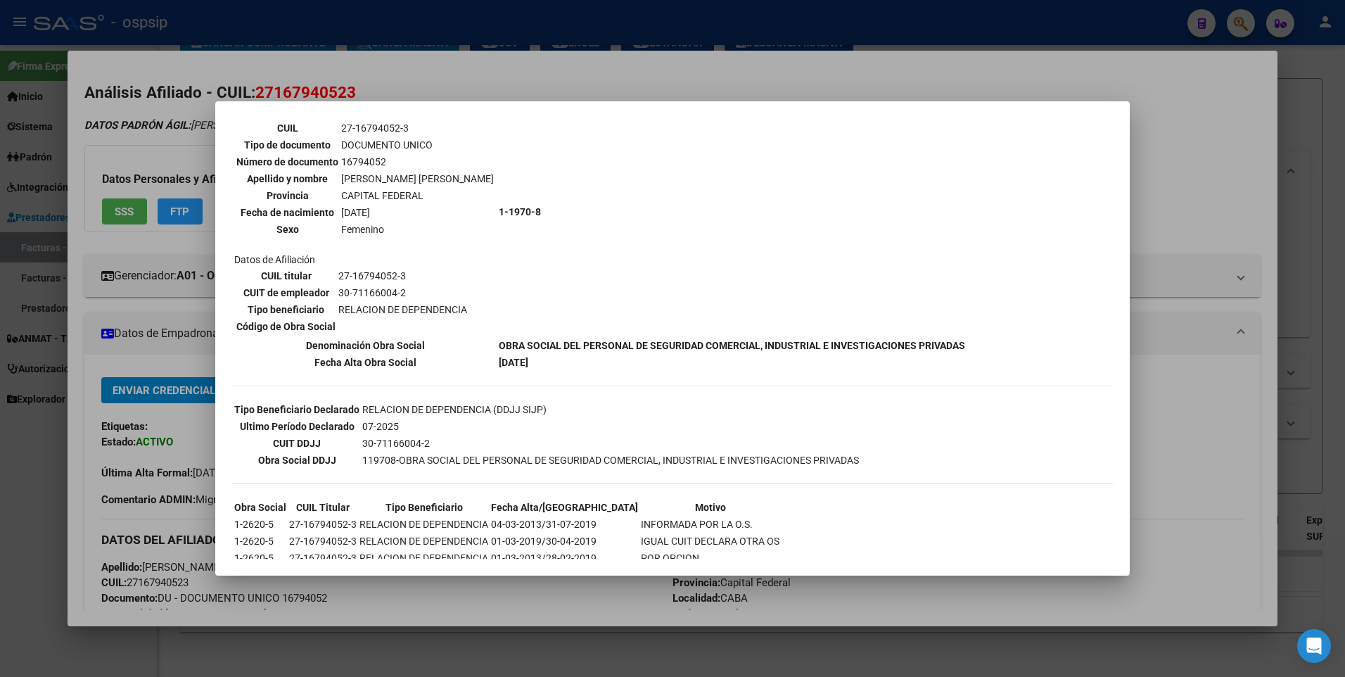
scroll to position [0, 0]
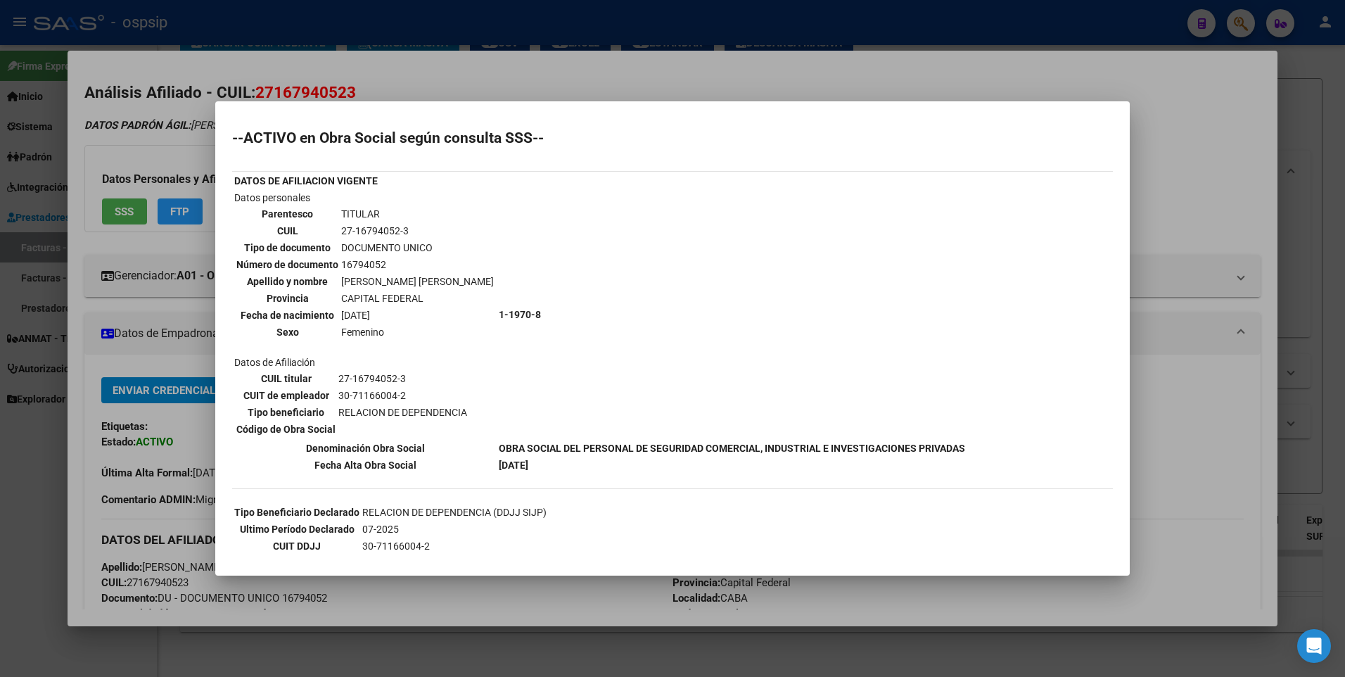
click at [1193, 182] on div at bounding box center [672, 338] width 1345 height 677
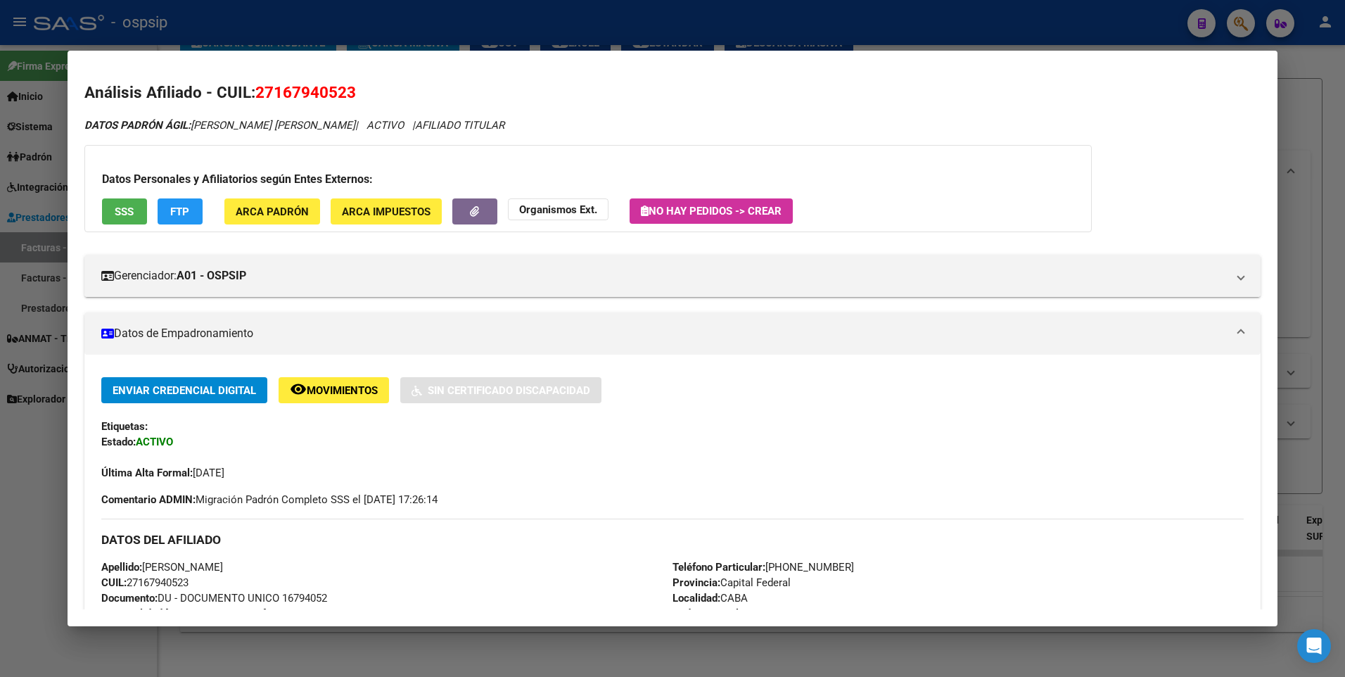
click at [1302, 139] on div at bounding box center [672, 338] width 1345 height 677
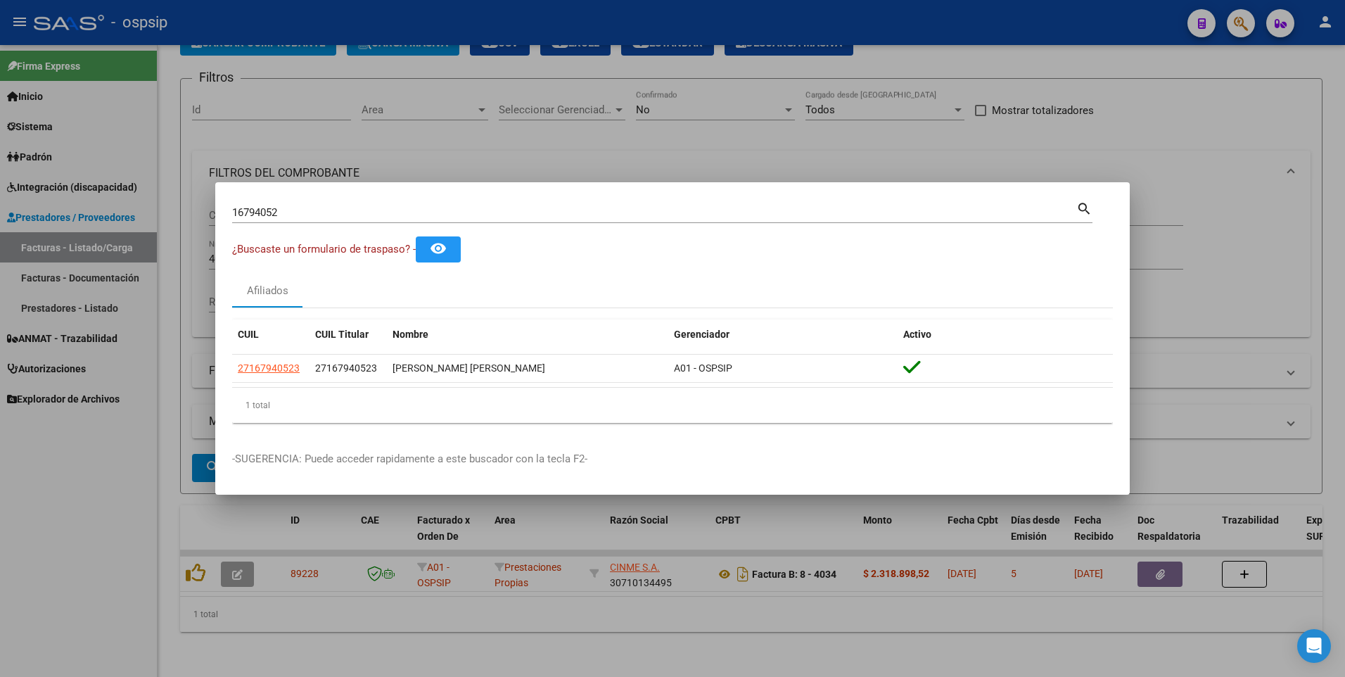
click at [364, 169] on div at bounding box center [672, 338] width 1345 height 677
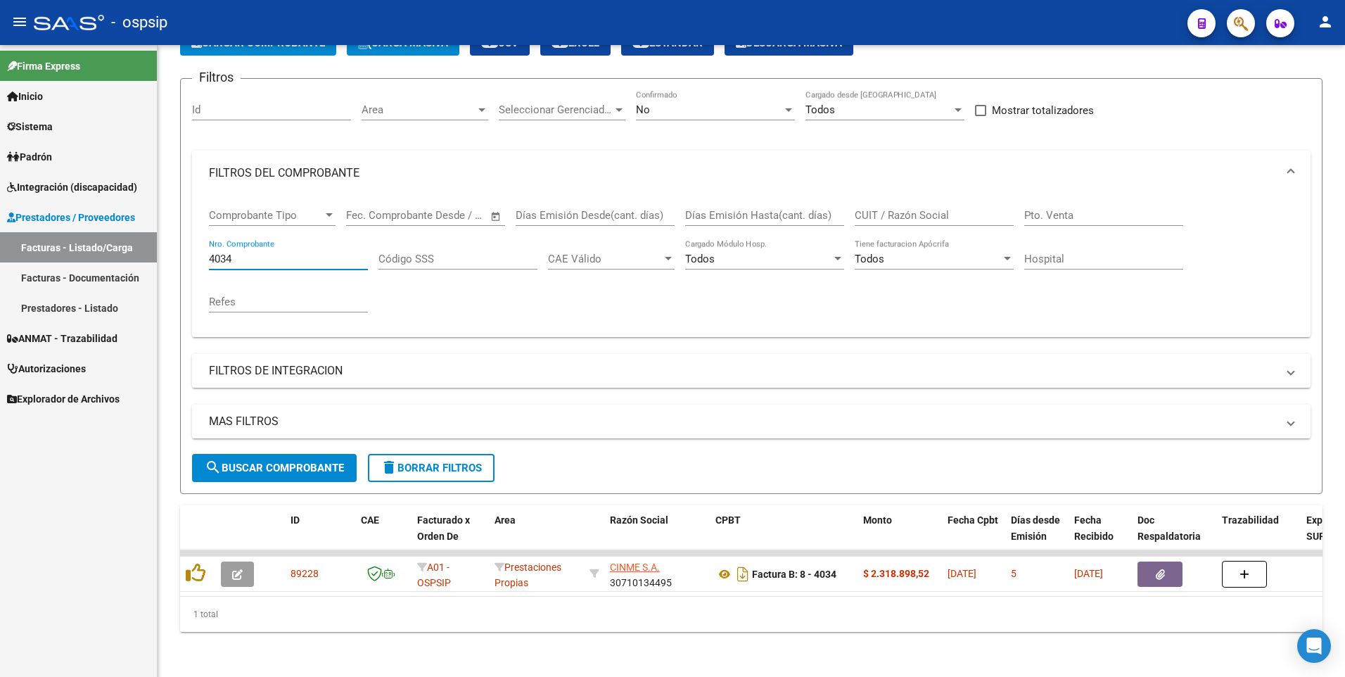
drag, startPoint x: 265, startPoint y: 246, endPoint x: 113, endPoint y: 265, distance: 153.2
click at [114, 265] on mat-sidenav-container "Firma Express Inicio Instructivos Contacto OS Sistema Usuarios Todos los Usuari…" at bounding box center [672, 361] width 1345 height 632
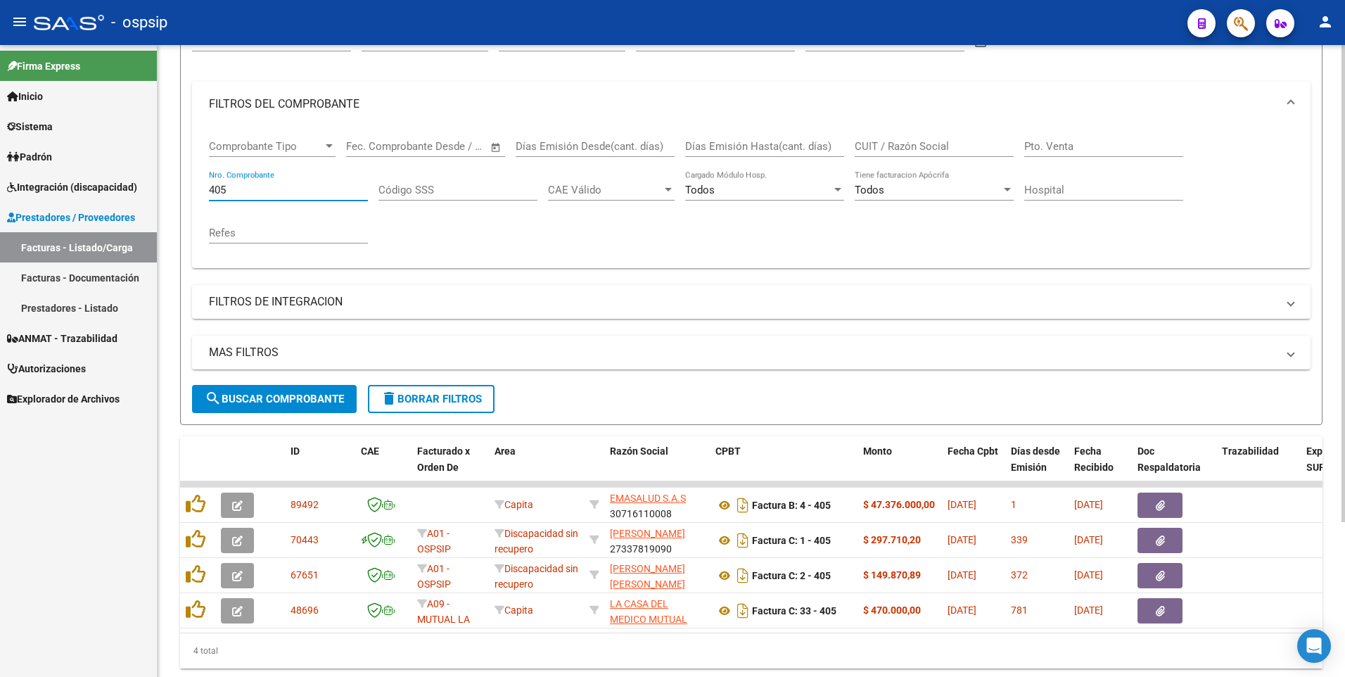
scroll to position [134, 0]
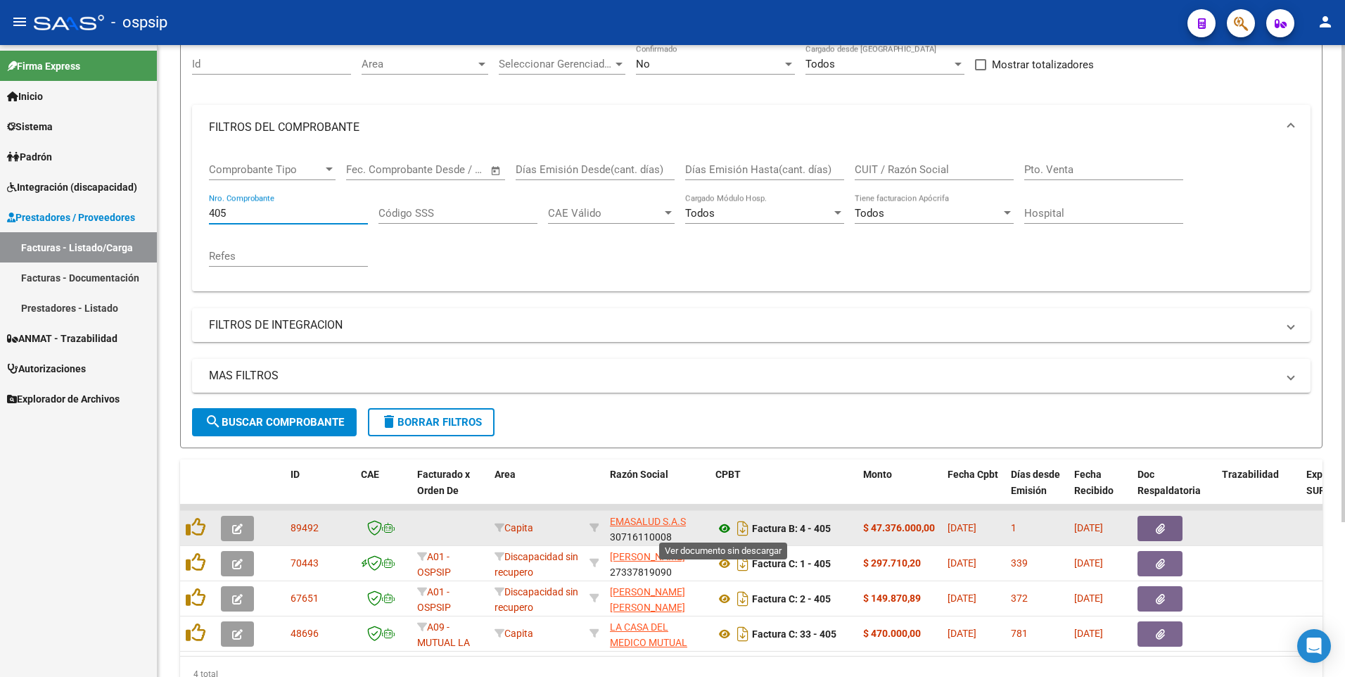
type input "405"
click at [727, 529] on icon at bounding box center [725, 528] width 18 height 17
click at [1159, 526] on icon "button" at bounding box center [1160, 528] width 9 height 11
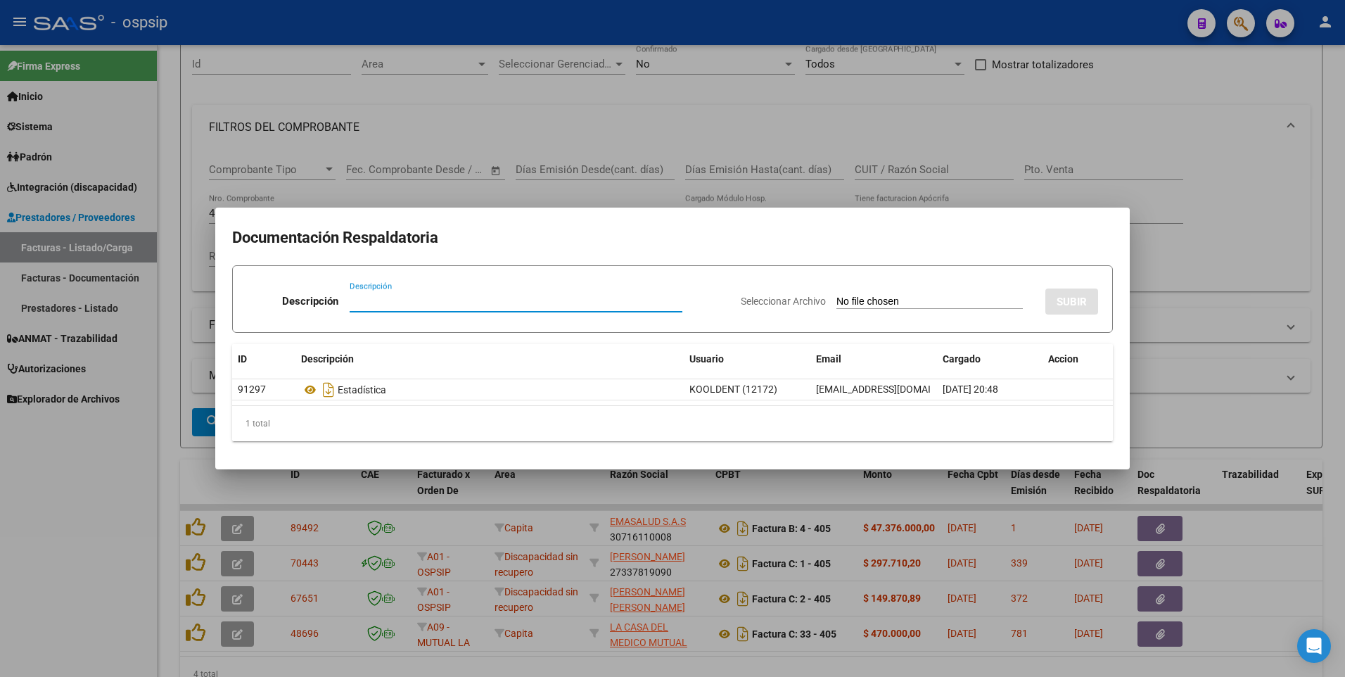
click at [91, 527] on div at bounding box center [672, 338] width 1345 height 677
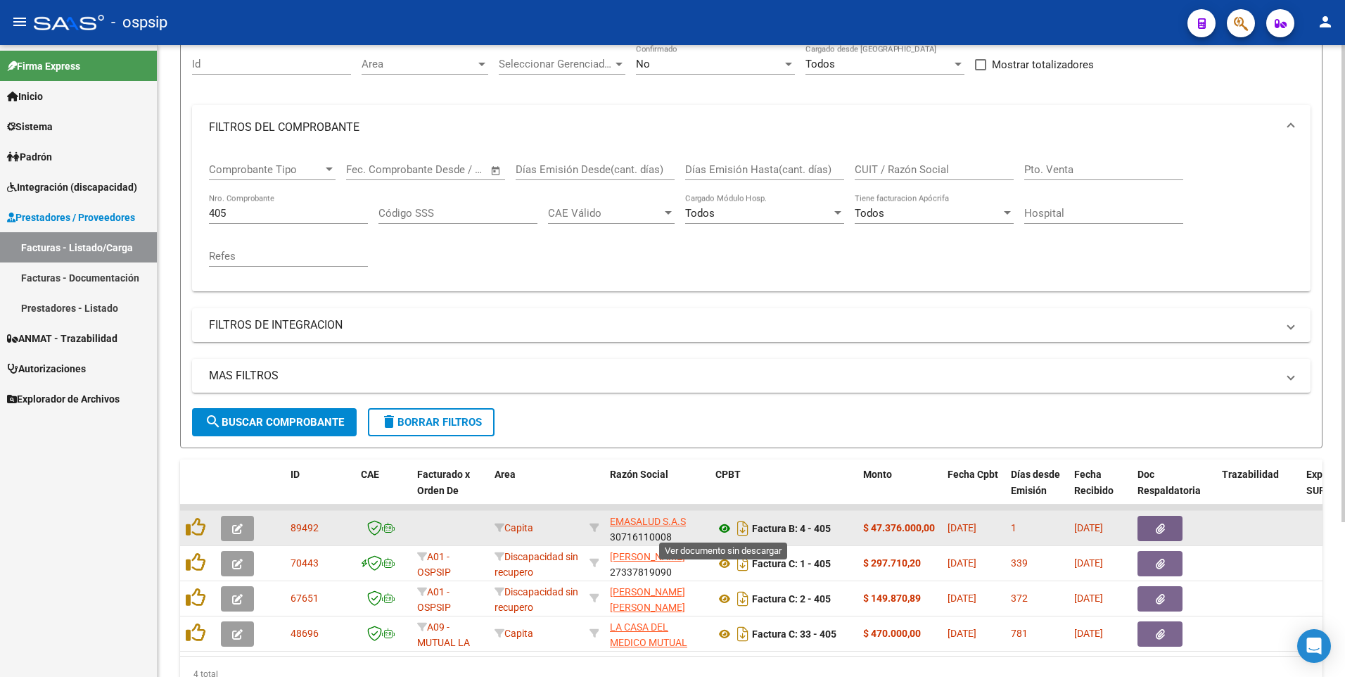
click at [723, 528] on icon at bounding box center [725, 528] width 18 height 17
click at [1172, 521] on button "button" at bounding box center [1160, 528] width 45 height 25
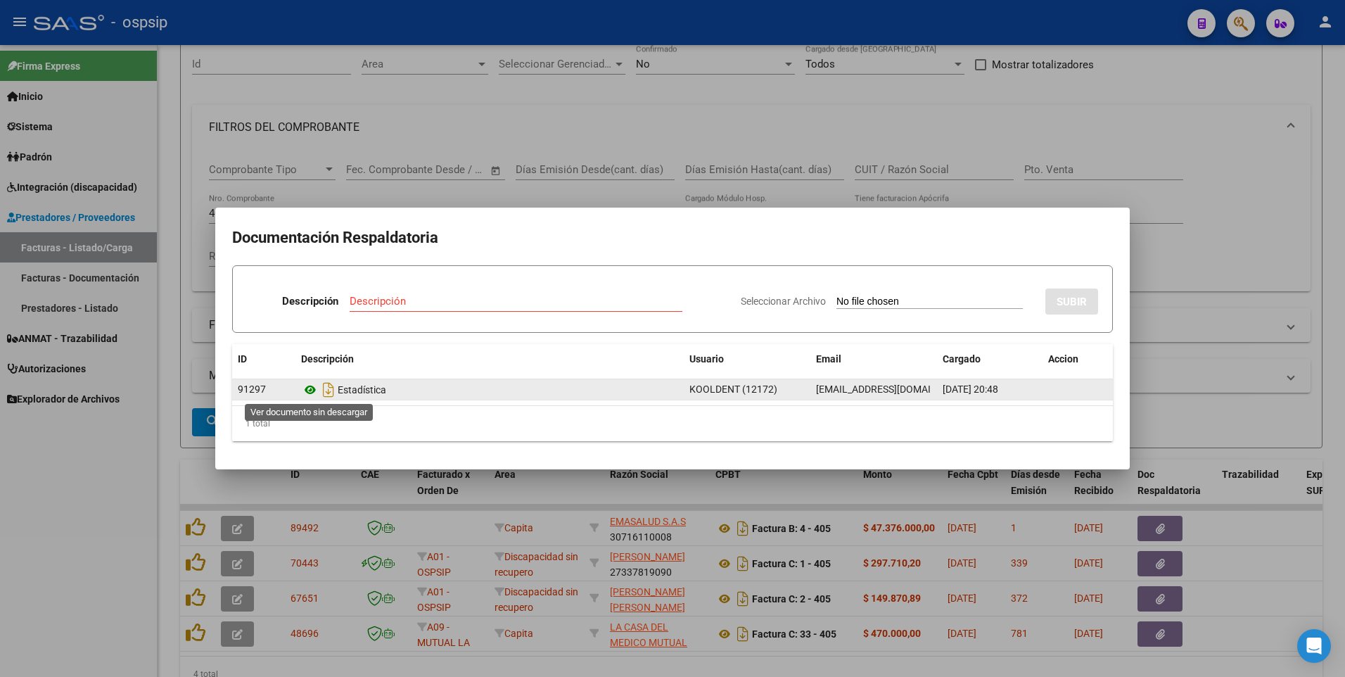
click at [310, 389] on icon at bounding box center [310, 389] width 18 height 17
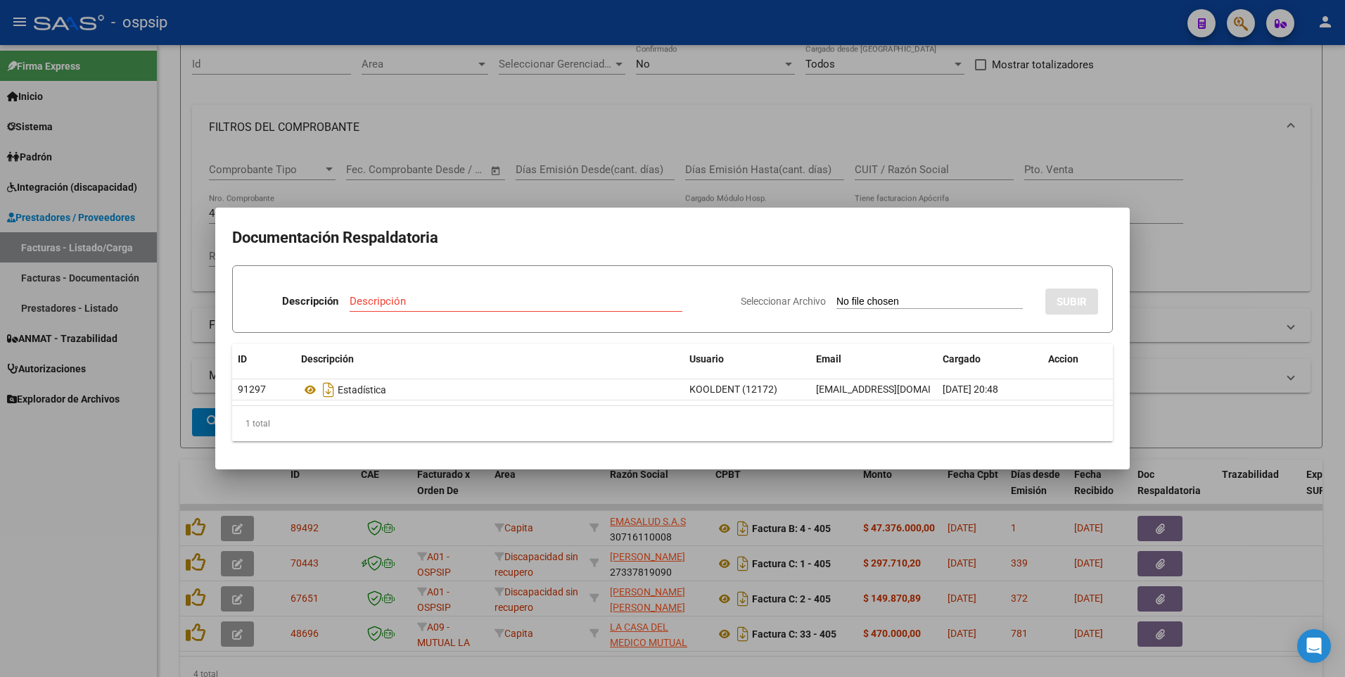
click at [1178, 160] on div at bounding box center [672, 338] width 1345 height 677
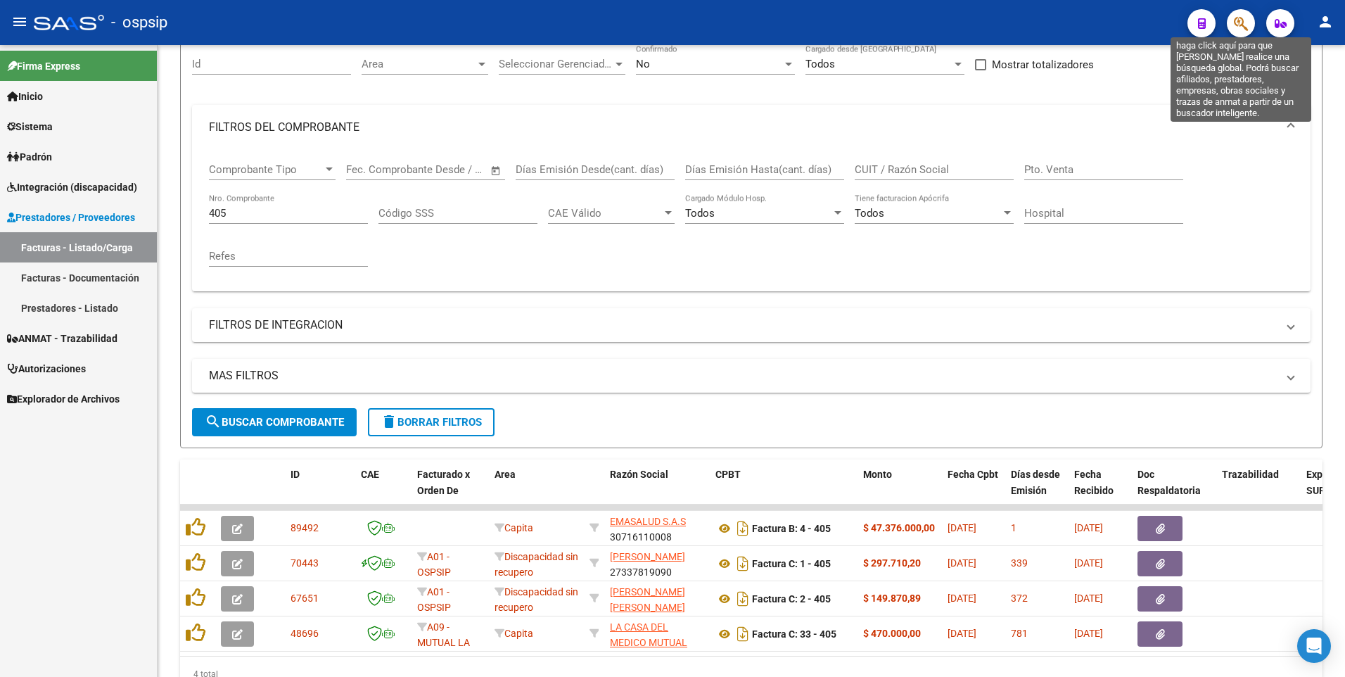
click at [1236, 17] on icon "button" at bounding box center [1241, 23] width 14 height 16
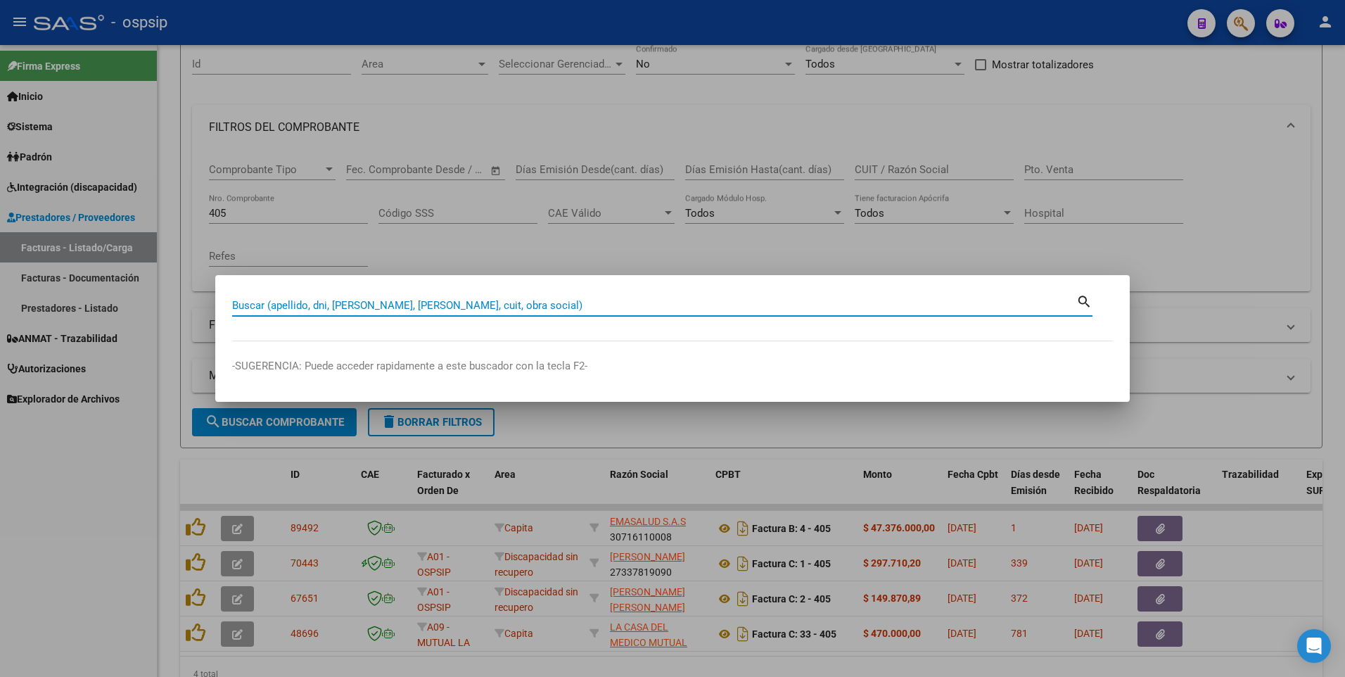
click at [538, 311] on input "Buscar (apellido, dni, [PERSON_NAME], [PERSON_NAME], cuit, obra social)" at bounding box center [654, 305] width 844 height 13
type input "14259685"
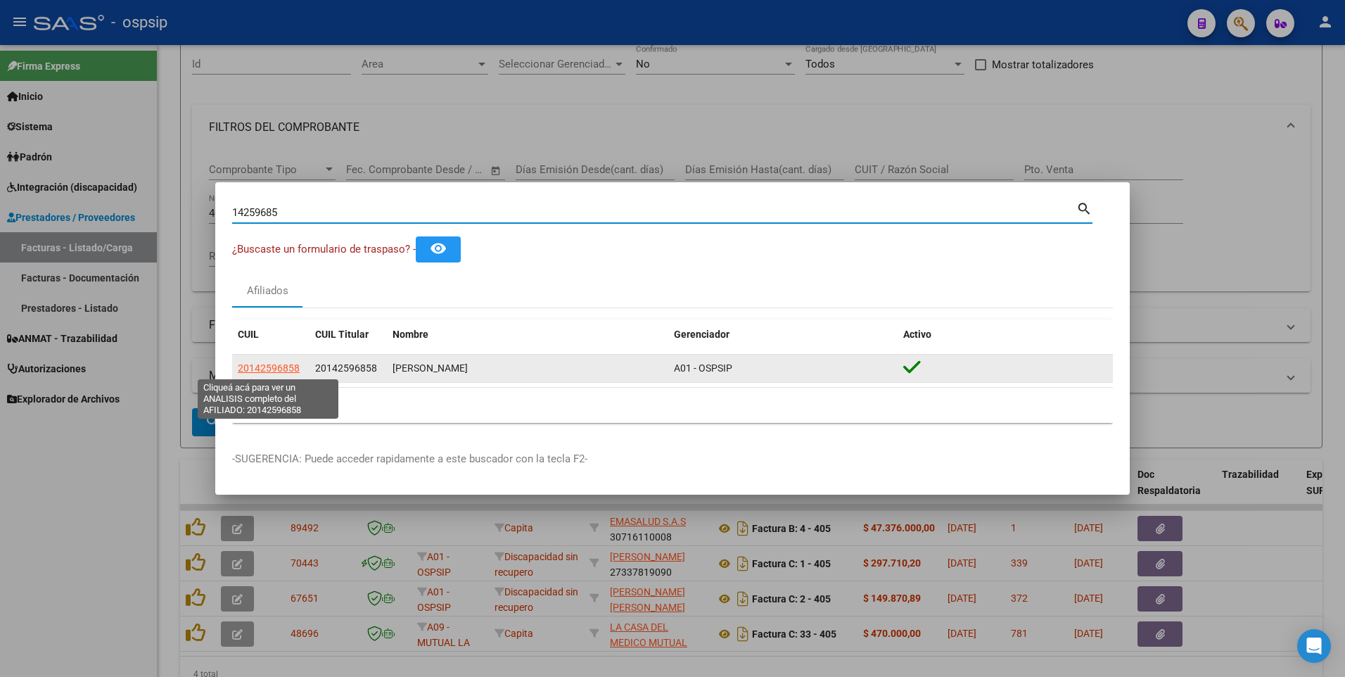
click at [258, 368] on span "20142596858" at bounding box center [269, 367] width 62 height 11
type textarea "20142596858"
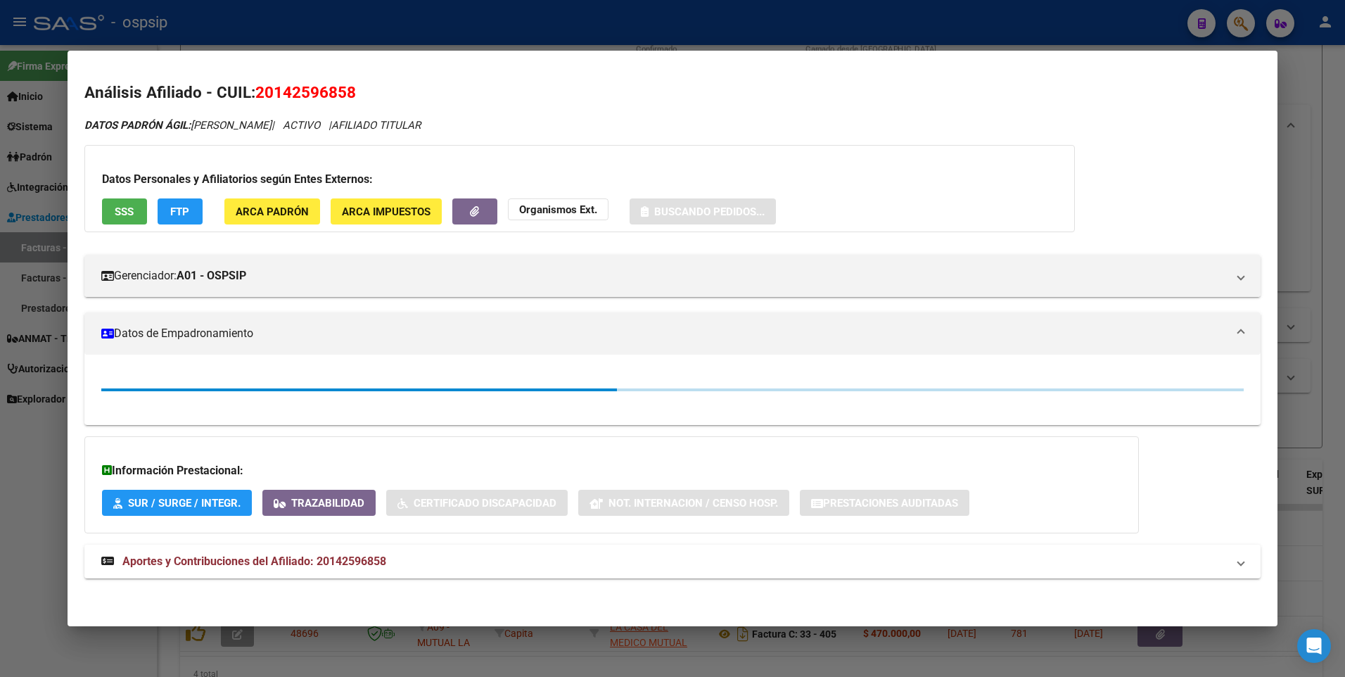
click at [127, 208] on span "SSS" at bounding box center [124, 211] width 19 height 13
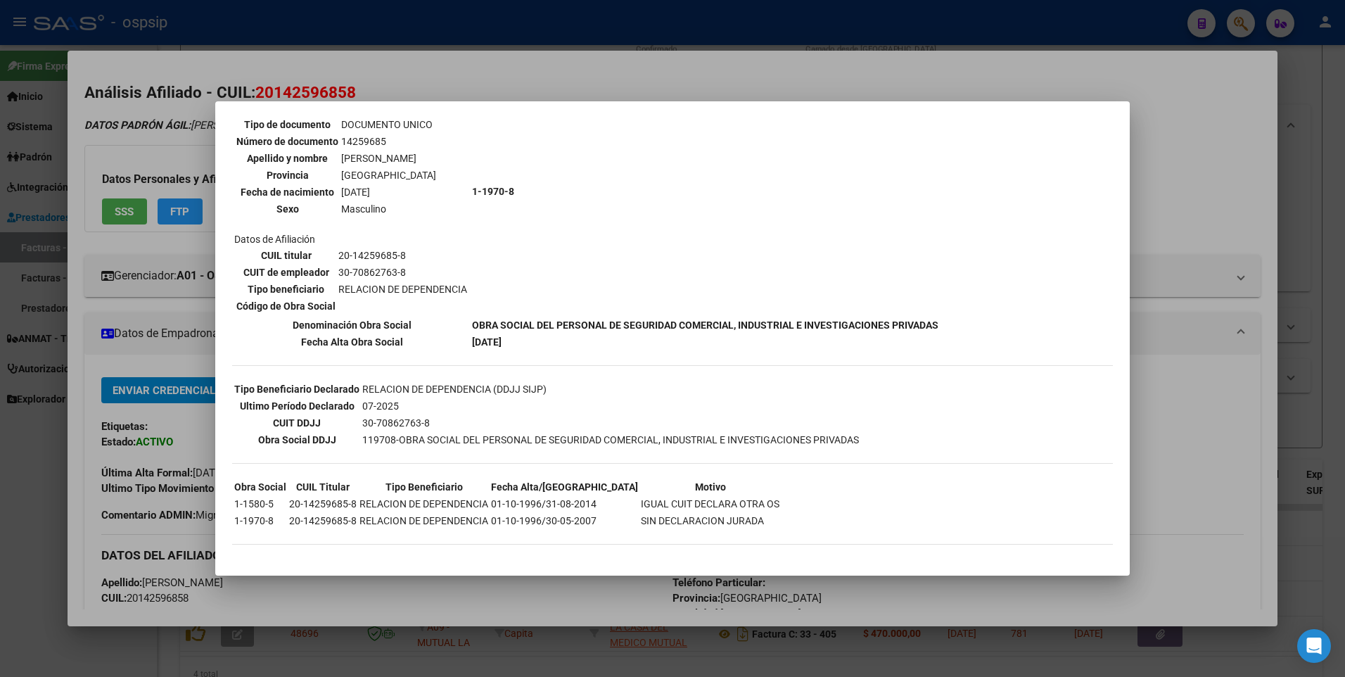
scroll to position [0, 0]
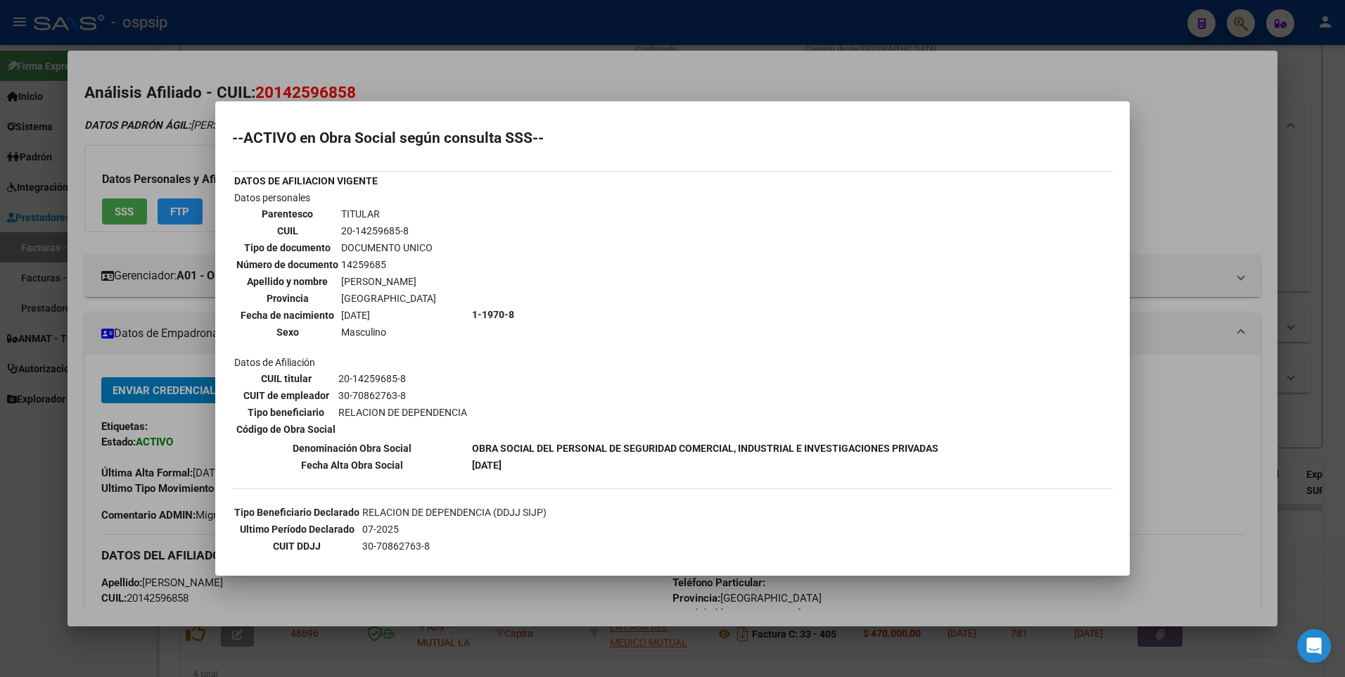
click at [1162, 132] on div at bounding box center [672, 338] width 1345 height 677
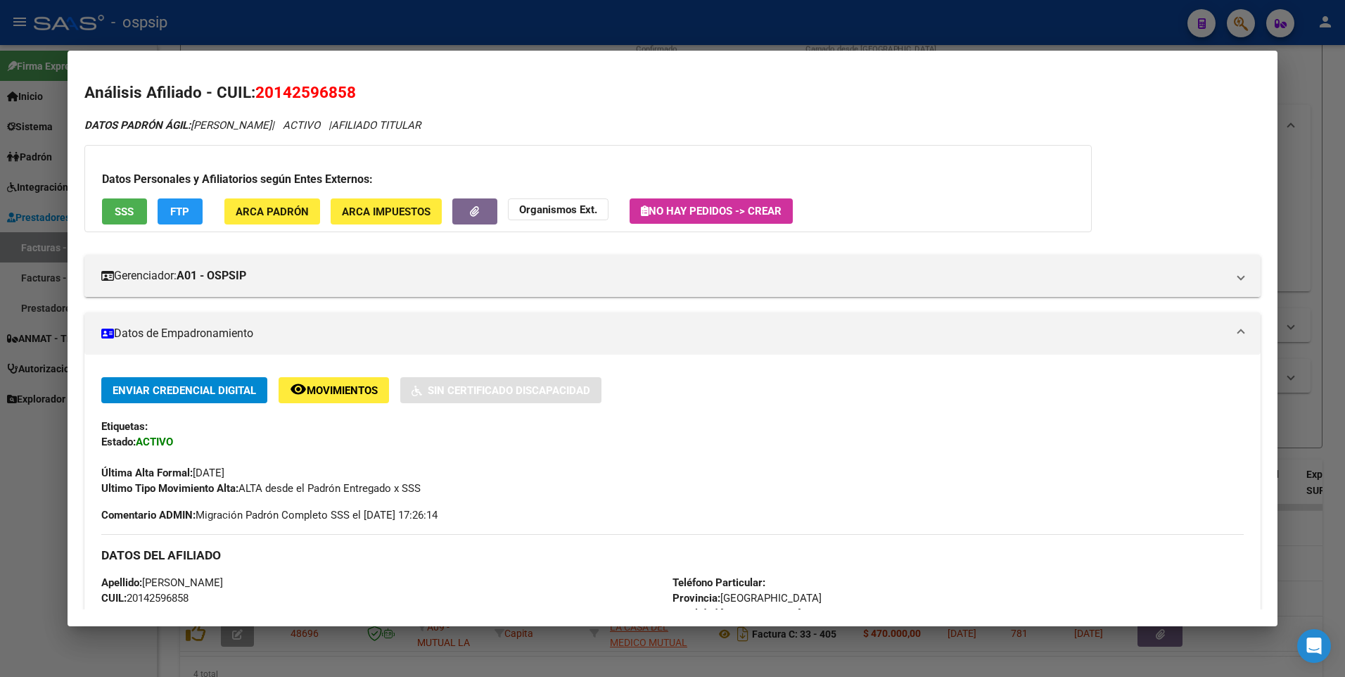
click at [1290, 80] on div at bounding box center [672, 338] width 1345 height 677
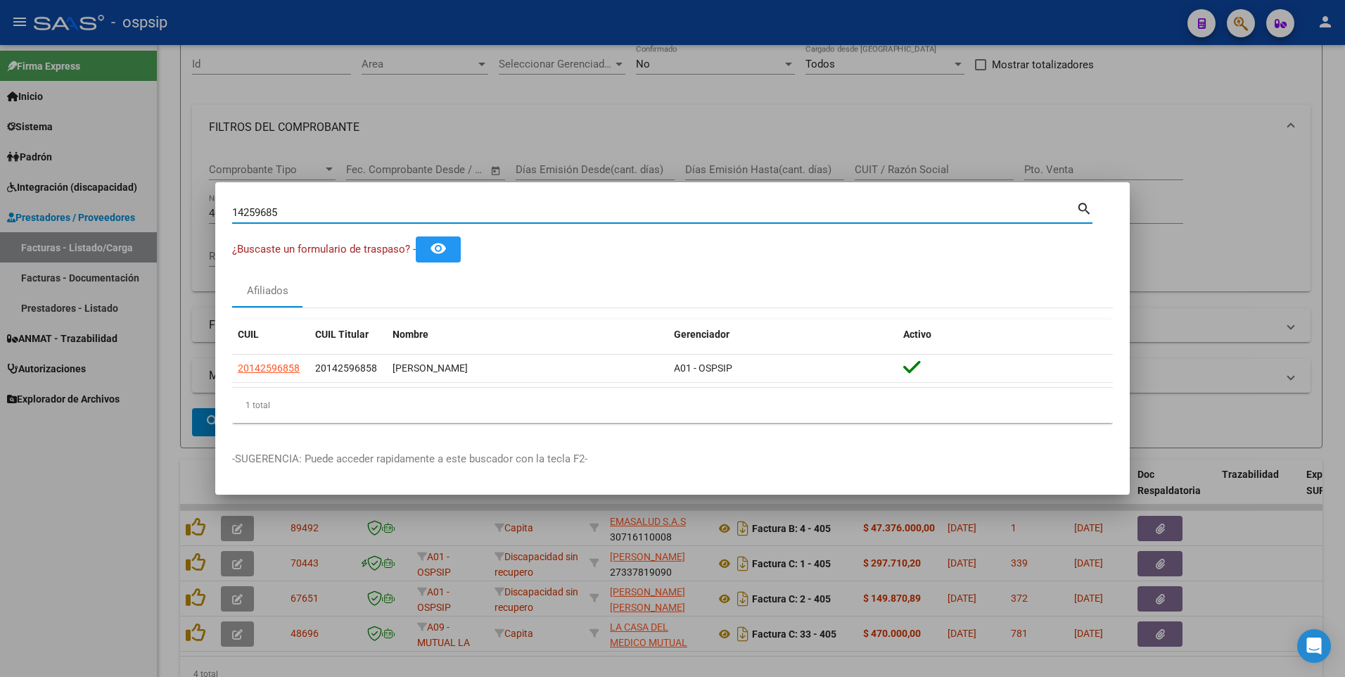
drag, startPoint x: 297, startPoint y: 215, endPoint x: 173, endPoint y: 224, distance: 124.2
click at [174, 224] on div "14259685 Buscar (apellido, dni, cuil, nro traspaso, cuit, obra social) search ¿…" at bounding box center [672, 338] width 1345 height 677
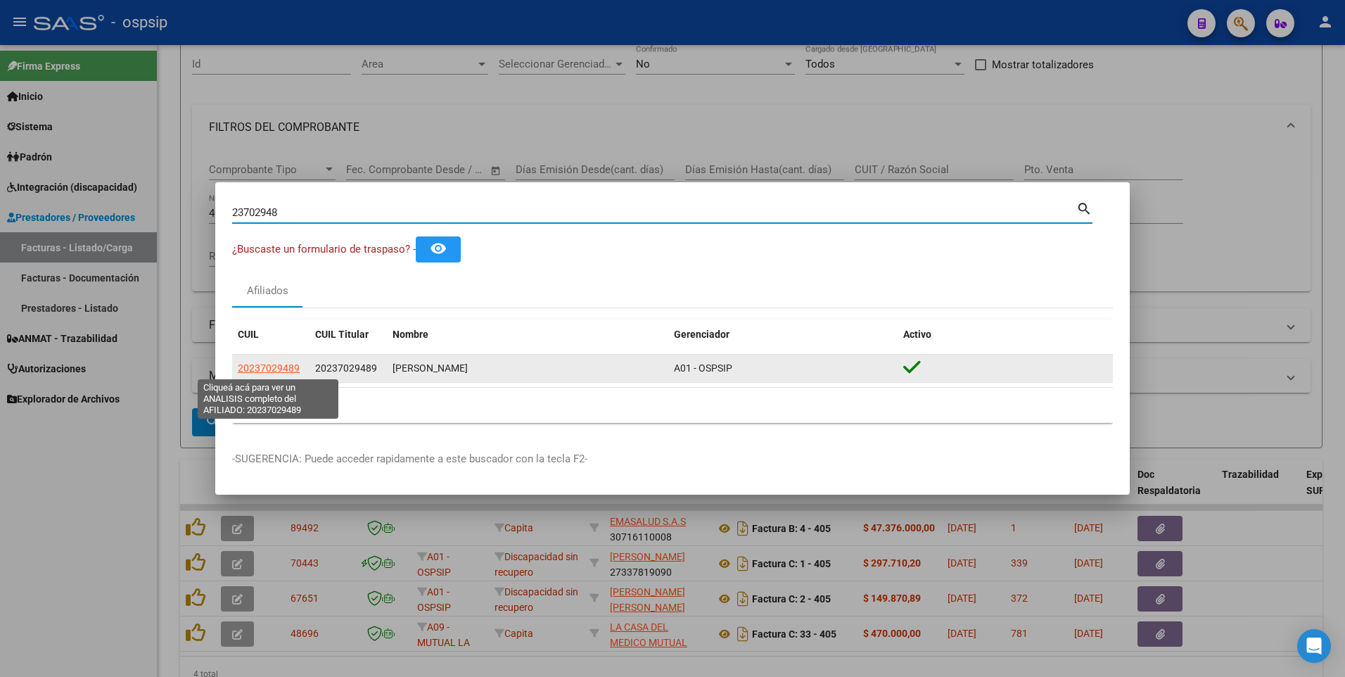
click at [290, 367] on span "20237029489" at bounding box center [269, 367] width 62 height 11
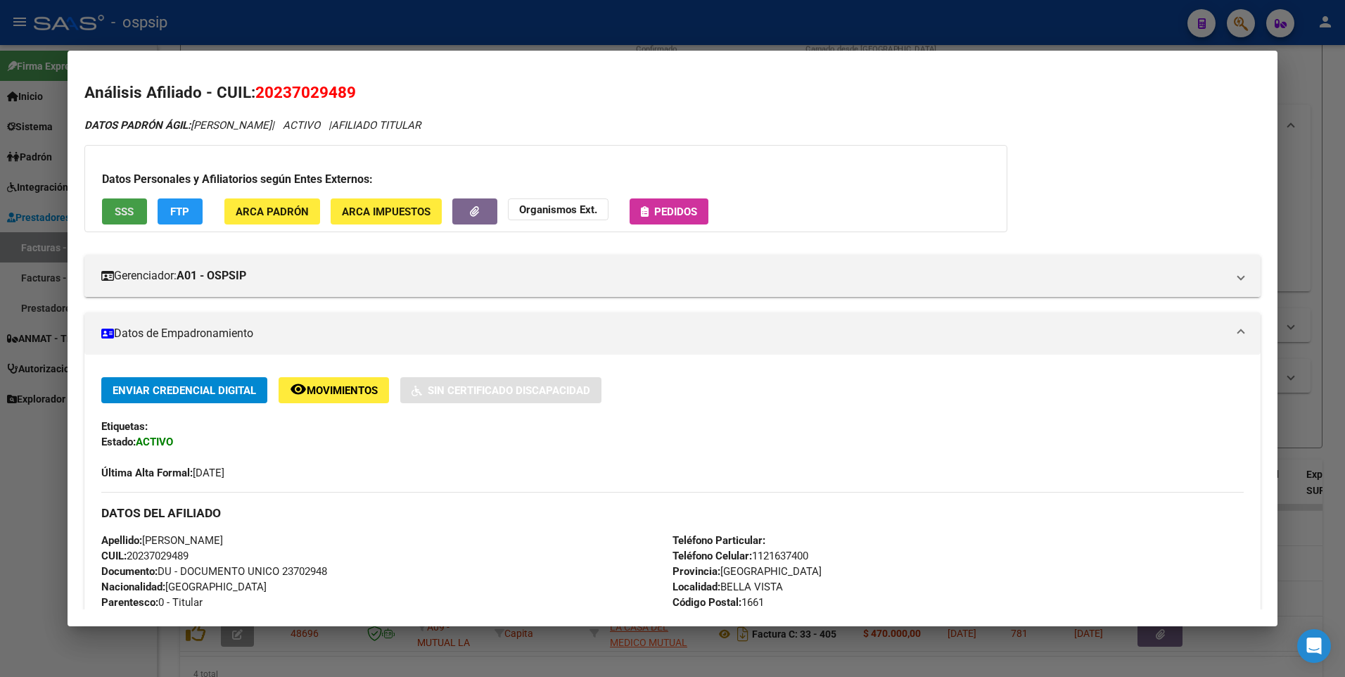
click at [123, 207] on span "SSS" at bounding box center [124, 211] width 19 height 13
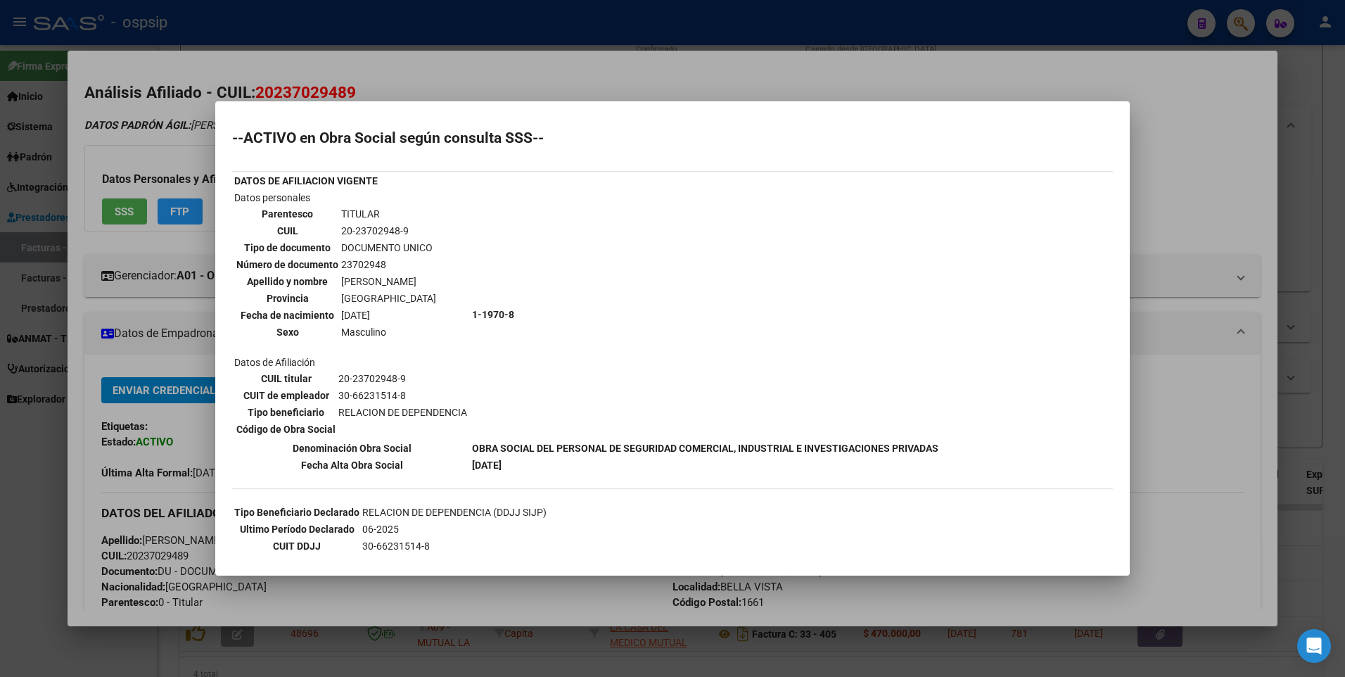
click at [1213, 140] on div at bounding box center [672, 338] width 1345 height 677
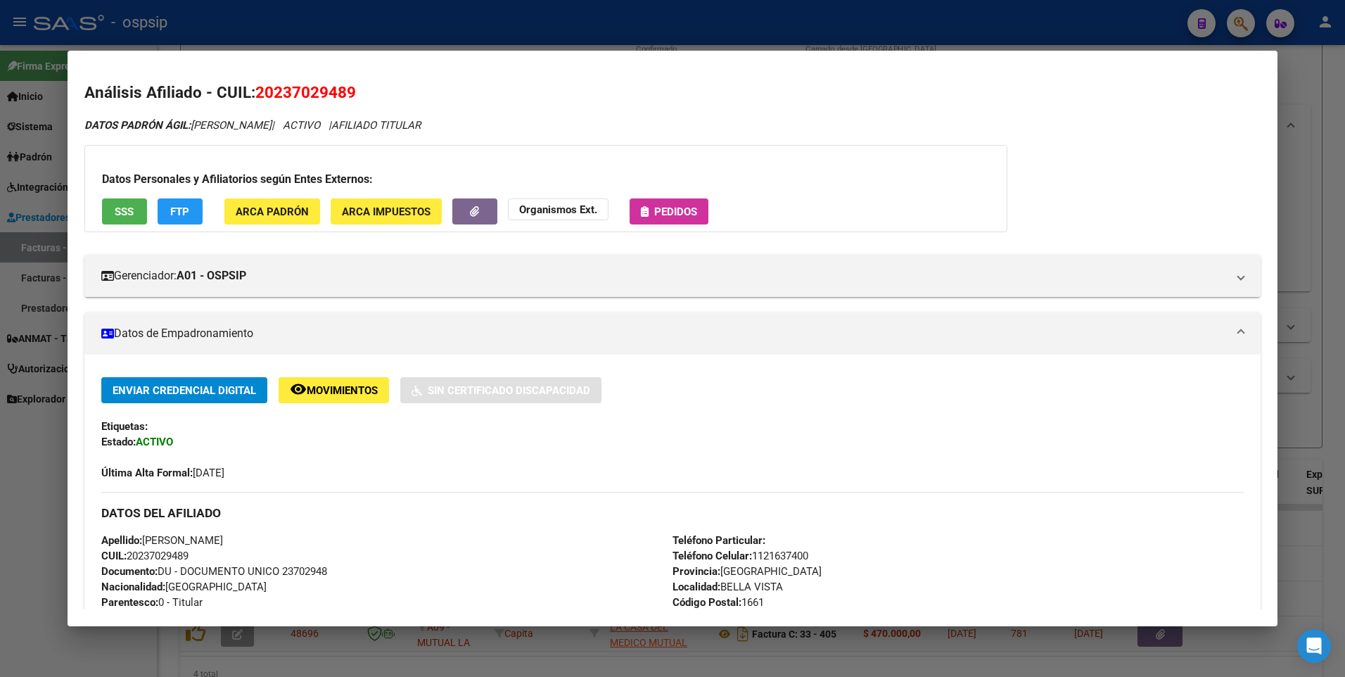
click at [1319, 84] on div at bounding box center [672, 338] width 1345 height 677
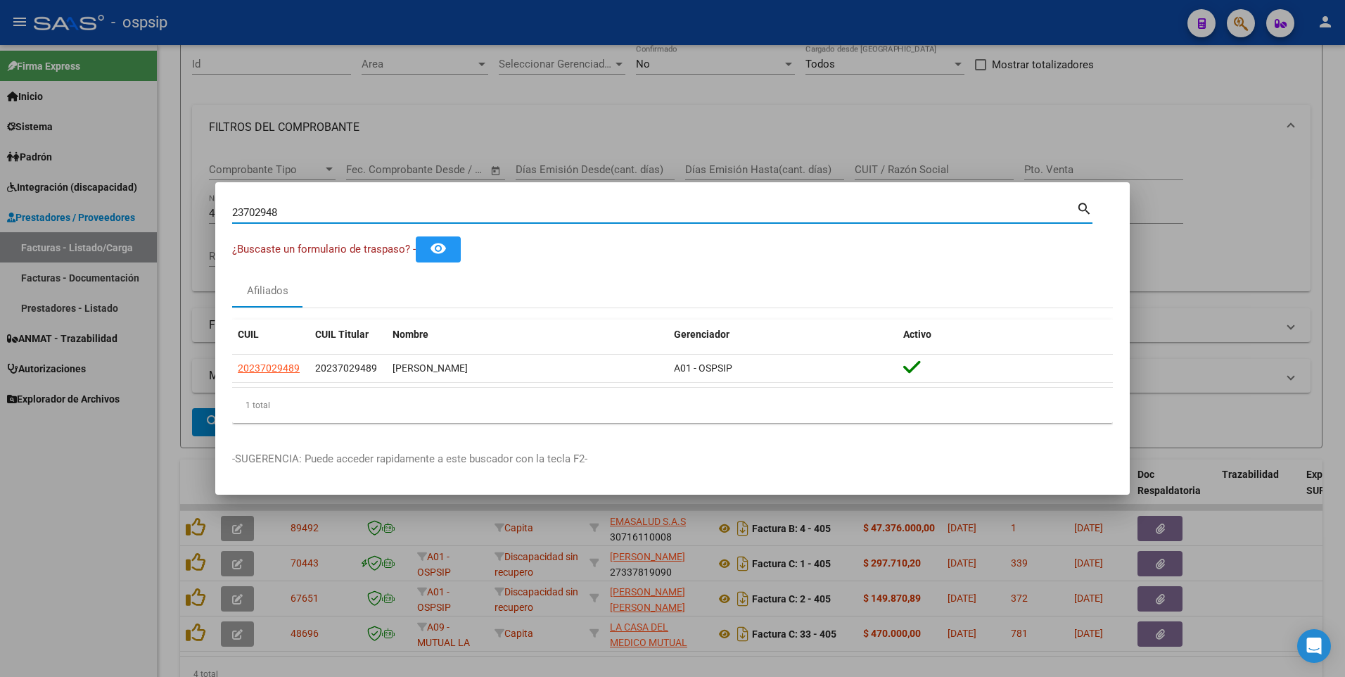
drag, startPoint x: 288, startPoint y: 212, endPoint x: 118, endPoint y: 231, distance: 170.6
click at [118, 231] on div "23702948 Buscar (apellido, dni, cuil, nro traspaso, cuit, obra social) search ¿…" at bounding box center [672, 338] width 1345 height 677
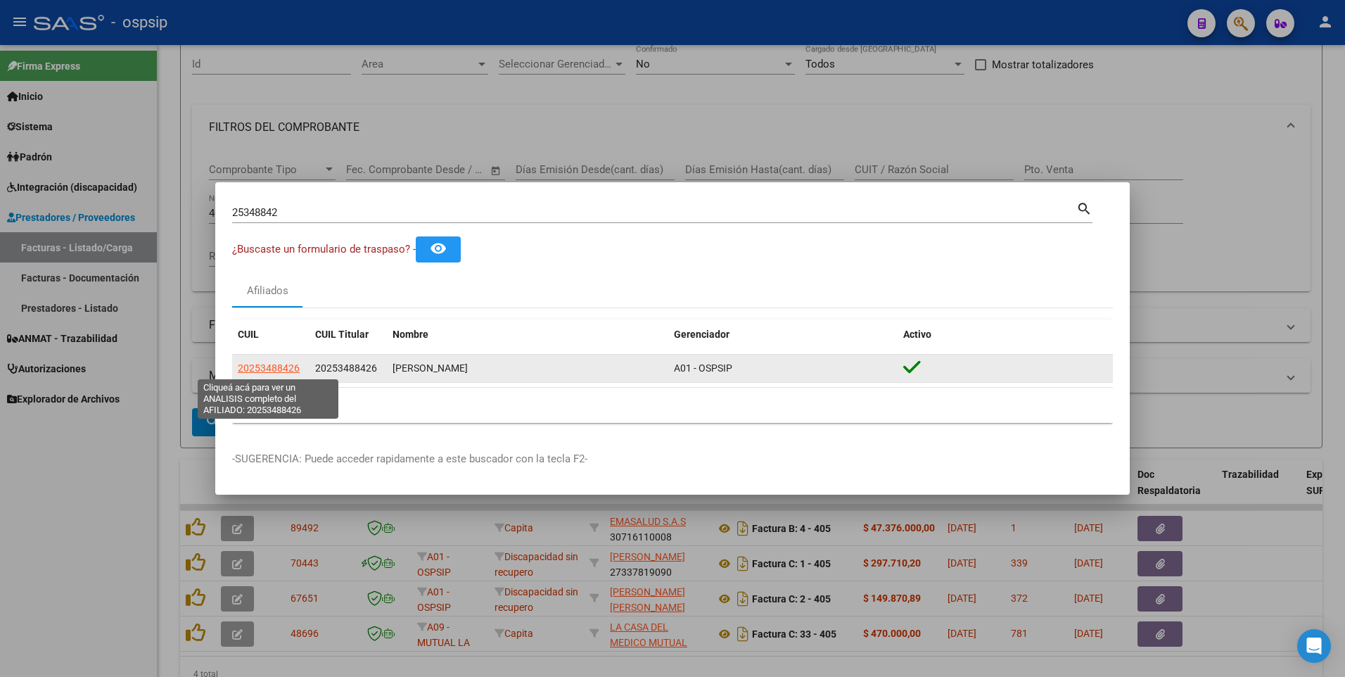
click at [291, 369] on span "20253488426" at bounding box center [269, 367] width 62 height 11
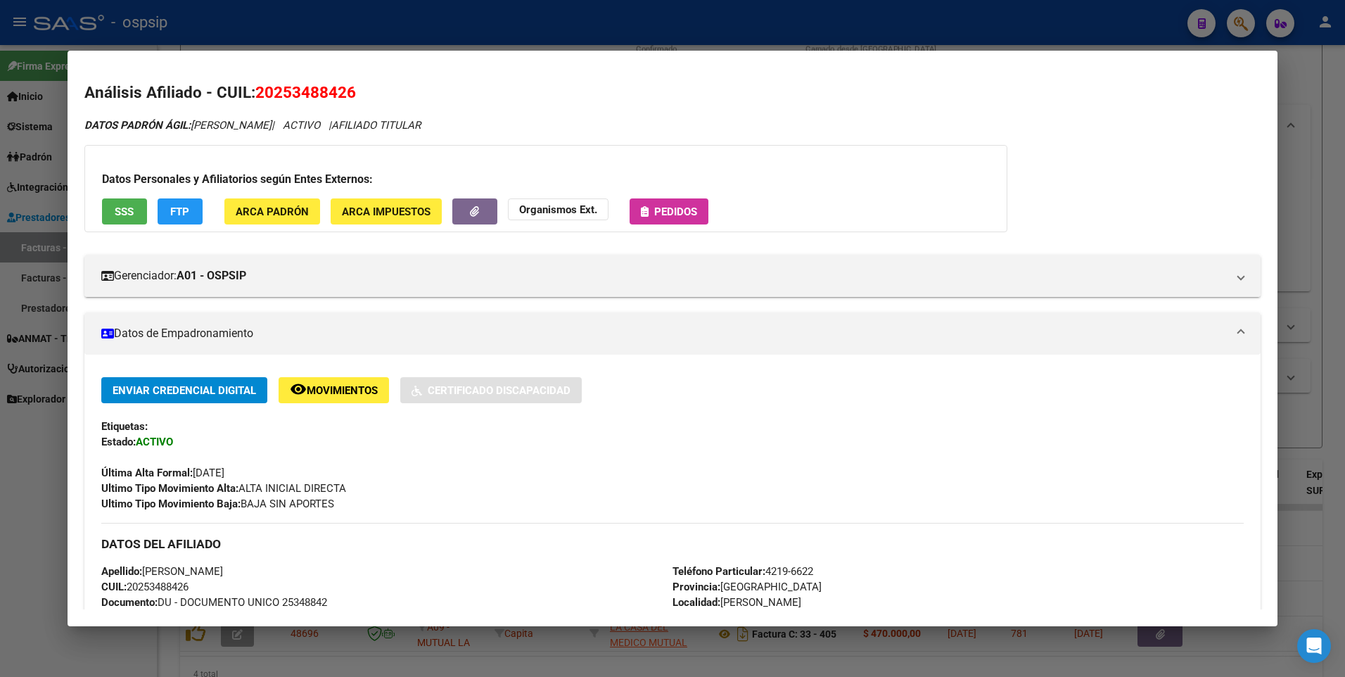
click at [117, 213] on span "SSS" at bounding box center [124, 211] width 19 height 13
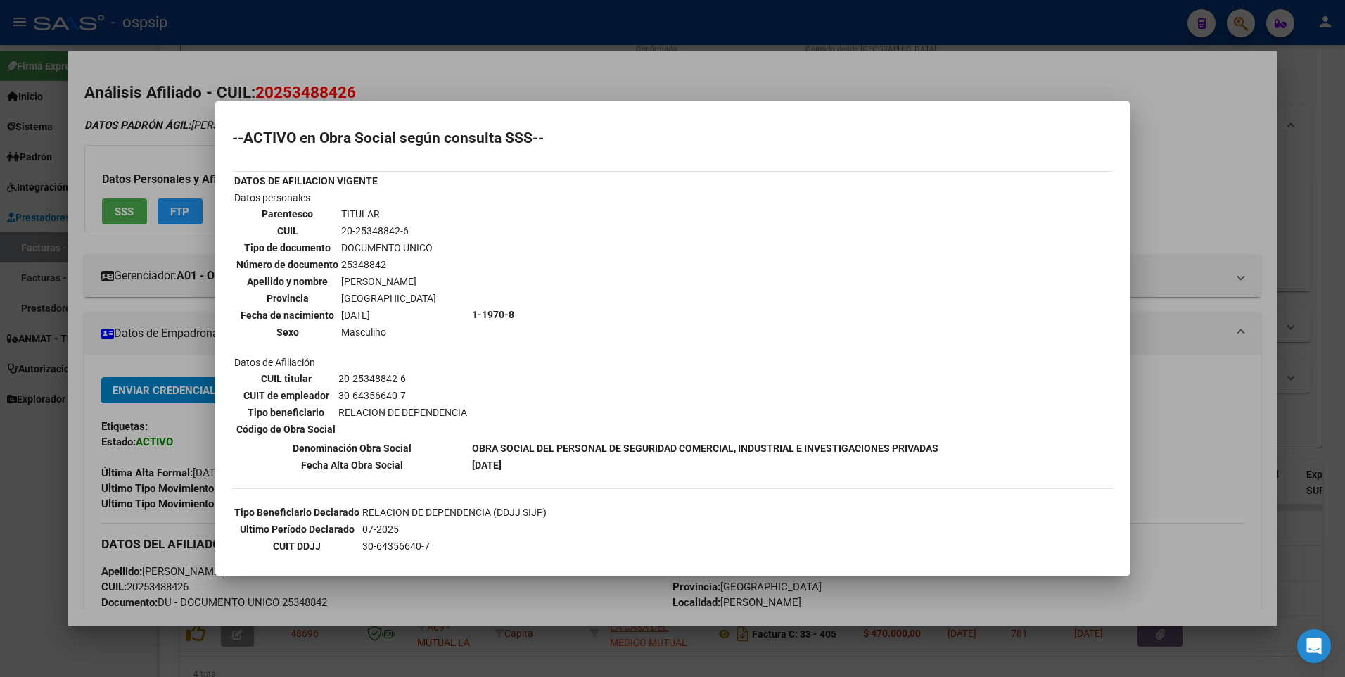
click at [1186, 158] on div at bounding box center [672, 338] width 1345 height 677
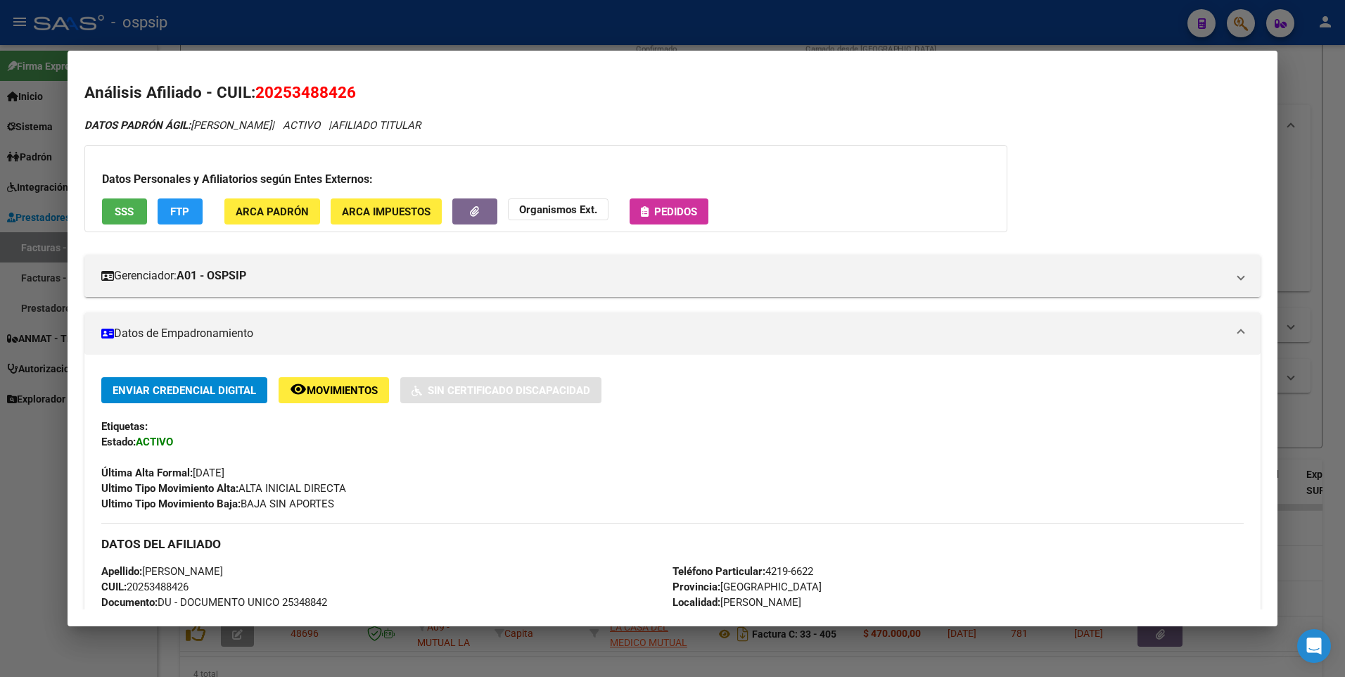
click at [1316, 94] on div at bounding box center [672, 338] width 1345 height 677
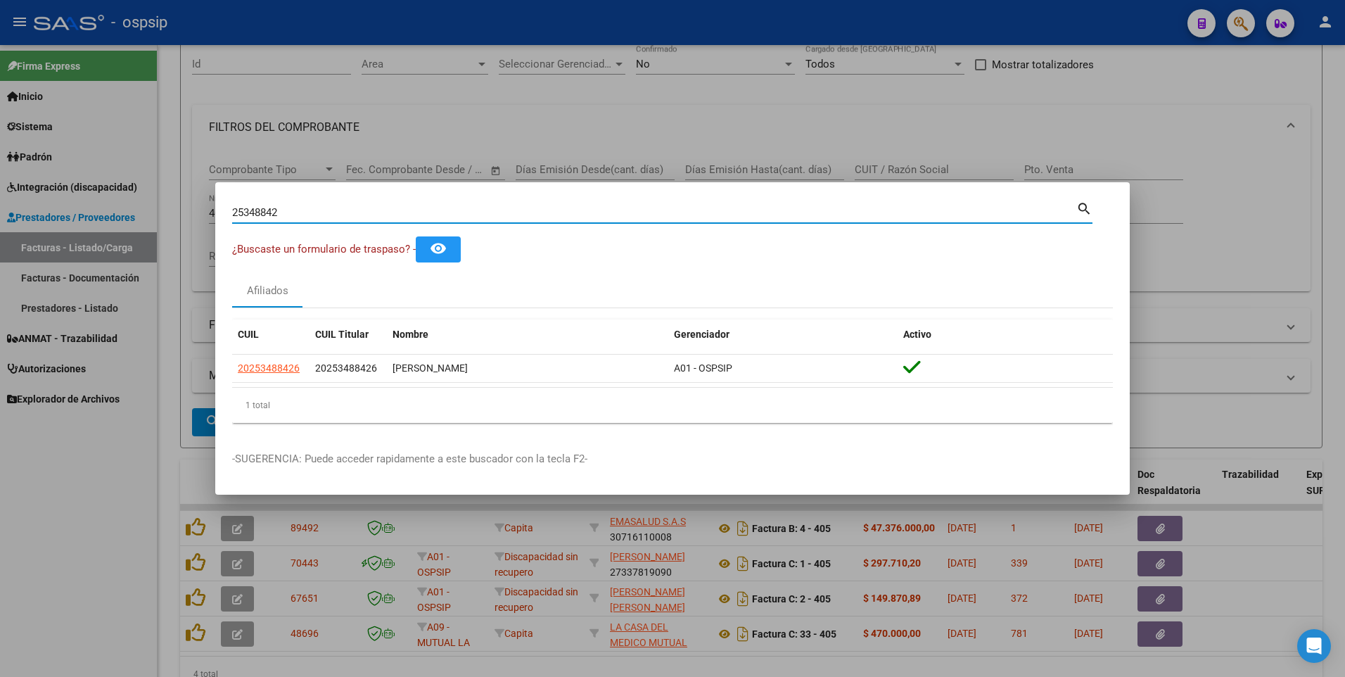
drag, startPoint x: 285, startPoint y: 218, endPoint x: 136, endPoint y: 232, distance: 149.1
click at [136, 232] on div "25348842 Buscar (apellido, dni, cuil, nro traspaso, cuit, obra social) search ¿…" at bounding box center [672, 338] width 1345 height 677
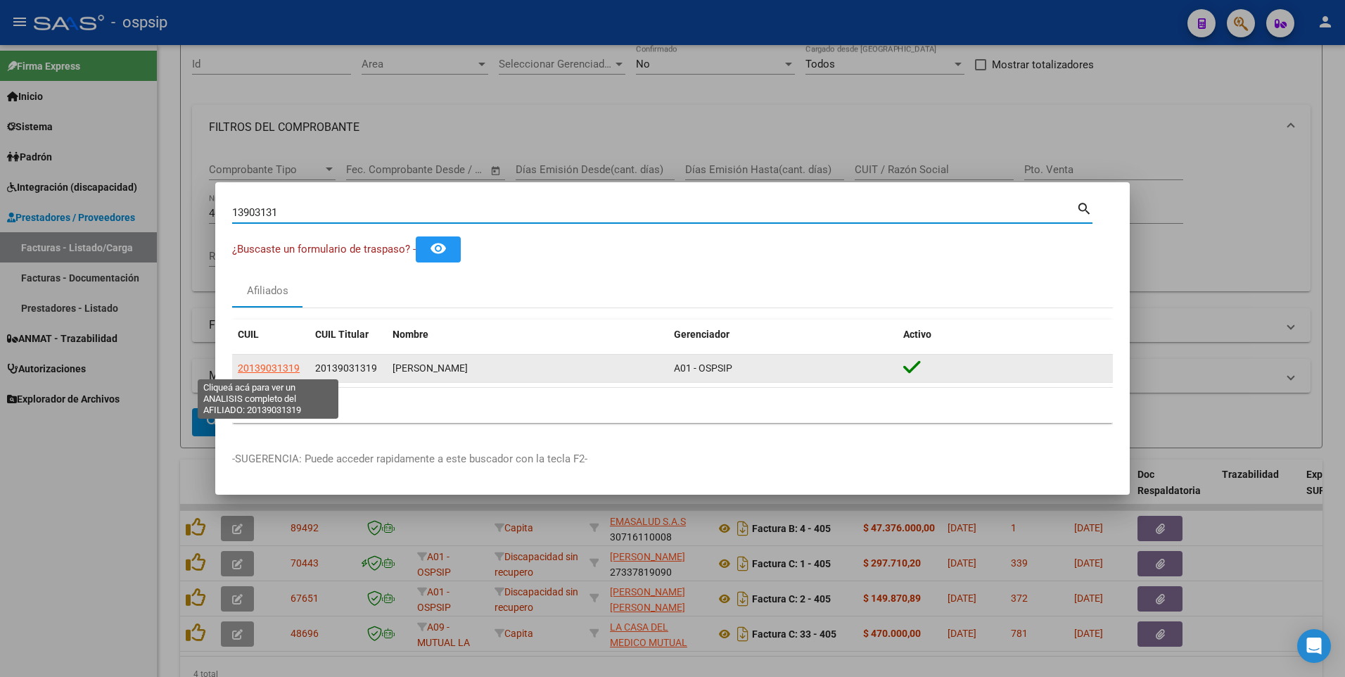
click at [288, 368] on span "20139031319" at bounding box center [269, 367] width 62 height 11
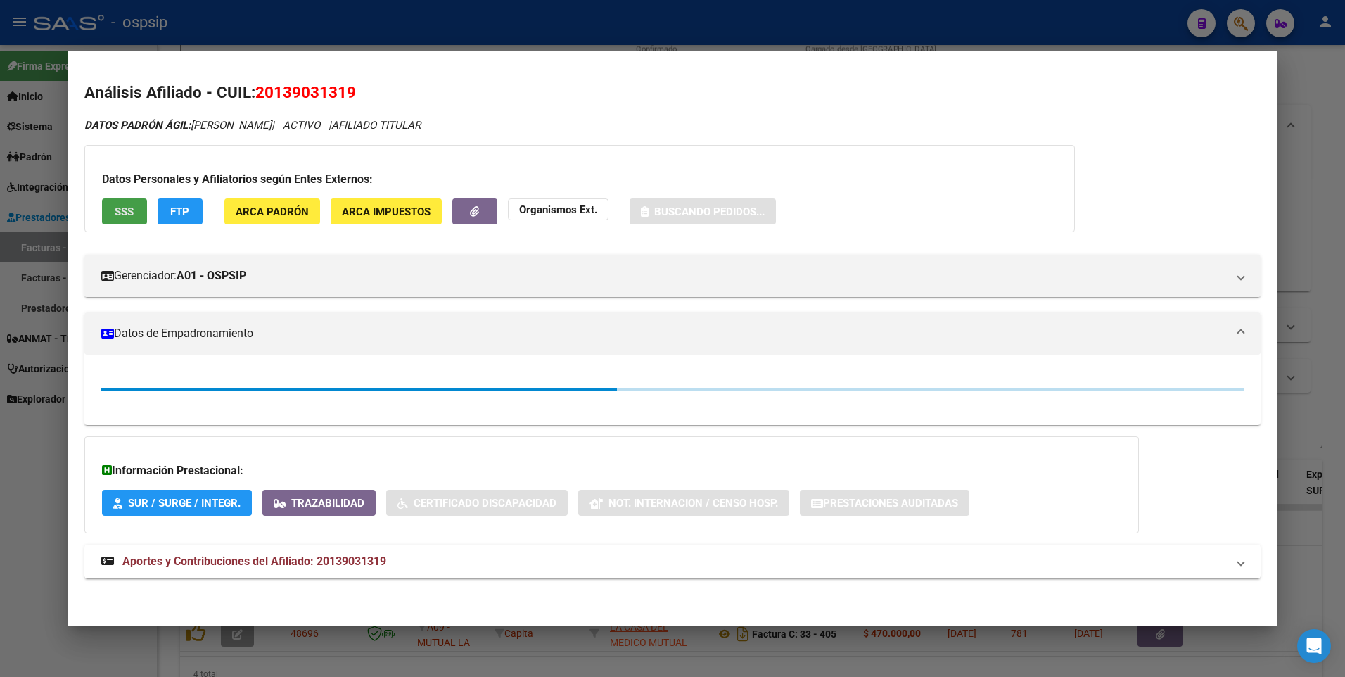
click at [118, 222] on button "SSS" at bounding box center [124, 211] width 45 height 26
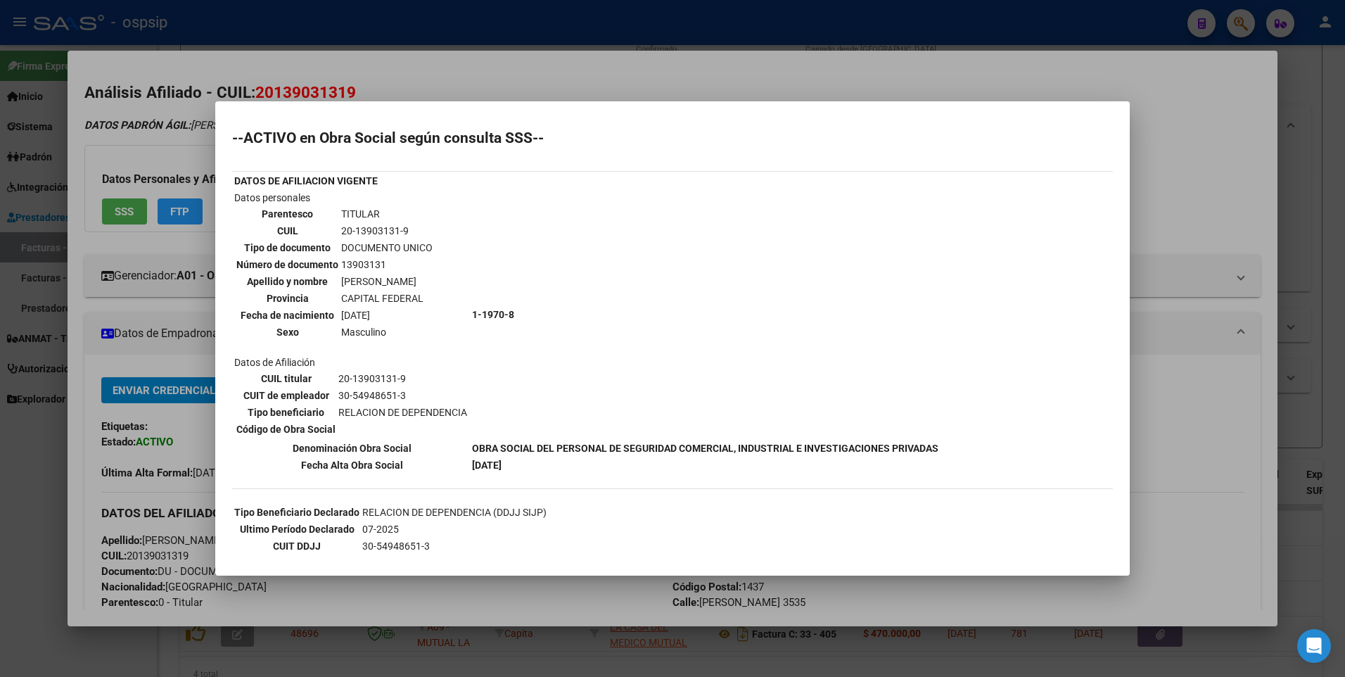
click at [1191, 197] on div at bounding box center [672, 338] width 1345 height 677
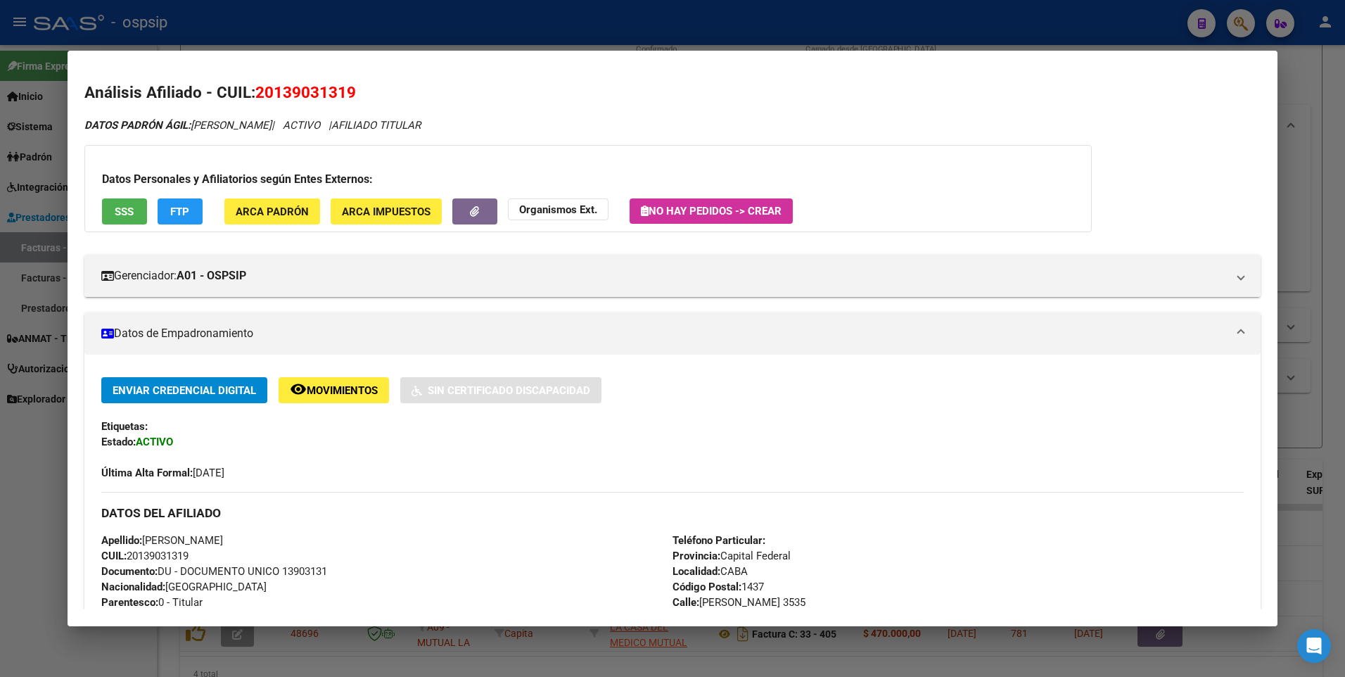
click at [1327, 127] on div at bounding box center [672, 338] width 1345 height 677
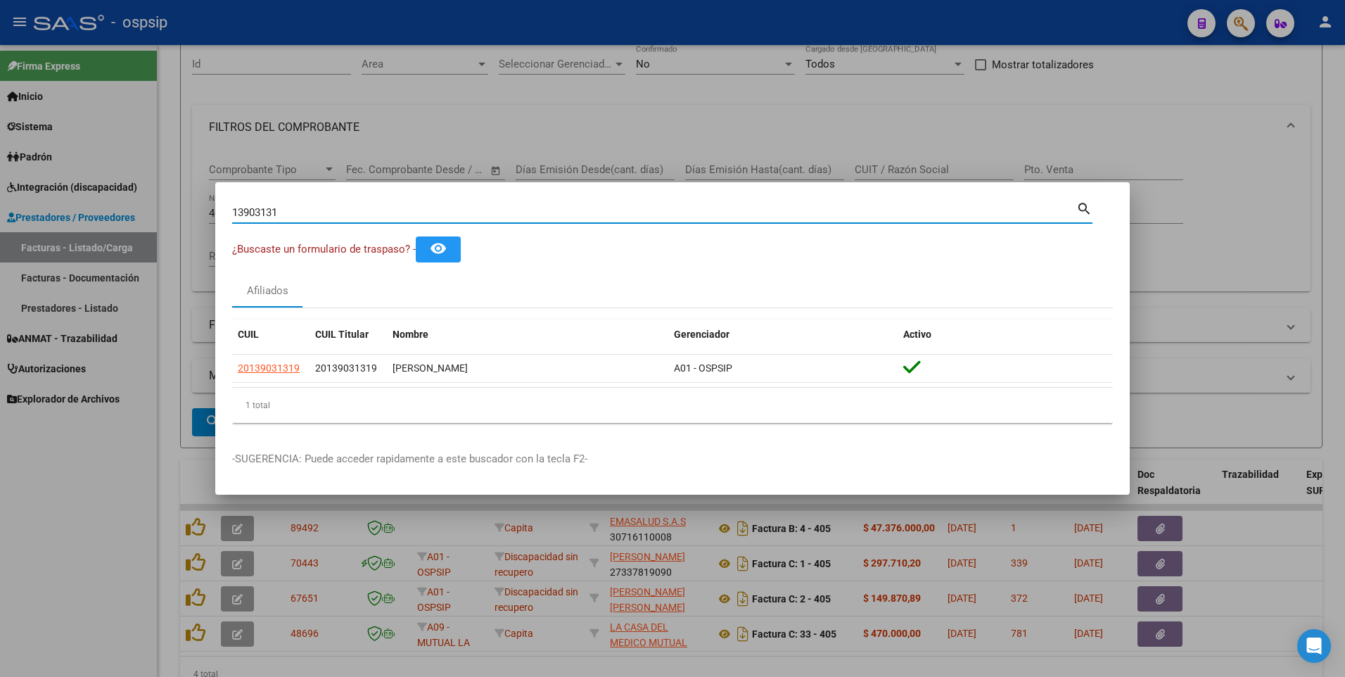
drag, startPoint x: 291, startPoint y: 212, endPoint x: 153, endPoint y: 228, distance: 139.6
click at [153, 228] on div "13903131 Buscar (apellido, dni, cuil, nro traspaso, cuit, obra social) search ¿…" at bounding box center [672, 338] width 1345 height 677
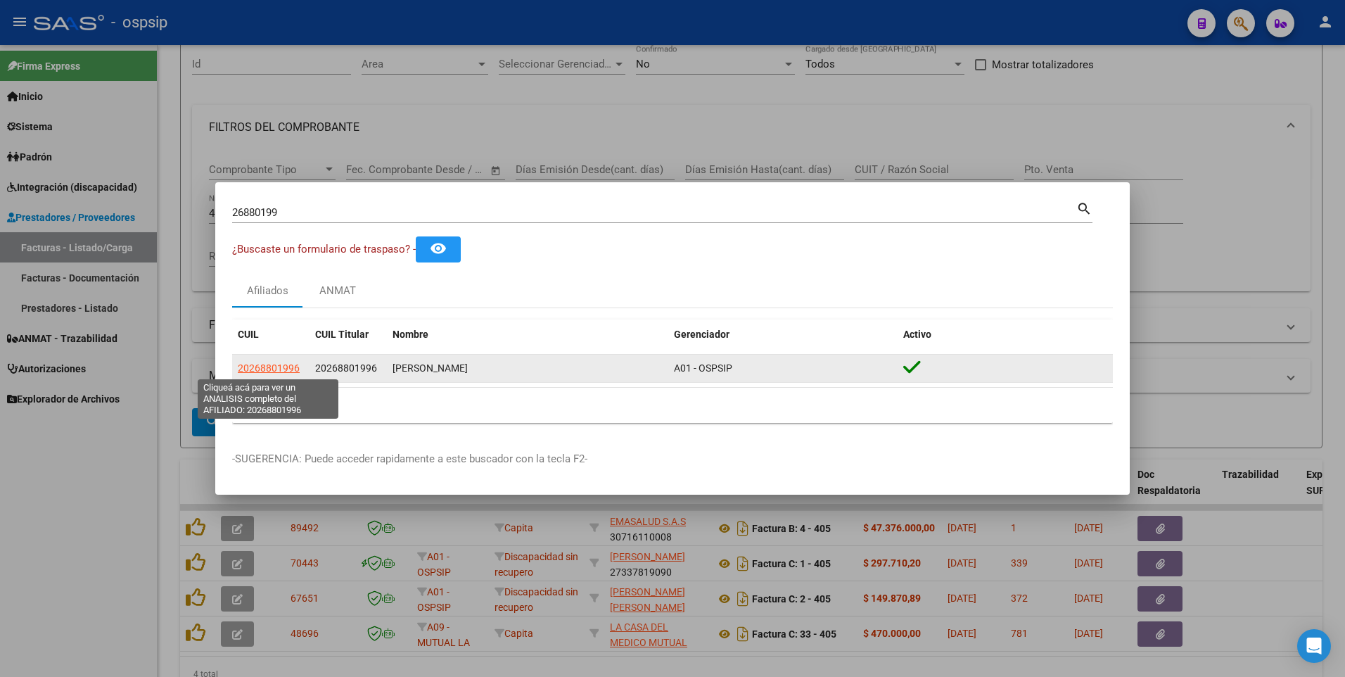
click at [280, 369] on span "20268801996" at bounding box center [269, 367] width 62 height 11
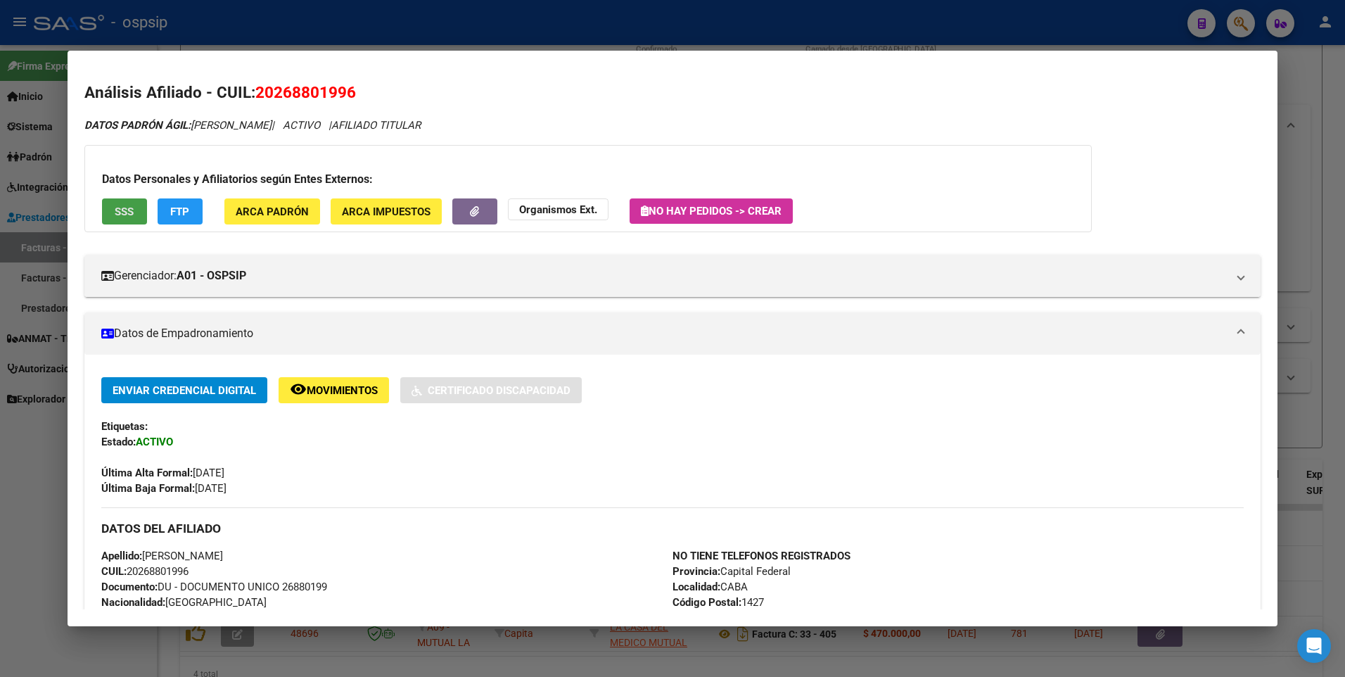
click at [121, 222] on button "SSS" at bounding box center [124, 211] width 45 height 26
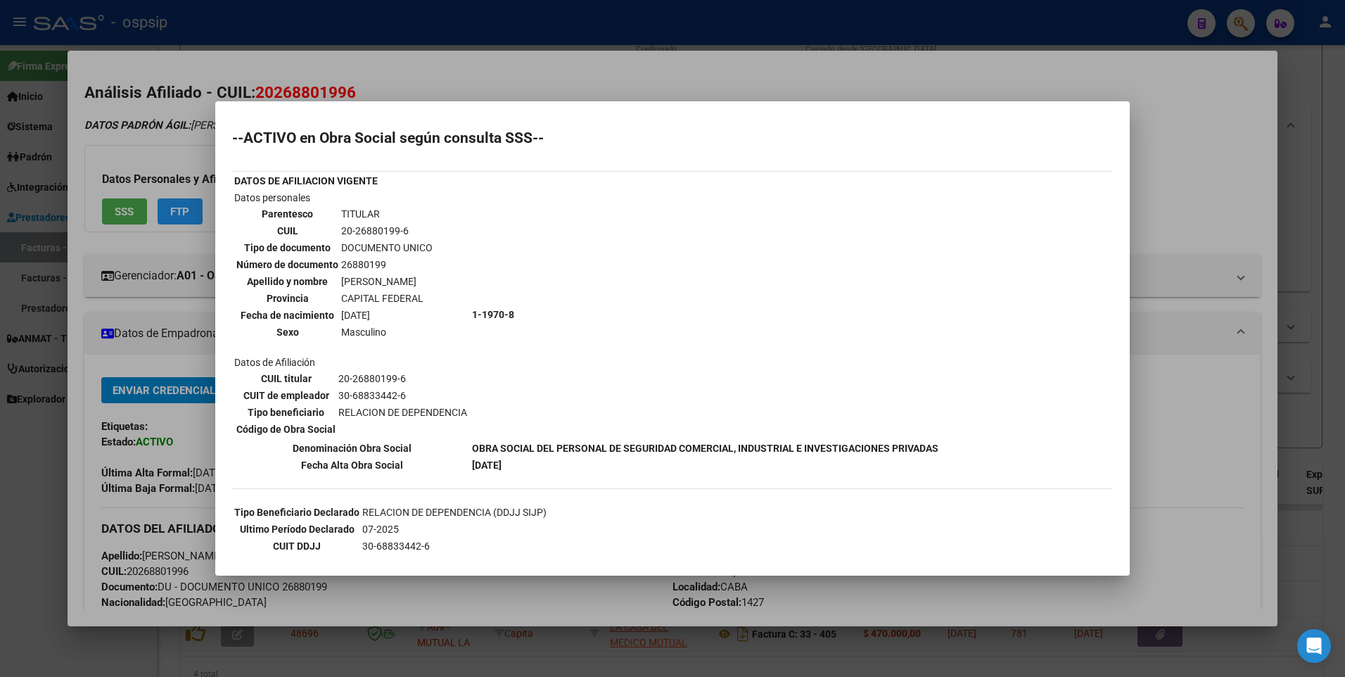
click at [1222, 152] on div at bounding box center [672, 338] width 1345 height 677
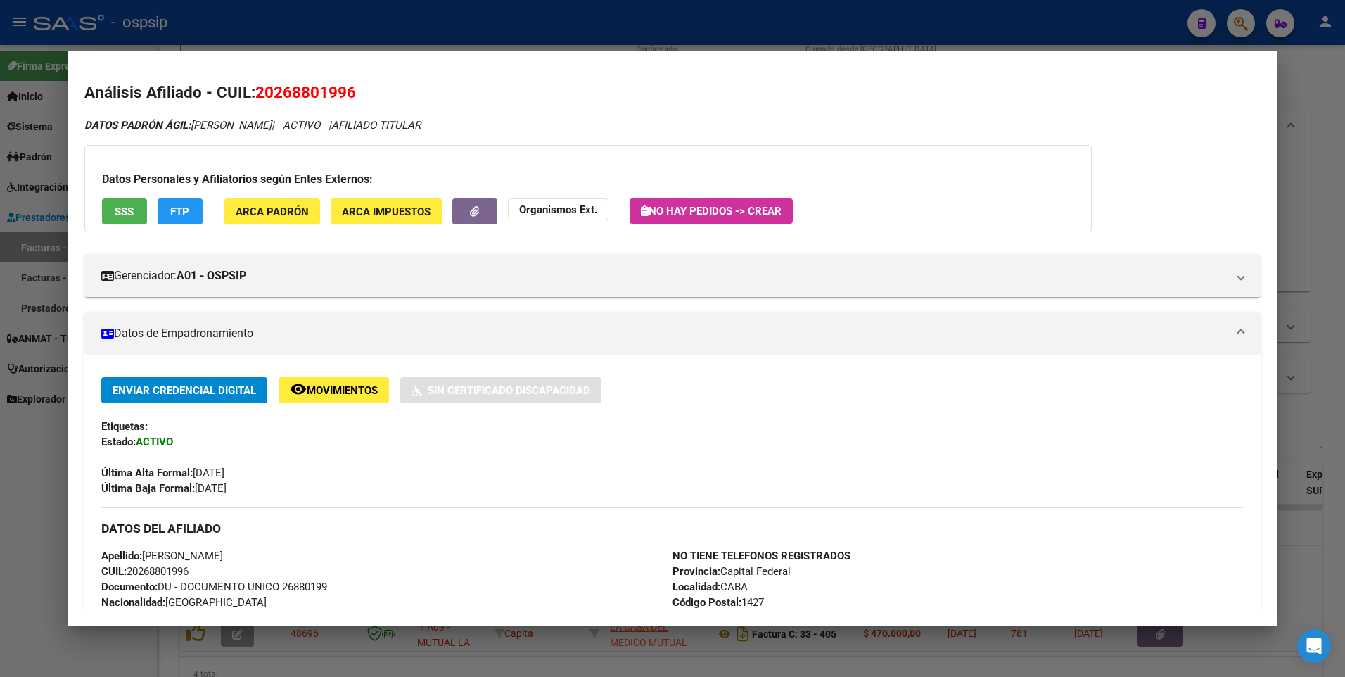
click at [1323, 102] on div at bounding box center [672, 338] width 1345 height 677
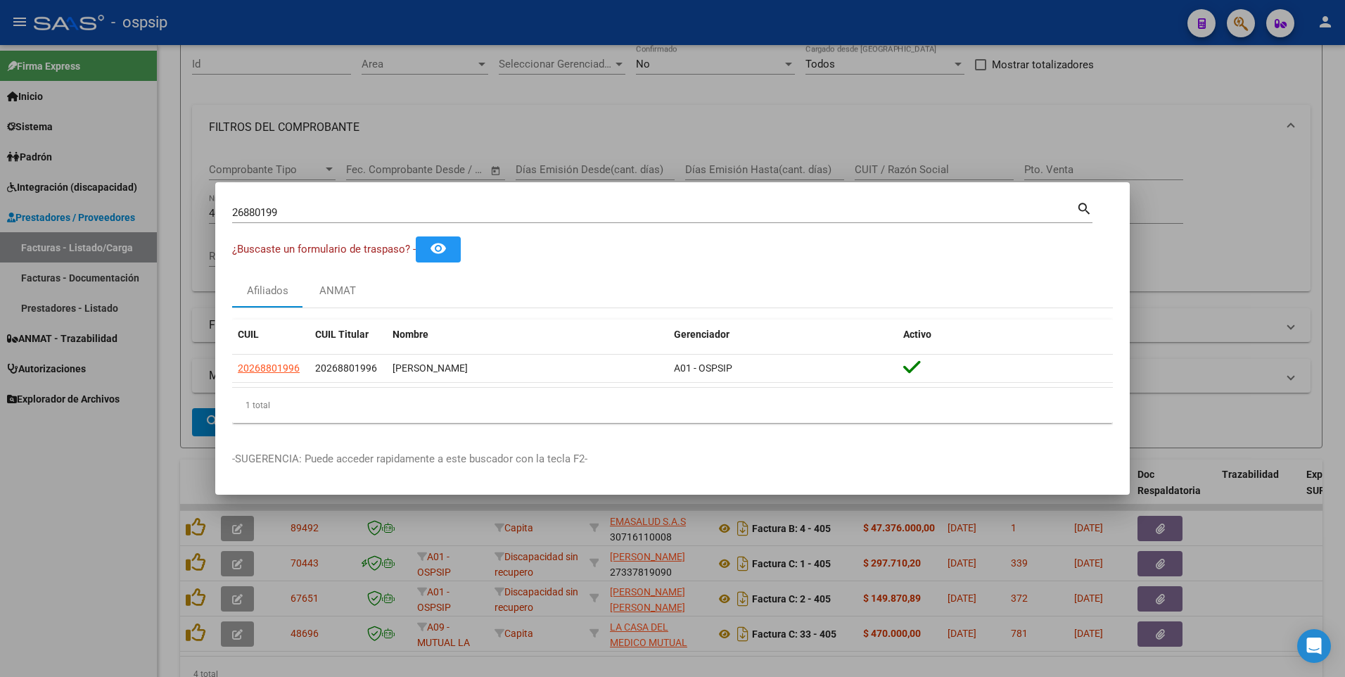
drag, startPoint x: 299, startPoint y: 204, endPoint x: 293, endPoint y: 210, distance: 8.5
click at [298, 204] on div "26880199 Buscar (apellido, dni, cuil, [PERSON_NAME], cuit, obra social)" at bounding box center [654, 212] width 844 height 21
drag, startPoint x: 292, startPoint y: 212, endPoint x: 136, endPoint y: 228, distance: 157.0
click at [136, 228] on div "26880199 Buscar (apellido, dni, cuil, nro traspaso, cuit, obra social) search ¿…" at bounding box center [672, 338] width 1345 height 677
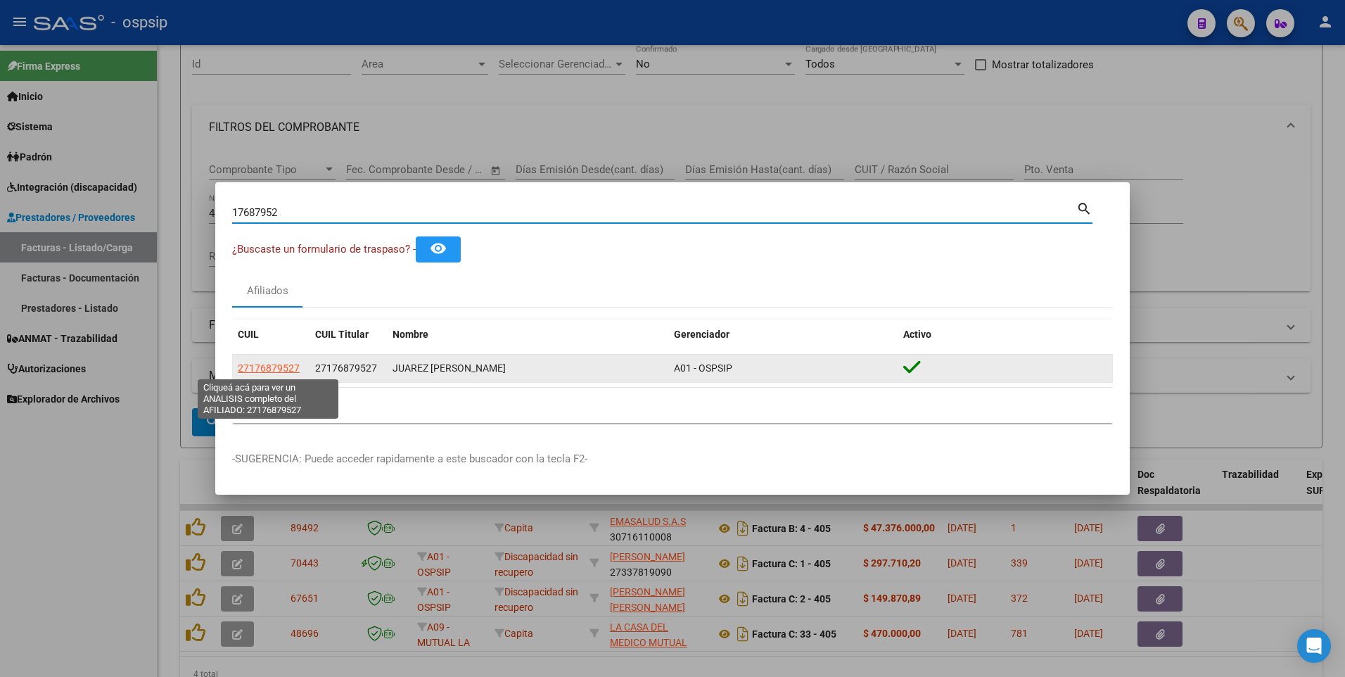
click at [295, 369] on span "27176879527" at bounding box center [269, 367] width 62 height 11
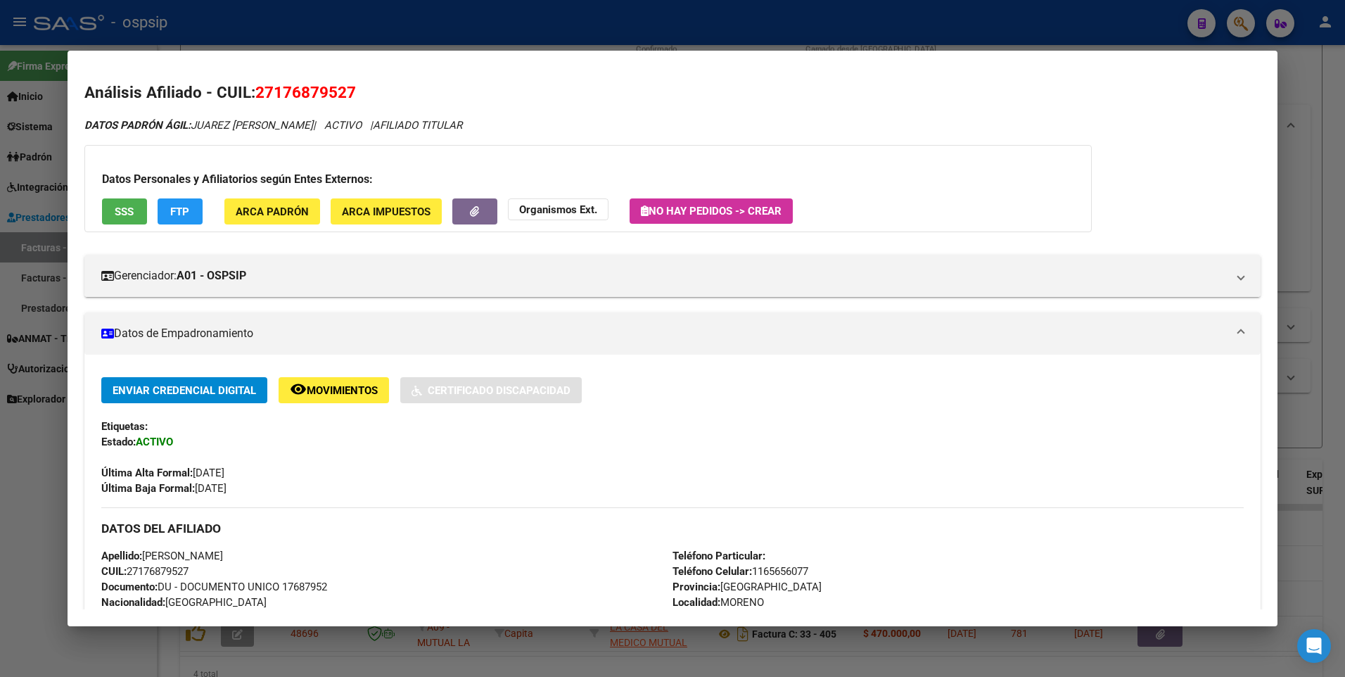
click at [141, 222] on button "SSS" at bounding box center [124, 211] width 45 height 26
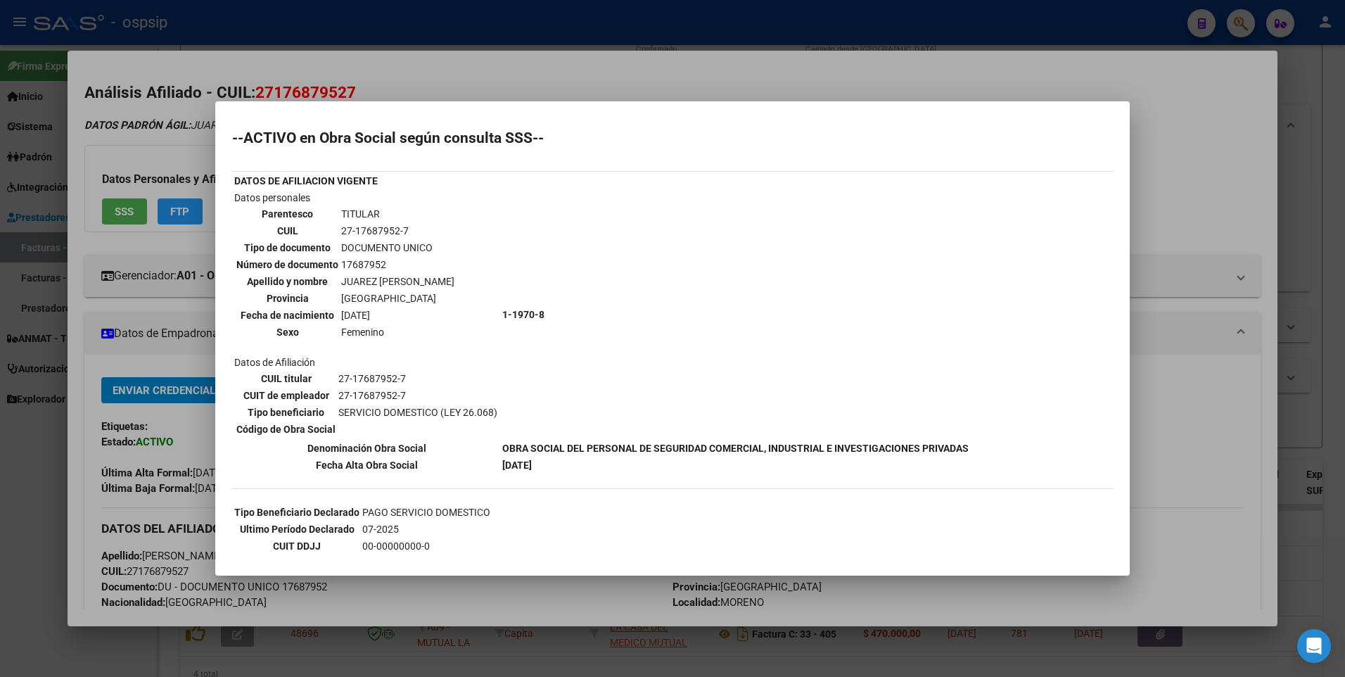
click at [1240, 151] on div at bounding box center [672, 338] width 1345 height 677
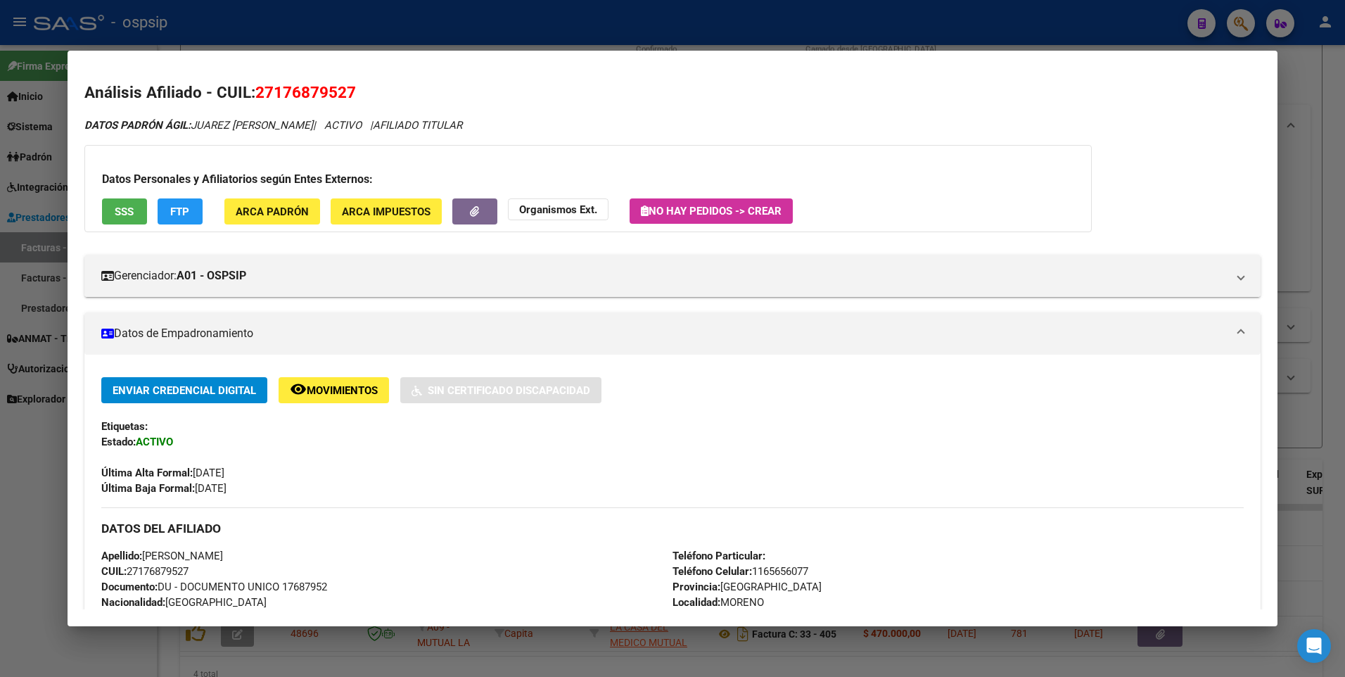
click at [1297, 116] on div at bounding box center [672, 338] width 1345 height 677
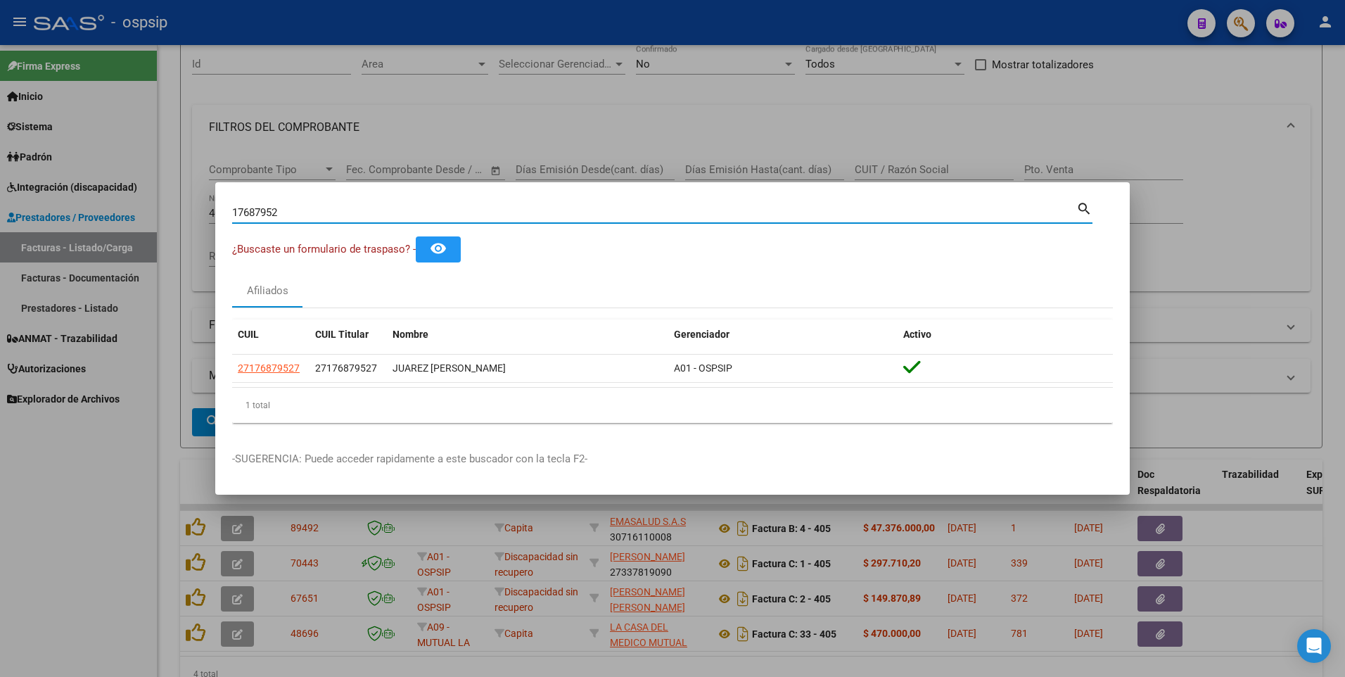
drag, startPoint x: 296, startPoint y: 208, endPoint x: 116, endPoint y: 234, distance: 181.3
click at [118, 233] on div "17687952 Buscar (apellido, dni, cuil, nro traspaso, cuit, obra social) search ¿…" at bounding box center [672, 338] width 1345 height 677
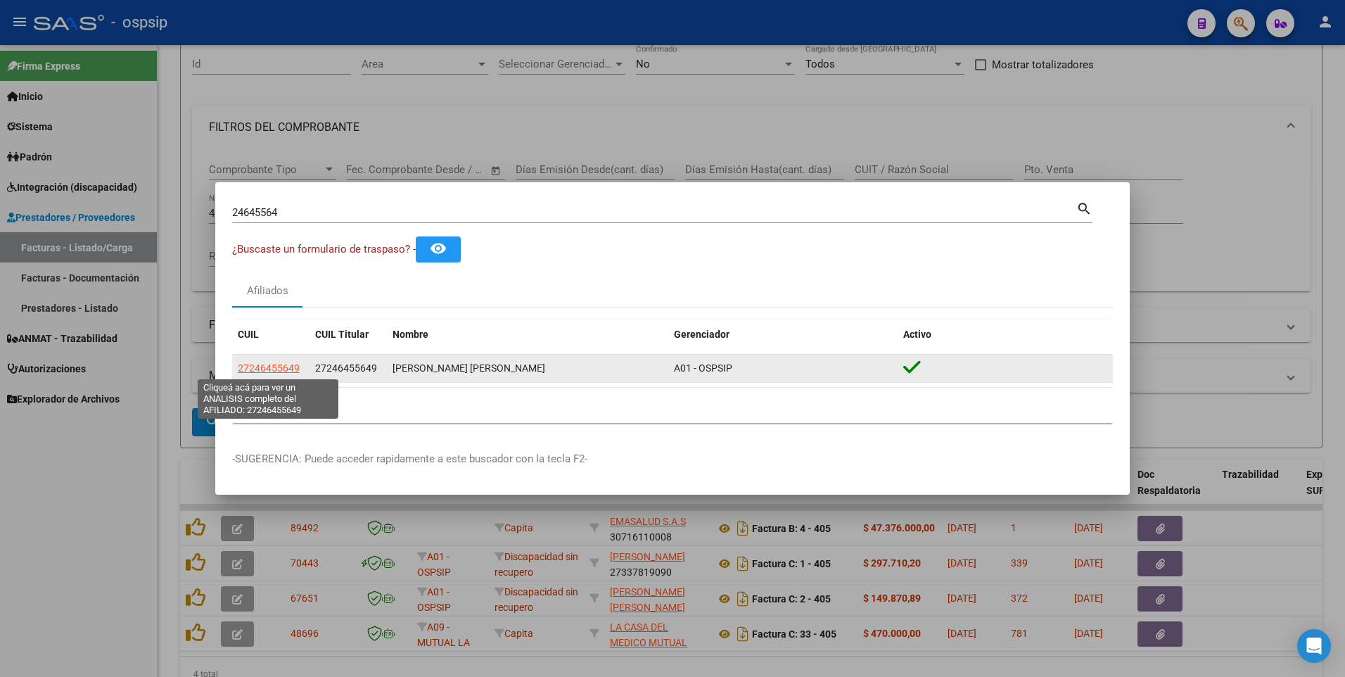
click at [270, 364] on span "27246455649" at bounding box center [269, 367] width 62 height 11
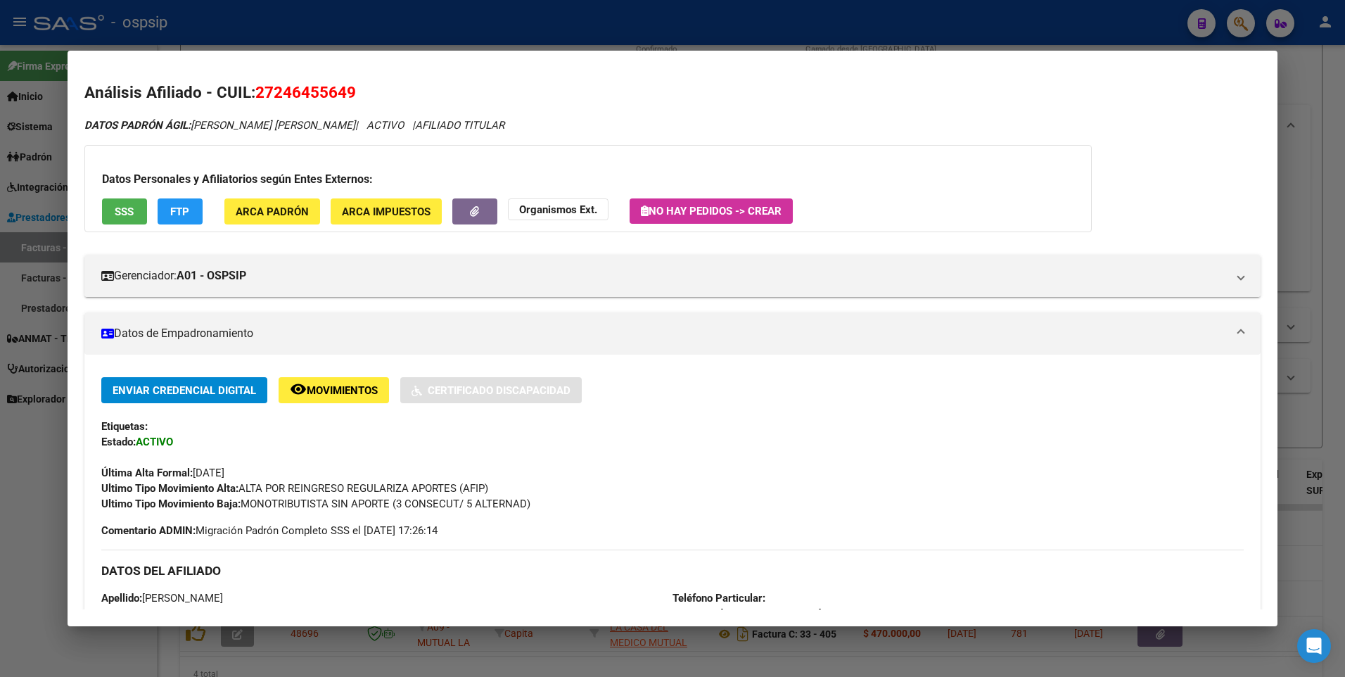
click at [119, 216] on span "SSS" at bounding box center [124, 211] width 19 height 13
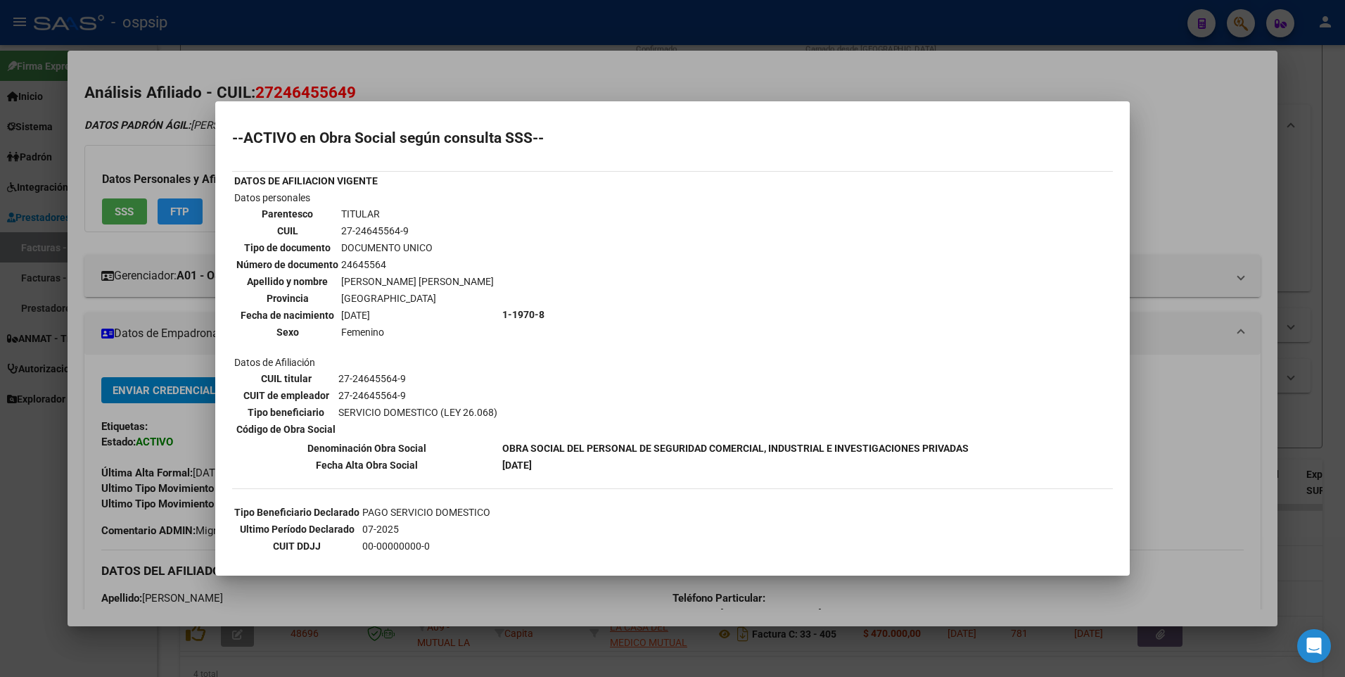
click at [1203, 131] on div at bounding box center [672, 338] width 1345 height 677
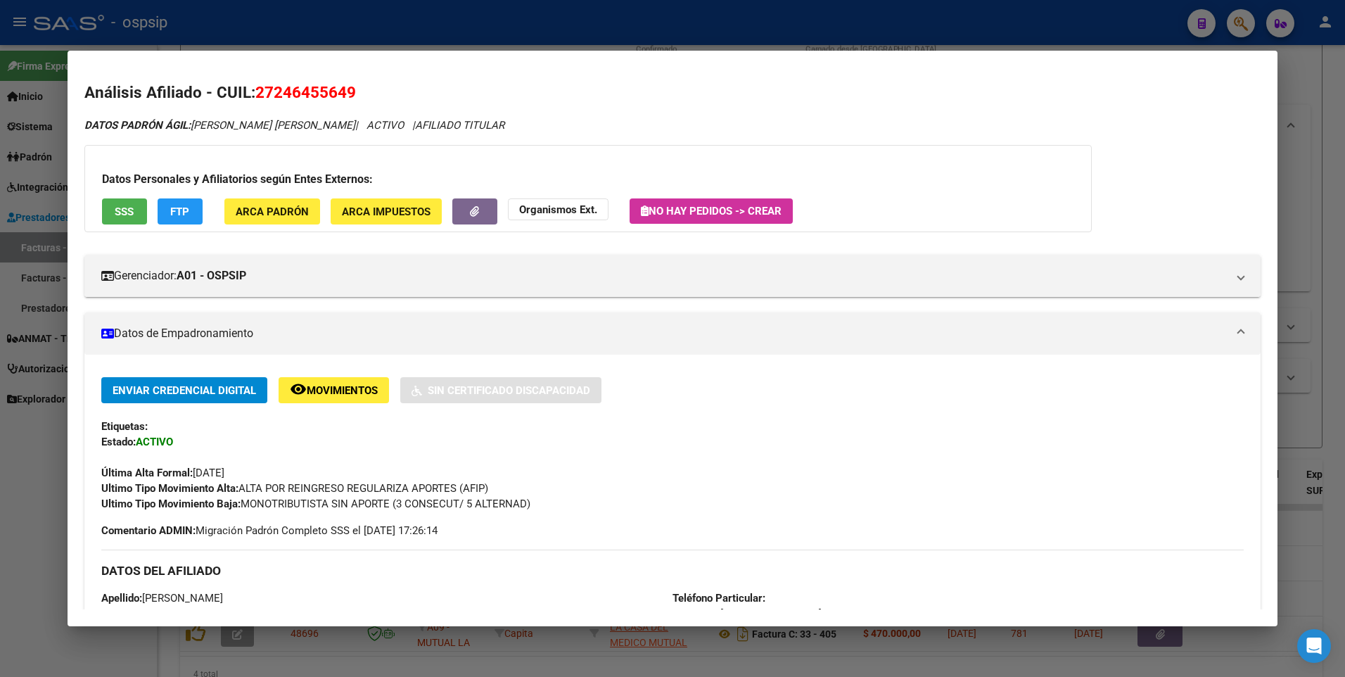
click at [1299, 116] on div at bounding box center [672, 338] width 1345 height 677
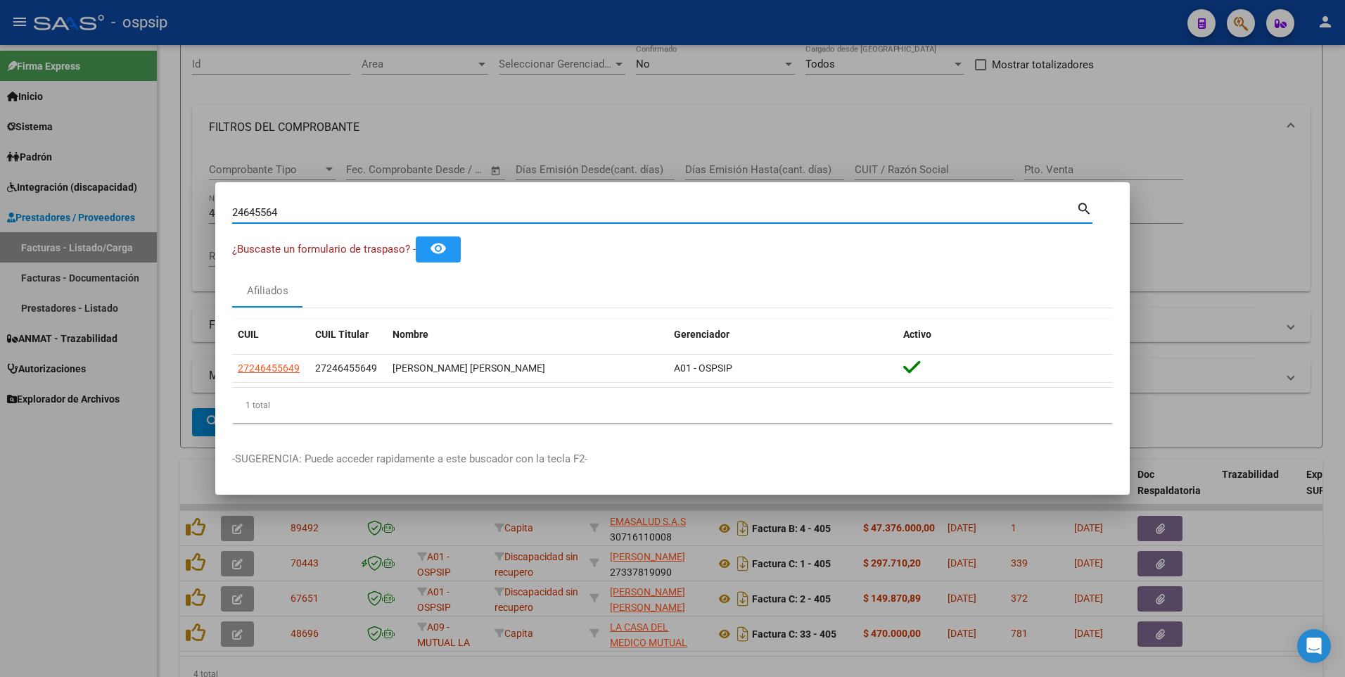
drag, startPoint x: 291, startPoint y: 214, endPoint x: 0, endPoint y: 246, distance: 293.1
click at [0, 246] on html "menu - ospsip person Firma Express Inicio Instructivos Contacto OS Sistema Usua…" at bounding box center [672, 338] width 1345 height 677
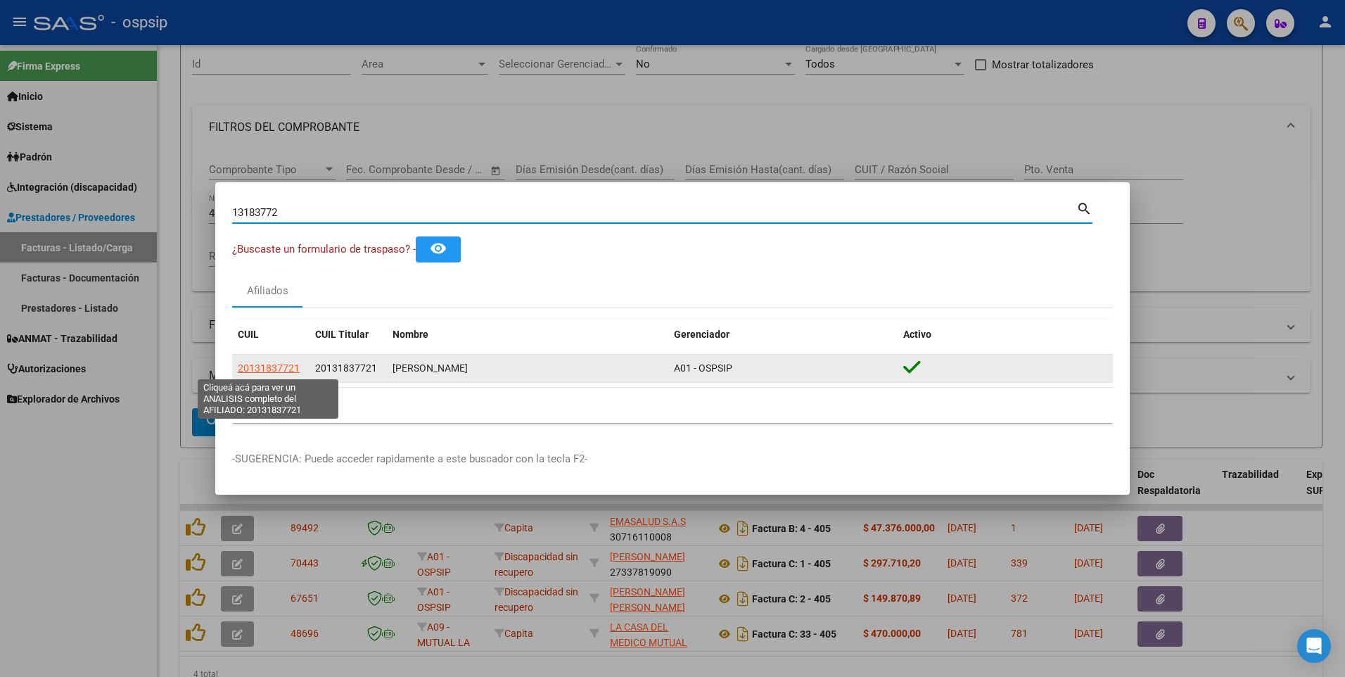
click at [286, 369] on span "20131837721" at bounding box center [269, 367] width 62 height 11
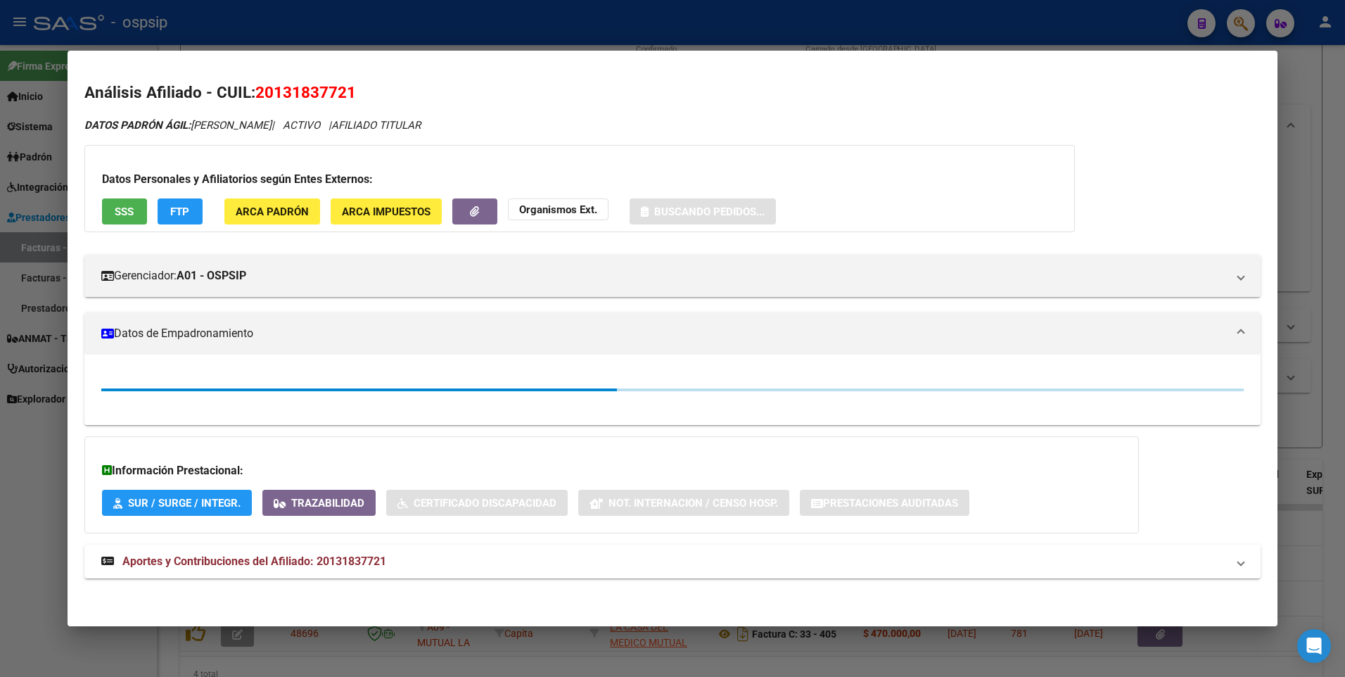
click at [113, 210] on button "SSS" at bounding box center [124, 211] width 45 height 26
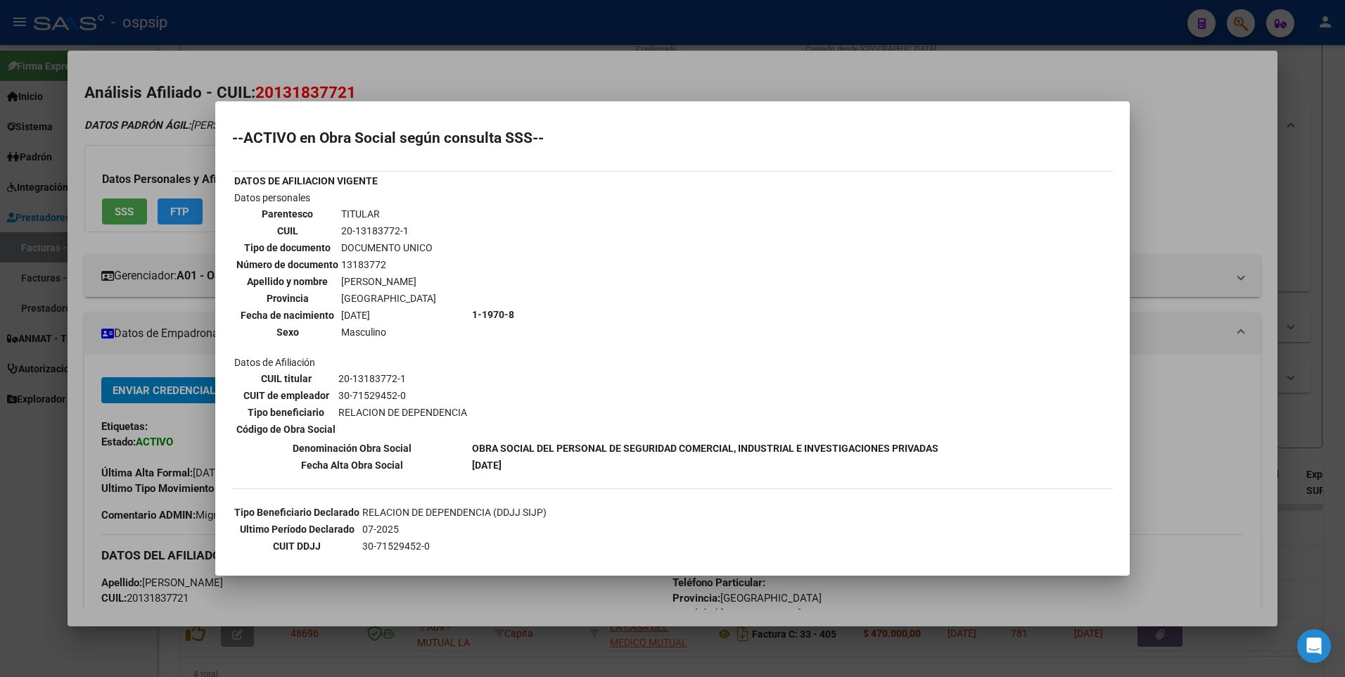
click at [1198, 194] on div at bounding box center [672, 338] width 1345 height 677
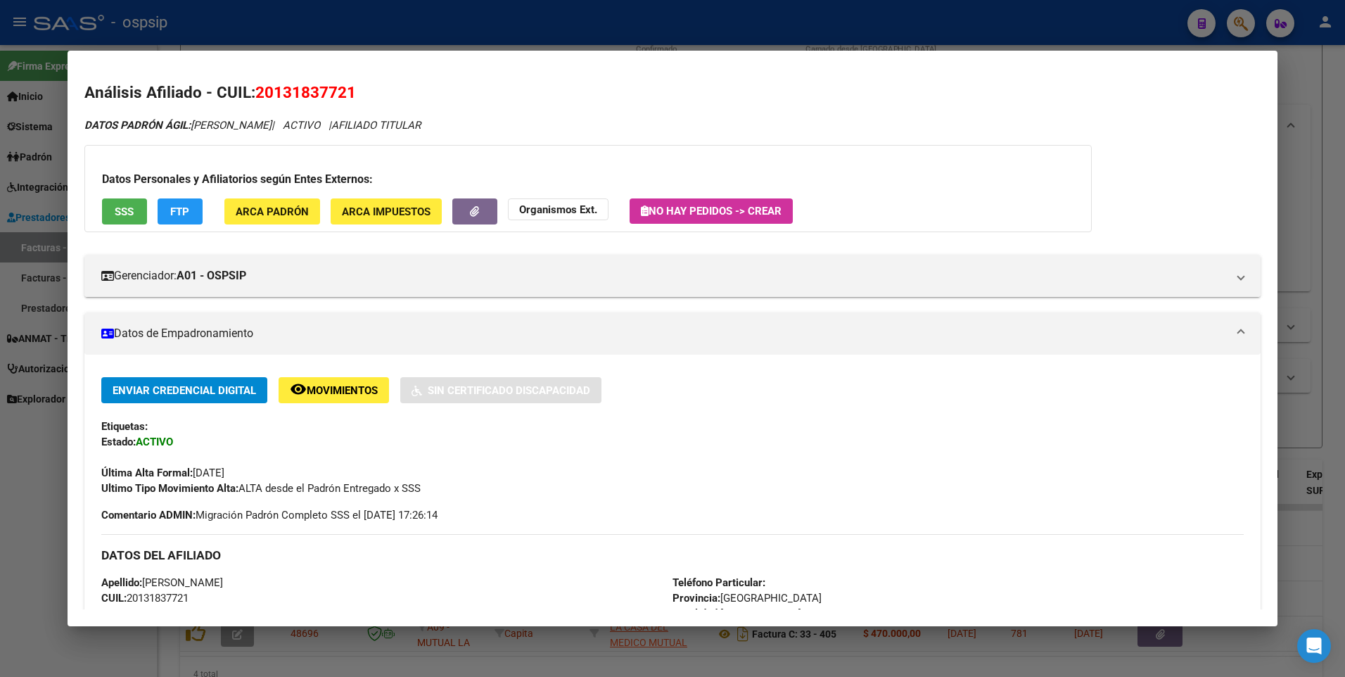
click at [1309, 133] on div at bounding box center [672, 338] width 1345 height 677
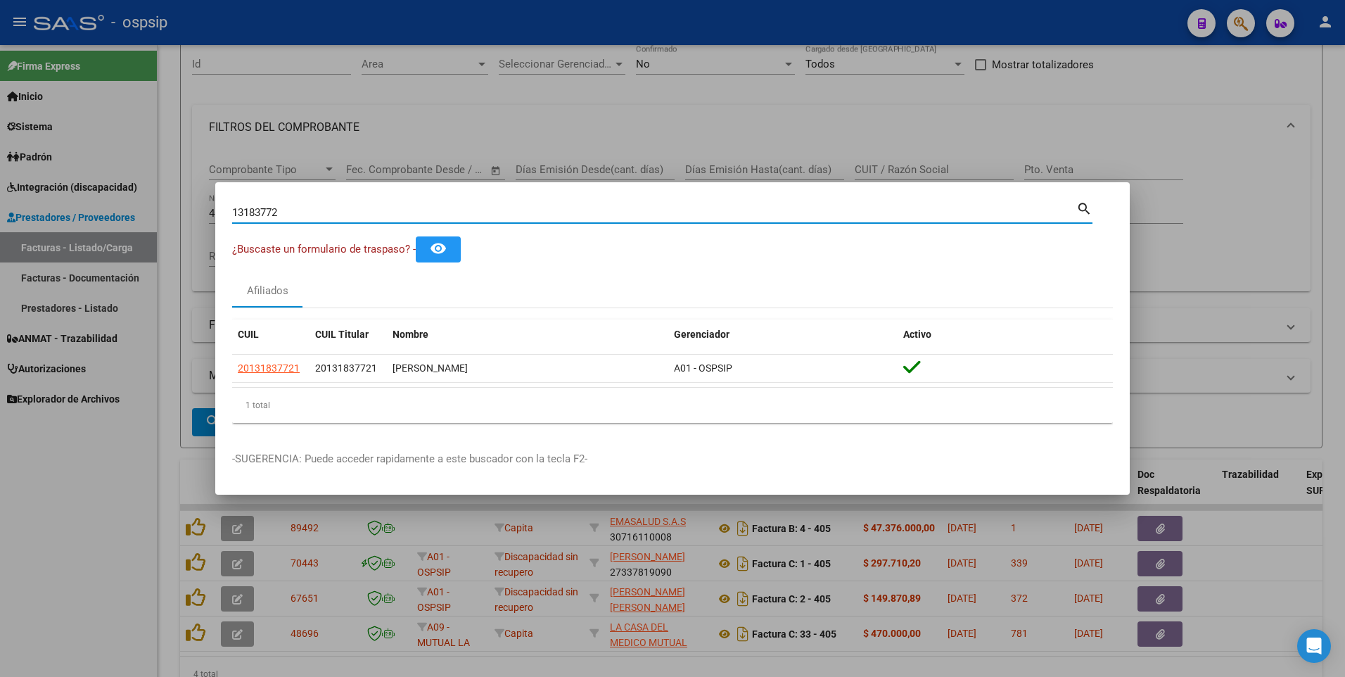
drag, startPoint x: 286, startPoint y: 211, endPoint x: 78, endPoint y: 254, distance: 212.0
click at [78, 254] on div "13183772 Buscar (apellido, dni, cuil, nro traspaso, cuit, obra social) search ¿…" at bounding box center [672, 338] width 1345 height 677
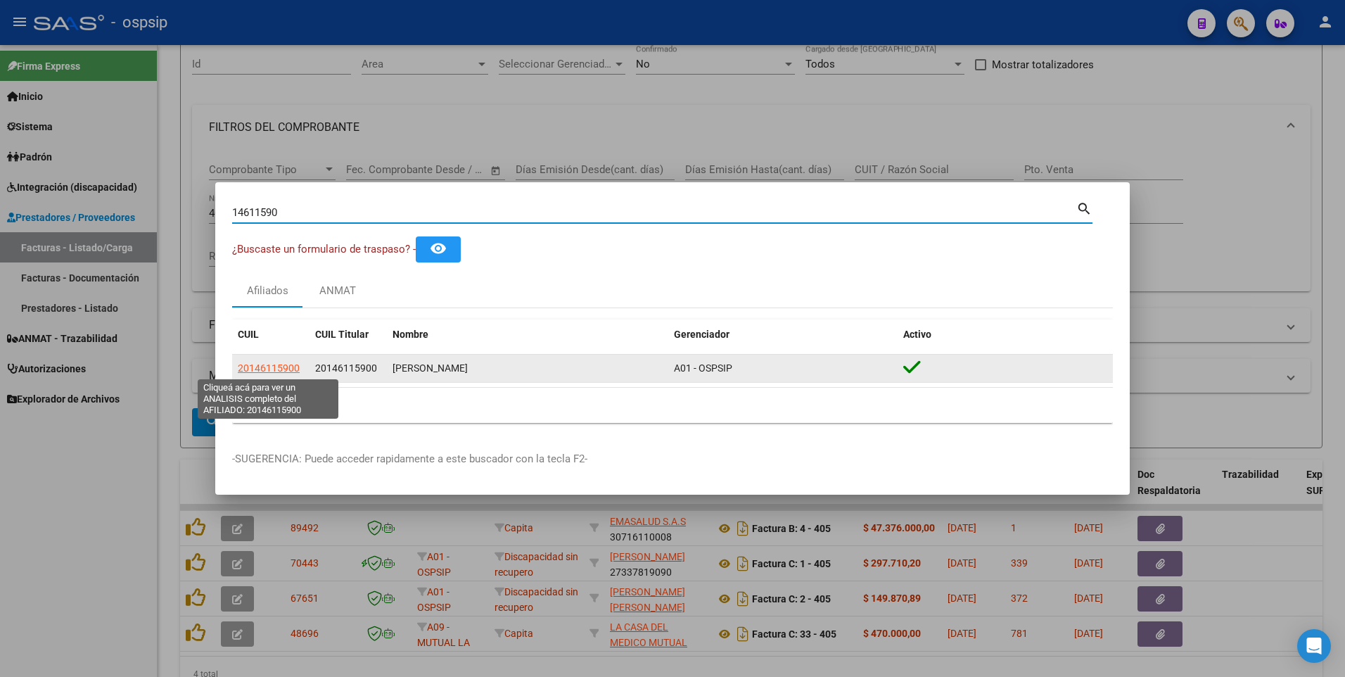
click at [260, 363] on span "20146115900" at bounding box center [269, 367] width 62 height 11
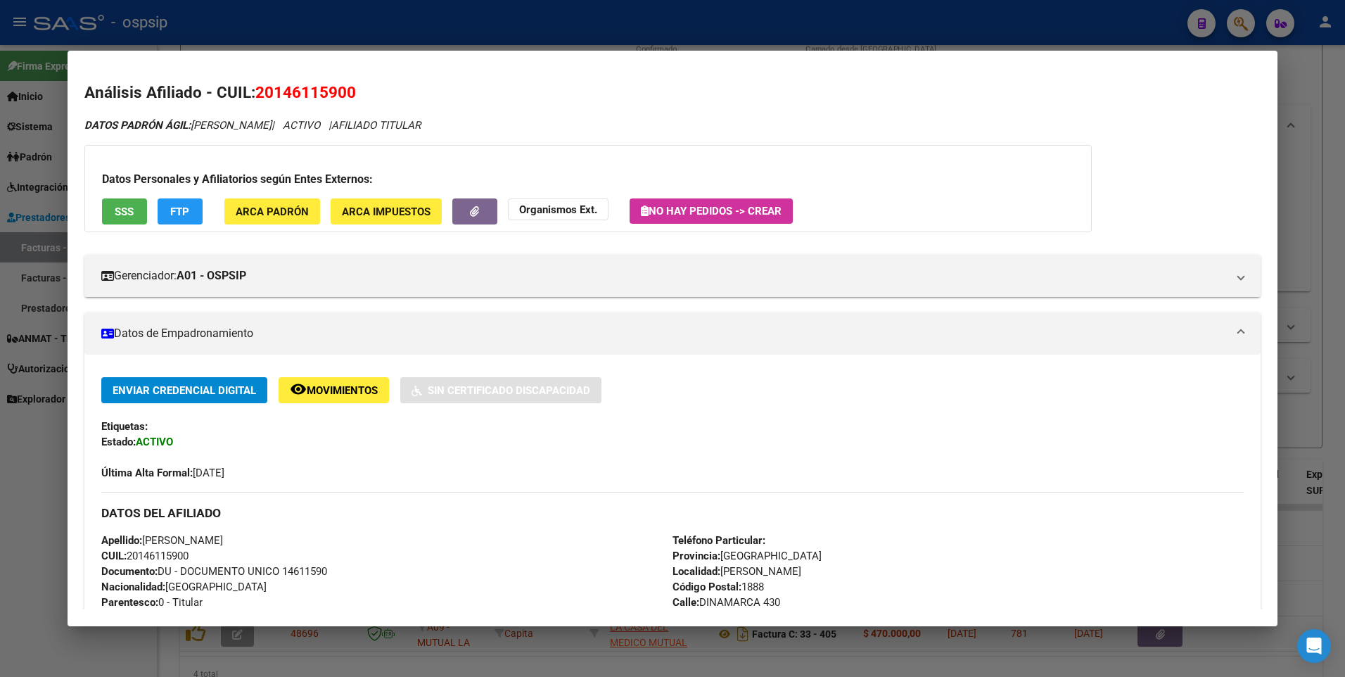
click at [119, 217] on span "SSS" at bounding box center [124, 211] width 19 height 13
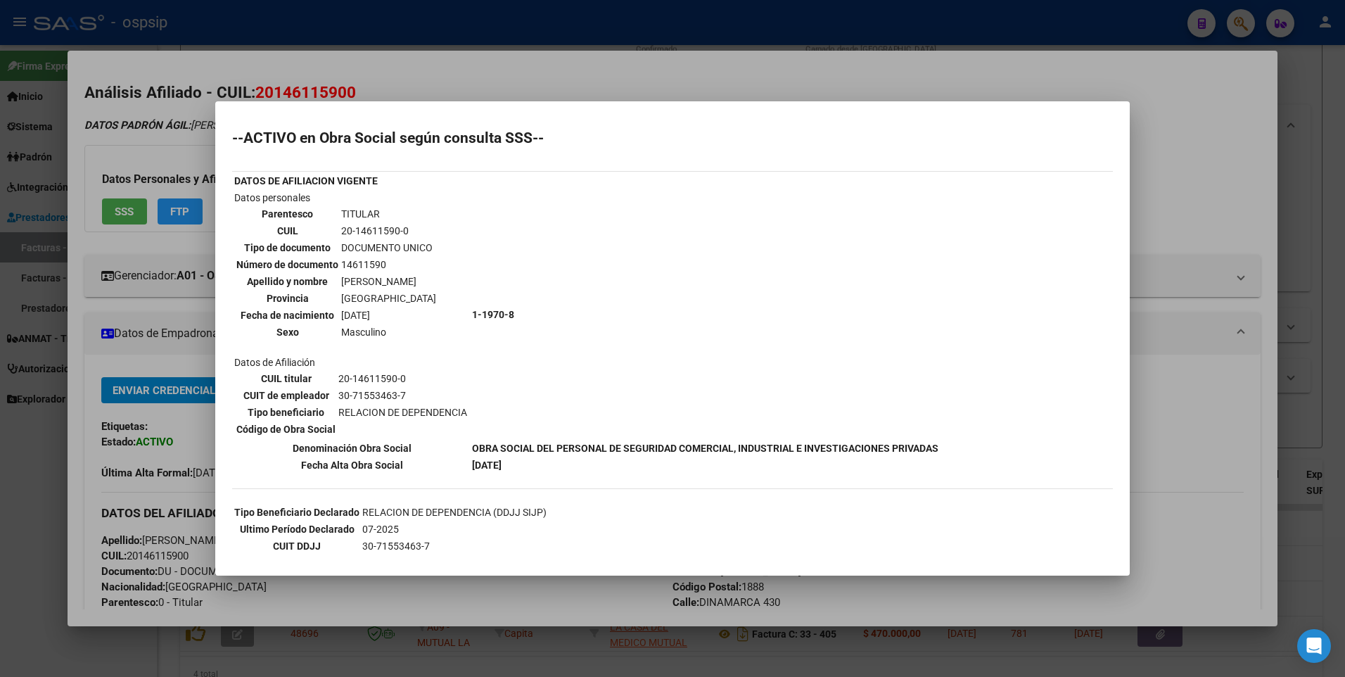
click at [1150, 158] on div at bounding box center [672, 338] width 1345 height 677
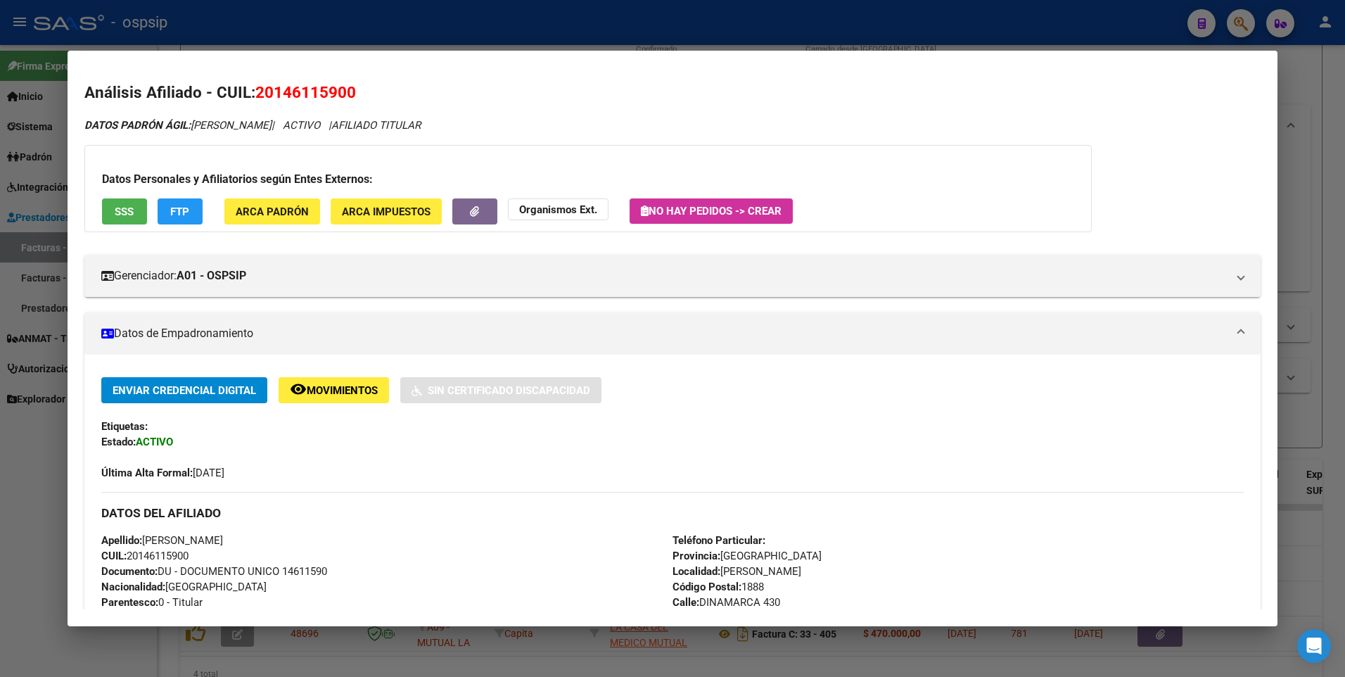
click at [1290, 110] on div at bounding box center [672, 338] width 1345 height 677
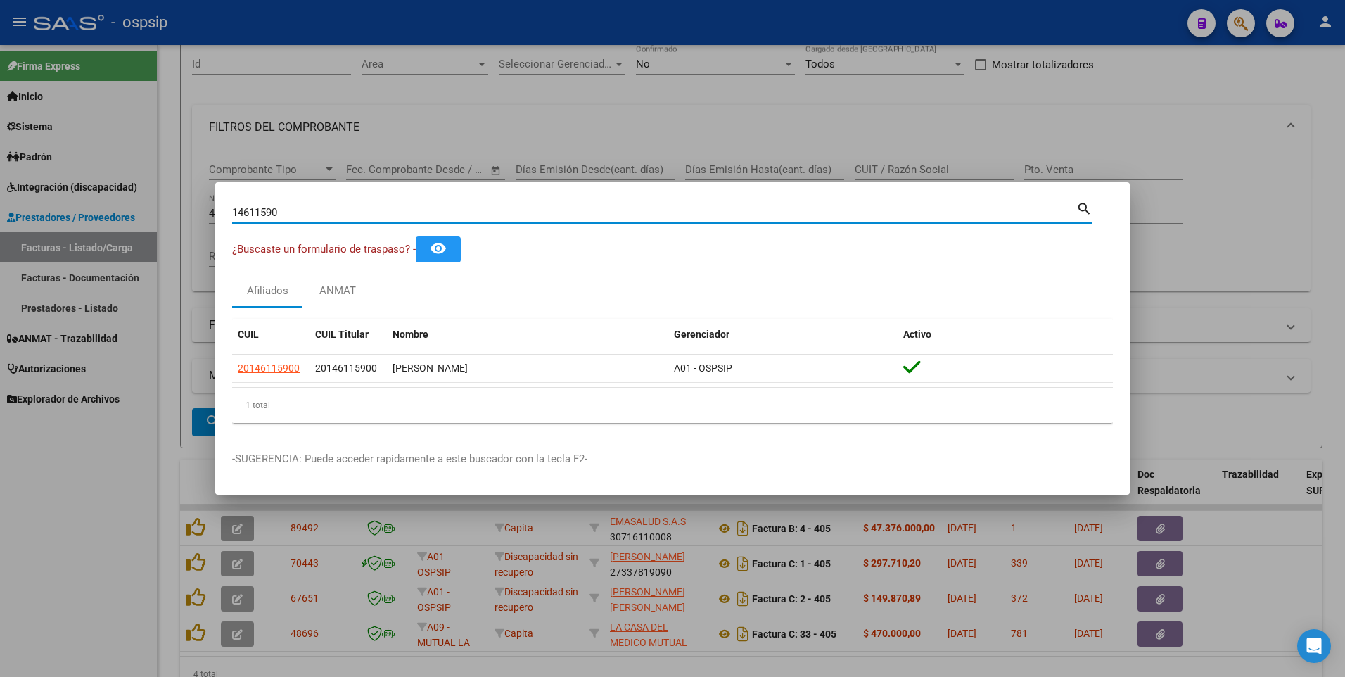
drag, startPoint x: 289, startPoint y: 215, endPoint x: 125, endPoint y: 229, distance: 165.2
click at [125, 229] on div "14611590 Buscar (apellido, dni, cuil, nro traspaso, cuit, obra social) search ¿…" at bounding box center [672, 338] width 1345 height 677
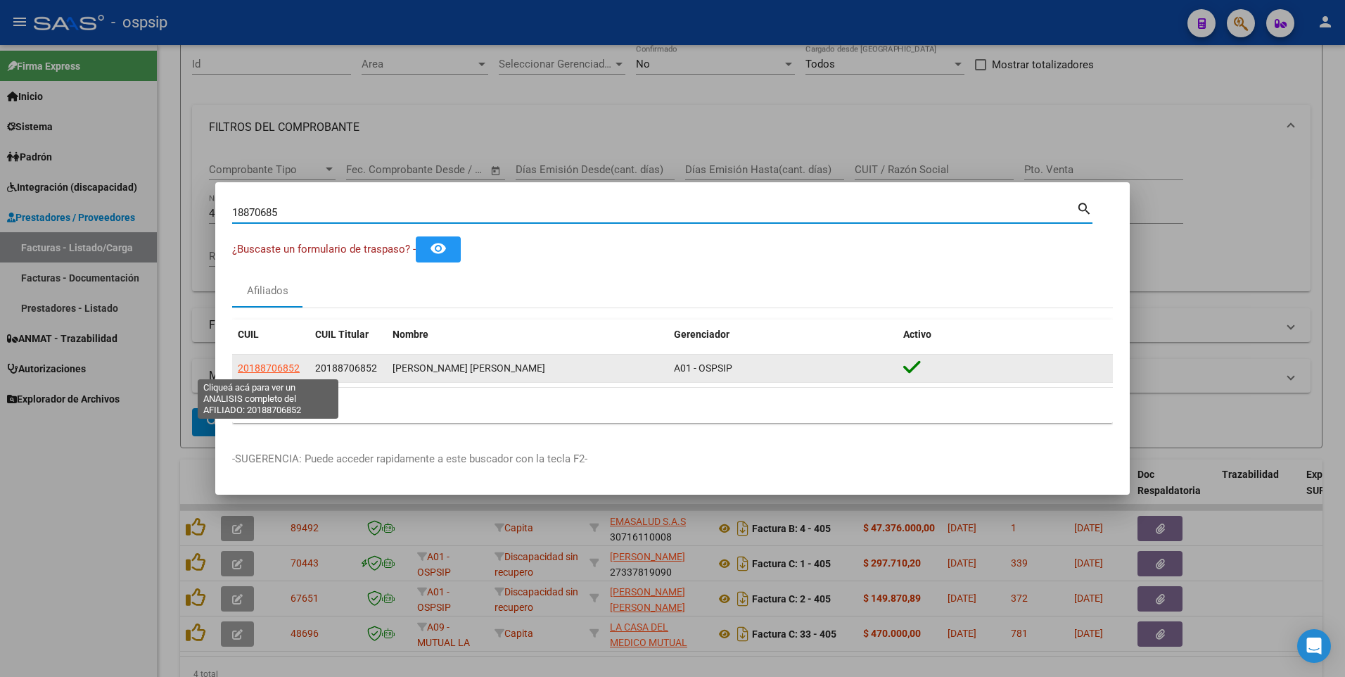
click at [281, 371] on span "20188706852" at bounding box center [269, 367] width 62 height 11
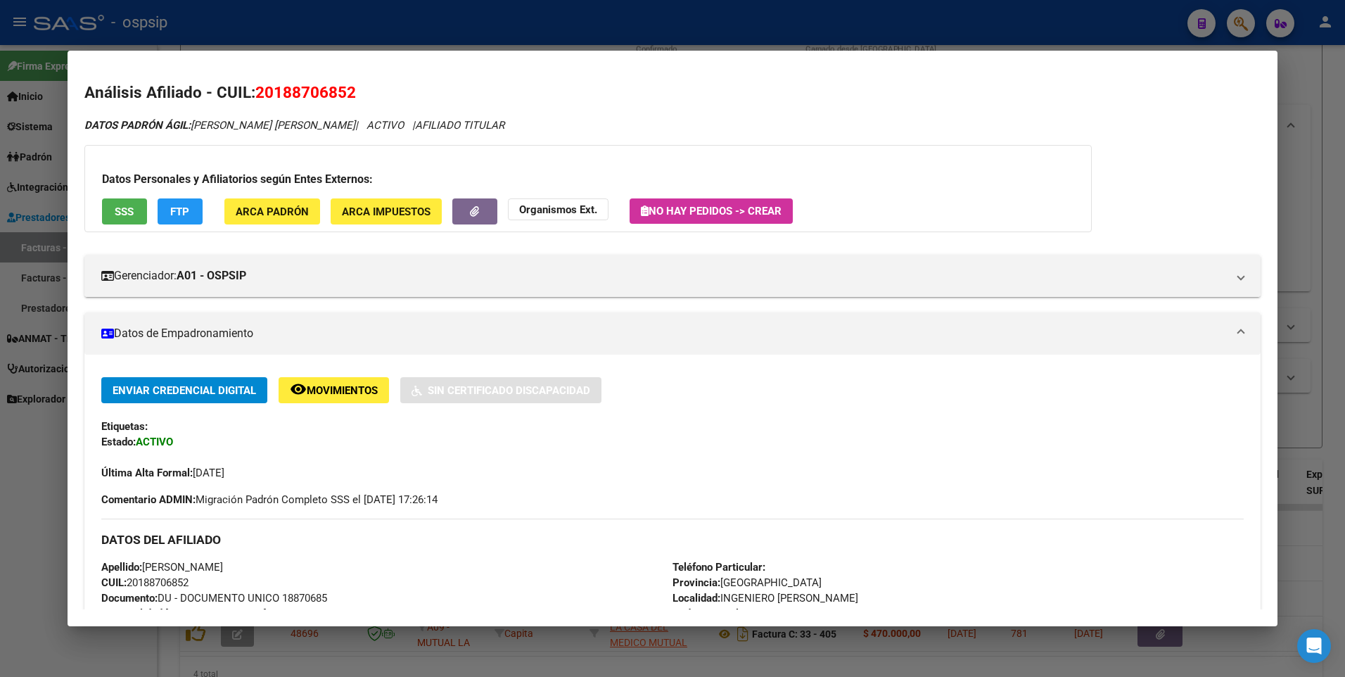
click at [129, 209] on span "SSS" at bounding box center [124, 211] width 19 height 13
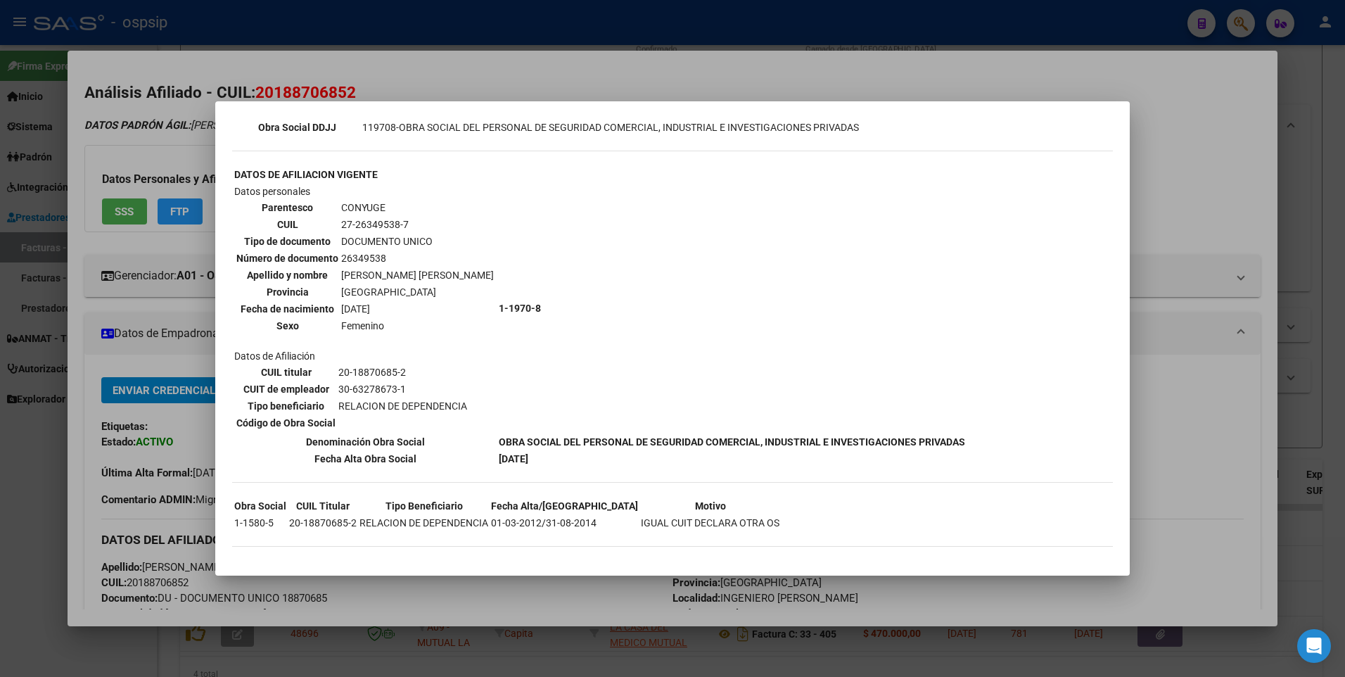
scroll to position [438, 0]
click at [1221, 182] on div at bounding box center [672, 338] width 1345 height 677
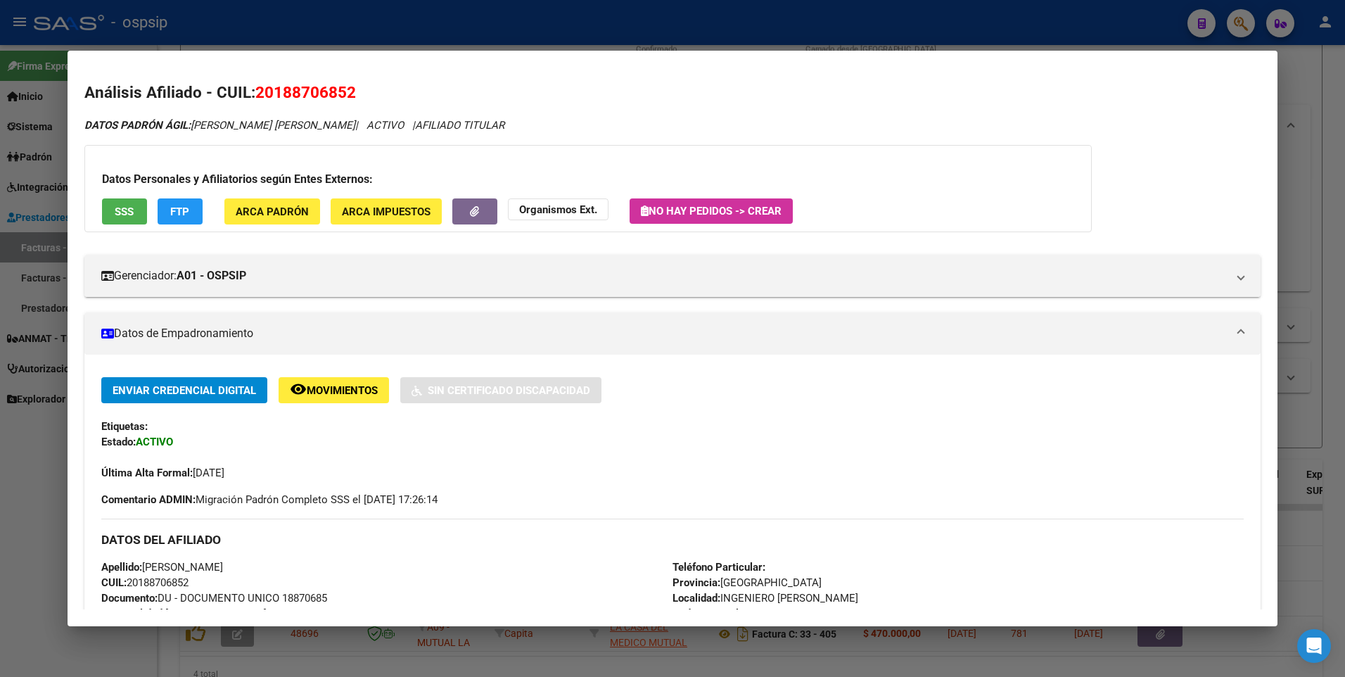
click at [1312, 130] on div at bounding box center [672, 338] width 1345 height 677
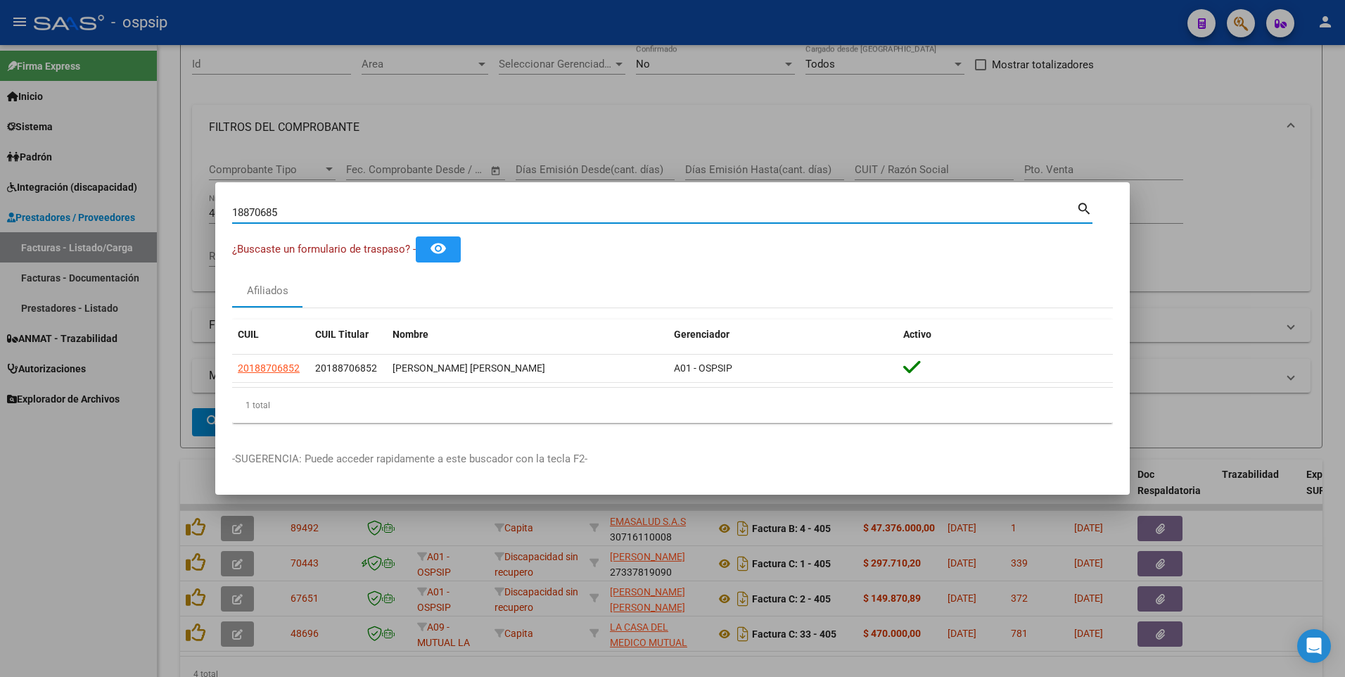
drag, startPoint x: 299, startPoint y: 217, endPoint x: 227, endPoint y: 224, distance: 72.8
click at [227, 224] on mat-dialog-content "18870685 Buscar (apellido, dni, cuil, nro traspaso, cuit, obra social) search ¿…" at bounding box center [672, 316] width 915 height 235
click at [144, 457] on div at bounding box center [672, 338] width 1345 height 677
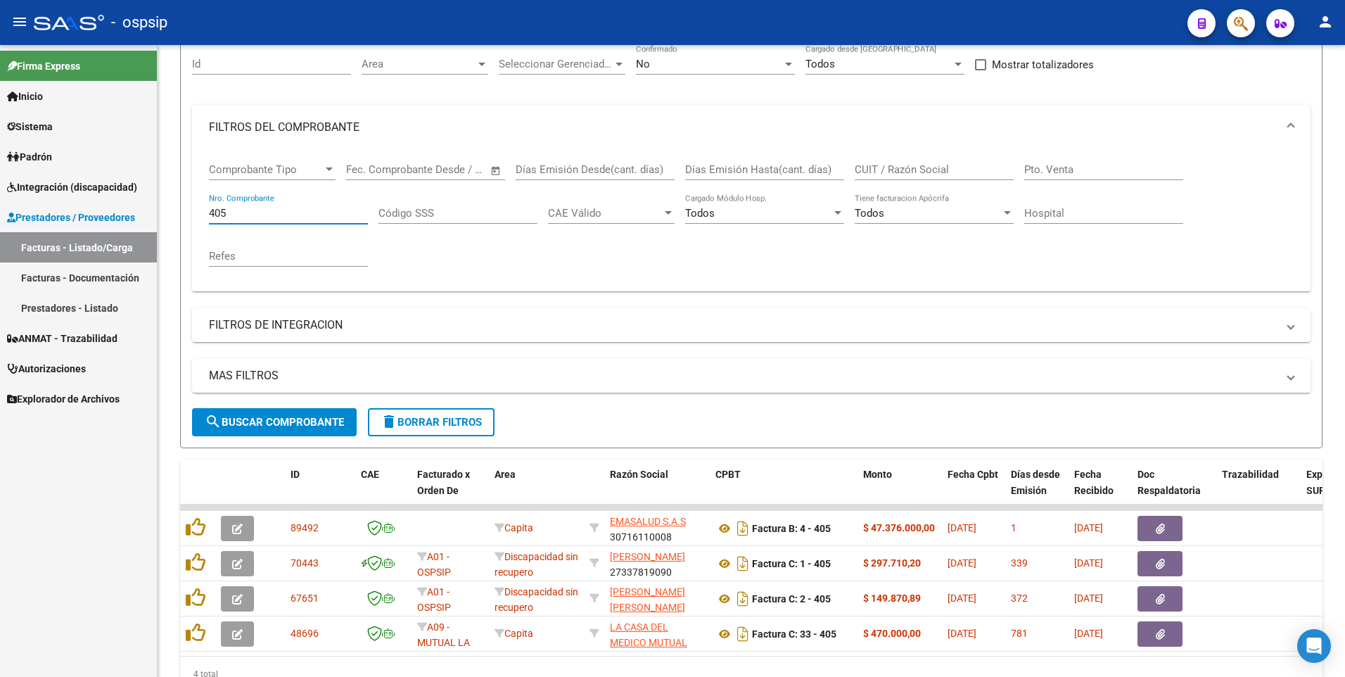
drag, startPoint x: 243, startPoint y: 209, endPoint x: 145, endPoint y: 222, distance: 98.6
click at [145, 222] on mat-sidenav-container "Firma Express Inicio Instructivos Contacto OS Sistema Usuarios Todos los Usuari…" at bounding box center [672, 361] width 1345 height 632
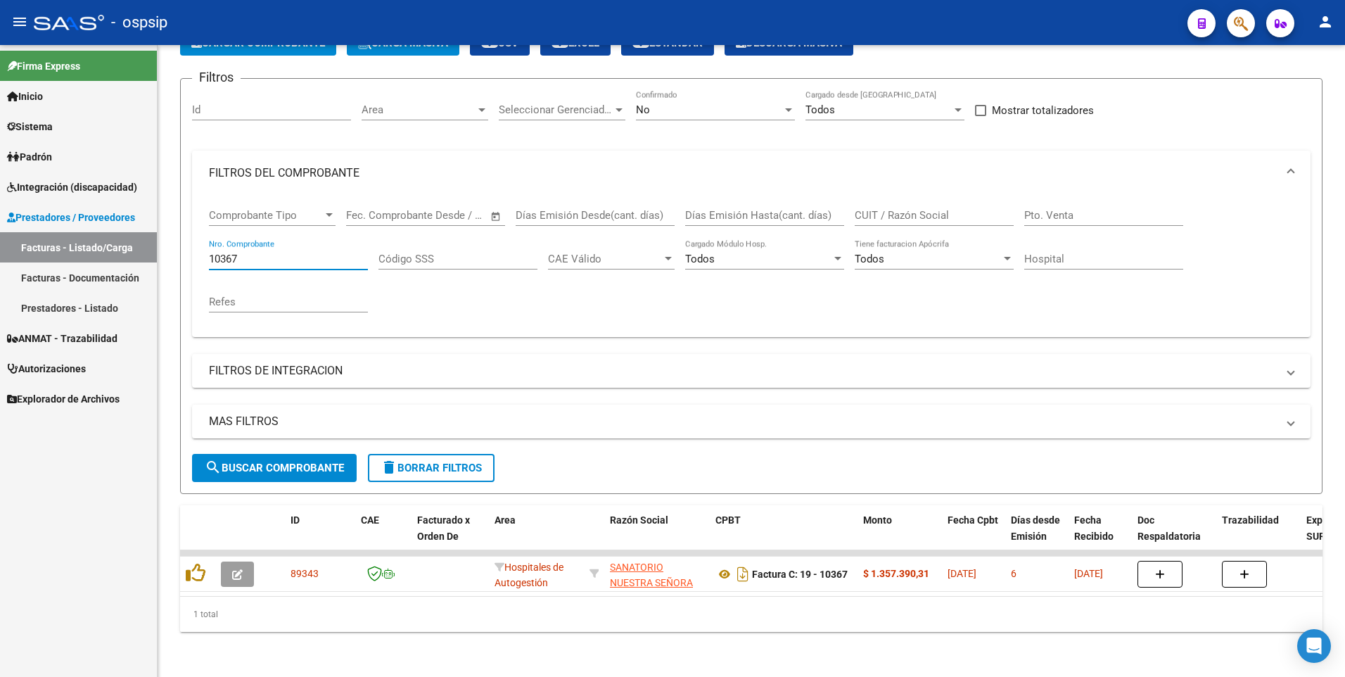
scroll to position [99, 0]
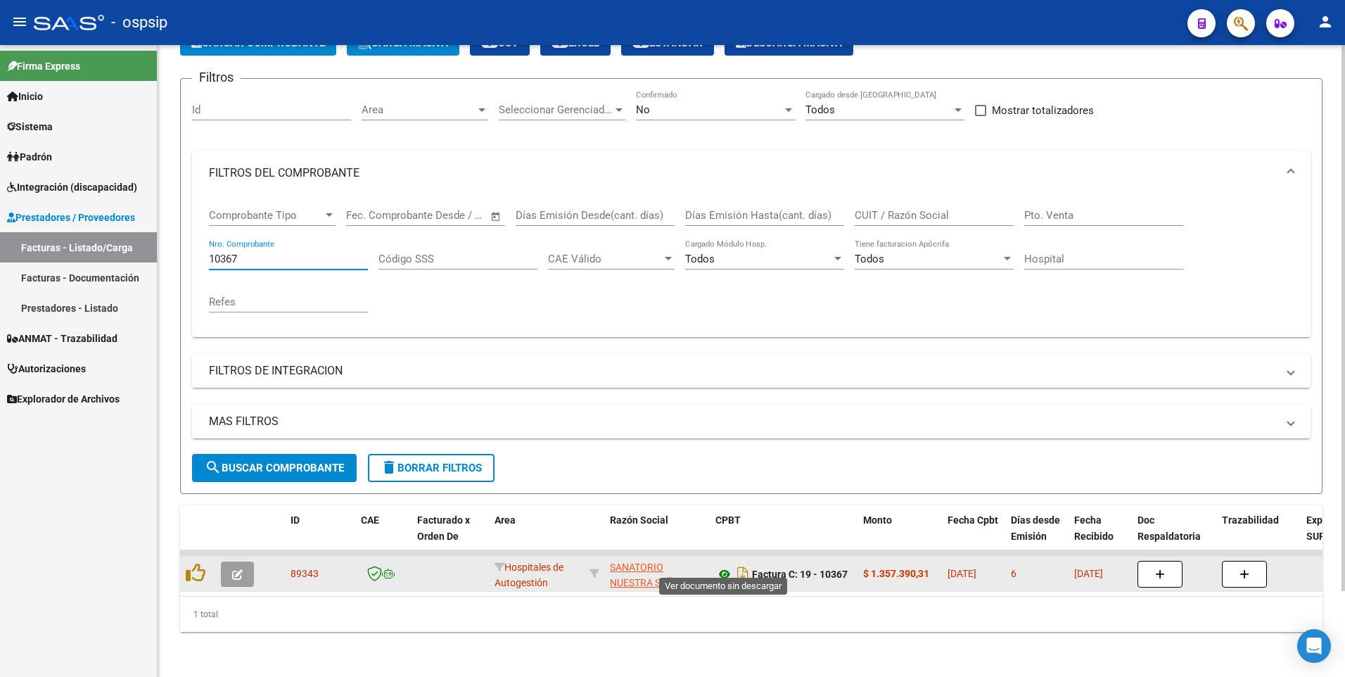
click at [729, 566] on icon at bounding box center [725, 574] width 18 height 17
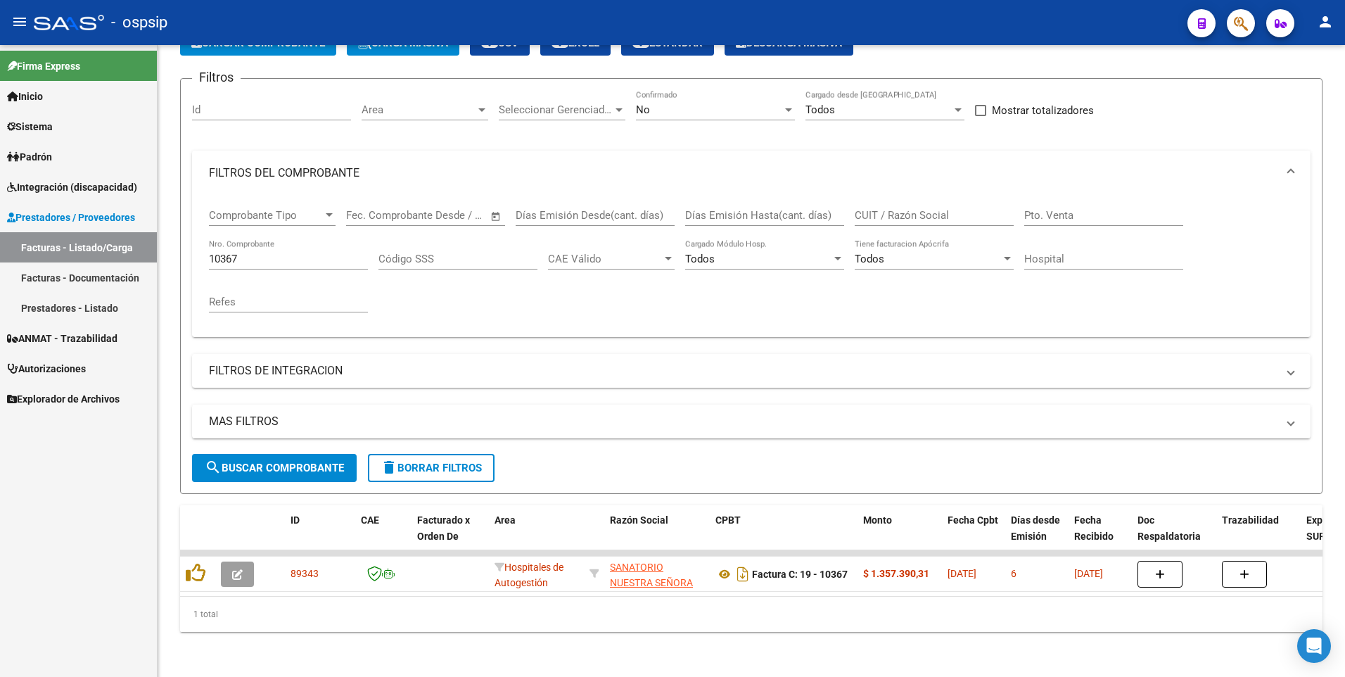
click at [1237, 32] on icon "button" at bounding box center [1241, 23] width 14 height 16
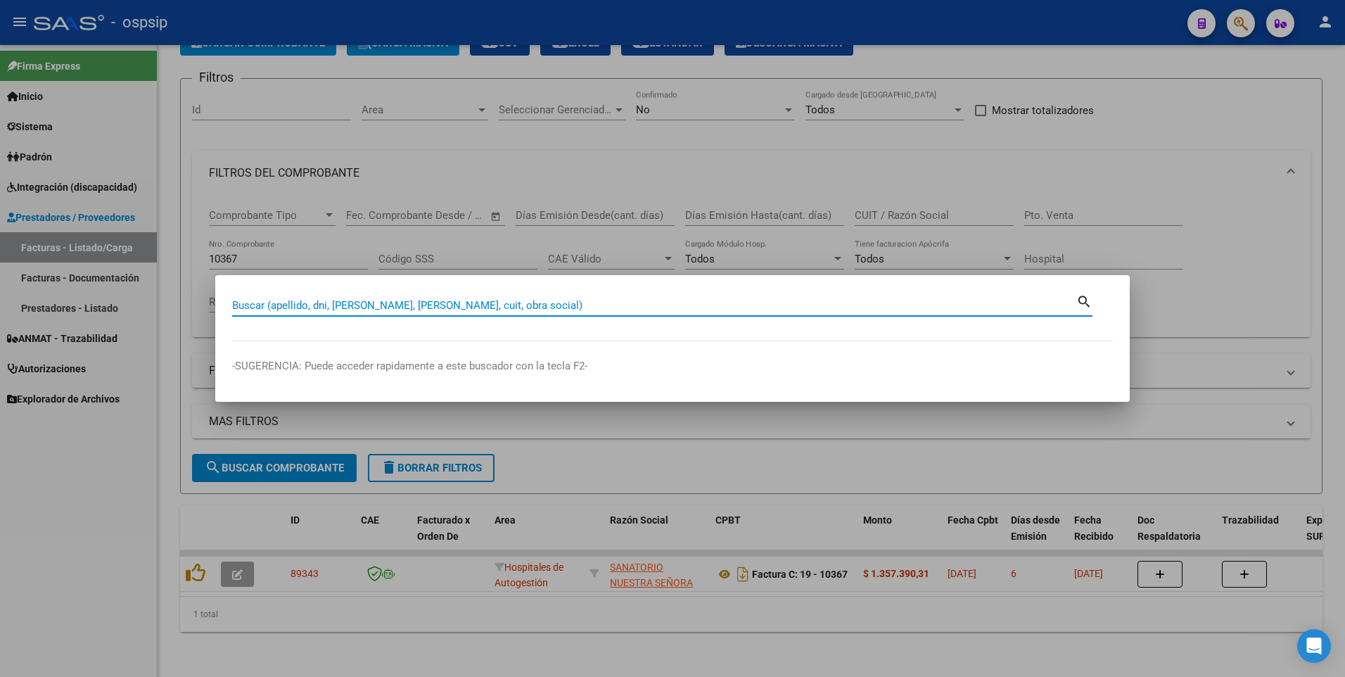
click at [384, 311] on input "Buscar (apellido, dni, [PERSON_NAME], [PERSON_NAME], cuit, obra social)" at bounding box center [654, 305] width 844 height 13
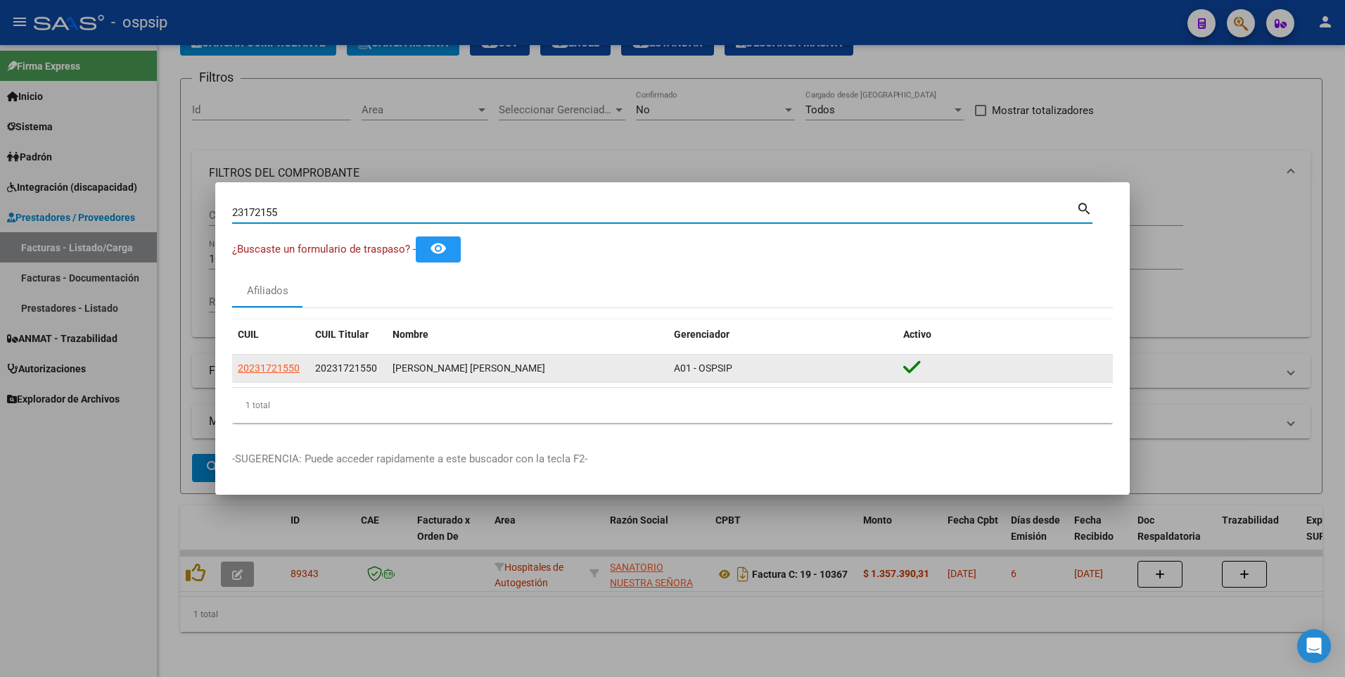
click at [266, 370] on span "20231721550" at bounding box center [269, 367] width 62 height 11
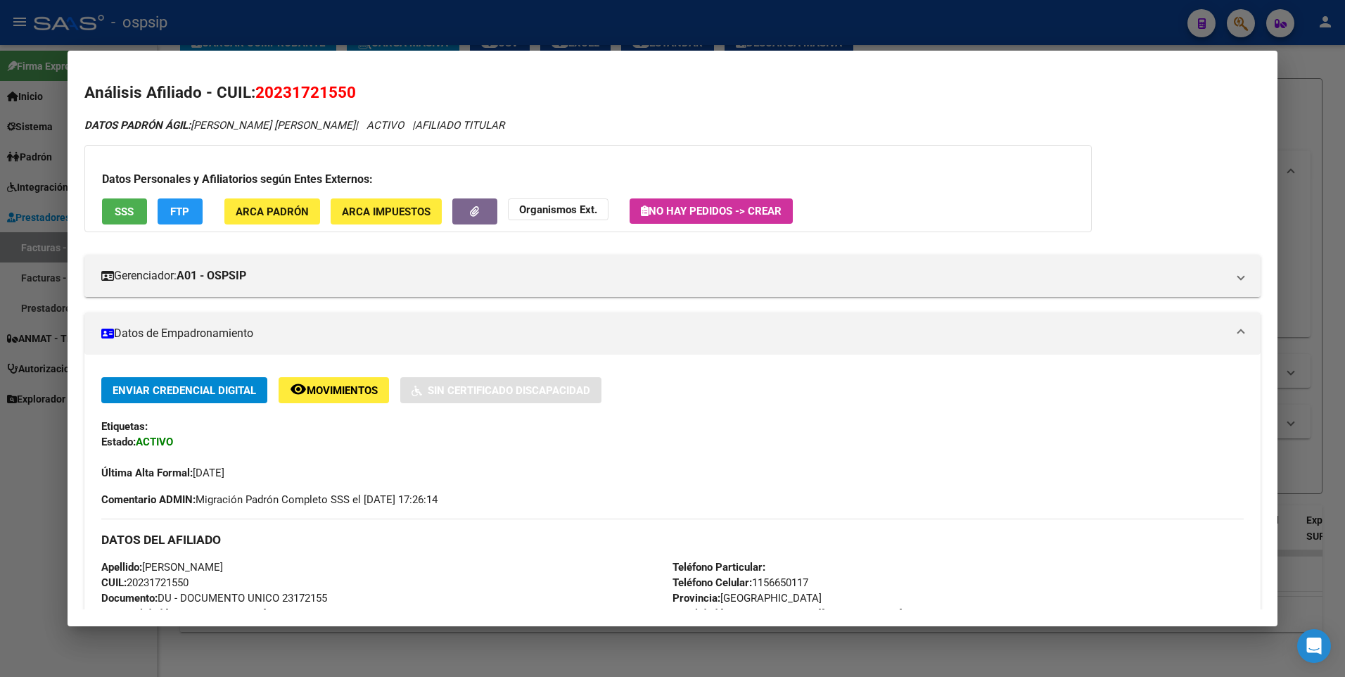
click at [122, 209] on span "SSS" at bounding box center [124, 211] width 19 height 13
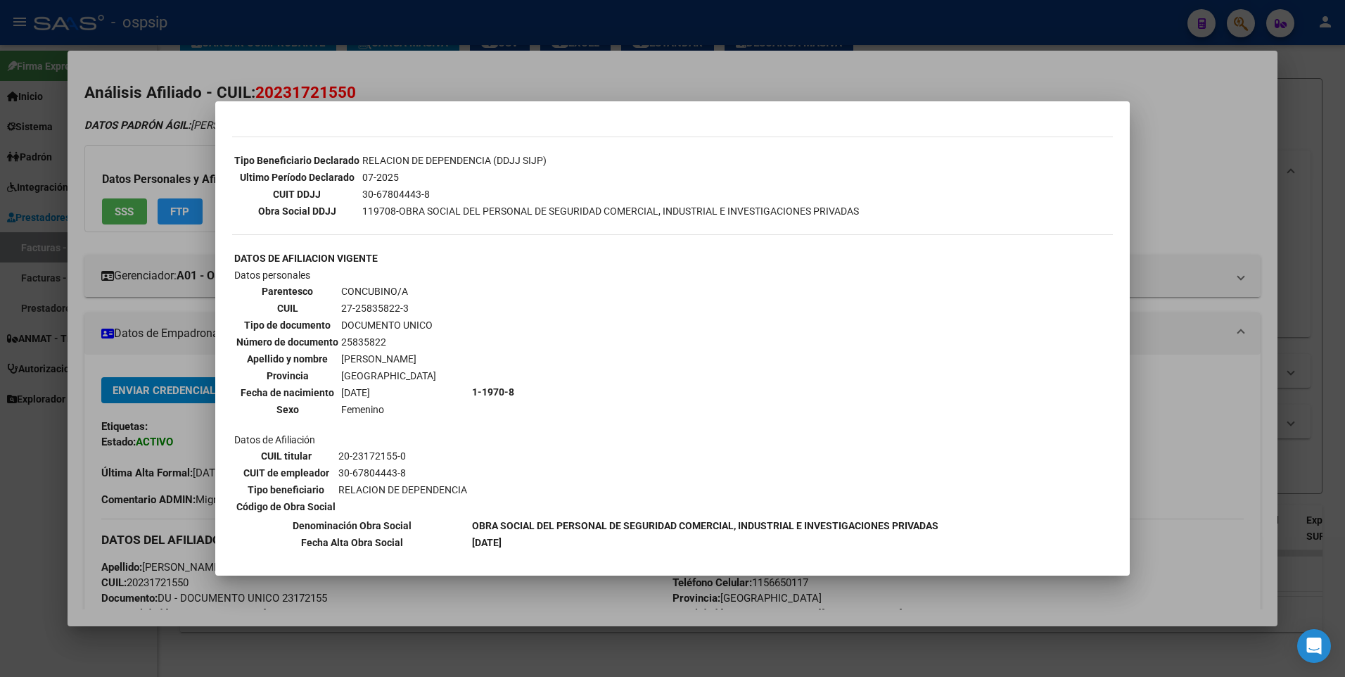
scroll to position [0, 0]
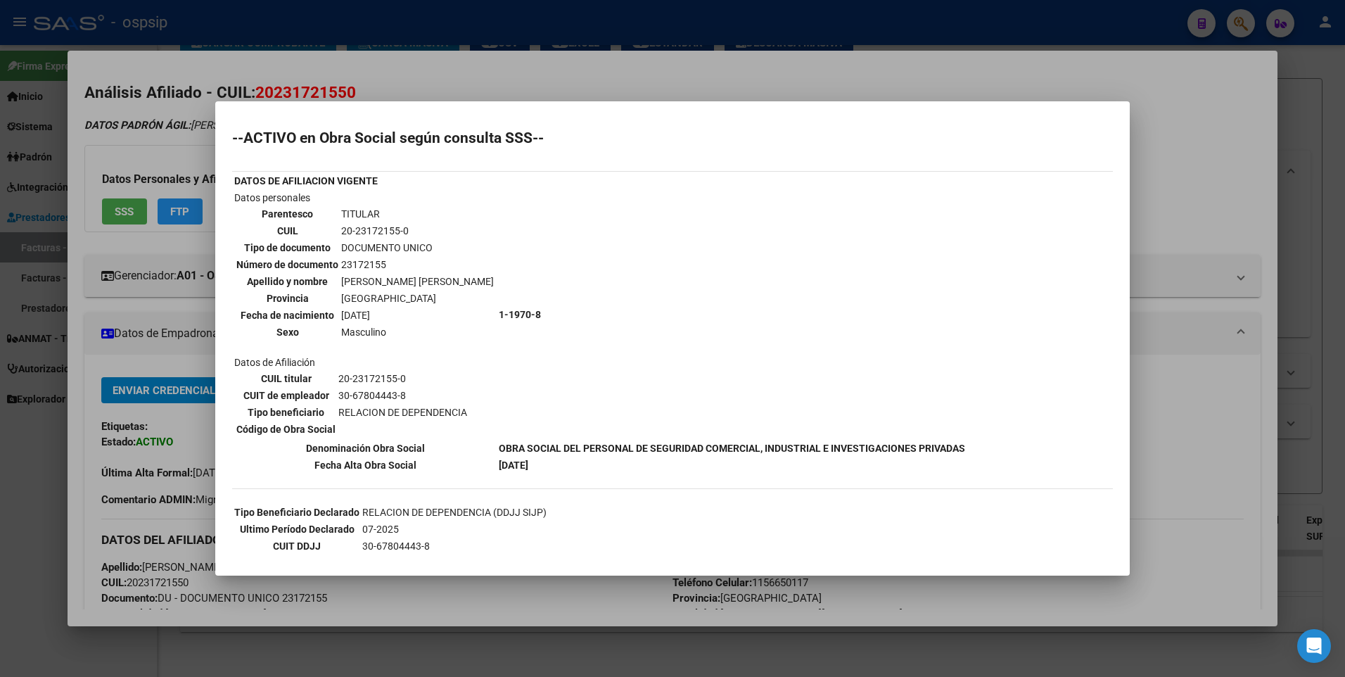
click at [1199, 162] on div at bounding box center [672, 338] width 1345 height 677
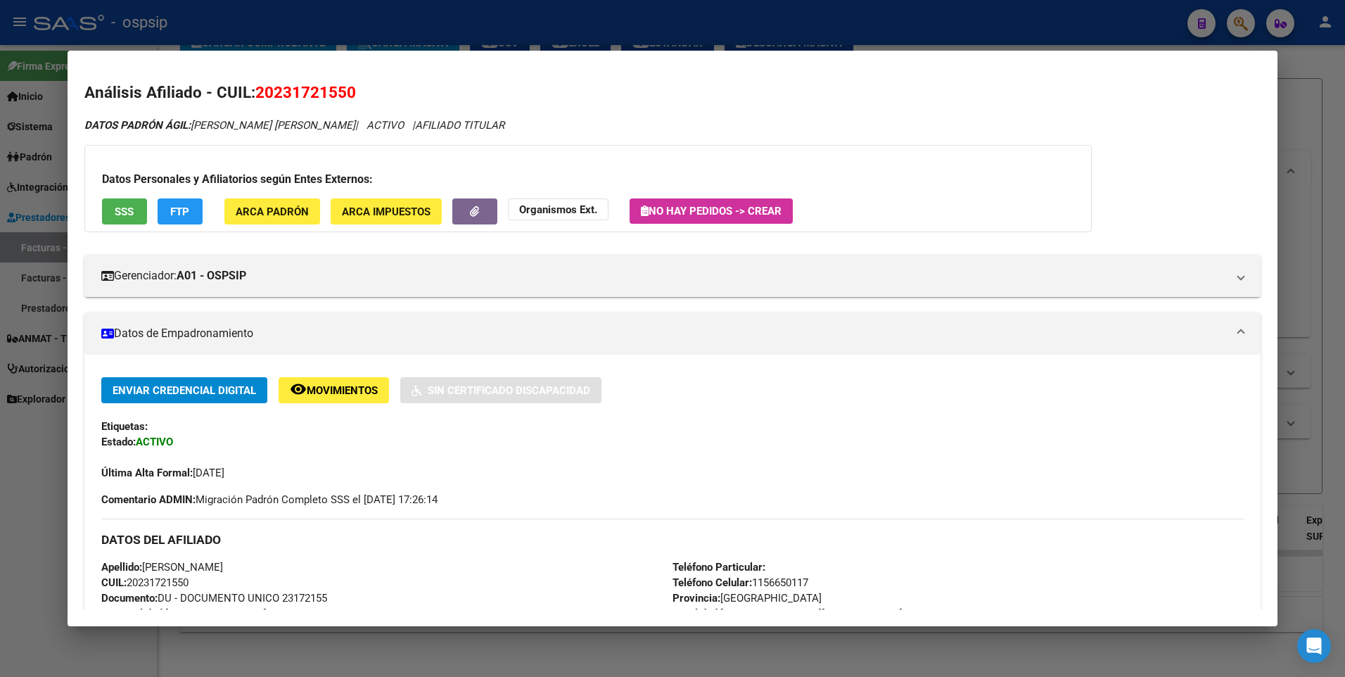
click at [1290, 99] on div at bounding box center [672, 338] width 1345 height 677
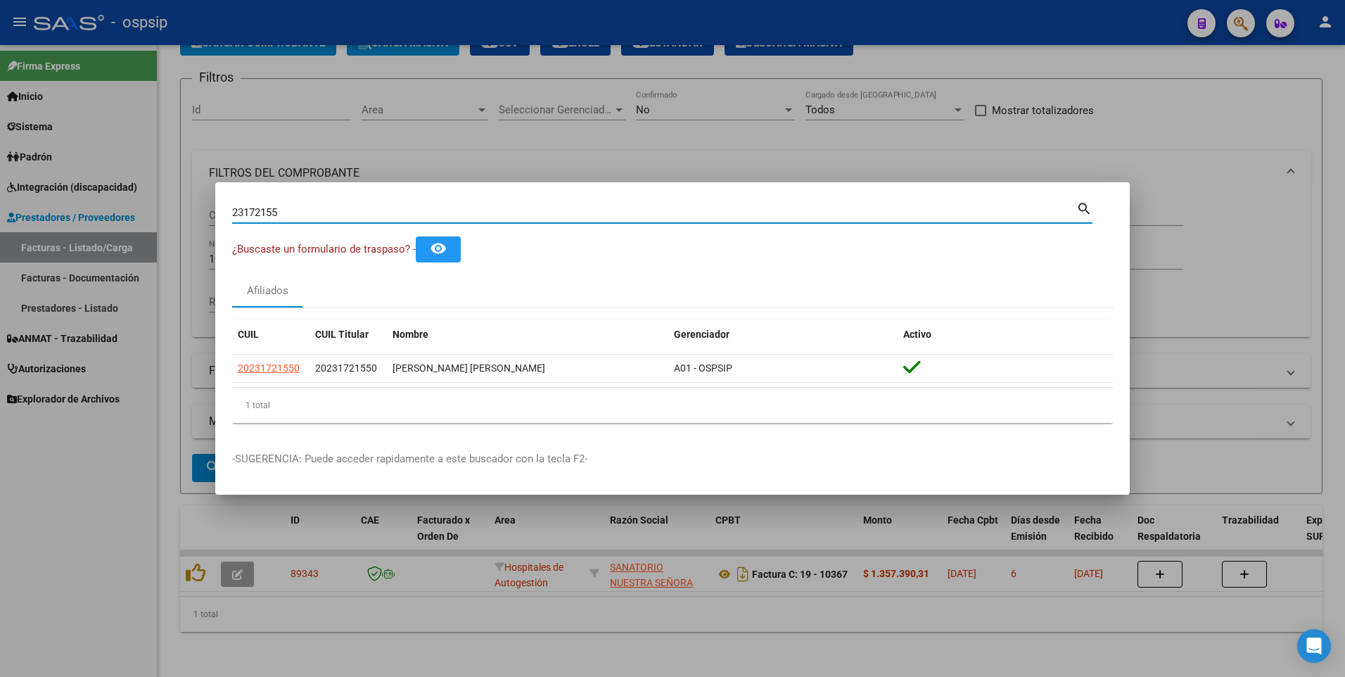
drag, startPoint x: 302, startPoint y: 218, endPoint x: 90, endPoint y: 240, distance: 212.9
click at [91, 239] on div "23172155 Buscar (apellido, dni, cuil, nro traspaso, cuit, obra social) search ¿…" at bounding box center [672, 338] width 1345 height 677
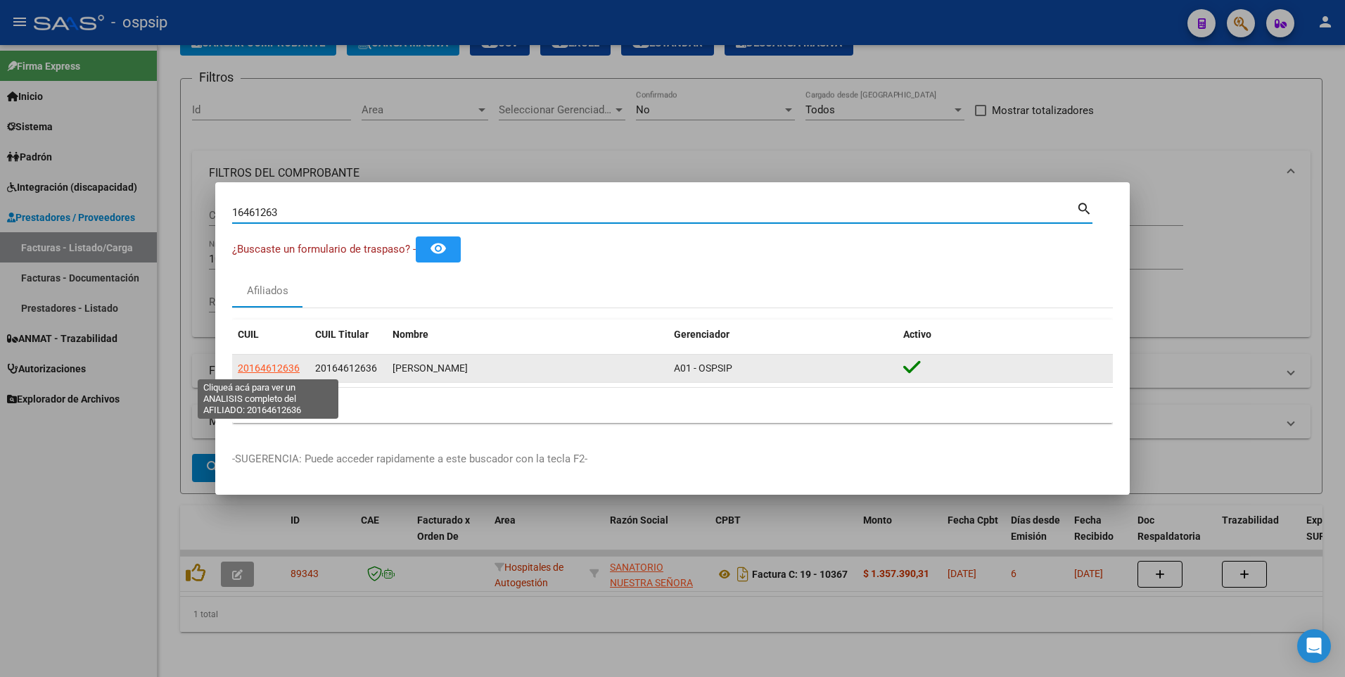
click at [267, 366] on span "20164612636" at bounding box center [269, 367] width 62 height 11
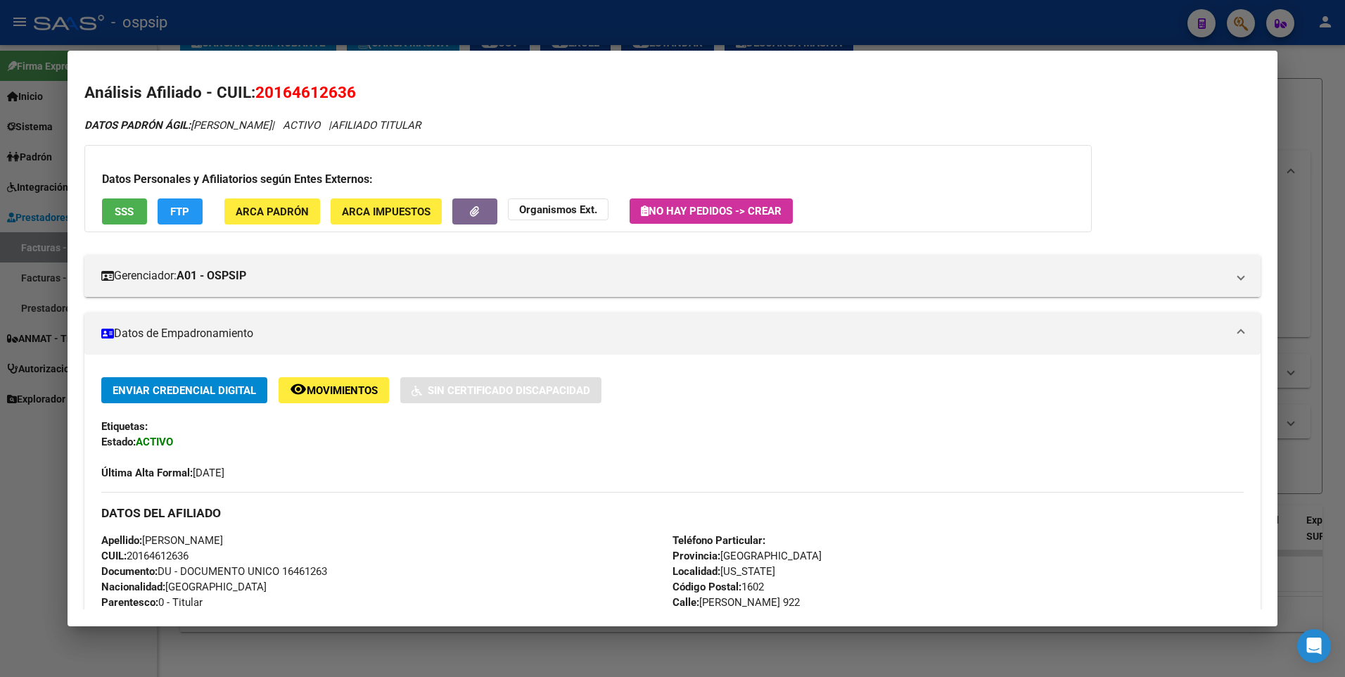
click at [133, 214] on span "SSS" at bounding box center [124, 211] width 19 height 13
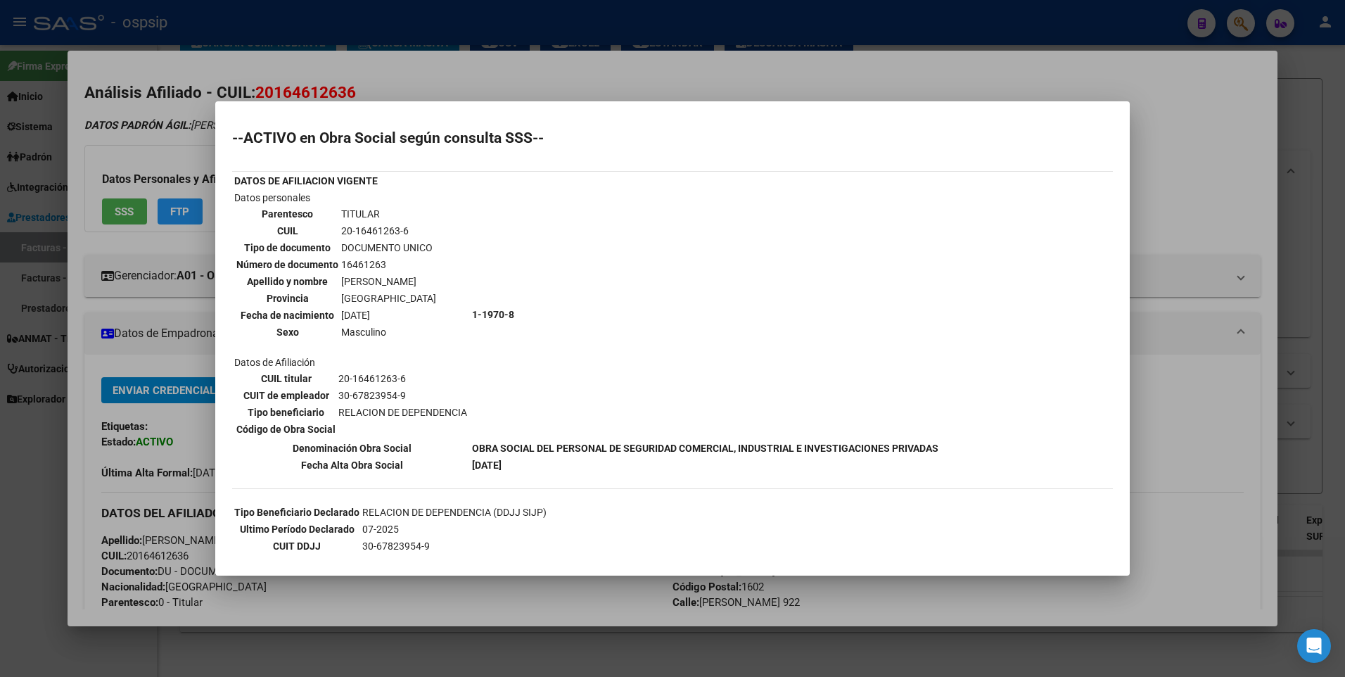
click at [1228, 132] on div at bounding box center [672, 338] width 1345 height 677
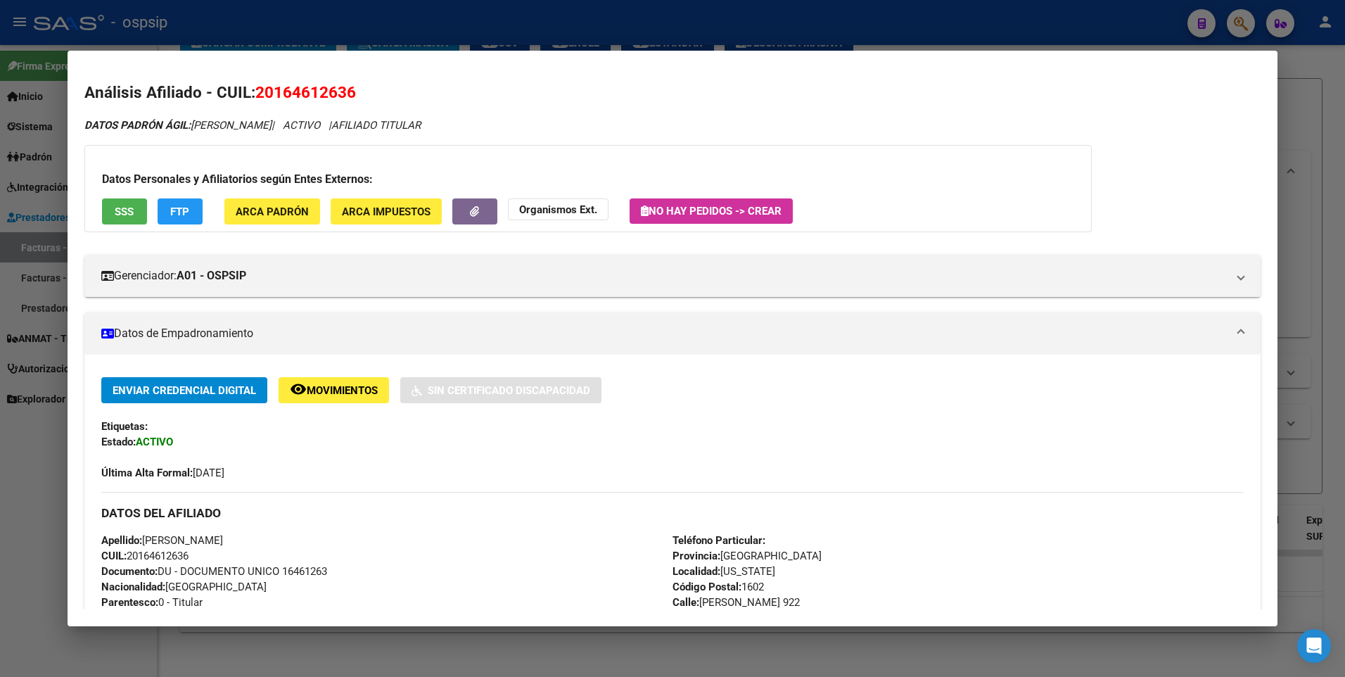
click at [1280, 106] on div at bounding box center [672, 338] width 1345 height 677
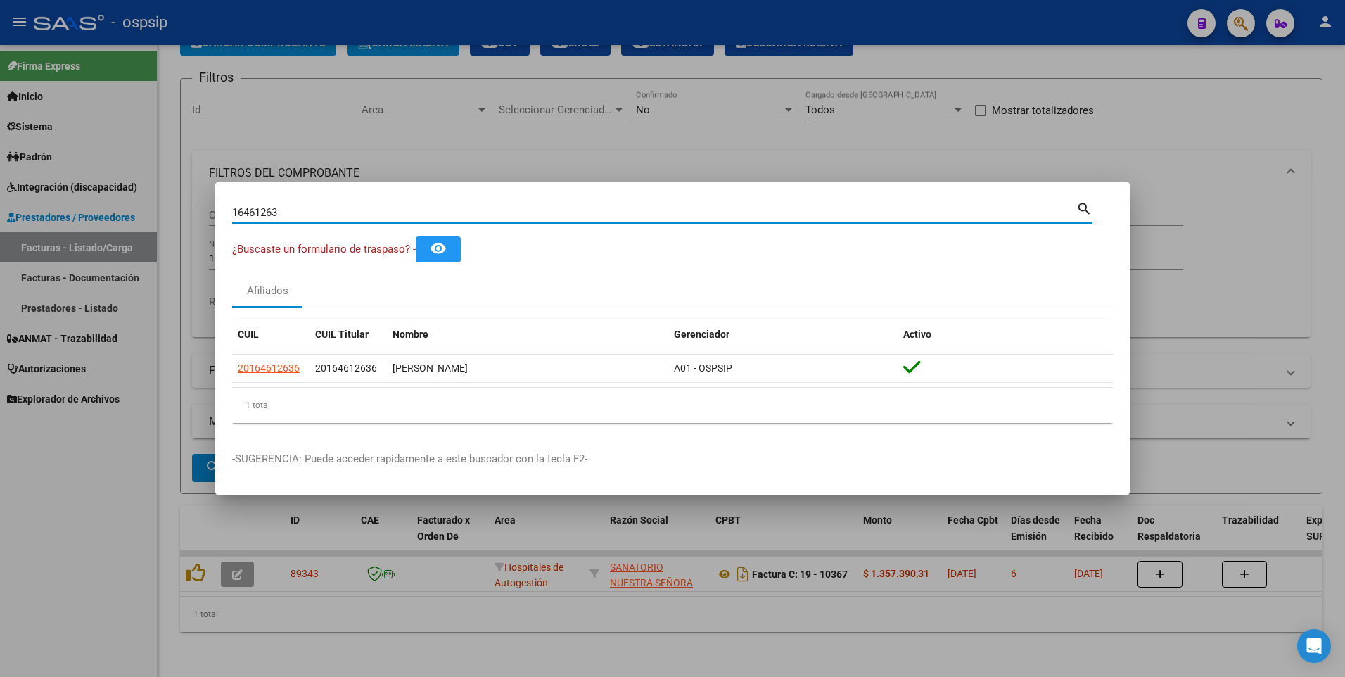
drag, startPoint x: 287, startPoint y: 215, endPoint x: 155, endPoint y: 242, distance: 134.4
click at [155, 242] on div "16461263 Buscar (apellido, dni, cuil, nro traspaso, cuit, obra social) search ¿…" at bounding box center [672, 338] width 1345 height 677
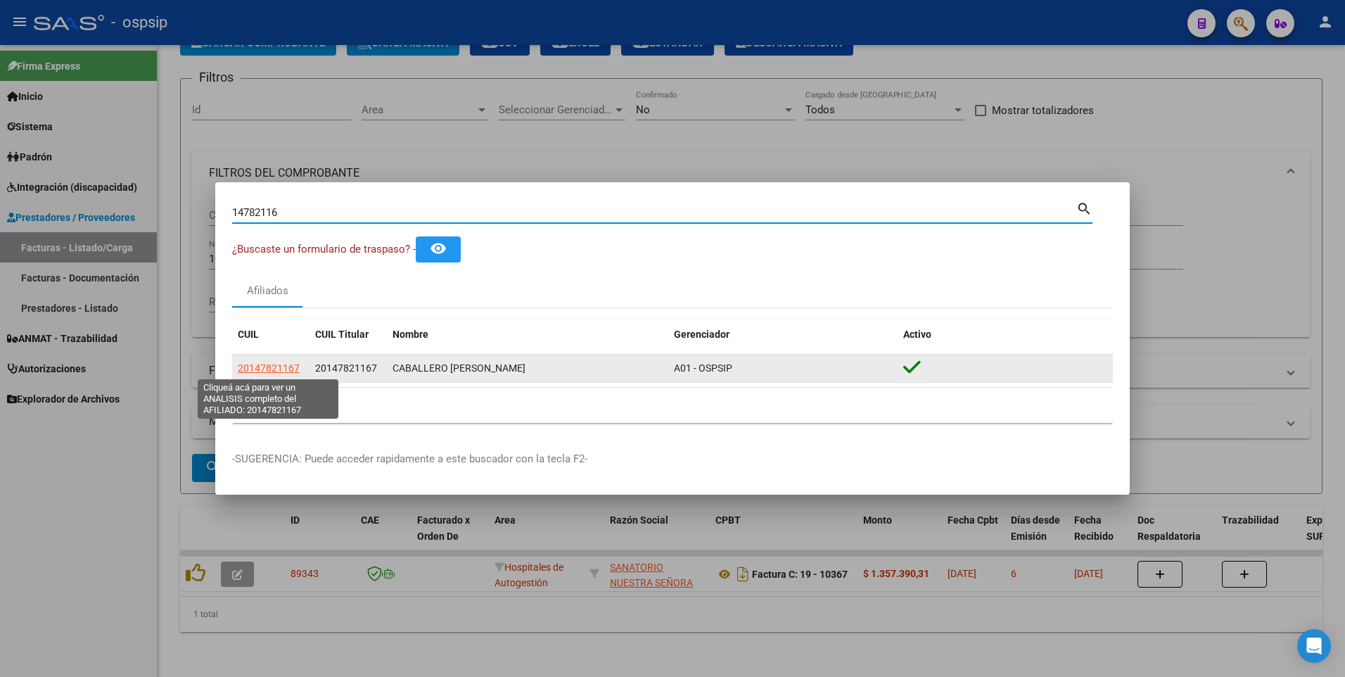
click at [281, 366] on span "20147821167" at bounding box center [269, 367] width 62 height 11
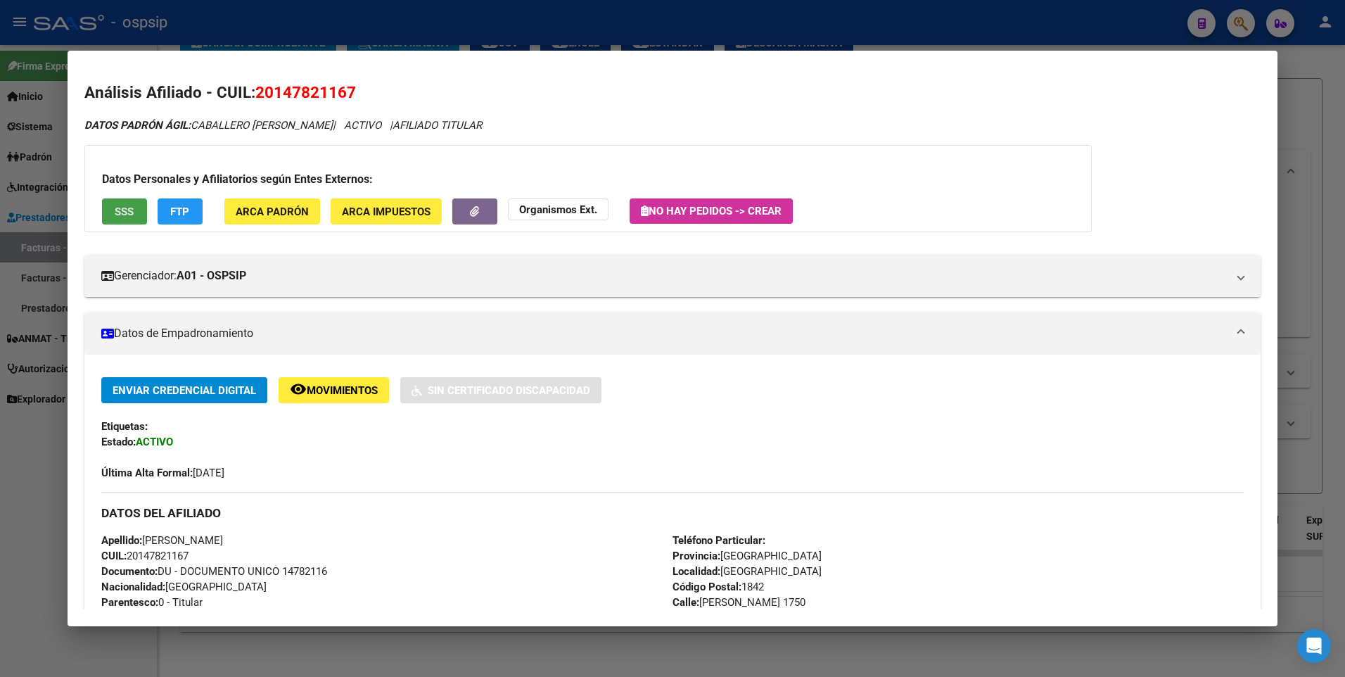
click at [124, 219] on button "SSS" at bounding box center [124, 211] width 45 height 26
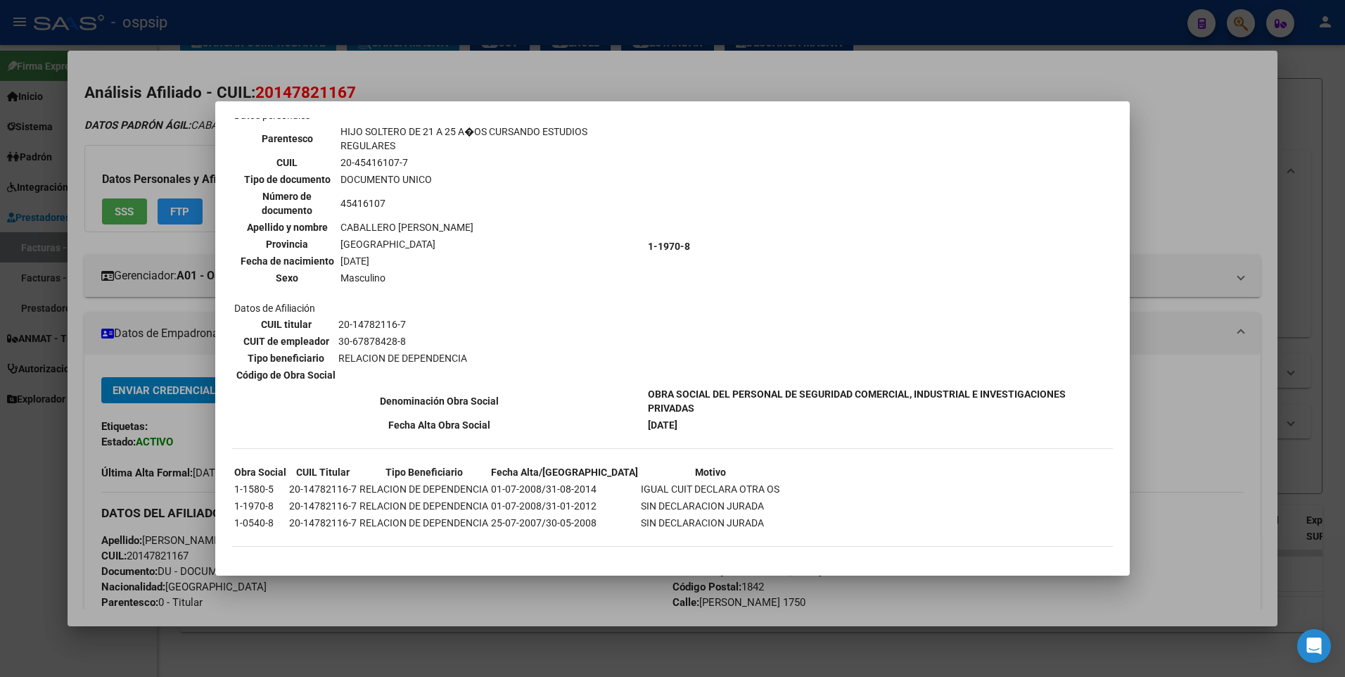
scroll to position [514, 0]
click at [1246, 160] on div at bounding box center [672, 338] width 1345 height 677
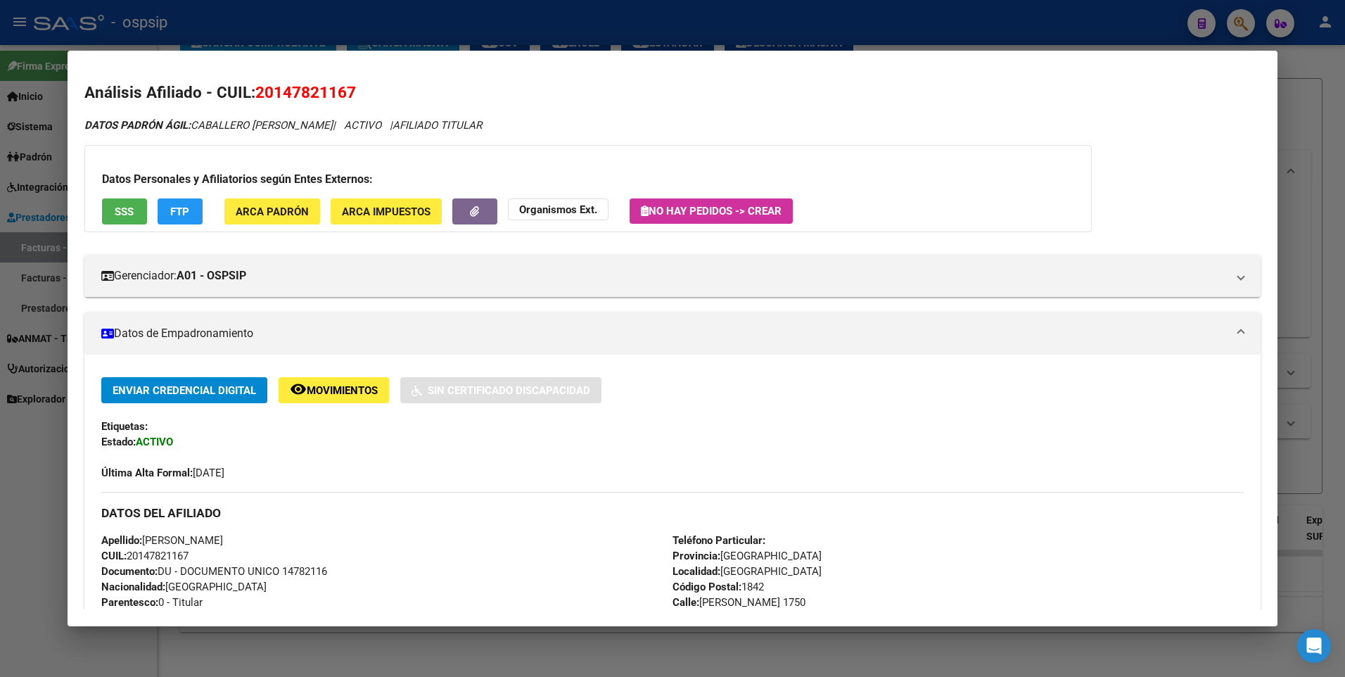
click at [1302, 123] on div at bounding box center [672, 338] width 1345 height 677
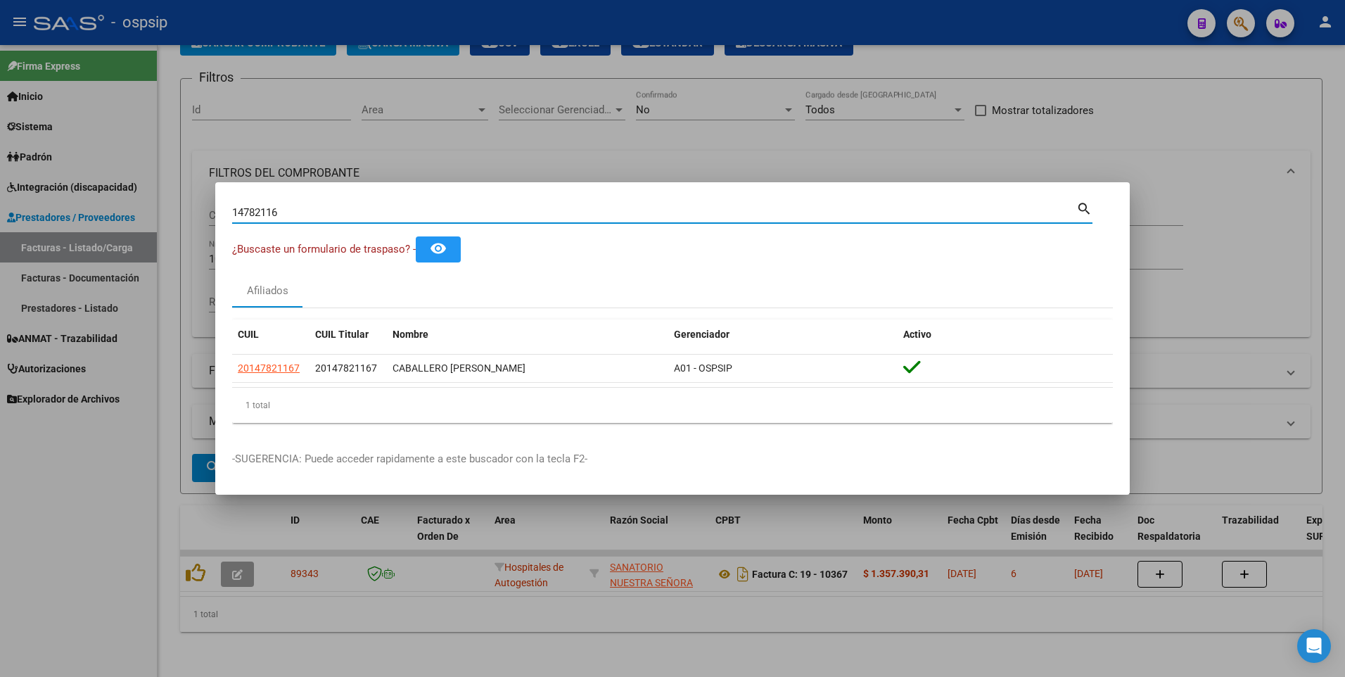
drag, startPoint x: 299, startPoint y: 208, endPoint x: 101, endPoint y: 232, distance: 199.9
click at [101, 232] on div "14782116 Buscar (apellido, dni, cuil, nro traspaso, cuit, obra social) search ¿…" at bounding box center [672, 338] width 1345 height 677
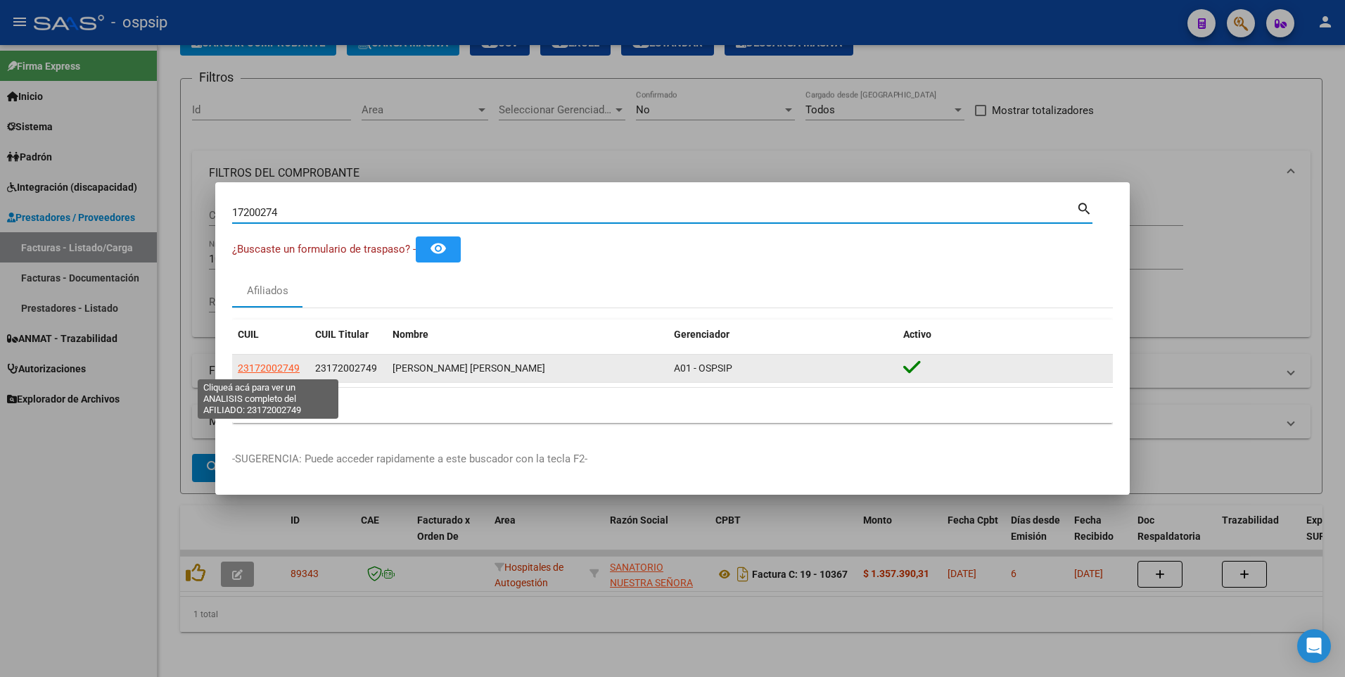
click at [255, 361] on app-link-go-to "23172002749" at bounding box center [269, 368] width 62 height 16
click at [255, 372] on span "23172002749" at bounding box center [269, 367] width 62 height 11
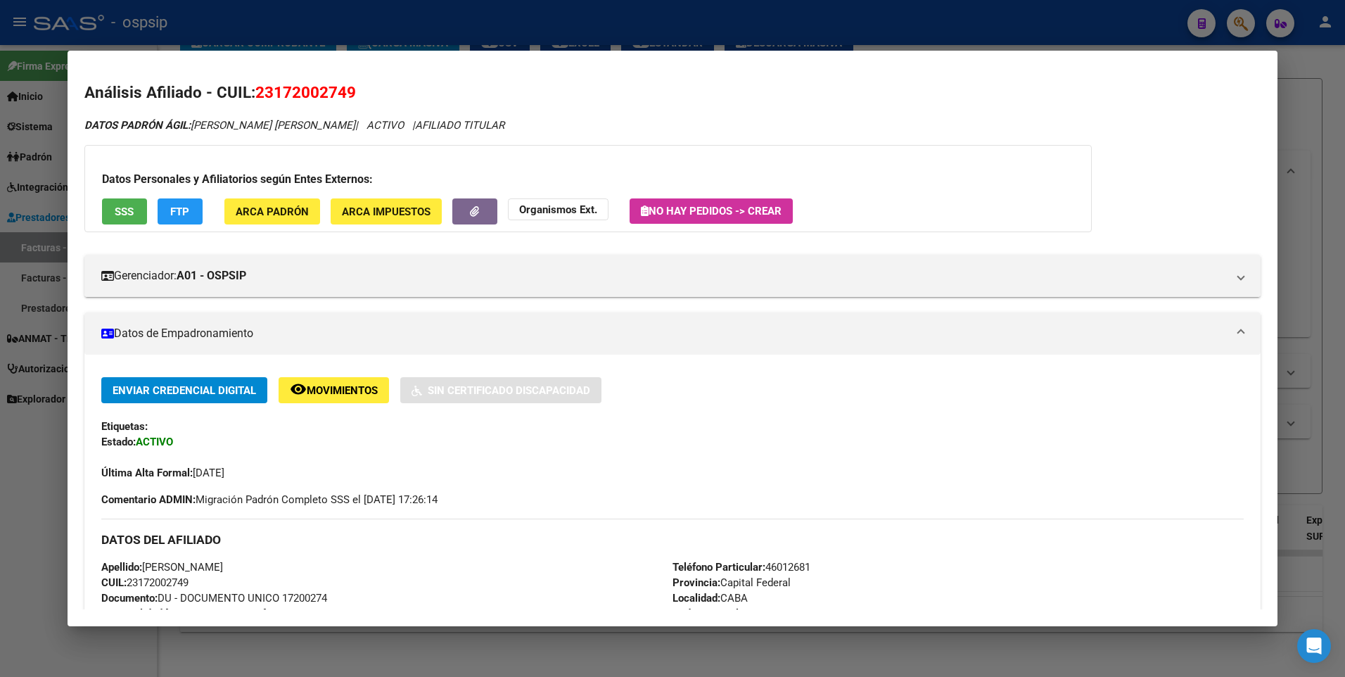
click at [131, 212] on span "SSS" at bounding box center [124, 211] width 19 height 13
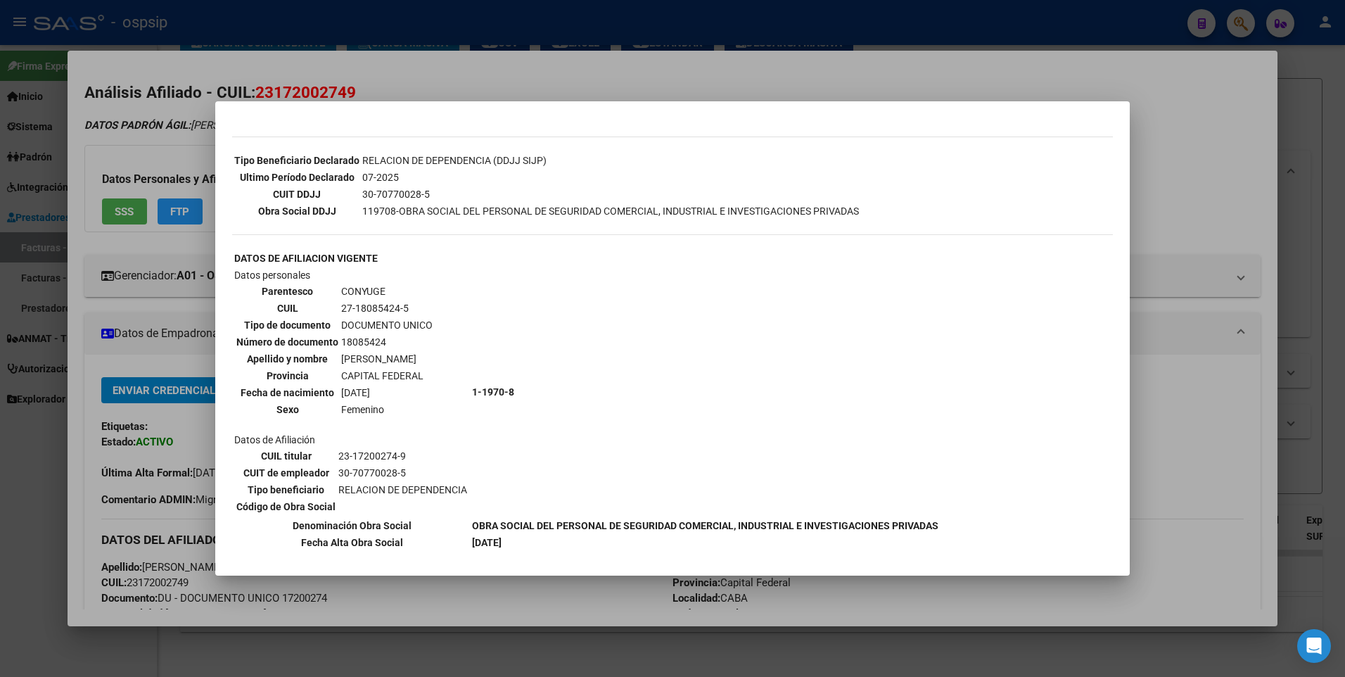
scroll to position [422, 0]
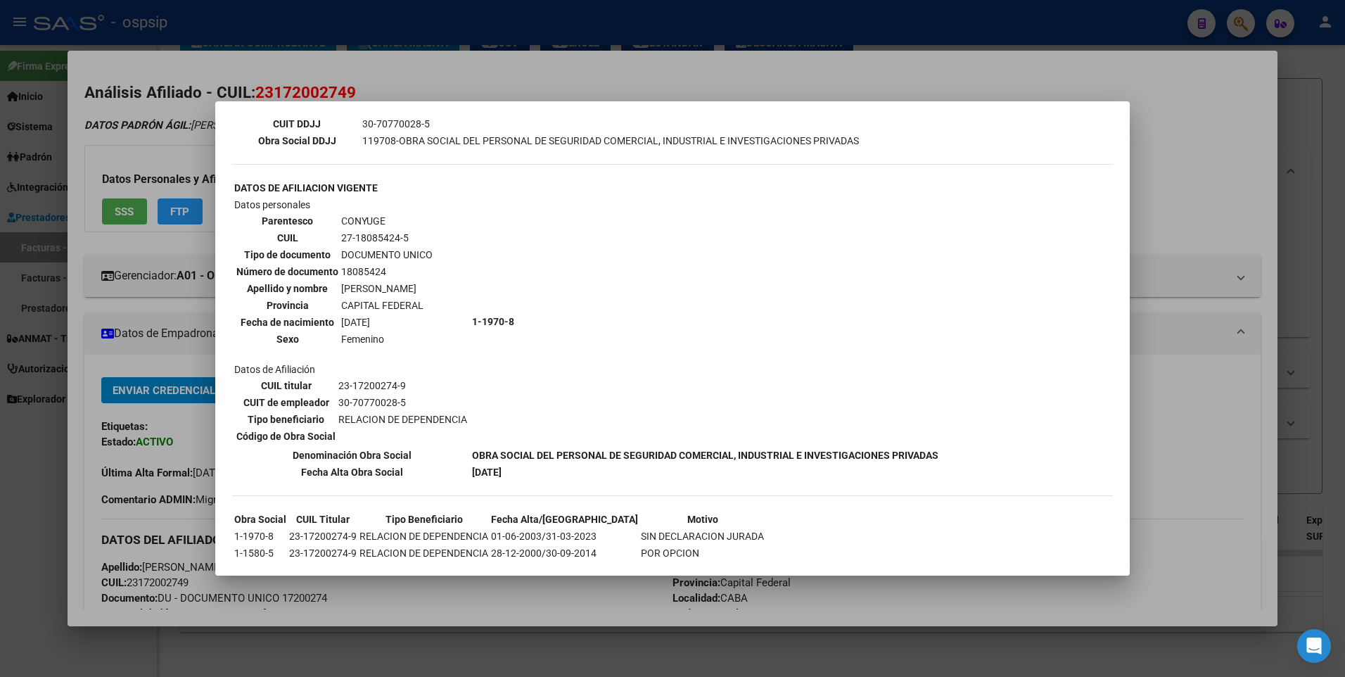
click at [1174, 143] on div at bounding box center [672, 338] width 1345 height 677
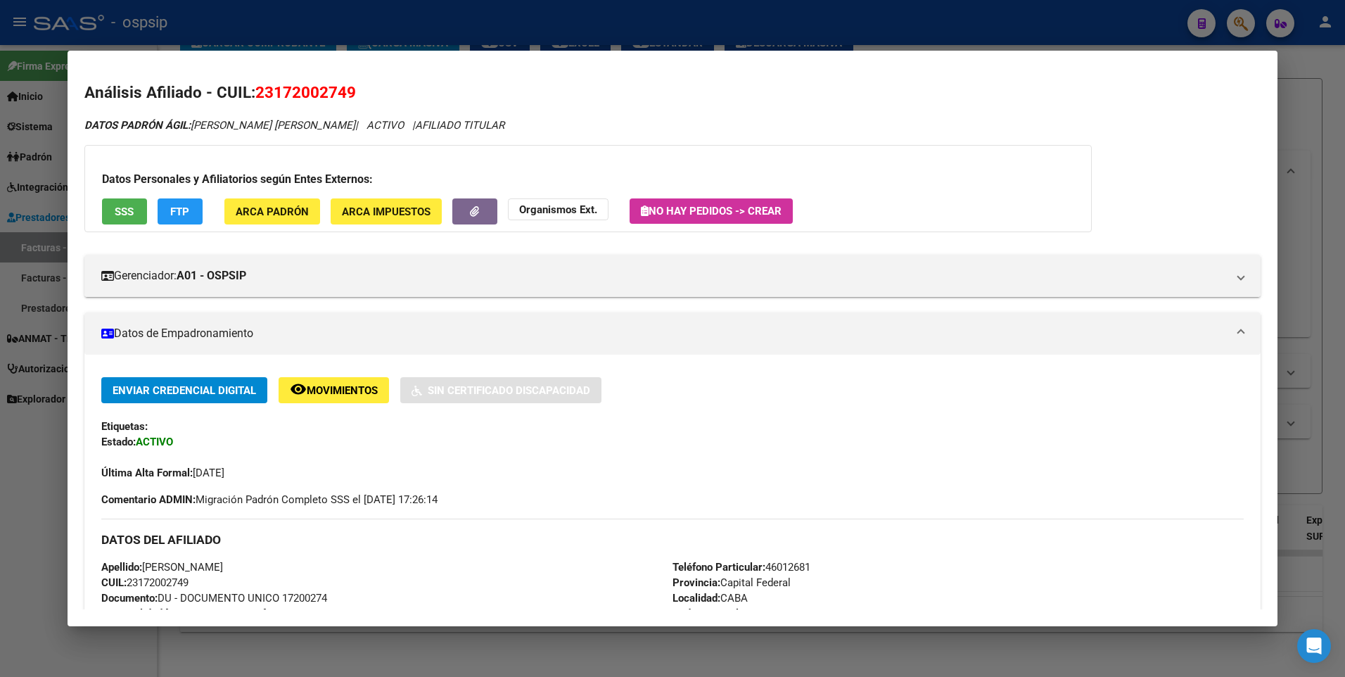
click at [1309, 98] on div at bounding box center [672, 338] width 1345 height 677
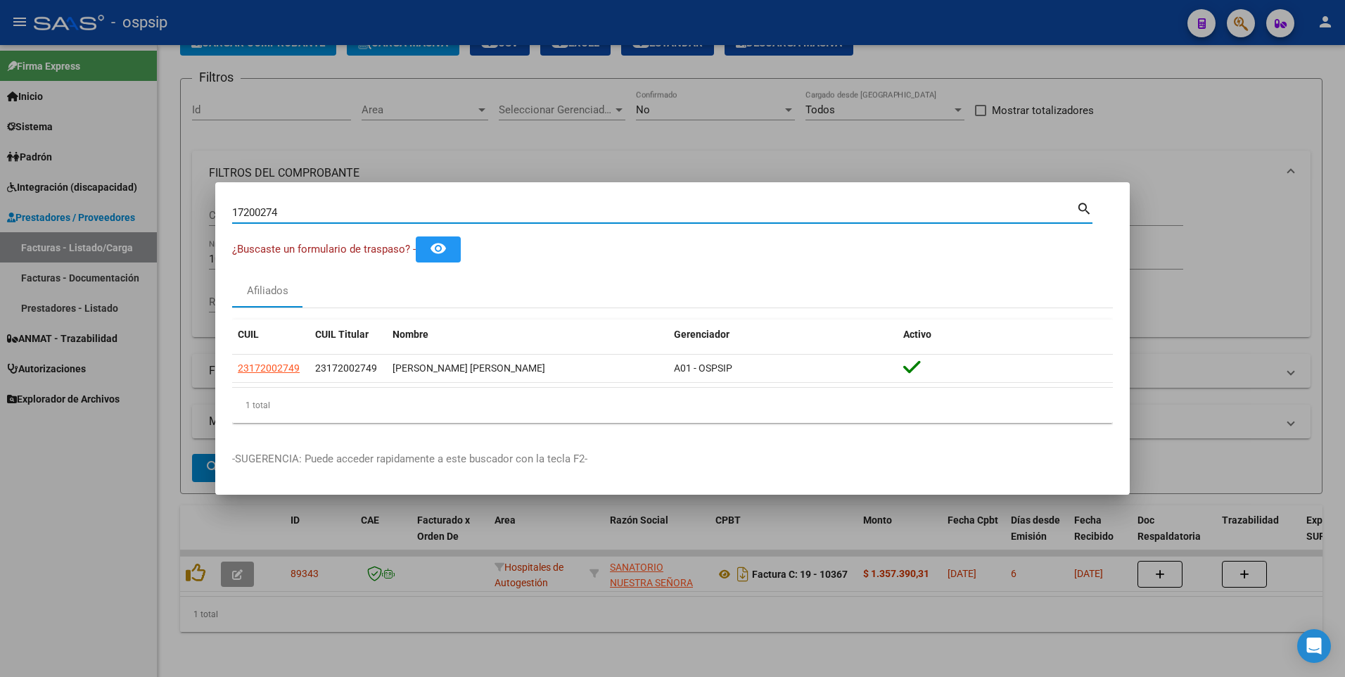
drag, startPoint x: 285, startPoint y: 214, endPoint x: 117, endPoint y: 241, distance: 170.4
click at [124, 240] on div "17200274 Buscar (apellido, dni, cuil, nro traspaso, cuit, obra social) search ¿…" at bounding box center [672, 338] width 1345 height 677
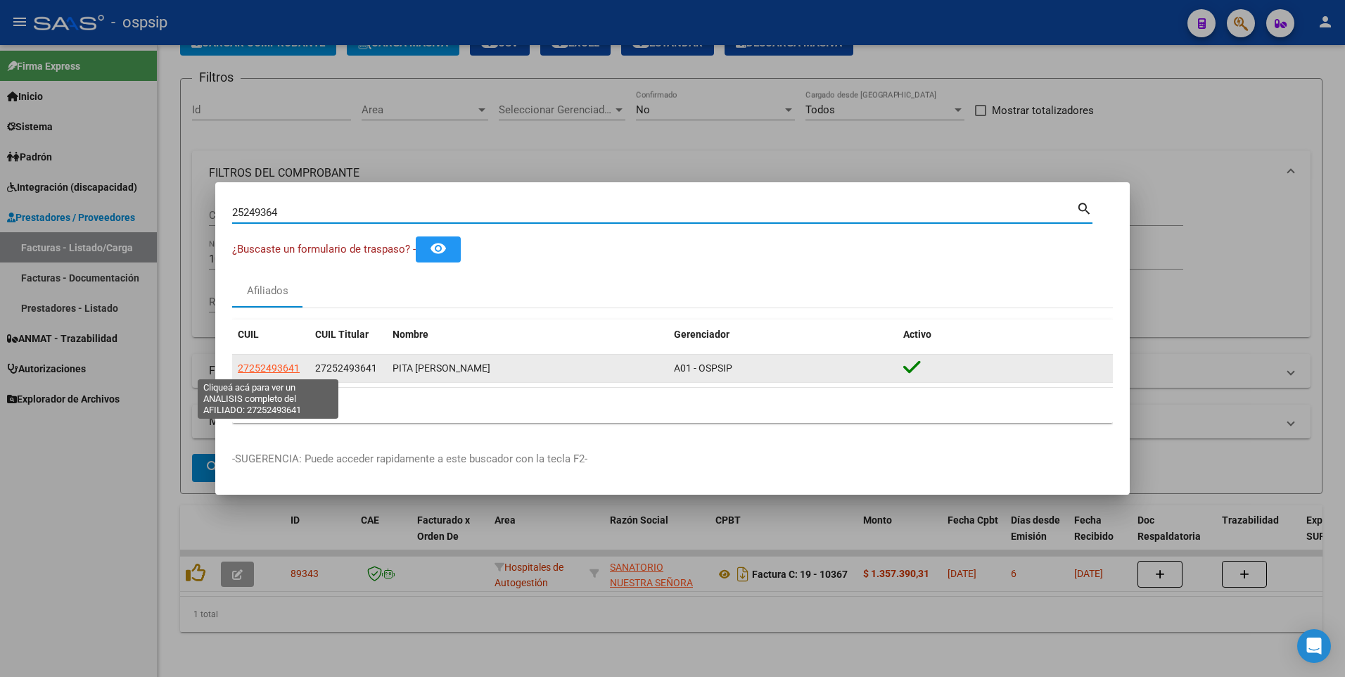
click at [286, 367] on span "27252493641" at bounding box center [269, 367] width 62 height 11
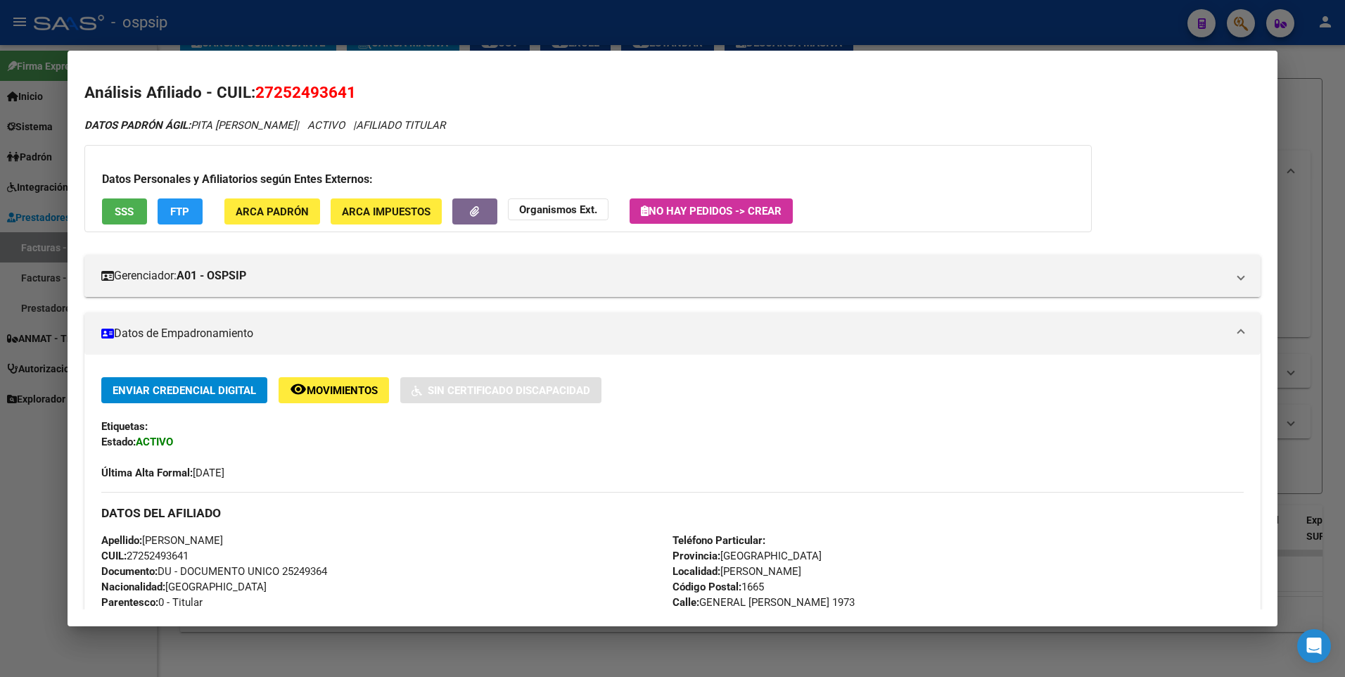
click at [139, 218] on button "SSS" at bounding box center [124, 211] width 45 height 26
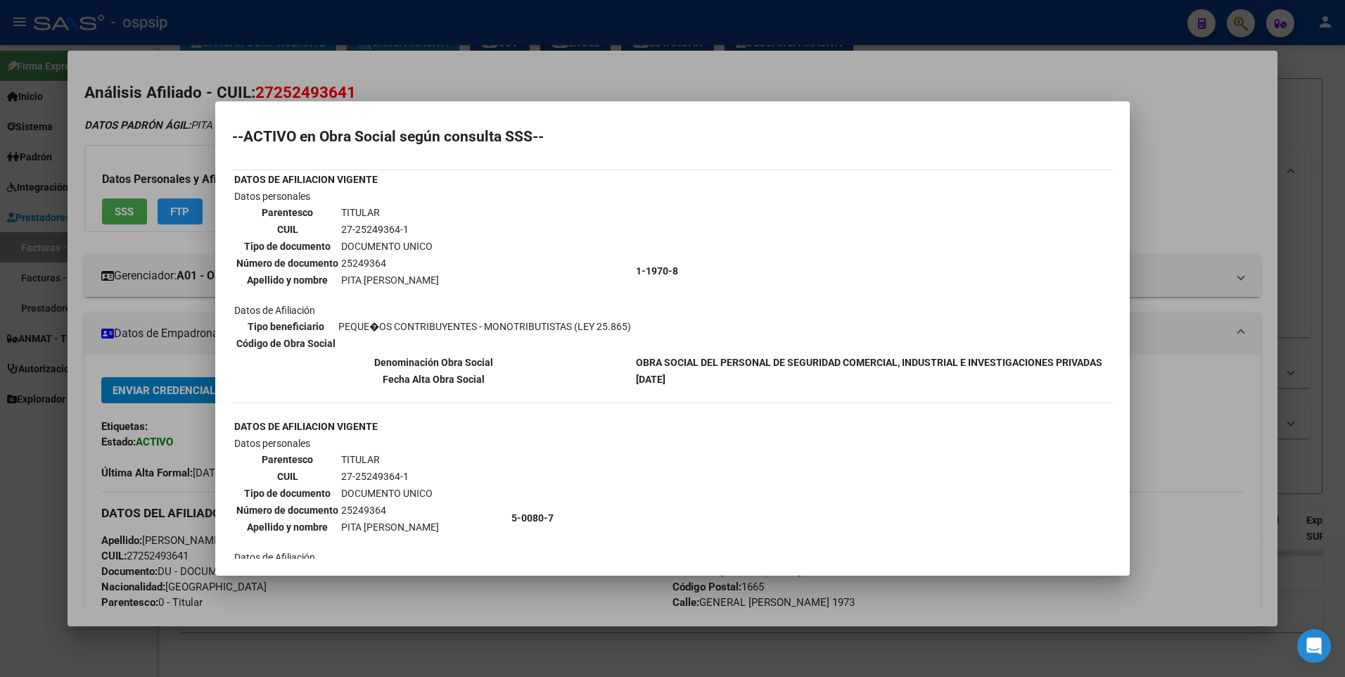
scroll to position [0, 0]
click at [1160, 195] on div at bounding box center [672, 338] width 1345 height 677
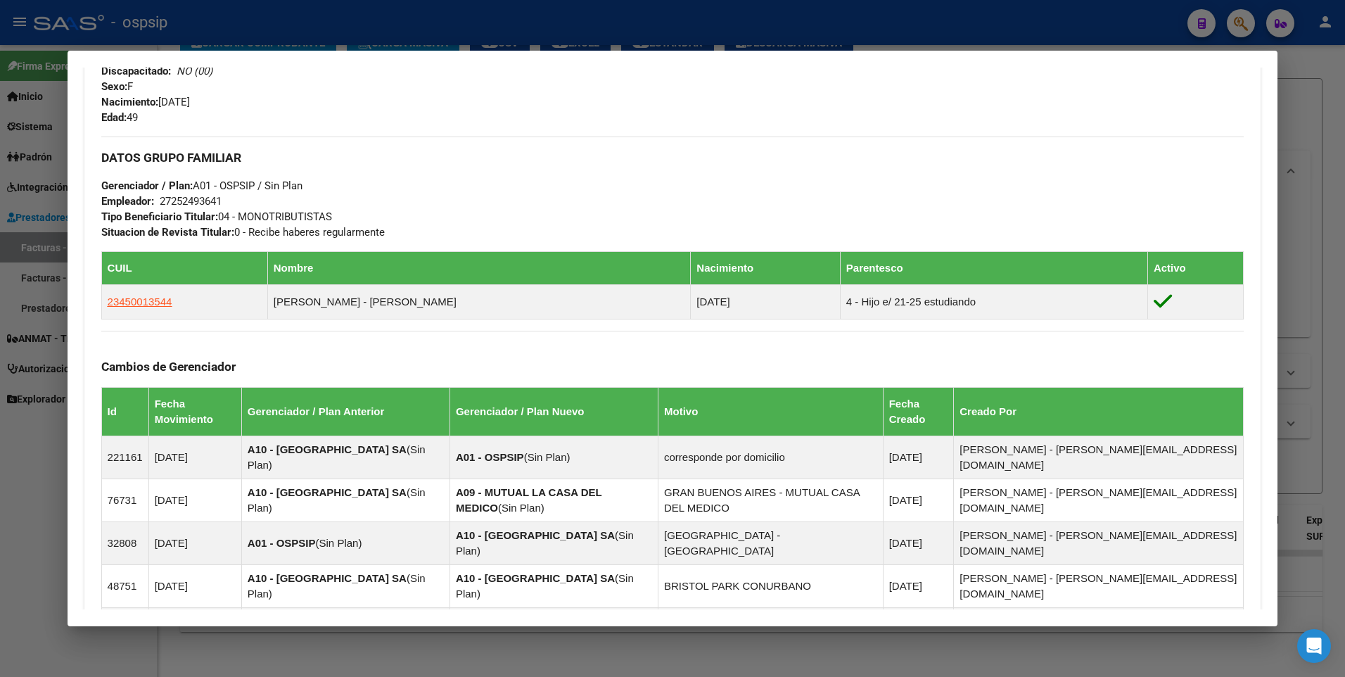
scroll to position [563, 0]
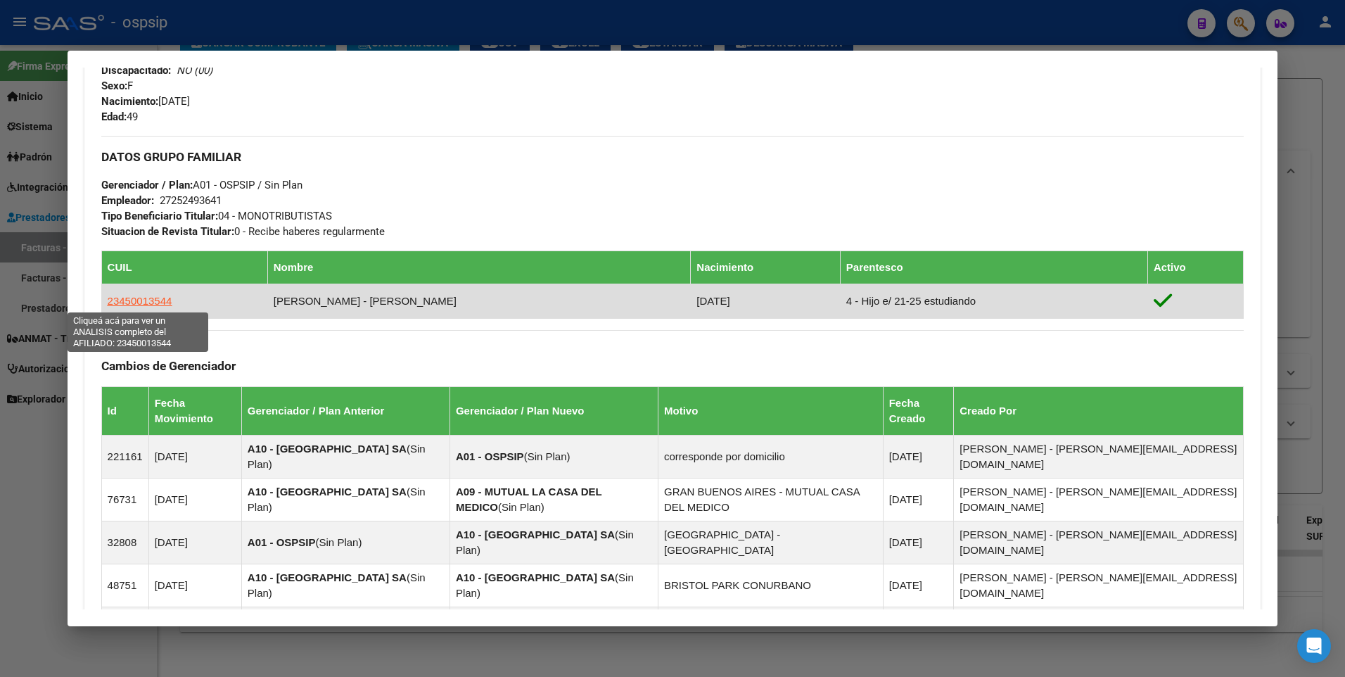
click at [139, 303] on span "23450013544" at bounding box center [140, 301] width 65 height 12
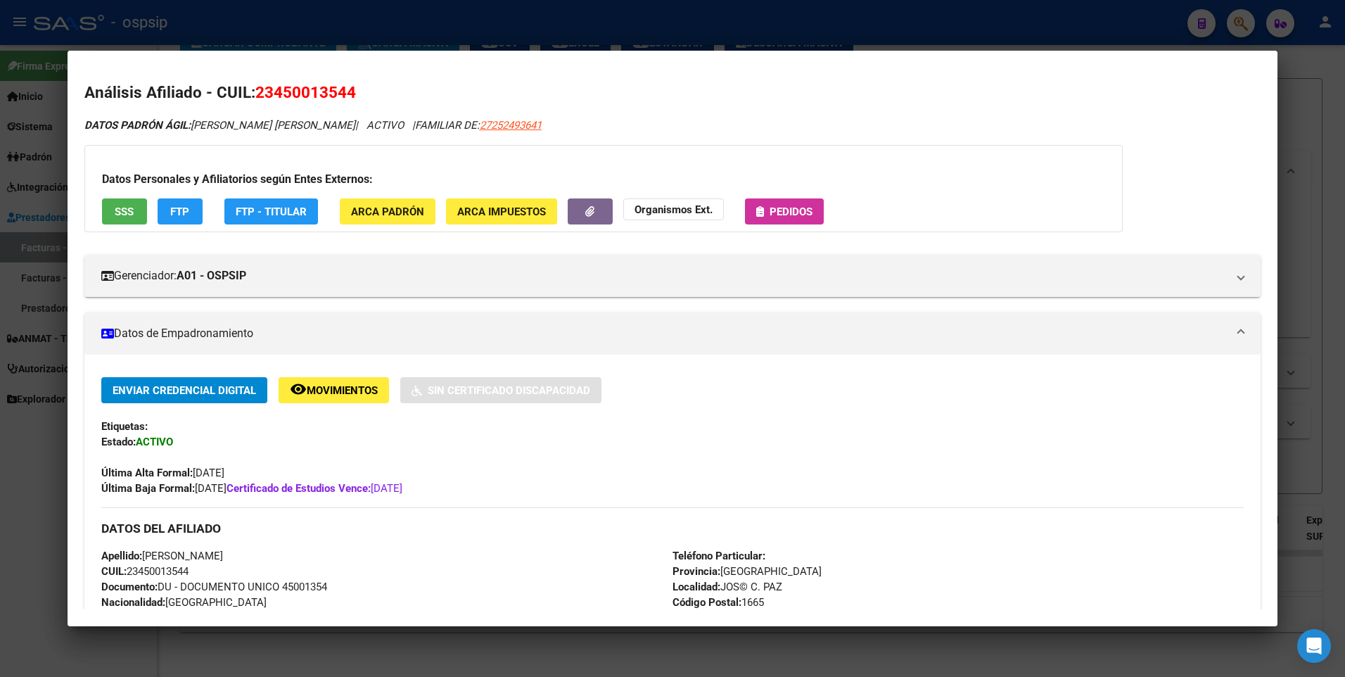
click at [131, 218] on button "SSS" at bounding box center [124, 211] width 45 height 26
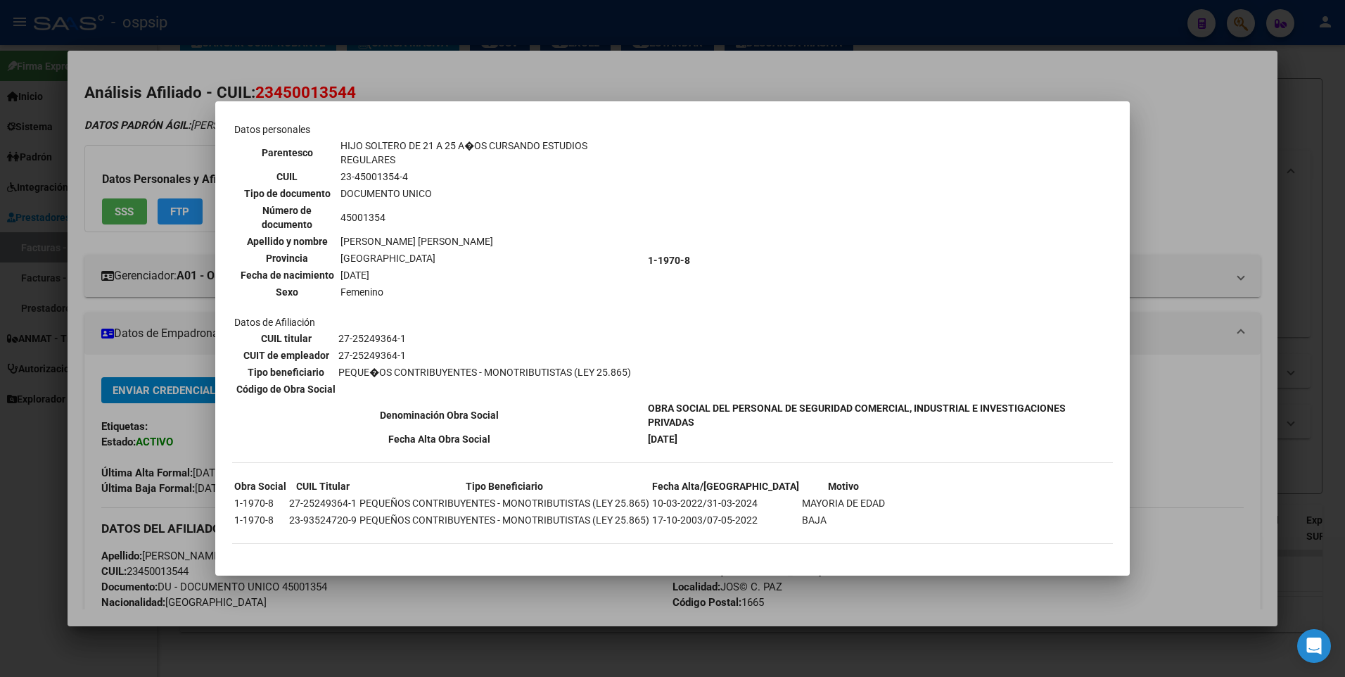
scroll to position [441, 0]
click at [1253, 154] on div at bounding box center [672, 338] width 1345 height 677
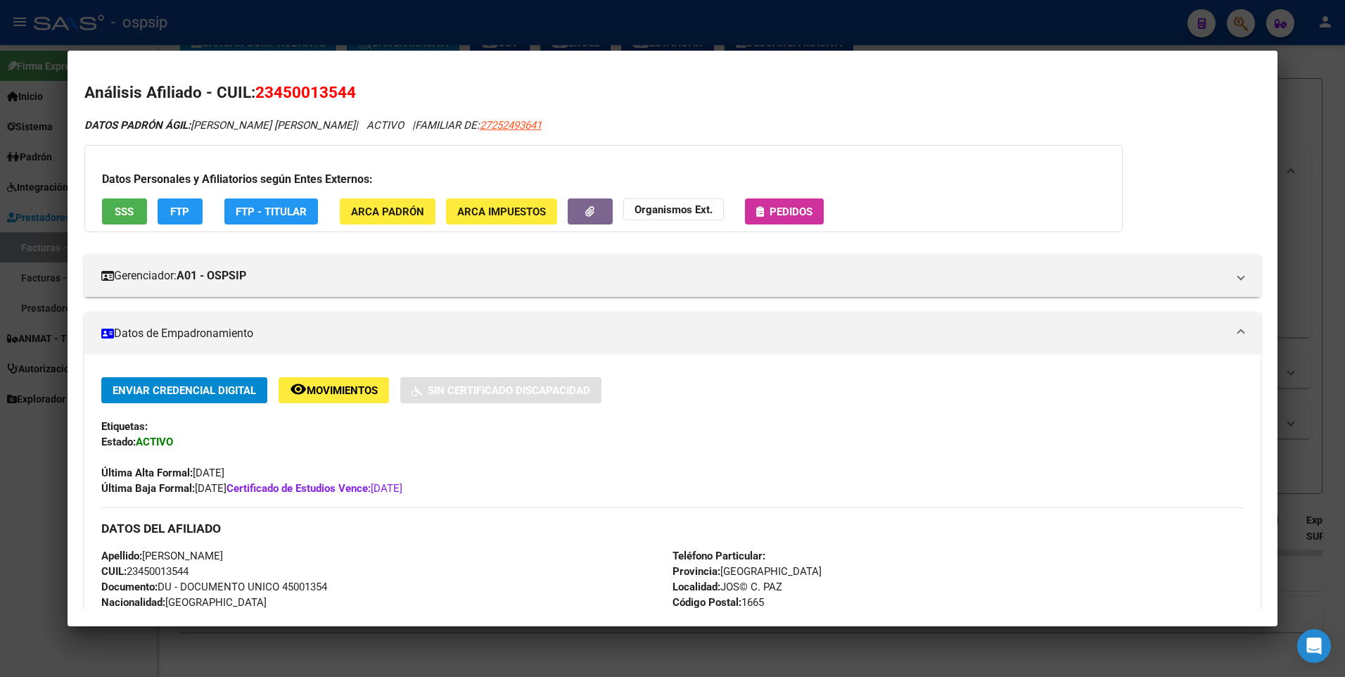
click at [1307, 127] on div at bounding box center [672, 338] width 1345 height 677
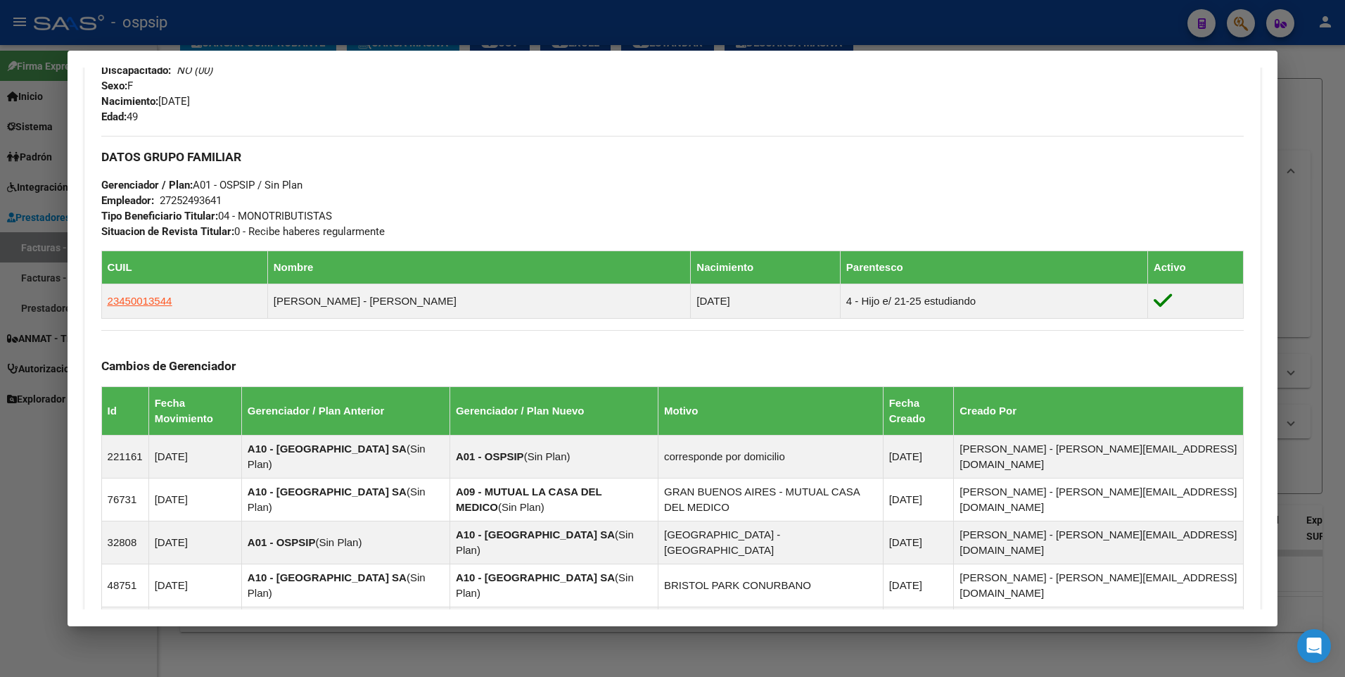
click at [1307, 111] on div at bounding box center [672, 338] width 1345 height 677
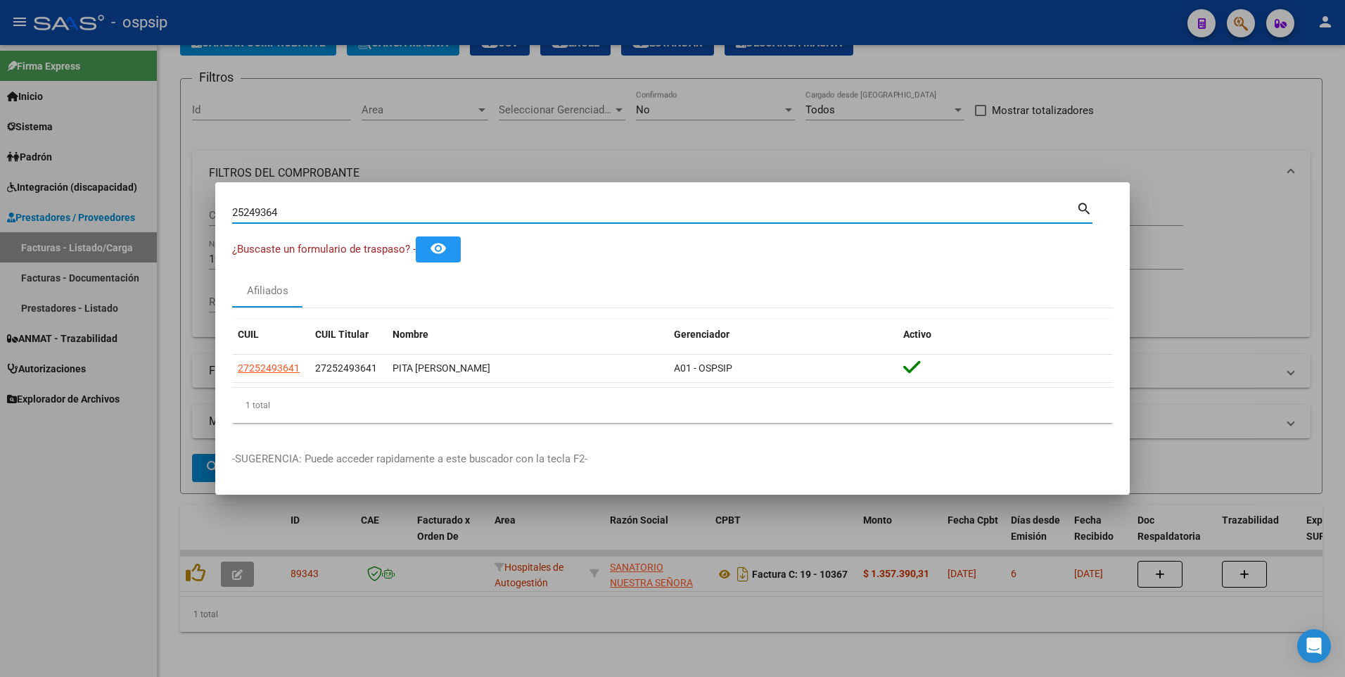
drag, startPoint x: 303, startPoint y: 213, endPoint x: 14, endPoint y: 216, distance: 289.2
click at [18, 216] on div "25249364 Buscar (apellido, dni, cuil, nro traspaso, cuit, obra social) search ¿…" at bounding box center [672, 338] width 1345 height 677
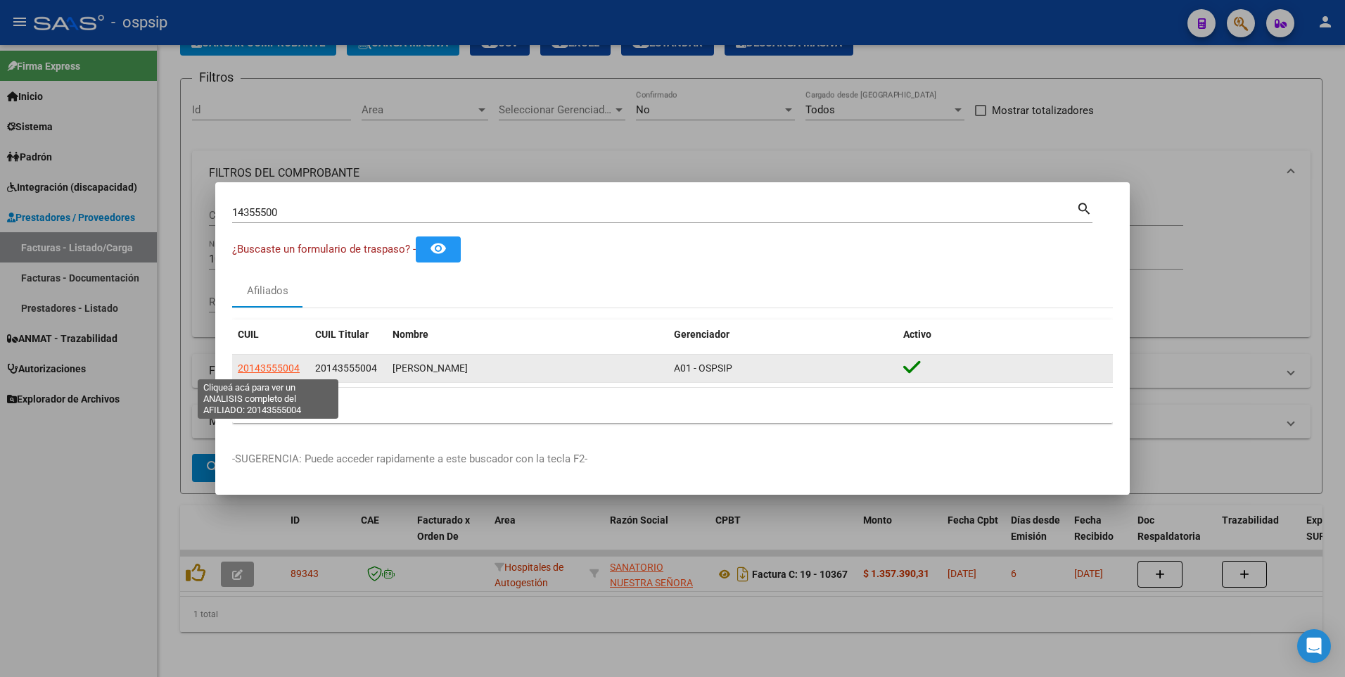
click at [246, 362] on span "20143555004" at bounding box center [269, 367] width 62 height 11
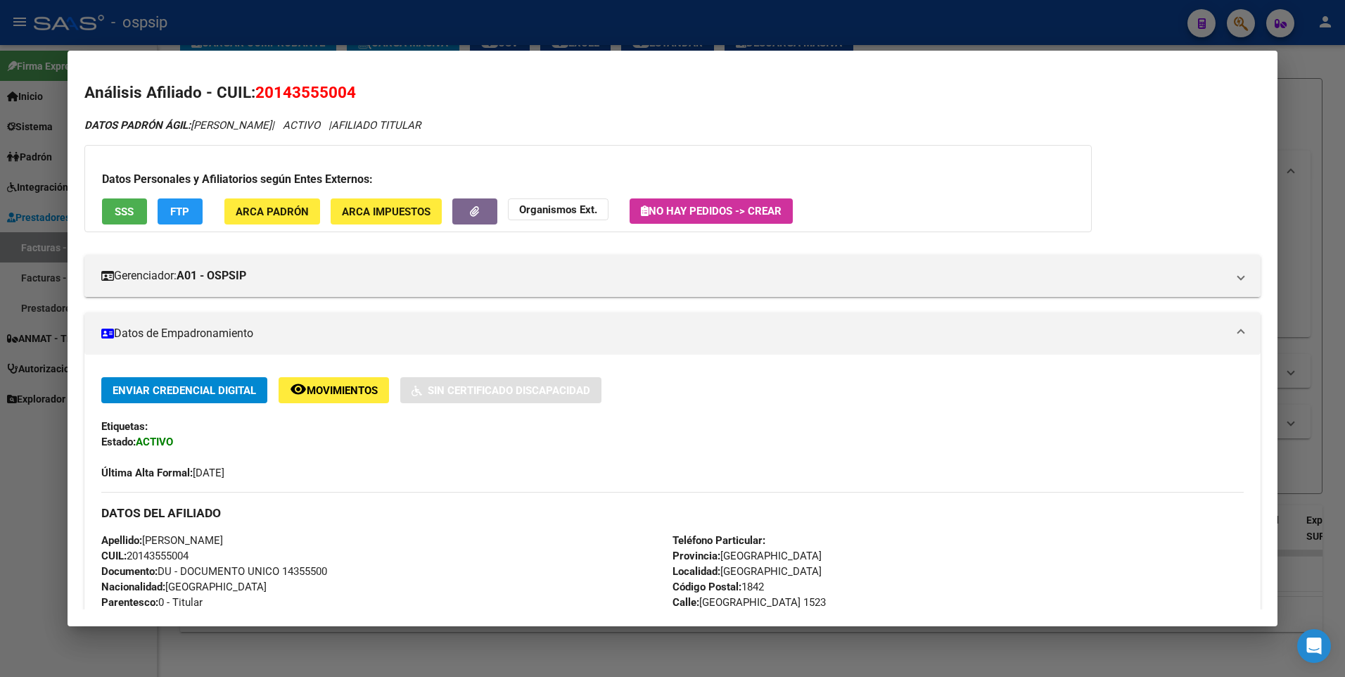
click at [122, 202] on button "SSS" at bounding box center [124, 211] width 45 height 26
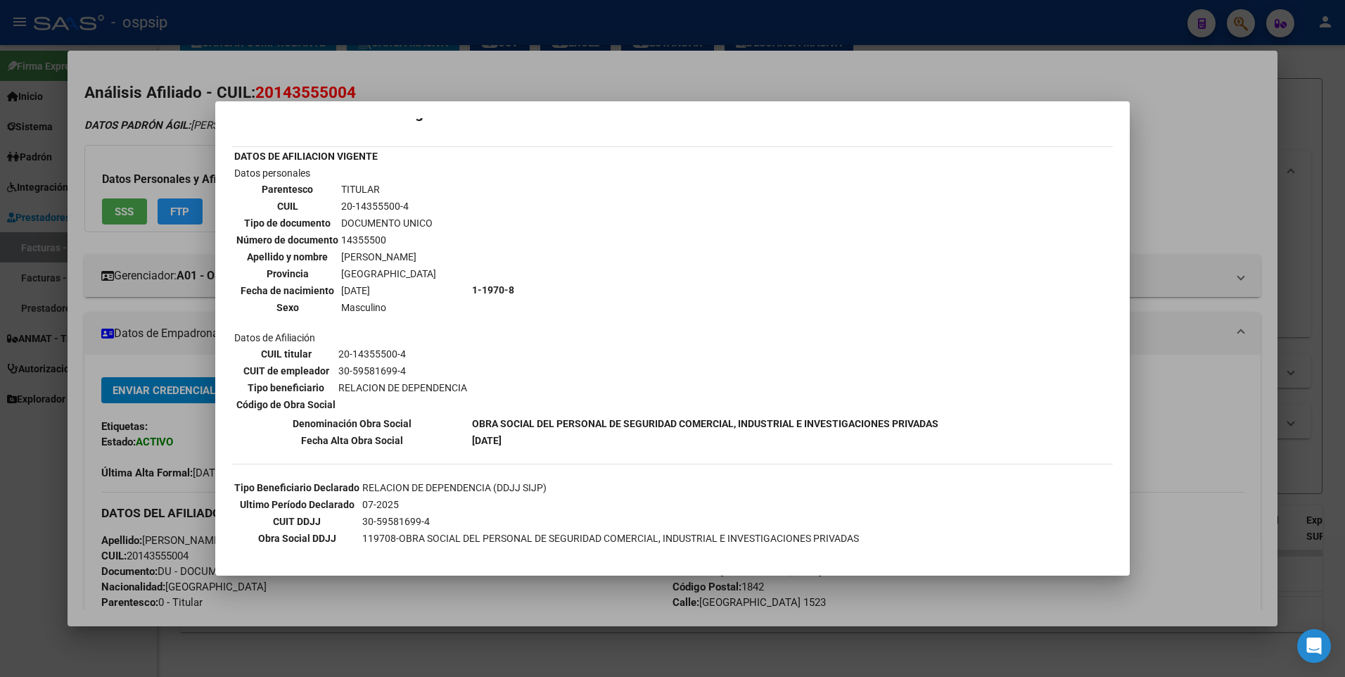
scroll to position [0, 0]
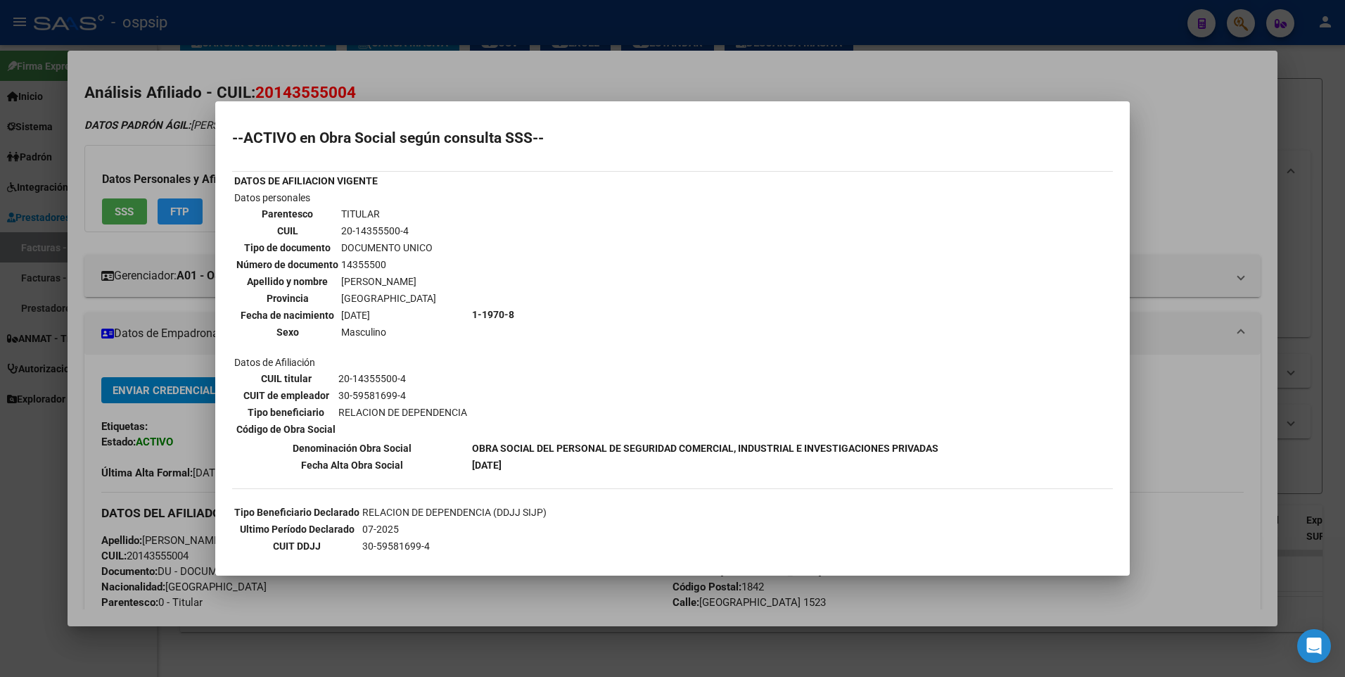
click at [1205, 147] on div at bounding box center [672, 338] width 1345 height 677
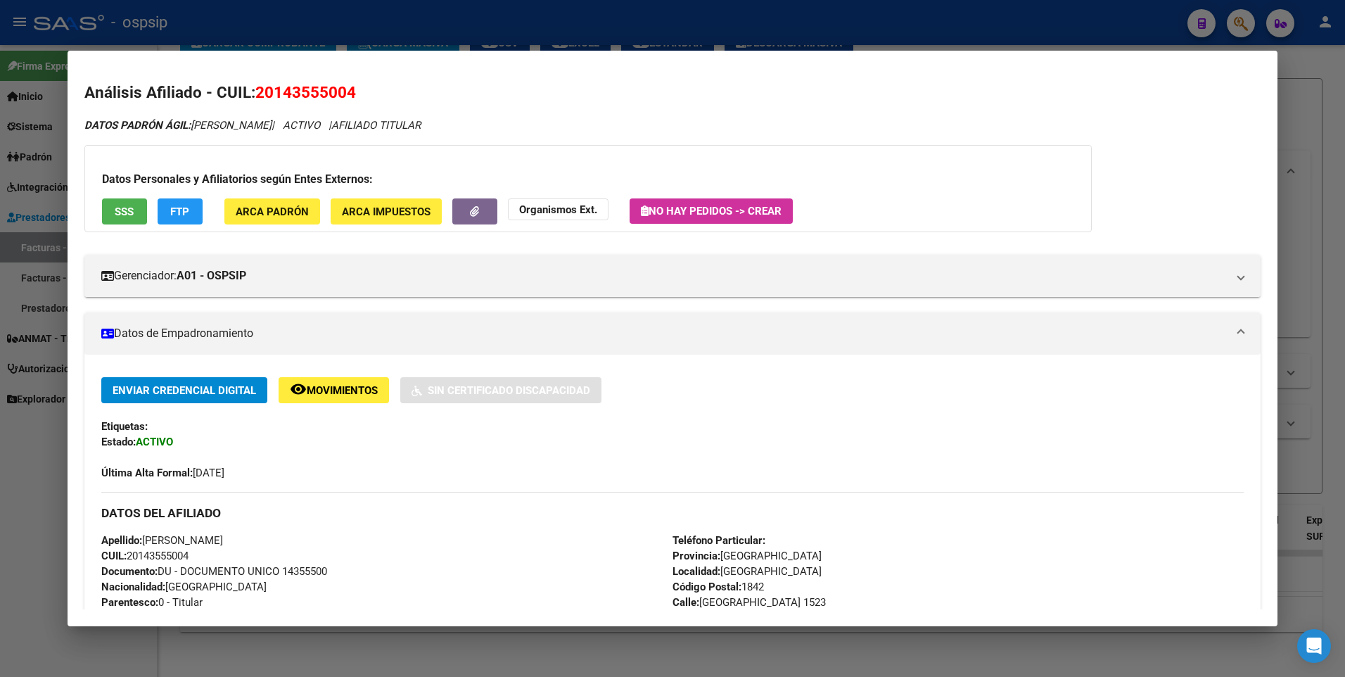
click at [1288, 106] on div at bounding box center [672, 338] width 1345 height 677
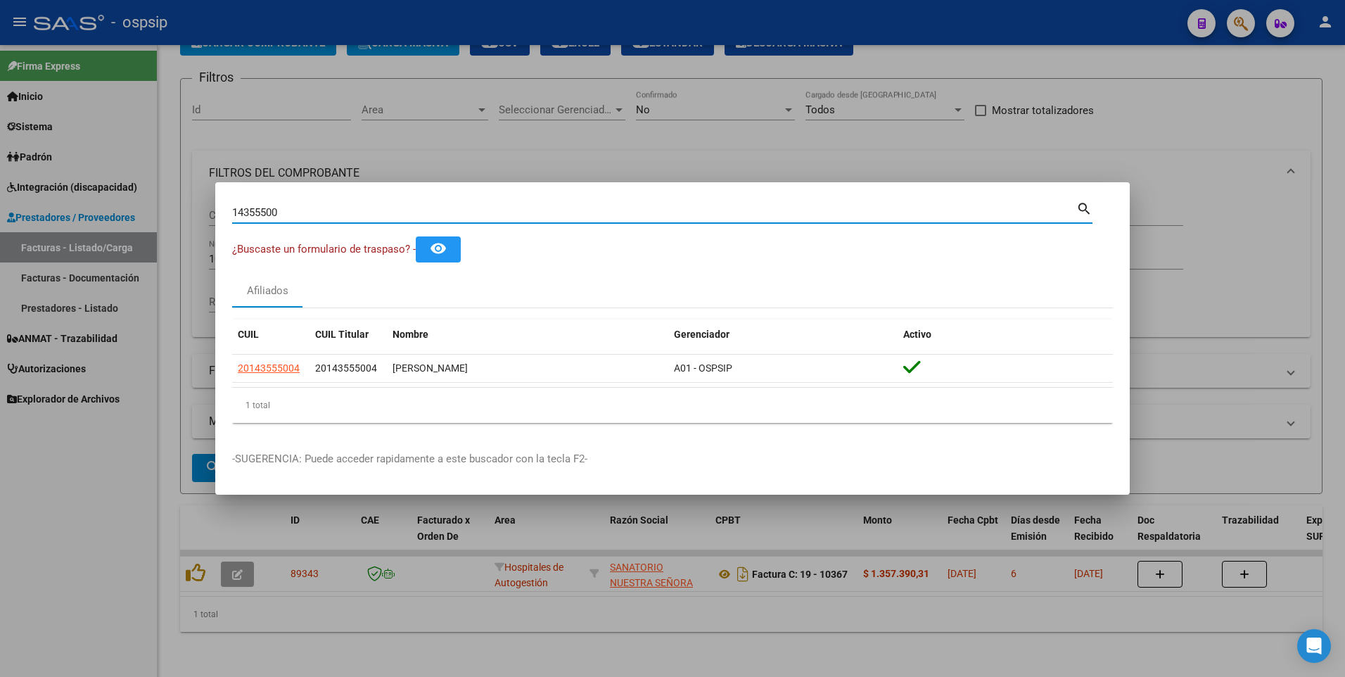
drag, startPoint x: 293, startPoint y: 213, endPoint x: 42, endPoint y: 229, distance: 251.7
click at [42, 229] on div "14355500 Buscar (apellido, dni, cuil, nro traspaso, cuit, obra social) search ¿…" at bounding box center [672, 338] width 1345 height 677
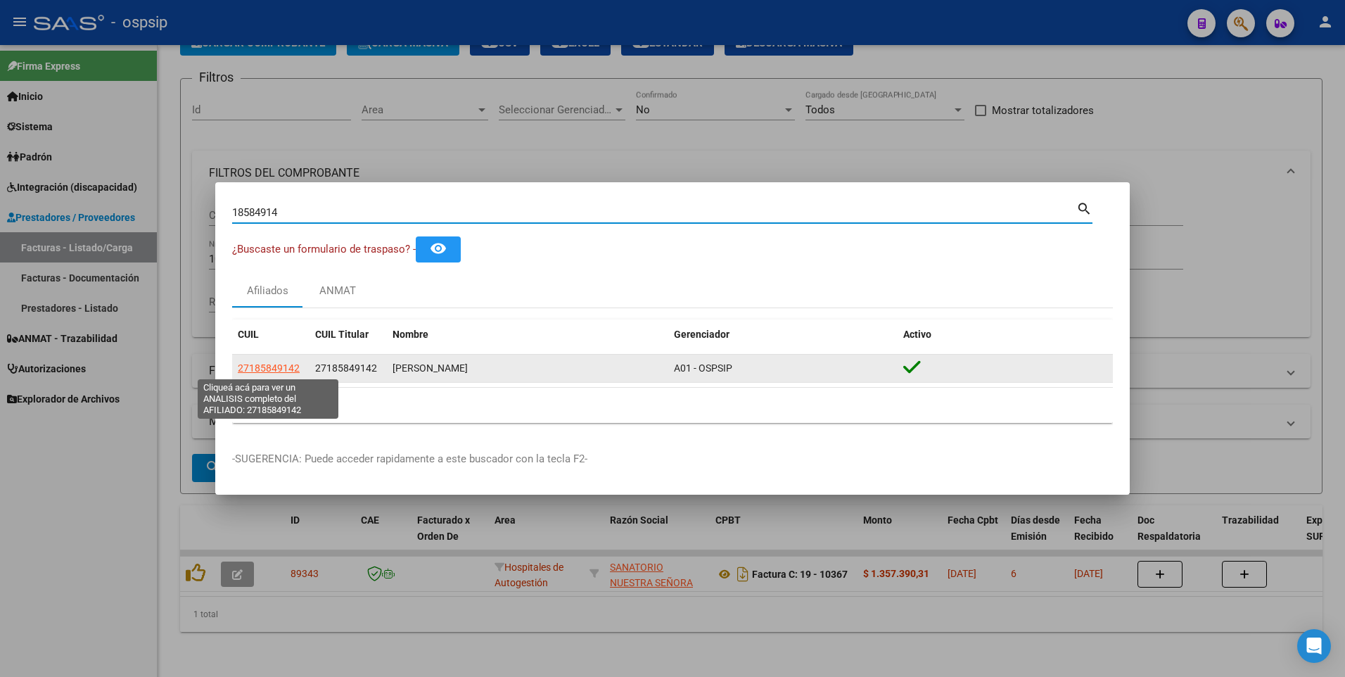
click at [264, 369] on span "27185849142" at bounding box center [269, 367] width 62 height 11
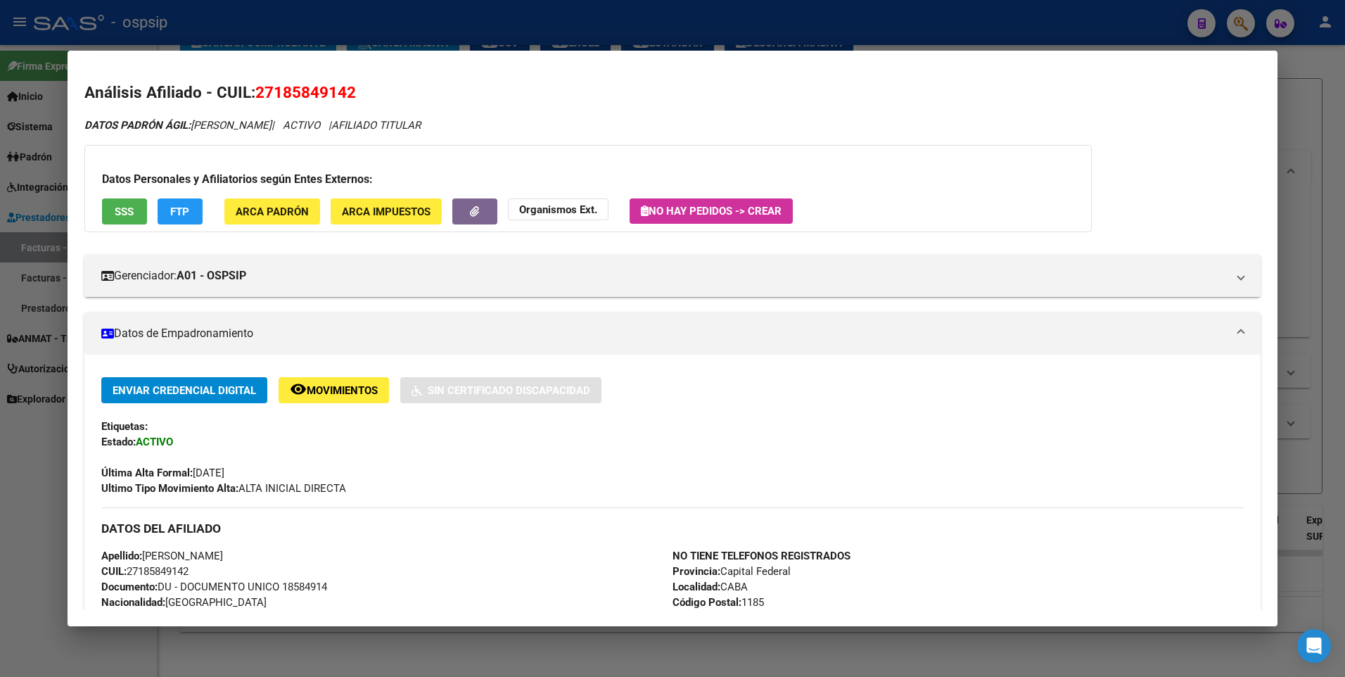
click at [130, 210] on span "SSS" at bounding box center [124, 211] width 19 height 13
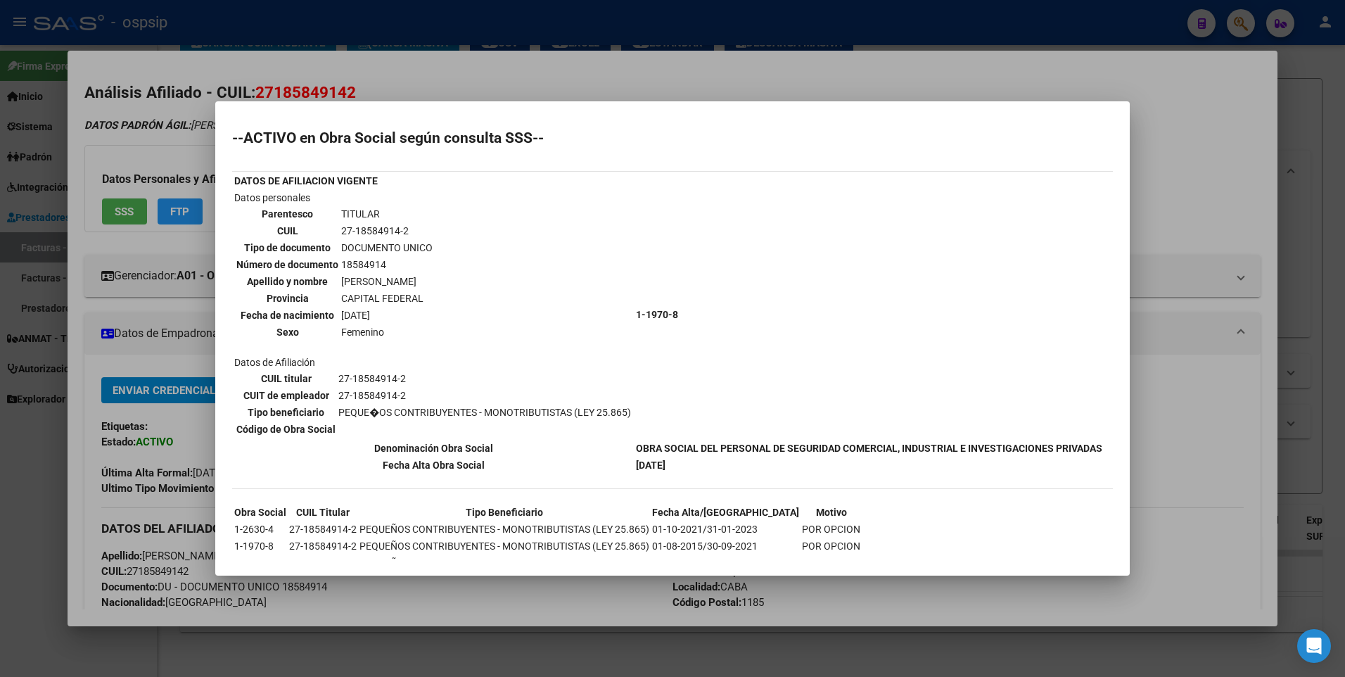
click at [1203, 96] on div at bounding box center [672, 338] width 1345 height 677
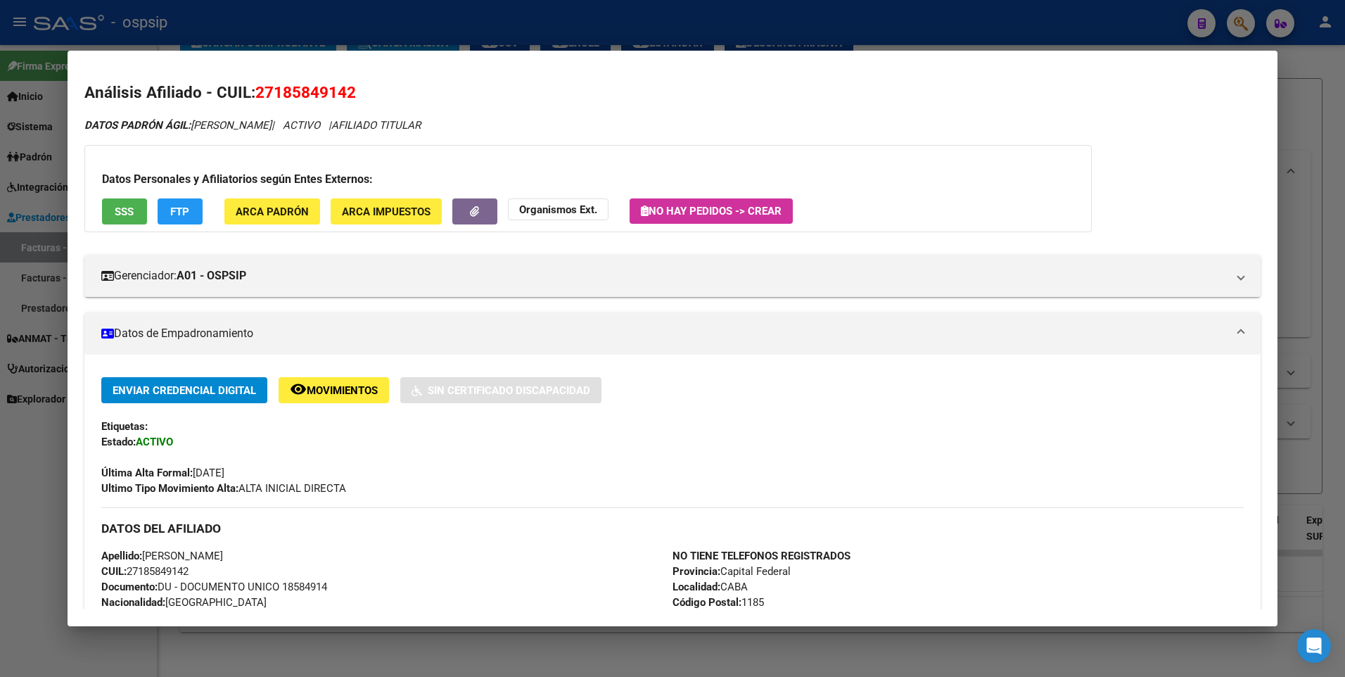
click at [1302, 87] on div at bounding box center [672, 338] width 1345 height 677
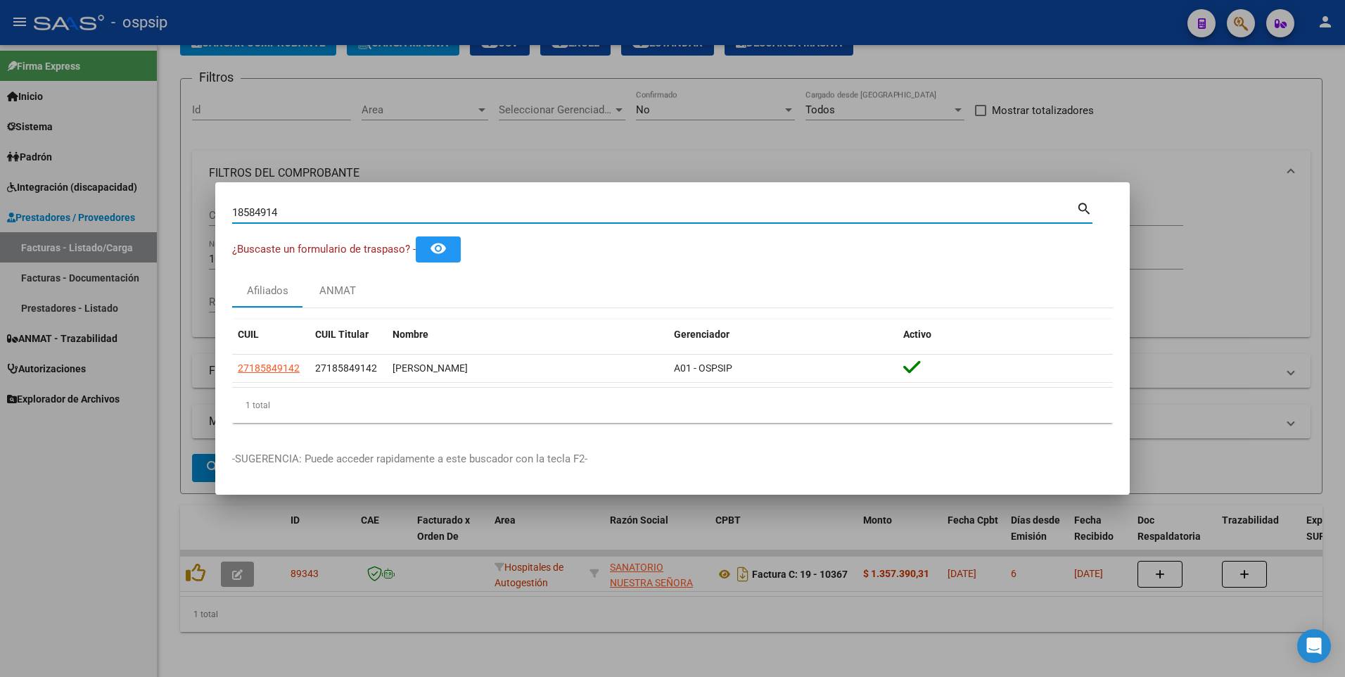
drag, startPoint x: 292, startPoint y: 216, endPoint x: 87, endPoint y: 239, distance: 206.1
click at [87, 239] on div "18584914 Buscar (apellido, dni, cuil, nro traspaso, cuit, obra social) search ¿…" at bounding box center [672, 338] width 1345 height 677
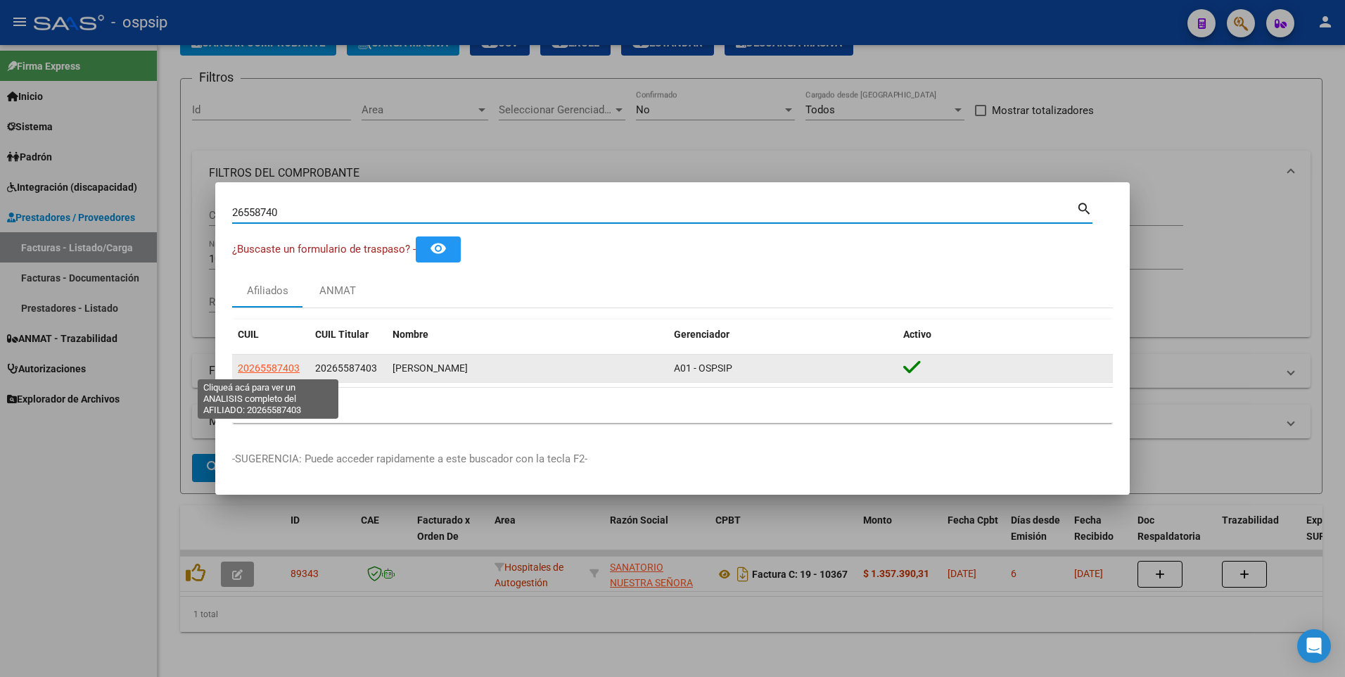
click at [257, 371] on span "20265587403" at bounding box center [269, 367] width 62 height 11
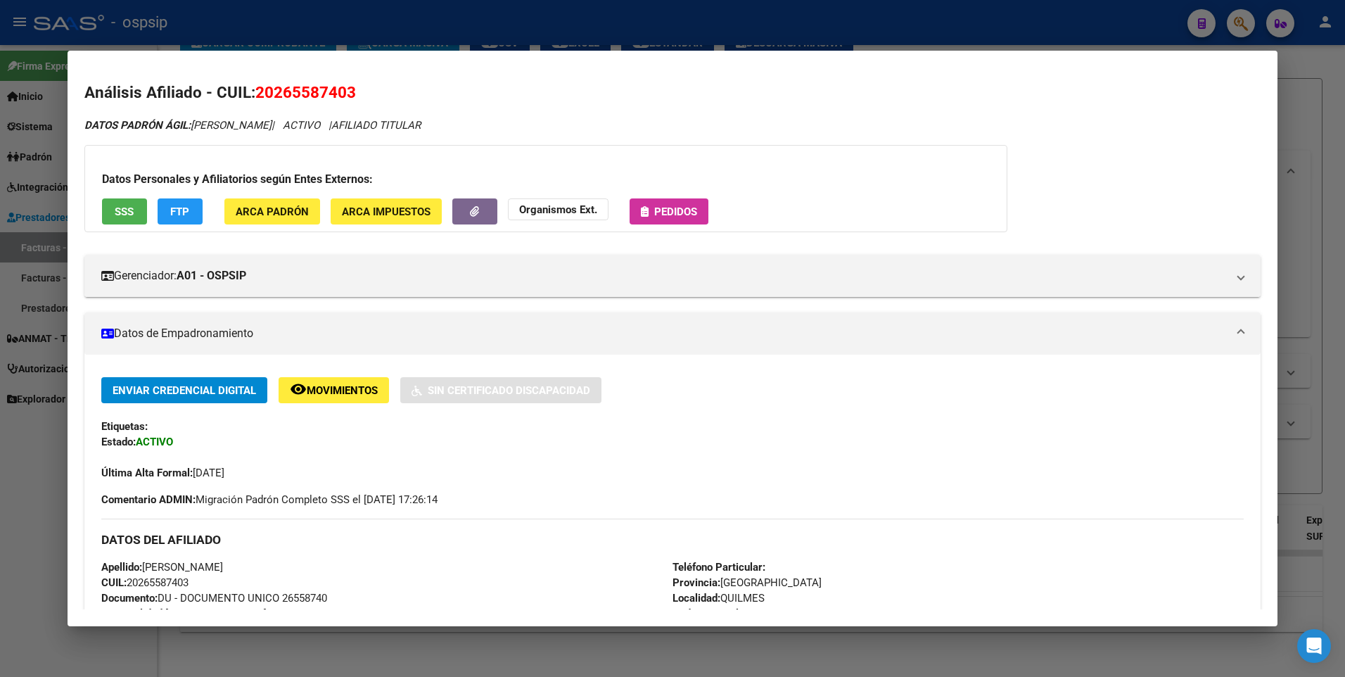
click at [117, 217] on button "SSS" at bounding box center [124, 211] width 45 height 26
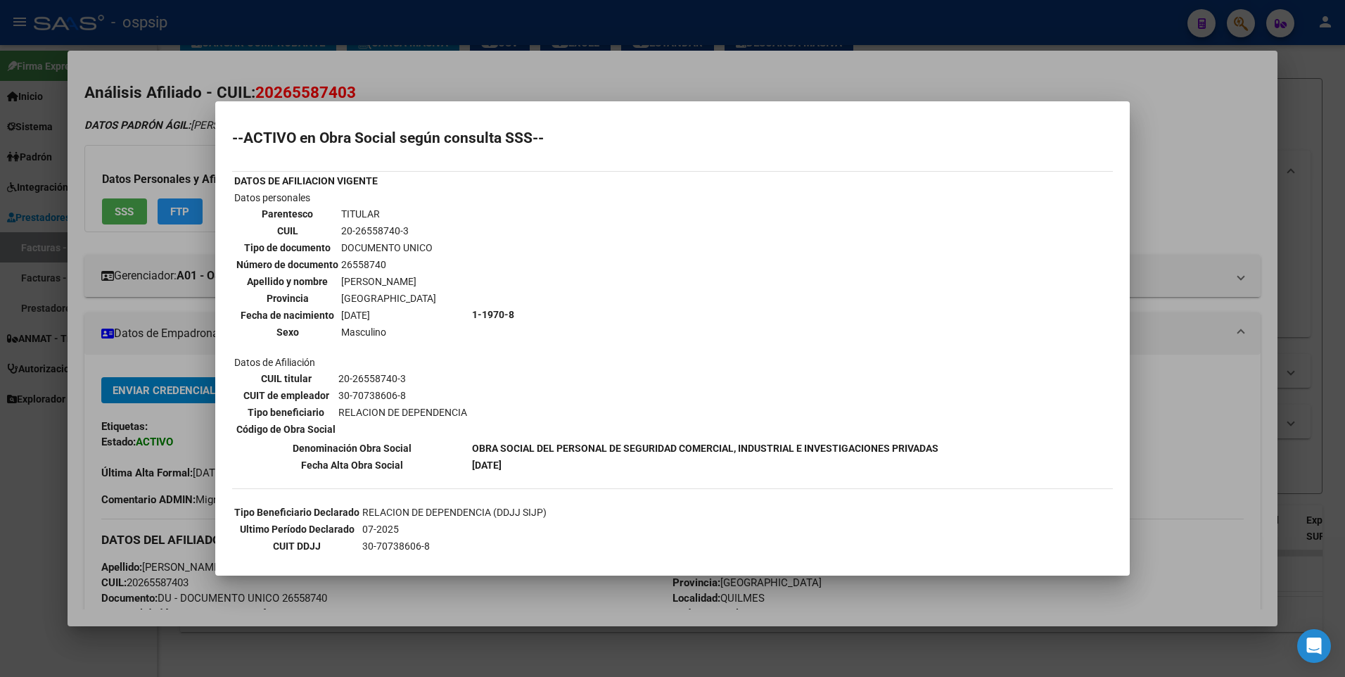
click at [1145, 136] on div at bounding box center [672, 338] width 1345 height 677
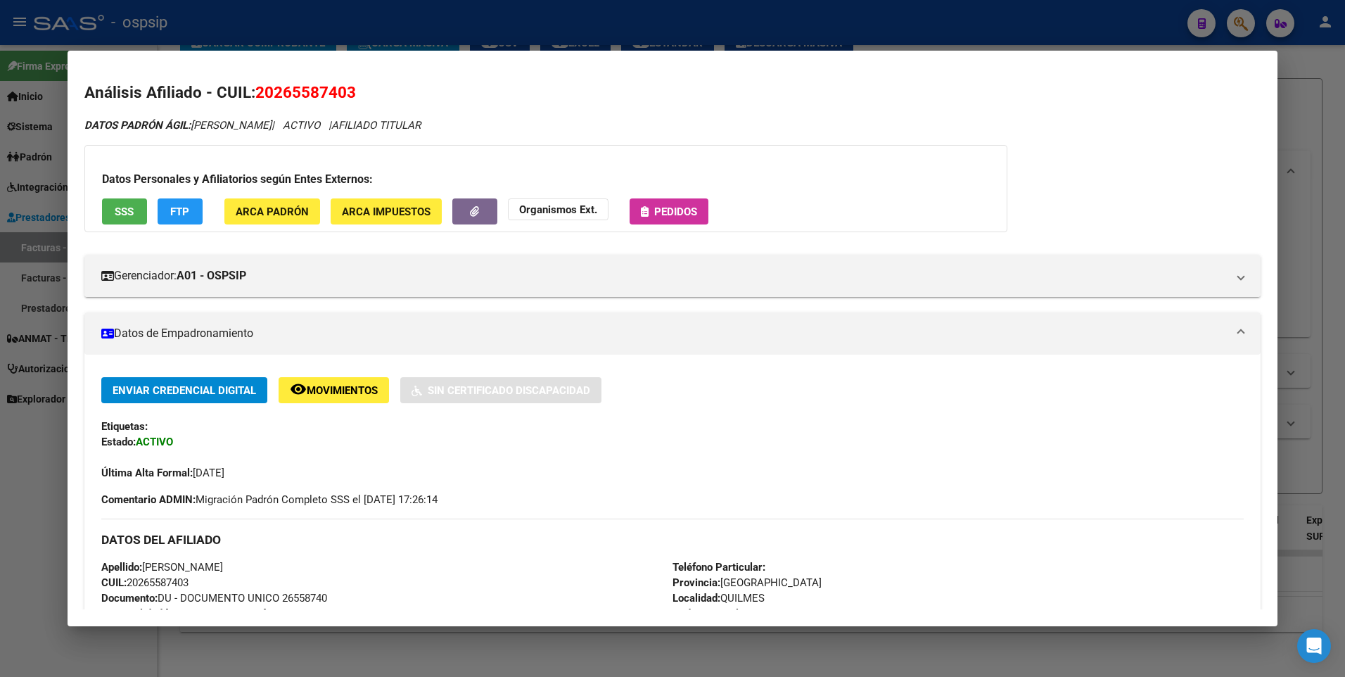
click at [1299, 141] on div at bounding box center [672, 338] width 1345 height 677
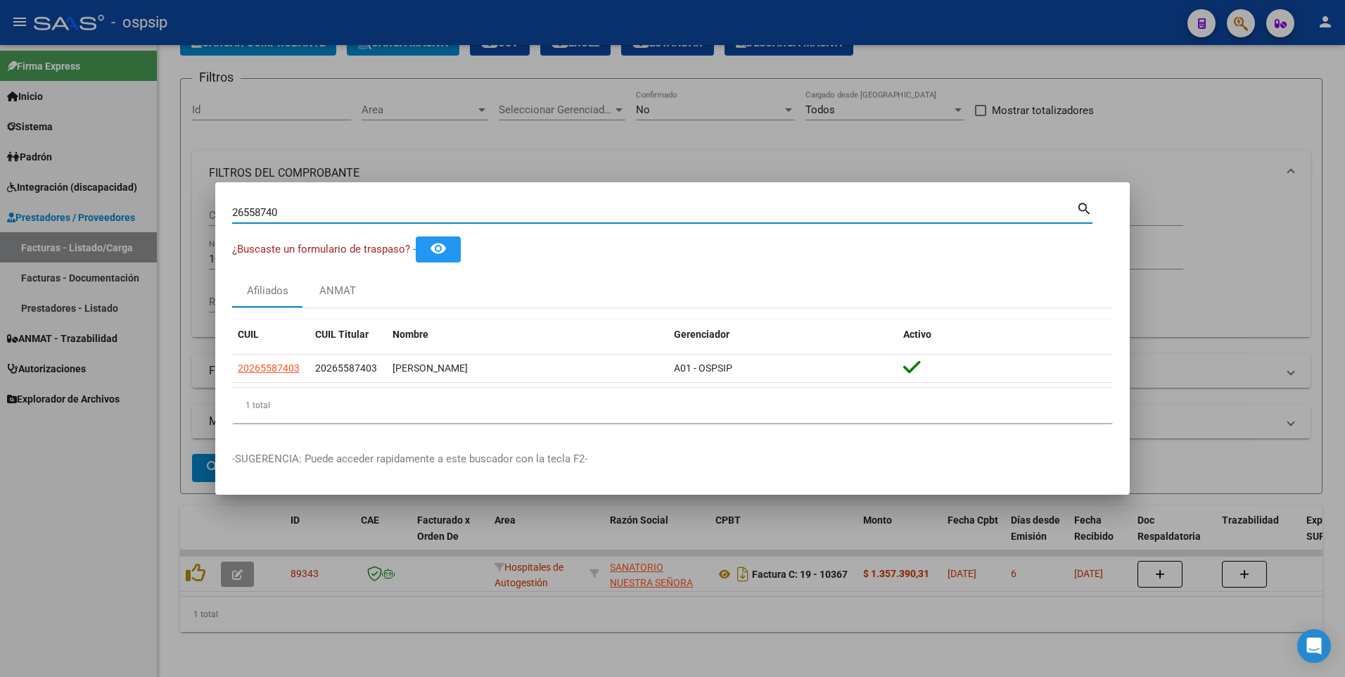
drag, startPoint x: 283, startPoint y: 212, endPoint x: 39, endPoint y: 242, distance: 245.9
click at [39, 242] on div "26558740 Buscar (apellido, dni, cuil, nro traspaso, cuit, obra social) search ¿…" at bounding box center [672, 338] width 1345 height 677
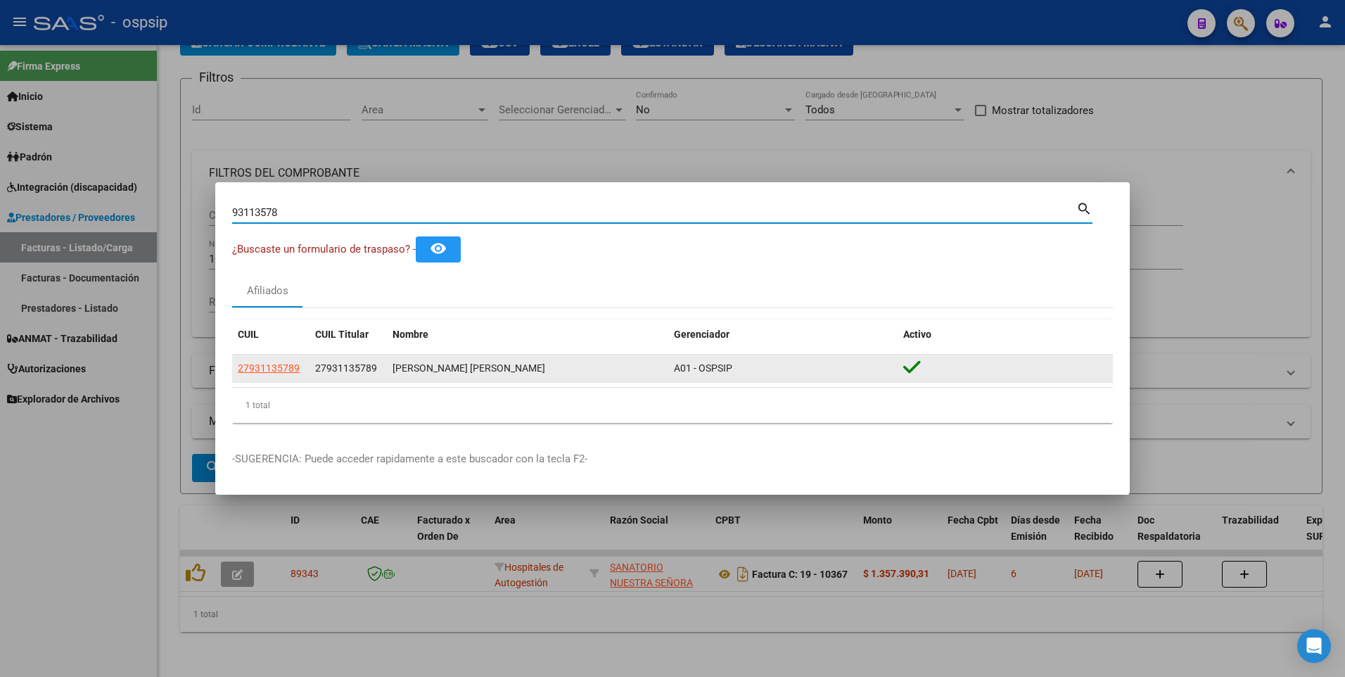
click at [280, 361] on app-link-go-to "27931135789" at bounding box center [269, 368] width 62 height 16
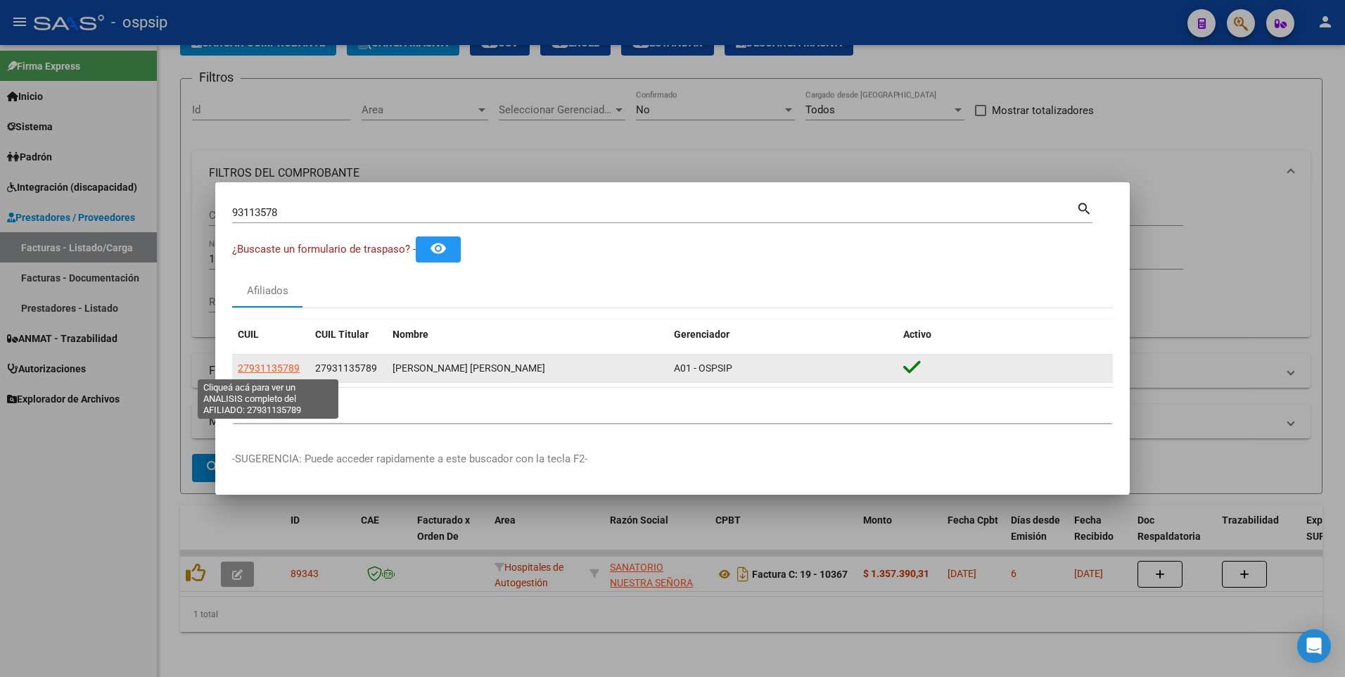
click at [281, 370] on span "27931135789" at bounding box center [269, 367] width 62 height 11
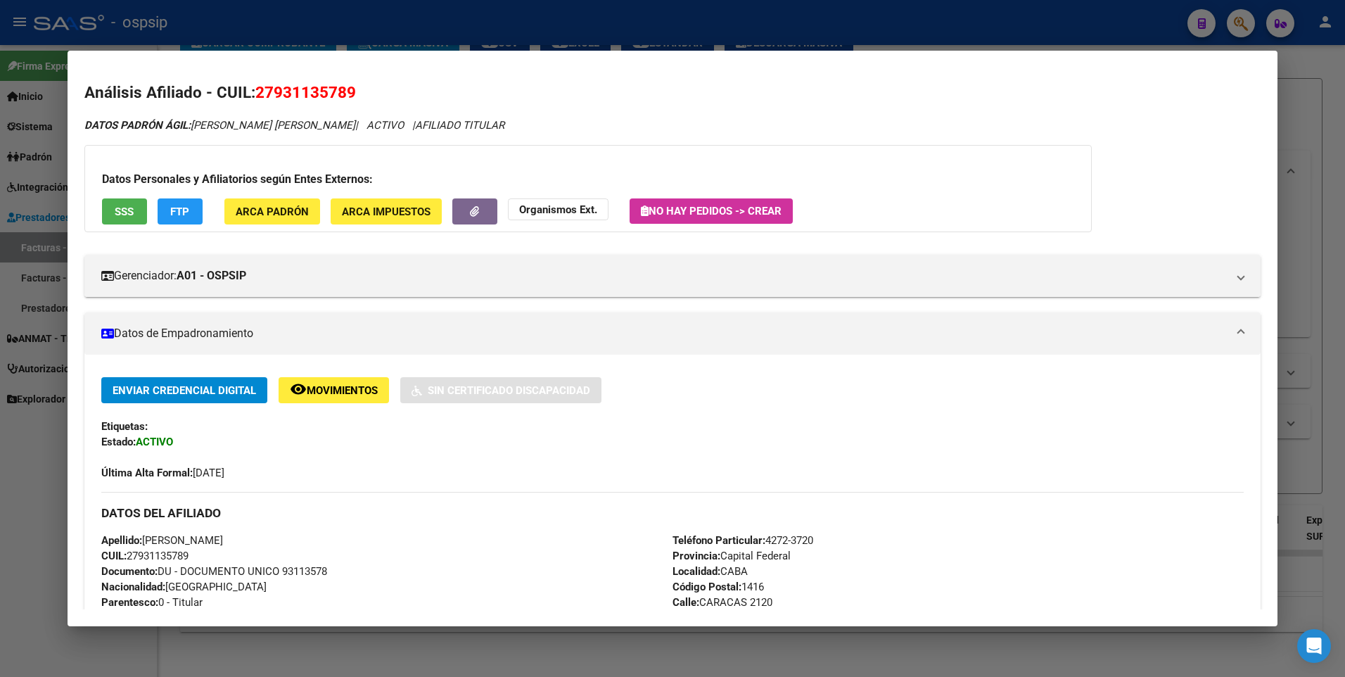
click at [121, 212] on span "SSS" at bounding box center [124, 211] width 19 height 13
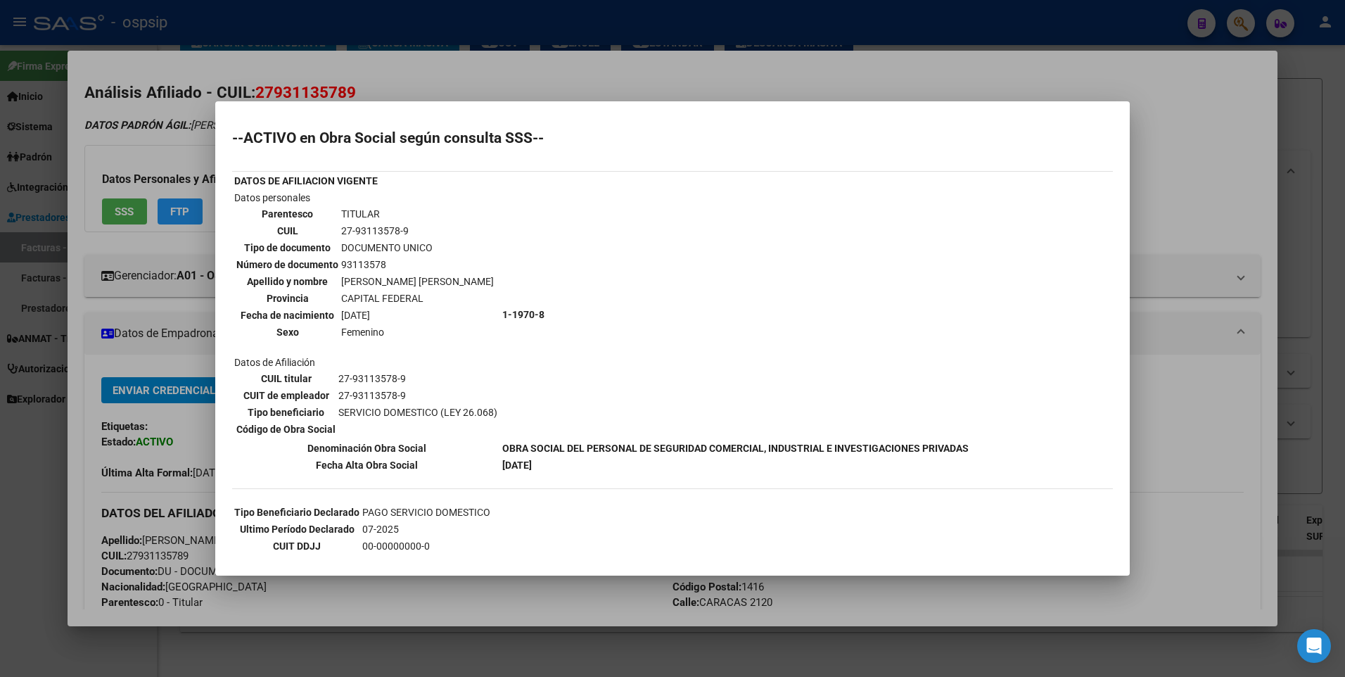
click at [1189, 158] on div at bounding box center [672, 338] width 1345 height 677
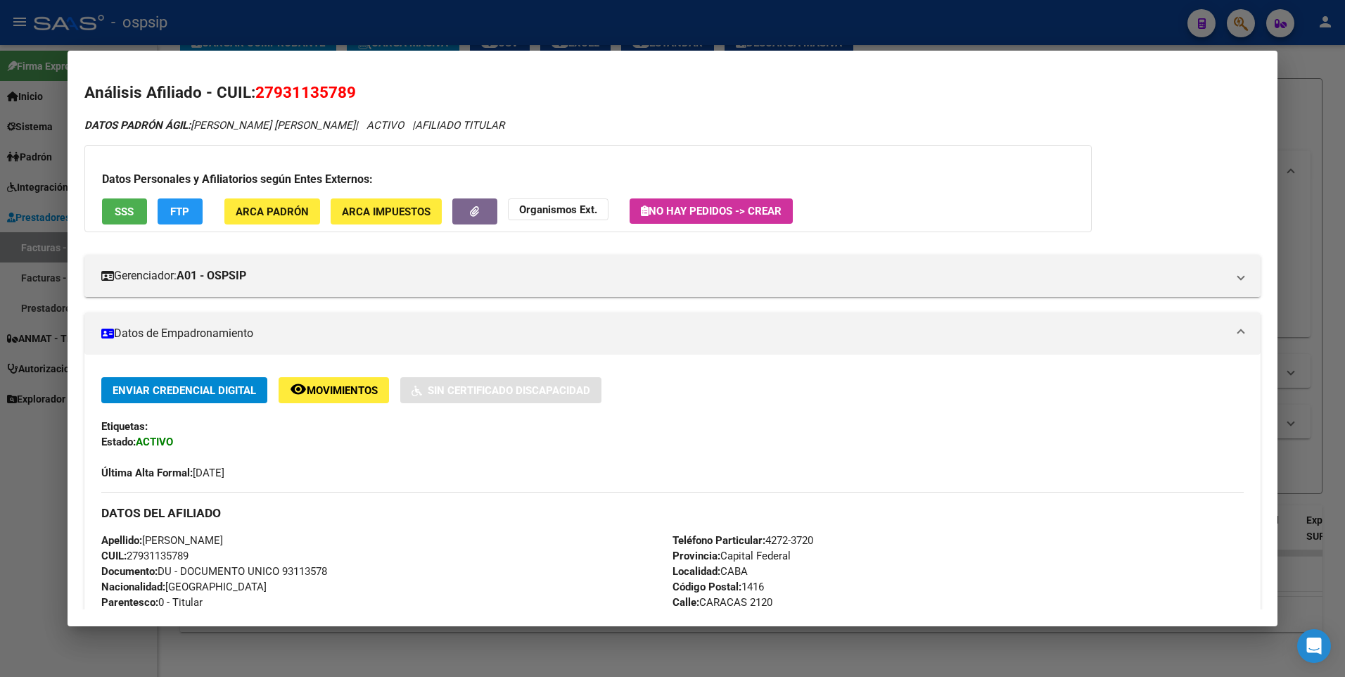
click at [1299, 108] on div at bounding box center [672, 338] width 1345 height 677
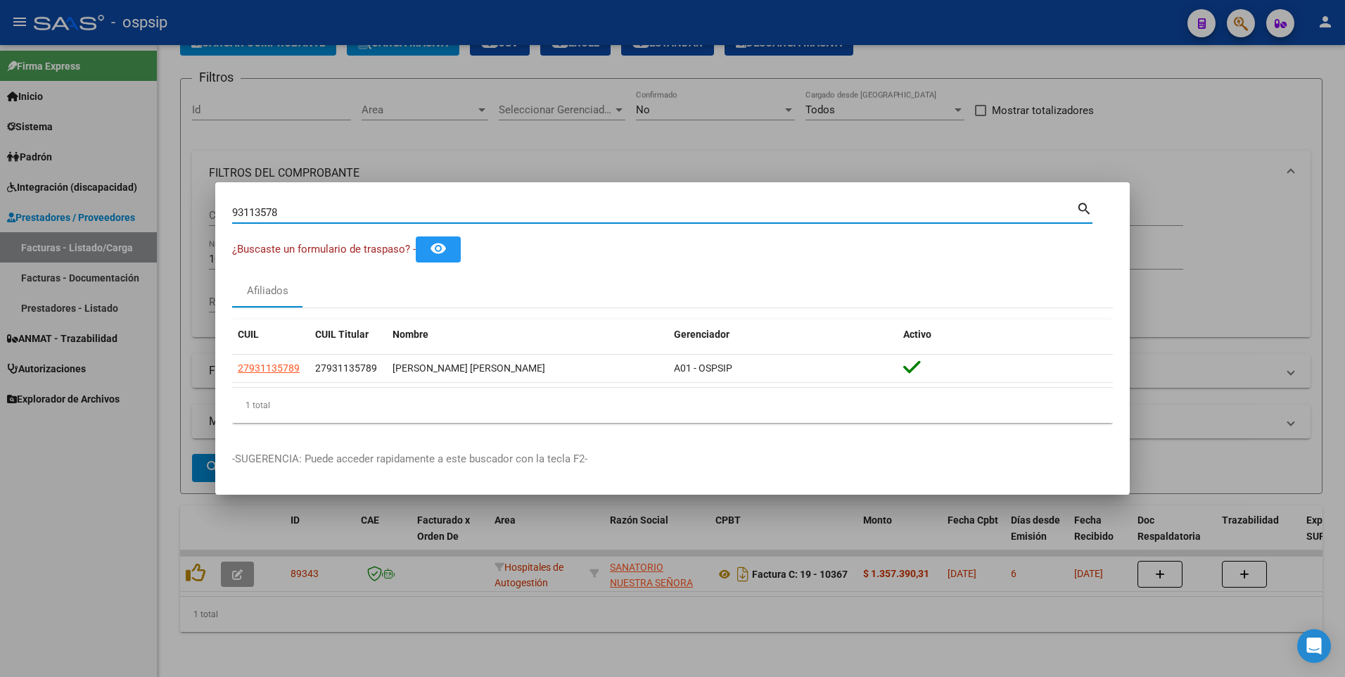
drag, startPoint x: 287, startPoint y: 207, endPoint x: 114, endPoint y: 234, distance: 175.1
click at [114, 234] on div "93113578 Buscar (apellido, dni, cuil, nro traspaso, cuit, obra social) search ¿…" at bounding box center [672, 338] width 1345 height 677
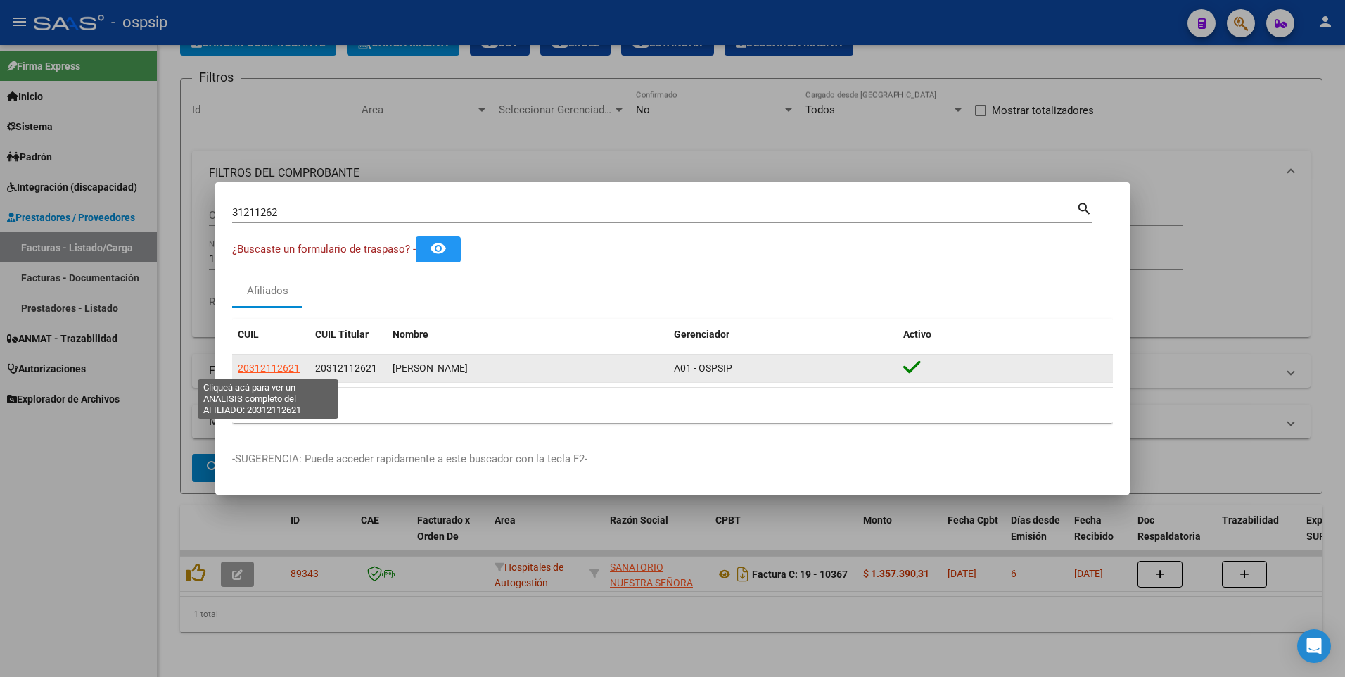
click at [284, 372] on span "20312112621" at bounding box center [269, 367] width 62 height 11
copy span "6"
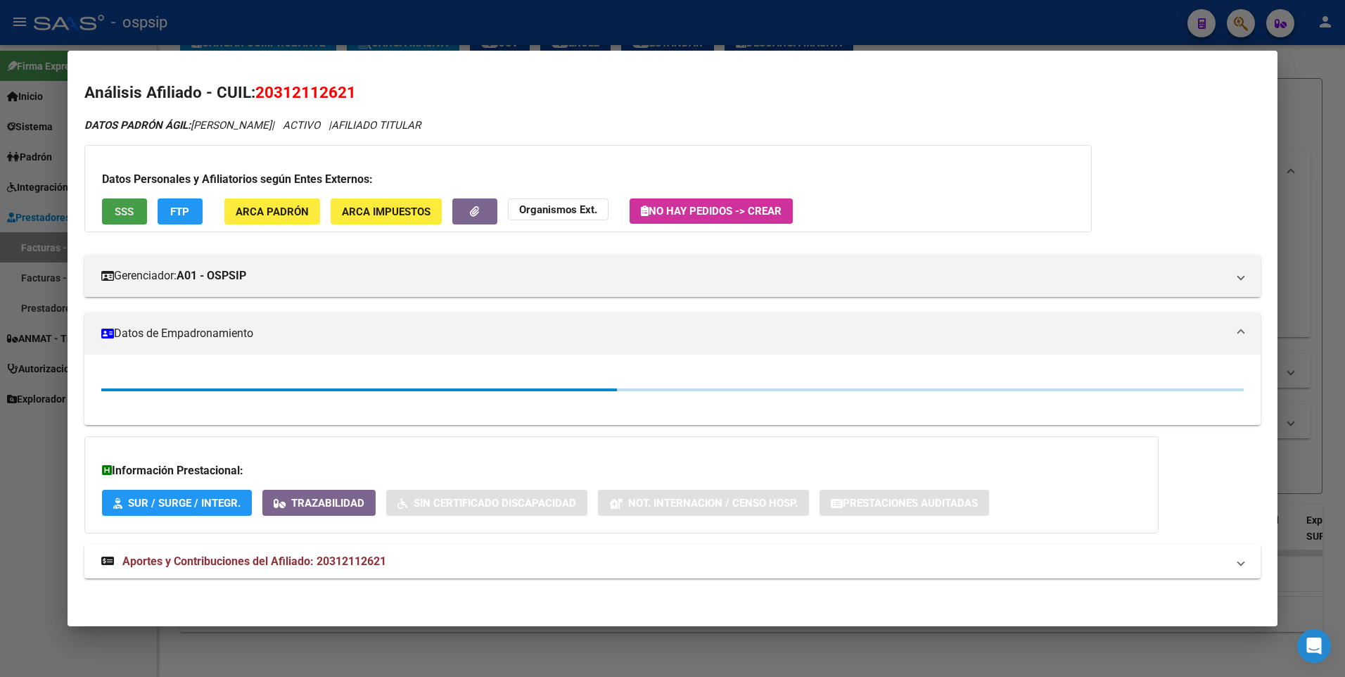
click at [122, 215] on span "SSS" at bounding box center [124, 211] width 19 height 13
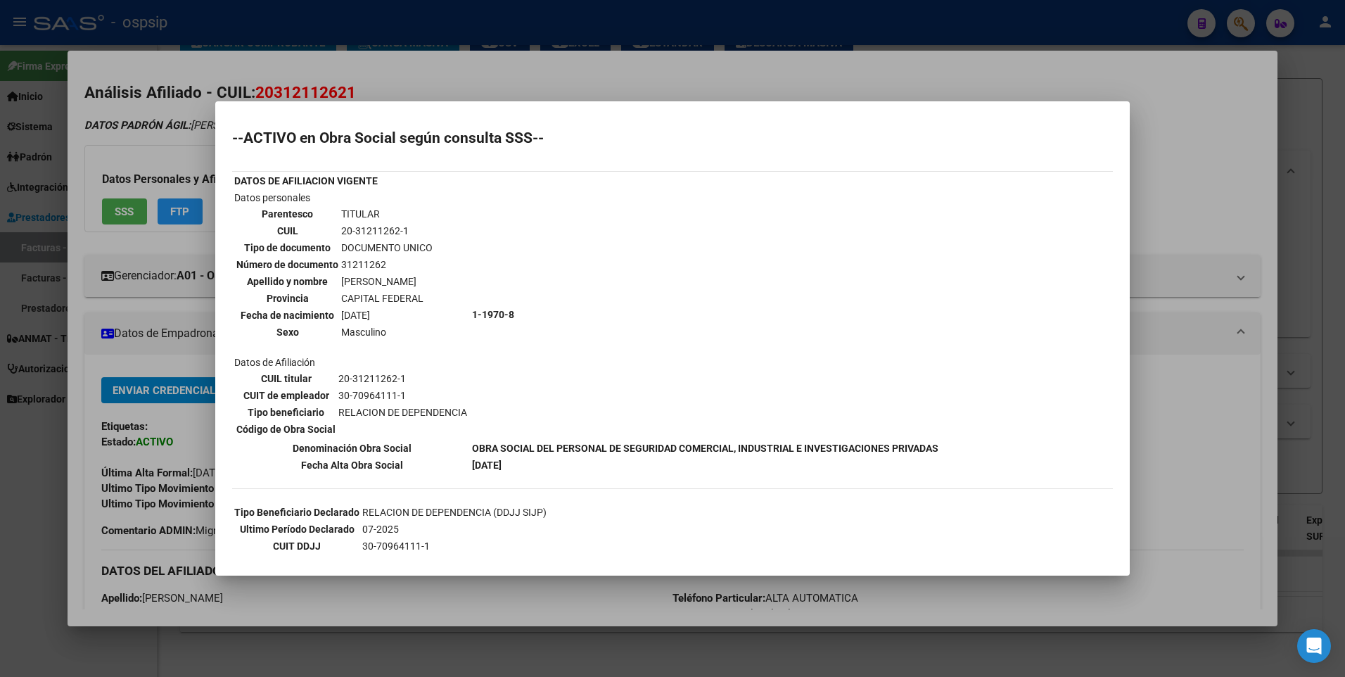
click at [1196, 149] on div at bounding box center [672, 338] width 1345 height 677
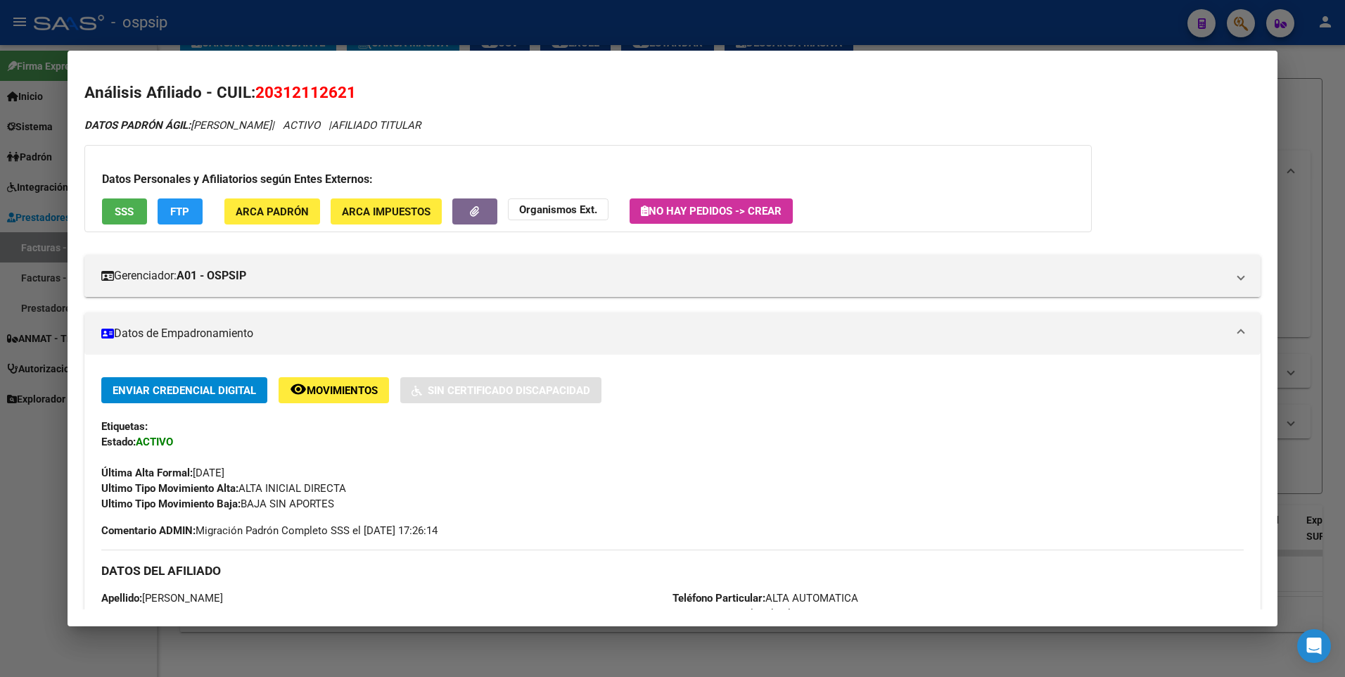
click at [1297, 99] on div at bounding box center [672, 338] width 1345 height 677
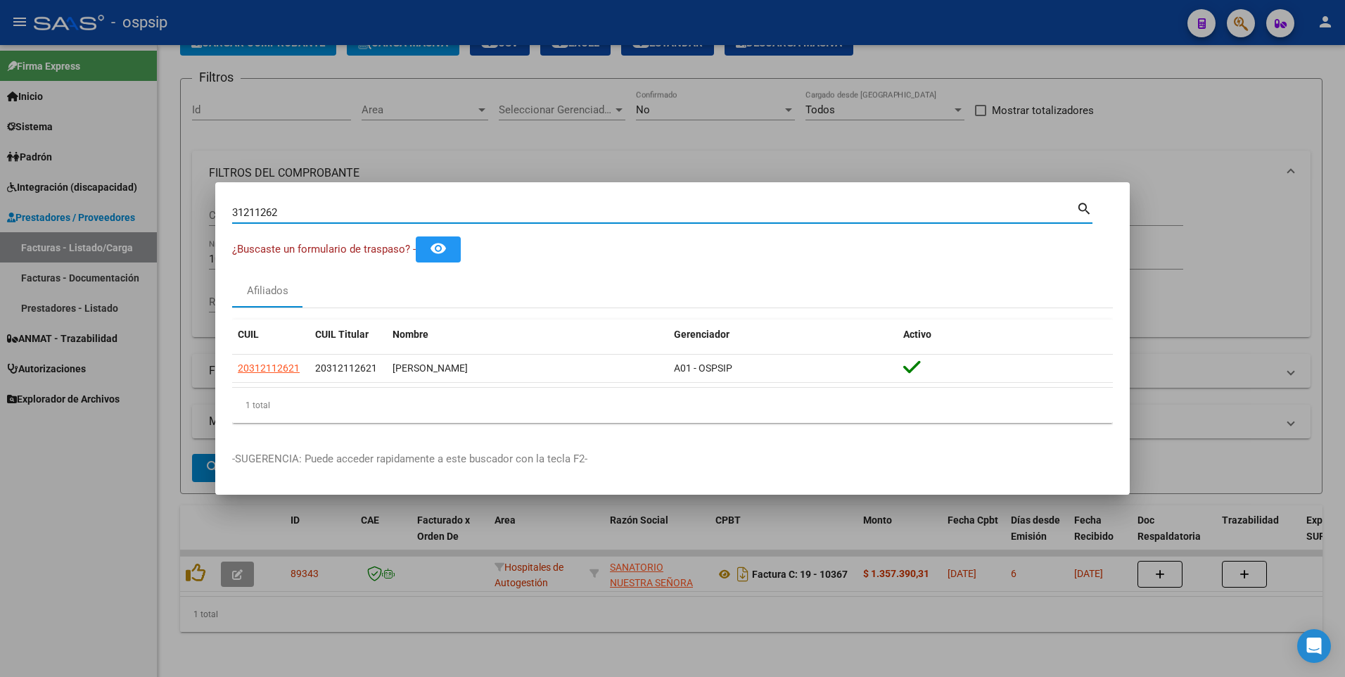
drag, startPoint x: 284, startPoint y: 213, endPoint x: 0, endPoint y: 265, distance: 288.2
click at [0, 265] on html "menu - ospsip person Firma Express Inicio Instructivos Contacto OS Sistema Usua…" at bounding box center [672, 338] width 1345 height 677
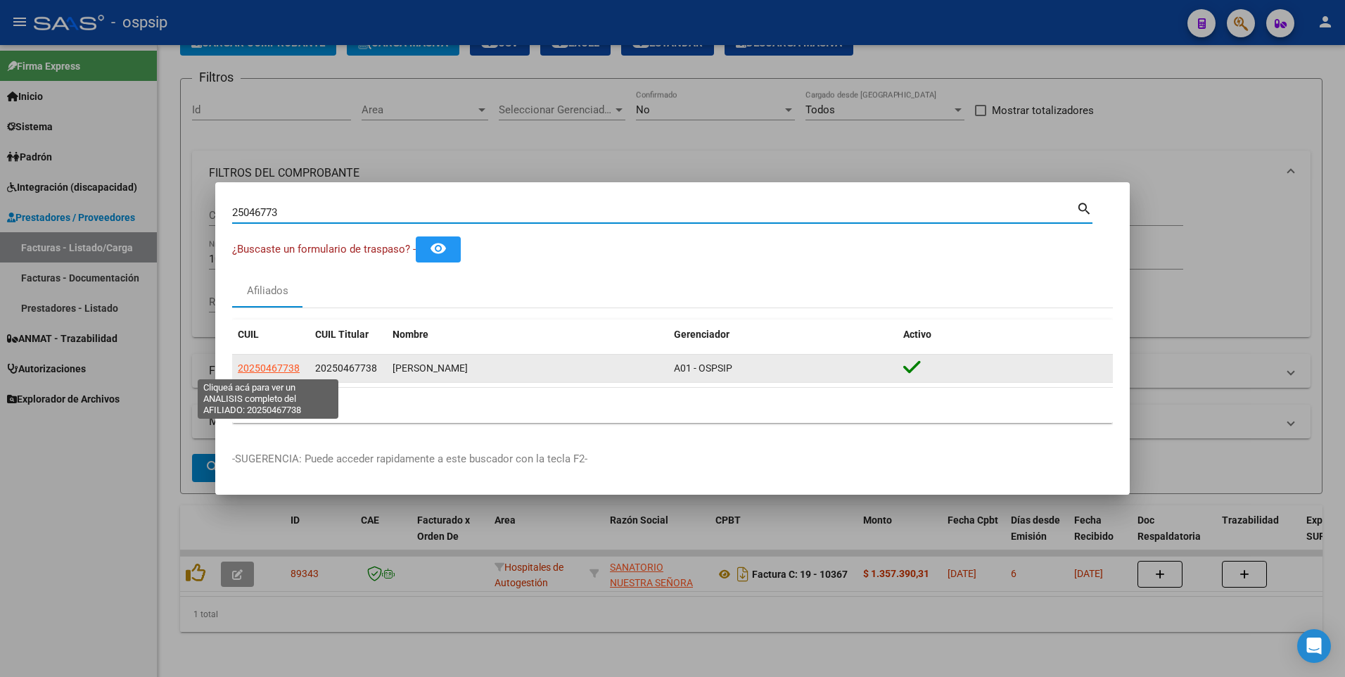
click at [274, 367] on span "20250467738" at bounding box center [269, 367] width 62 height 11
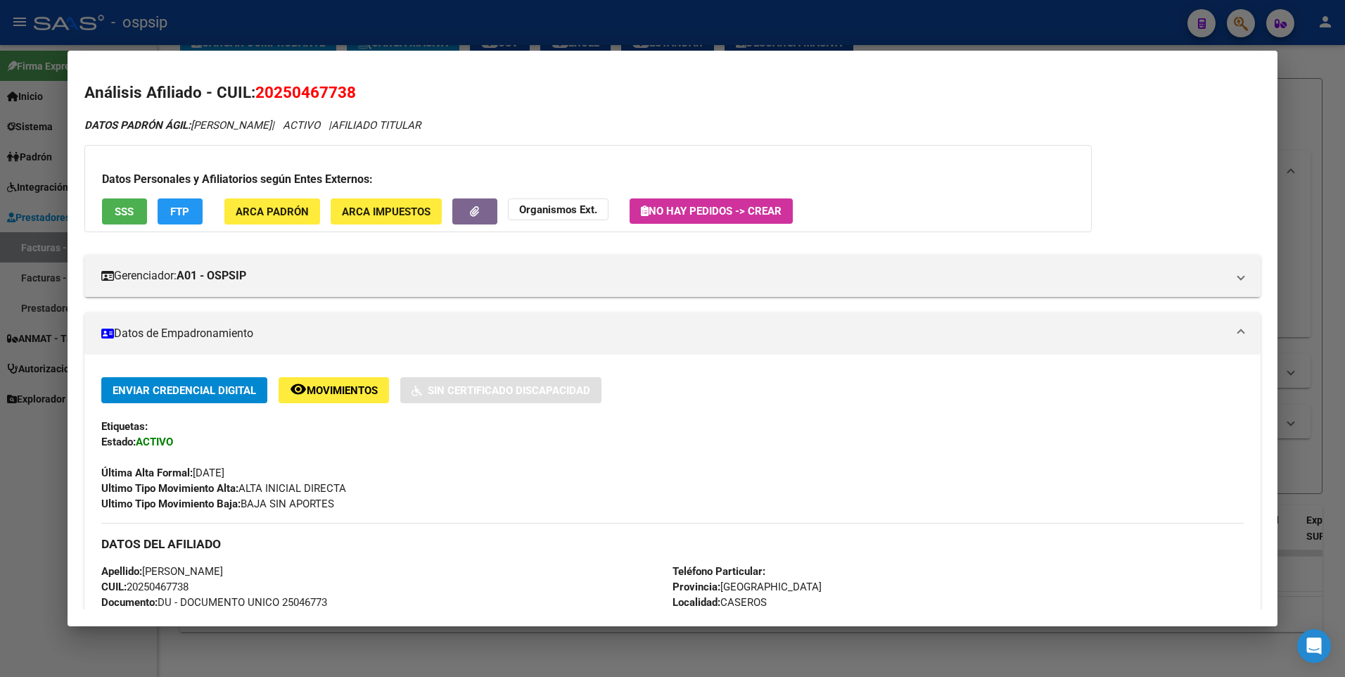
click at [139, 209] on button "SSS" at bounding box center [124, 211] width 45 height 26
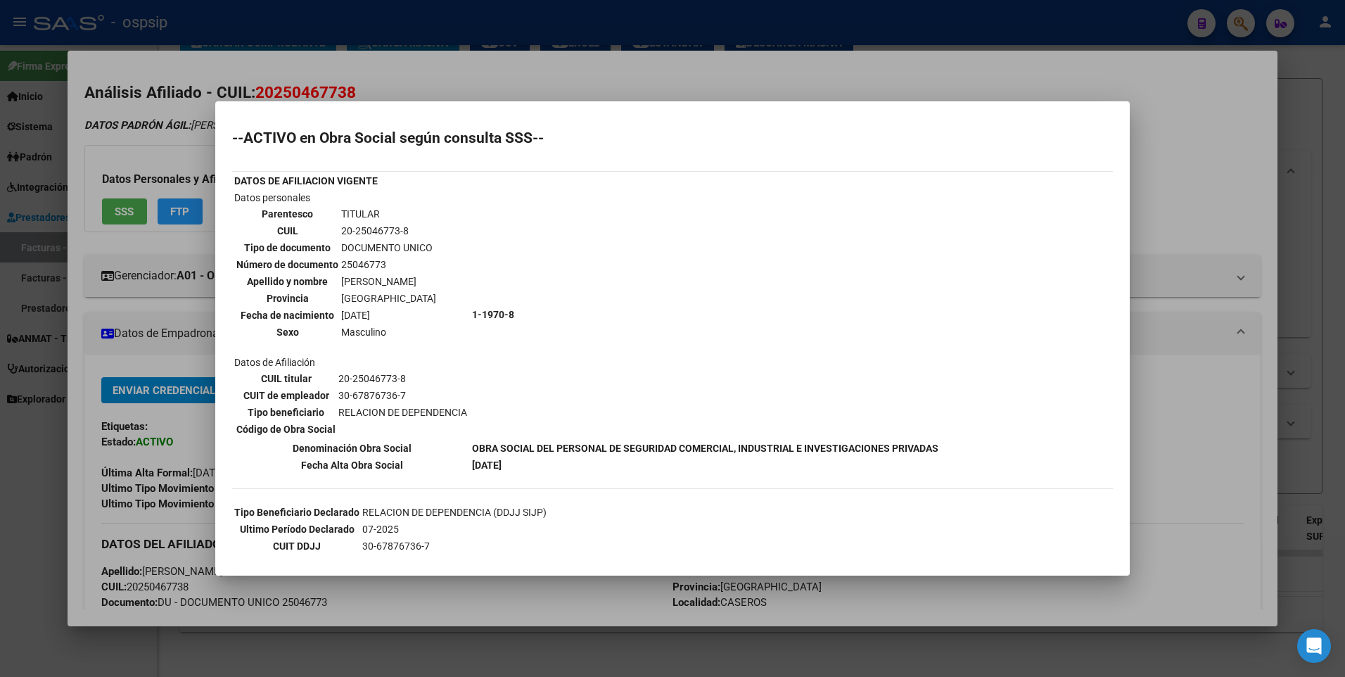
click at [1181, 122] on div at bounding box center [672, 338] width 1345 height 677
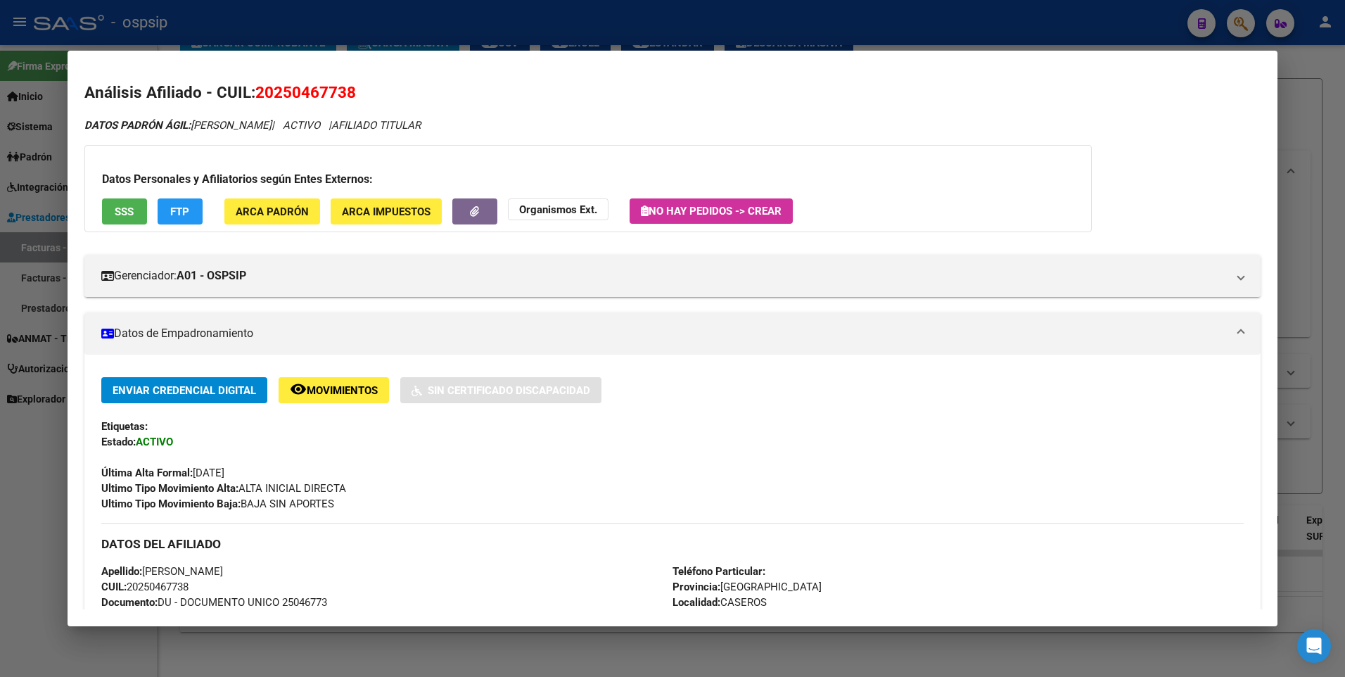
click at [1285, 124] on div at bounding box center [672, 338] width 1345 height 677
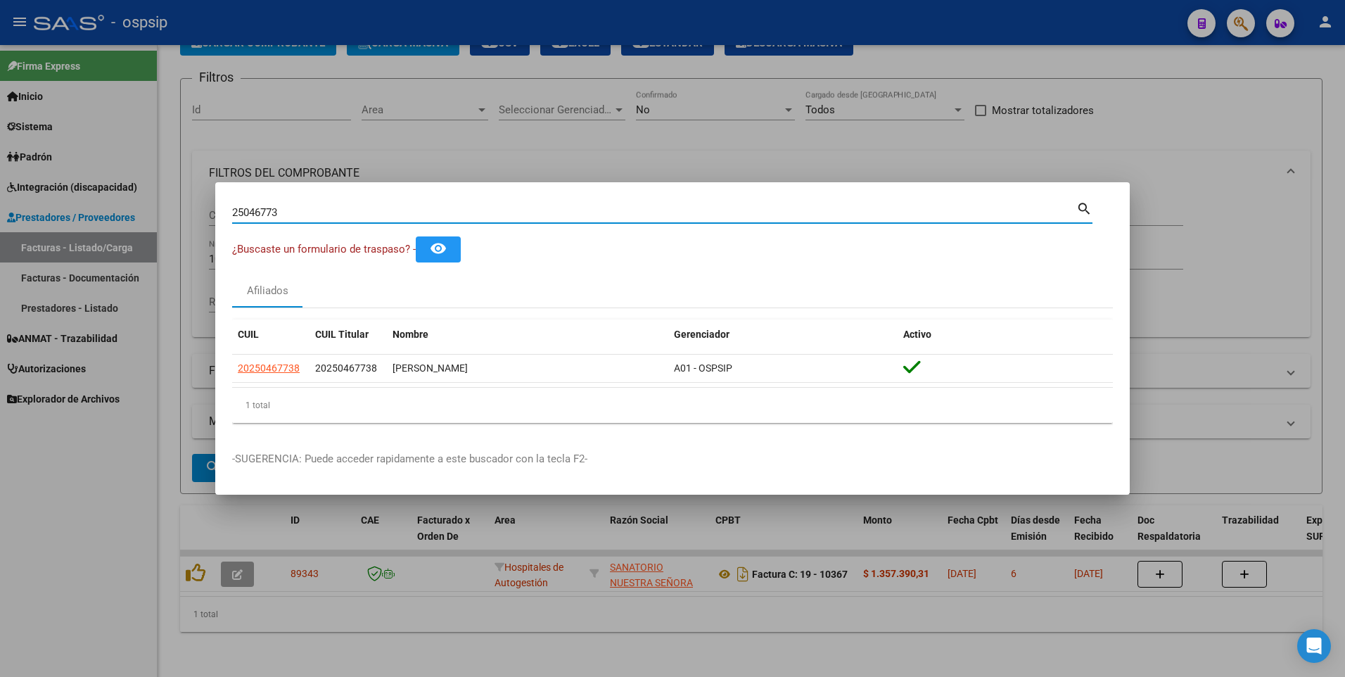
drag, startPoint x: 295, startPoint y: 212, endPoint x: 80, endPoint y: 253, distance: 218.3
click at [87, 247] on div "25046773 Buscar (apellido, dni, cuil, nro traspaso, cuit, obra social) search ¿…" at bounding box center [672, 338] width 1345 height 677
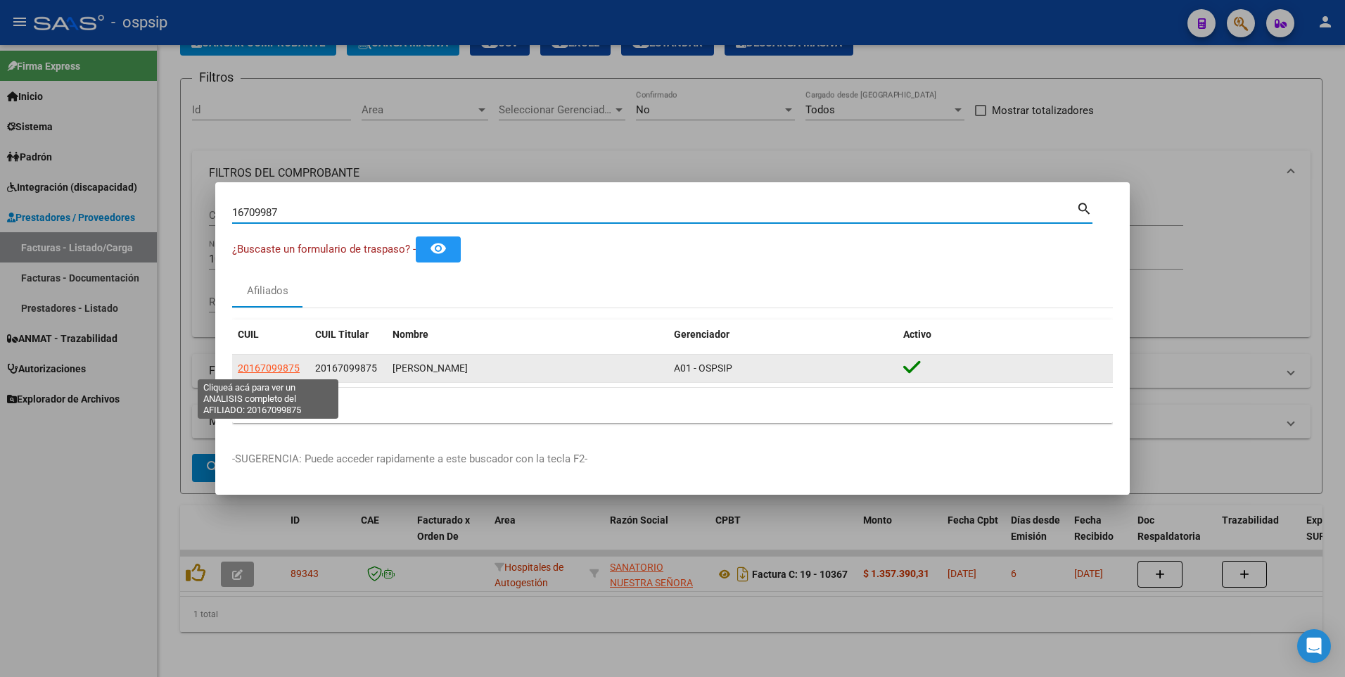
click at [267, 371] on span "20167099875" at bounding box center [269, 367] width 62 height 11
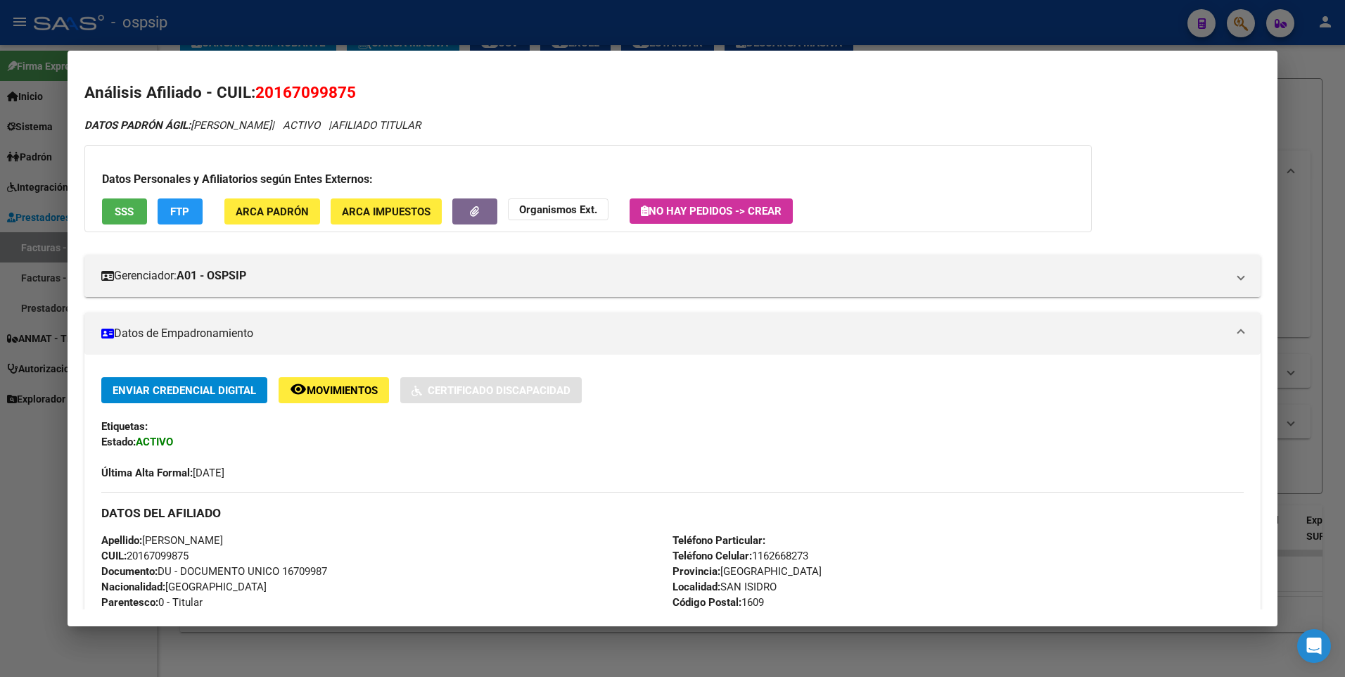
click at [124, 219] on button "SSS" at bounding box center [124, 211] width 45 height 26
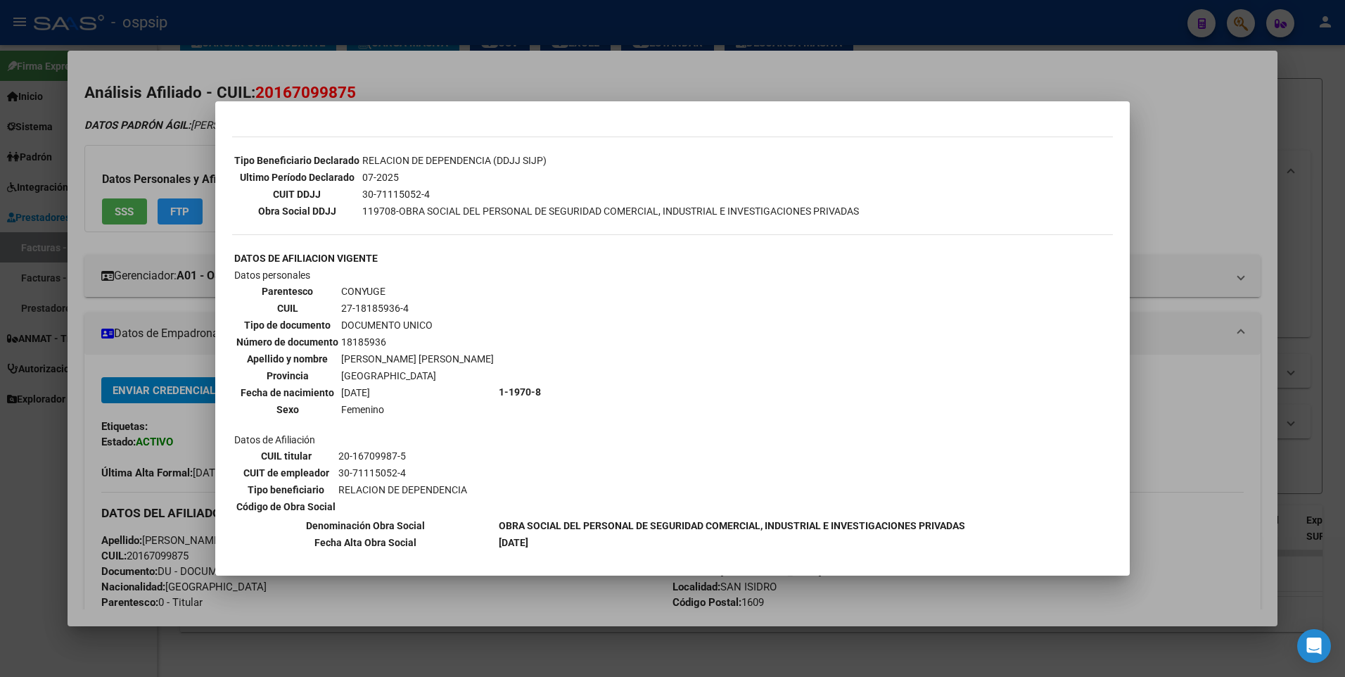
scroll to position [422, 0]
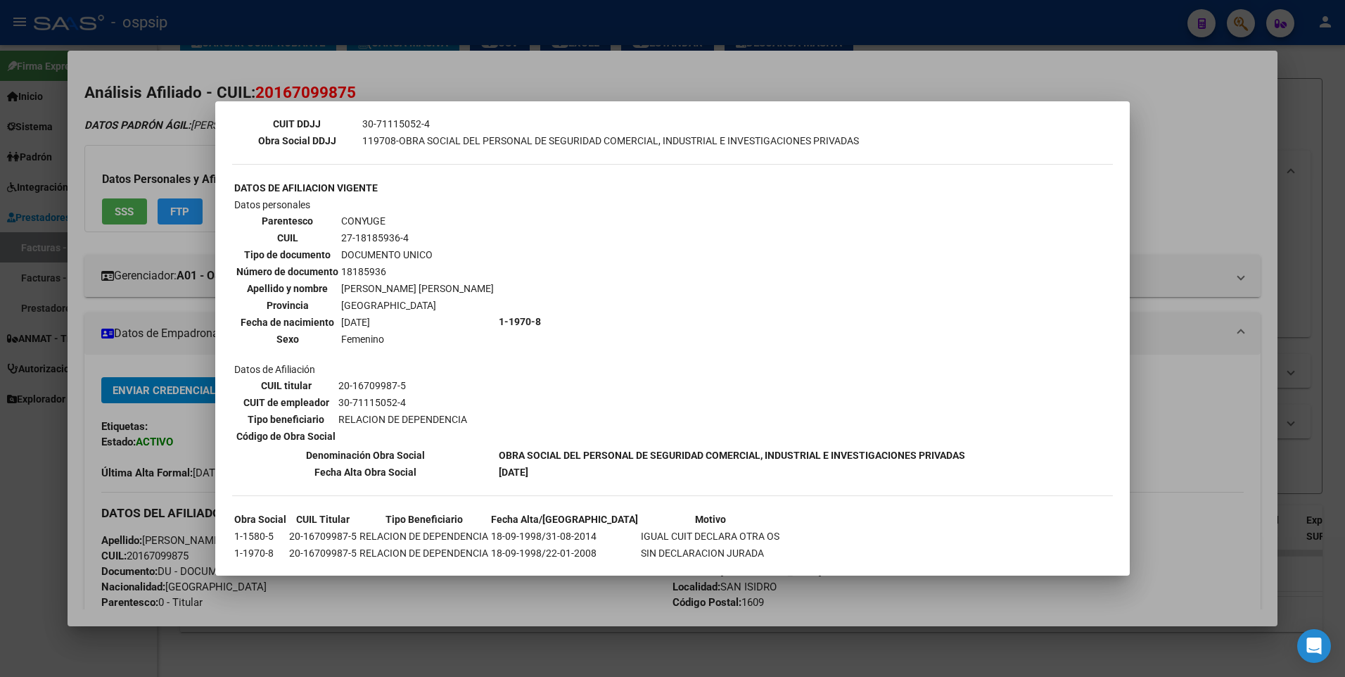
click at [1172, 186] on div at bounding box center [672, 338] width 1345 height 677
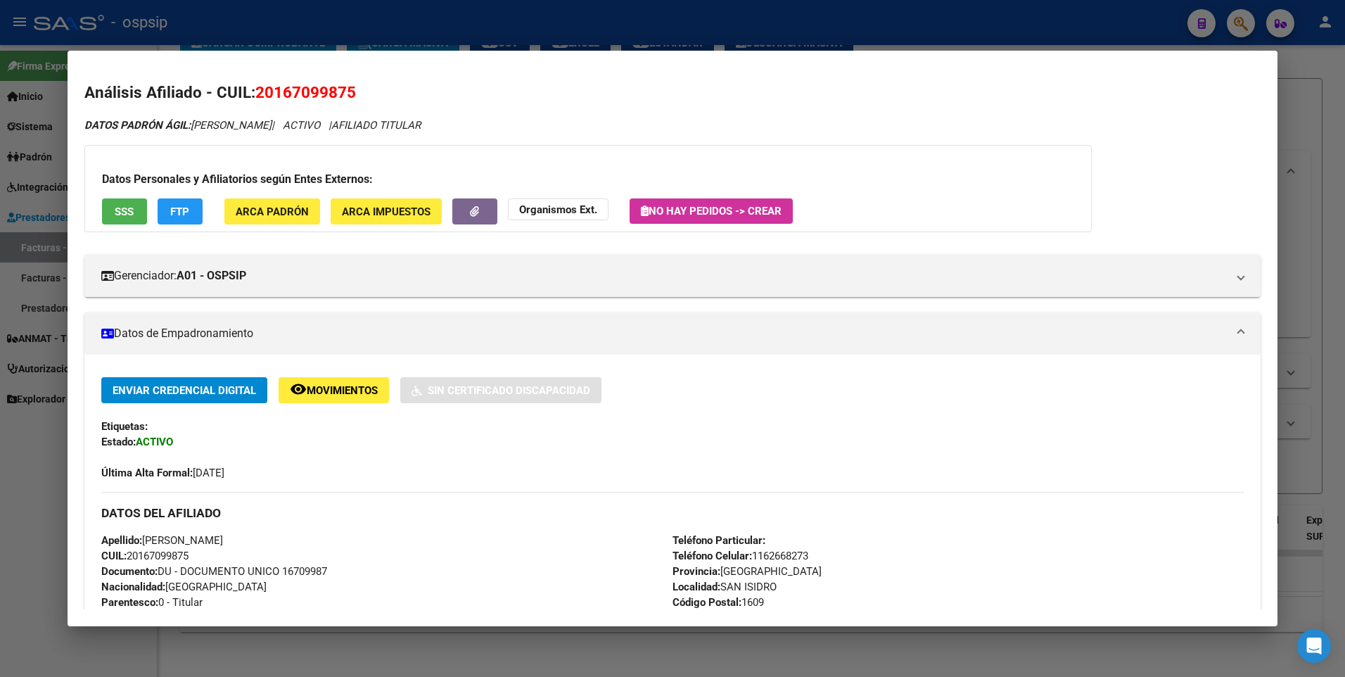
click at [1311, 124] on div at bounding box center [672, 338] width 1345 height 677
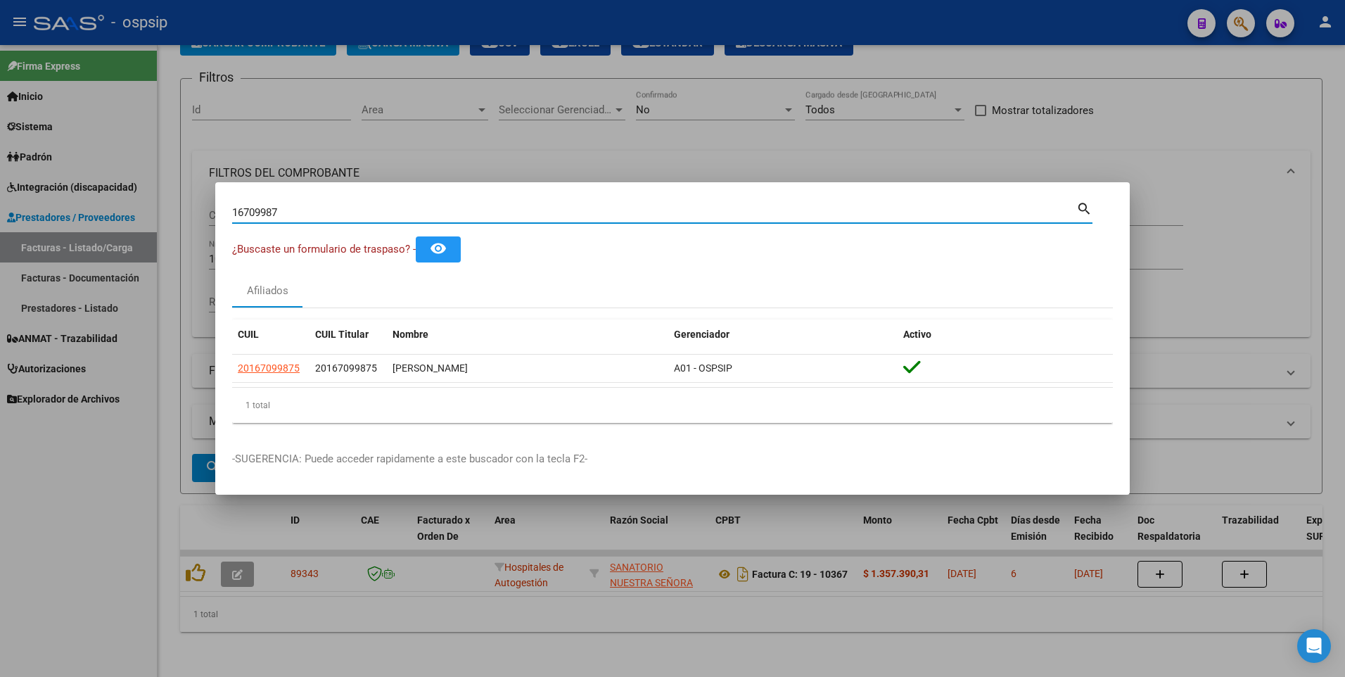
drag, startPoint x: 287, startPoint y: 215, endPoint x: 16, endPoint y: 239, distance: 271.9
click at [18, 238] on div "16709987 Buscar (apellido, dni, cuil, nro traspaso, cuit, obra social) search ¿…" at bounding box center [672, 338] width 1345 height 677
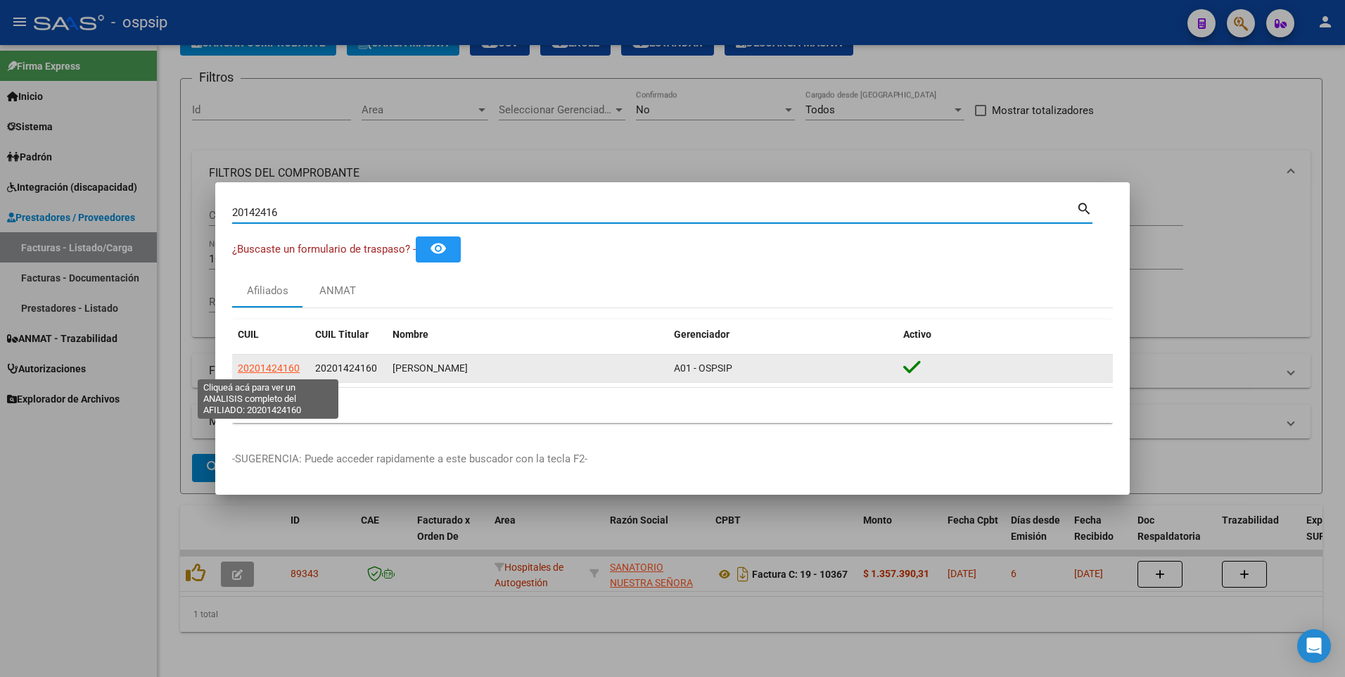
click at [271, 367] on span "20201424160" at bounding box center [269, 367] width 62 height 11
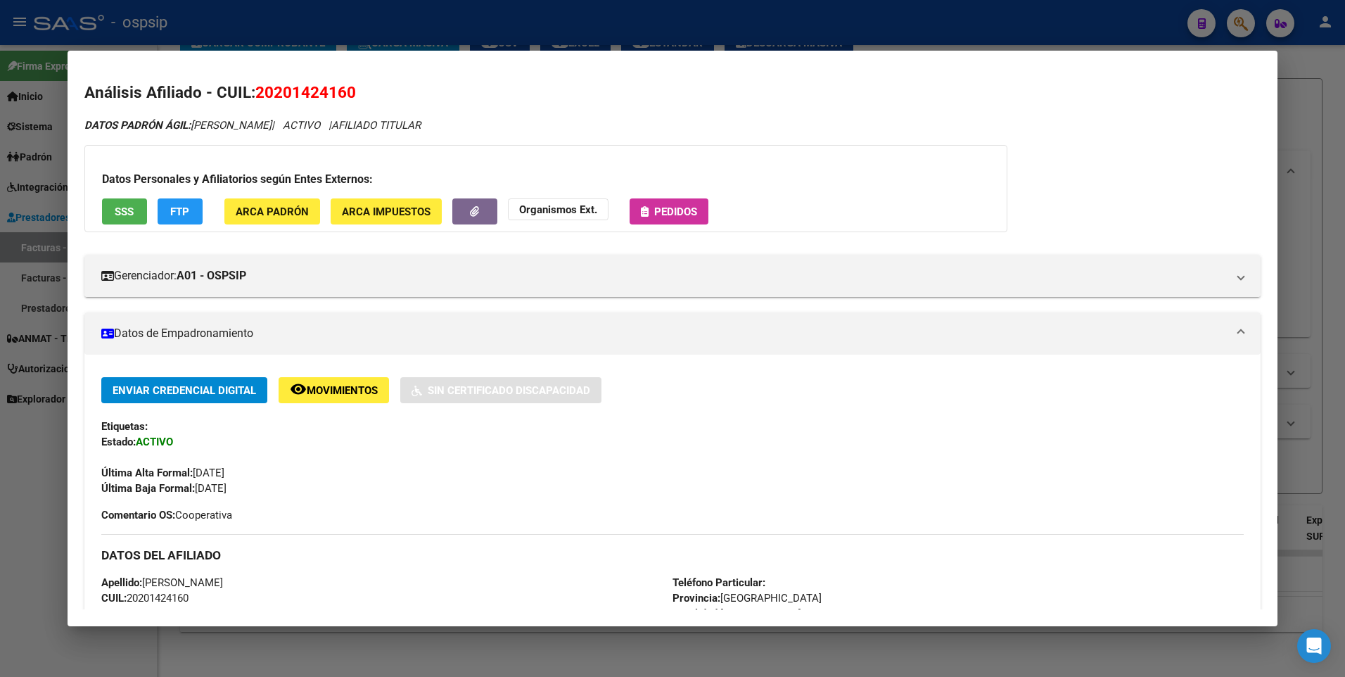
click at [117, 206] on span "SSS" at bounding box center [124, 211] width 19 height 13
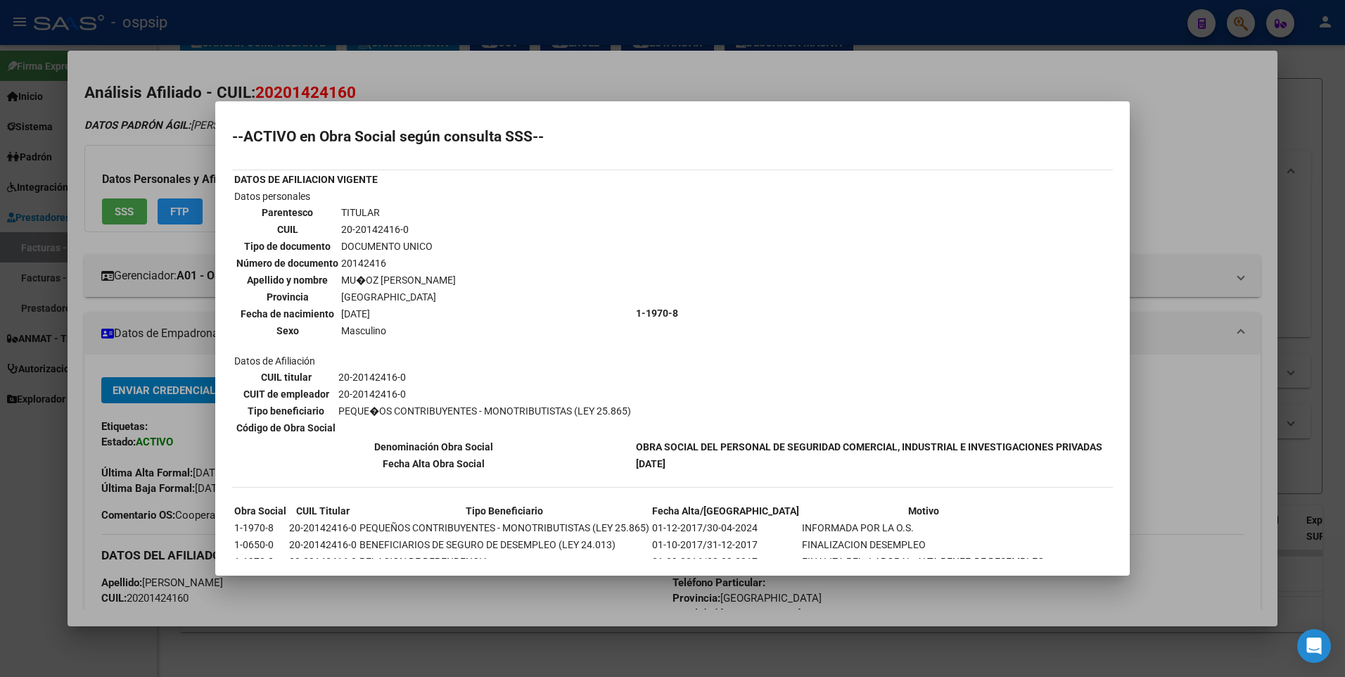
scroll to position [0, 0]
drag, startPoint x: 1175, startPoint y: 163, endPoint x: 1183, endPoint y: 158, distance: 8.8
click at [1176, 162] on div at bounding box center [672, 338] width 1345 height 677
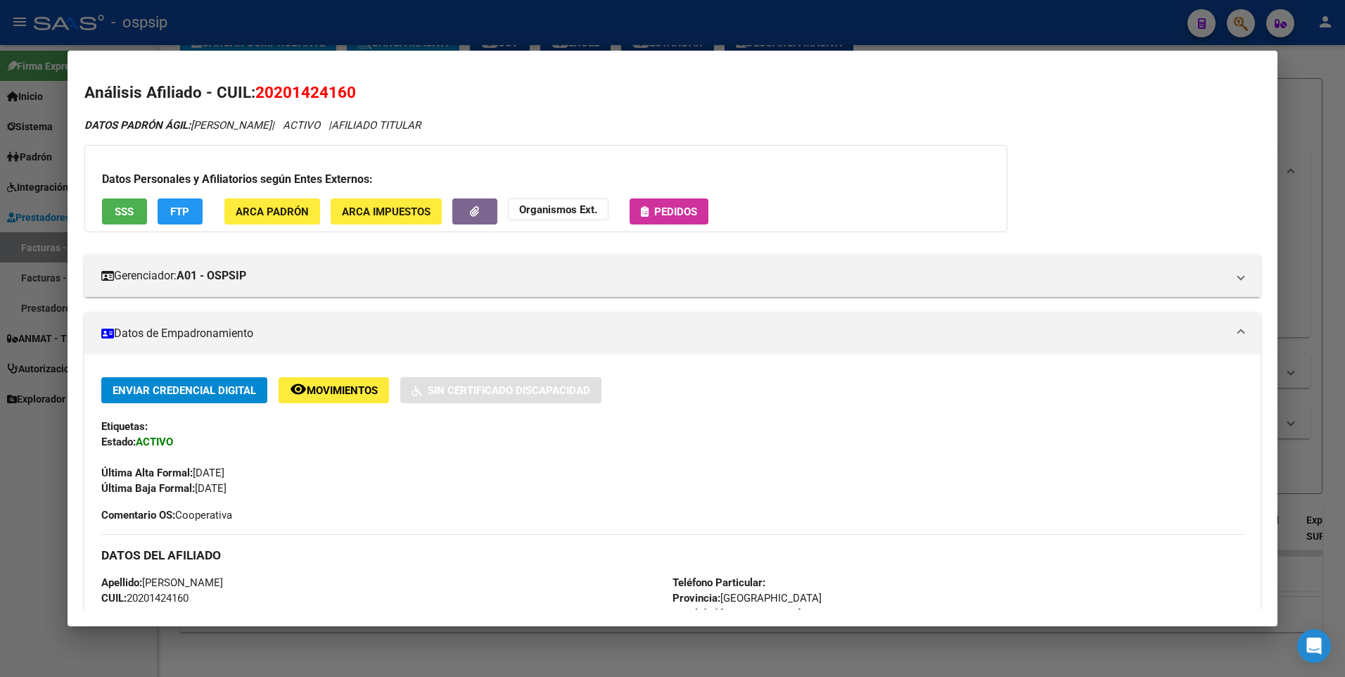
click at [1312, 124] on div at bounding box center [672, 338] width 1345 height 677
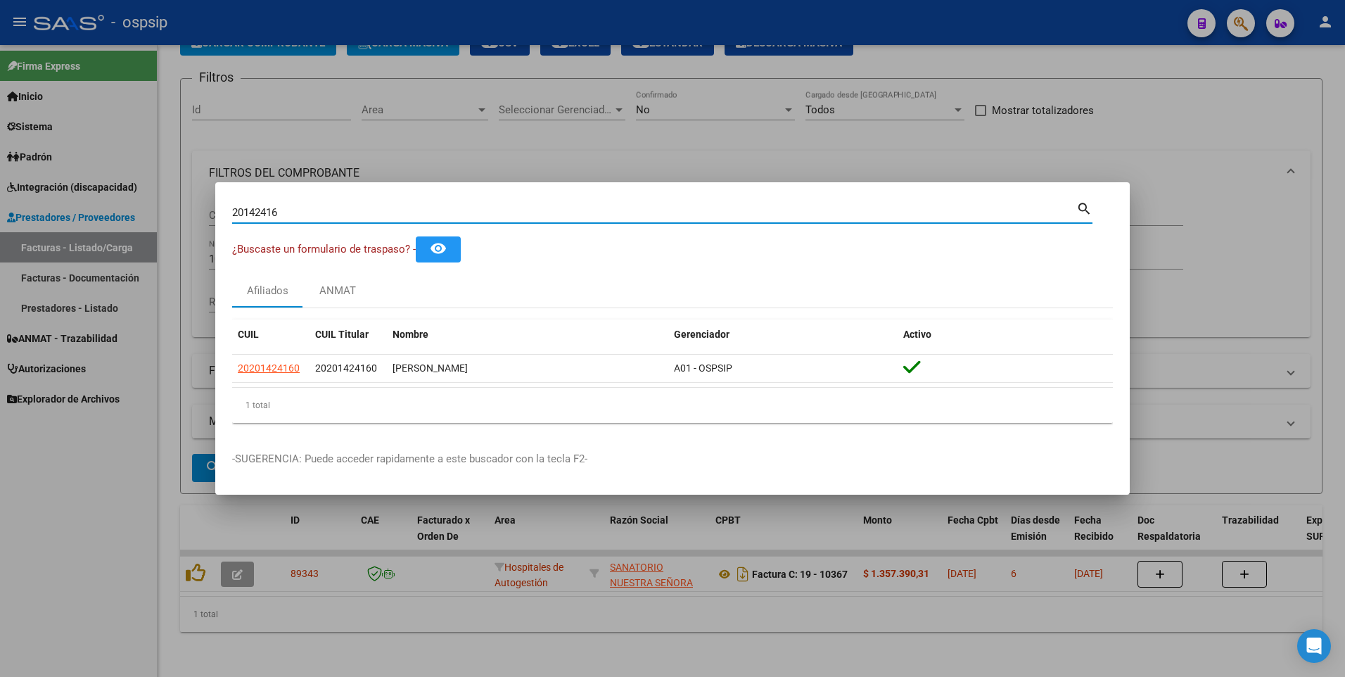
drag, startPoint x: 293, startPoint y: 216, endPoint x: 163, endPoint y: 229, distance: 130.2
click at [166, 229] on div "20142416 Buscar (apellido, dni, cuil, nro traspaso, cuit, obra social) search ¿…" at bounding box center [672, 338] width 1345 height 677
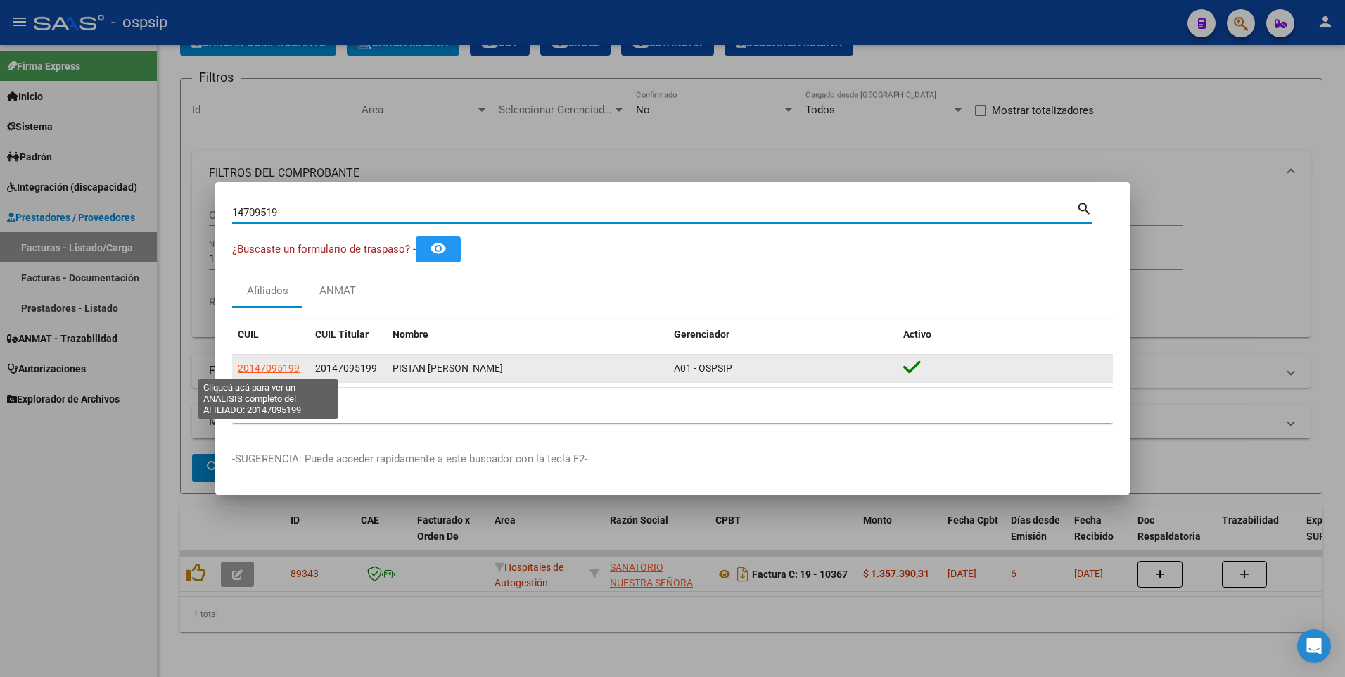
click at [283, 367] on span "20147095199" at bounding box center [269, 367] width 62 height 11
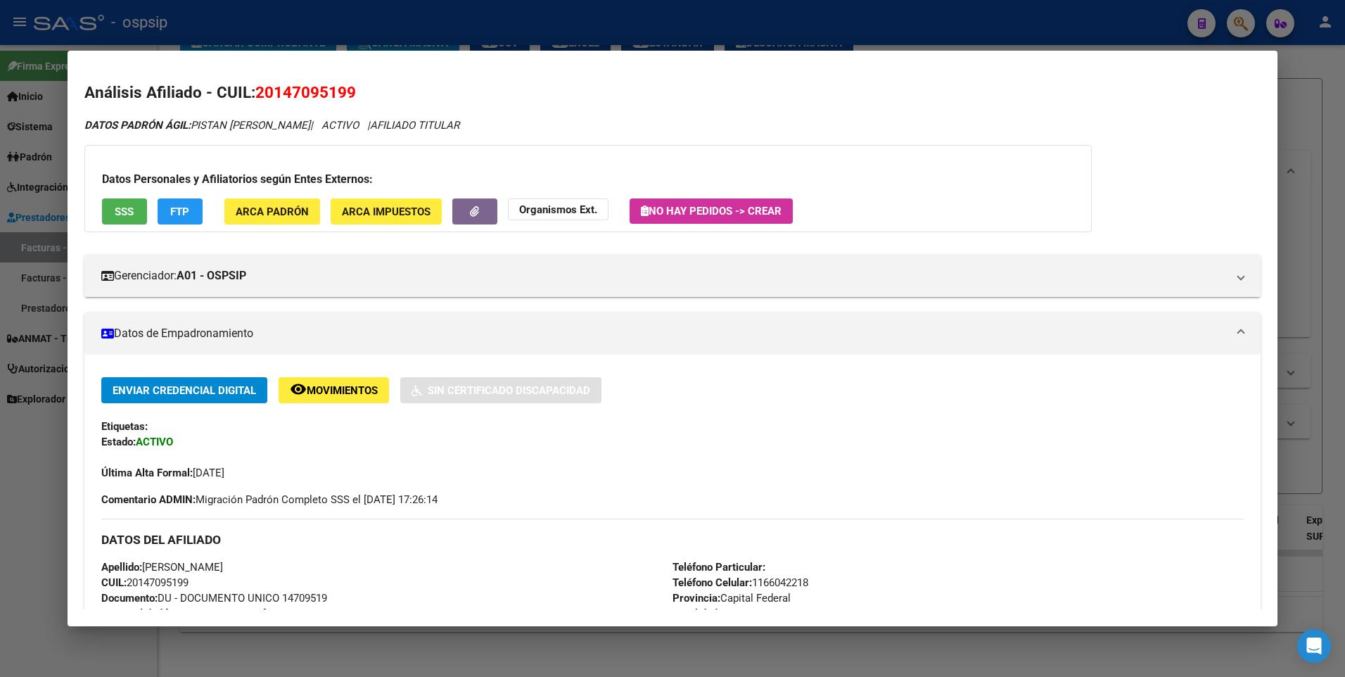
click at [126, 217] on span "SSS" at bounding box center [124, 211] width 19 height 13
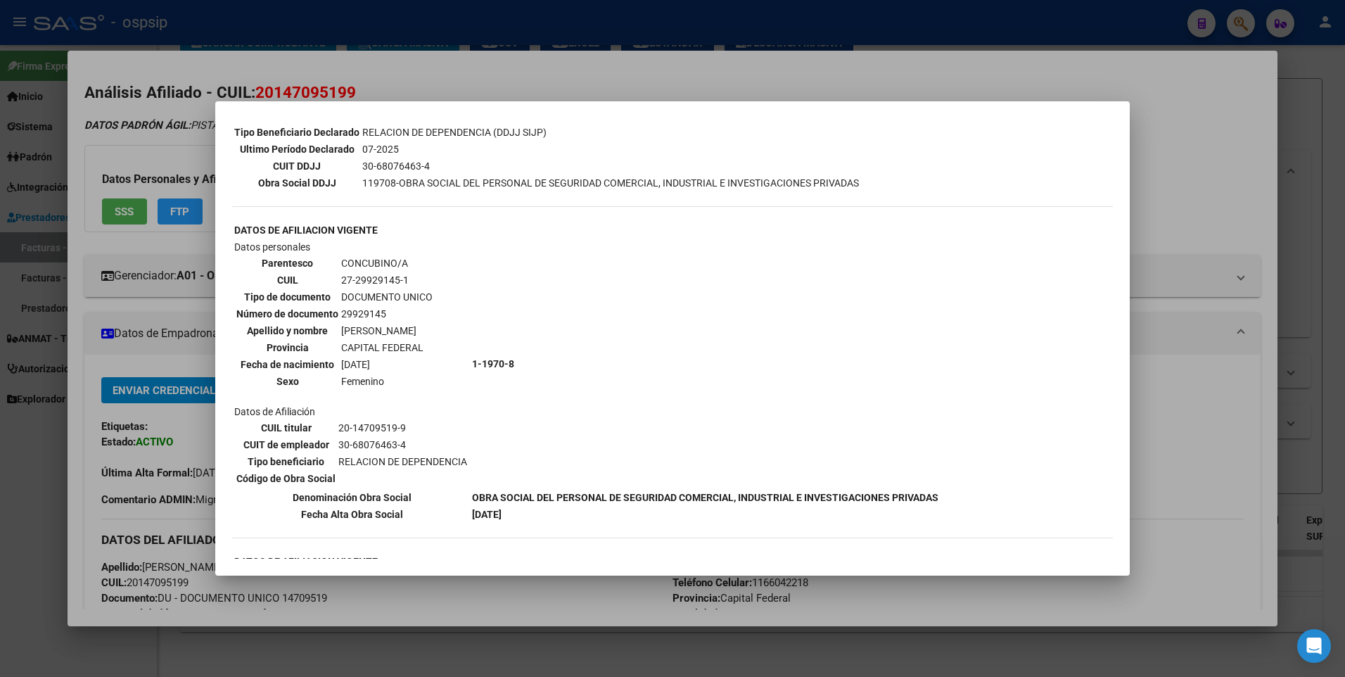
scroll to position [422, 0]
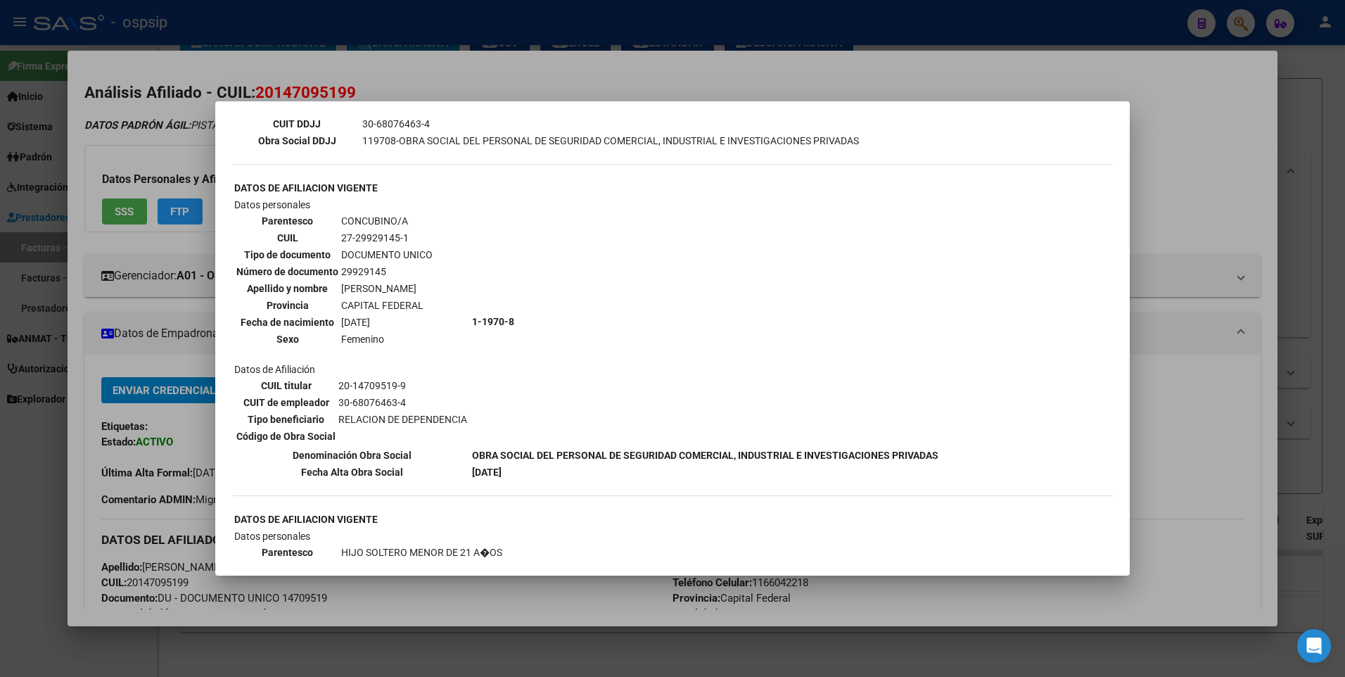
click at [1233, 194] on div at bounding box center [672, 338] width 1345 height 677
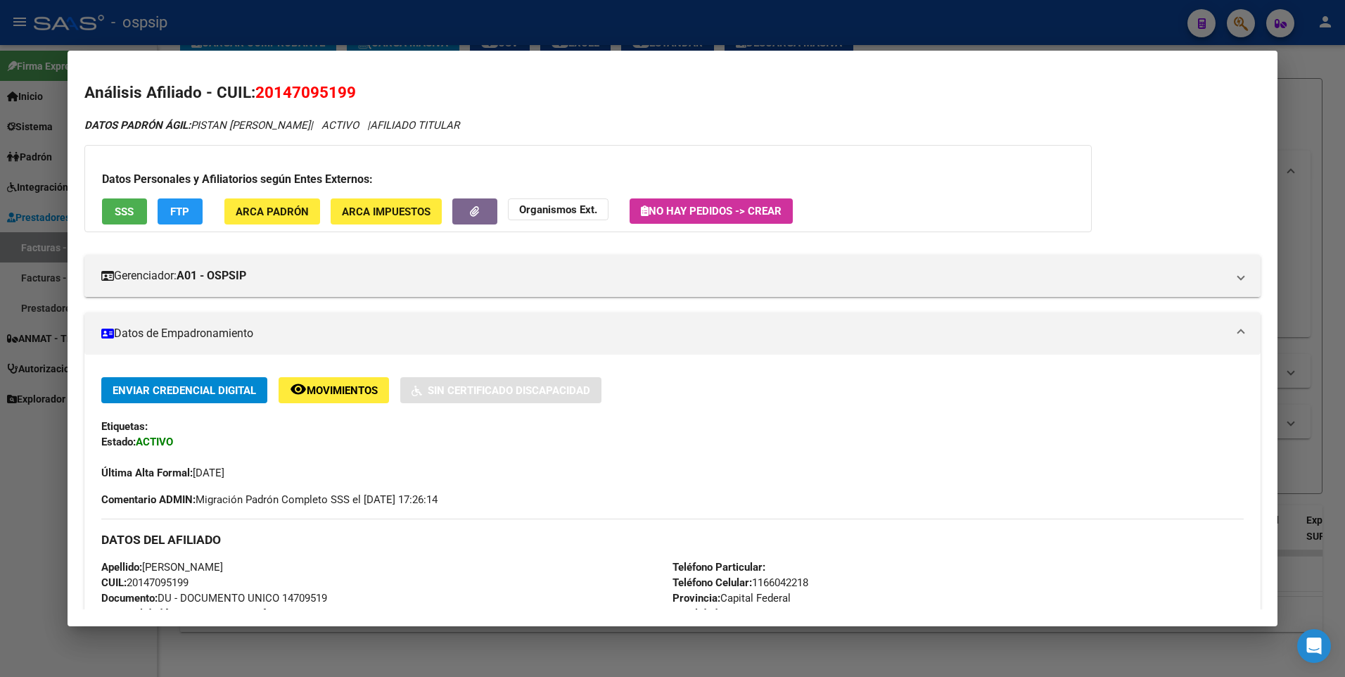
click at [1297, 149] on div at bounding box center [672, 338] width 1345 height 677
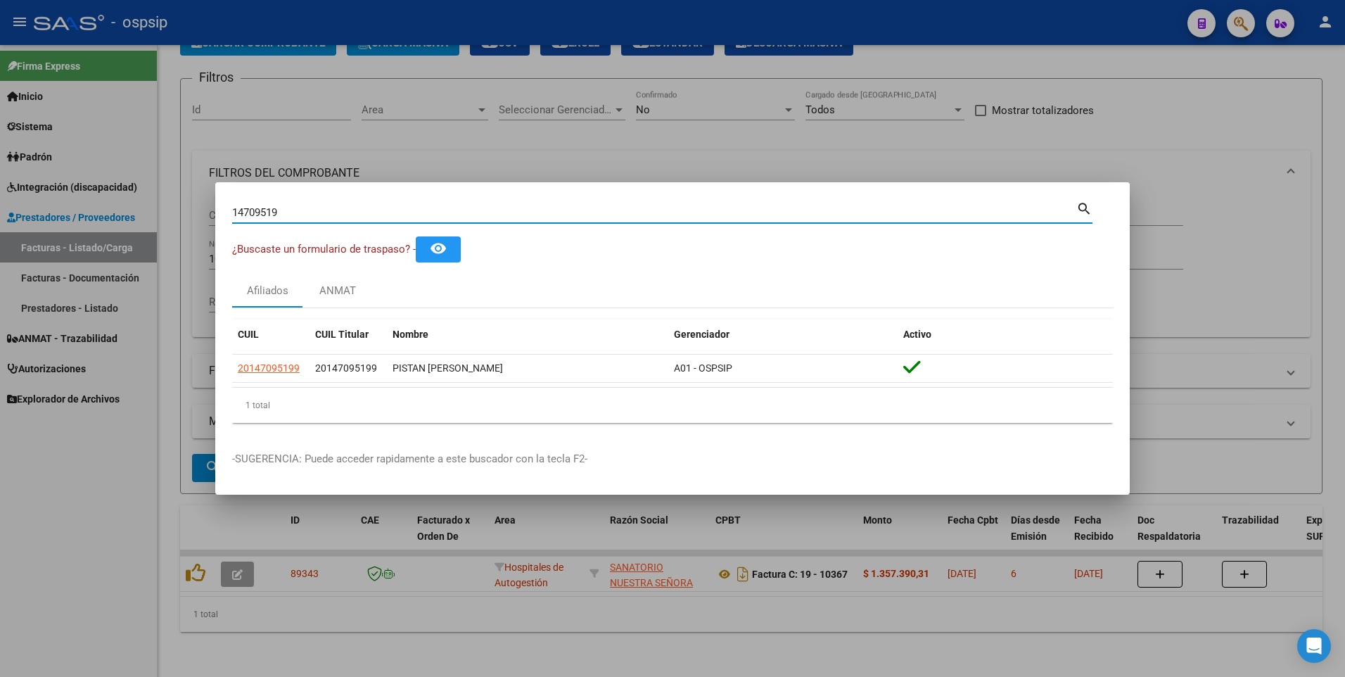
drag, startPoint x: 289, startPoint y: 212, endPoint x: -3, endPoint y: 223, distance: 292.2
click at [0, 223] on html "menu - ospsip person Firma Express Inicio Instructivos Contacto OS Sistema Usua…" at bounding box center [672, 338] width 1345 height 677
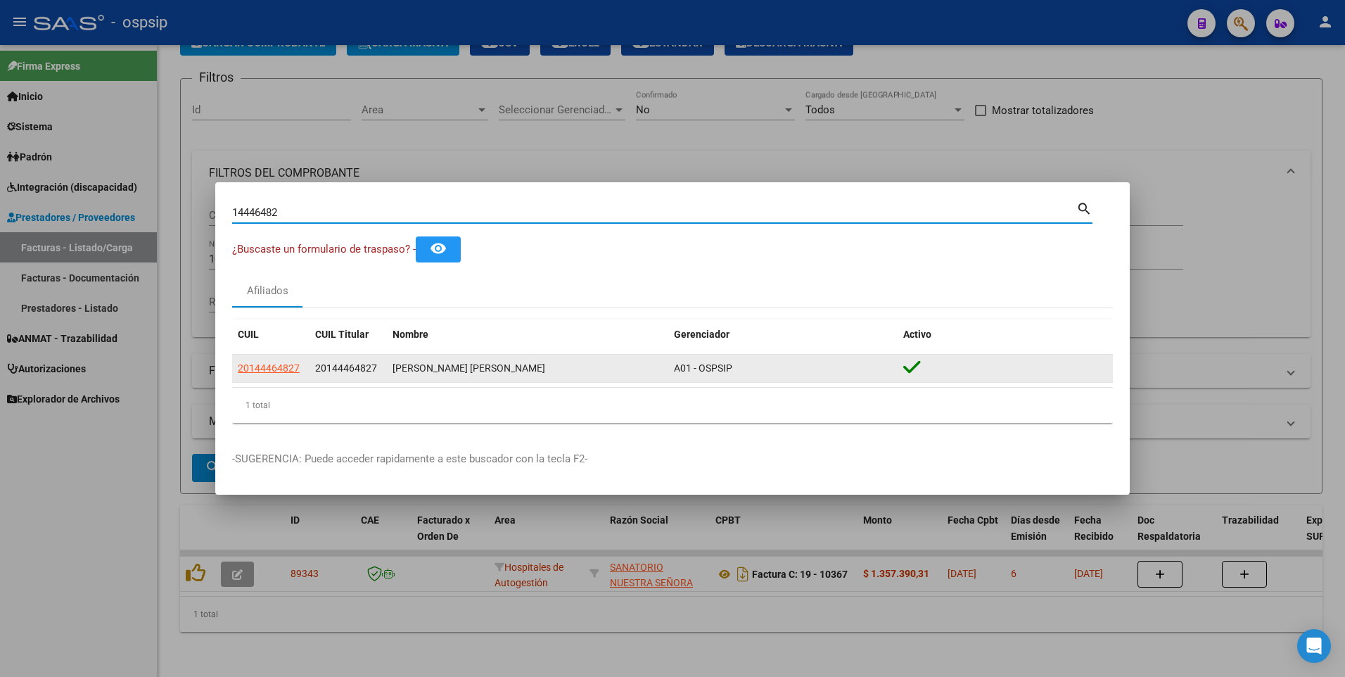
click at [302, 367] on div "20144464827" at bounding box center [271, 368] width 66 height 16
click at [291, 368] on span "20144464827" at bounding box center [269, 367] width 62 height 11
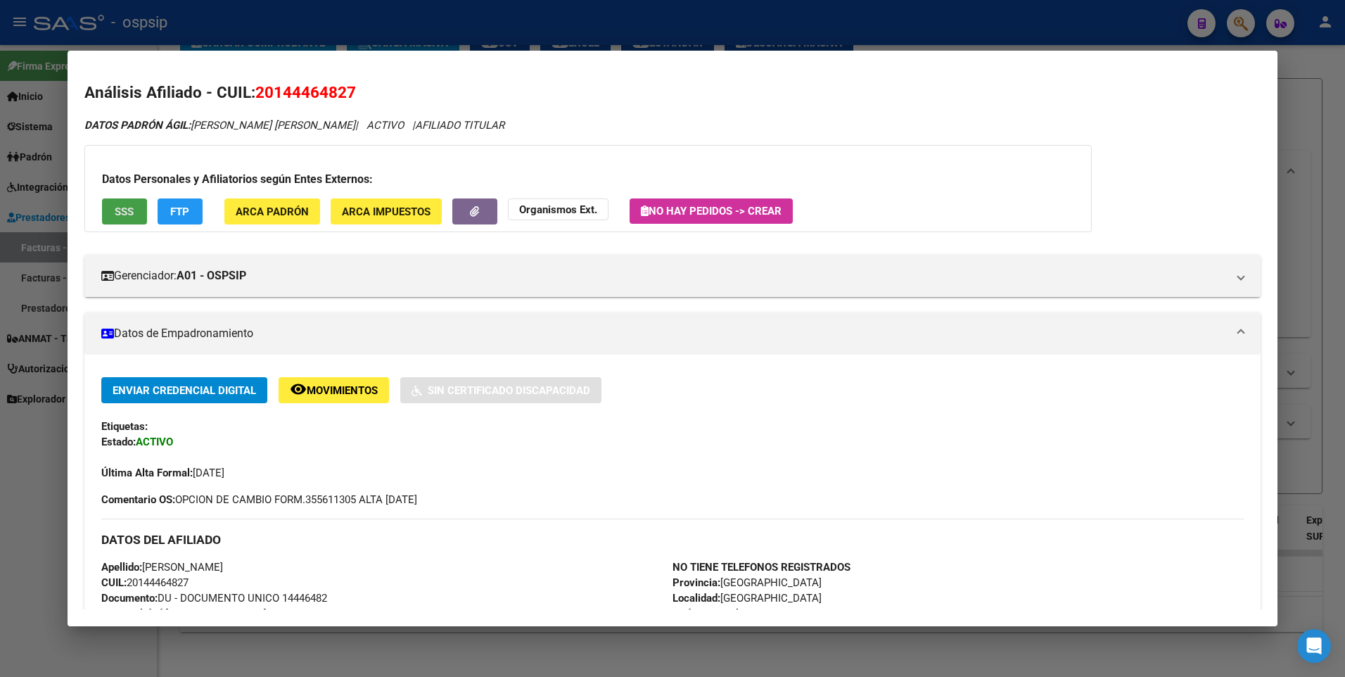
click at [129, 212] on span "SSS" at bounding box center [124, 211] width 19 height 13
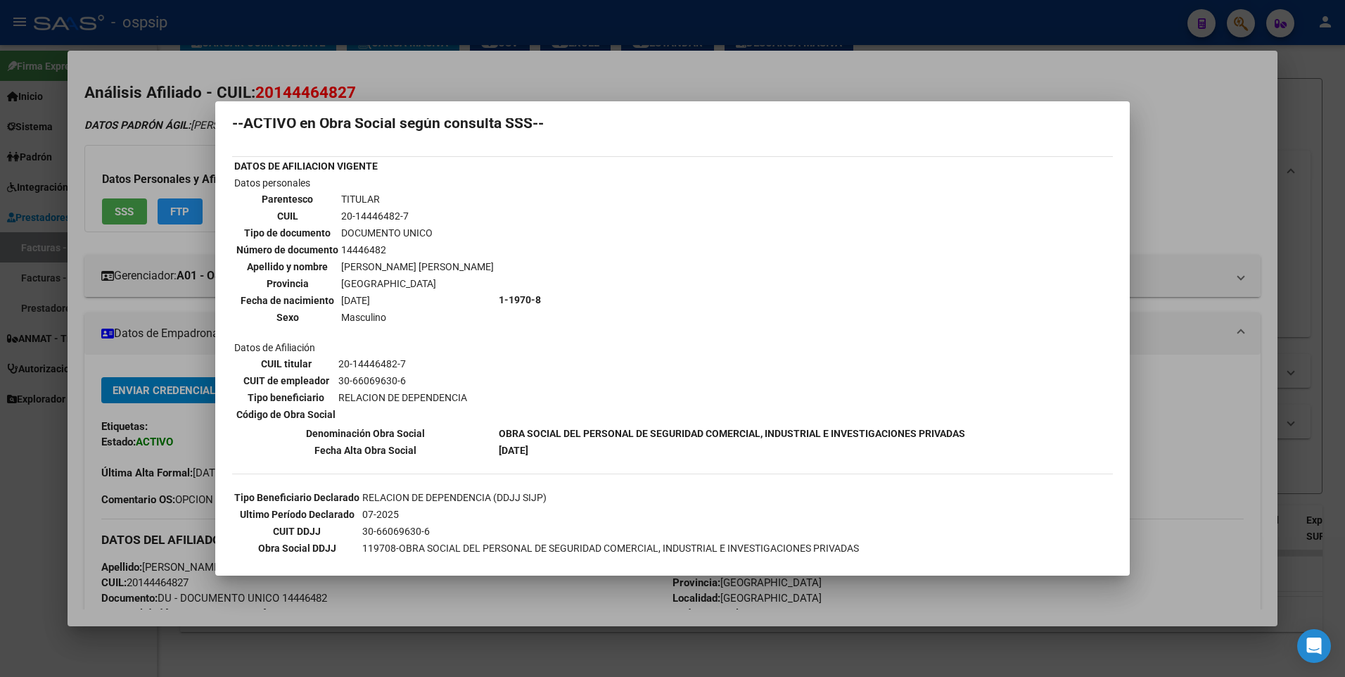
scroll to position [0, 0]
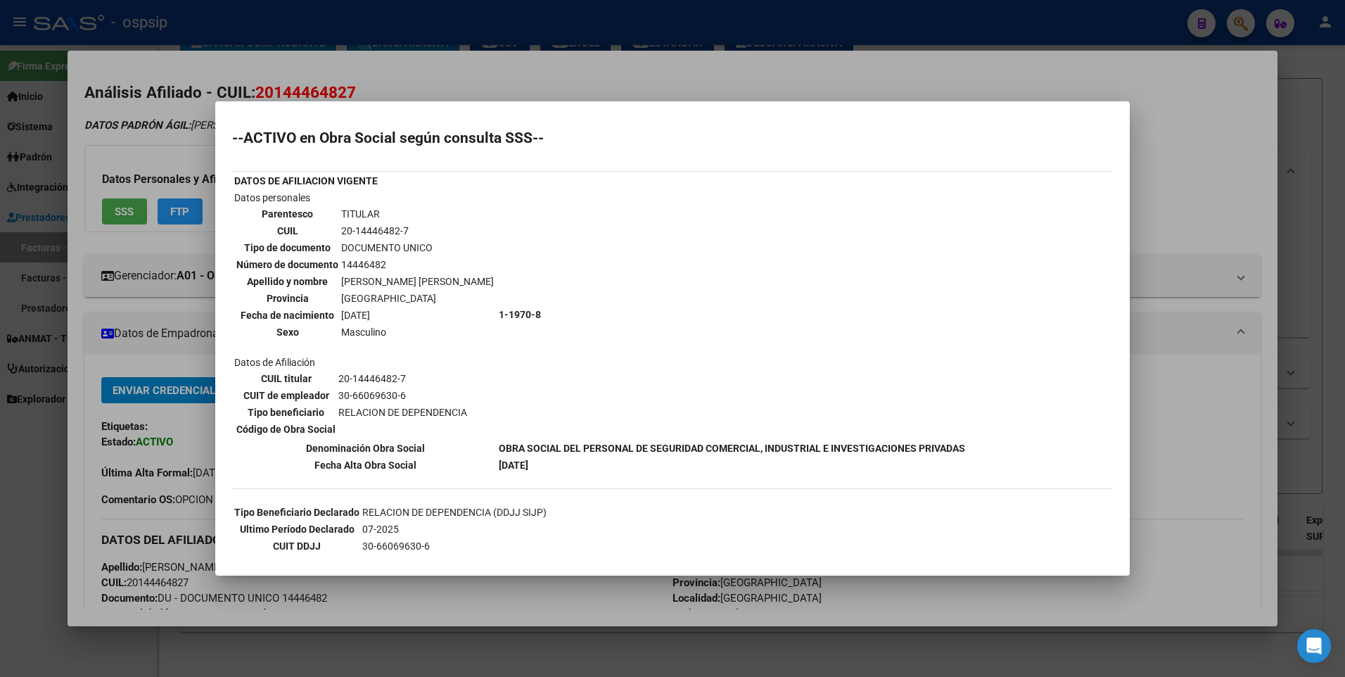
click at [1174, 149] on div at bounding box center [672, 338] width 1345 height 677
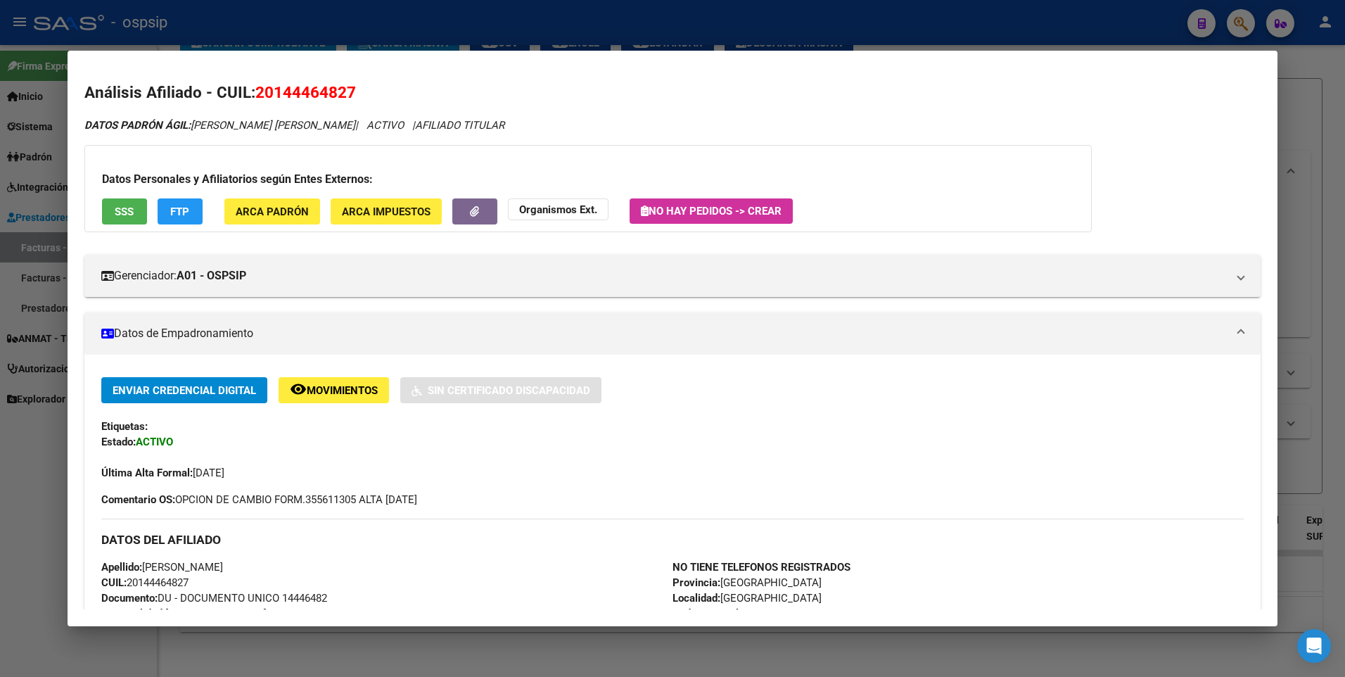
click at [1319, 106] on div at bounding box center [672, 338] width 1345 height 677
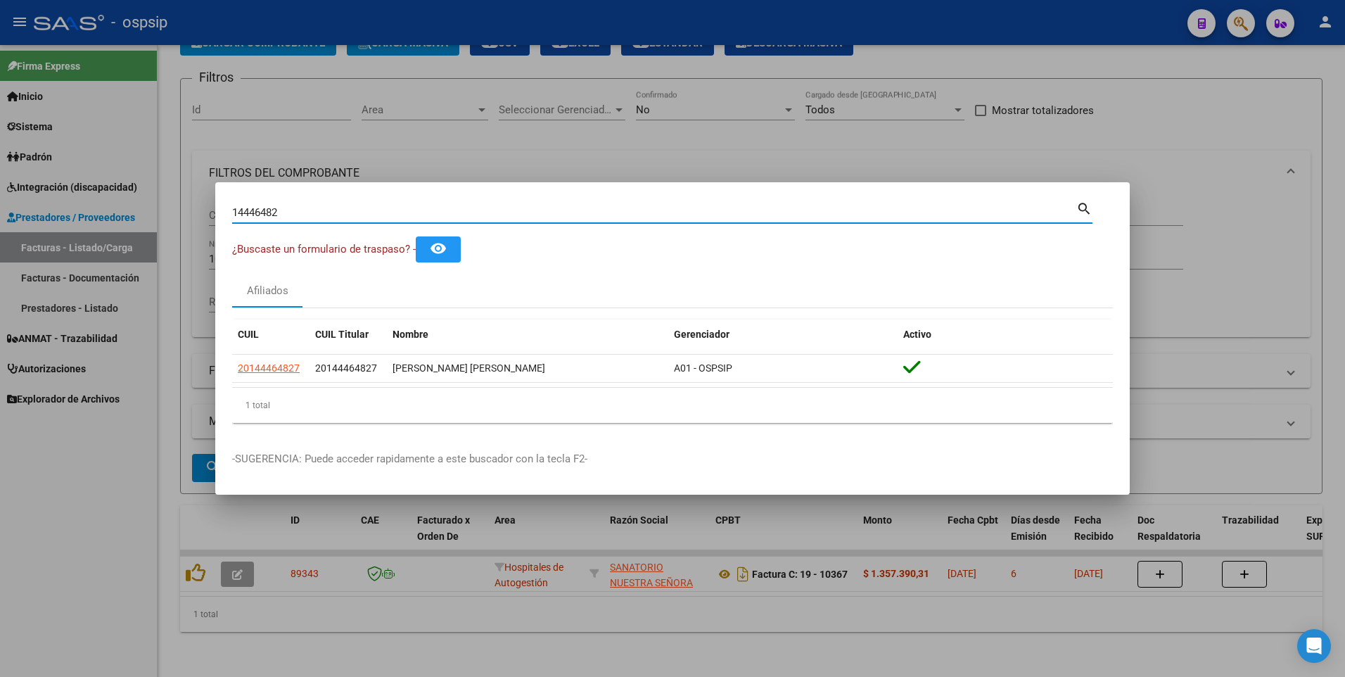
drag, startPoint x: 303, startPoint y: 209, endPoint x: 93, endPoint y: 244, distance: 212.6
click at [93, 244] on div "14446482 Buscar (apellido, dni, cuil, nro traspaso, cuit, obra social) search ¿…" at bounding box center [672, 338] width 1345 height 677
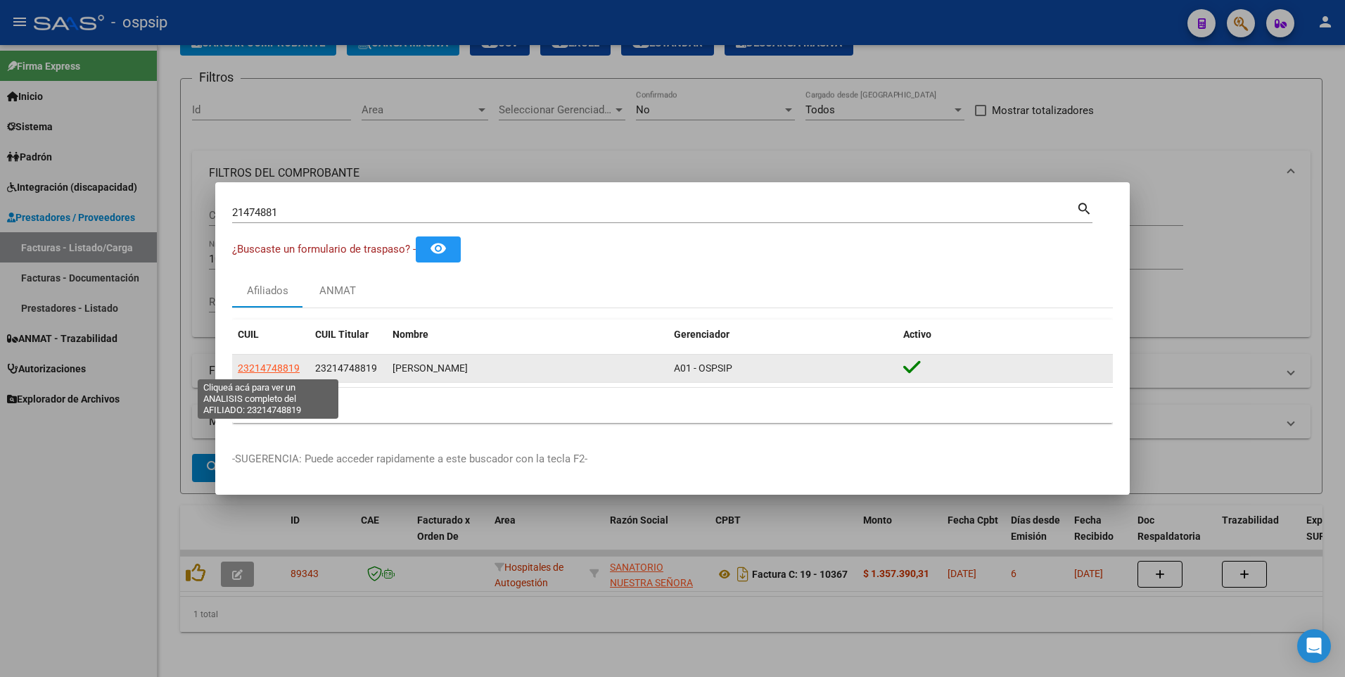
click at [283, 369] on span "23214748819" at bounding box center [269, 367] width 62 height 11
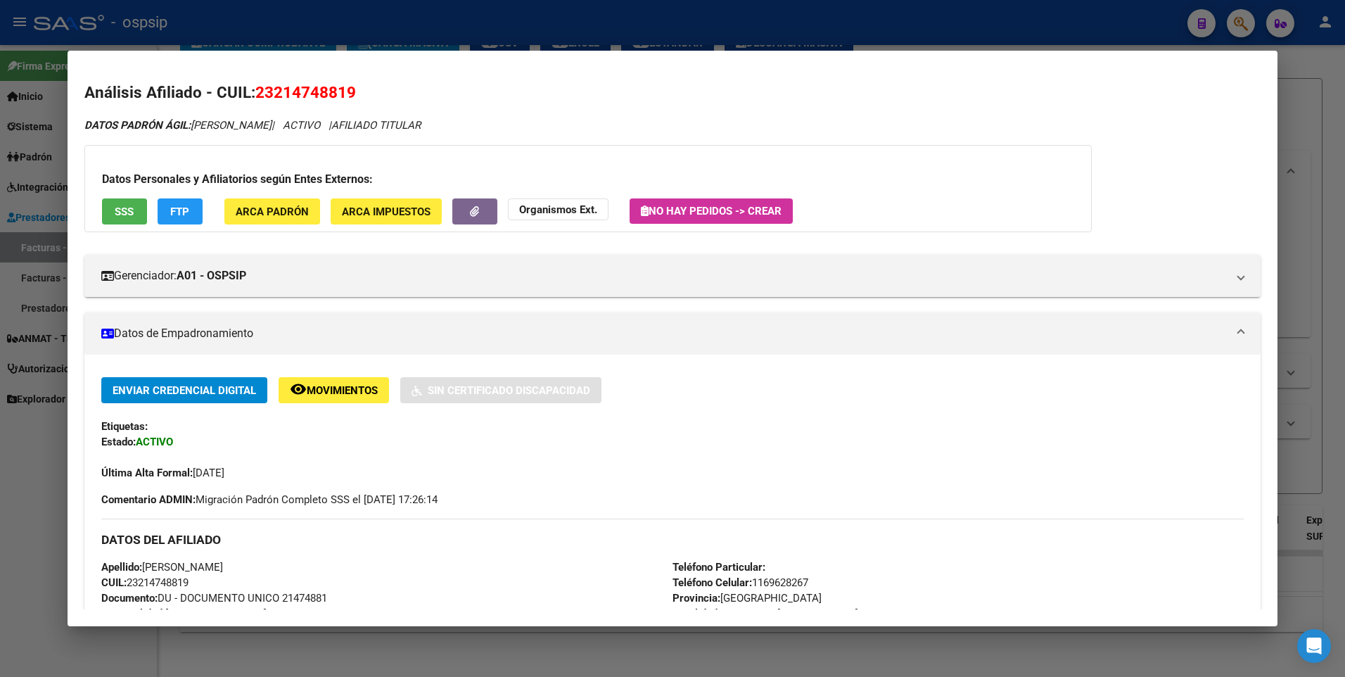
click at [130, 216] on span "SSS" at bounding box center [124, 211] width 19 height 13
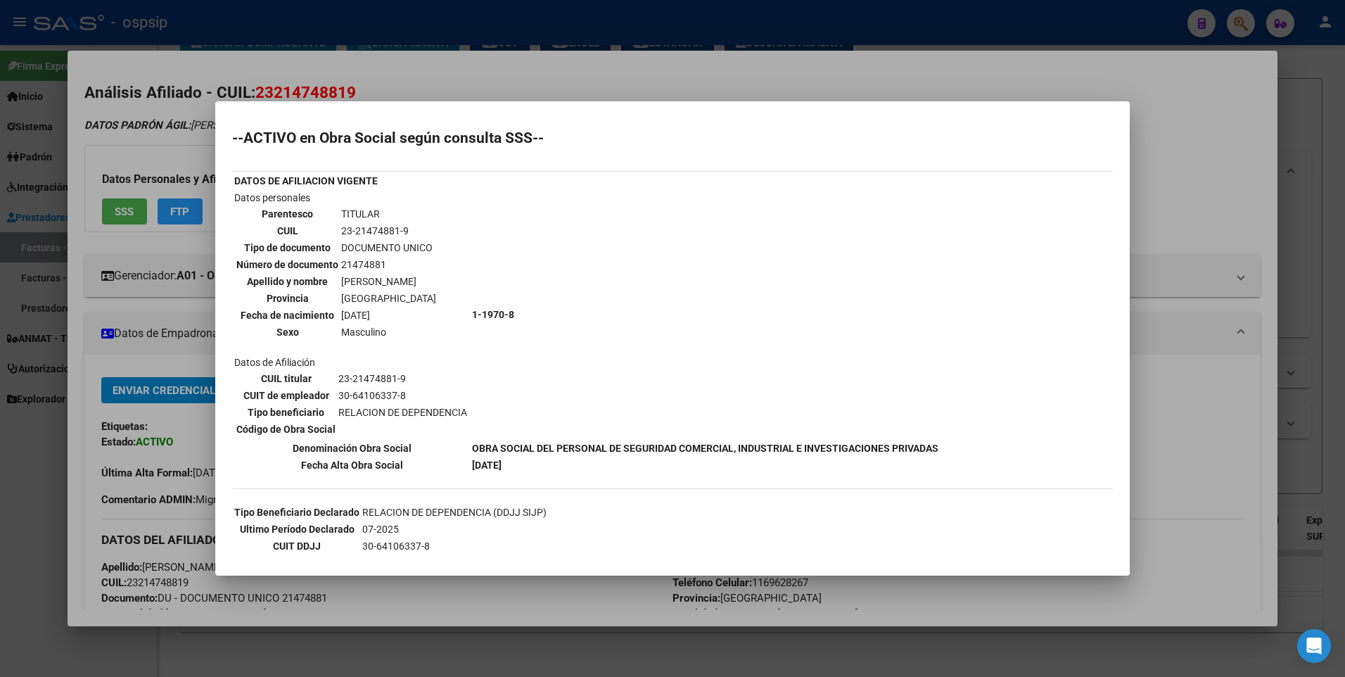
click at [1176, 201] on div at bounding box center [672, 338] width 1345 height 677
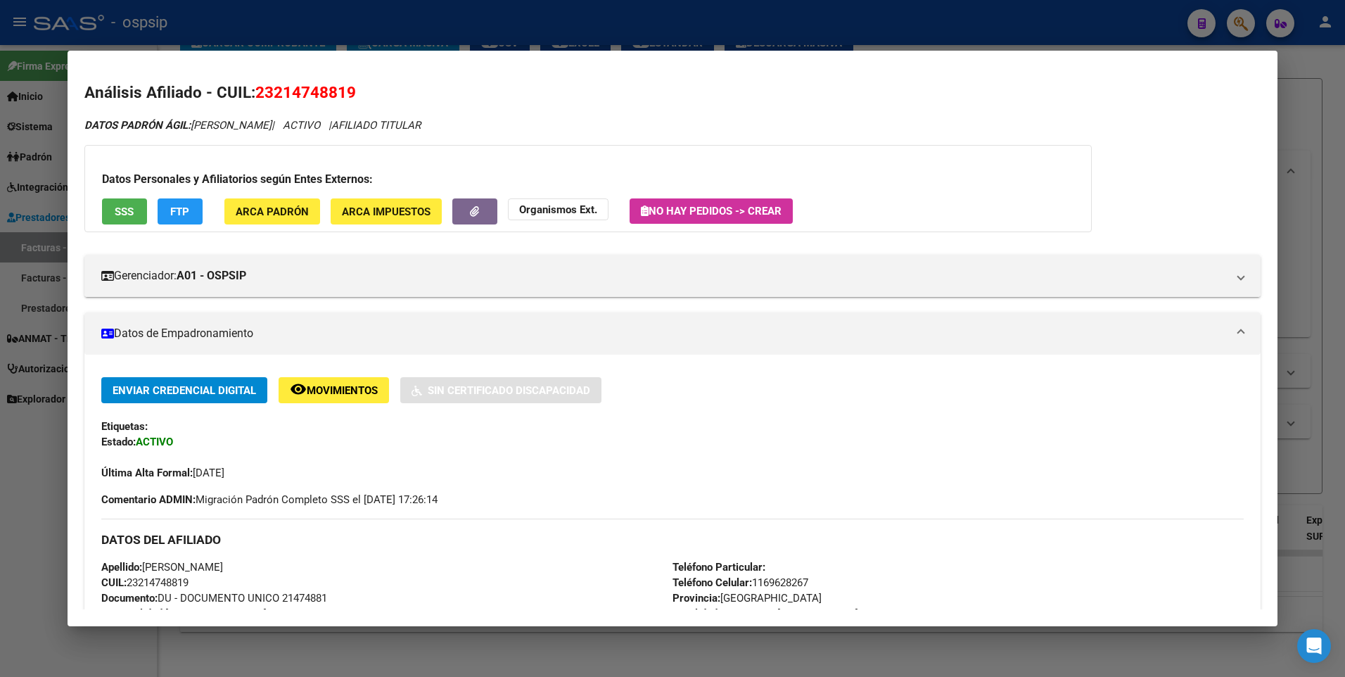
click at [1315, 125] on div at bounding box center [672, 338] width 1345 height 677
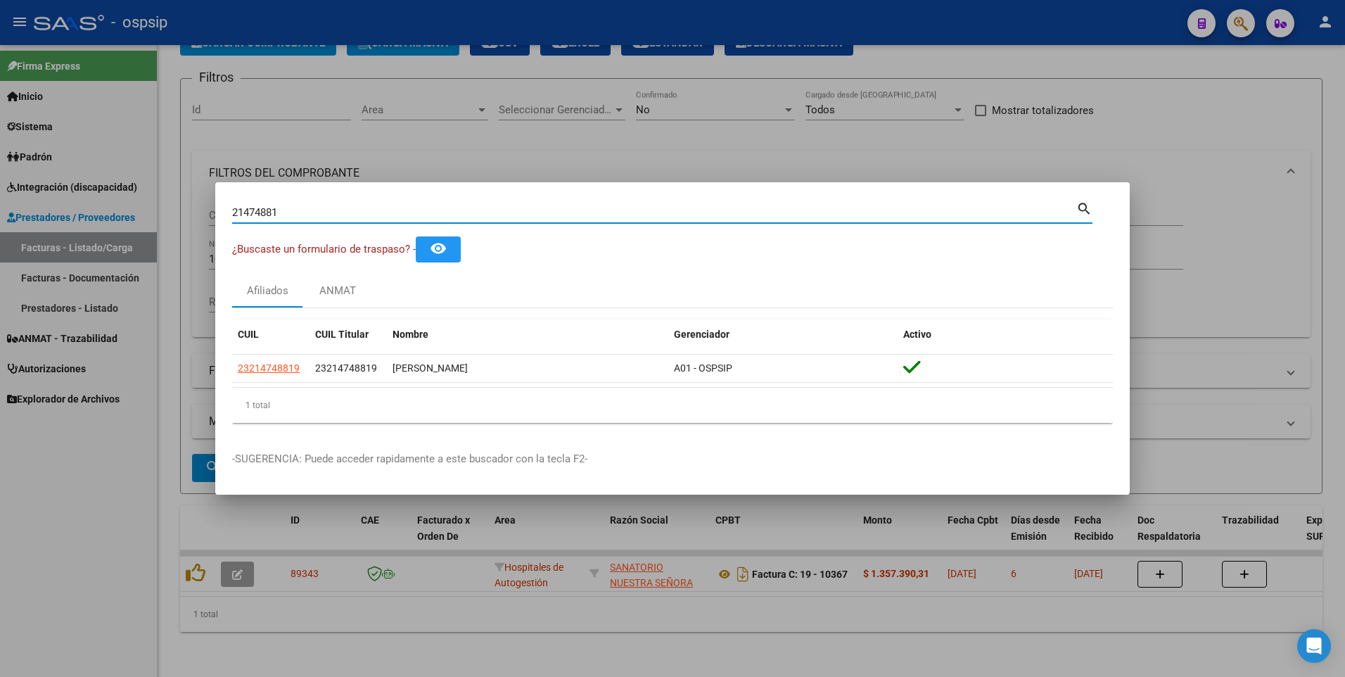
drag, startPoint x: 284, startPoint y: 215, endPoint x: 155, endPoint y: 217, distance: 129.5
click at [155, 217] on div "21474881 Buscar (apellido, dni, cuil, nro traspaso, cuit, obra social) search ¿…" at bounding box center [672, 338] width 1345 height 677
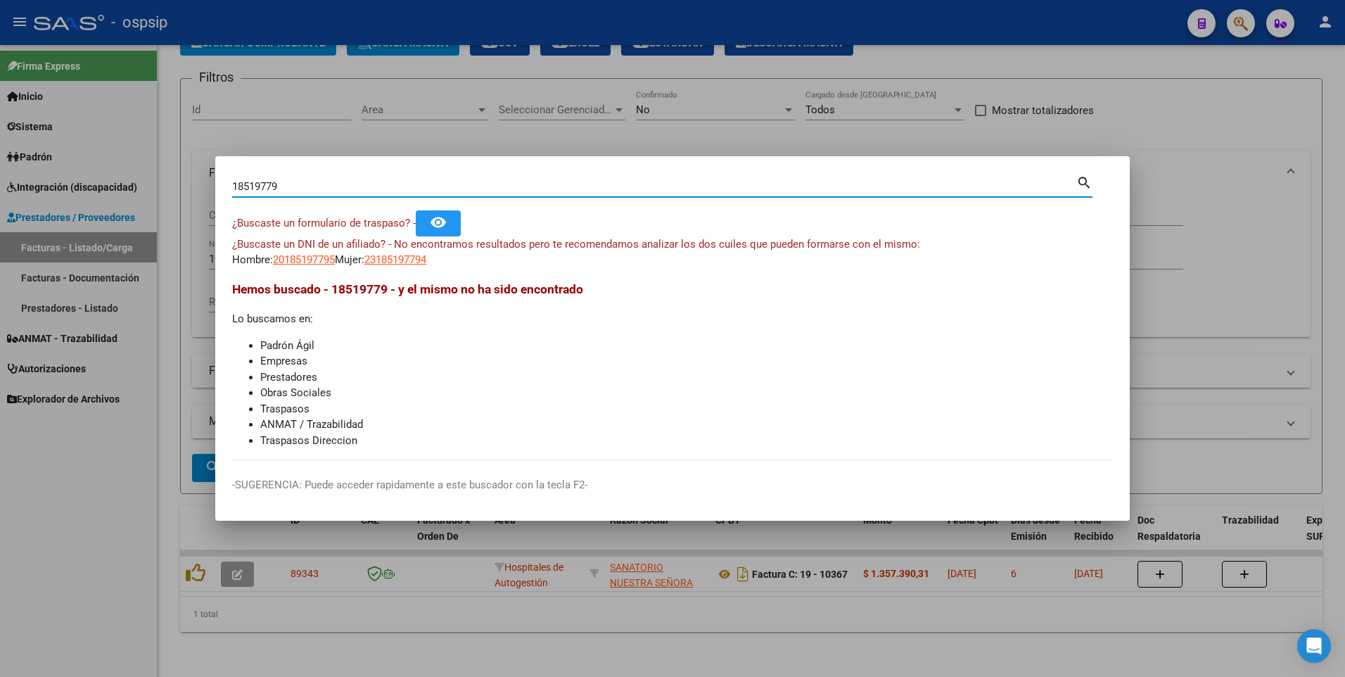
drag, startPoint x: 288, startPoint y: 185, endPoint x: 157, endPoint y: 193, distance: 131.8
click at [157, 193] on div "18519779 Buscar (apellido, dni, cuil, nro traspaso, cuit, obra social) search ¿…" at bounding box center [672, 338] width 1345 height 677
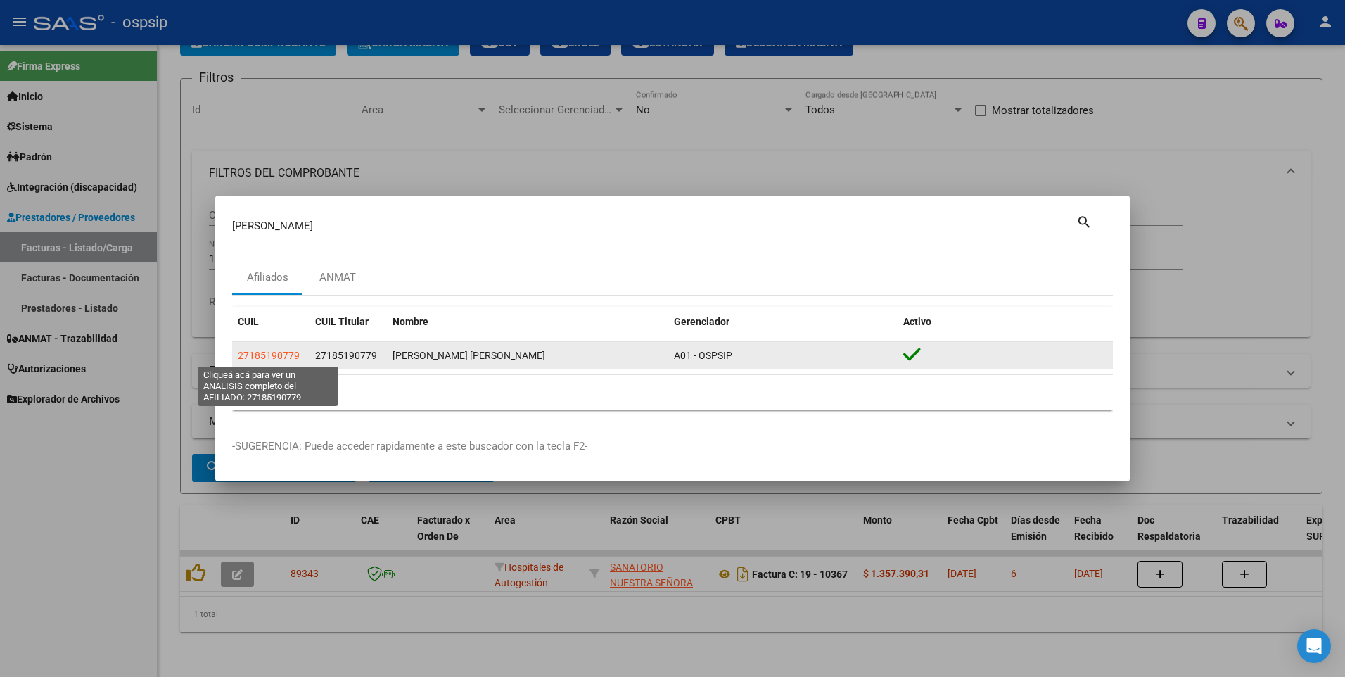
click at [264, 359] on span "27185190779" at bounding box center [269, 355] width 62 height 11
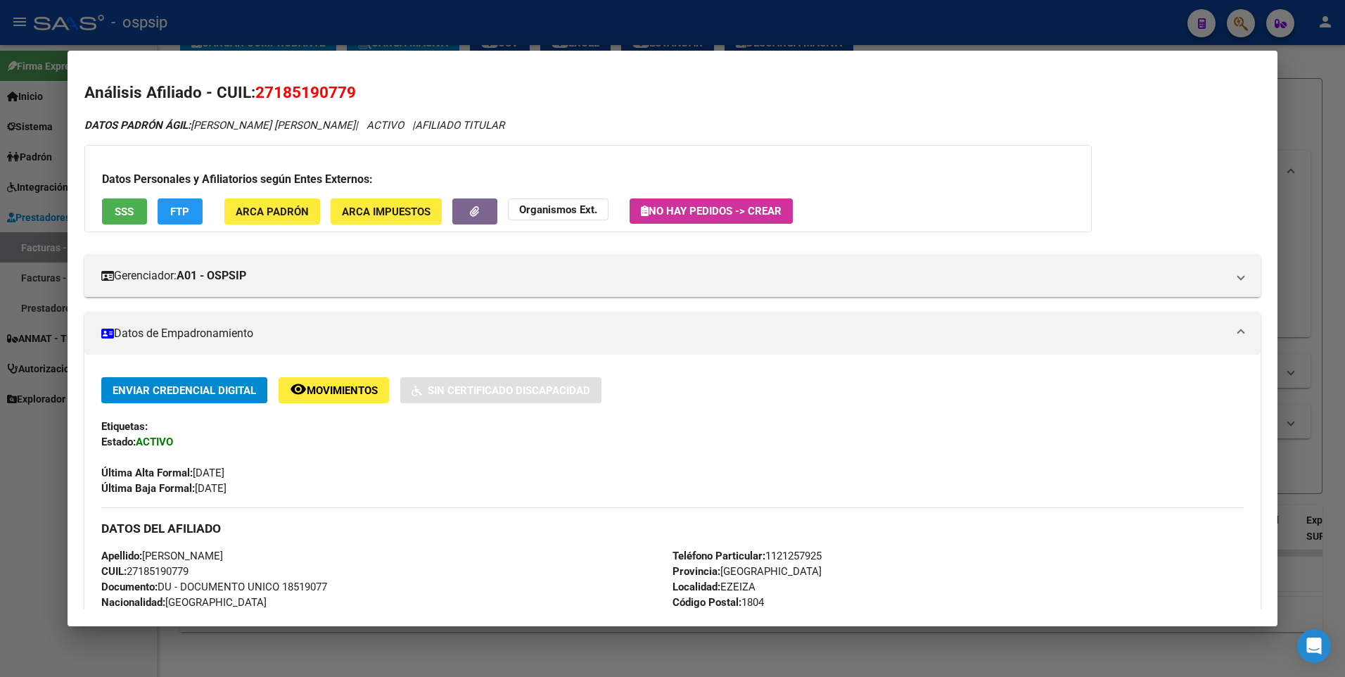
click at [140, 203] on button "SSS" at bounding box center [124, 211] width 45 height 26
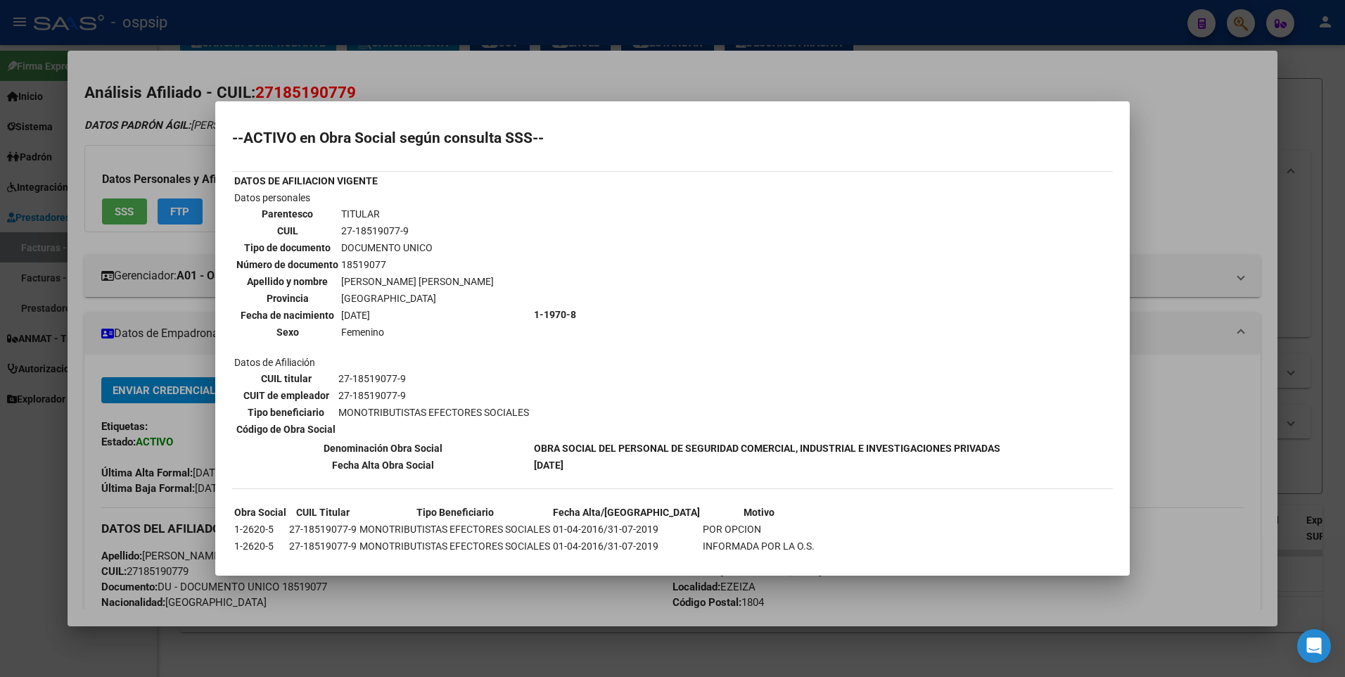
click at [1214, 166] on div at bounding box center [672, 338] width 1345 height 677
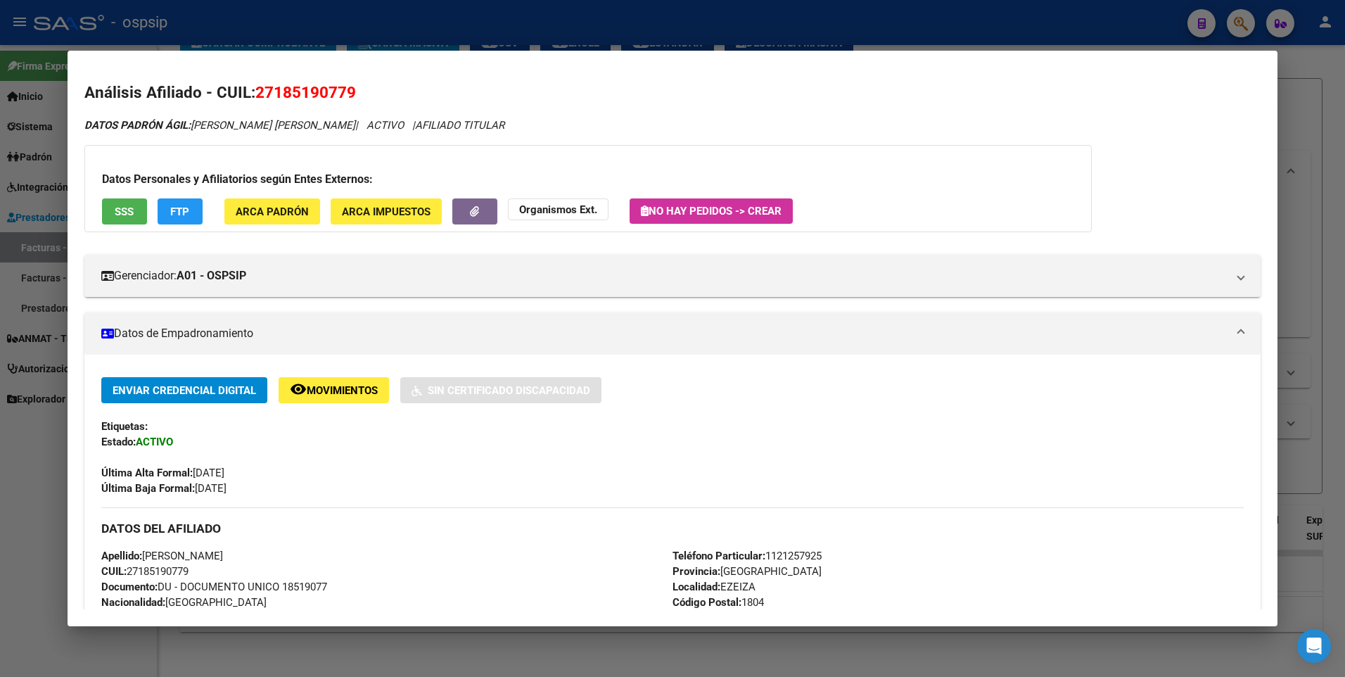
click at [1304, 125] on div at bounding box center [672, 338] width 1345 height 677
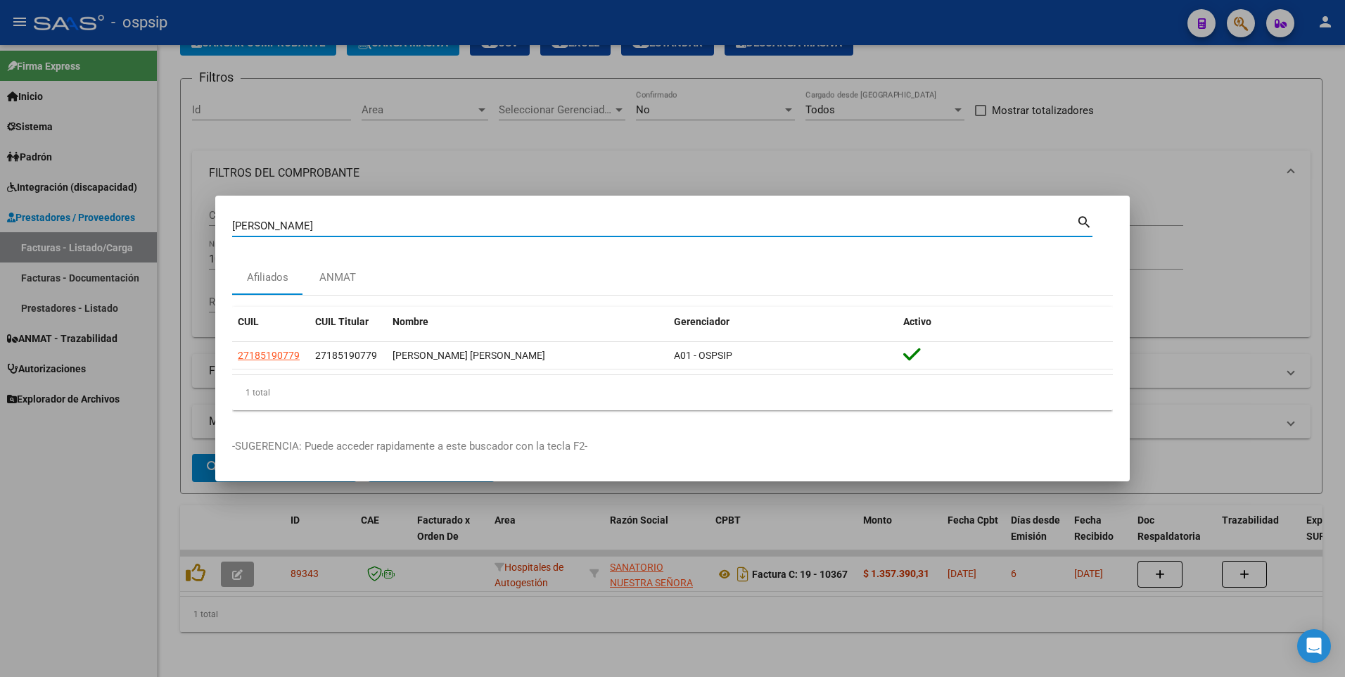
drag, startPoint x: 297, startPoint y: 225, endPoint x: 58, endPoint y: 256, distance: 241.2
click at [58, 256] on div "[PERSON_NAME] Buscar (apellido, dni, cuil, nro traspaso, cuit, obra social) sea…" at bounding box center [672, 338] width 1345 height 677
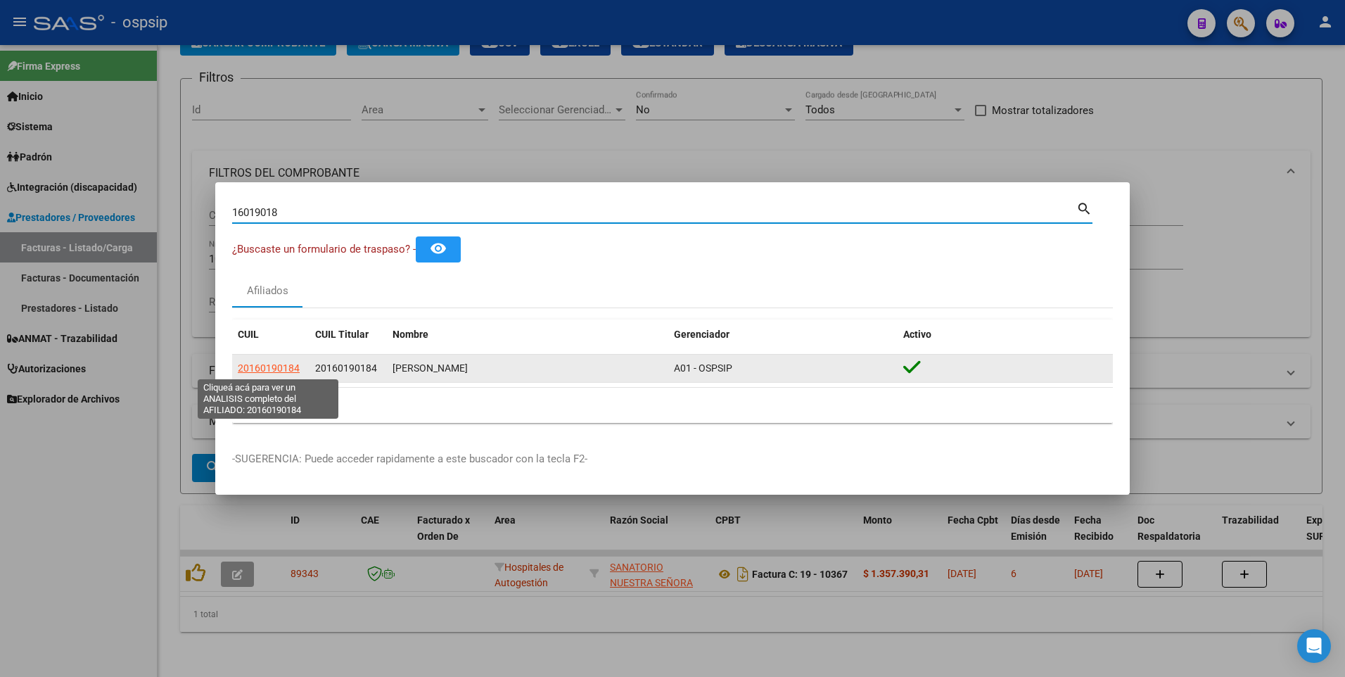
click at [284, 366] on span "20160190184" at bounding box center [269, 367] width 62 height 11
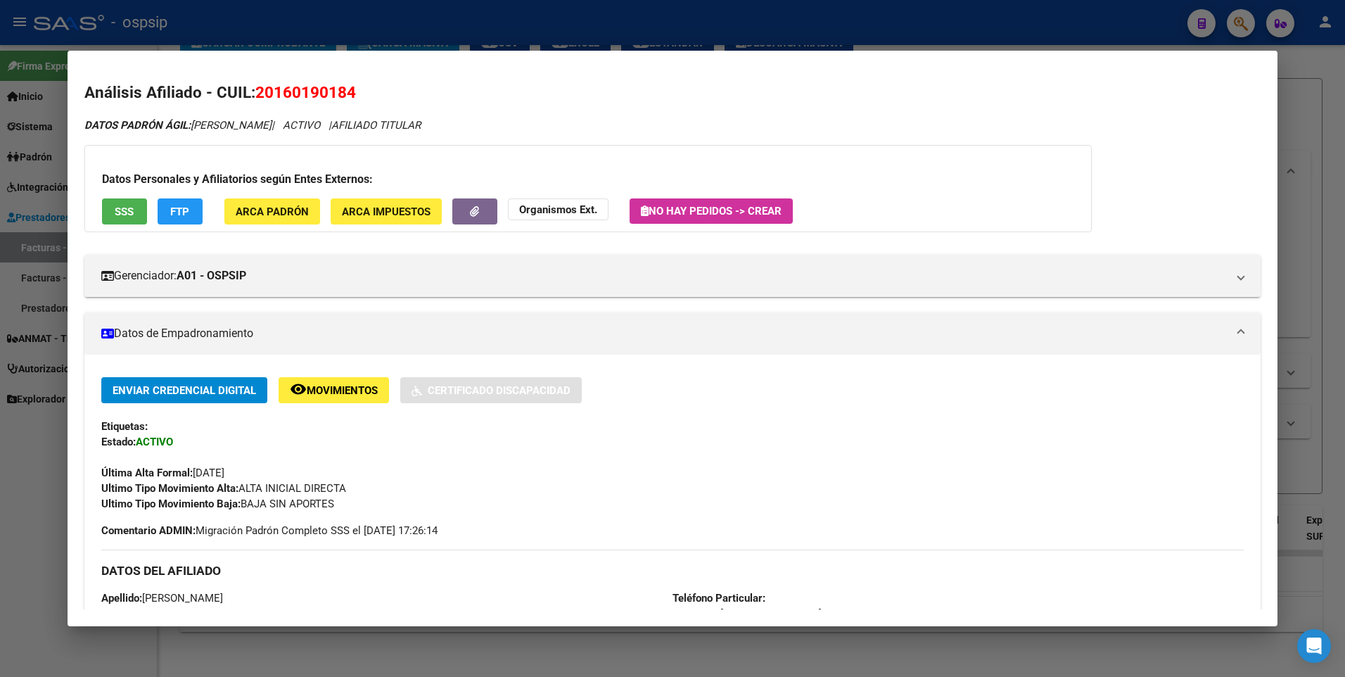
click at [137, 212] on button "SSS" at bounding box center [124, 211] width 45 height 26
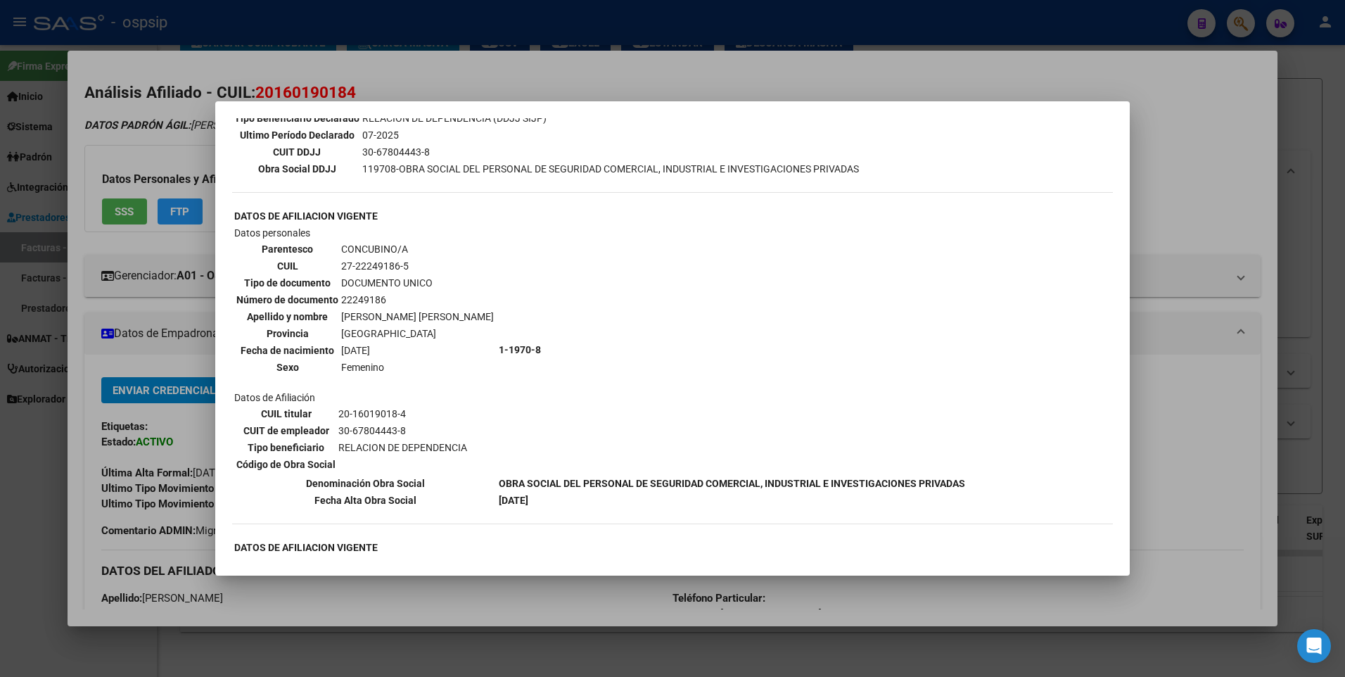
scroll to position [422, 0]
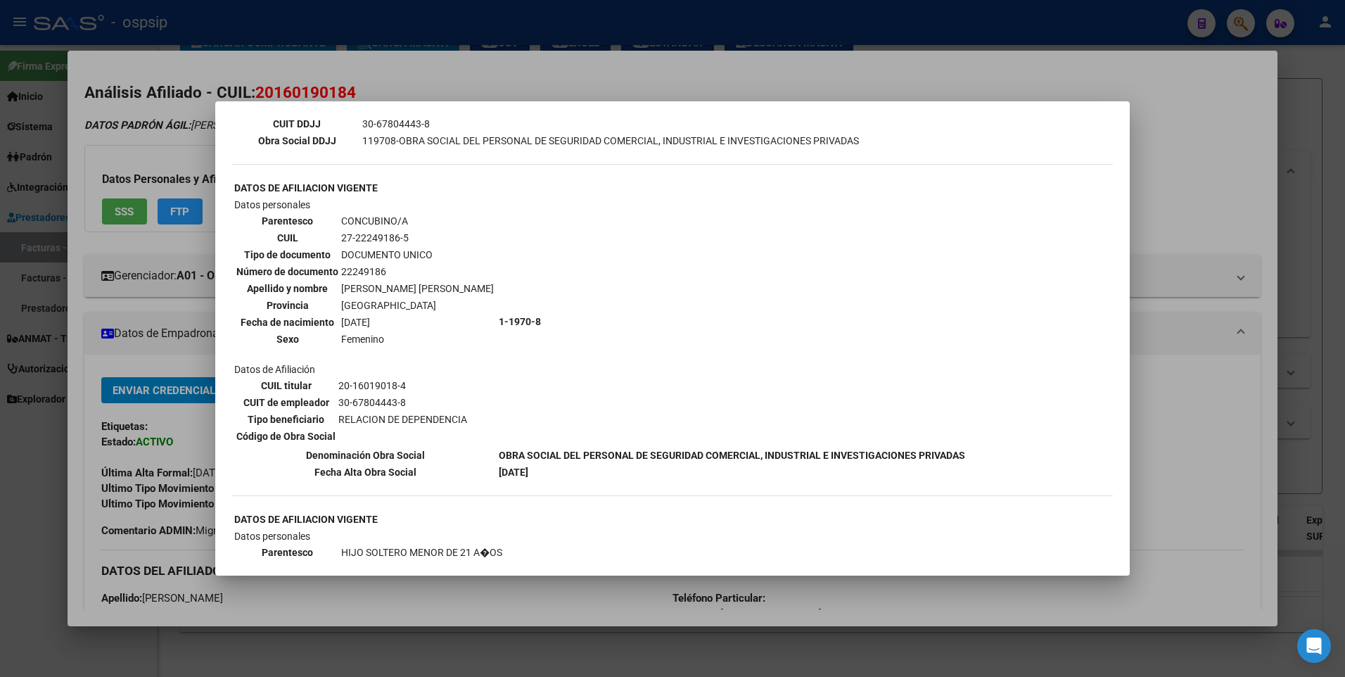
click at [1193, 172] on div at bounding box center [672, 338] width 1345 height 677
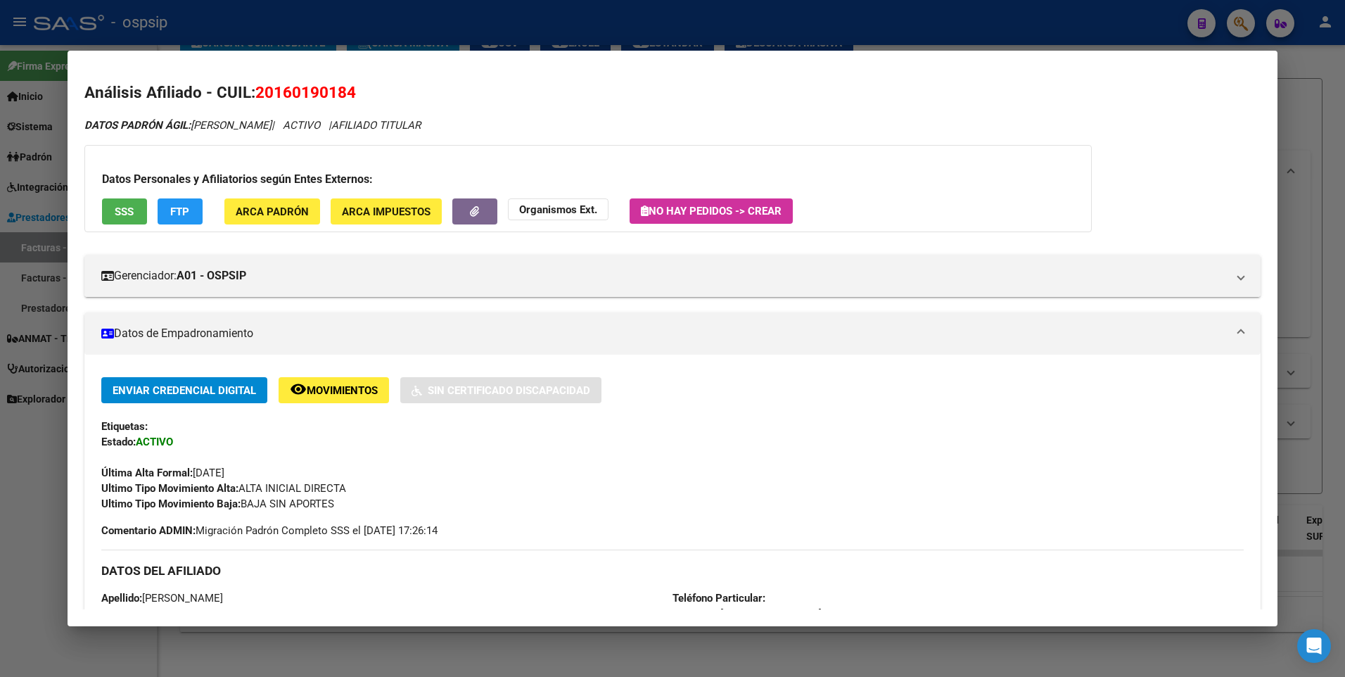
click at [1302, 84] on div at bounding box center [672, 338] width 1345 height 677
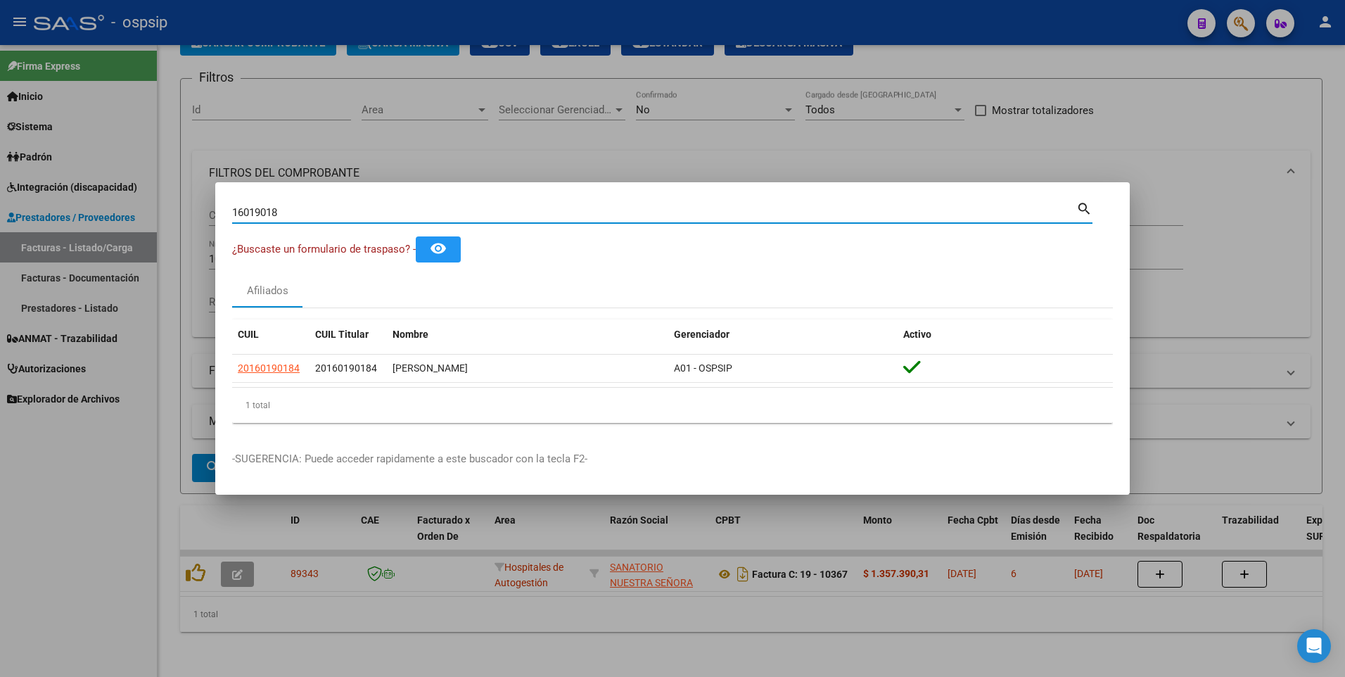
drag, startPoint x: 246, startPoint y: 212, endPoint x: 84, endPoint y: 230, distance: 162.1
click at [84, 230] on div "16019018 Buscar (apellido, dni, cuil, nro traspaso, cuit, obra social) search ¿…" at bounding box center [672, 338] width 1345 height 677
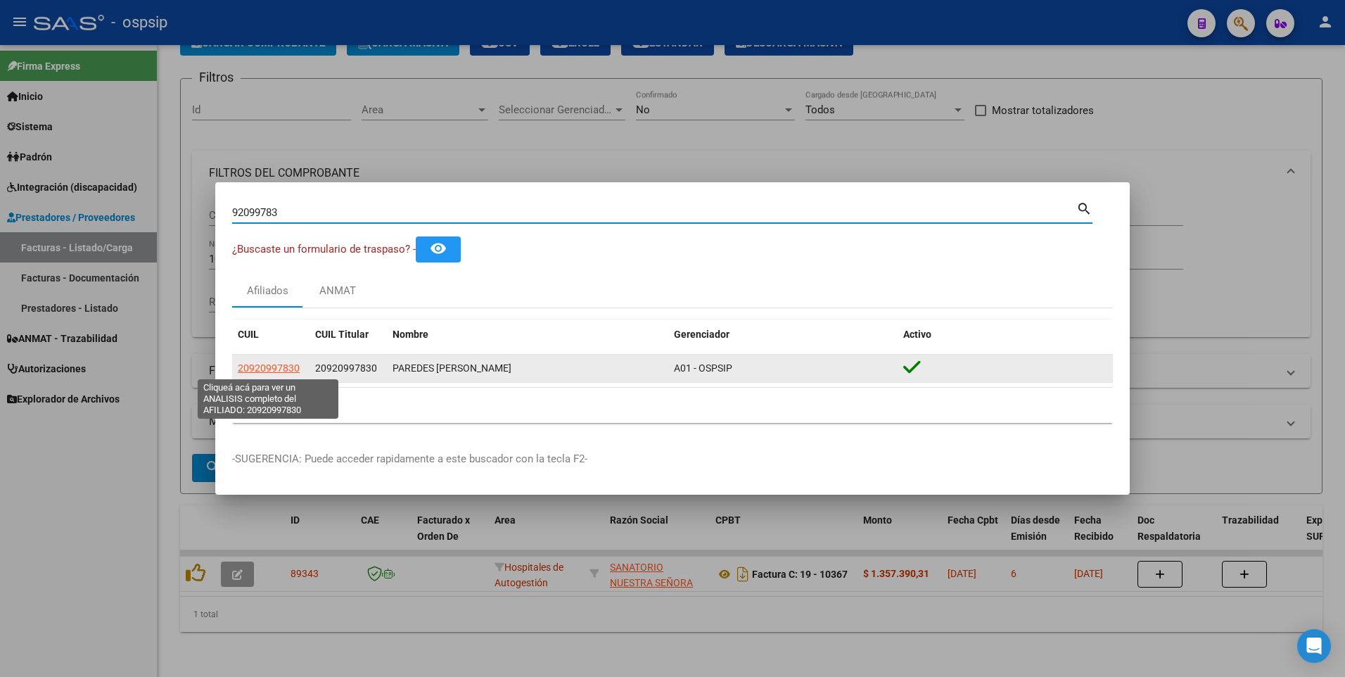
click at [268, 371] on span "20920997830" at bounding box center [269, 367] width 62 height 11
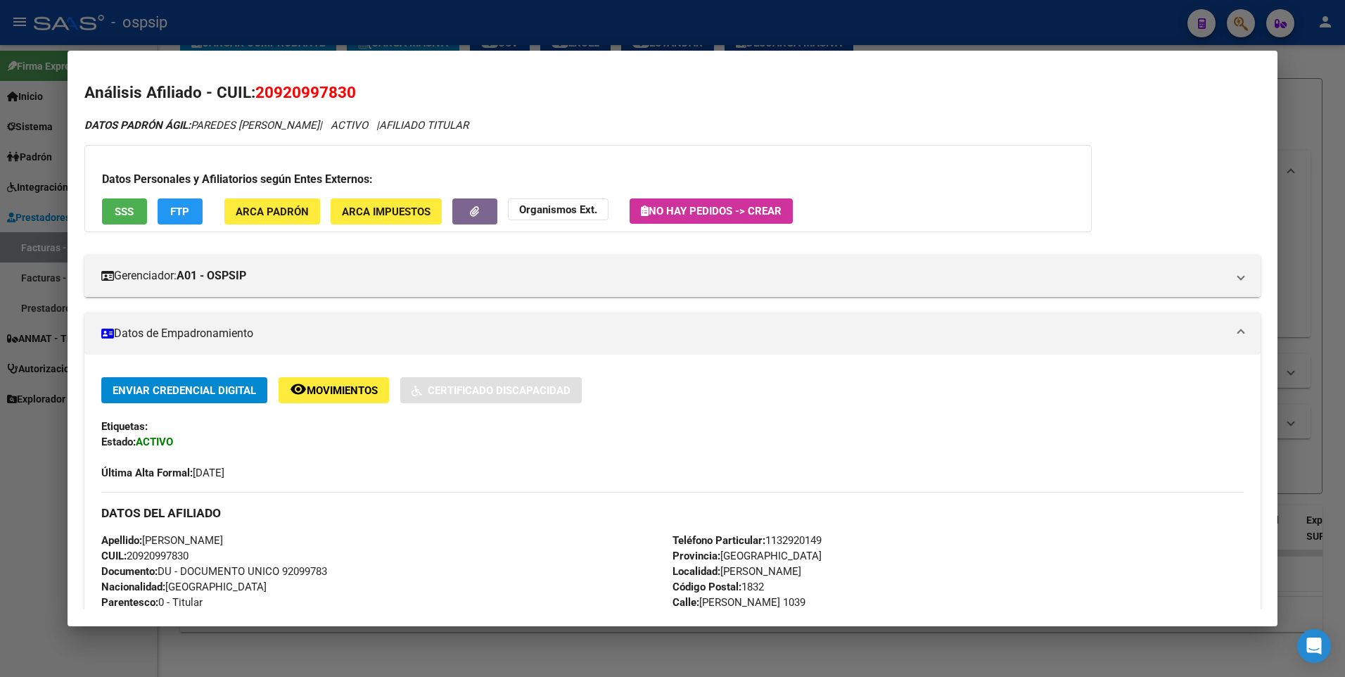
click at [124, 212] on span "SSS" at bounding box center [124, 211] width 19 height 13
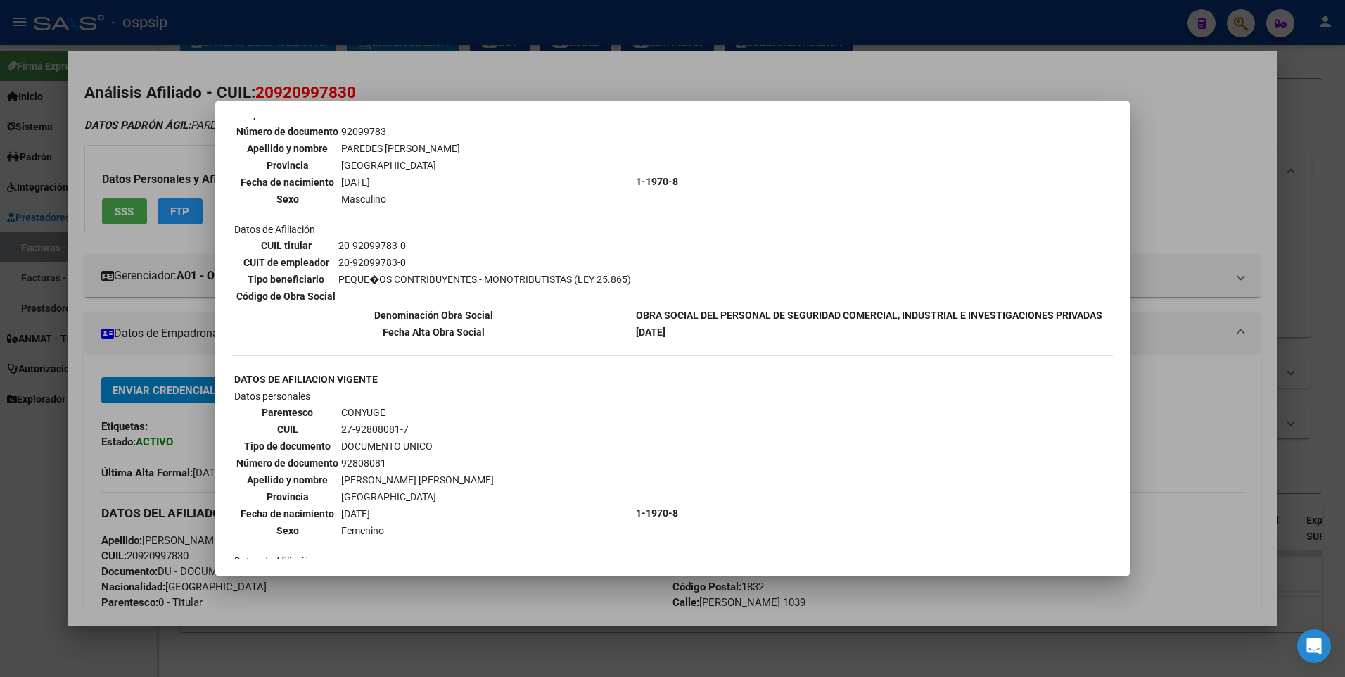
scroll to position [352, 0]
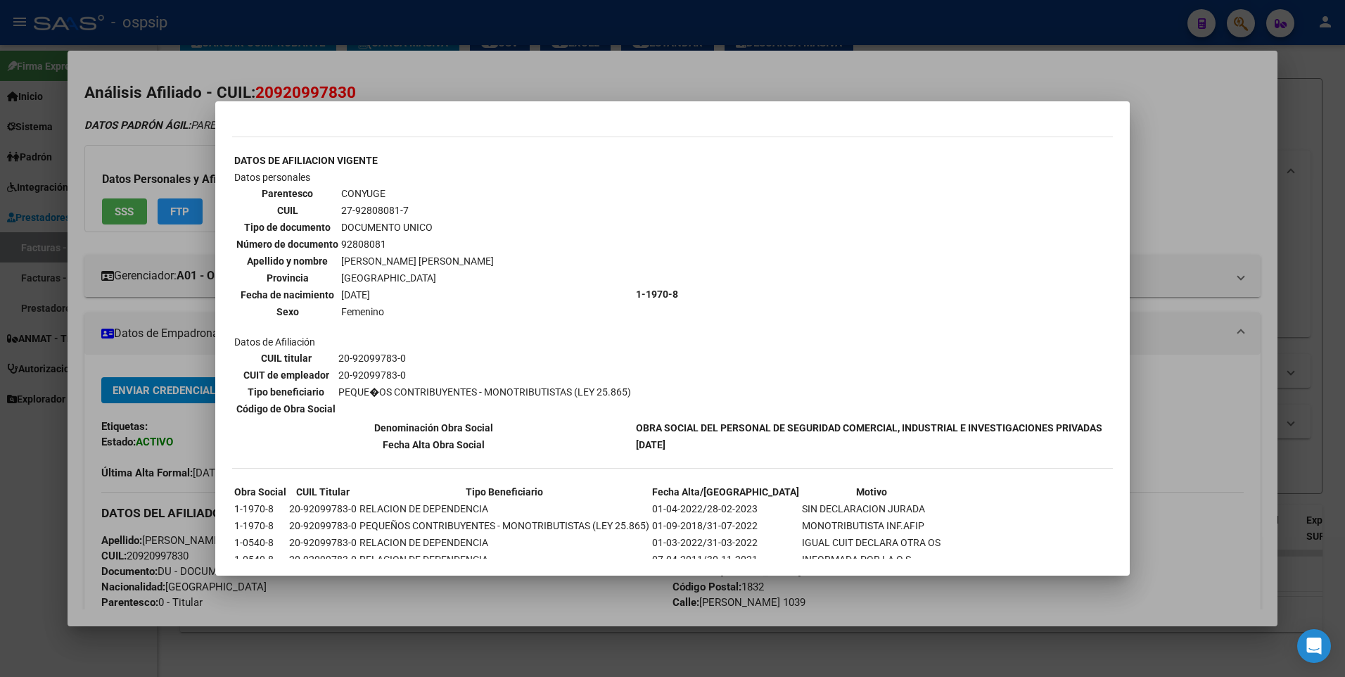
click at [1221, 145] on div at bounding box center [672, 338] width 1345 height 677
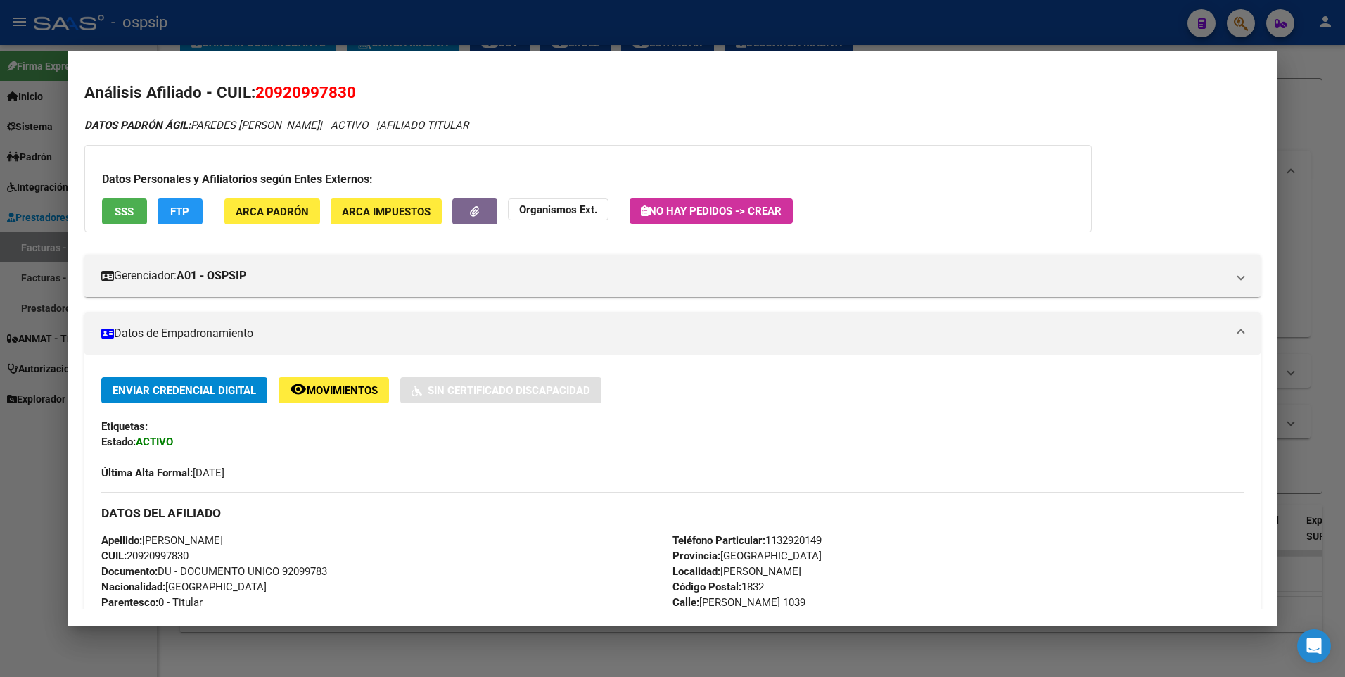
click at [1345, 125] on html "menu - ospsip person Firma Express Inicio Instructivos Contacto OS Sistema Usua…" at bounding box center [672, 338] width 1345 height 677
click at [1324, 132] on div at bounding box center [672, 338] width 1345 height 677
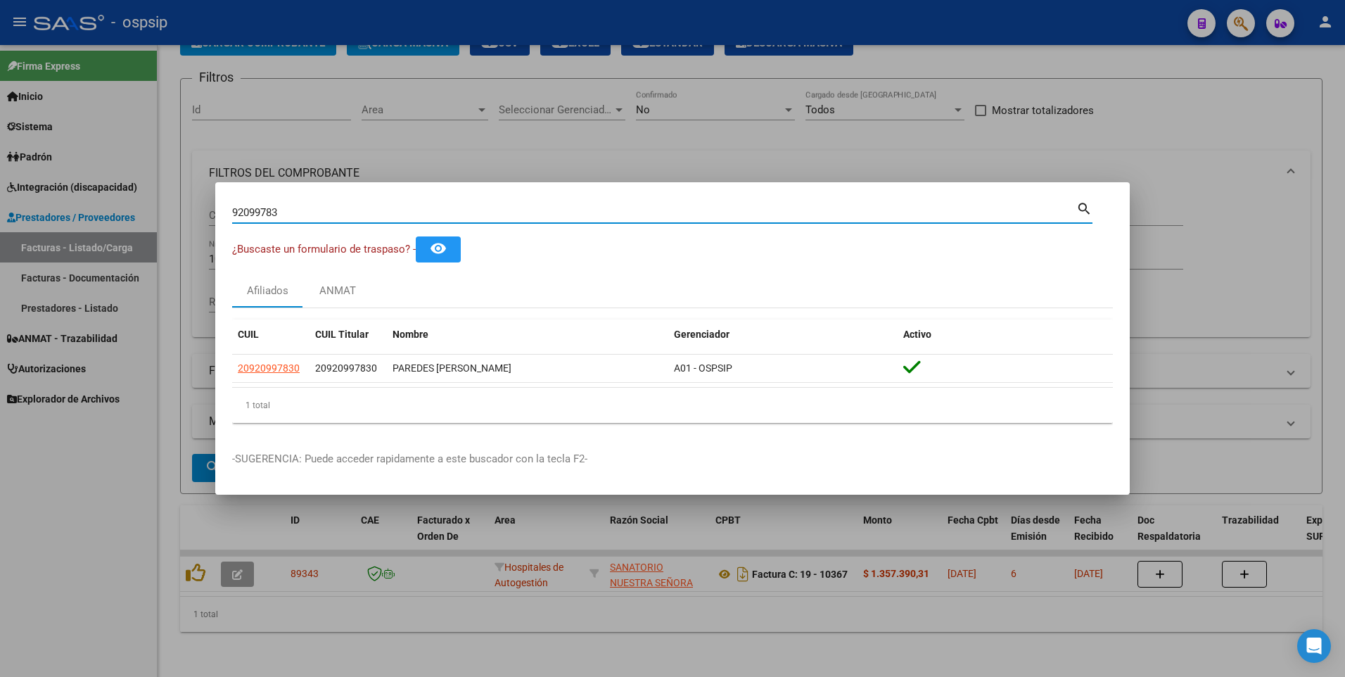
drag, startPoint x: 281, startPoint y: 214, endPoint x: 201, endPoint y: 214, distance: 80.2
click at [201, 214] on div "92099783 Buscar (apellido, dni, cuil, nro traspaso, cuit, obra social) search ¿…" at bounding box center [672, 338] width 1345 height 677
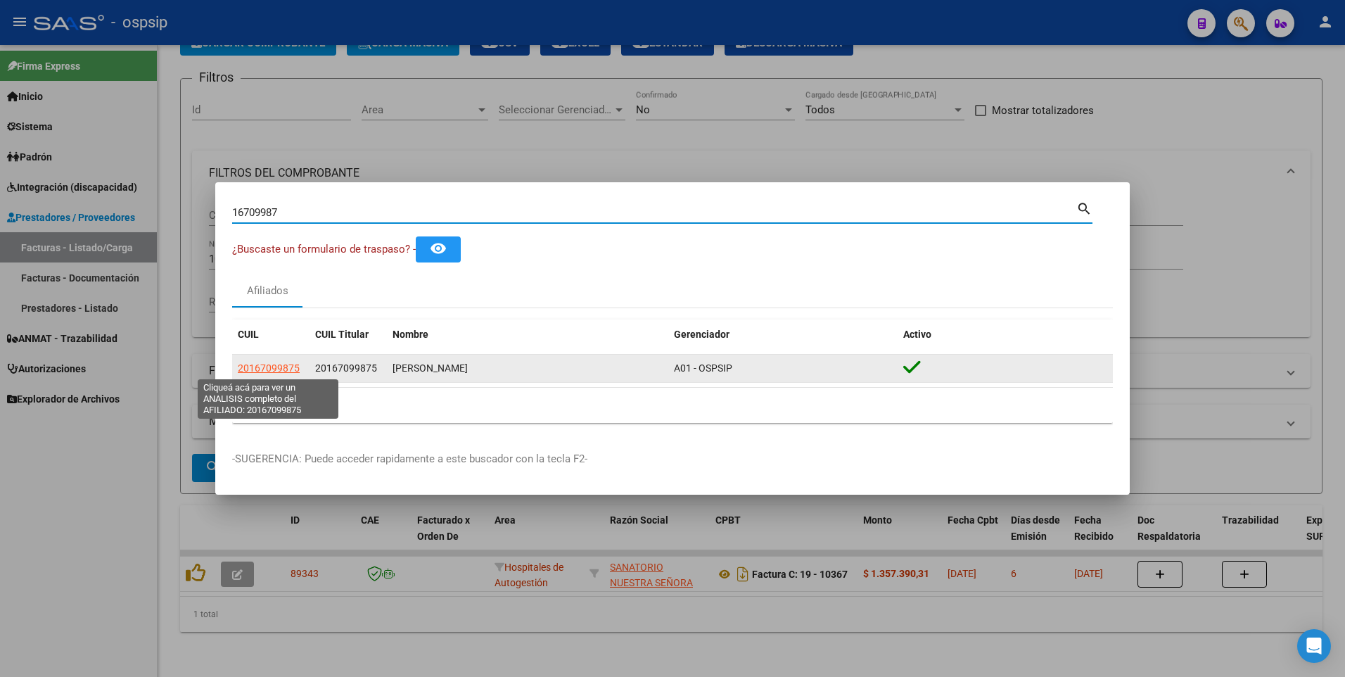
click at [253, 368] on span "20167099875" at bounding box center [269, 367] width 62 height 11
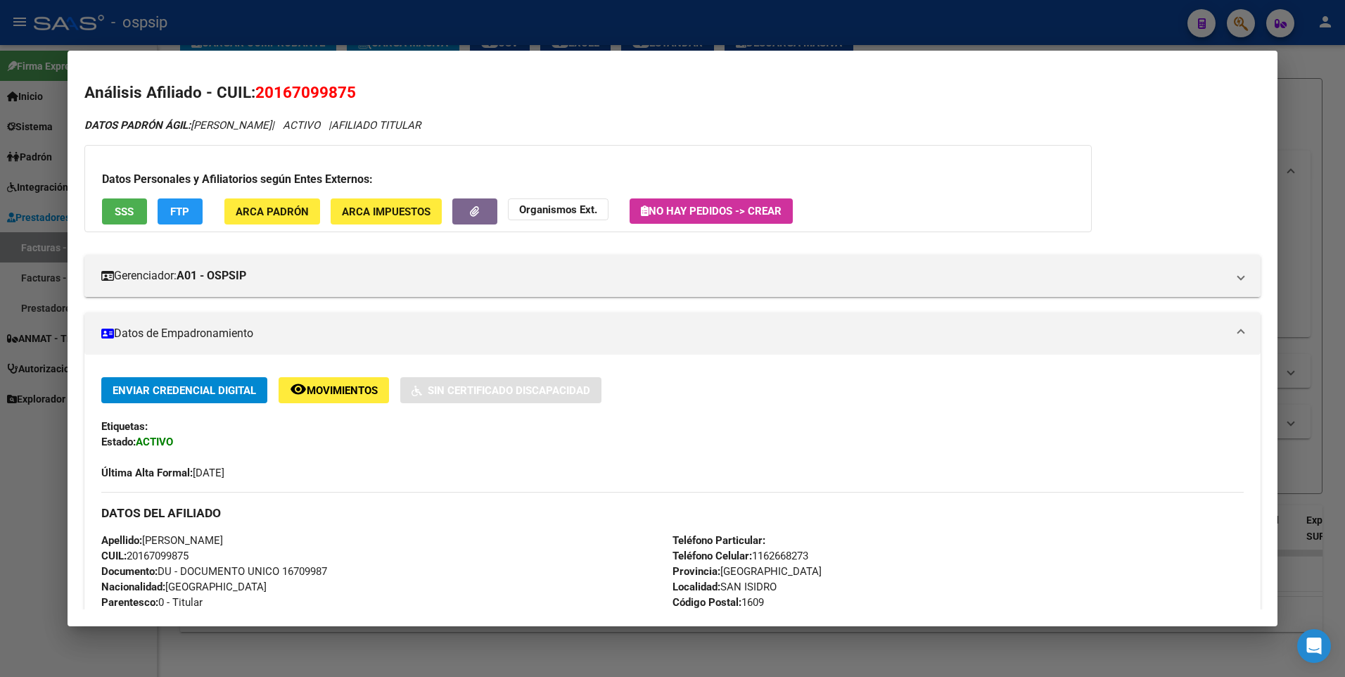
click at [139, 222] on button "SSS" at bounding box center [124, 211] width 45 height 26
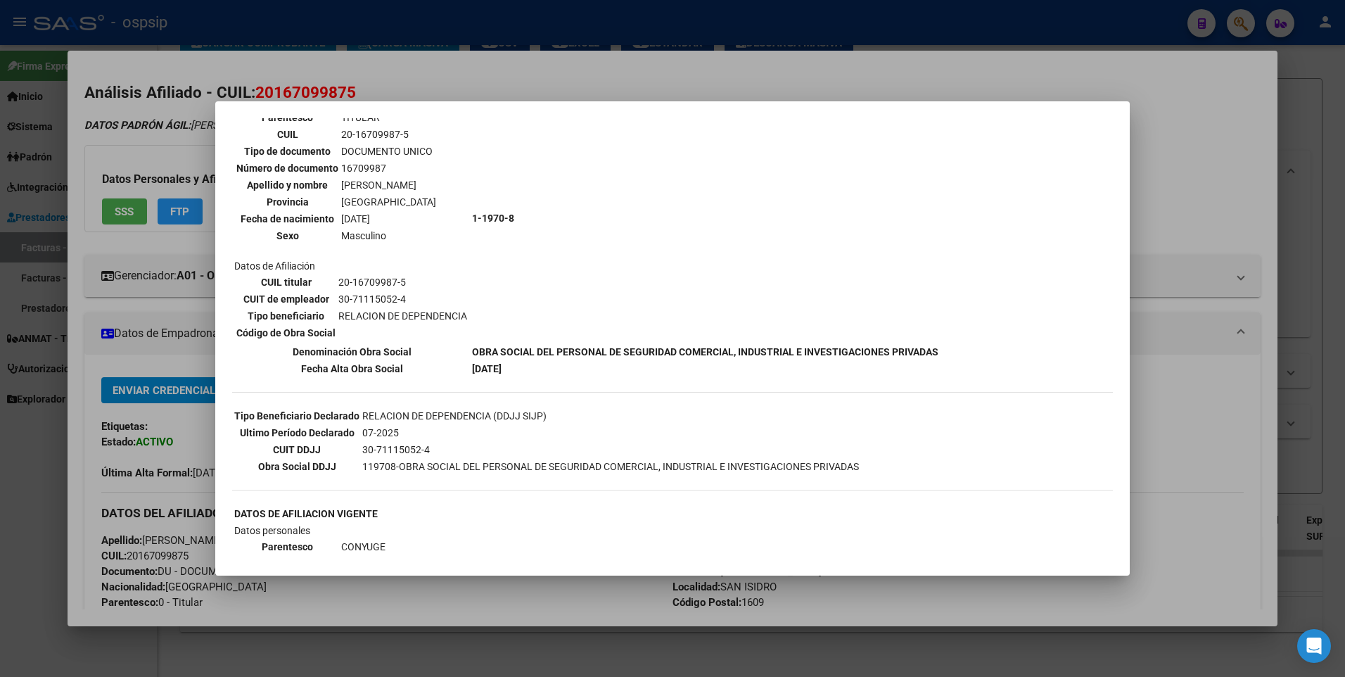
scroll to position [422, 0]
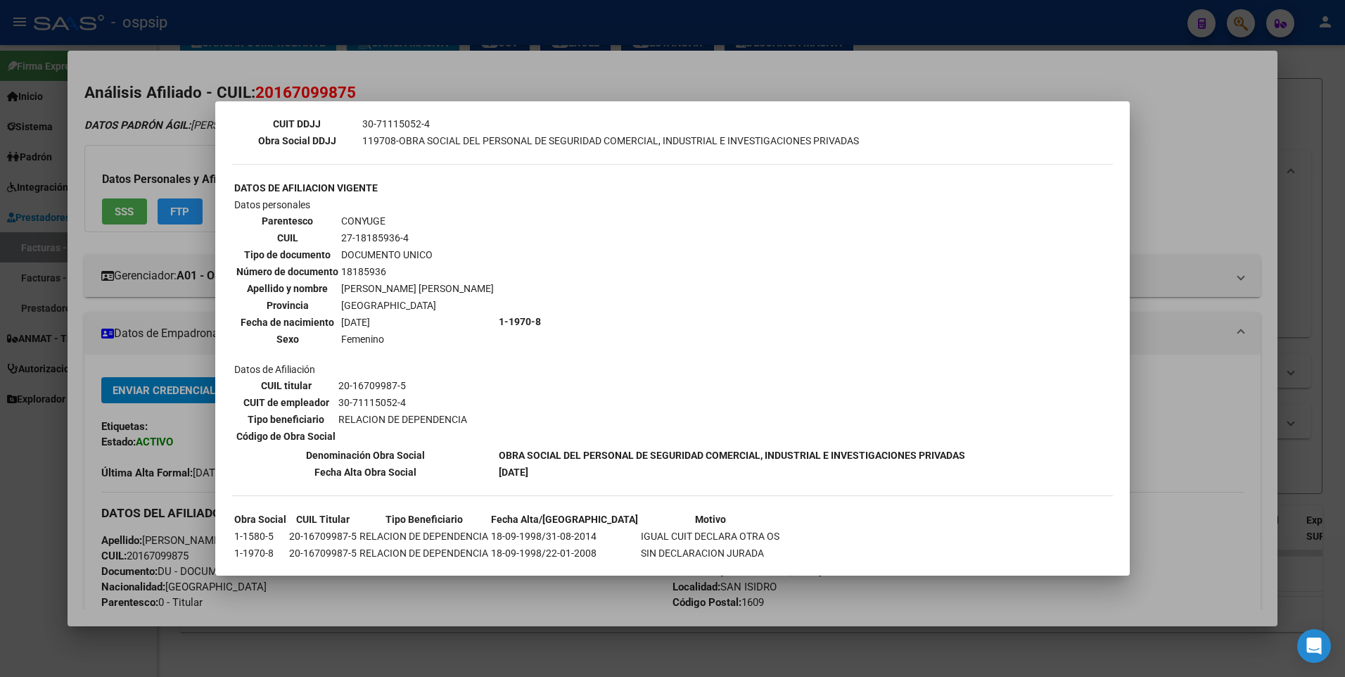
click at [1192, 151] on div at bounding box center [672, 338] width 1345 height 677
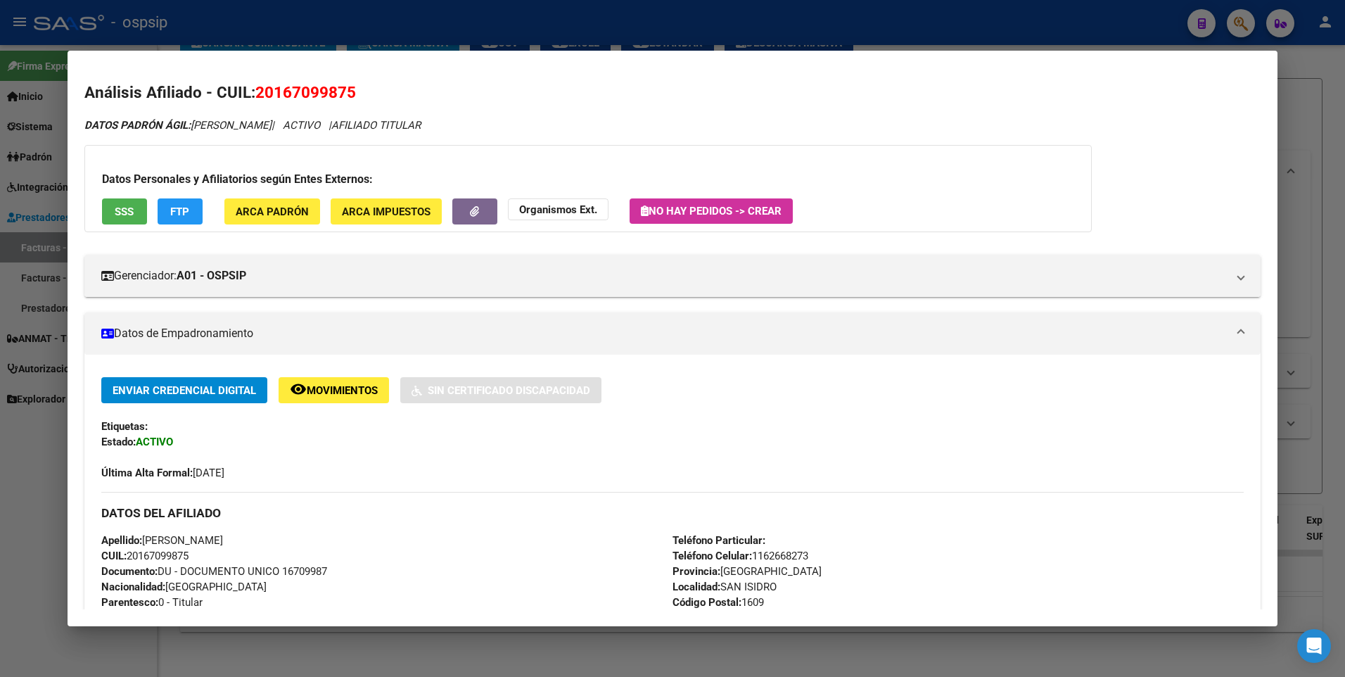
click at [1296, 113] on div at bounding box center [672, 338] width 1345 height 677
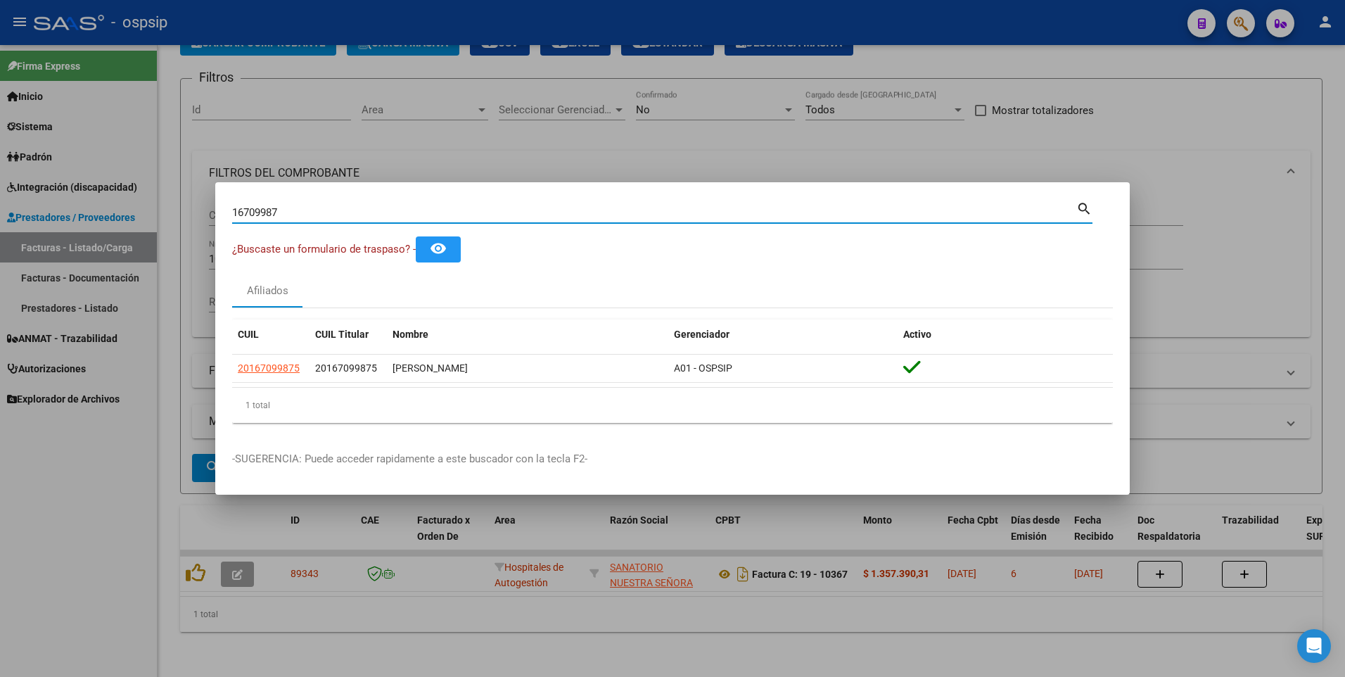
drag, startPoint x: 286, startPoint y: 213, endPoint x: -3, endPoint y: 261, distance: 293.1
click at [0, 261] on html "menu - ospsip person Firma Express Inicio Instructivos Contacto OS Sistema Usua…" at bounding box center [672, 338] width 1345 height 677
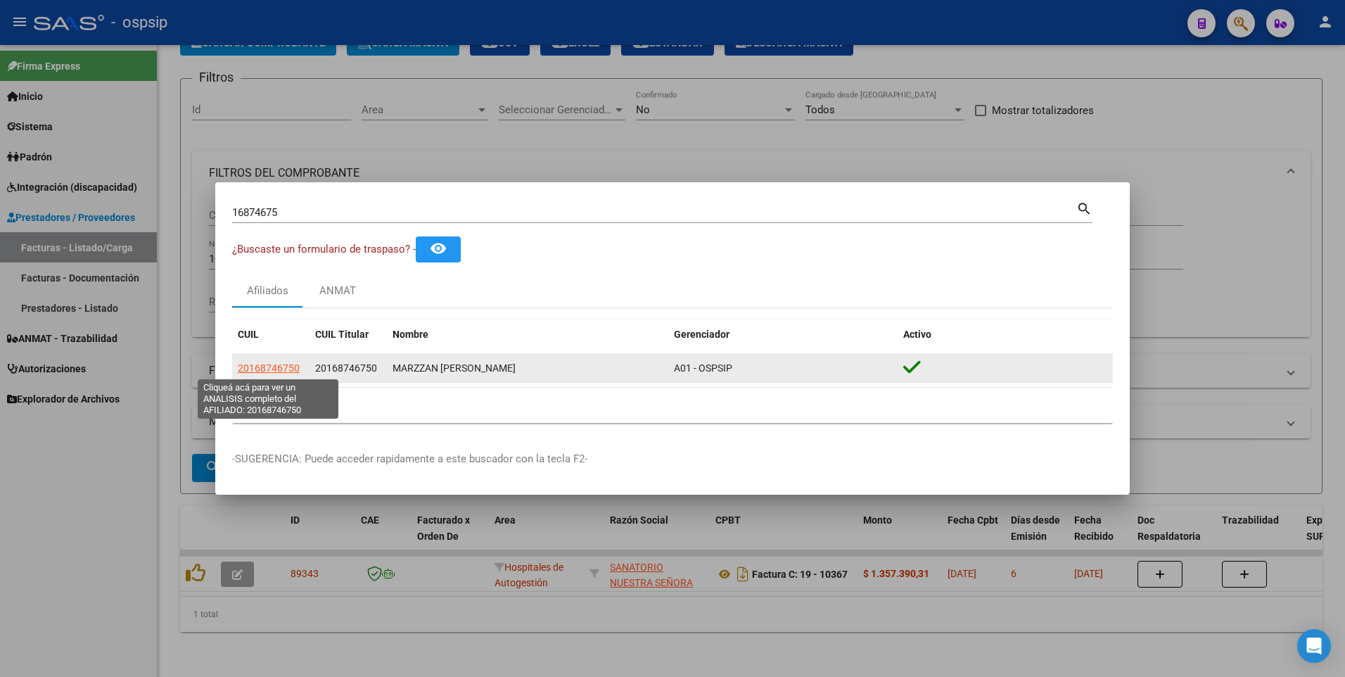
click at [272, 364] on span "20168746750" at bounding box center [269, 367] width 62 height 11
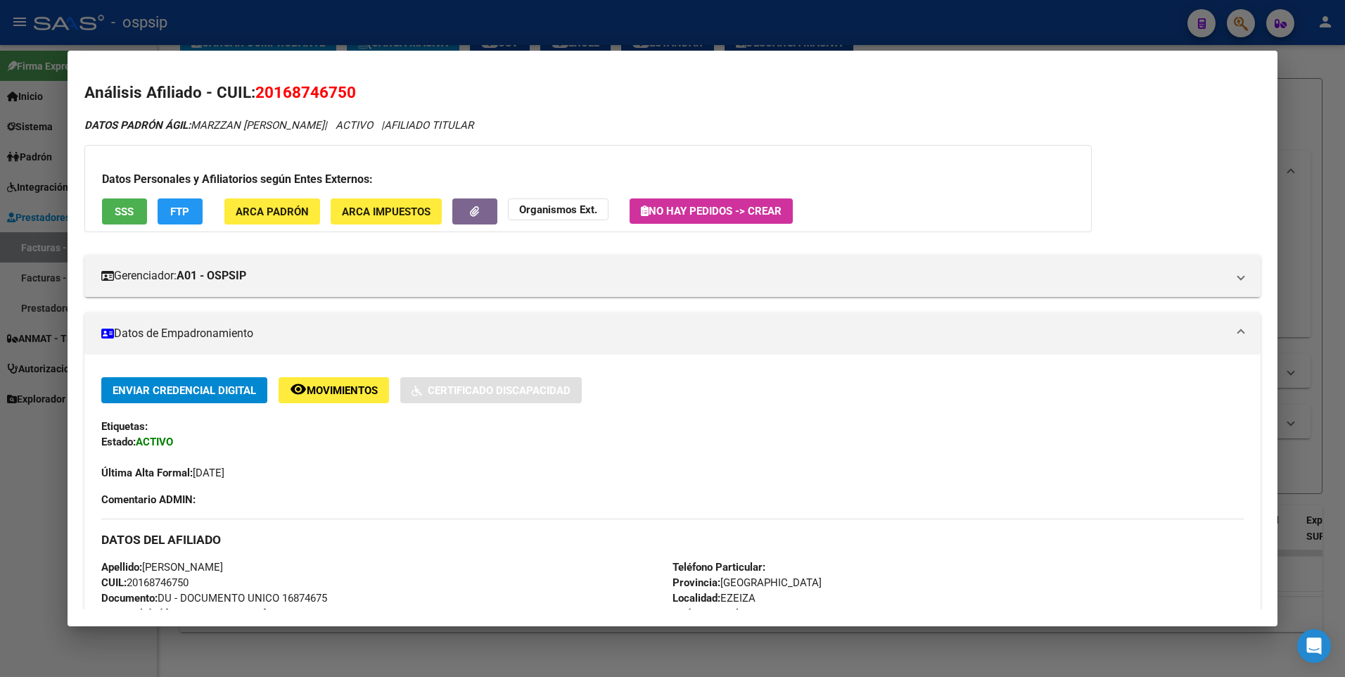
click at [125, 220] on button "SSS" at bounding box center [124, 211] width 45 height 26
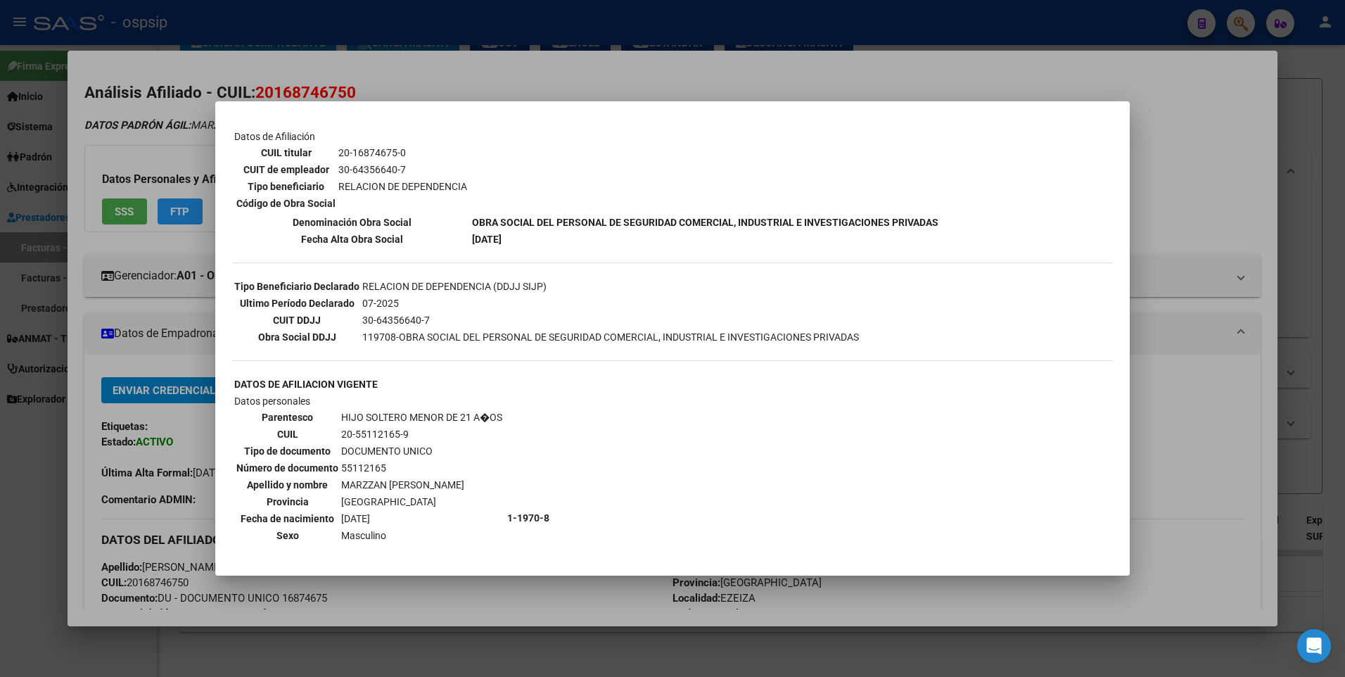
scroll to position [0, 0]
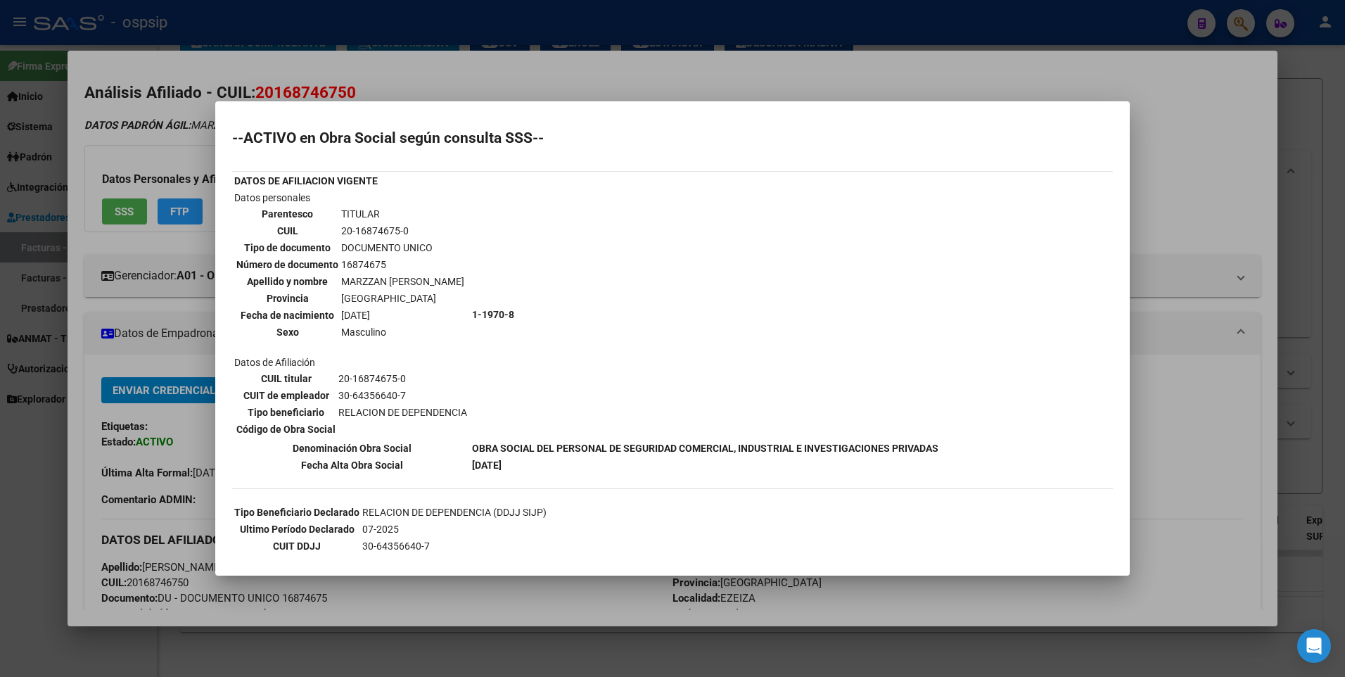
click at [1212, 155] on div at bounding box center [672, 338] width 1345 height 677
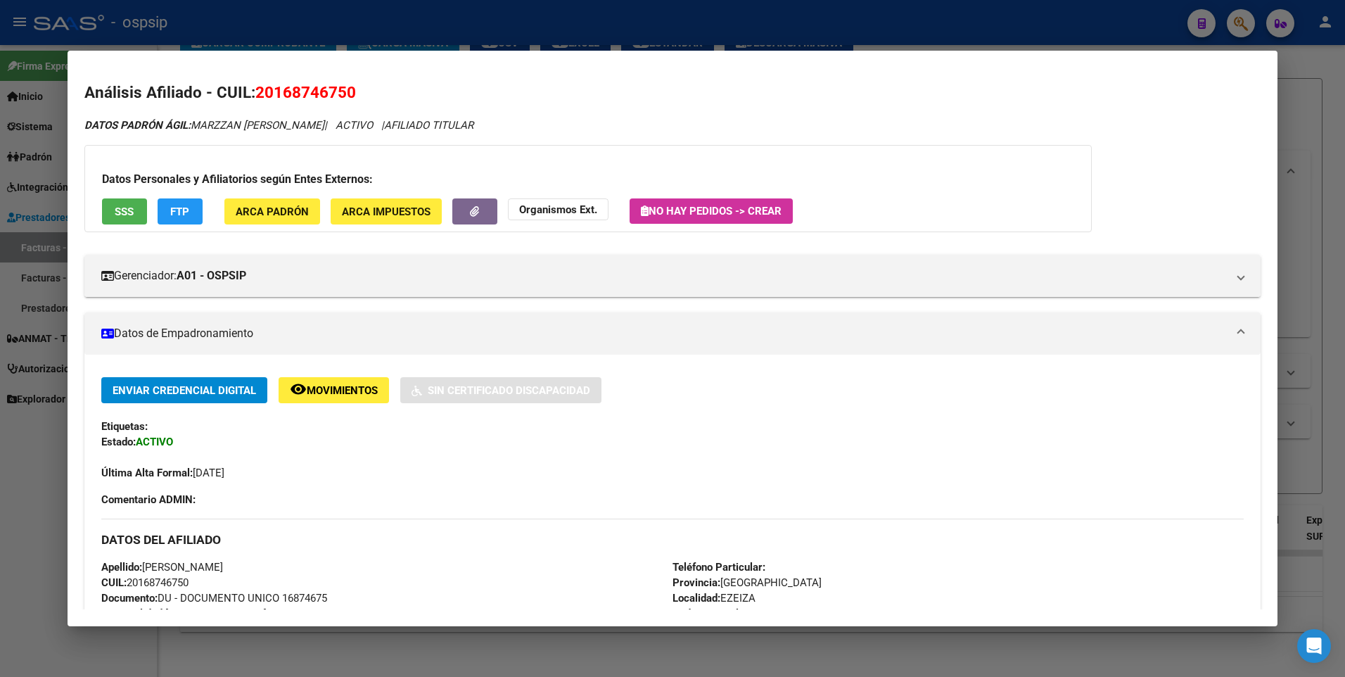
click at [1295, 122] on div at bounding box center [672, 338] width 1345 height 677
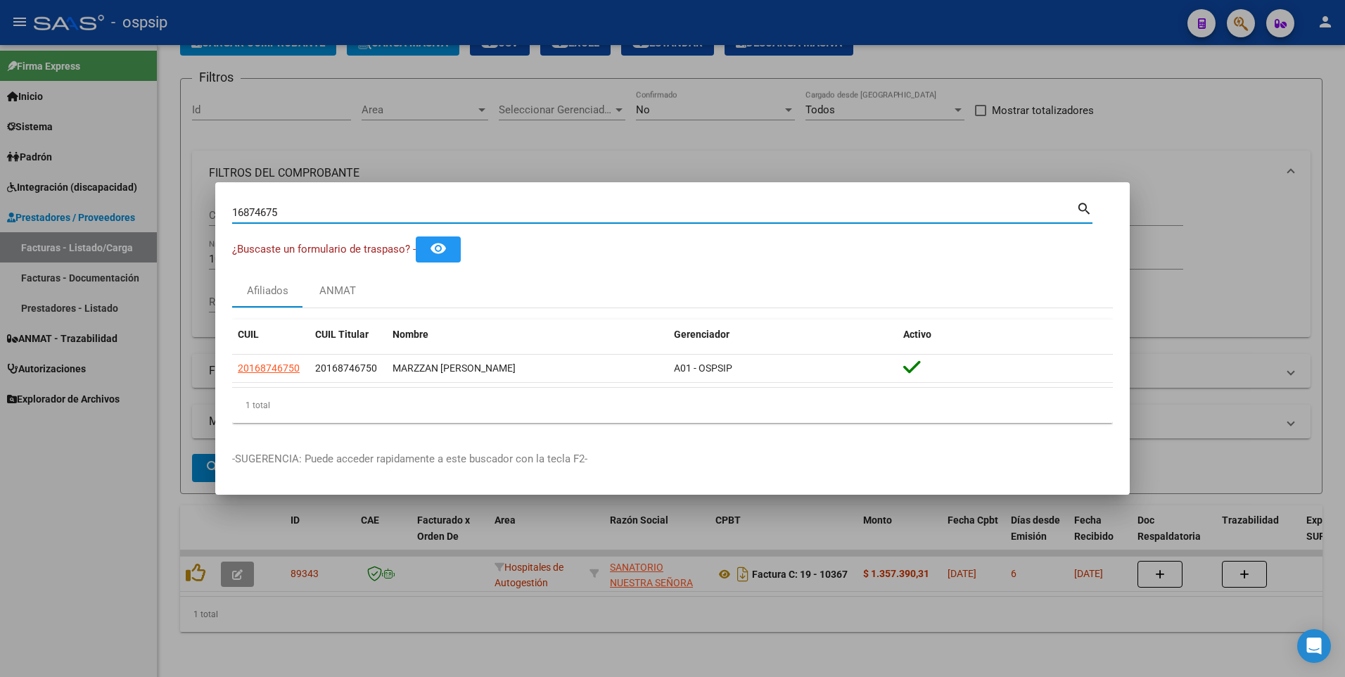
drag, startPoint x: 295, startPoint y: 217, endPoint x: 182, endPoint y: 234, distance: 114.4
click at [182, 234] on div "16874675 Buscar (apellido, dni, cuil, nro traspaso, cuit, obra social) search ¿…" at bounding box center [672, 338] width 1345 height 677
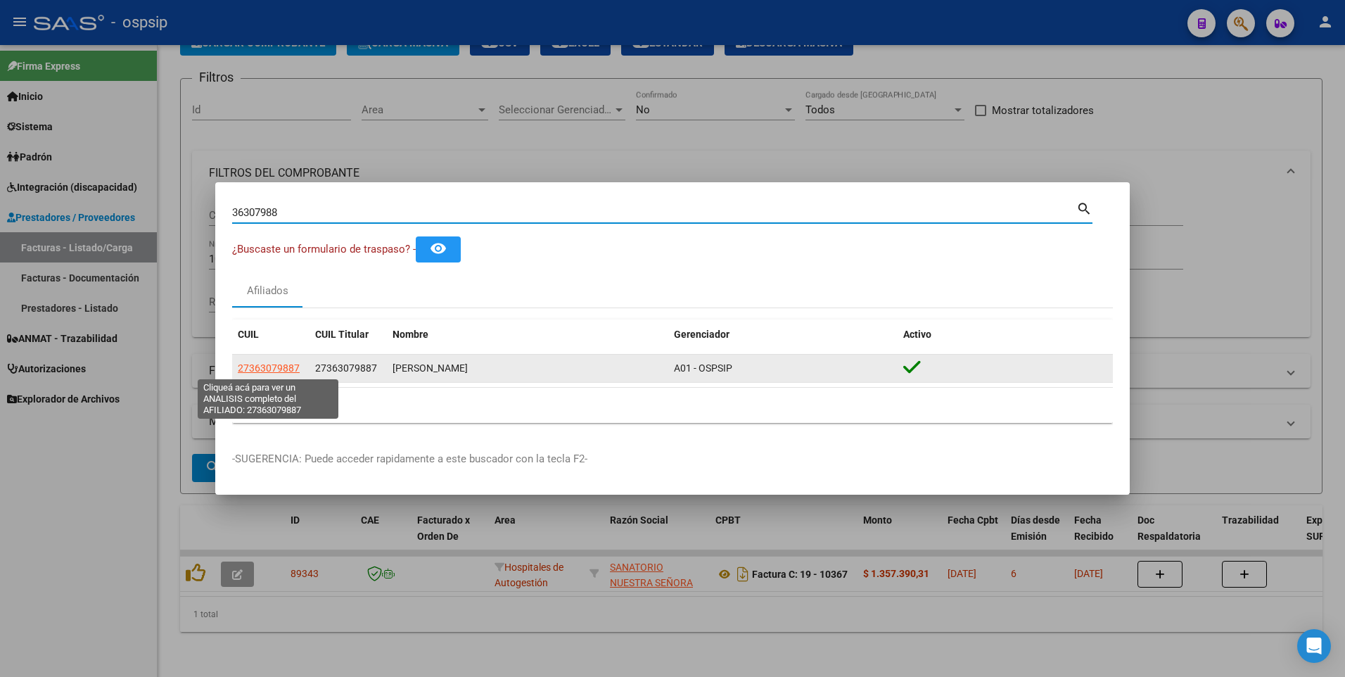
click at [272, 364] on span "27363079887" at bounding box center [269, 367] width 62 height 11
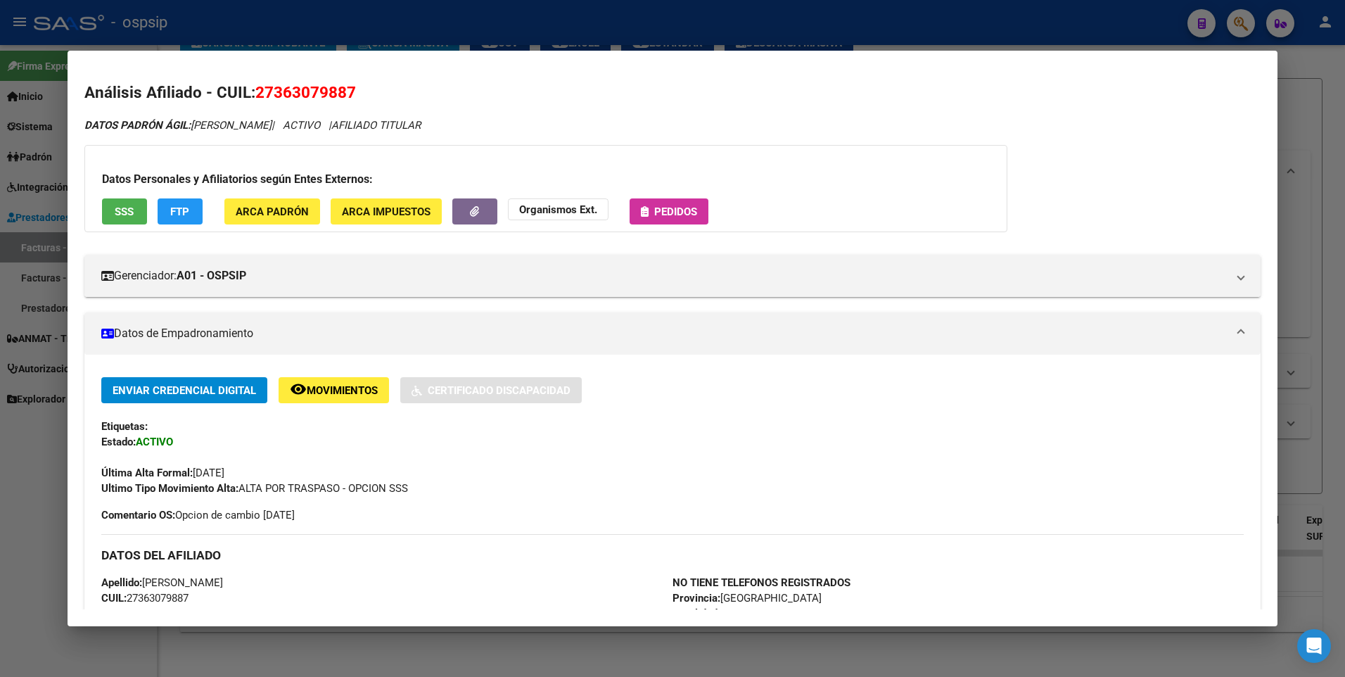
click at [135, 213] on button "SSS" at bounding box center [124, 211] width 45 height 26
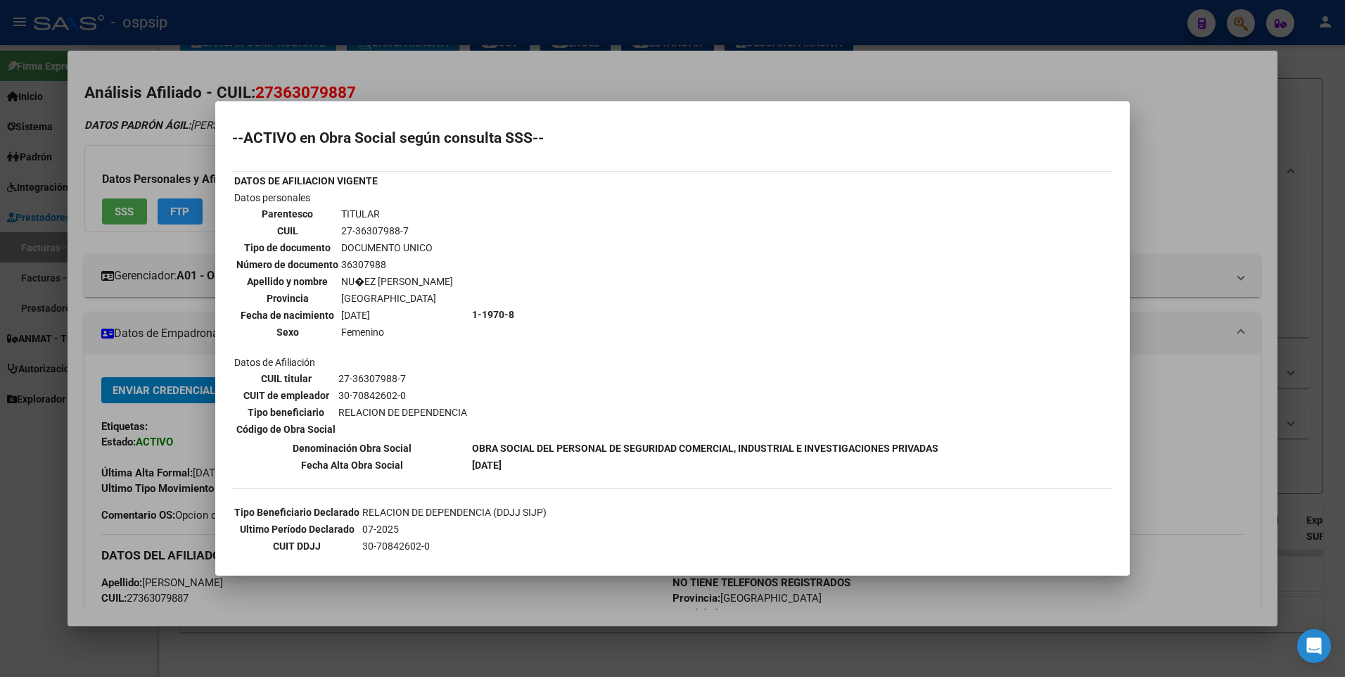
click at [1231, 203] on div at bounding box center [672, 338] width 1345 height 677
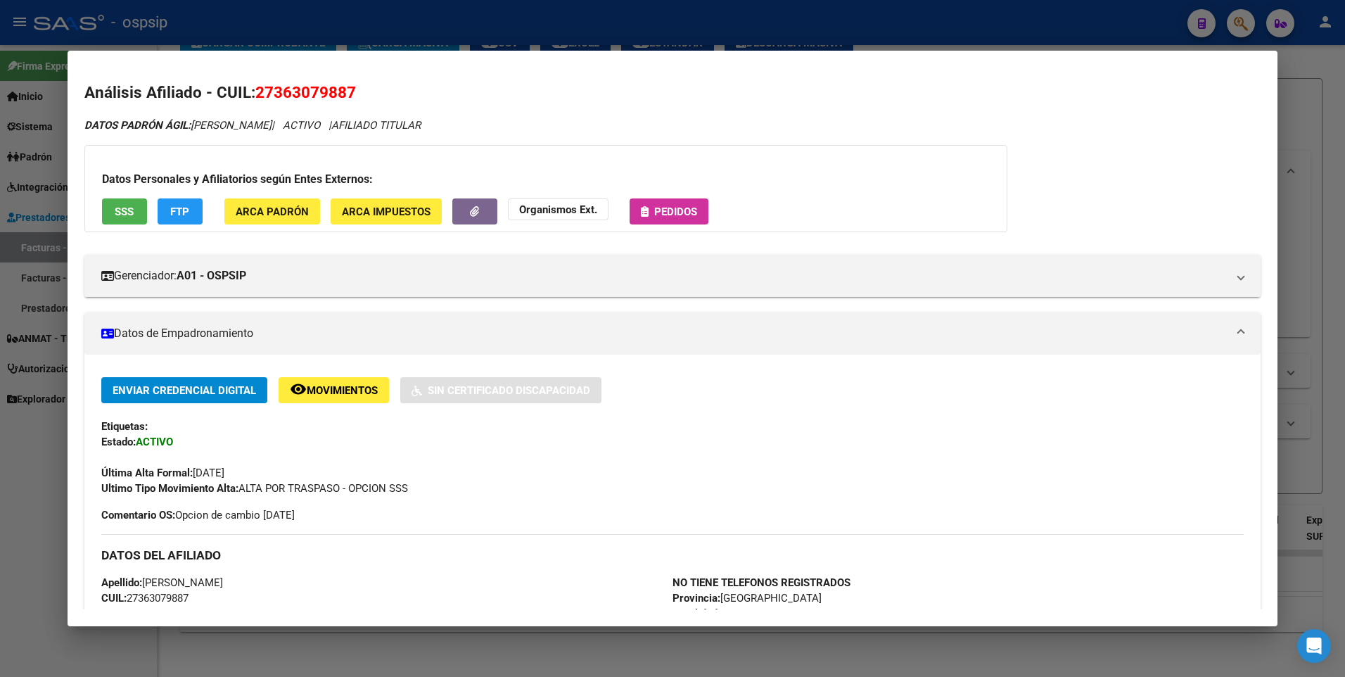
click at [1316, 170] on div at bounding box center [672, 338] width 1345 height 677
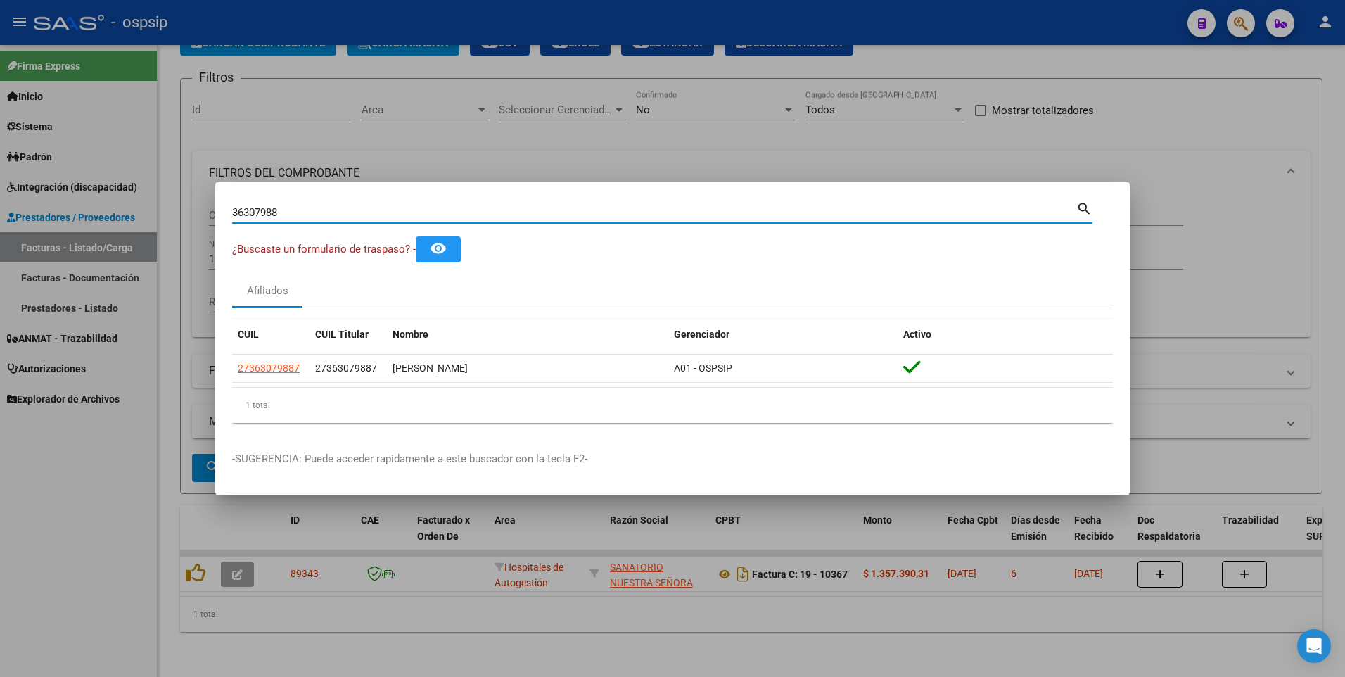
drag, startPoint x: 286, startPoint y: 214, endPoint x: 81, endPoint y: 258, distance: 210.2
click at [81, 258] on div "36307988 Buscar (apellido, dni, cuil, nro traspaso, cuit, obra social) search ¿…" at bounding box center [672, 338] width 1345 height 677
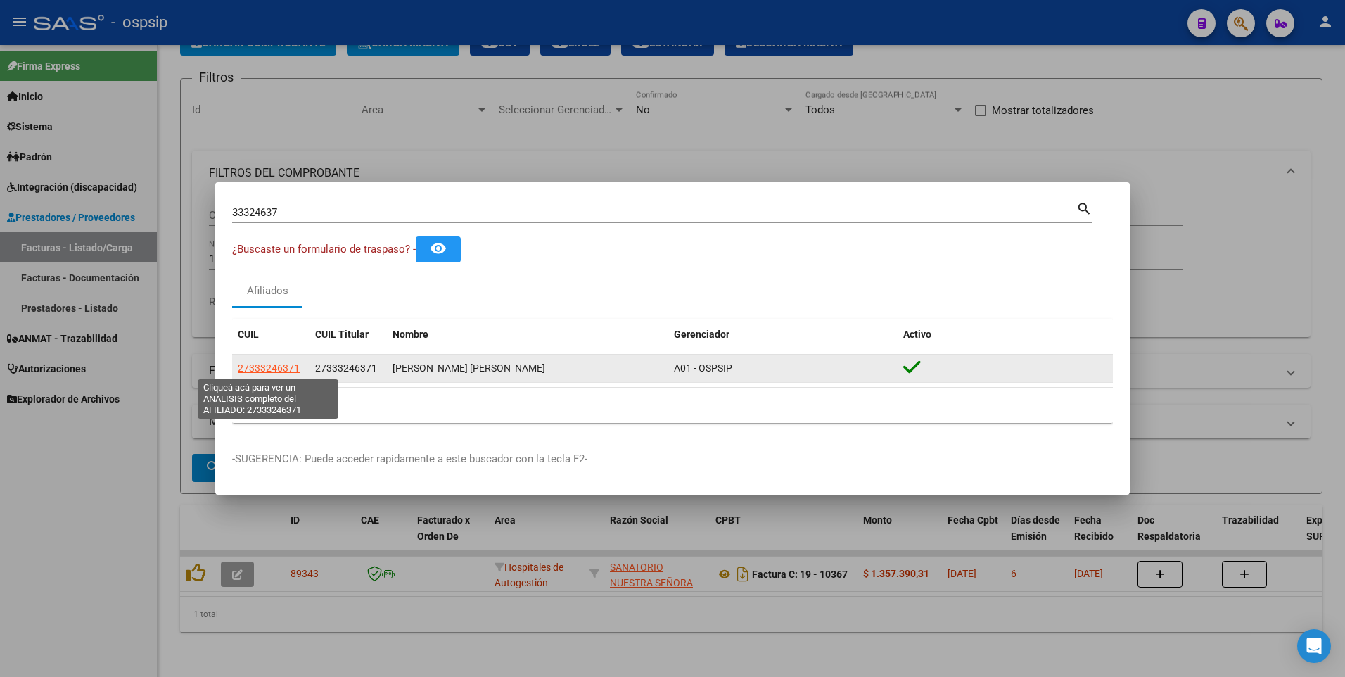
click at [268, 370] on span "27333246371" at bounding box center [269, 367] width 62 height 11
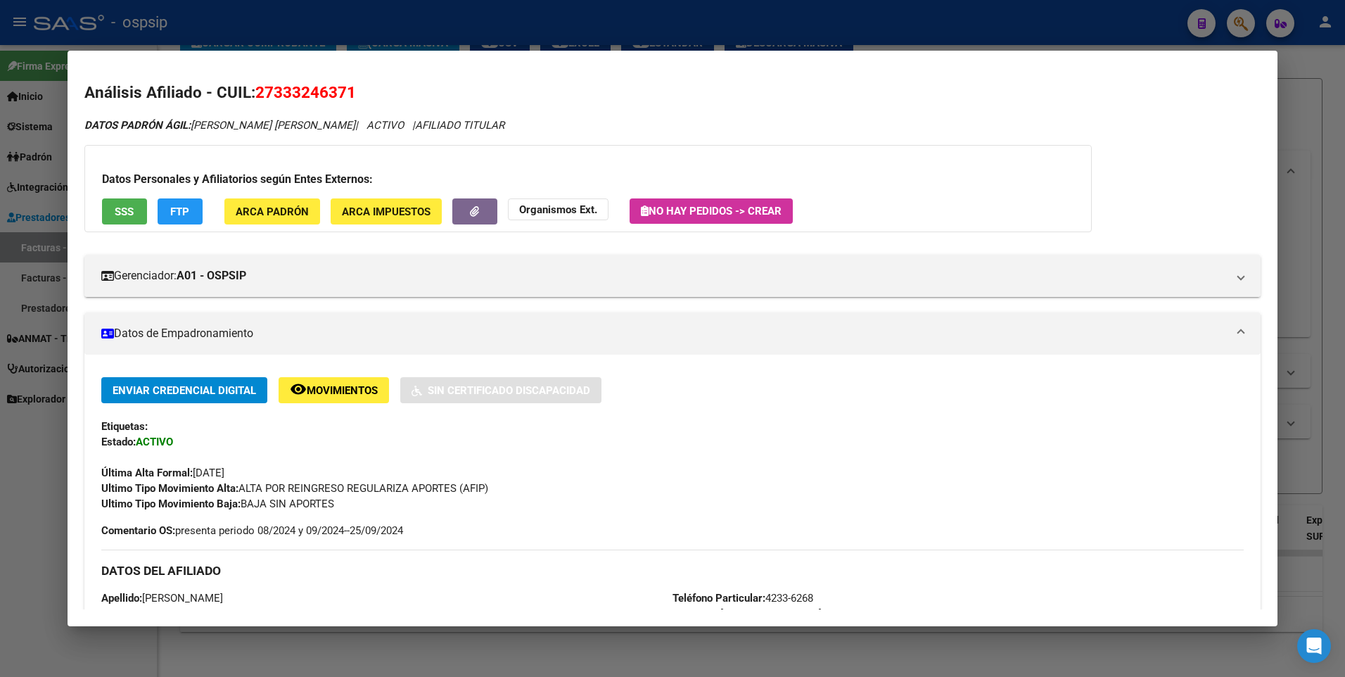
click at [126, 217] on span "SSS" at bounding box center [124, 211] width 19 height 13
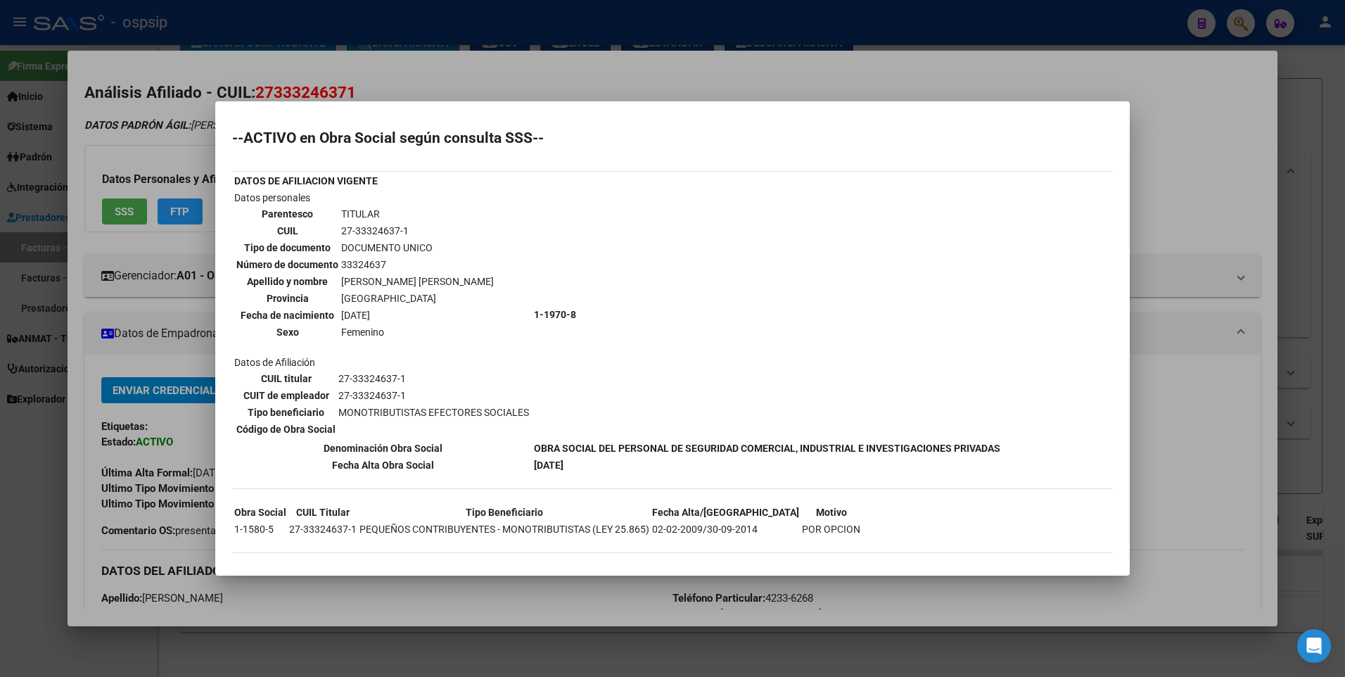
click at [1152, 141] on div at bounding box center [672, 338] width 1345 height 677
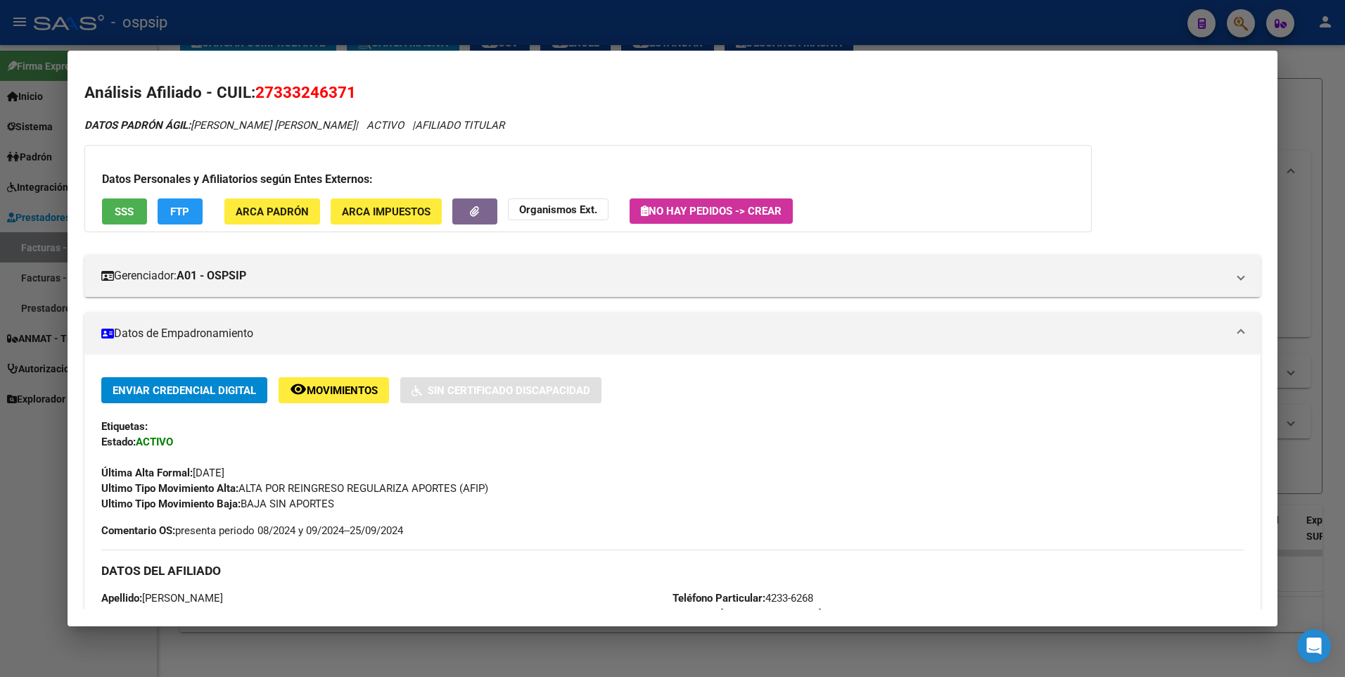
click at [1302, 94] on div at bounding box center [672, 338] width 1345 height 677
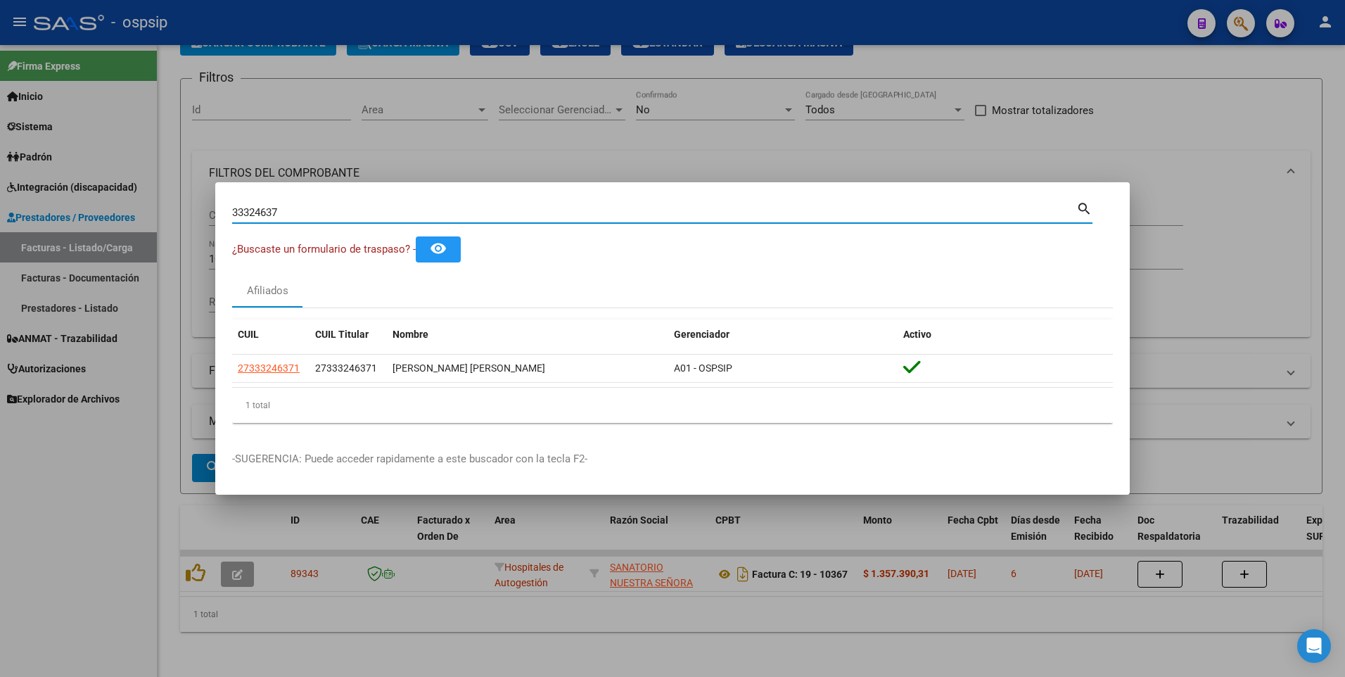
drag, startPoint x: 296, startPoint y: 214, endPoint x: 165, endPoint y: 235, distance: 133.3
click at [165, 235] on div "33324637 Buscar (apellido, dni, cuil, nro traspaso, cuit, obra social) search ¿…" at bounding box center [672, 338] width 1345 height 677
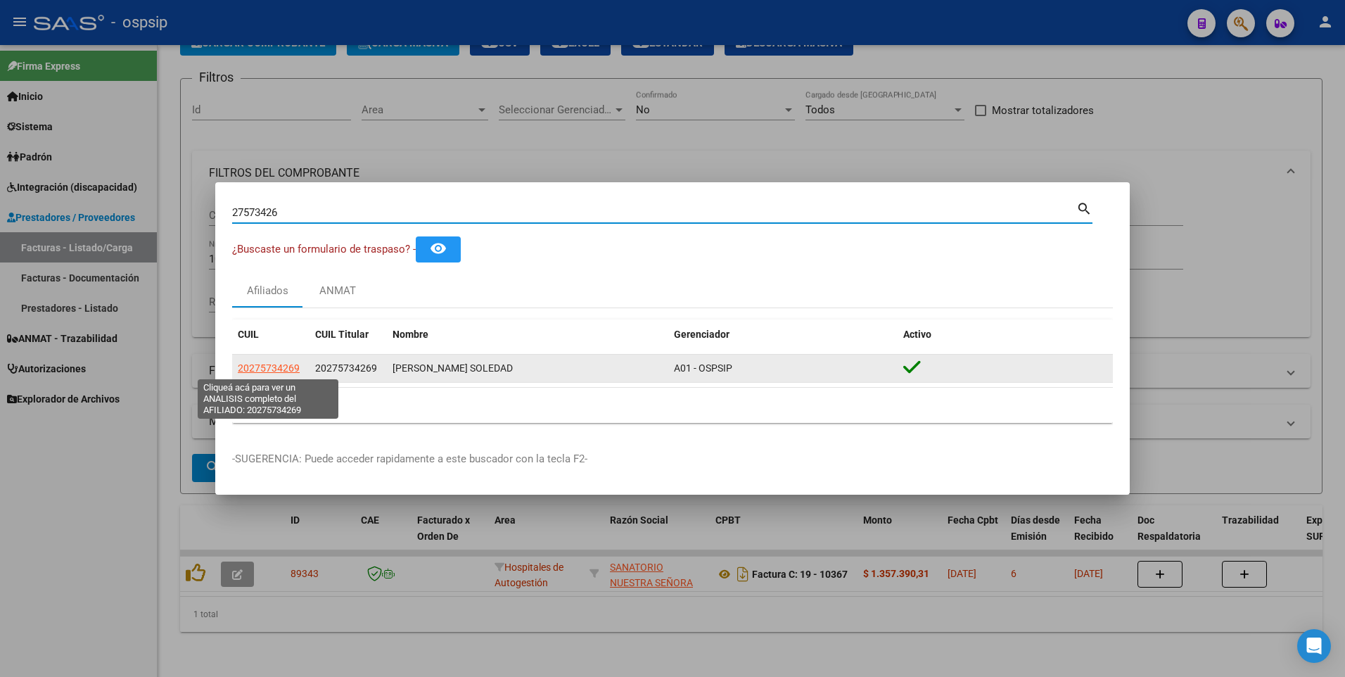
click at [288, 361] on app-link-go-to "20275734269" at bounding box center [269, 368] width 62 height 16
click at [286, 367] on span "20275734269" at bounding box center [269, 367] width 62 height 11
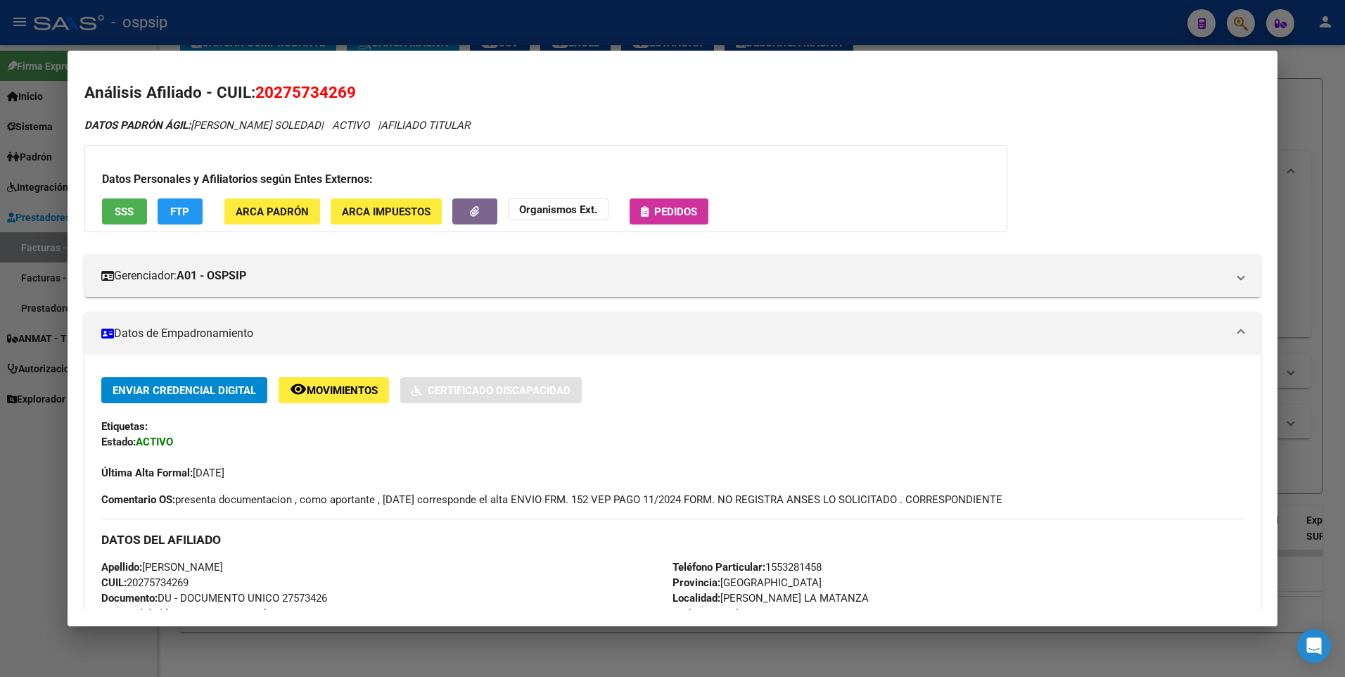
click at [133, 210] on span "SSS" at bounding box center [124, 211] width 19 height 13
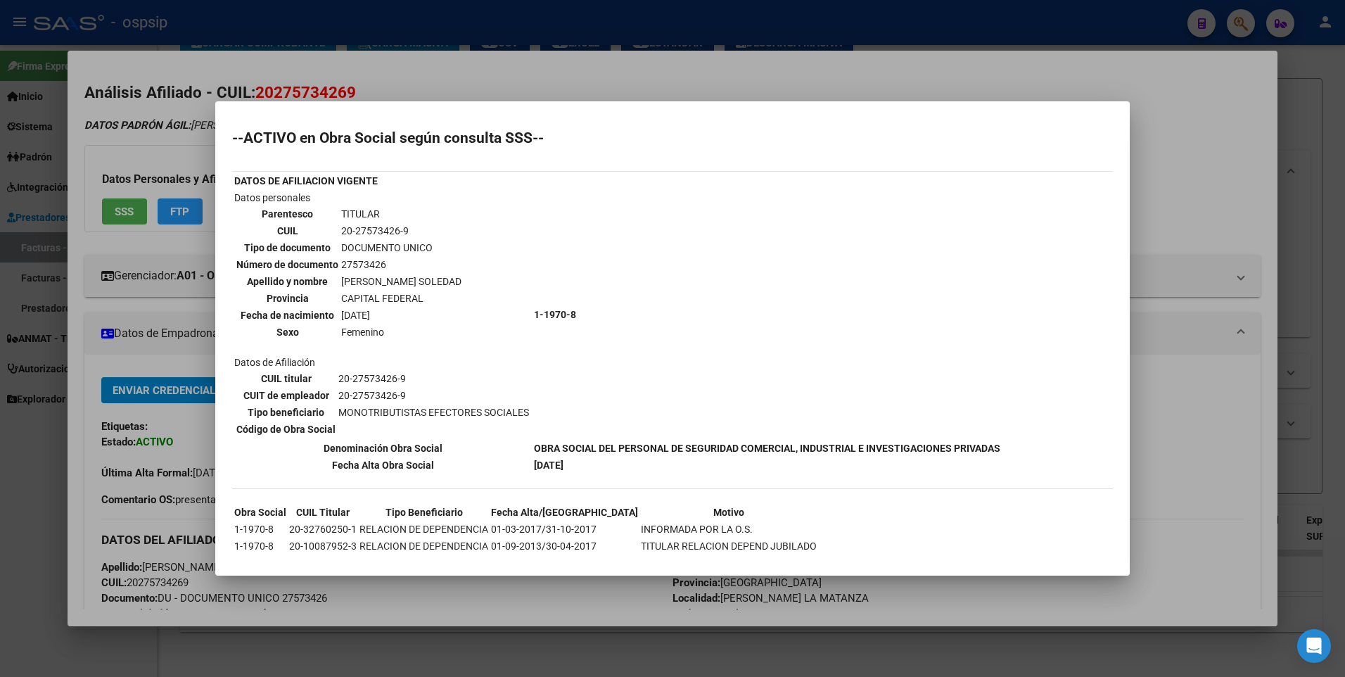
click at [1205, 142] on div at bounding box center [672, 338] width 1345 height 677
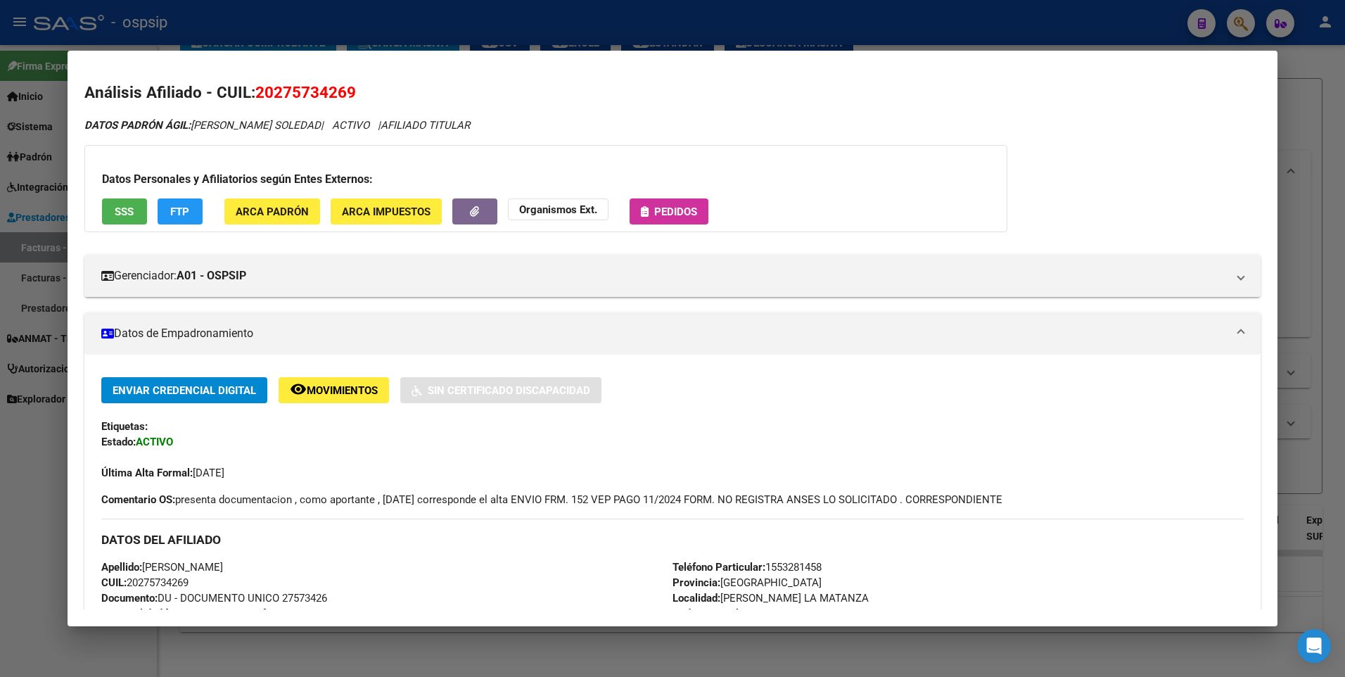
click at [1321, 107] on div at bounding box center [672, 338] width 1345 height 677
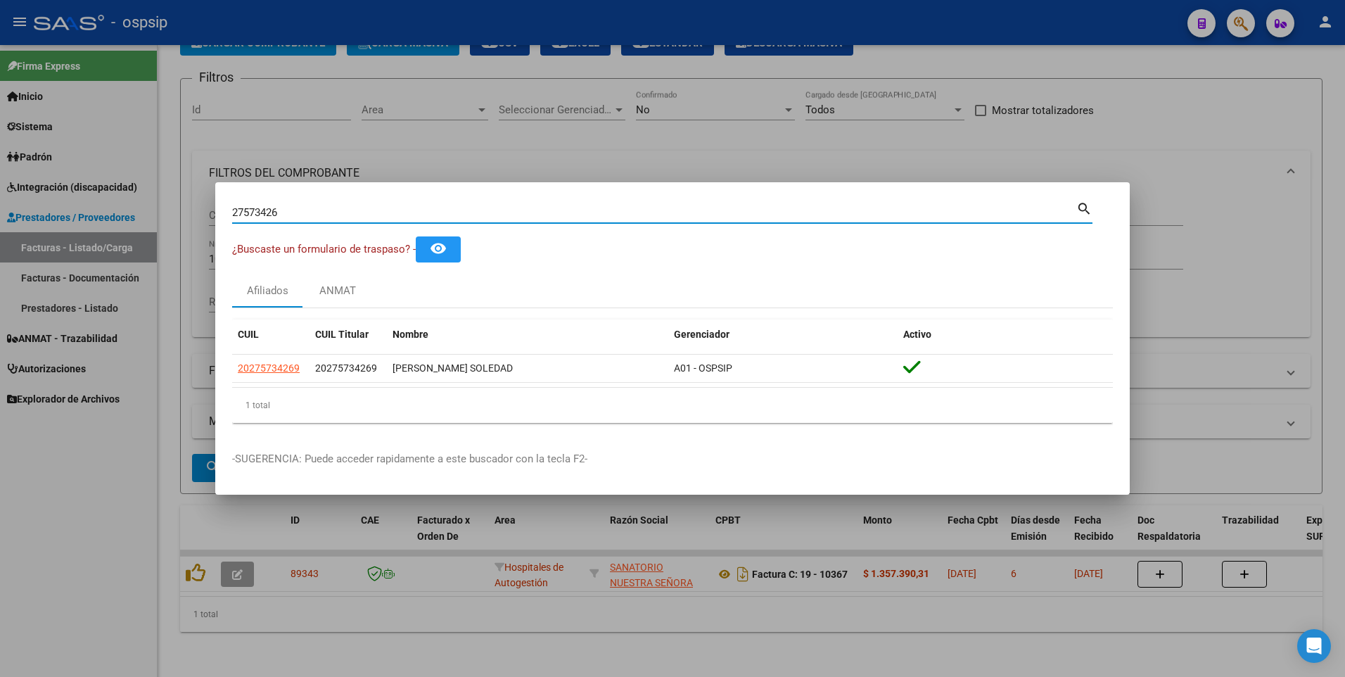
drag, startPoint x: 291, startPoint y: 209, endPoint x: 127, endPoint y: 217, distance: 164.1
click at [127, 217] on div "27573426 Buscar (apellido, dni, cuil, nro traspaso, cuit, obra social) search ¿…" at bounding box center [672, 338] width 1345 height 677
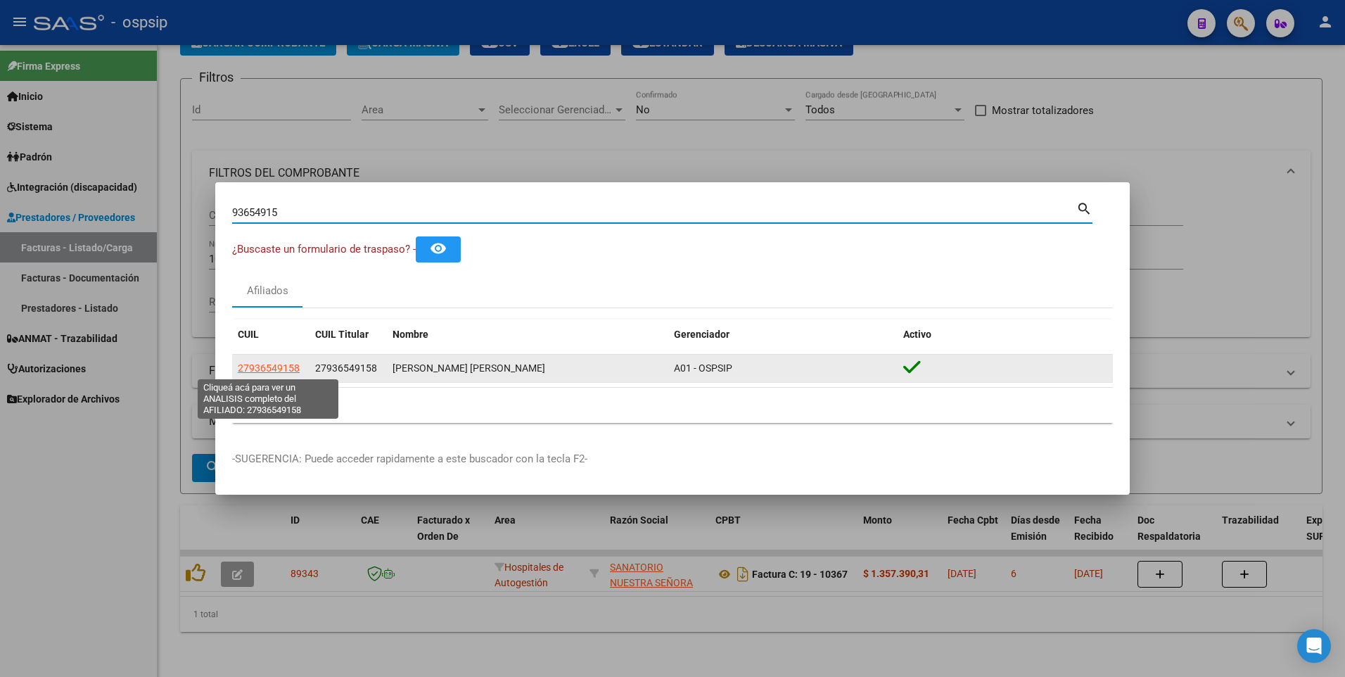
click at [279, 372] on span "27936549158" at bounding box center [269, 367] width 62 height 11
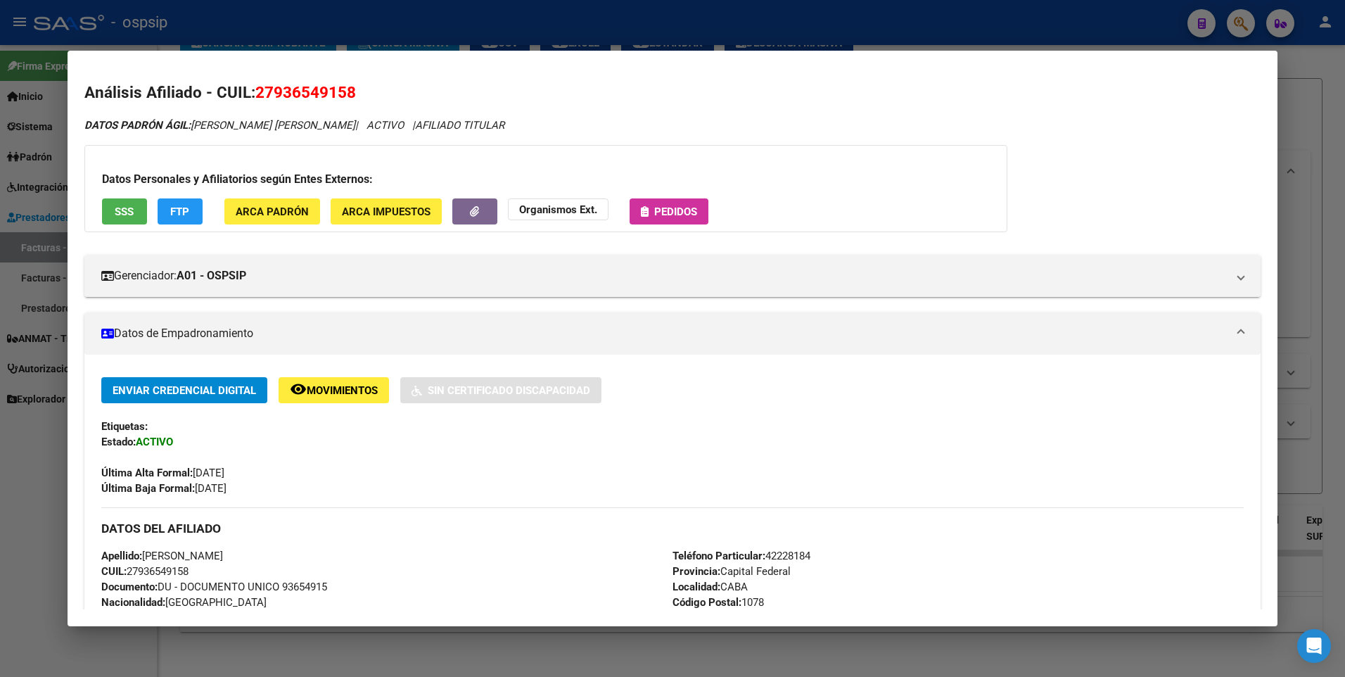
click at [121, 211] on span "SSS" at bounding box center [124, 211] width 19 height 13
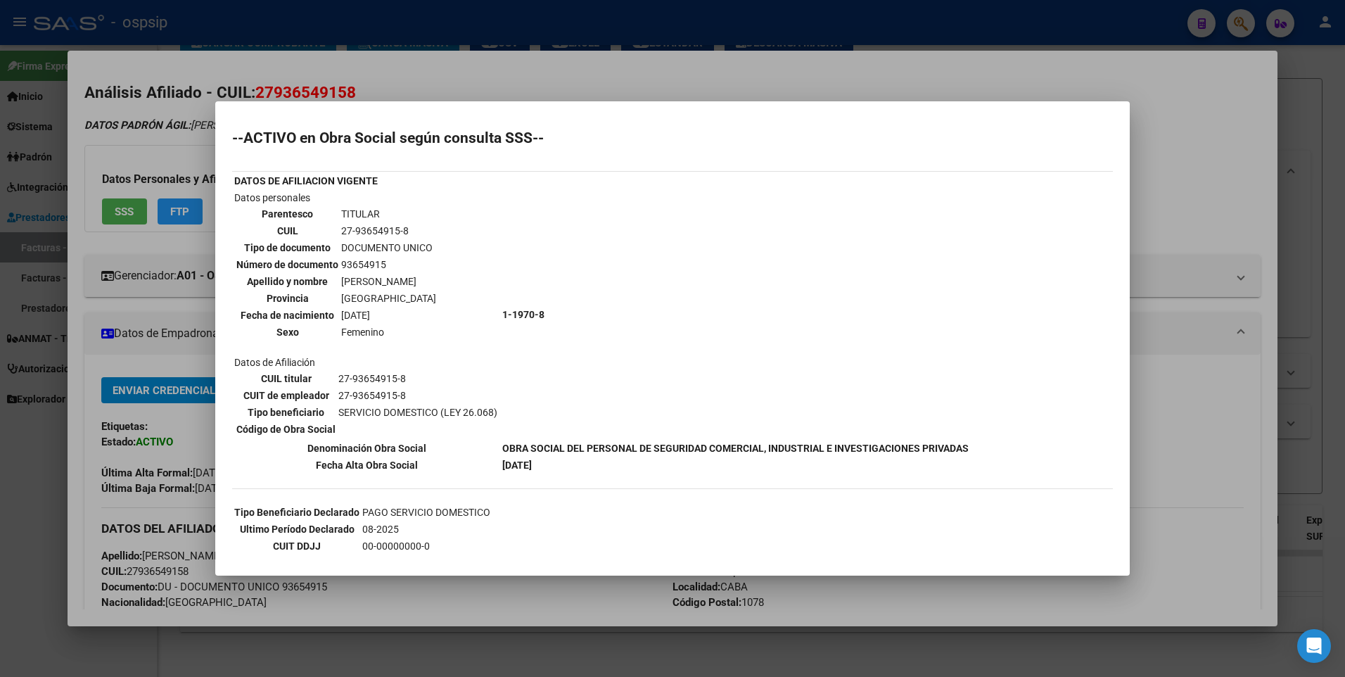
drag, startPoint x: 1157, startPoint y: 111, endPoint x: 1165, endPoint y: 101, distance: 13.1
click at [1157, 106] on div at bounding box center [672, 338] width 1345 height 677
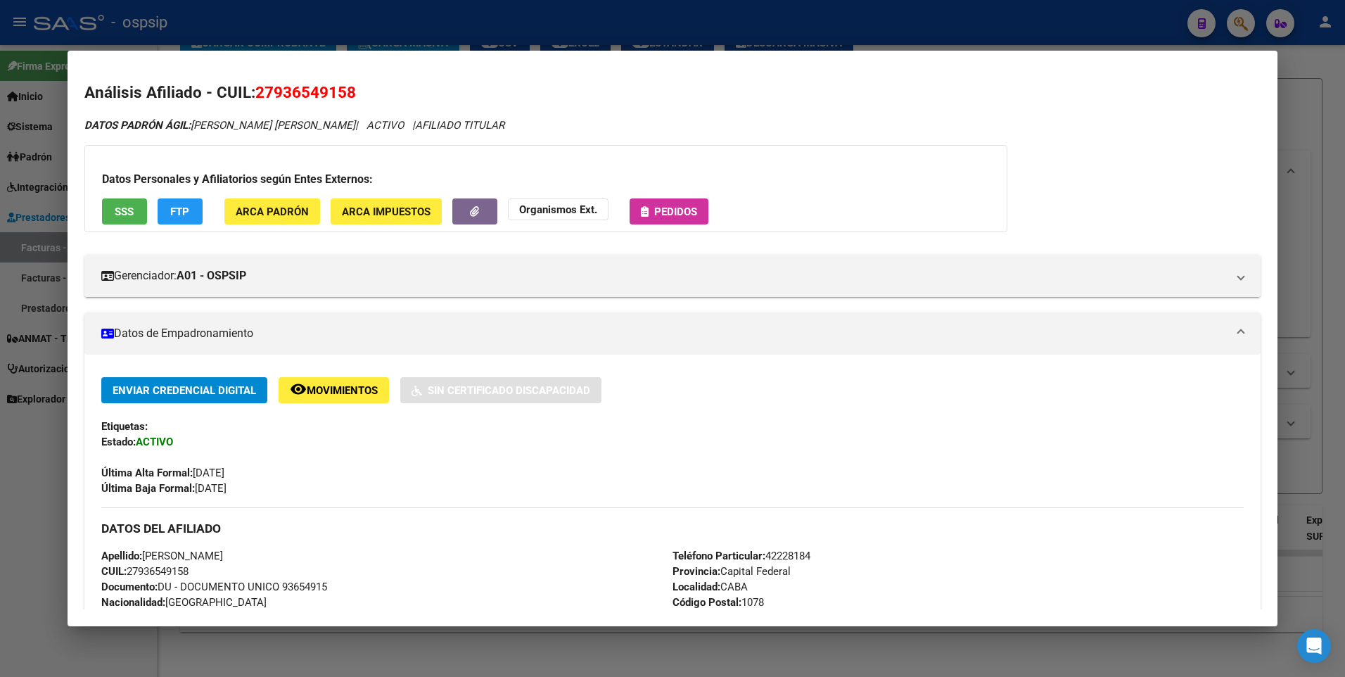
click at [1311, 75] on div at bounding box center [672, 338] width 1345 height 677
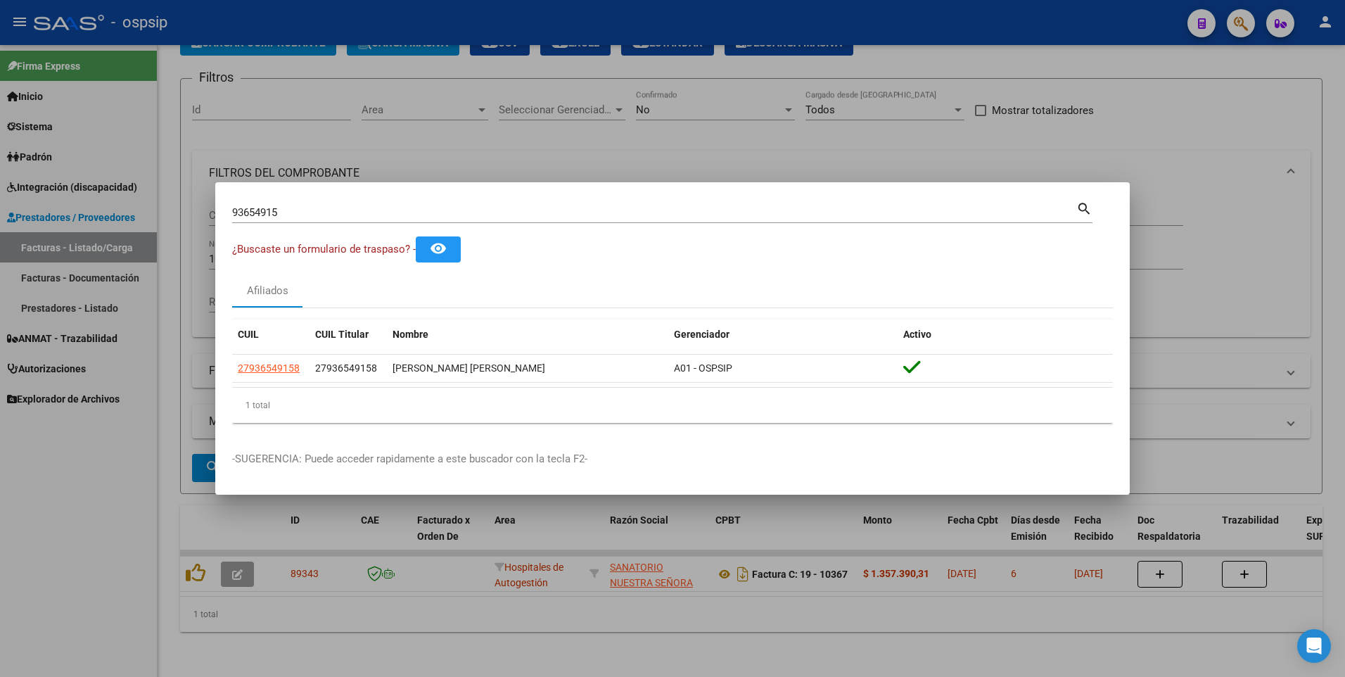
click at [904, 96] on div at bounding box center [672, 338] width 1345 height 677
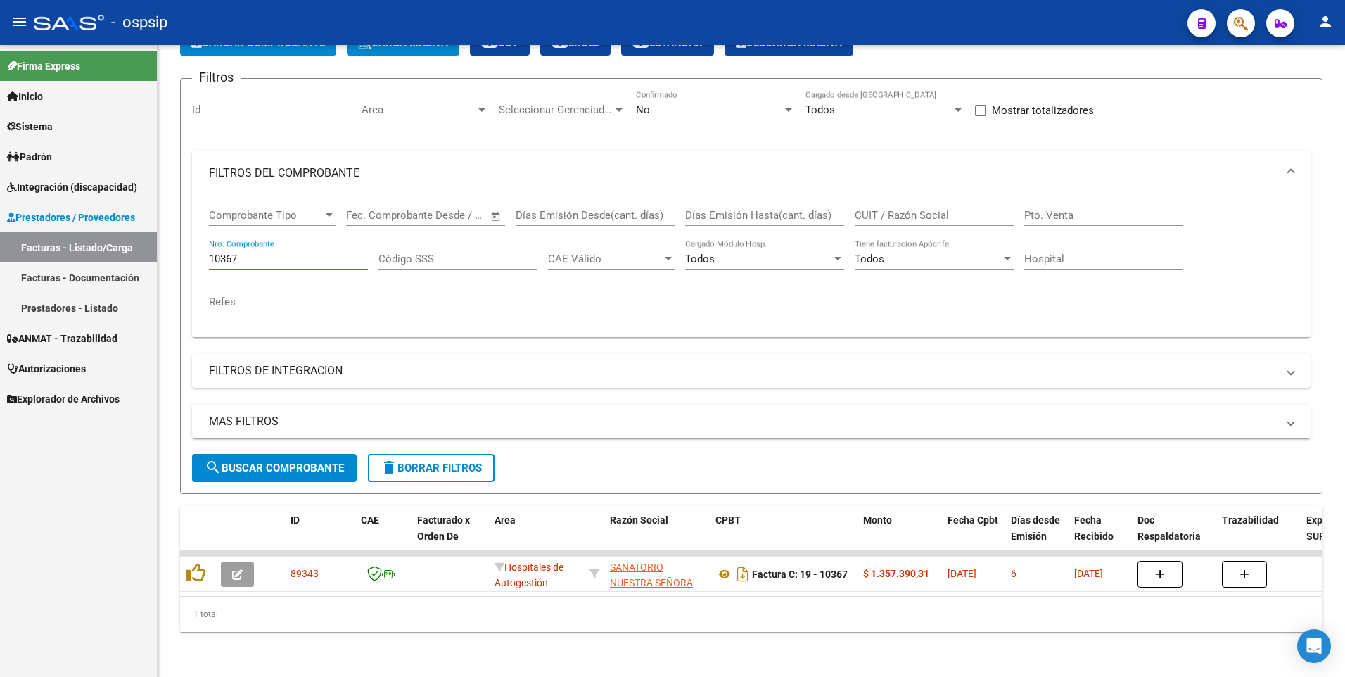
drag, startPoint x: 240, startPoint y: 248, endPoint x: 25, endPoint y: 281, distance: 217.7
click at [25, 281] on mat-sidenav-container "Firma Express Inicio Instructivos Contacto OS Sistema Usuarios Todos los Usuari…" at bounding box center [672, 361] width 1345 height 632
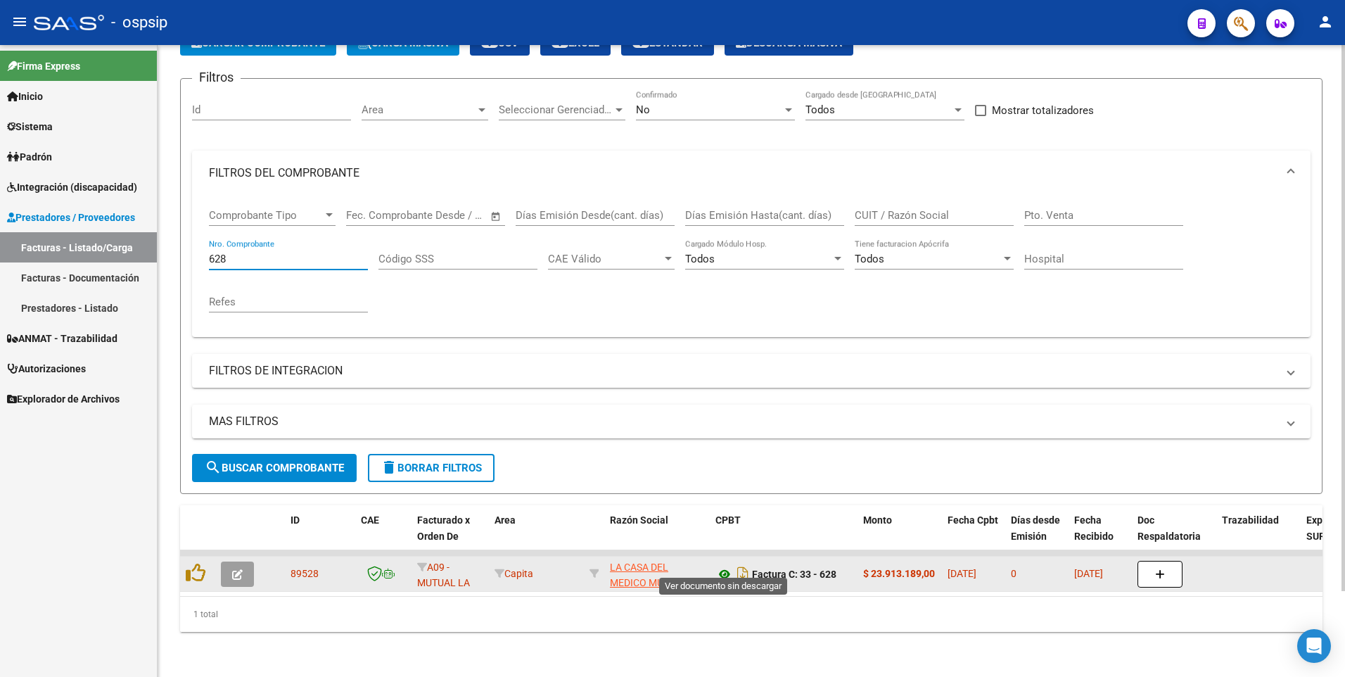
click at [725, 566] on icon at bounding box center [725, 574] width 18 height 17
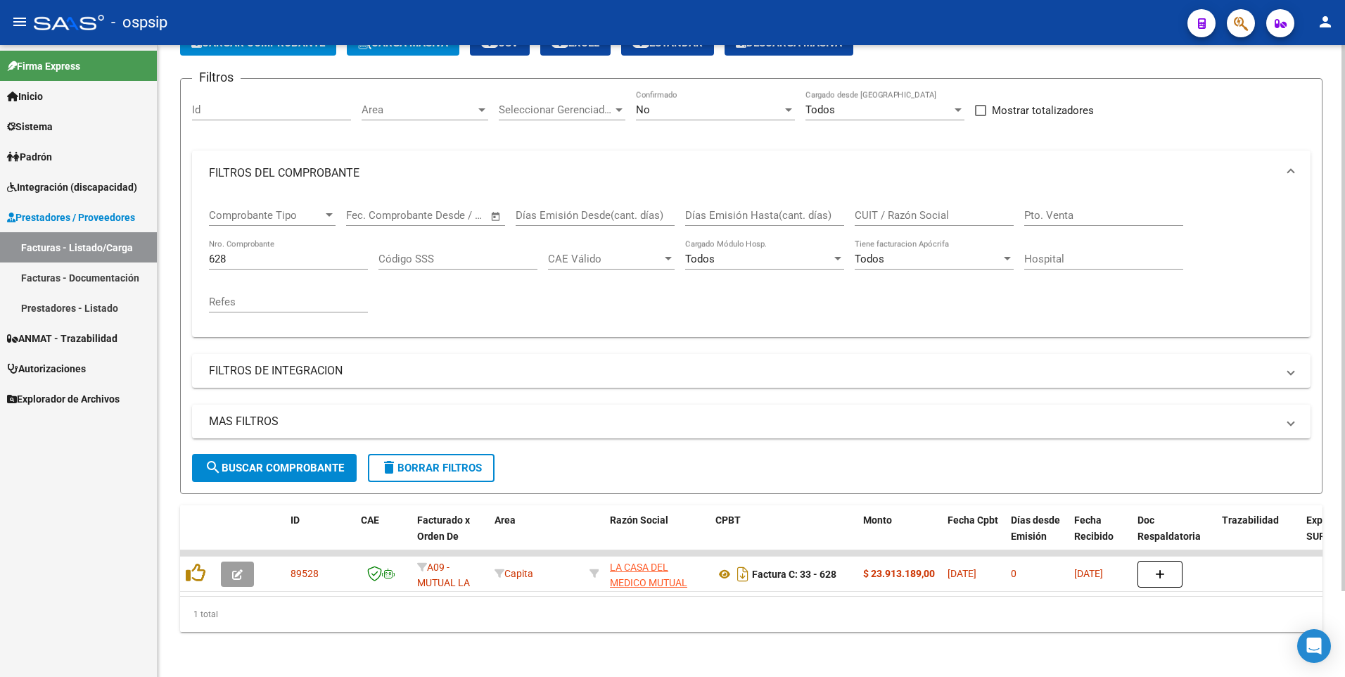
click at [1249, 126] on div "Filtros Id Area Area Seleccionar Gerenciador Seleccionar Gerenciador No Confirm…" at bounding box center [751, 272] width 1119 height 364
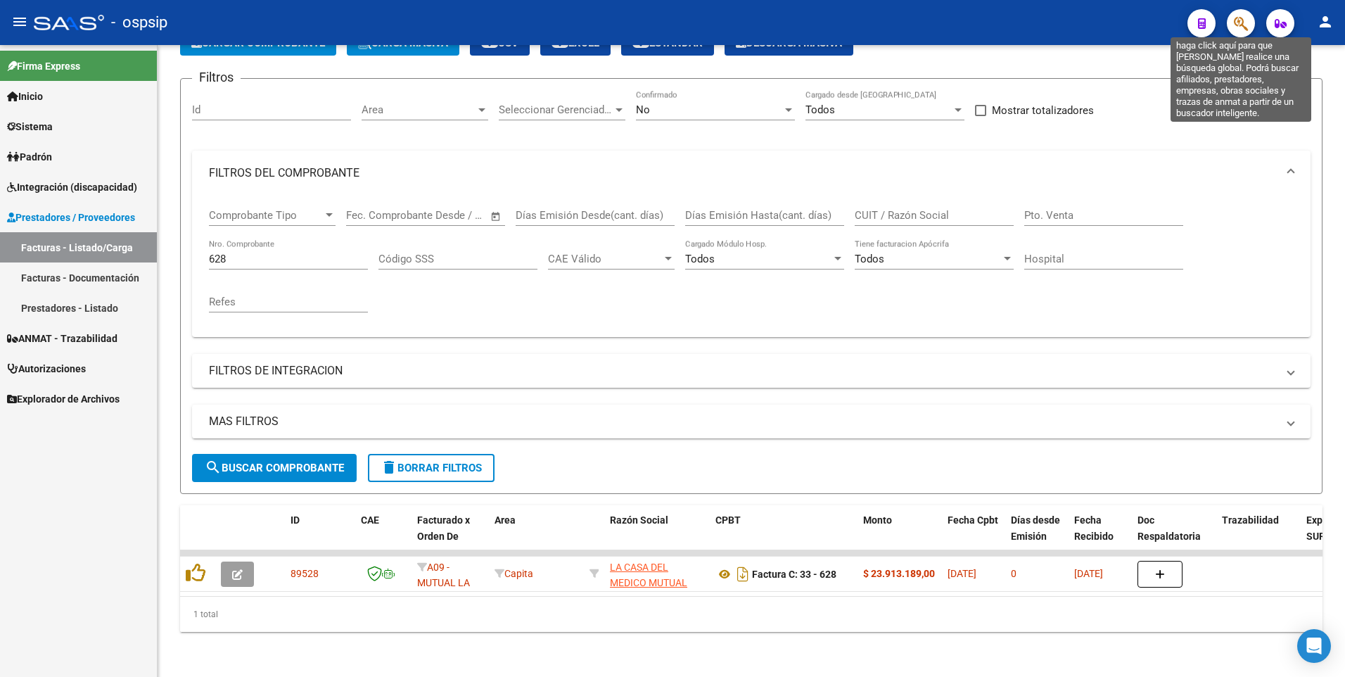
click at [1240, 25] on icon "button" at bounding box center [1241, 23] width 14 height 16
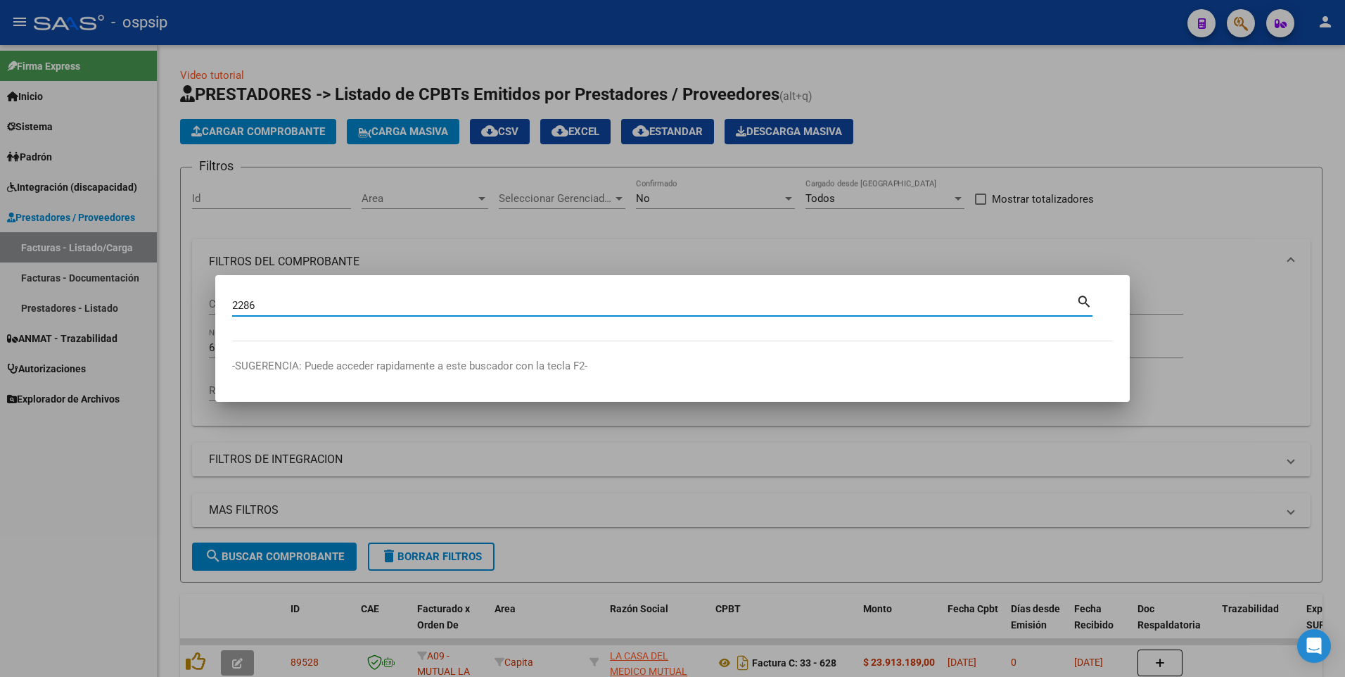
scroll to position [99, 0]
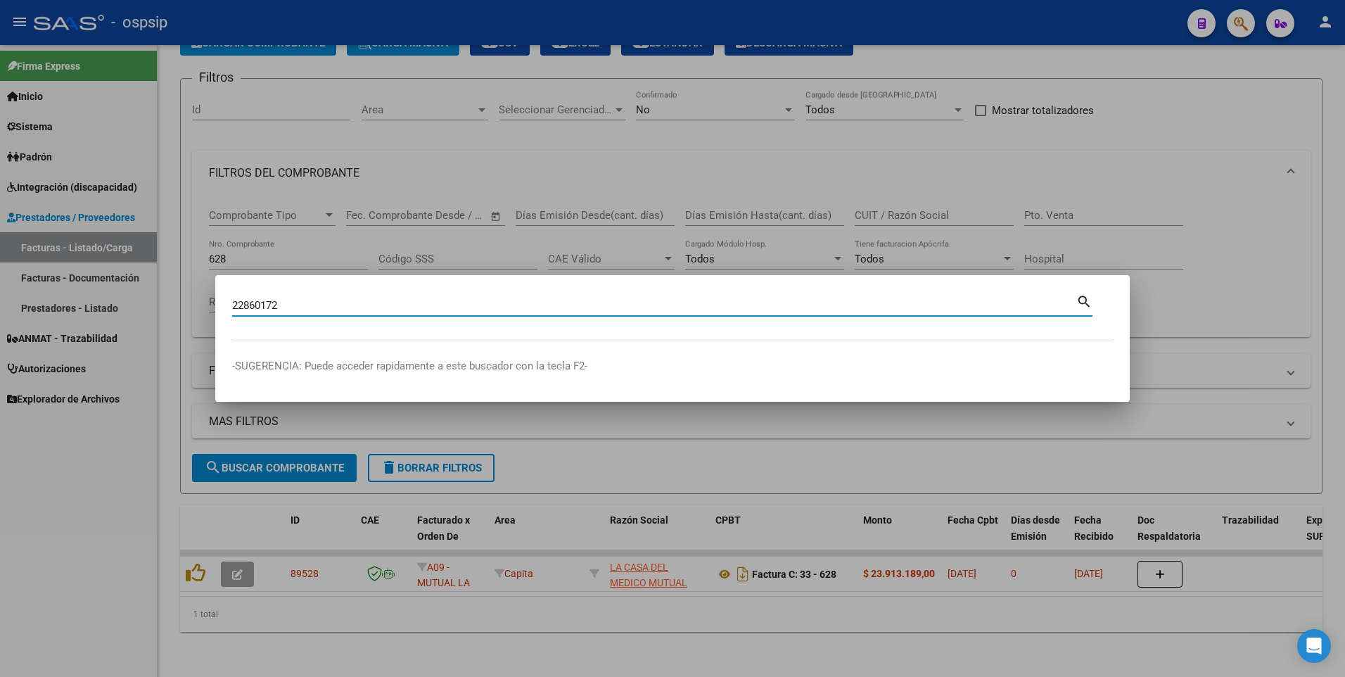
type input "22860172"
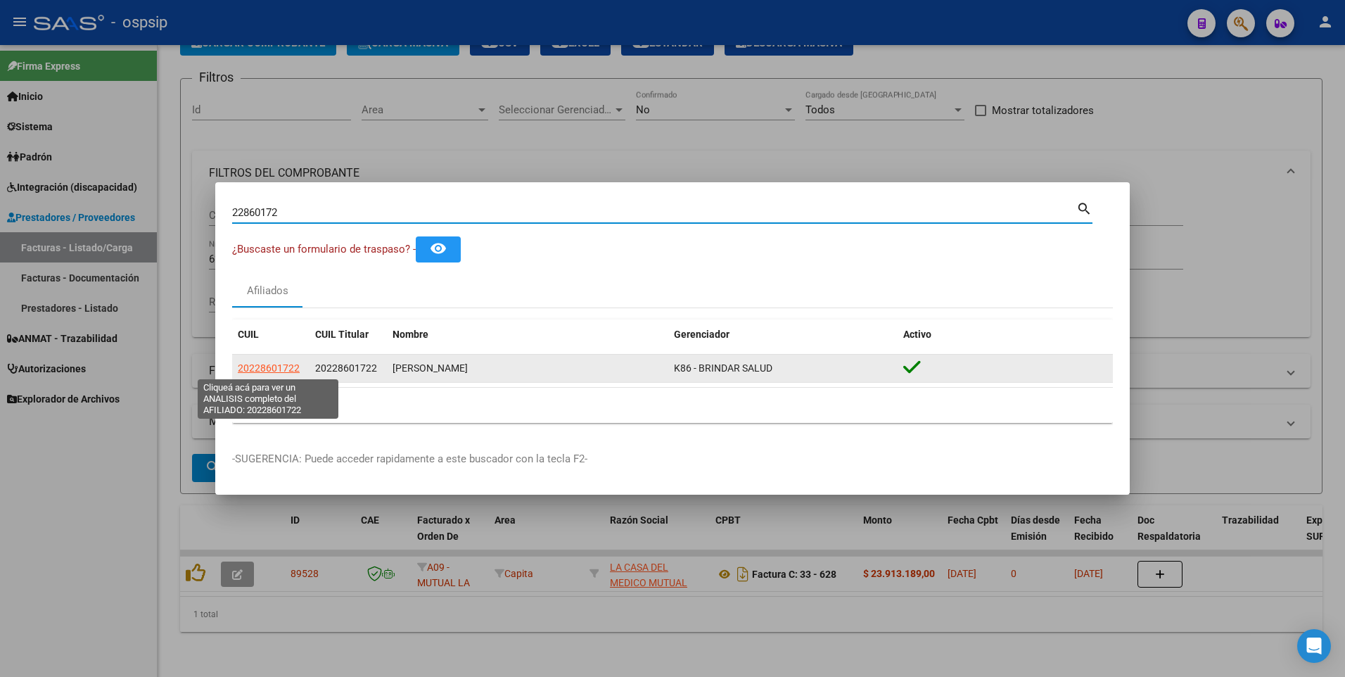
click at [272, 370] on span "20228601722" at bounding box center [269, 367] width 62 height 11
type textarea "20228601722"
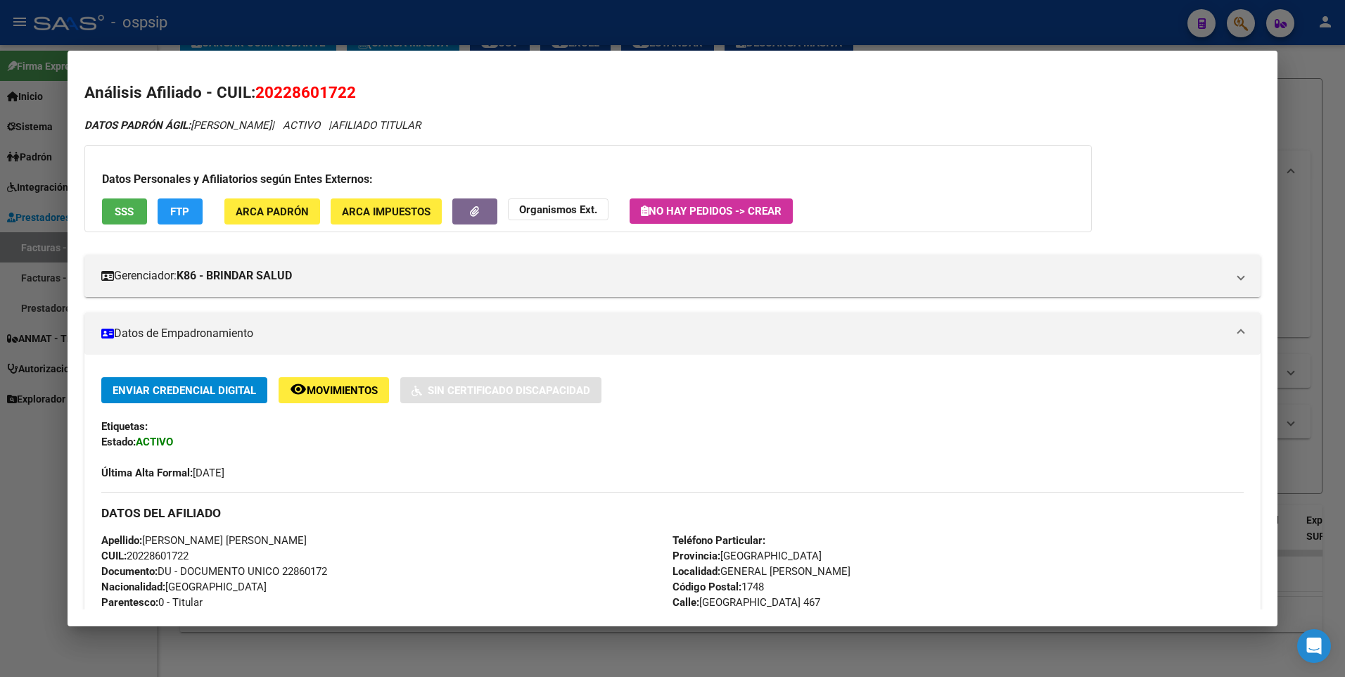
click at [119, 228] on div "Datos Personales y Afiliatorios según Entes Externos: SSS FTP ARCA Padrón ARCA …" at bounding box center [588, 188] width 1008 height 87
click at [127, 214] on span "SSS" at bounding box center [124, 211] width 19 height 13
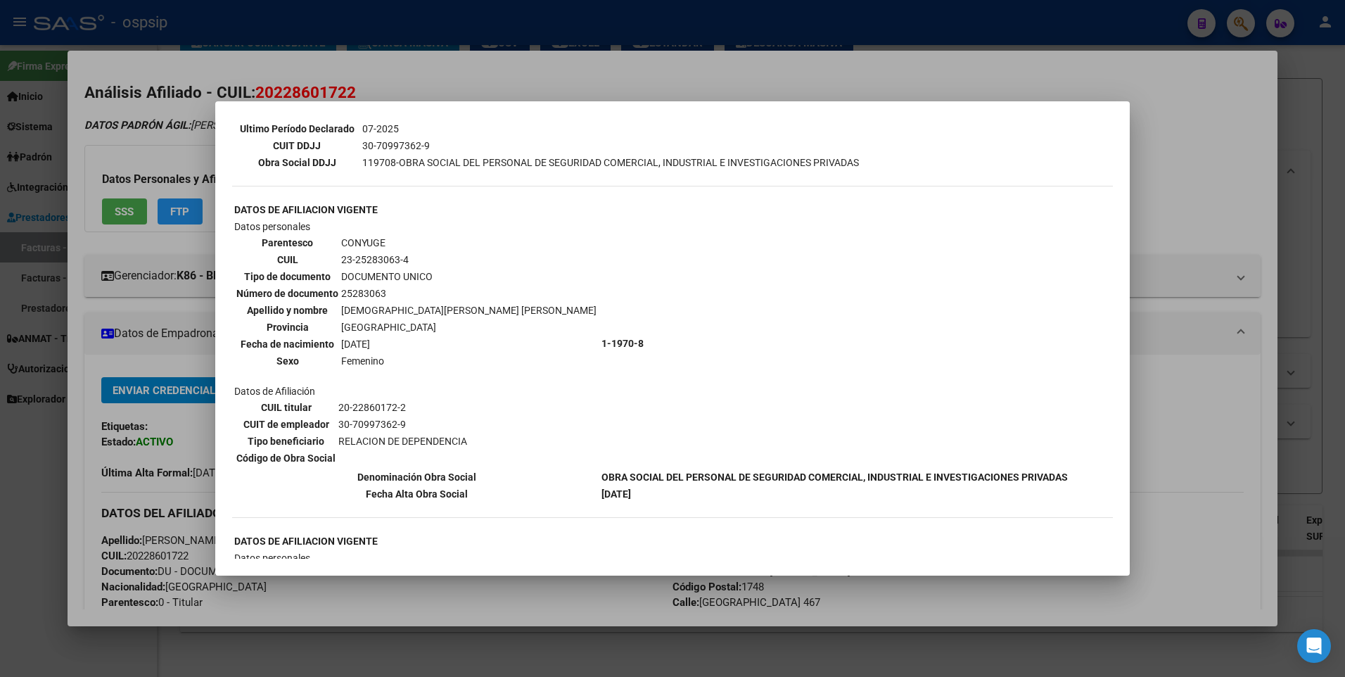
scroll to position [391, 0]
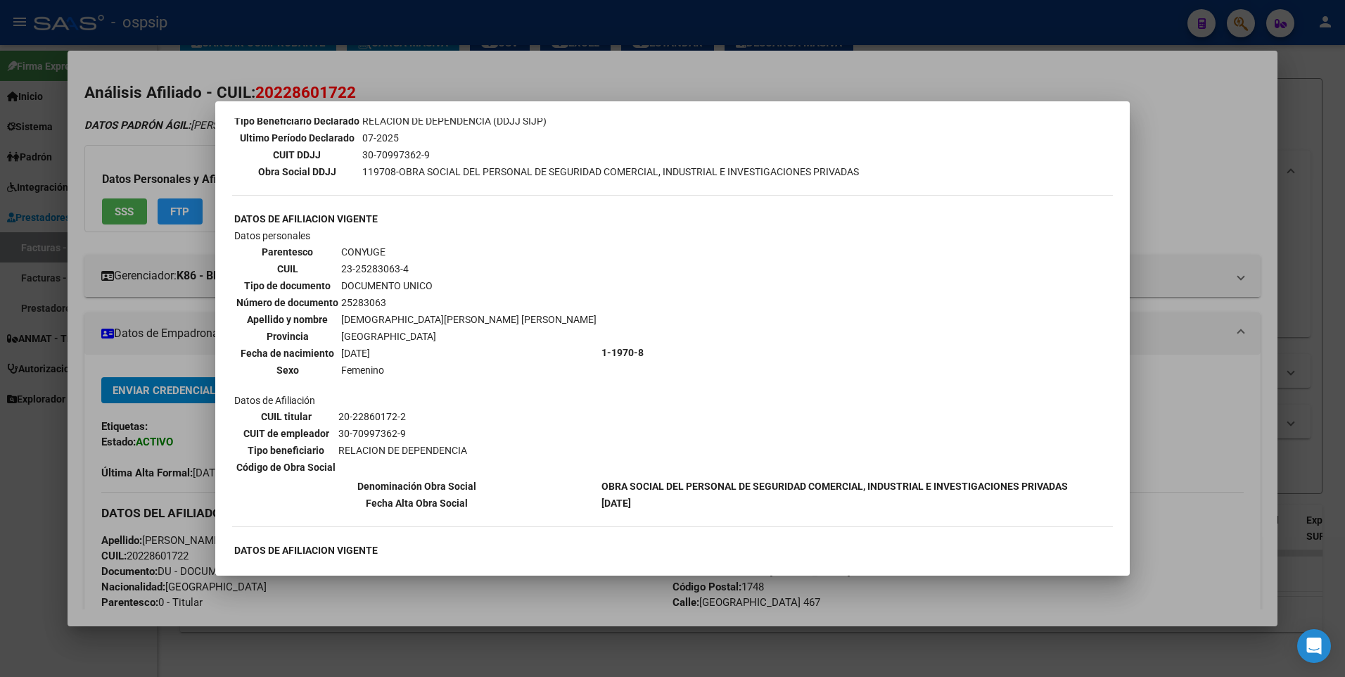
click at [1194, 117] on div at bounding box center [672, 338] width 1345 height 677
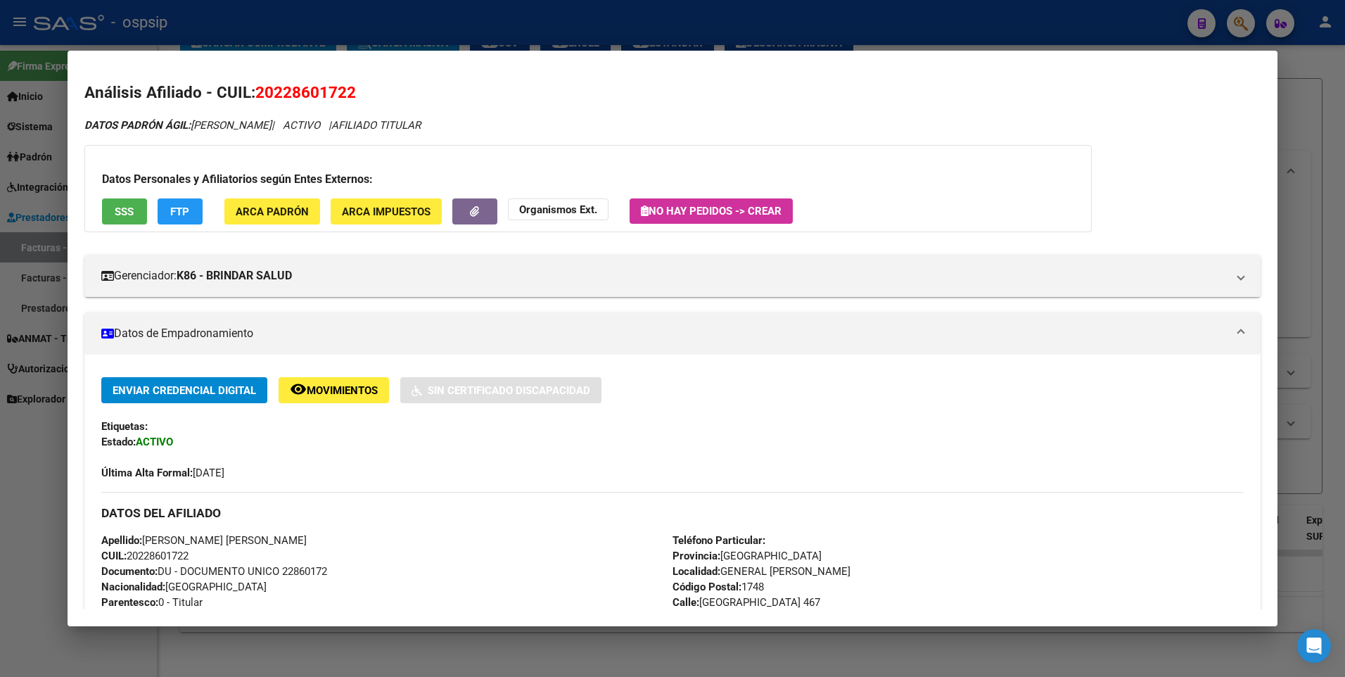
click at [1311, 96] on div at bounding box center [672, 338] width 1345 height 677
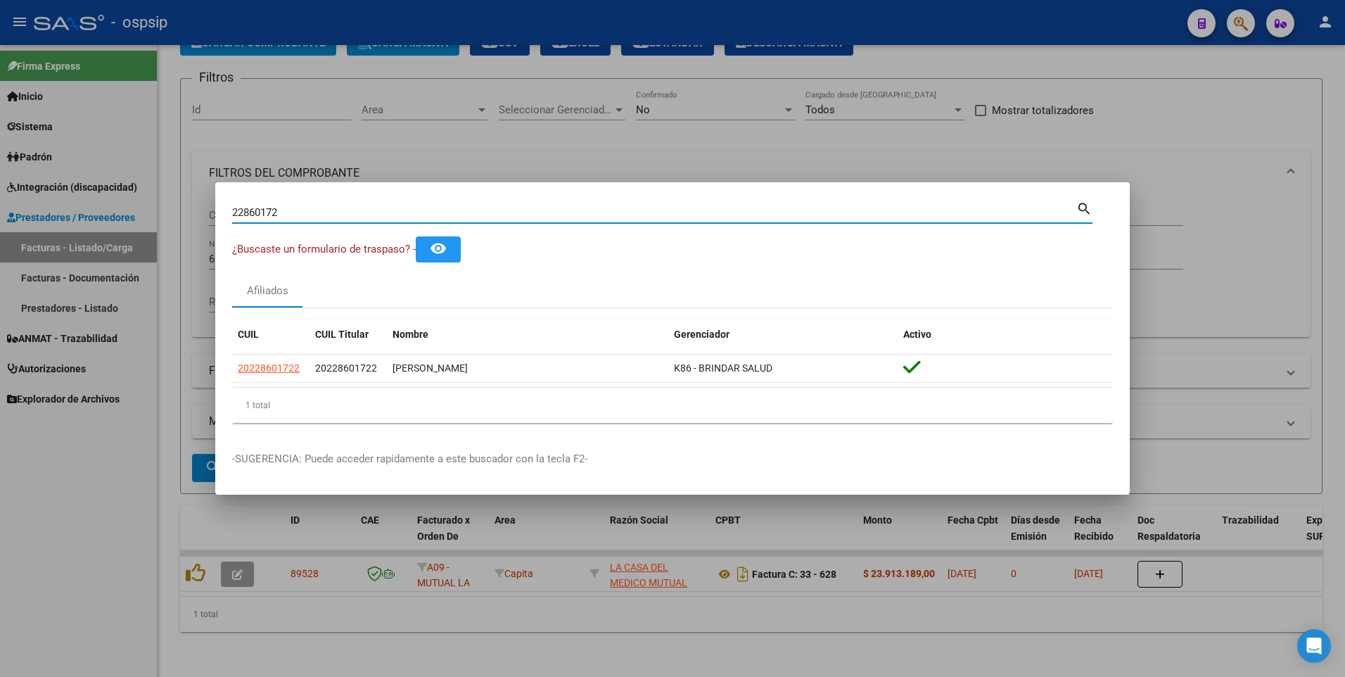
drag, startPoint x: 288, startPoint y: 211, endPoint x: 110, endPoint y: 243, distance: 180.2
click at [110, 243] on div "22860172 Buscar (apellido, dni, cuil, nro traspaso, cuit, obra social) search ¿…" at bounding box center [672, 338] width 1345 height 677
type input "94946184"
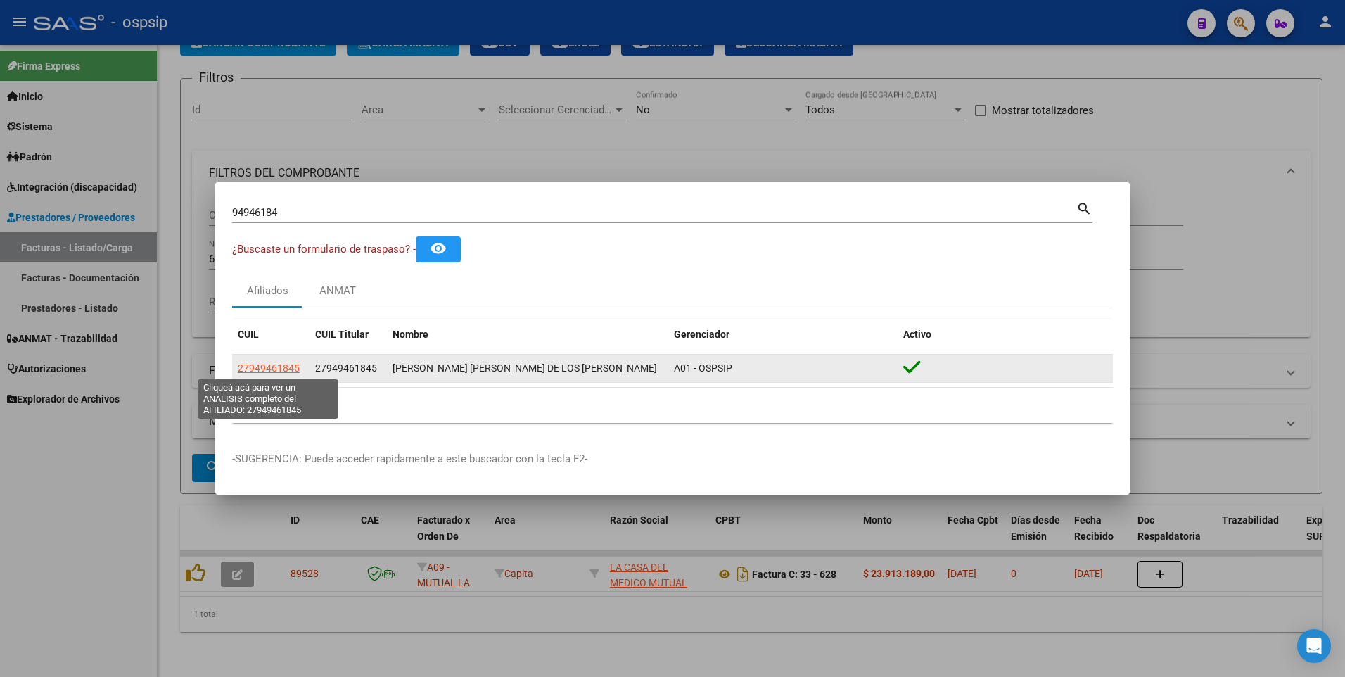
click at [272, 369] on span "27949461845" at bounding box center [269, 367] width 62 height 11
type textarea "27949461845"
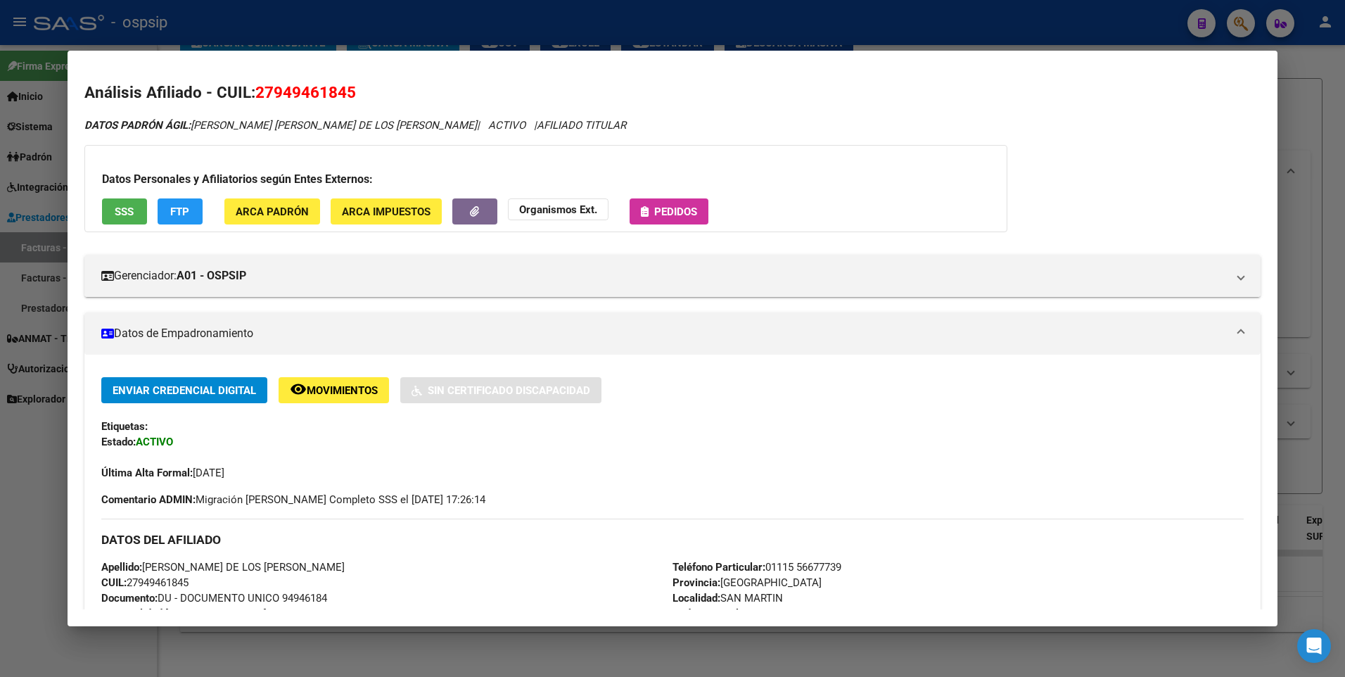
click at [121, 197] on div "Datos Personales y Afiliatorios según Entes Externos: SSS FTP ARCA Padrón ARCA …" at bounding box center [545, 188] width 923 height 87
click at [115, 217] on span "SSS" at bounding box center [124, 211] width 19 height 13
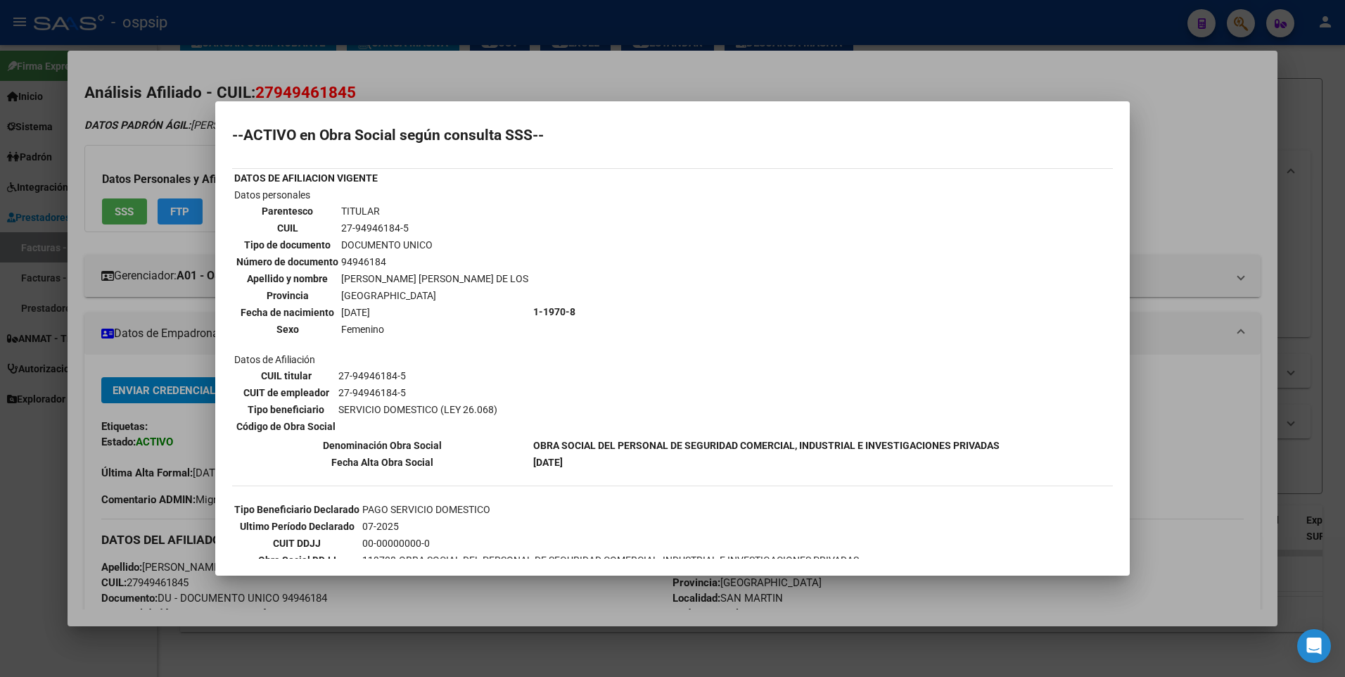
scroll to position [0, 0]
click at [1134, 148] on div at bounding box center [672, 338] width 1345 height 677
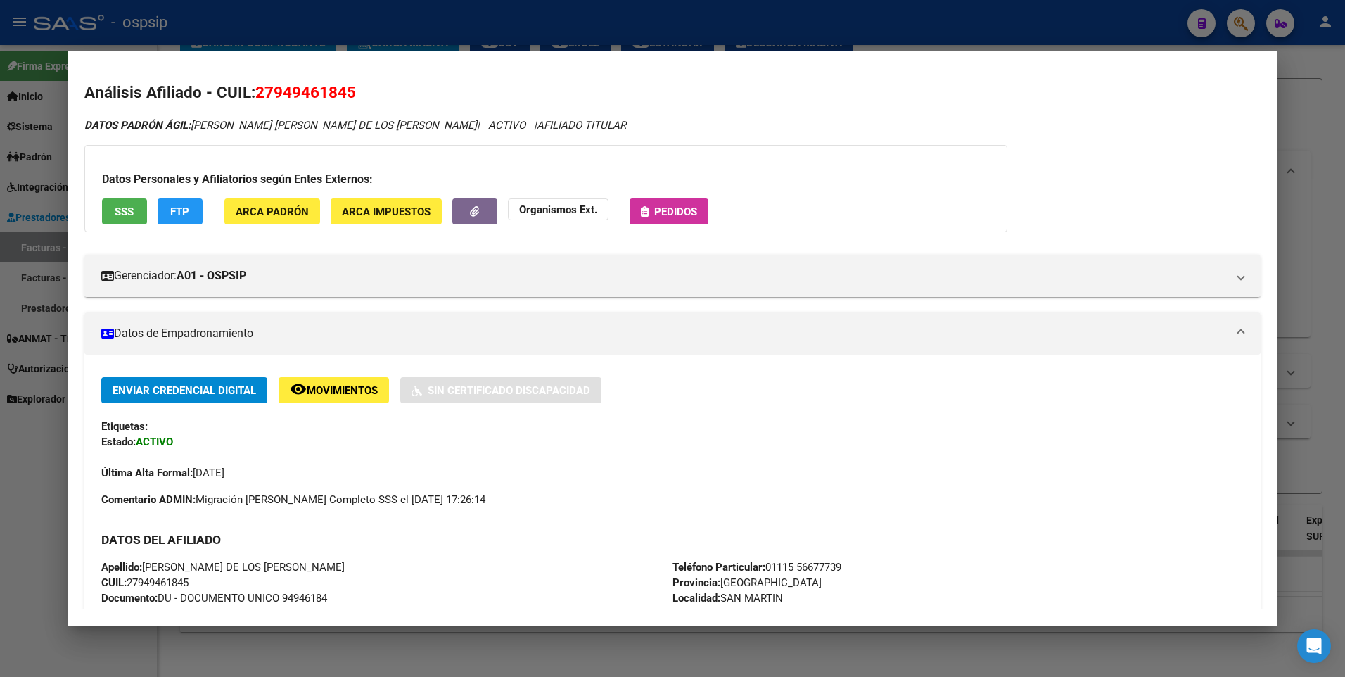
click at [1281, 87] on div at bounding box center [672, 338] width 1345 height 677
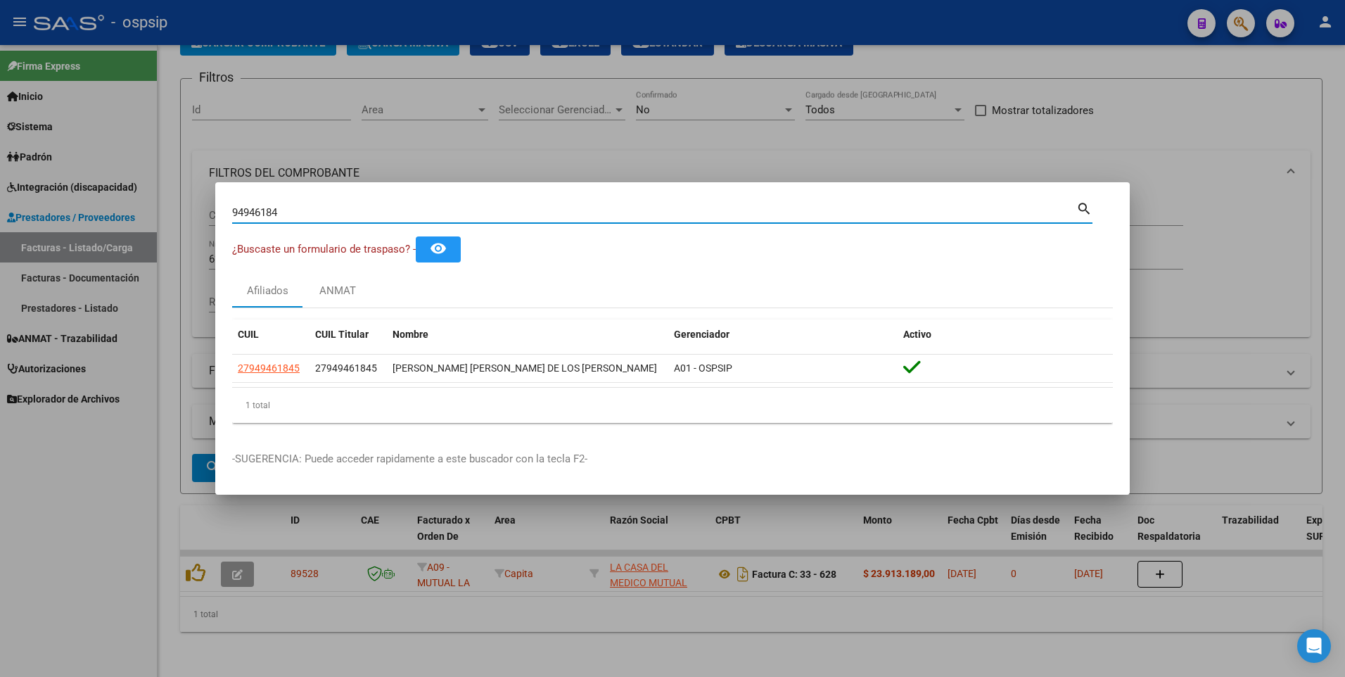
drag, startPoint x: 298, startPoint y: 211, endPoint x: 78, endPoint y: 255, distance: 223.8
click at [79, 243] on div "94946184 Buscar (apellido, dni, cuil, nro traspaso, cuit, obra social) search ¿…" at bounding box center [672, 338] width 1345 height 677
type input "16461263"
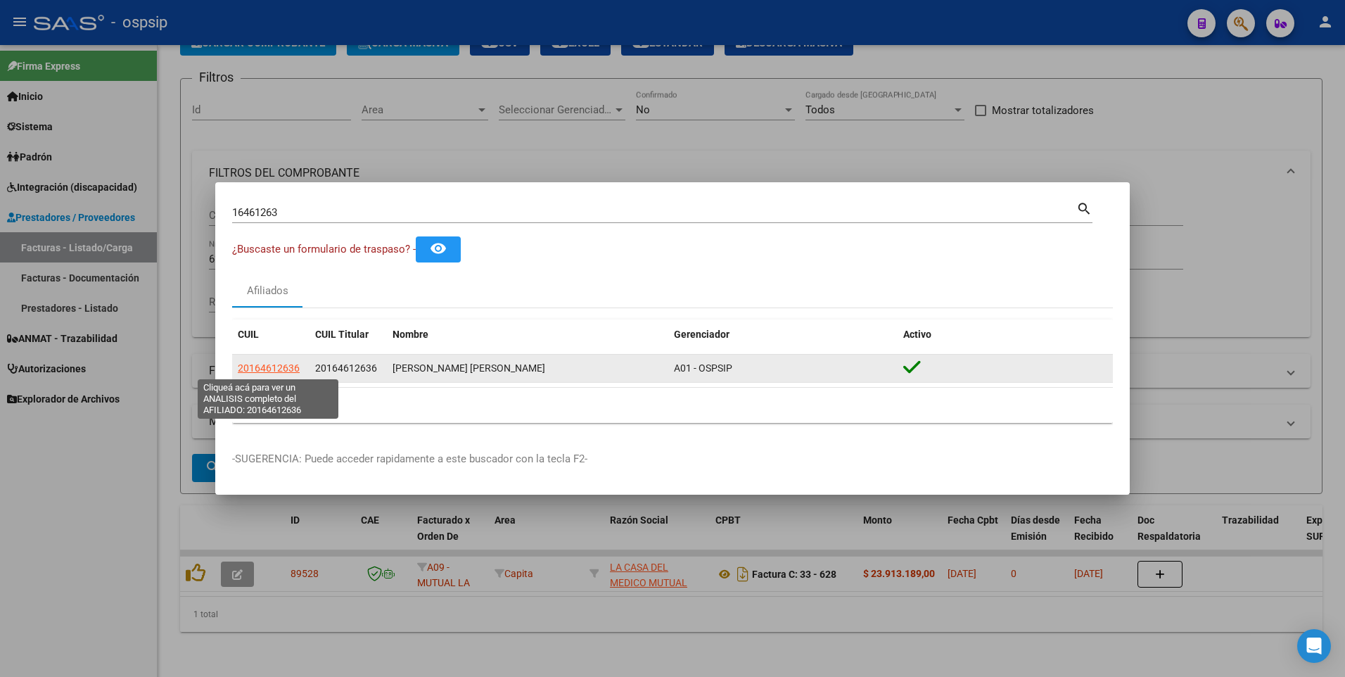
click at [265, 363] on span "20164612636" at bounding box center [269, 367] width 62 height 11
type textarea "20164612636"
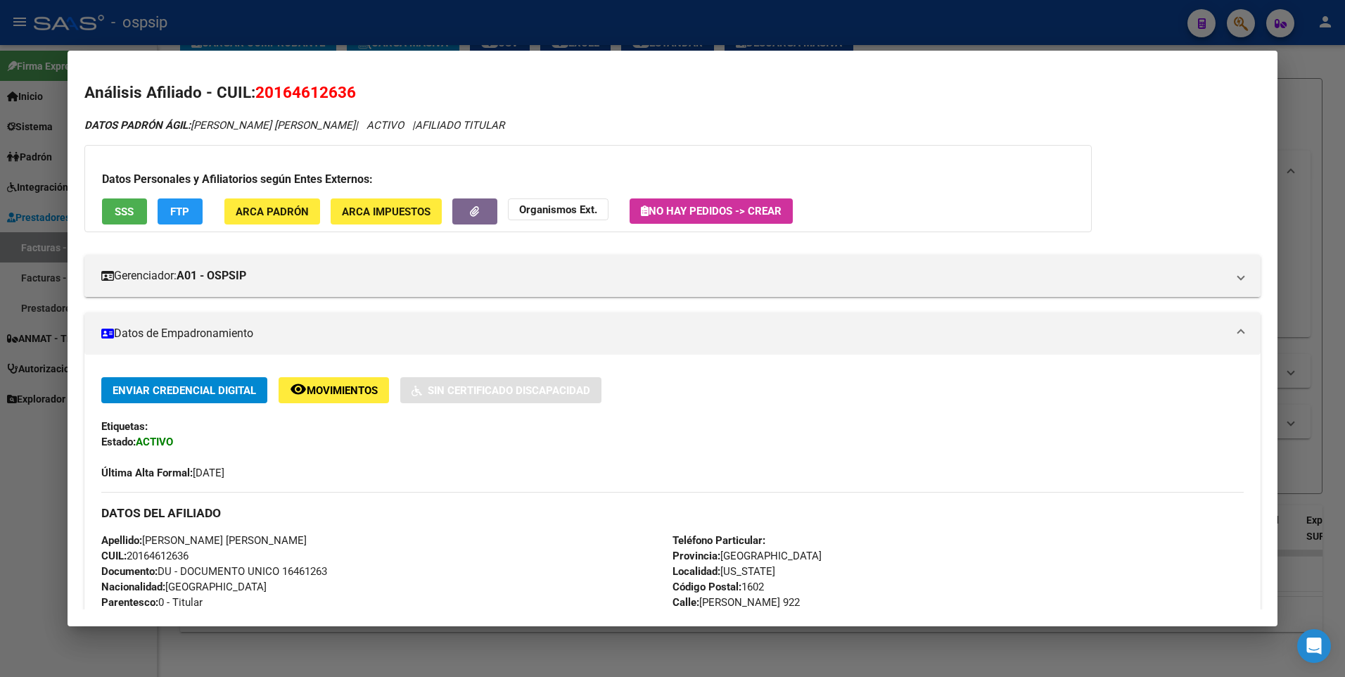
click at [127, 201] on button "SSS" at bounding box center [124, 211] width 45 height 26
